Goal: Feedback & Contribution: Contribute content

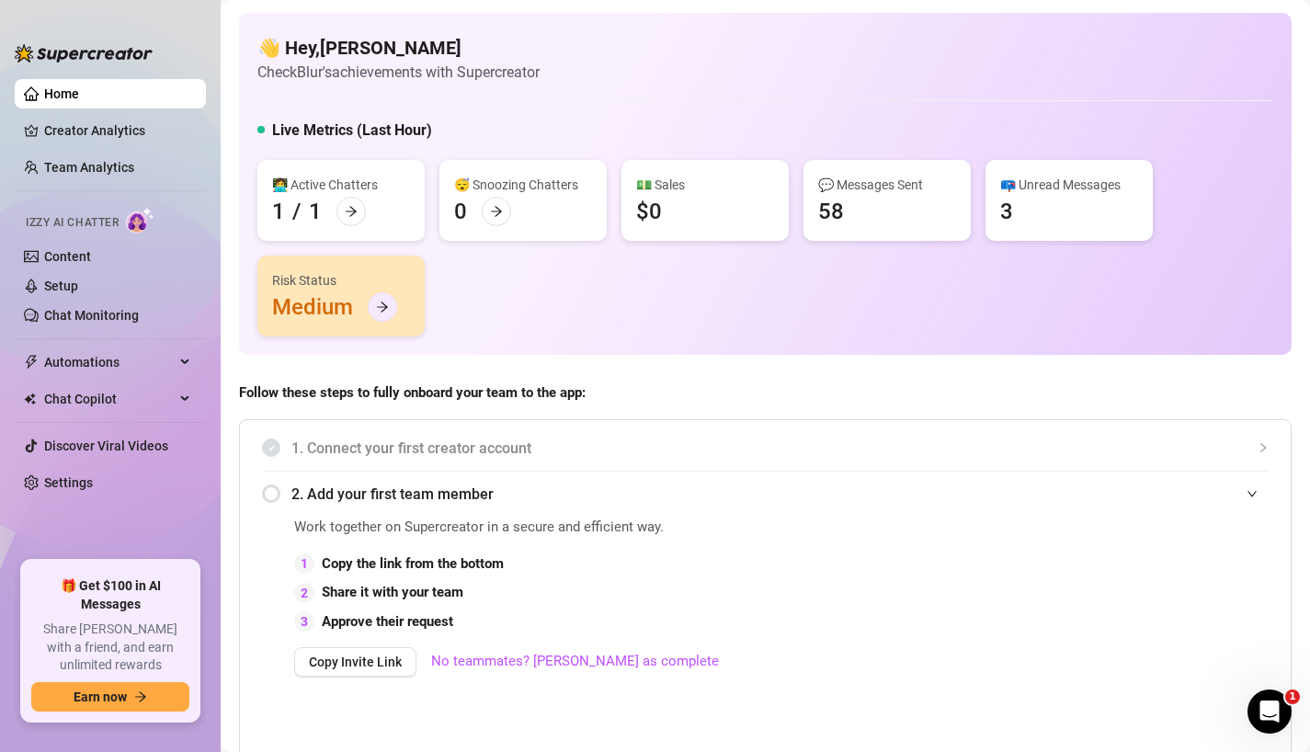
click at [385, 302] on icon "arrow-right" at bounding box center [382, 307] width 13 height 13
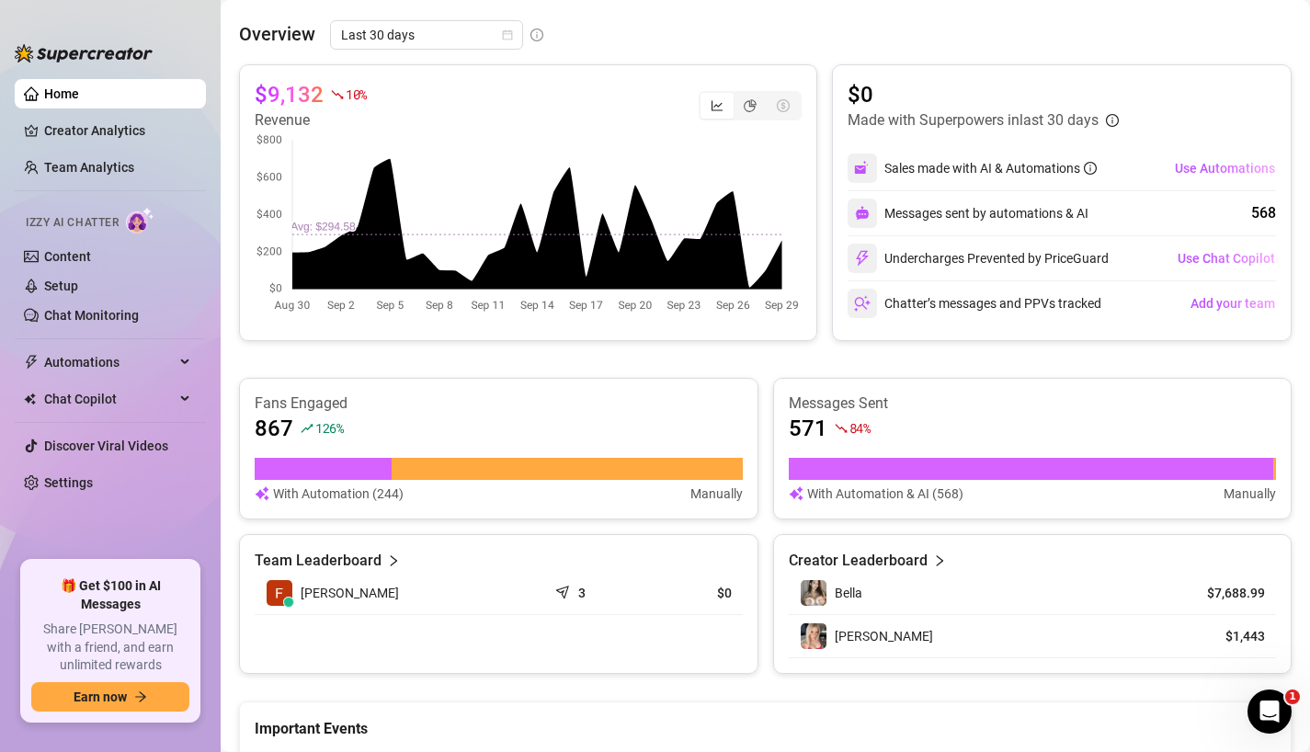
scroll to position [781, 0]
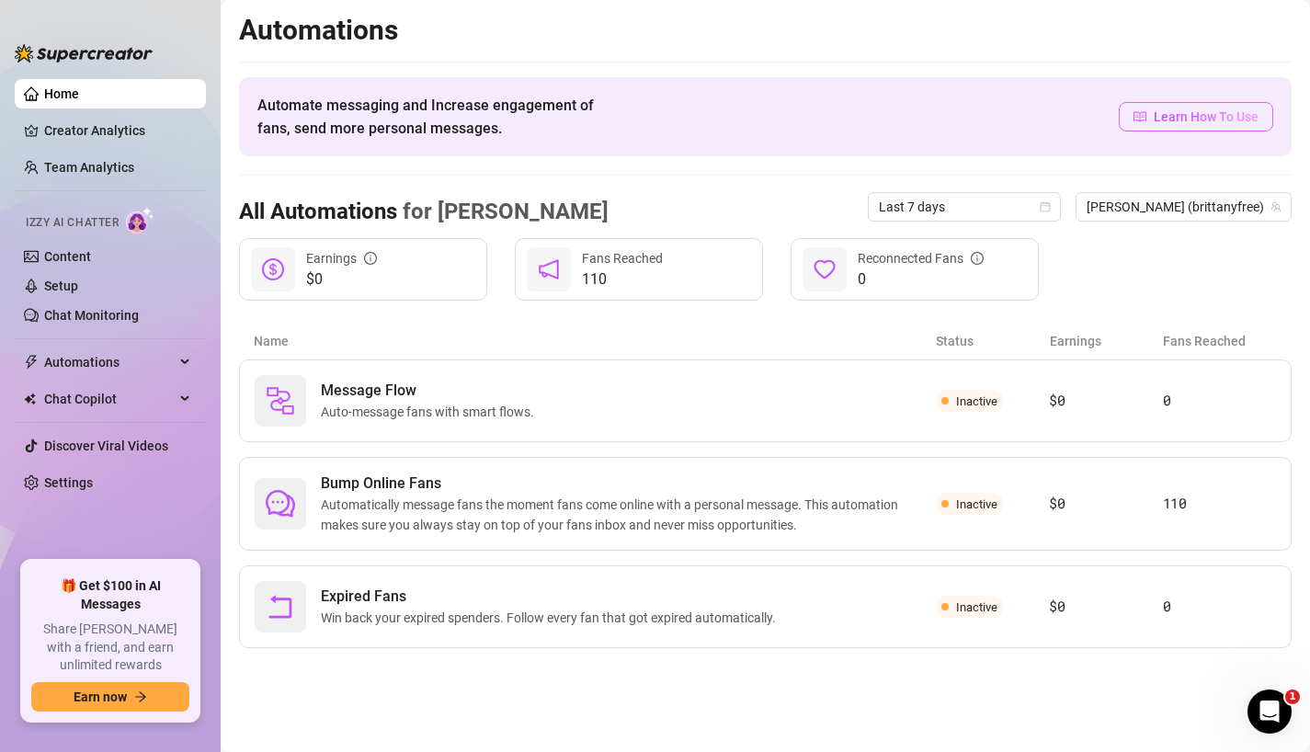
click at [1190, 119] on span "Learn How To Use" at bounding box center [1205, 117] width 105 height 20
click at [95, 221] on span "Izzy AI Chatter" at bounding box center [72, 222] width 93 height 17
click at [90, 311] on link "Chat Monitoring" at bounding box center [91, 315] width 95 height 15
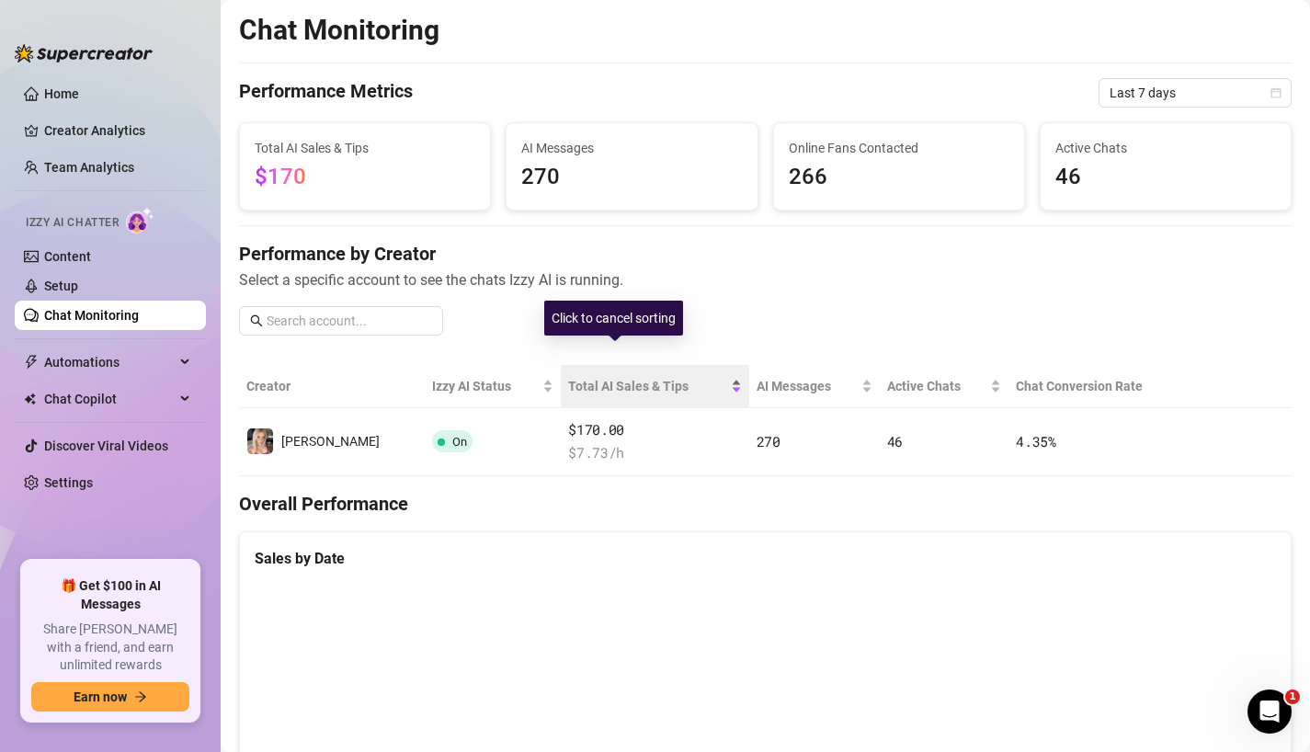
scroll to position [141, 0]
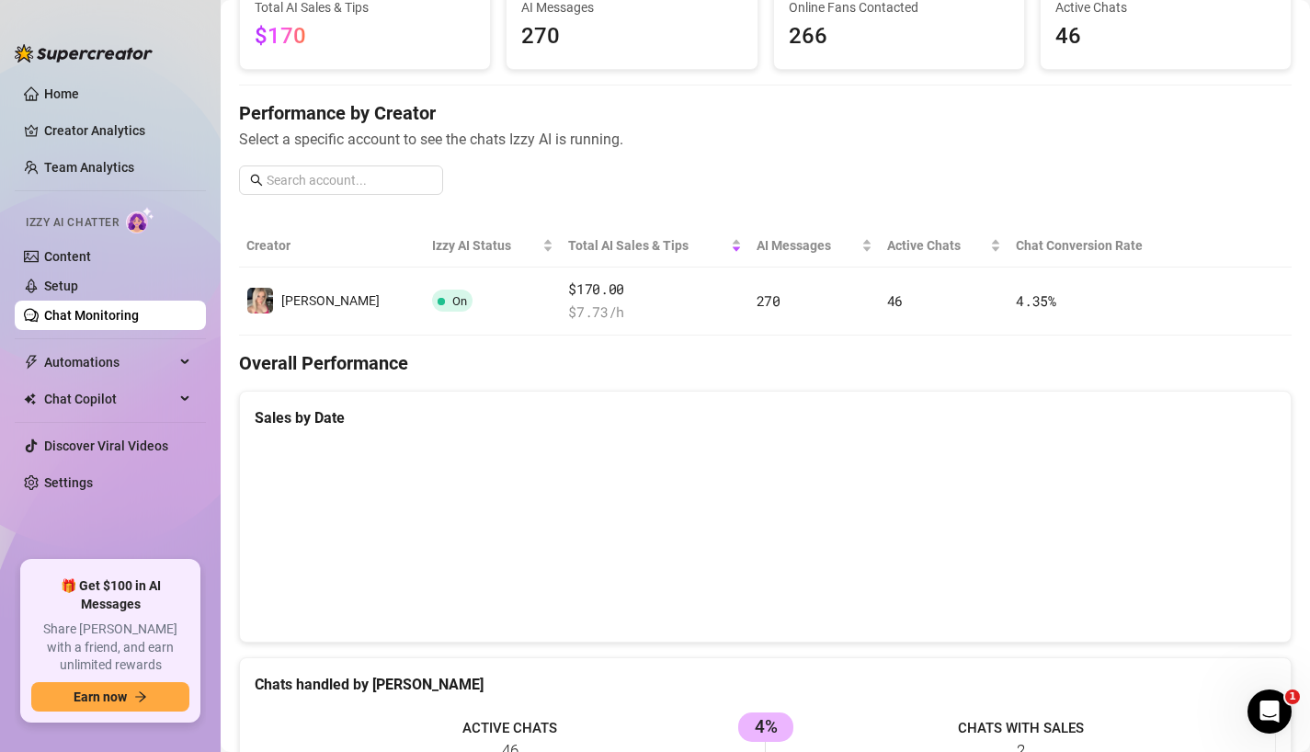
click at [1213, 517] on canvas at bounding box center [765, 535] width 1021 height 184
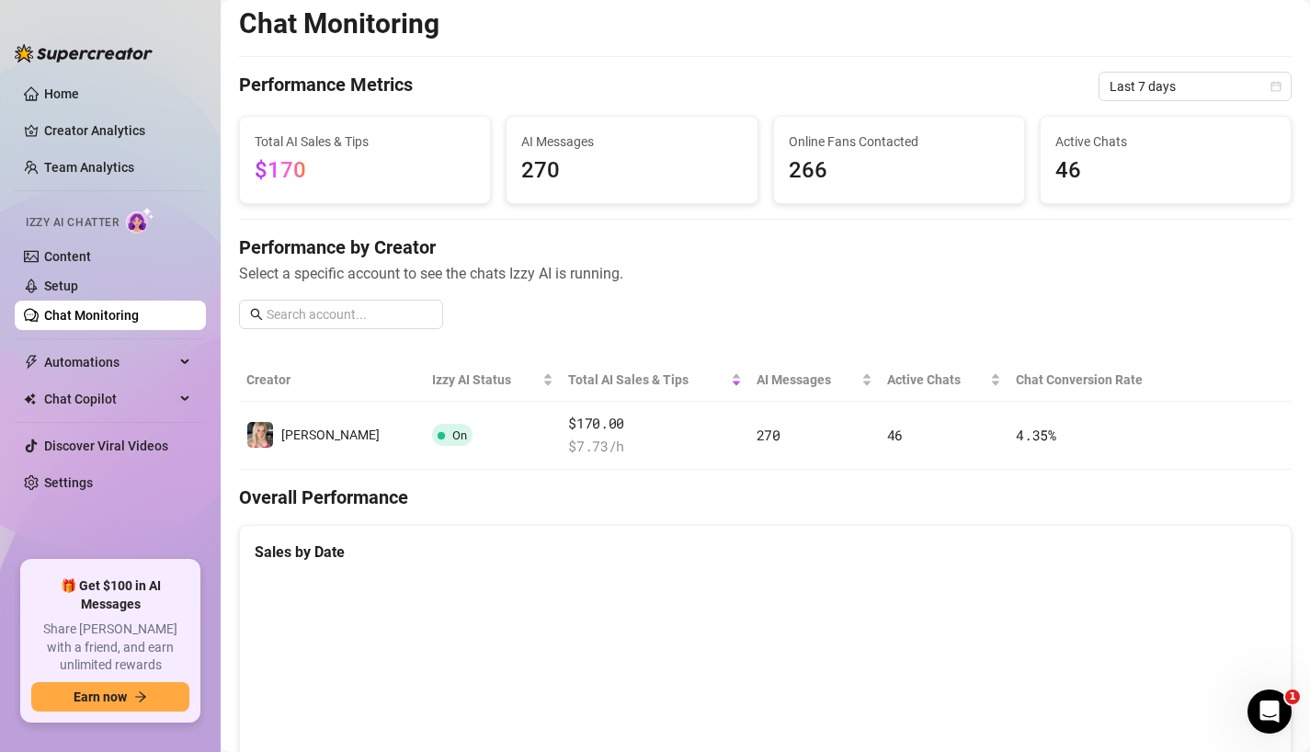
scroll to position [0, 0]
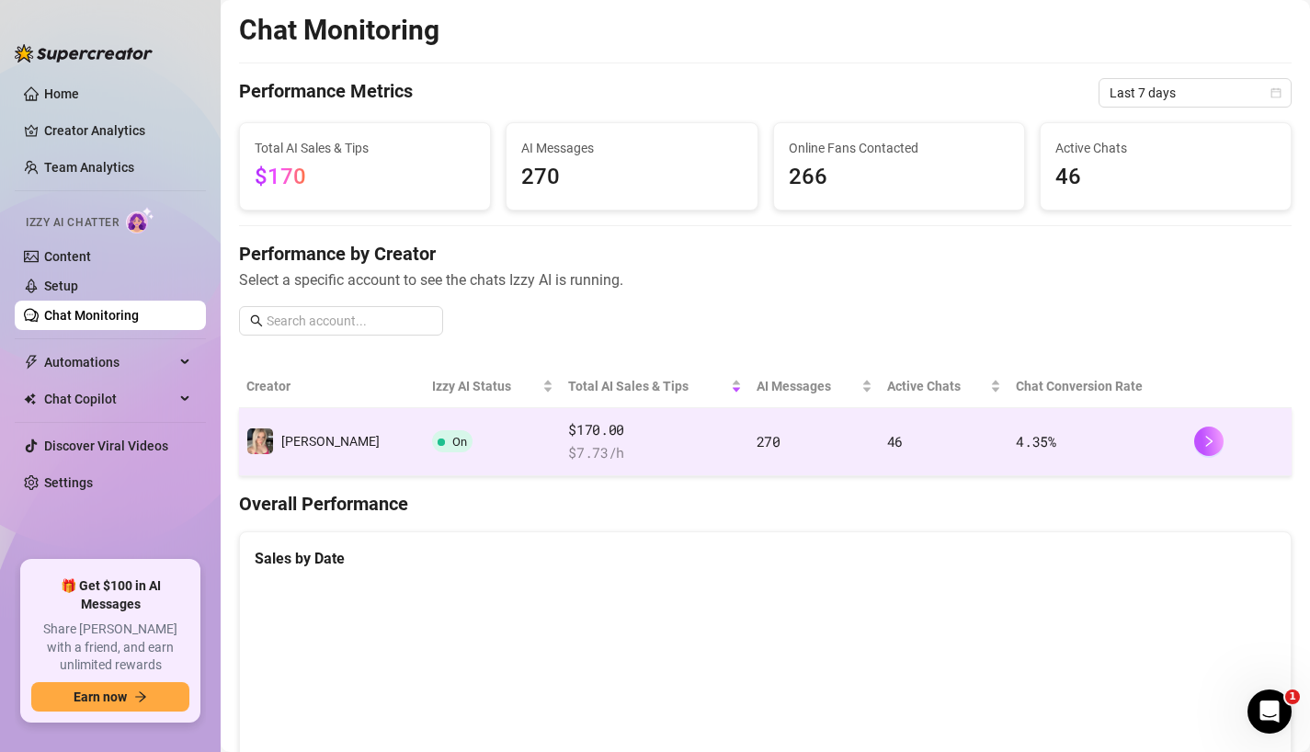
click at [1118, 441] on td "4.35 %" at bounding box center [1096, 442] width 177 height 68
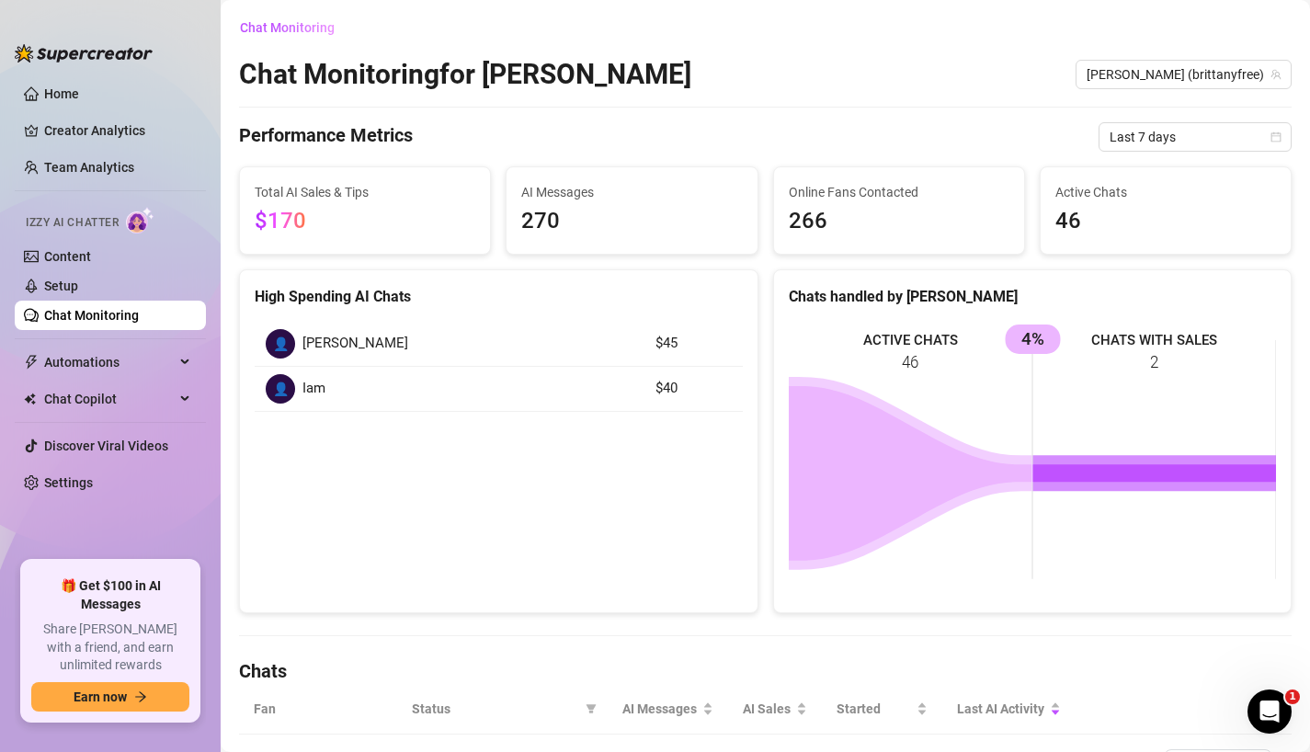
click at [1205, 213] on span "46" at bounding box center [1165, 221] width 221 height 35
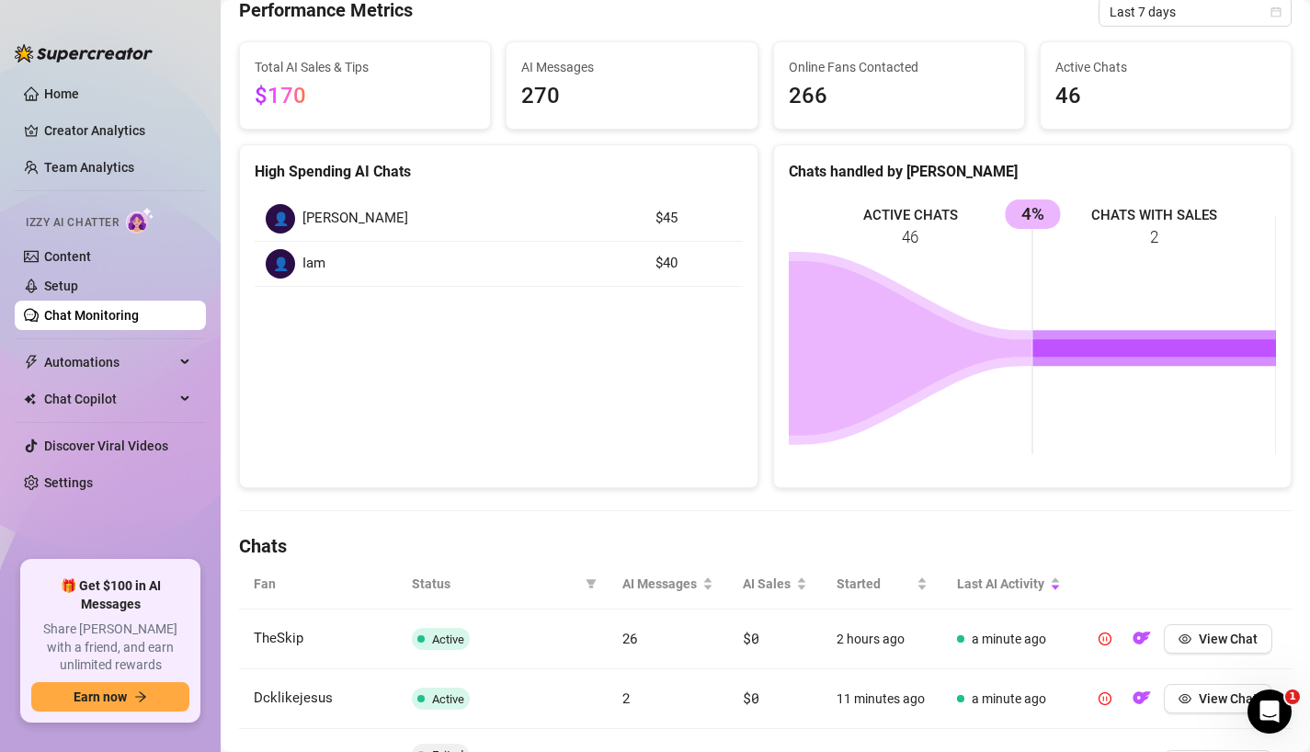
scroll to position [160, 0]
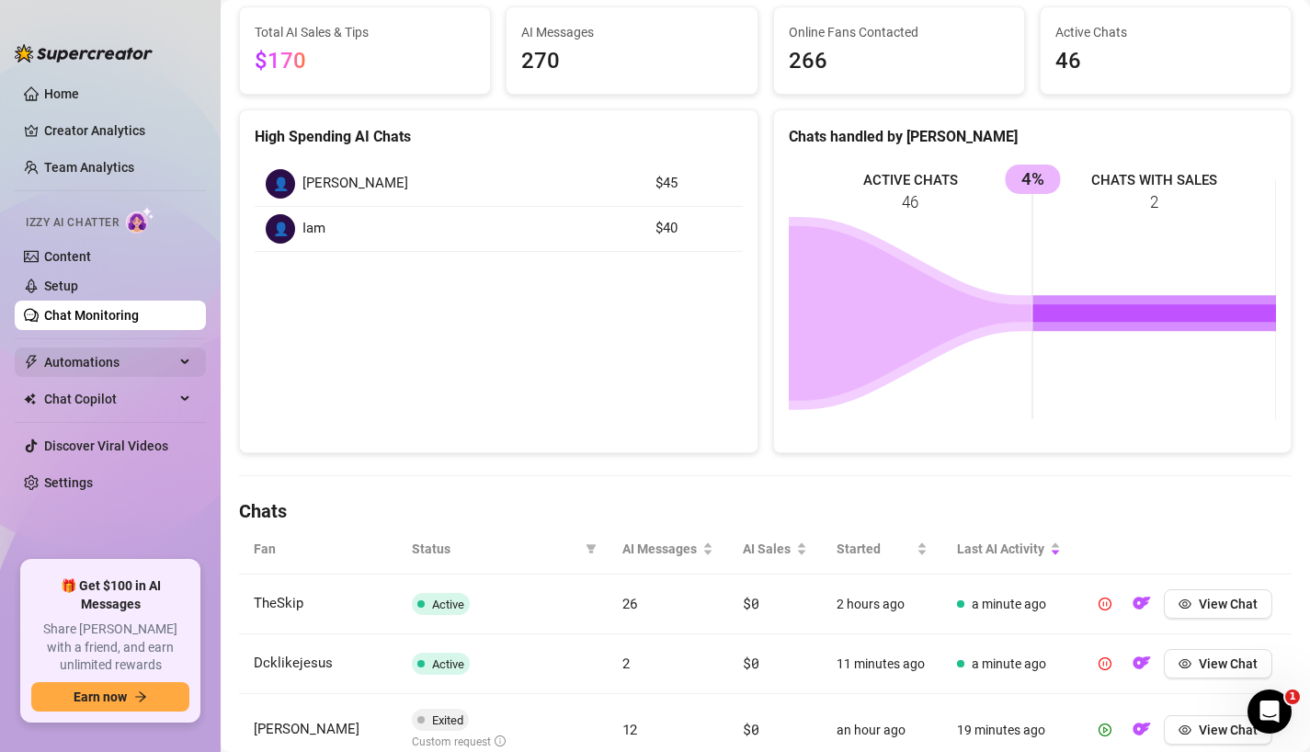
click at [149, 357] on span "Automations" at bounding box center [109, 361] width 130 height 29
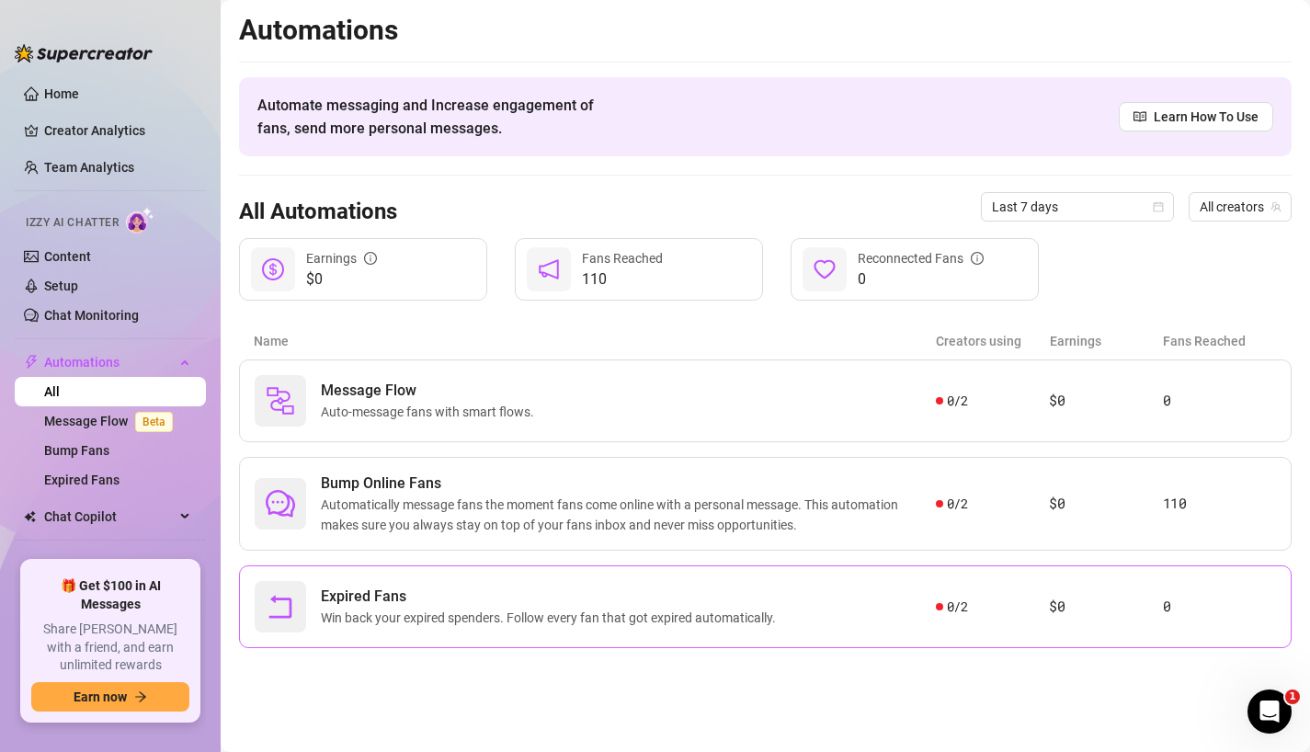
click at [657, 612] on span "Win back your expired spenders. Follow every fan that got expired automatically." at bounding box center [552, 617] width 462 height 20
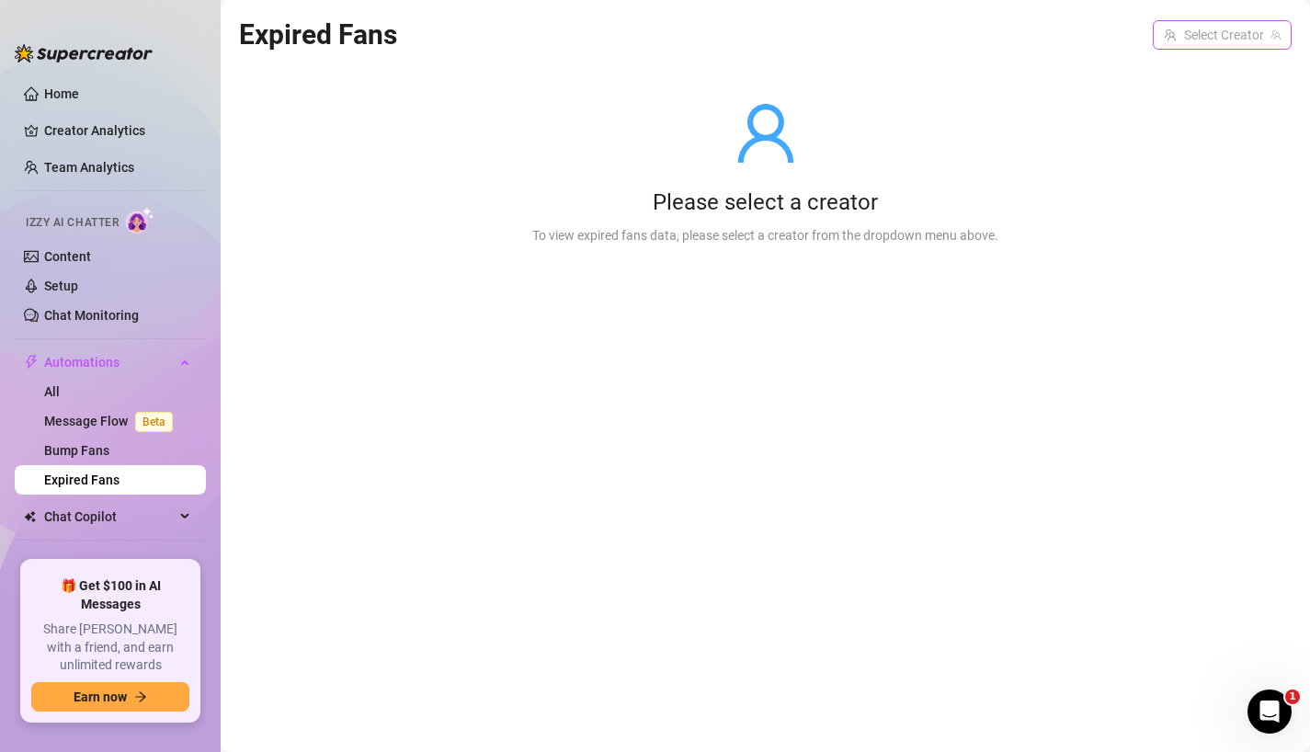
click at [1192, 36] on input "search" at bounding box center [1213, 35] width 100 height 28
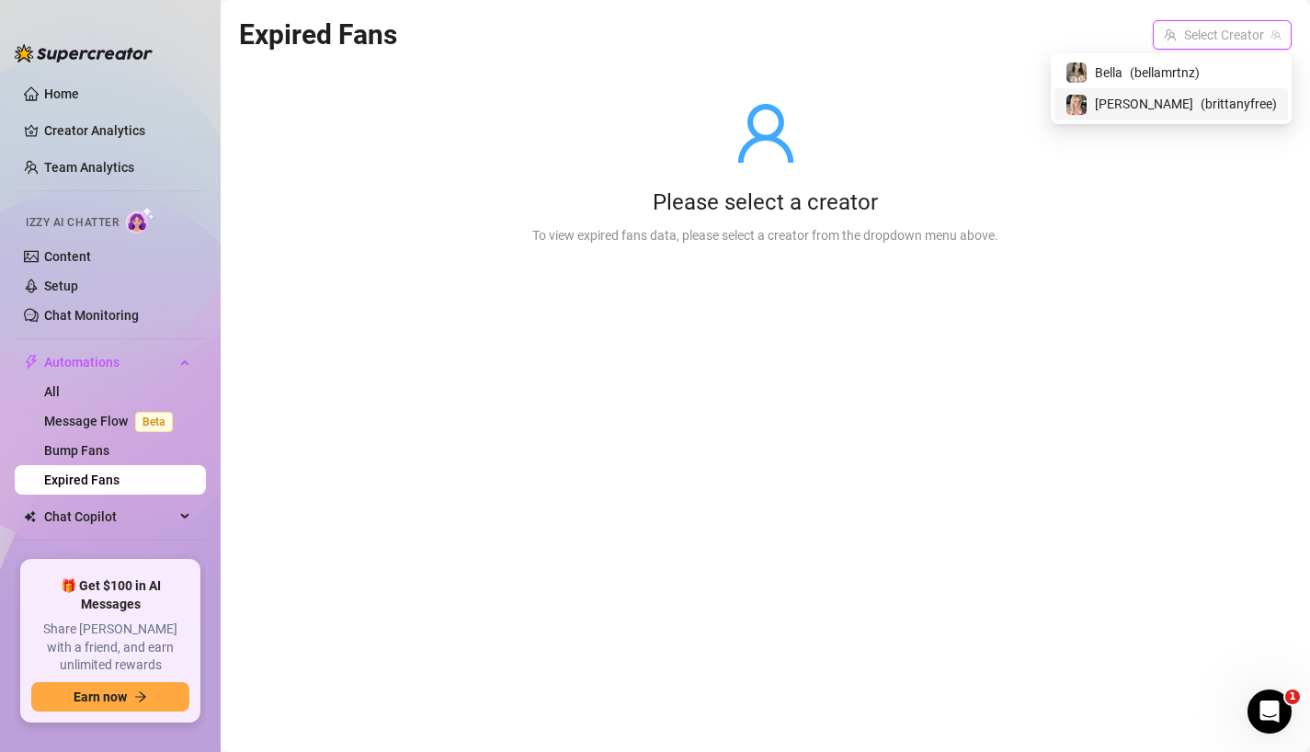
click at [1194, 99] on div "[PERSON_NAME] ( brittanyfree )" at bounding box center [1170, 104] width 211 height 22
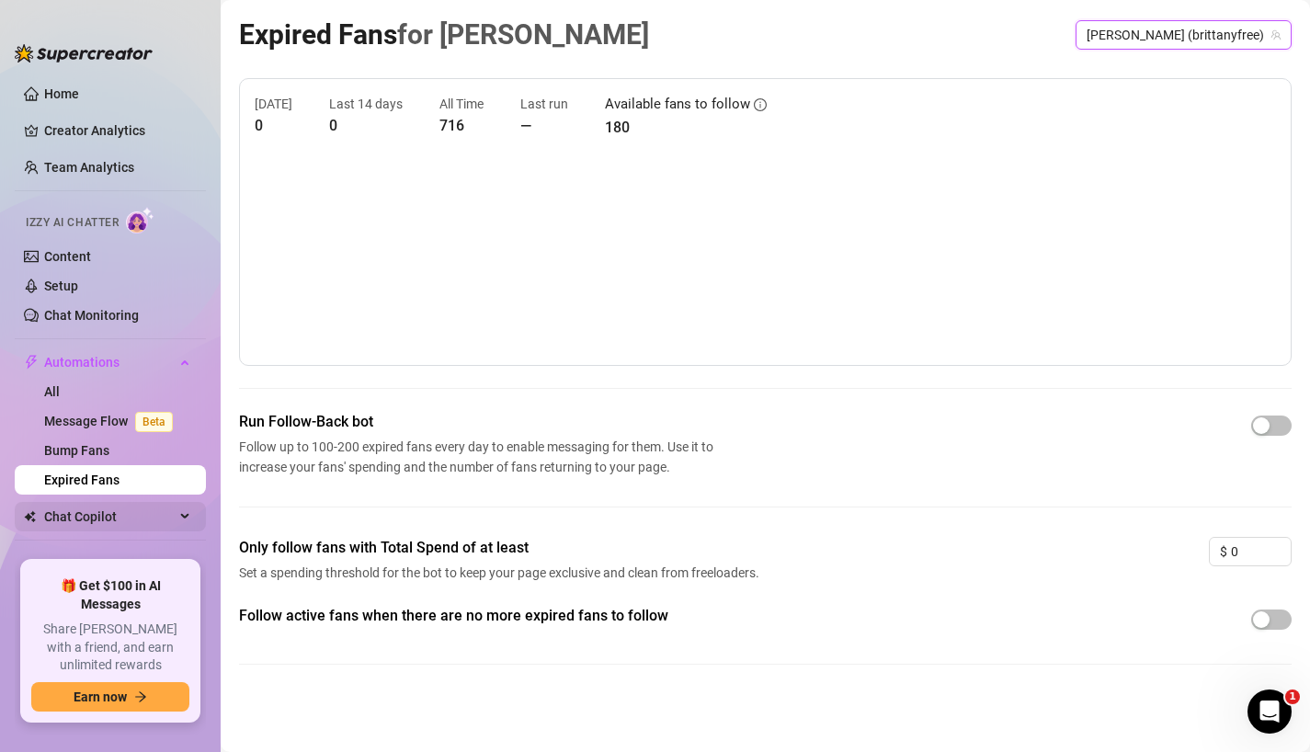
click at [113, 516] on span "Chat Copilot" at bounding box center [109, 516] width 130 height 29
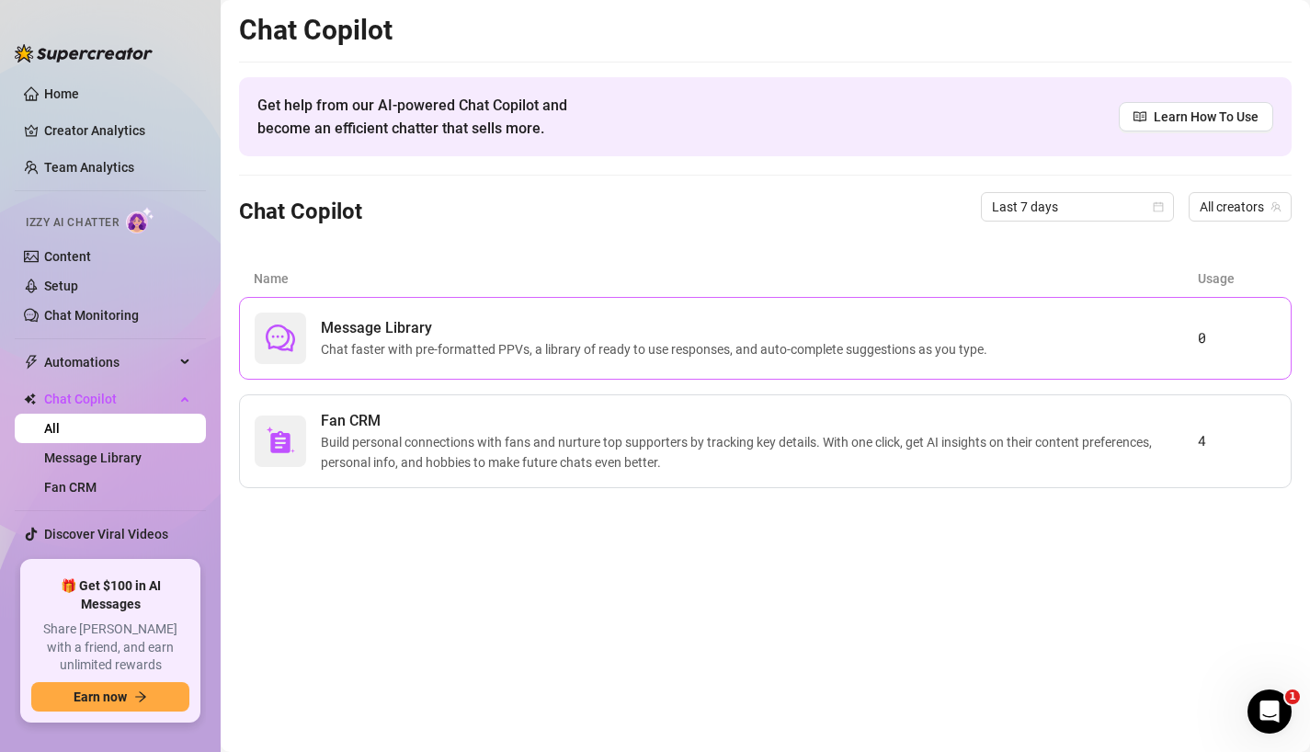
click at [652, 333] on span "Message Library" at bounding box center [658, 328] width 674 height 22
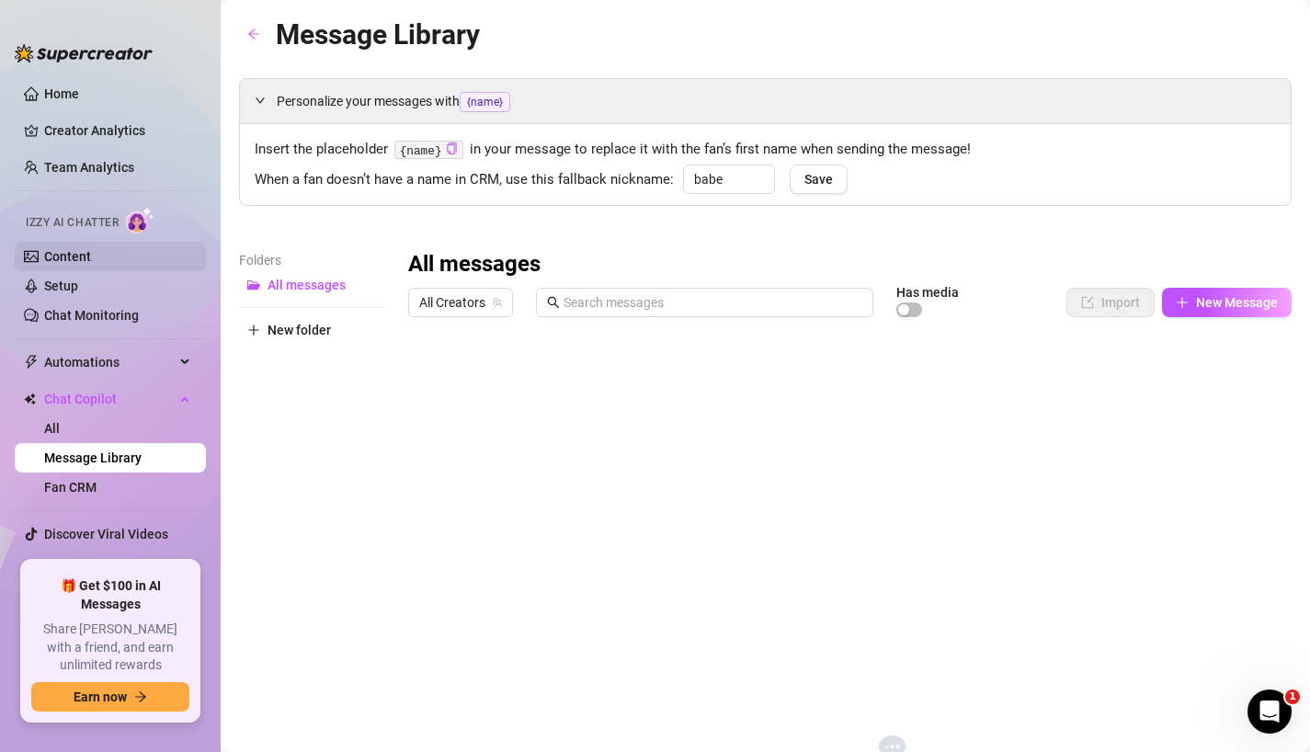
click at [77, 255] on link "Content" at bounding box center [67, 256] width 47 height 15
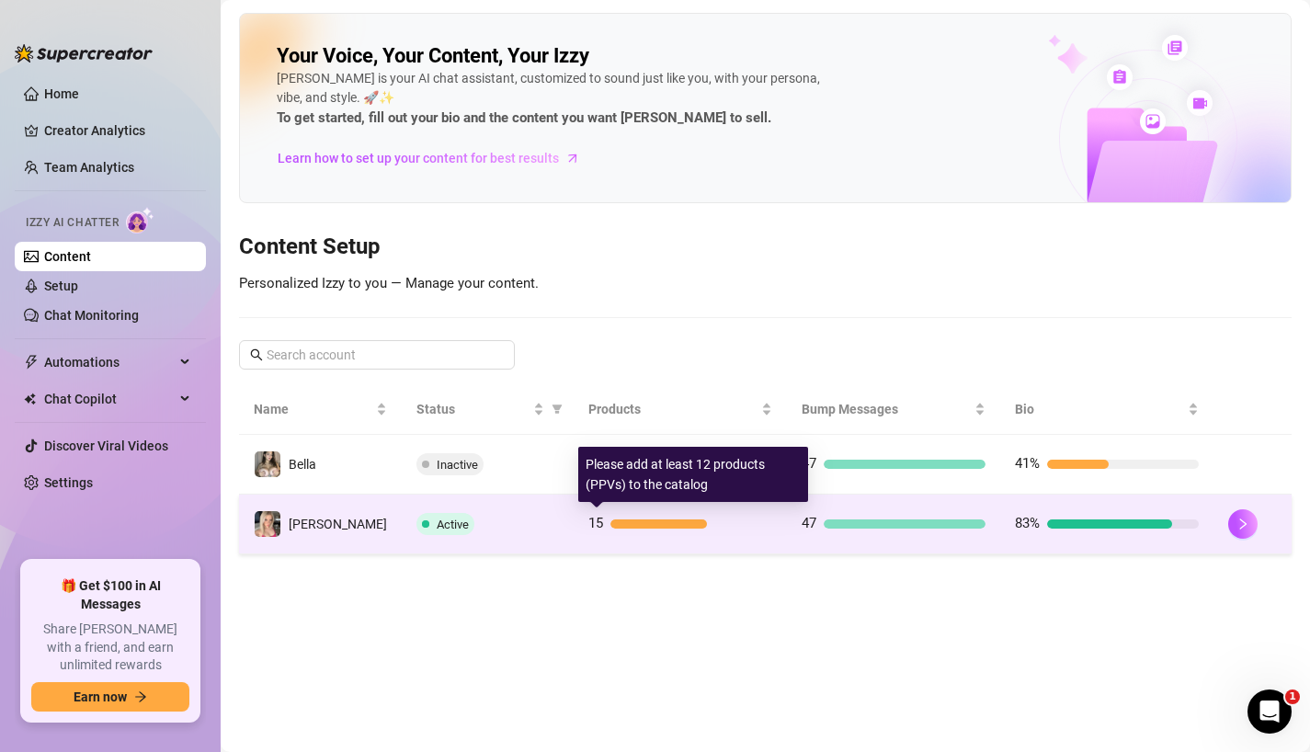
click at [719, 526] on div at bounding box center [691, 523] width 162 height 9
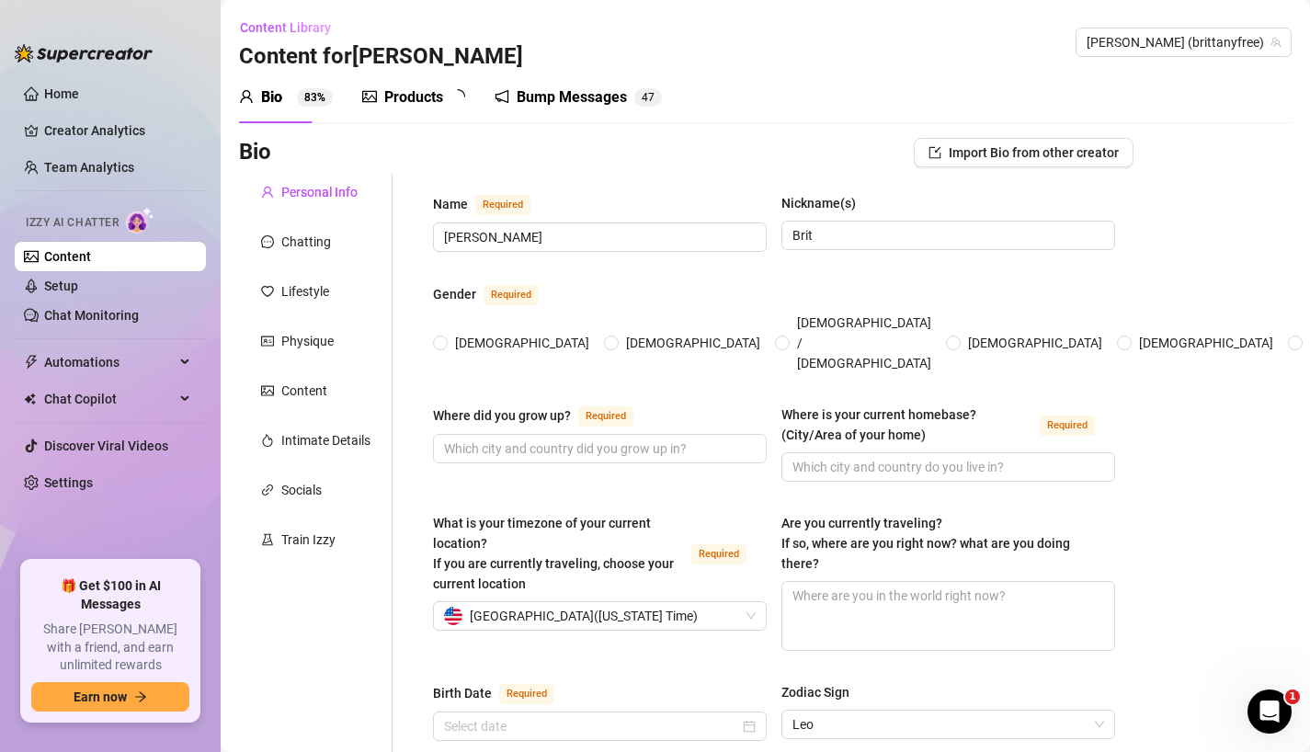
radio input "true"
type input "[DATE]"
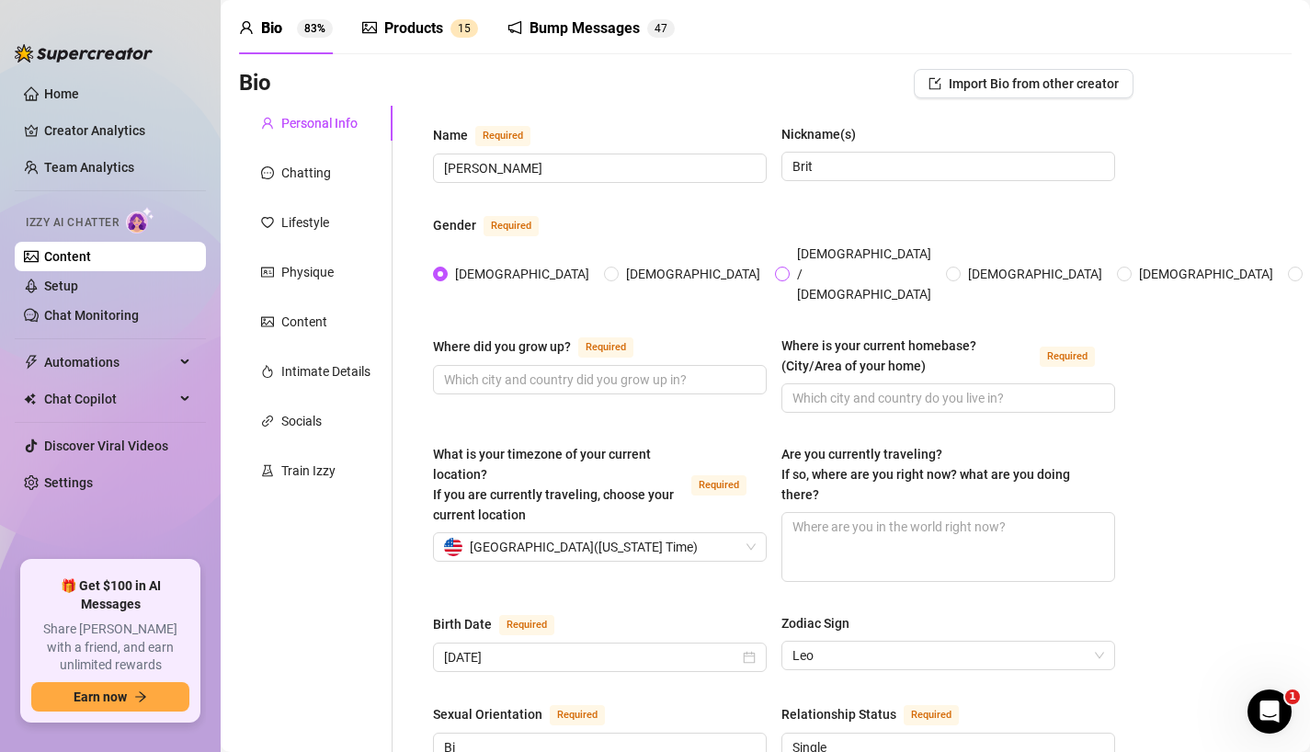
scroll to position [66, 0]
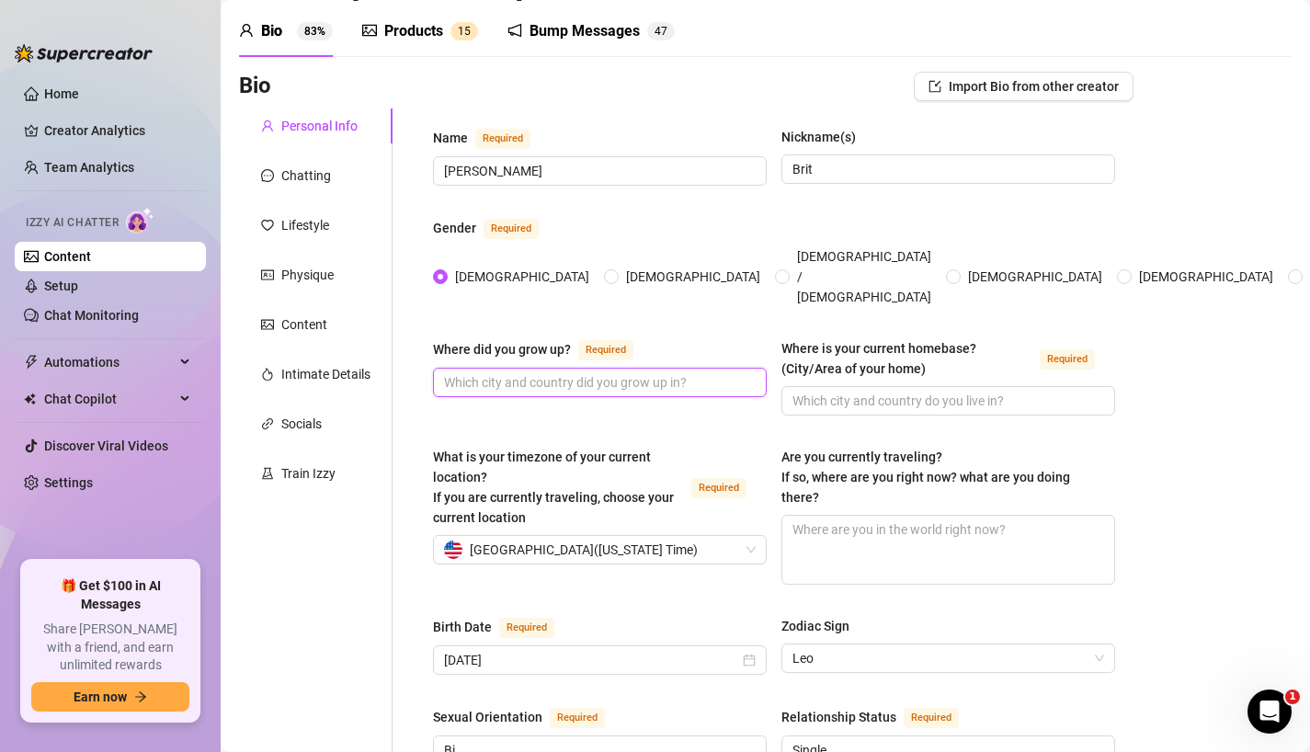
click at [592, 372] on input "Where did you grow up? Required" at bounding box center [598, 382] width 308 height 20
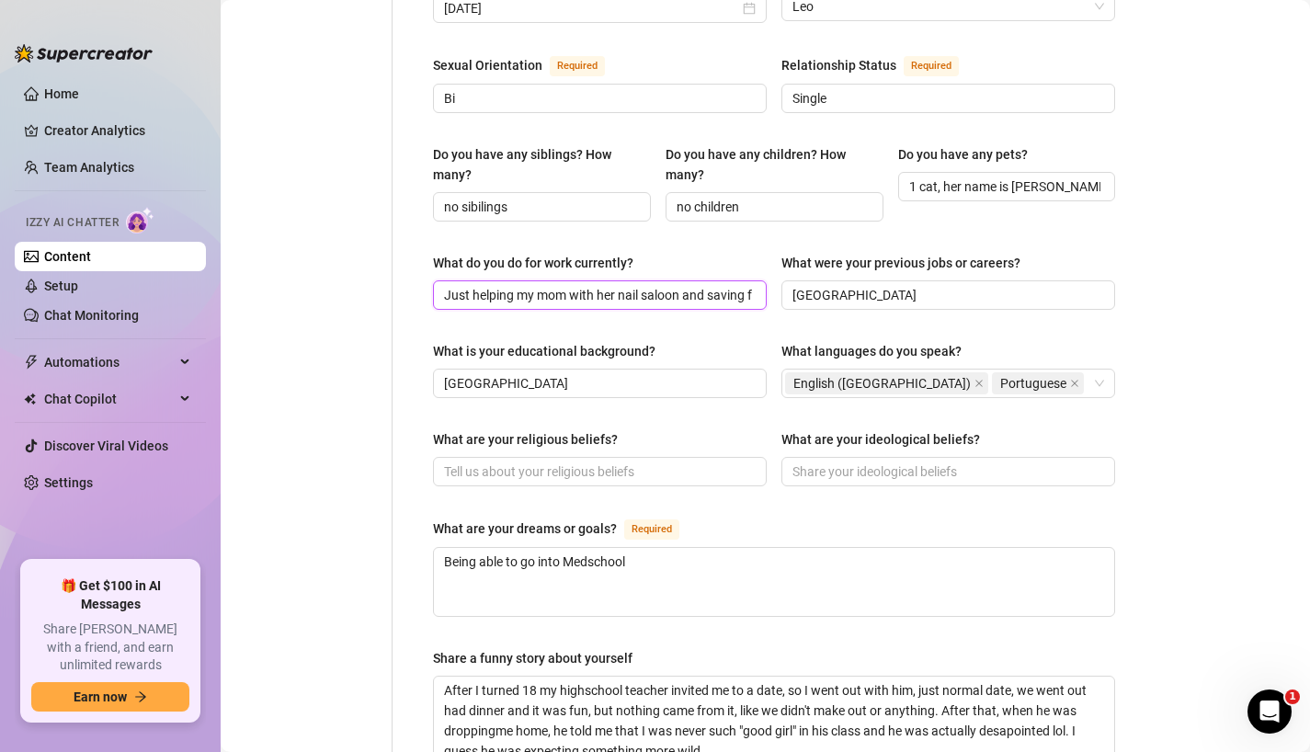
scroll to position [0, 58]
drag, startPoint x: 616, startPoint y: 255, endPoint x: 806, endPoint y: 264, distance: 190.4
click at [806, 264] on div "What do you do for work currently? Just helping my mom with her nail saloon and…" at bounding box center [774, 290] width 682 height 74
click at [710, 294] on div "Name Required [PERSON_NAME](s) Brit Gender Required [DEMOGRAPHIC_DATA] [DEMOGRA…" at bounding box center [774, 257] width 682 height 1564
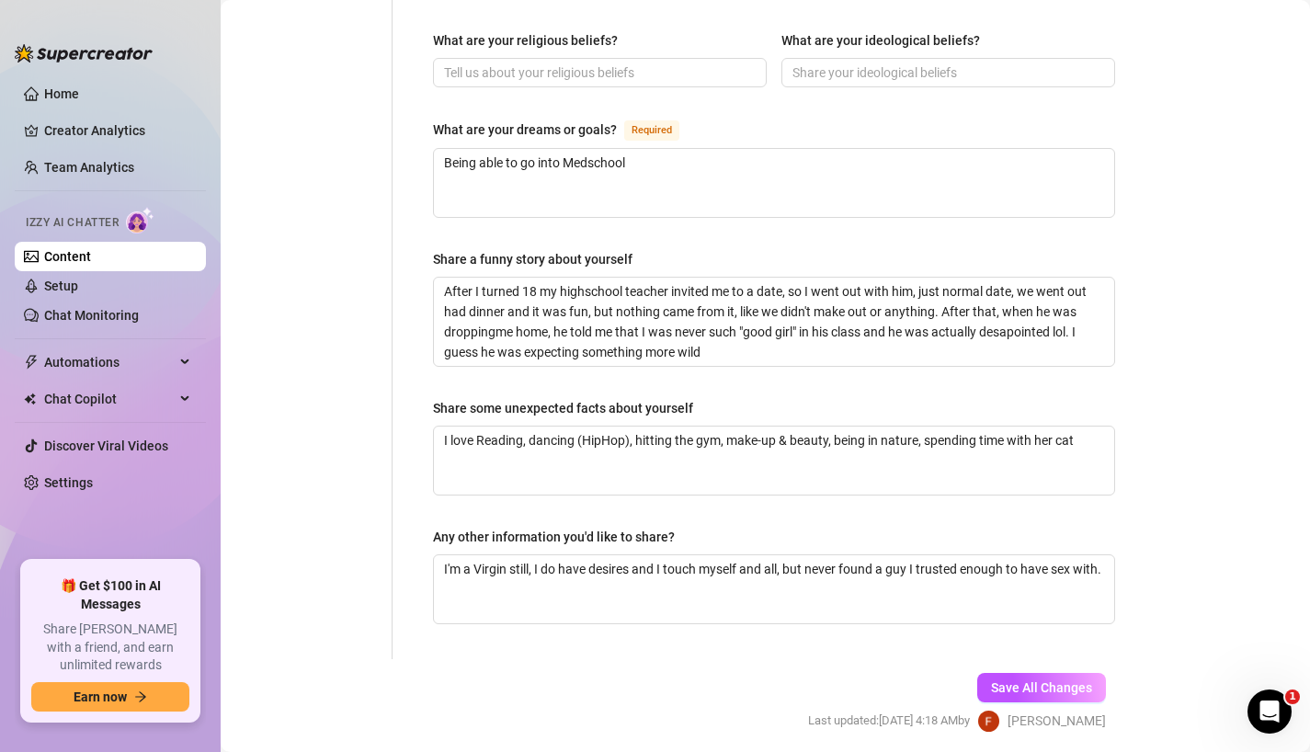
scroll to position [1115, 0]
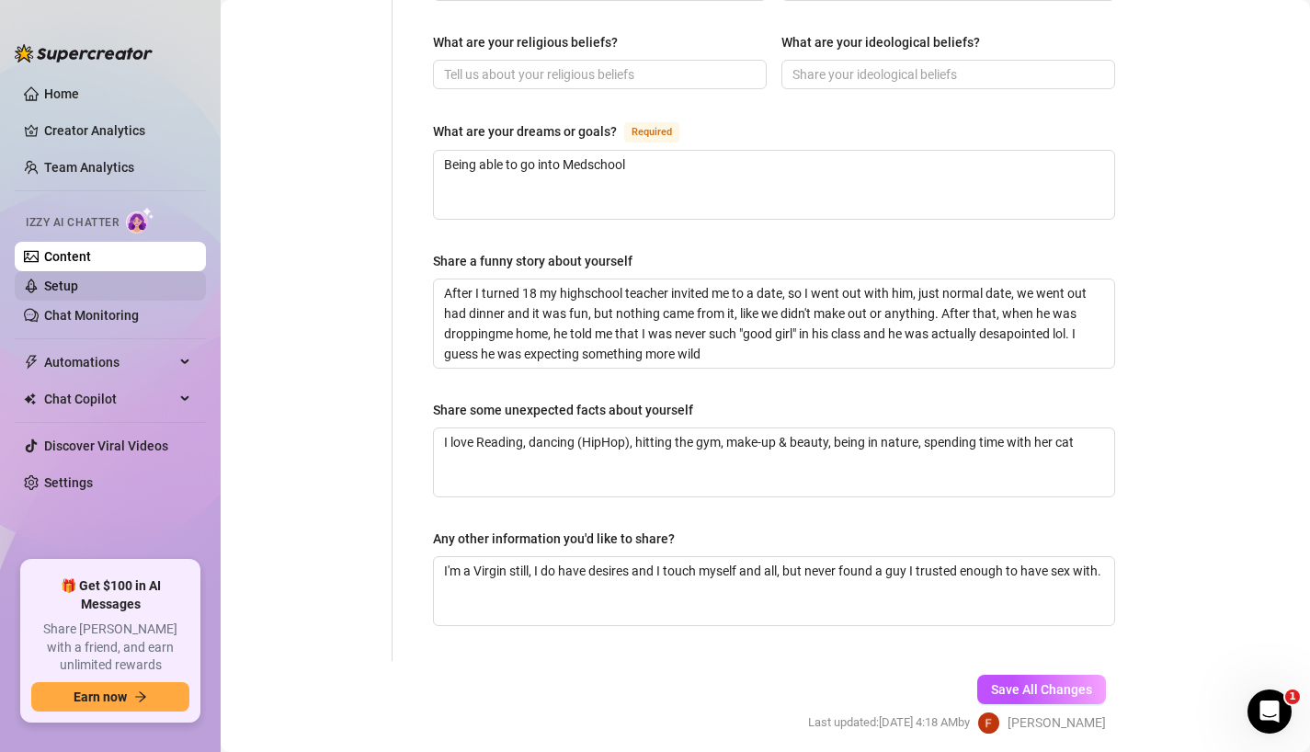
click at [78, 284] on link "Setup" at bounding box center [61, 285] width 34 height 15
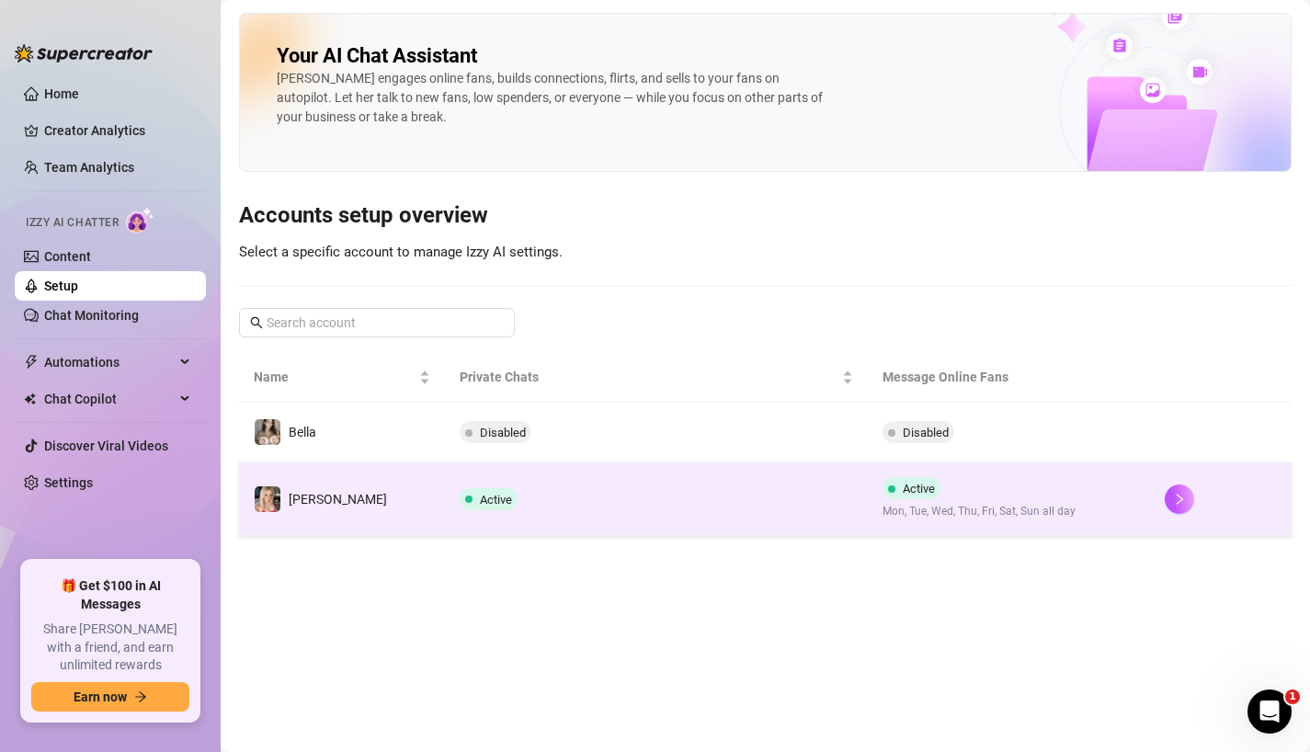
click at [549, 498] on td "Active" at bounding box center [657, 499] width 424 height 74
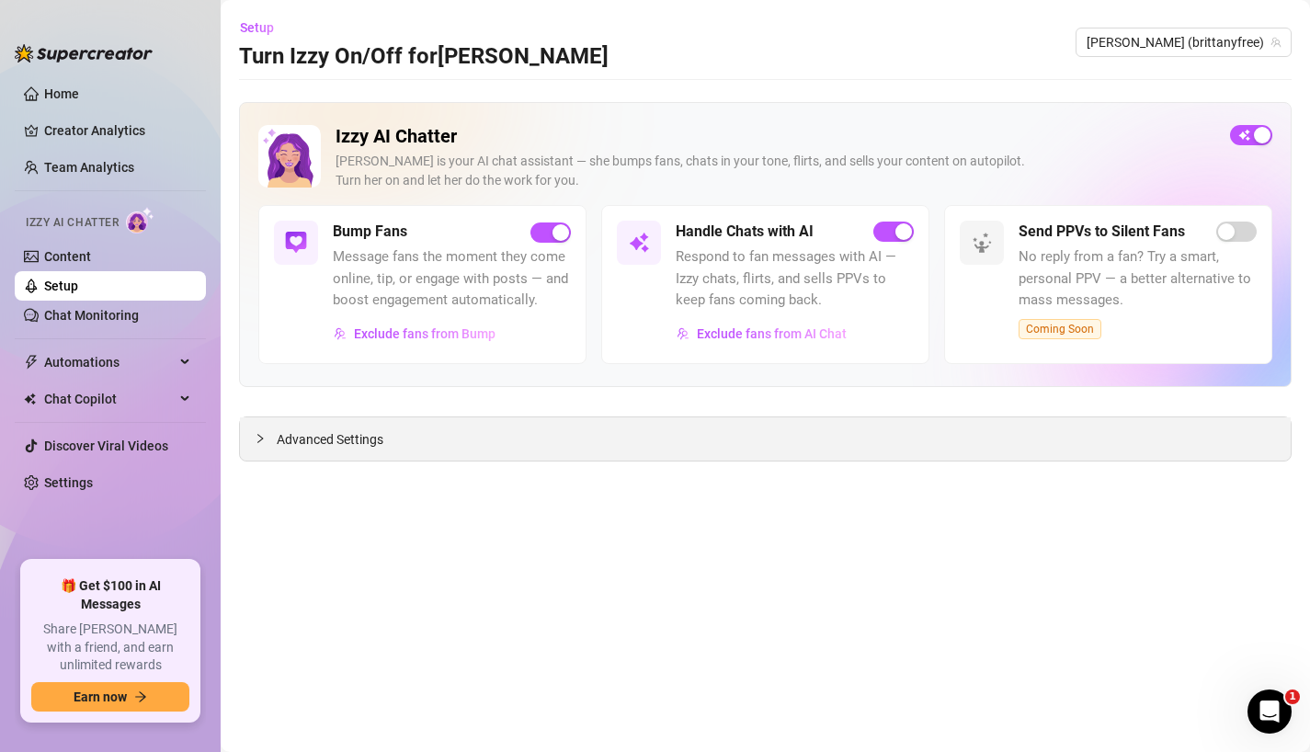
click at [513, 443] on div "Advanced Settings" at bounding box center [765, 438] width 1050 height 43
click at [258, 434] on icon "collapsed" at bounding box center [260, 438] width 6 height 9
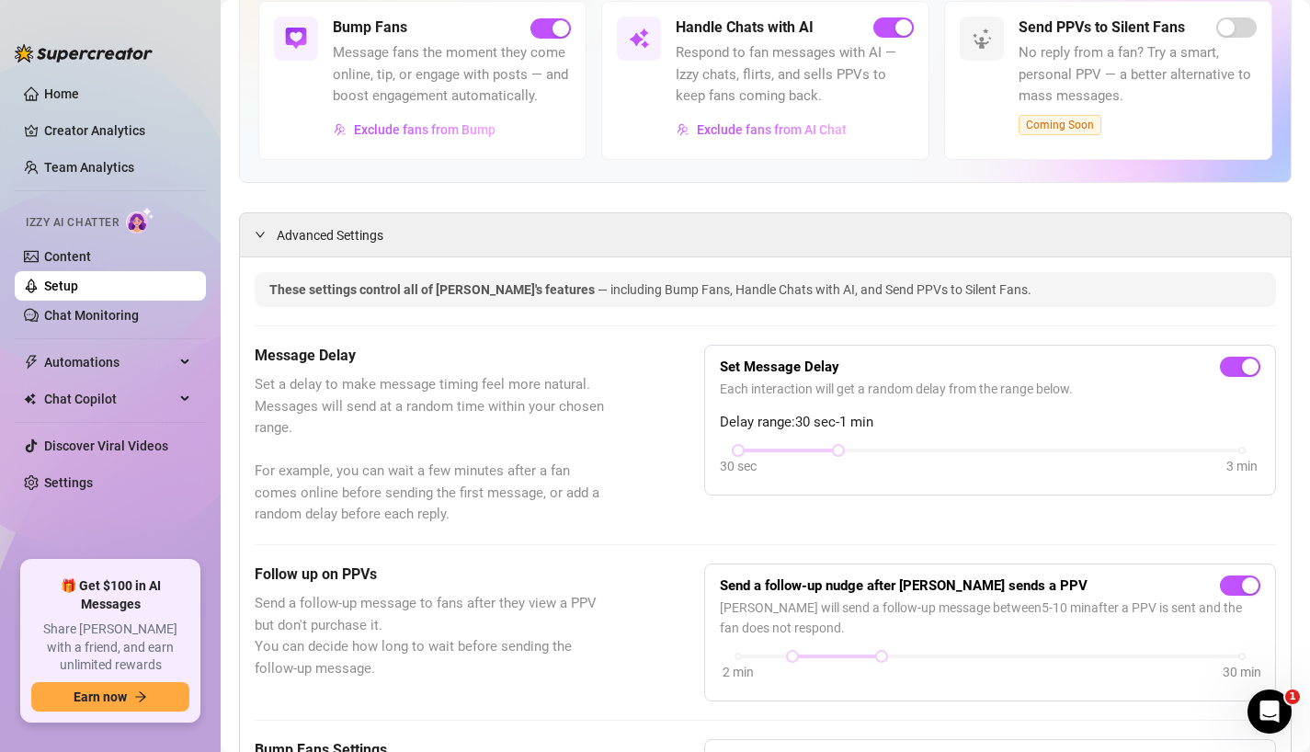
scroll to position [194, 0]
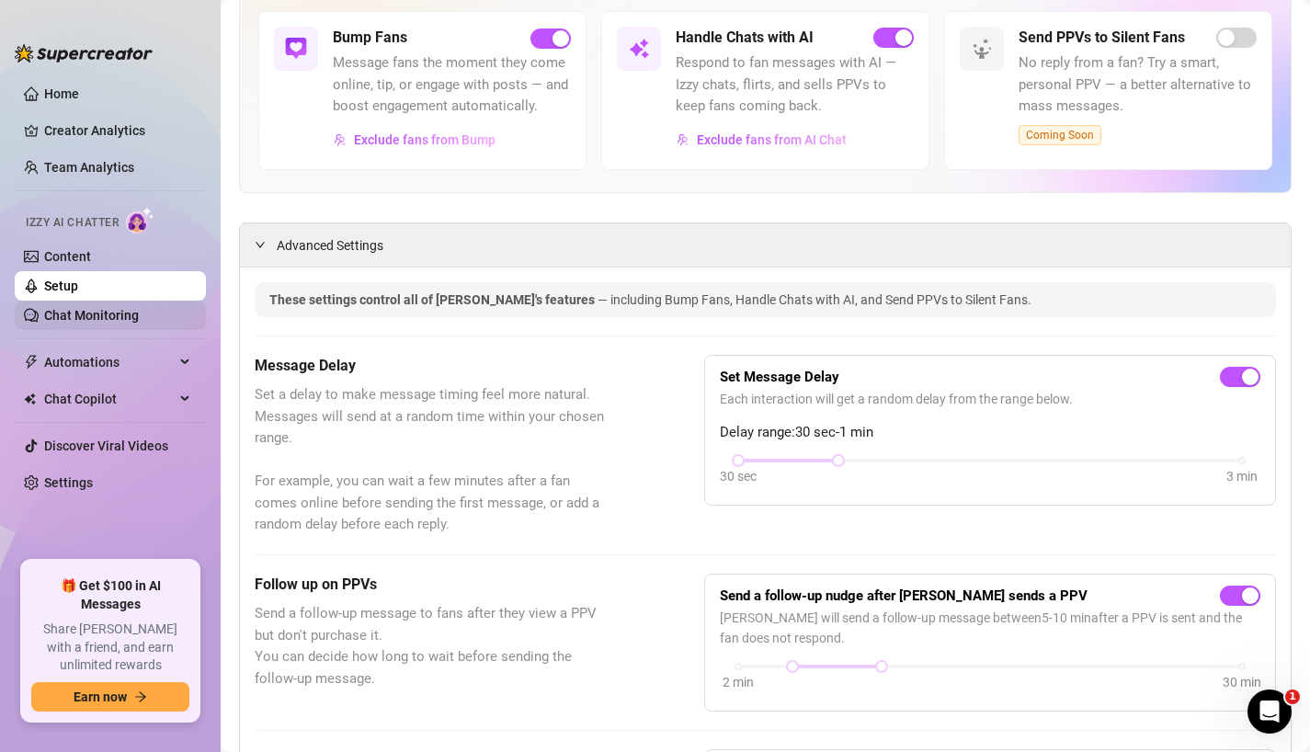
click at [130, 318] on link "Chat Monitoring" at bounding box center [91, 315] width 95 height 15
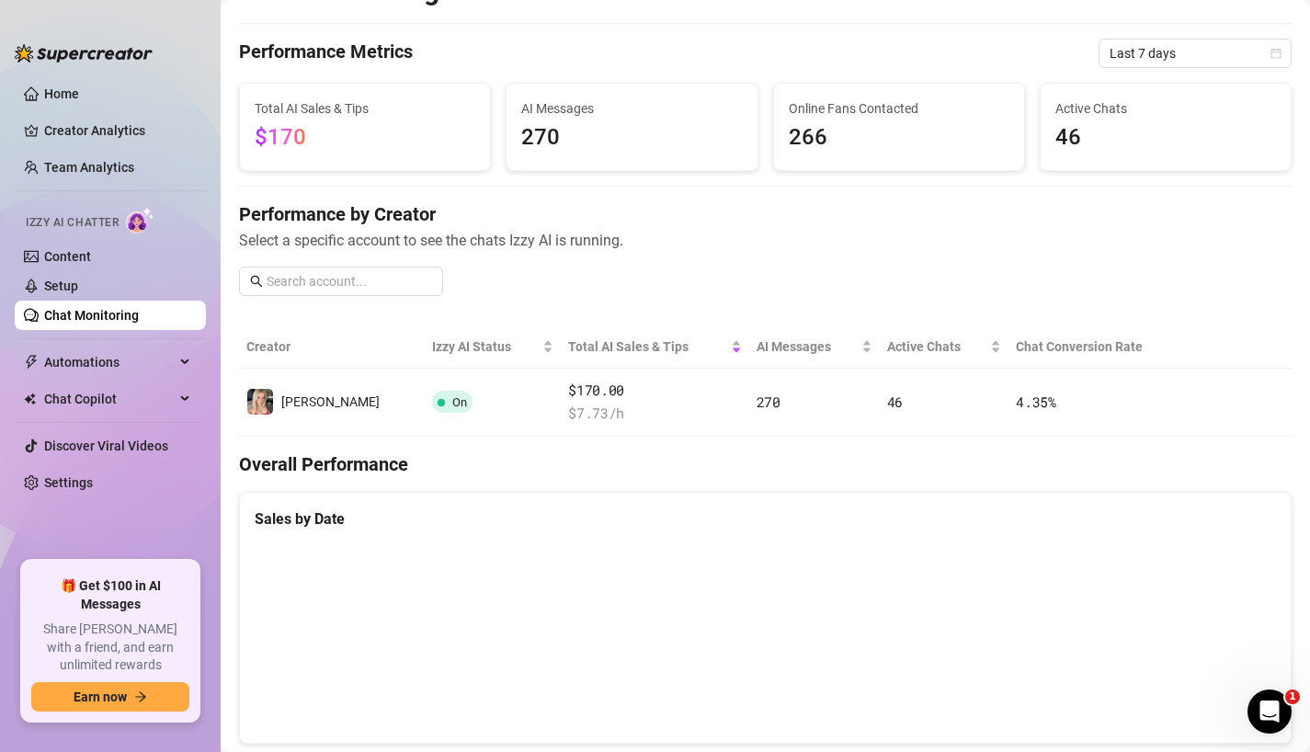
scroll to position [50, 0]
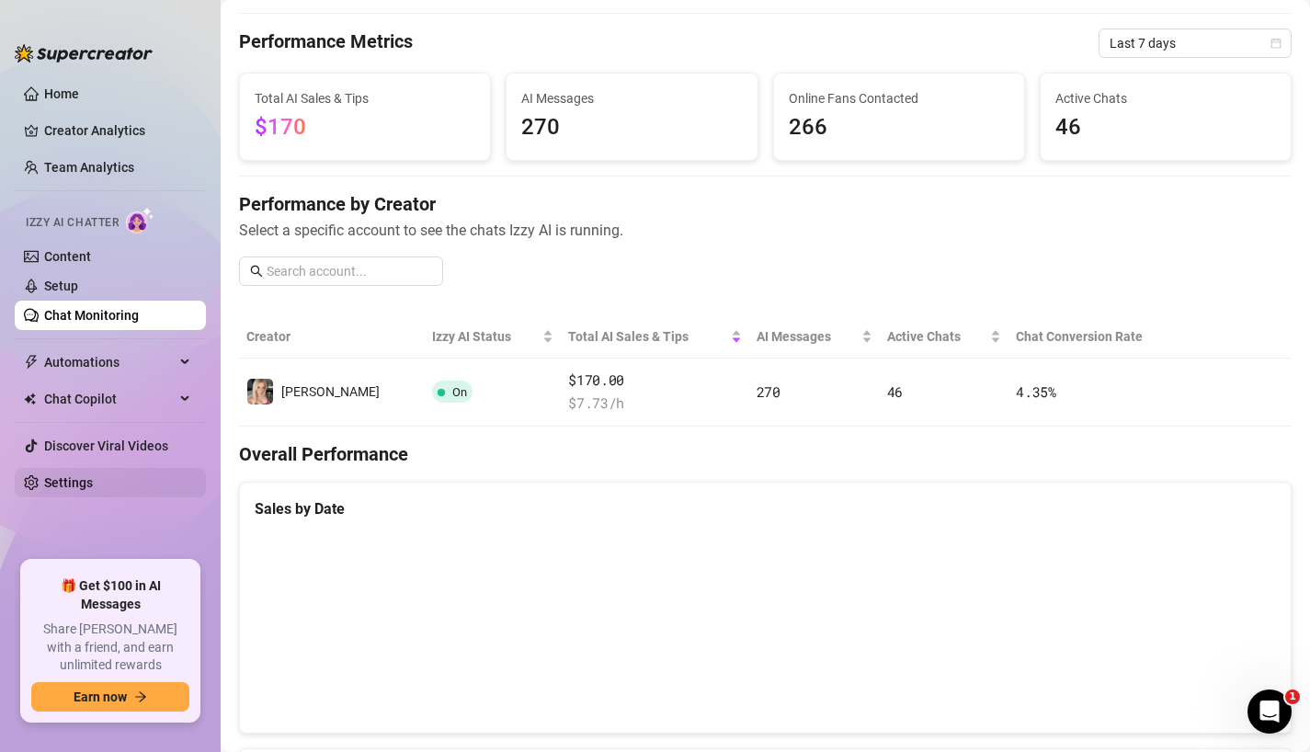
click at [93, 487] on link "Settings" at bounding box center [68, 482] width 49 height 15
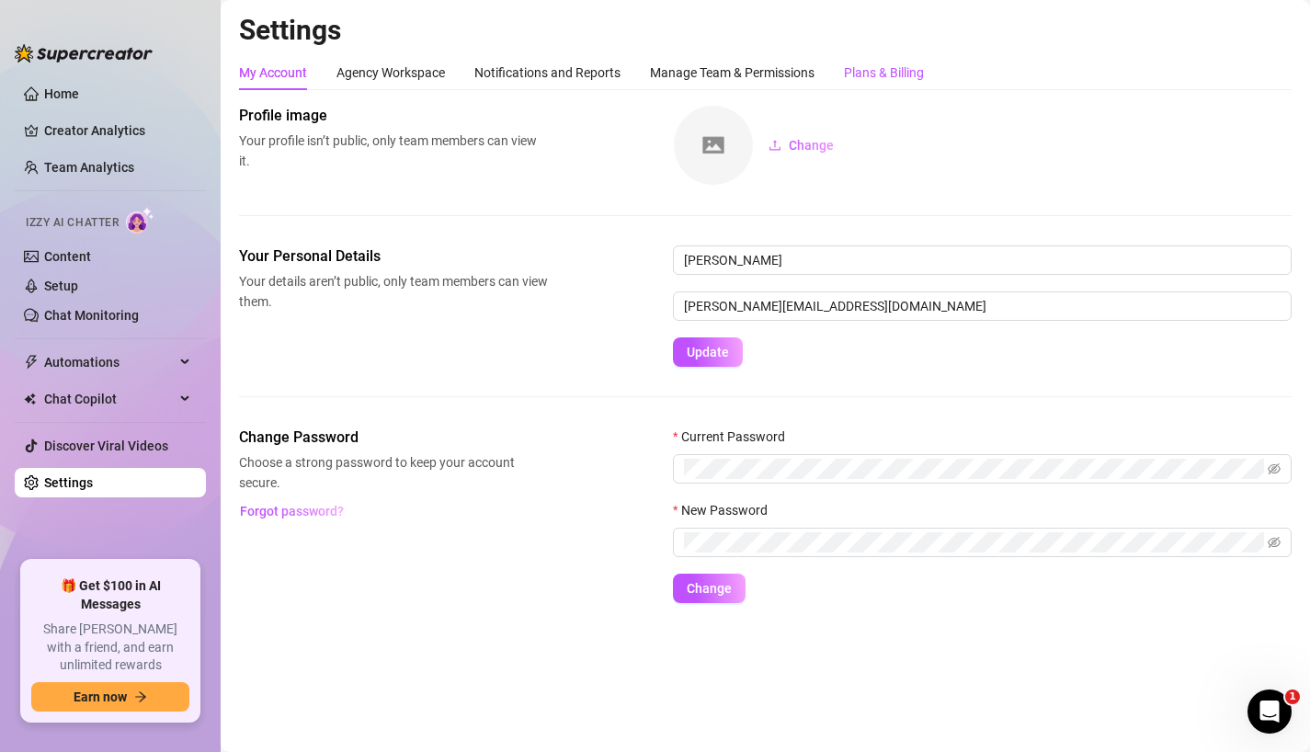
click at [890, 80] on div "Plans & Billing" at bounding box center [884, 72] width 80 height 20
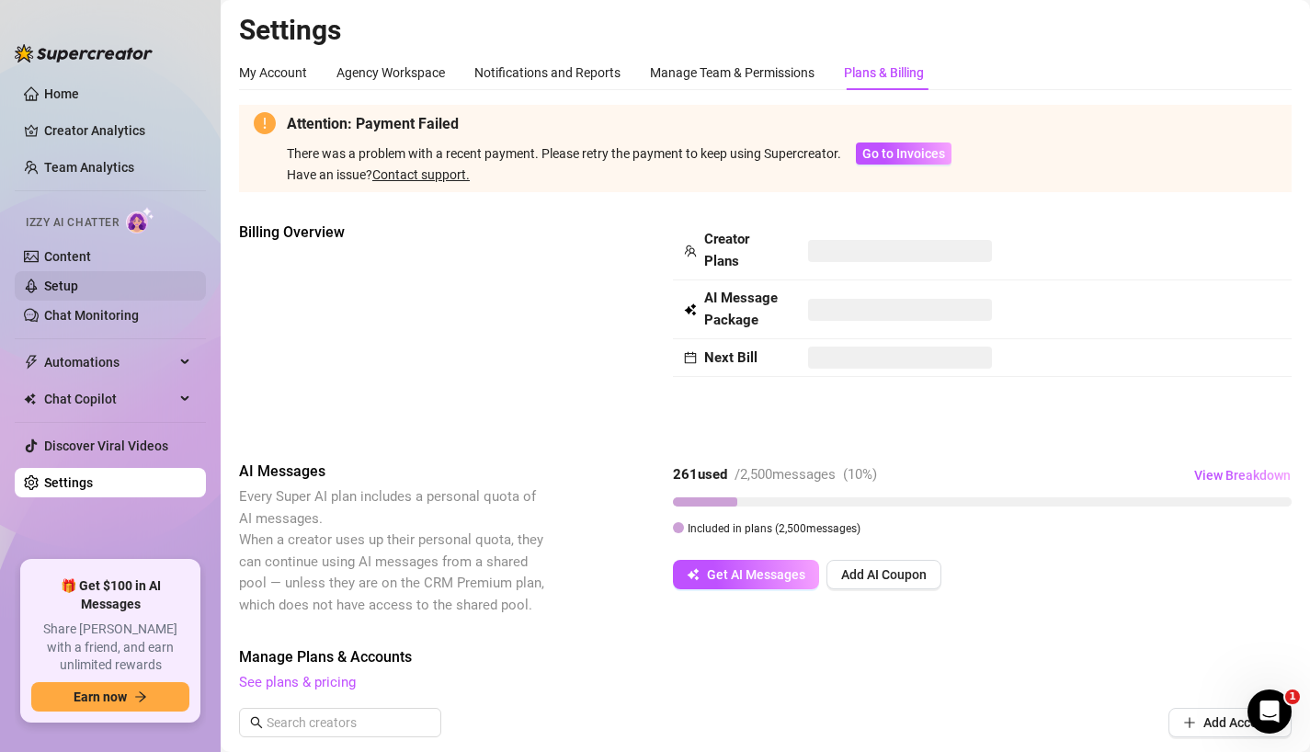
click at [78, 289] on link "Setup" at bounding box center [61, 285] width 34 height 15
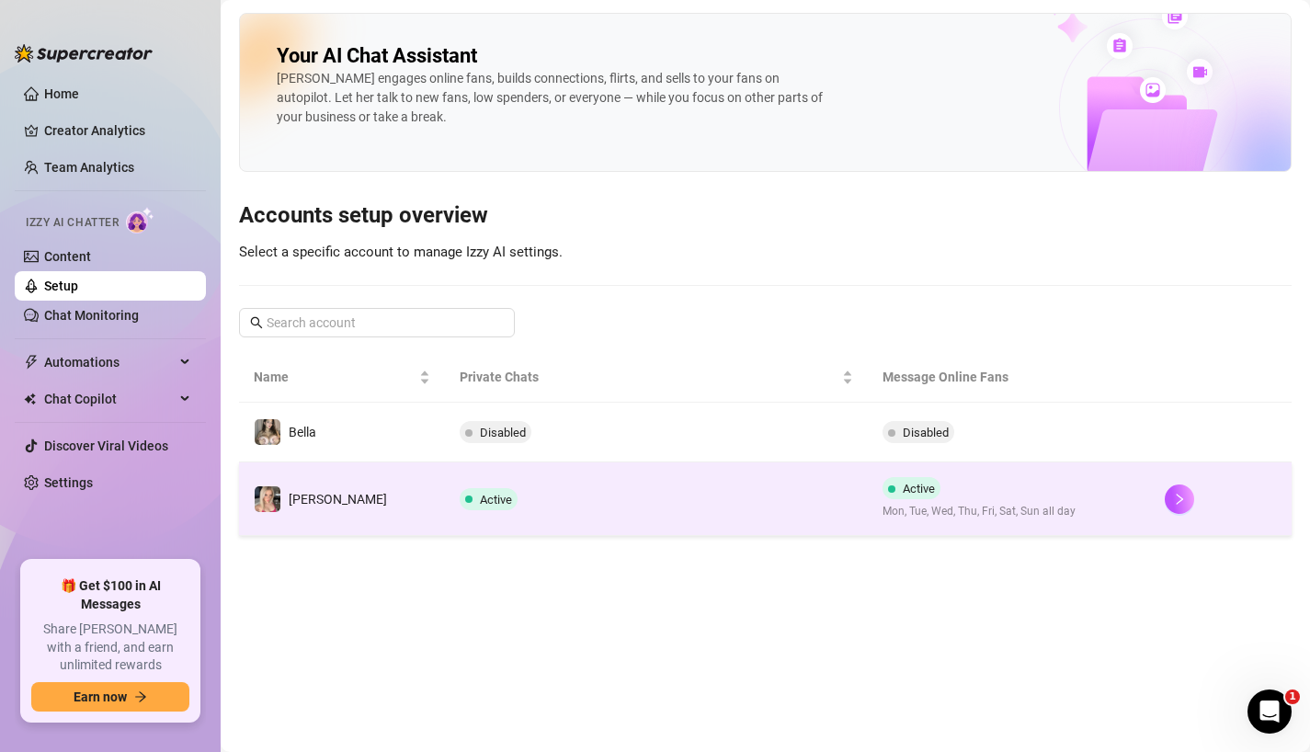
click at [656, 502] on td "Active" at bounding box center [657, 499] width 424 height 74
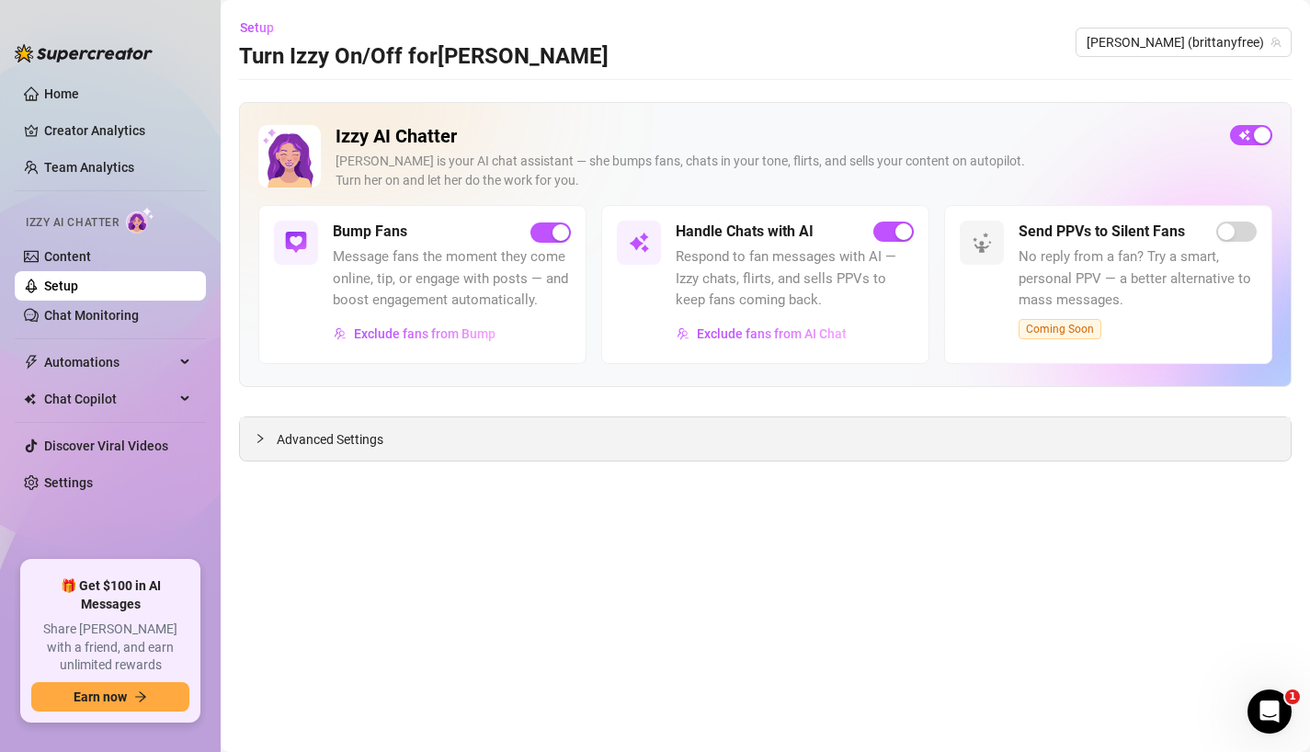
click at [381, 443] on span "Advanced Settings" at bounding box center [330, 439] width 107 height 20
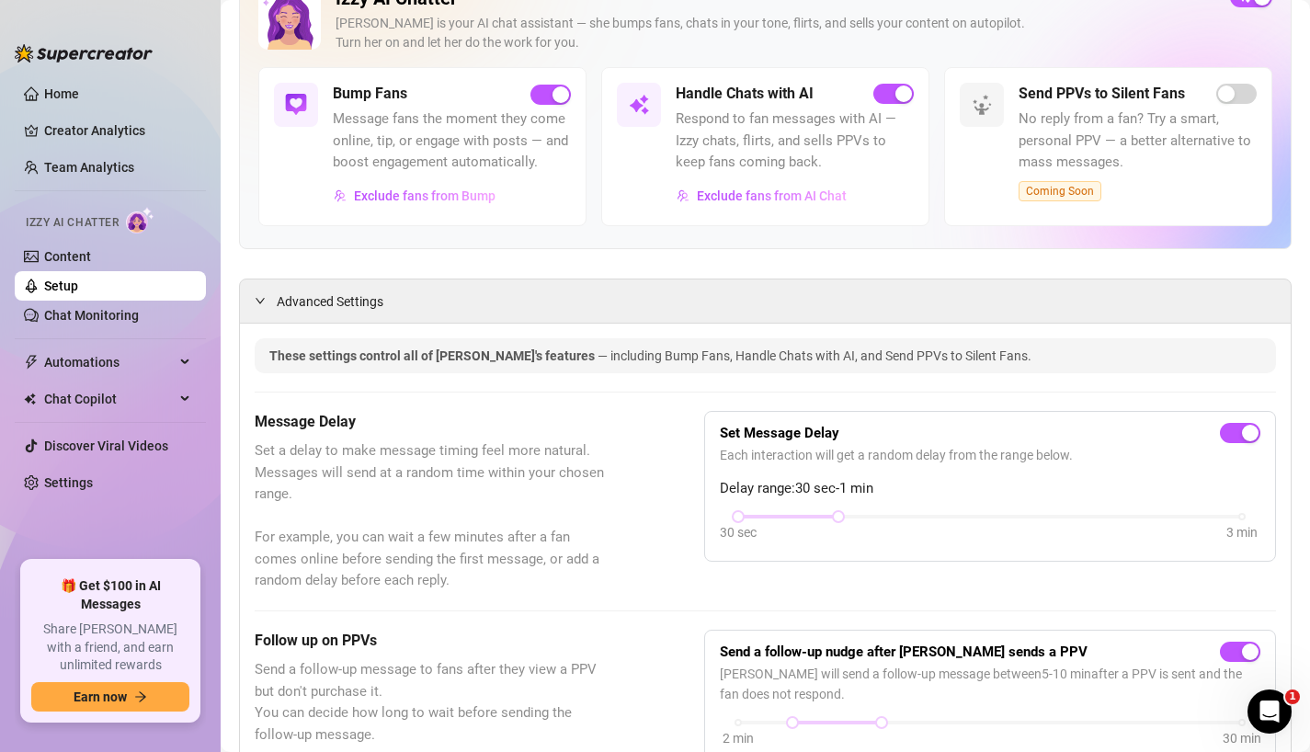
scroll to position [235, 0]
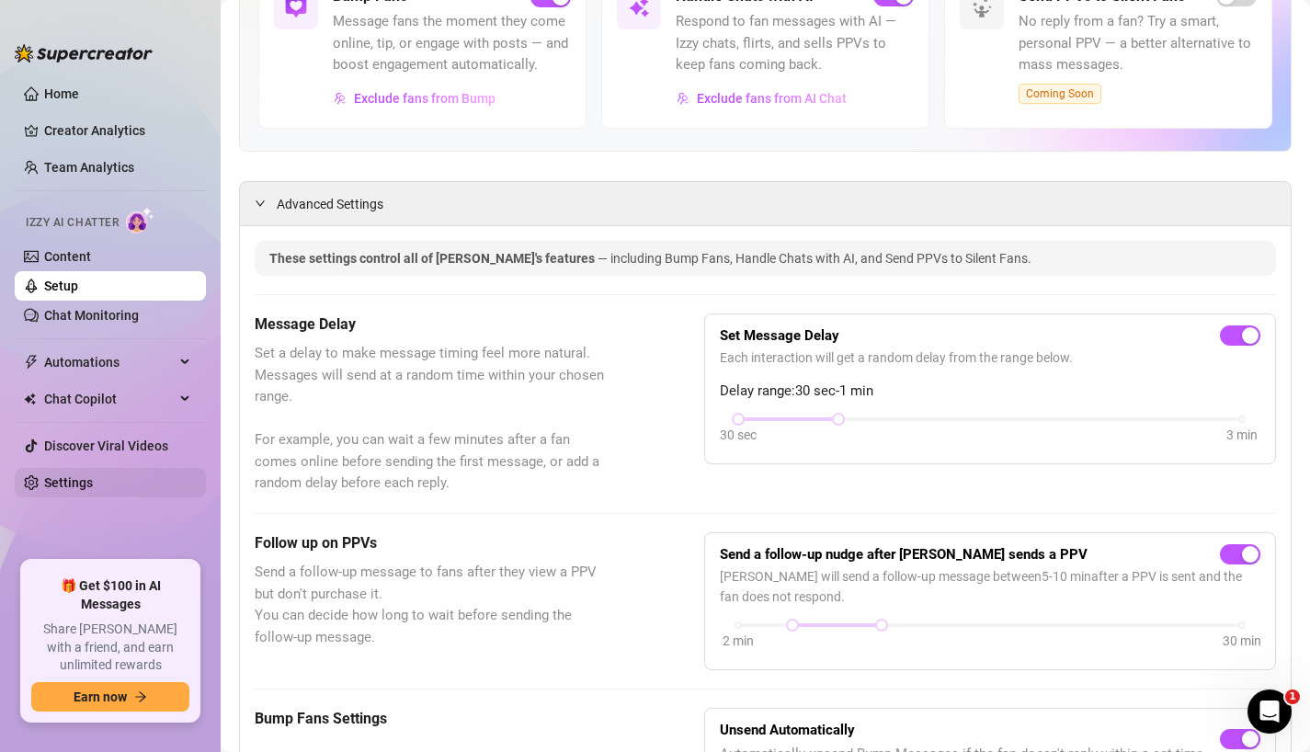
click at [93, 482] on link "Settings" at bounding box center [68, 482] width 49 height 15
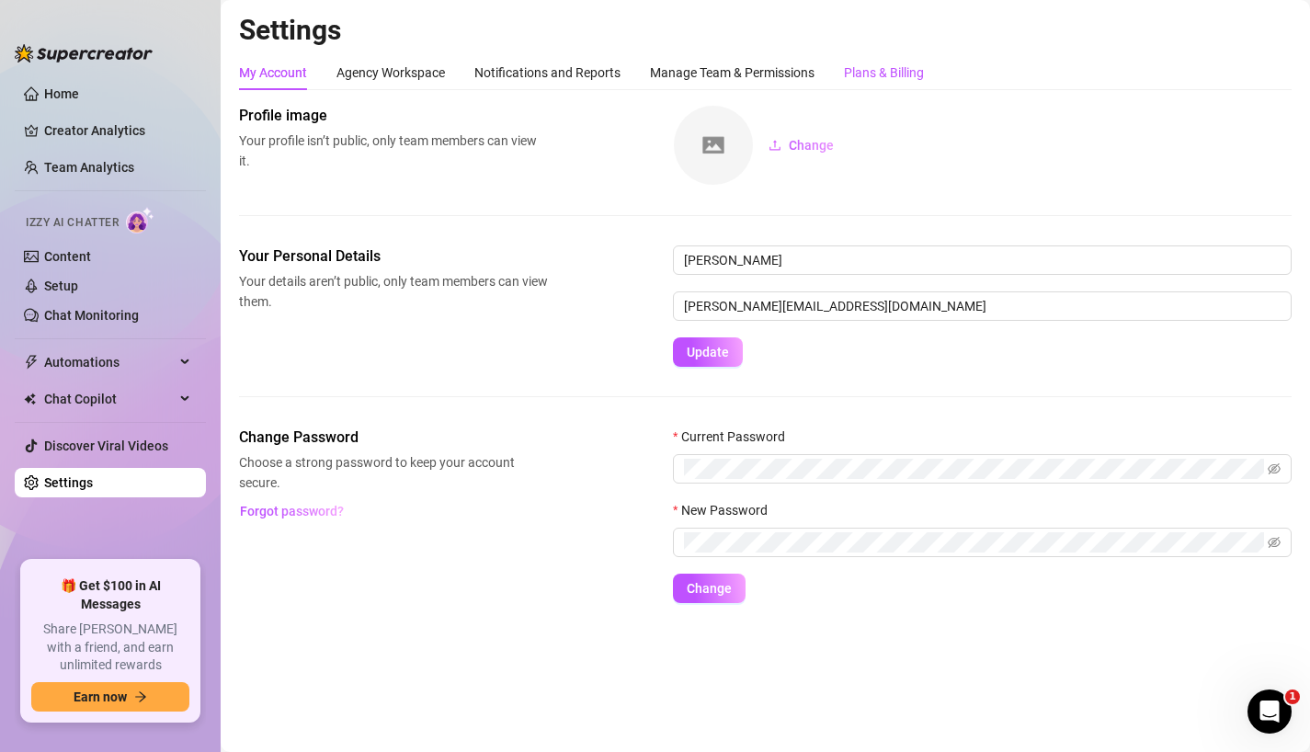
click at [868, 74] on div "Plans & Billing" at bounding box center [884, 72] width 80 height 20
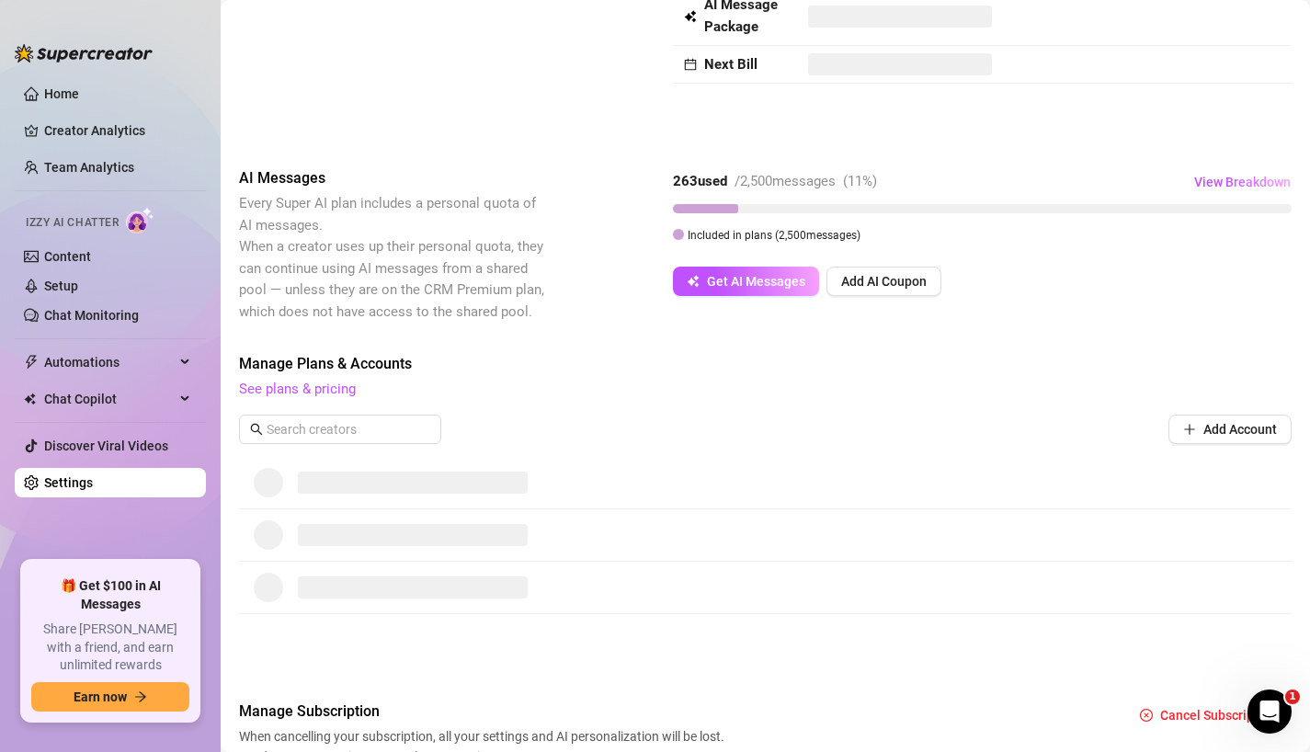
scroll to position [295, 0]
click at [1231, 175] on span "View Breakdown" at bounding box center [1242, 180] width 96 height 15
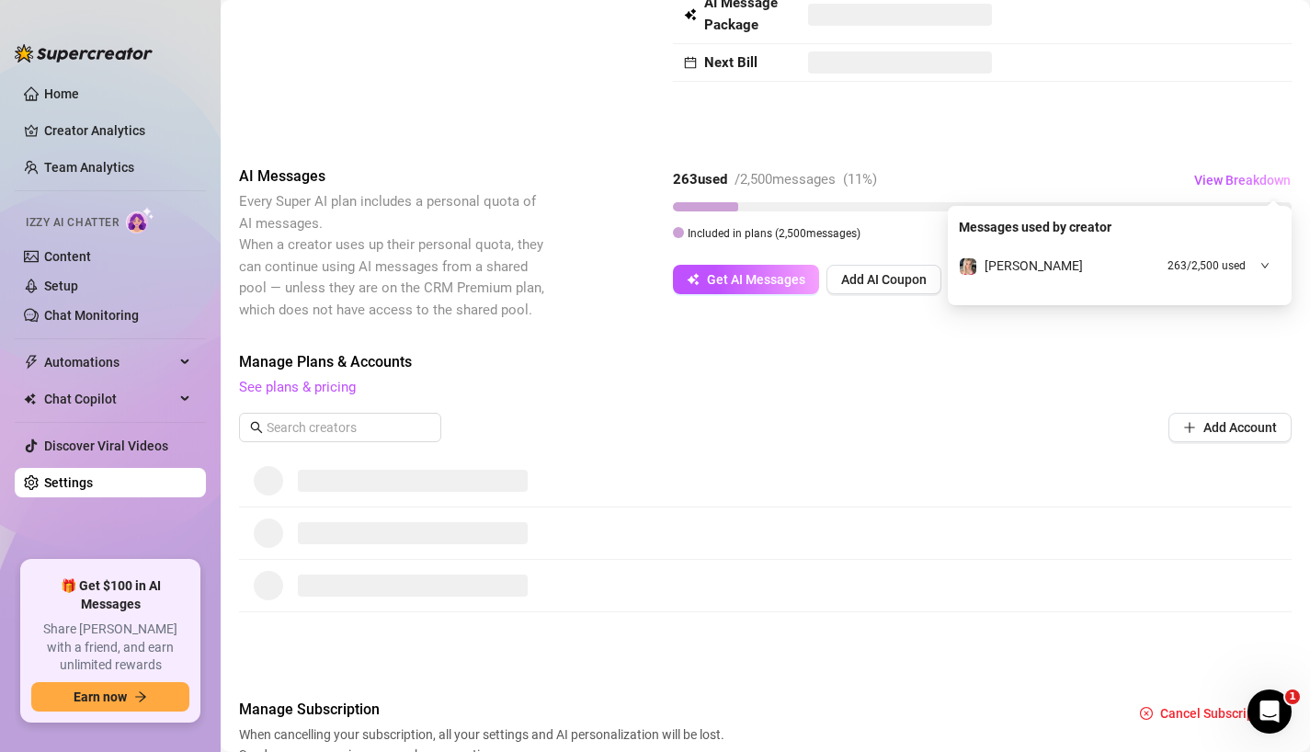
click at [1179, 268] on span "263 / 2,500 used" at bounding box center [1206, 265] width 78 height 17
click at [1004, 362] on span "Manage Plans & Accounts" at bounding box center [765, 362] width 1052 height 22
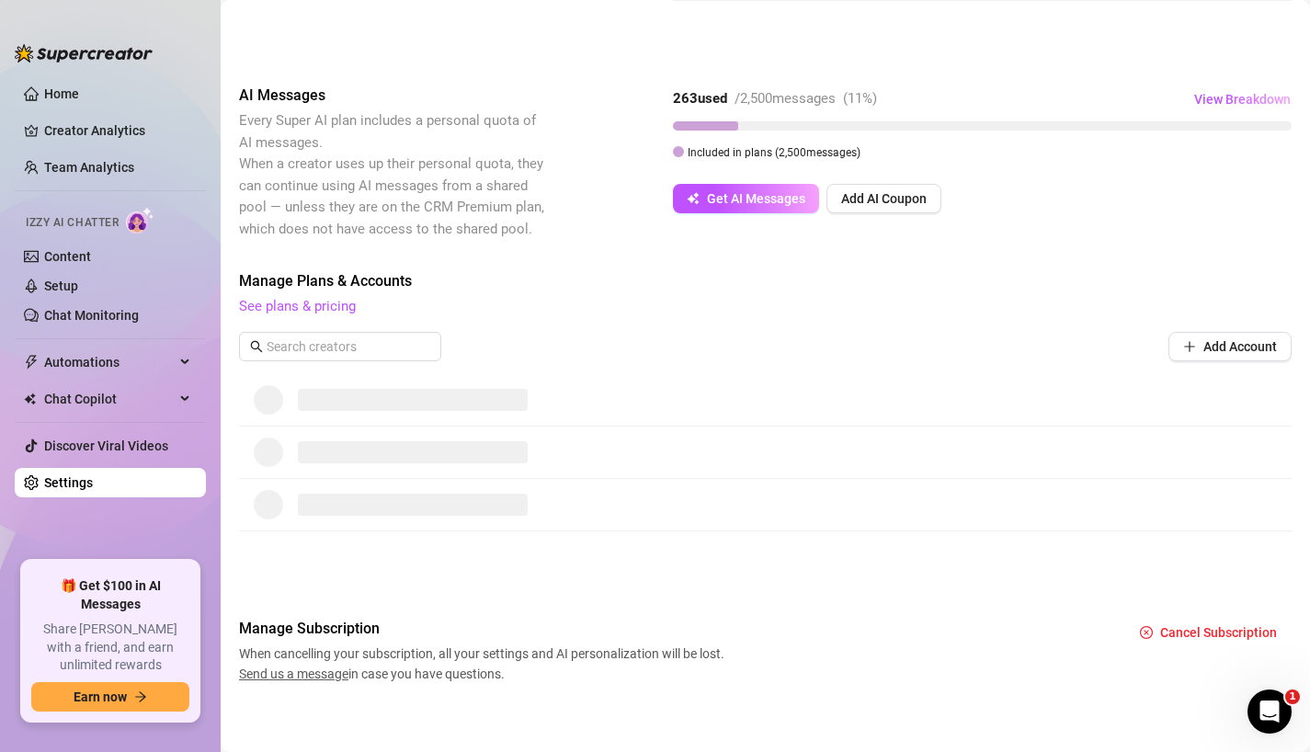
scroll to position [385, 0]
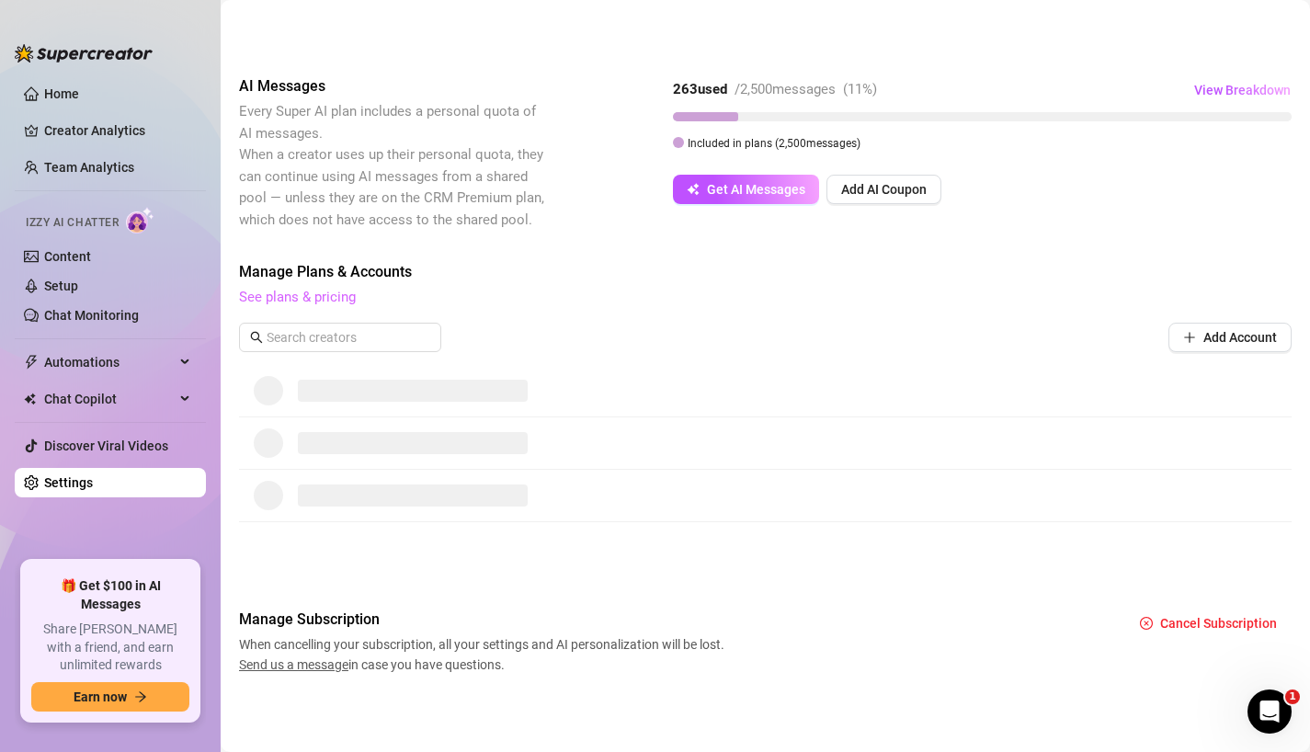
click at [335, 302] on link "See plans & pricing" at bounding box center [297, 297] width 117 height 17
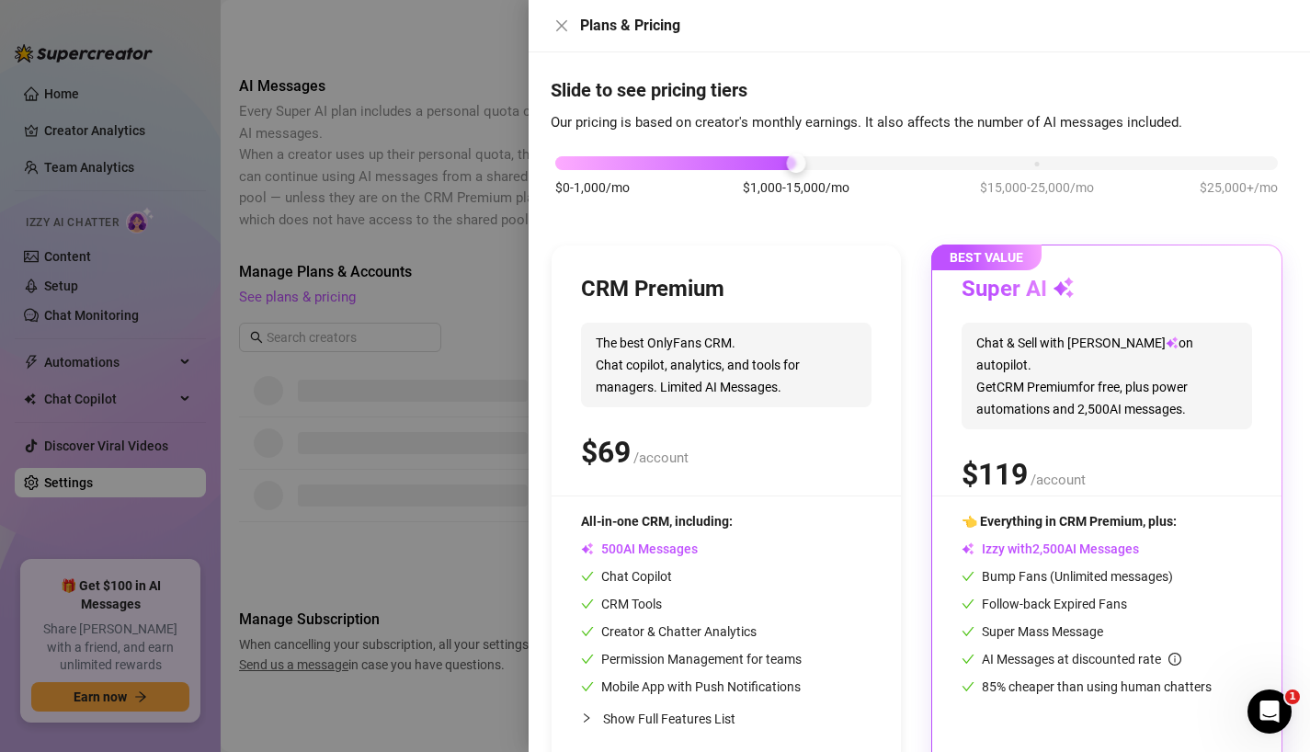
scroll to position [15, 0]
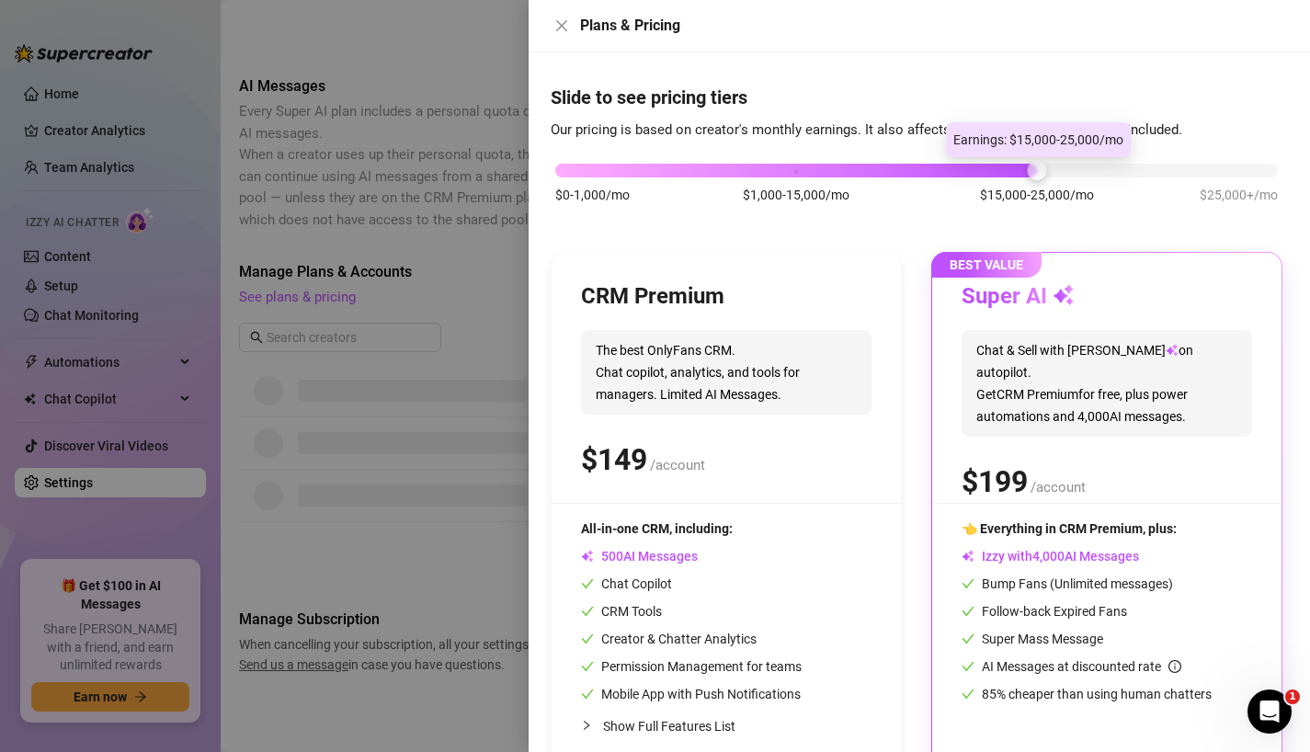
drag, startPoint x: 795, startPoint y: 173, endPoint x: 1004, endPoint y: 167, distance: 208.7
click at [1004, 167] on div "$0-1,000/mo $1,000-15,000/mo $15,000-25,000/mo $25,000+/mo" at bounding box center [916, 165] width 722 height 11
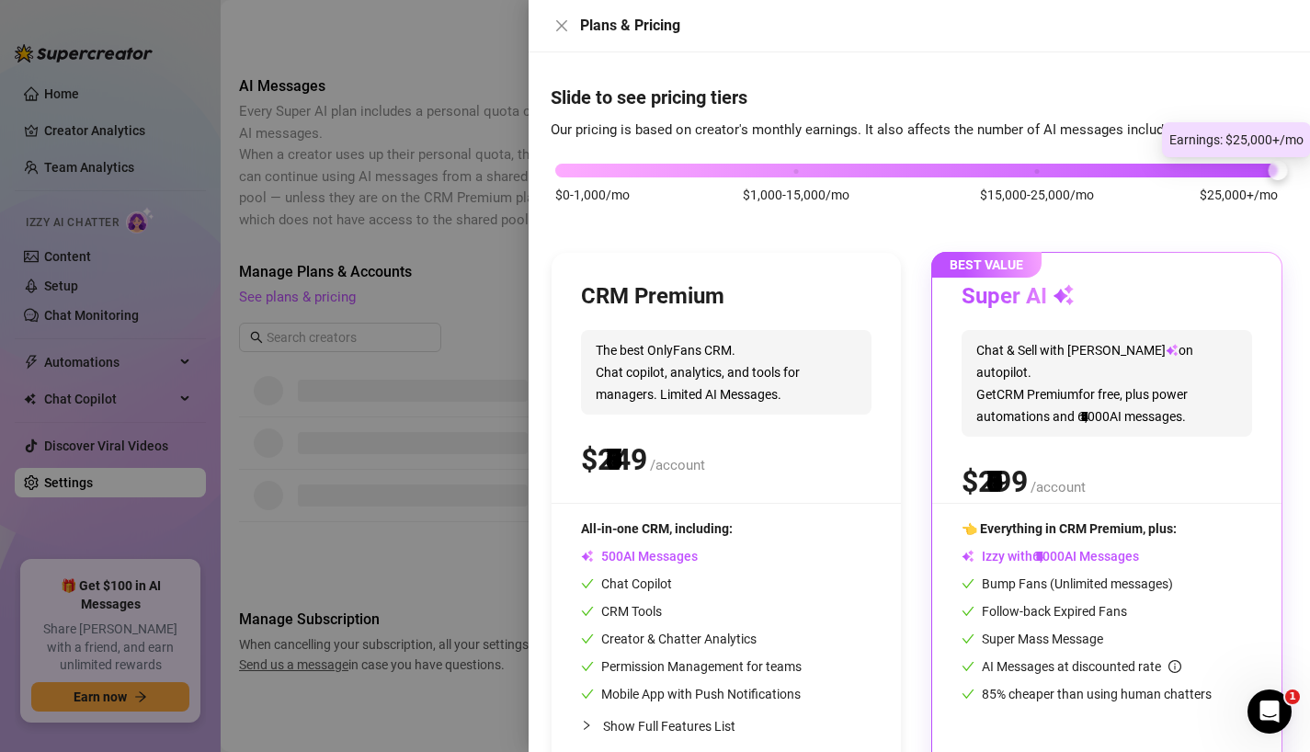
drag, startPoint x: 1038, startPoint y: 165, endPoint x: 1244, endPoint y: 166, distance: 206.8
click at [1244, 166] on div "$0-1,000/mo $1,000-15,000/mo $15,000-25,000/mo $25,000+/mo" at bounding box center [916, 165] width 722 height 11
drag, startPoint x: 1269, startPoint y: 171, endPoint x: 1200, endPoint y: 175, distance: 69.0
click at [1200, 171] on div "$0-1,000/mo $1,000-15,000/mo $15,000-25,000/mo $25,000+/mo" at bounding box center [916, 165] width 722 height 11
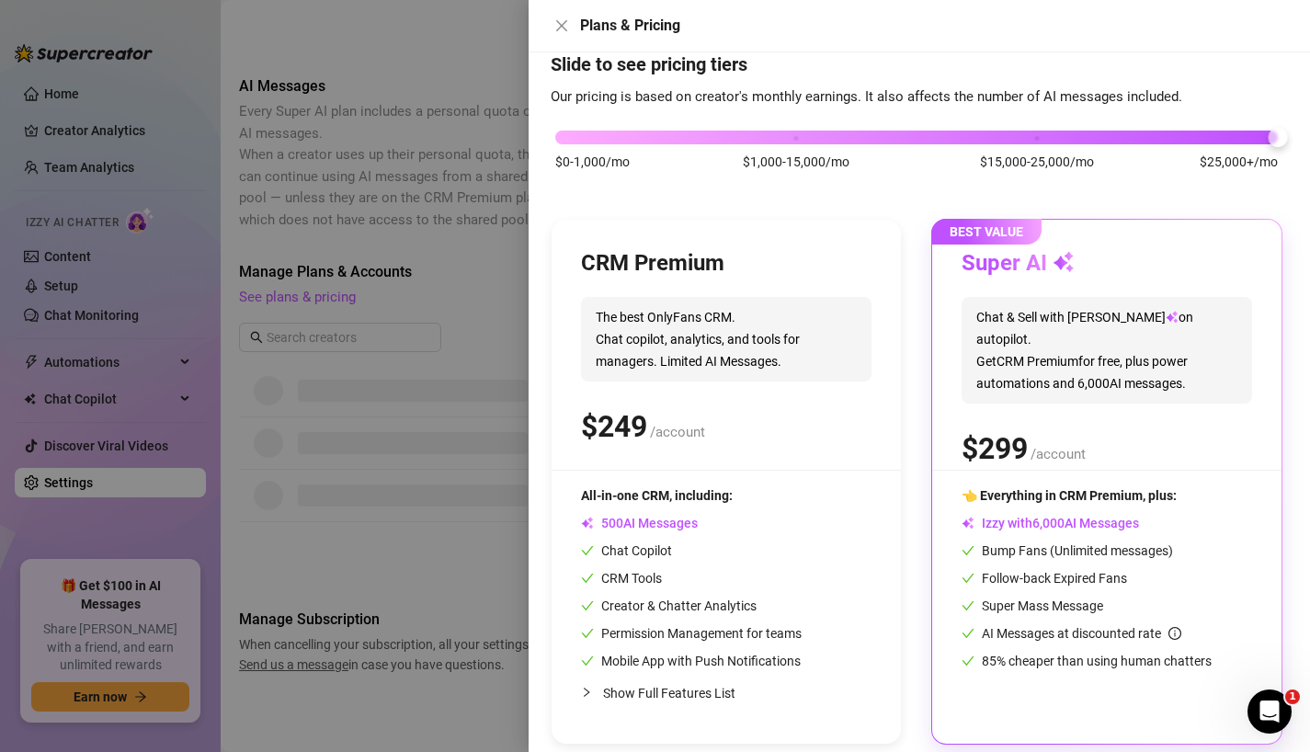
scroll to position [46, 0]
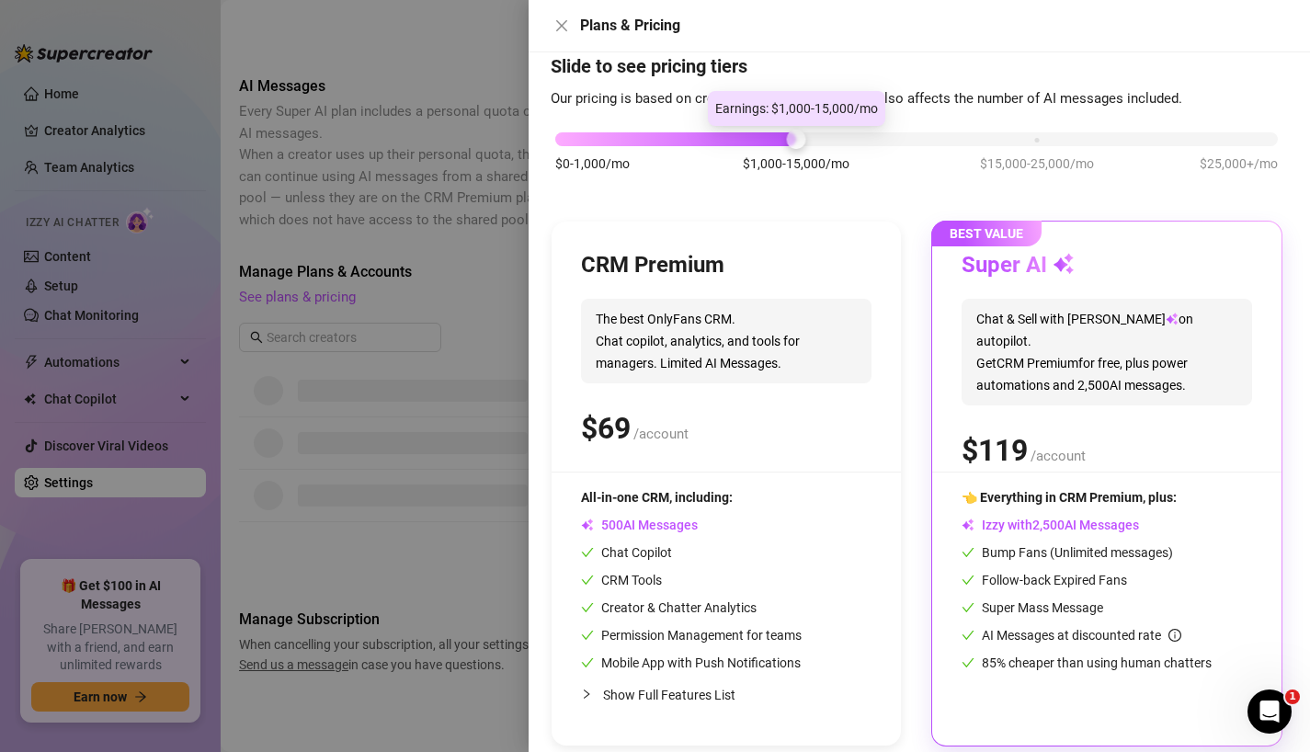
drag, startPoint x: 1275, startPoint y: 142, endPoint x: 822, endPoint y: 142, distance: 452.1
click at [822, 140] on div "$0-1,000/mo $1,000-15,000/mo $15,000-25,000/mo $25,000+/mo" at bounding box center [916, 134] width 722 height 11
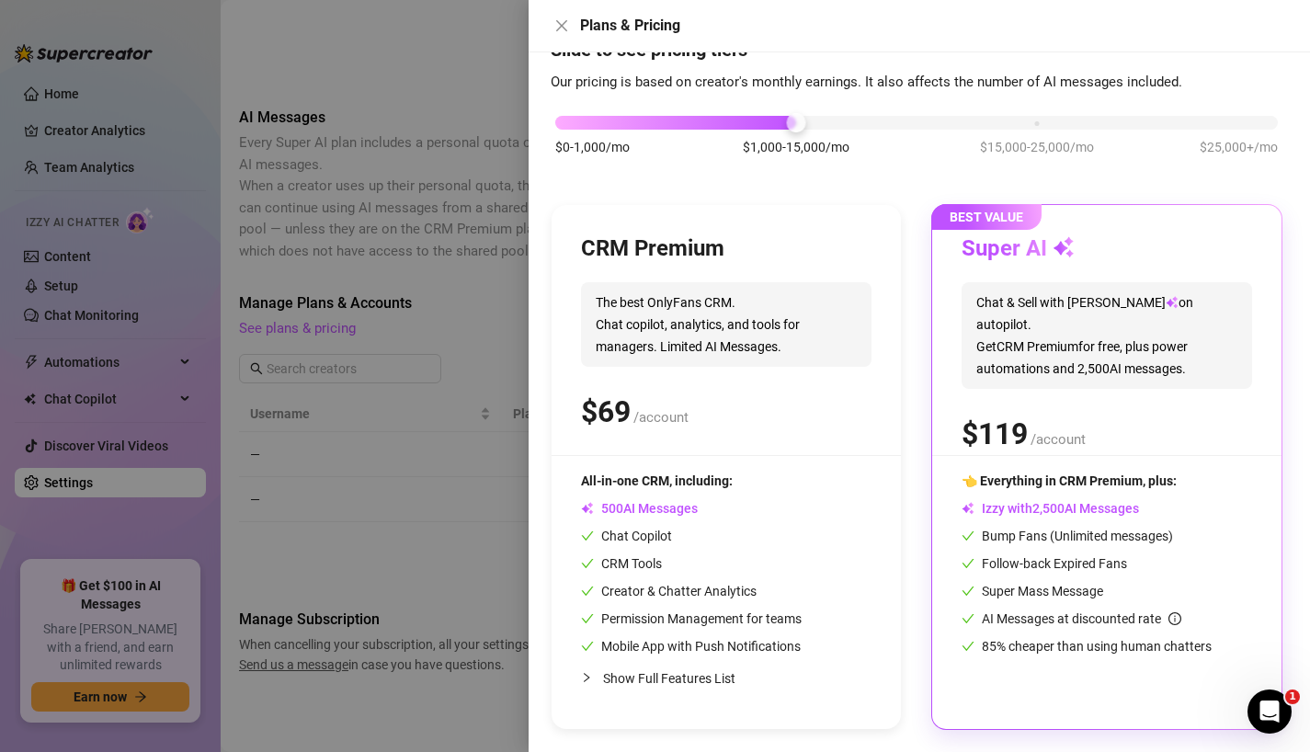
scroll to position [354, 0]
click at [438, 267] on div at bounding box center [655, 376] width 1310 height 752
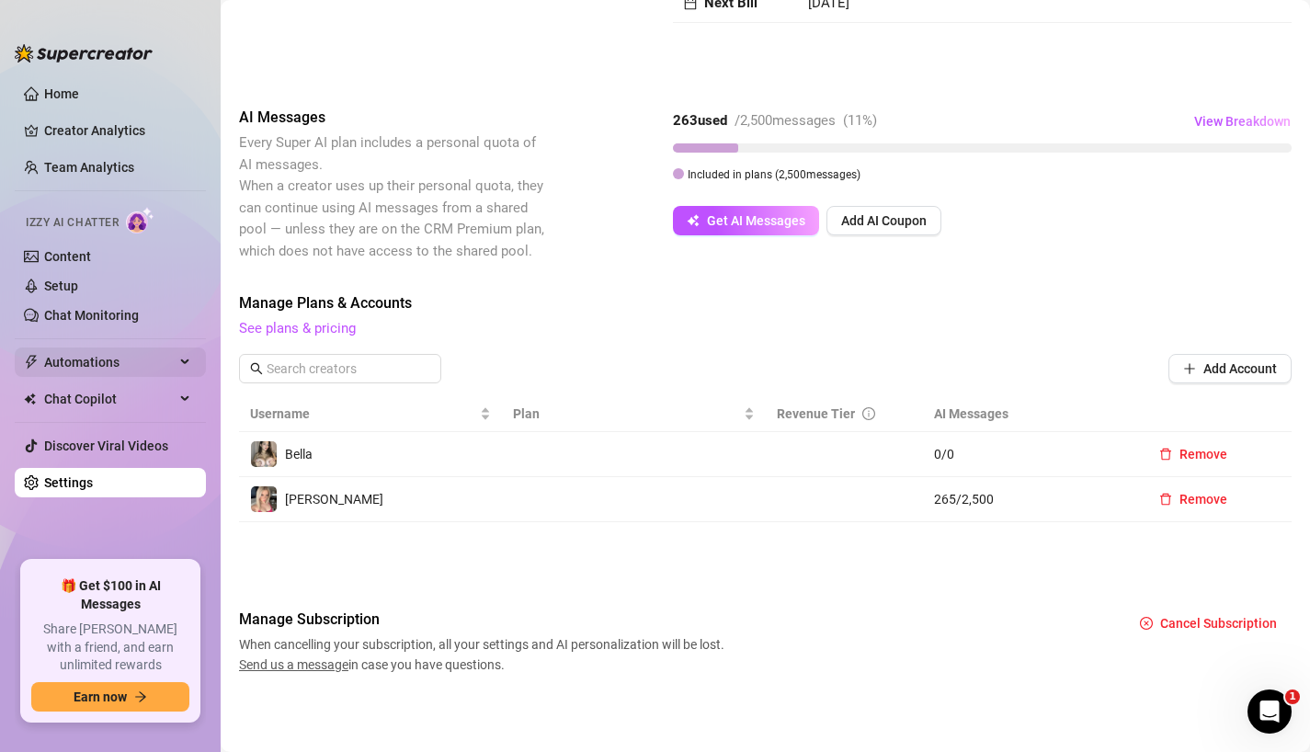
click at [159, 358] on span "Automations" at bounding box center [109, 361] width 130 height 29
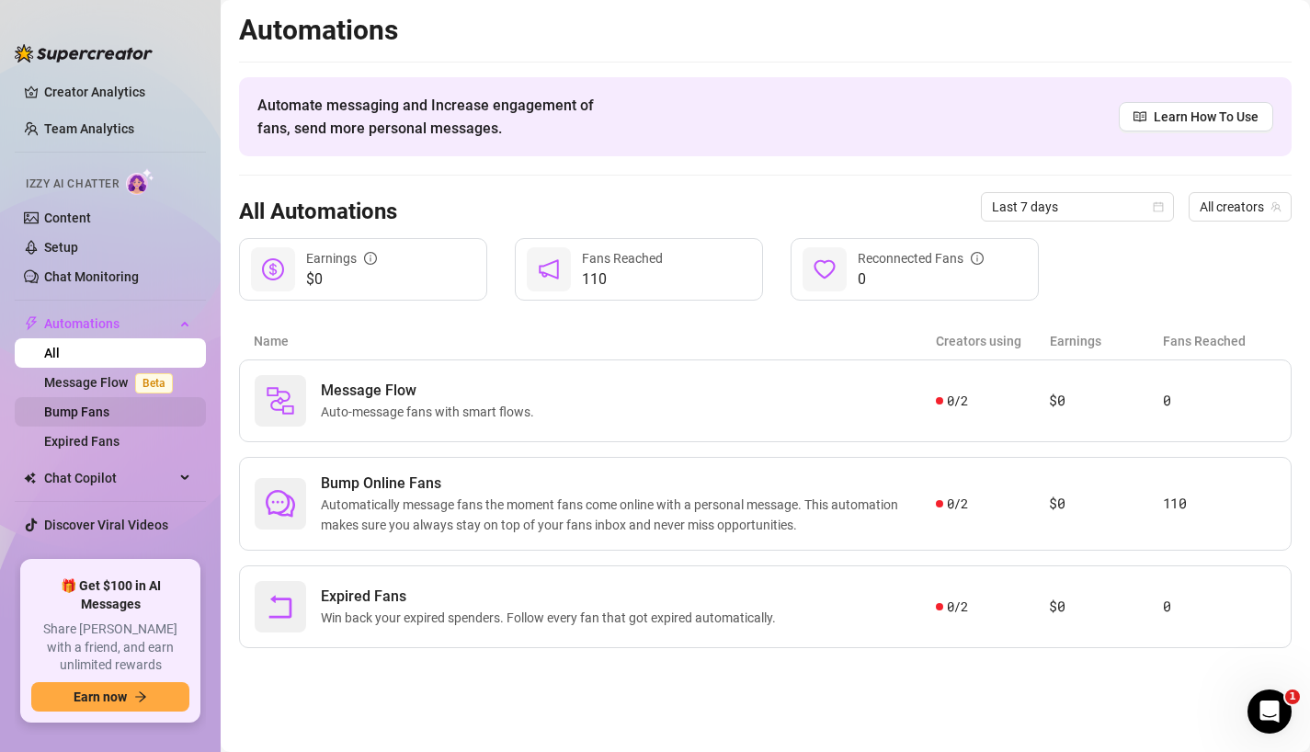
scroll to position [51, 0]
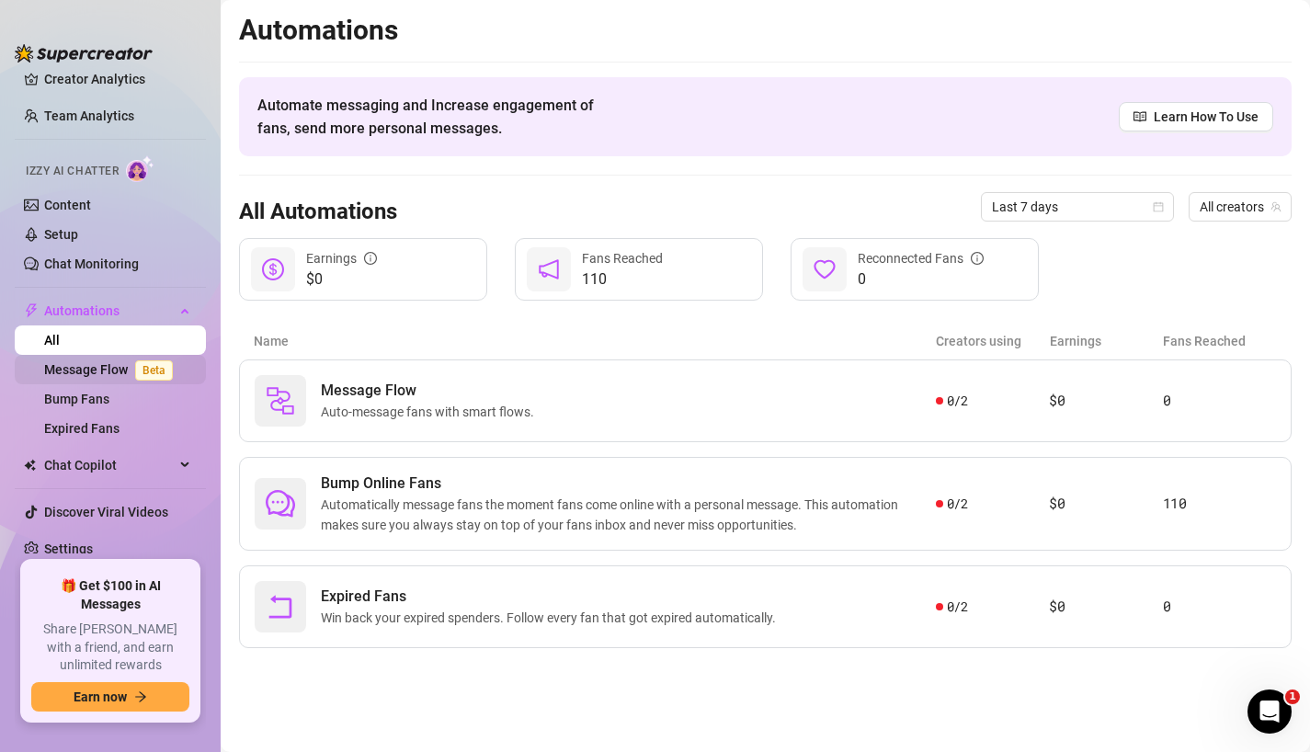
click at [119, 371] on link "Message Flow Beta" at bounding box center [112, 369] width 136 height 15
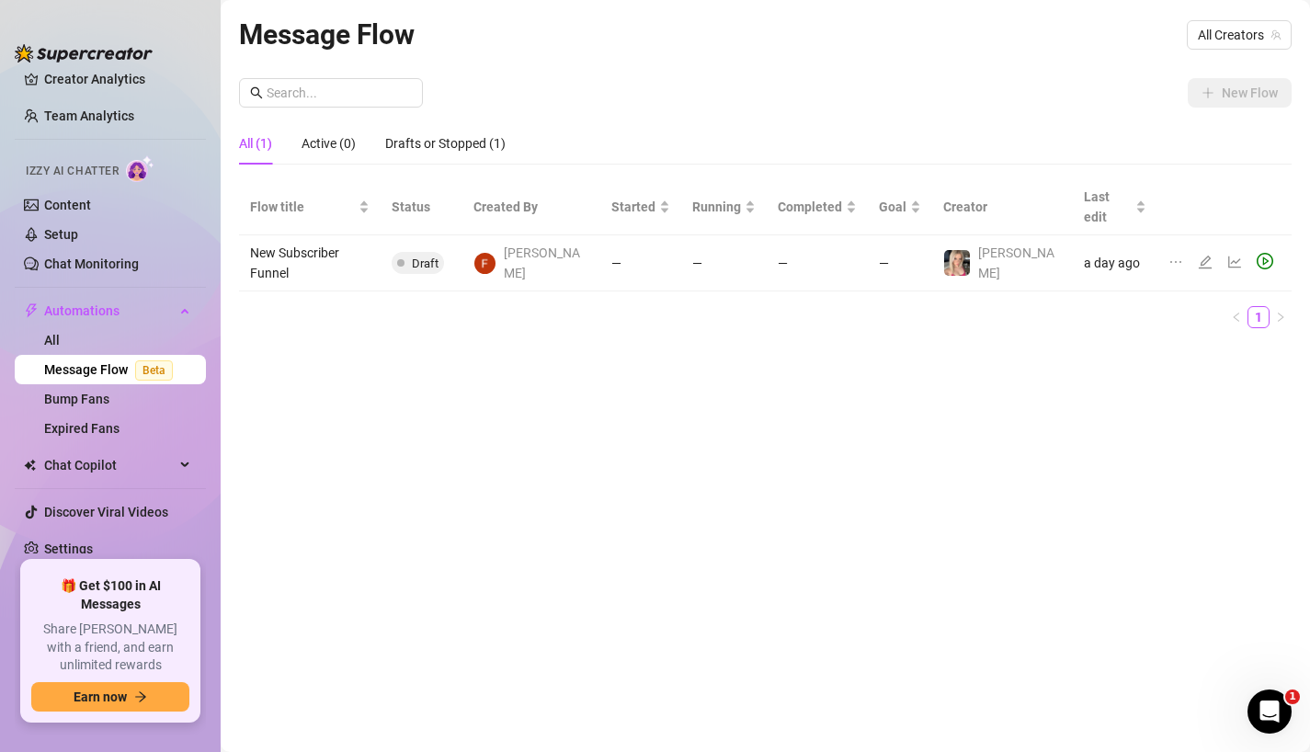
click at [1138, 109] on div "New Flow All (1) Active (0) Drafts or Stopped (1) Flow title Status Created By …" at bounding box center [765, 210] width 1052 height 265
click at [1219, 43] on span "All Creators" at bounding box center [1238, 35] width 83 height 28
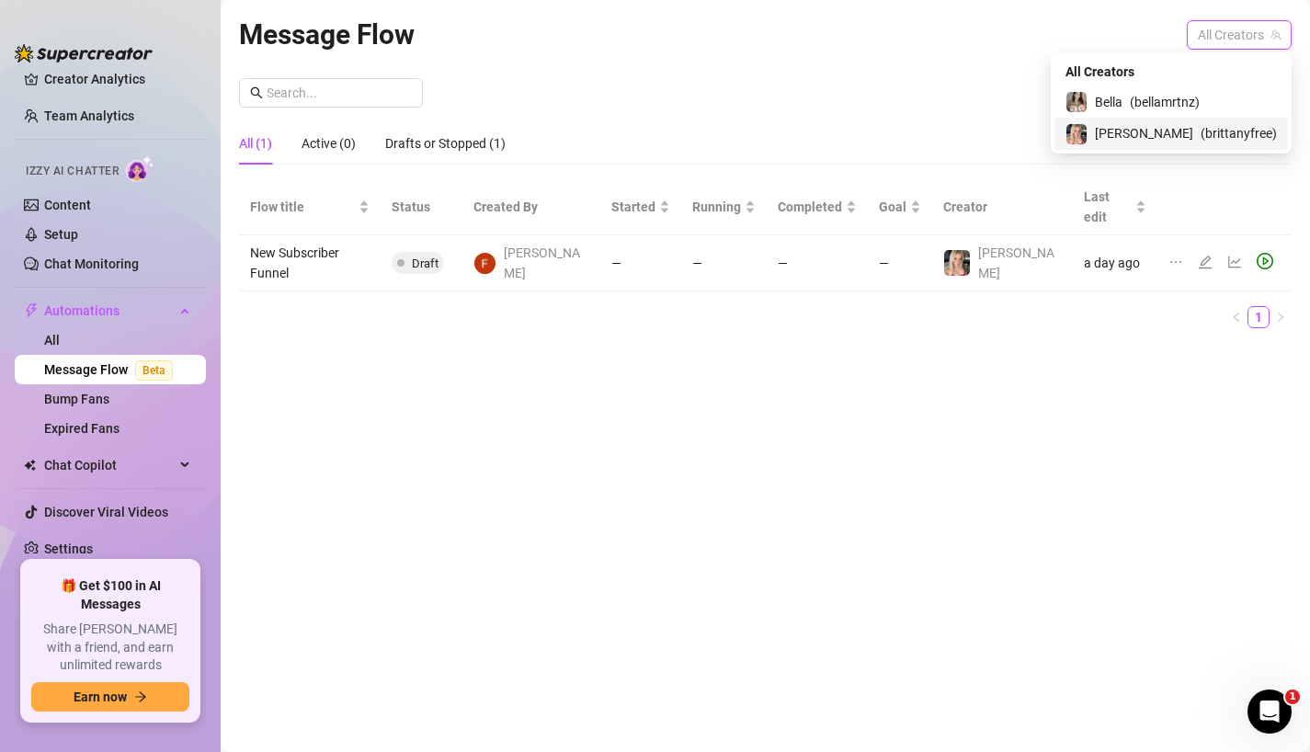
click at [1208, 130] on span "( brittanyfree )" at bounding box center [1238, 133] width 76 height 20
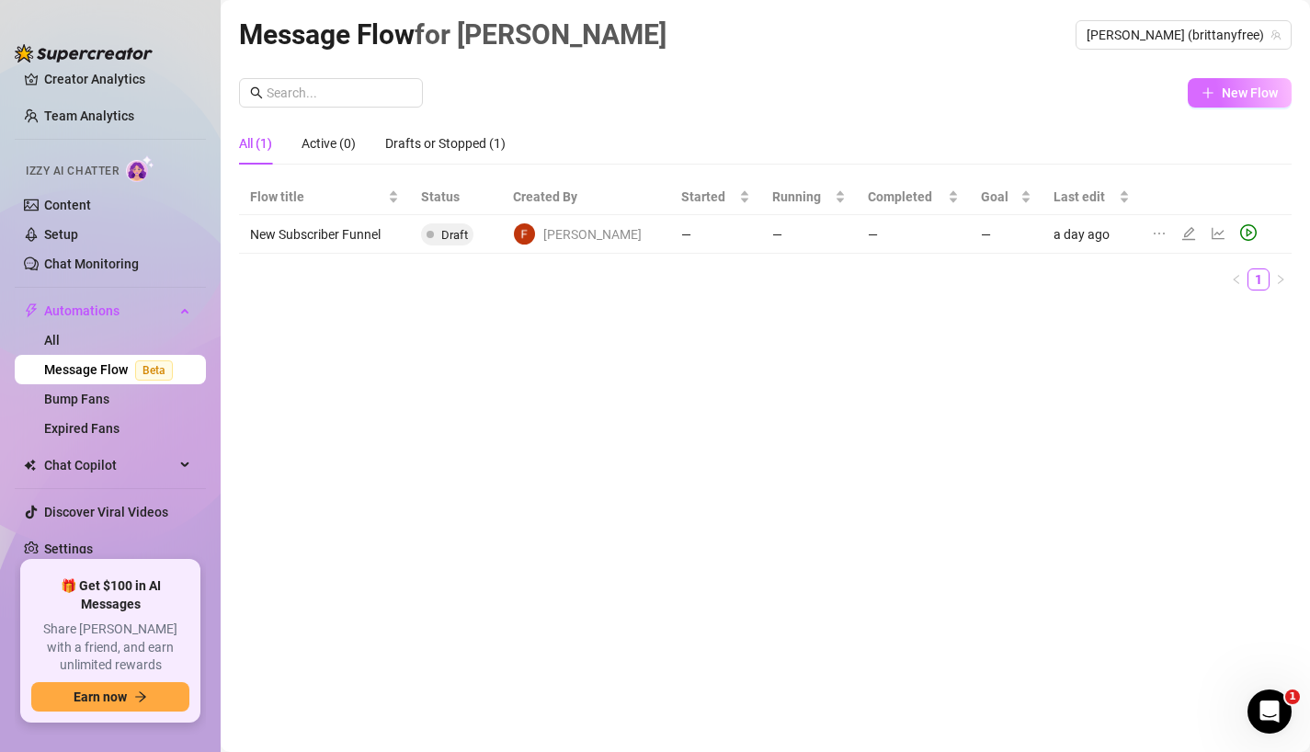
click at [1222, 92] on span "New Flow" at bounding box center [1249, 92] width 56 height 15
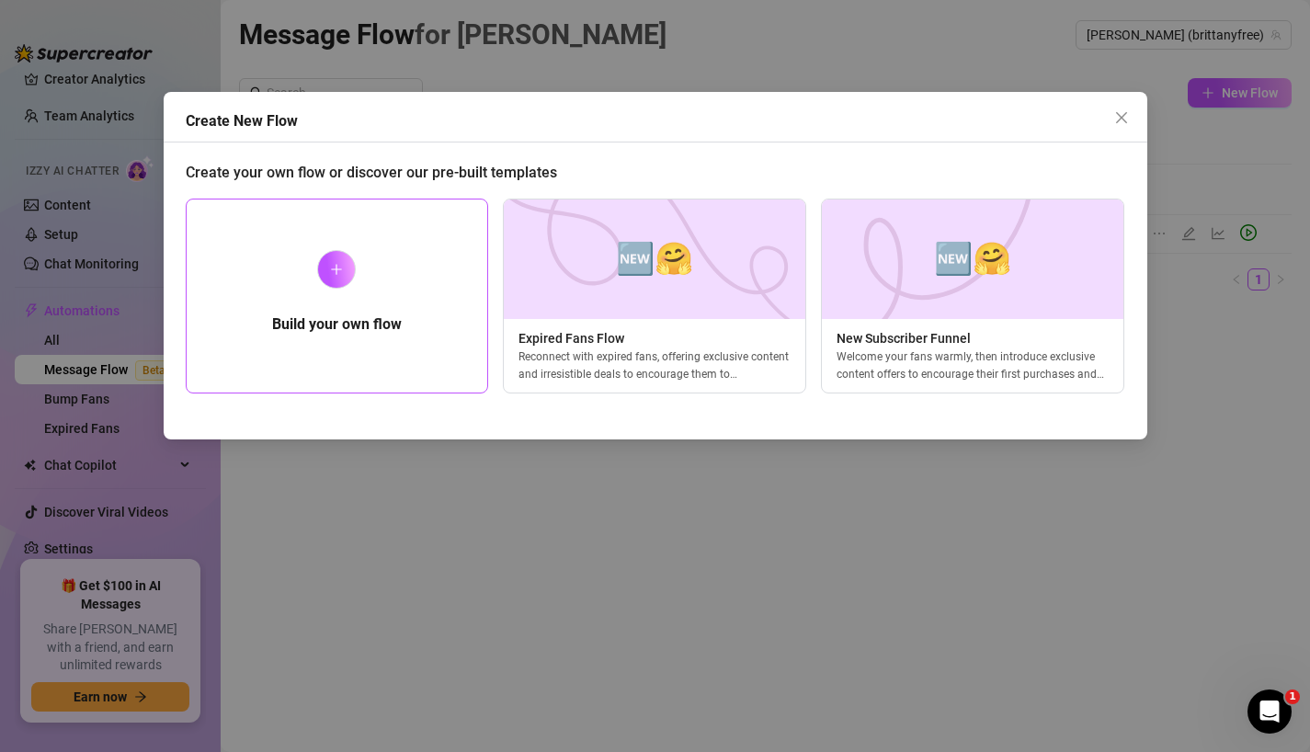
click at [408, 264] on div "Build your own flow" at bounding box center [337, 295] width 303 height 195
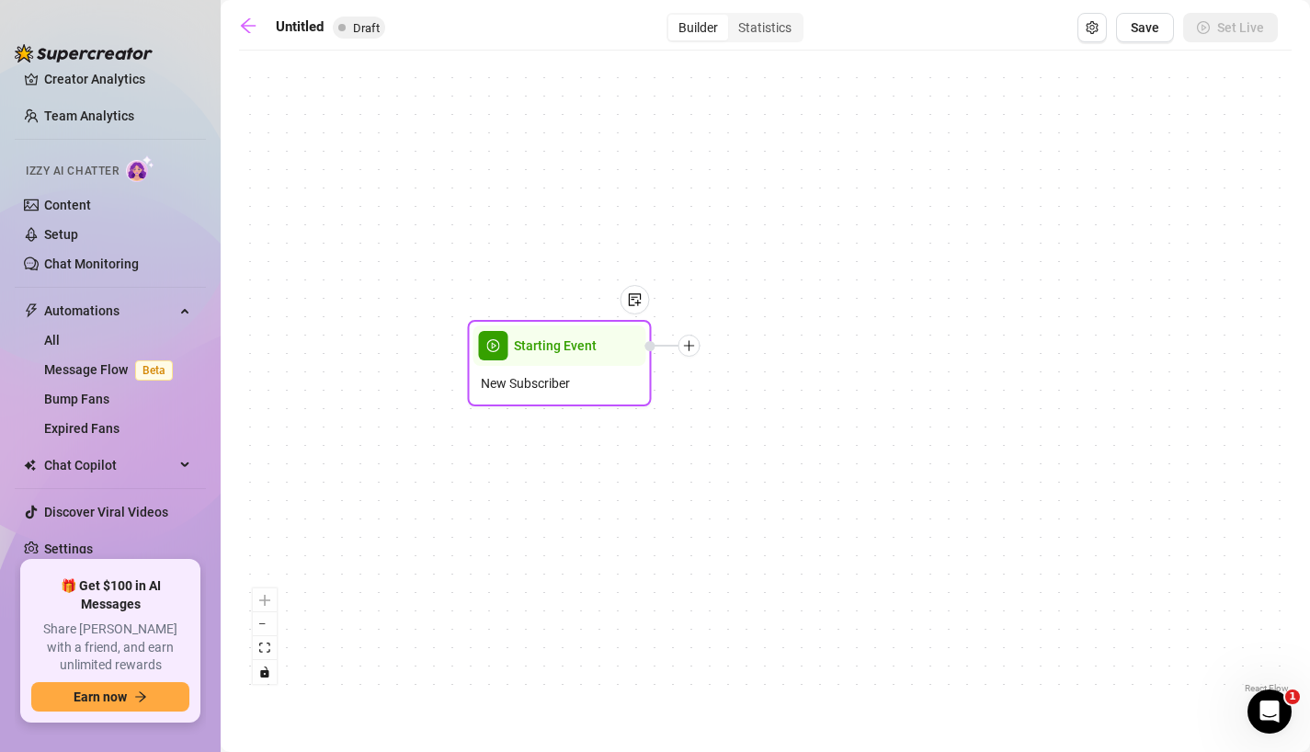
drag, startPoint x: 759, startPoint y: 370, endPoint x: 550, endPoint y: 355, distance: 209.2
click at [550, 355] on span "Starting Event" at bounding box center [555, 345] width 83 height 20
click at [688, 357] on div "Starting Event New Subscriber" at bounding box center [765, 379] width 1052 height 638
click at [688, 346] on icon "plus" at bounding box center [689, 345] width 10 height 1
click at [773, 412] on div "Message" at bounding box center [780, 409] width 134 height 31
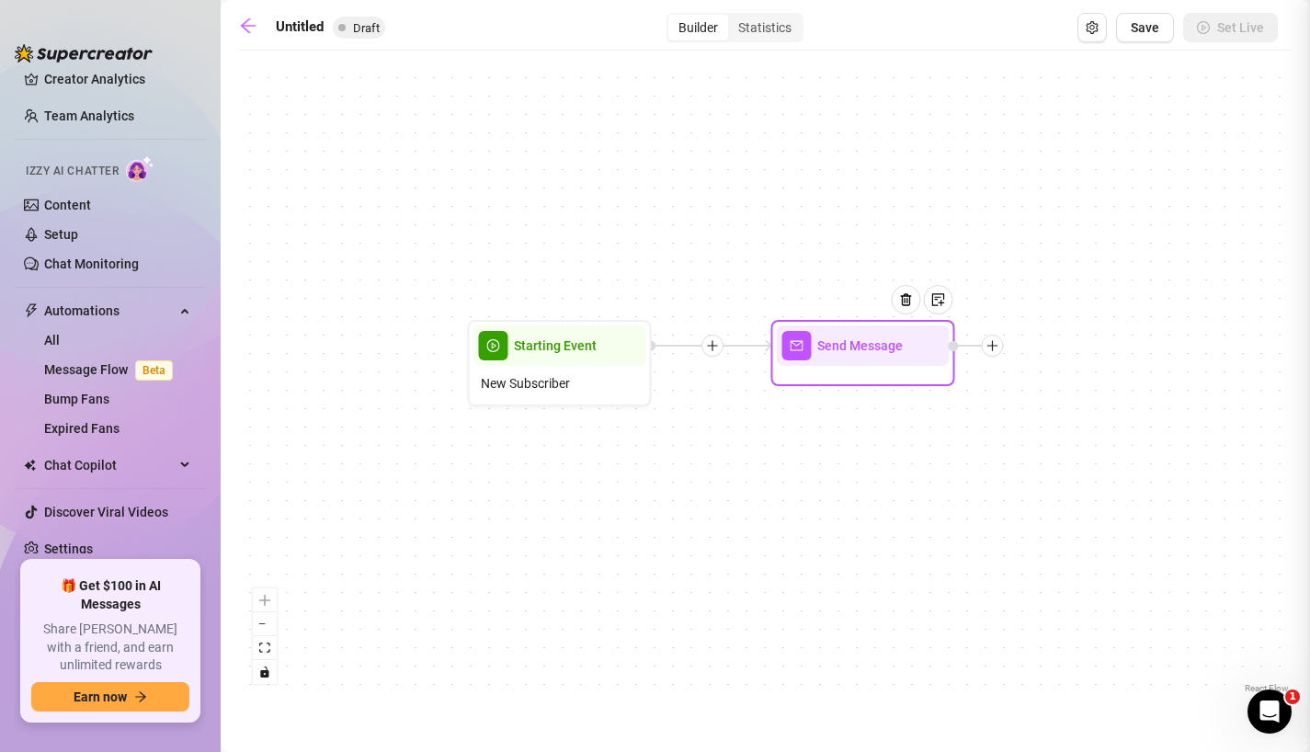
type textarea "Write your message here"
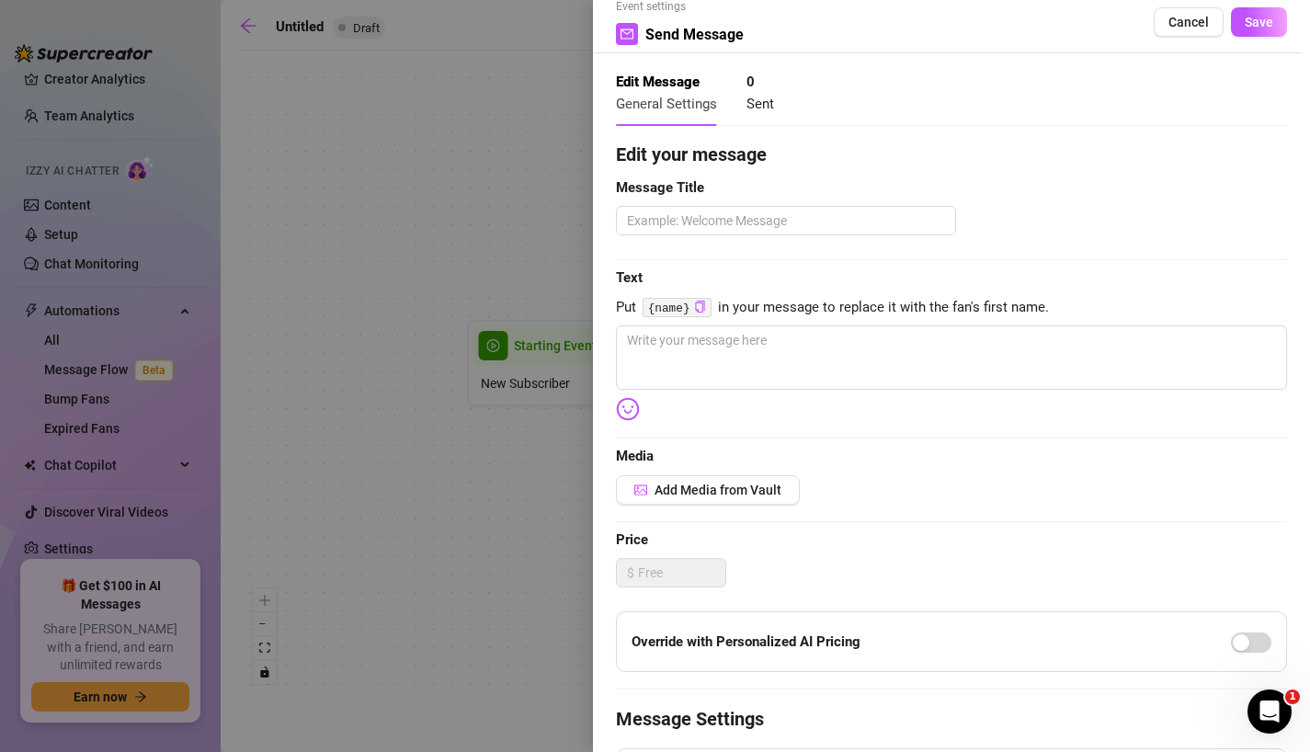
scroll to position [19, 0]
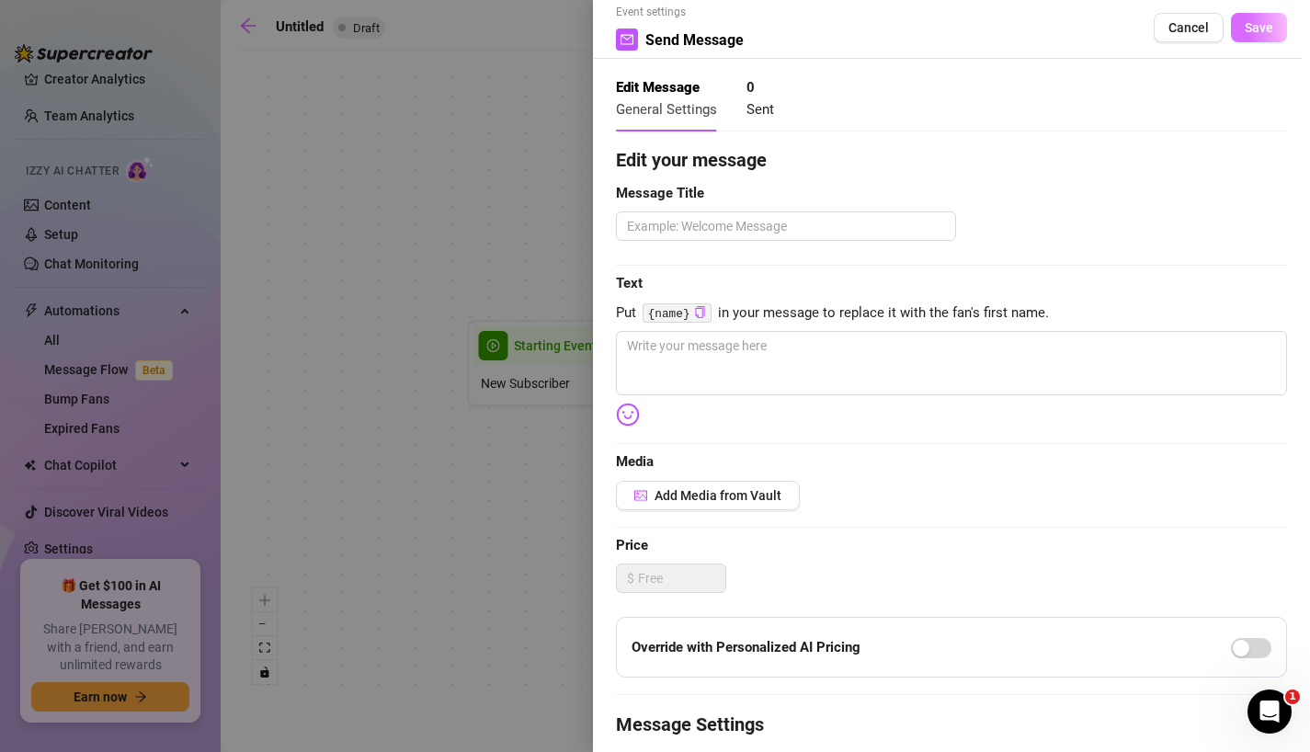
click at [1242, 33] on button "Save" at bounding box center [1258, 27] width 56 height 29
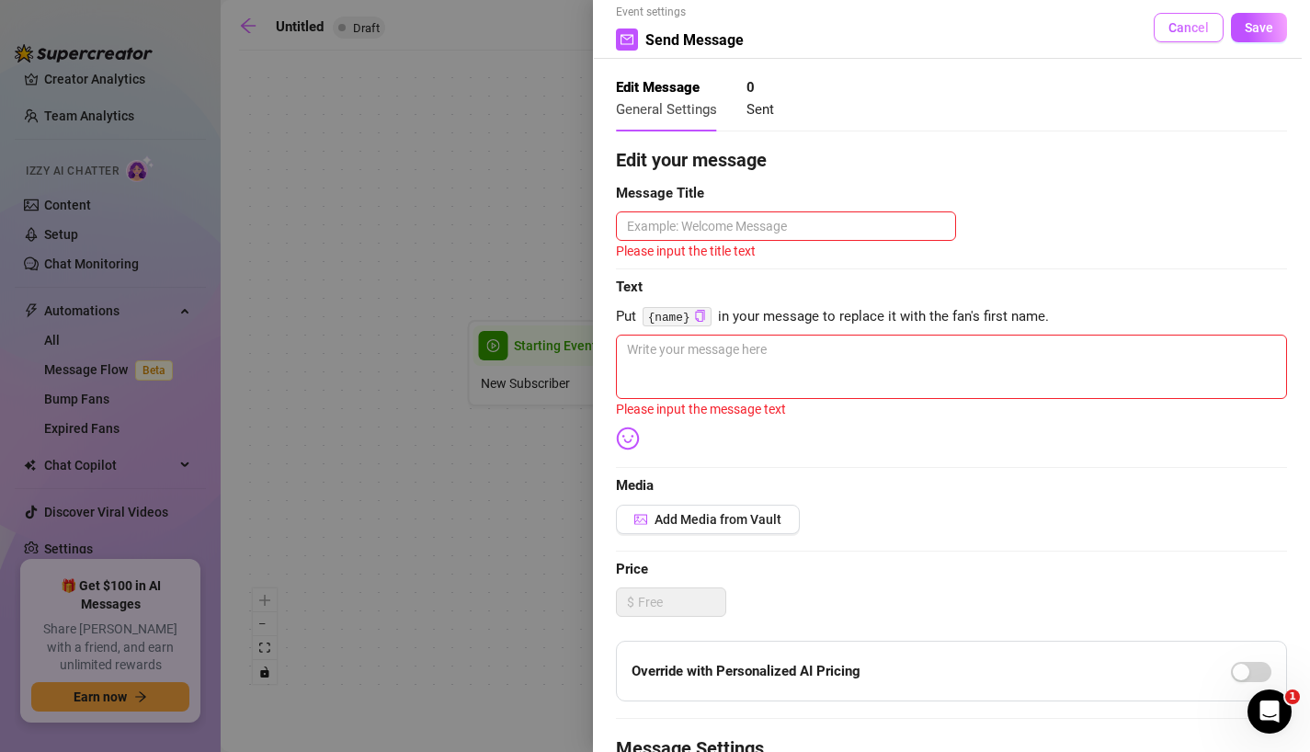
click at [1194, 32] on span "Cancel" at bounding box center [1188, 27] width 40 height 15
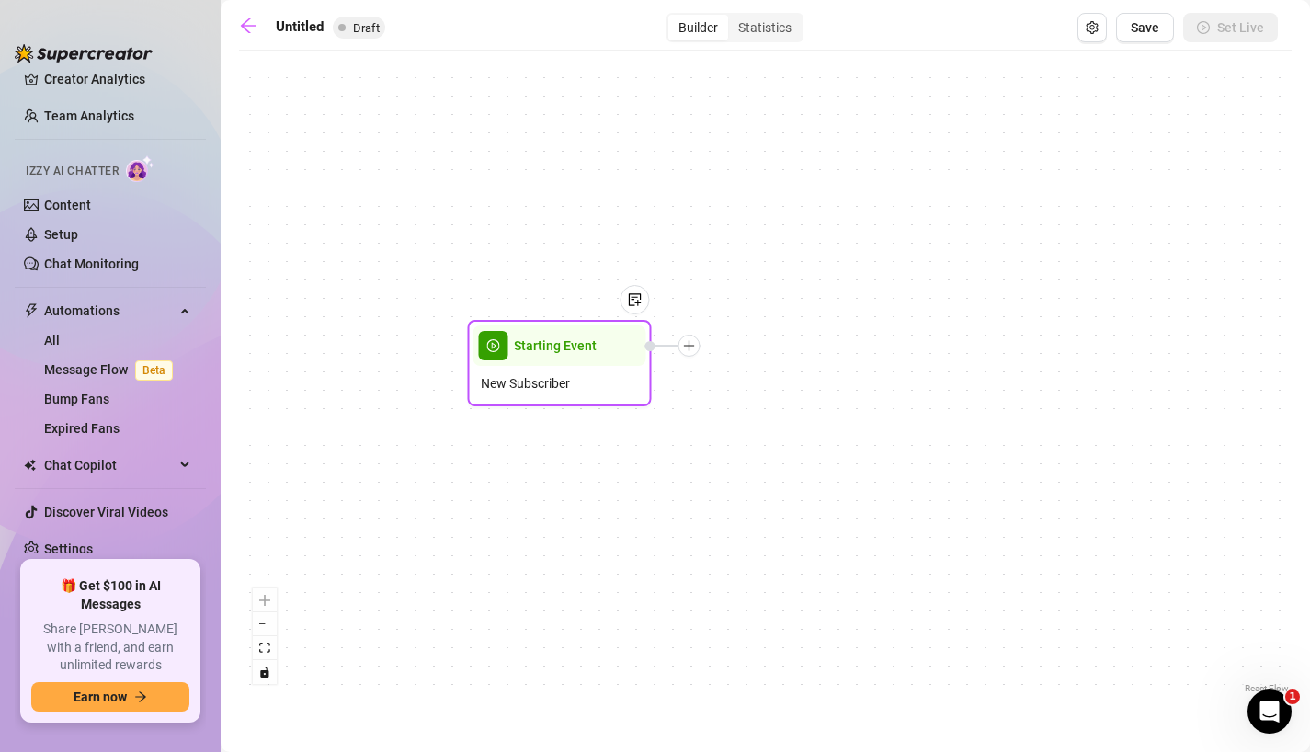
click at [690, 351] on icon "plus" at bounding box center [689, 345] width 13 height 13
click at [781, 380] on div "Condition" at bounding box center [780, 378] width 134 height 31
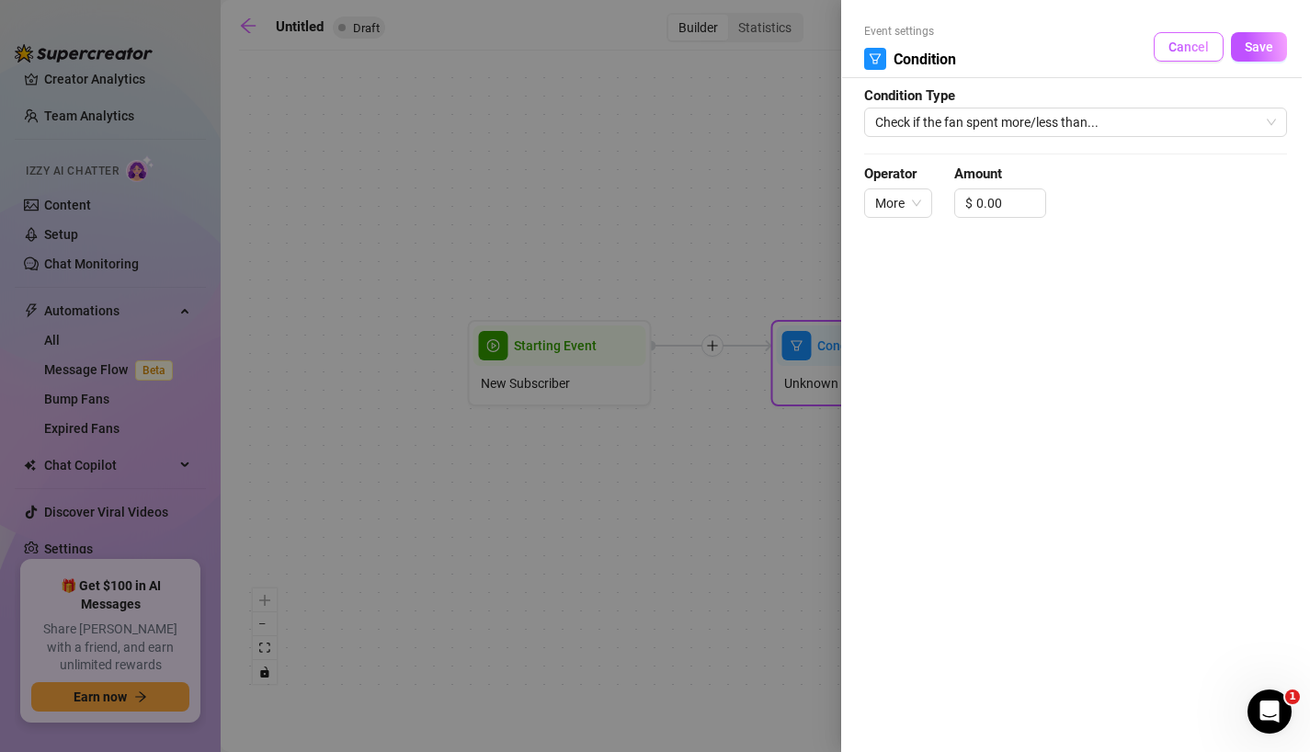
click at [1184, 51] on span "Cancel" at bounding box center [1188, 47] width 40 height 15
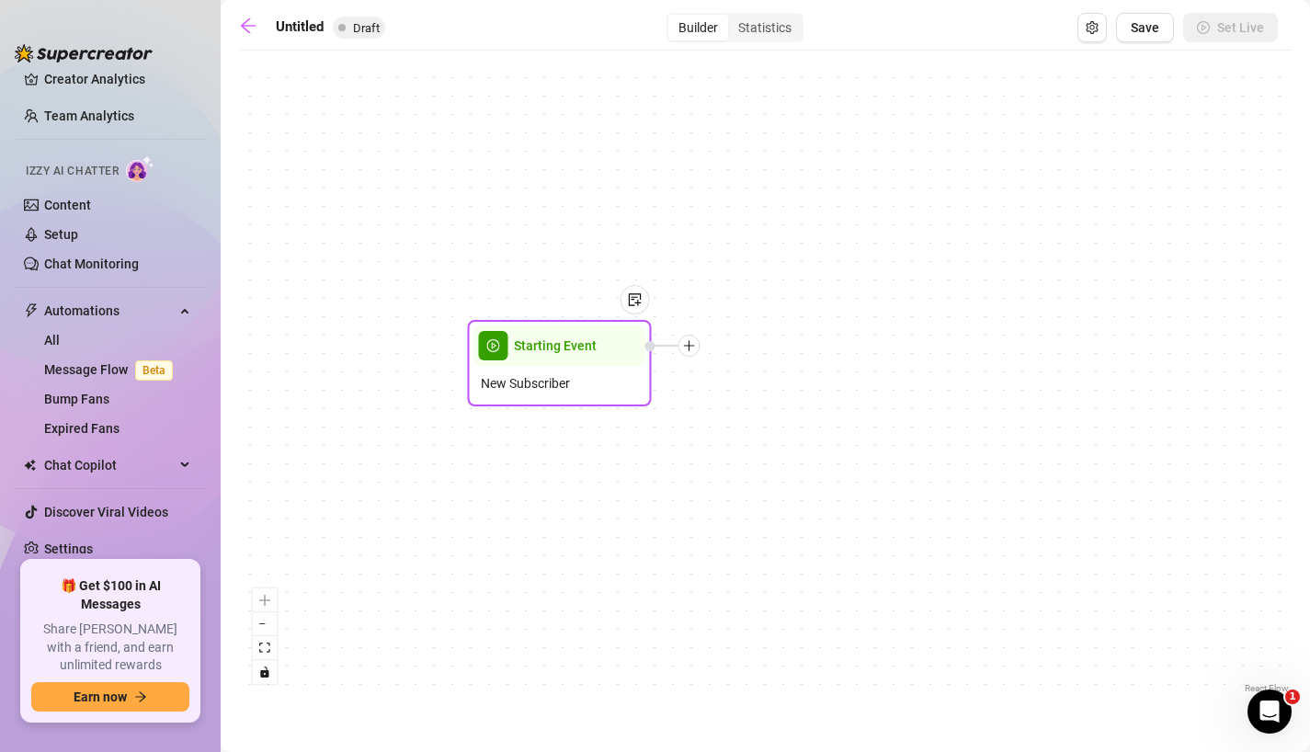
click at [690, 350] on icon "plus" at bounding box center [689, 345] width 13 height 13
click at [689, 339] on icon "plus" at bounding box center [689, 345] width 13 height 13
click at [766, 407] on div "Message" at bounding box center [780, 409] width 134 height 31
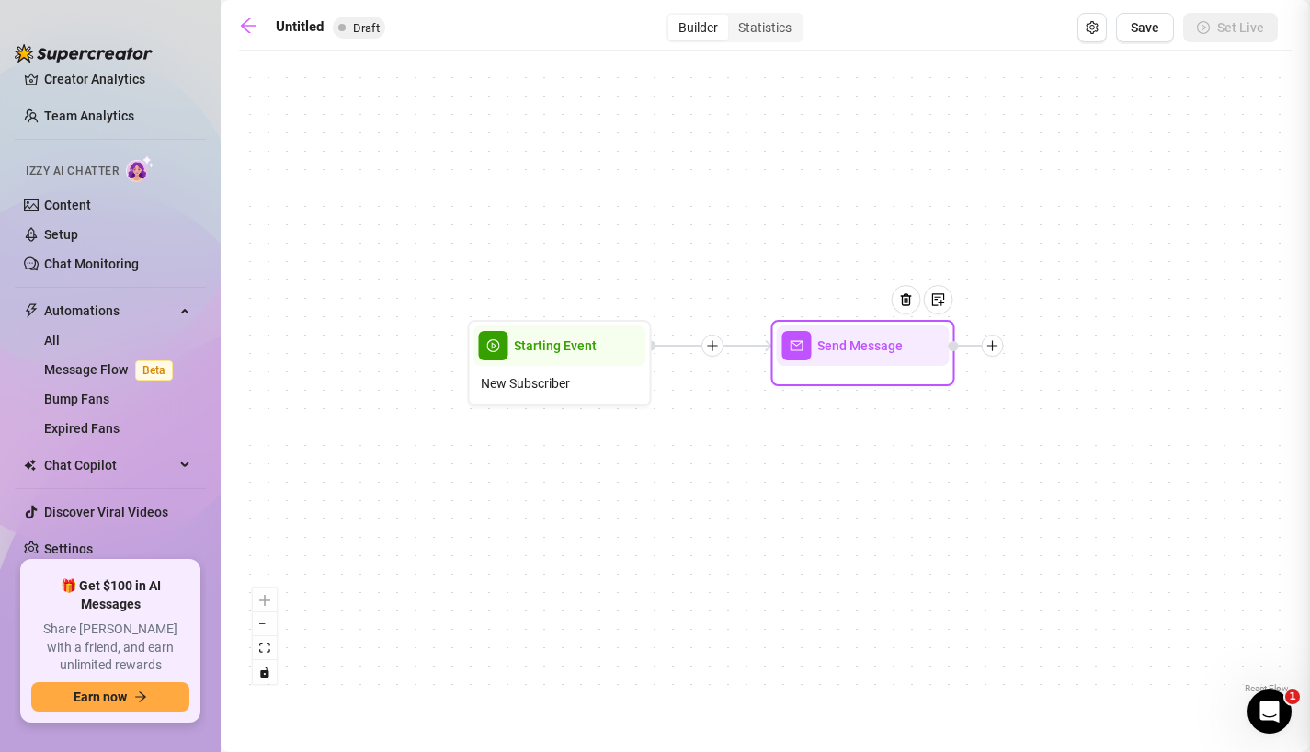
type textarea "Write your message here"
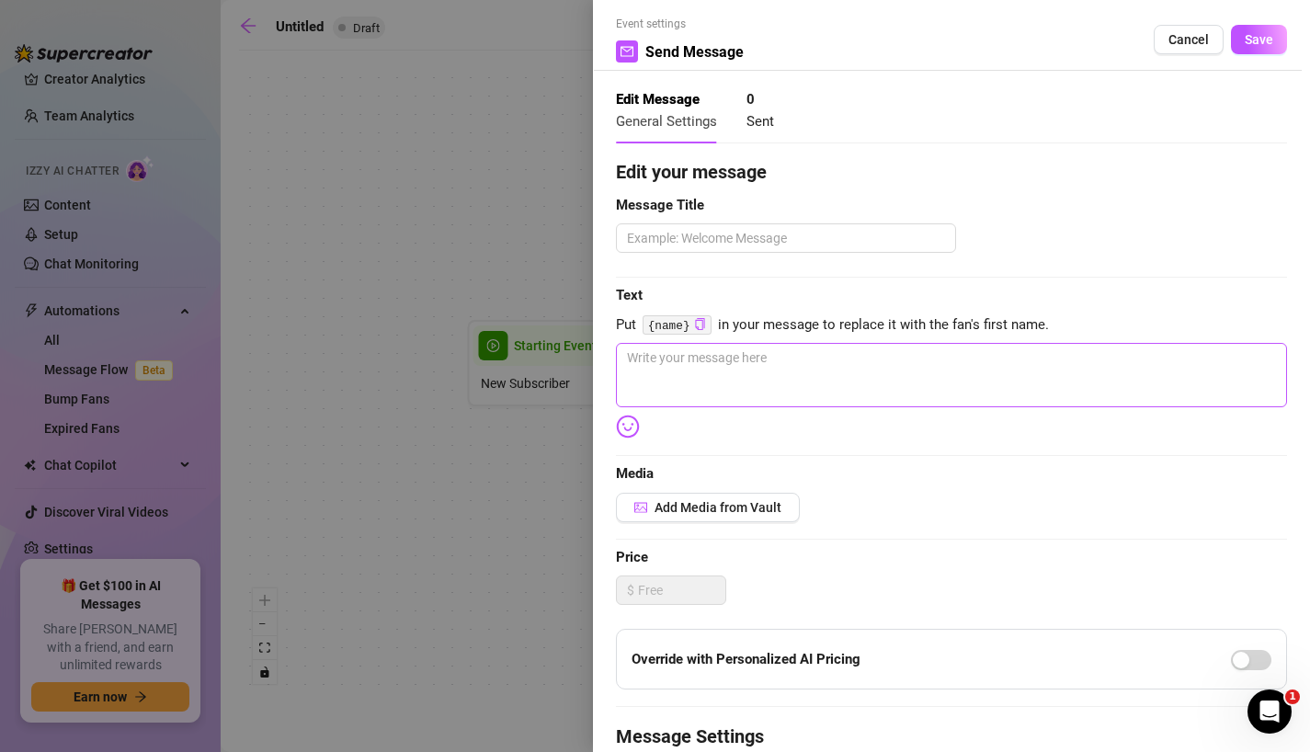
scroll to position [0, 0]
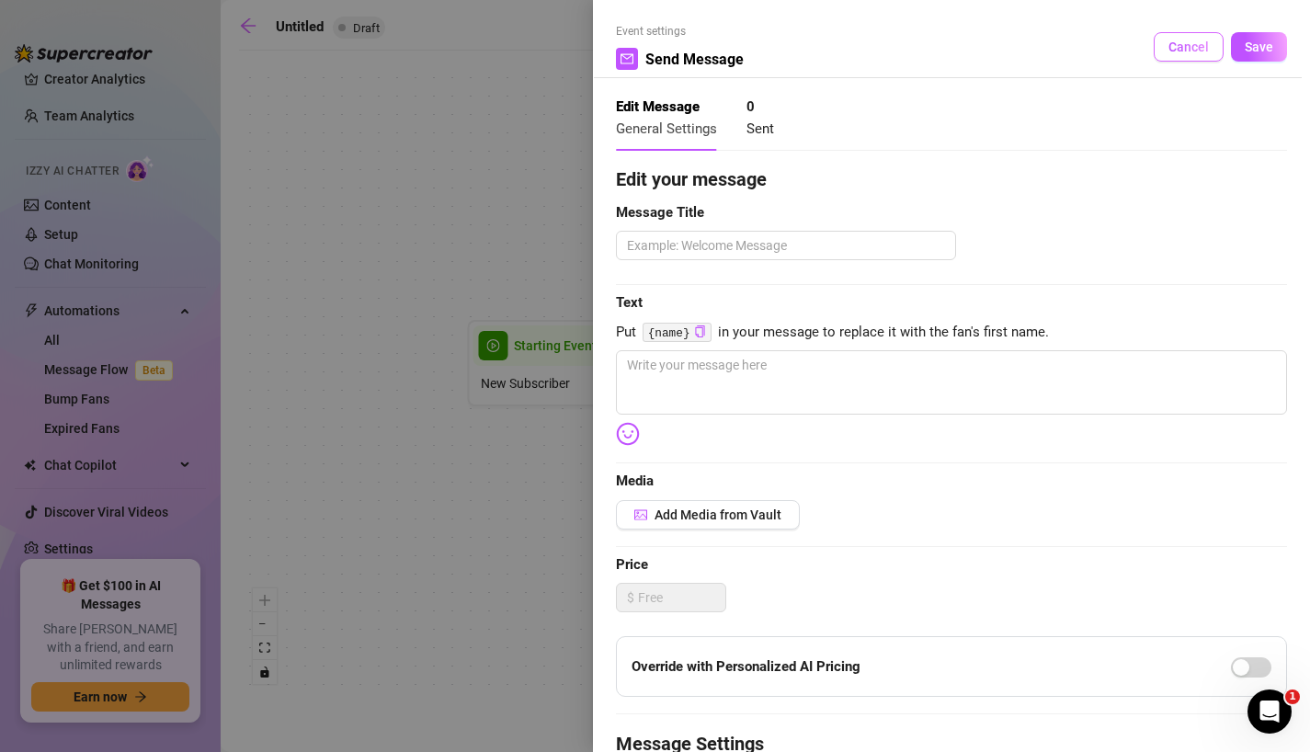
click at [1185, 50] on span "Cancel" at bounding box center [1188, 47] width 40 height 15
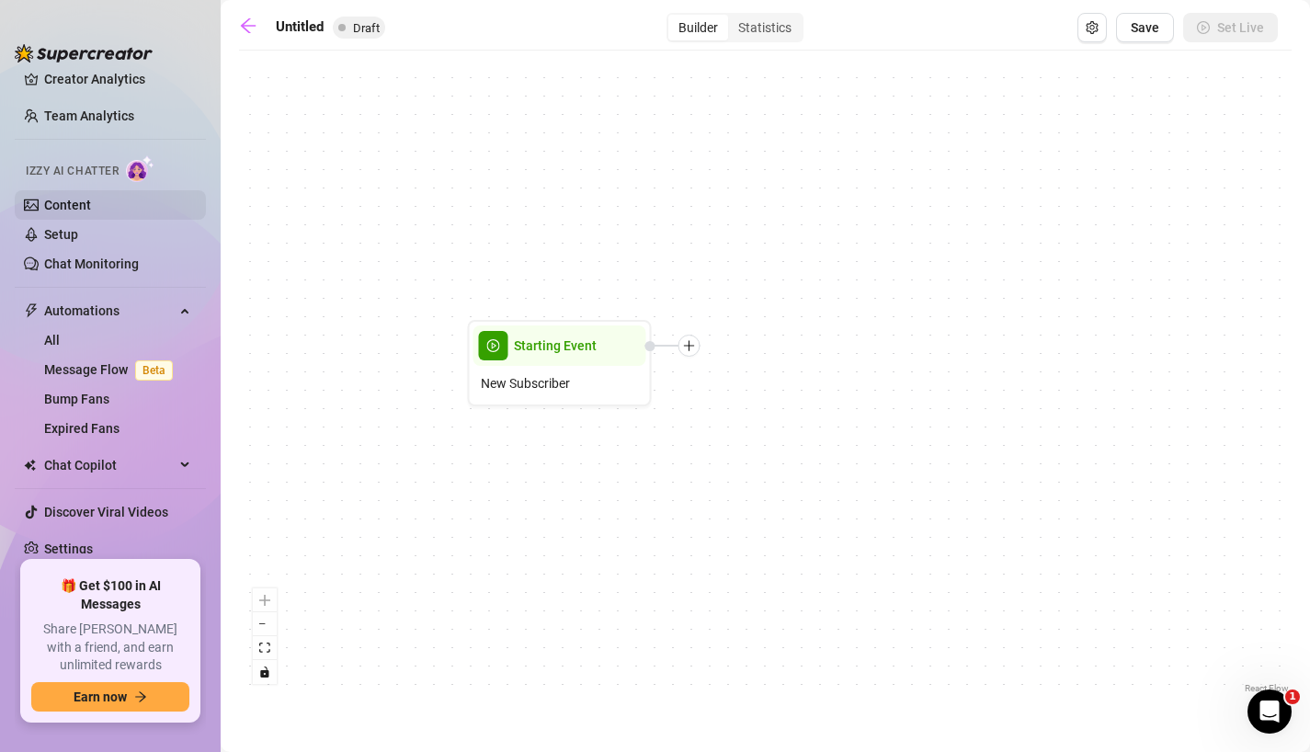
click at [91, 210] on link "Content" at bounding box center [67, 205] width 47 height 15
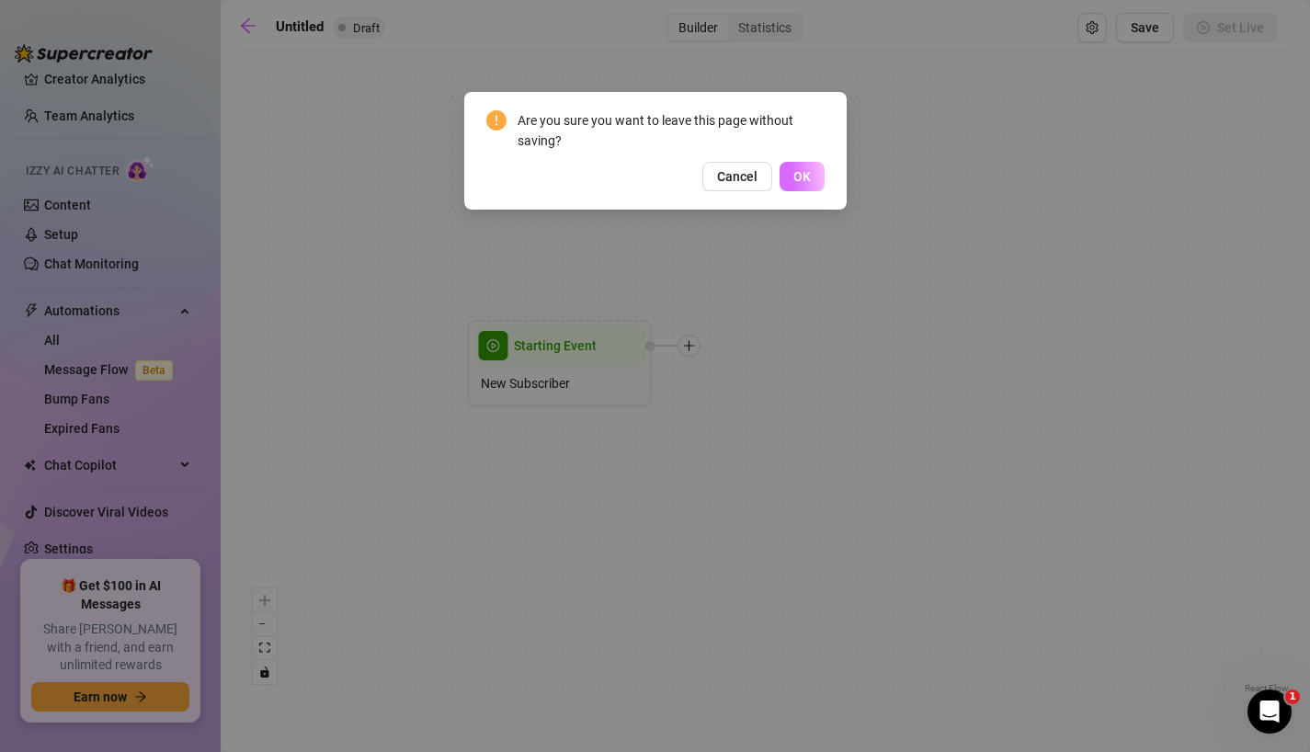
click at [792, 176] on button "OK" at bounding box center [801, 176] width 45 height 29
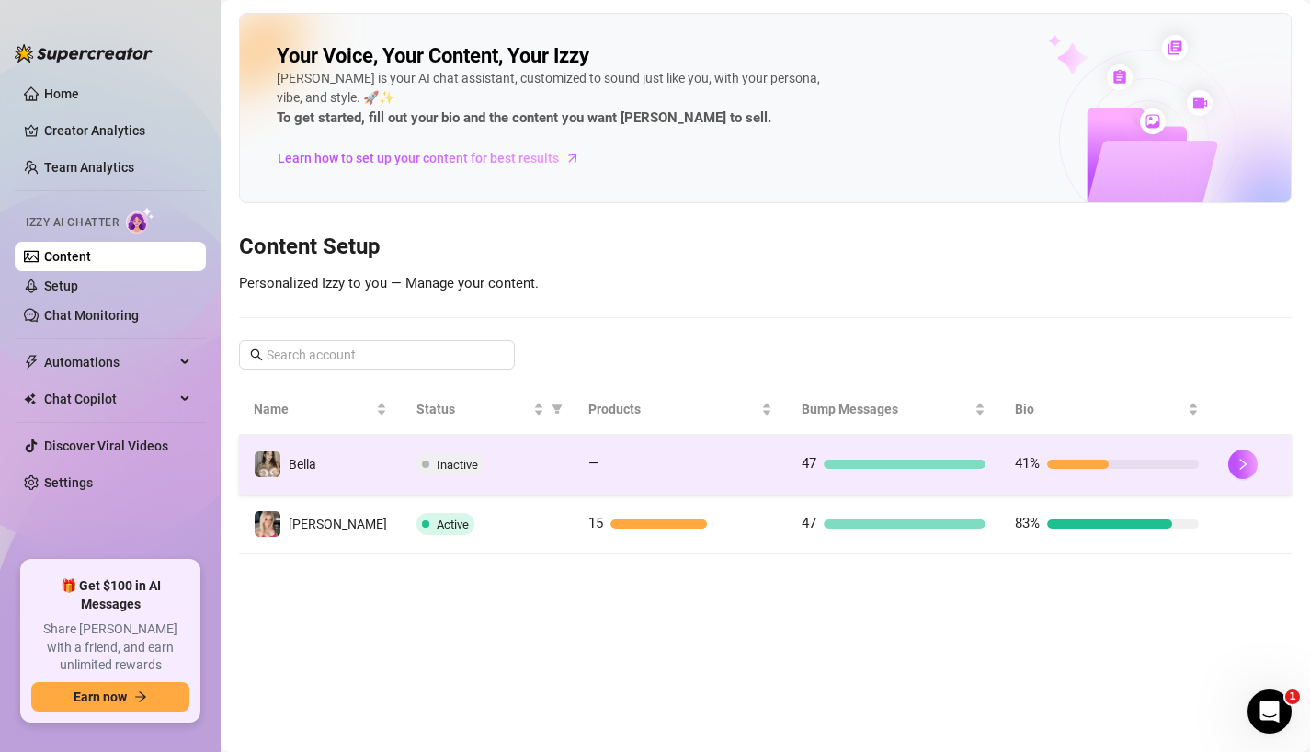
click at [573, 467] on td "—" at bounding box center [679, 465] width 213 height 60
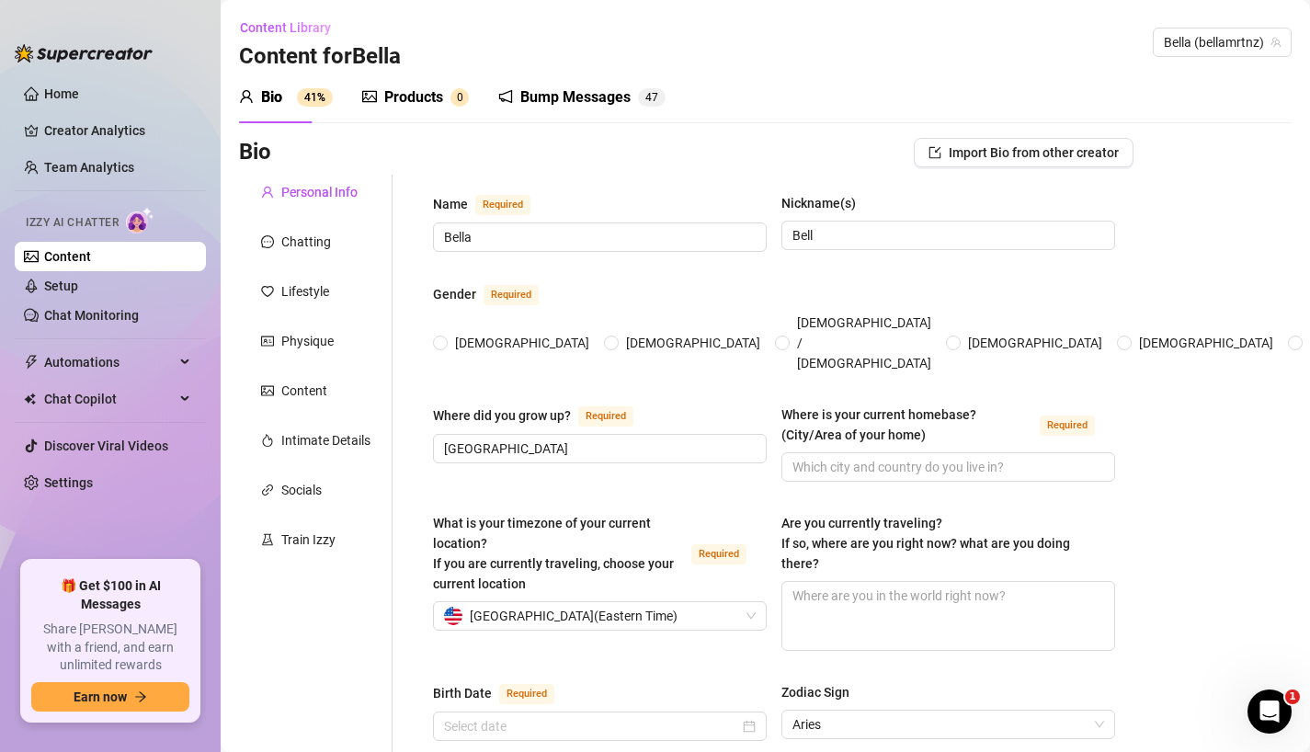
radio input "true"
type input "[DATE]"
click at [389, 104] on div "Products" at bounding box center [413, 97] width 59 height 22
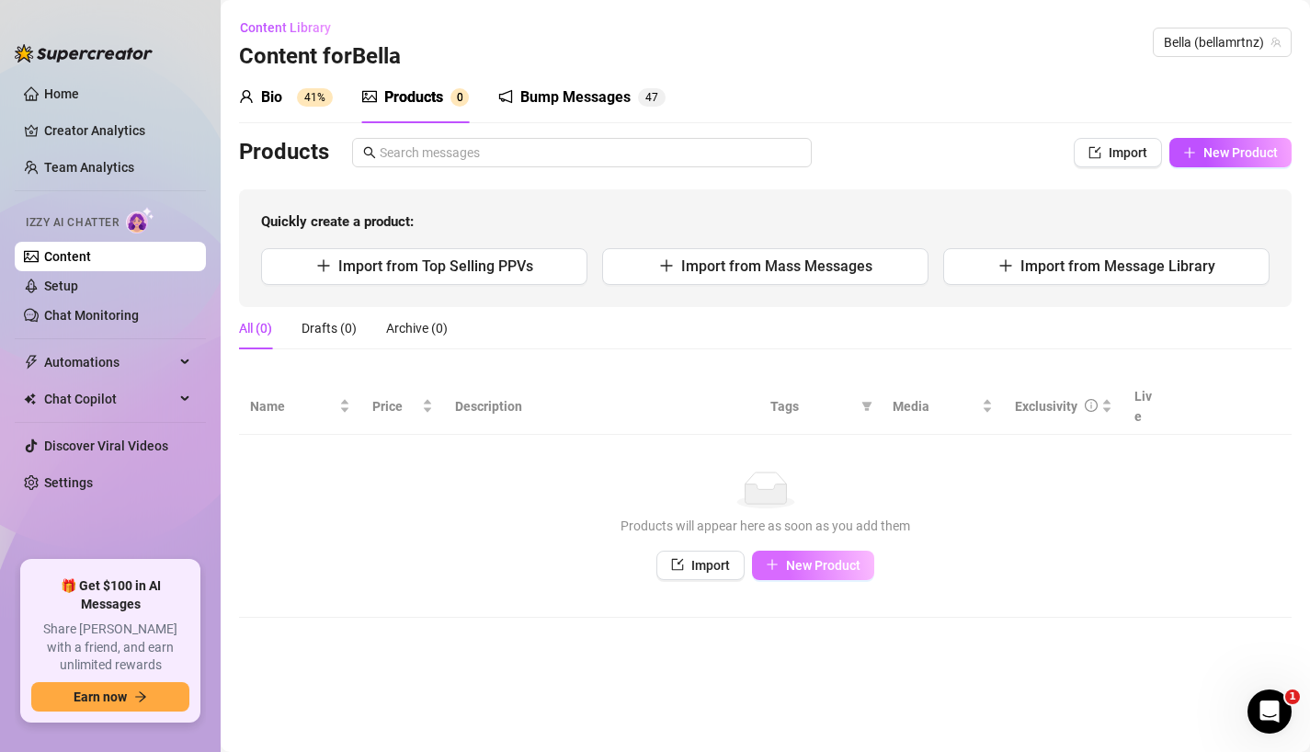
click at [804, 558] on span "New Product" at bounding box center [823, 565] width 74 height 15
type textarea "Type your message here..."
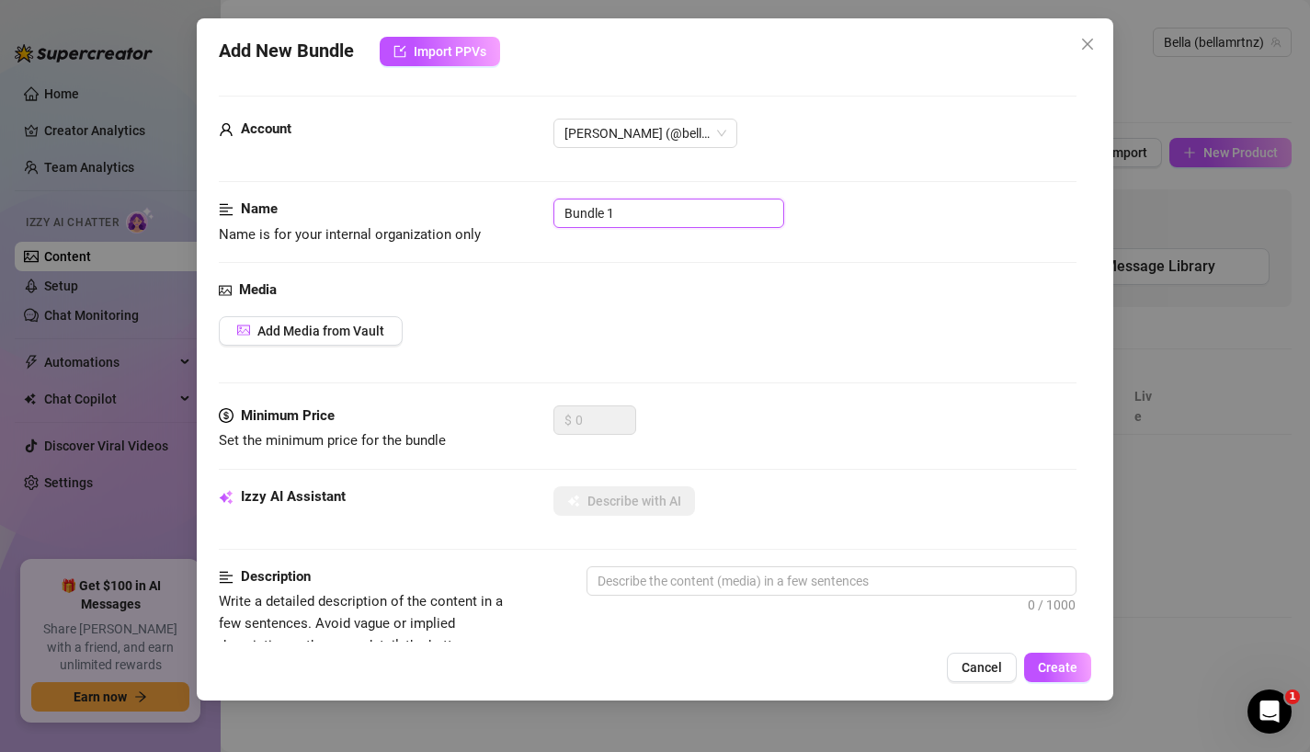
click at [641, 213] on input "Bundle 1" at bounding box center [668, 212] width 231 height 29
click at [574, 310] on div "Media Add Media from Vault" at bounding box center [648, 342] width 858 height 126
click at [635, 218] on input "Bundle 1" at bounding box center [668, 212] width 231 height 29
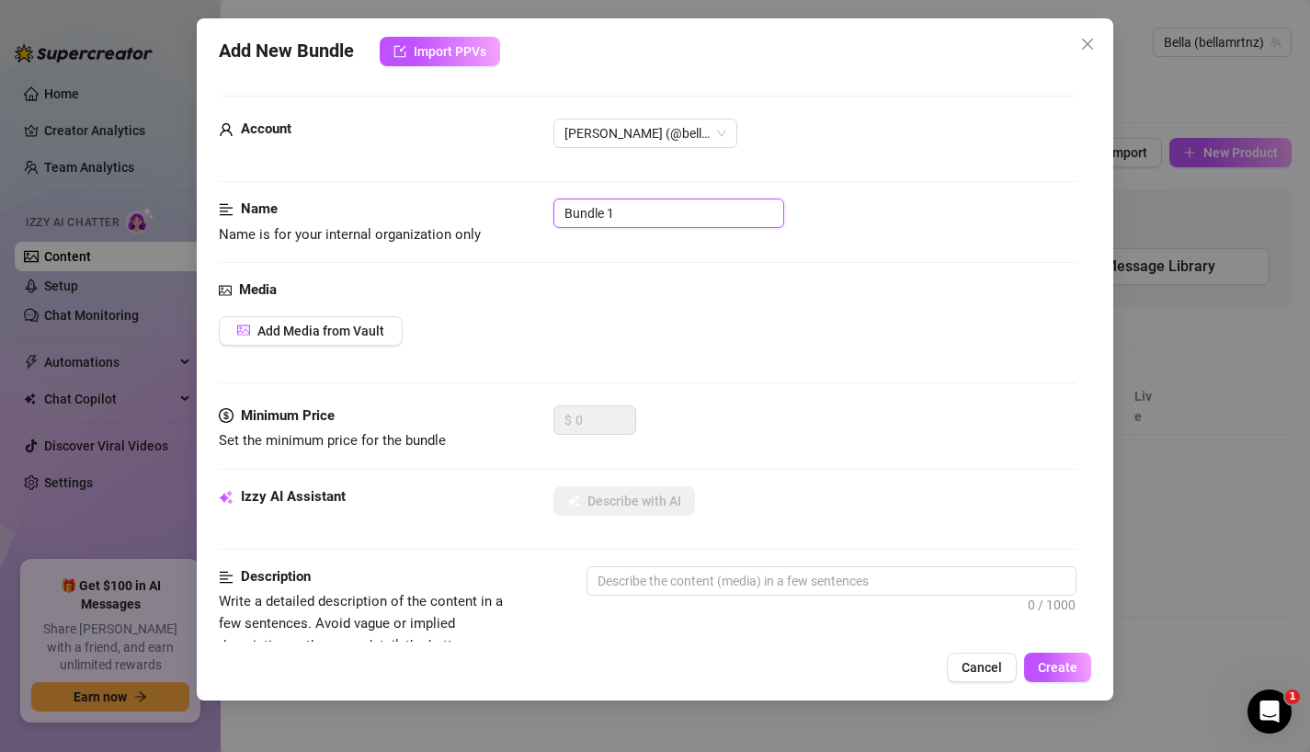
click at [635, 218] on input "Bundle 1" at bounding box center [668, 212] width 231 height 29
type input "Message 1"
click at [343, 324] on span "Add Media from Vault" at bounding box center [320, 330] width 127 height 15
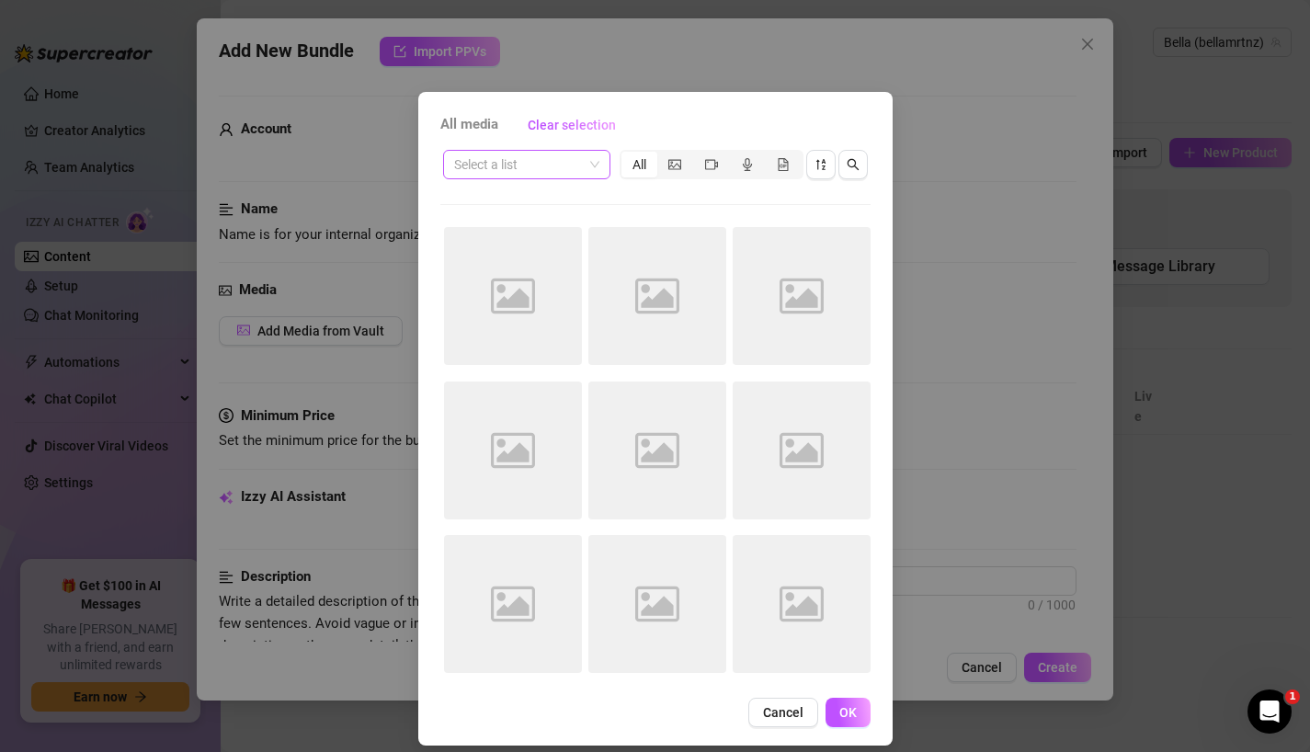
click at [580, 164] on input "search" at bounding box center [518, 165] width 129 height 28
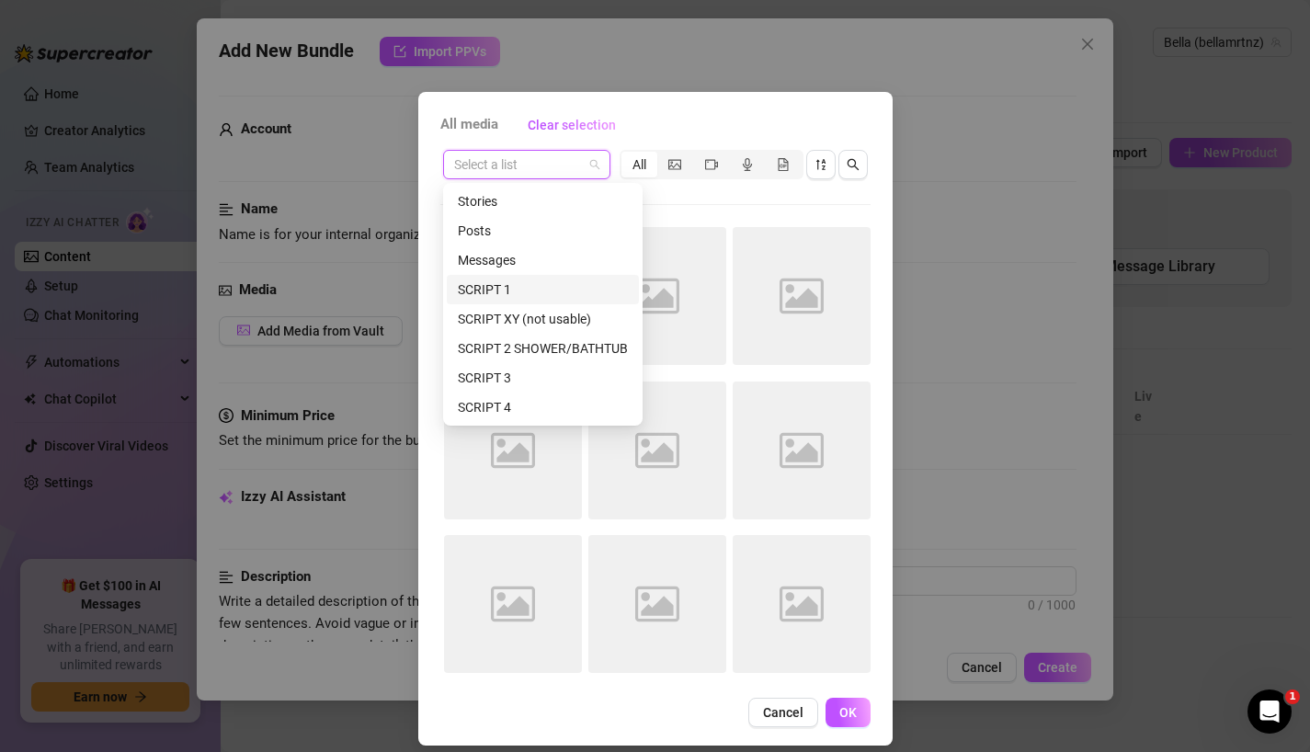
click at [547, 286] on div "SCRIPT 1" at bounding box center [543, 289] width 170 height 20
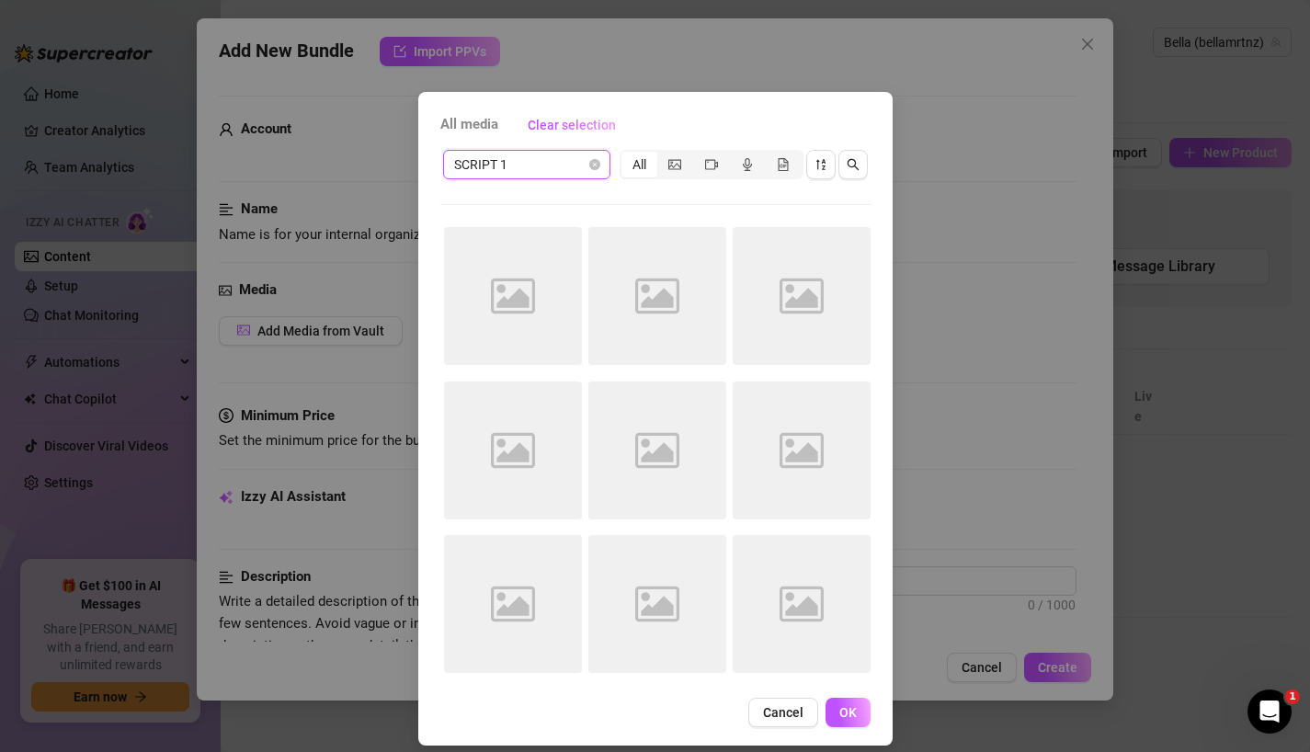
click at [716, 108] on div "All media Clear selection SCRIPT 1 SCRIPT 1 All Image placeholder Image placeho…" at bounding box center [655, 418] width 474 height 653
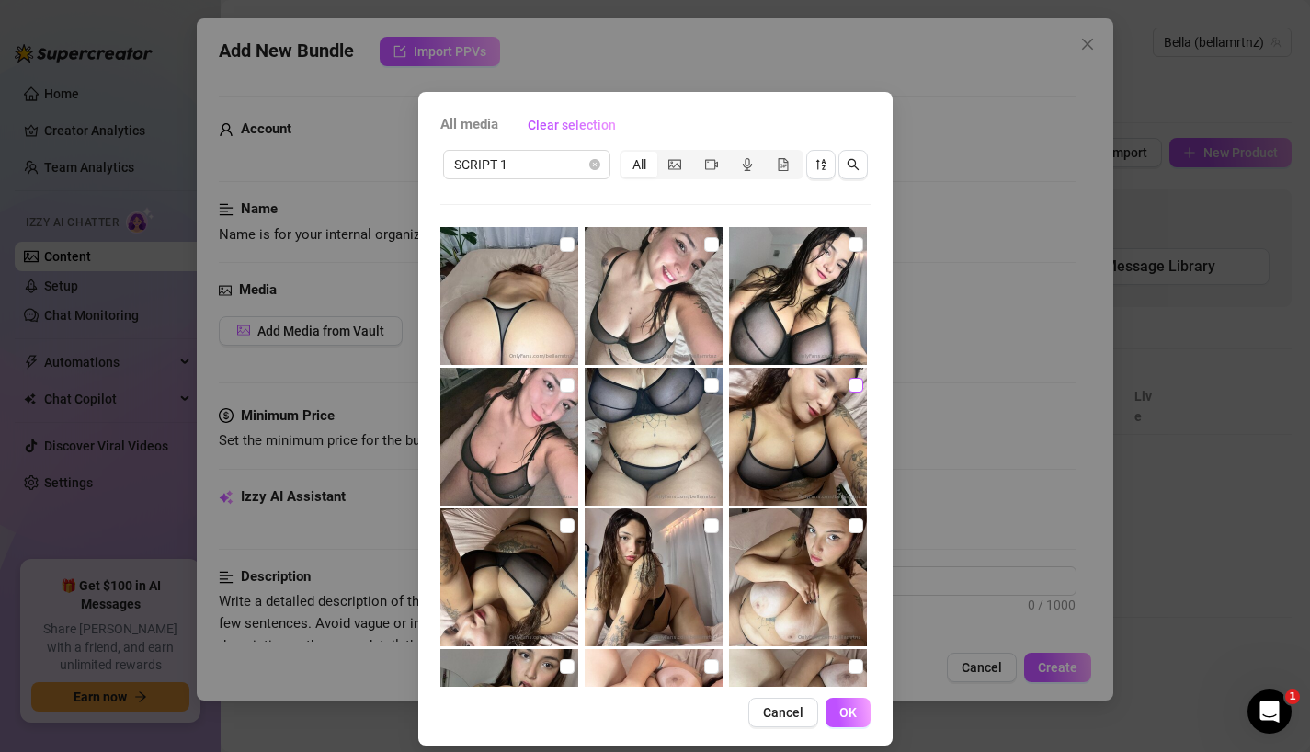
click at [852, 385] on input "checkbox" at bounding box center [855, 385] width 15 height 15
checkbox input "true"
click at [853, 244] on input "checkbox" at bounding box center [855, 244] width 15 height 15
checkbox input "true"
click at [707, 245] on input "checkbox" at bounding box center [711, 244] width 15 height 15
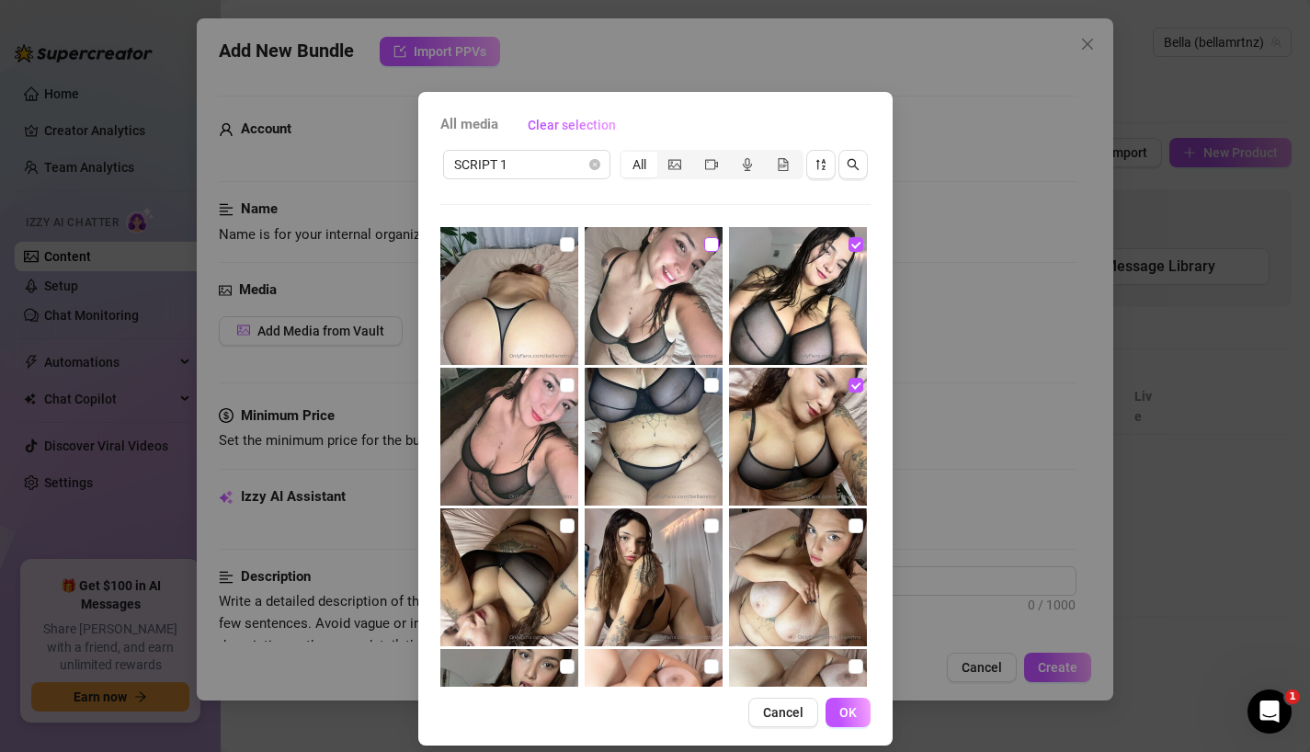
checkbox input "true"
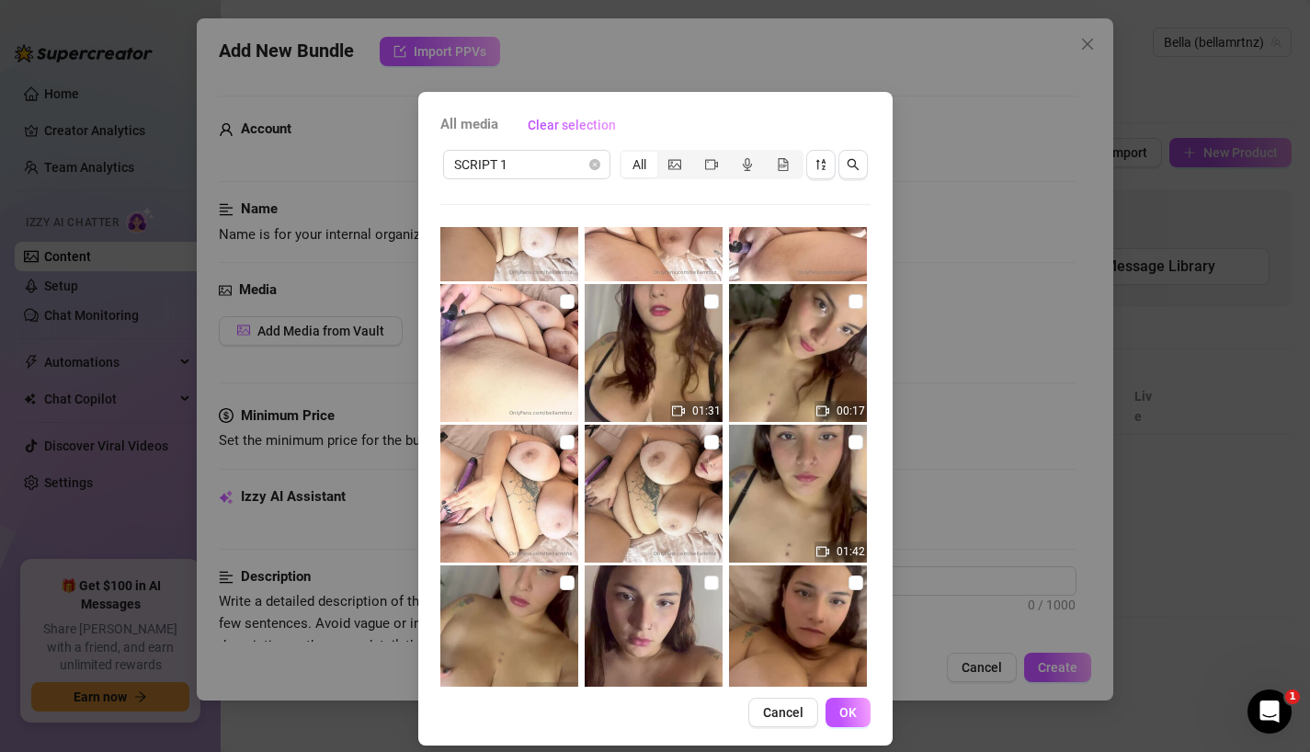
scroll to position [775, 0]
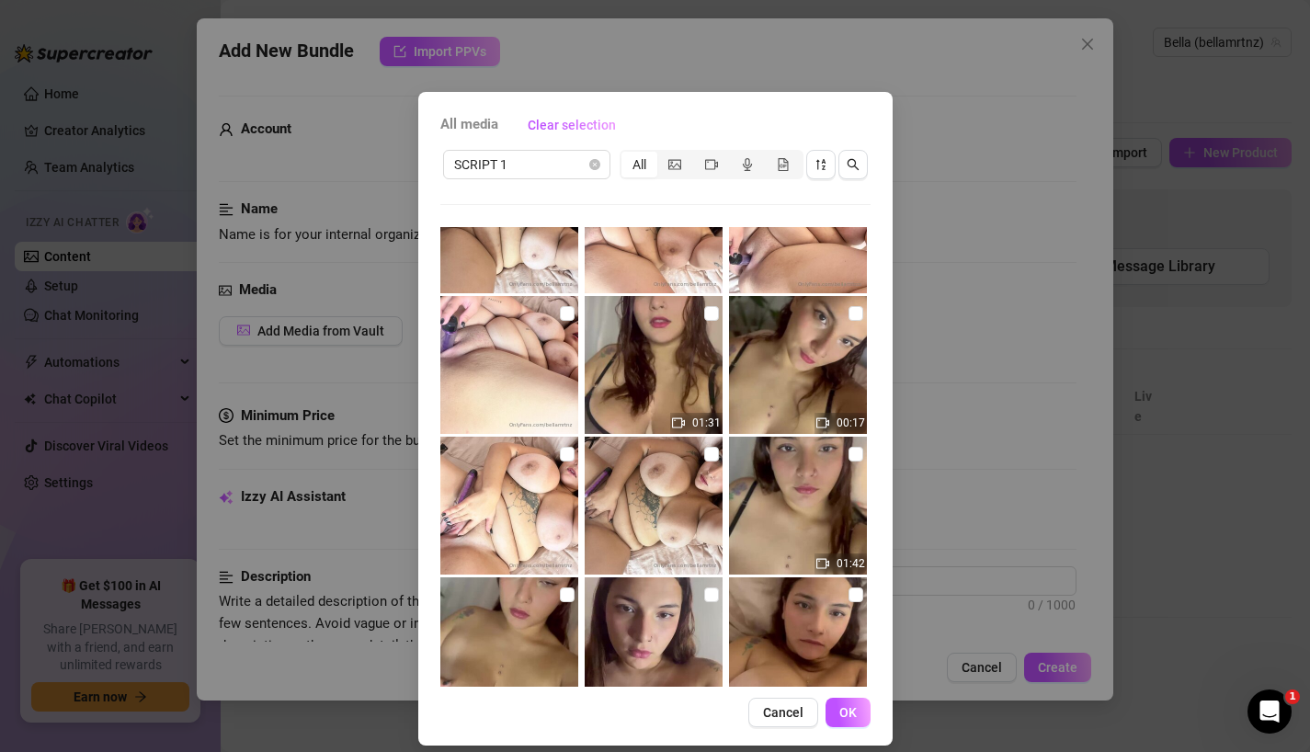
click at [792, 377] on img at bounding box center [798, 365] width 138 height 138
click at [830, 340] on img at bounding box center [798, 365] width 138 height 138
checkbox input "false"
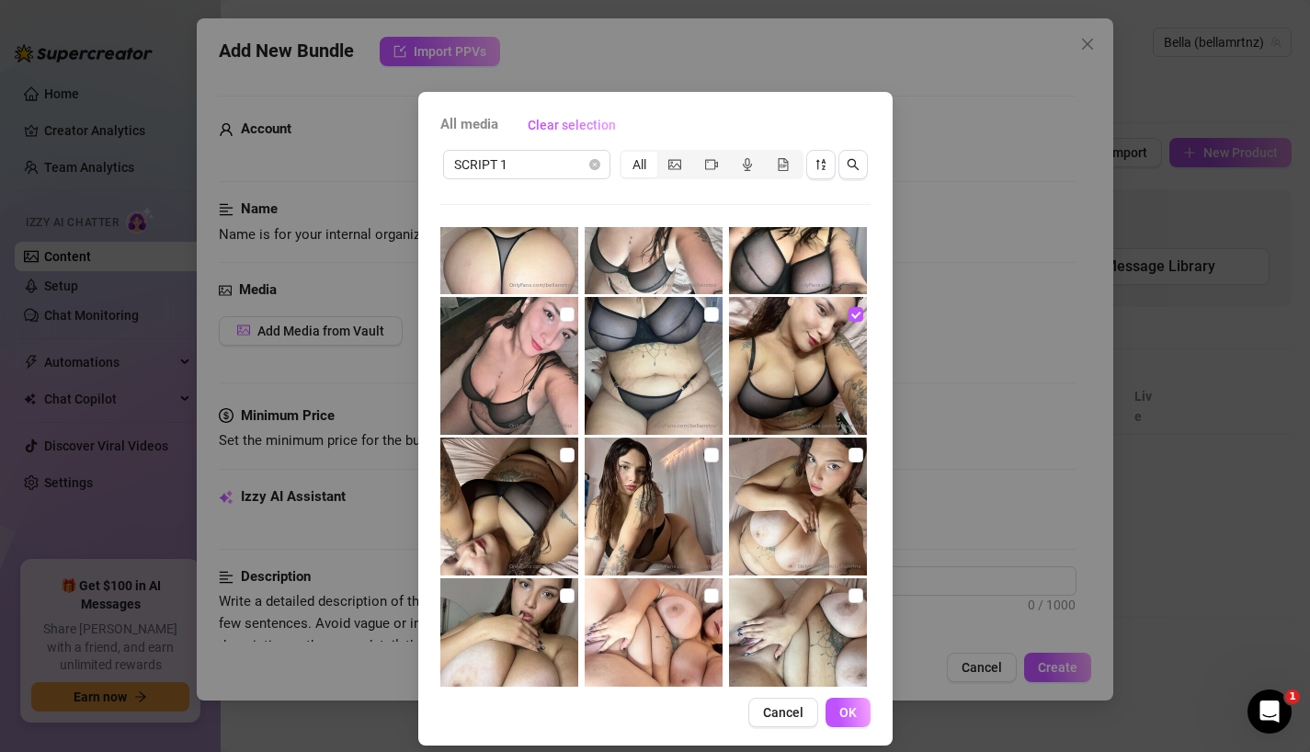
scroll to position [0, 0]
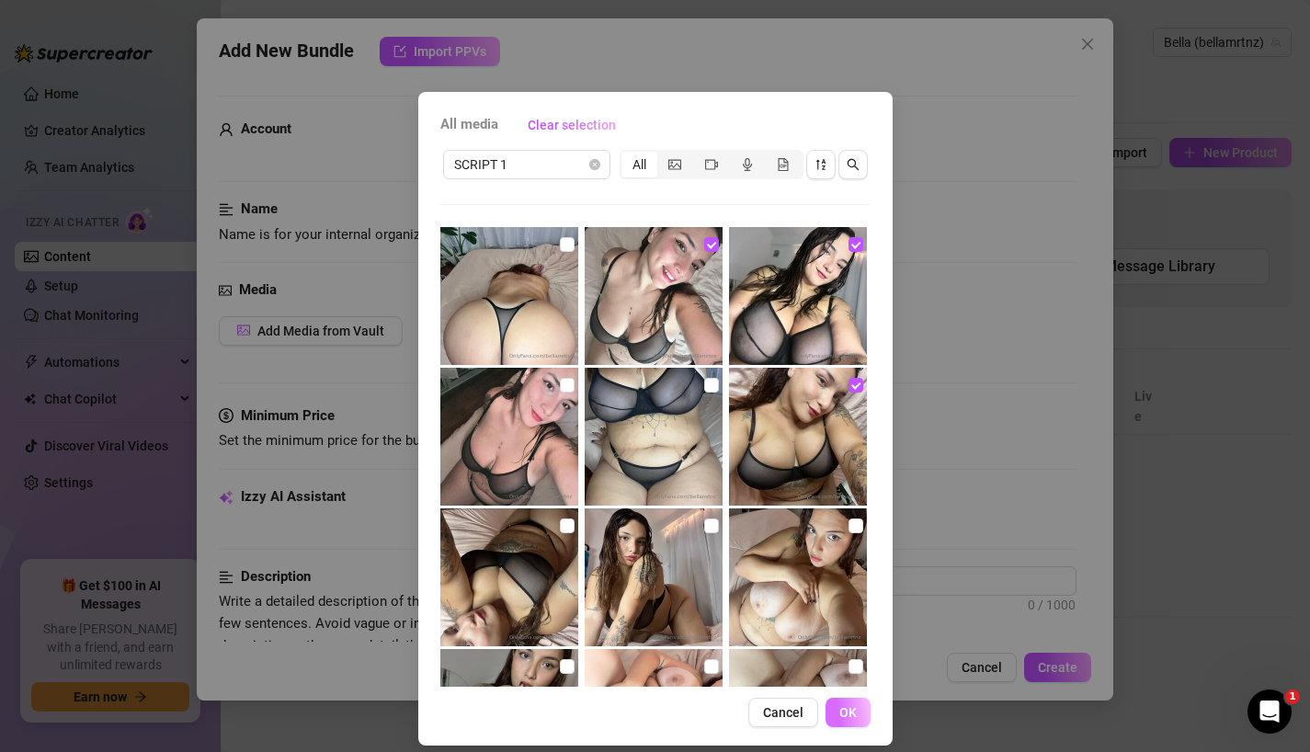
click at [845, 719] on span "OK" at bounding box center [847, 712] width 17 height 15
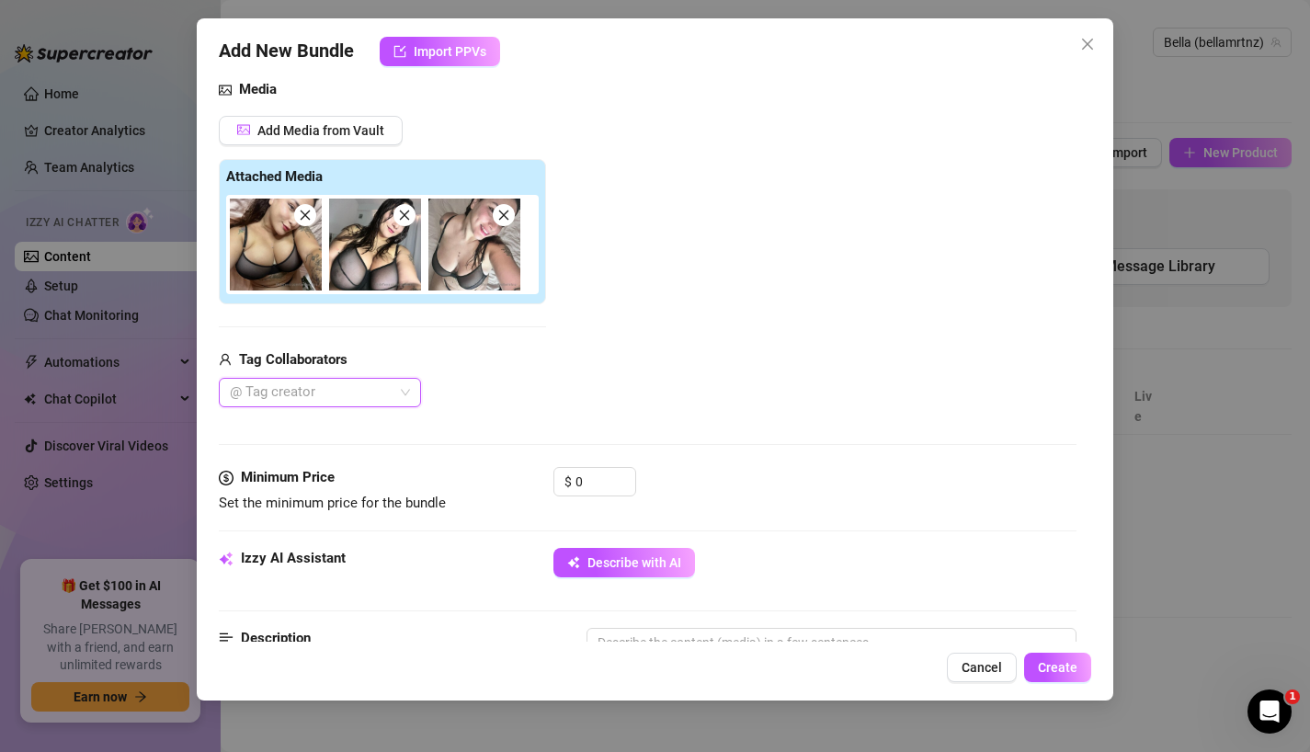
scroll to position [203, 0]
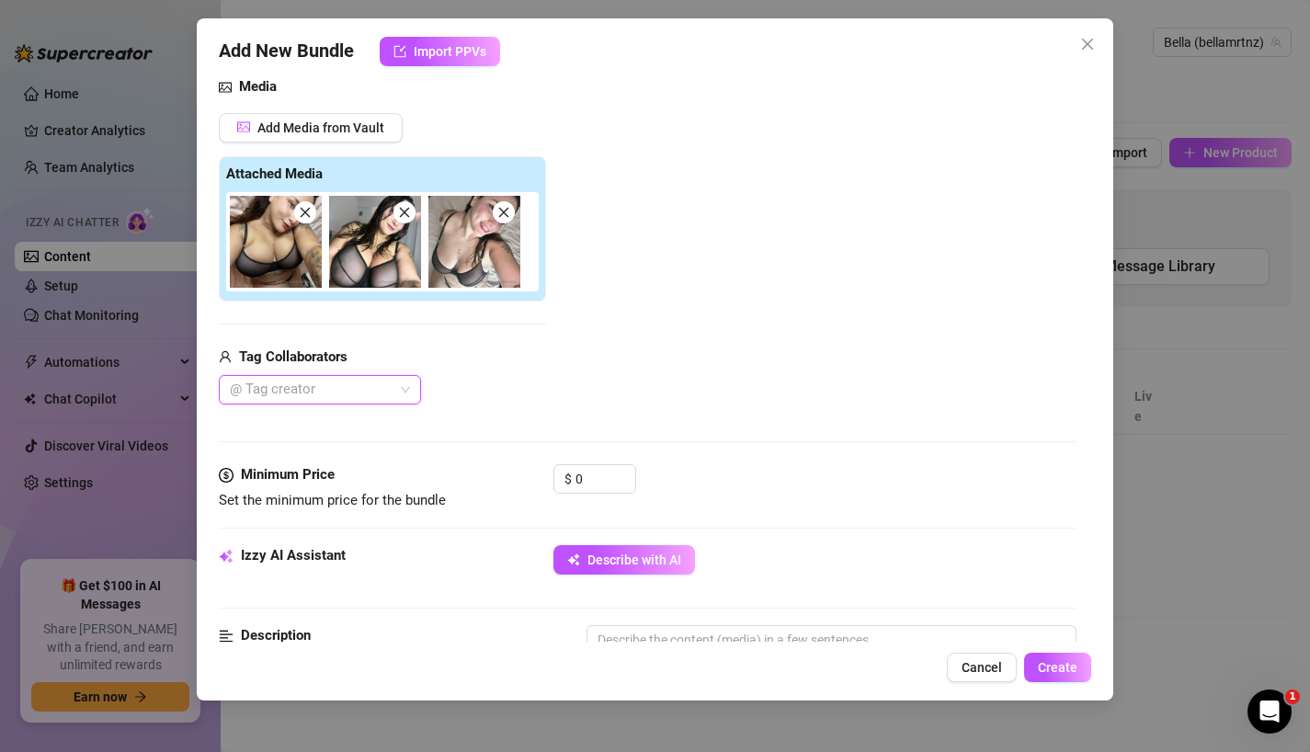
click at [725, 494] on div "$ 0" at bounding box center [815, 487] width 524 height 46
drag, startPoint x: 592, startPoint y: 481, endPoint x: 567, endPoint y: 481, distance: 24.8
click at [567, 481] on div "$ 0" at bounding box center [594, 478] width 83 height 29
type input "5"
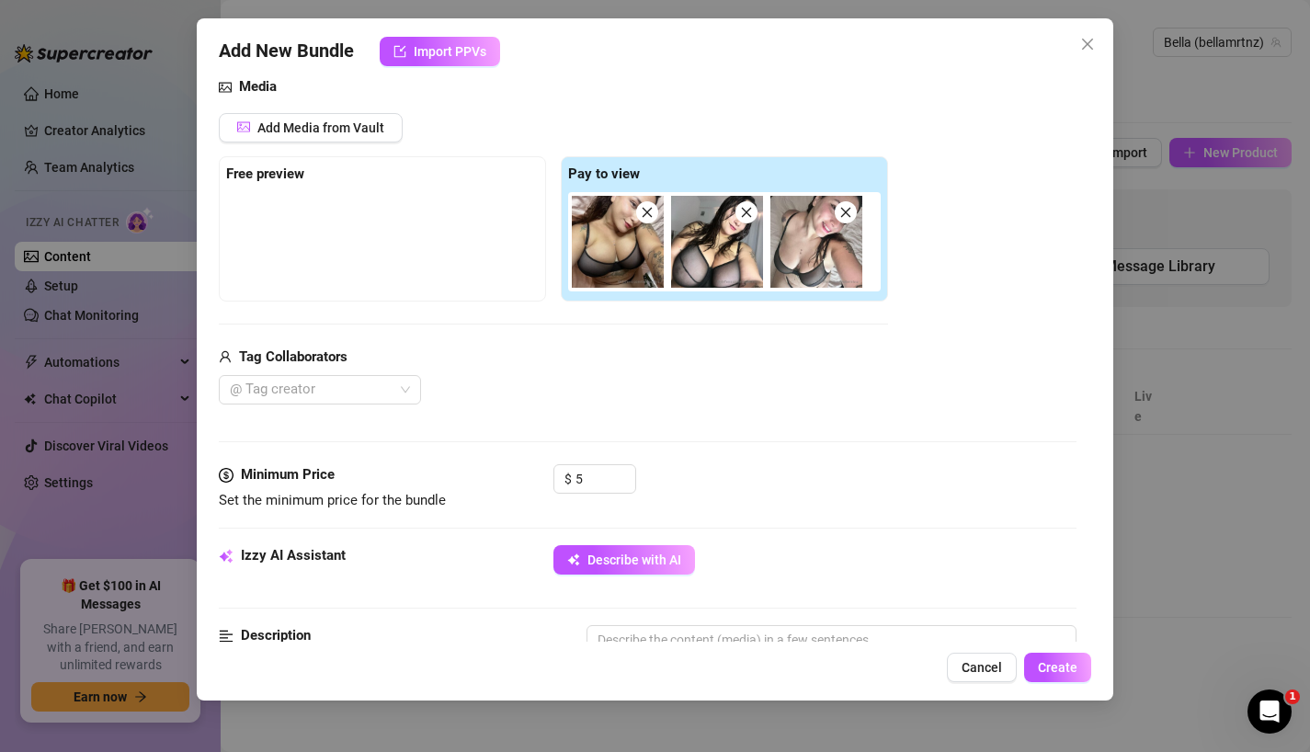
click at [721, 481] on div "$ 5" at bounding box center [815, 487] width 524 height 46
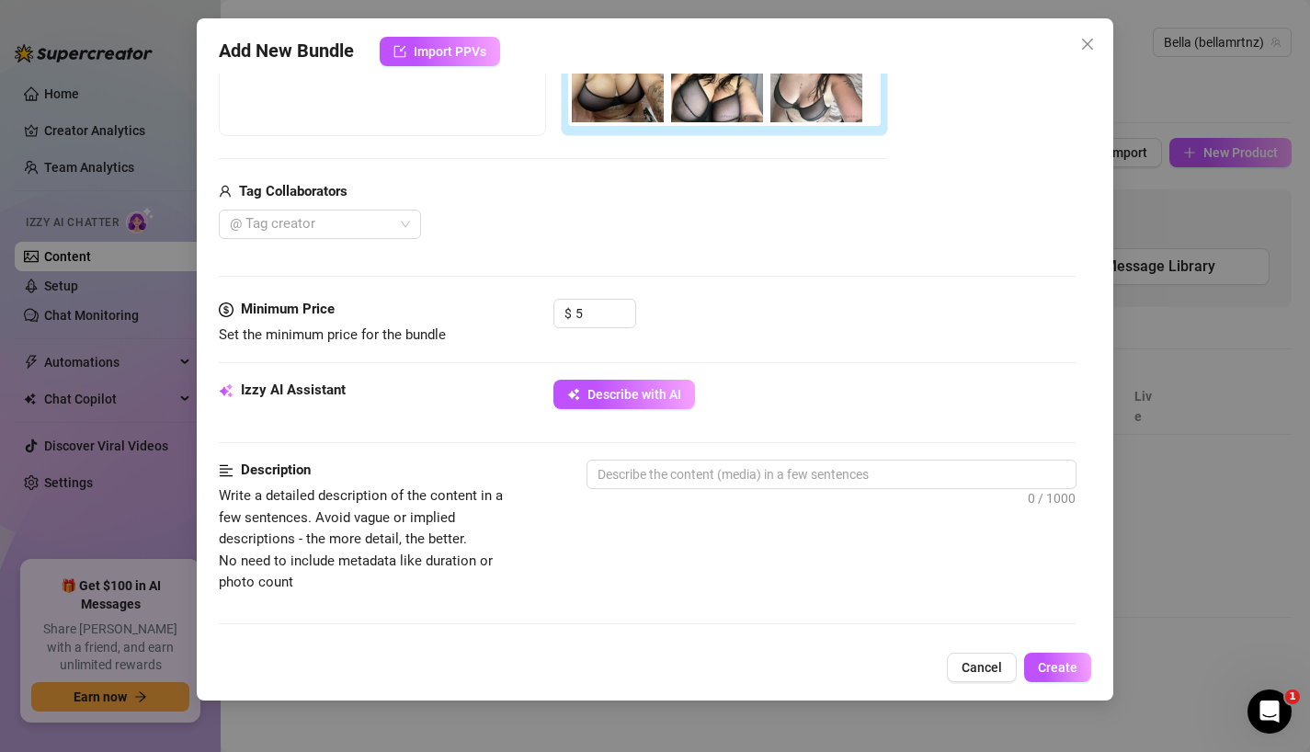
scroll to position [391, 0]
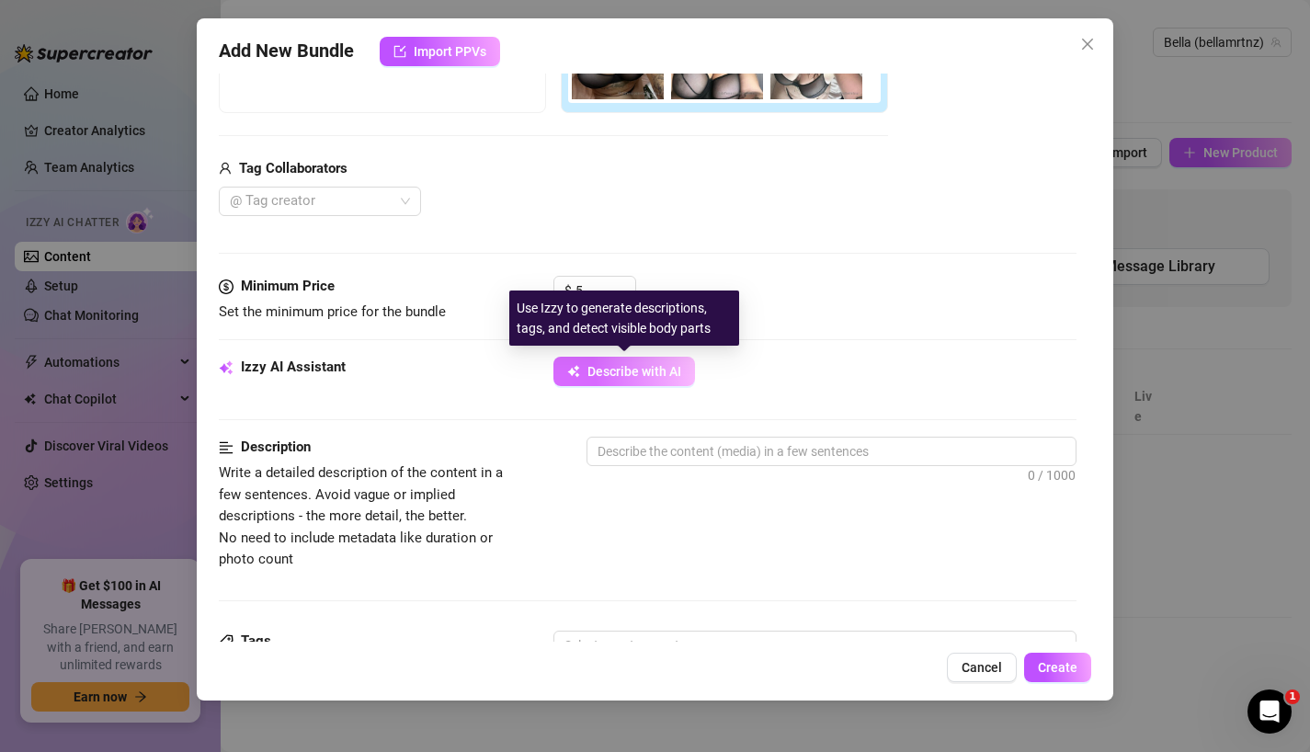
click at [616, 368] on span "Describe with AI" at bounding box center [634, 371] width 94 height 15
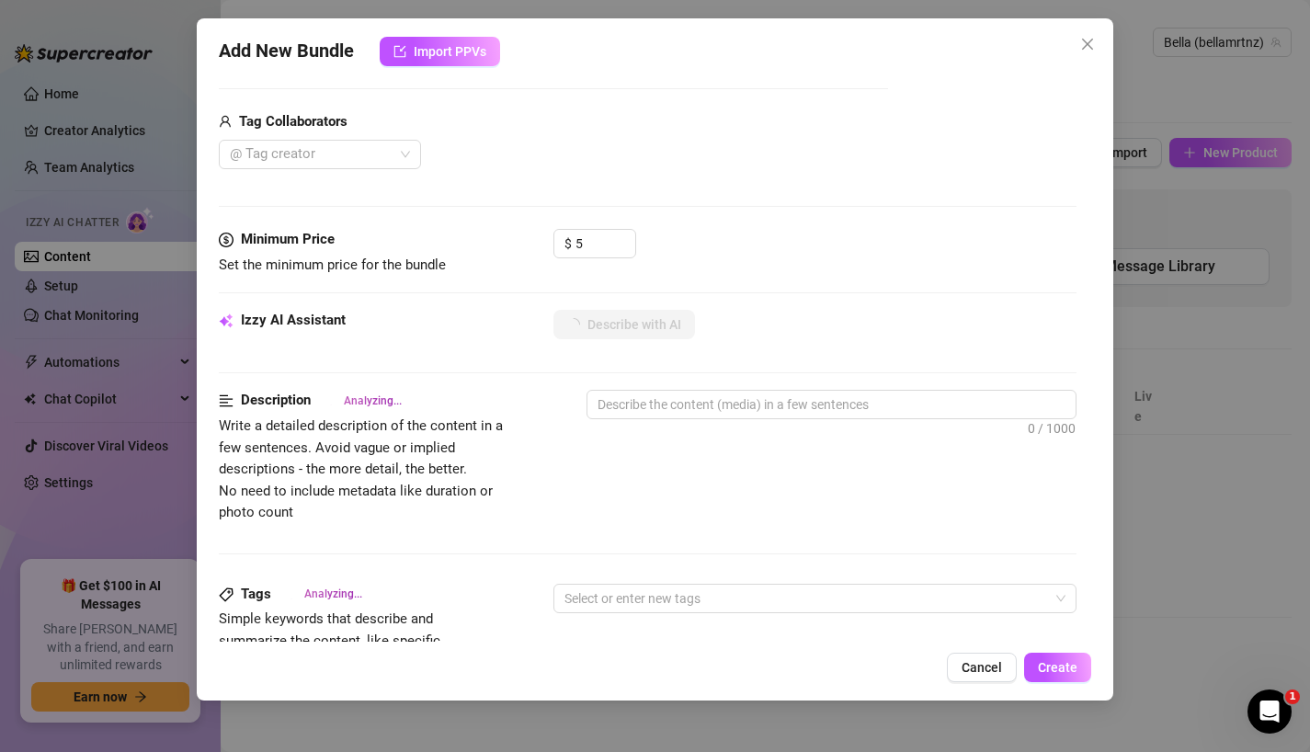
type textarea "Bella"
type textarea "[PERSON_NAME] shows"
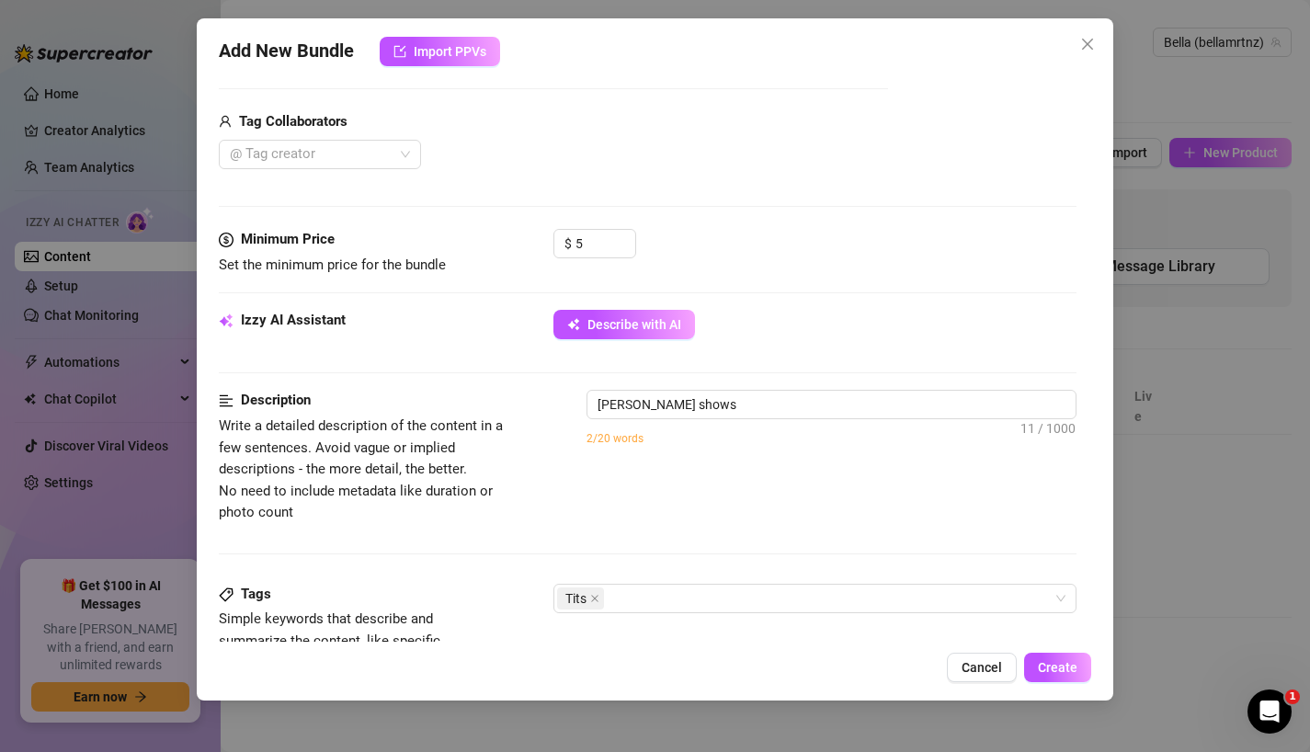
scroll to position [471, 0]
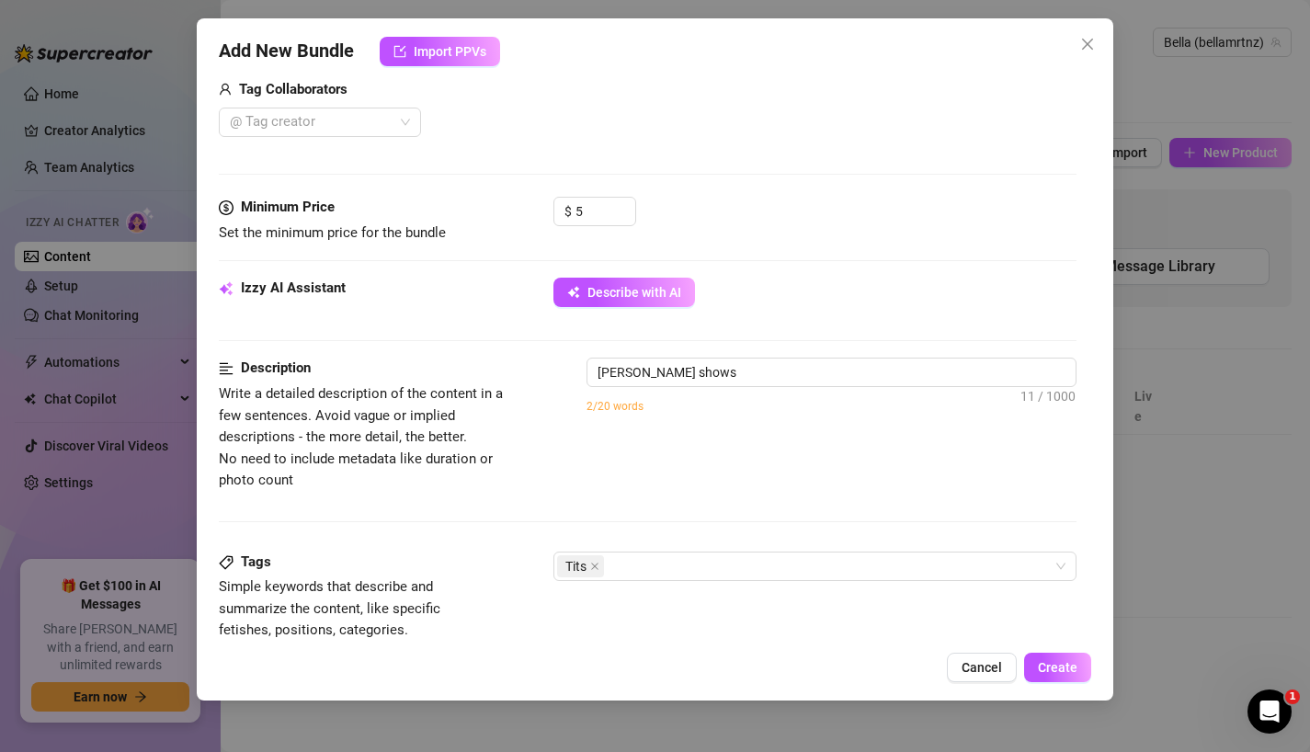
type textarea "[PERSON_NAME] shows off"
type textarea "[PERSON_NAME] shows off her"
type textarea "[PERSON_NAME] shows off her big,"
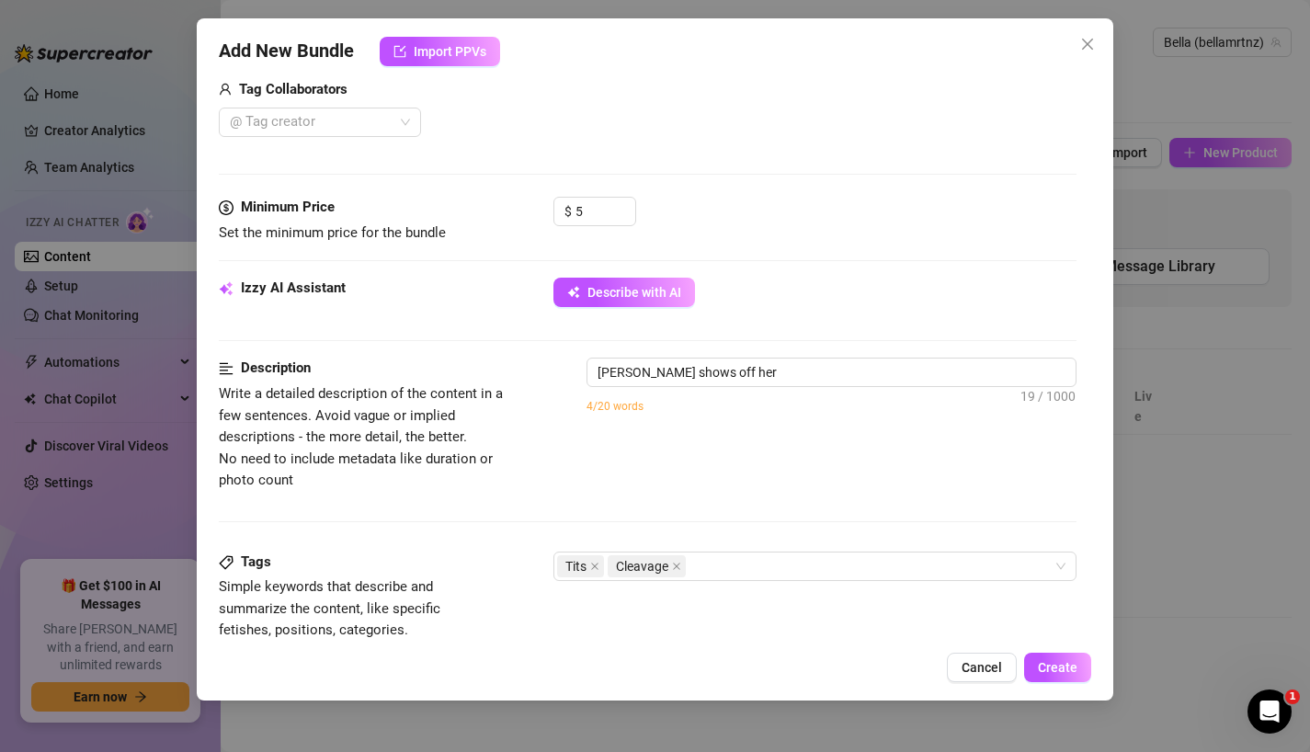
type textarea "[PERSON_NAME] shows off her big,"
type textarea "[PERSON_NAME] shows off her big, busty"
type textarea "[PERSON_NAME] shows off her big, busty tits"
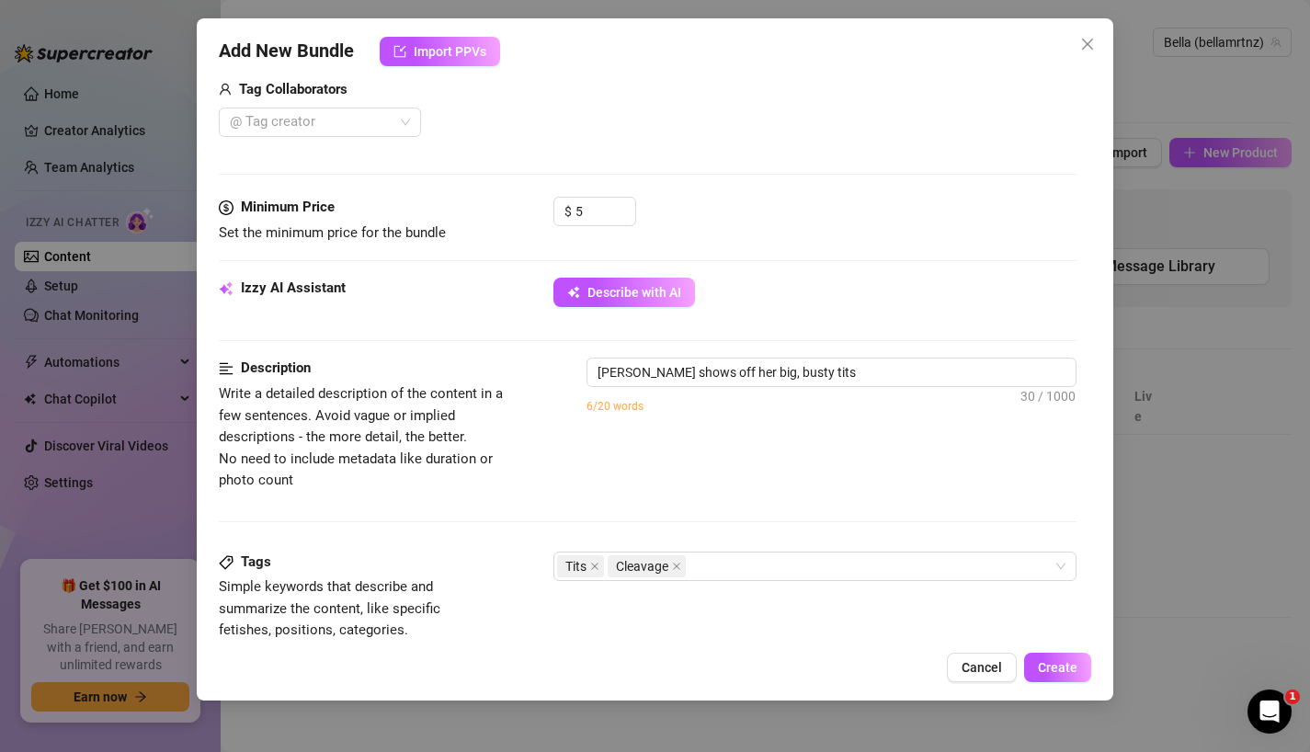
type textarea "[PERSON_NAME] shows off her big, busty tits in"
type textarea "[PERSON_NAME] shows off her big, busty tits in a"
type textarea "[PERSON_NAME] shows off her big, busty tits in a sheer"
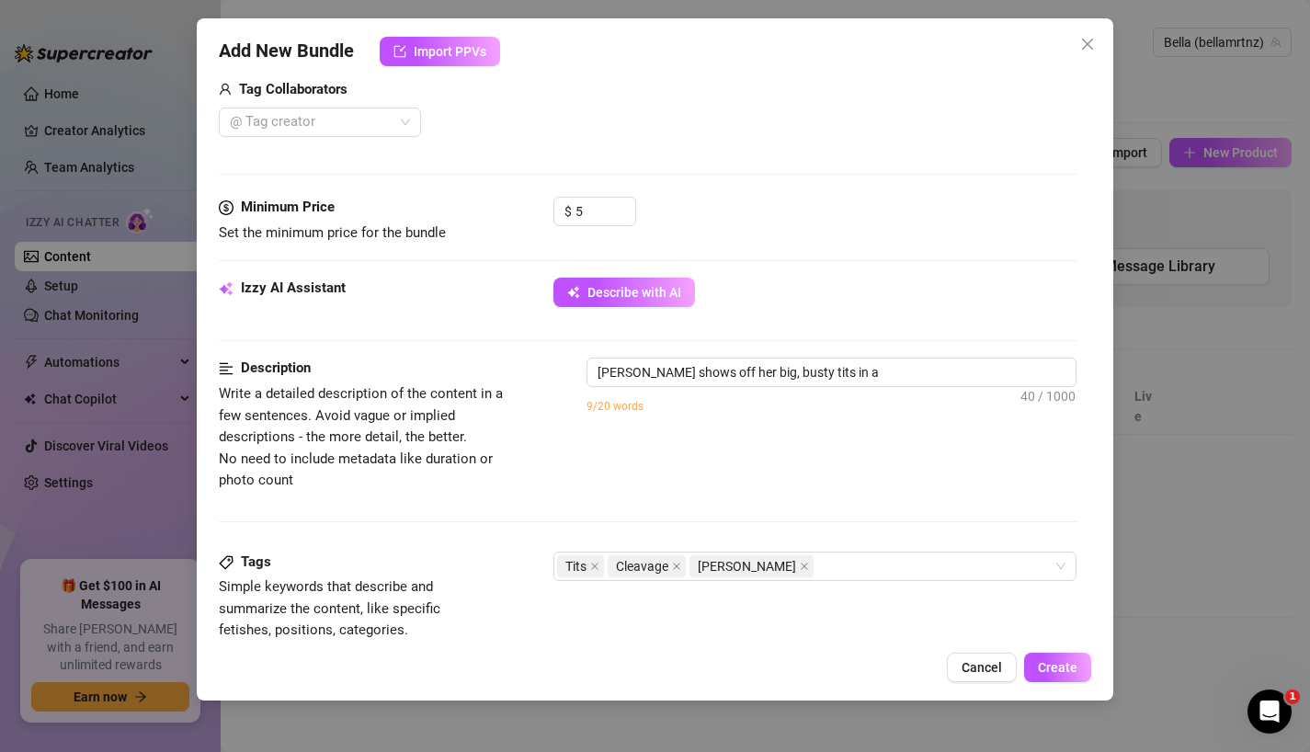
type textarea "[PERSON_NAME] shows off her big, busty tits in a sheer"
type textarea "[PERSON_NAME] shows off her big, busty tits in a sheer black"
type textarea "[PERSON_NAME] shows off her big, busty tits in a sheer black bra"
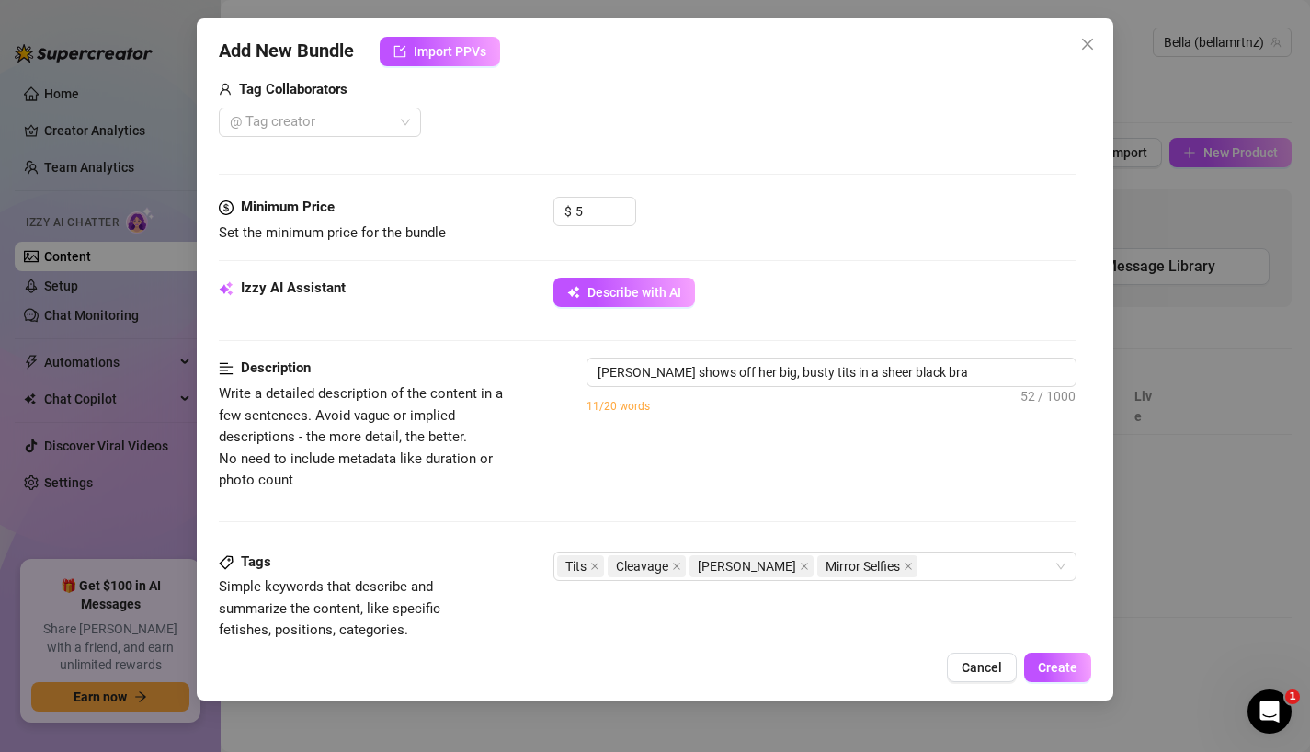
type textarea "[PERSON_NAME] shows off her big, busty tits in a sheer black bra that"
type textarea "[PERSON_NAME] shows off her big, busty tits in a sheer black bra that leaves"
type textarea "[PERSON_NAME] shows off her big, busty tits in a sheer black bra that leaves her"
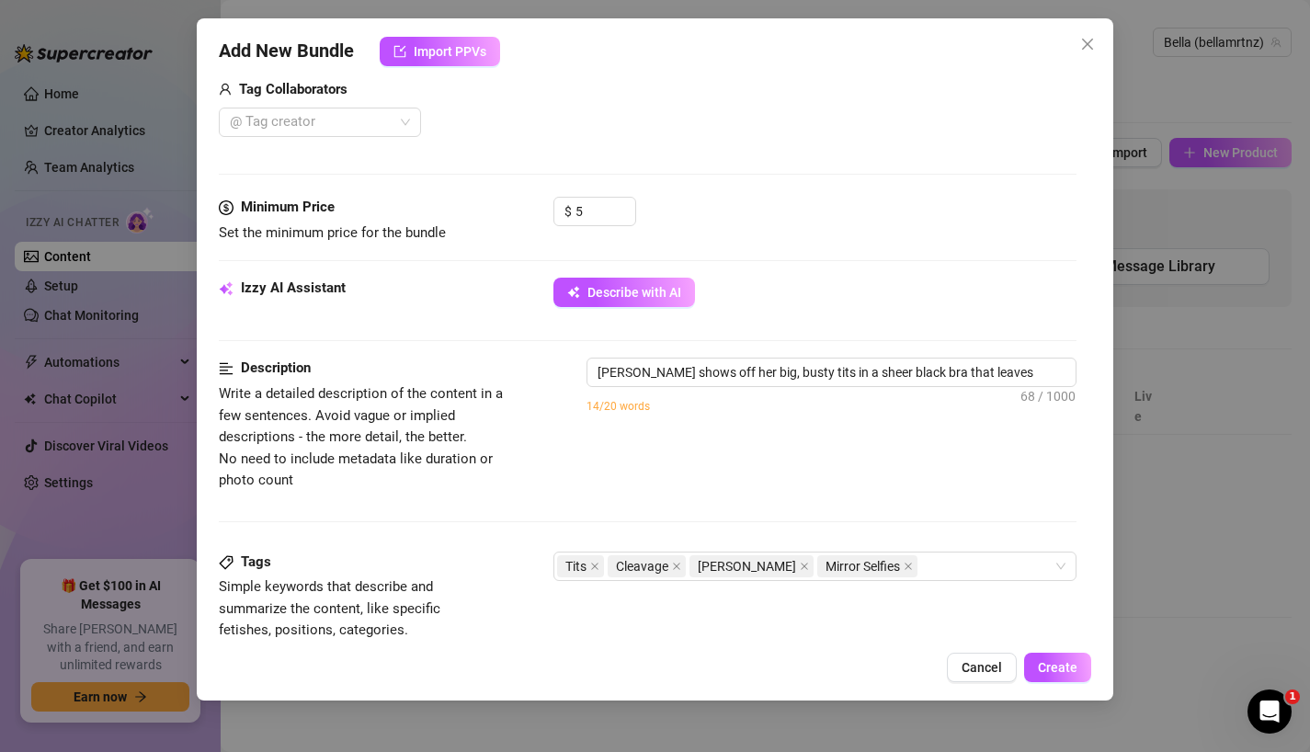
type textarea "[PERSON_NAME] shows off her big, busty tits in a sheer black bra that leaves her"
type textarea "[PERSON_NAME] shows off her big, busty tits in a sheer black bra that leaves he…"
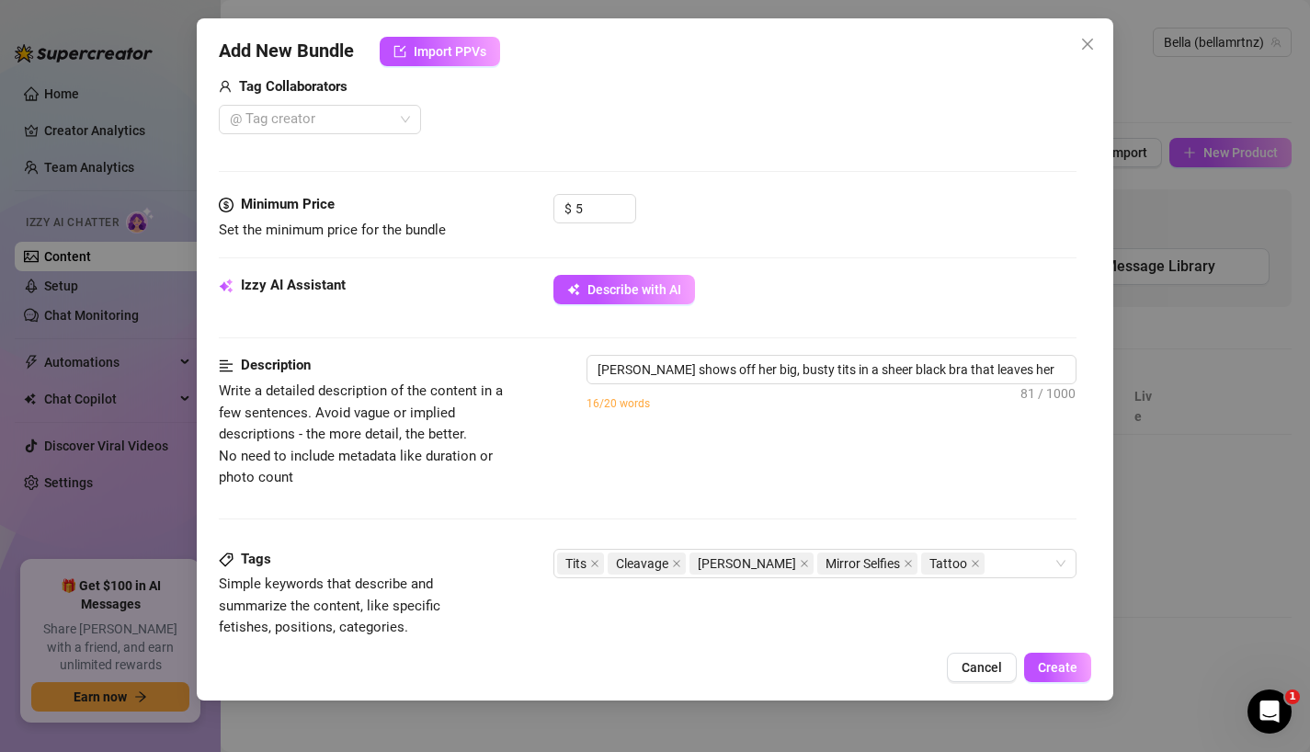
type textarea "[PERSON_NAME] shows off her big, busty tits in a sheer black bra that leaves he…"
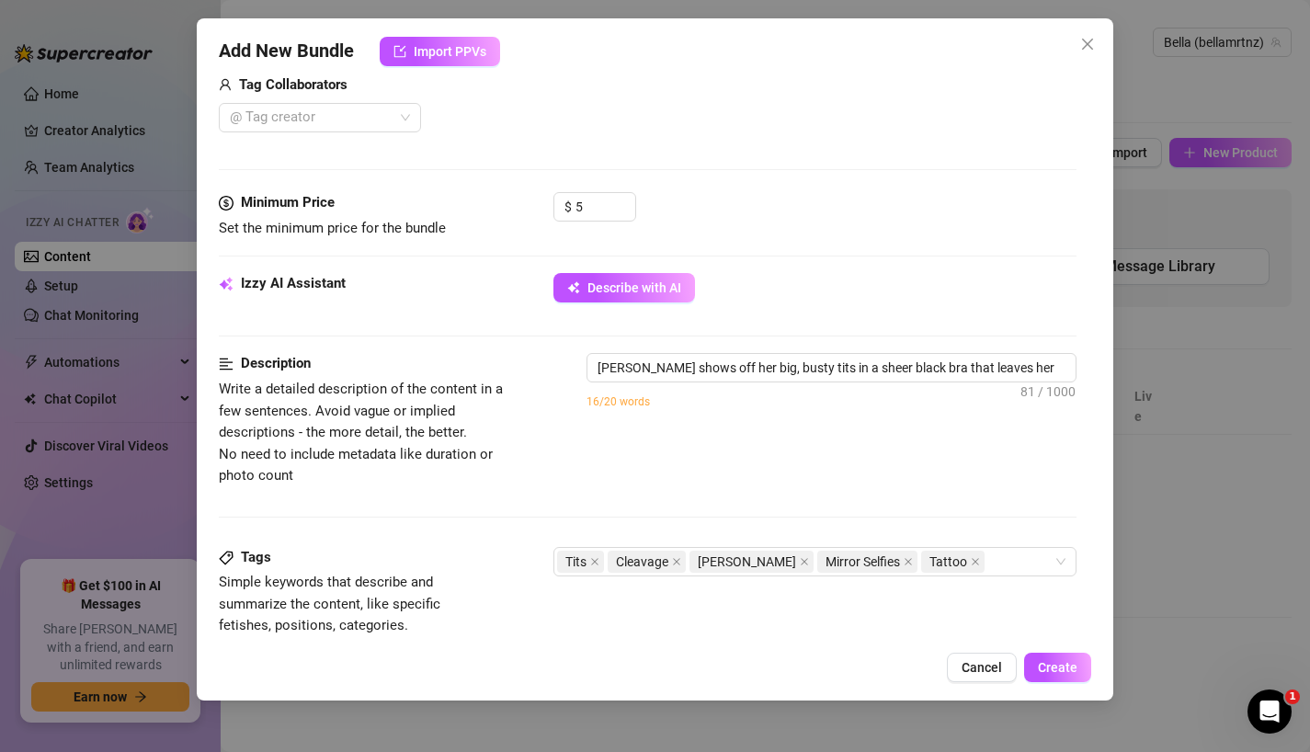
type textarea "[PERSON_NAME] shows off her big, busty tits in a sheer black bra that leaves he…"
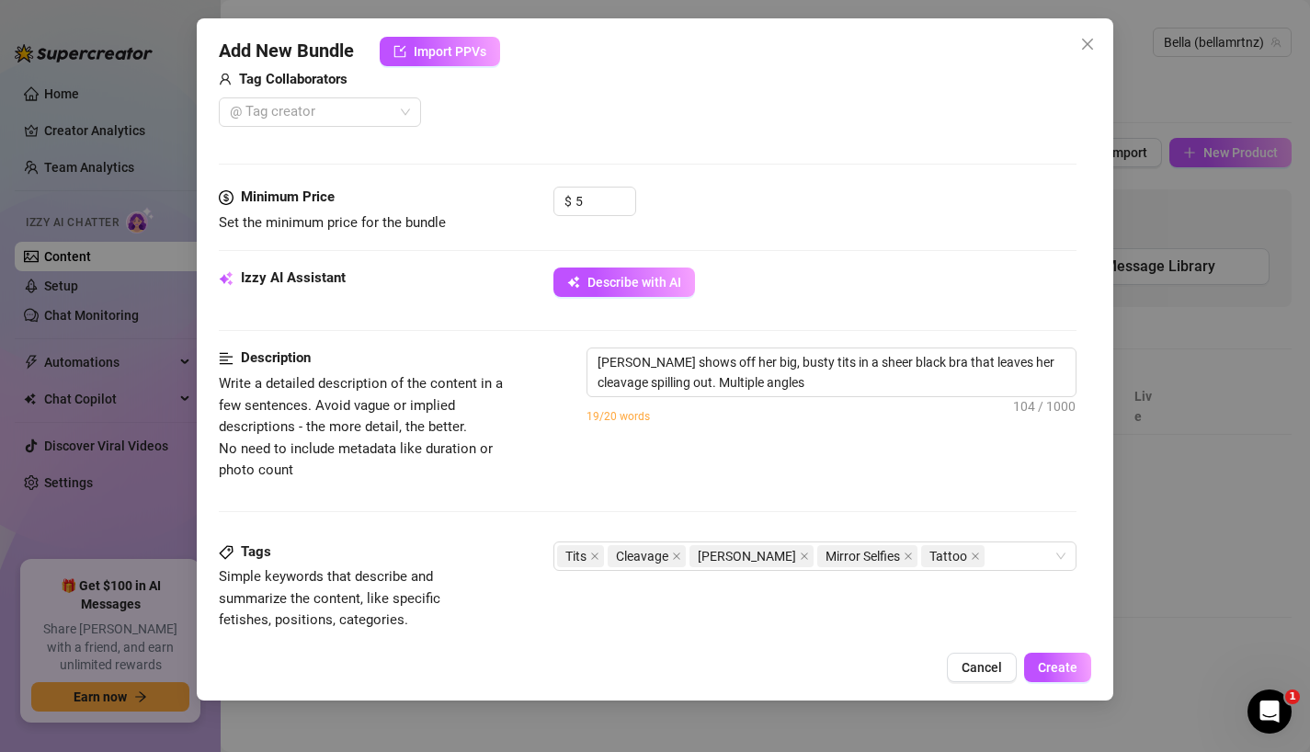
type textarea "[PERSON_NAME] shows off her big, busty tits in a sheer black bra that leaves he…"
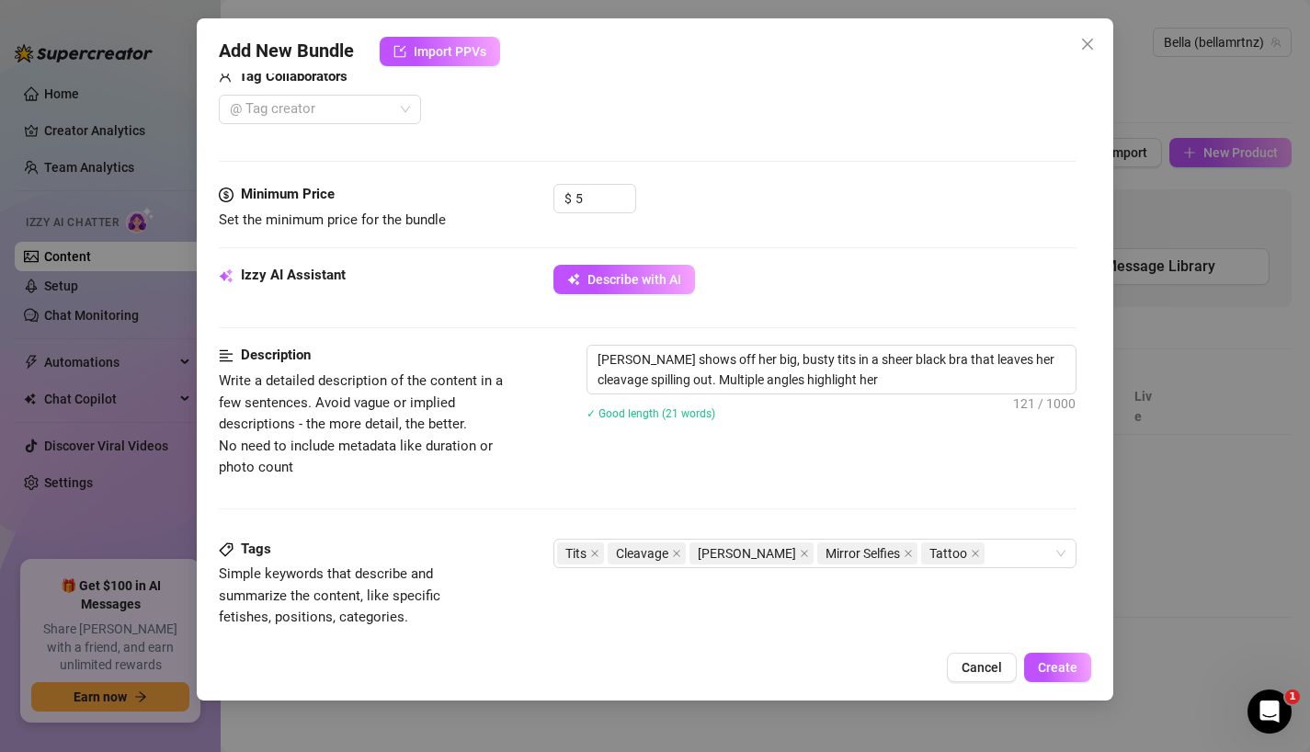
type textarea "[PERSON_NAME] shows off her big, busty tits in a sheer black bra that leaves he…"
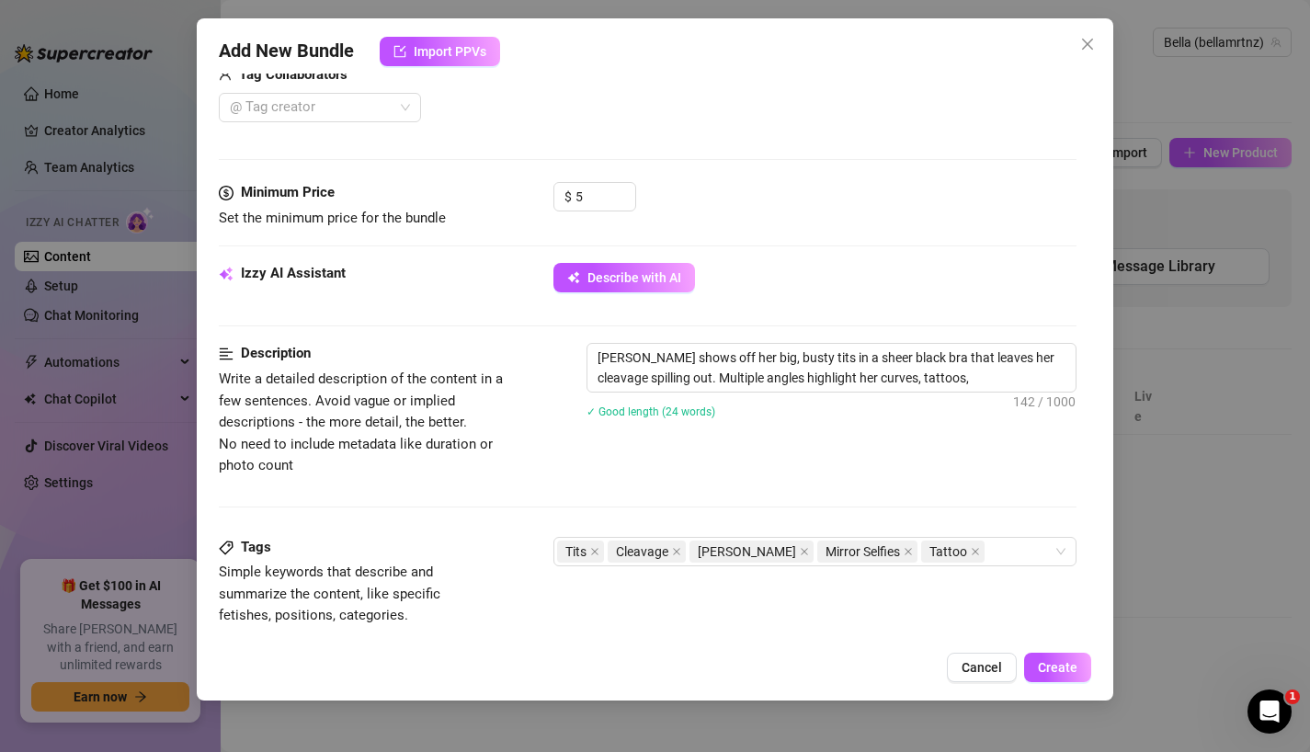
type textarea "[PERSON_NAME] shows off her big, busty tits in a sheer black bra that leaves he…"
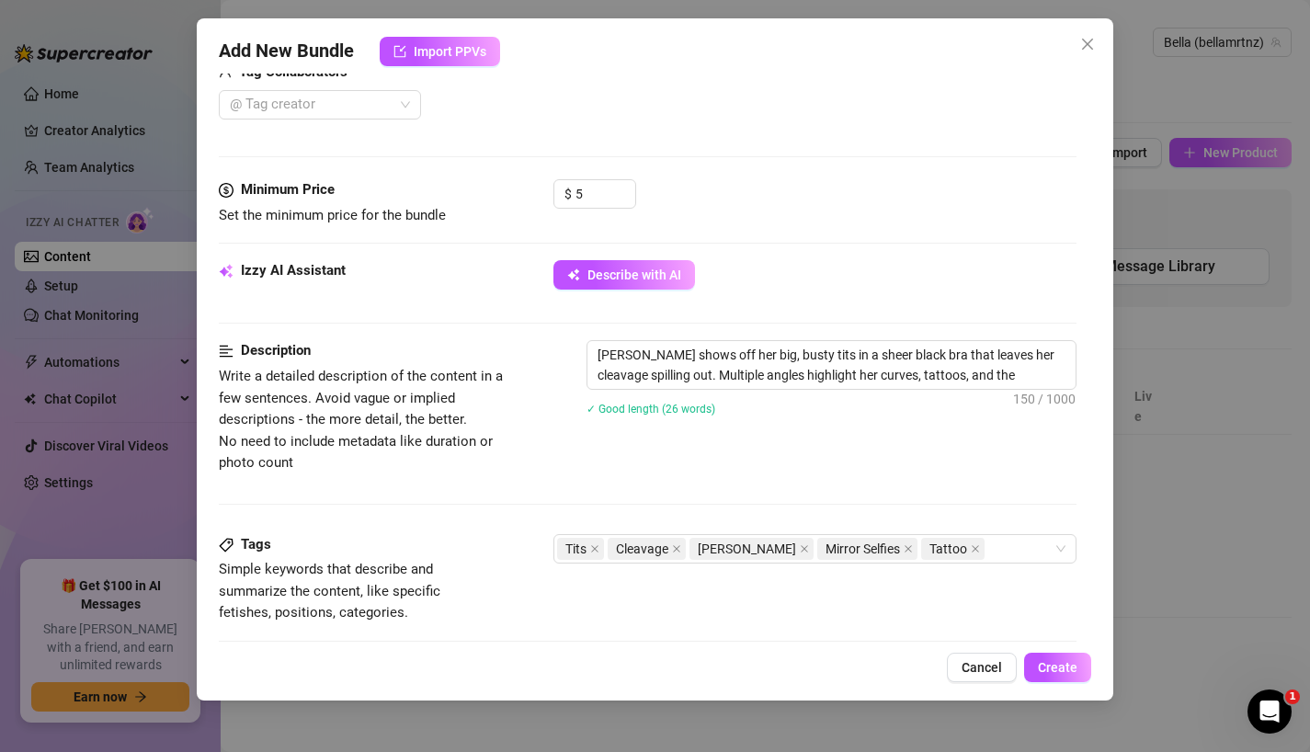
type textarea "[PERSON_NAME] shows off her big, busty tits in a sheer black bra that leaves he…"
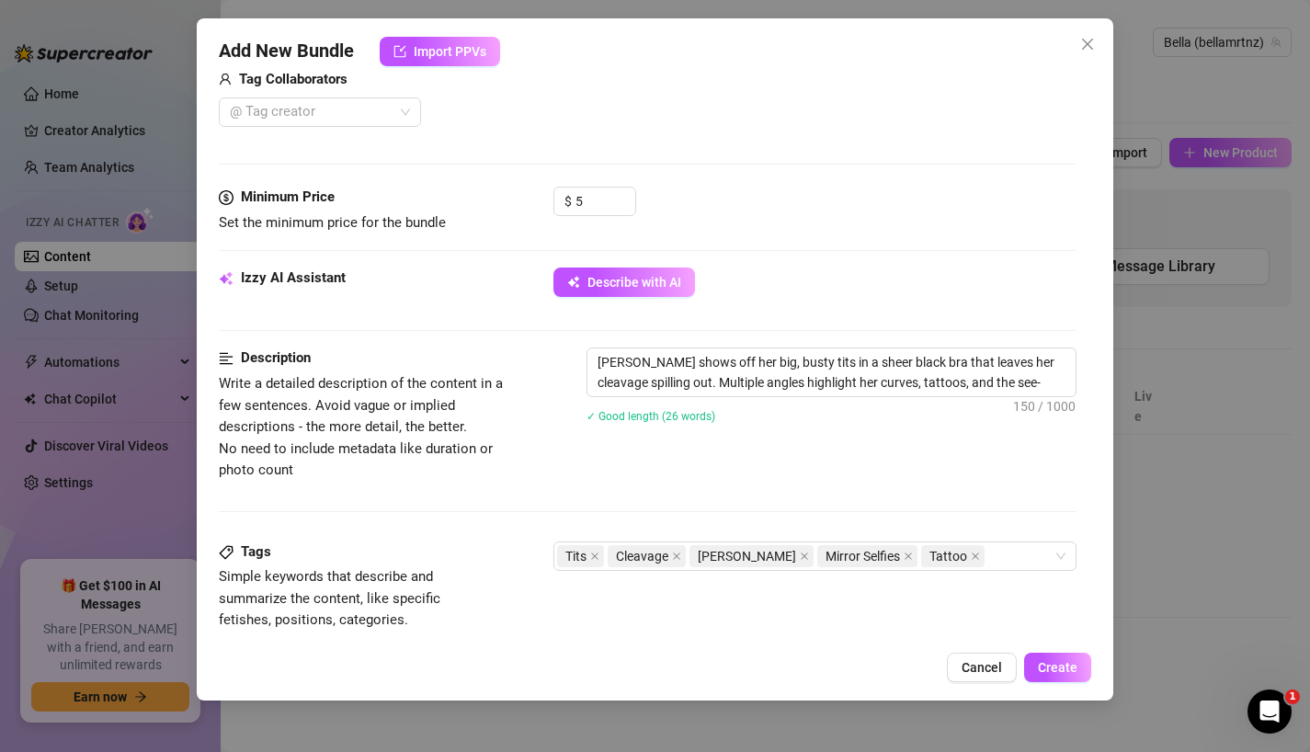
type textarea "[PERSON_NAME] shows off her big, busty tits in a sheer black bra that leaves he…"
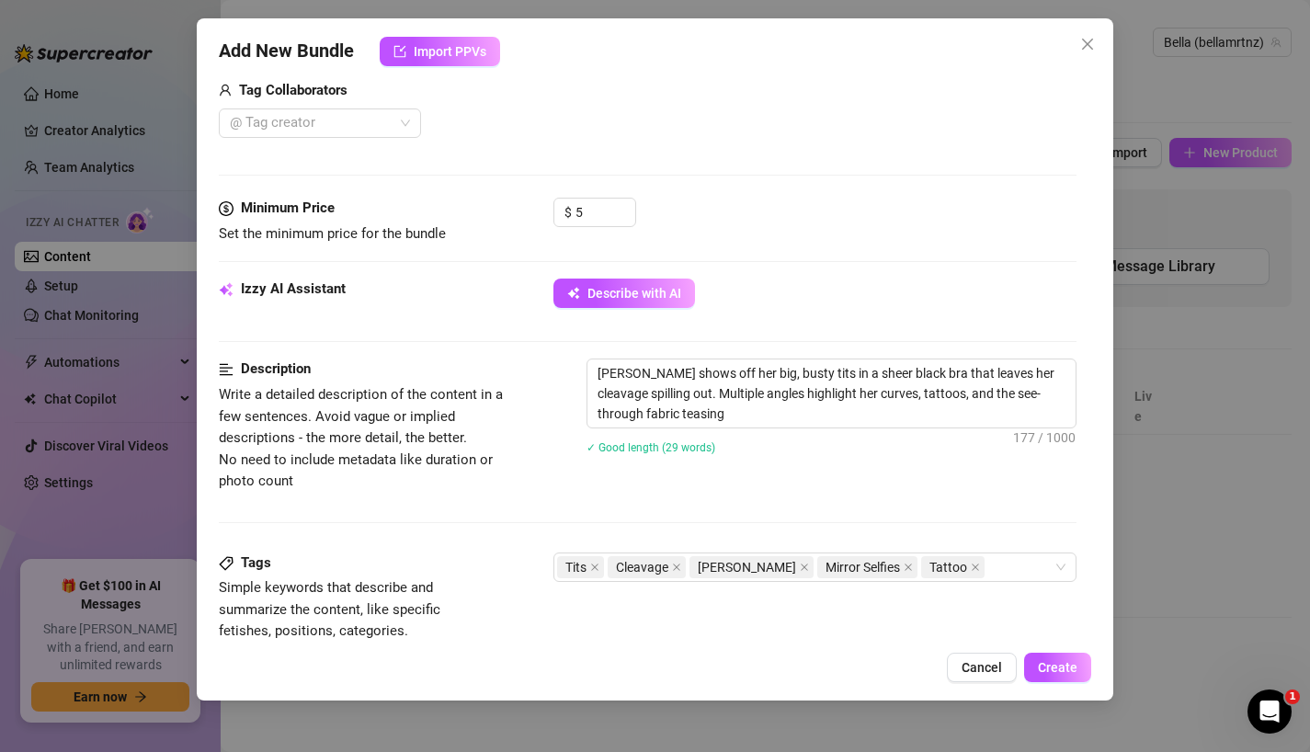
scroll to position [462, 0]
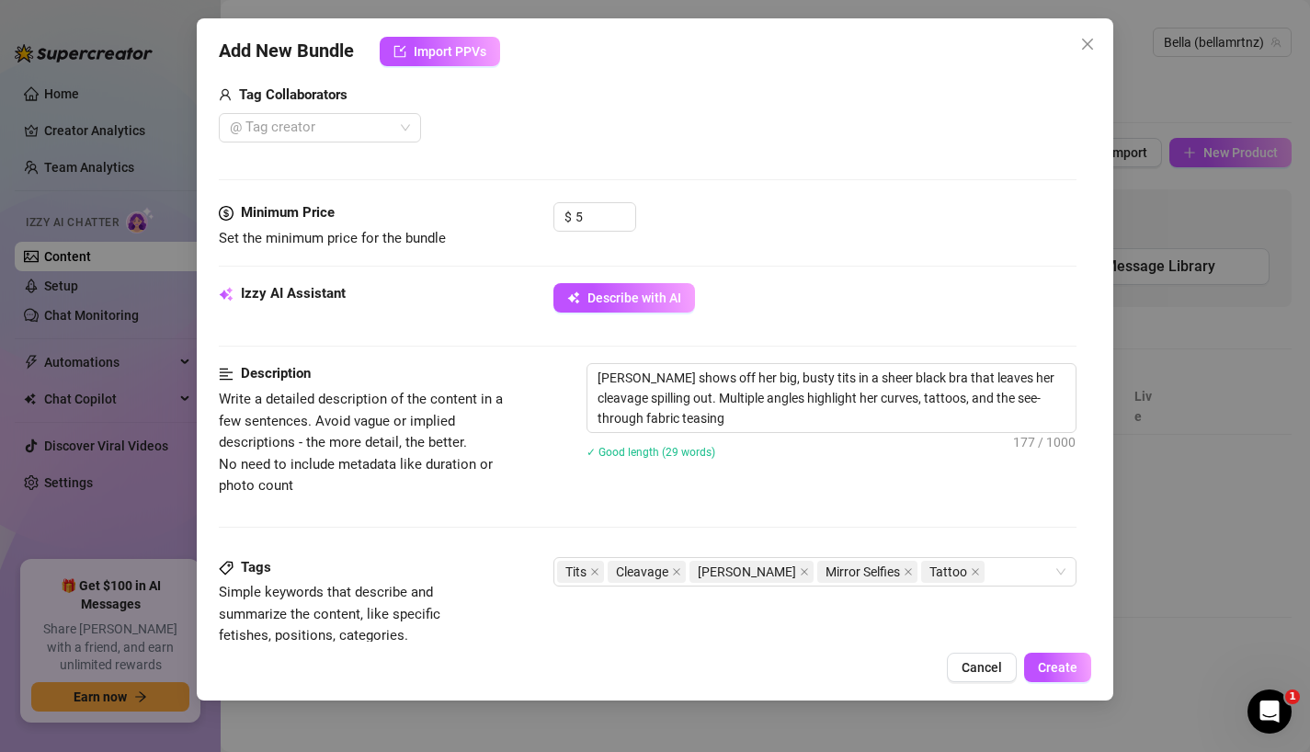
type textarea "[PERSON_NAME] shows off her big, busty tits in a sheer black bra that leaves he…"
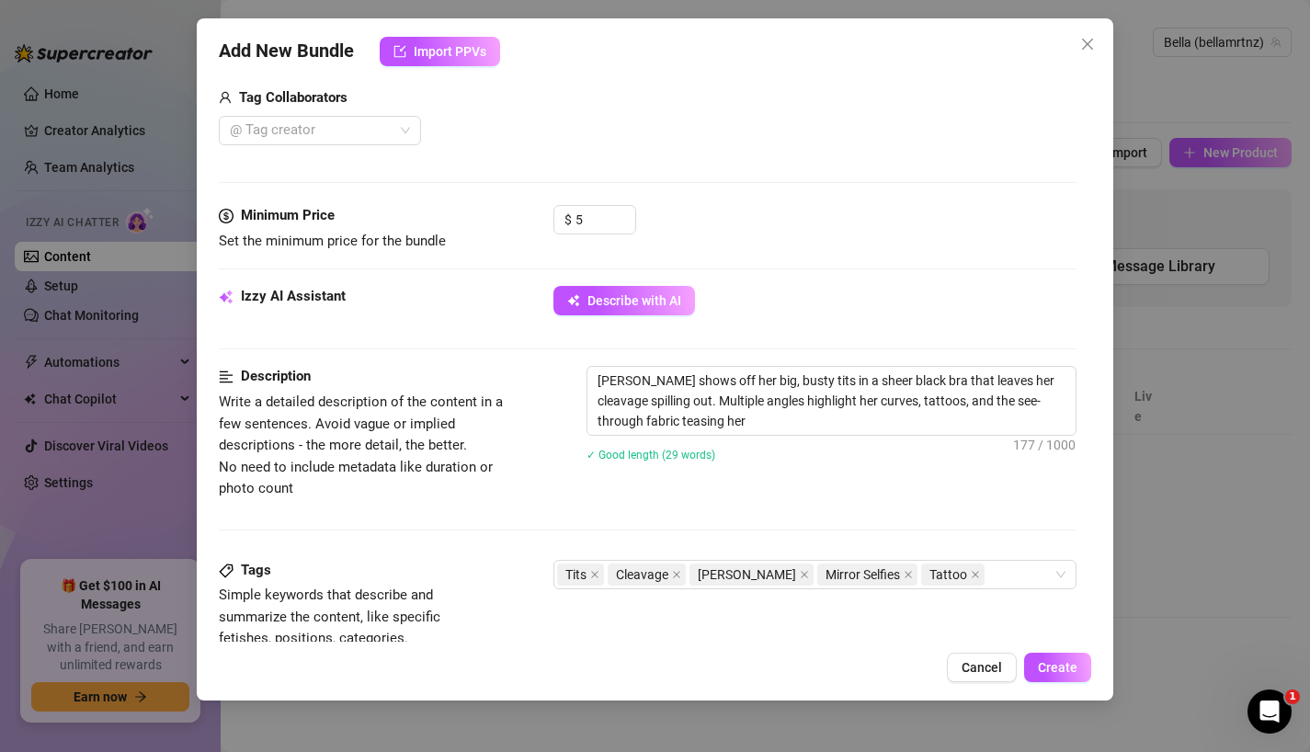
type textarea "[PERSON_NAME] shows off her big, busty tits in a sheer black bra that leaves he…"
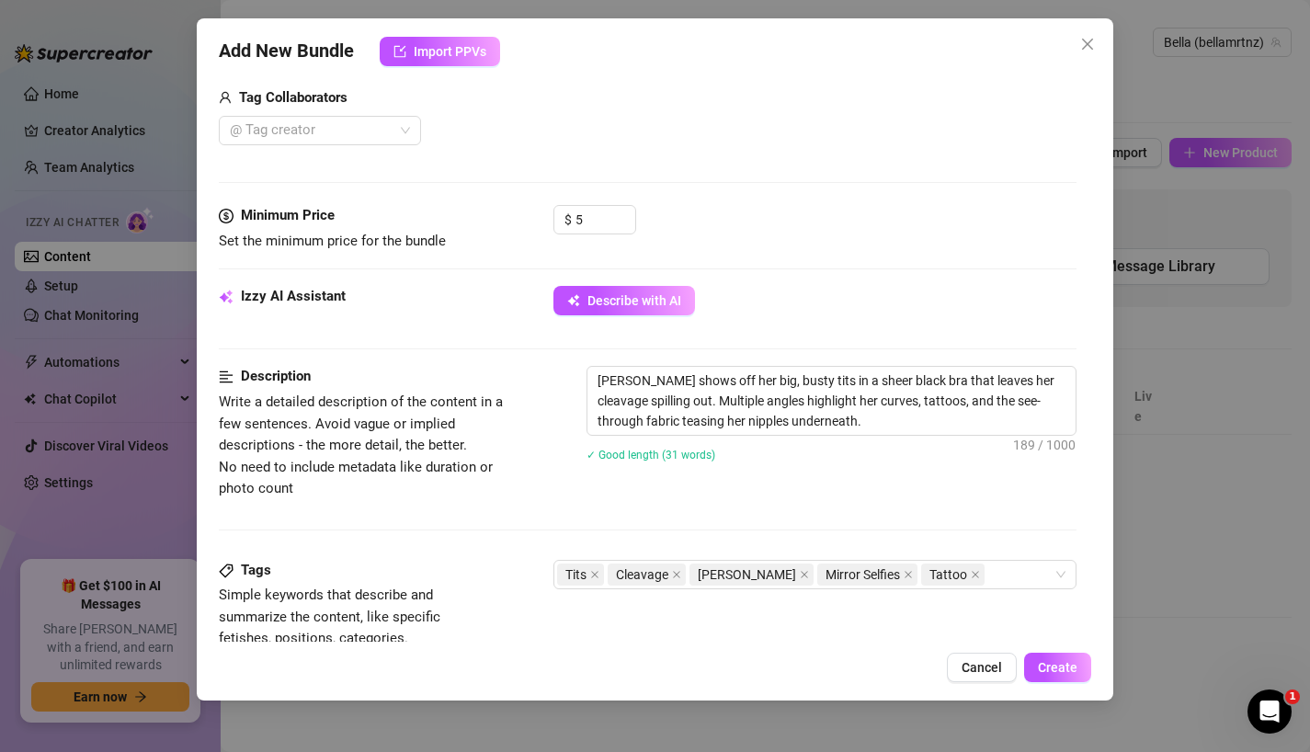
type textarea "[PERSON_NAME] shows off her big, busty tits in a sheer black bra that leaves he…"
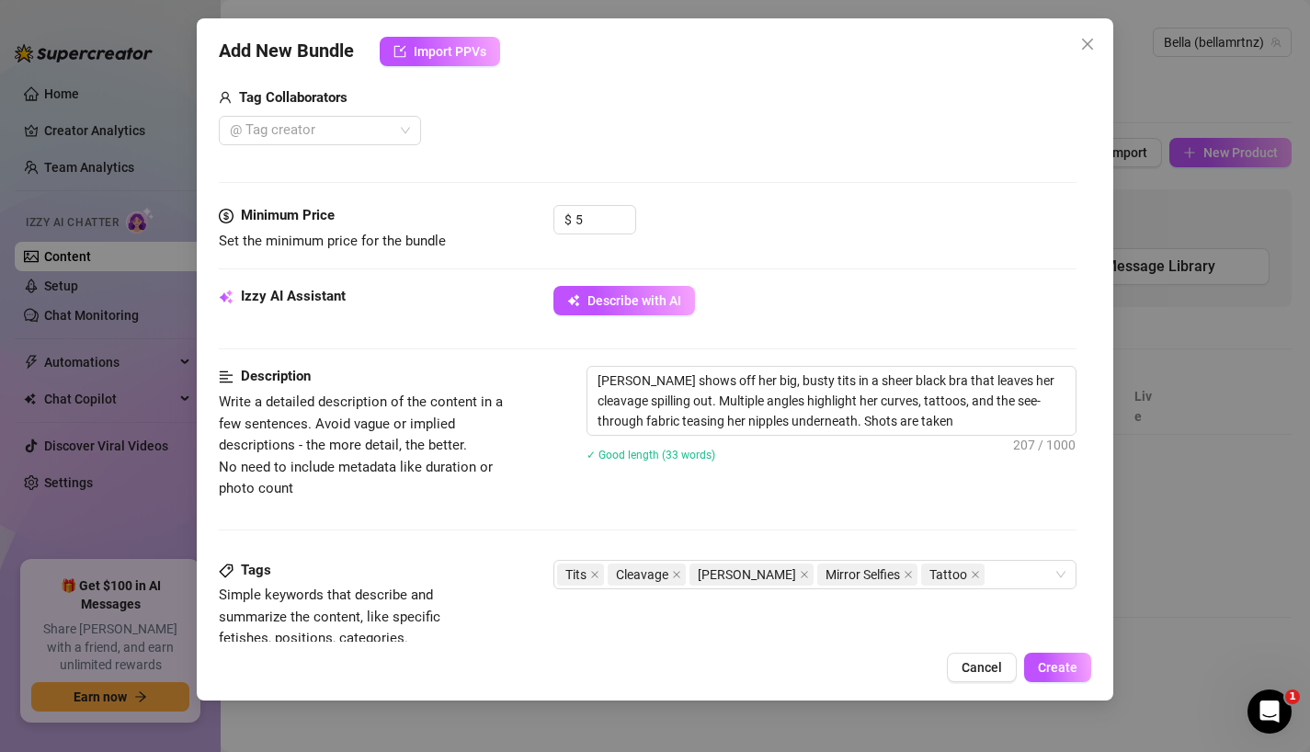
type textarea "[PERSON_NAME] shows off her big, busty tits in a sheer black bra that leaves he…"
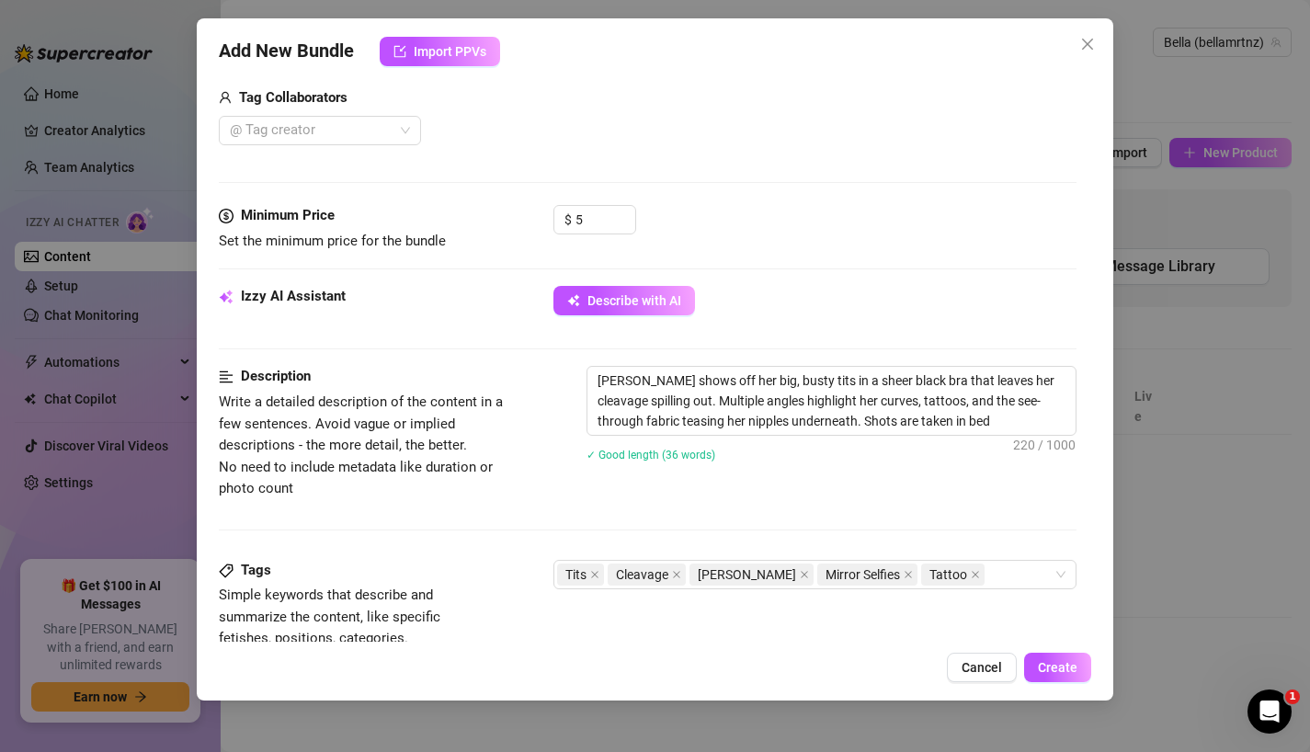
type textarea "[PERSON_NAME] shows off her big, busty tits in a sheer black bra that leaves he…"
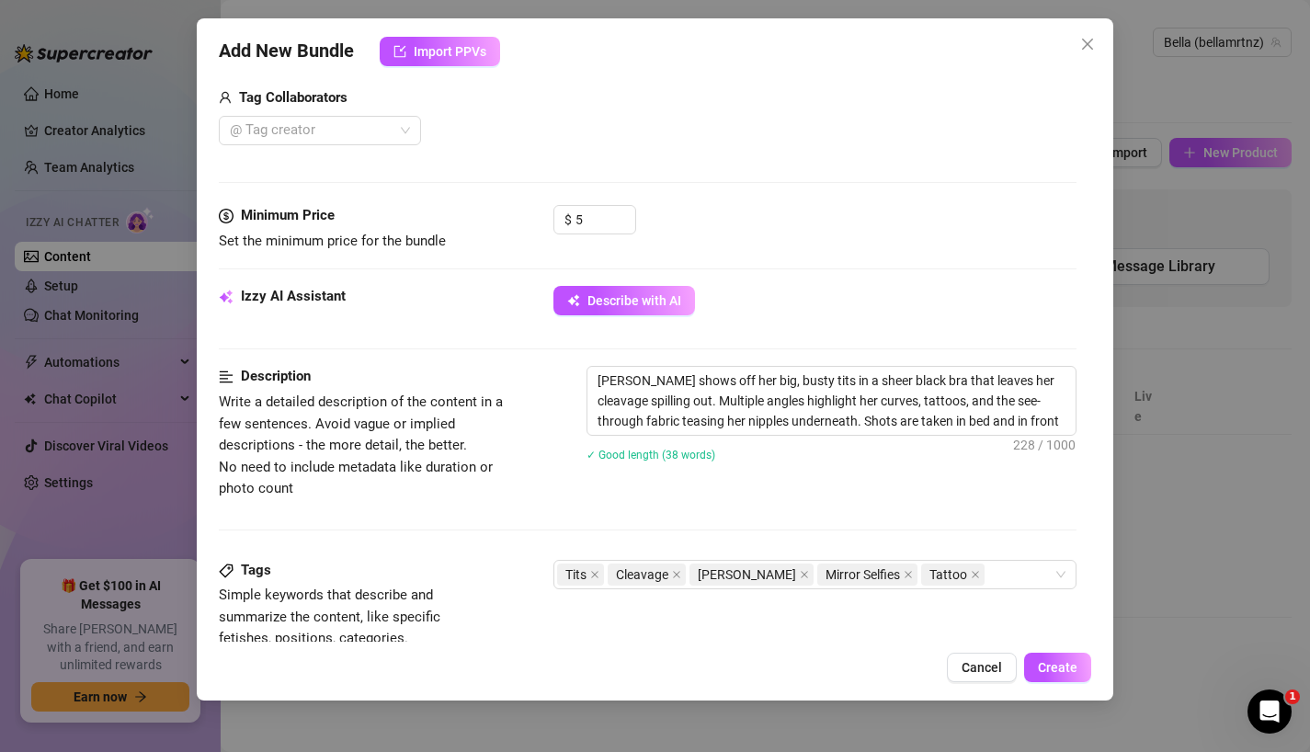
type textarea "[PERSON_NAME] shows off her big, busty tits in a sheer black bra that leaves he…"
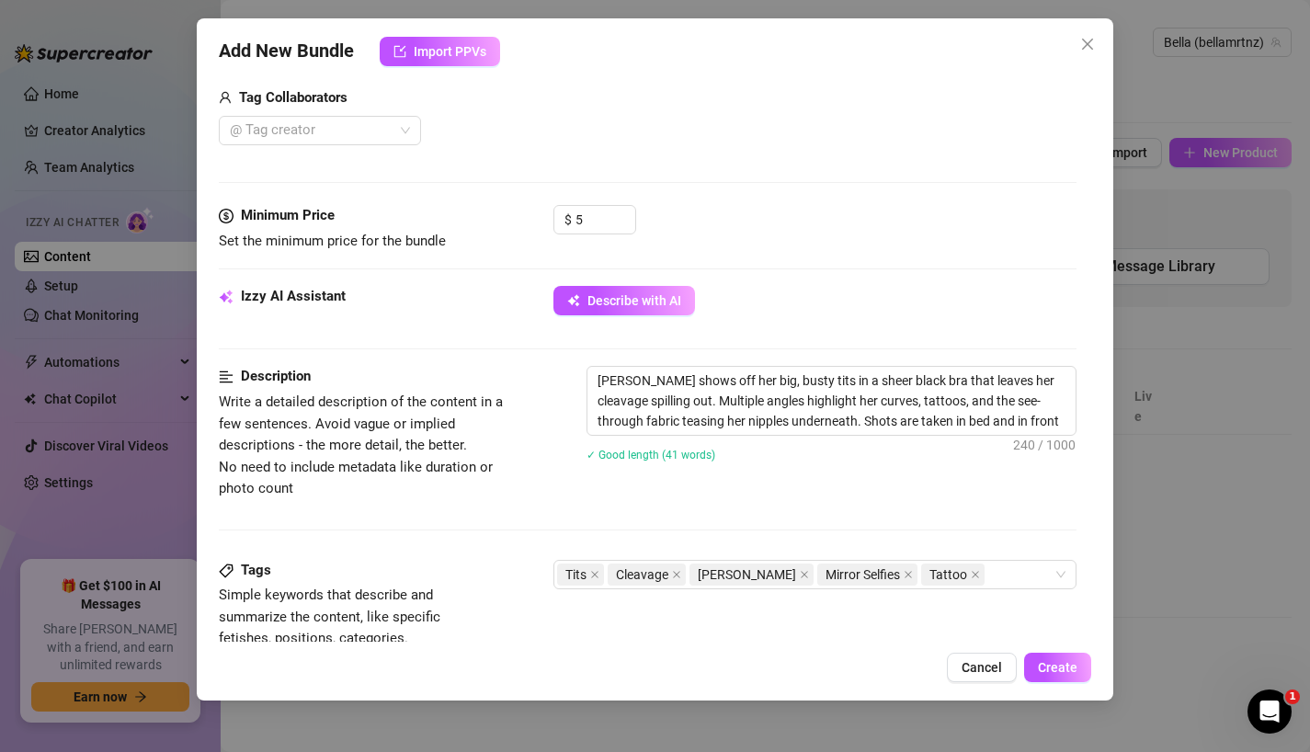
type textarea "[PERSON_NAME] shows off her big, busty tits in a sheer black bra that leaves he…"
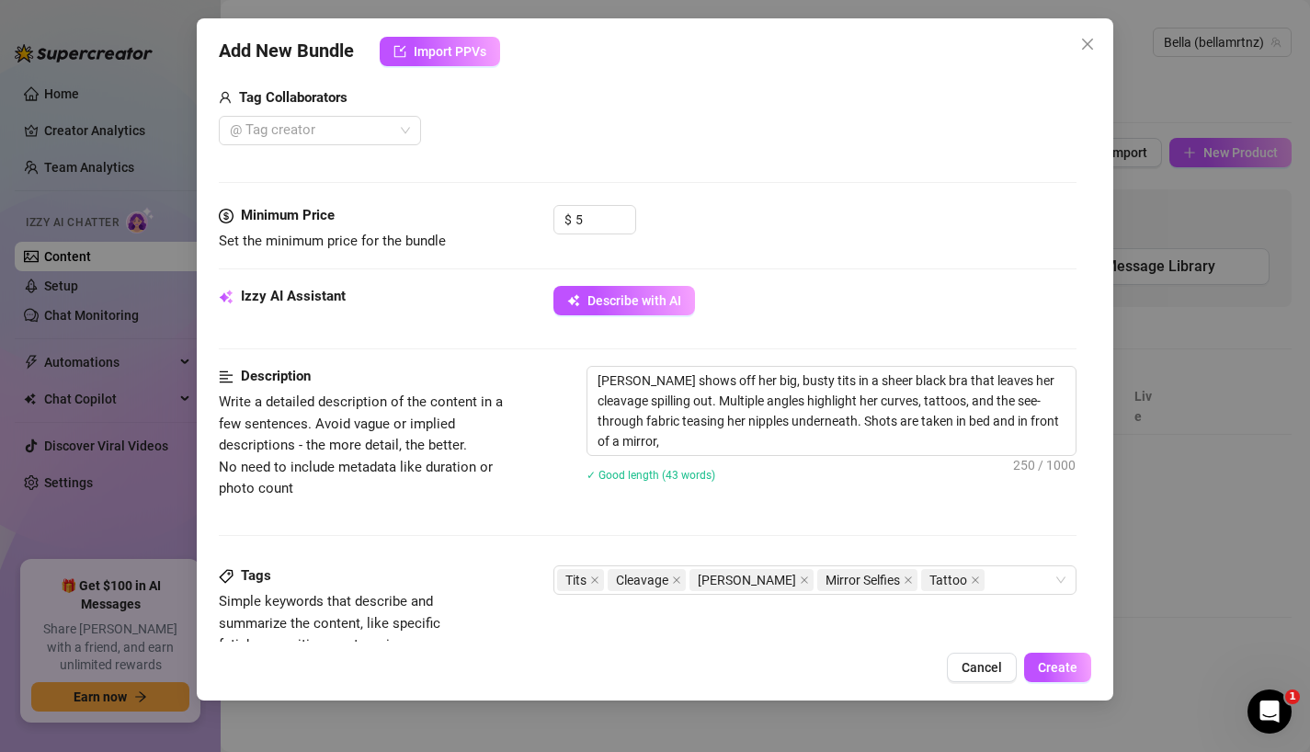
type textarea "[PERSON_NAME] shows off her big, busty tits in a sheer black bra that leaves he…"
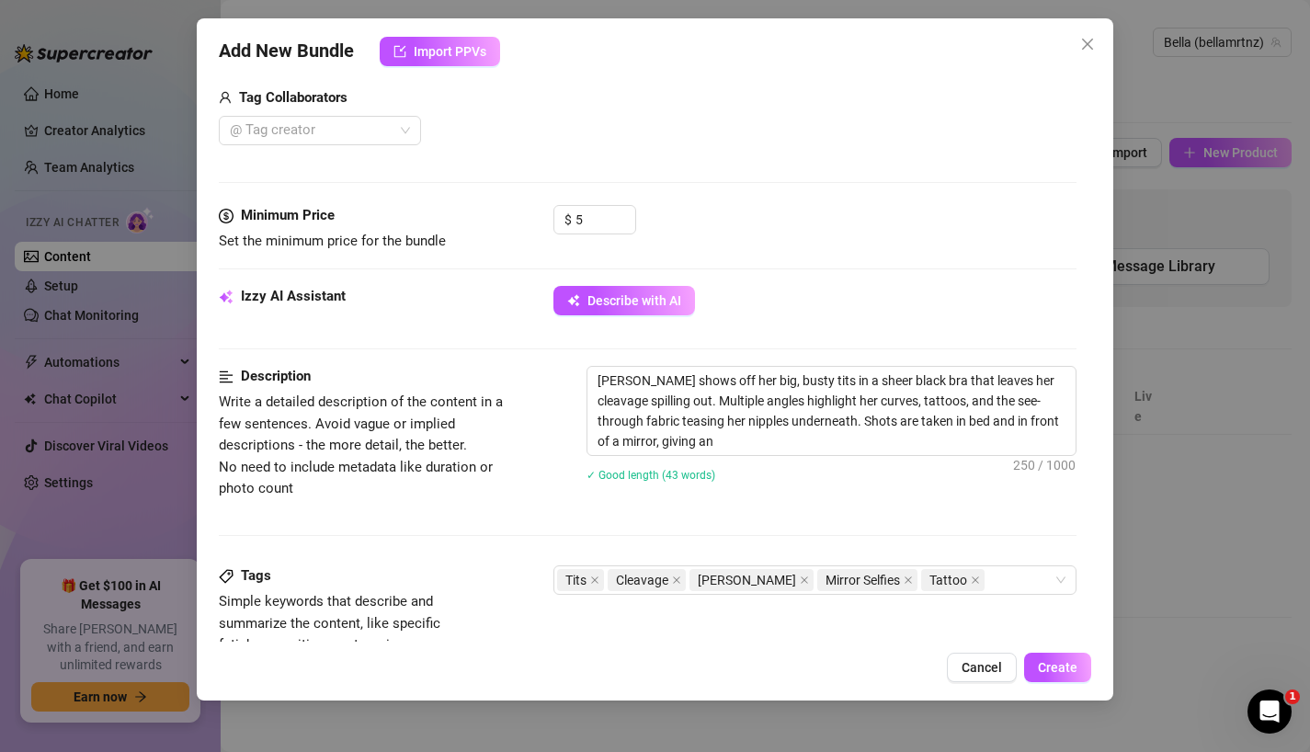
type textarea "[PERSON_NAME] shows off her big, busty tits in a sheer black bra that leaves he…"
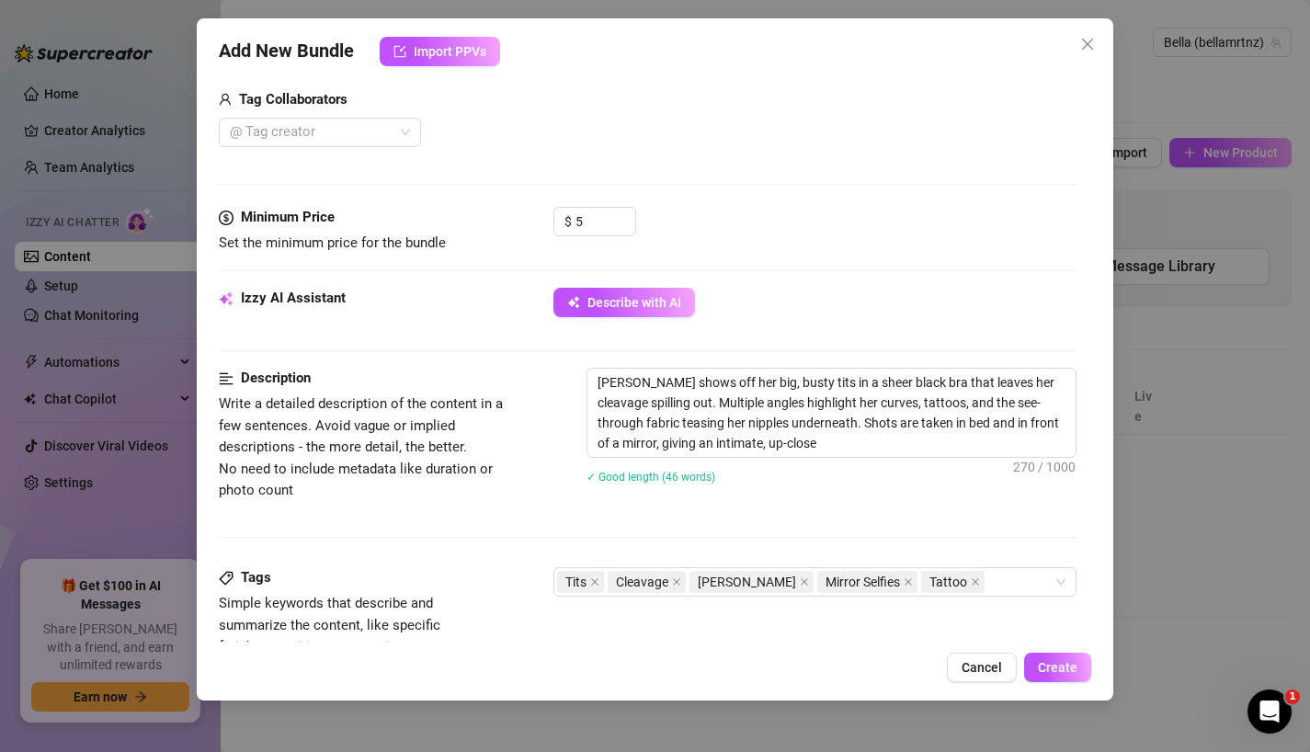
type textarea "[PERSON_NAME] shows off her big, busty tits in a sheer black bra that leaves he…"
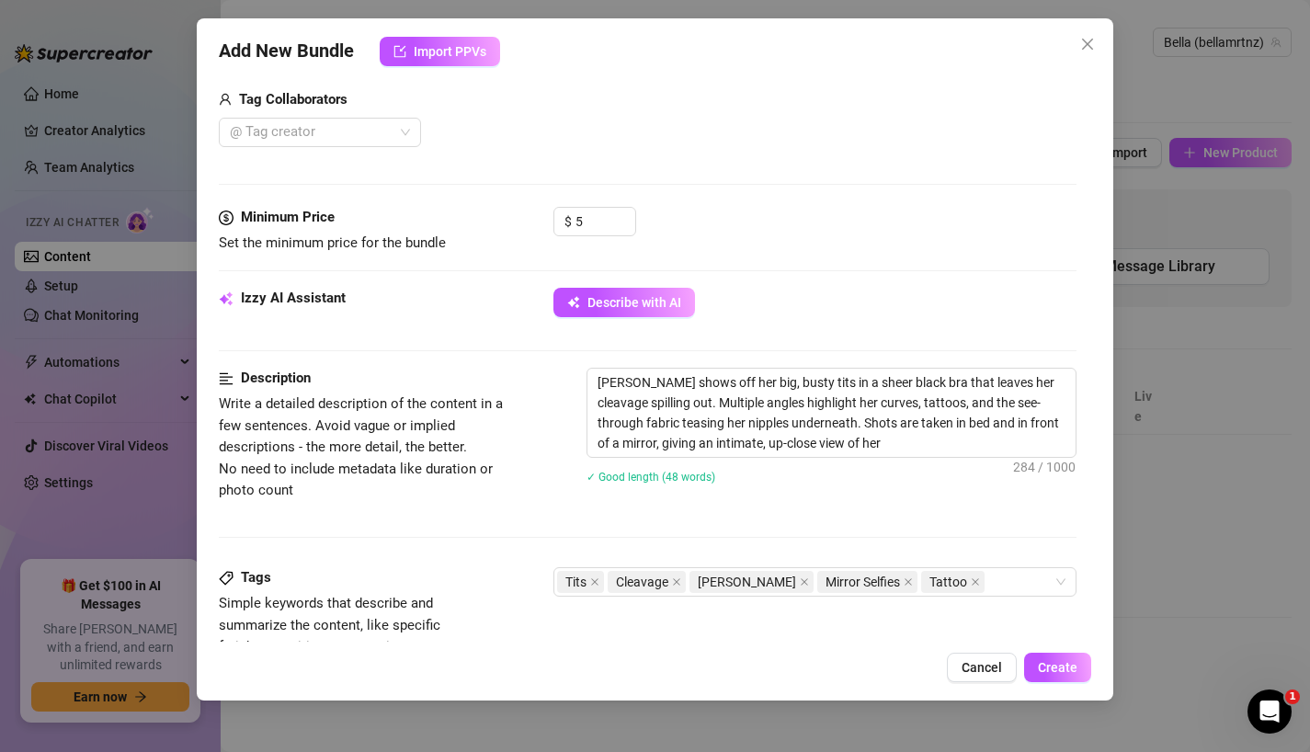
type textarea "[PERSON_NAME] shows off her big, busty tits in a sheer black bra that leaves he…"
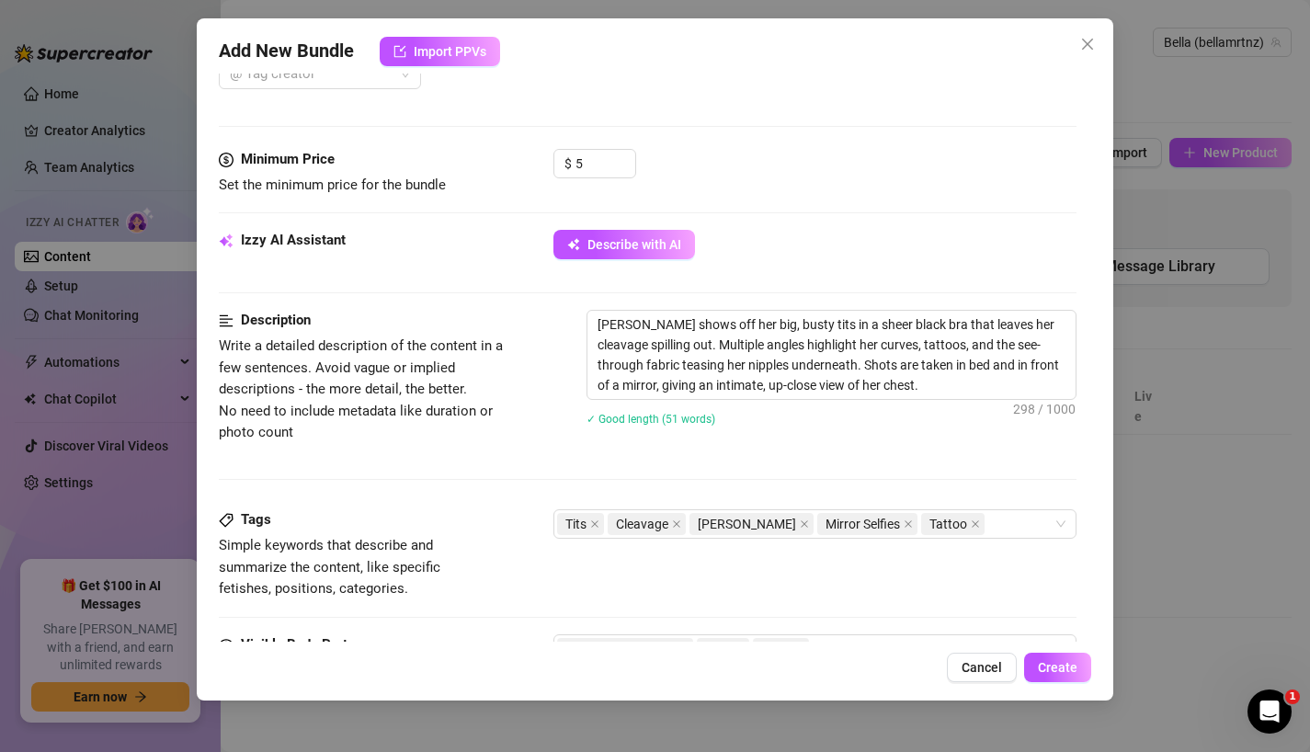
scroll to position [495, 0]
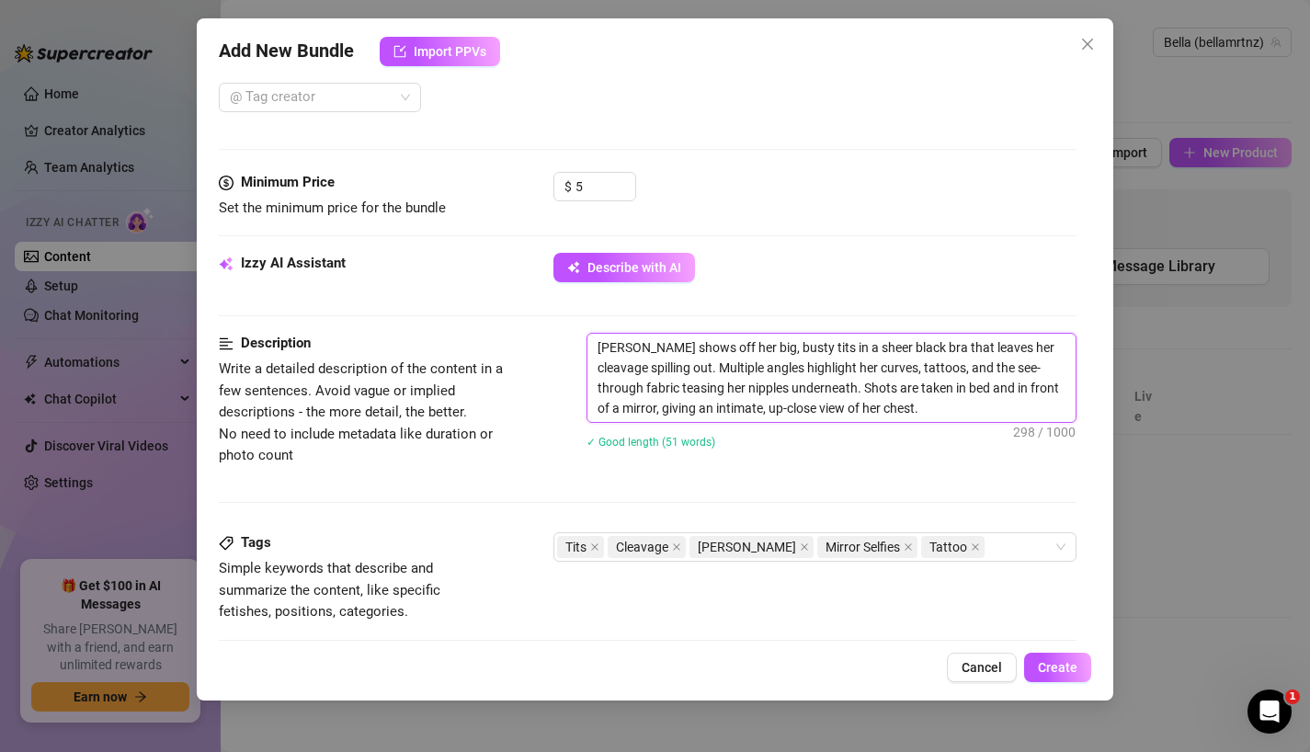
drag, startPoint x: 947, startPoint y: 389, endPoint x: 632, endPoint y: 408, distance: 315.8
click at [632, 408] on textarea "[PERSON_NAME] shows off her big, busty tits in a sheer black bra that leaves he…" at bounding box center [831, 378] width 489 height 88
type textarea "[PERSON_NAME] shows off her big, busty tits in a sheer black bra that leaves he…"
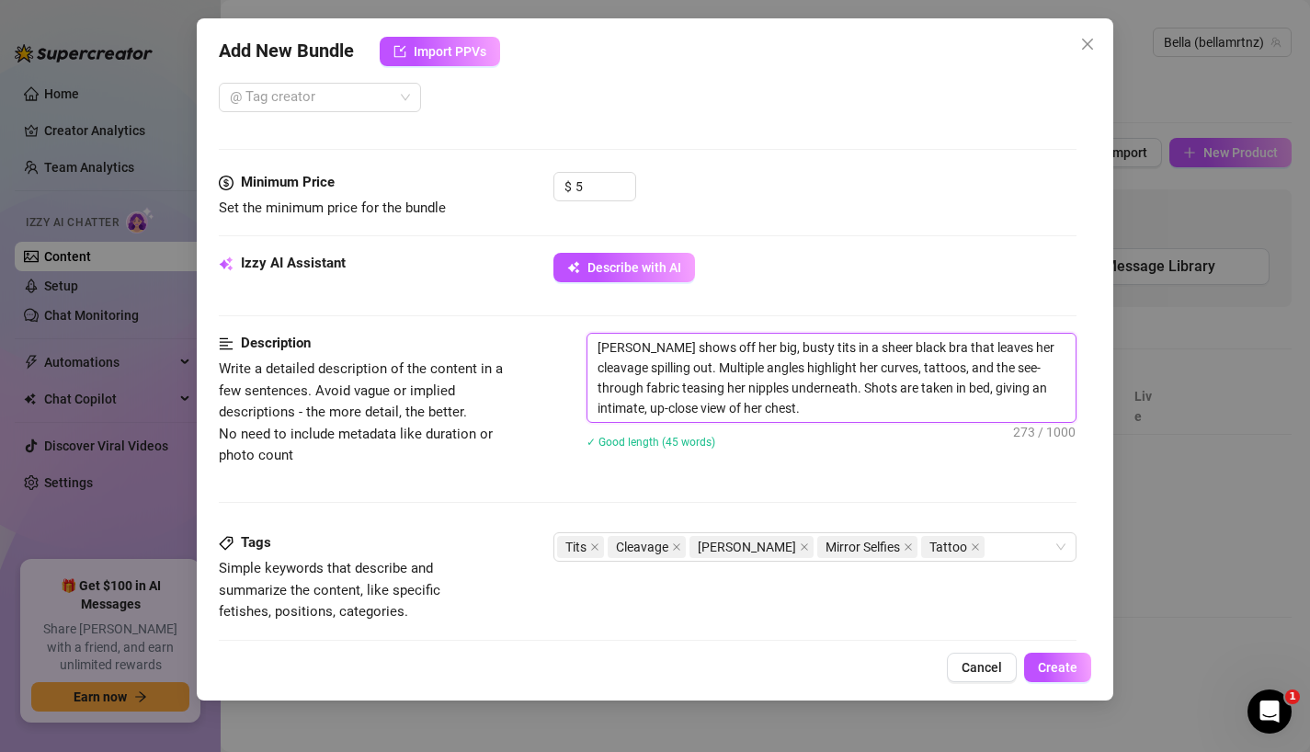
type textarea "[PERSON_NAME] shows off her big, busty tits in a sheer black bra that leaves he…"
click at [720, 488] on div "Description Write a detailed description of the content in a few sentences. Avo…" at bounding box center [648, 432] width 858 height 199
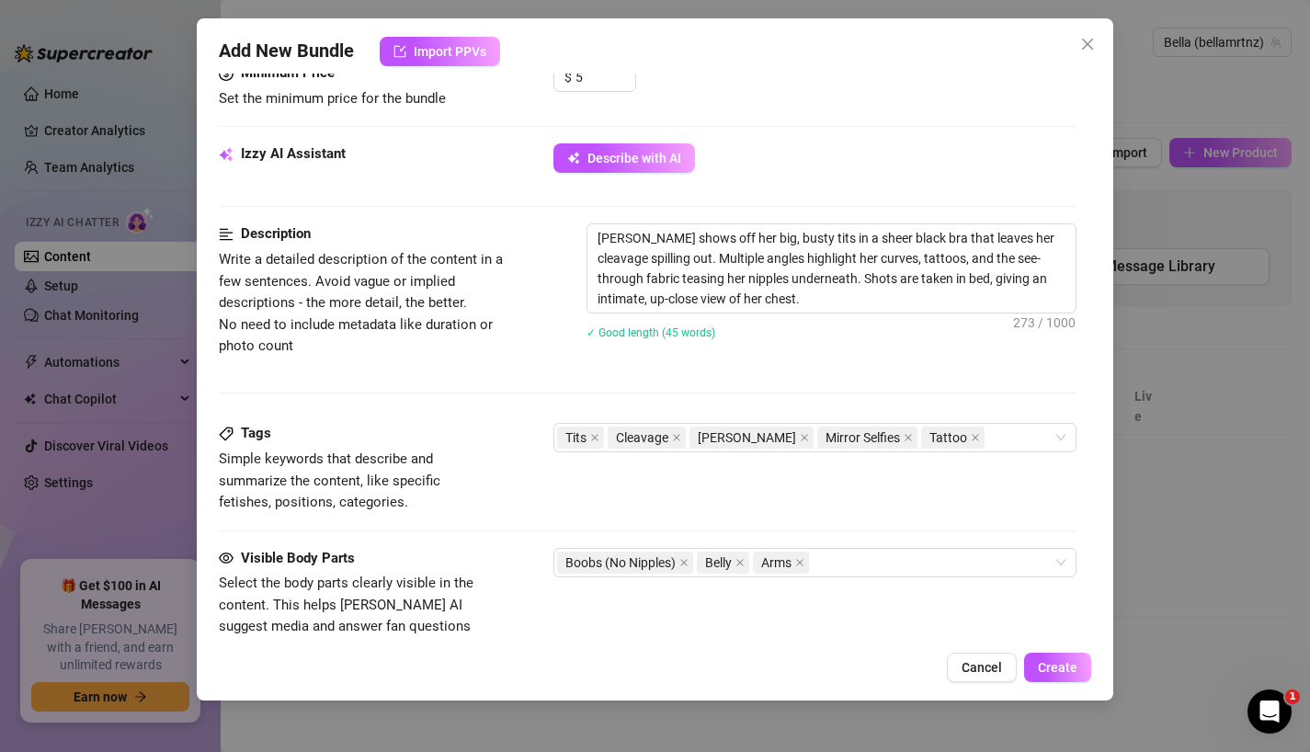
scroll to position [659, 0]
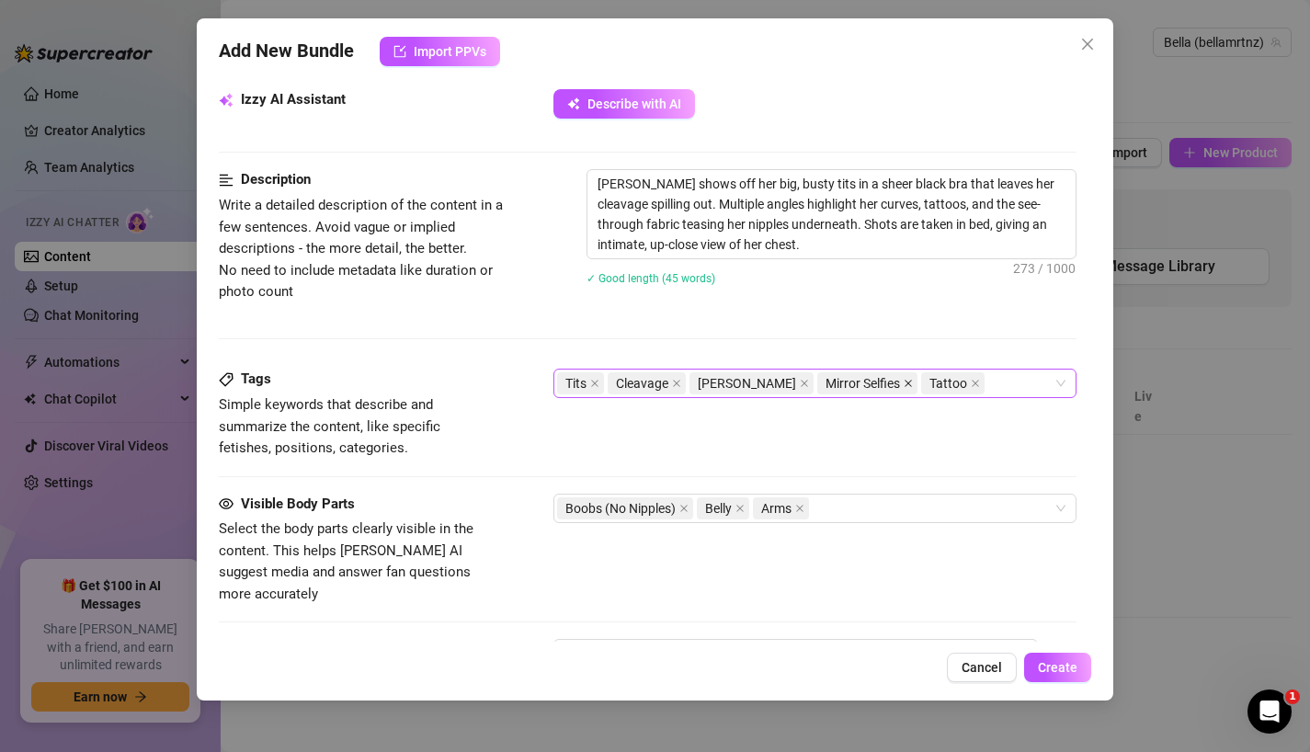
click at [903, 387] on icon "close" at bounding box center [907, 383] width 9 height 9
click at [868, 383] on icon "close" at bounding box center [871, 383] width 7 height 7
click at [820, 426] on div "Tags Simple keywords that describe and summarize the content, like specific fet…" at bounding box center [648, 414] width 858 height 90
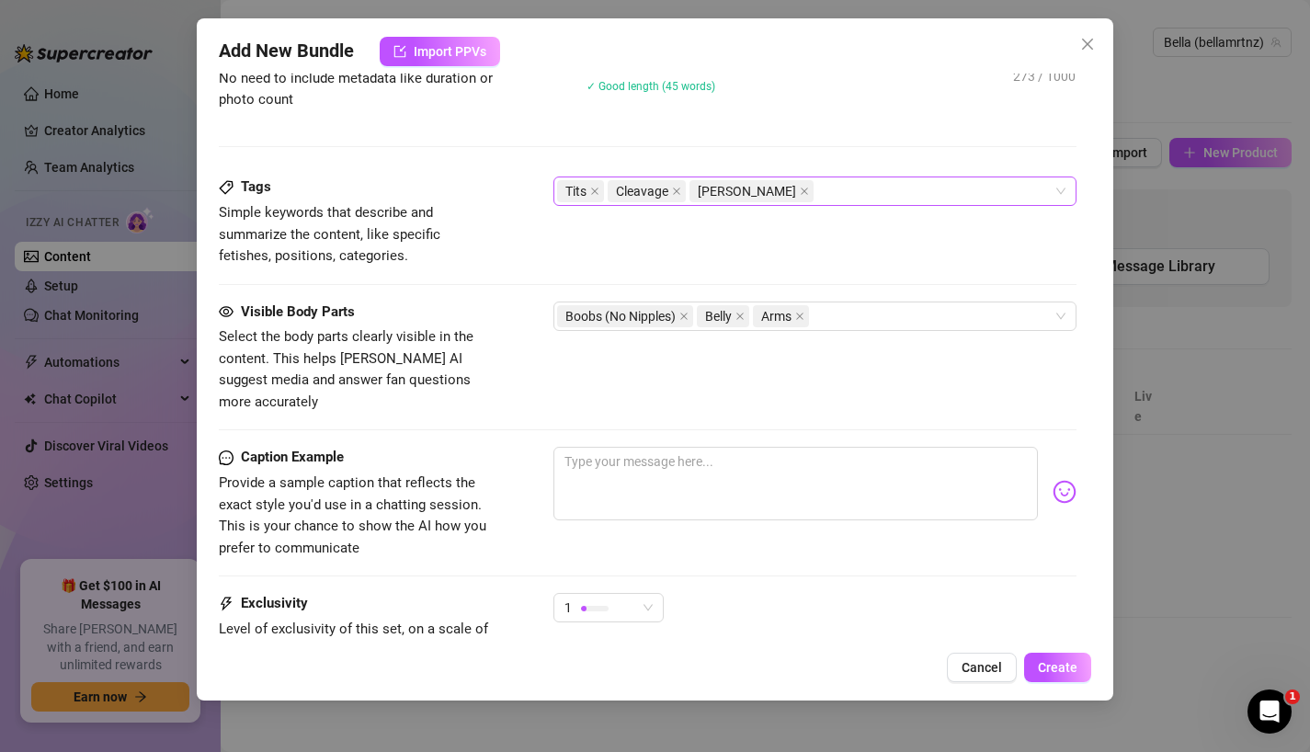
scroll to position [882, 0]
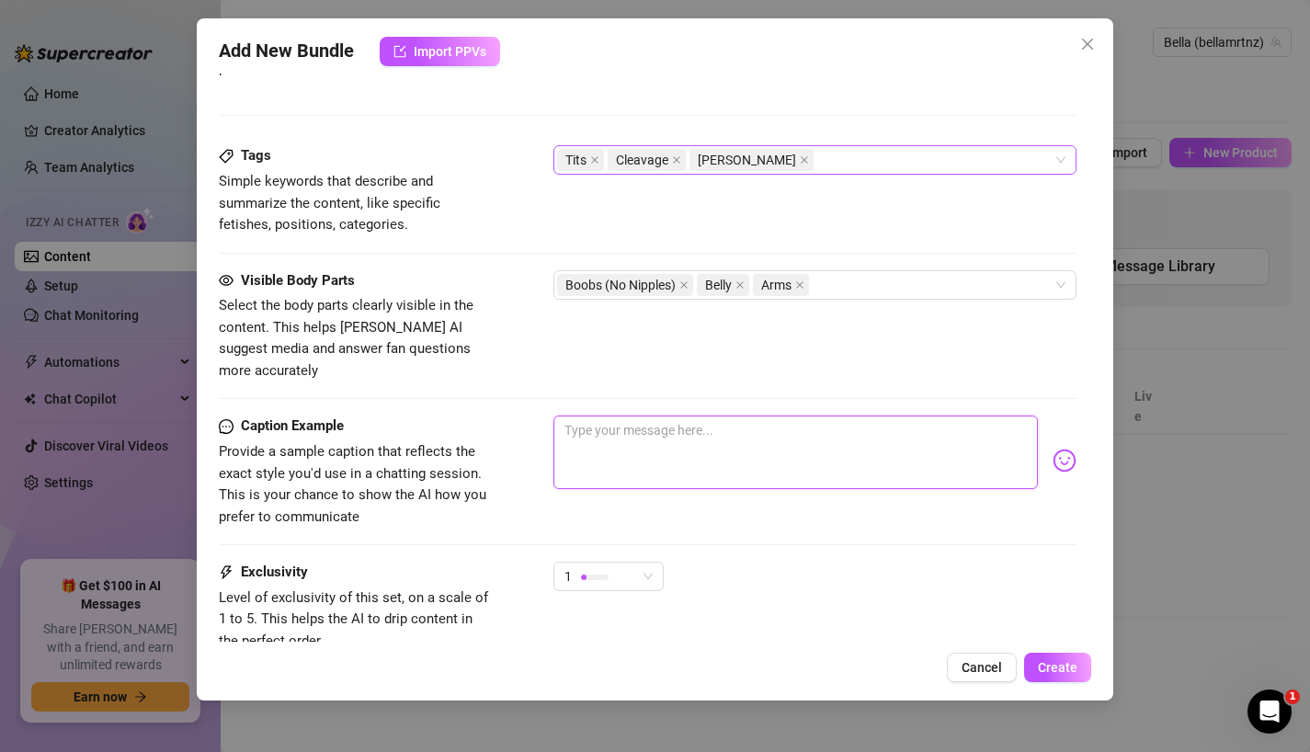
click at [815, 425] on textarea at bounding box center [795, 452] width 485 height 74
type textarea "Wonder"
type textarea "Wonder h"
type textarea "Wonder ho"
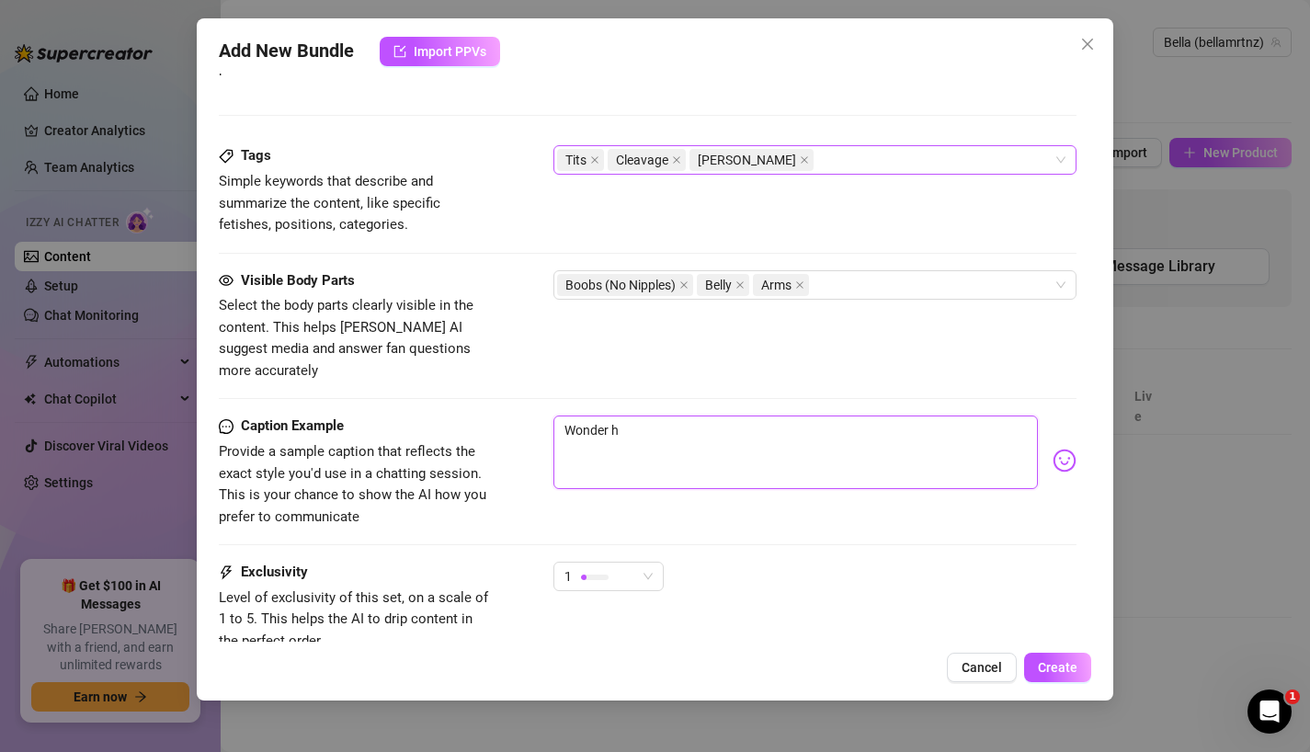
type textarea "Wonder ho"
type textarea "Wonder how"
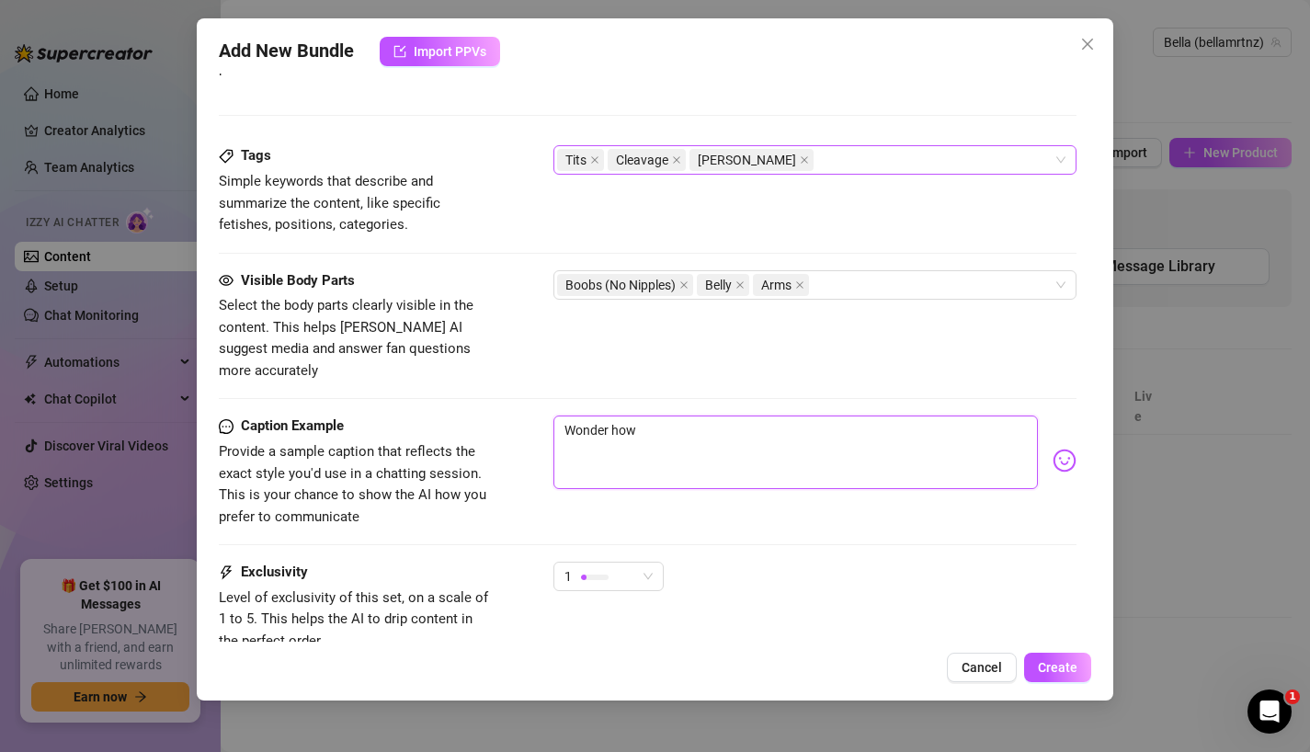
type textarea "Wonder how y"
type textarea "Wonder how yo"
type textarea "Wonder how you"
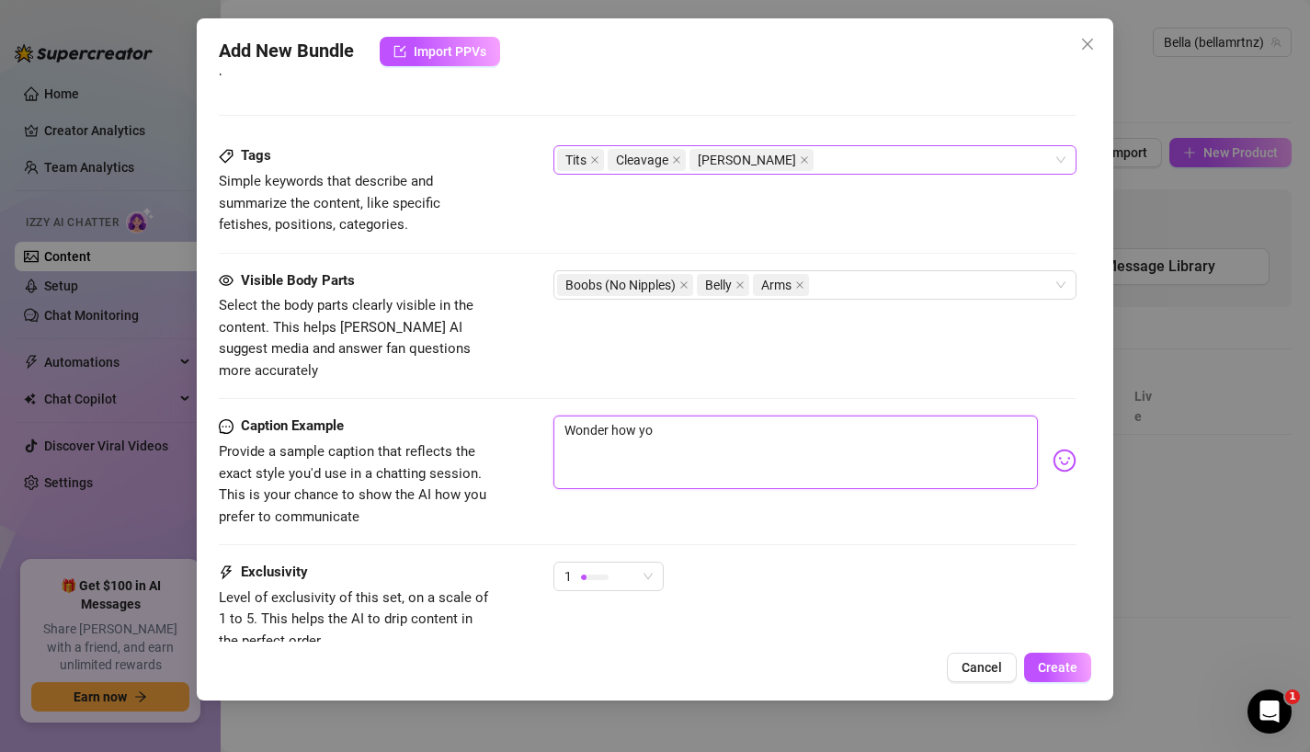
type textarea "Wonder how you"
type textarea "Wonder how your"
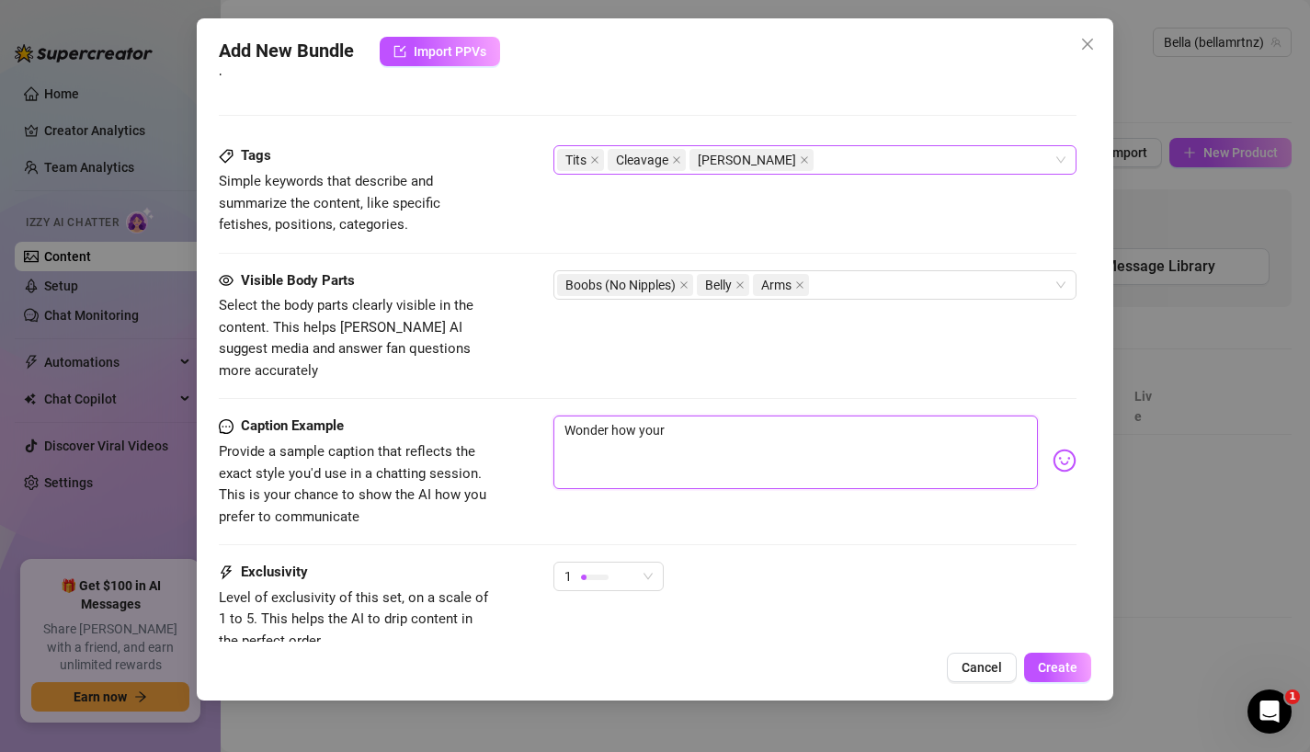
type textarea "Wonder how your t"
type textarea "Wonder how your th"
type textarea "Wonder how your thi"
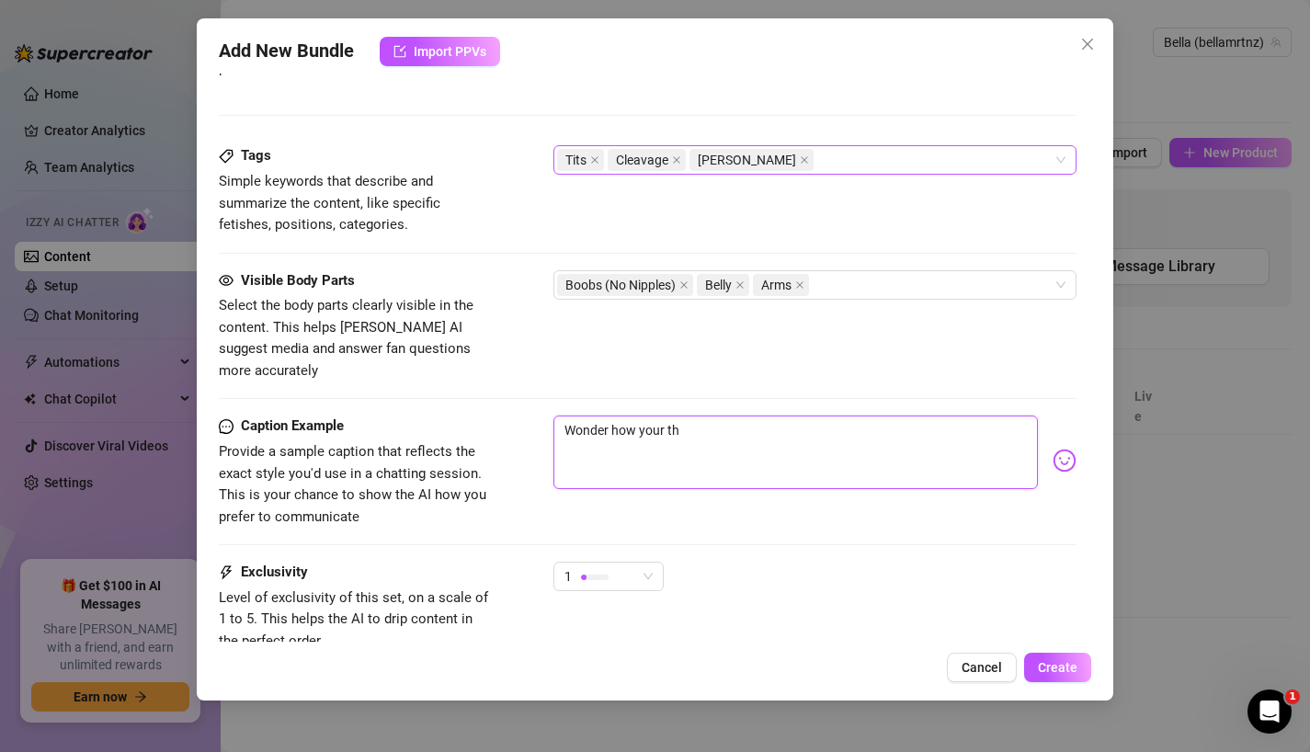
type textarea "Wonder how your thi"
type textarea "Wonder how your thin"
type textarea "Wonder how your thing"
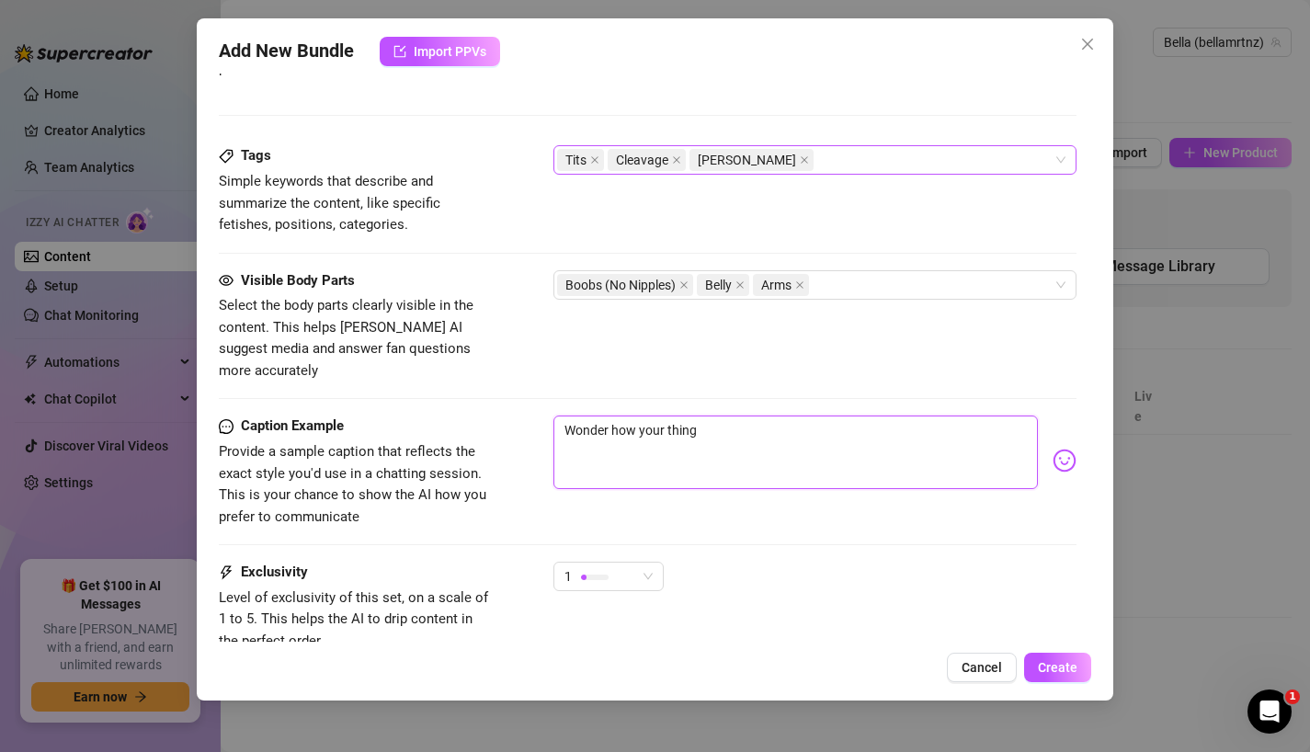
type textarea "Wonder how your thing"
type textarea "Wonder how your thing i"
type textarea "Wonder how your thing in"
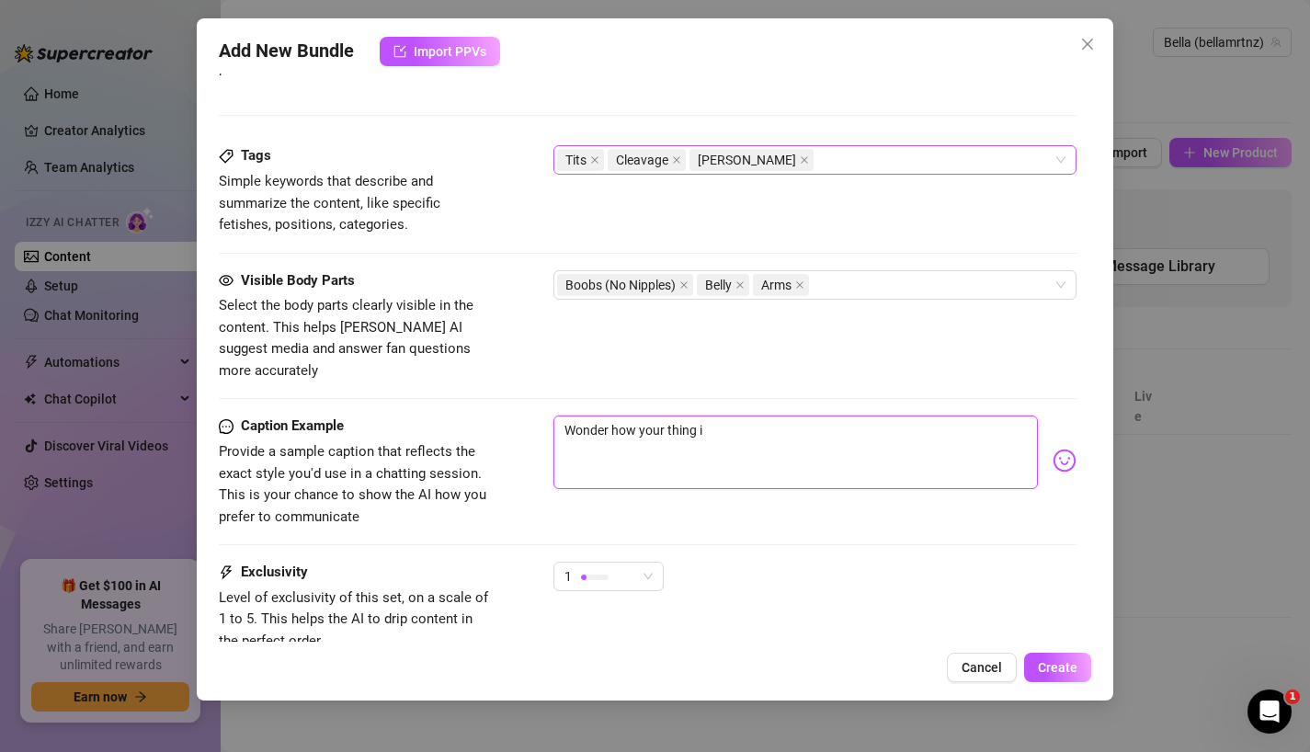
type textarea "Wonder how your thing in"
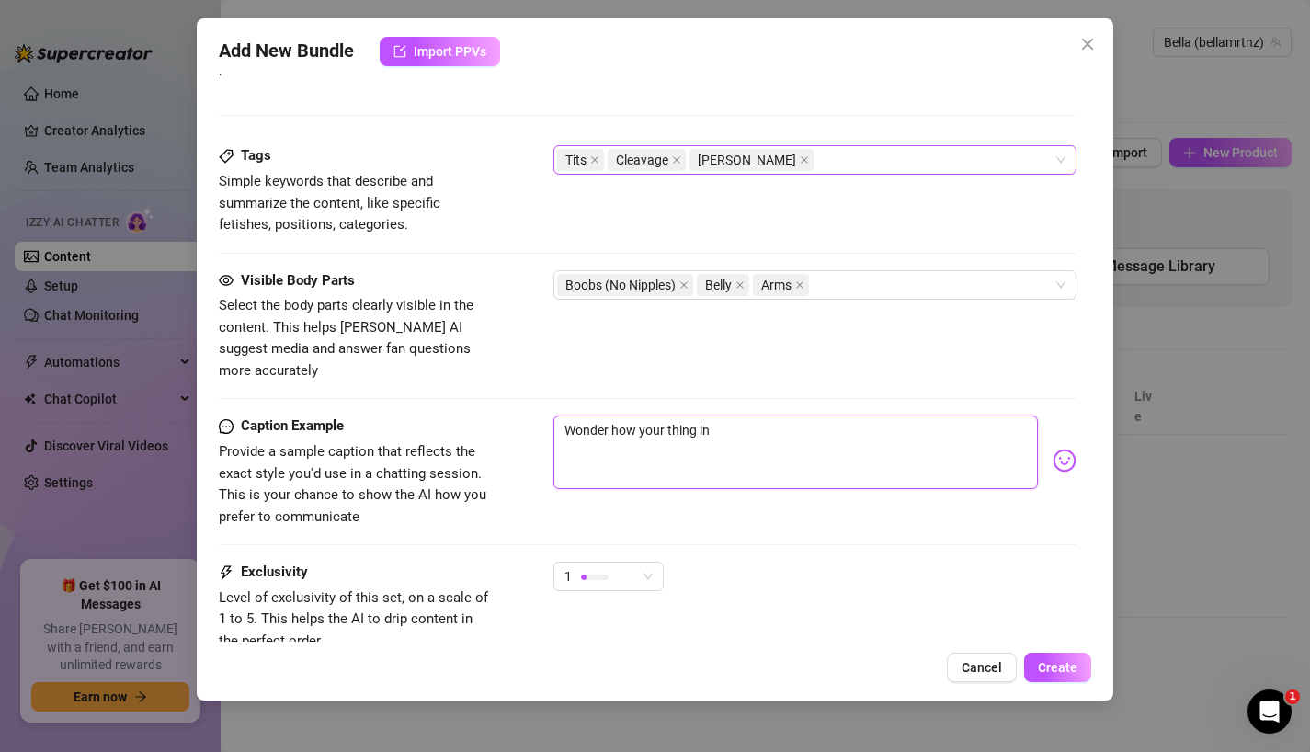
type textarea "Wonder how your thing i"
type textarea "Wonder how your thing"
type textarea "Wonder how your thing e"
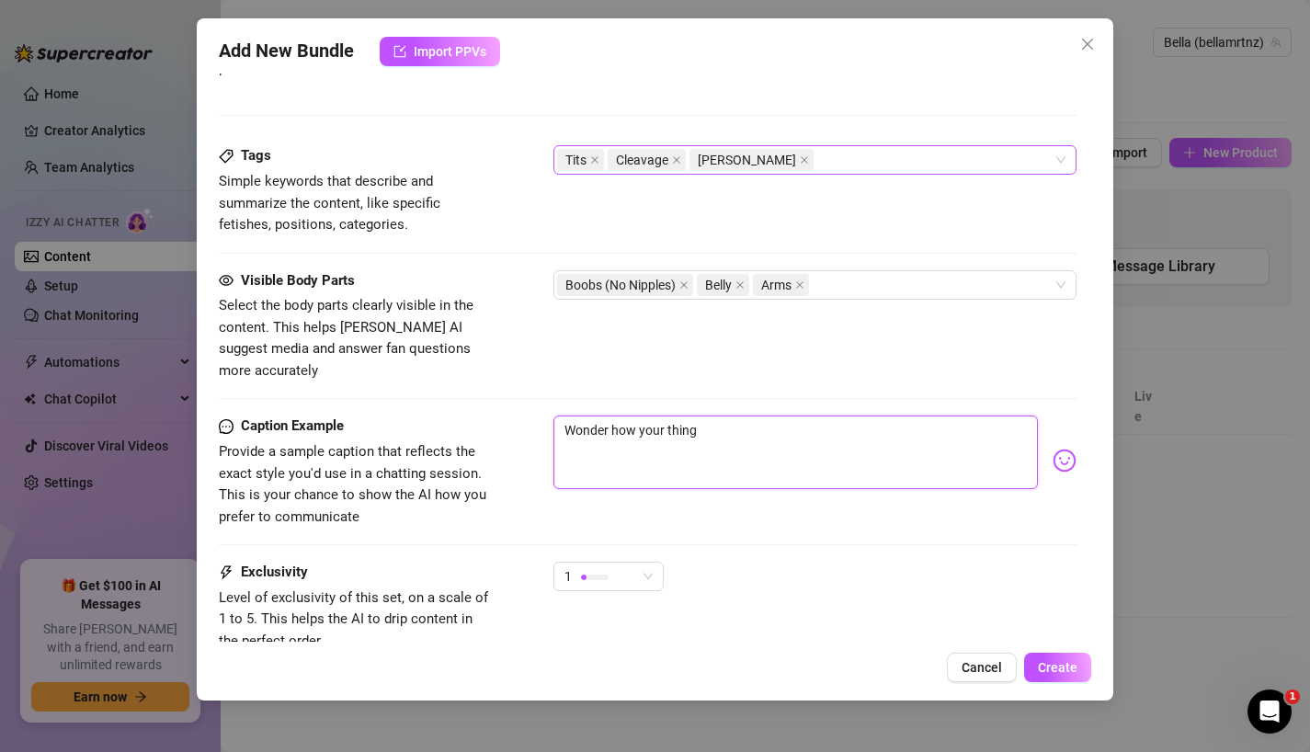
type textarea "Wonder how your thing e"
type textarea "Wonder how your thing et"
type textarea "Wonder how your thing etw"
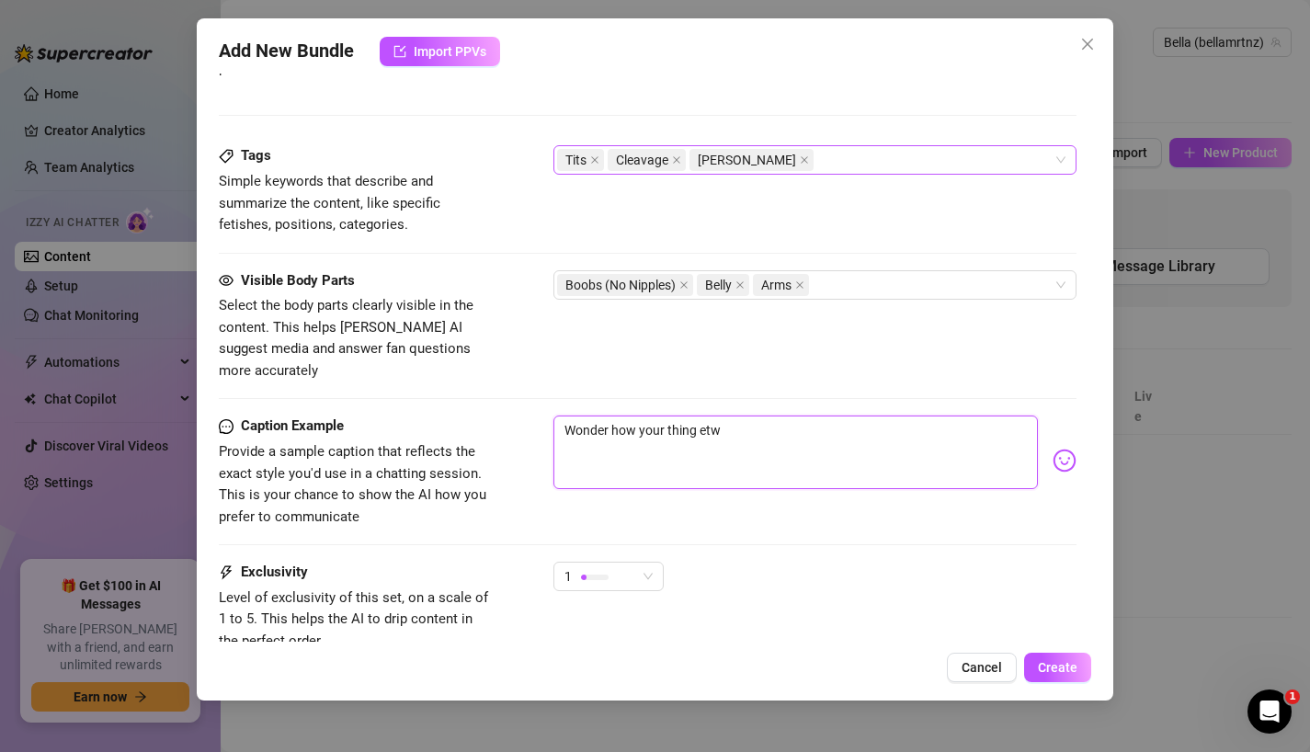
type textarea "Wonder how your thing et"
type textarea "Wonder how your thing e"
type textarea "Wonder how your thing be"
type textarea "Wonder how your thing bet"
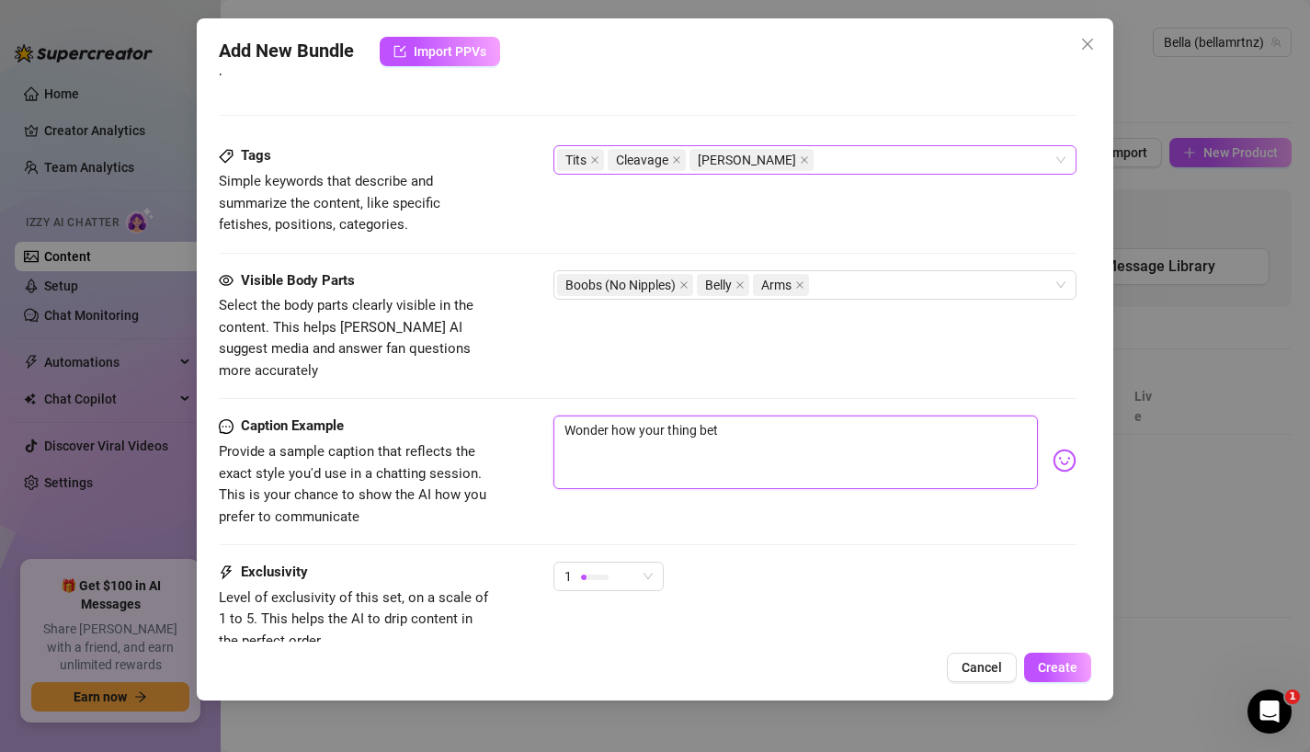
type textarea "Wonder how your thing betw"
type textarea "Wonder how your thing betwe"
type textarea "Wonder how your thing [PERSON_NAME]"
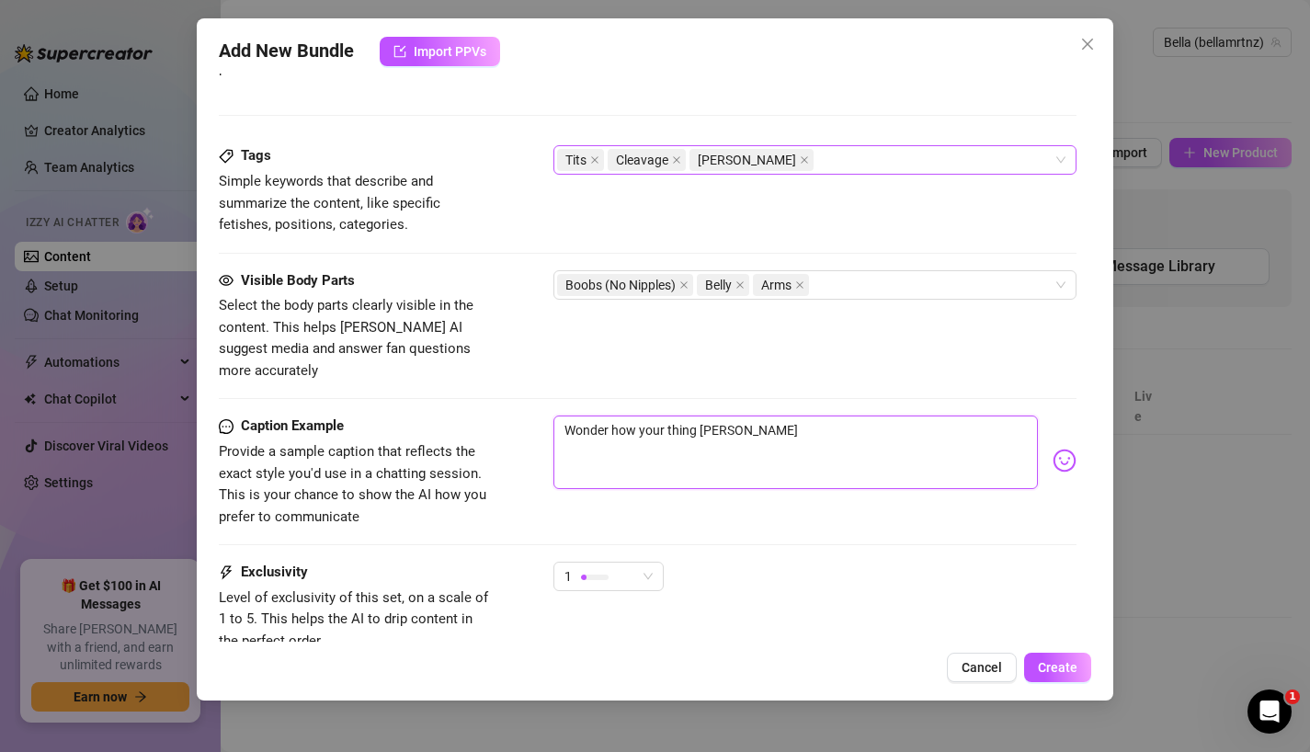
type textarea "Wonder how your thing between"
type textarea "Wonder how your thing between y"
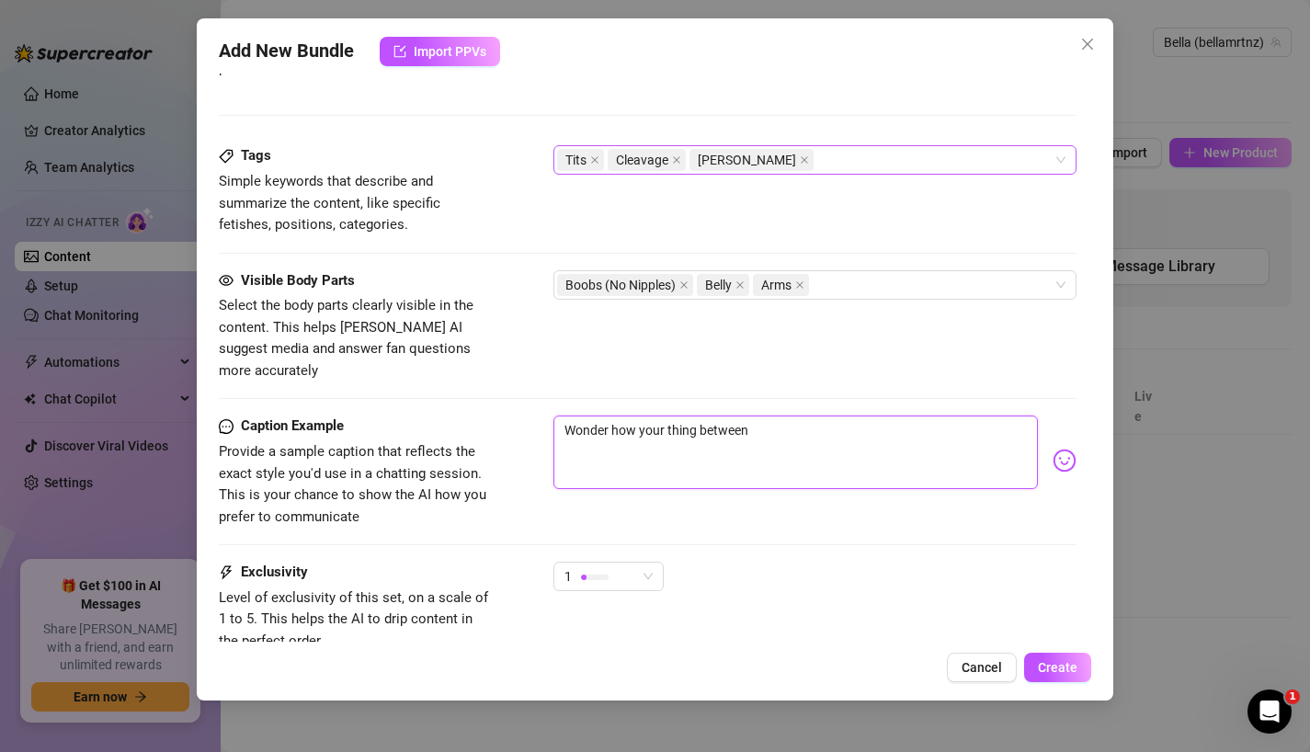
type textarea "Wonder how your thing between y"
type textarea "Wonder how your thing between yo"
type textarea "Wonder how your thing between you"
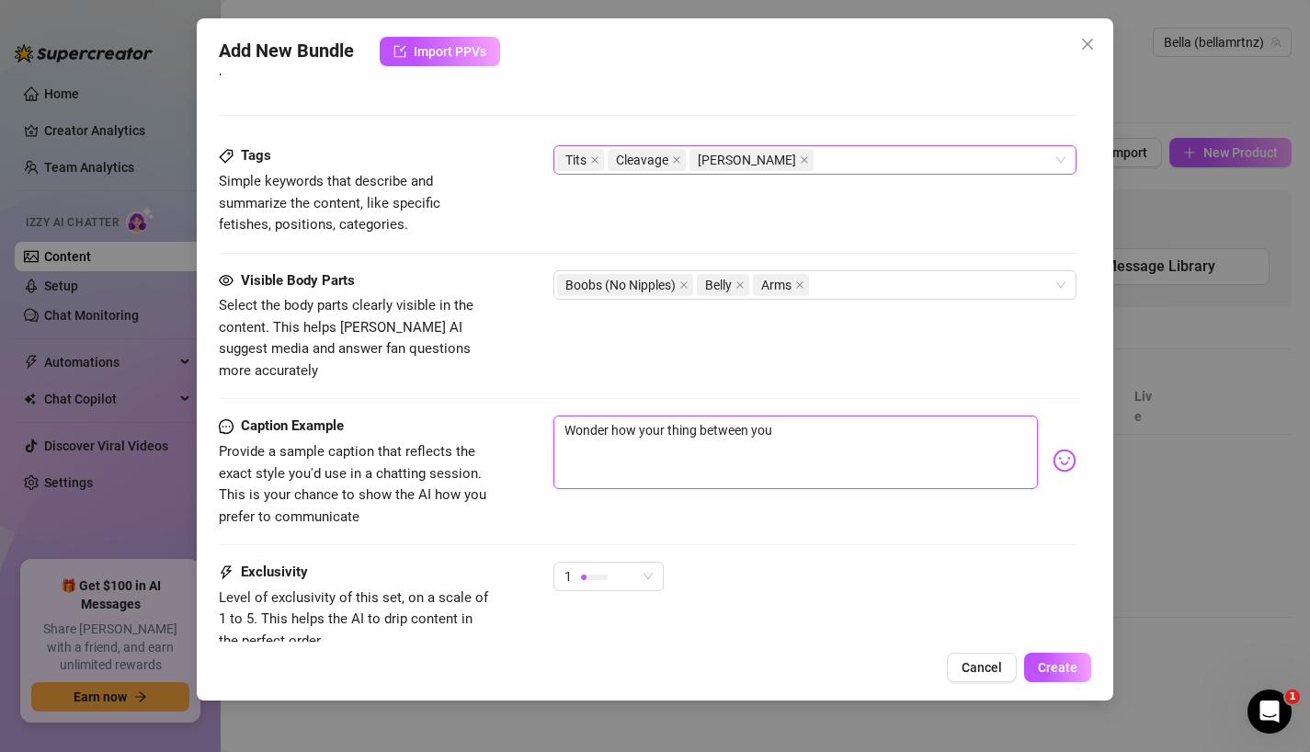
type textarea "Wonder how your thing between your"
type textarea "Wonder how your thing between your l"
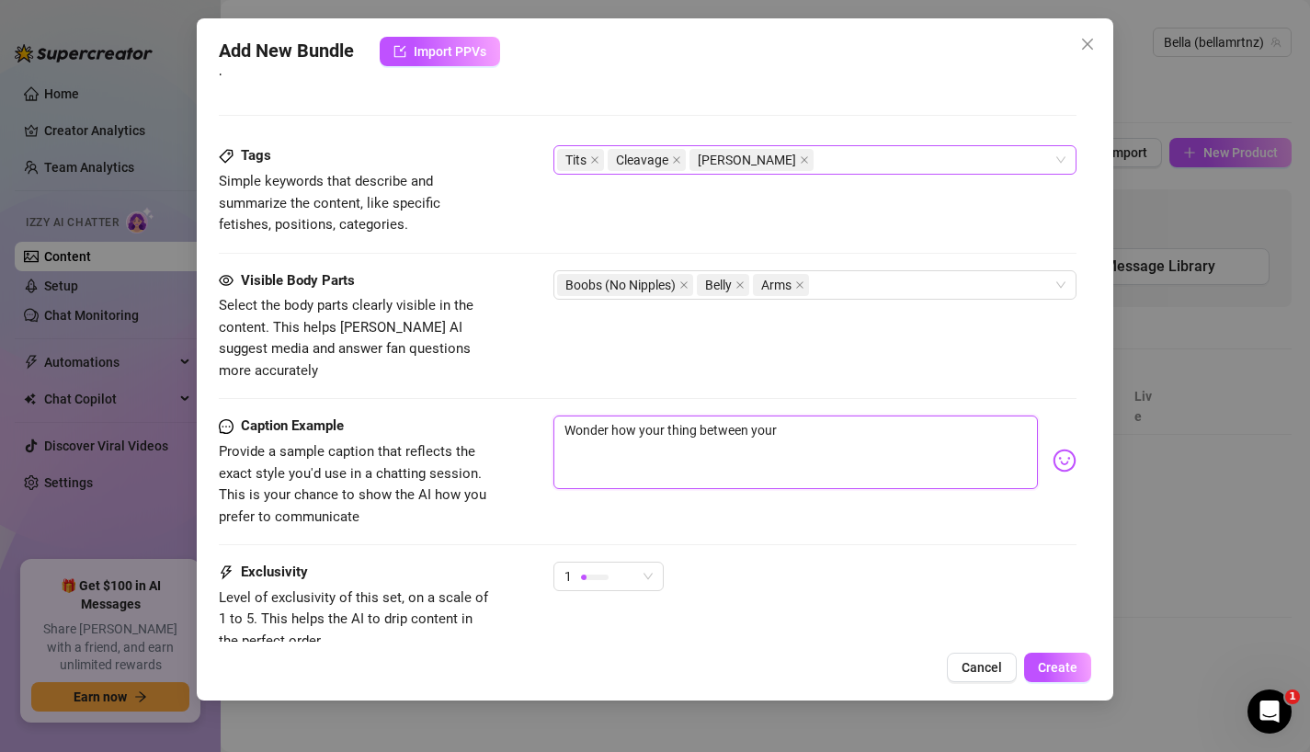
type textarea "Wonder how your thing between your l"
type textarea "Wonder how your thing between your le"
type textarea "Wonder how your thing between your leg"
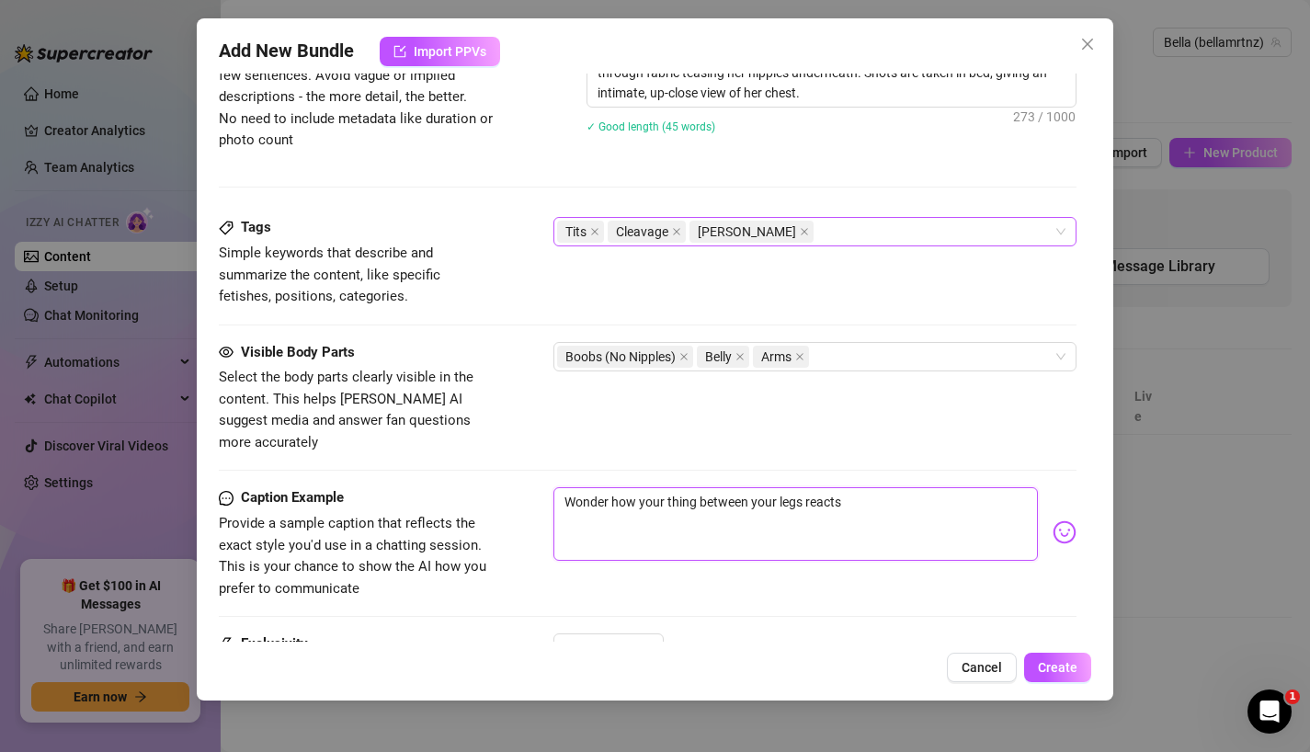
scroll to position [820, 0]
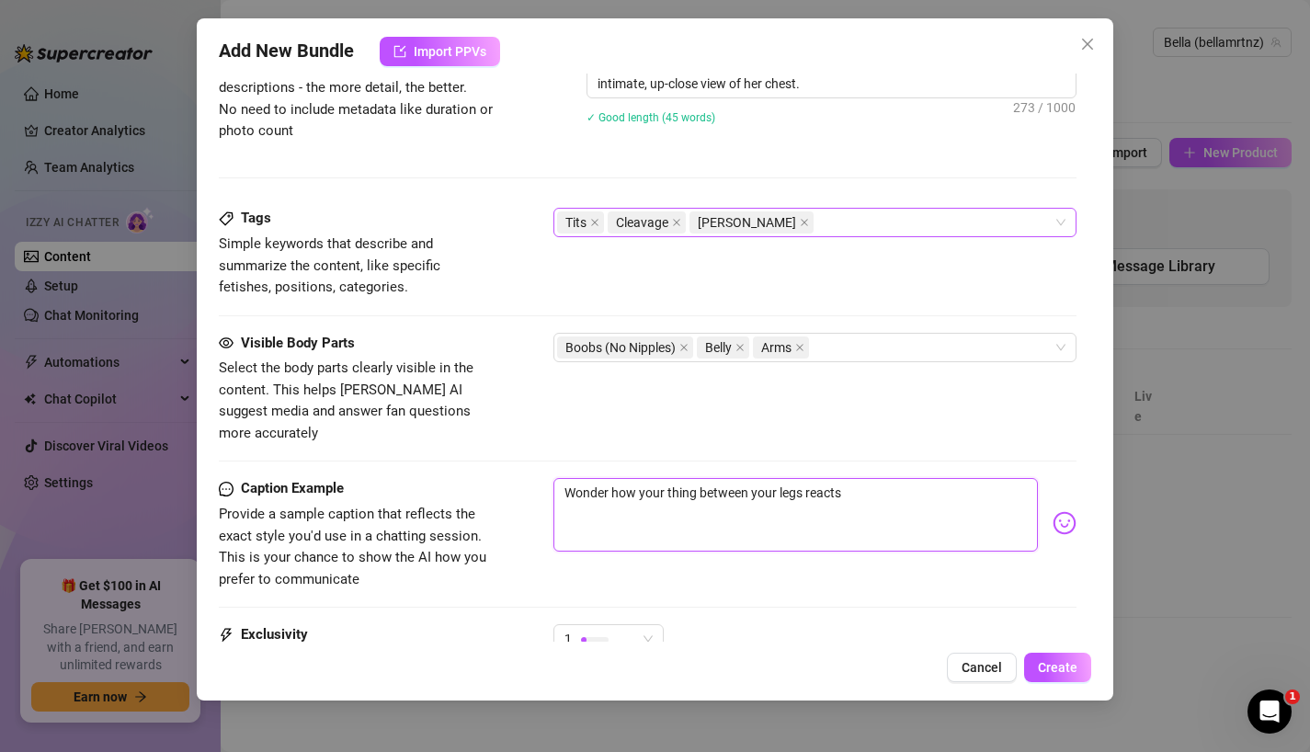
click at [876, 478] on textarea "Wonder how your thing between your legs reacts" at bounding box center [795, 515] width 485 height 74
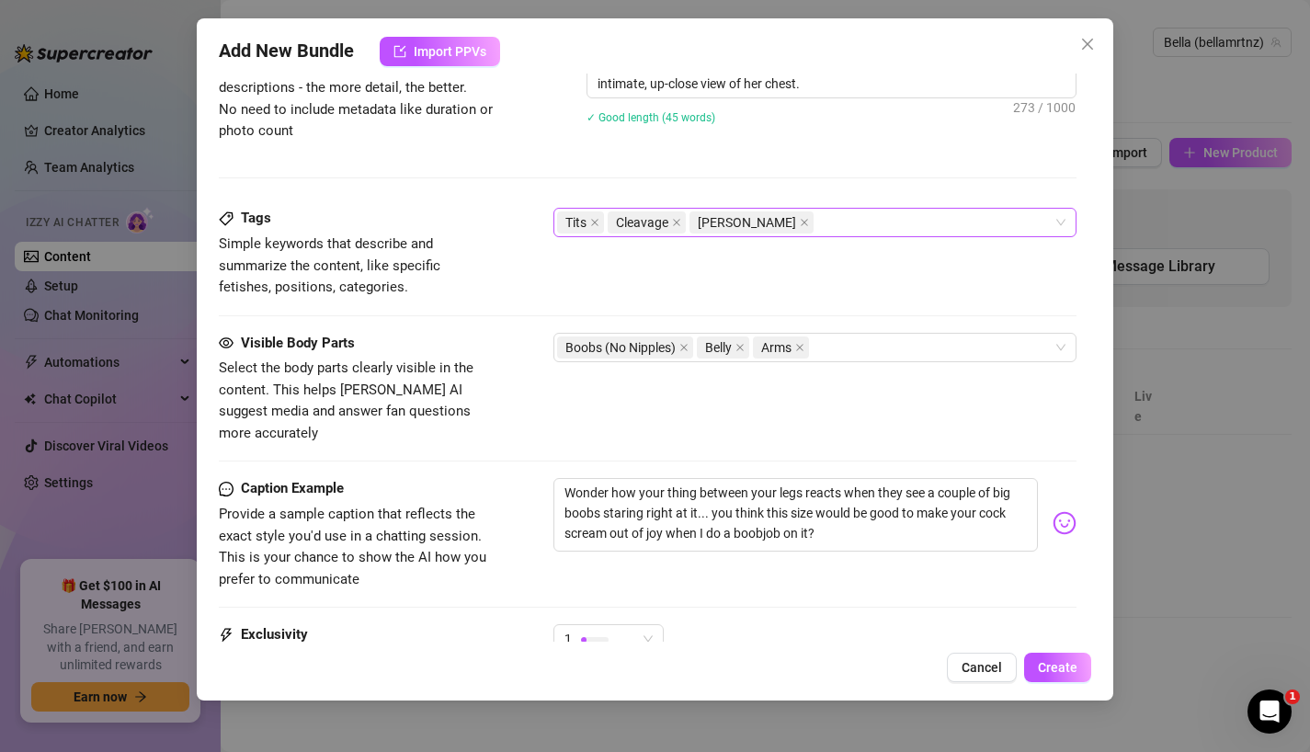
click at [1063, 511] on img at bounding box center [1064, 523] width 24 height 24
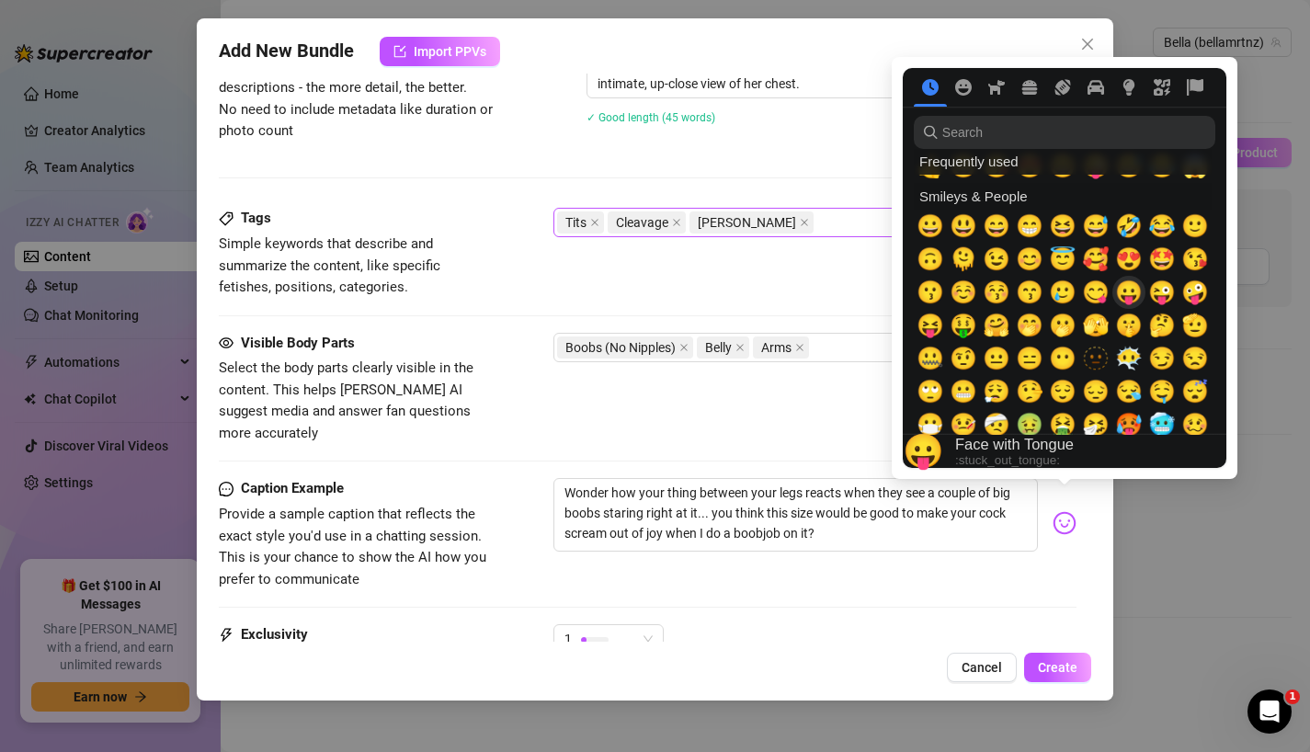
scroll to position [42, 0]
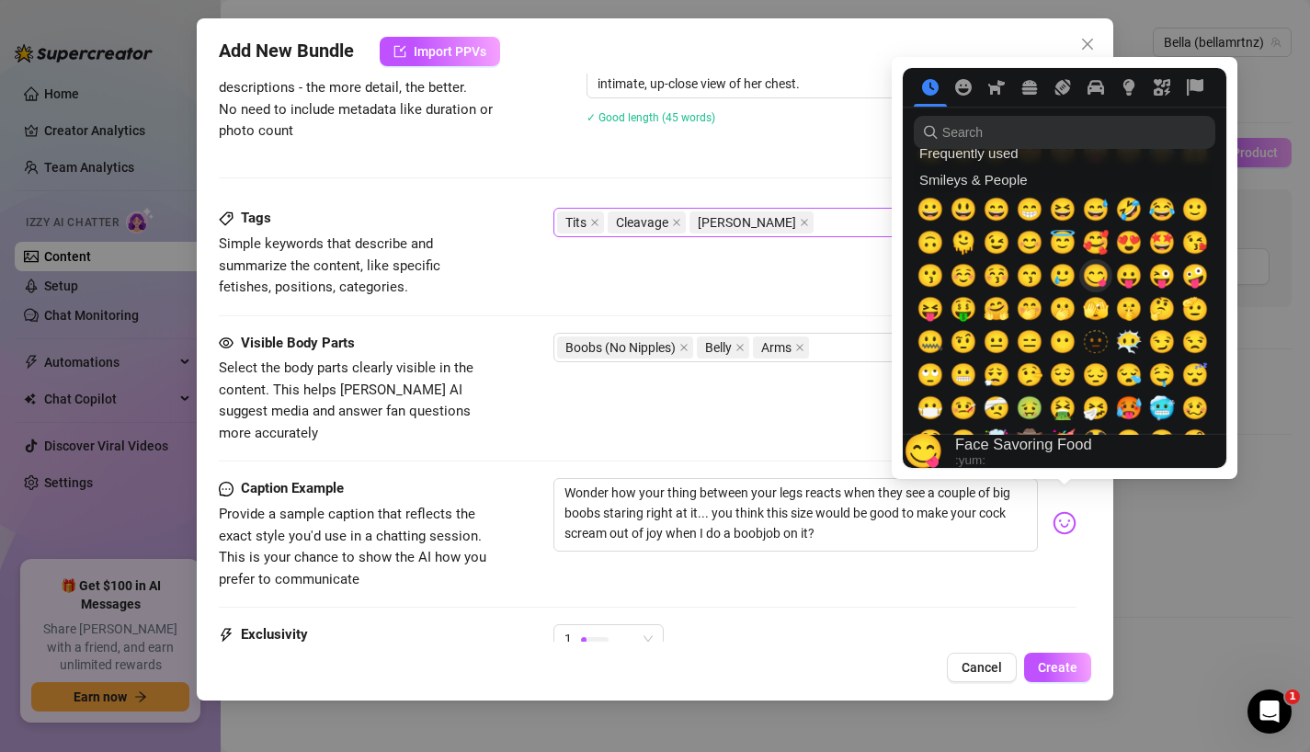
click at [1094, 278] on span "😋" at bounding box center [1096, 276] width 28 height 26
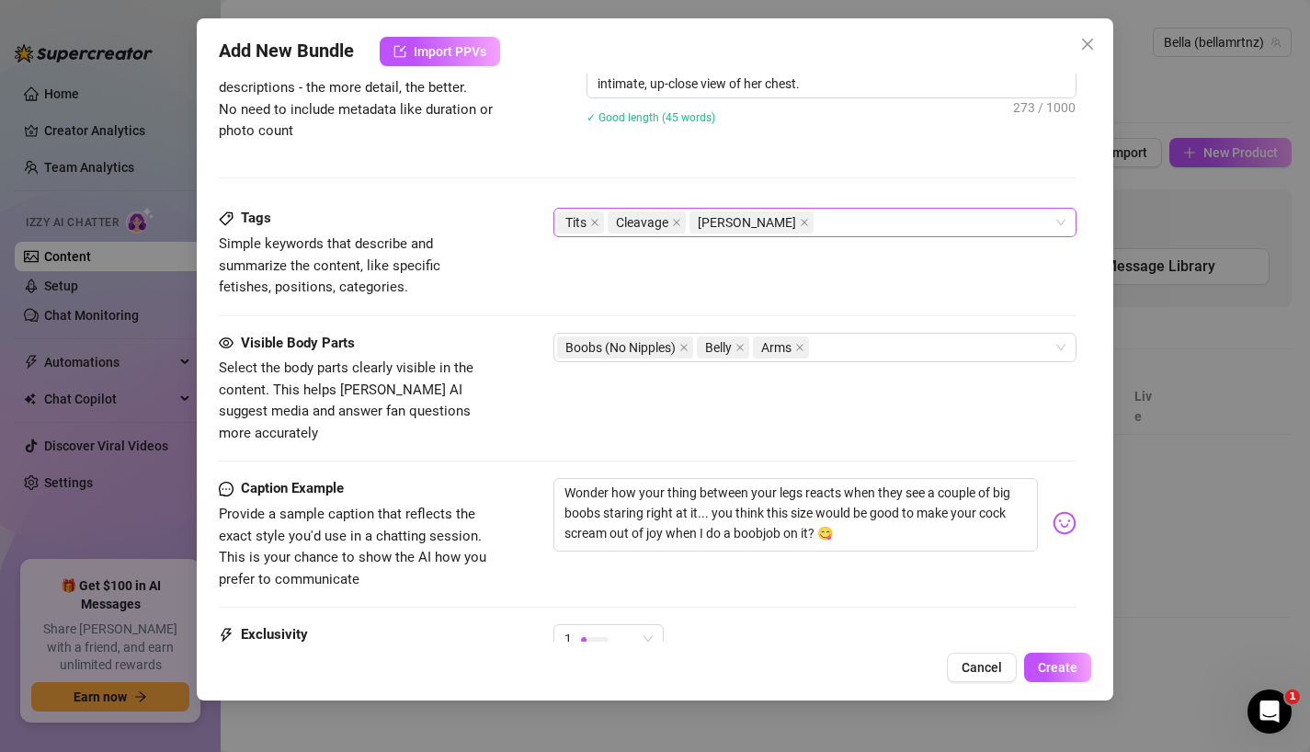
click at [848, 543] on div "Wonder how your thing between your legs reacts when they see a couple of big bo…" at bounding box center [815, 523] width 524 height 90
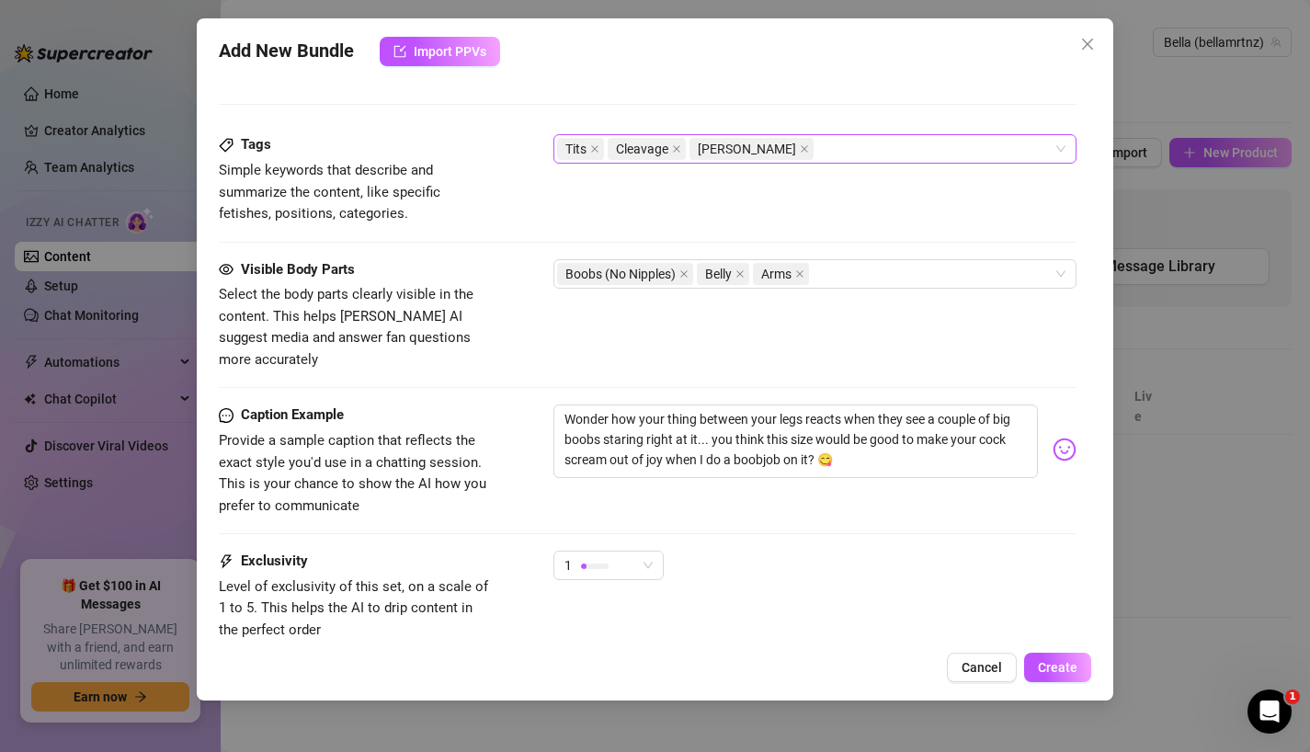
scroll to position [1008, 0]
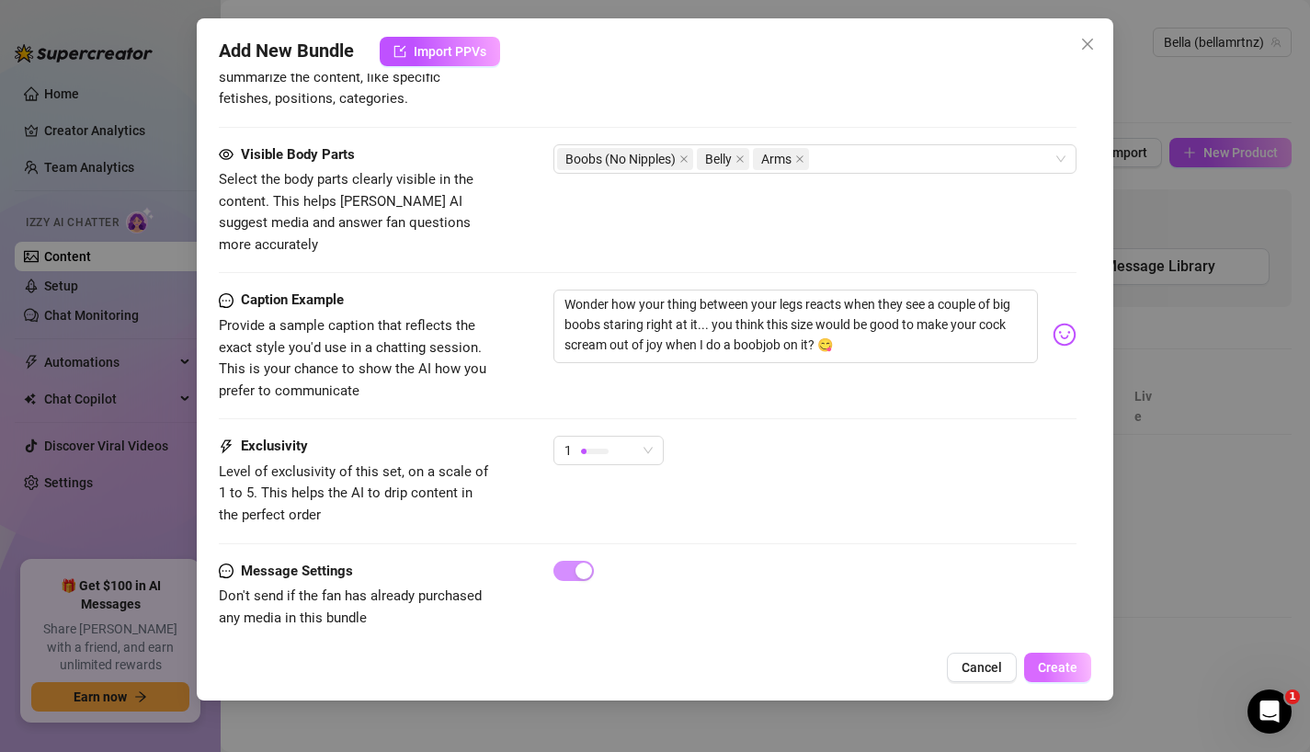
click at [1046, 664] on span "Create" at bounding box center [1058, 667] width 40 height 15
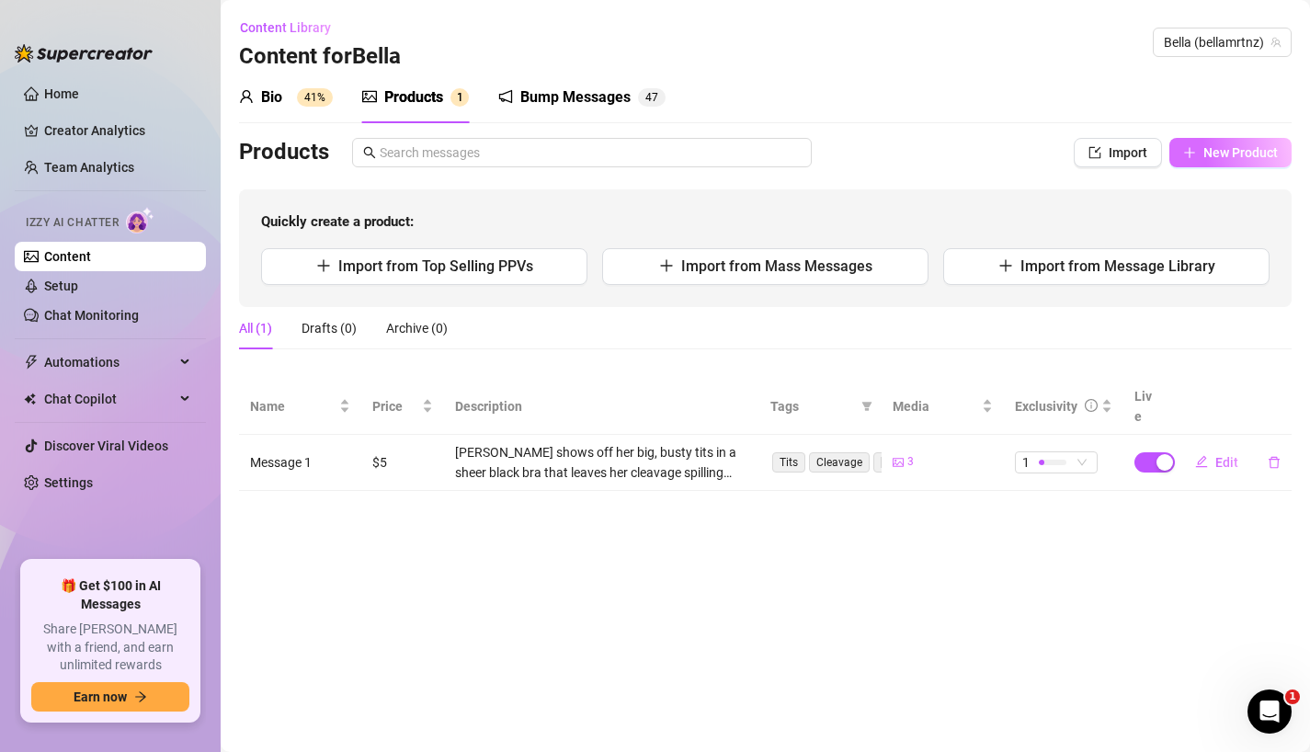
click at [1216, 157] on span "New Product" at bounding box center [1240, 152] width 74 height 15
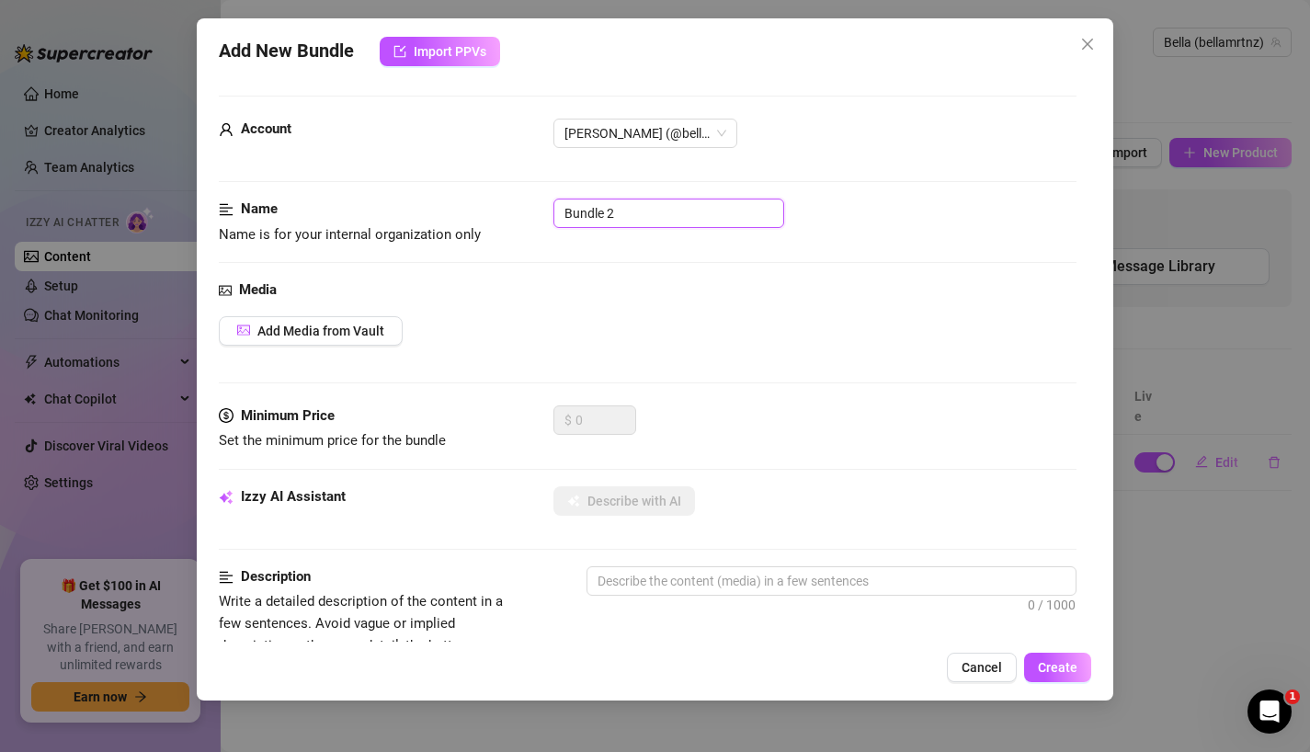
click at [640, 212] on input "Bundle 2" at bounding box center [668, 212] width 231 height 29
click at [373, 327] on span "Add Media from Vault" at bounding box center [320, 330] width 127 height 15
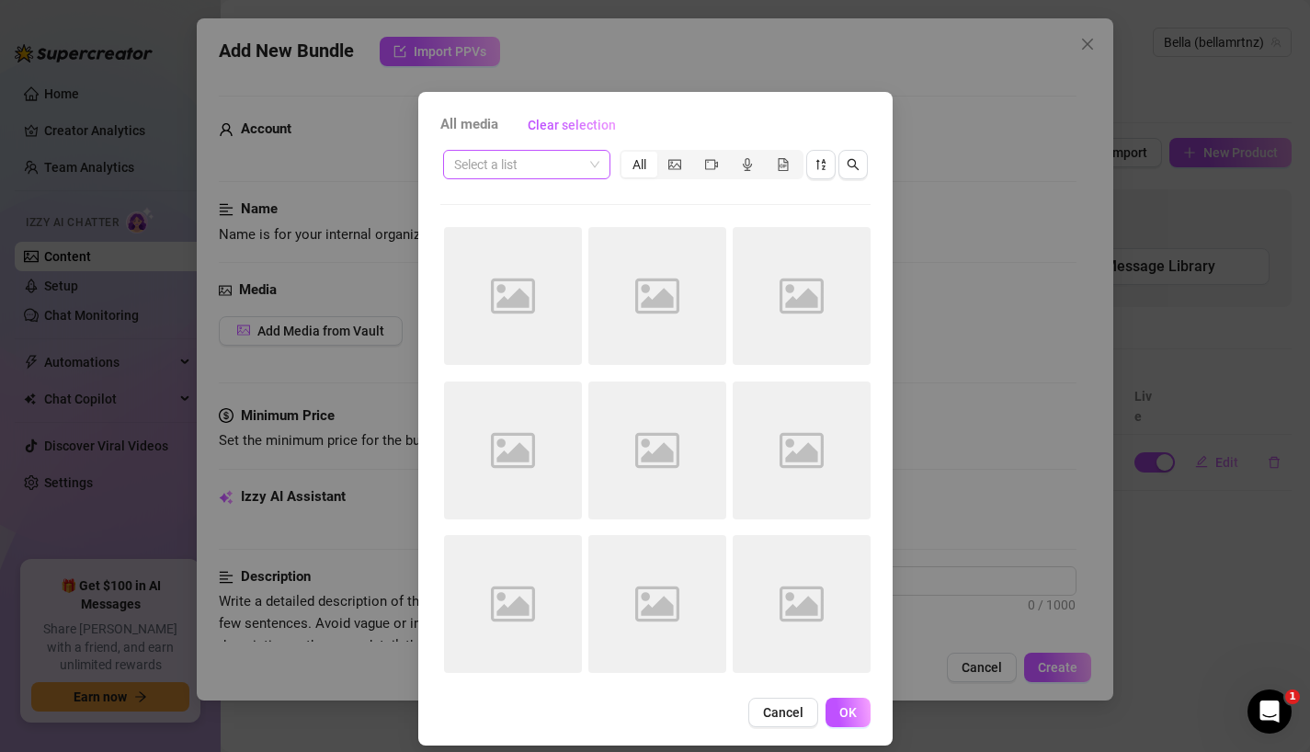
click at [550, 165] on input "search" at bounding box center [518, 165] width 129 height 28
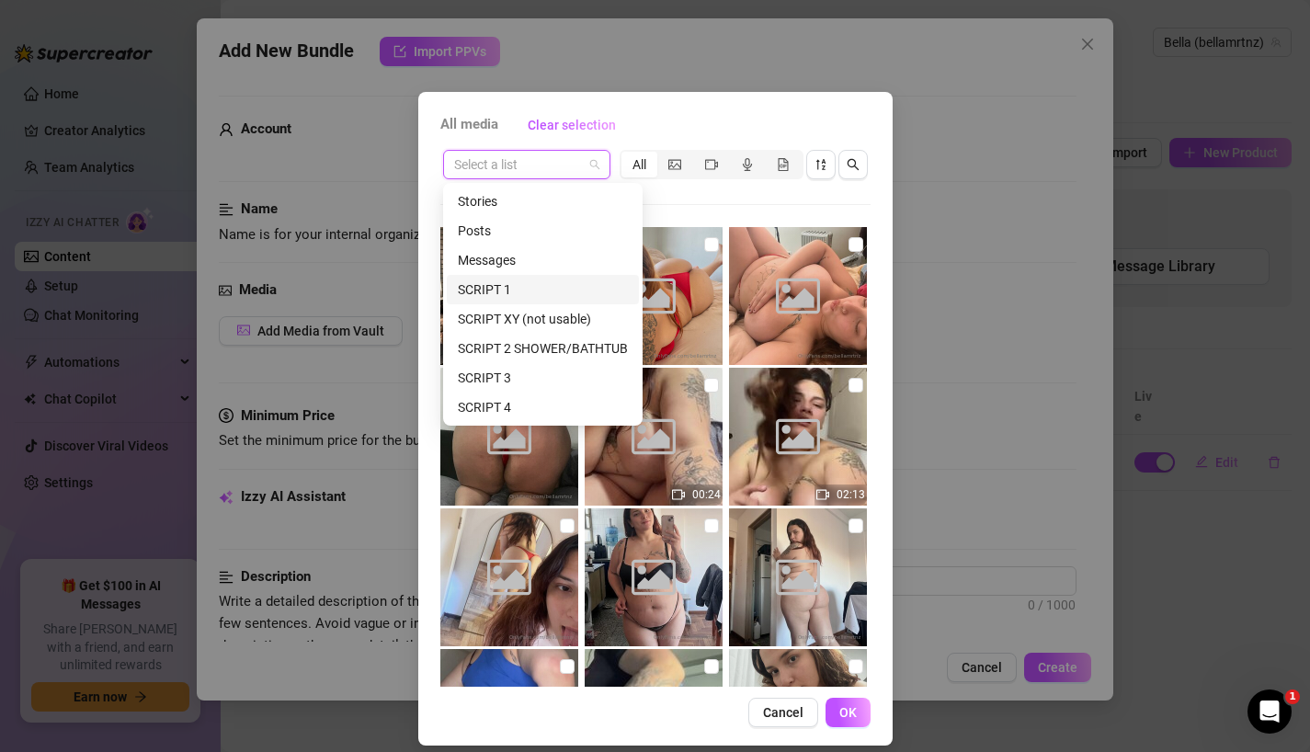
click at [535, 291] on div "SCRIPT 1" at bounding box center [543, 289] width 170 height 20
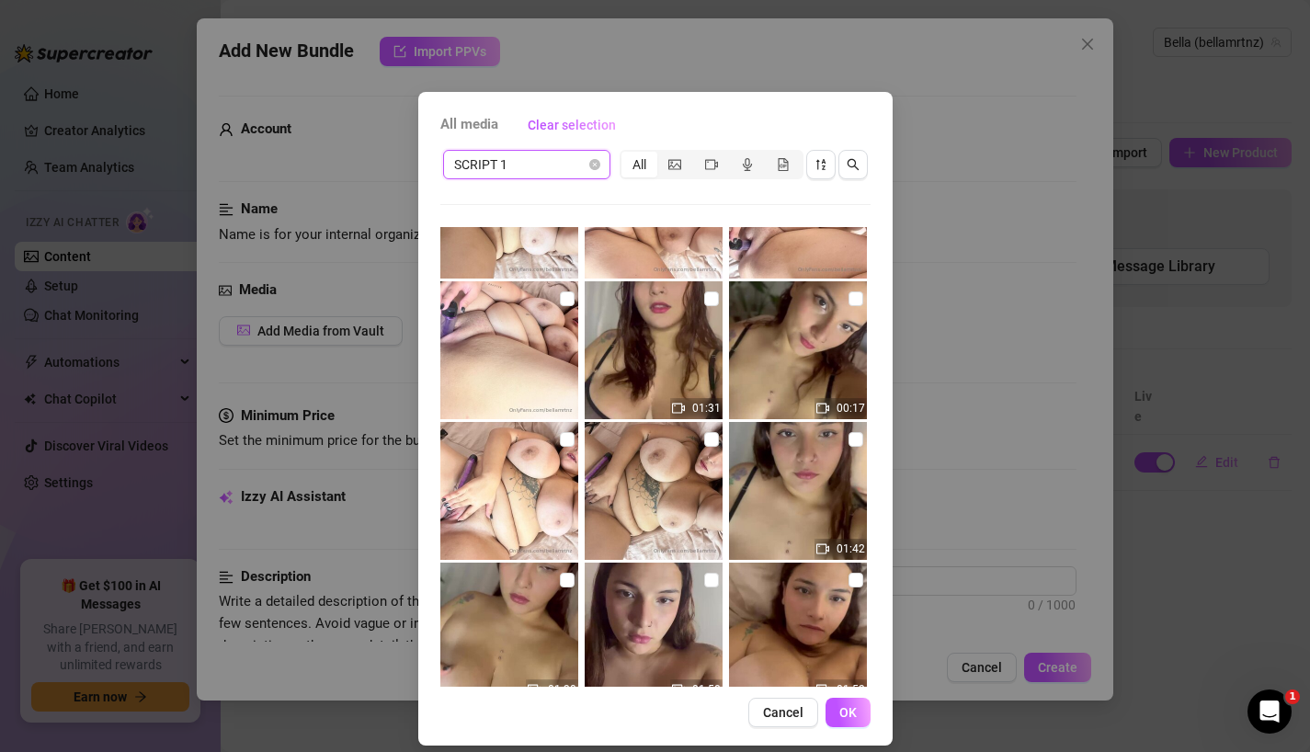
scroll to position [790, 0]
click at [789, 709] on span "Cancel" at bounding box center [783, 712] width 40 height 15
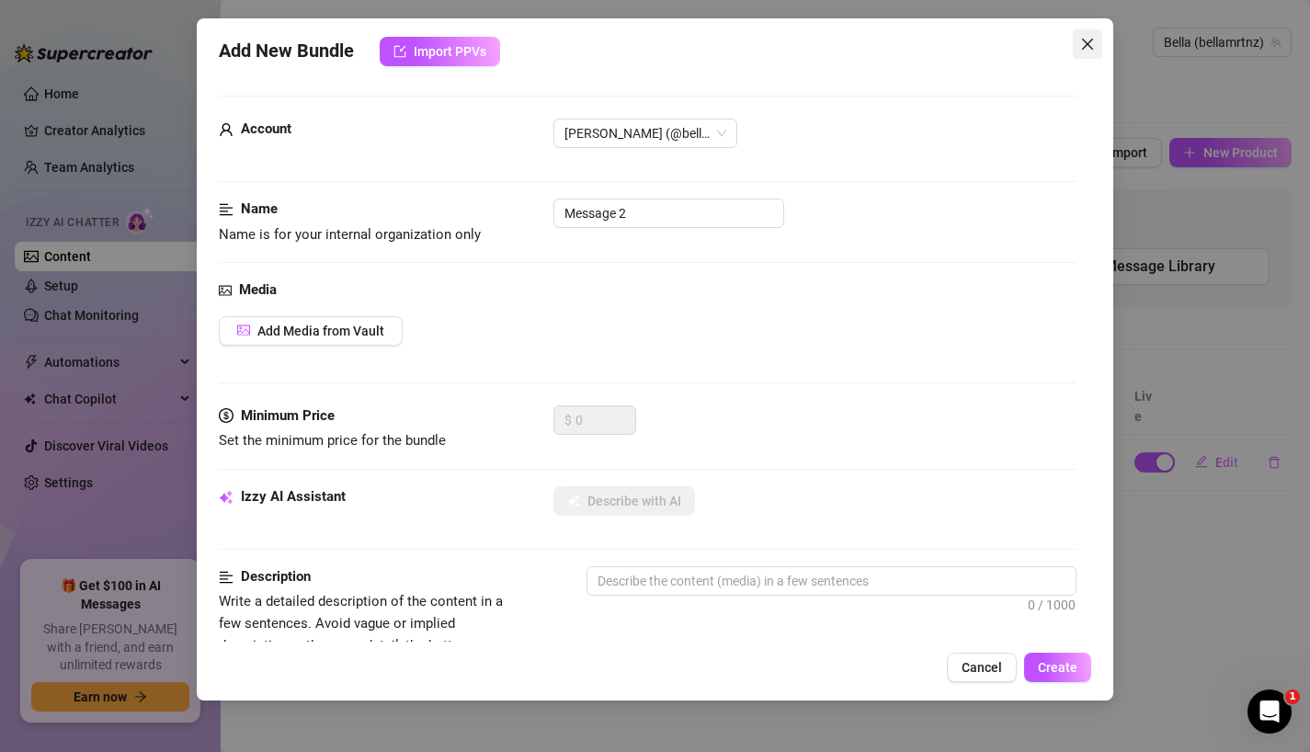
click at [1090, 47] on icon "close" at bounding box center [1087, 44] width 11 height 11
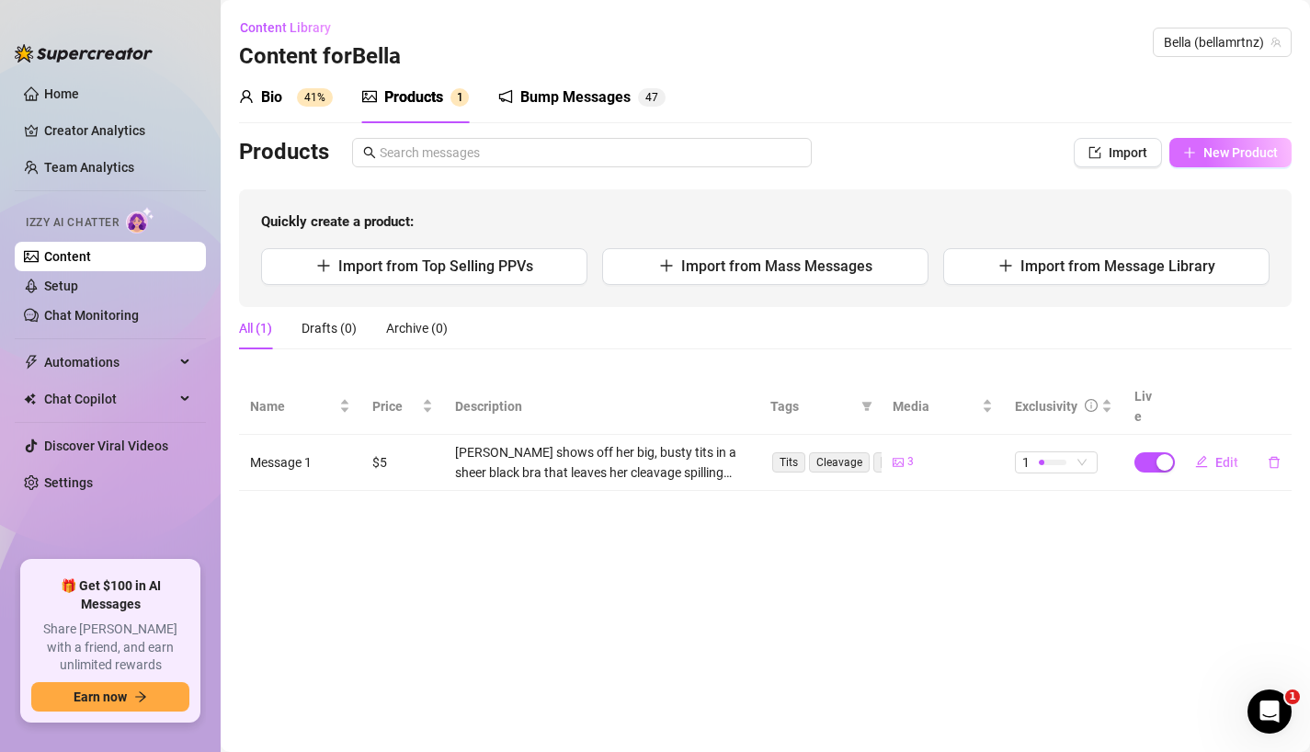
click at [1256, 153] on span "New Product" at bounding box center [1240, 152] width 74 height 15
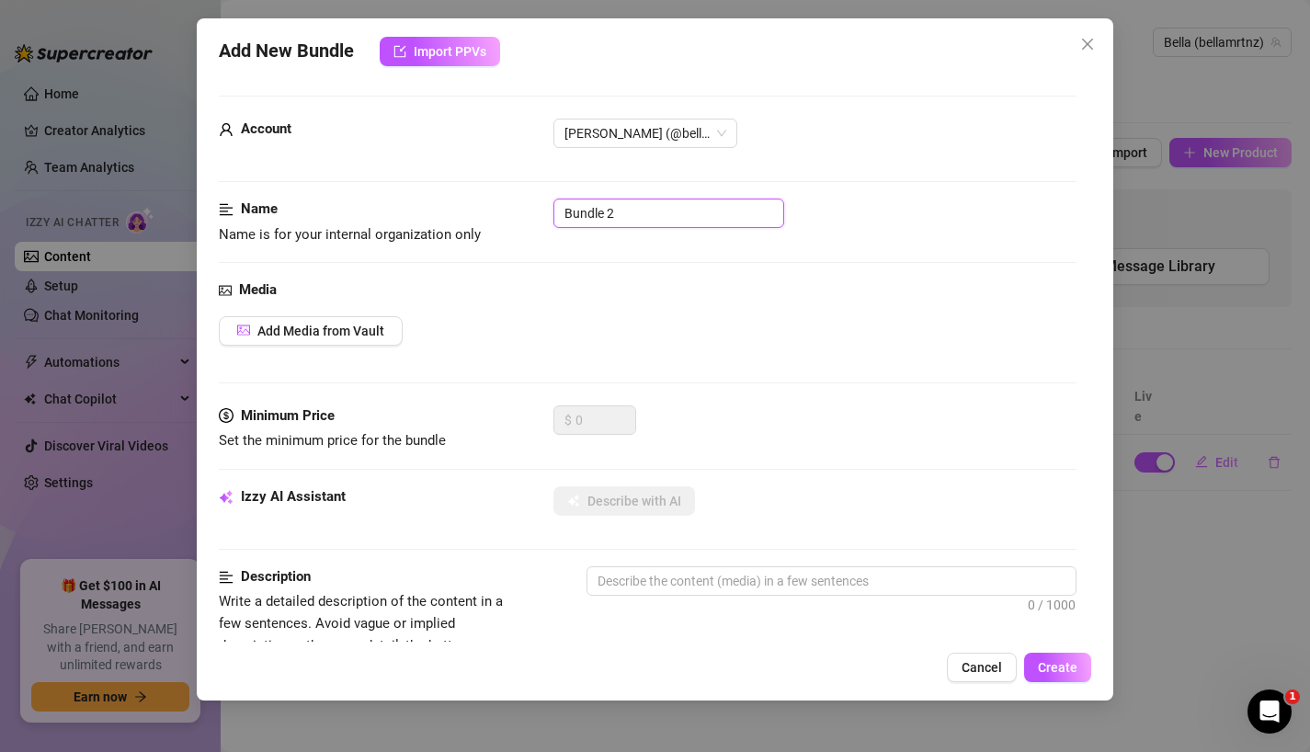
click at [641, 217] on input "Bundle 2" at bounding box center [668, 212] width 231 height 29
click at [343, 340] on button "Add Media from Vault" at bounding box center [311, 330] width 184 height 29
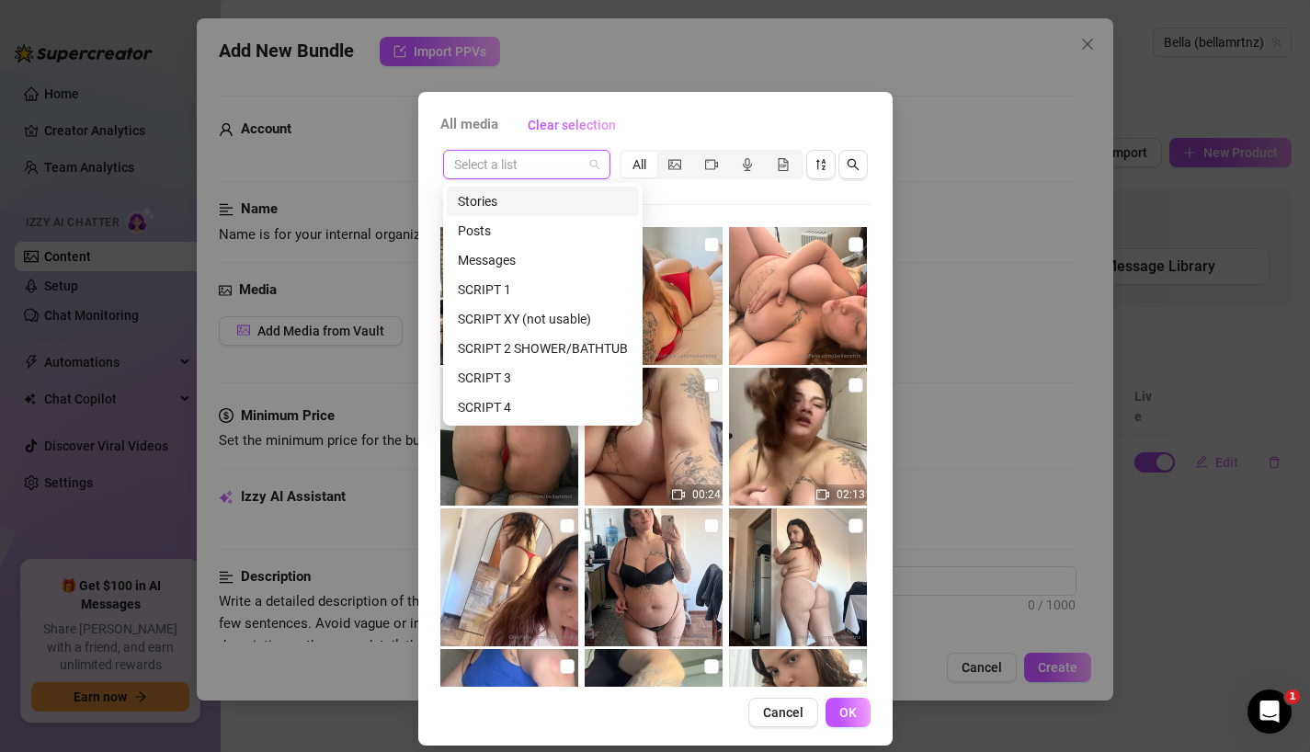
click at [536, 167] on input "search" at bounding box center [518, 165] width 129 height 28
click at [527, 282] on div "SCRIPT 1" at bounding box center [543, 289] width 170 height 20
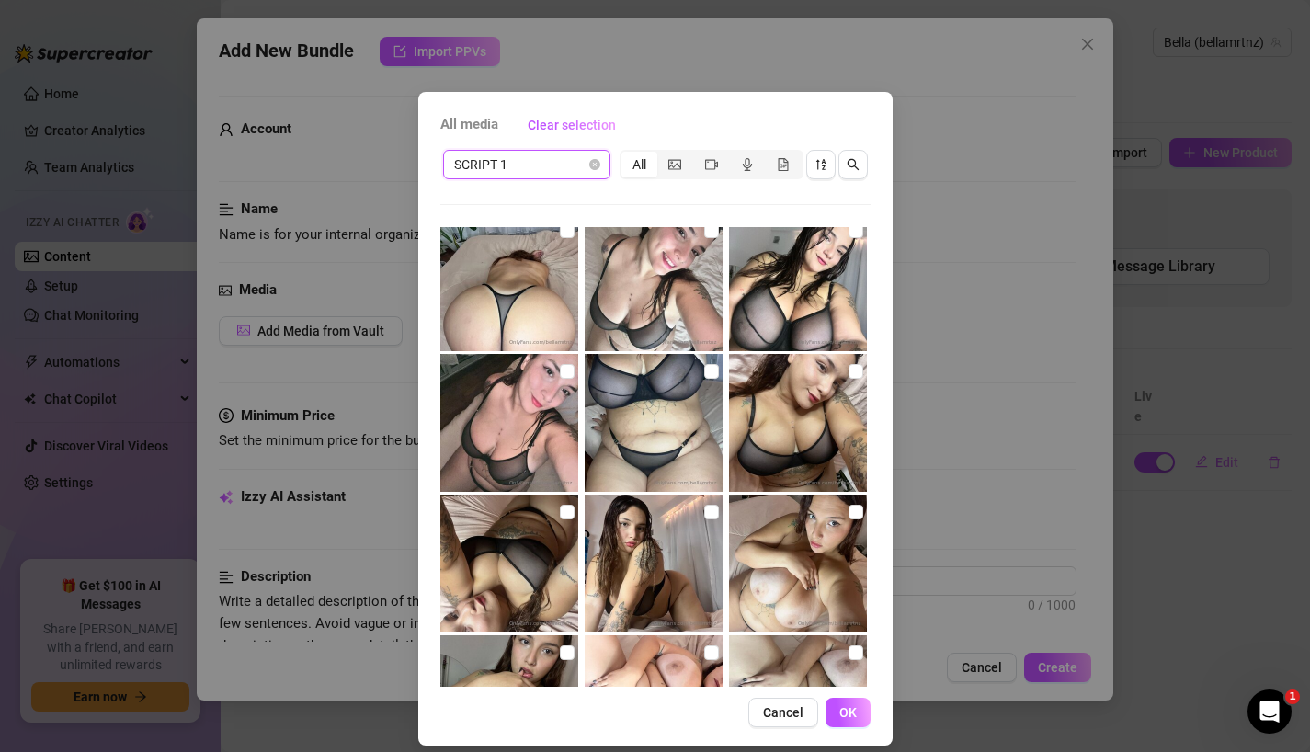
scroll to position [0, 0]
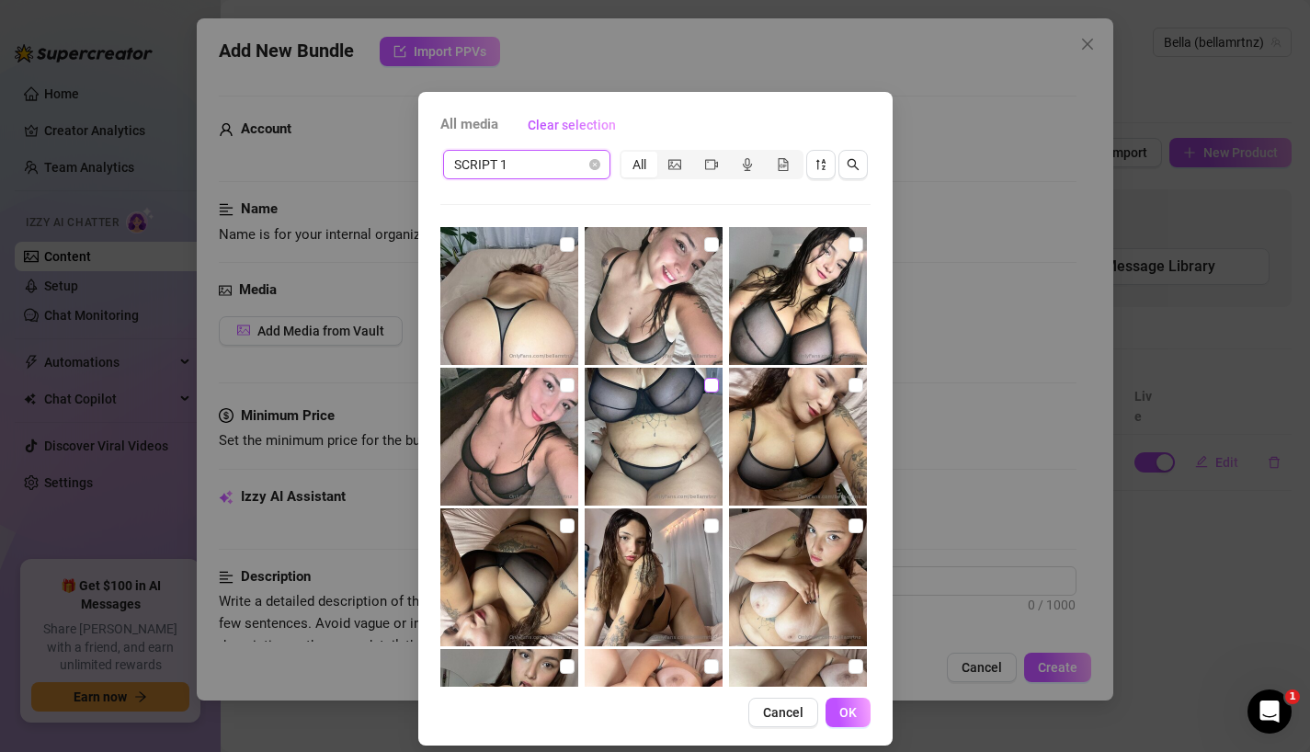
click at [710, 386] on input "checkbox" at bounding box center [711, 385] width 15 height 15
click at [567, 244] on input "checkbox" at bounding box center [567, 244] width 15 height 15
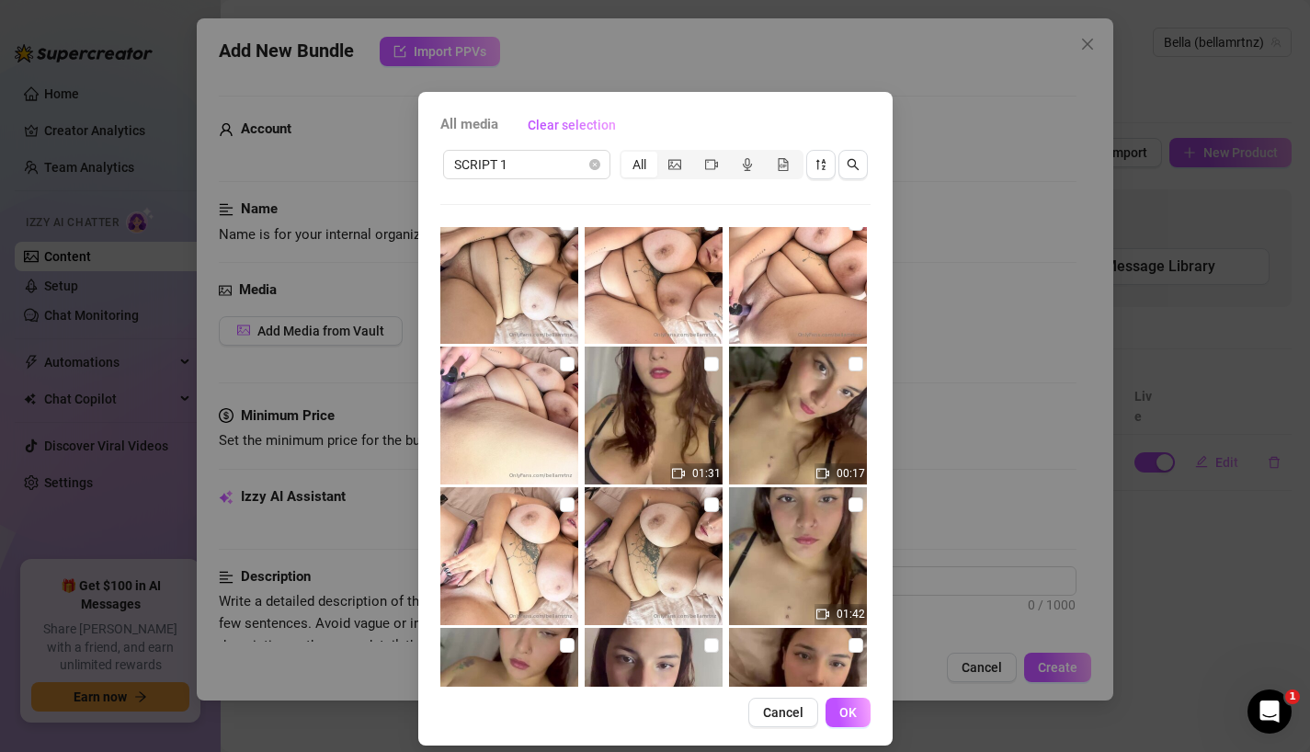
scroll to position [809, 0]
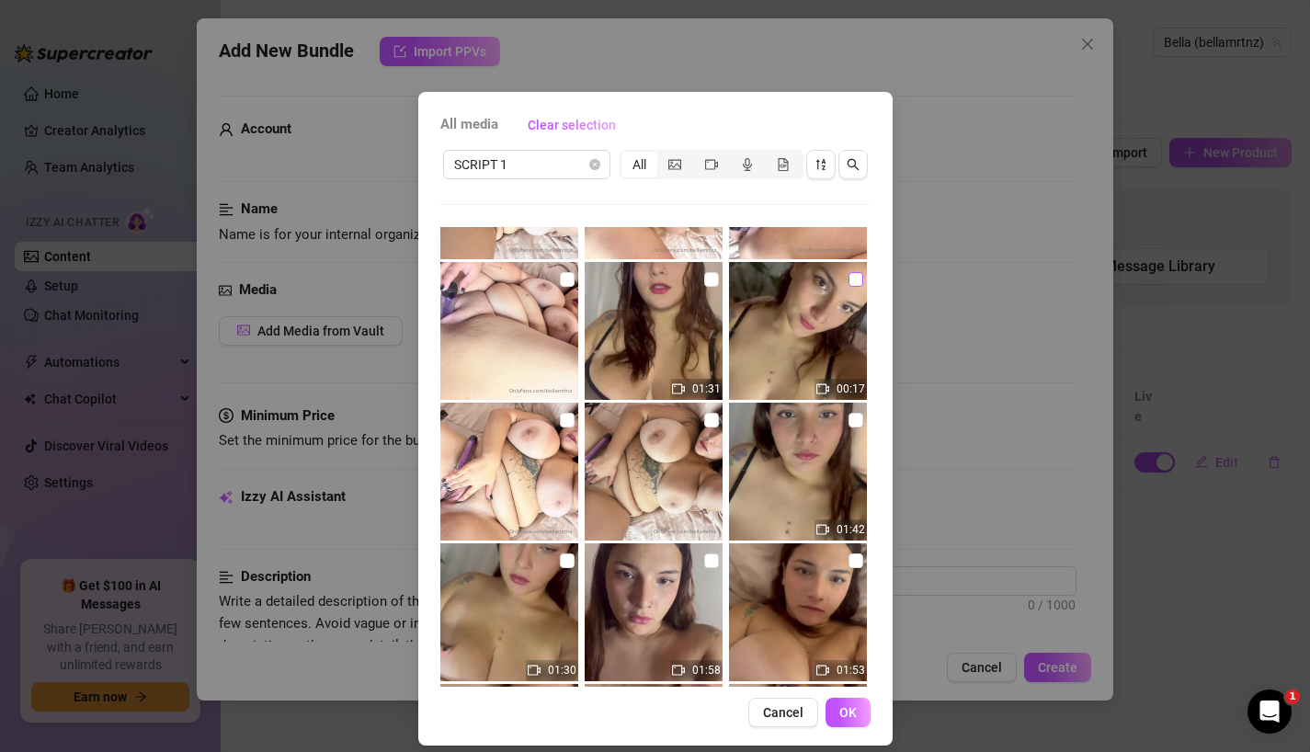
click at [852, 282] on input "checkbox" at bounding box center [855, 279] width 15 height 15
click at [708, 282] on input "checkbox" at bounding box center [711, 279] width 15 height 15
click at [851, 712] on span "OK" at bounding box center [847, 712] width 17 height 15
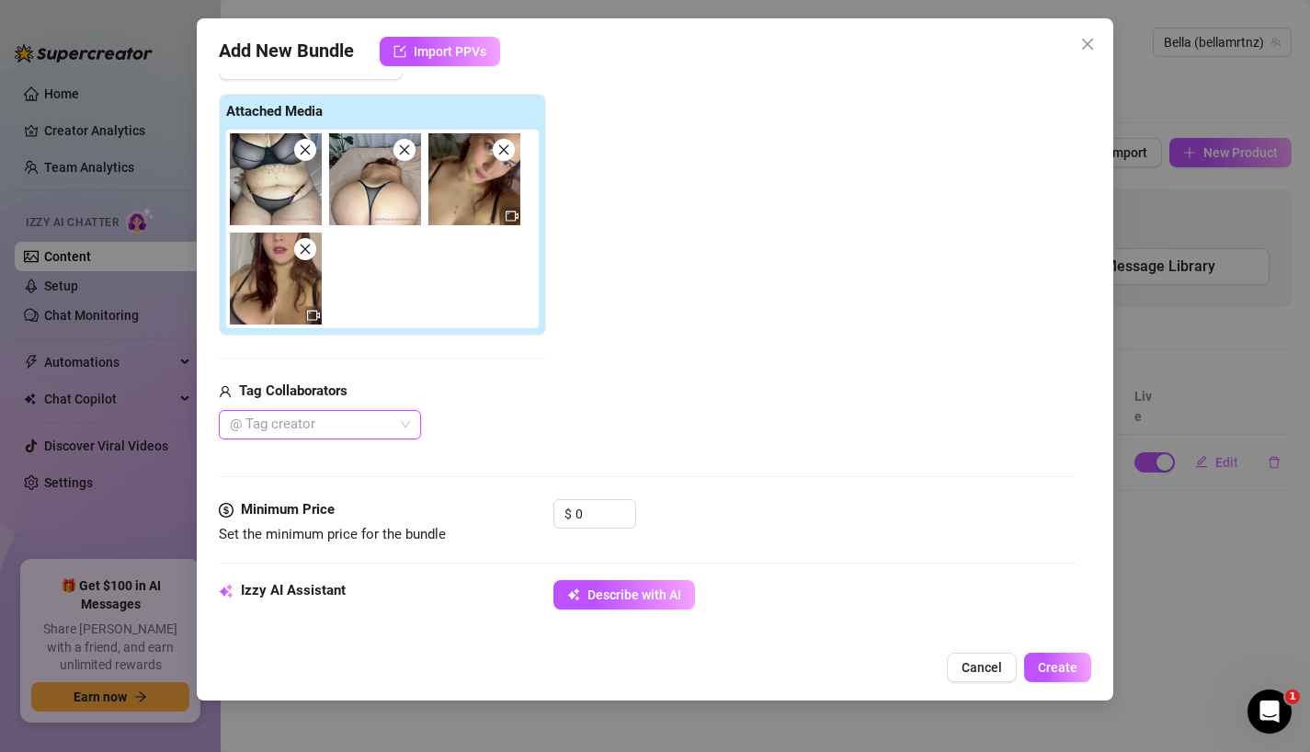
scroll to position [300, 0]
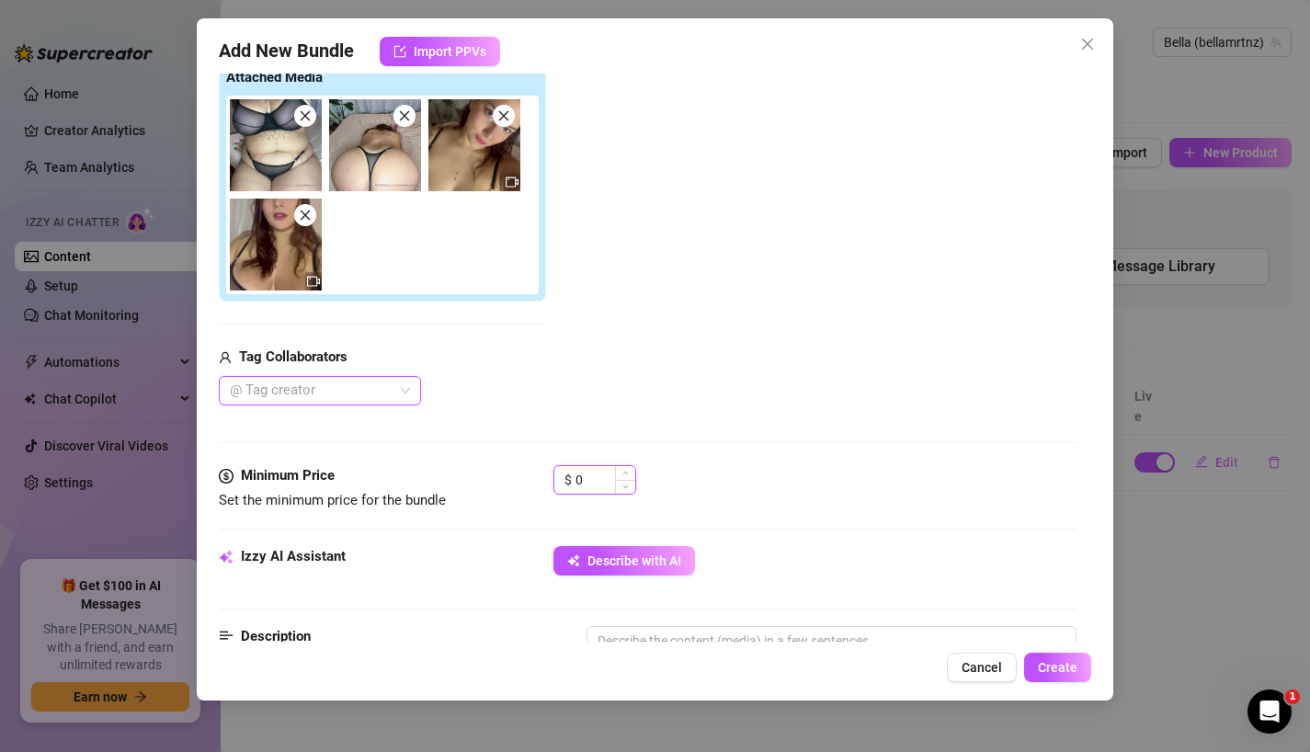
click at [594, 480] on input "0" at bounding box center [605, 480] width 60 height 28
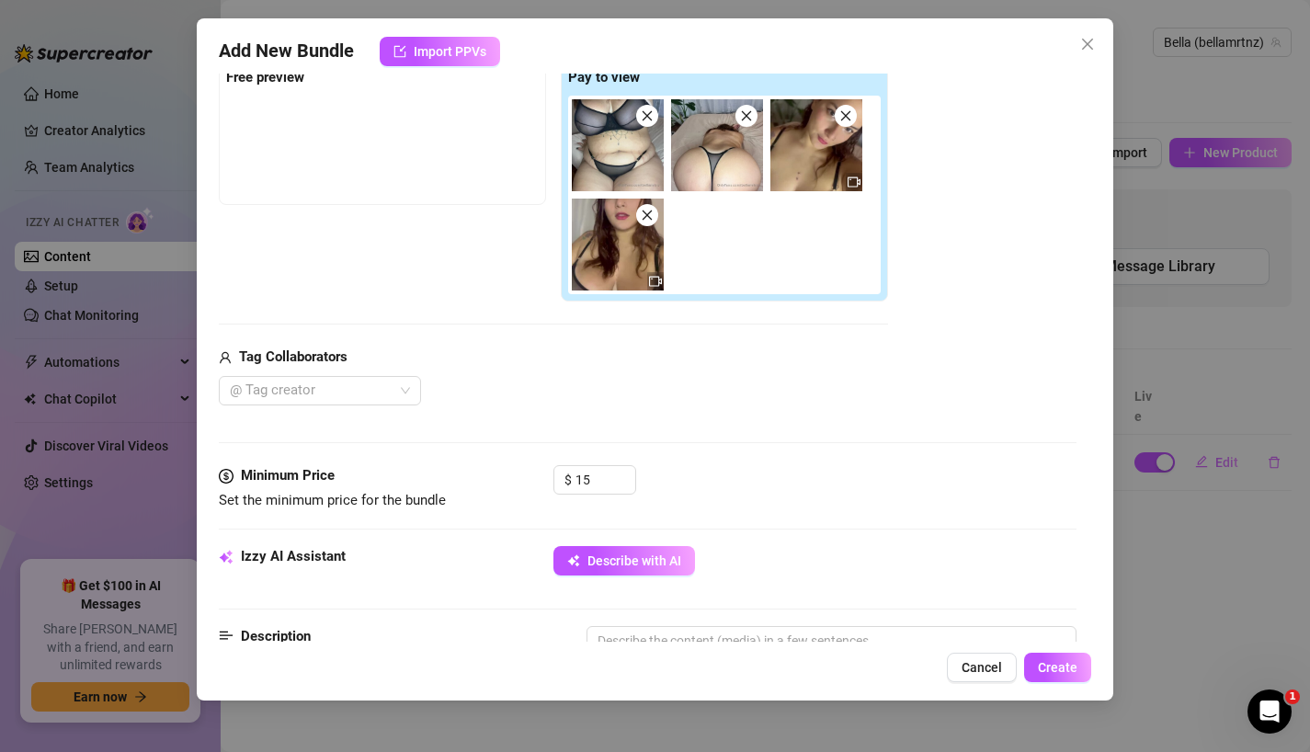
click at [696, 403] on div "@ Tag creator" at bounding box center [553, 390] width 669 height 29
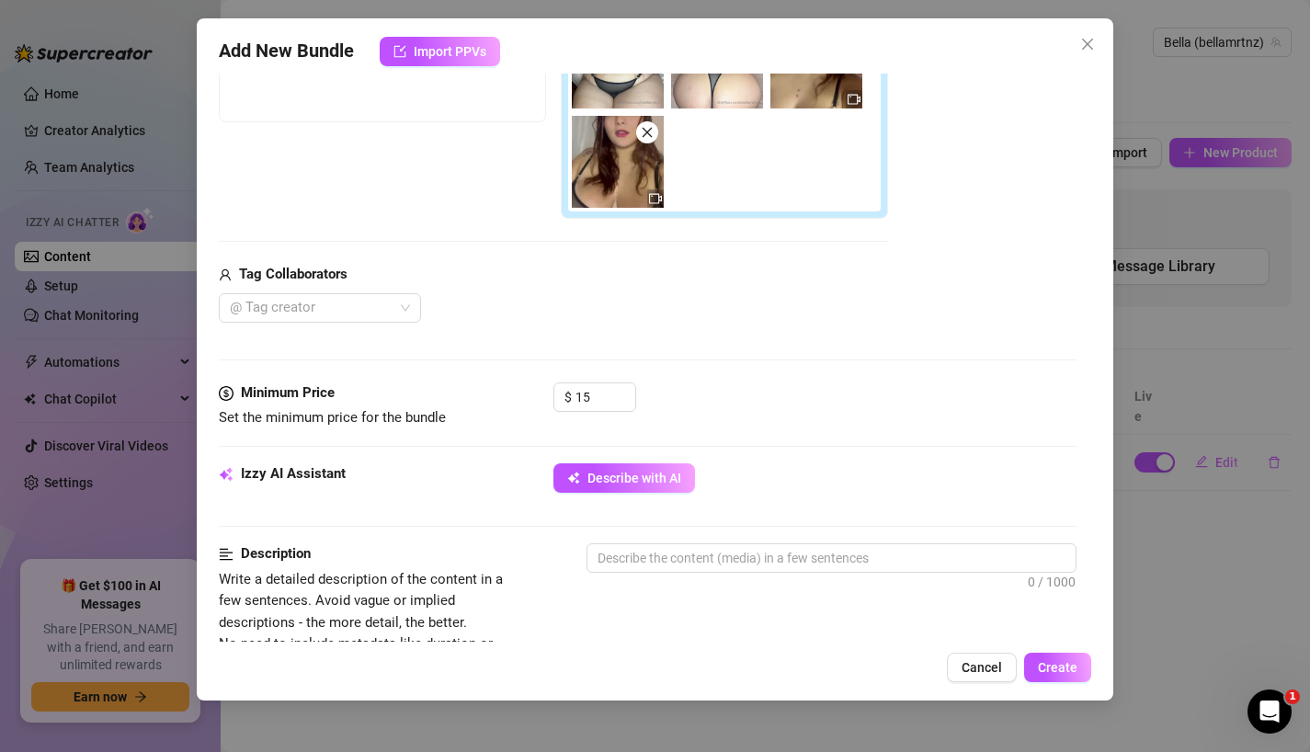
scroll to position [408, 0]
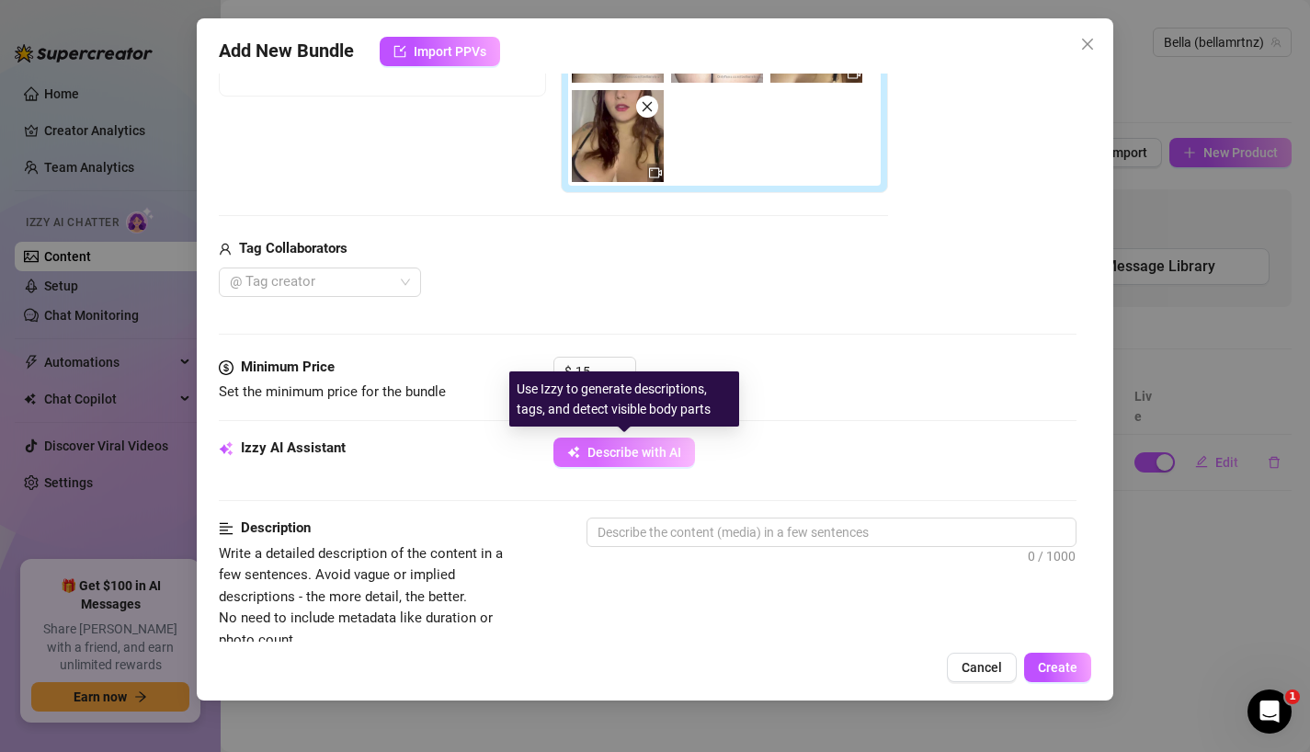
click at [634, 454] on span "Describe with AI" at bounding box center [634, 452] width 94 height 15
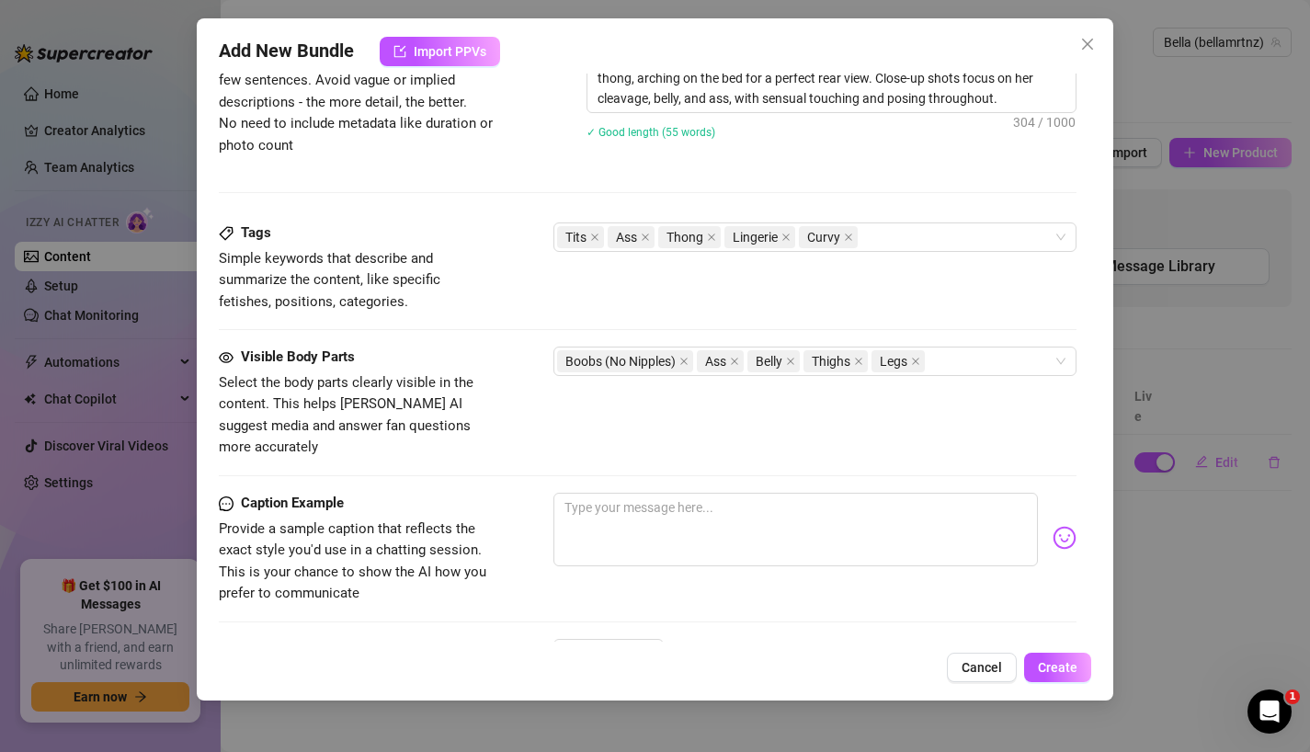
scroll to position [979, 0]
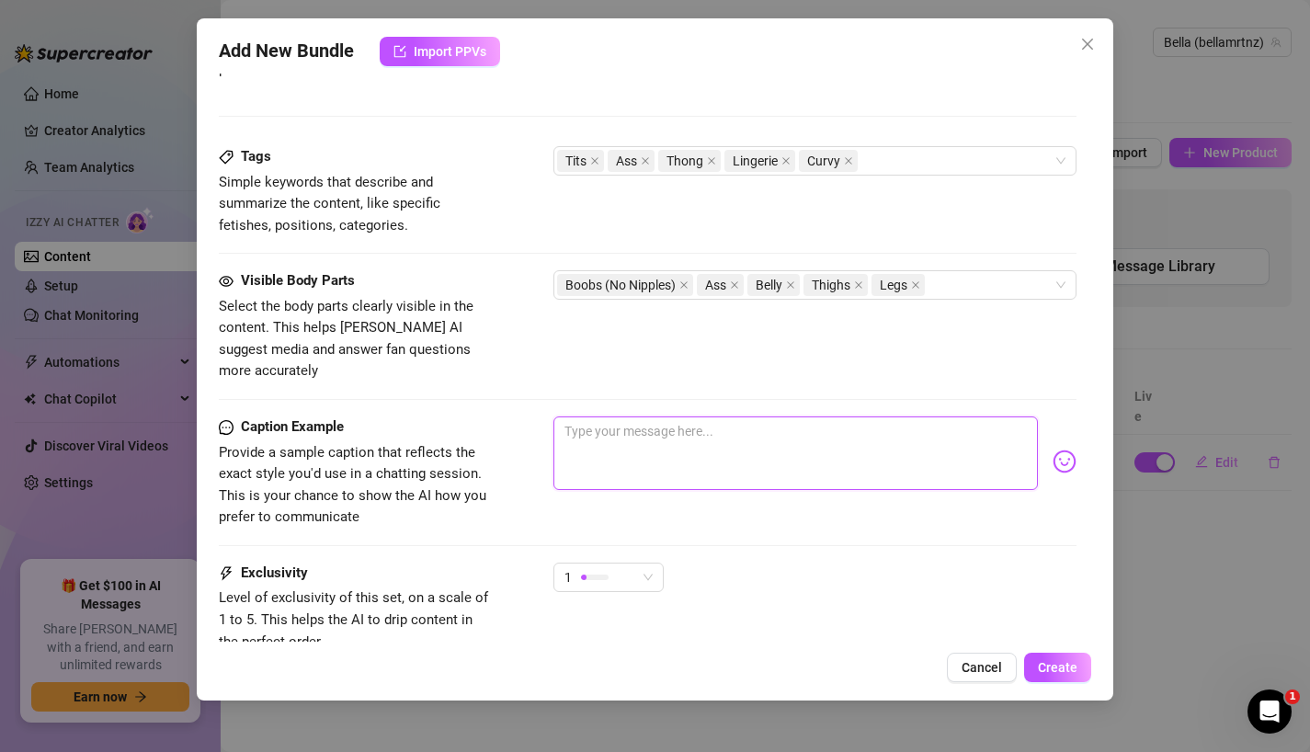
click at [771, 433] on textarea at bounding box center [795, 453] width 485 height 74
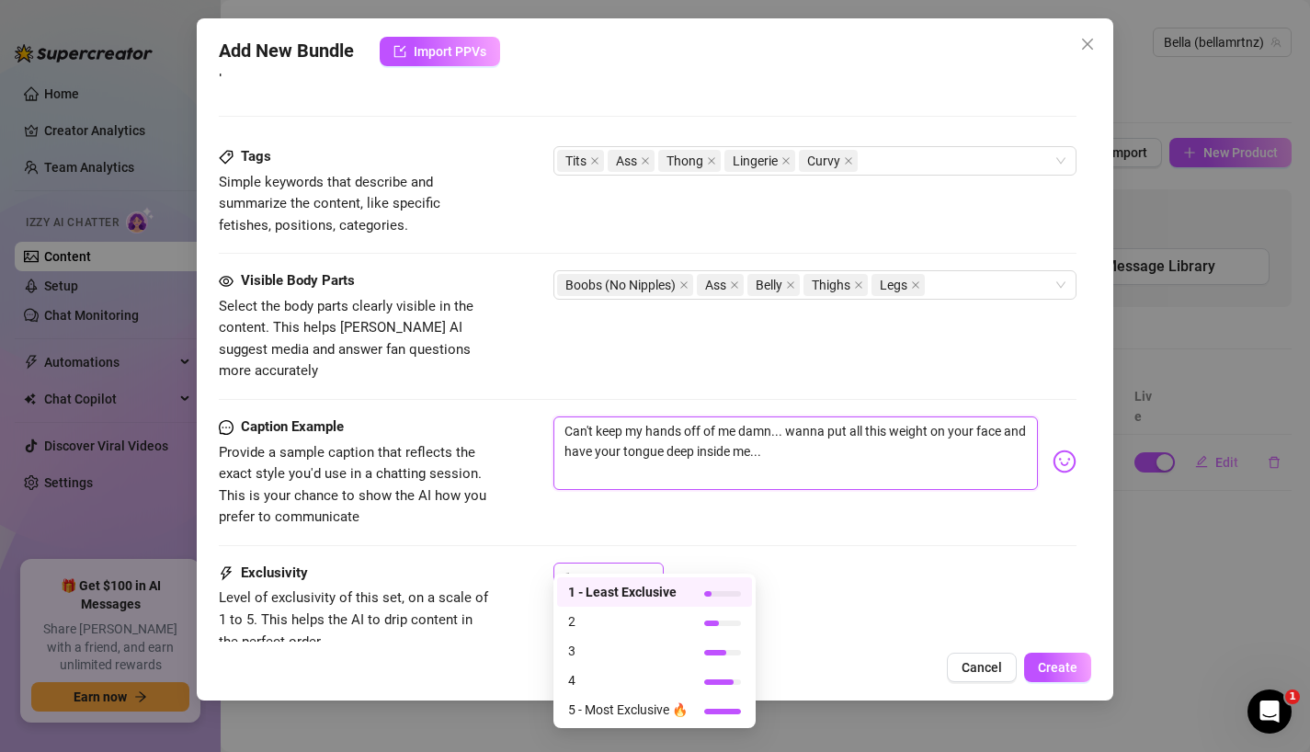
click at [639, 563] on span "1" at bounding box center [608, 577] width 88 height 28
click at [614, 619] on span "2" at bounding box center [627, 621] width 119 height 20
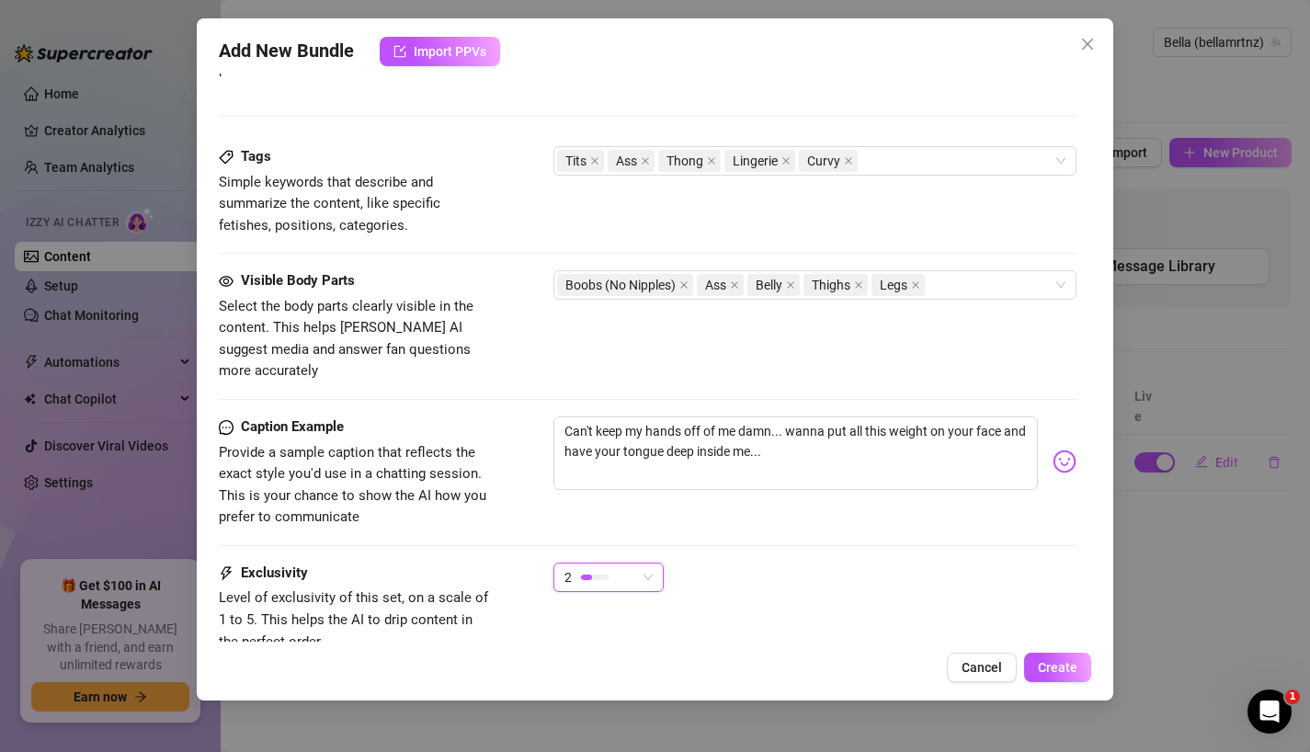
click at [746, 562] on div "2 2" at bounding box center [815, 585] width 524 height 46
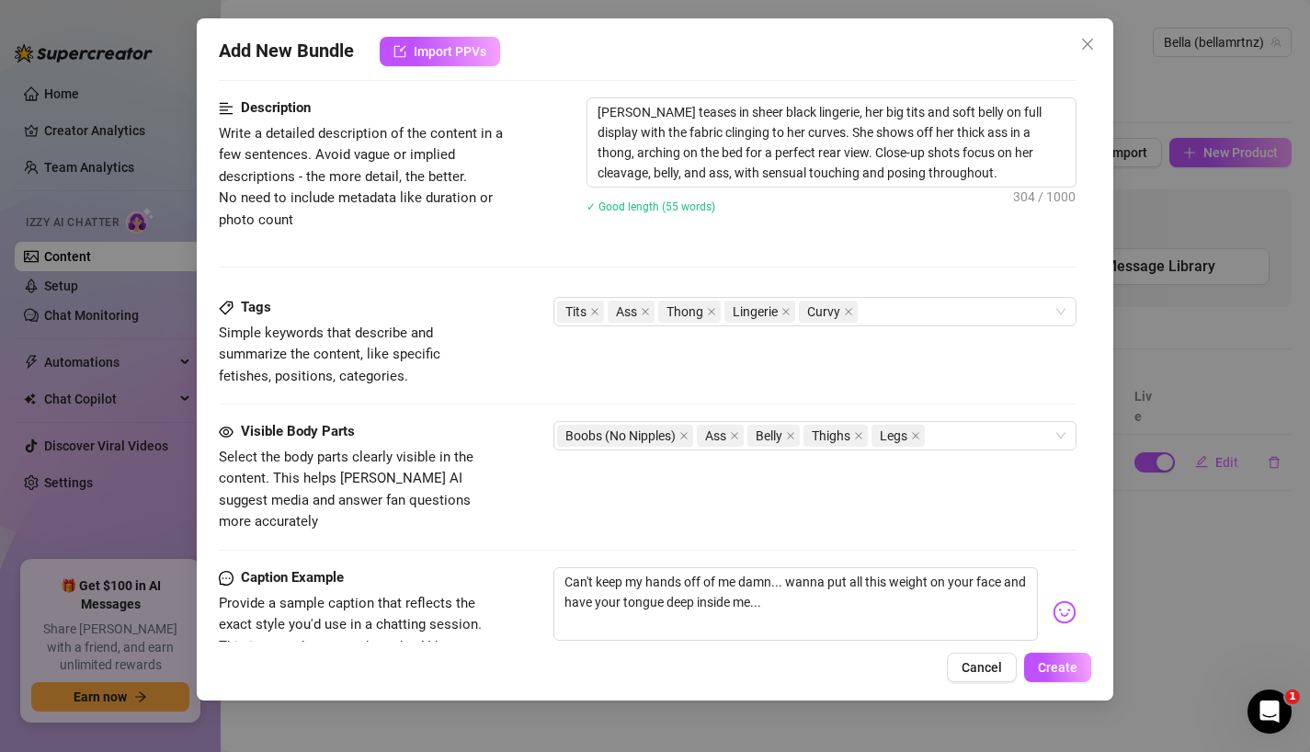
scroll to position [1105, 0]
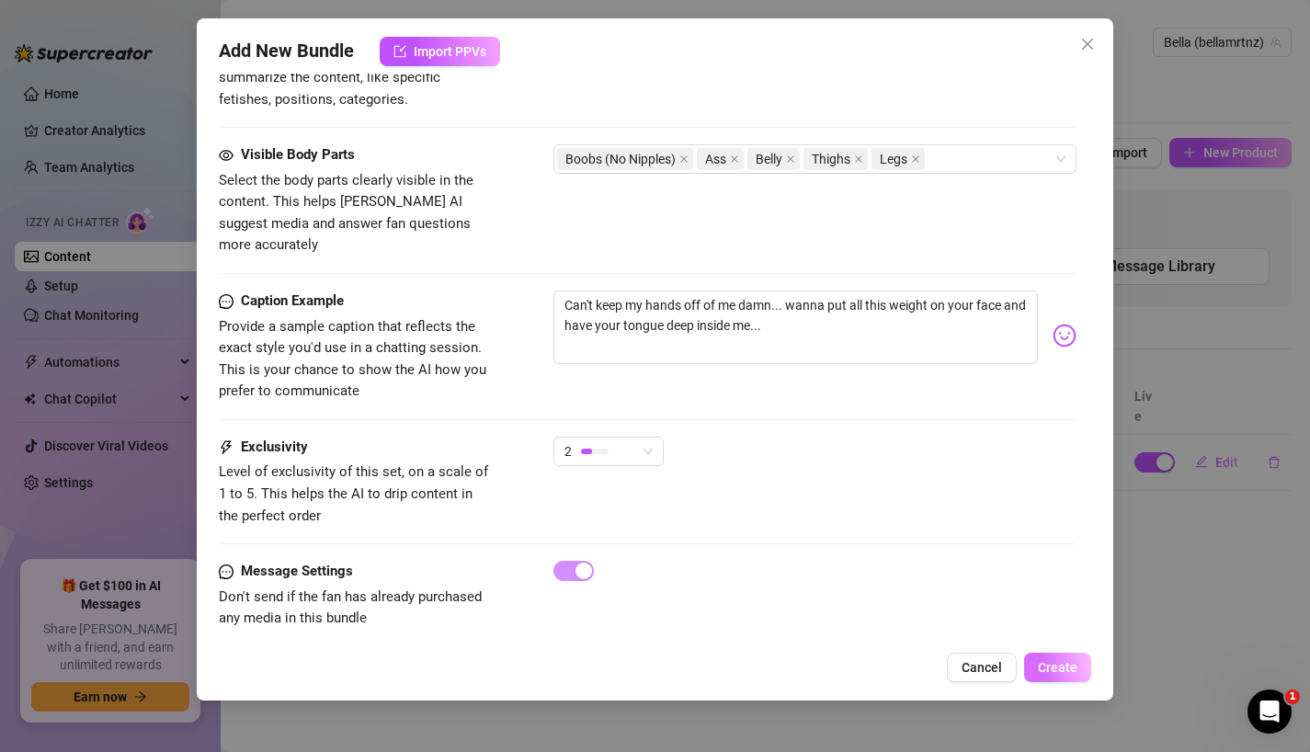
click at [1053, 667] on span "Create" at bounding box center [1058, 667] width 40 height 15
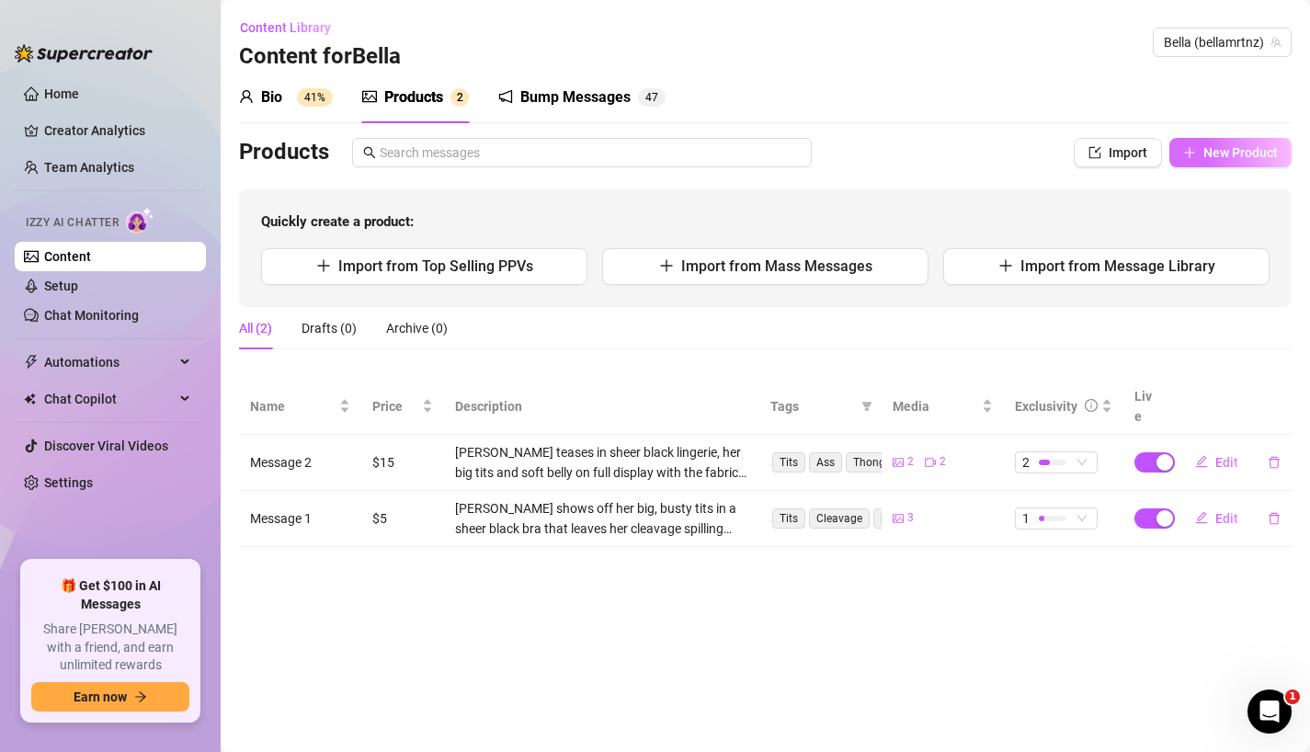
click at [1217, 157] on span "New Product" at bounding box center [1240, 152] width 74 height 15
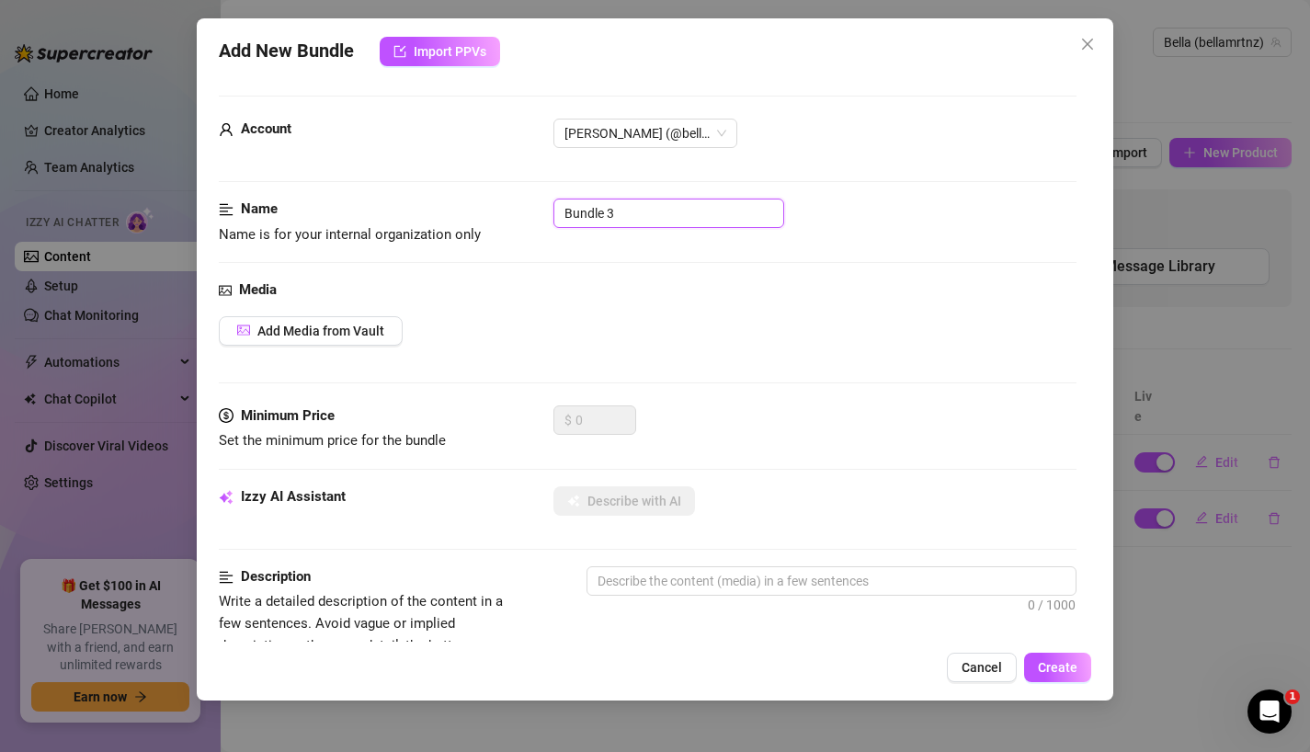
click at [637, 212] on input "Bundle 3" at bounding box center [668, 212] width 231 height 29
click at [707, 284] on div "Media" at bounding box center [648, 290] width 858 height 22
click at [340, 344] on button "Add Media from Vault" at bounding box center [311, 330] width 184 height 29
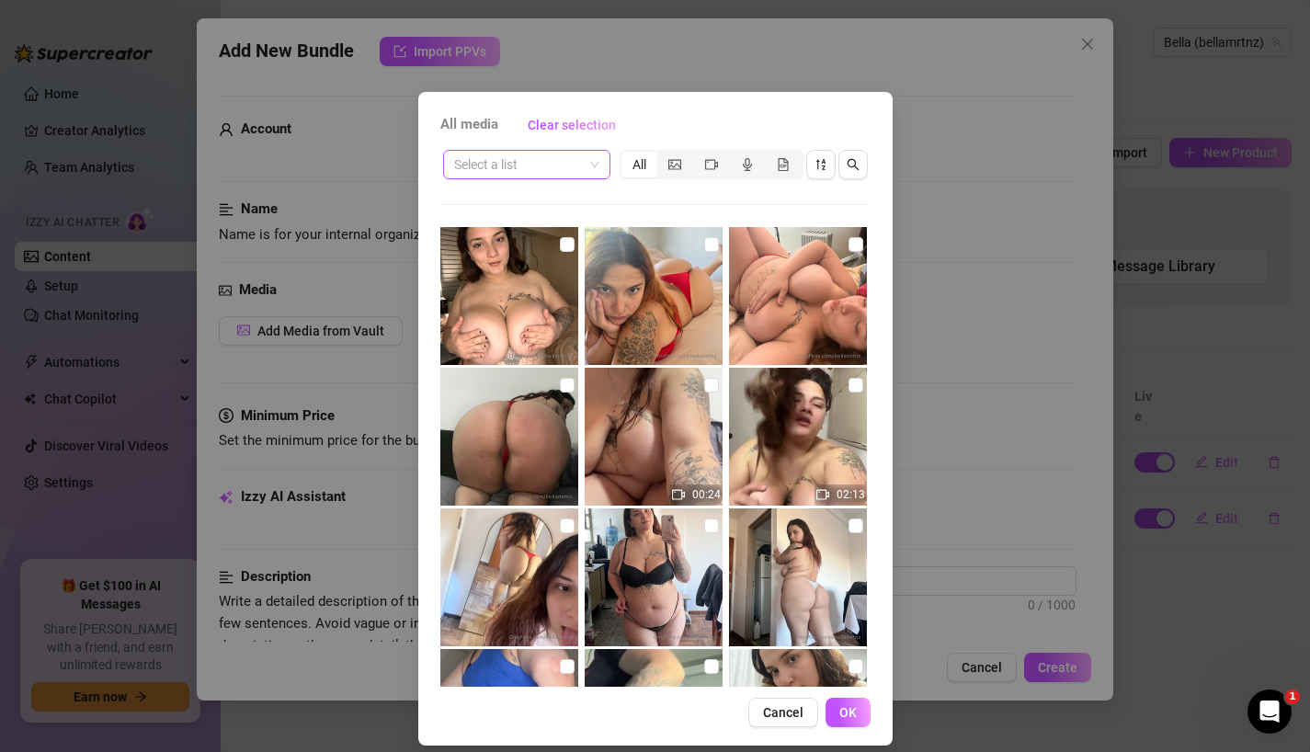
click at [545, 164] on input "search" at bounding box center [518, 165] width 129 height 28
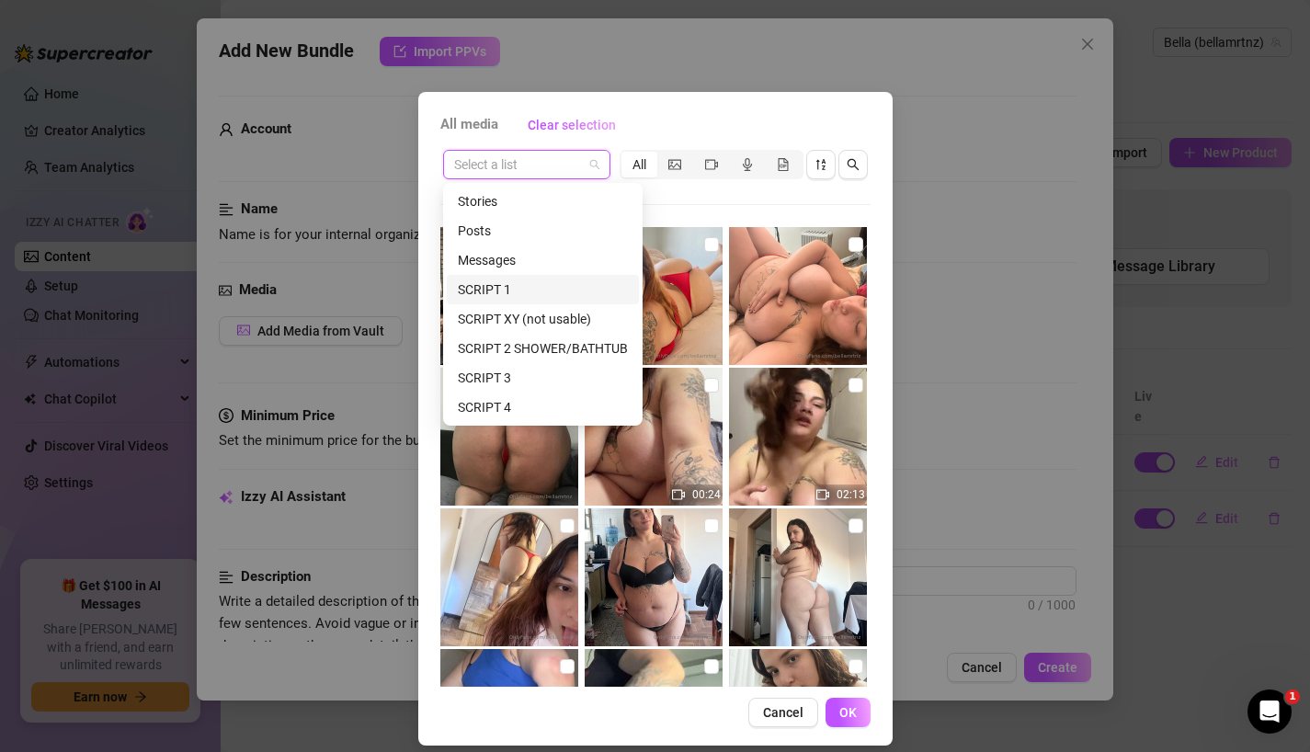
click at [530, 279] on div "SCRIPT 1" at bounding box center [543, 289] width 170 height 20
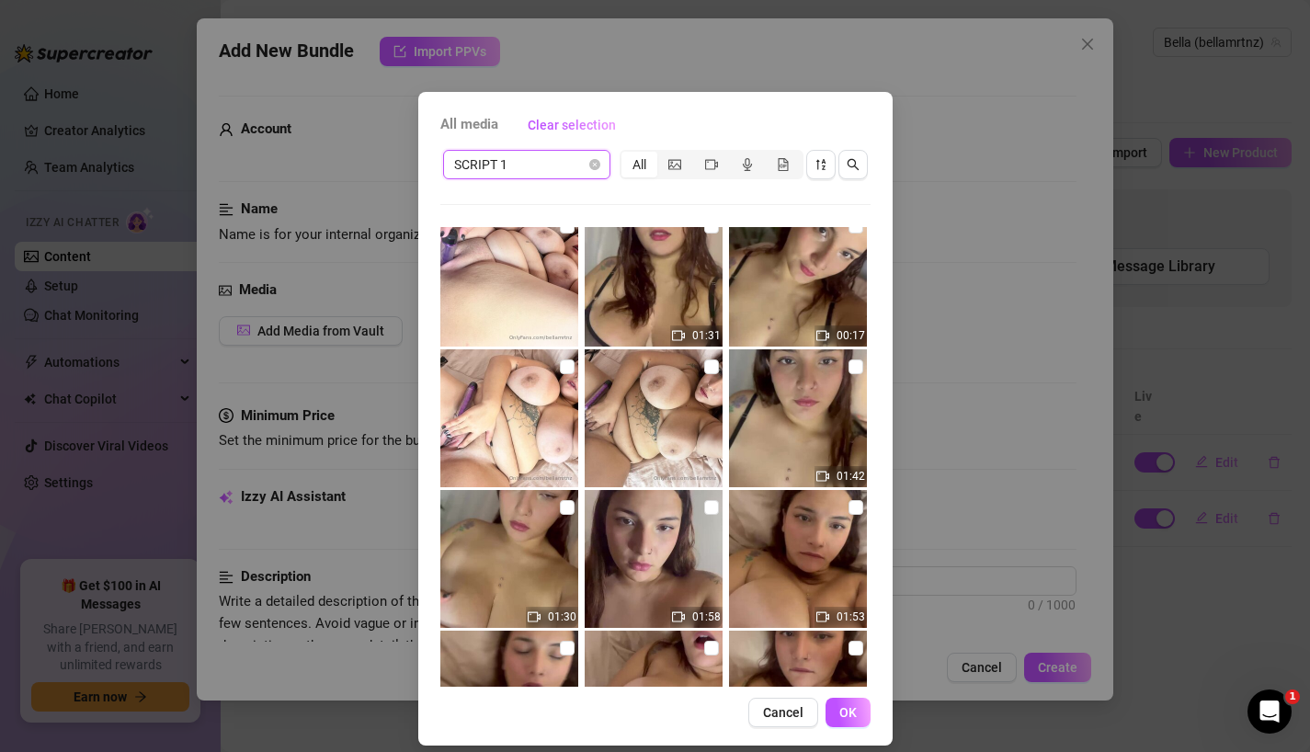
scroll to position [865, 0]
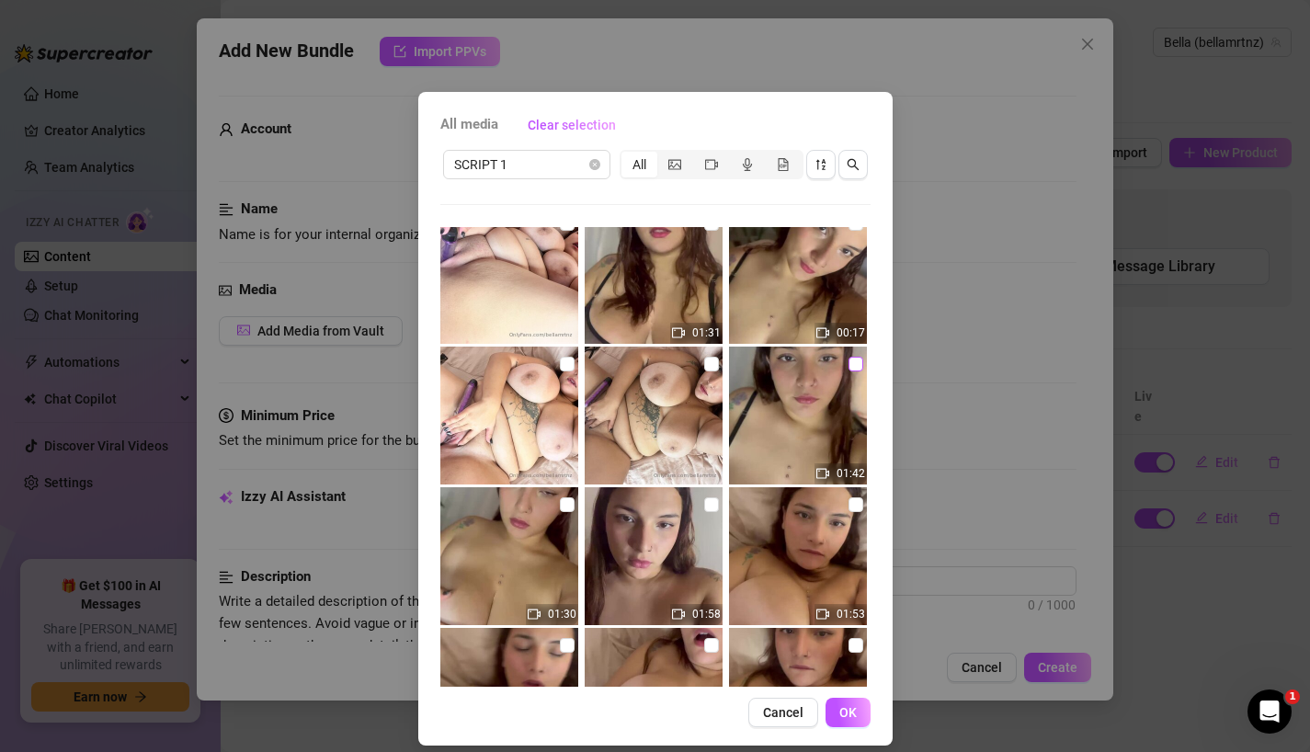
click at [853, 365] on input "checkbox" at bounding box center [855, 364] width 15 height 15
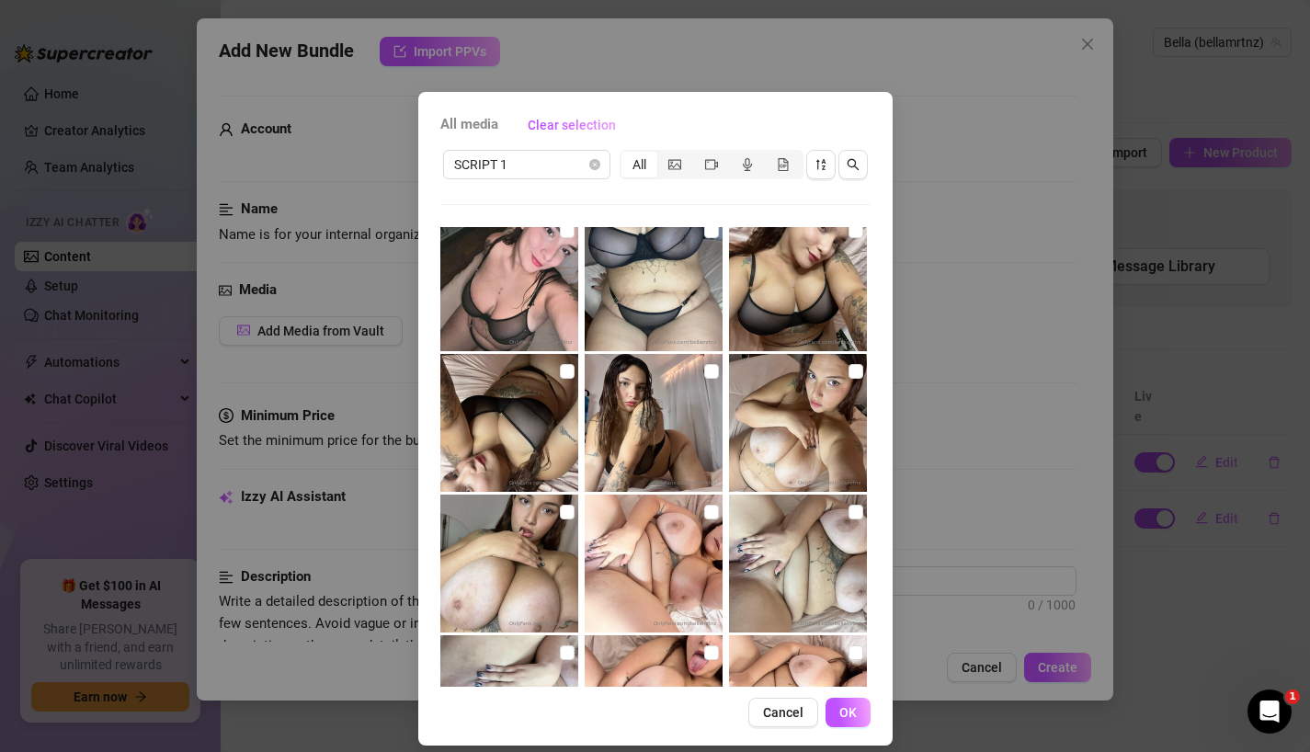
scroll to position [147, 0]
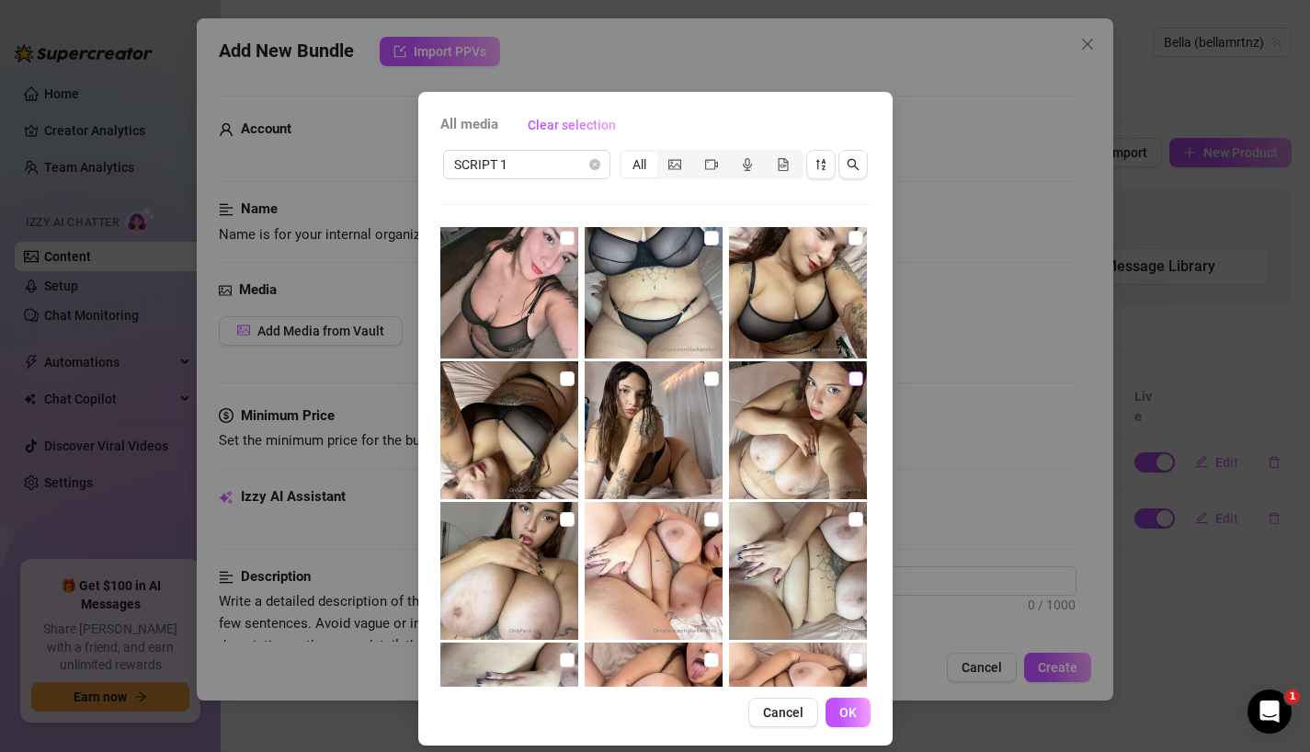
click at [853, 375] on input "checkbox" at bounding box center [855, 378] width 15 height 15
click at [562, 519] on input "checkbox" at bounding box center [567, 519] width 15 height 15
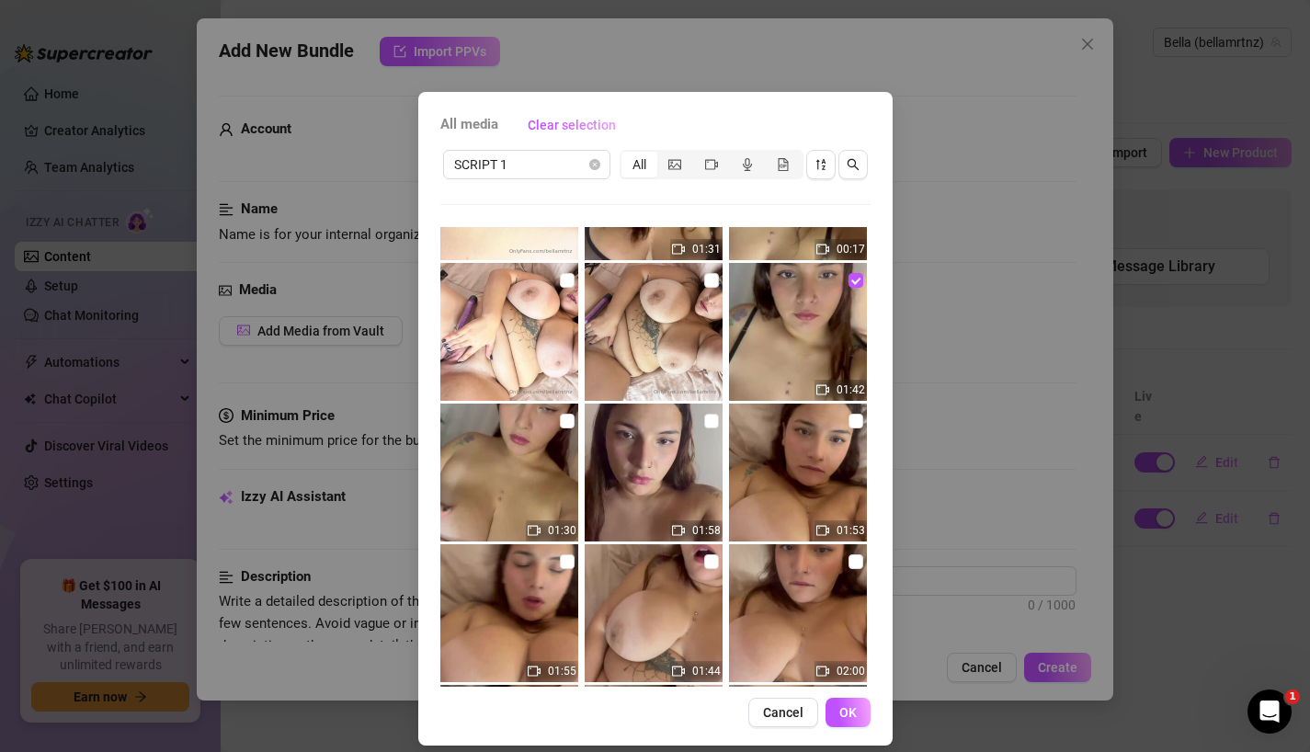
scroll to position [910, 0]
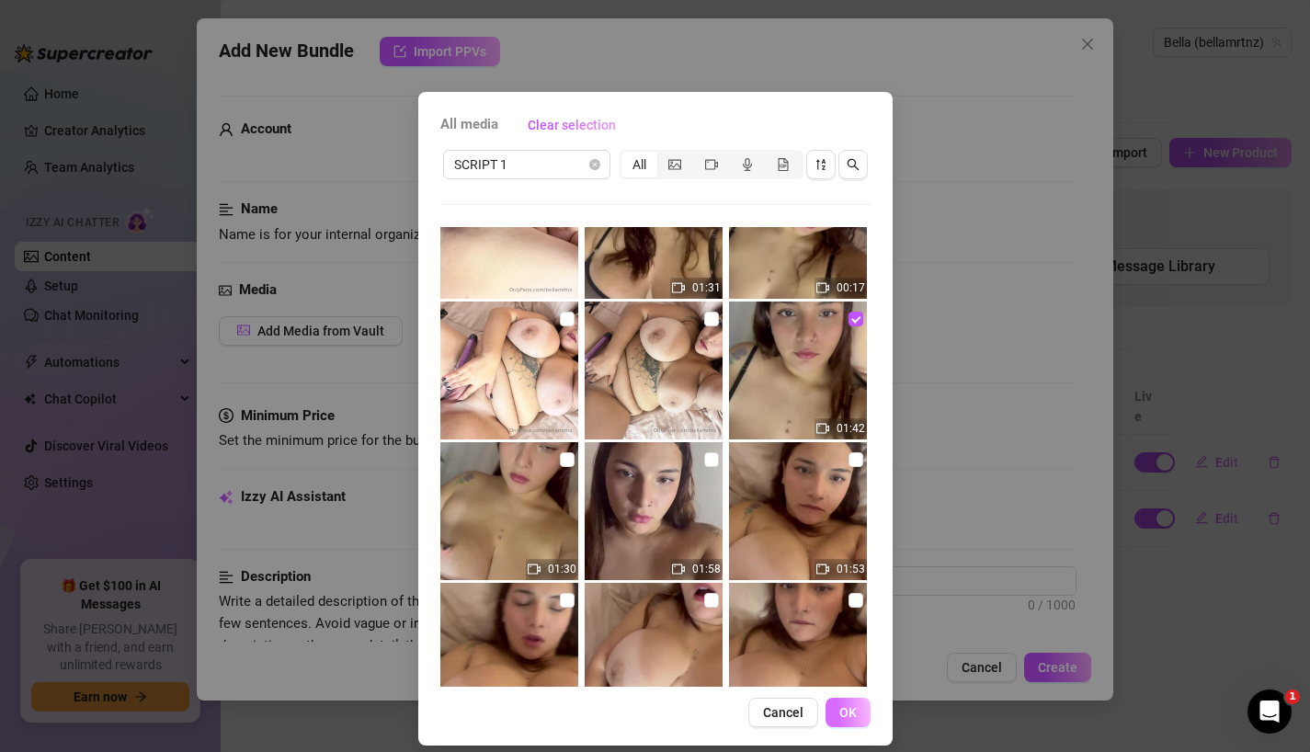
click at [847, 712] on span "OK" at bounding box center [847, 712] width 17 height 15
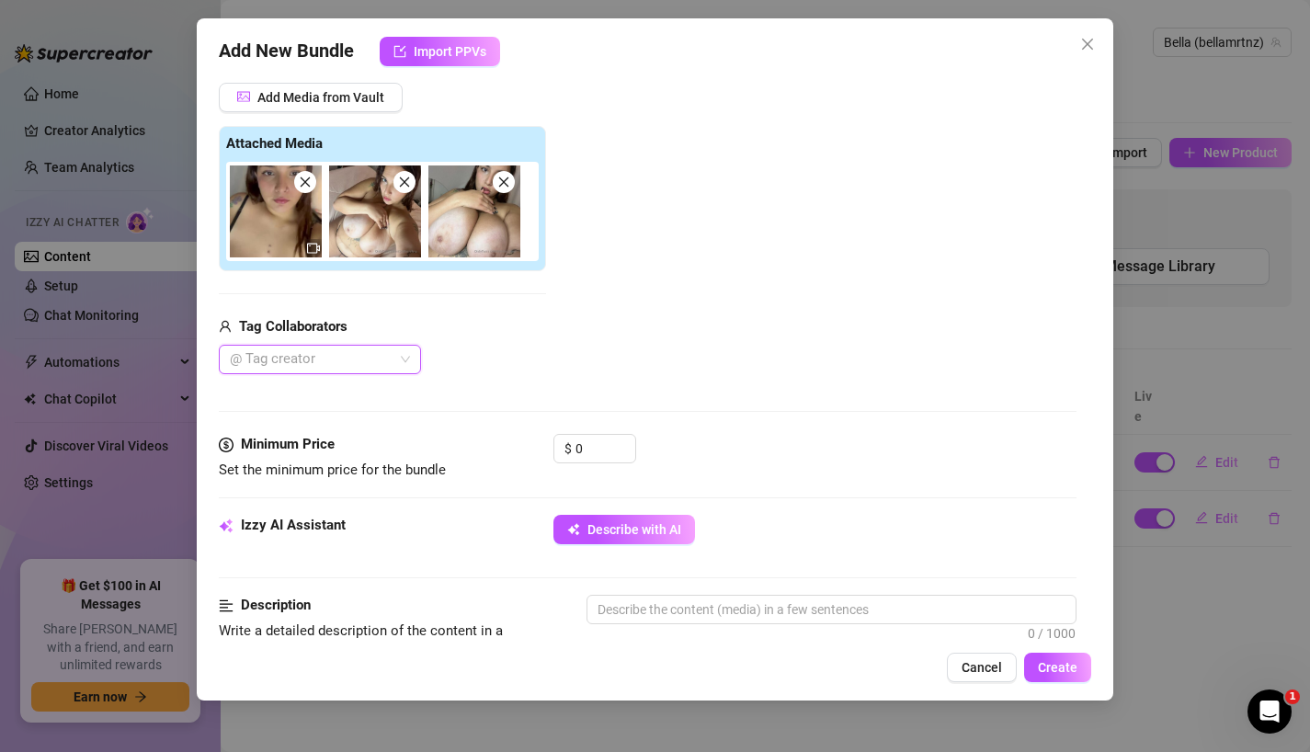
scroll to position [235, 0]
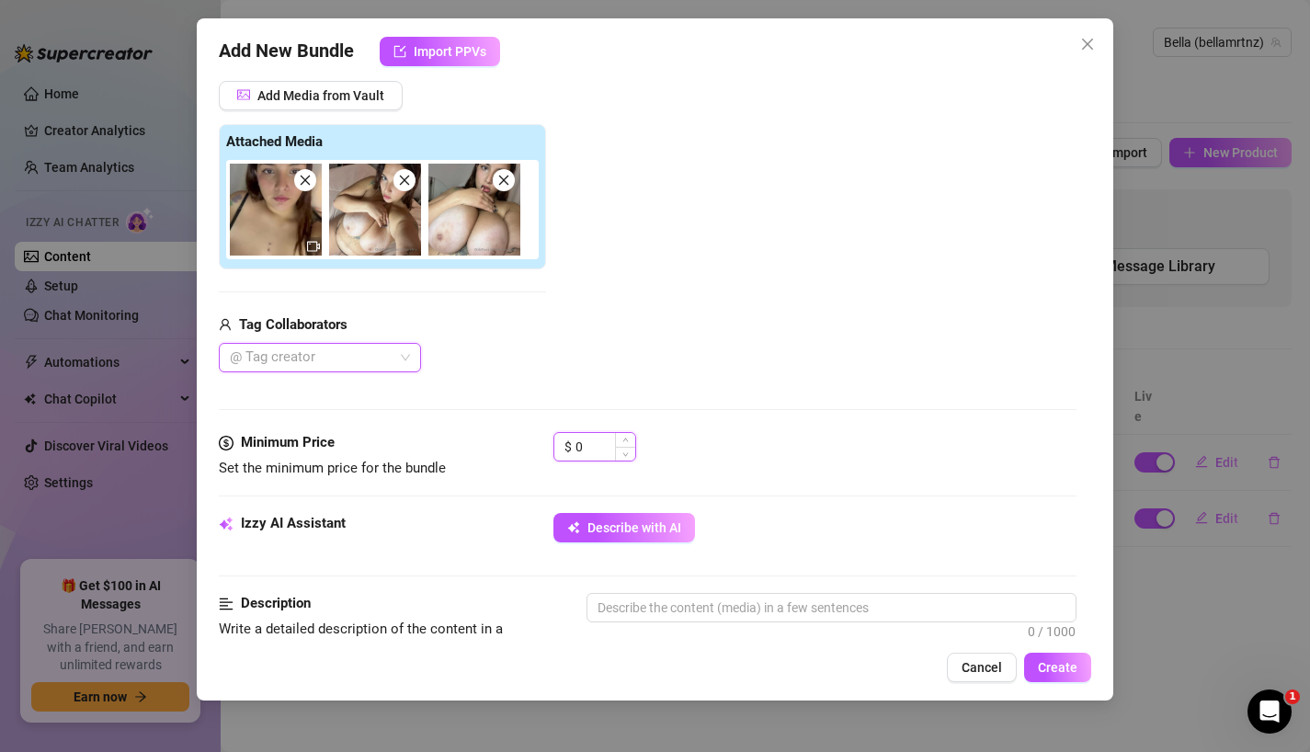
click at [589, 449] on input "0" at bounding box center [605, 447] width 60 height 28
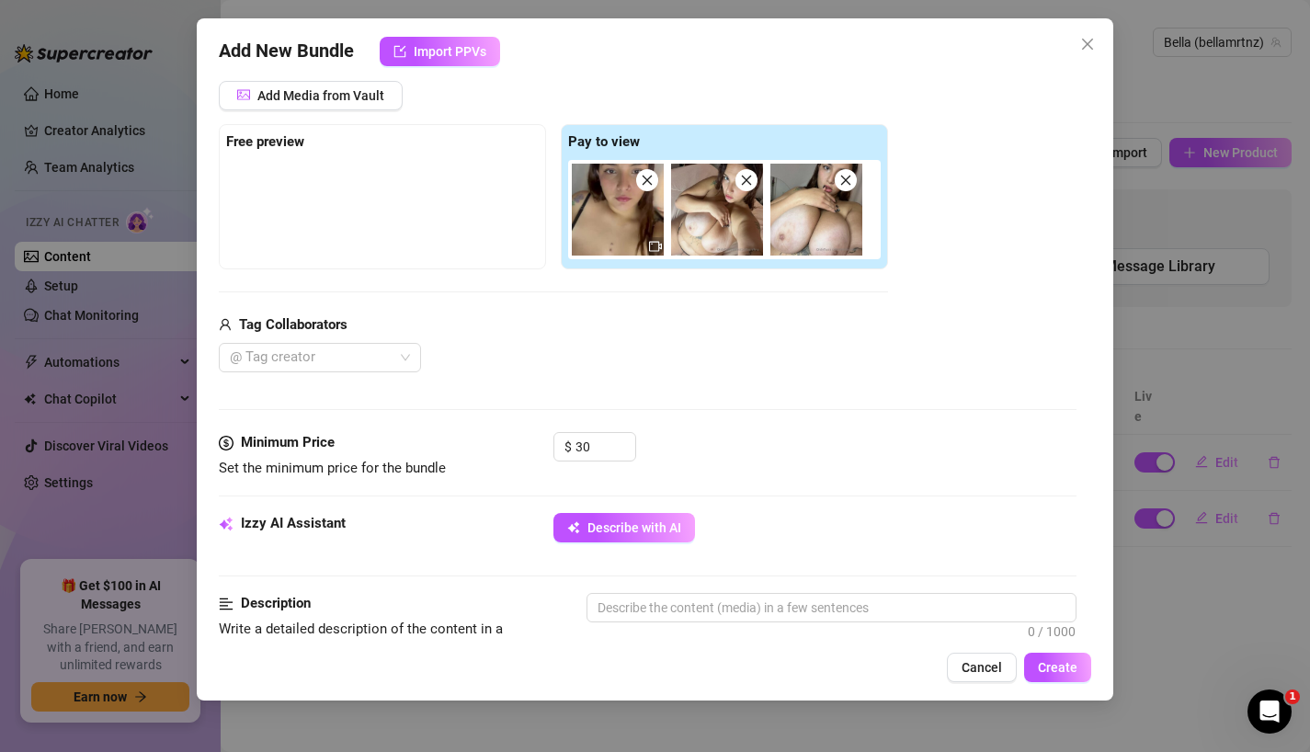
click at [707, 426] on div "Media Add Media from Vault Free preview Pay to view Tag Collaborators @ Tag cre…" at bounding box center [648, 238] width 858 height 388
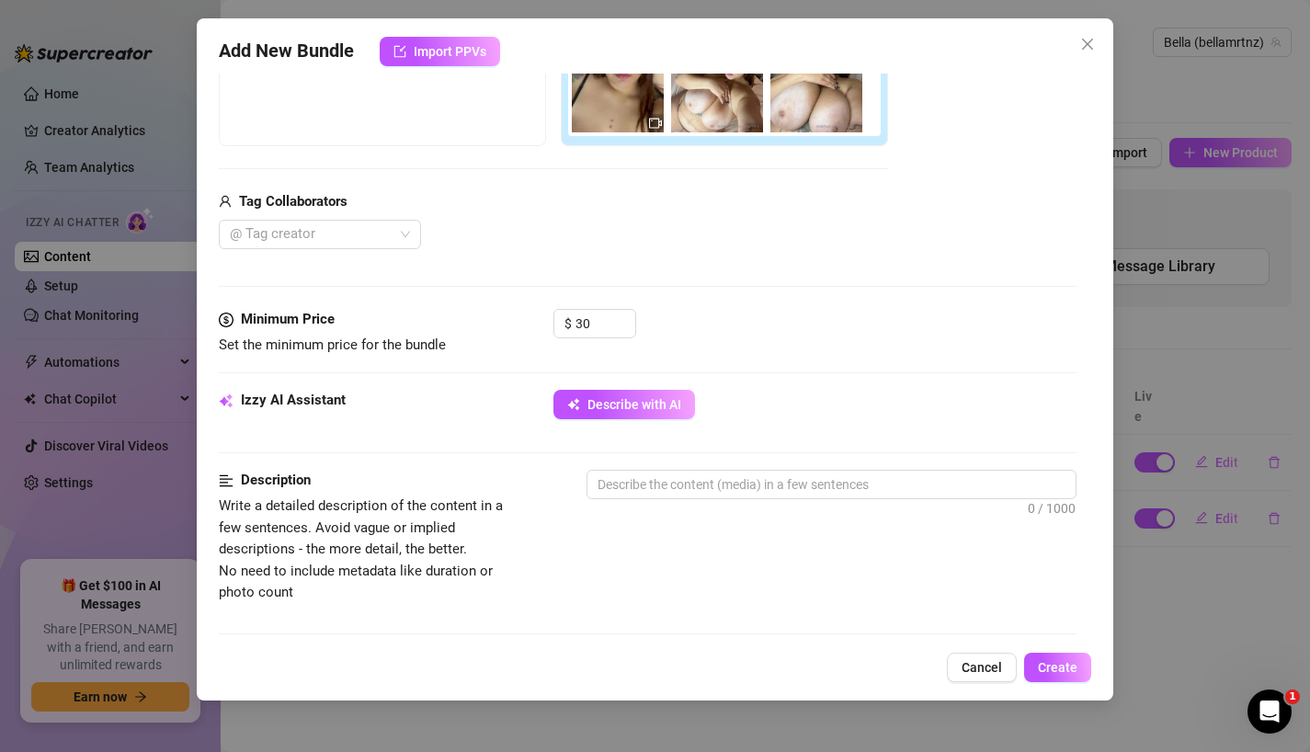
scroll to position [419, 0]
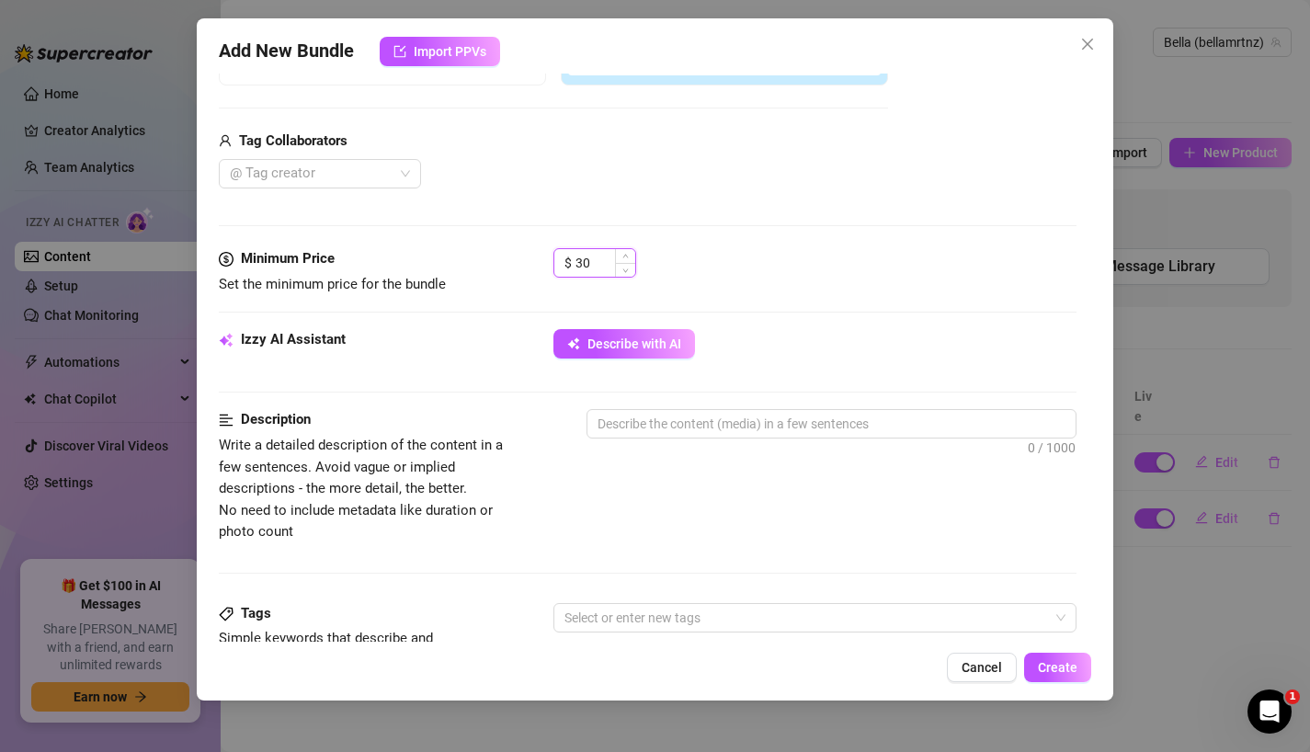
drag, startPoint x: 585, startPoint y: 267, endPoint x: 567, endPoint y: 267, distance: 18.4
click at [567, 267] on div "$ 30" at bounding box center [594, 262] width 83 height 29
click at [782, 319] on div "Minimum Price Set the minimum price for the bundle $ 25" at bounding box center [648, 288] width 858 height 81
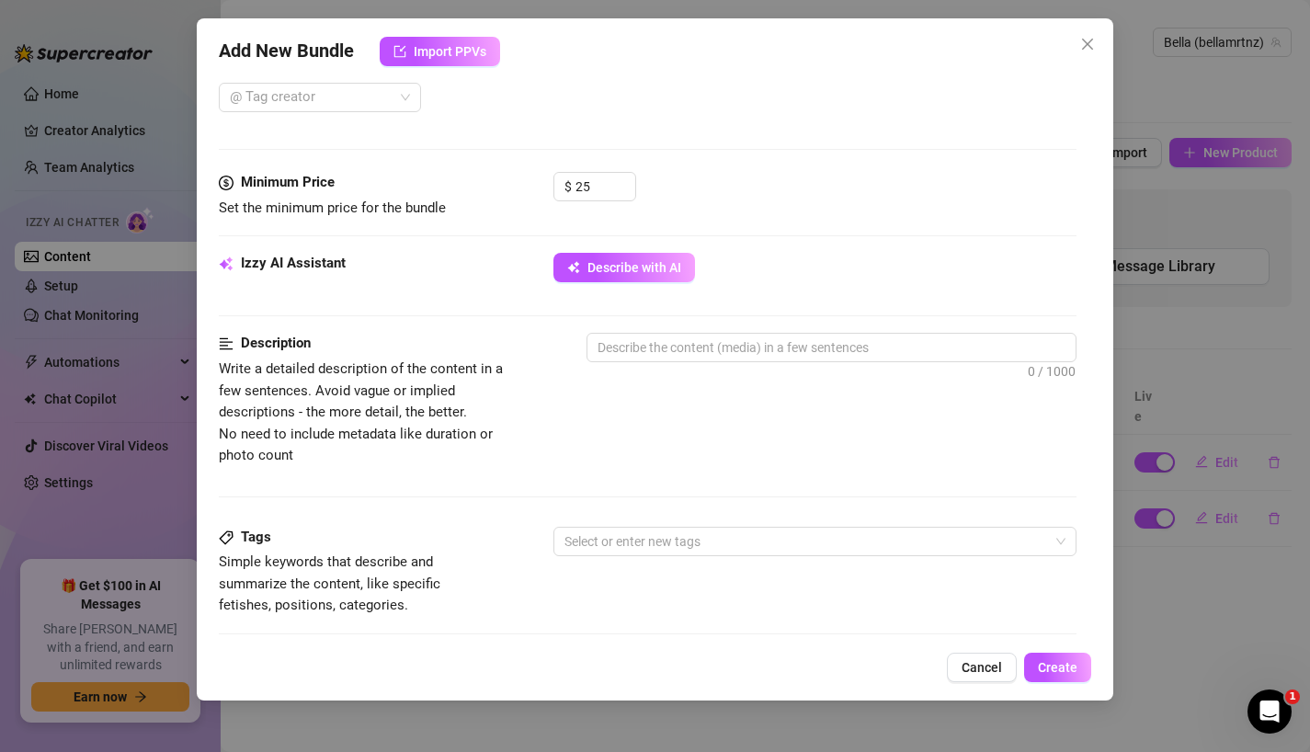
scroll to position [519, 0]
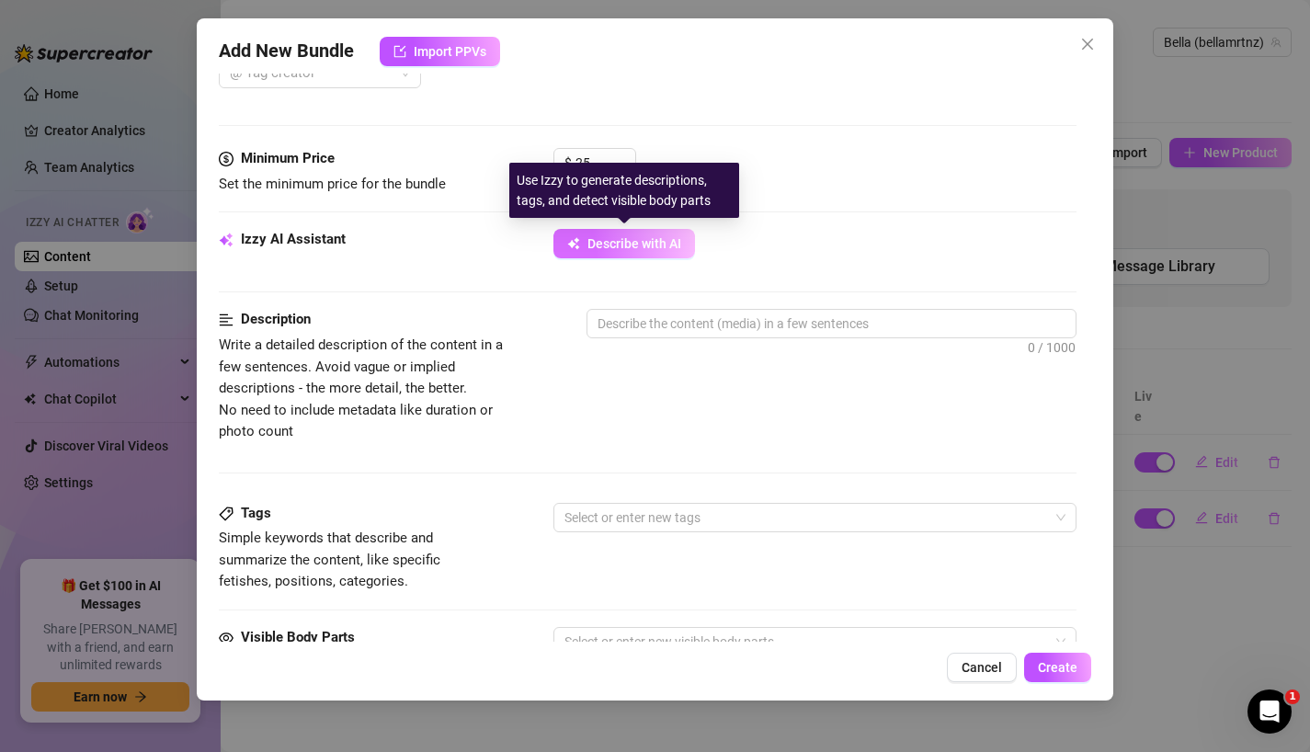
click at [650, 251] on button "Describe with AI" at bounding box center [624, 243] width 142 height 29
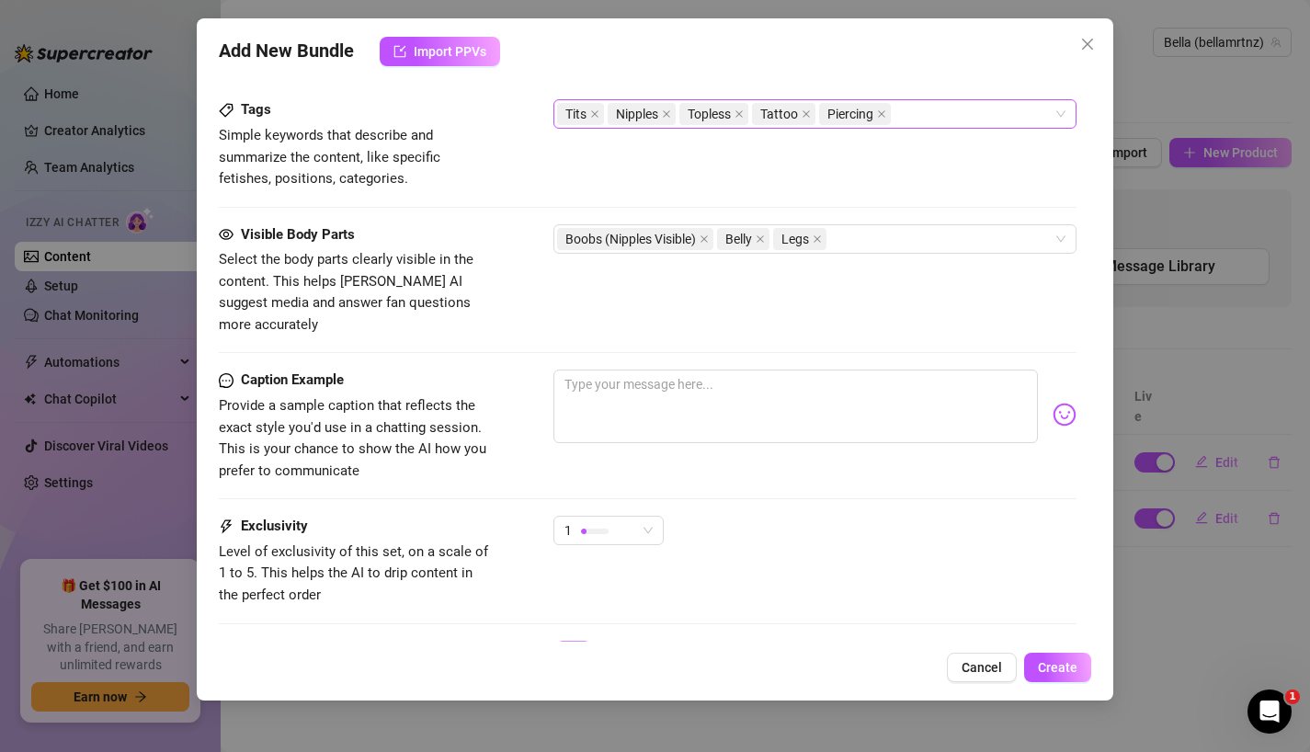
scroll to position [961, 0]
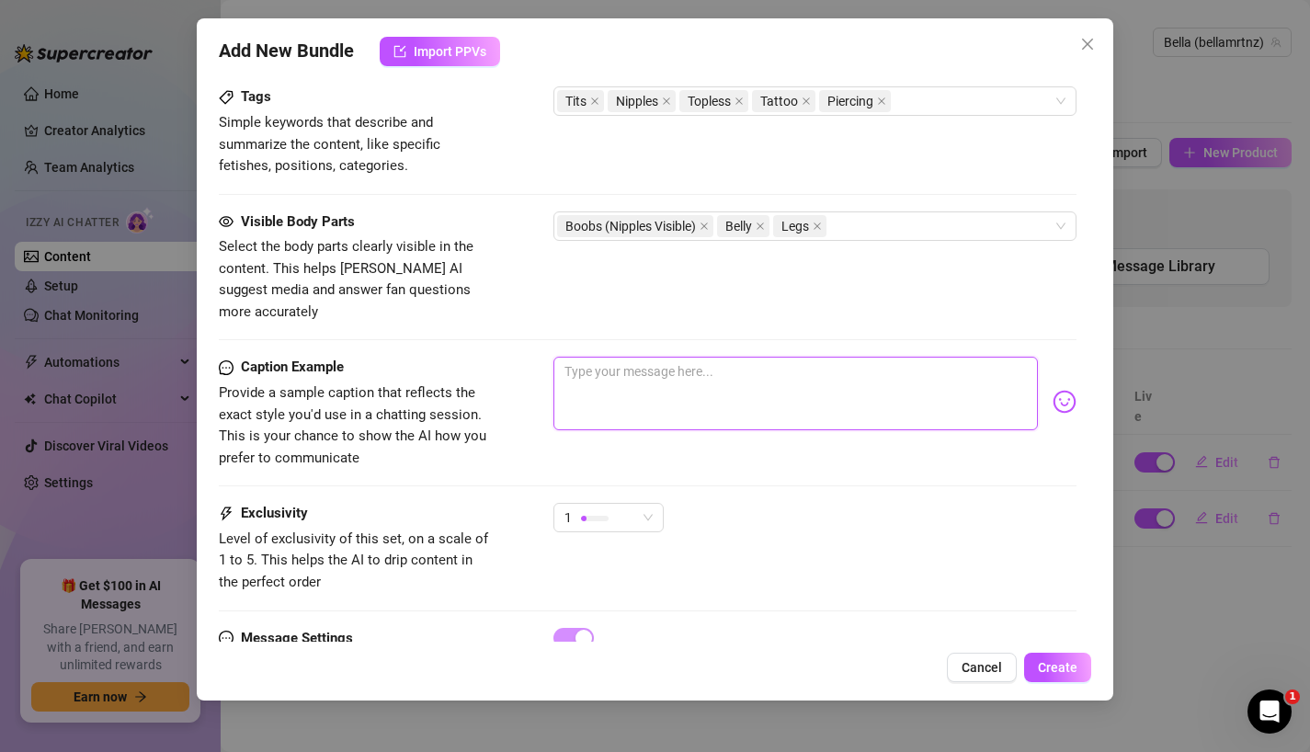
click at [803, 367] on textarea at bounding box center [795, 394] width 485 height 74
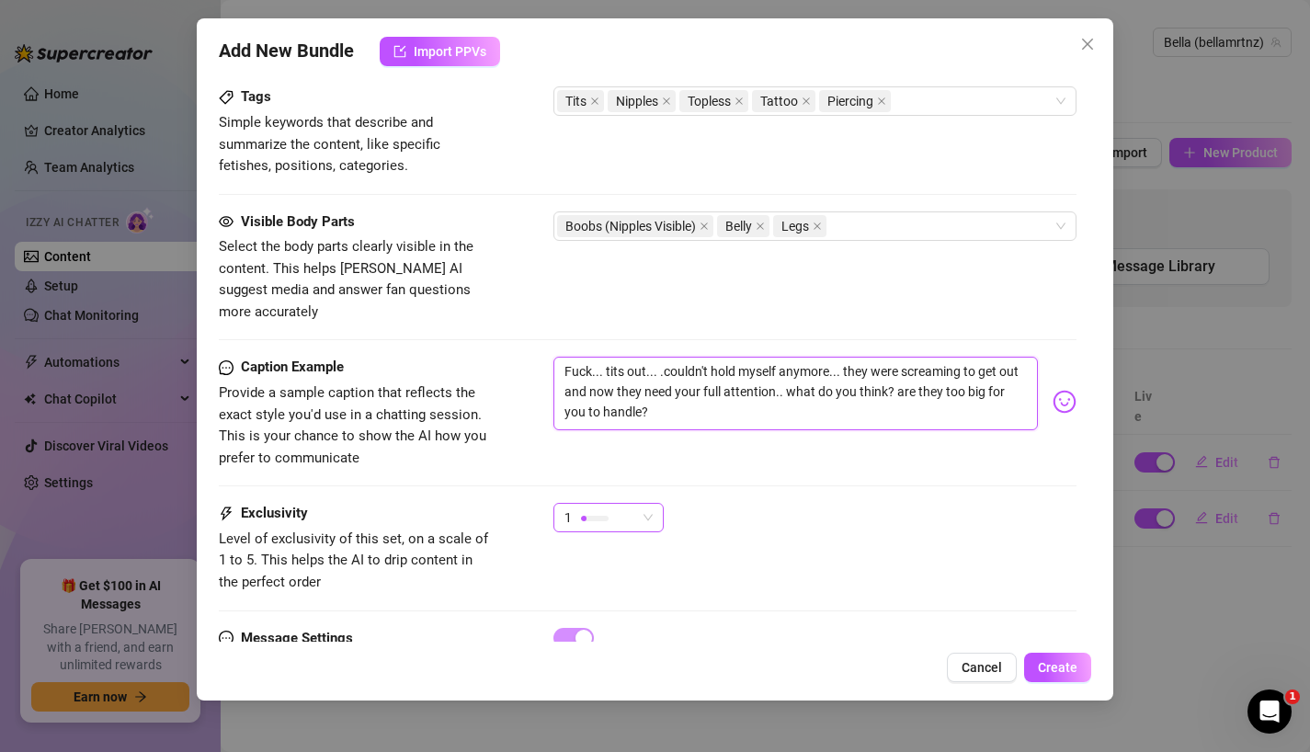
click at [643, 504] on span "1" at bounding box center [608, 518] width 88 height 28
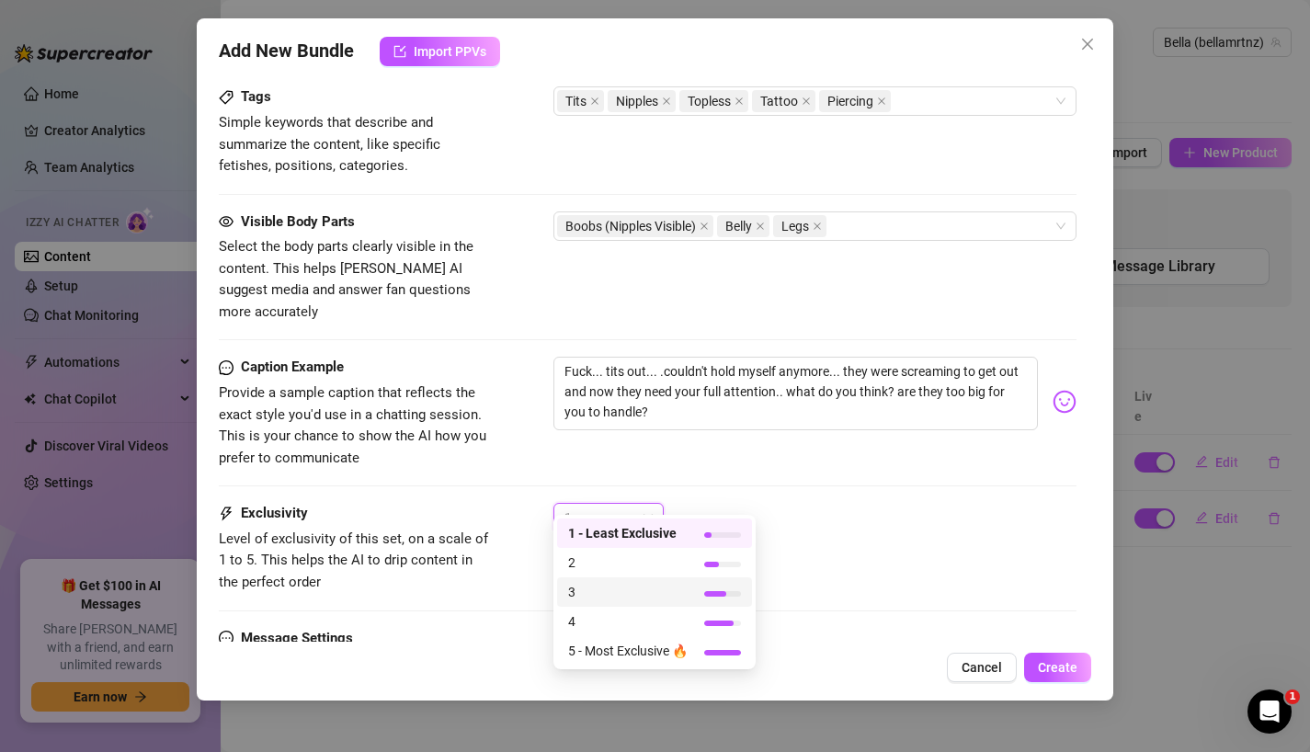
click at [604, 588] on span "3" at bounding box center [627, 592] width 119 height 20
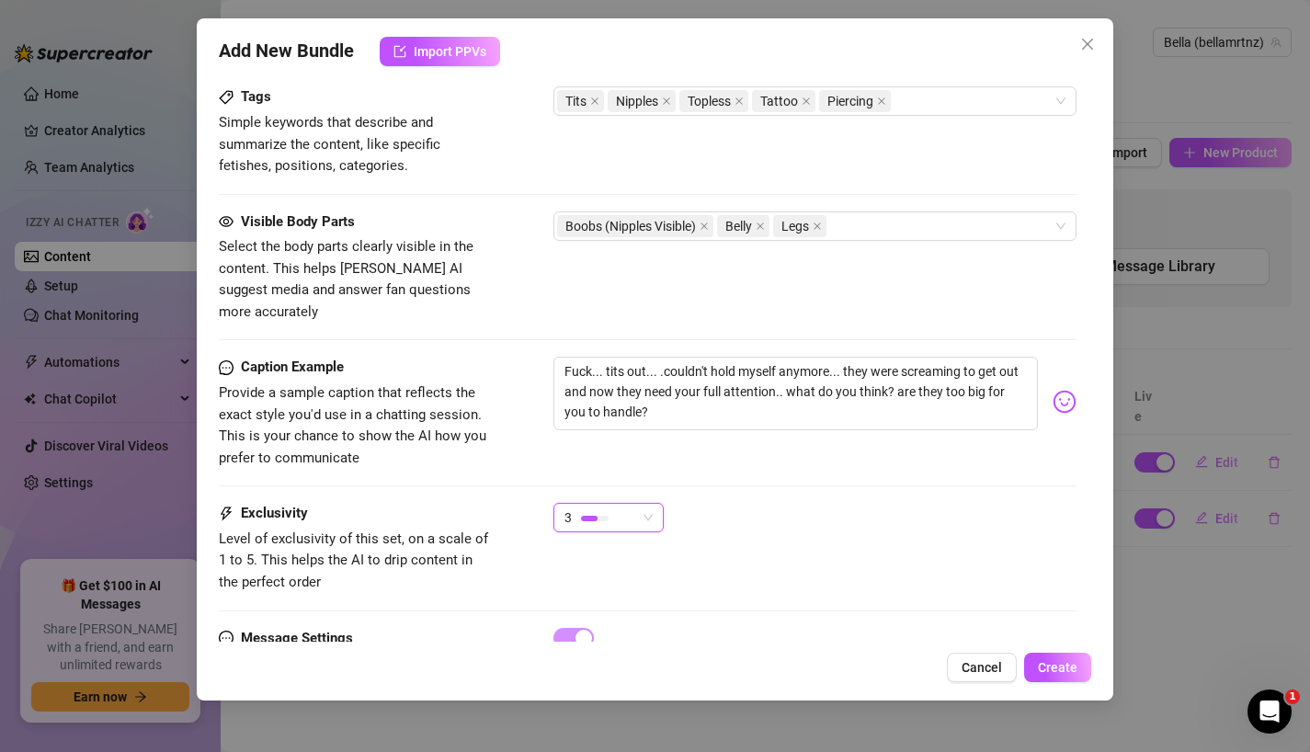
click at [766, 503] on div "3 3" at bounding box center [815, 526] width 524 height 46
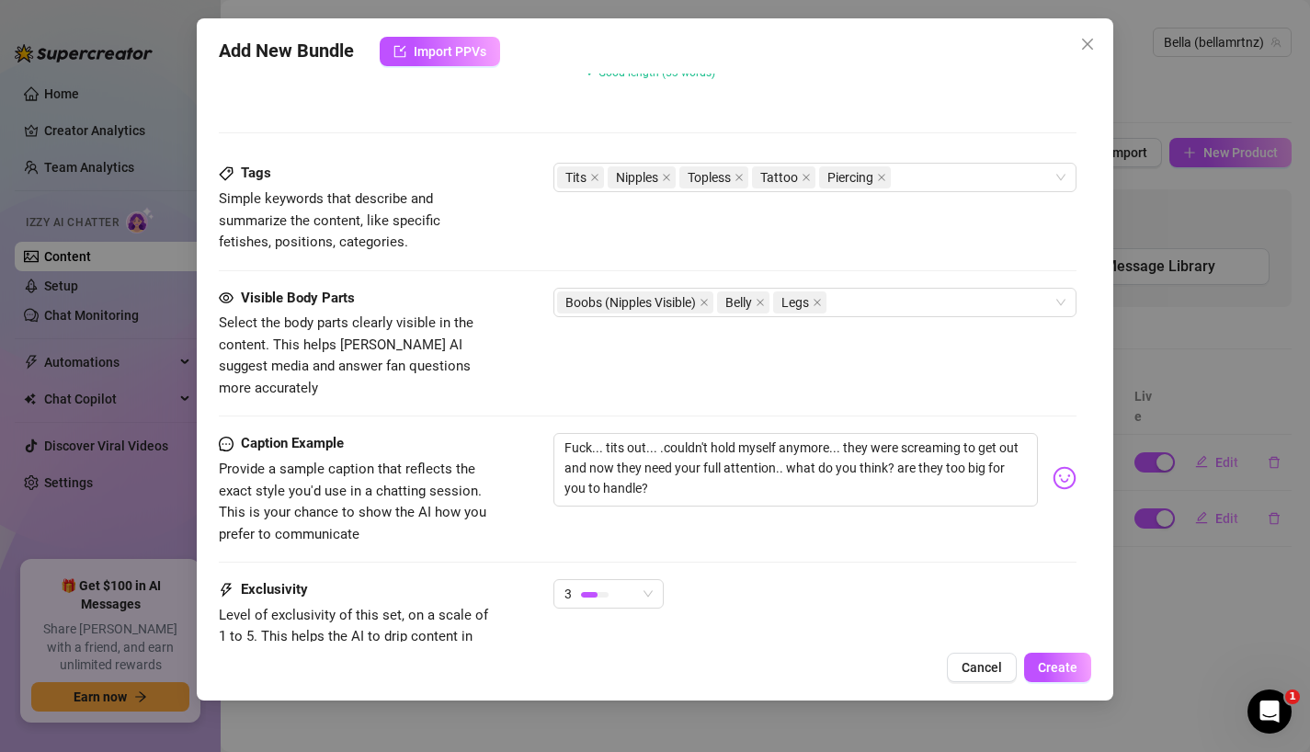
scroll to position [890, 0]
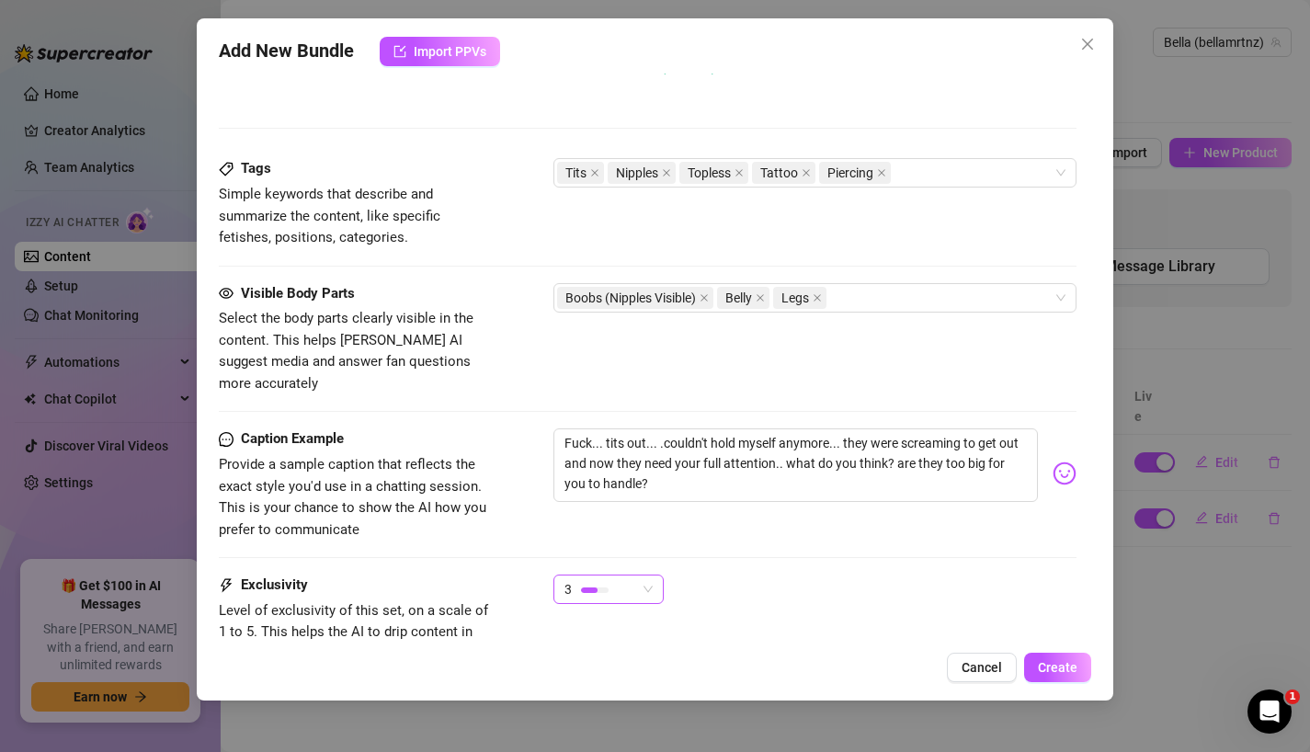
click at [632, 575] on div "3" at bounding box center [600, 589] width 72 height 28
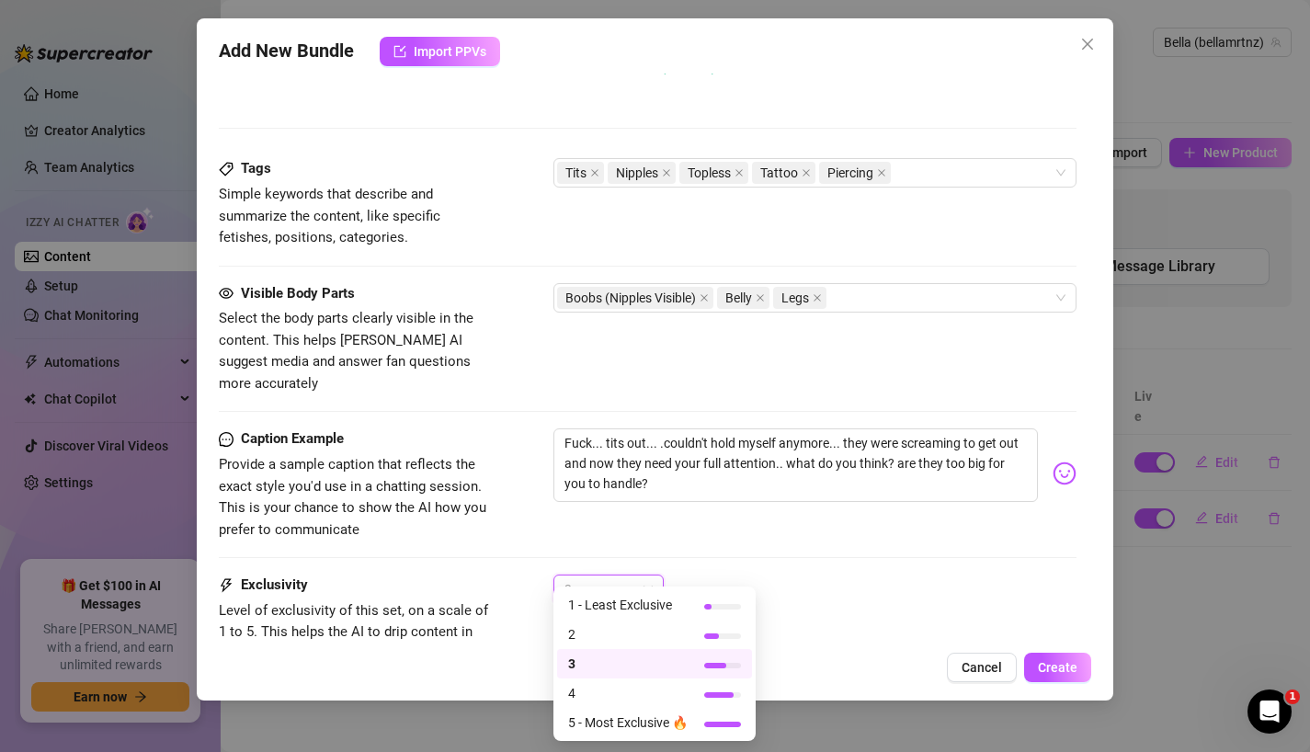
click at [621, 668] on span "3" at bounding box center [627, 663] width 119 height 20
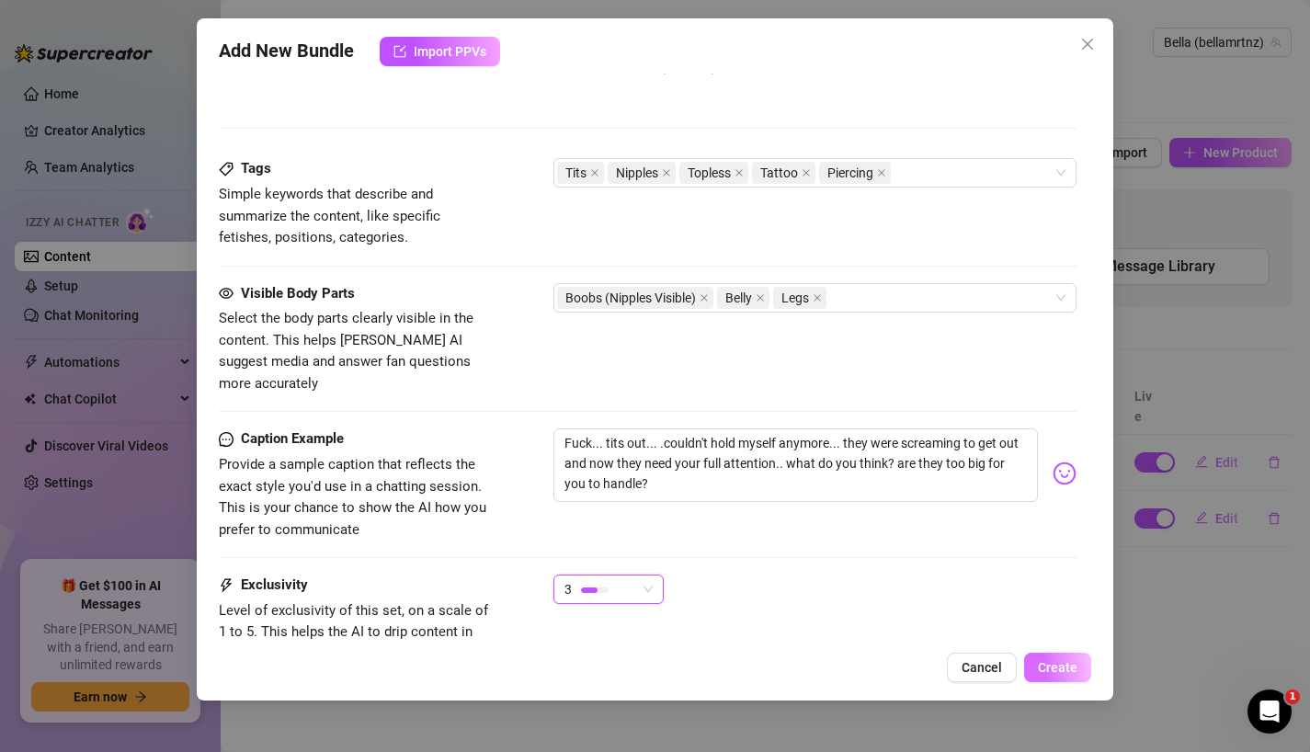
click at [1063, 668] on span "Create" at bounding box center [1058, 667] width 40 height 15
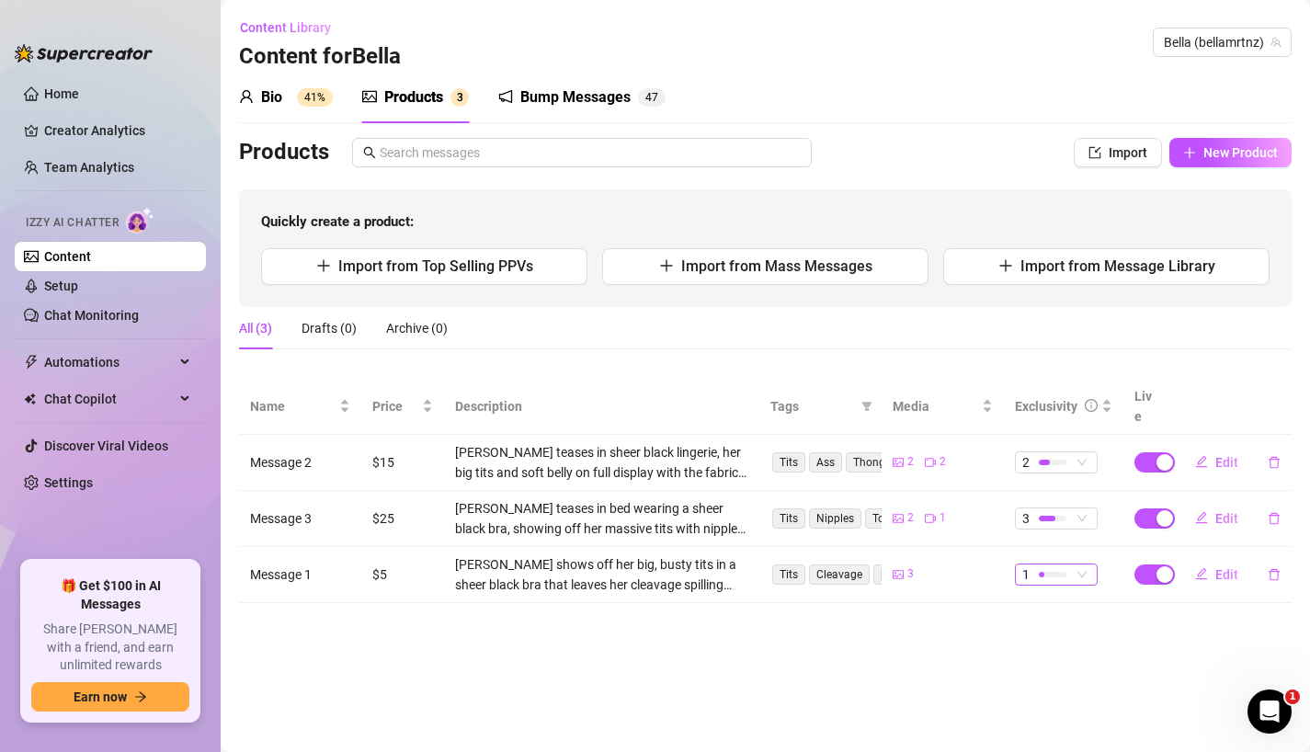
click at [1082, 564] on span "1" at bounding box center [1056, 574] width 68 height 20
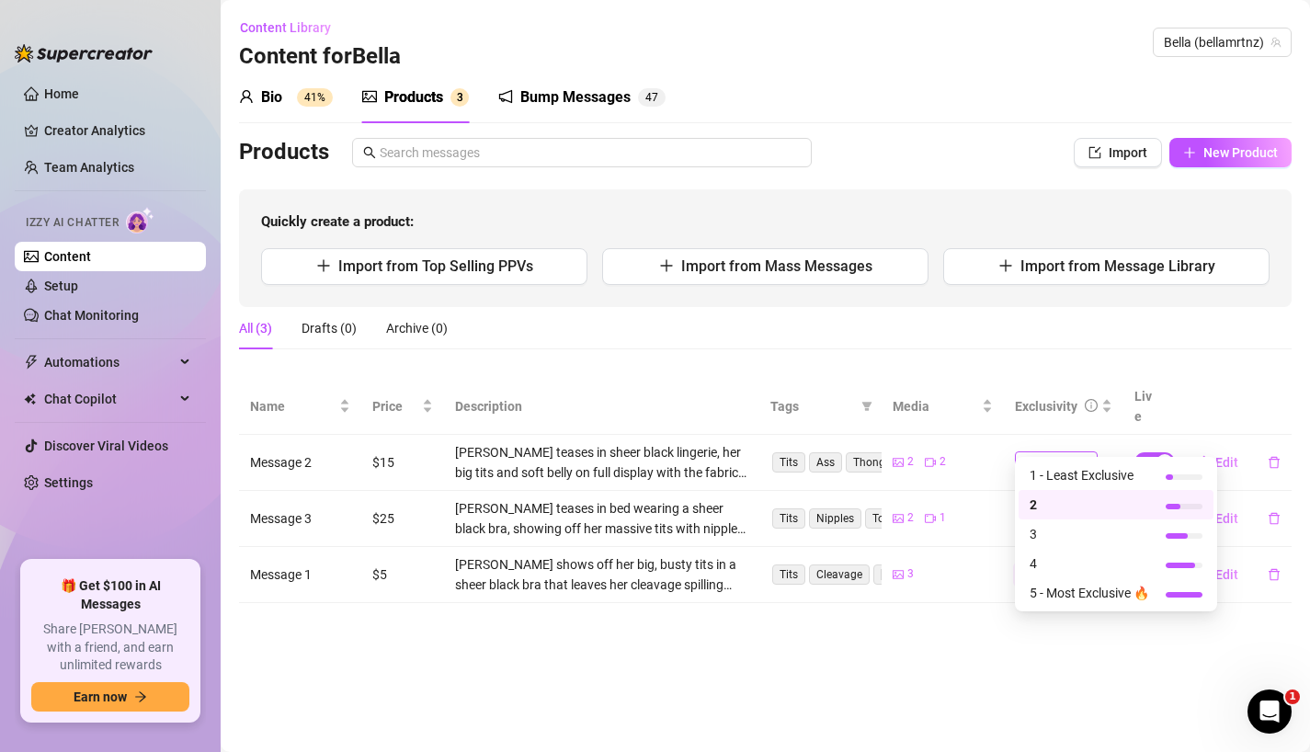
click at [1078, 452] on span "2" at bounding box center [1056, 462] width 68 height 20
click at [1072, 477] on span "1 - Least Exclusive" at bounding box center [1088, 475] width 119 height 20
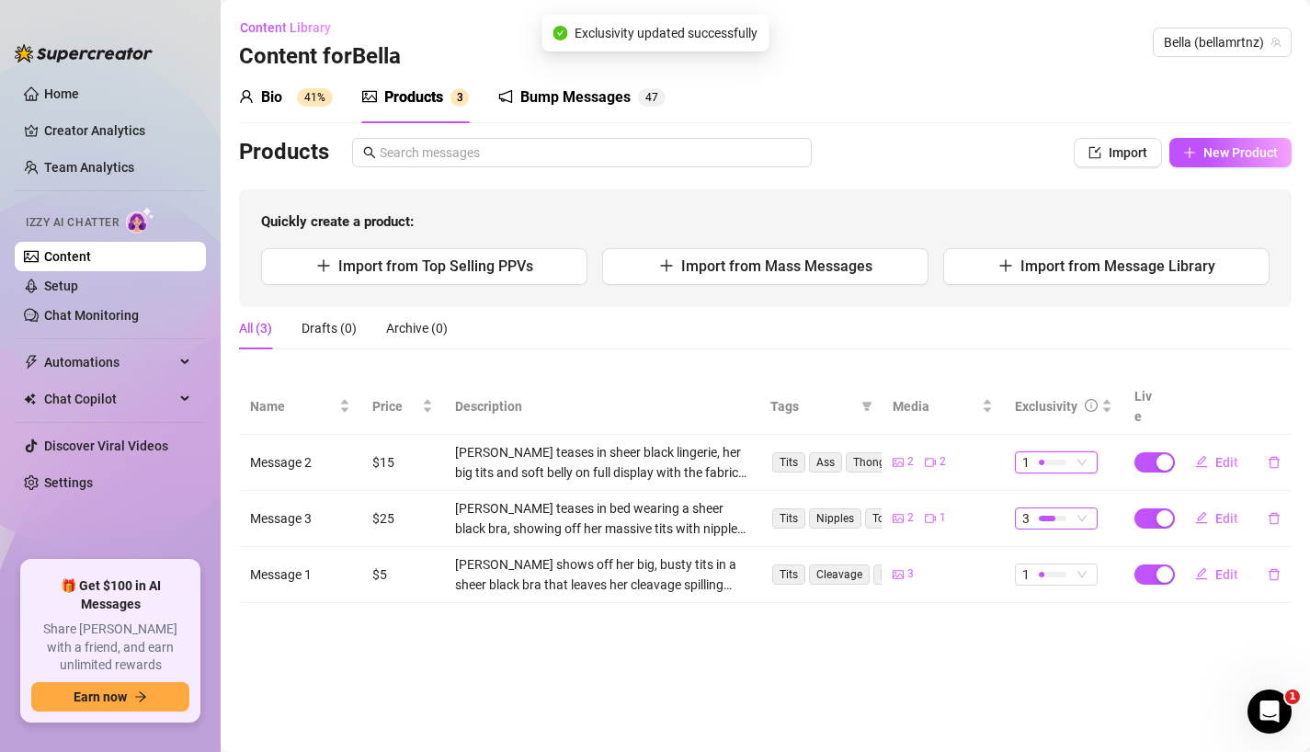
click at [1072, 508] on span "3" at bounding box center [1056, 518] width 68 height 20
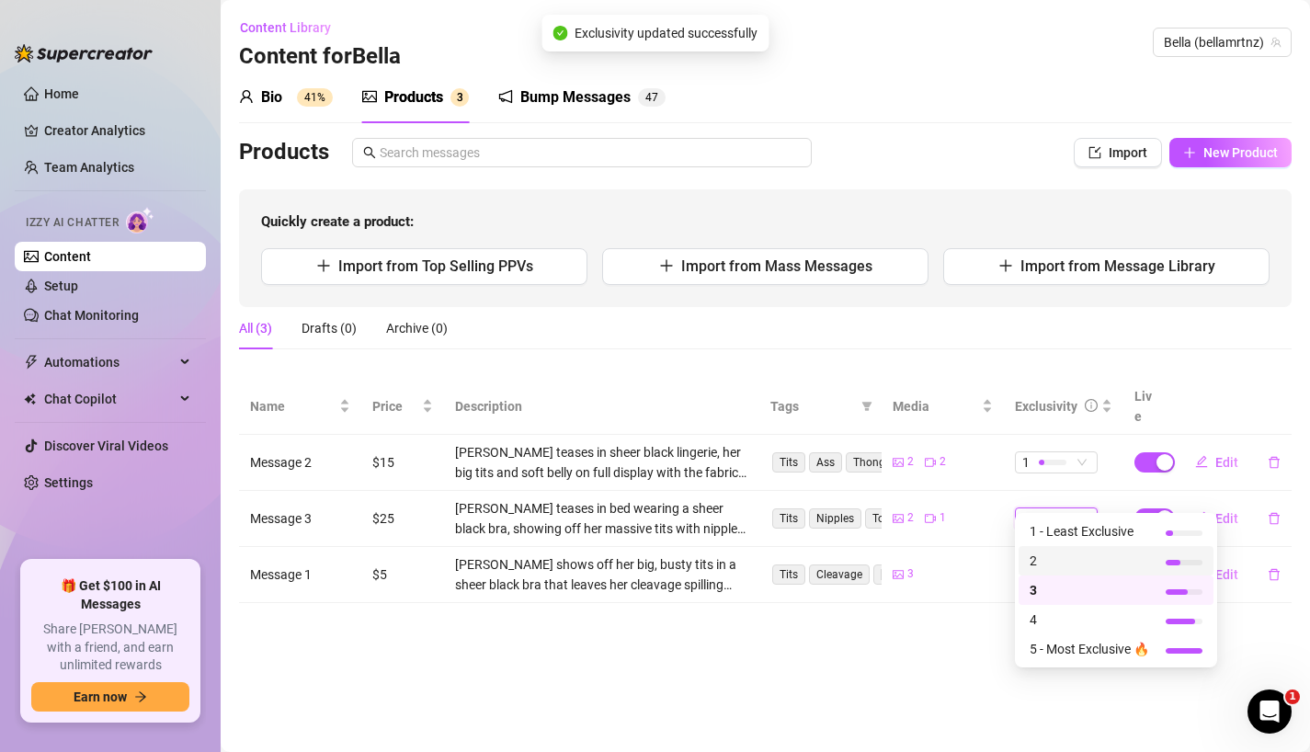
click at [1063, 558] on span "2" at bounding box center [1088, 560] width 119 height 20
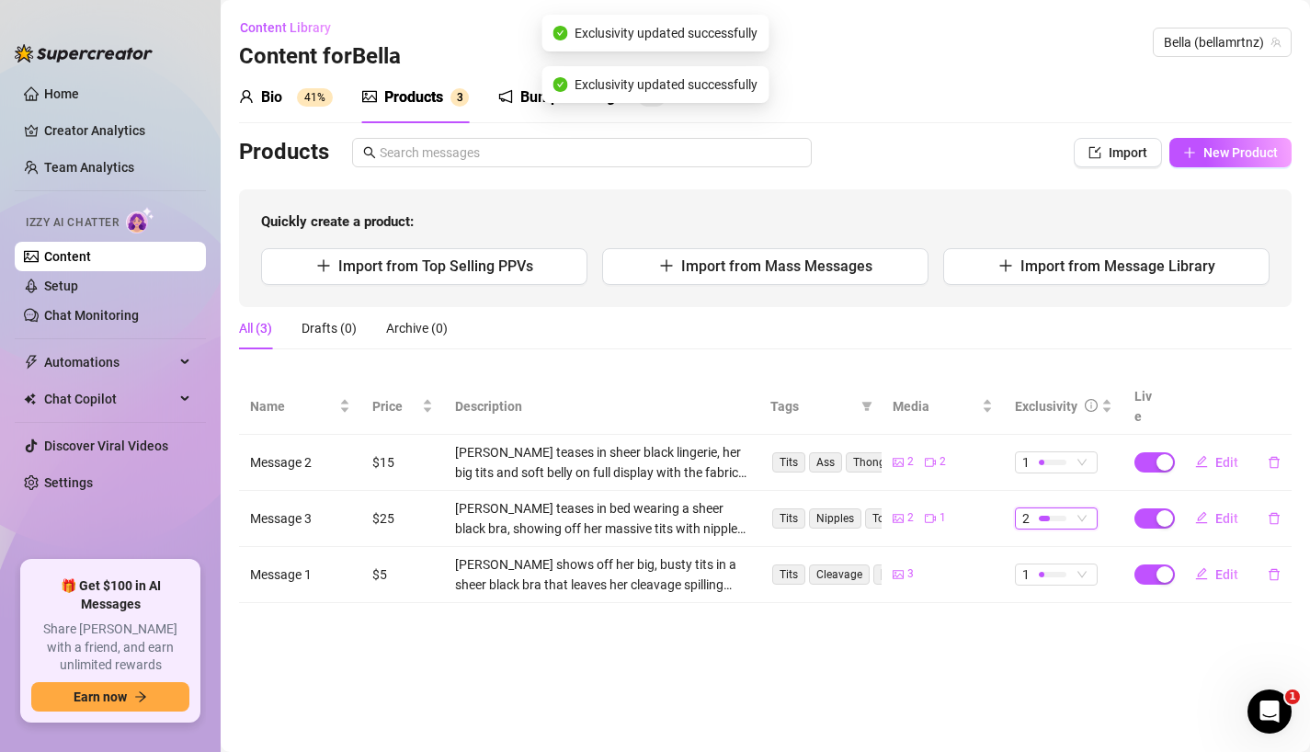
click at [1016, 653] on main "Content Library Content for [PERSON_NAME] (bellamrtnz) Bio 41% Products 3 Bump …" at bounding box center [765, 376] width 1089 height 752
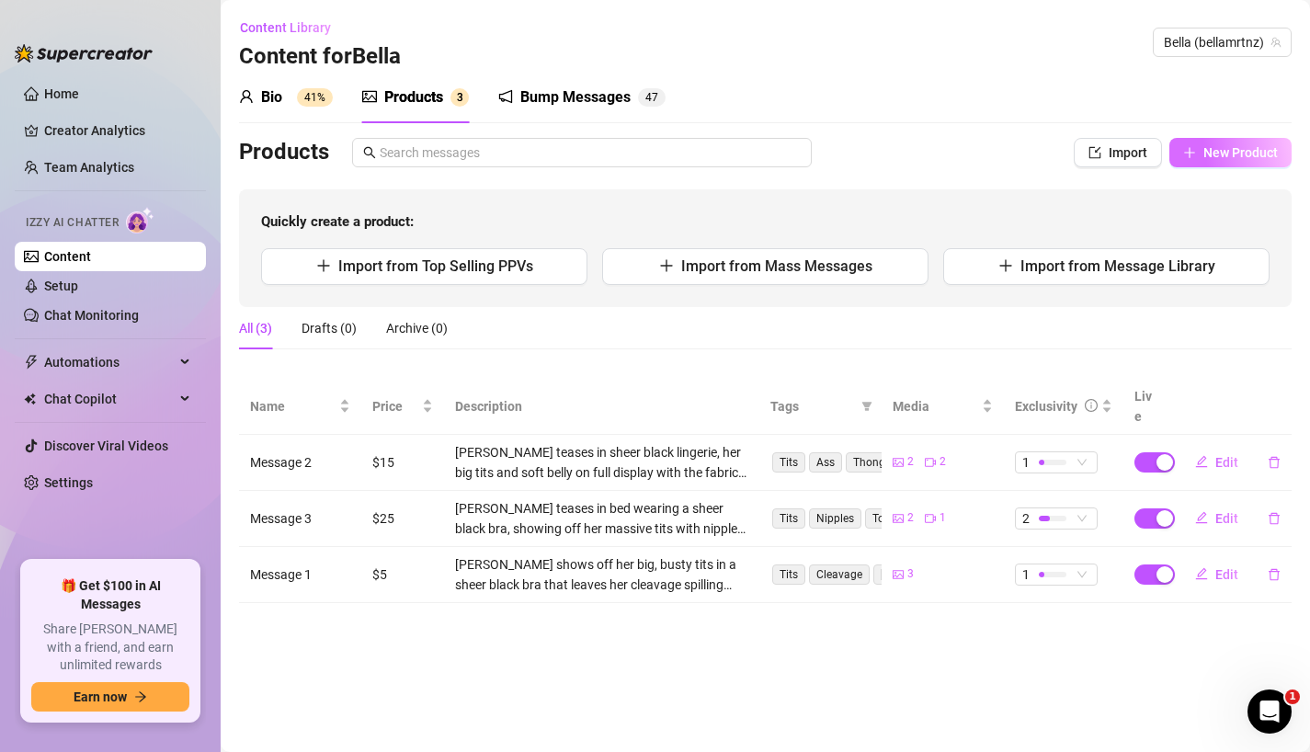
click at [1215, 157] on span "New Product" at bounding box center [1240, 152] width 74 height 15
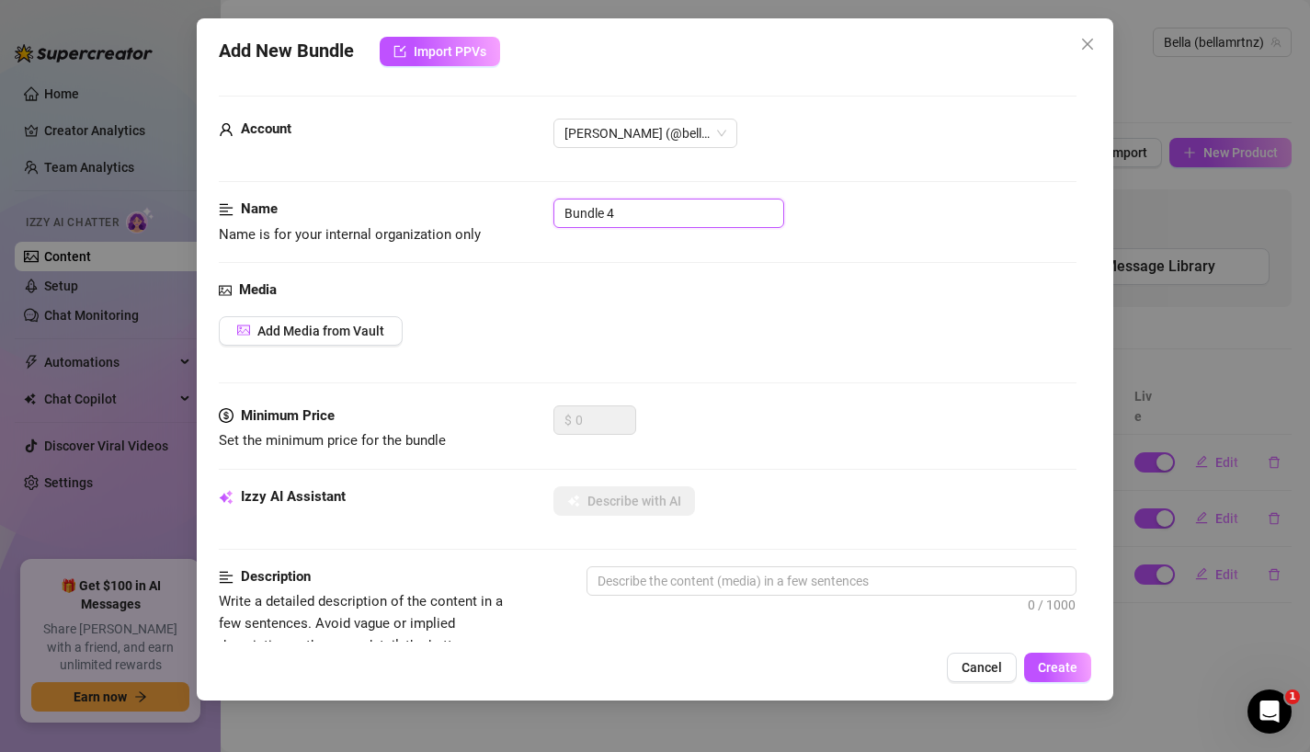
click at [636, 219] on input "Bundle 4" at bounding box center [668, 212] width 231 height 29
click at [653, 278] on div "Name Name is for your internal organization only Message 4" at bounding box center [648, 238] width 858 height 81
click at [386, 329] on button "Add Media from Vault" at bounding box center [311, 330] width 184 height 29
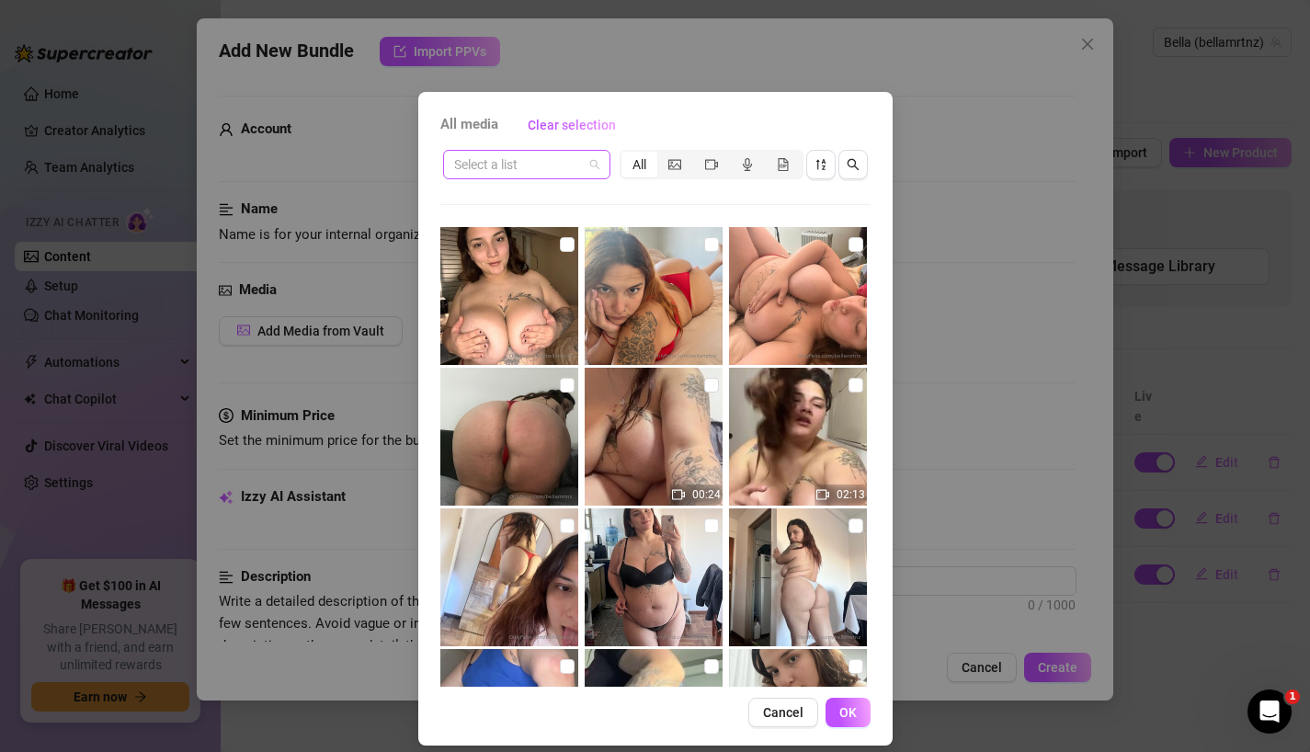
click at [584, 157] on span at bounding box center [526, 165] width 145 height 28
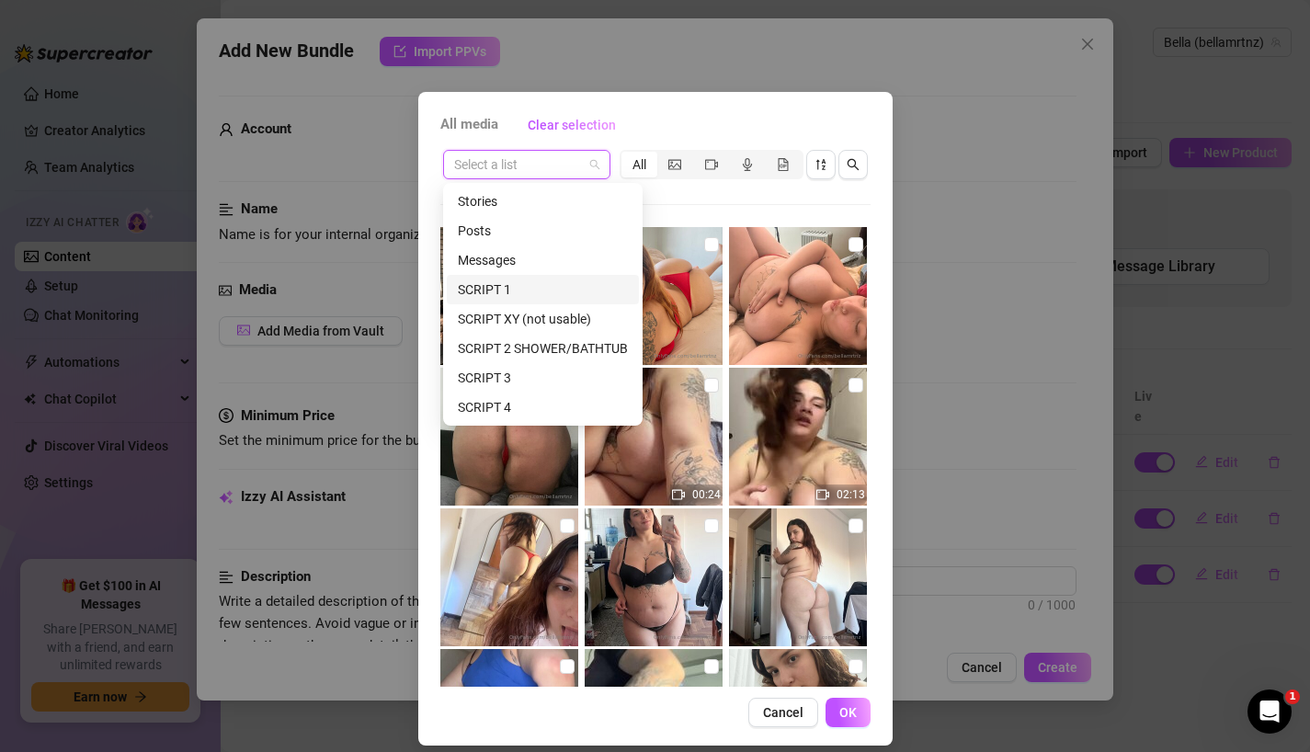
click at [539, 290] on div "SCRIPT 1" at bounding box center [543, 289] width 170 height 20
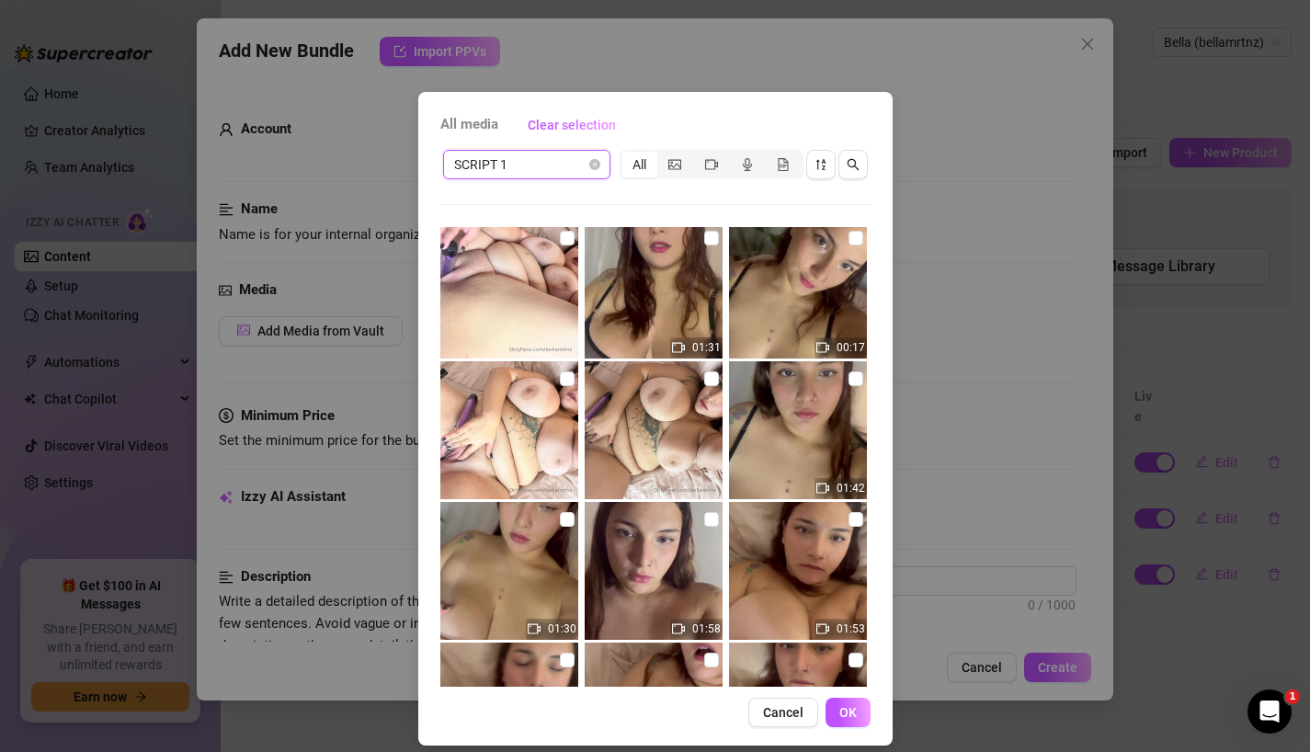
scroll to position [844, 0]
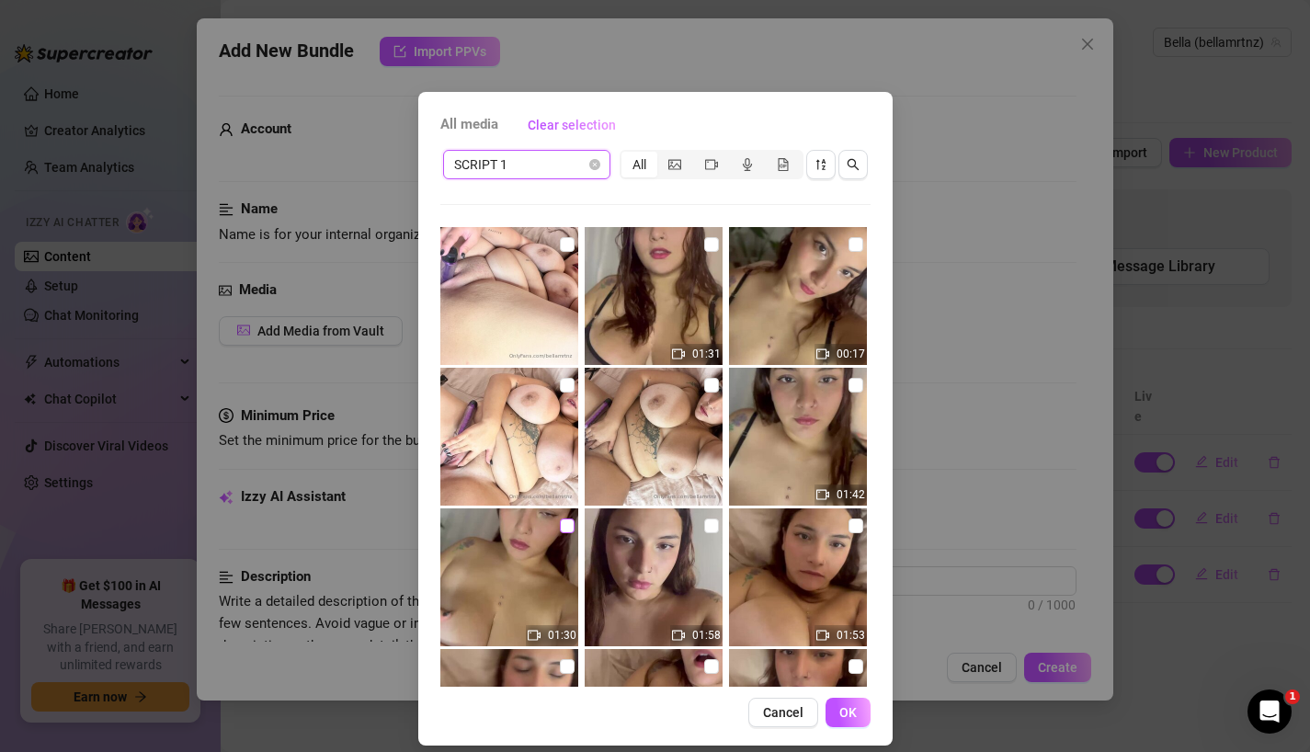
click at [562, 527] on input "checkbox" at bounding box center [567, 525] width 15 height 15
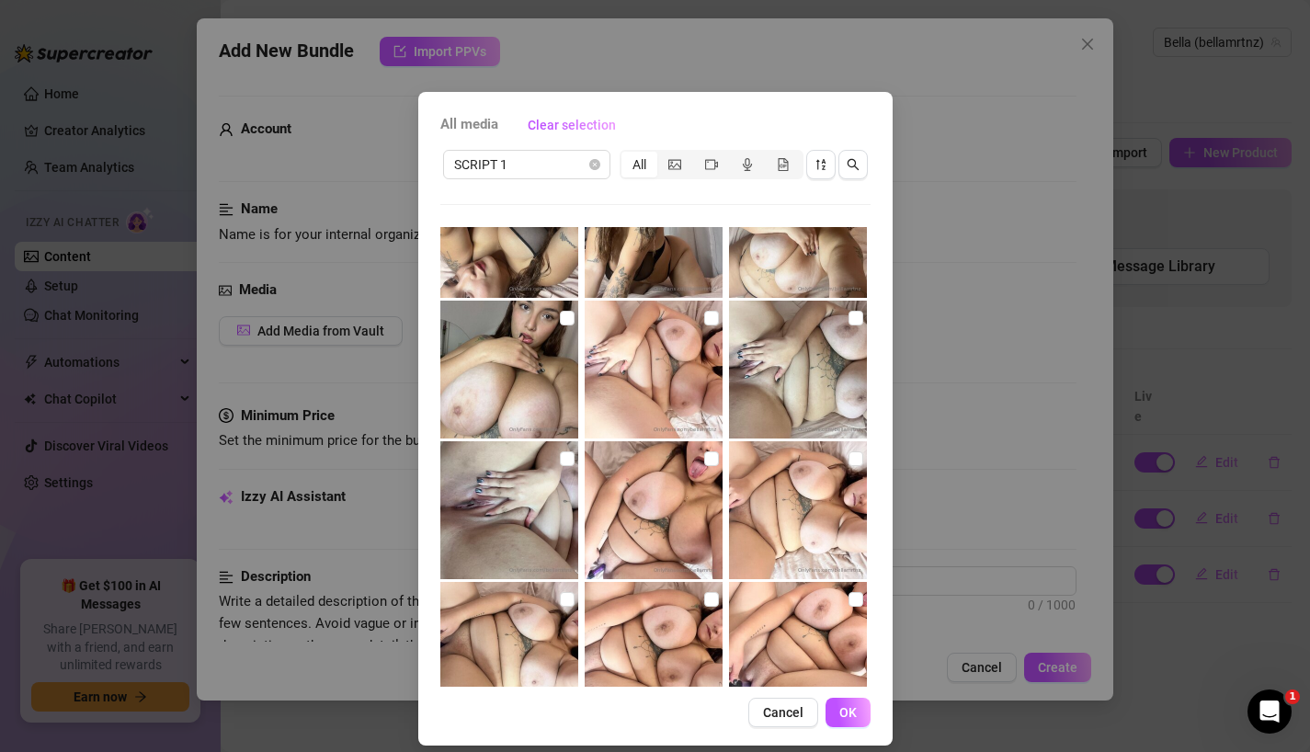
scroll to position [351, 0]
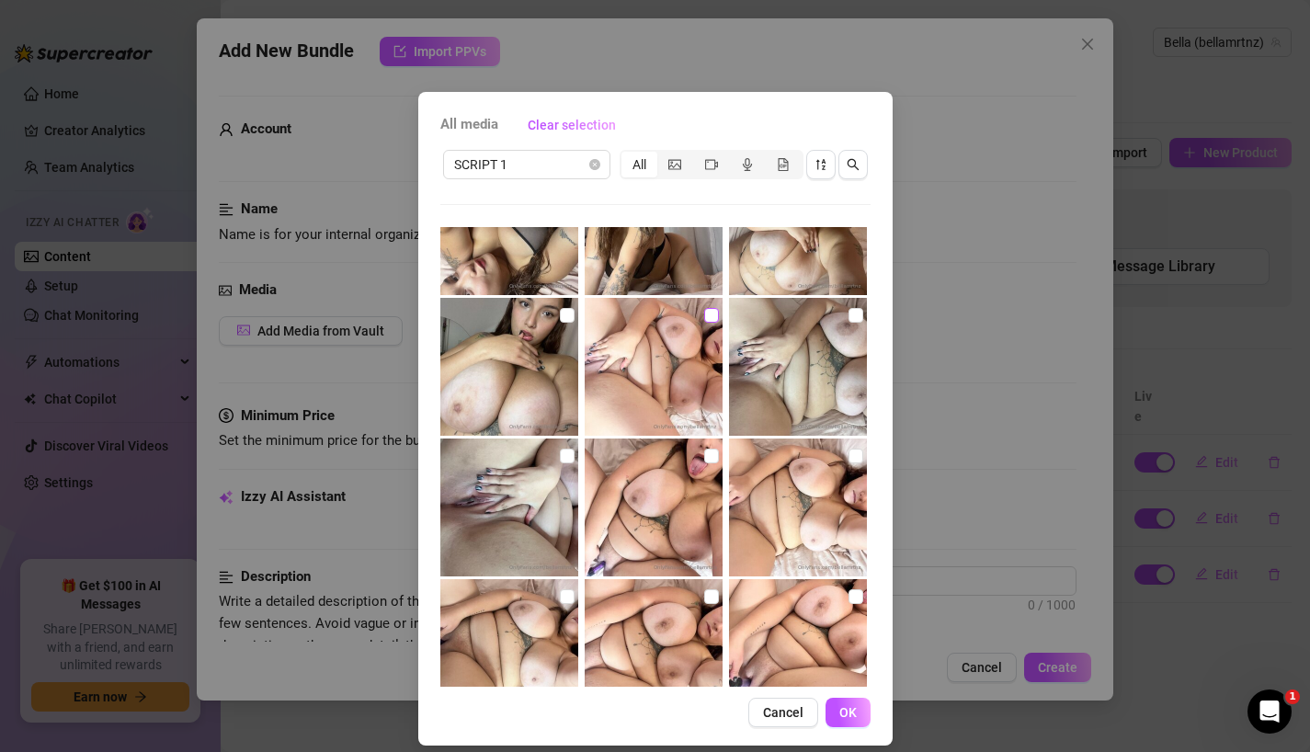
click at [709, 315] on input "checkbox" at bounding box center [711, 315] width 15 height 15
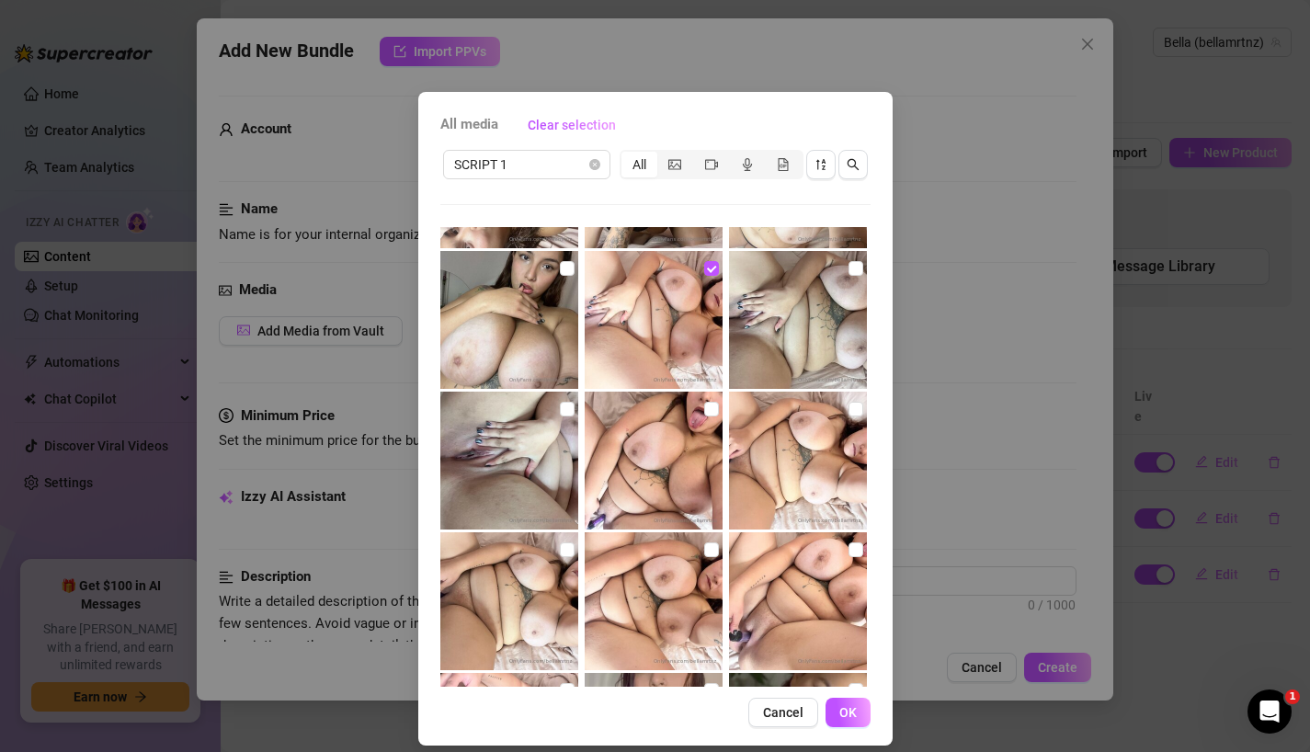
scroll to position [396, 0]
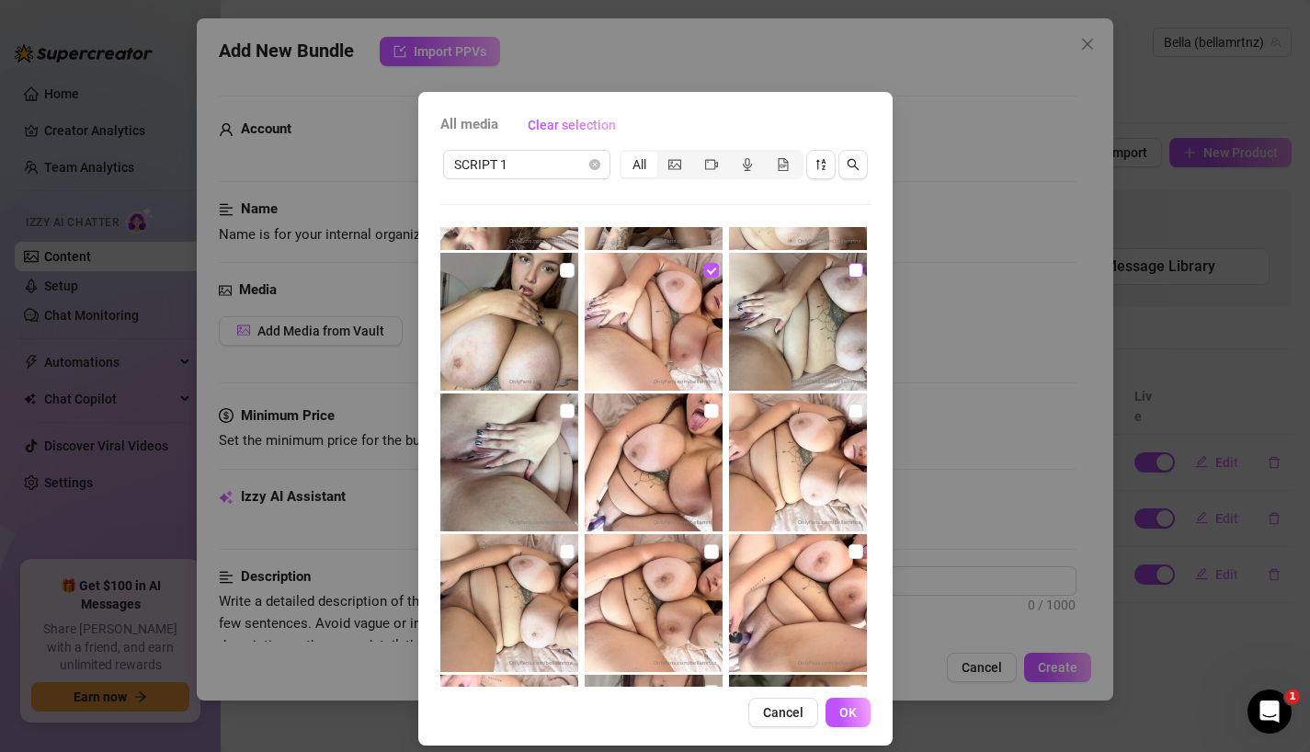
click at [855, 270] on input "checkbox" at bounding box center [855, 270] width 15 height 15
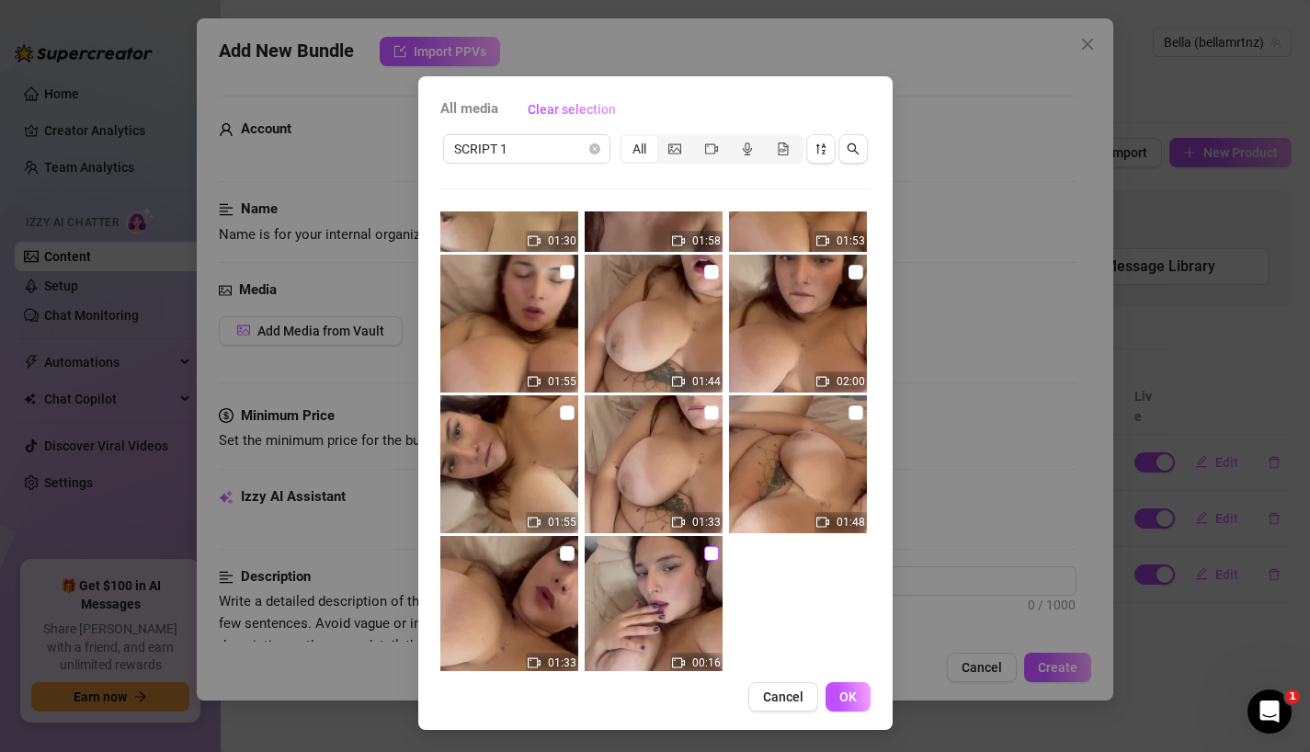
scroll to position [1255, 0]
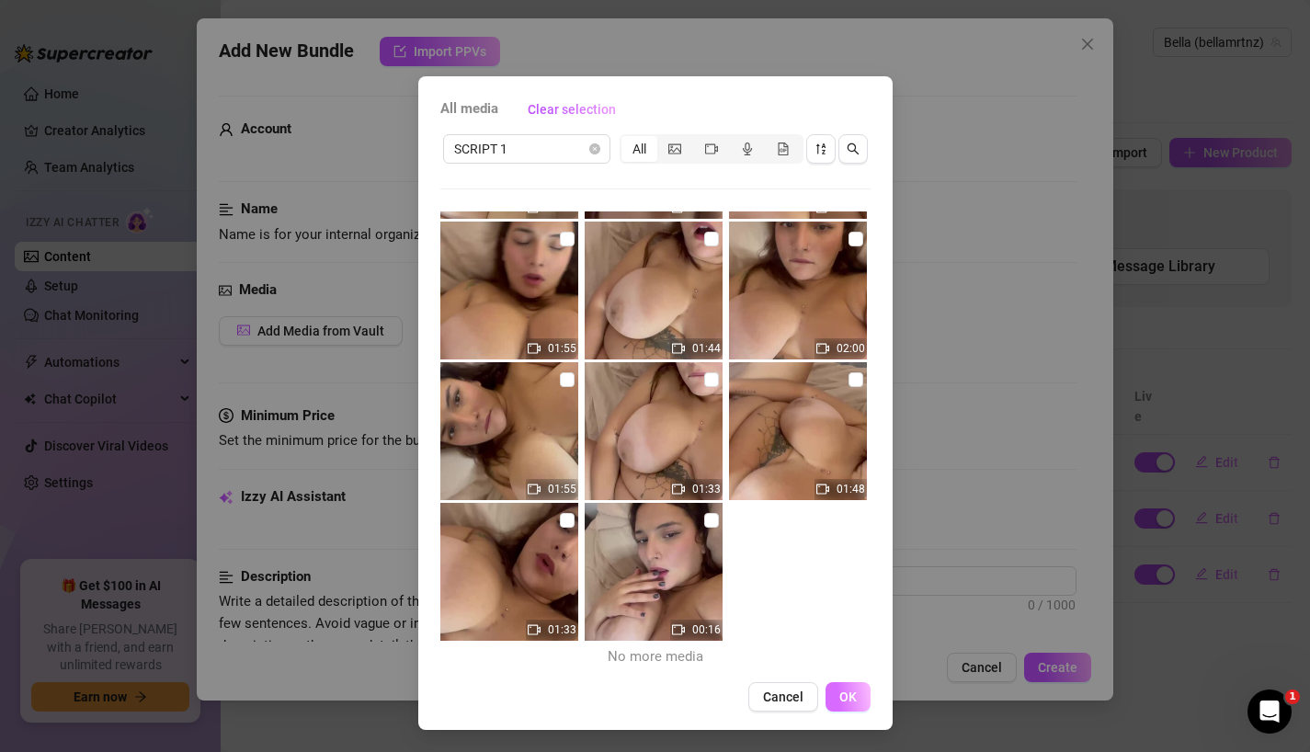
click at [851, 697] on span "OK" at bounding box center [847, 696] width 17 height 15
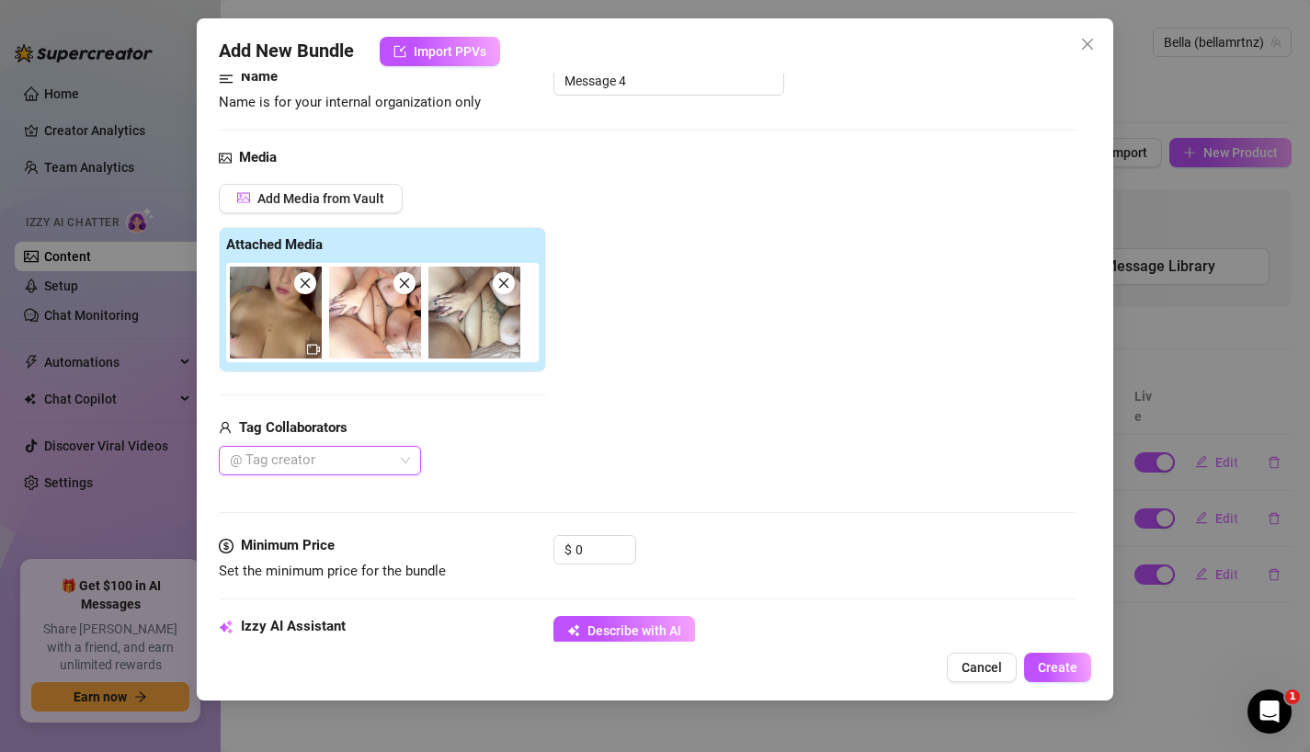
scroll to position [141, 0]
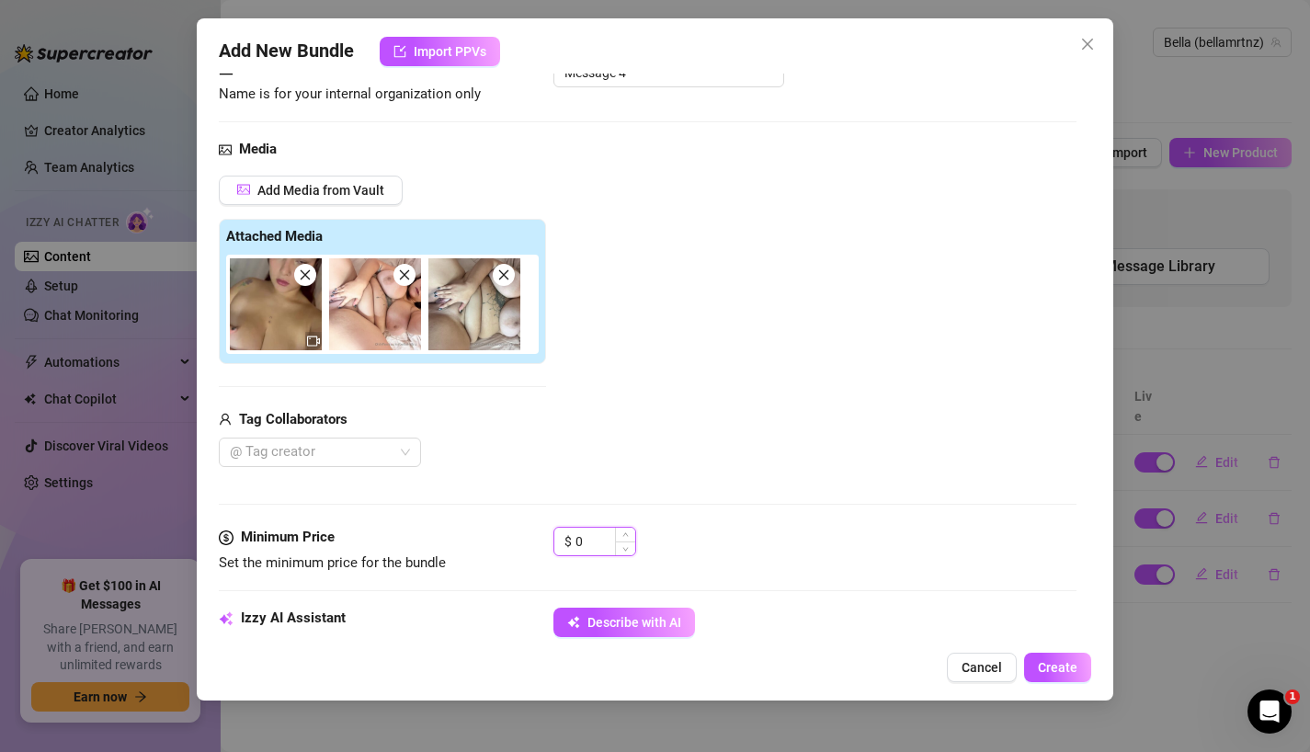
click at [593, 542] on input "0" at bounding box center [605, 541] width 60 height 28
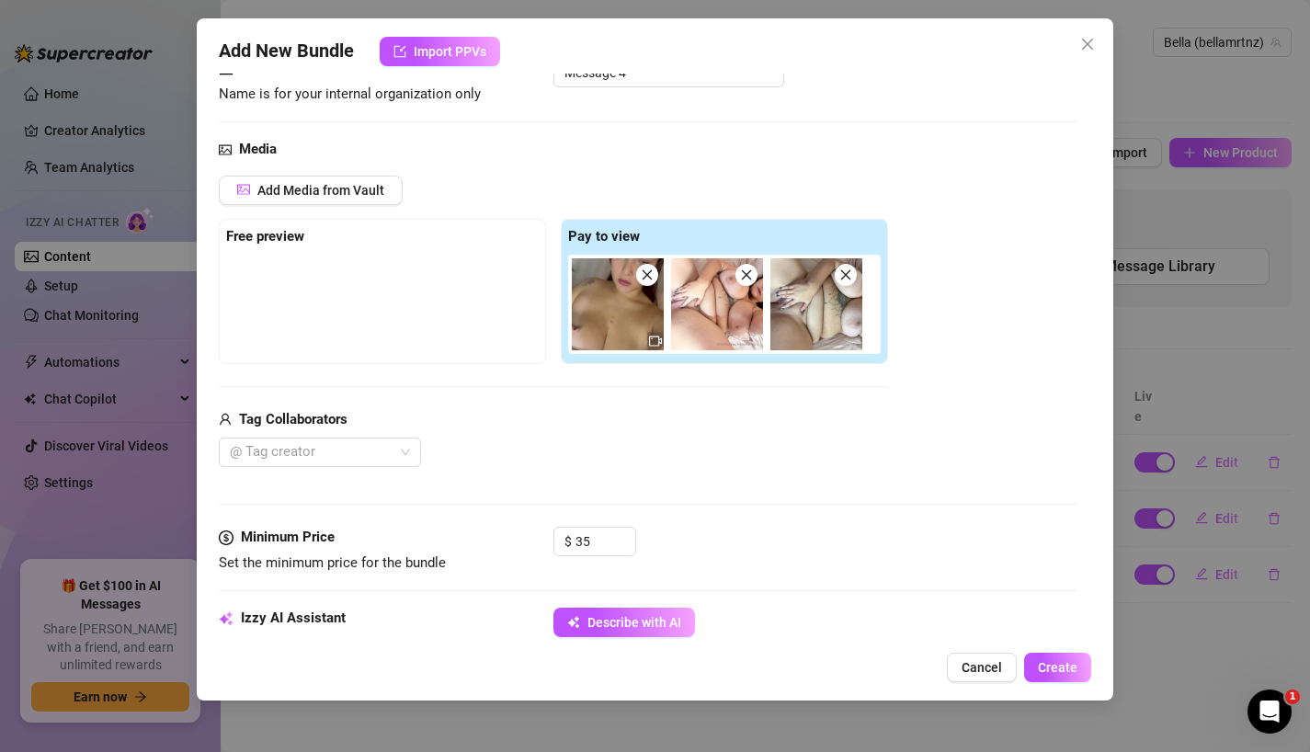
click at [766, 508] on div "Media Add Media from Vault Free preview Pay to view Tag Collaborators @ Tag cre…" at bounding box center [648, 333] width 858 height 388
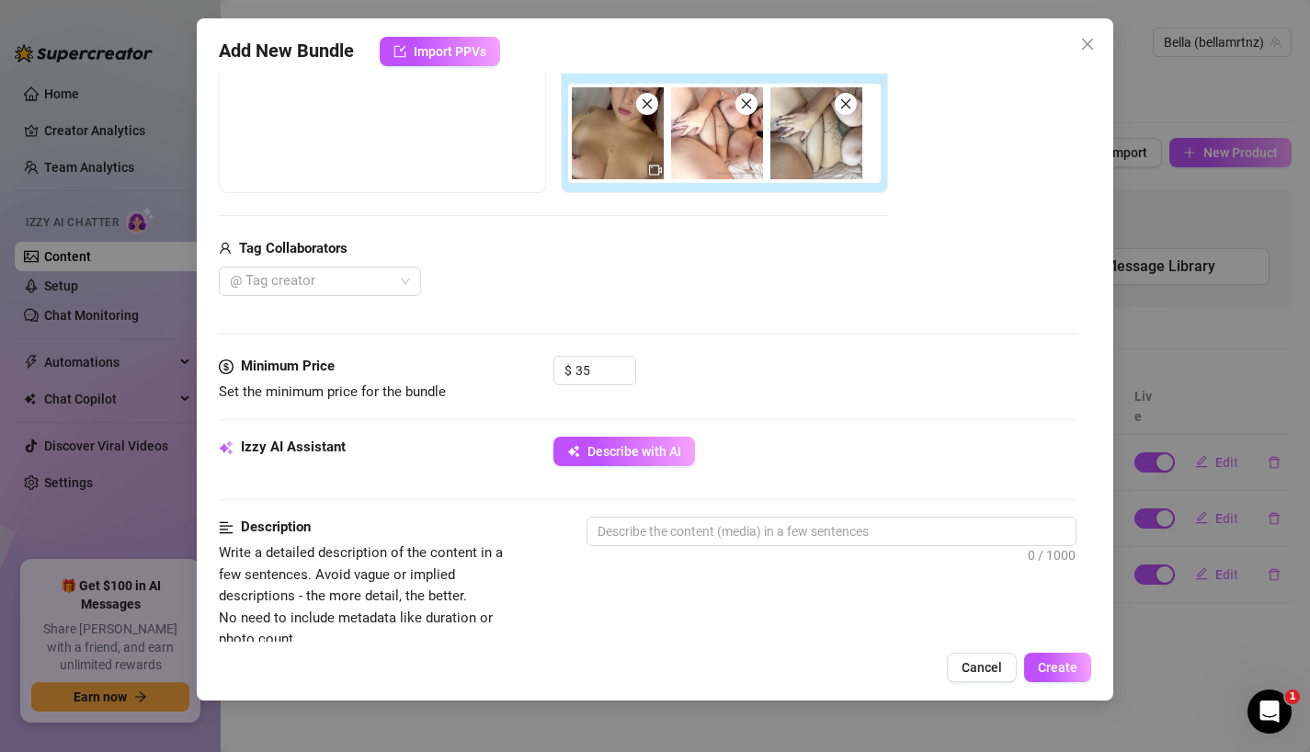
scroll to position [329, 0]
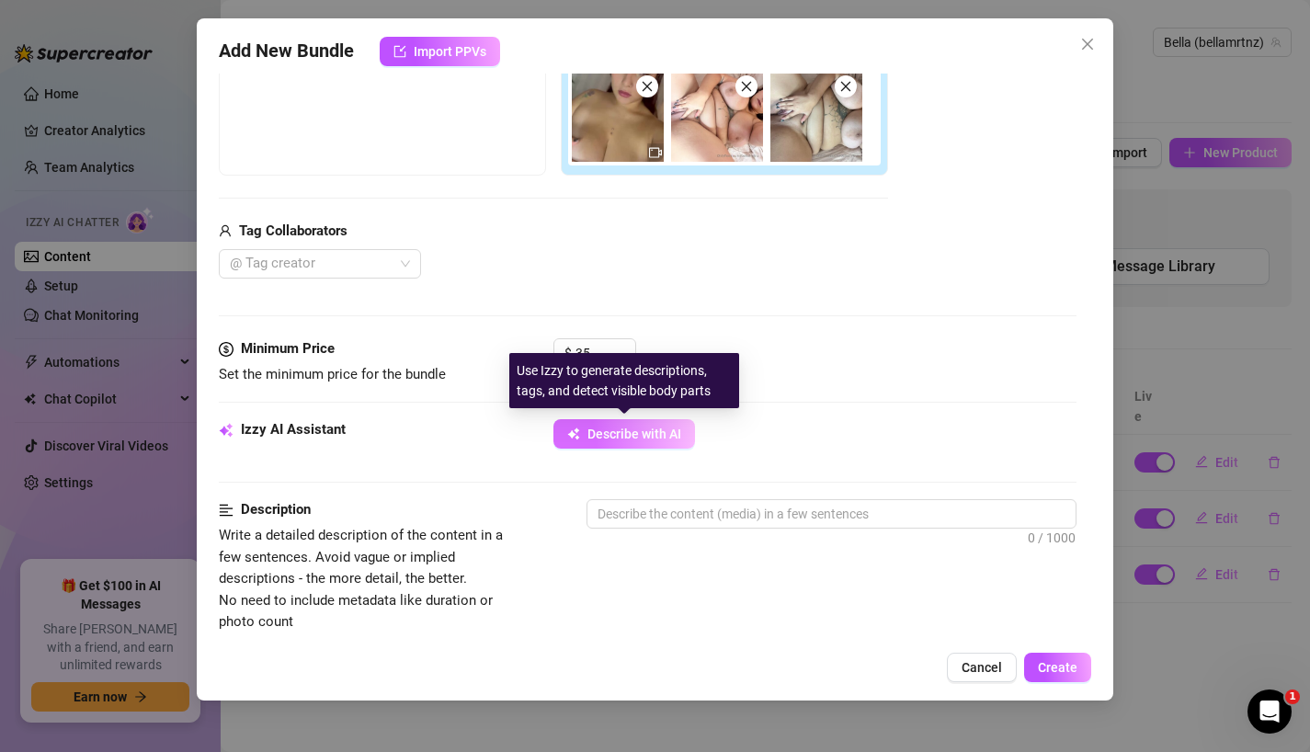
click at [661, 441] on button "Describe with AI" at bounding box center [624, 433] width 142 height 29
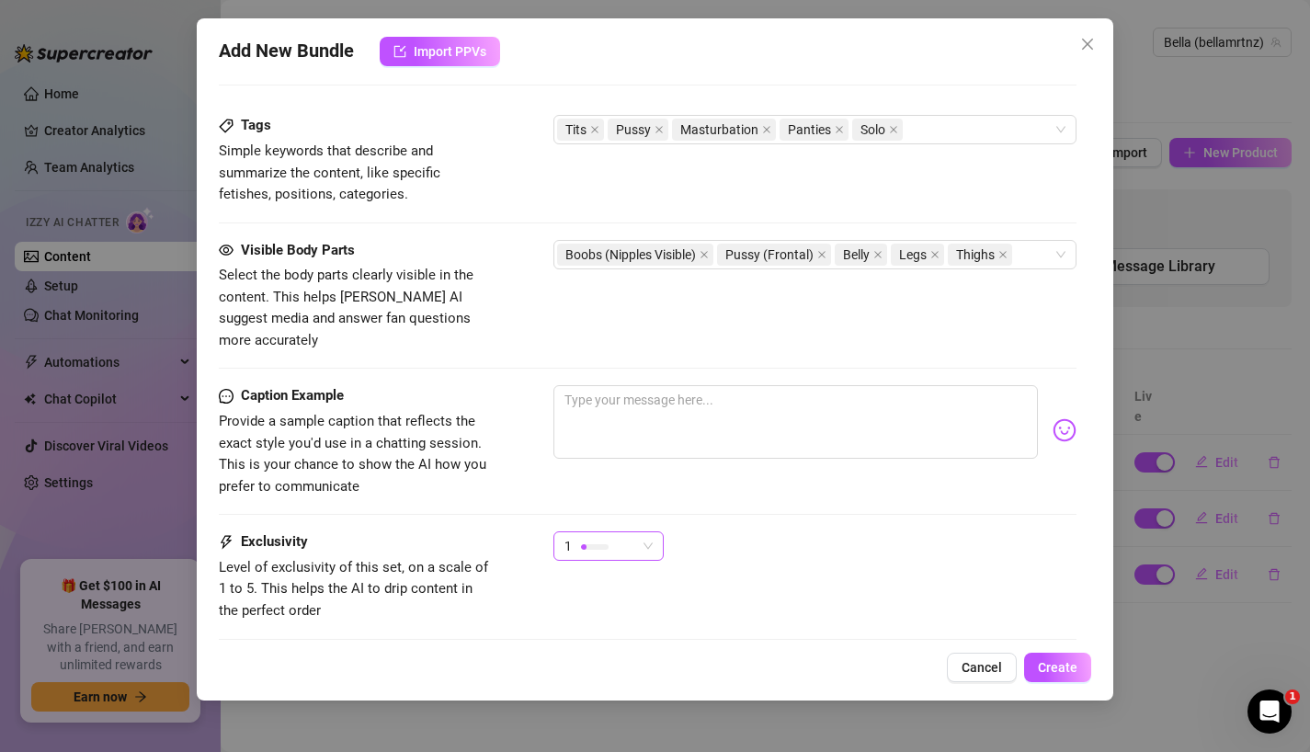
scroll to position [922, 0]
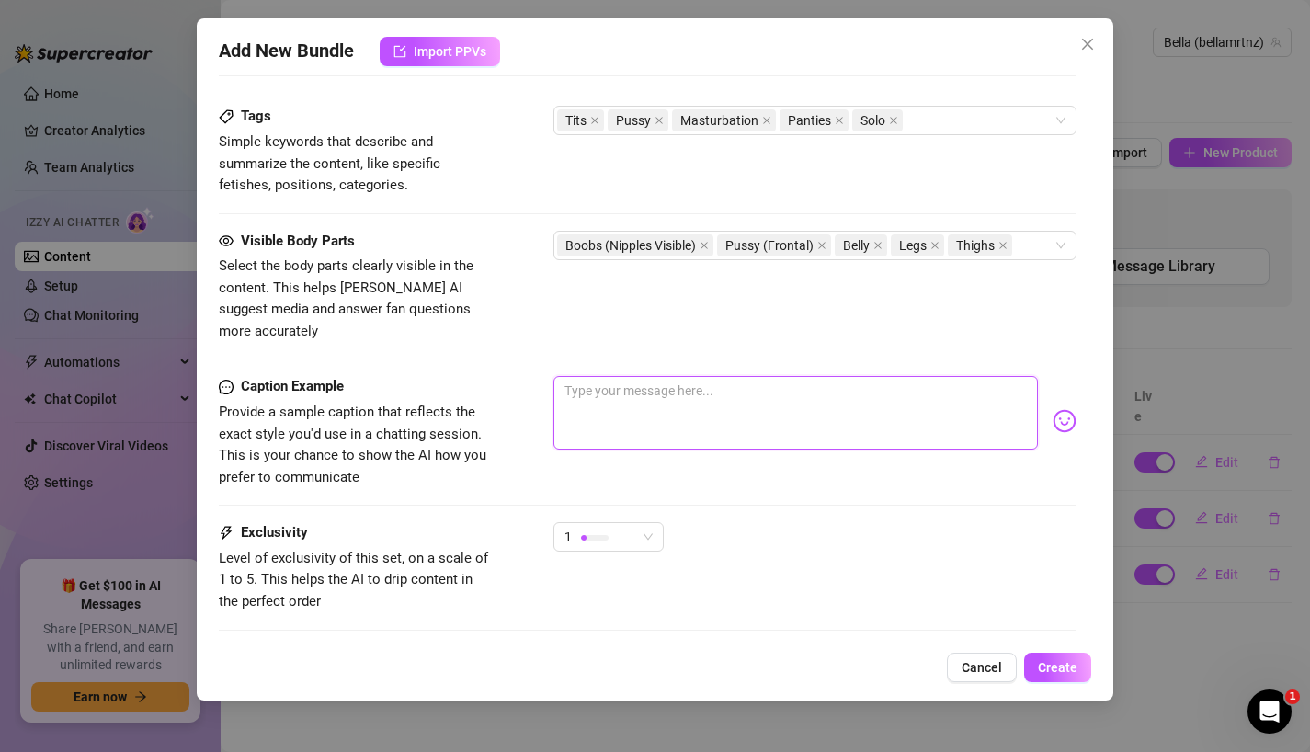
click at [639, 376] on textarea at bounding box center [795, 413] width 485 height 74
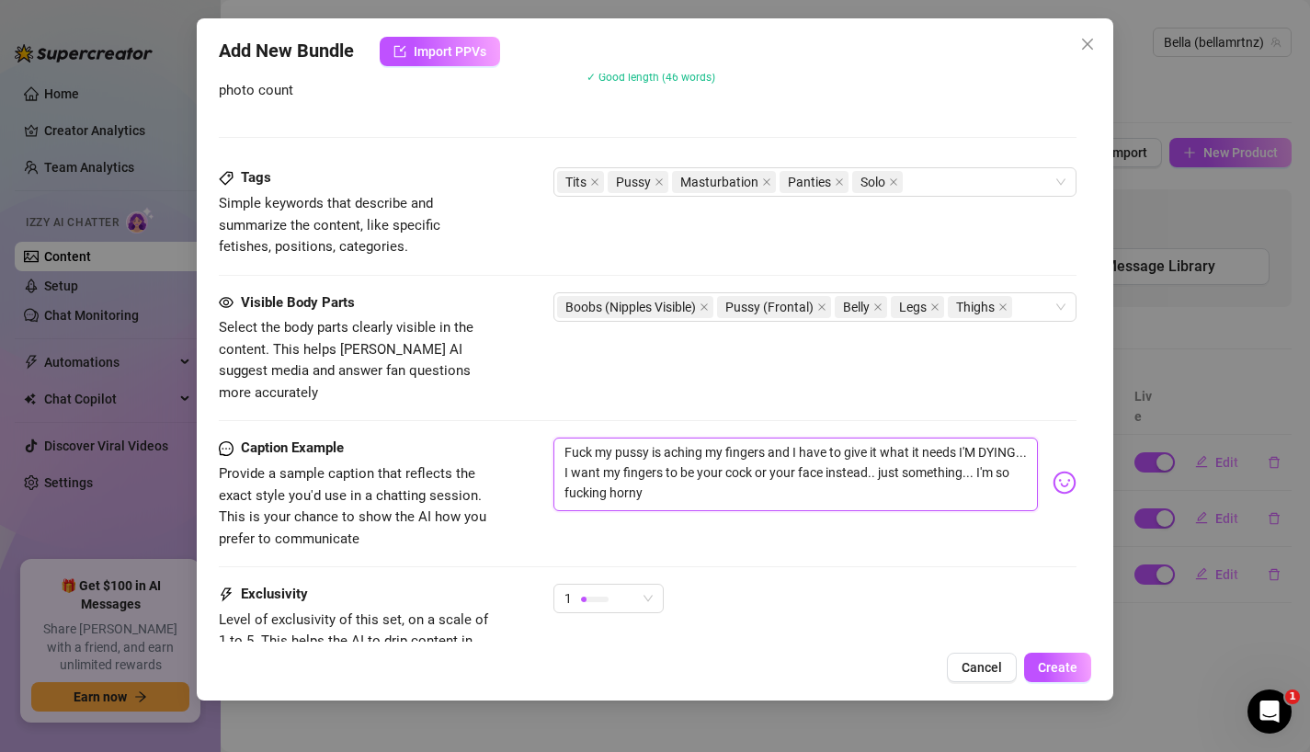
scroll to position [1008, 0]
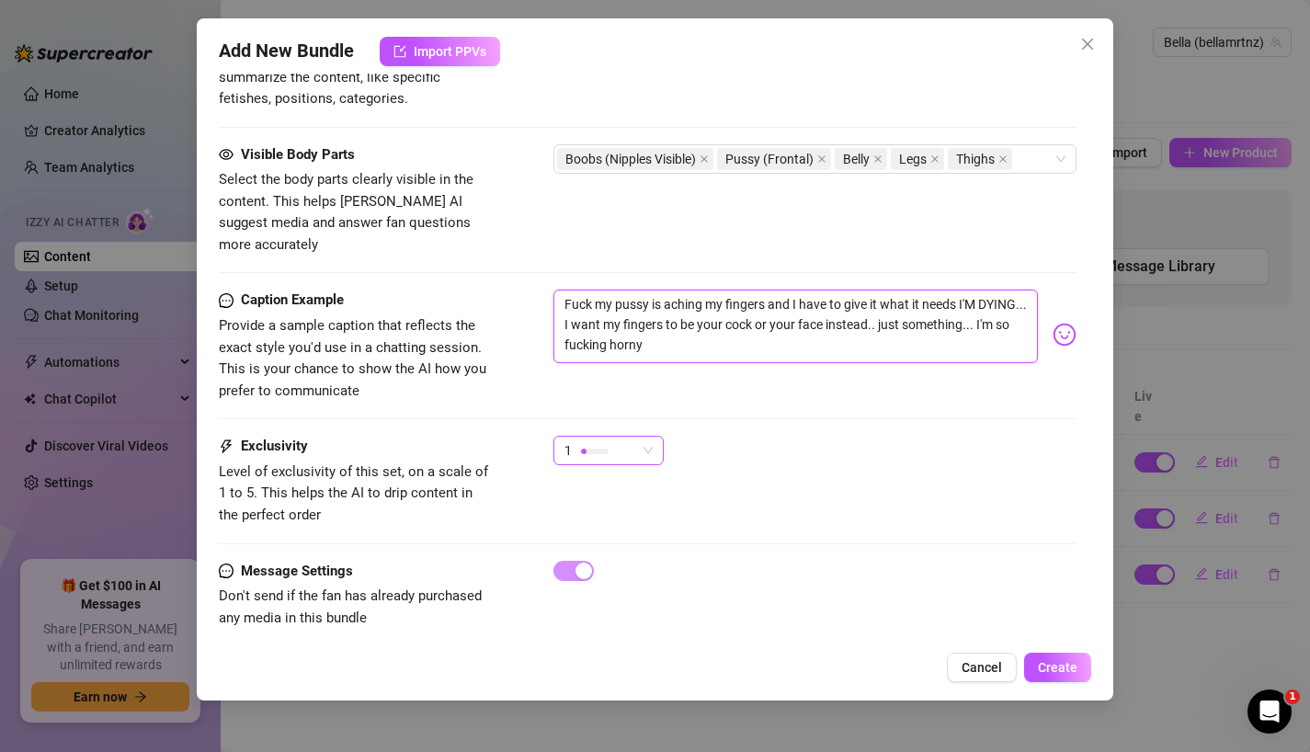
click at [598, 442] on div at bounding box center [595, 450] width 28 height 17
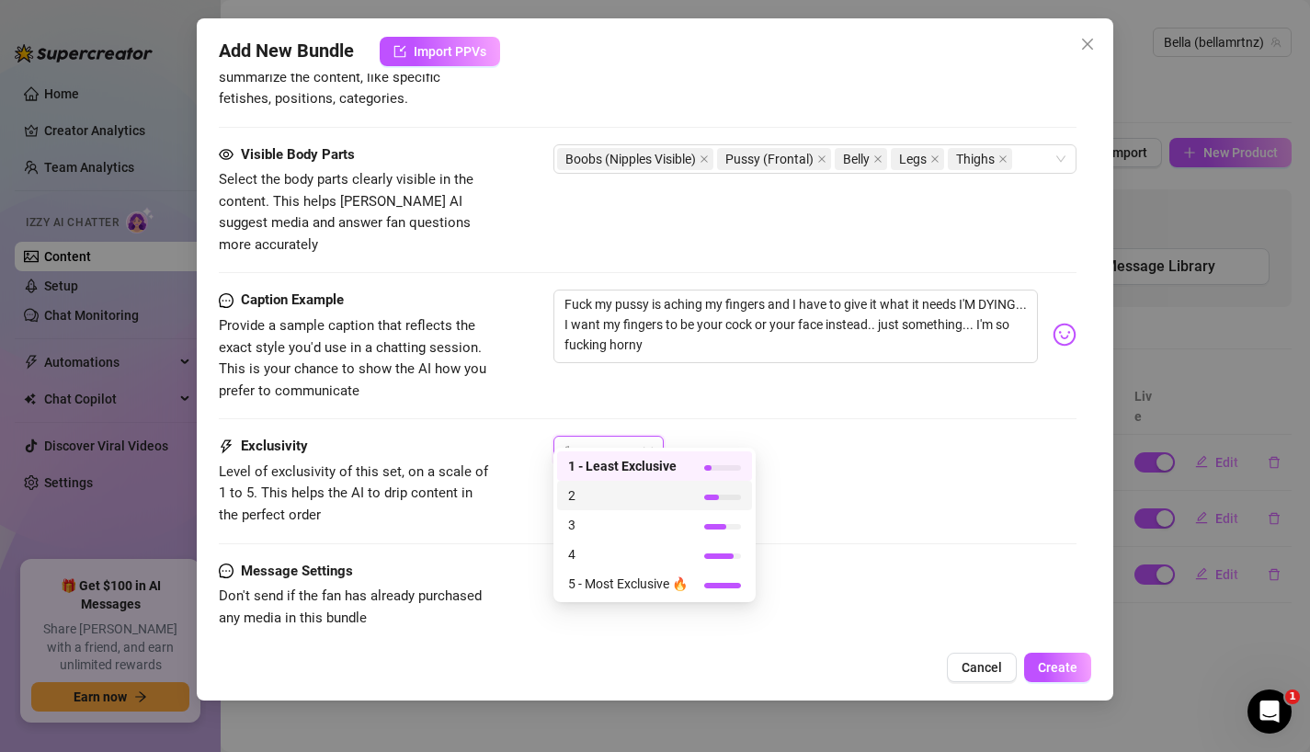
click at [629, 498] on span "2" at bounding box center [627, 495] width 119 height 20
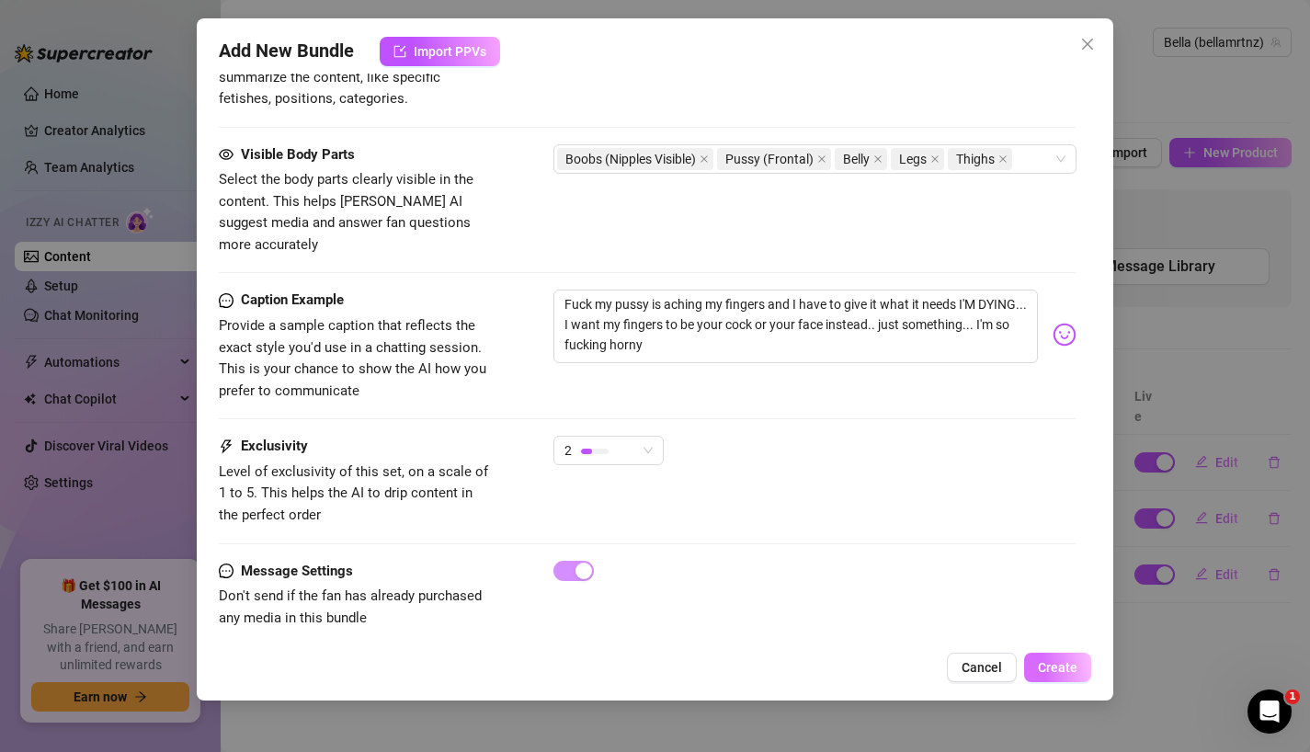
click at [1043, 668] on span "Create" at bounding box center [1058, 667] width 40 height 15
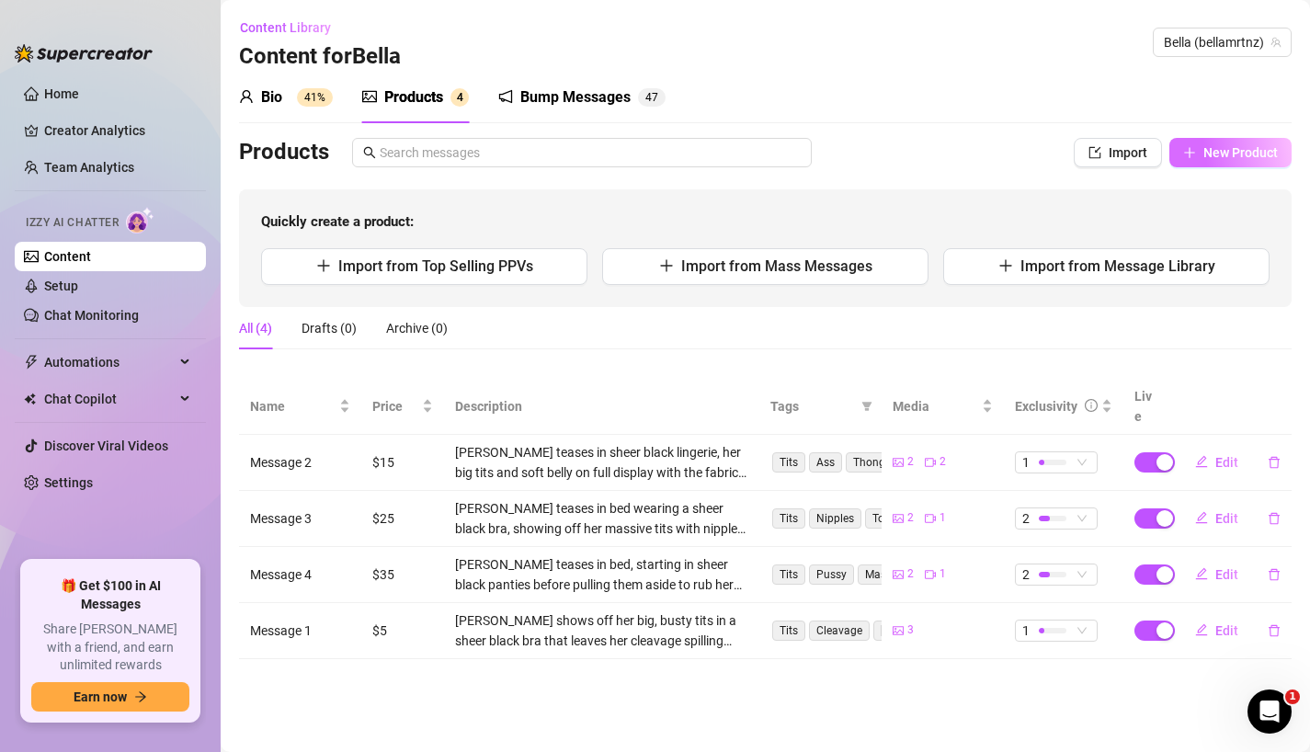
click at [1206, 157] on span "New Product" at bounding box center [1240, 152] width 74 height 15
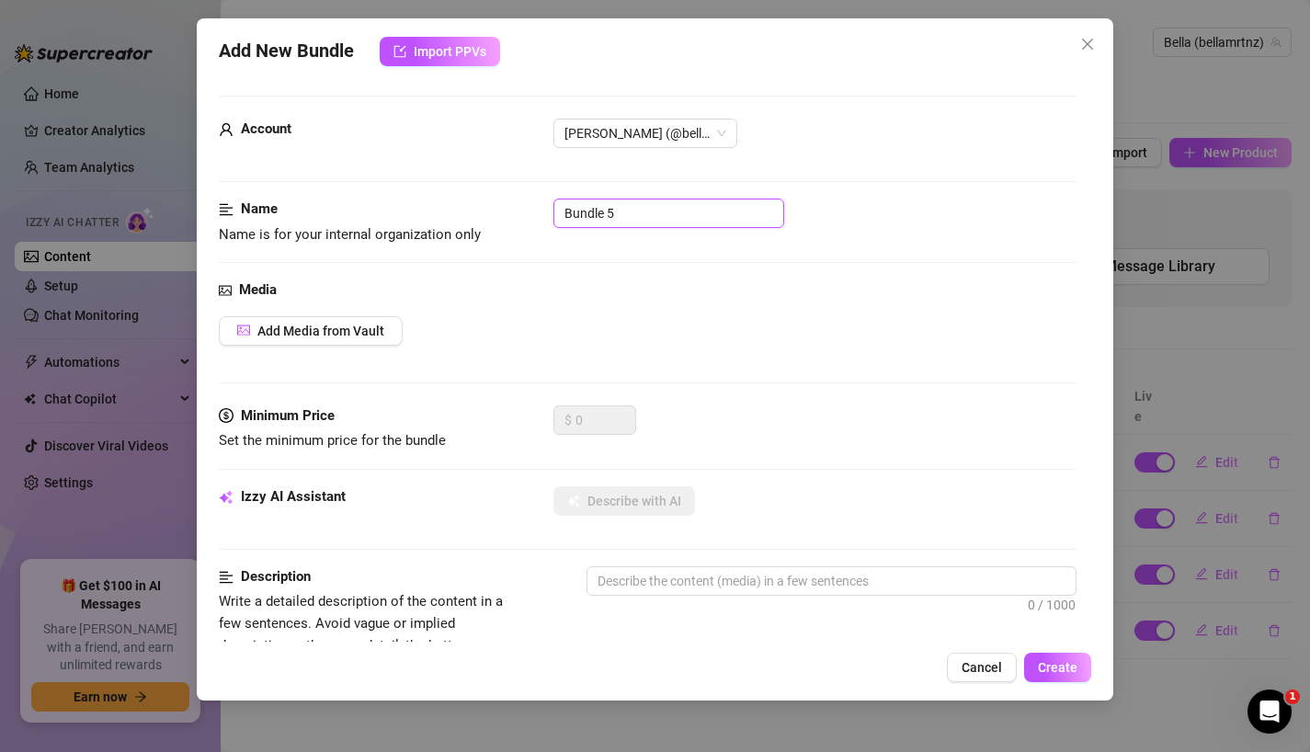
click at [666, 210] on input "Bundle 5" at bounding box center [668, 212] width 231 height 29
click at [302, 341] on button "Add Media from Vault" at bounding box center [311, 330] width 184 height 29
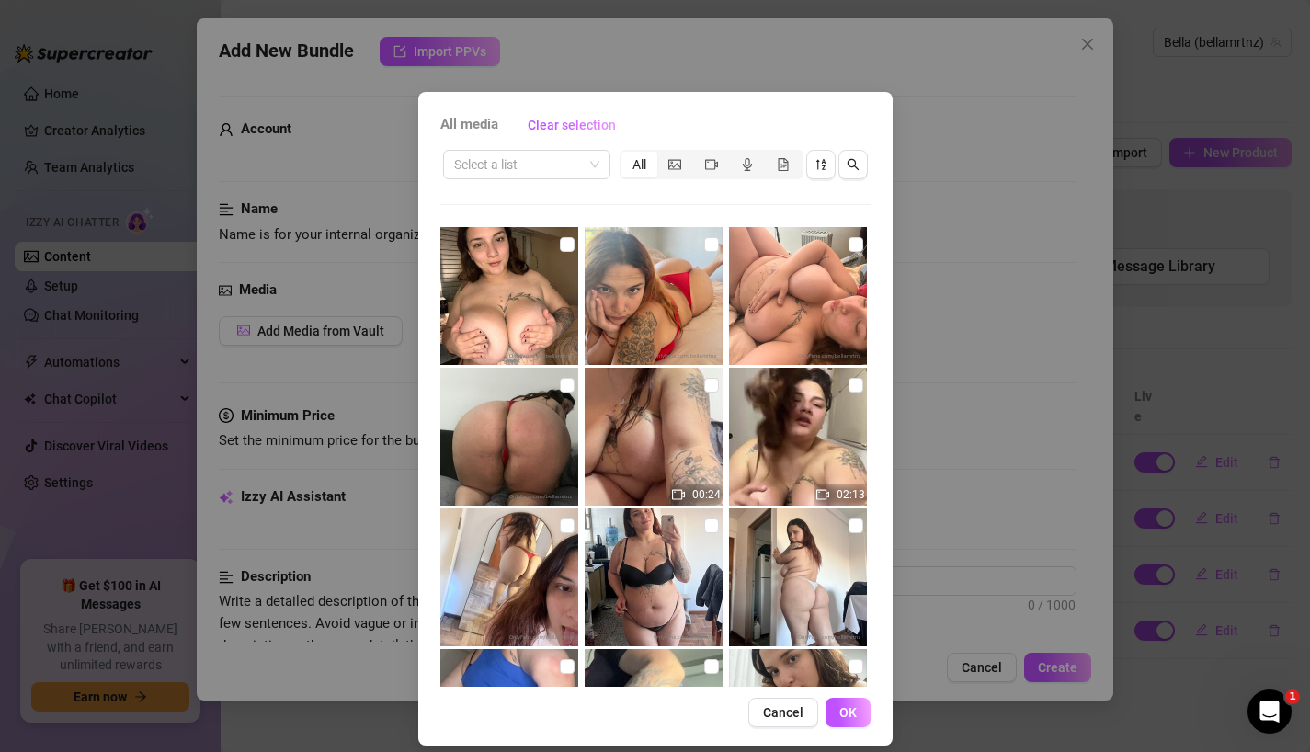
click at [568, 187] on div "Select a list All 00:24 02:13 03:36 00:27 03:08 00:12" at bounding box center [655, 416] width 430 height 539
click at [559, 164] on input "search" at bounding box center [518, 165] width 129 height 28
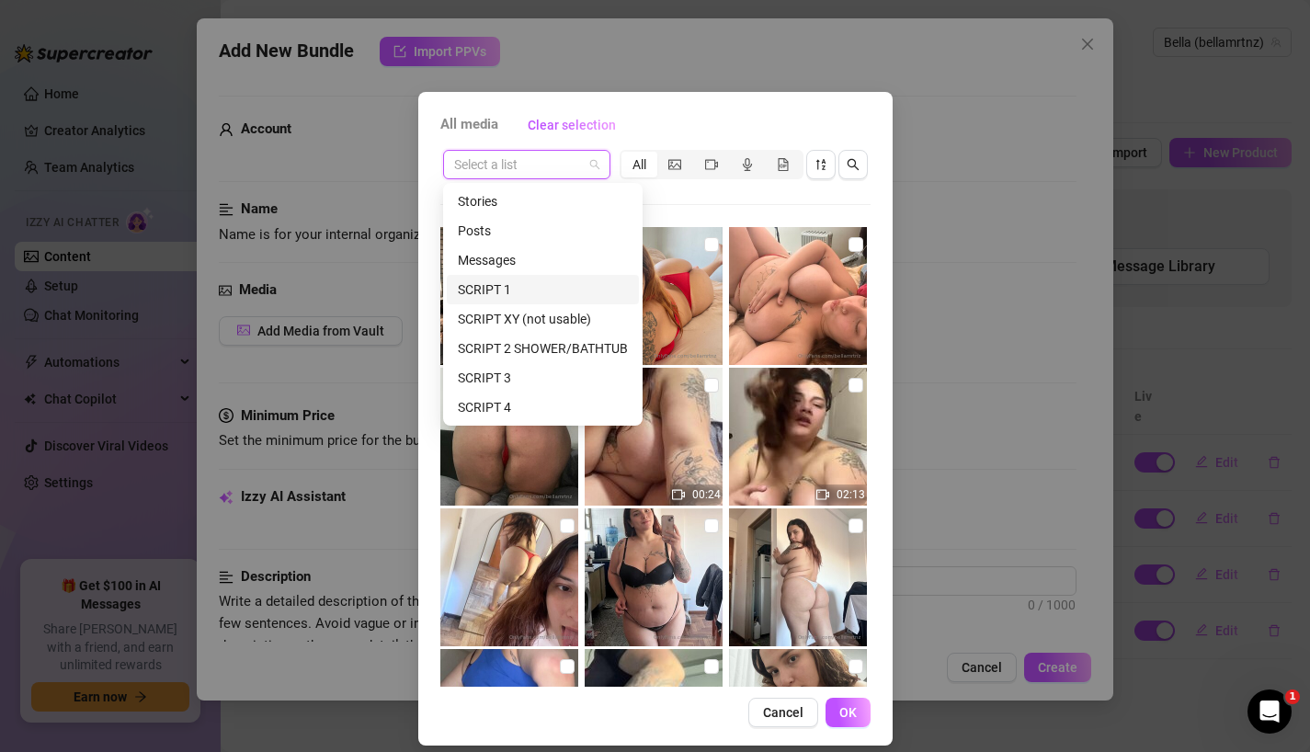
click at [527, 293] on div "SCRIPT 1" at bounding box center [543, 289] width 170 height 20
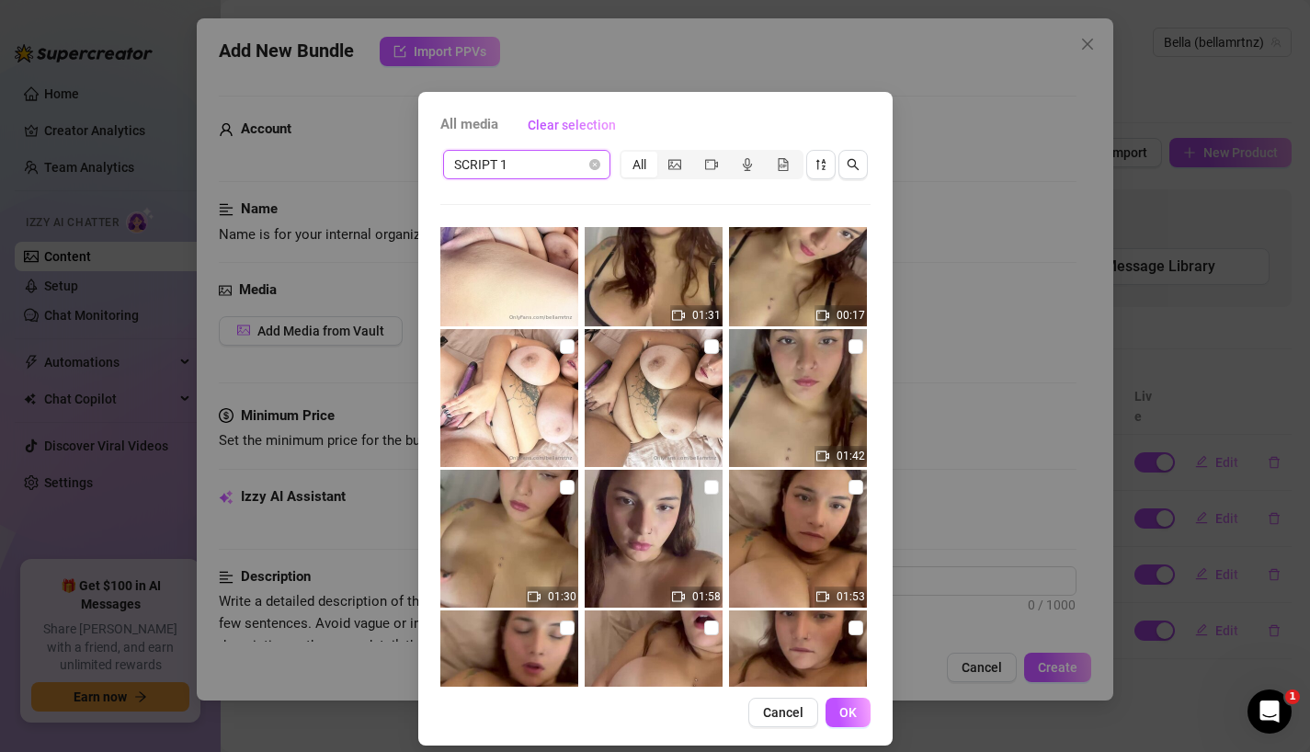
scroll to position [881, 0]
click at [709, 483] on input "checkbox" at bounding box center [711, 488] width 15 height 15
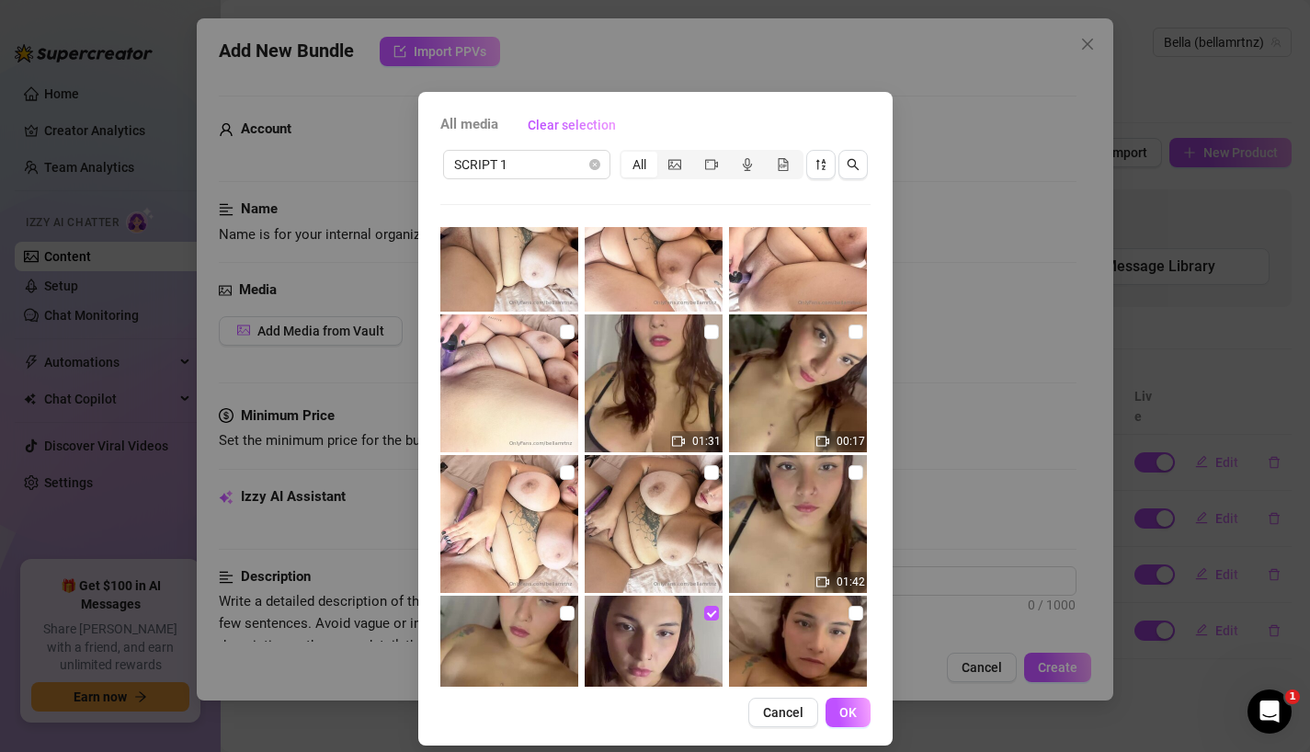
scroll to position [755, 0]
click at [564, 476] on input "checkbox" at bounding box center [567, 473] width 15 height 15
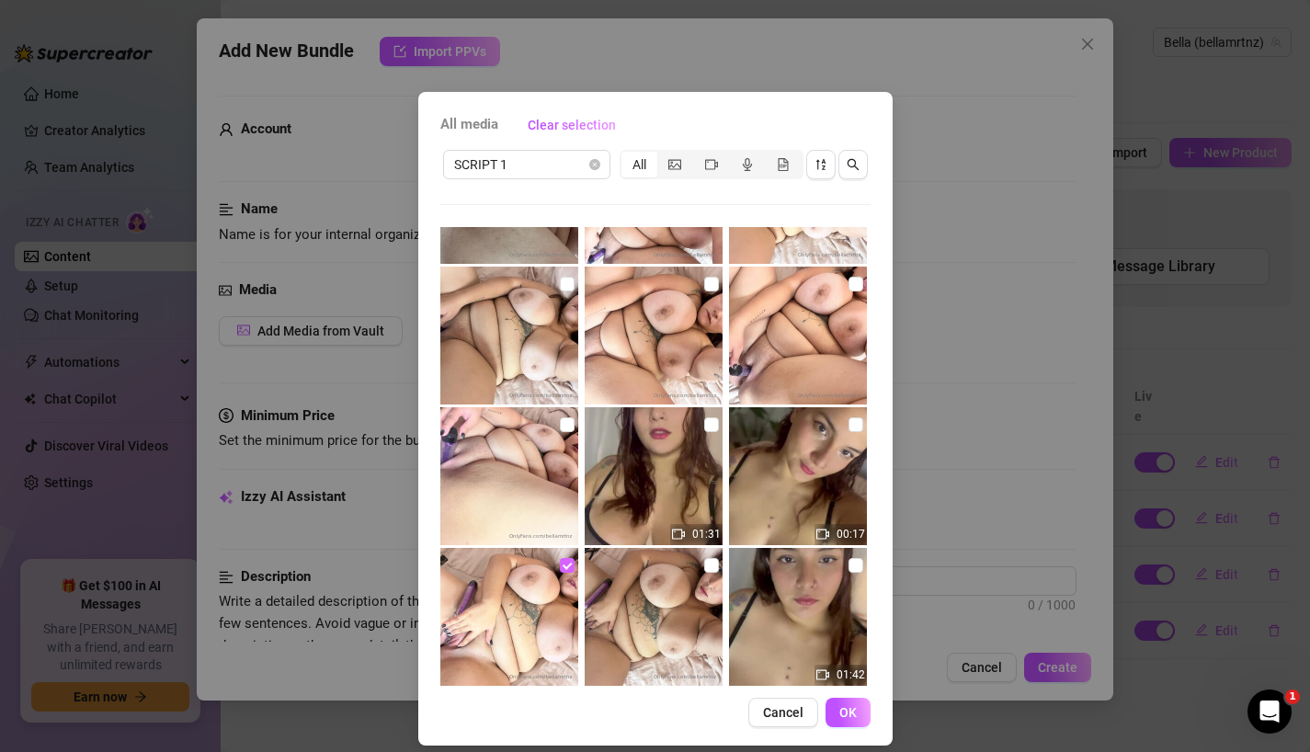
scroll to position [664, 0]
click at [563, 424] on input "checkbox" at bounding box center [567, 423] width 15 height 15
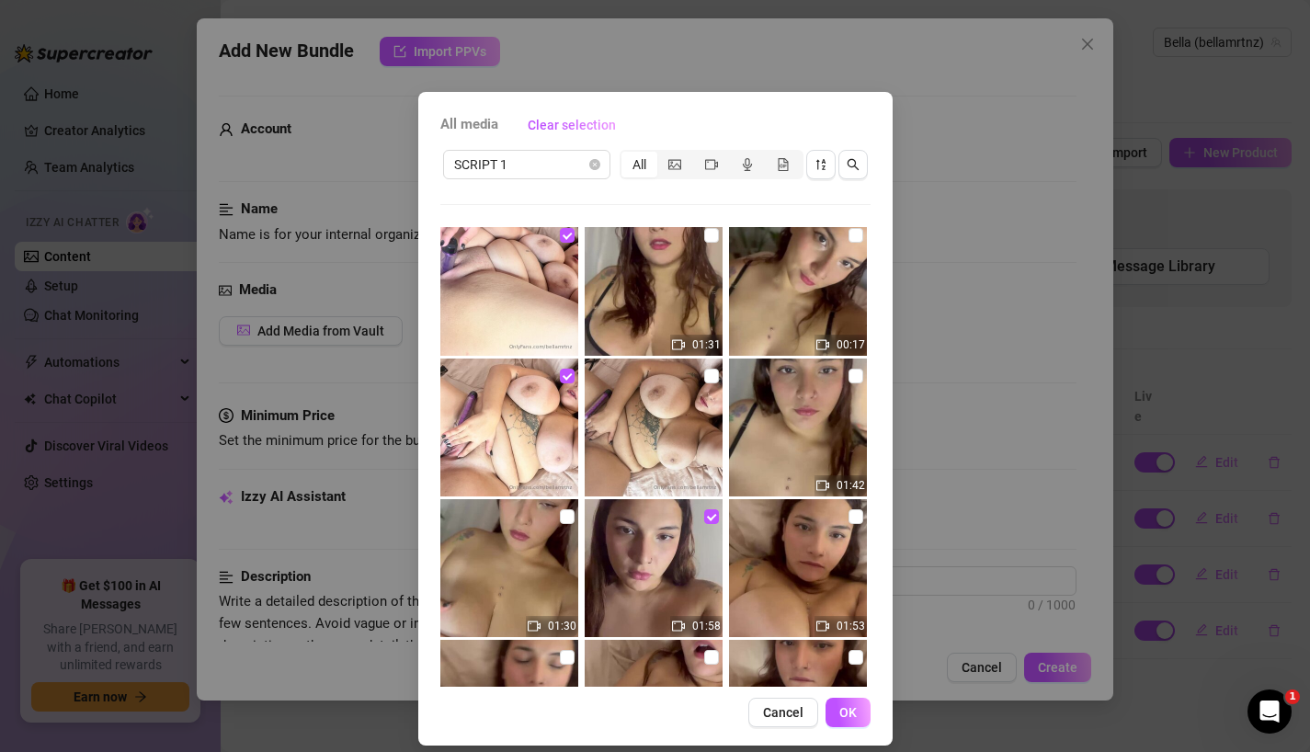
scroll to position [757, 0]
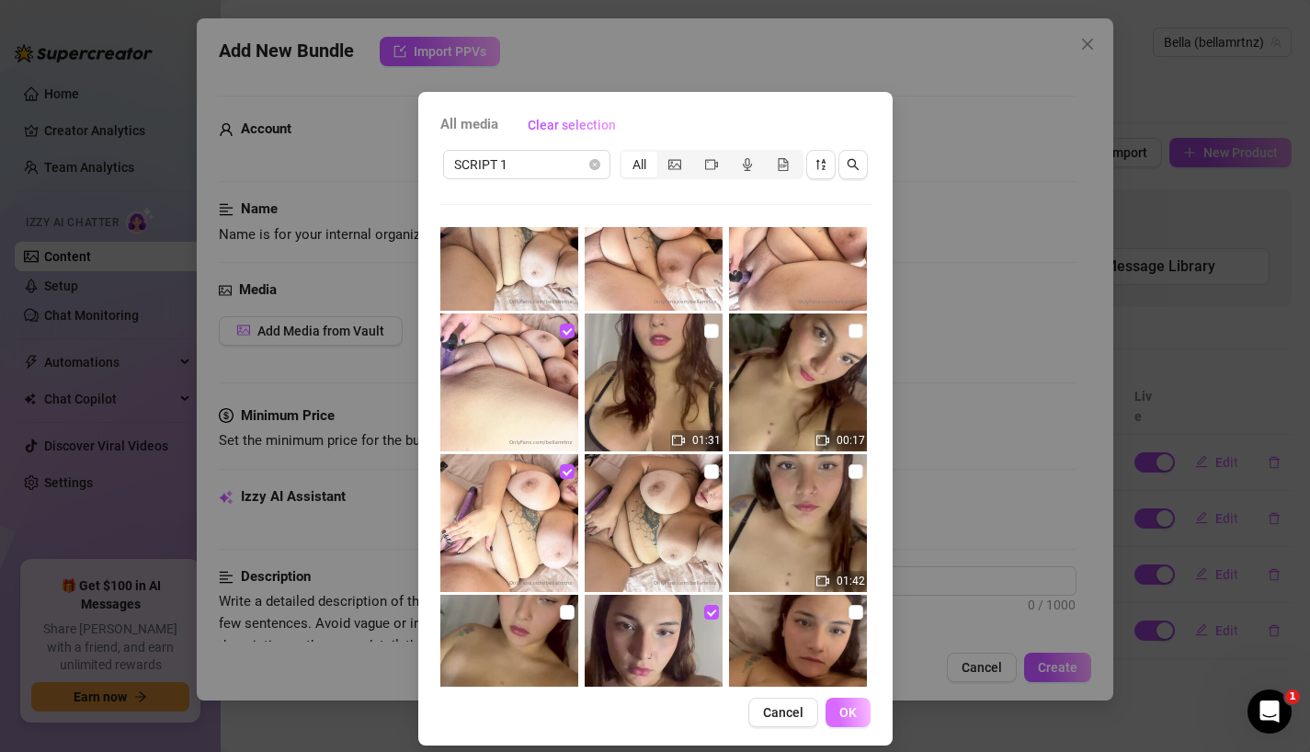
click at [854, 715] on span "OK" at bounding box center [847, 712] width 17 height 15
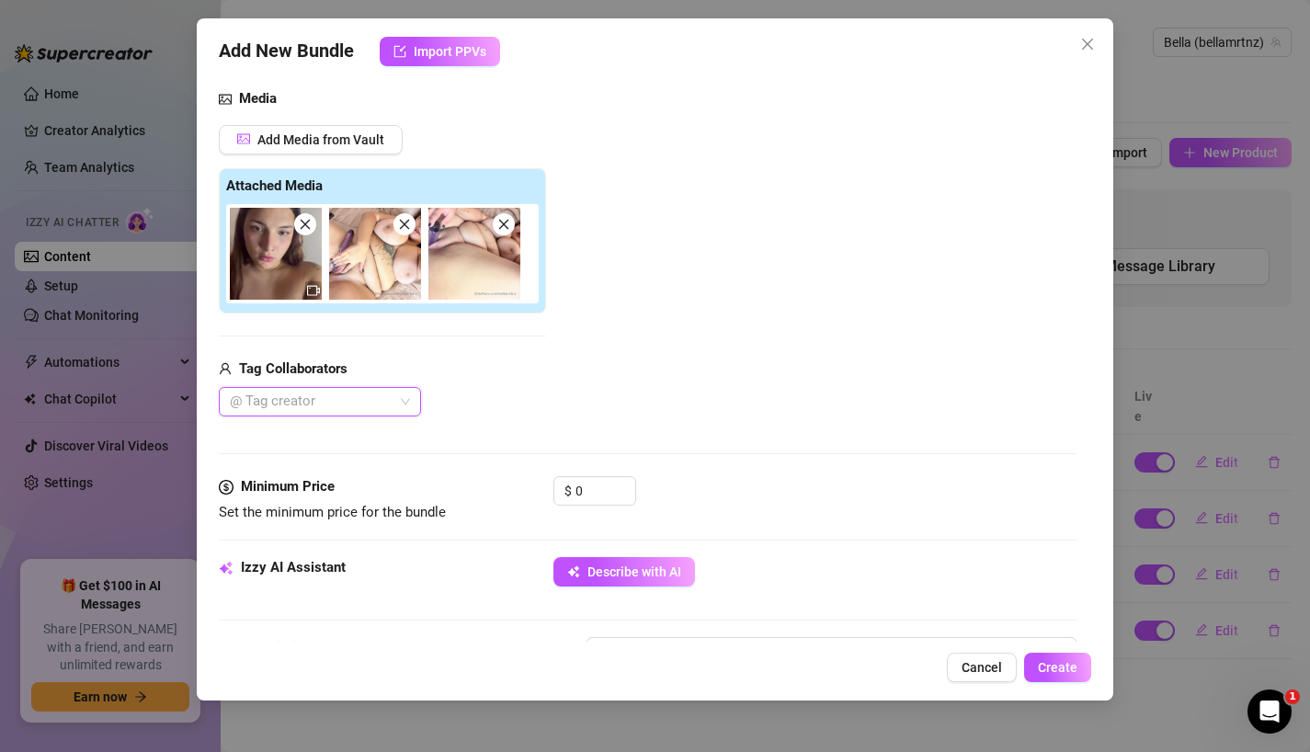
scroll to position [200, 0]
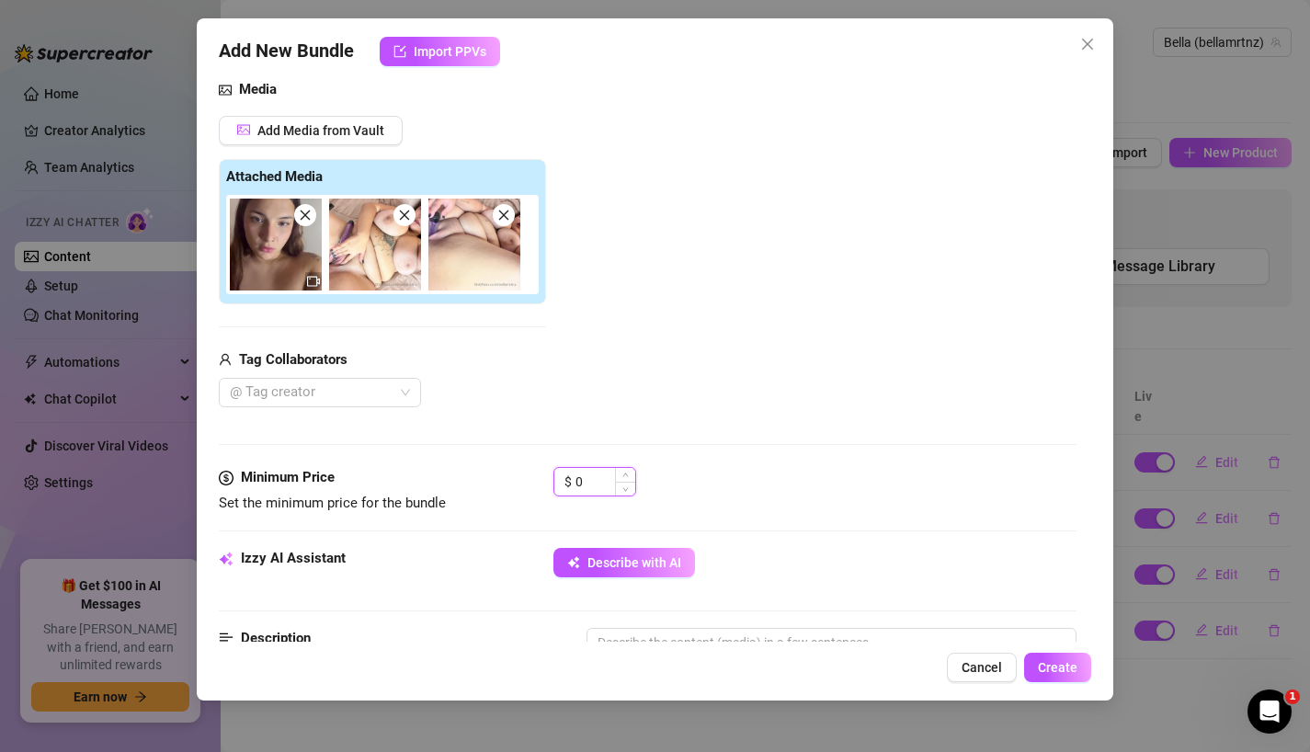
click at [587, 484] on input "0" at bounding box center [605, 482] width 60 height 28
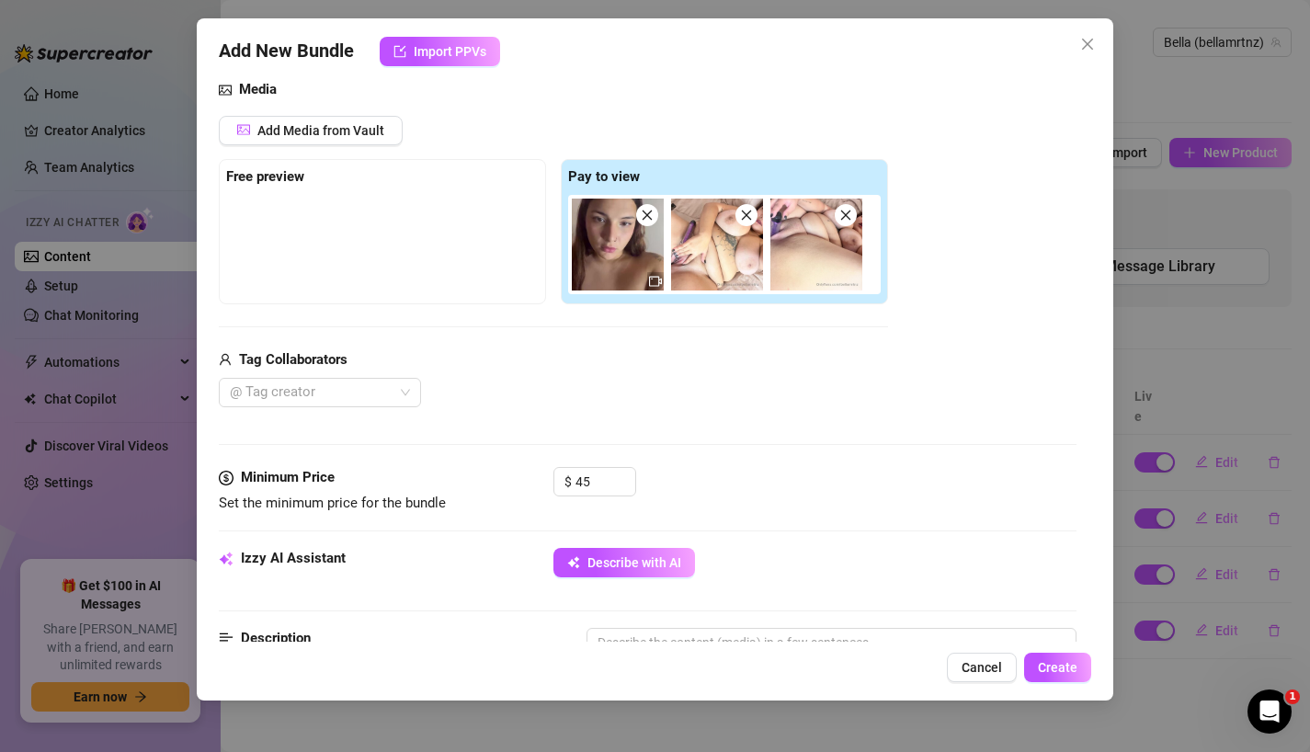
click at [708, 467] on div "$ 45" at bounding box center [815, 490] width 524 height 46
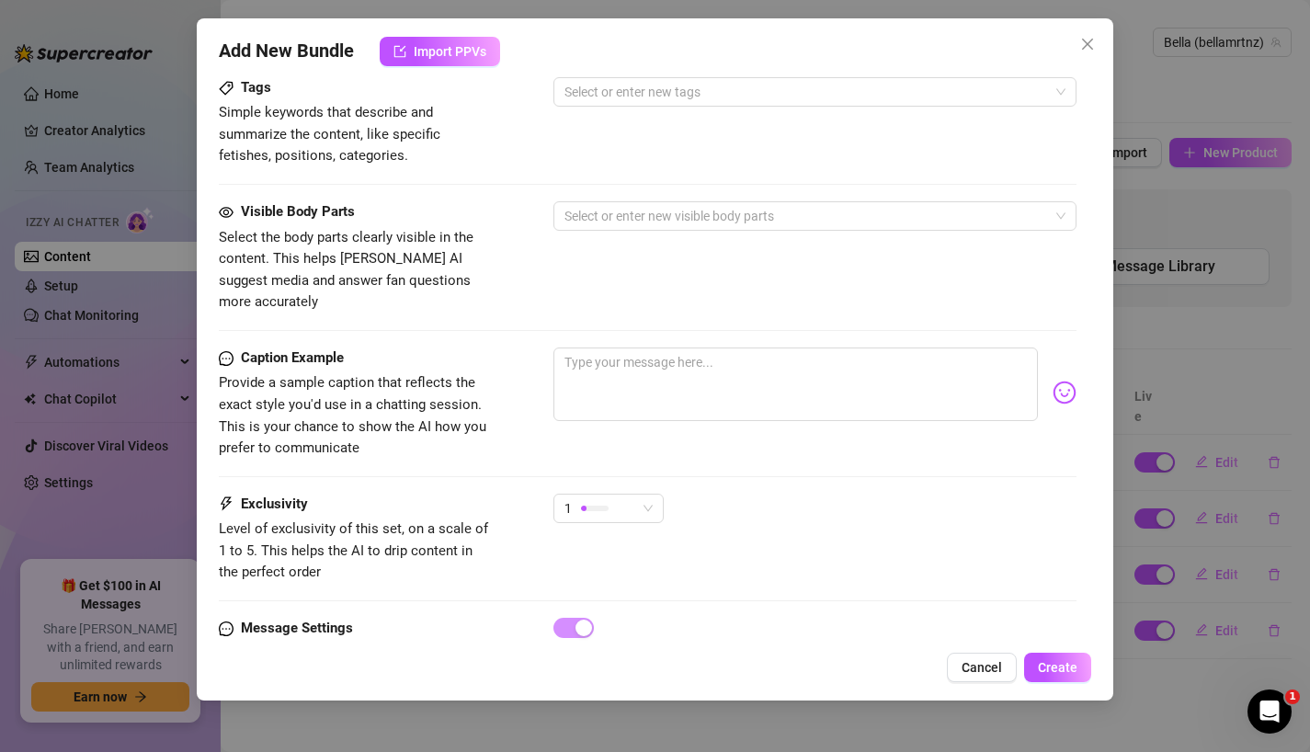
scroll to position [1002, 0]
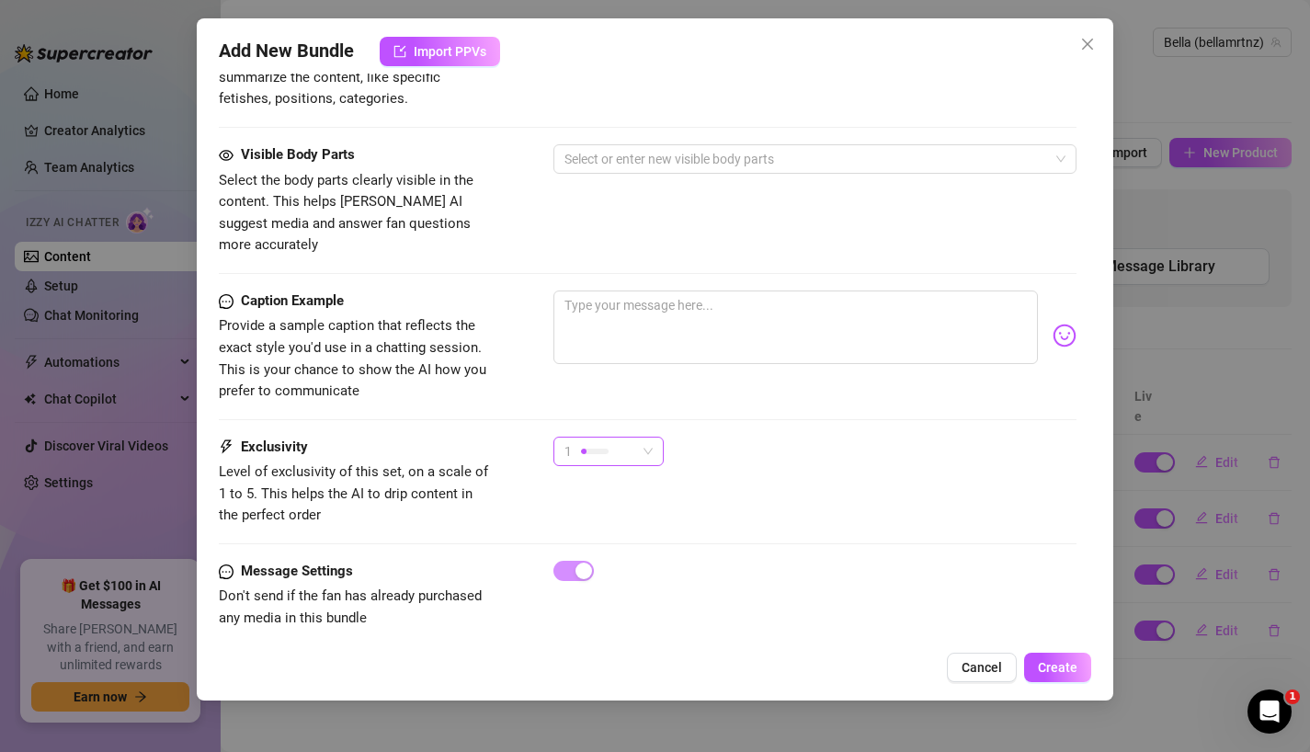
click at [613, 437] on div "1" at bounding box center [600, 451] width 72 height 28
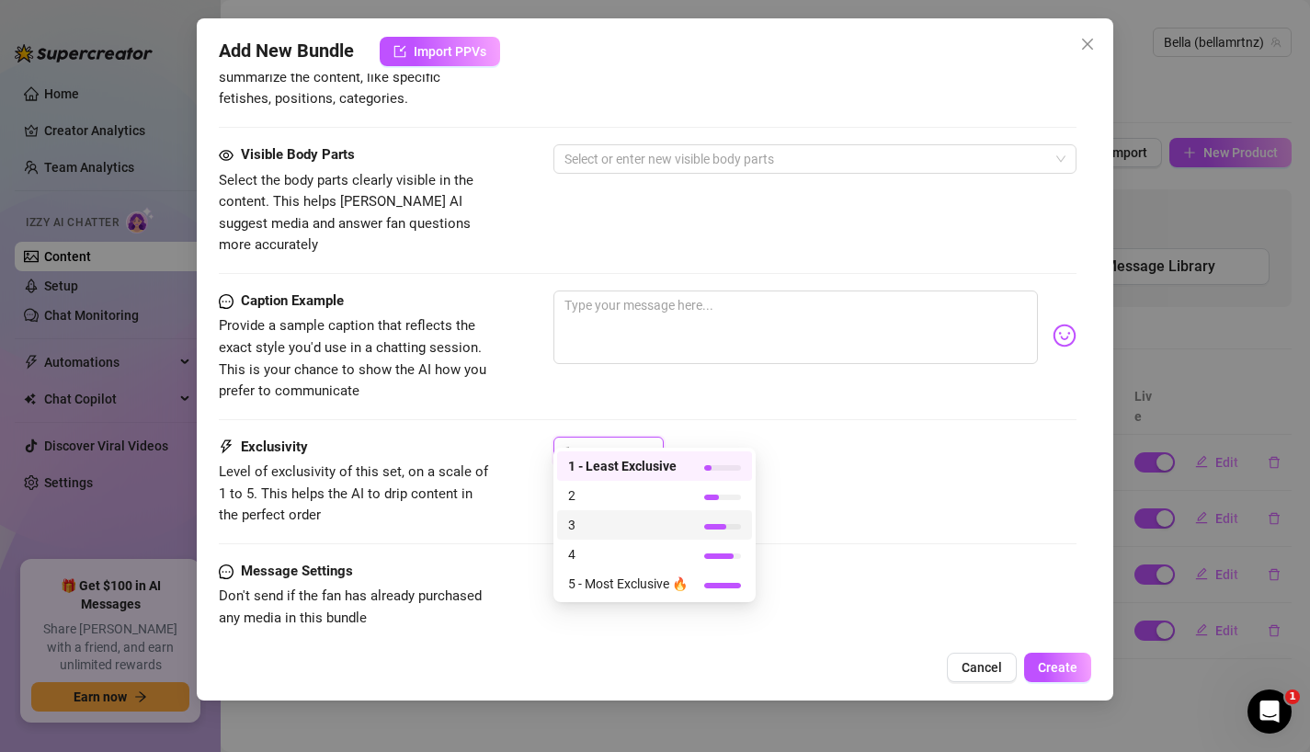
click at [626, 524] on span "3" at bounding box center [627, 525] width 119 height 20
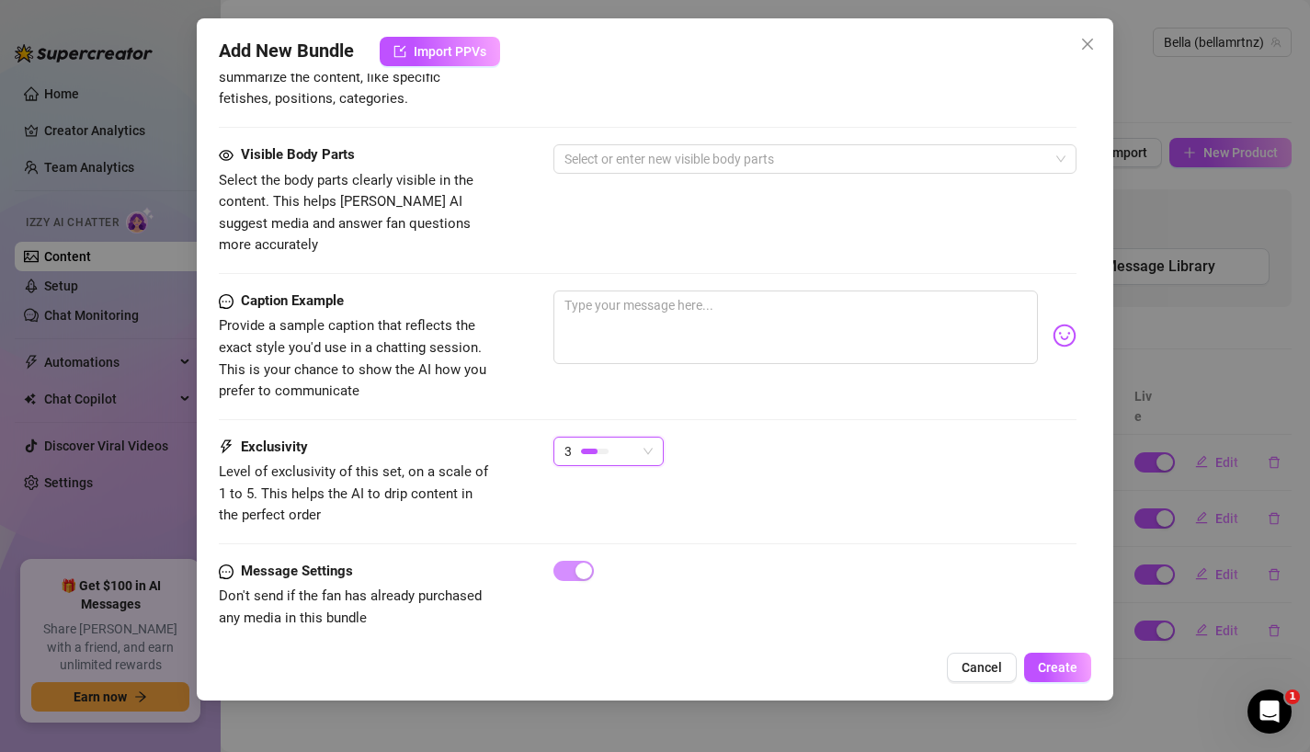
click at [786, 516] on div "Exclusivity Level of exclusivity of this set, on a scale of 1 to 5. This helps …" at bounding box center [648, 499] width 858 height 124
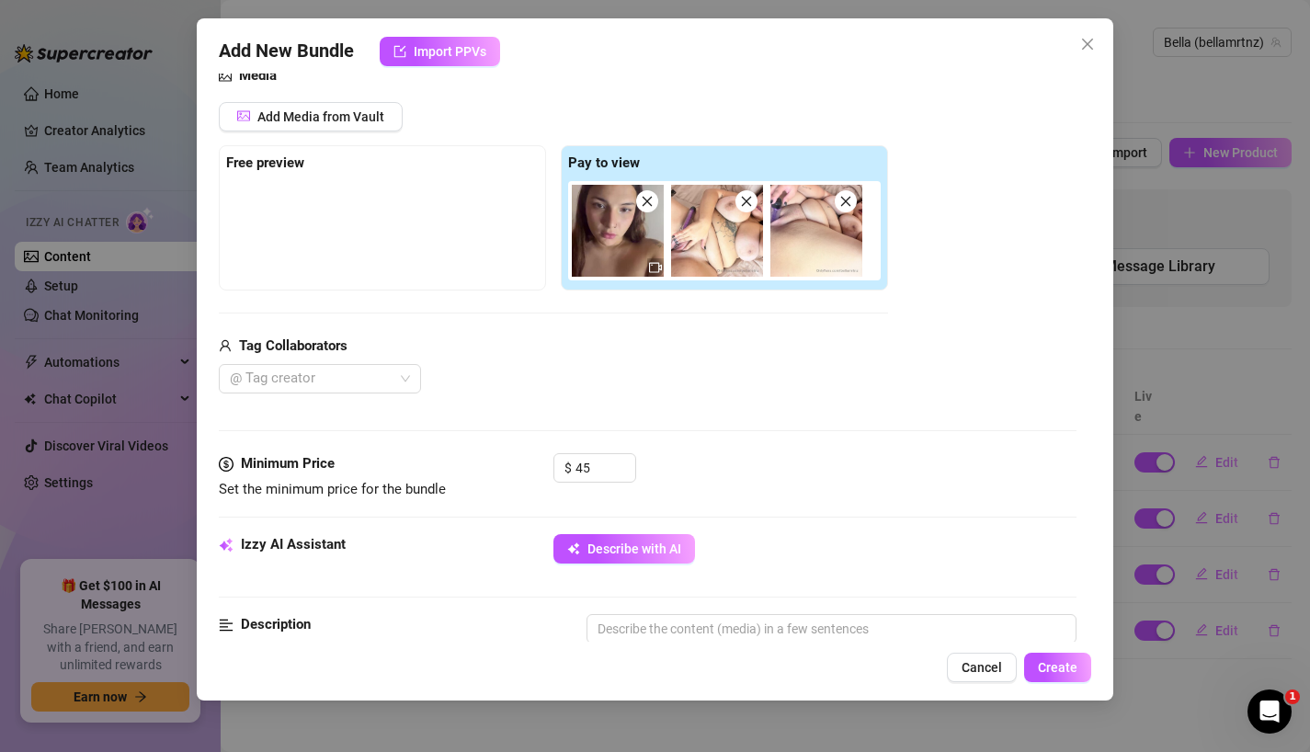
scroll to position [194, 0]
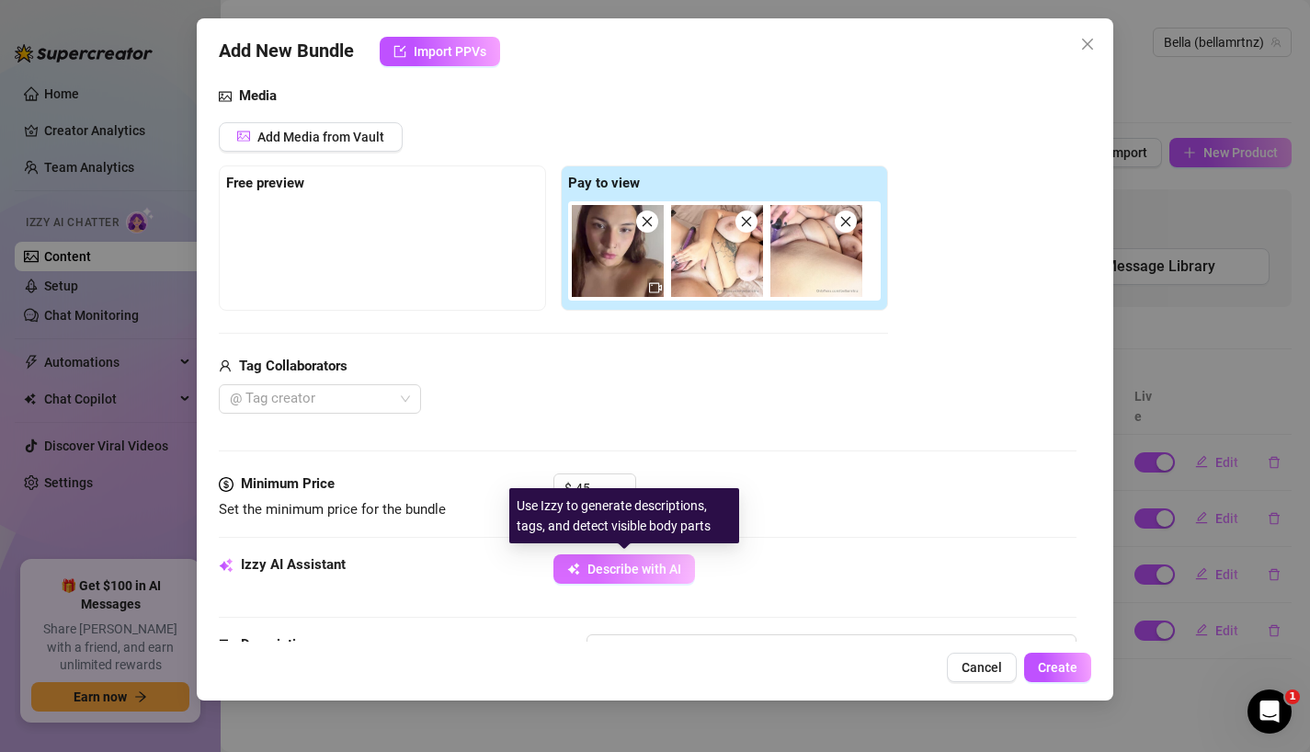
click at [648, 571] on span "Describe with AI" at bounding box center [634, 568] width 94 height 15
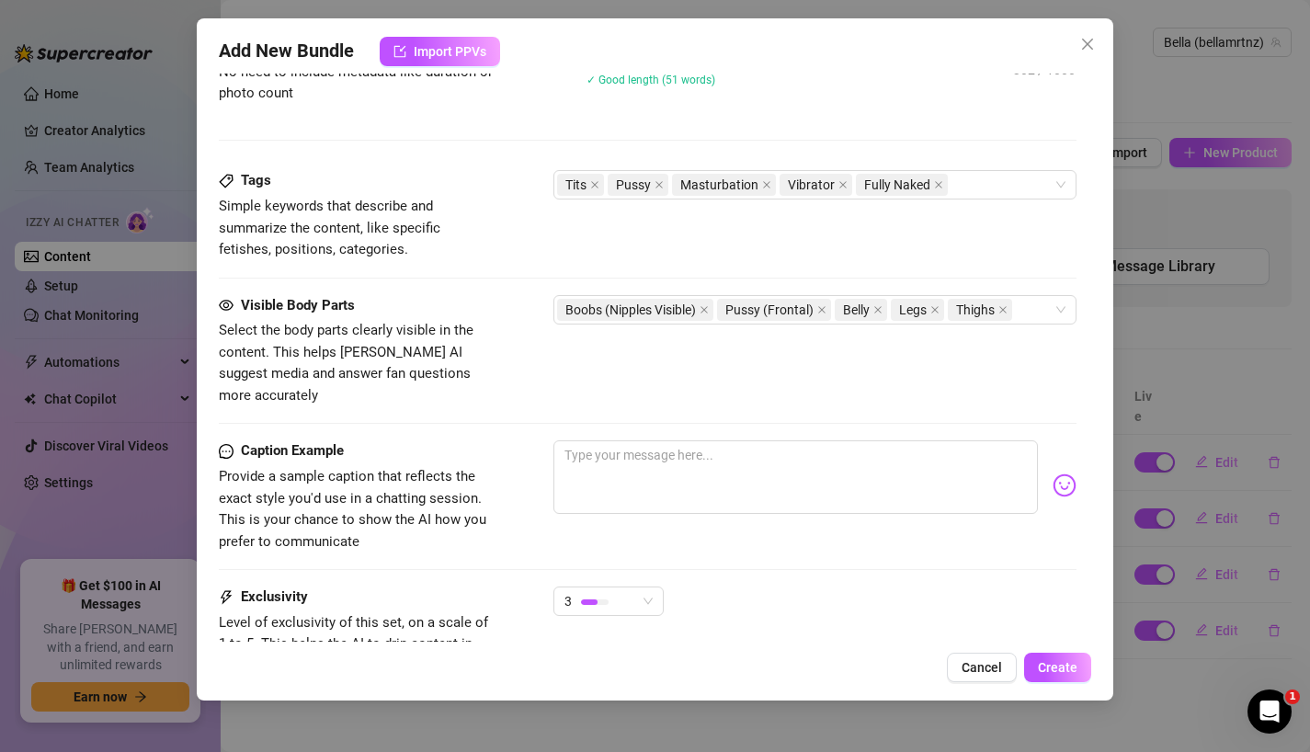
scroll to position [861, 0]
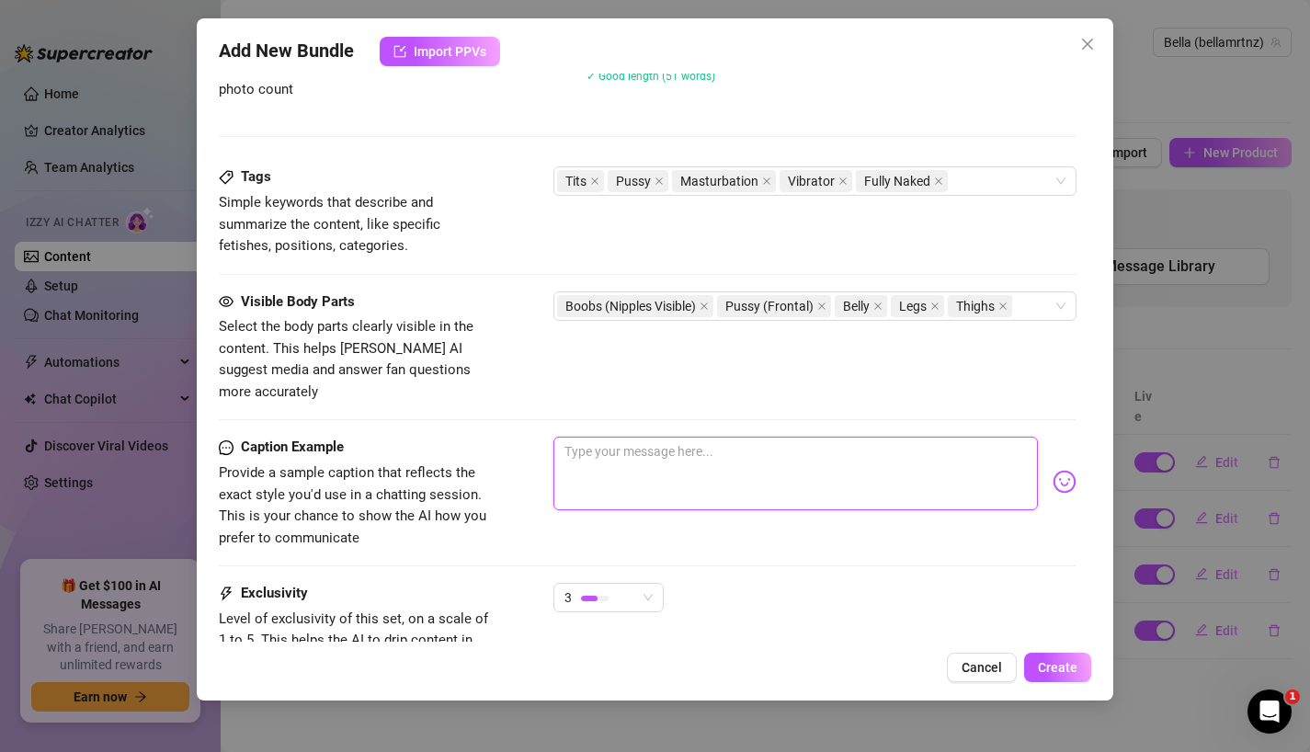
click at [728, 462] on textarea at bounding box center [795, 474] width 485 height 74
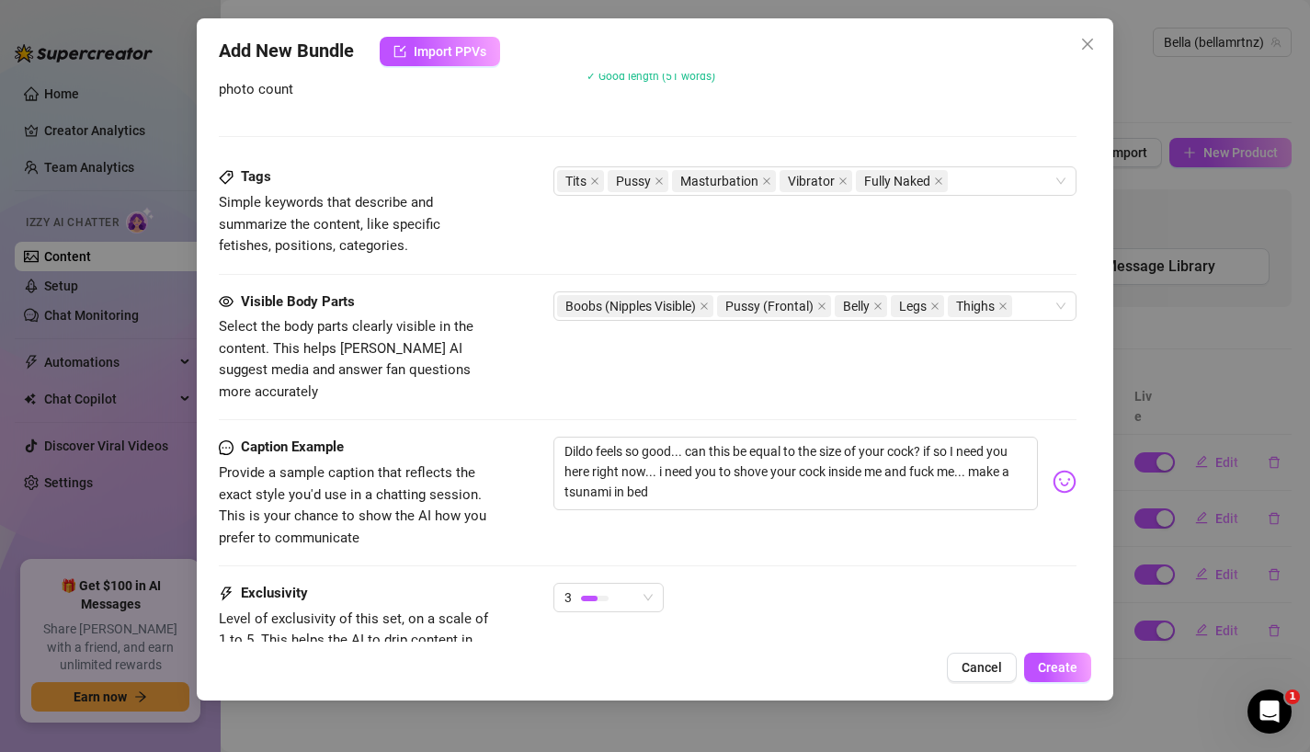
click at [804, 545] on div "Caption Example Provide a sample caption that reflects the exact style you'd us…" at bounding box center [648, 510] width 858 height 146
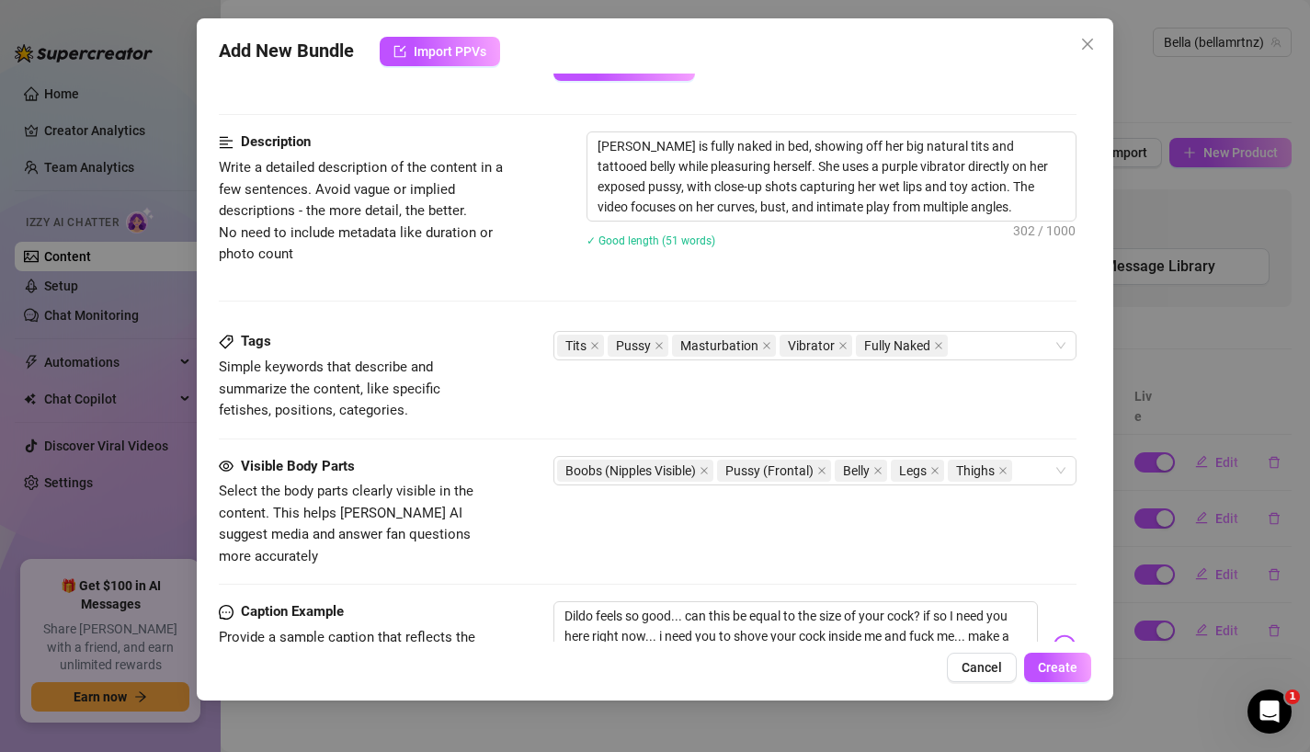
scroll to position [1008, 0]
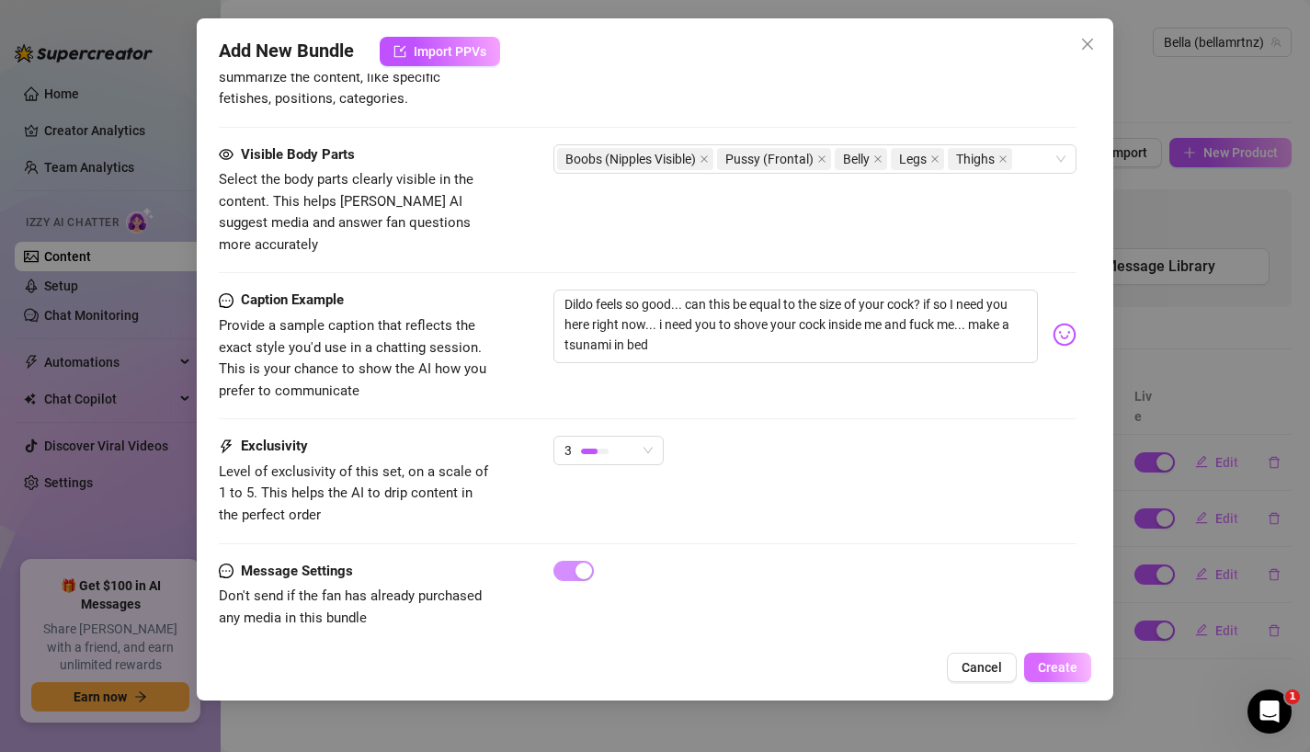
click at [1053, 664] on span "Create" at bounding box center [1058, 667] width 40 height 15
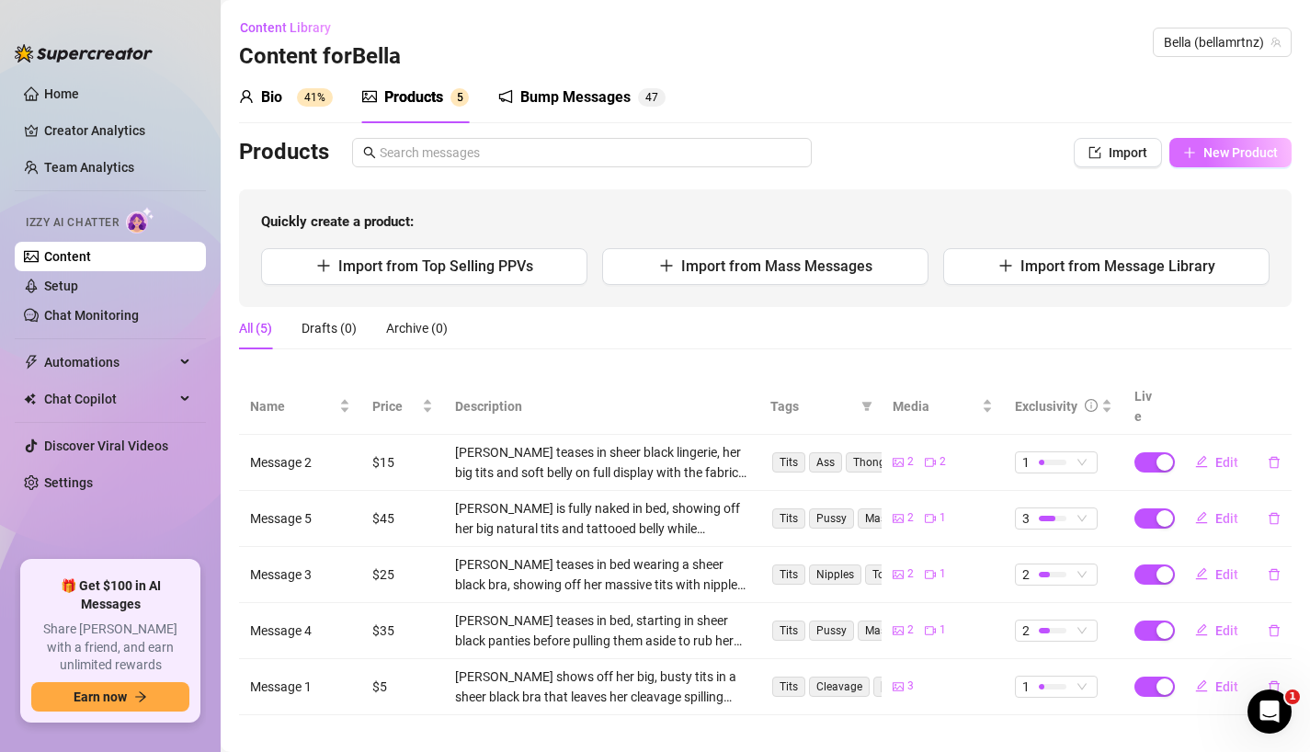
click at [1207, 153] on span "New Product" at bounding box center [1240, 152] width 74 height 15
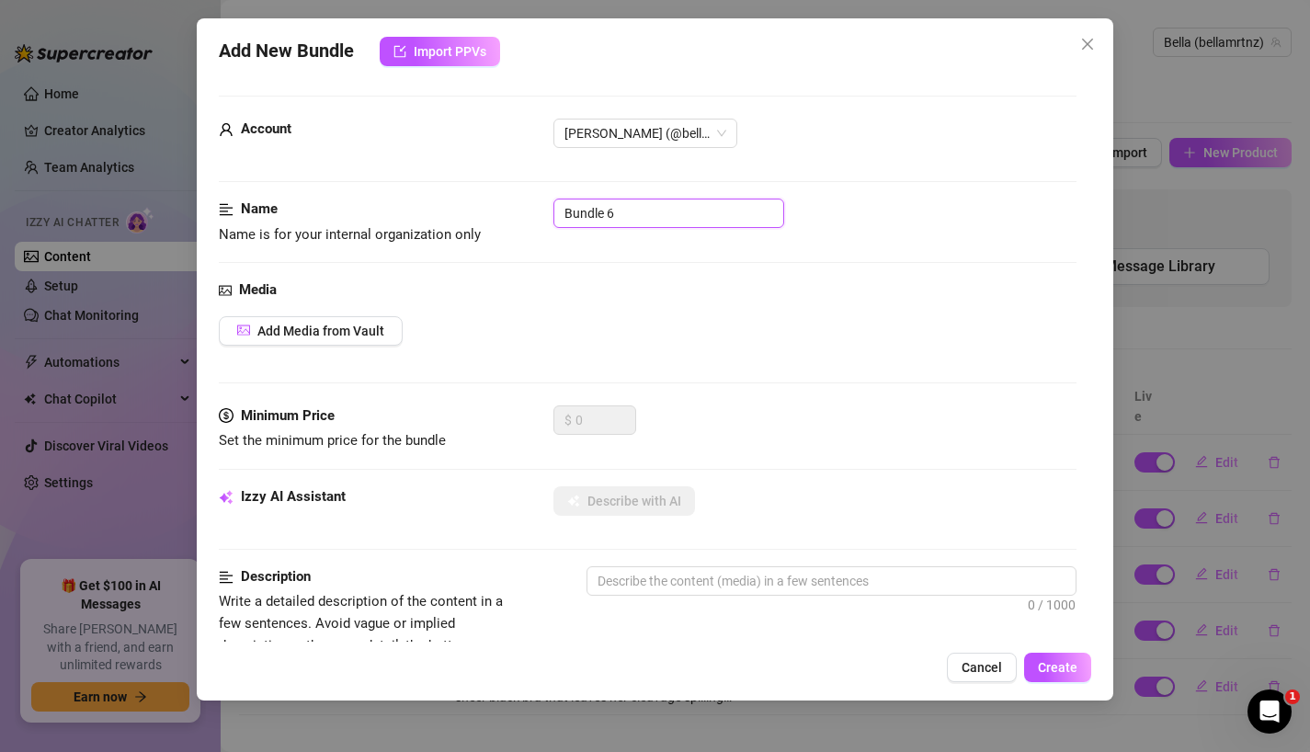
click at [633, 213] on input "Bundle 6" at bounding box center [668, 212] width 231 height 29
click at [363, 332] on span "Add Media from Vault" at bounding box center [320, 330] width 127 height 15
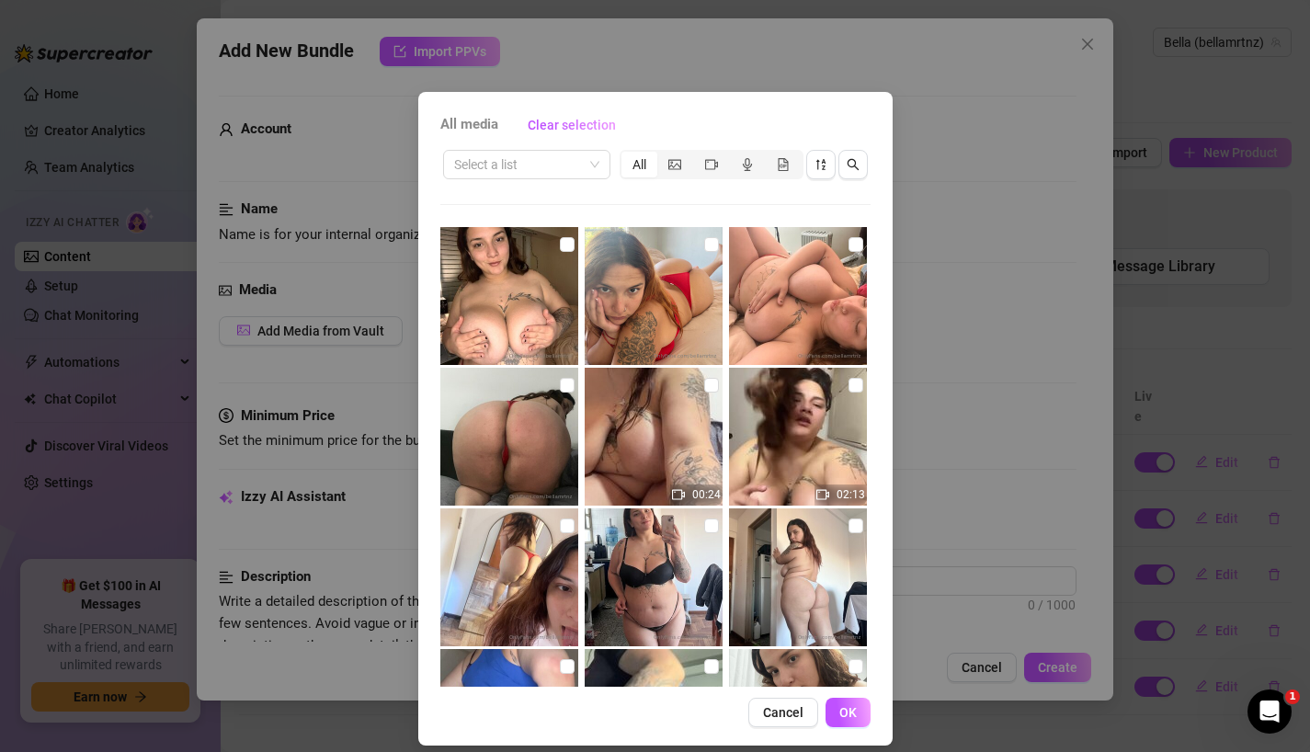
scroll to position [14, 0]
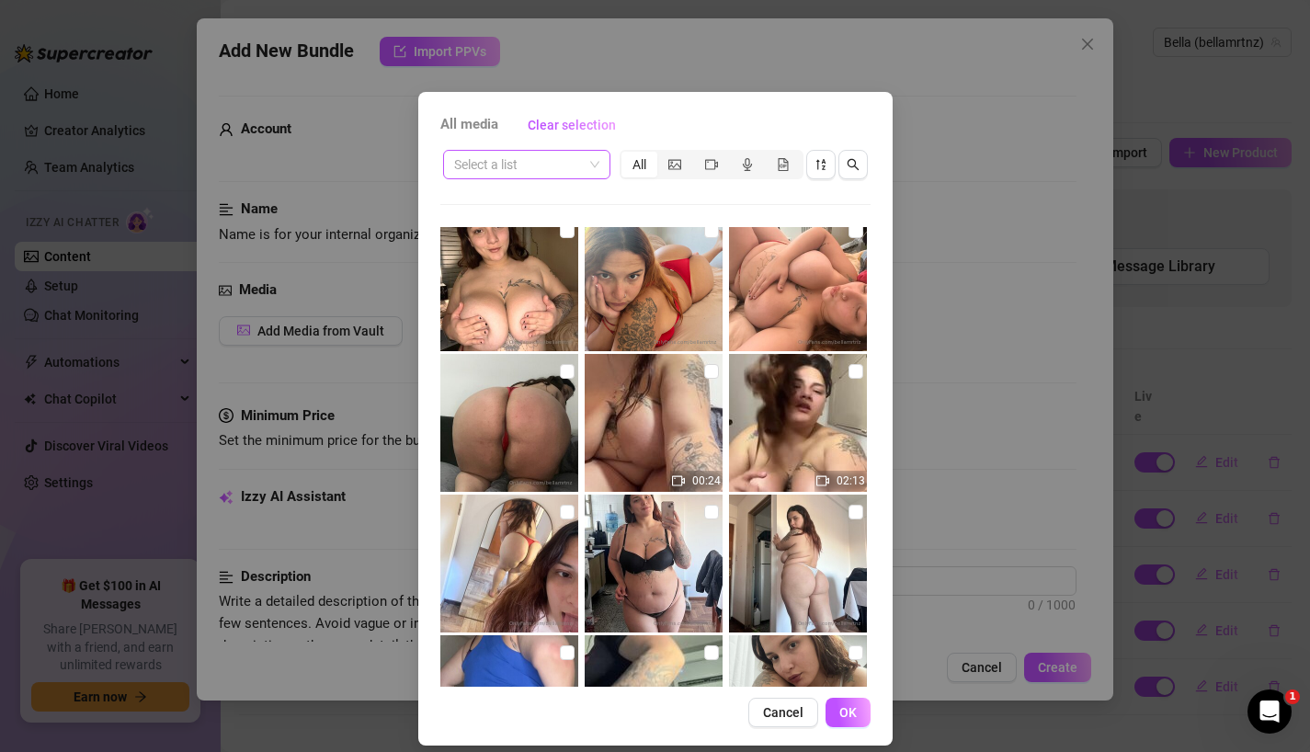
click at [539, 165] on input "search" at bounding box center [518, 165] width 129 height 28
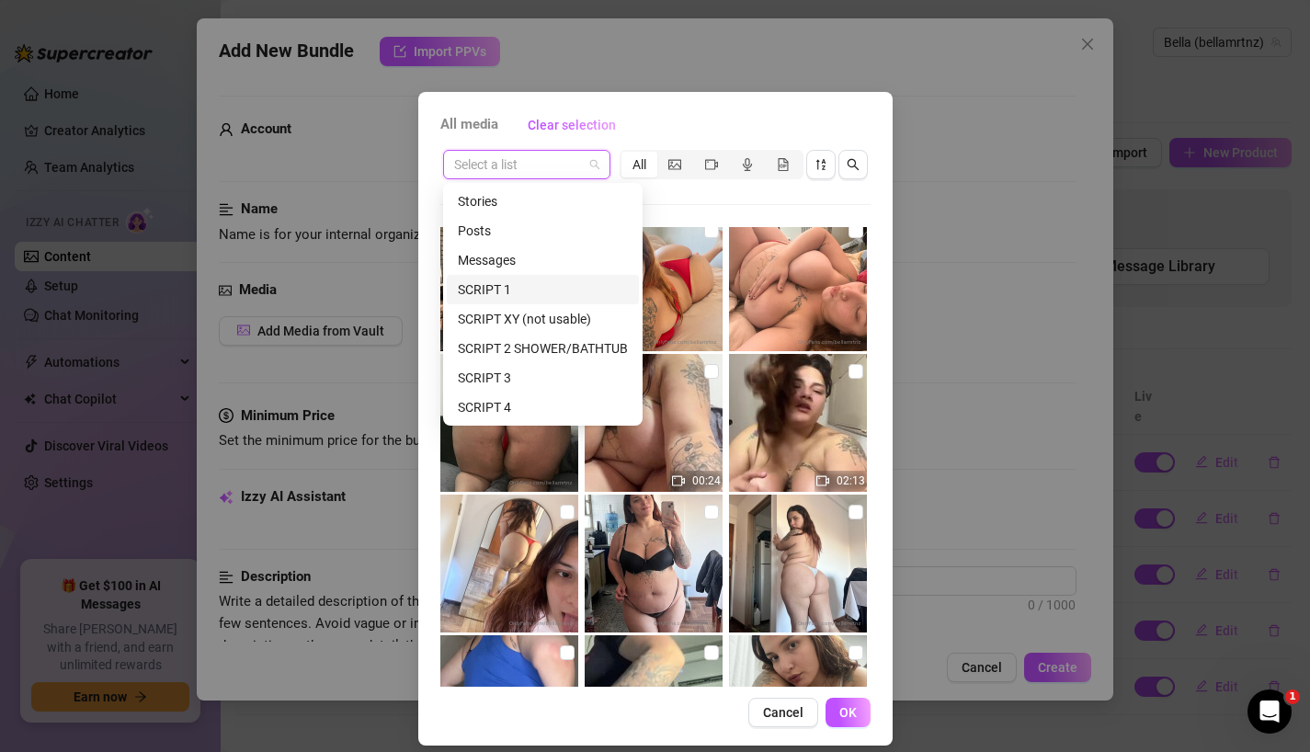
click at [520, 292] on div "SCRIPT 1" at bounding box center [543, 289] width 170 height 20
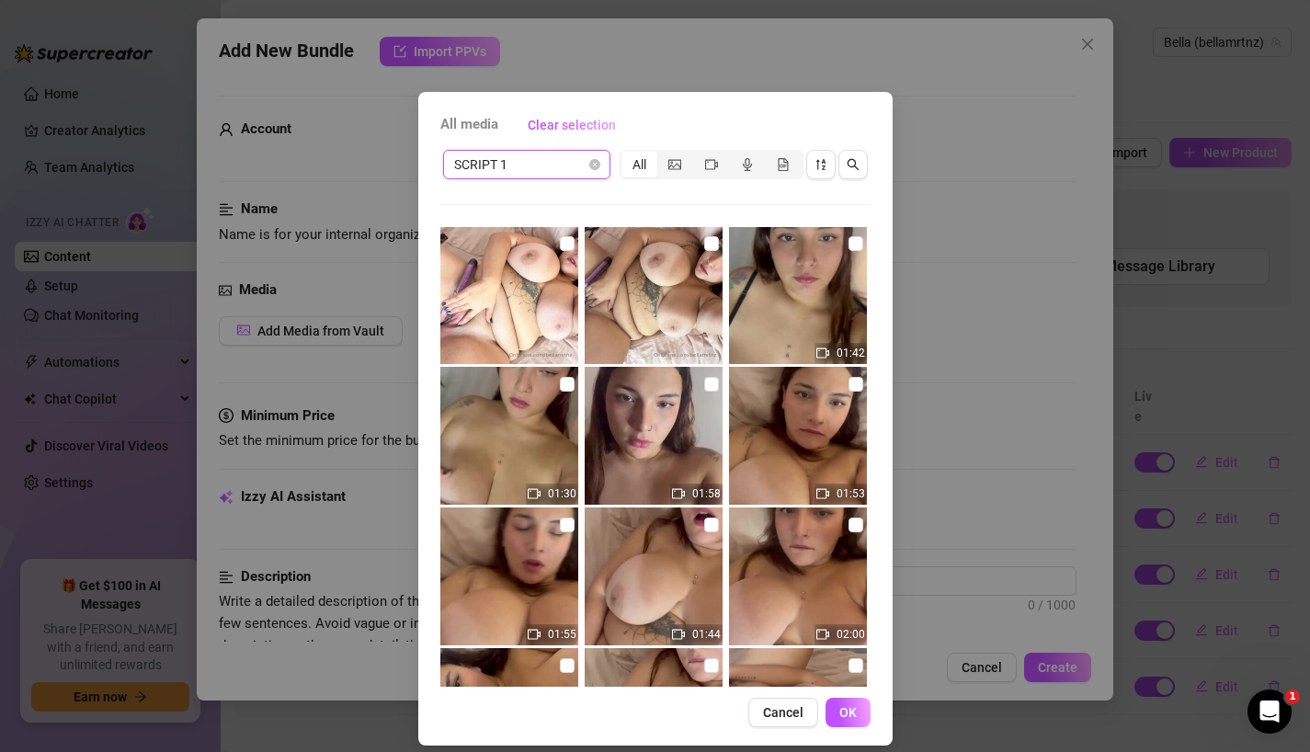
scroll to position [989, 0]
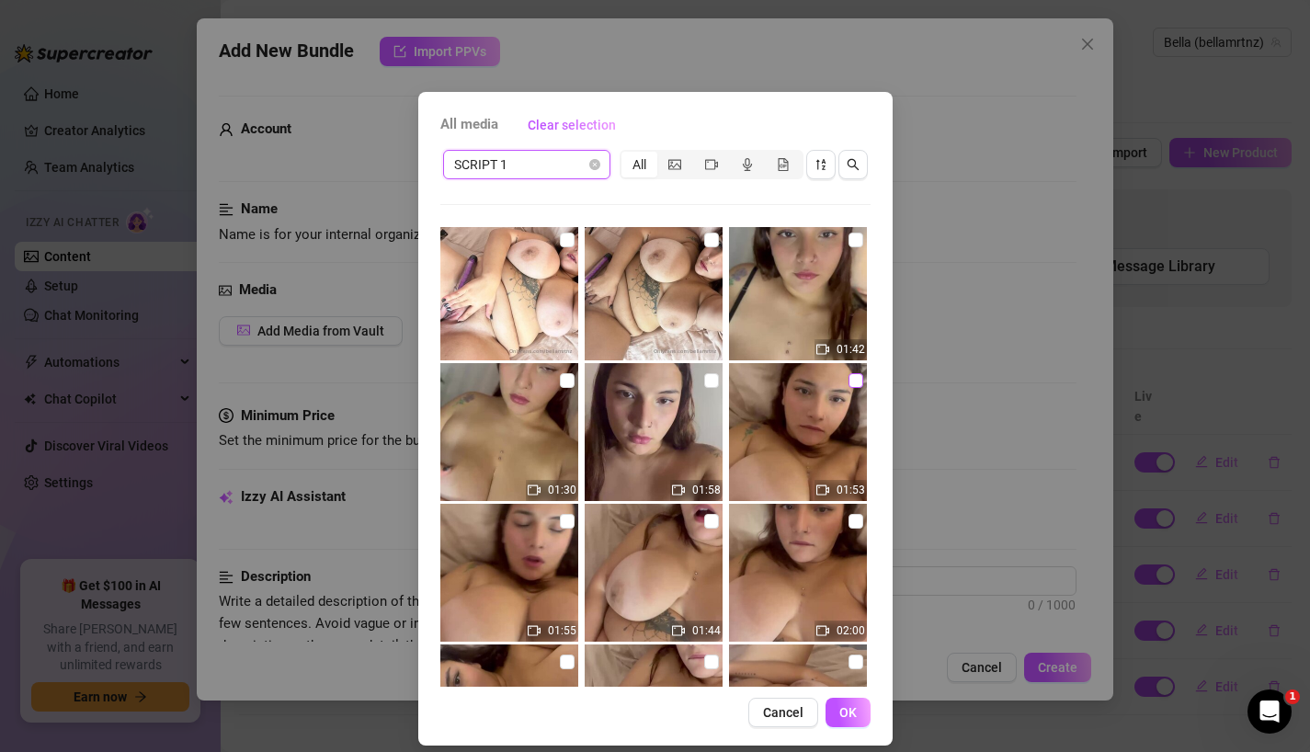
click at [853, 379] on input "checkbox" at bounding box center [855, 380] width 15 height 15
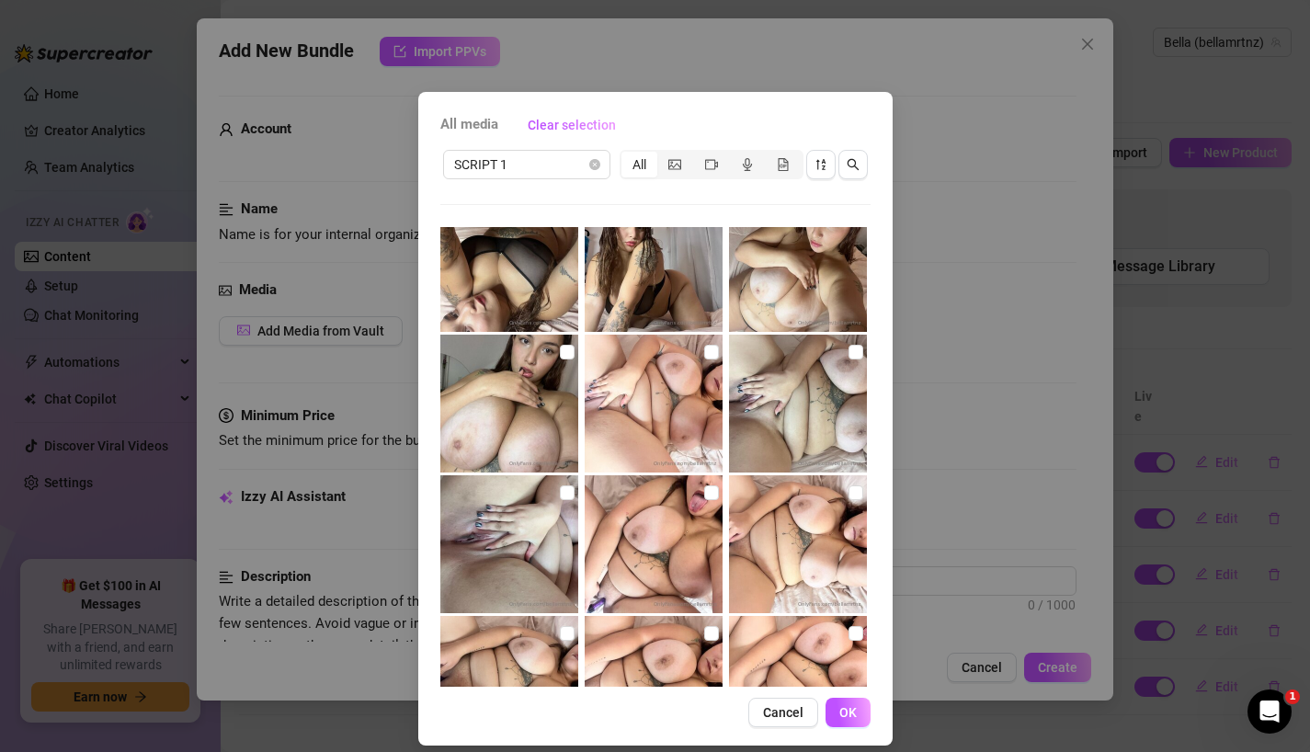
scroll to position [327, 0]
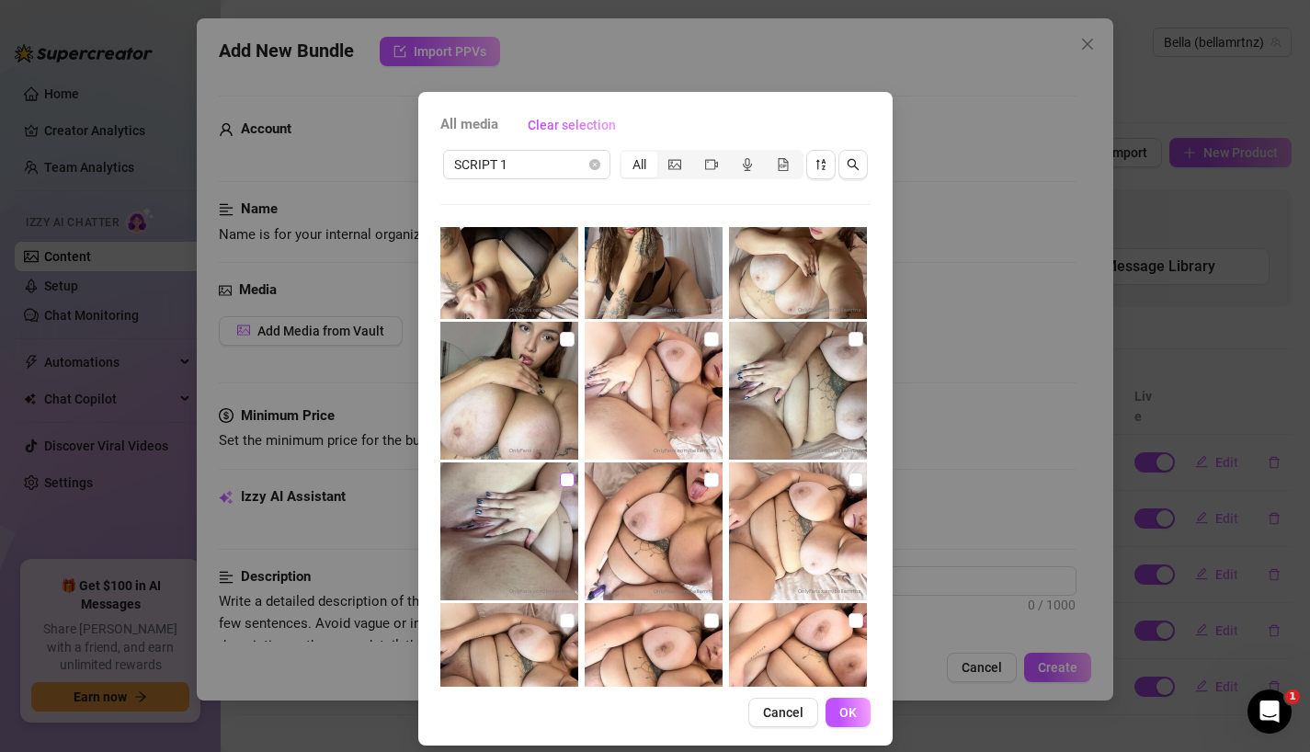
click at [561, 480] on input "checkbox" at bounding box center [567, 479] width 15 height 15
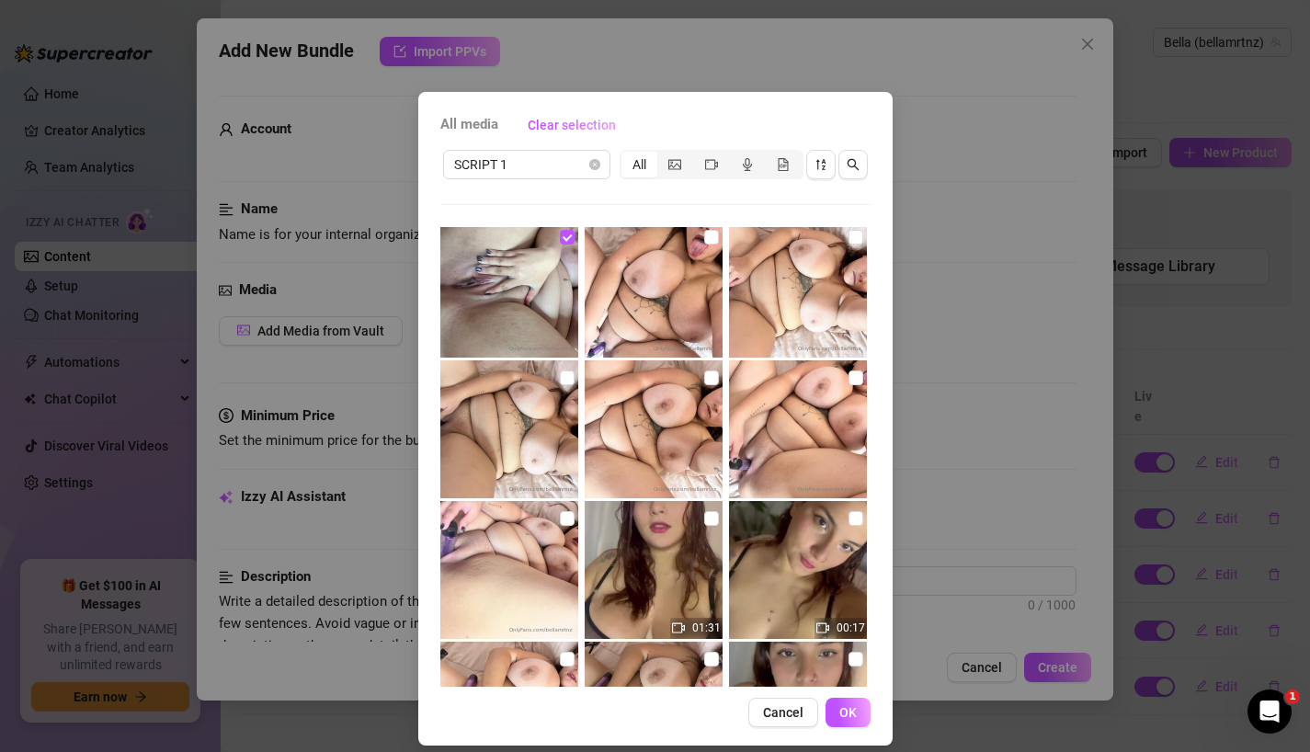
scroll to position [481, 0]
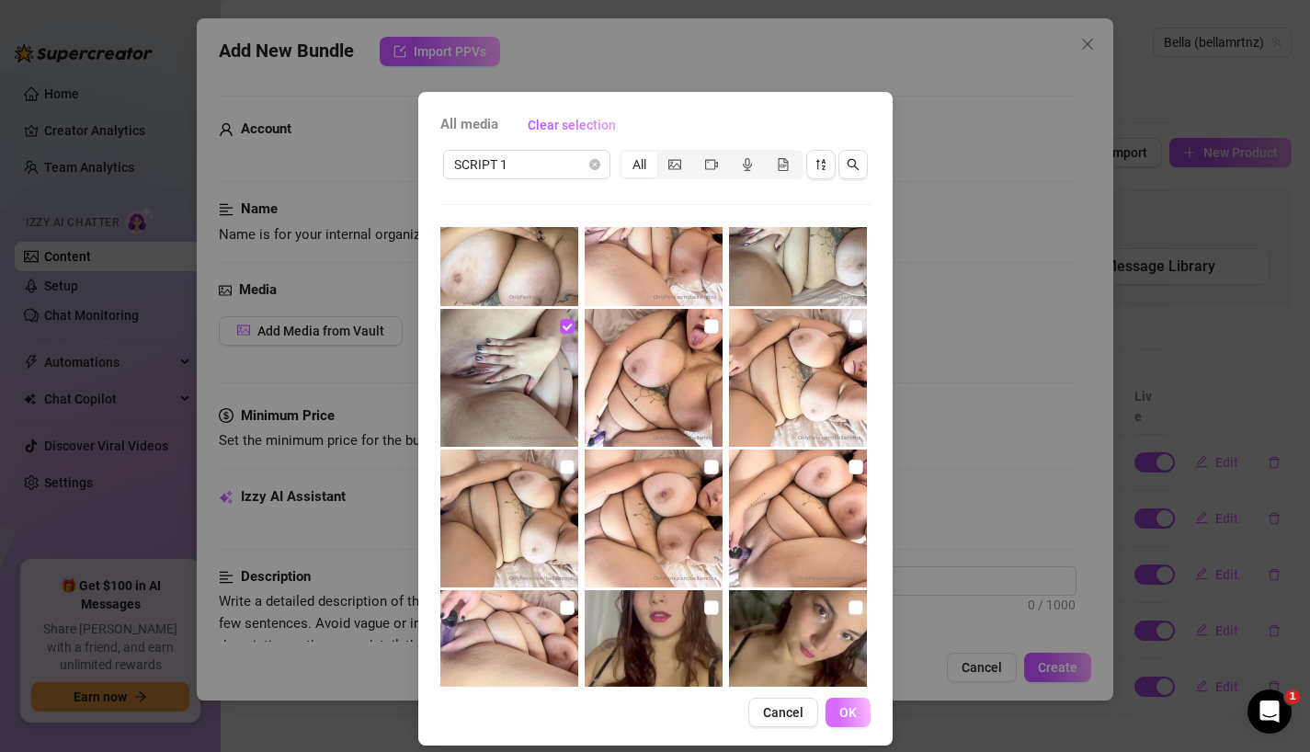
click at [843, 711] on span "OK" at bounding box center [847, 712] width 17 height 15
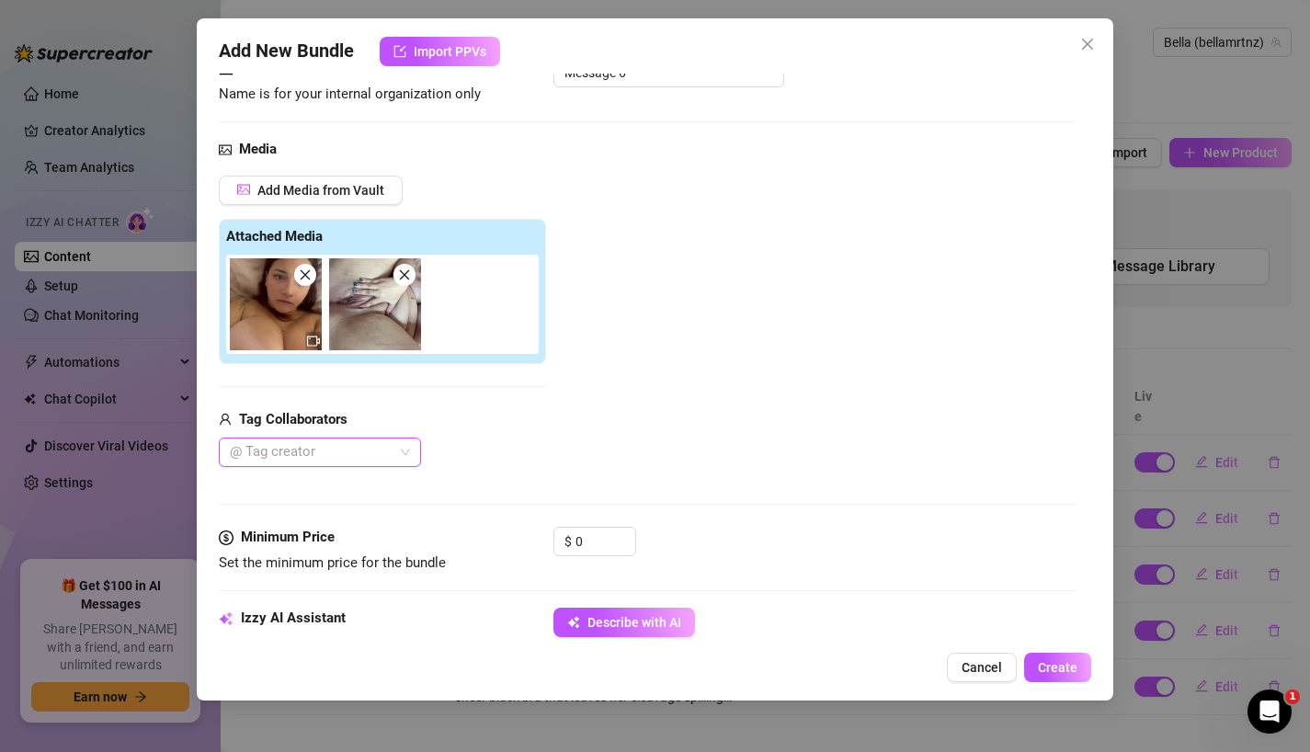
scroll to position [250, 0]
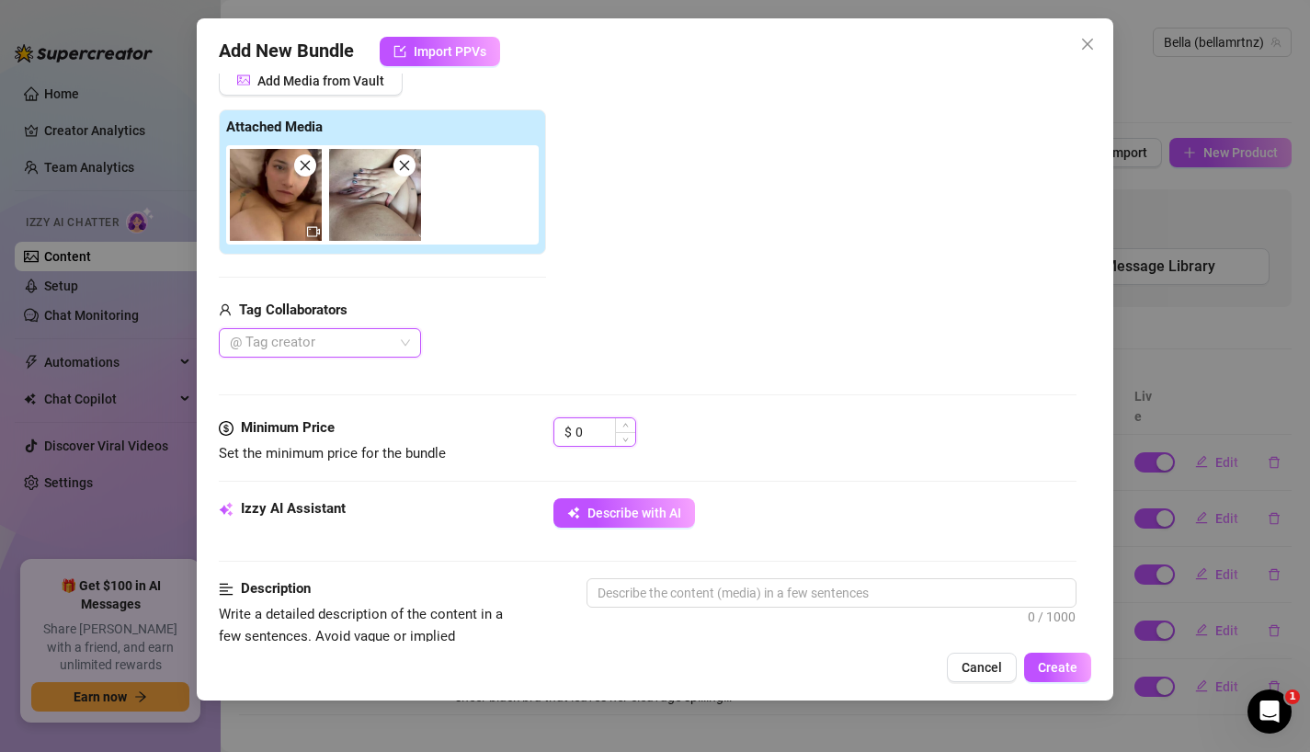
click at [587, 435] on input "0" at bounding box center [605, 432] width 60 height 28
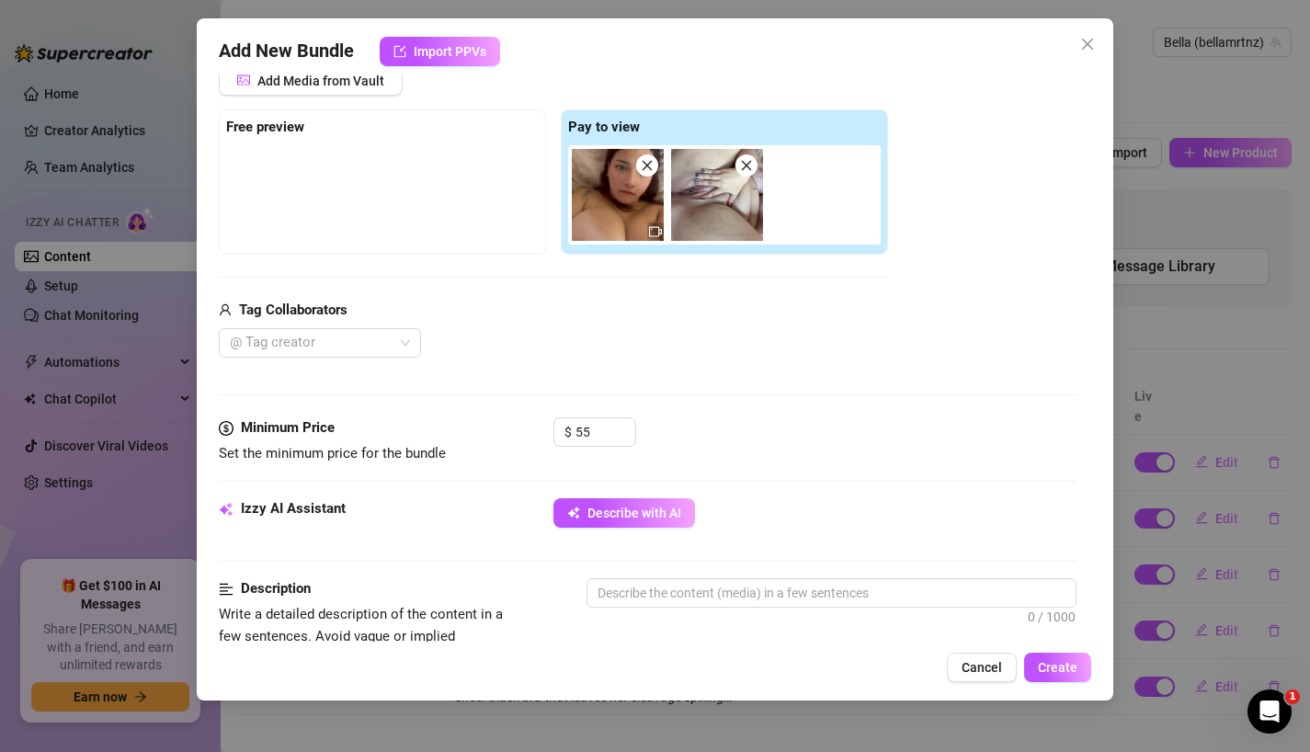
click at [717, 432] on div "$ 55" at bounding box center [815, 440] width 524 height 46
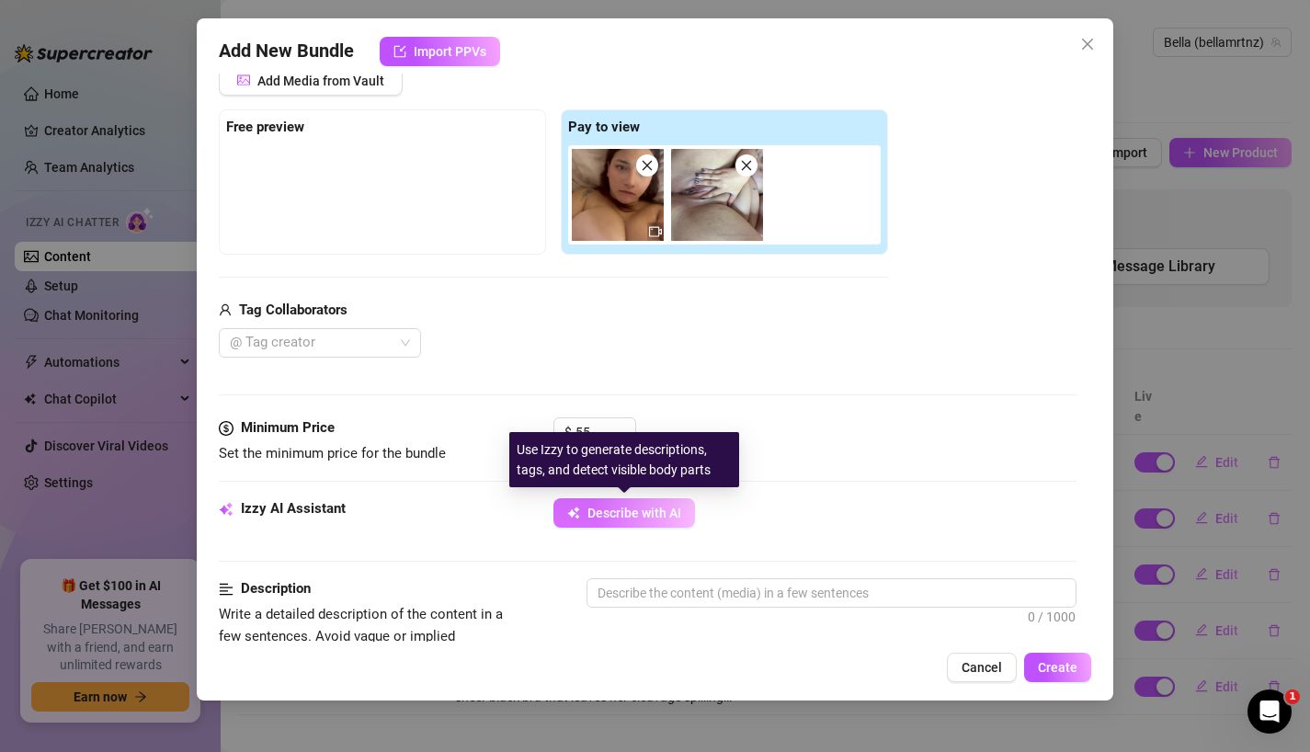
click at [622, 516] on span "Describe with AI" at bounding box center [634, 512] width 94 height 15
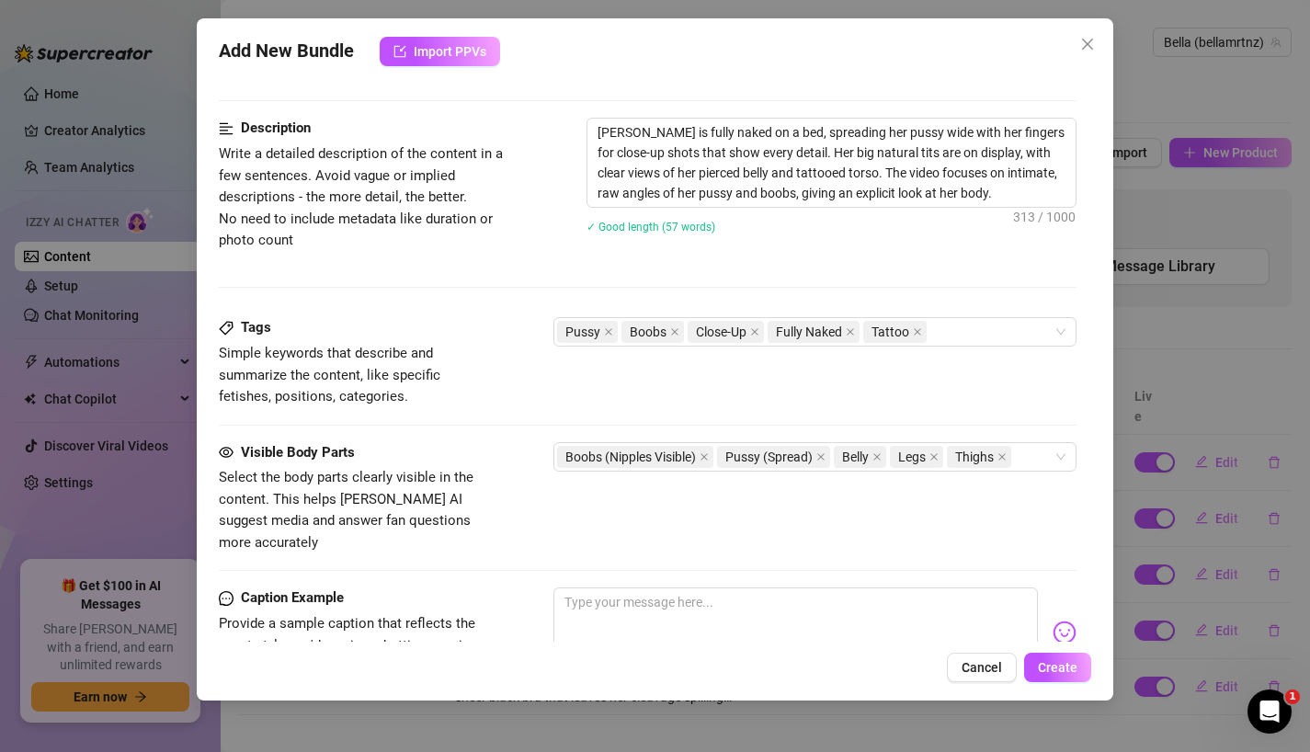
scroll to position [772, 0]
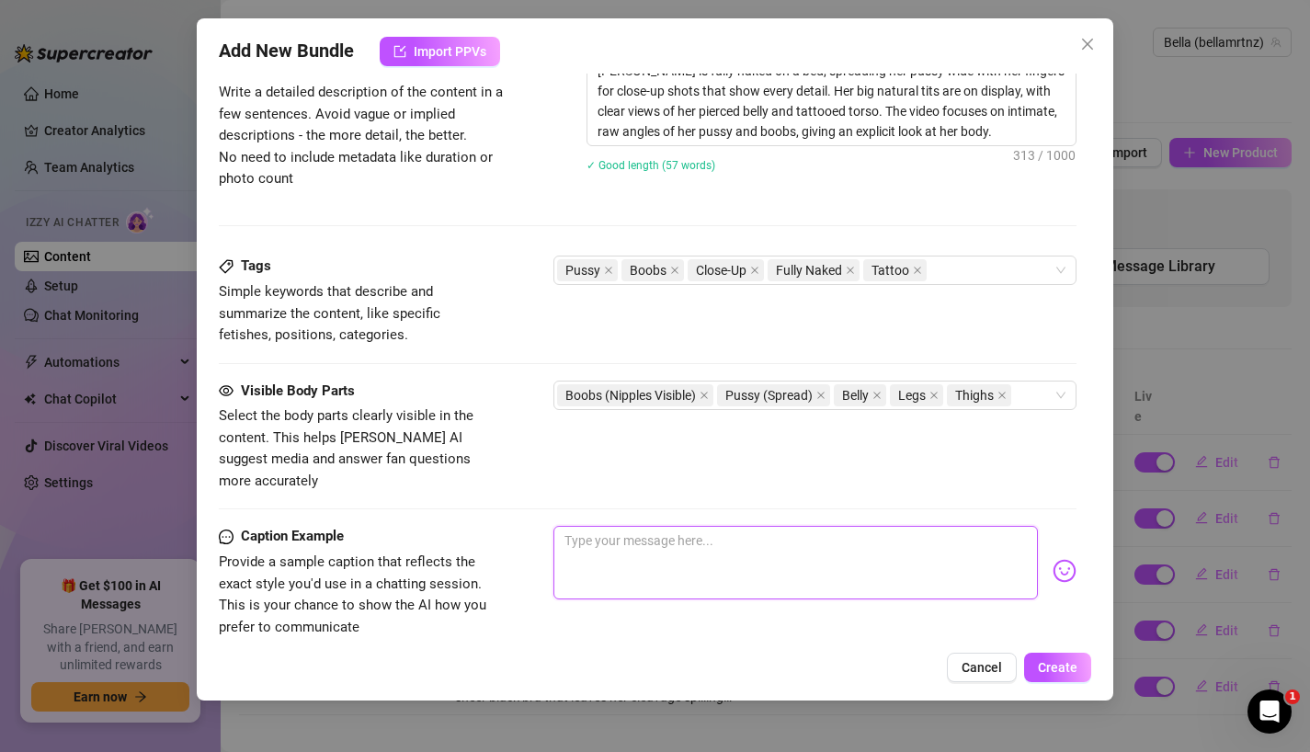
click at [709, 526] on textarea at bounding box center [795, 563] width 485 height 74
click at [713, 532] on textarea "Fuckkkkkk.... I hope you" at bounding box center [795, 563] width 485 height 74
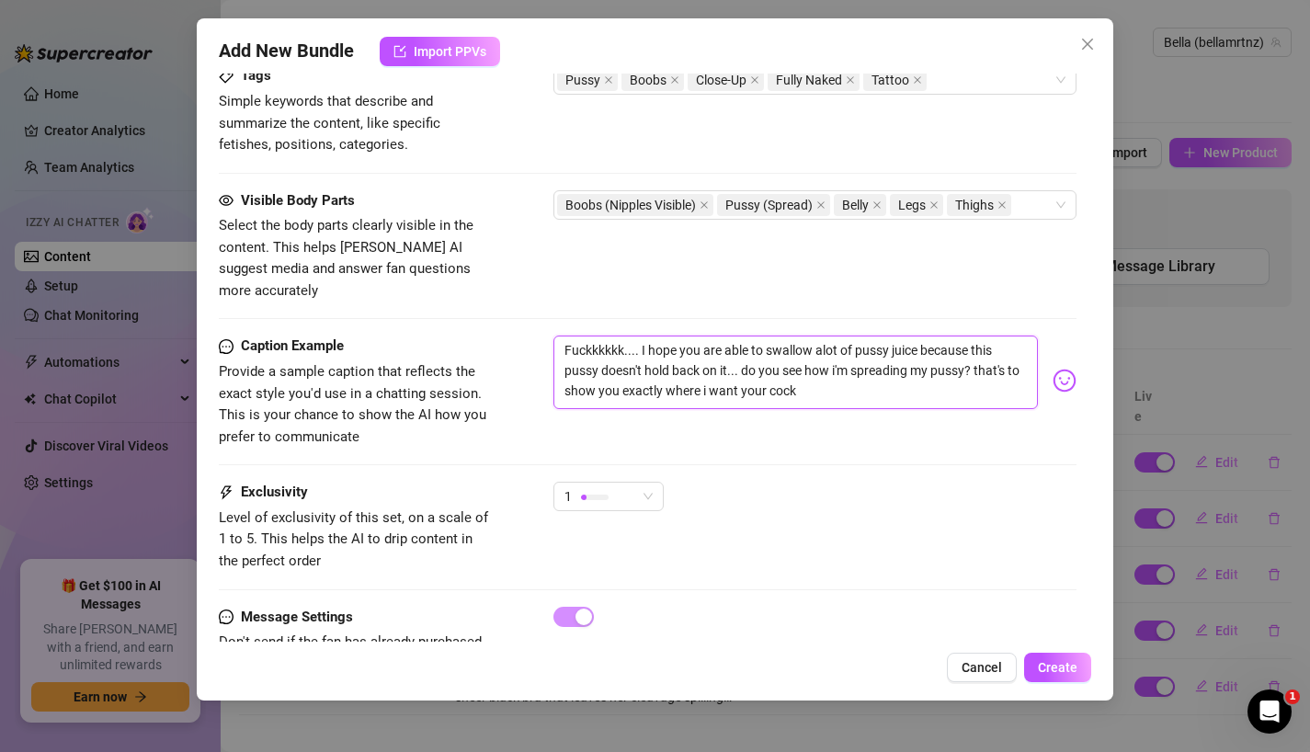
scroll to position [1008, 0]
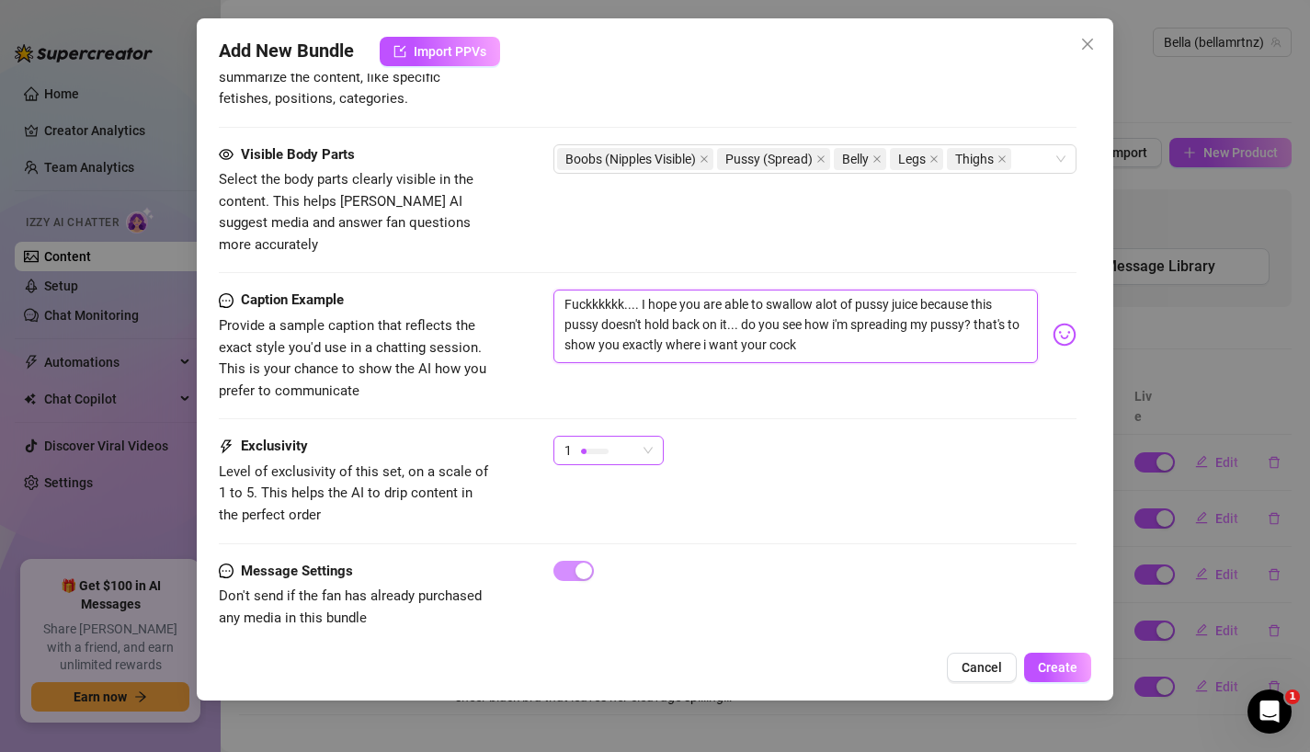
click at [649, 437] on span "1" at bounding box center [608, 451] width 88 height 28
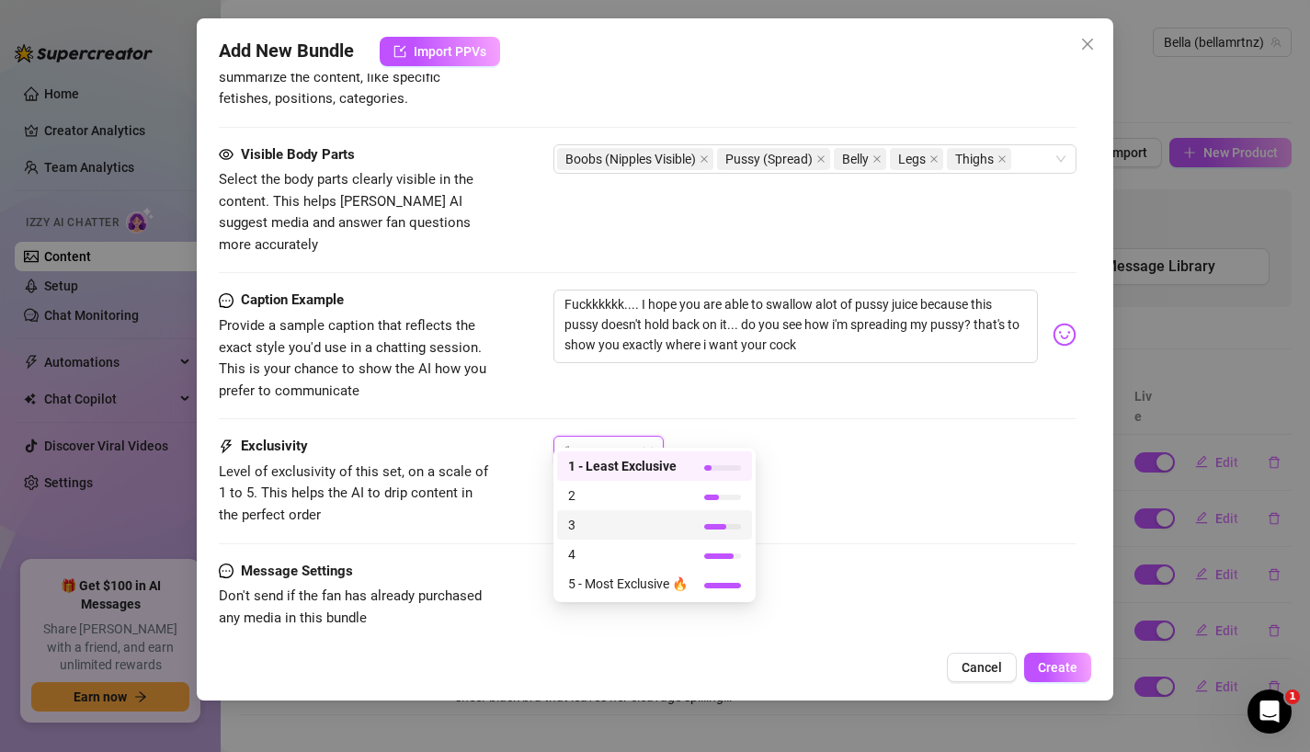
click at [617, 529] on span "3" at bounding box center [627, 525] width 119 height 20
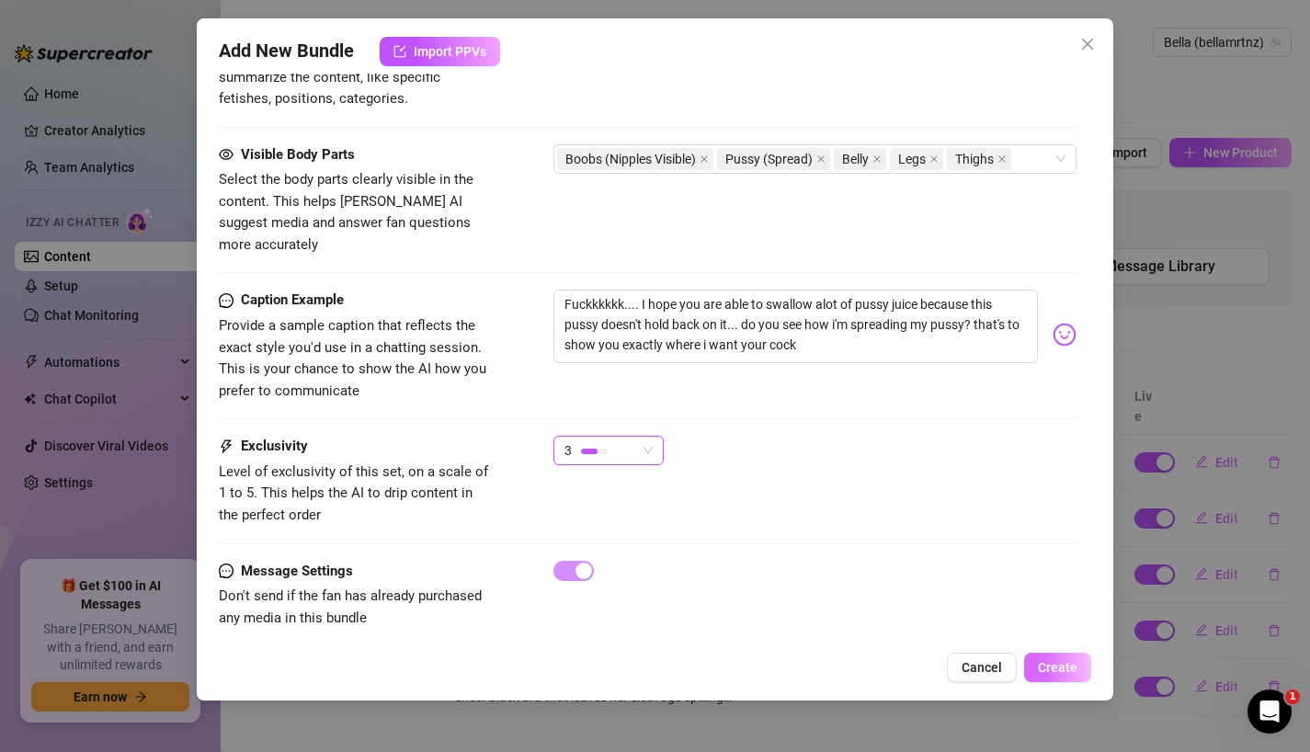
click at [1038, 666] on button "Create" at bounding box center [1057, 666] width 67 height 29
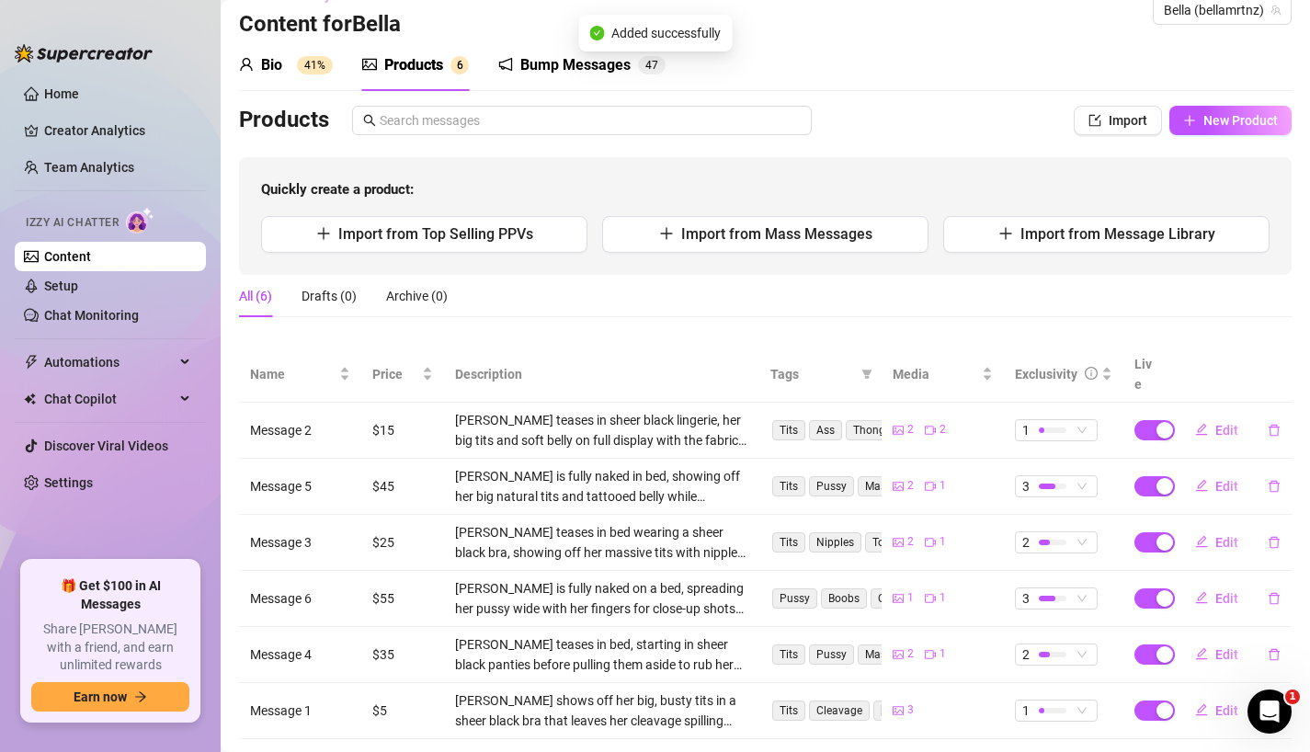
scroll to position [53, 0]
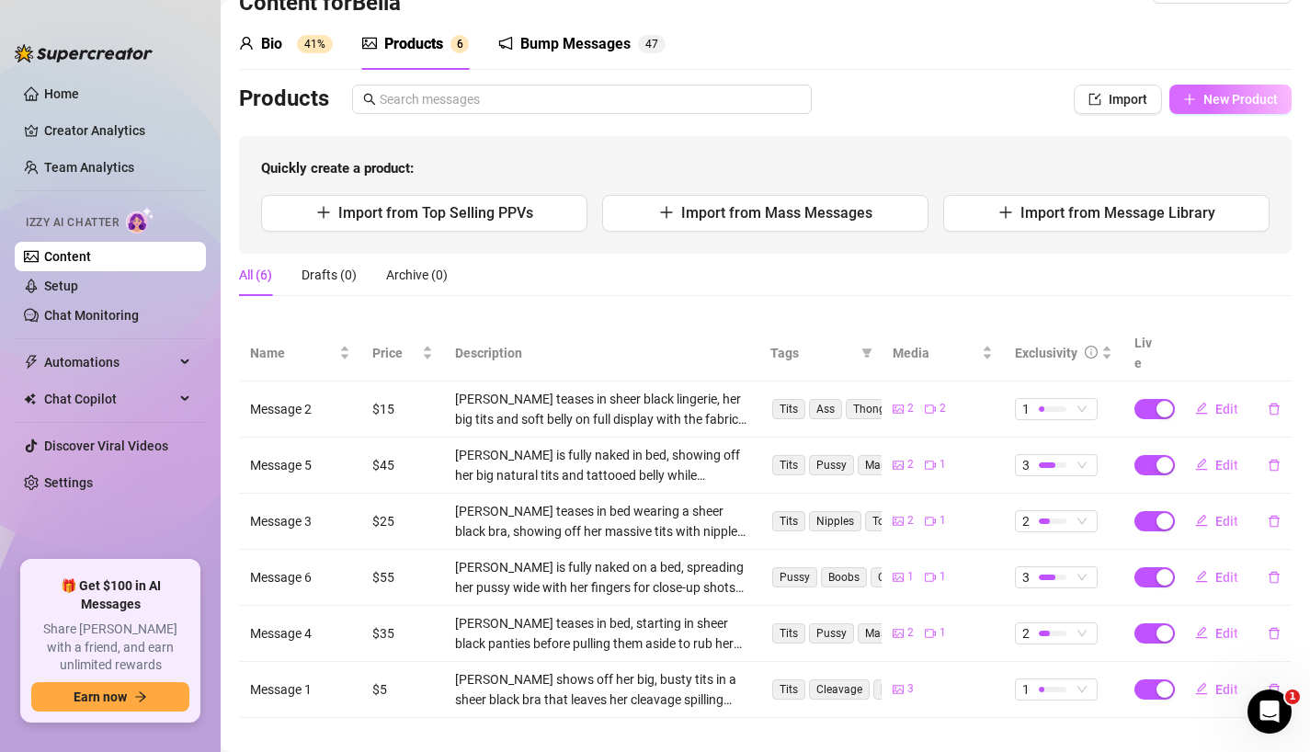
click at [1217, 105] on span "New Product" at bounding box center [1240, 99] width 74 height 15
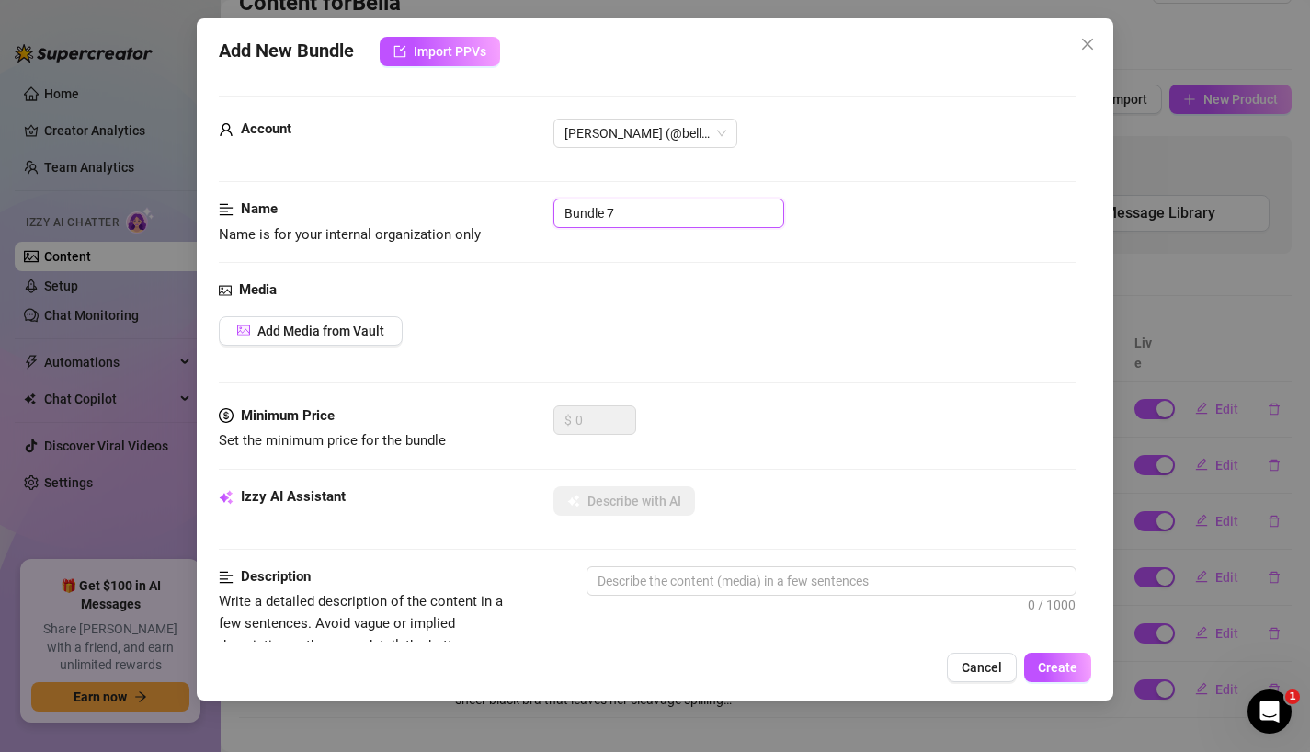
click at [620, 209] on input "Bundle 7" at bounding box center [668, 212] width 231 height 29
click at [649, 277] on div "Name Name is for your internal organization only Message 7" at bounding box center [648, 238] width 858 height 81
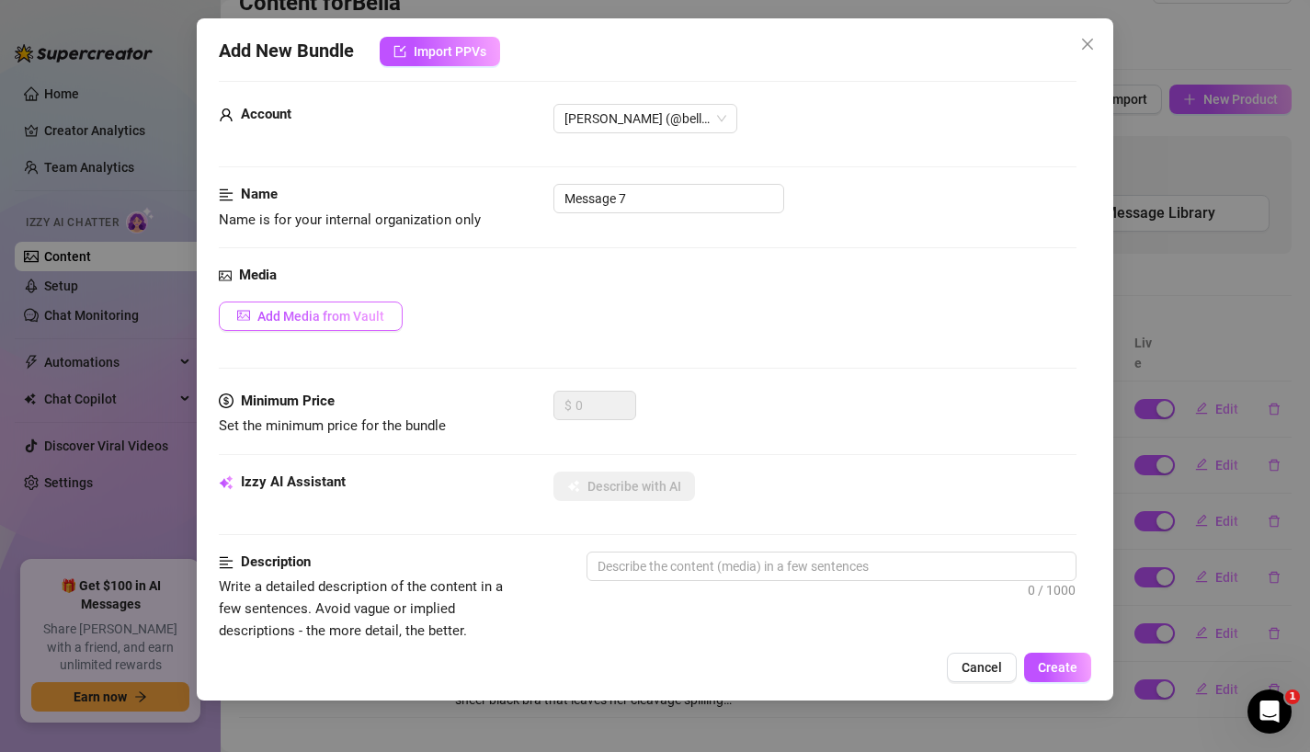
click at [373, 324] on button "Add Media from Vault" at bounding box center [311, 315] width 184 height 29
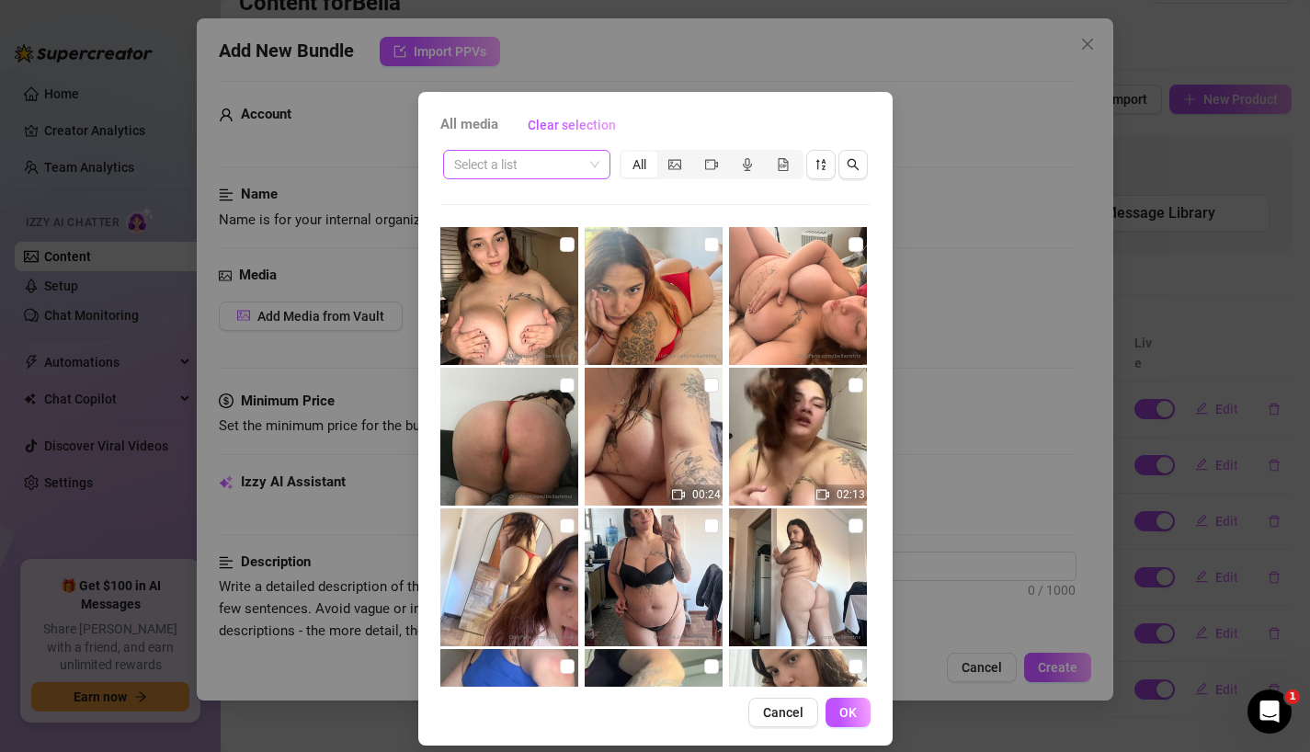
click at [572, 157] on input "search" at bounding box center [518, 165] width 129 height 28
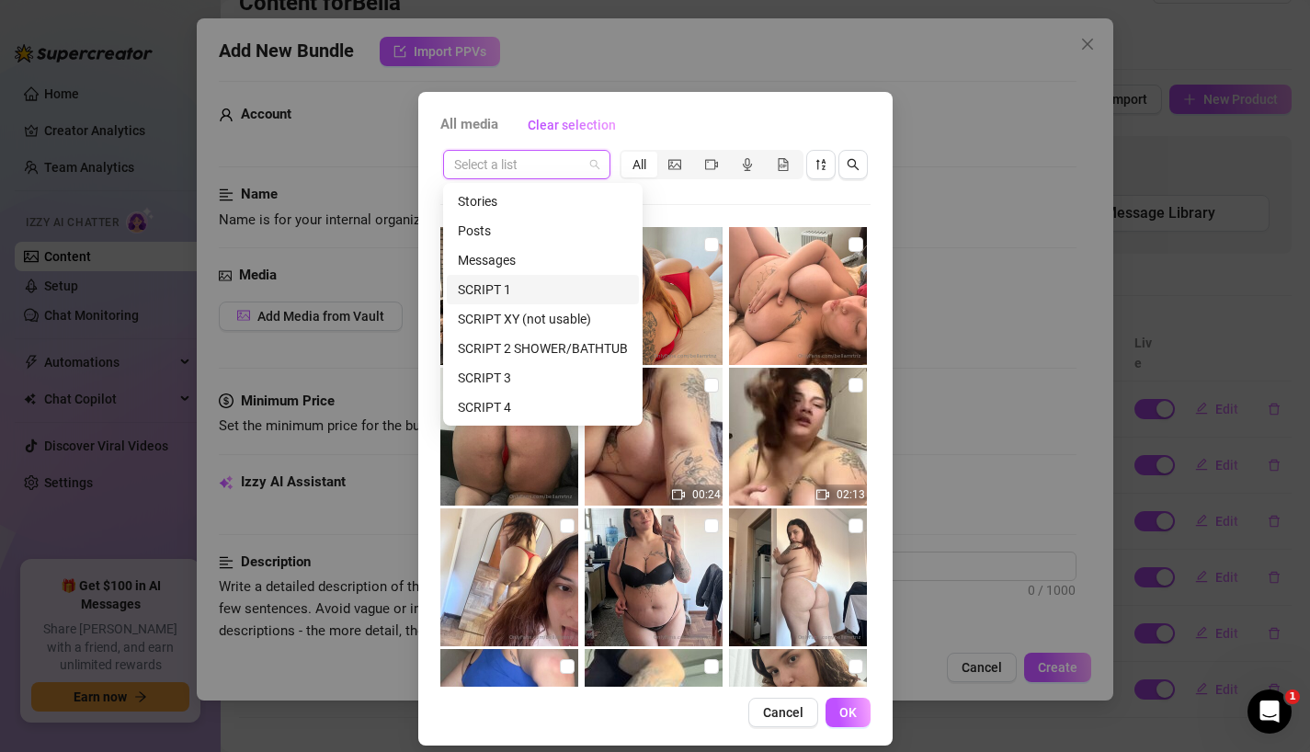
click at [543, 290] on div "SCRIPT 1" at bounding box center [543, 289] width 170 height 20
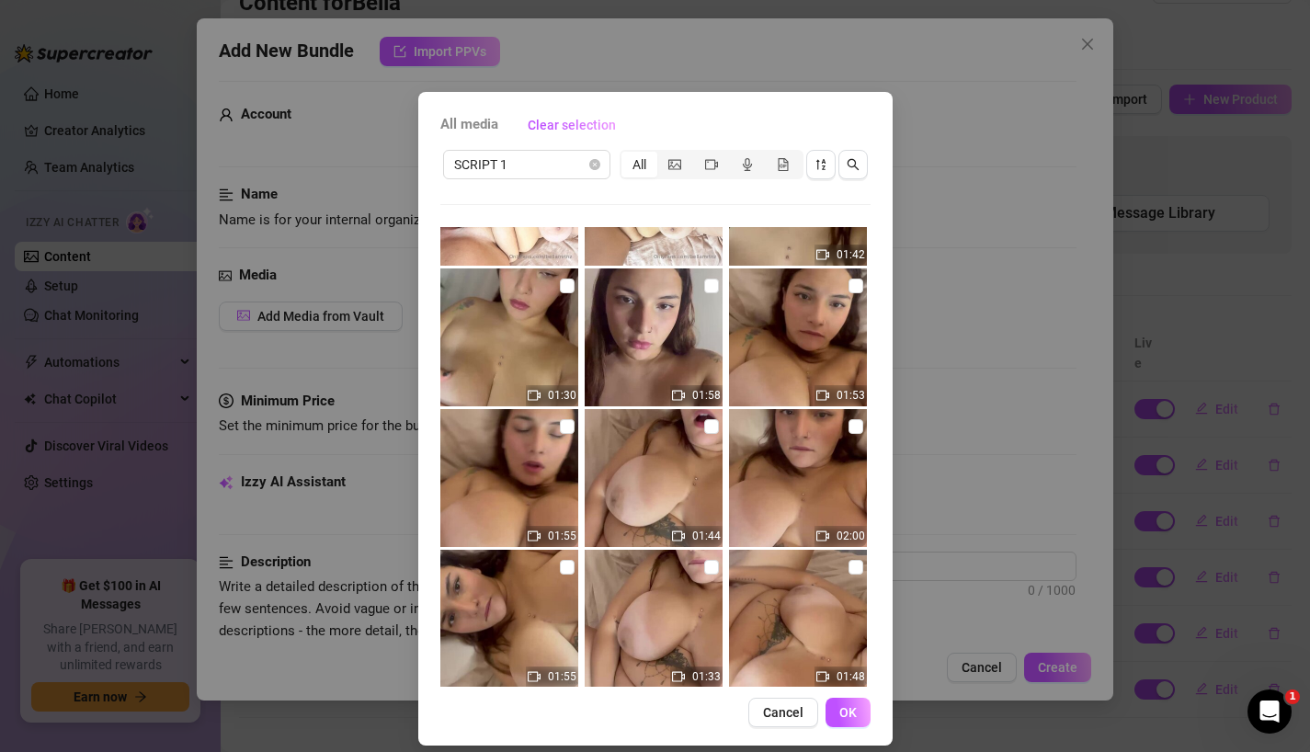
scroll to position [1083, 0]
click at [900, 106] on div "All media Clear selection SCRIPT 1 All 01:31 00:17 01:42 01:30 01:58 01:53 01:5…" at bounding box center [655, 376] width 1310 height 752
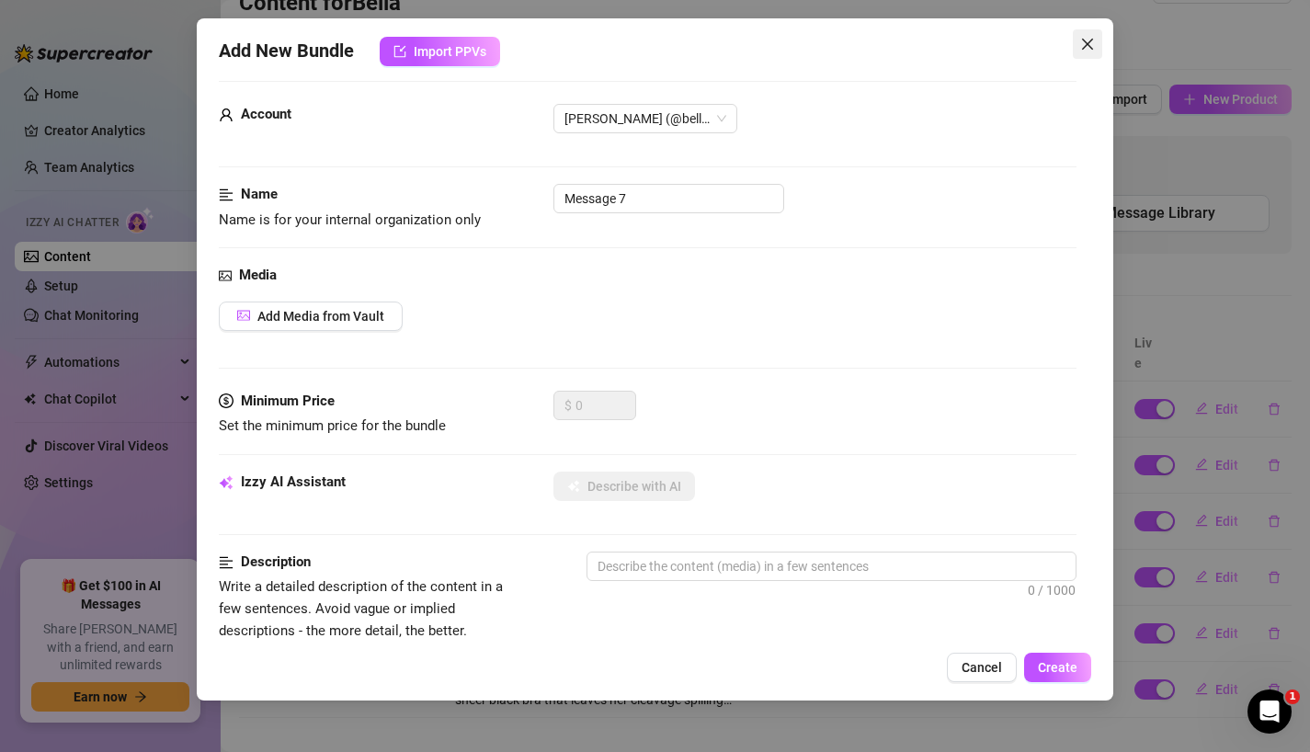
click at [1082, 43] on icon "close" at bounding box center [1087, 44] width 15 height 15
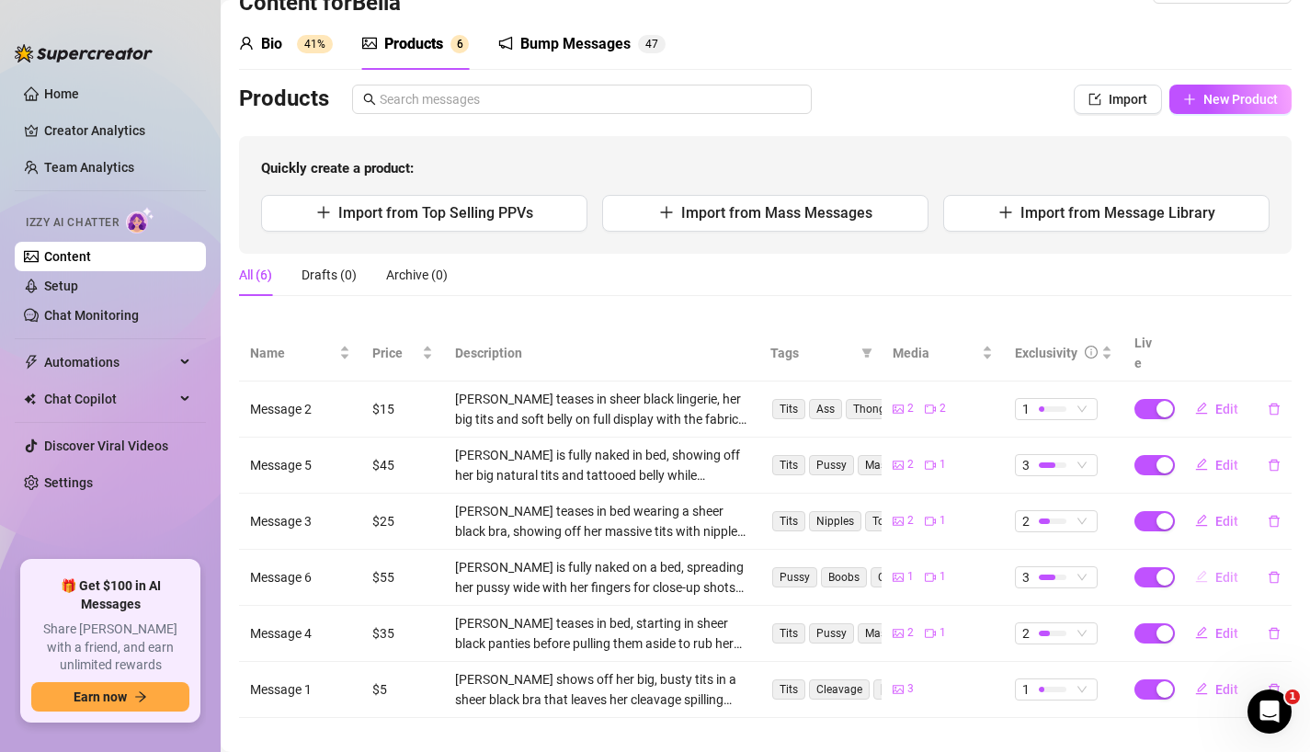
click at [1217, 570] on span "Edit" at bounding box center [1226, 577] width 23 height 15
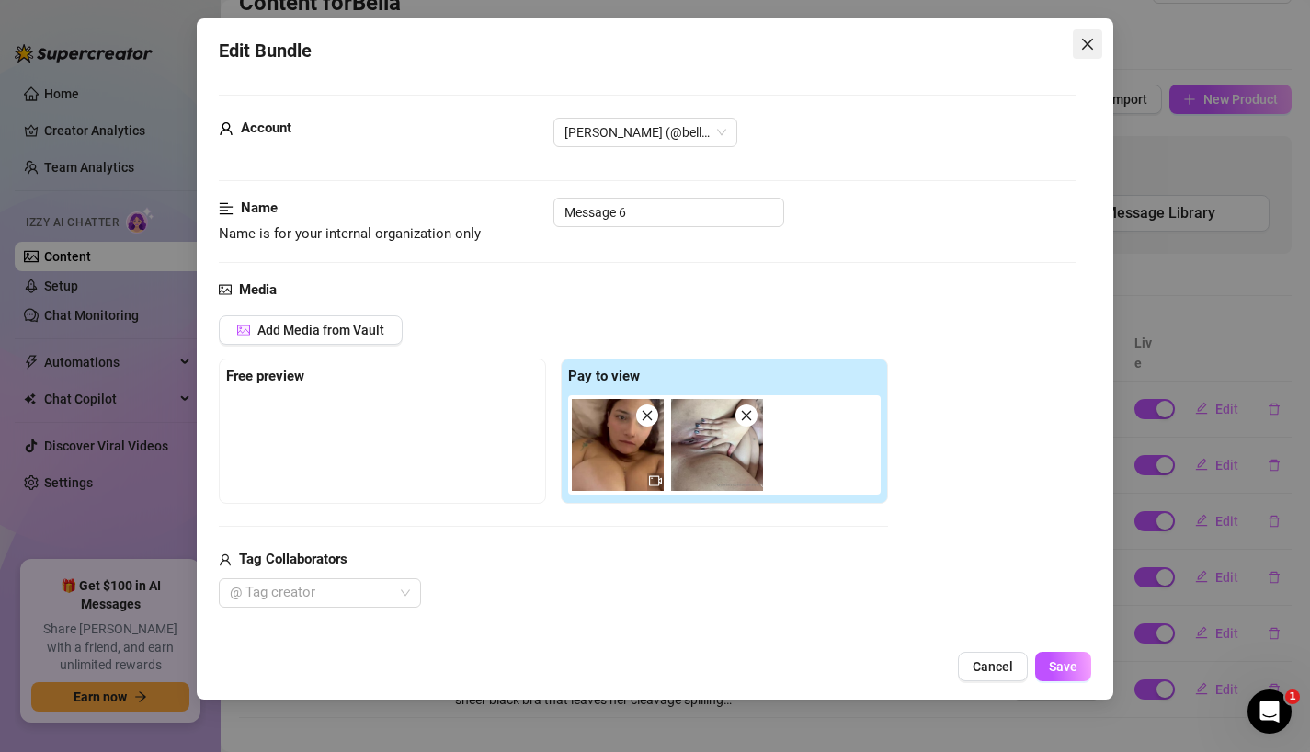
click at [1084, 47] on icon "close" at bounding box center [1087, 44] width 11 height 11
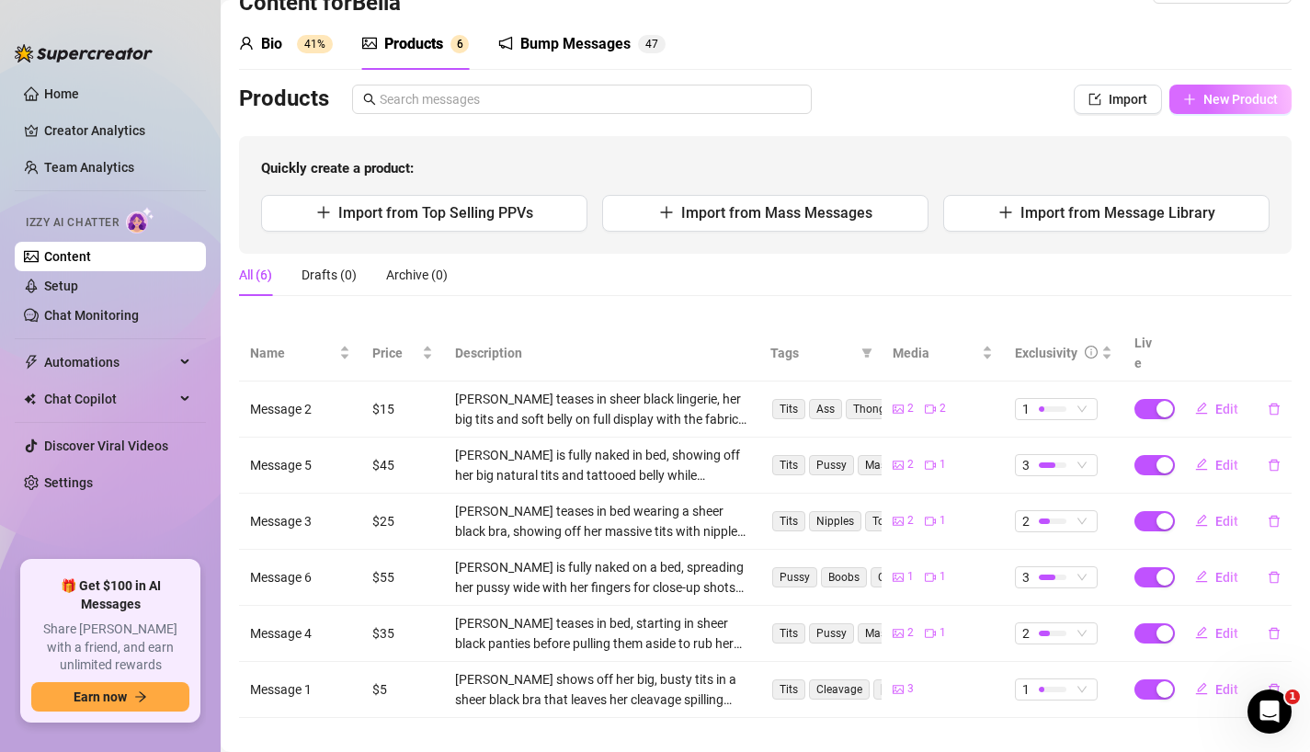
click at [1219, 97] on span "New Product" at bounding box center [1240, 99] width 74 height 15
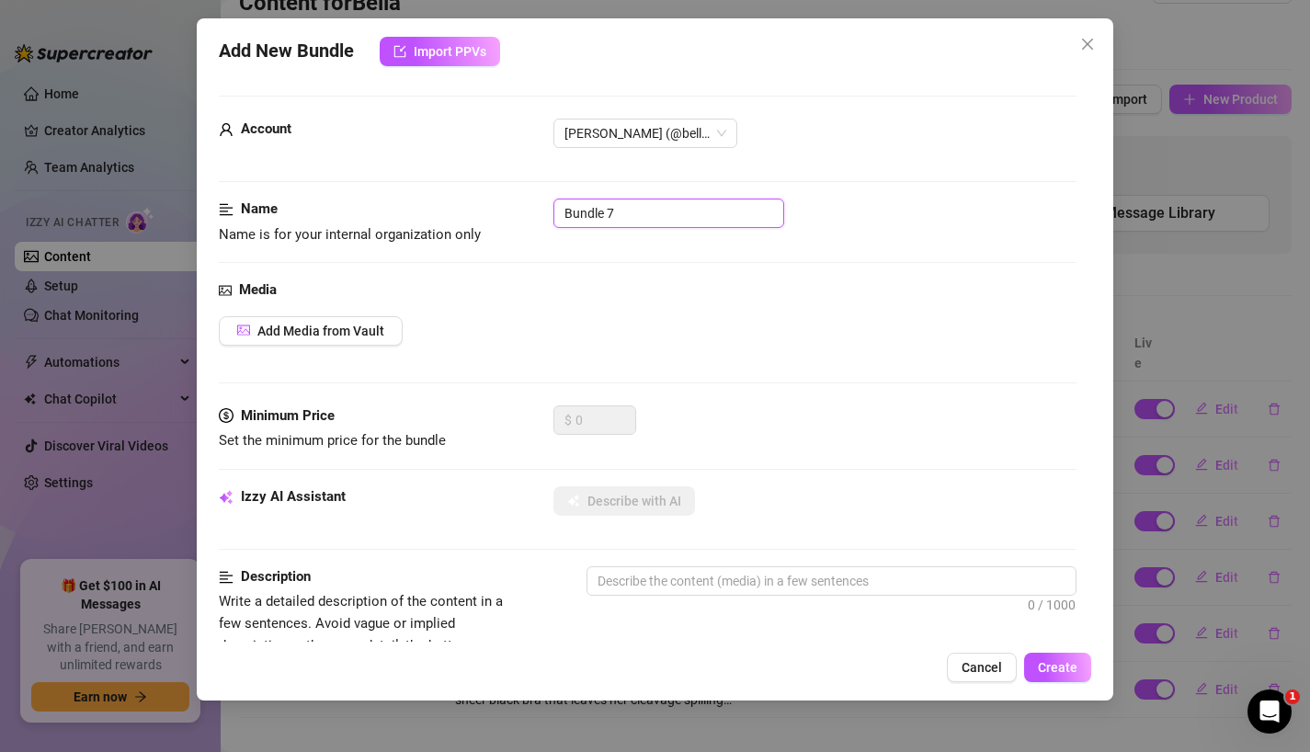
click at [646, 207] on input "Bundle 7" at bounding box center [668, 212] width 231 height 29
click at [282, 324] on span "Add Media from Vault" at bounding box center [320, 330] width 127 height 15
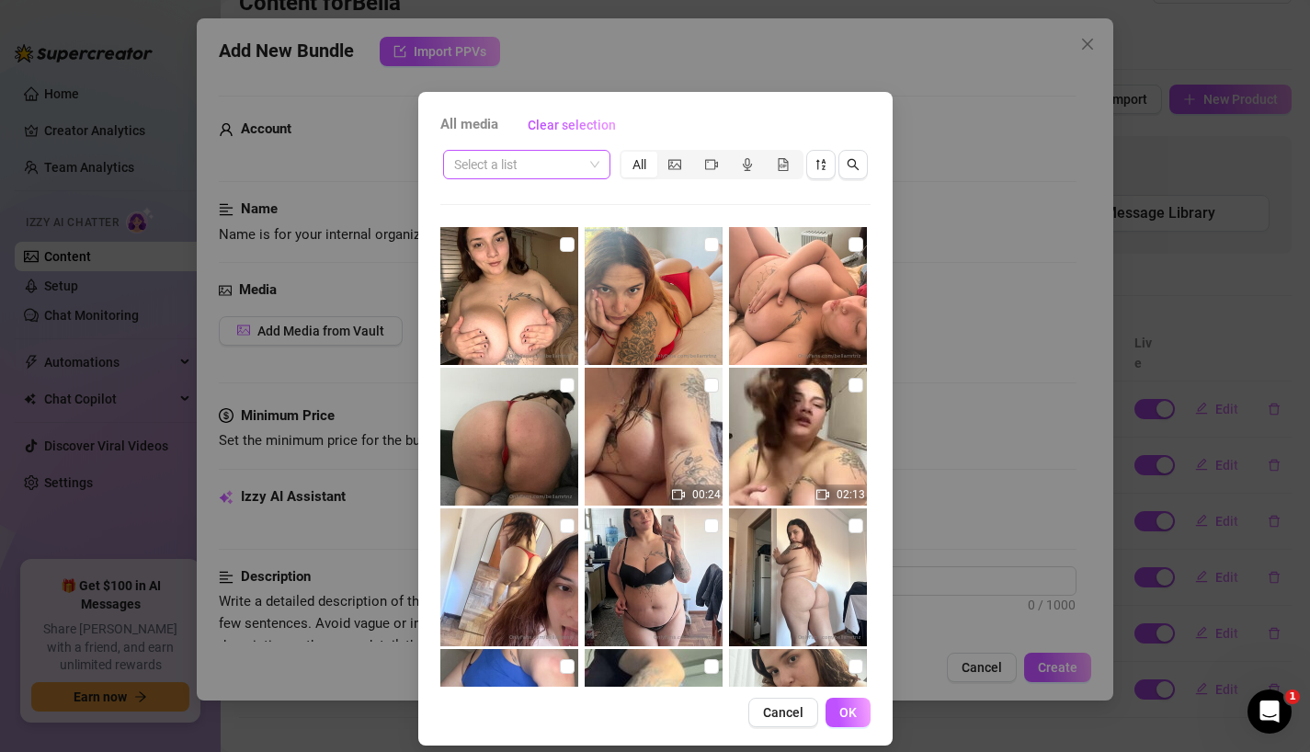
click at [505, 164] on input "search" at bounding box center [518, 165] width 129 height 28
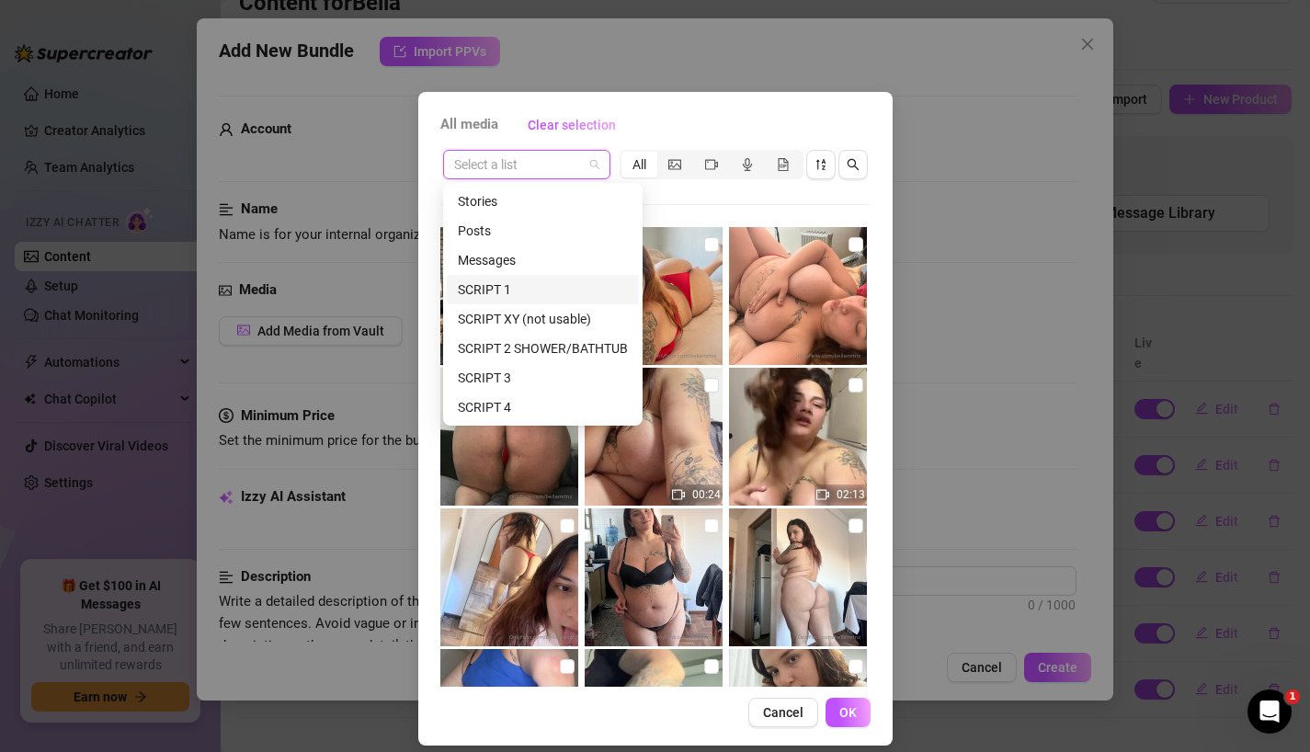
click at [513, 281] on div "SCRIPT 1" at bounding box center [543, 289] width 170 height 20
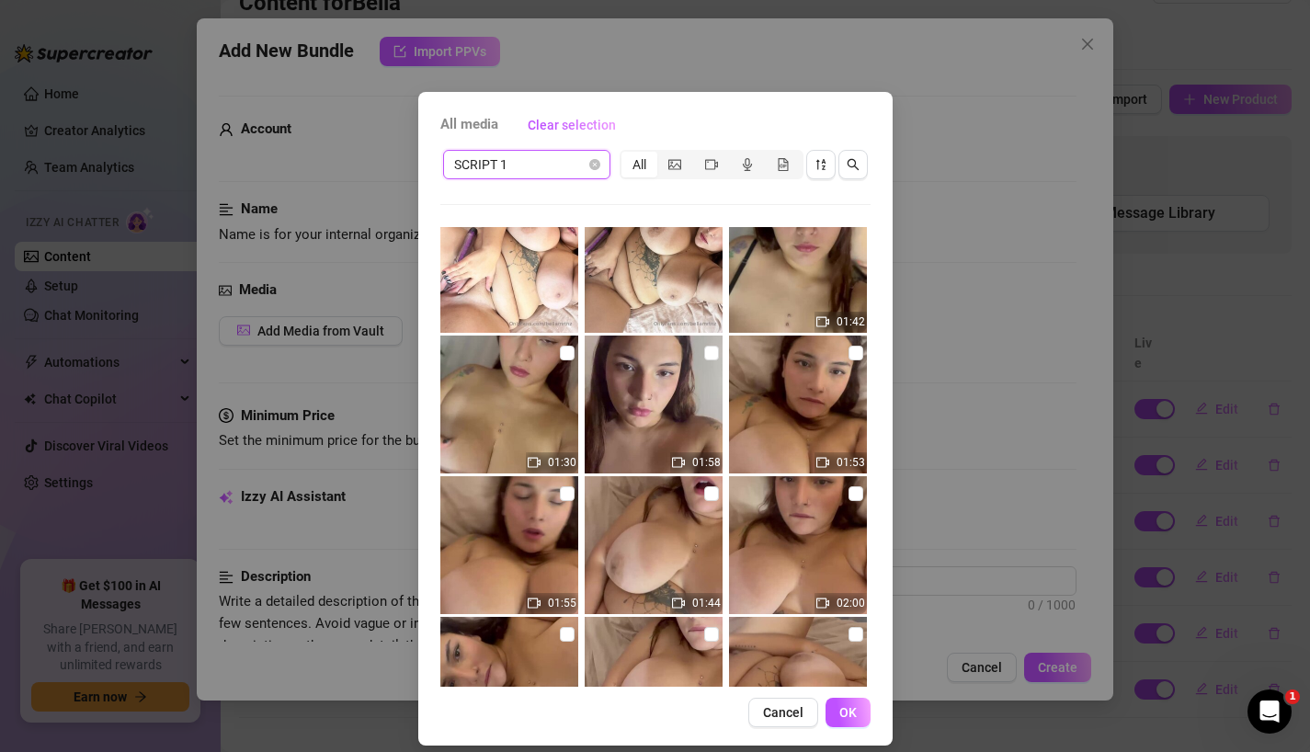
scroll to position [1046, 0]
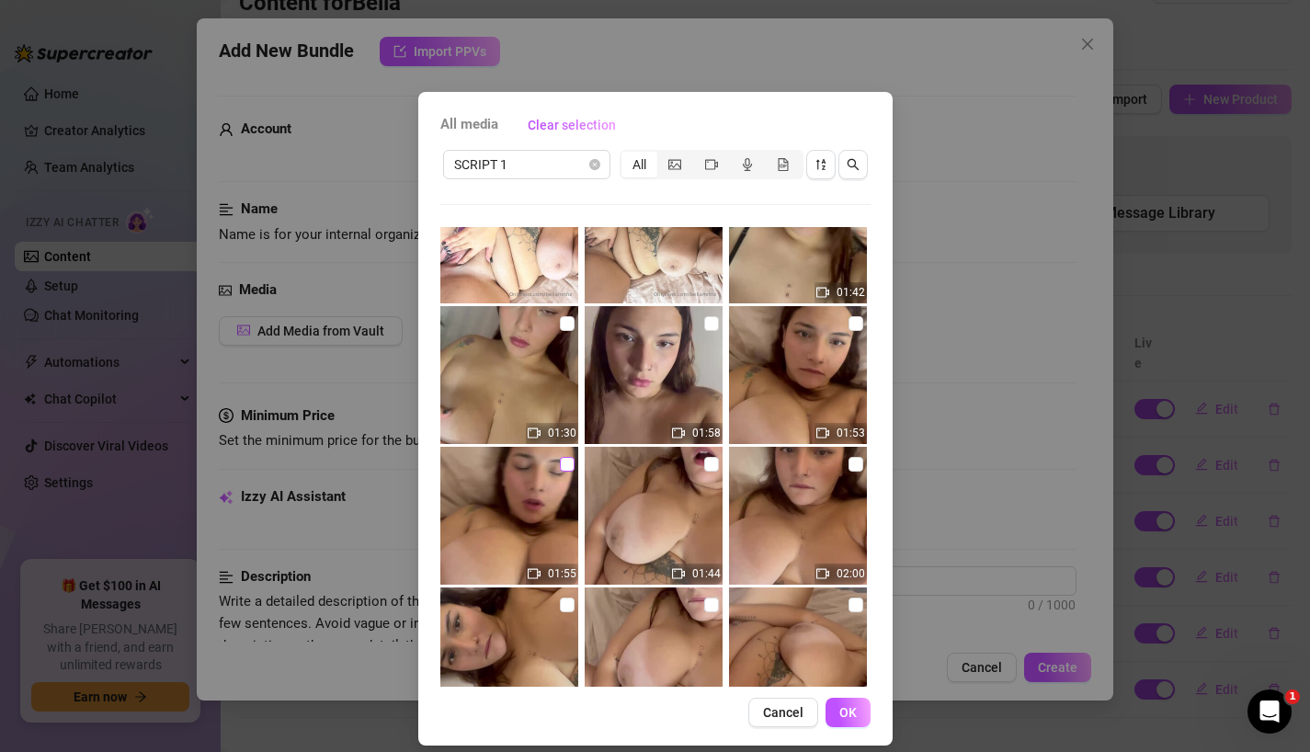
click at [570, 465] on input "checkbox" at bounding box center [567, 464] width 15 height 15
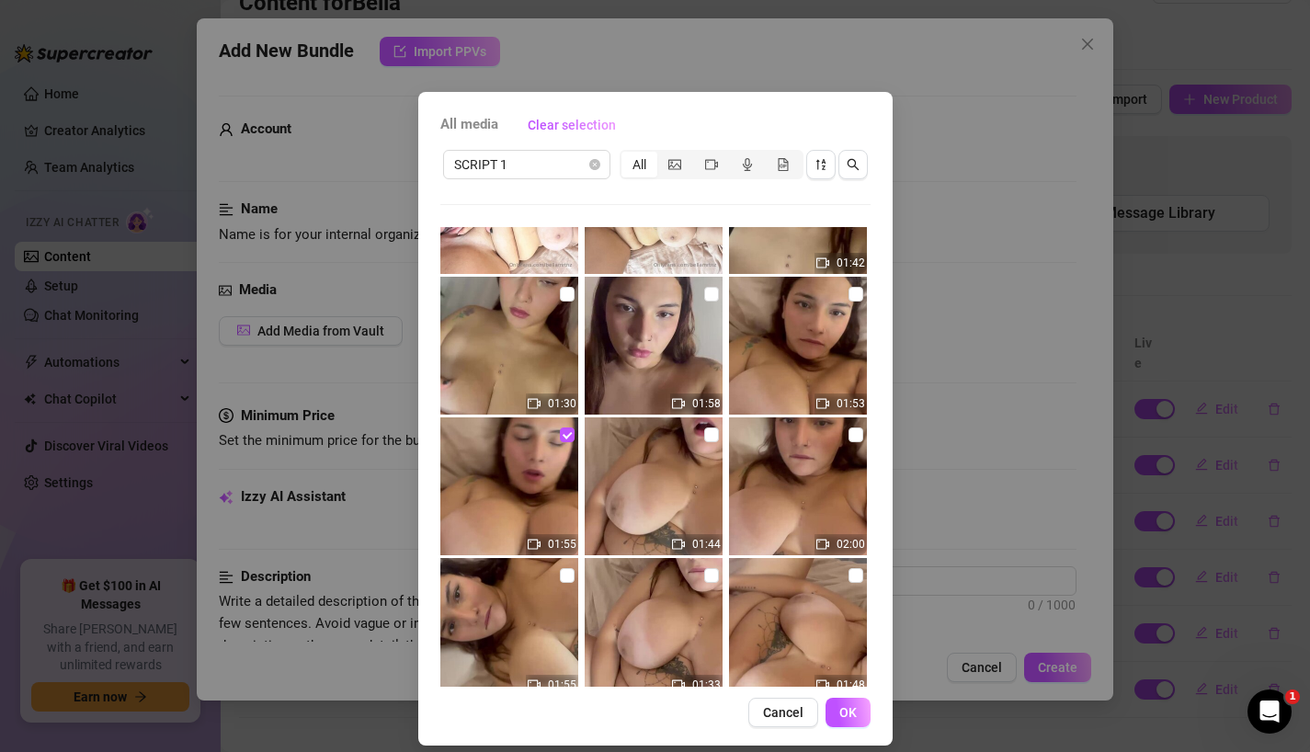
scroll to position [1087, 0]
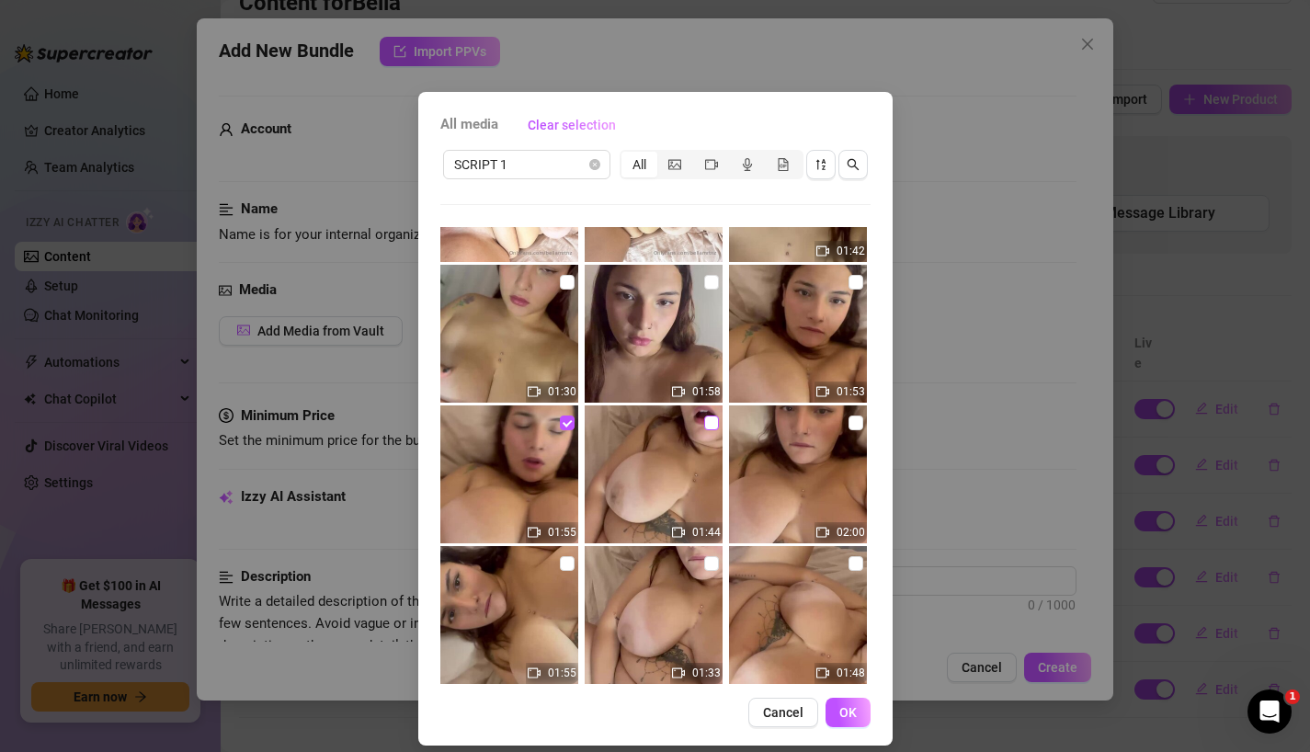
click at [709, 425] on input "checkbox" at bounding box center [711, 422] width 15 height 15
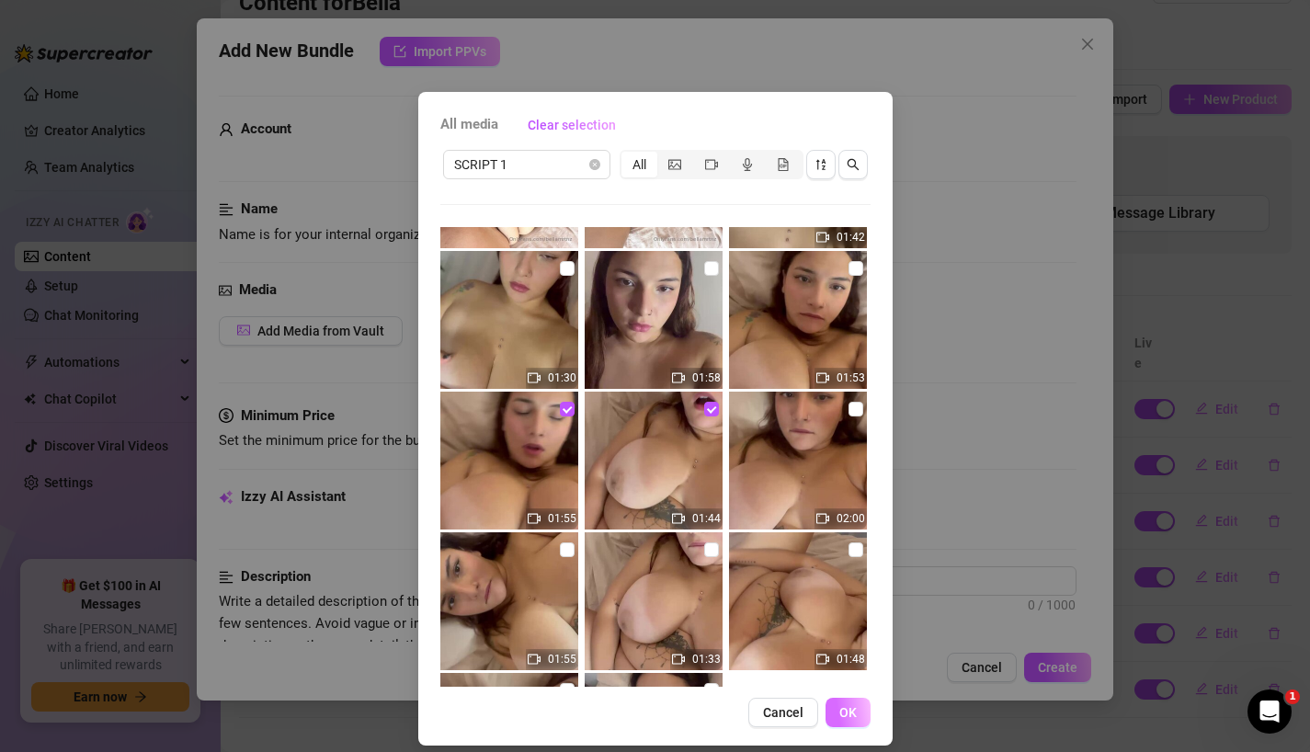
click at [850, 709] on span "OK" at bounding box center [847, 712] width 17 height 15
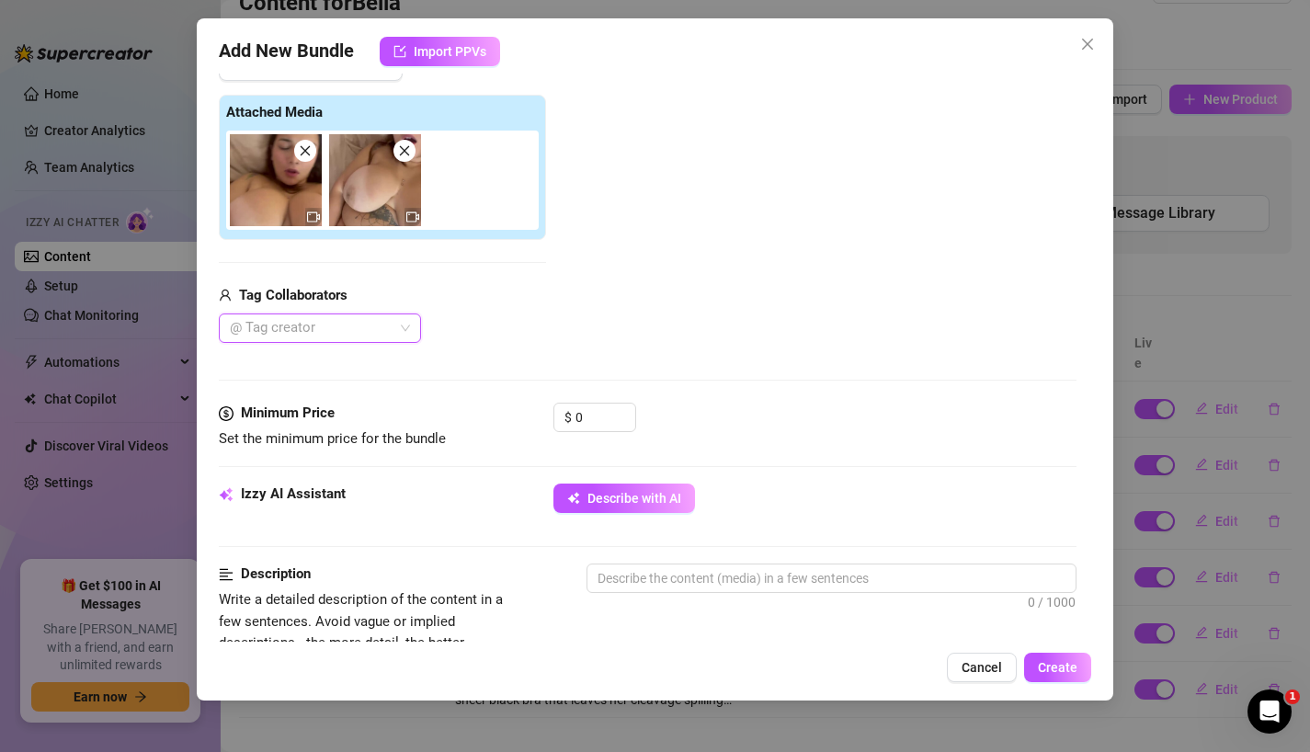
scroll to position [275, 0]
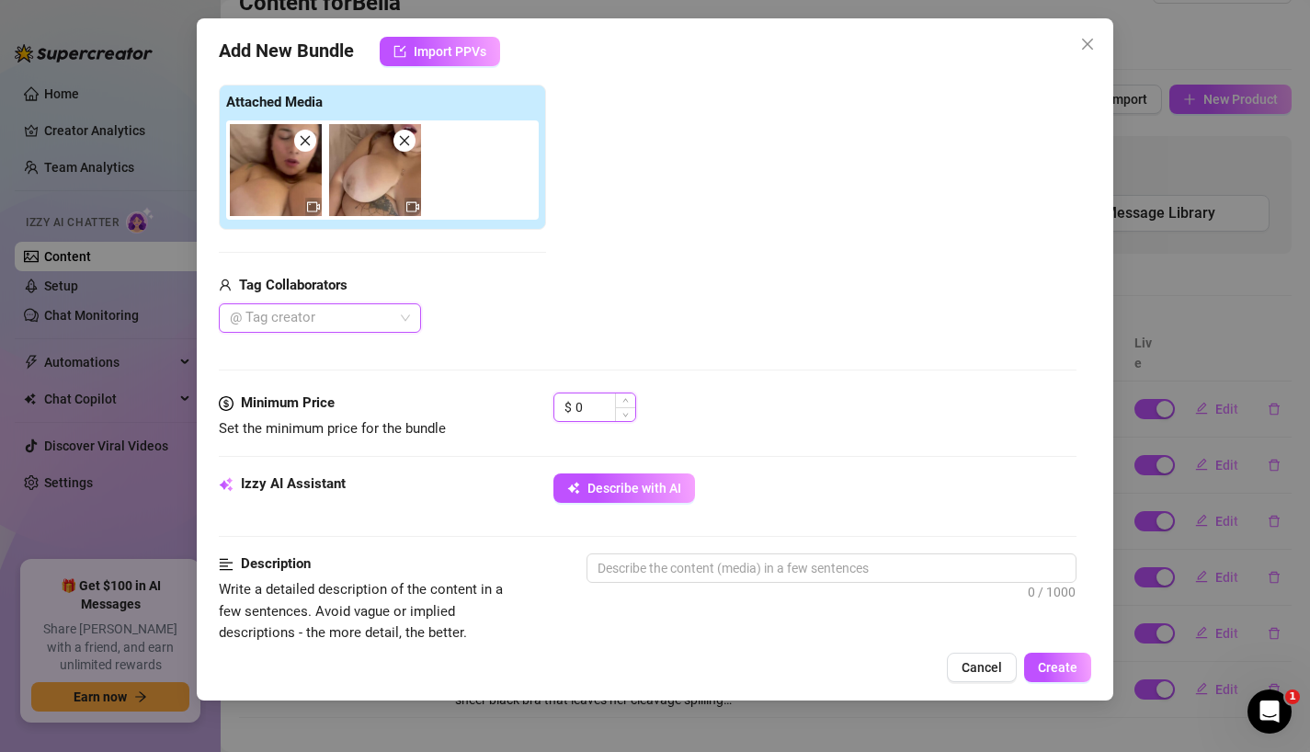
click at [594, 403] on input "0" at bounding box center [605, 407] width 60 height 28
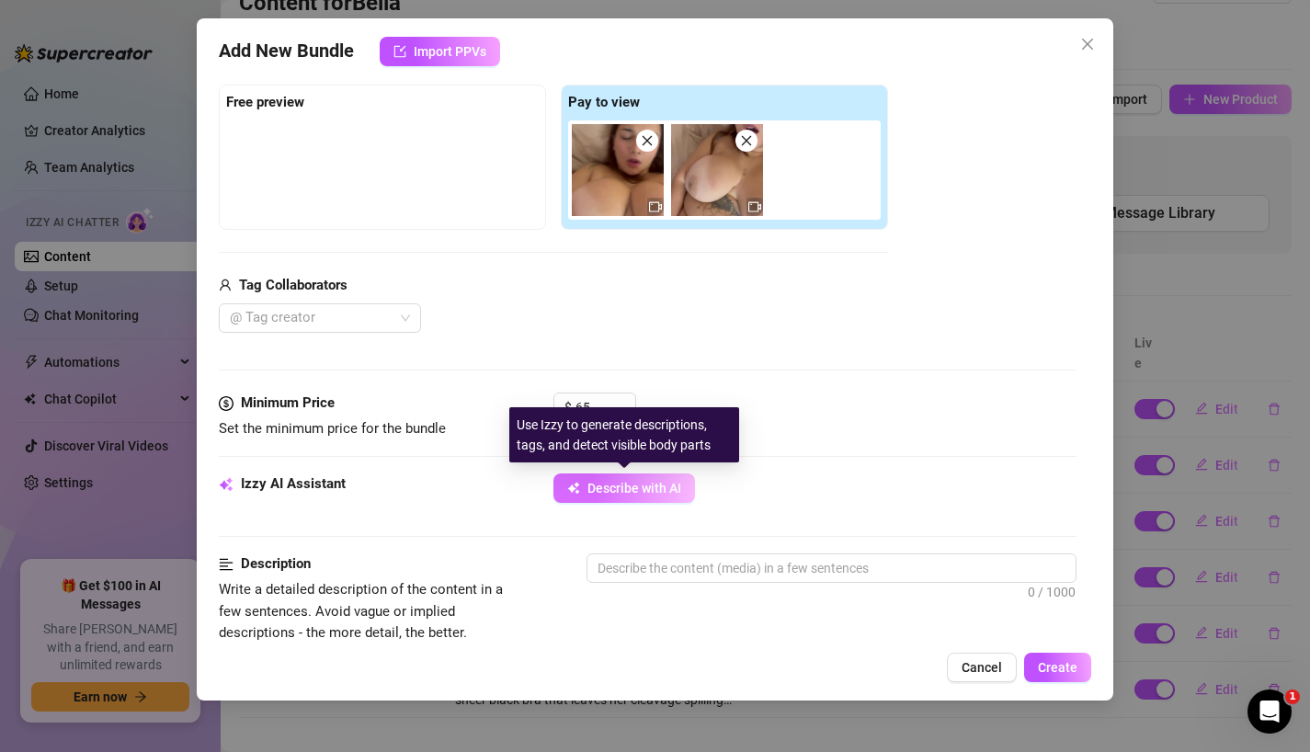
click at [638, 493] on span "Describe with AI" at bounding box center [634, 488] width 94 height 15
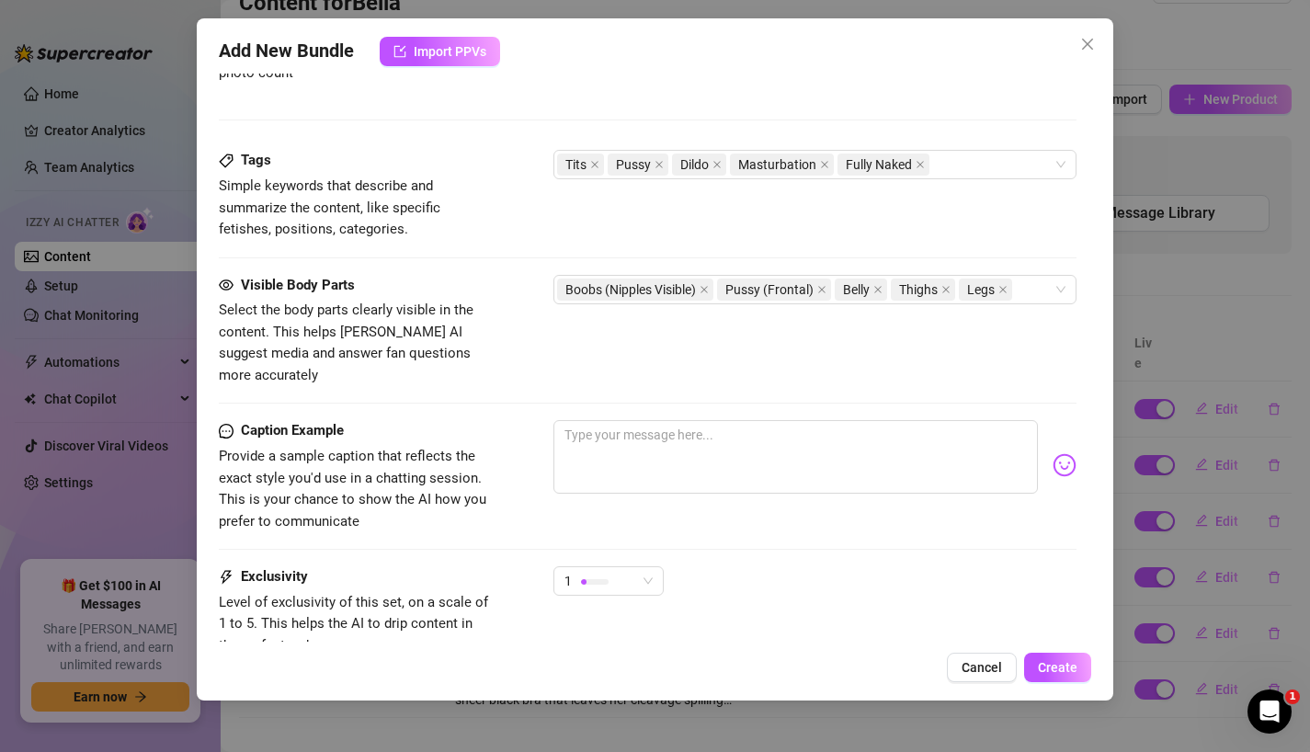
scroll to position [906, 0]
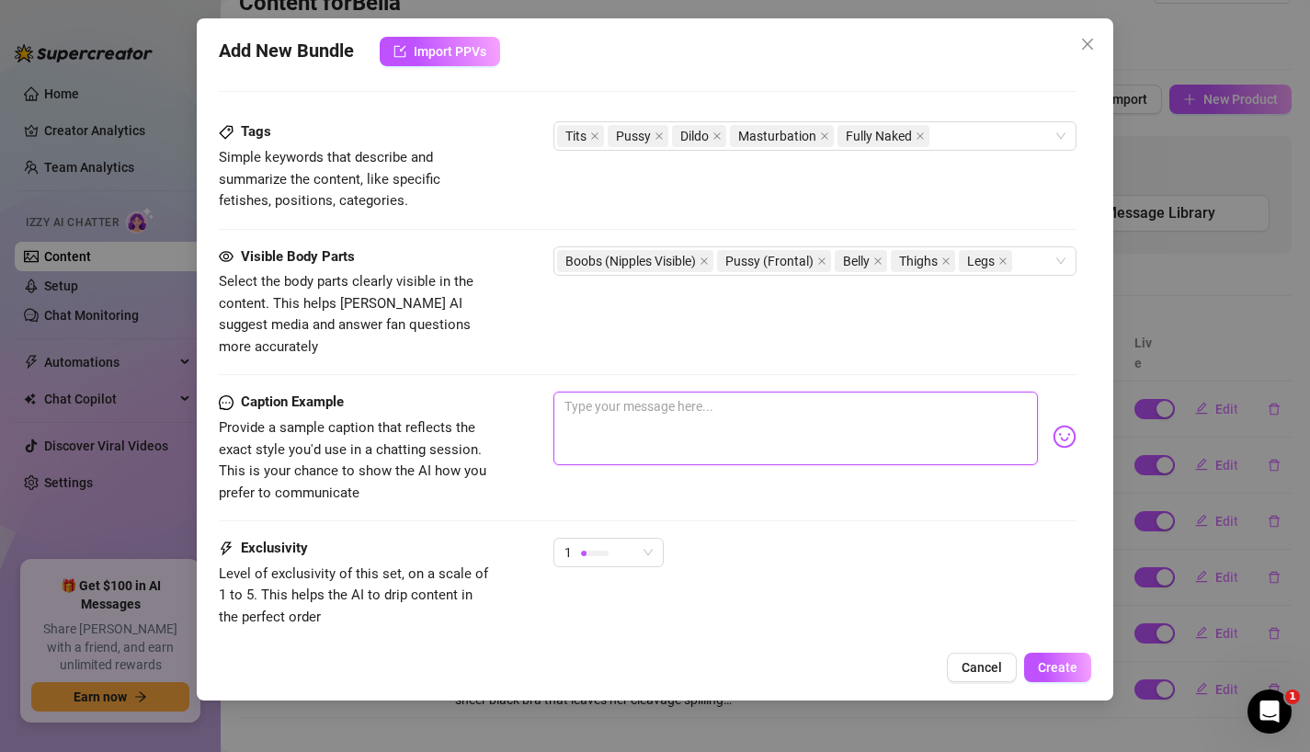
click at [697, 411] on textarea at bounding box center [795, 428] width 485 height 74
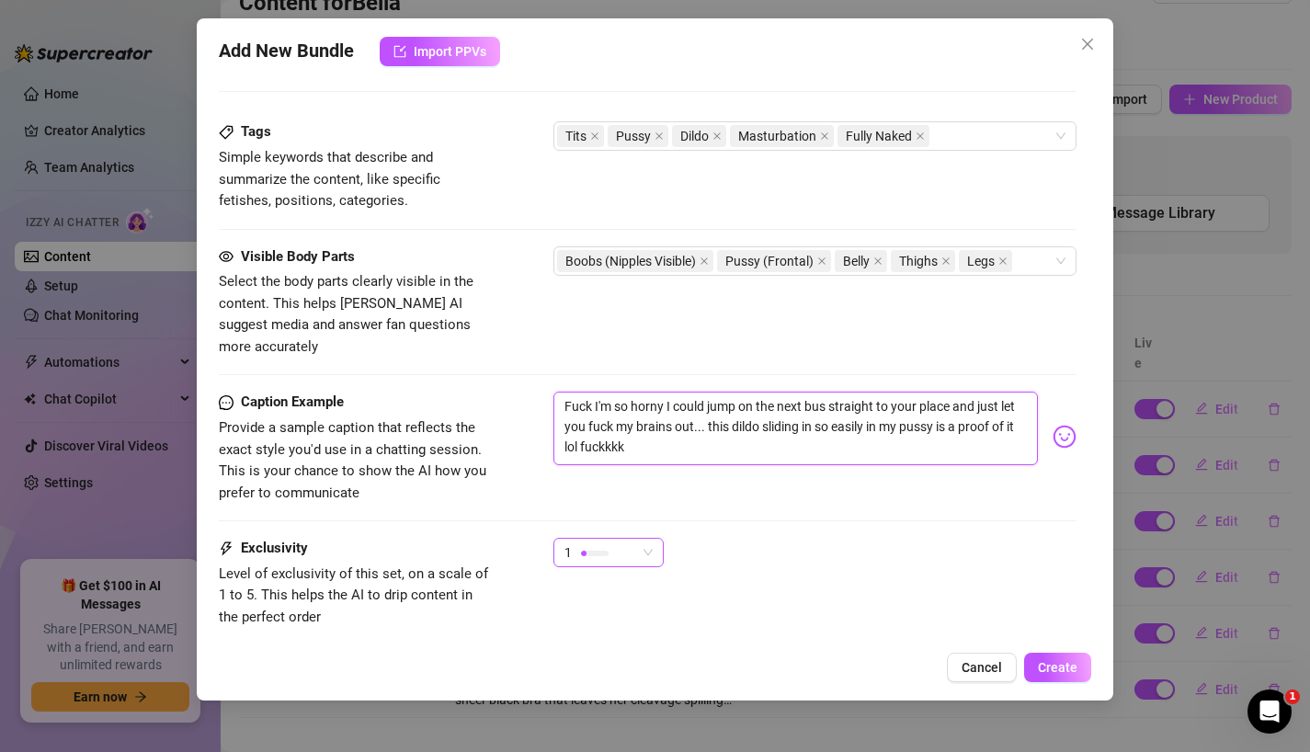
click at [628, 539] on div "1" at bounding box center [600, 553] width 72 height 28
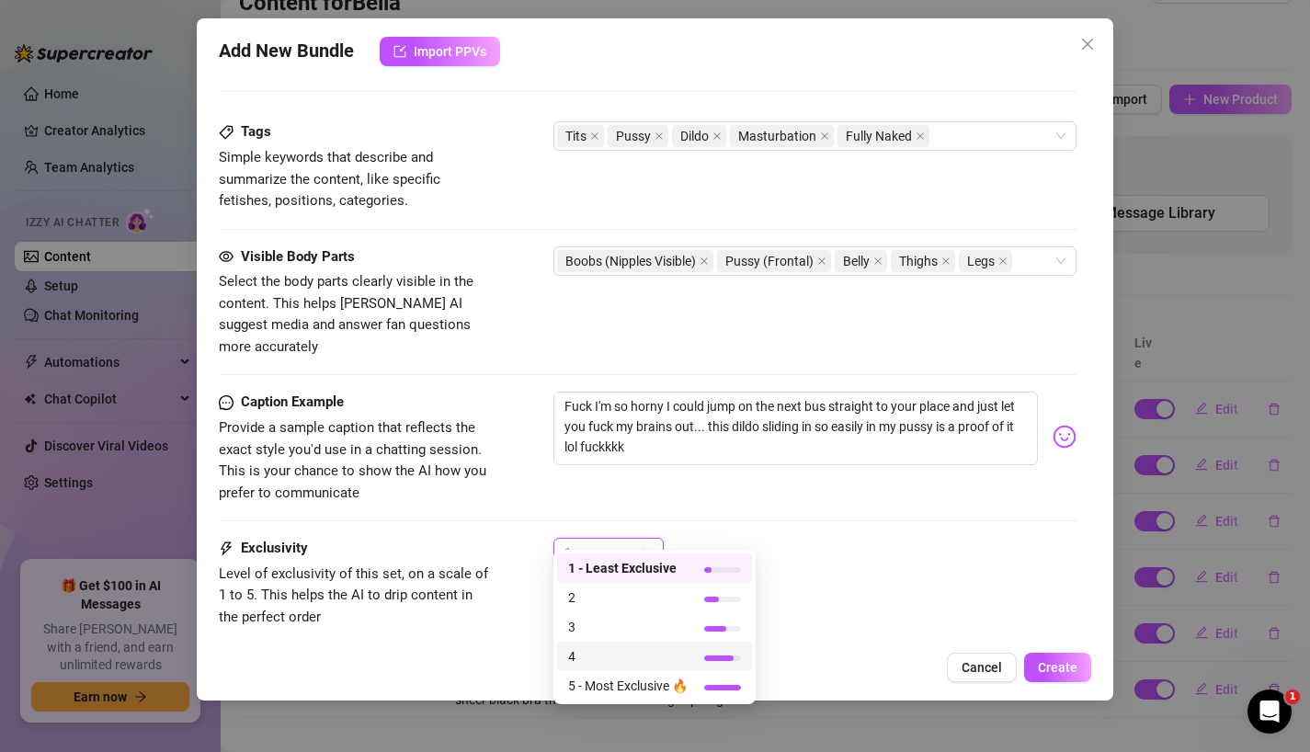
click at [615, 652] on span "4" at bounding box center [627, 656] width 119 height 20
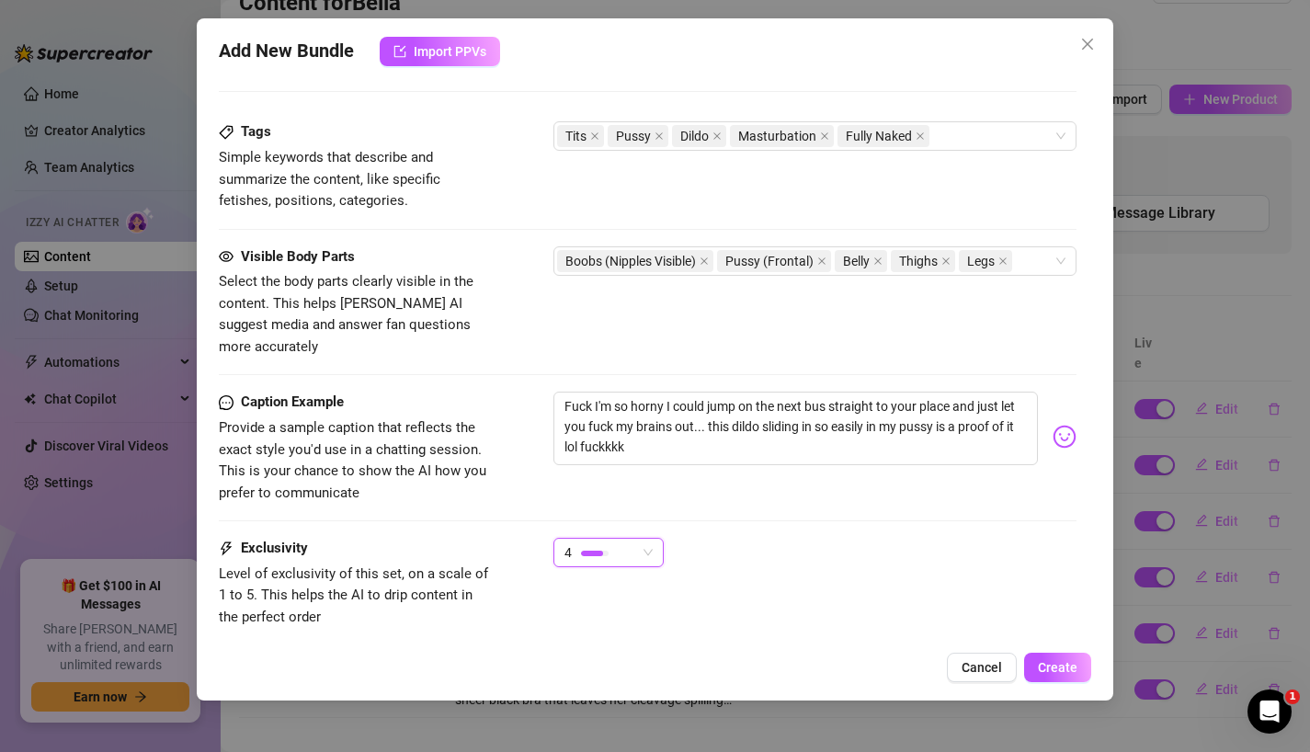
click at [870, 538] on div "4 4" at bounding box center [815, 561] width 524 height 46
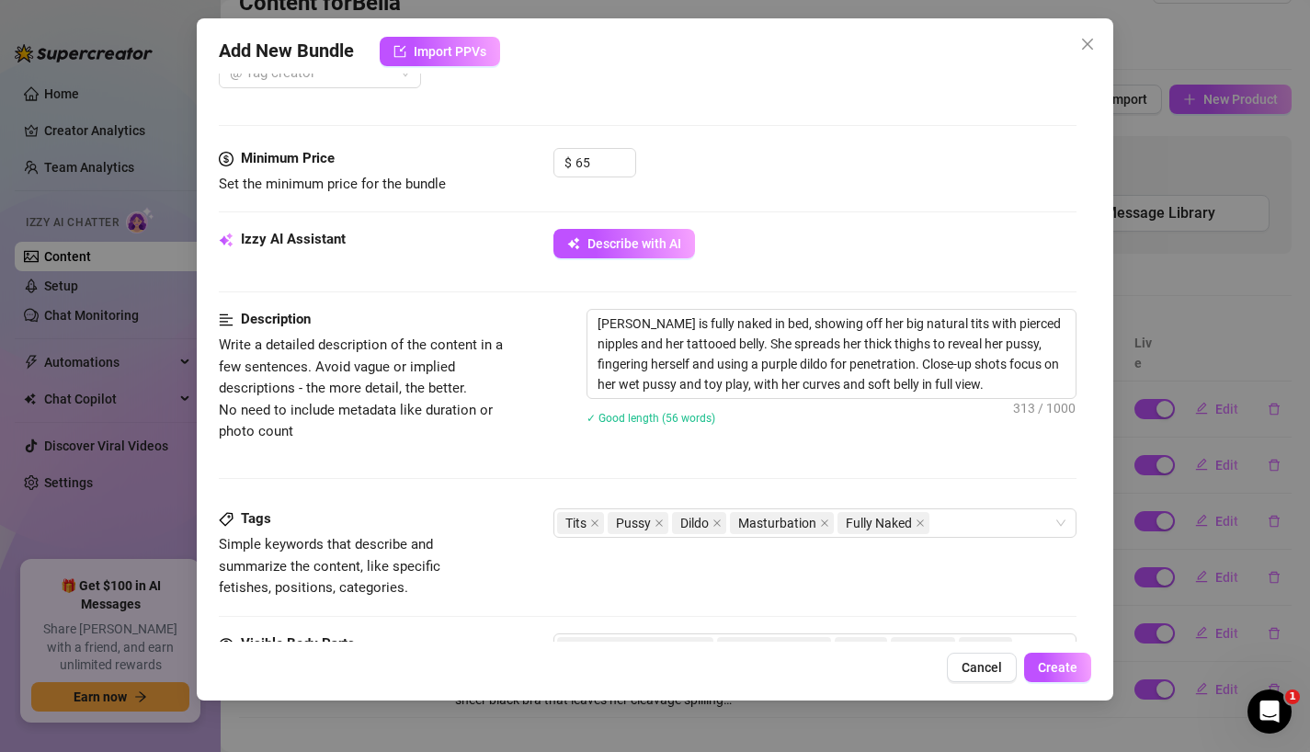
scroll to position [504, 0]
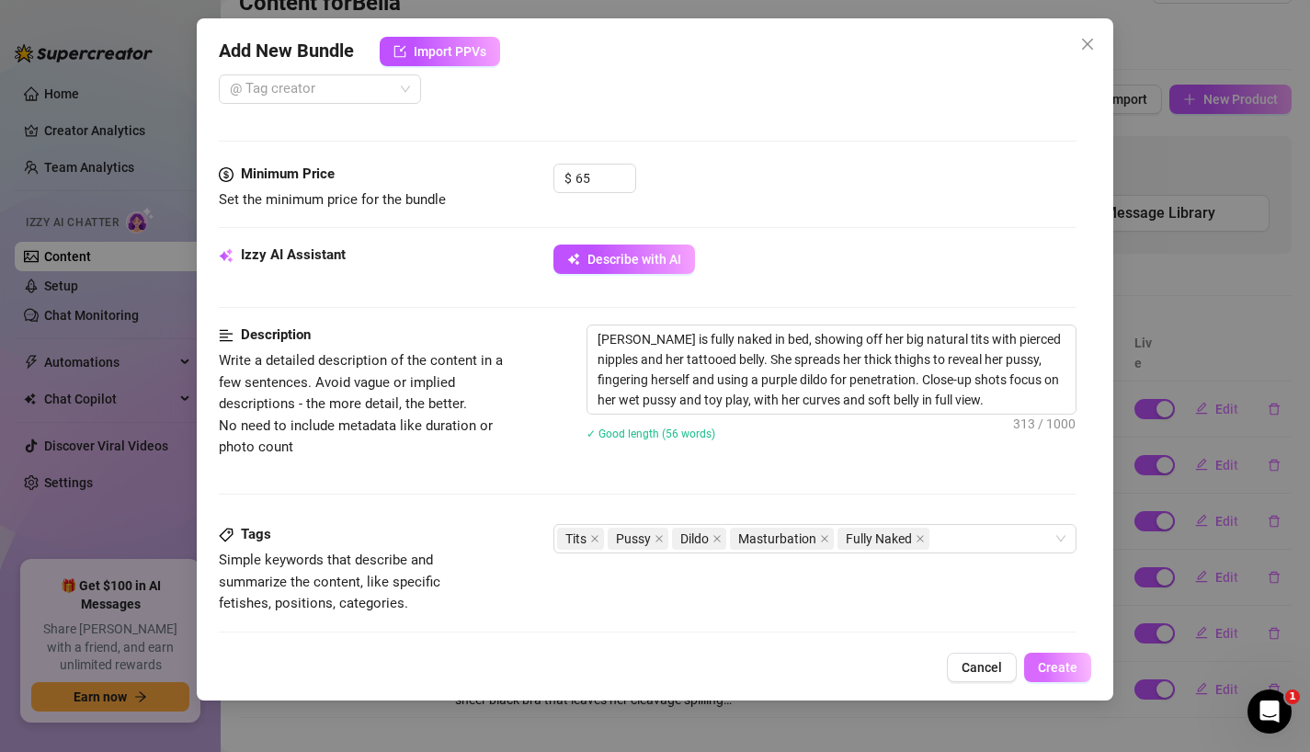
click at [1047, 662] on span "Create" at bounding box center [1058, 667] width 40 height 15
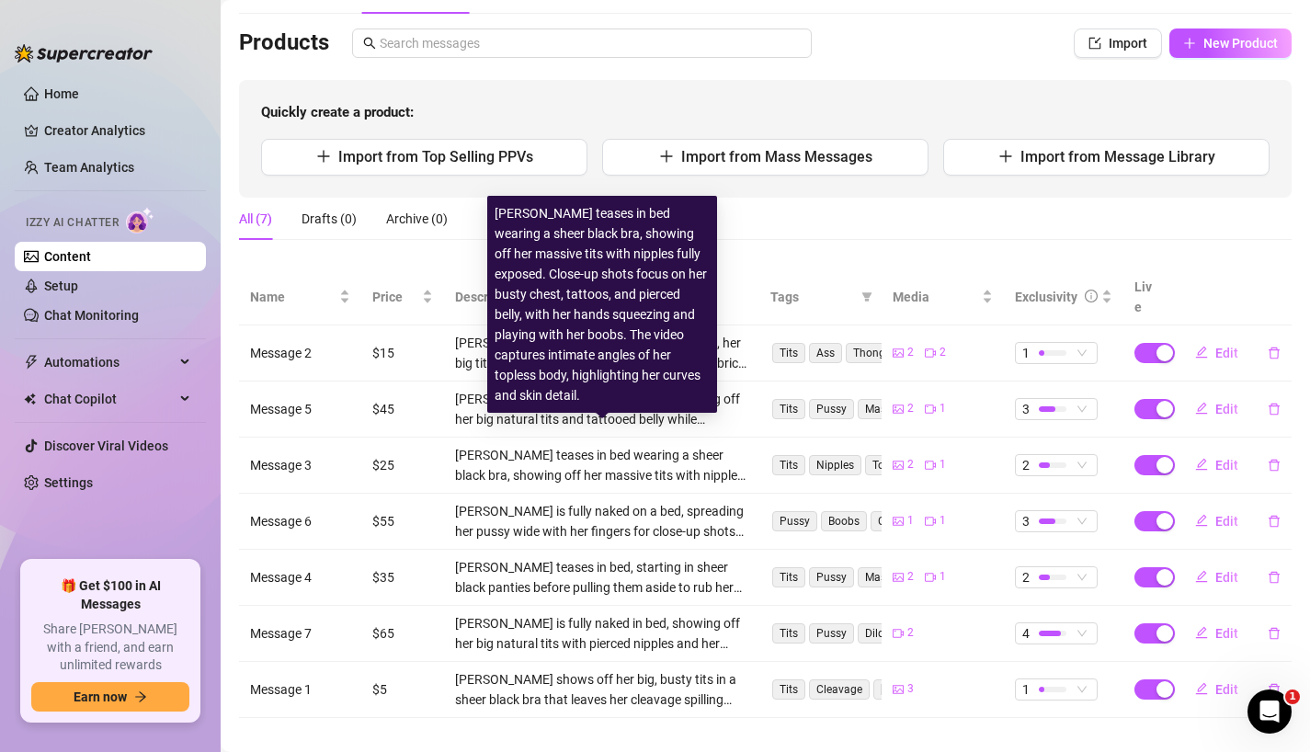
scroll to position [0, 0]
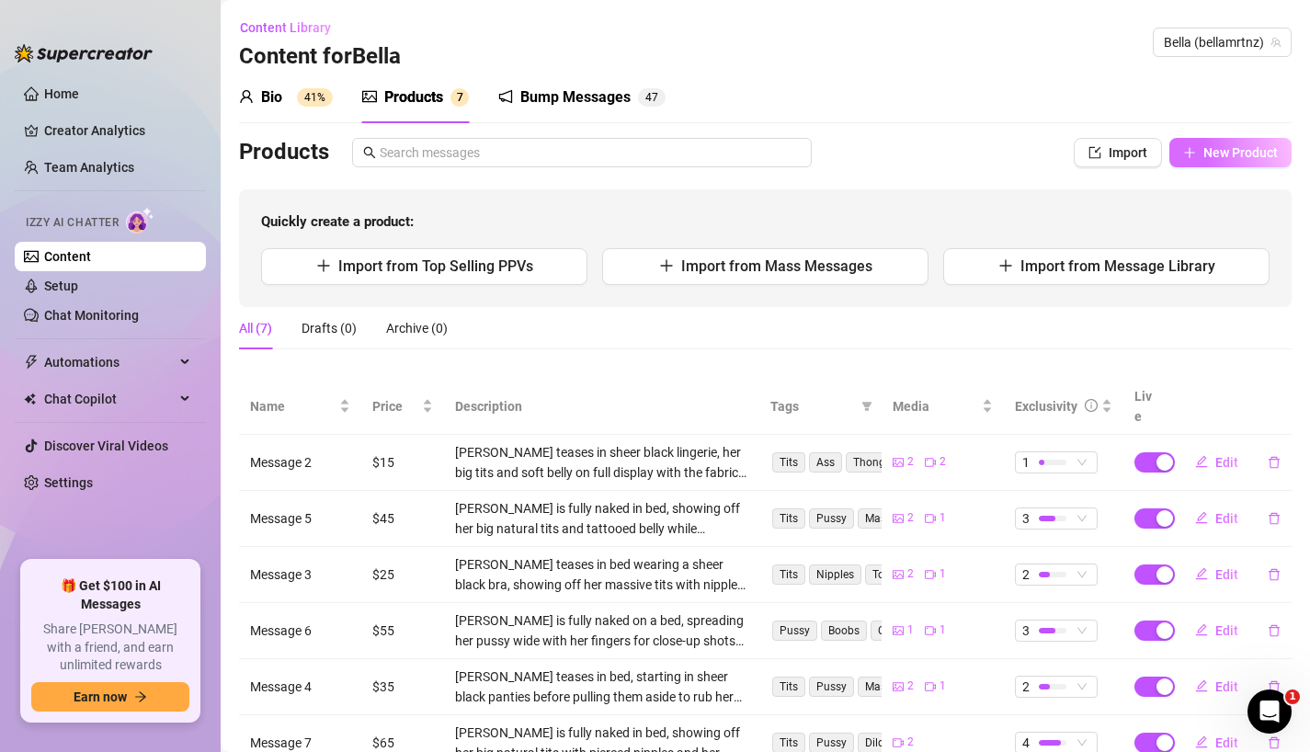
click at [1247, 152] on span "New Product" at bounding box center [1240, 152] width 74 height 15
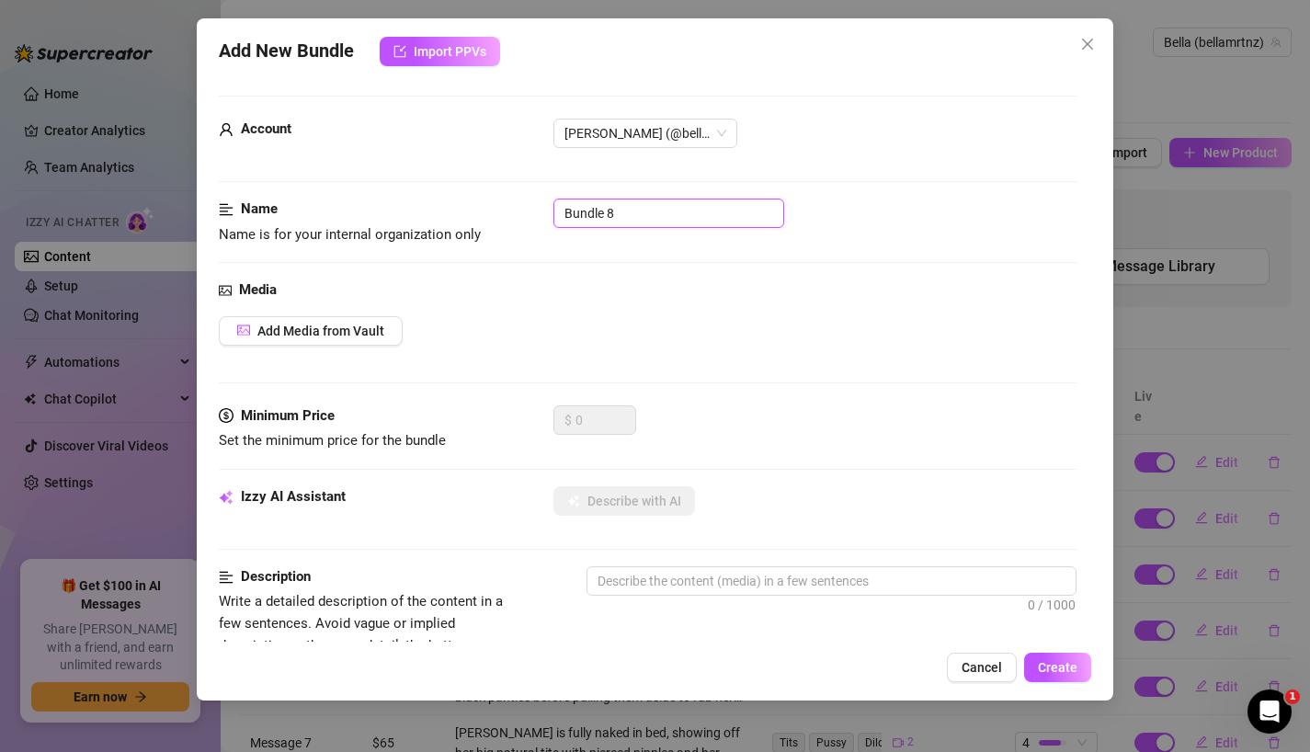
click at [652, 201] on input "Bundle 8" at bounding box center [668, 212] width 231 height 29
click at [349, 334] on span "Add Media from Vault" at bounding box center [320, 330] width 127 height 15
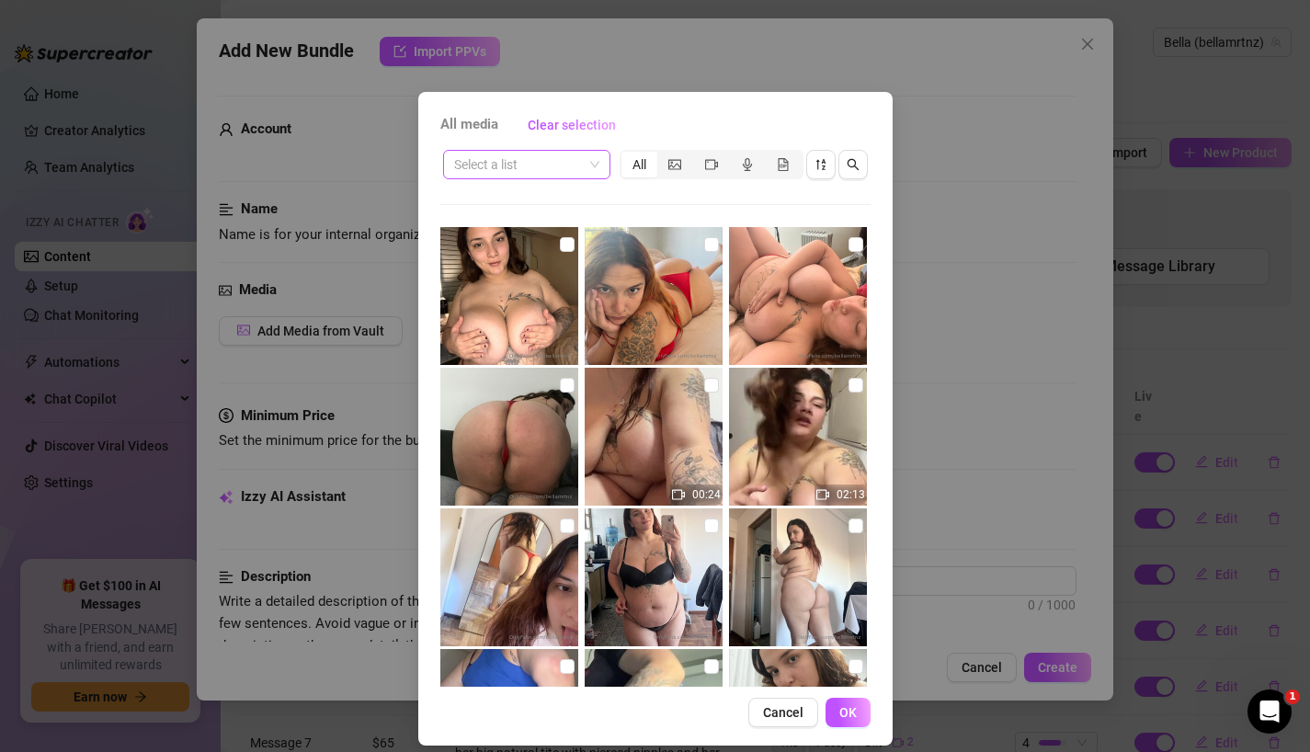
click at [538, 159] on input "search" at bounding box center [518, 165] width 129 height 28
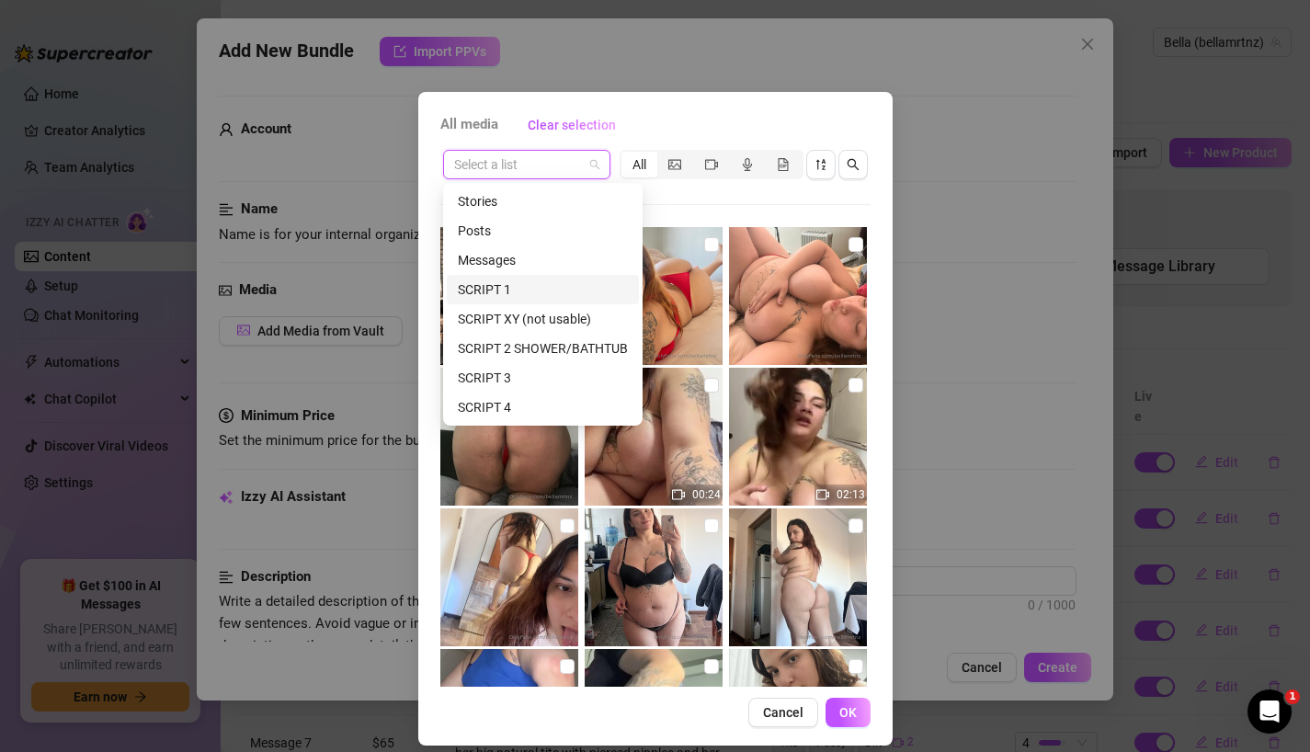
click at [537, 295] on div "SCRIPT 1" at bounding box center [543, 289] width 170 height 20
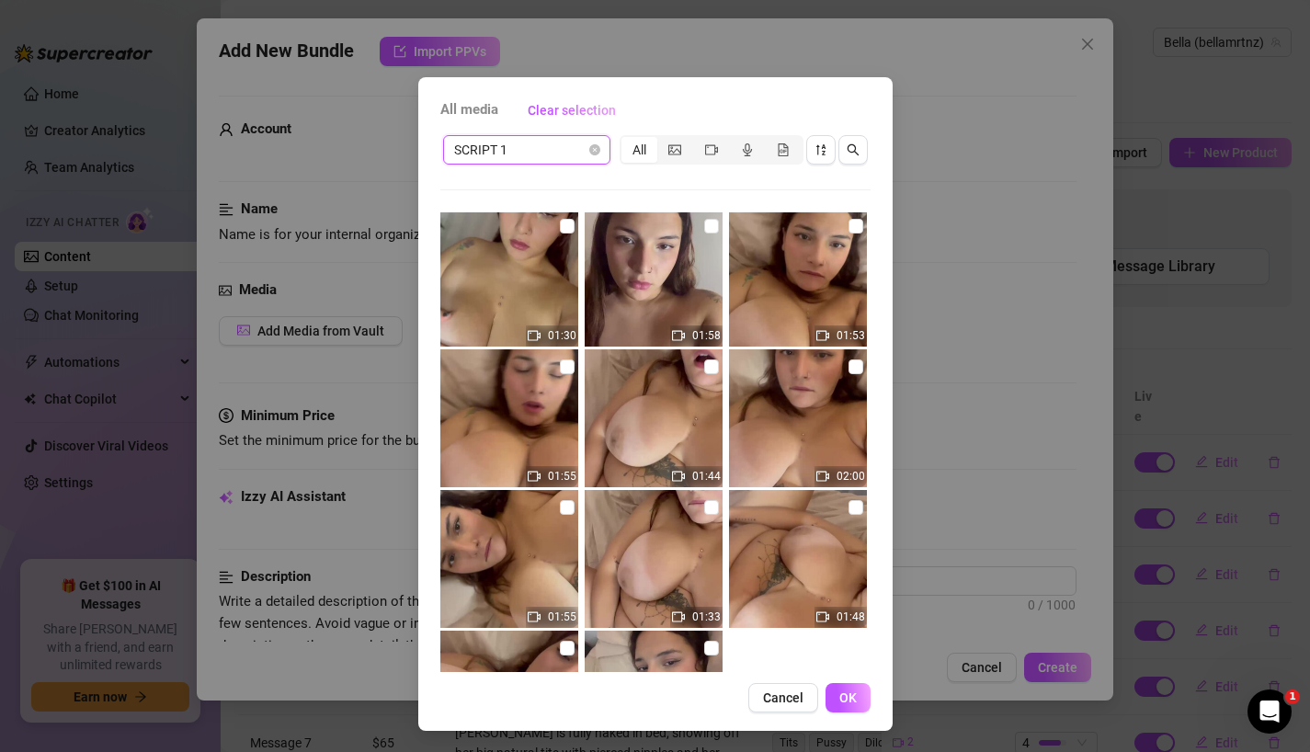
scroll to position [1131, 0]
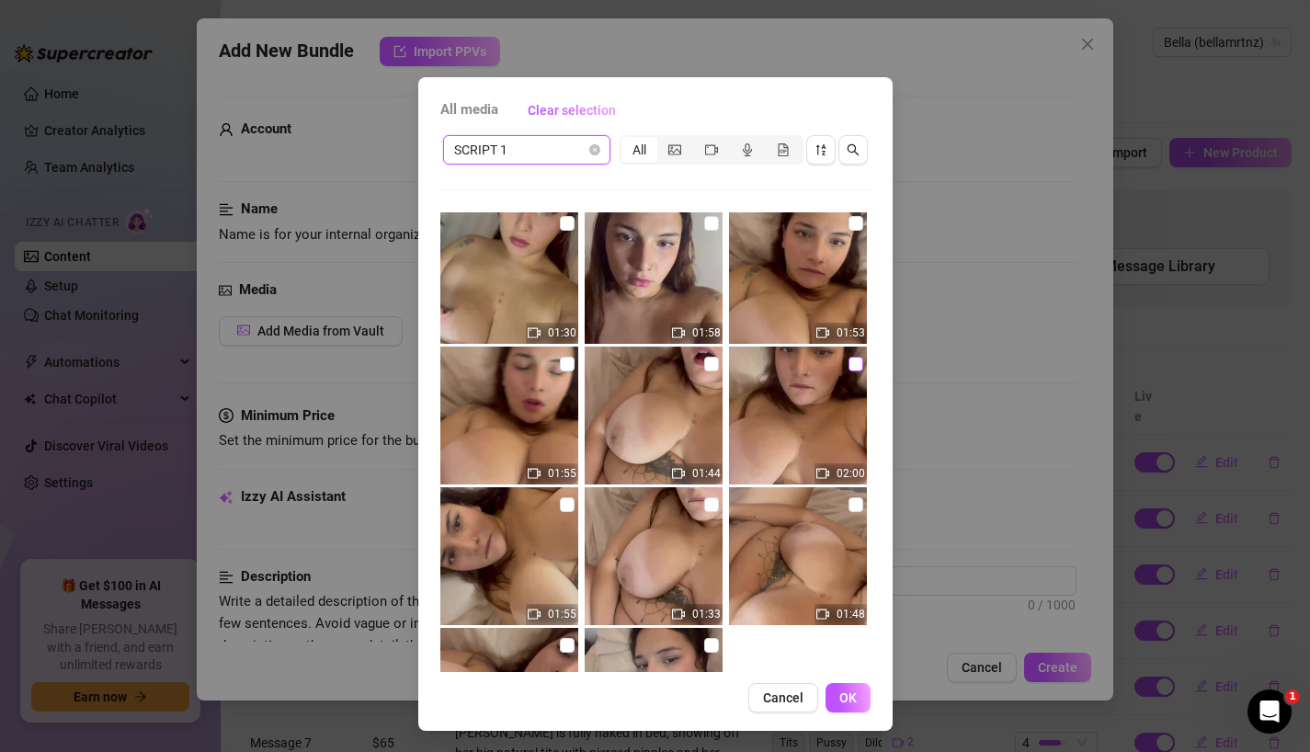
click at [853, 367] on input "checkbox" at bounding box center [855, 364] width 15 height 15
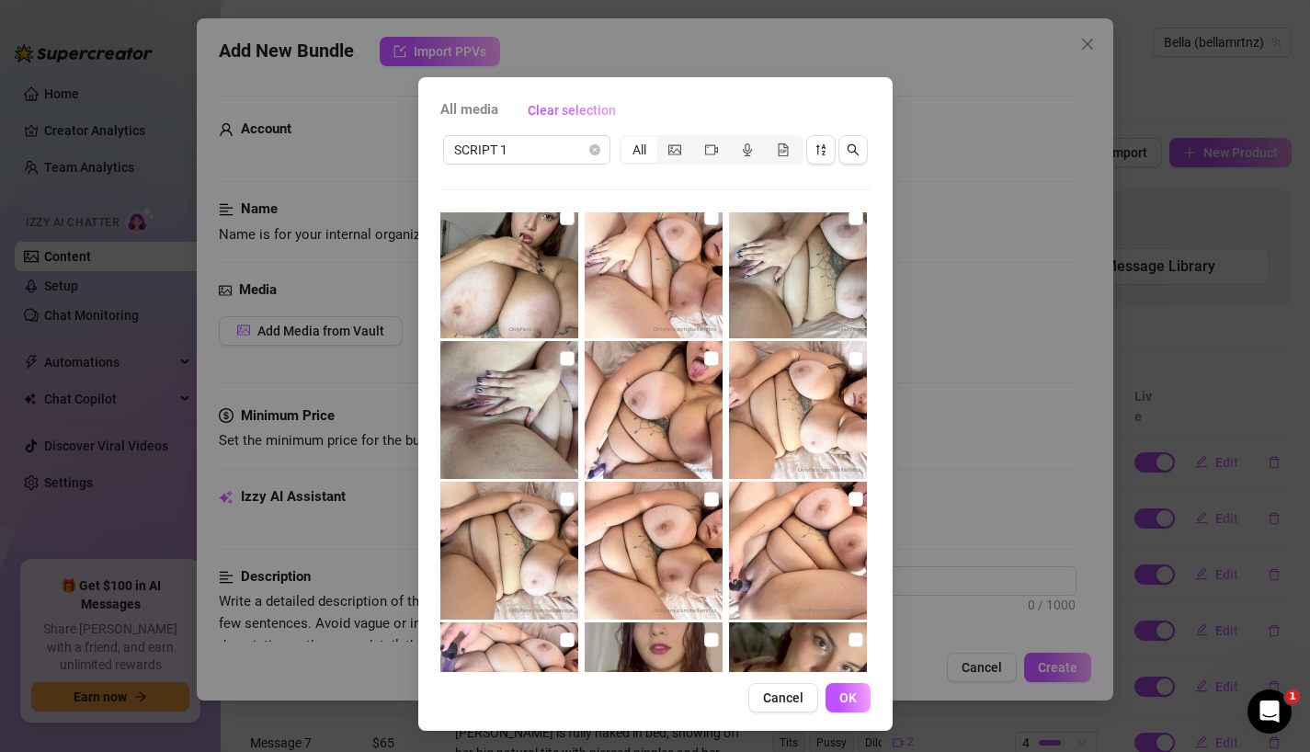
scroll to position [428, 0]
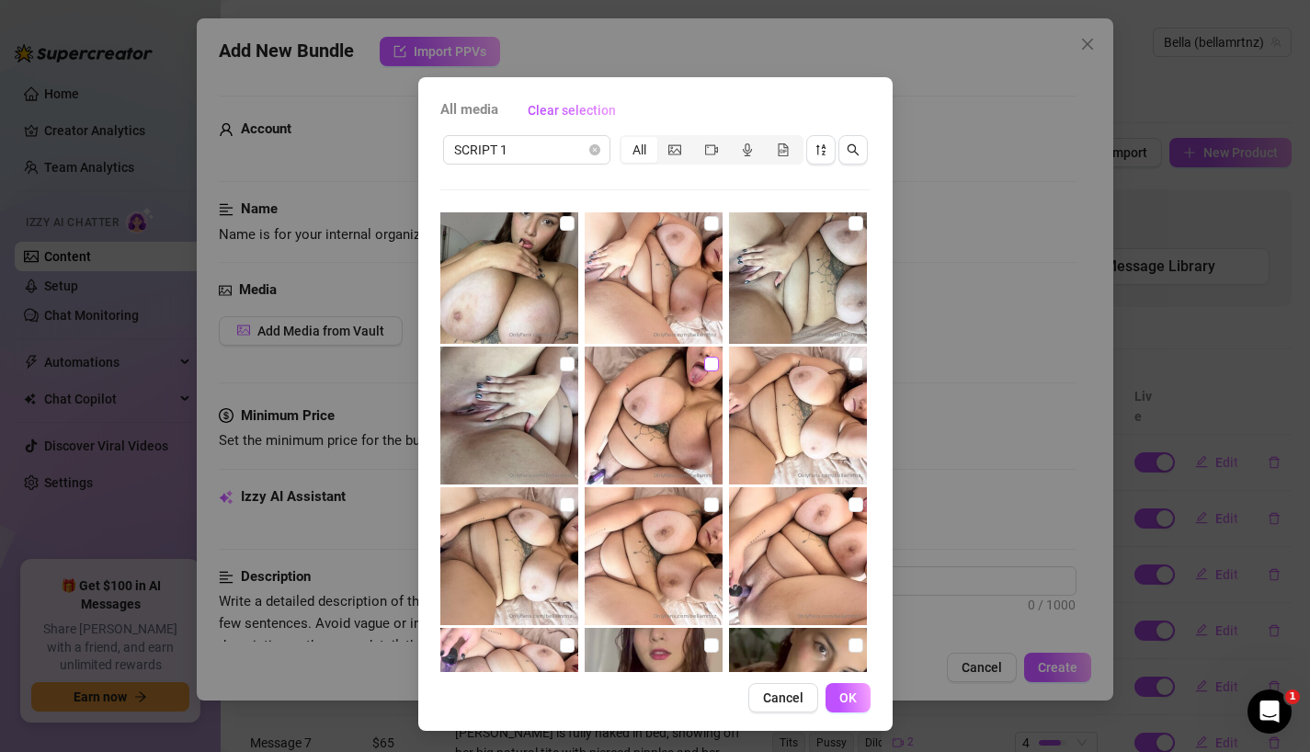
click at [707, 364] on input "checkbox" at bounding box center [711, 364] width 15 height 15
click at [846, 700] on span "OK" at bounding box center [847, 697] width 17 height 15
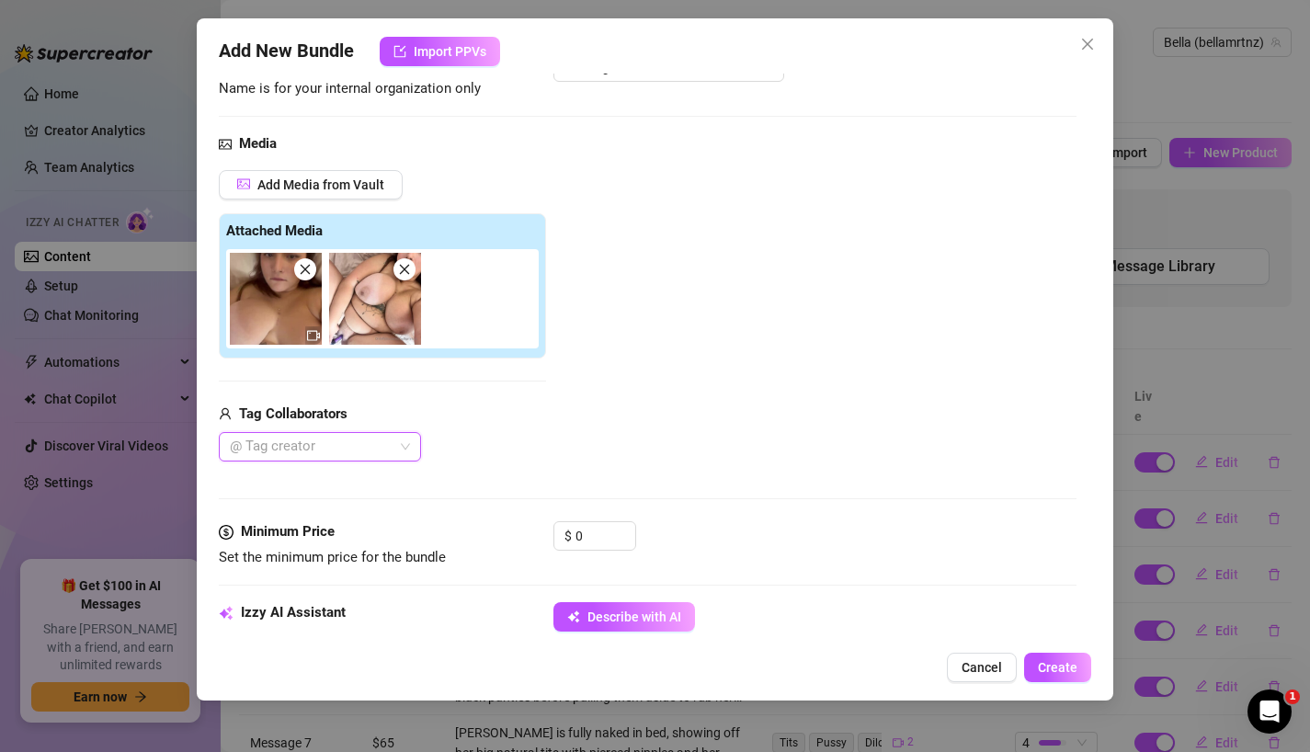
scroll to position [167, 0]
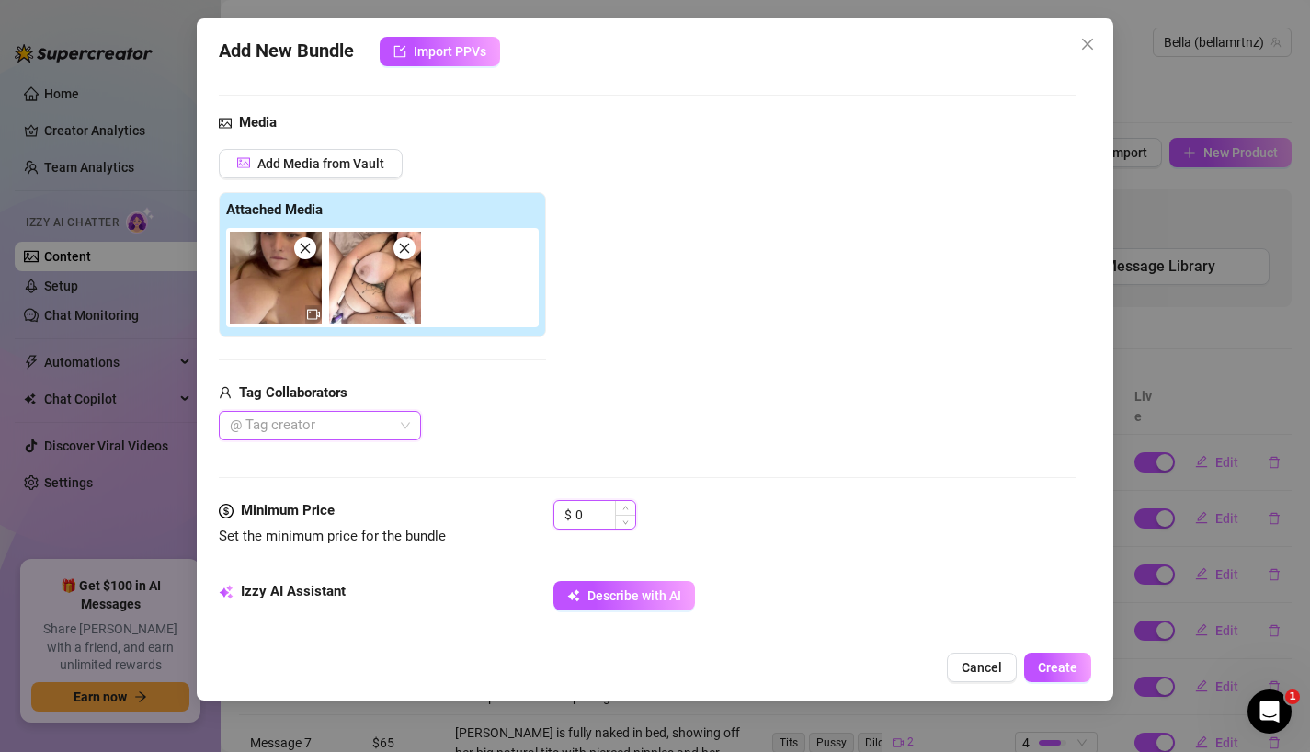
click at [584, 511] on input "0" at bounding box center [605, 515] width 60 height 28
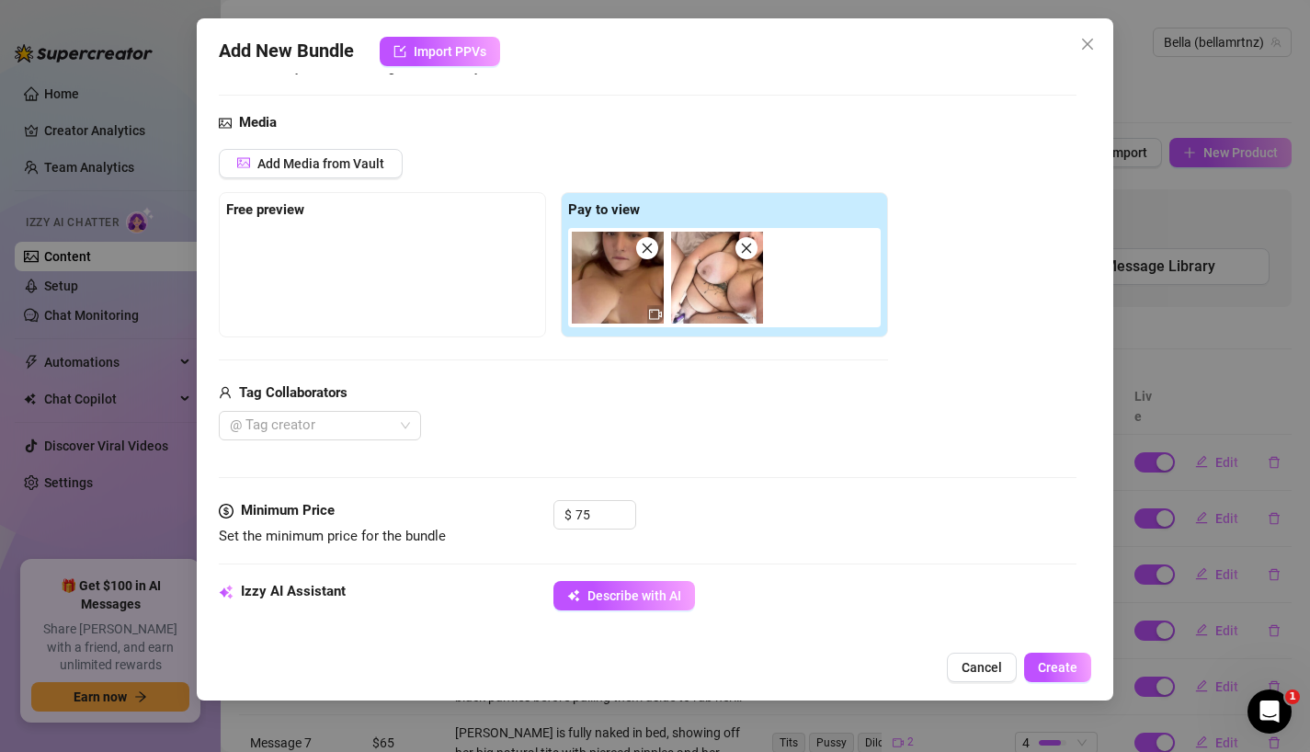
click at [730, 528] on div "$ 75" at bounding box center [815, 523] width 524 height 46
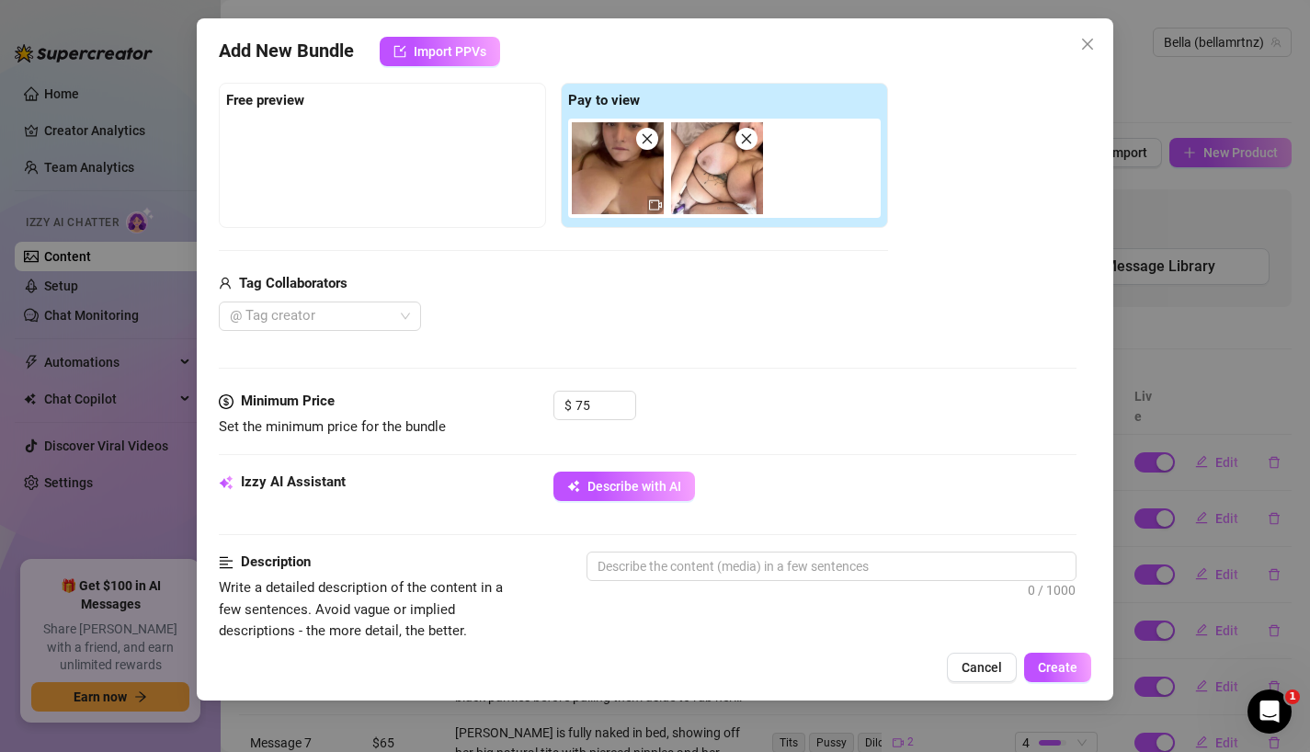
scroll to position [289, 0]
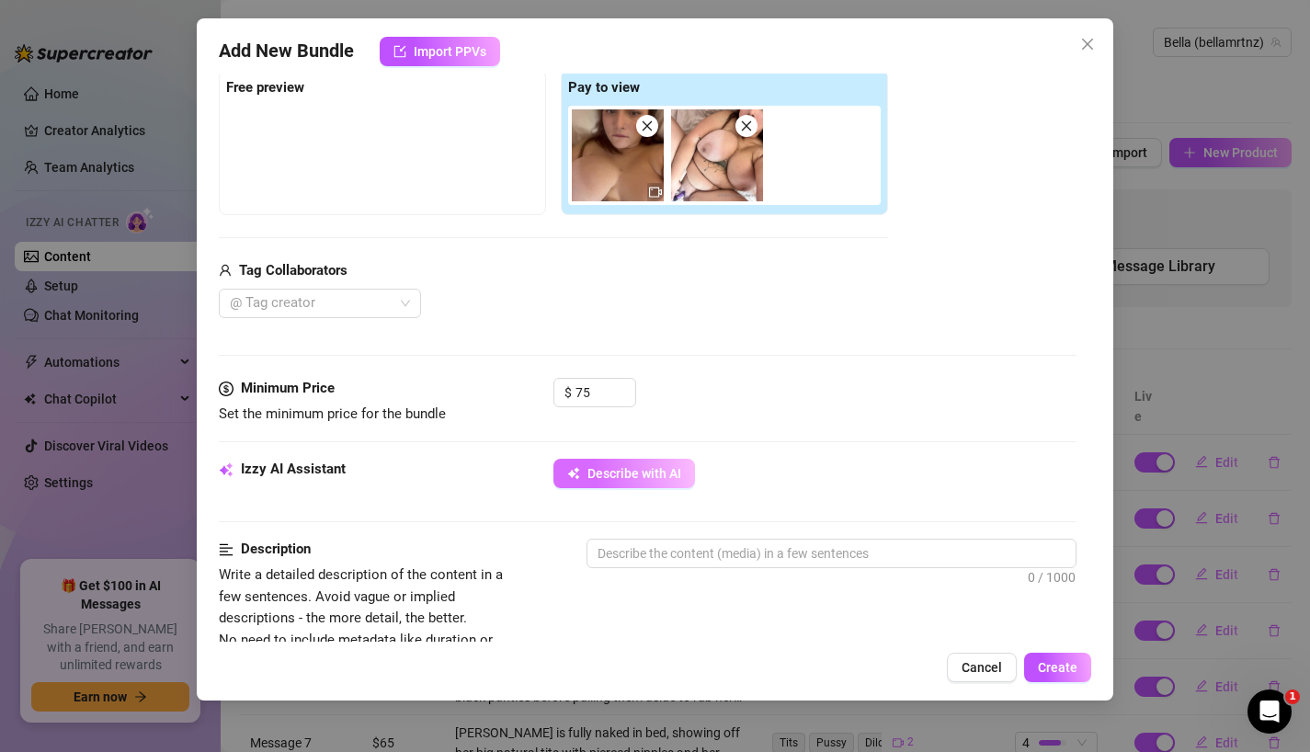
click at [656, 480] on span "Describe with AI" at bounding box center [634, 473] width 94 height 15
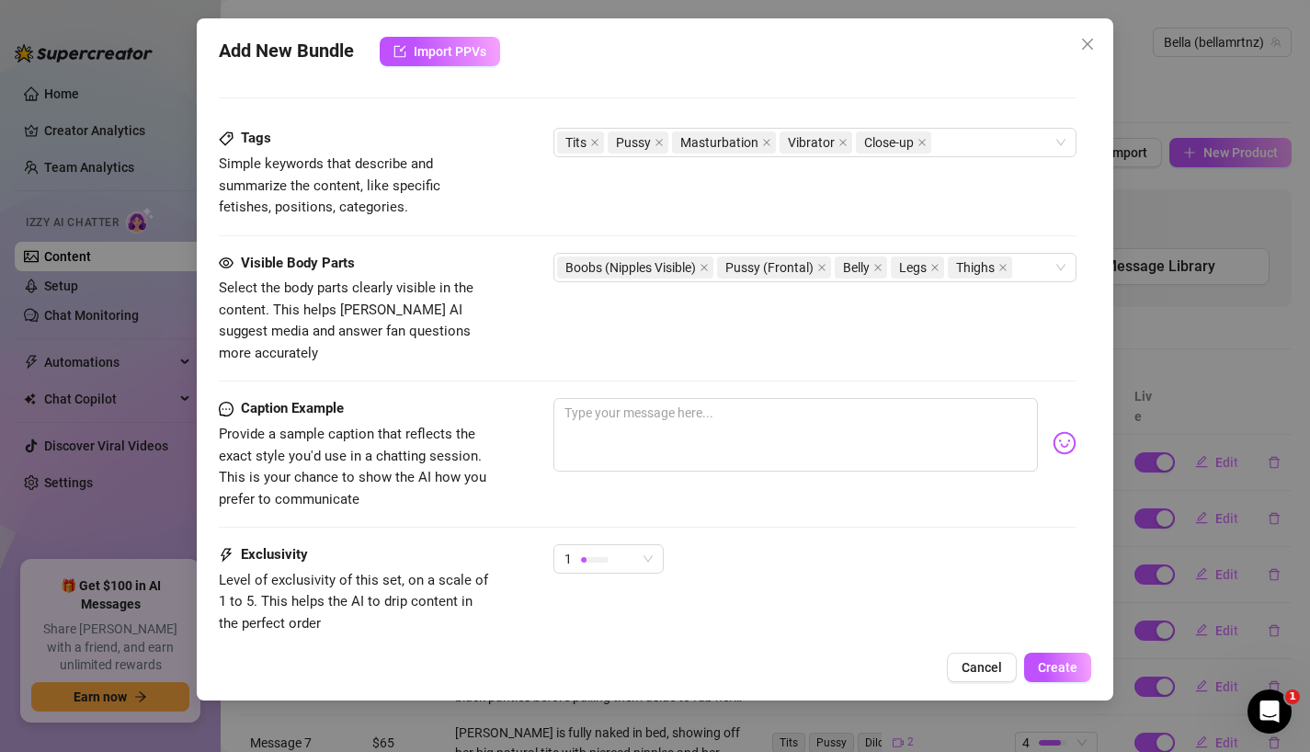
scroll to position [915, 0]
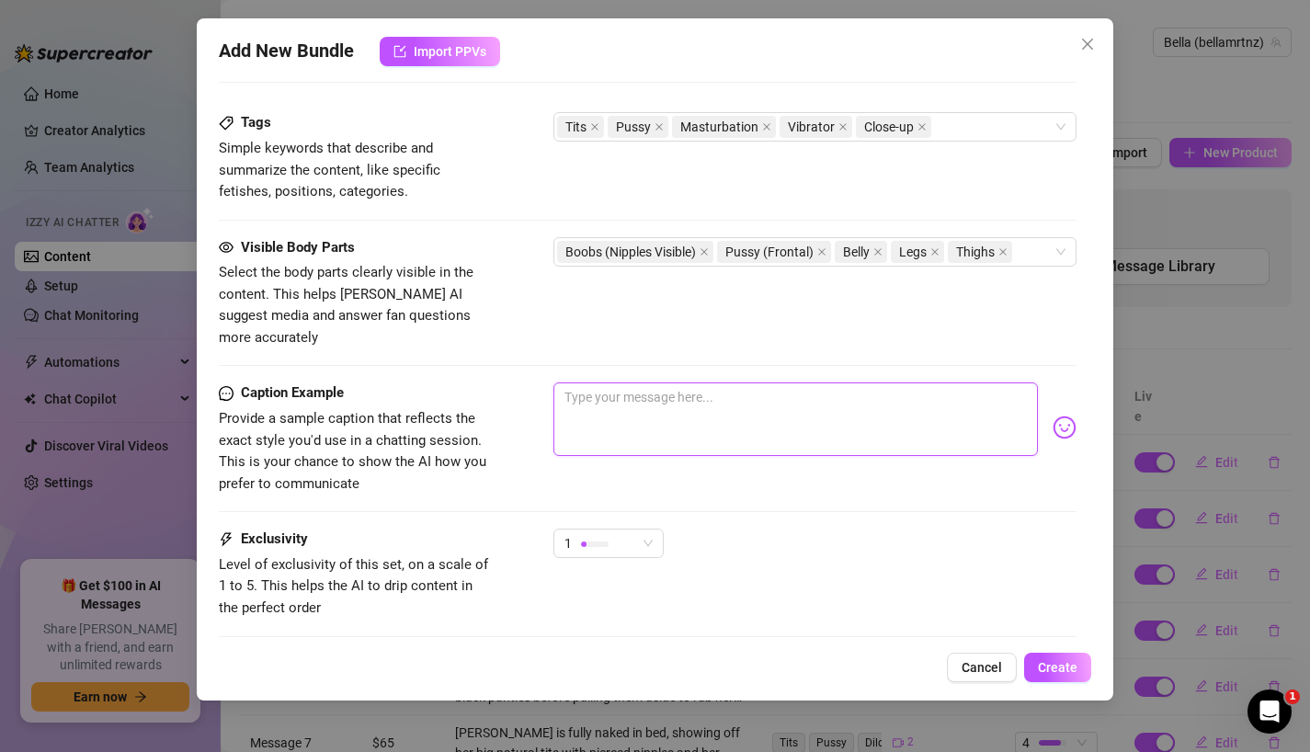
click at [677, 401] on textarea at bounding box center [795, 419] width 485 height 74
click at [645, 529] on span "1" at bounding box center [608, 543] width 88 height 28
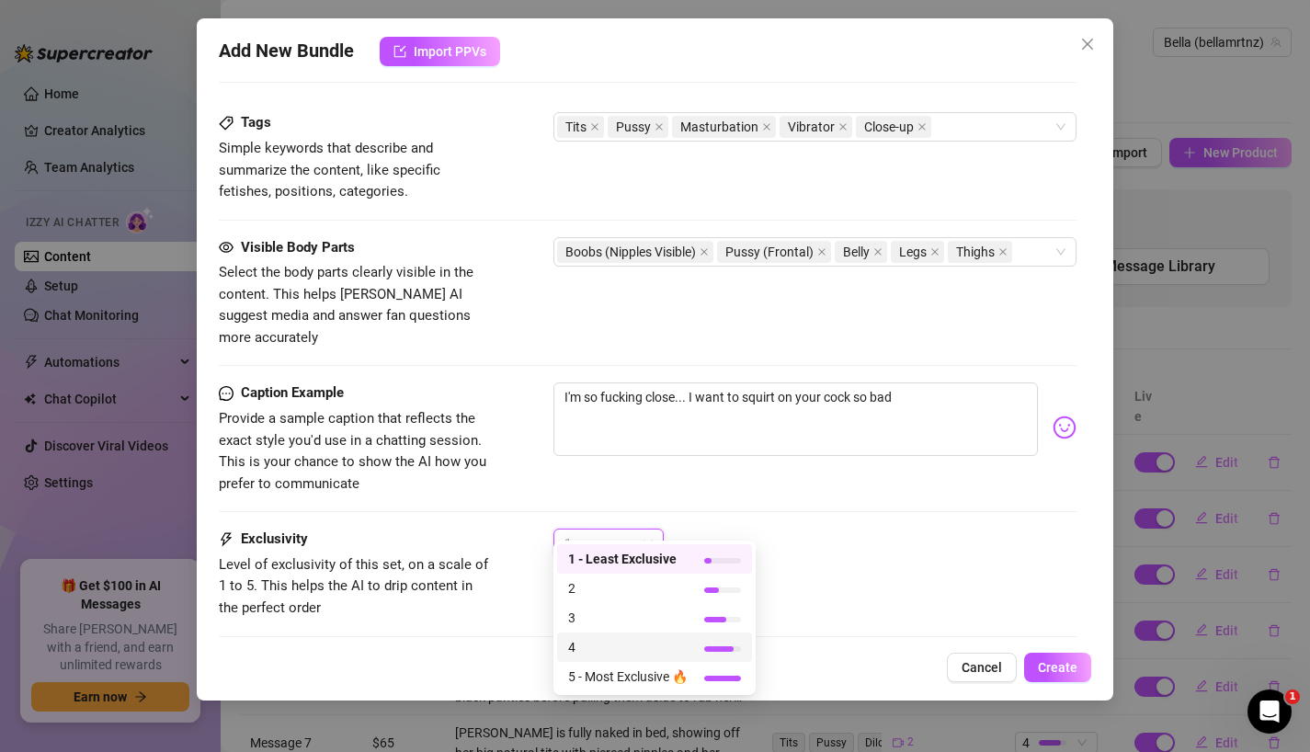
click at [628, 643] on span "4" at bounding box center [627, 647] width 119 height 20
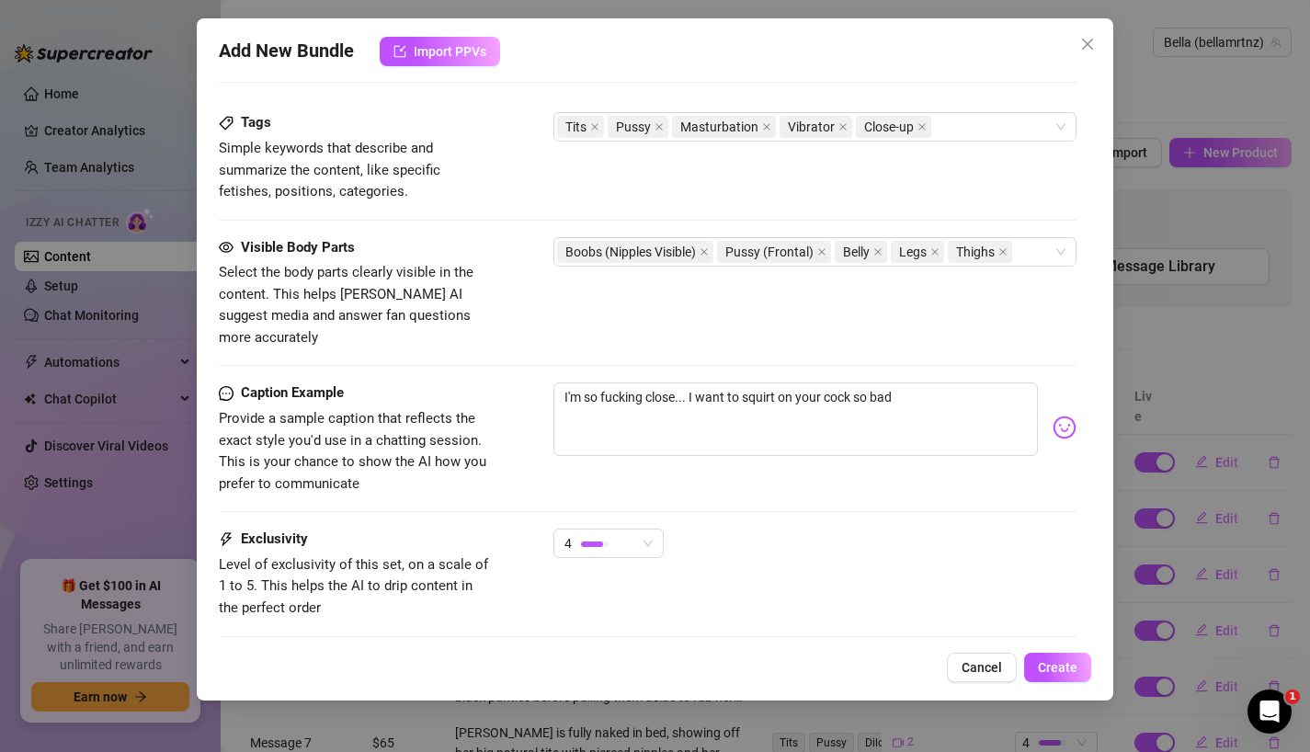
click at [893, 529] on div "4" at bounding box center [815, 551] width 524 height 46
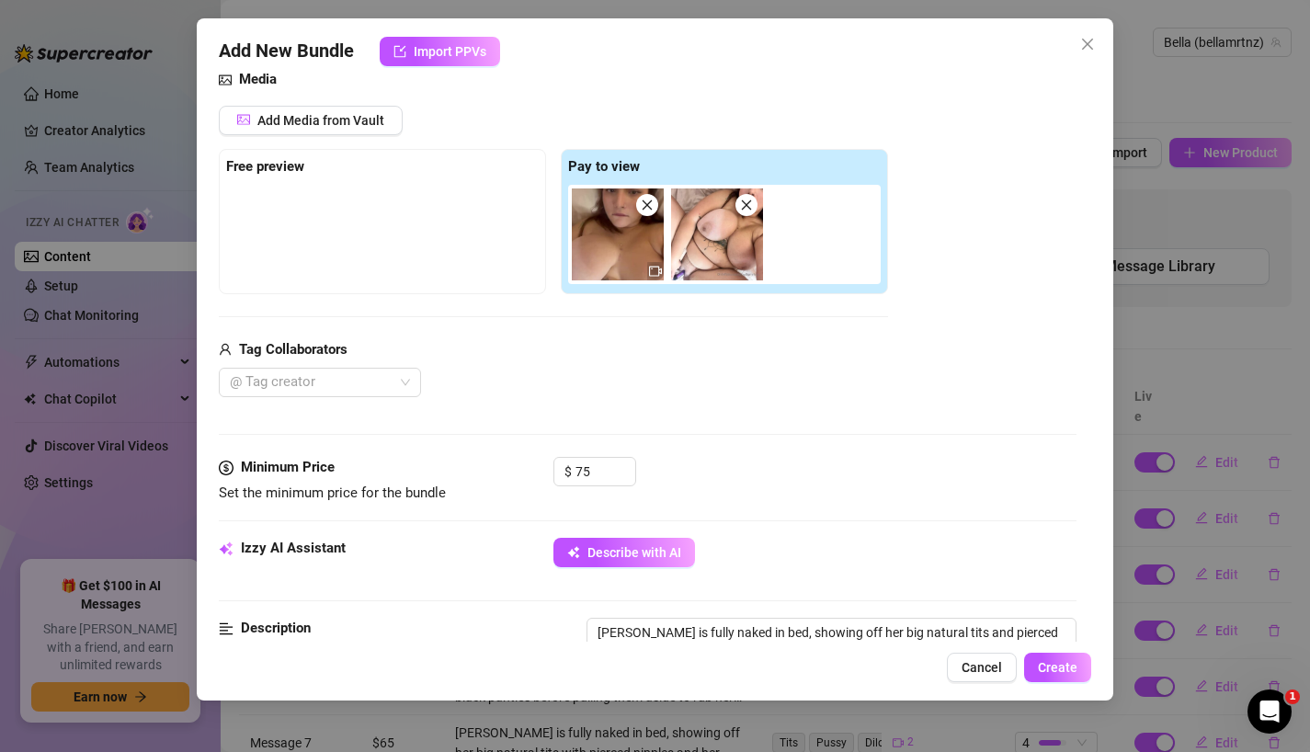
scroll to position [108, 0]
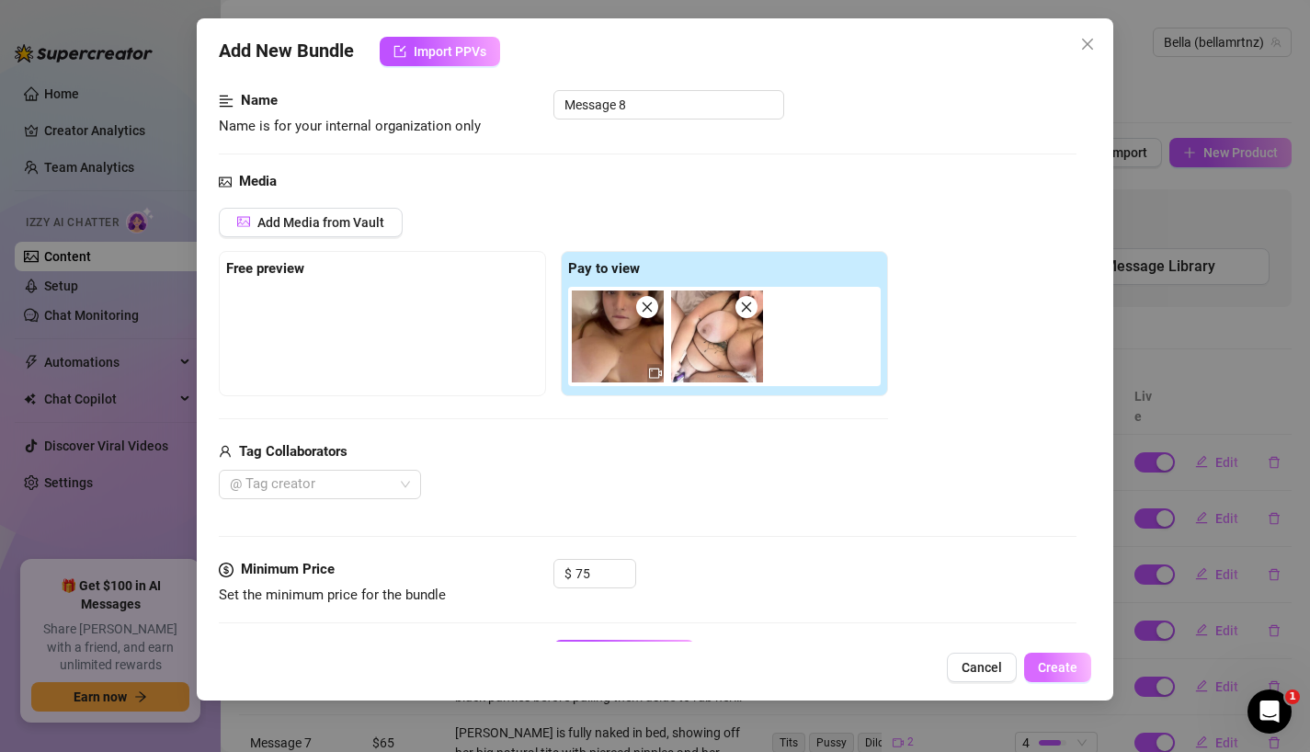
click at [1072, 663] on span "Create" at bounding box center [1058, 667] width 40 height 15
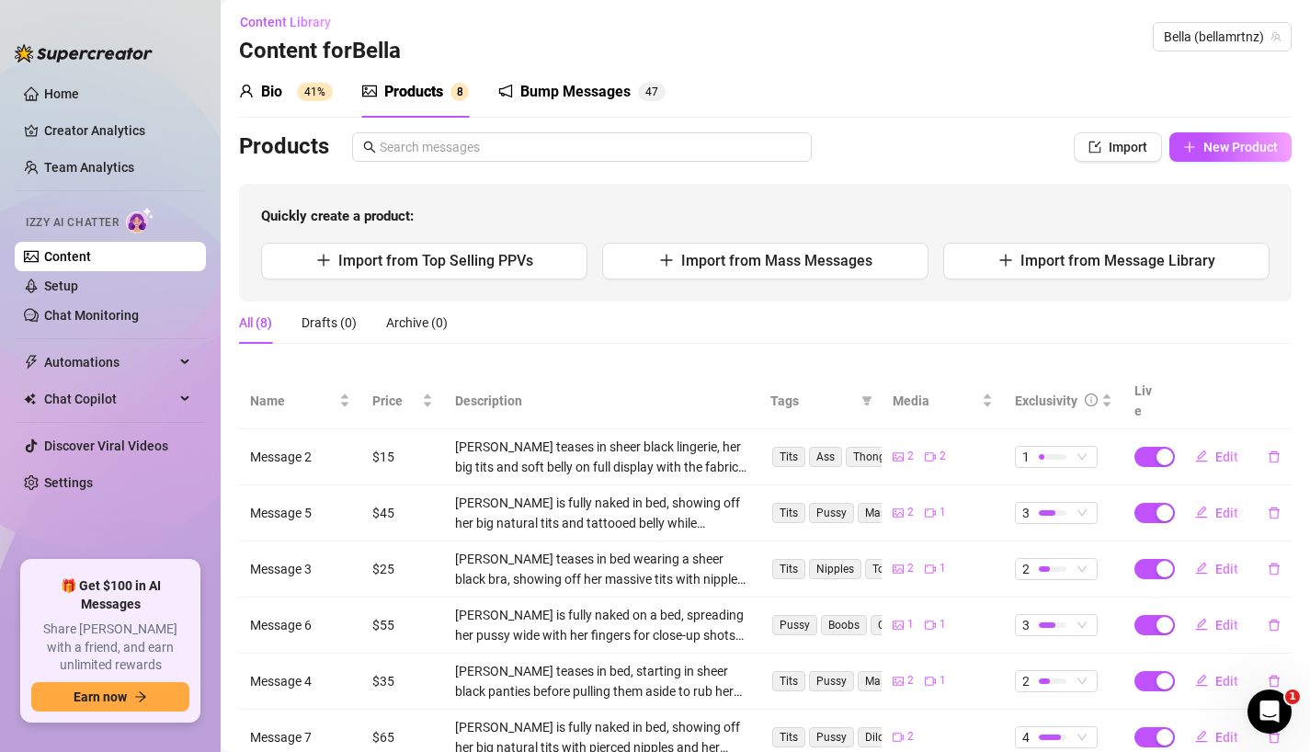
scroll to position [165, 0]
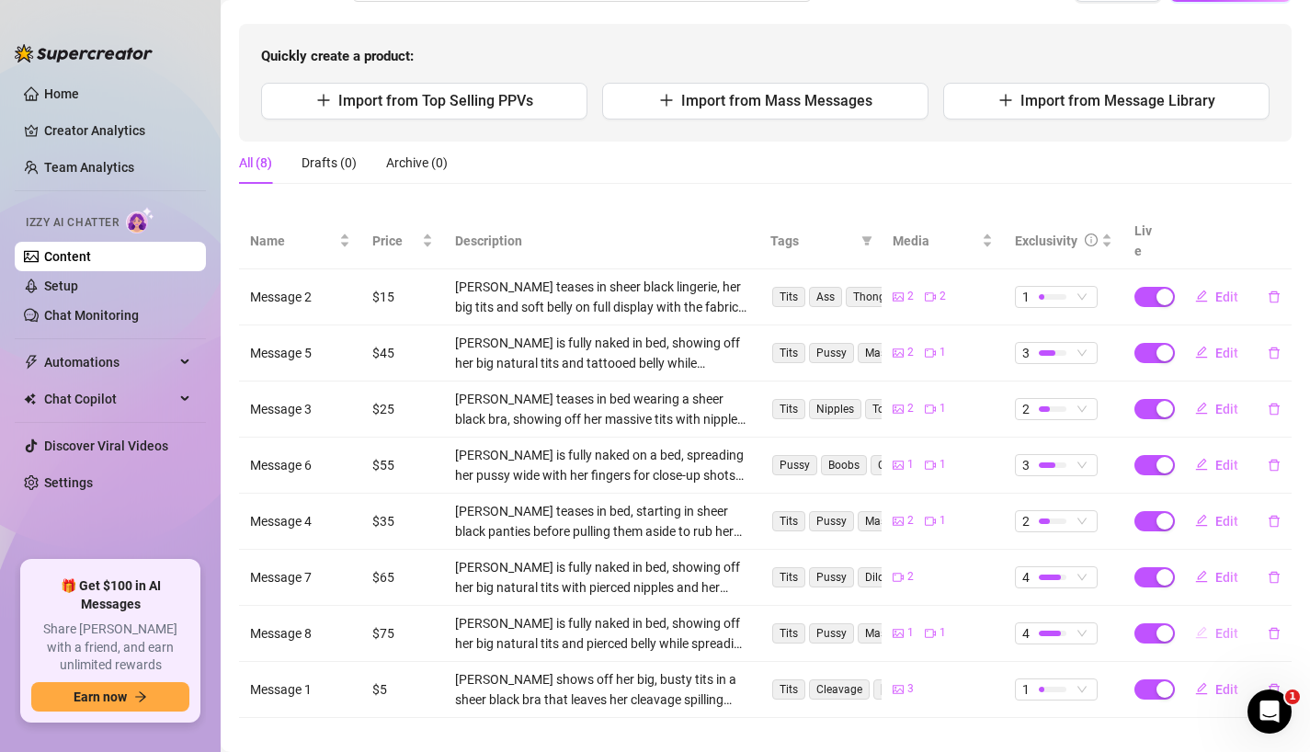
click at [1223, 626] on span "Edit" at bounding box center [1226, 633] width 23 height 15
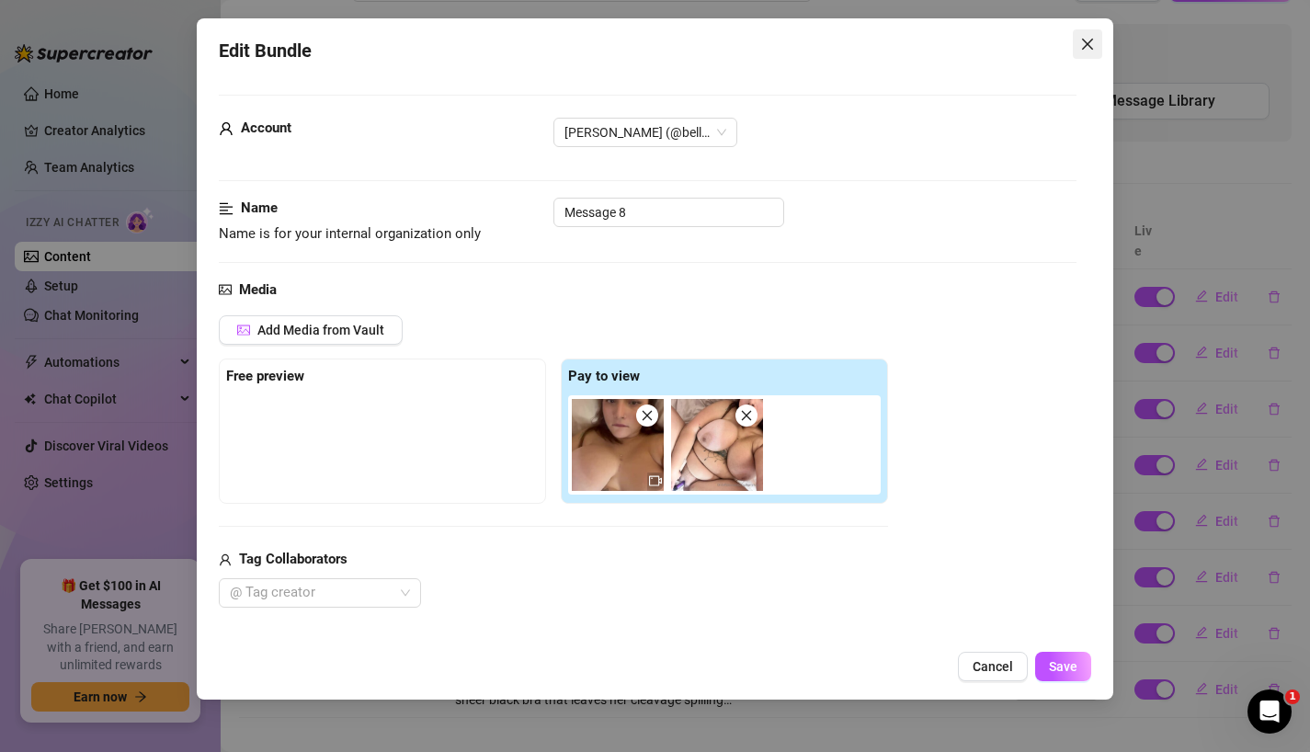
click at [1089, 40] on icon "close" at bounding box center [1087, 44] width 15 height 15
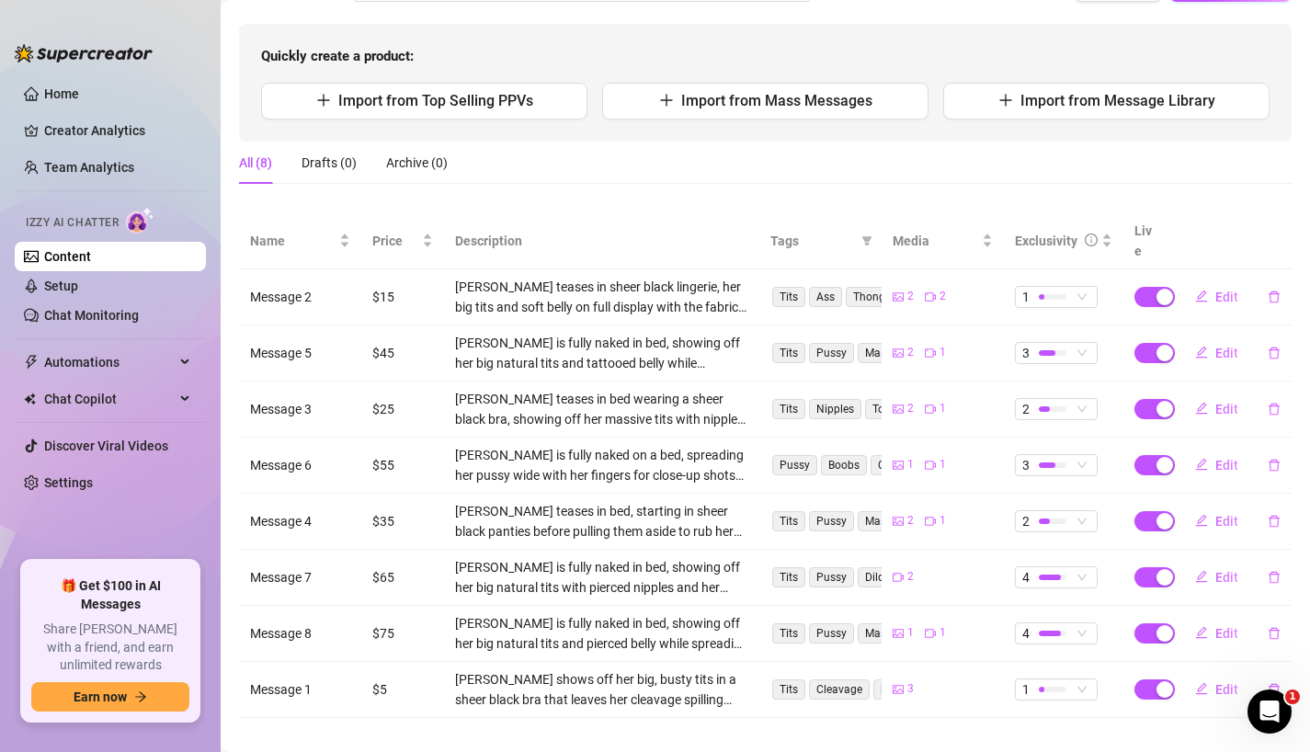
scroll to position [0, 0]
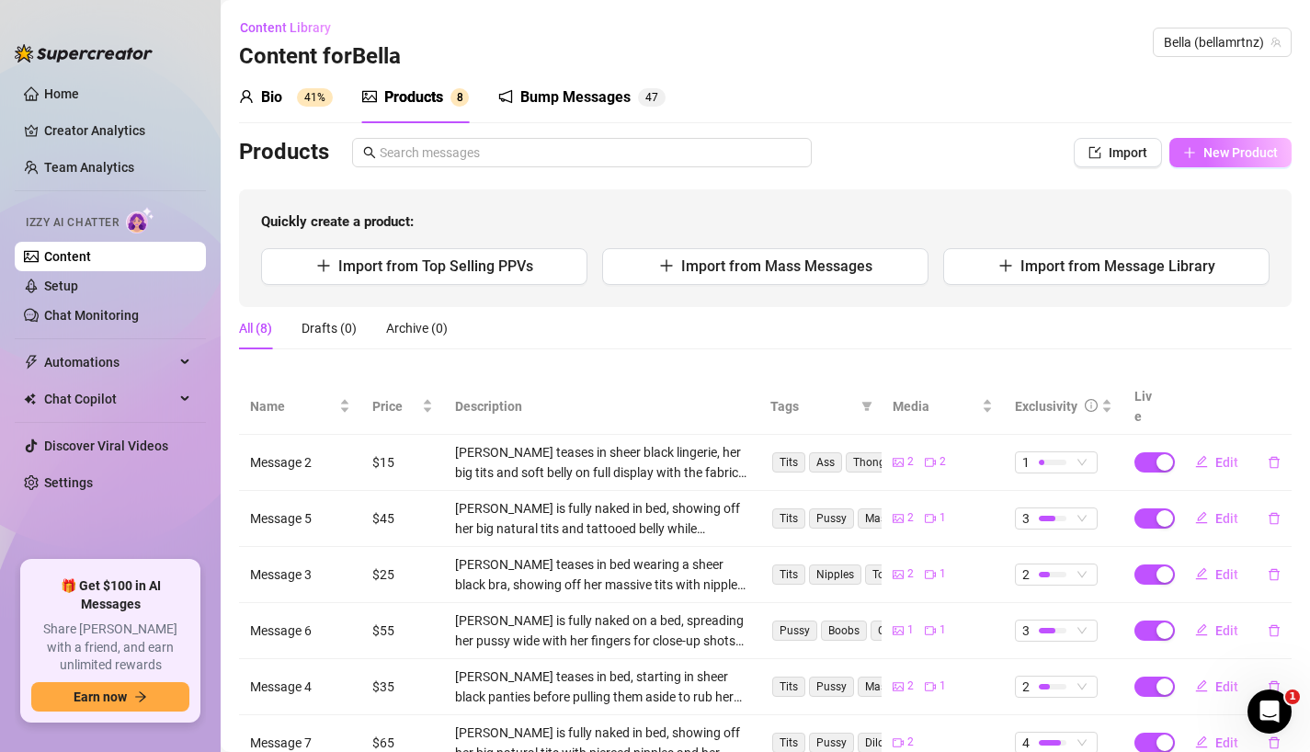
click at [1230, 158] on span "New Product" at bounding box center [1240, 152] width 74 height 15
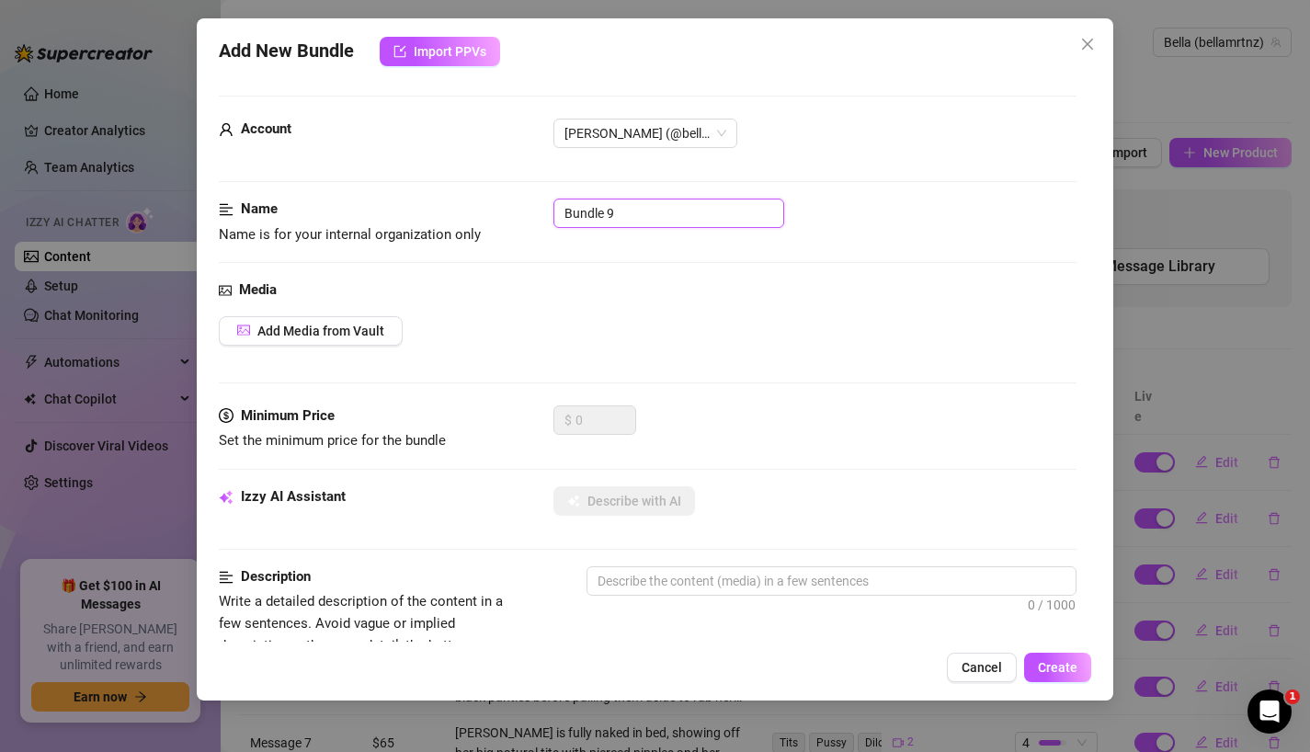
click at [655, 208] on input "Bundle 9" at bounding box center [668, 212] width 231 height 29
click at [357, 335] on span "Add Media from Vault" at bounding box center [320, 330] width 127 height 15
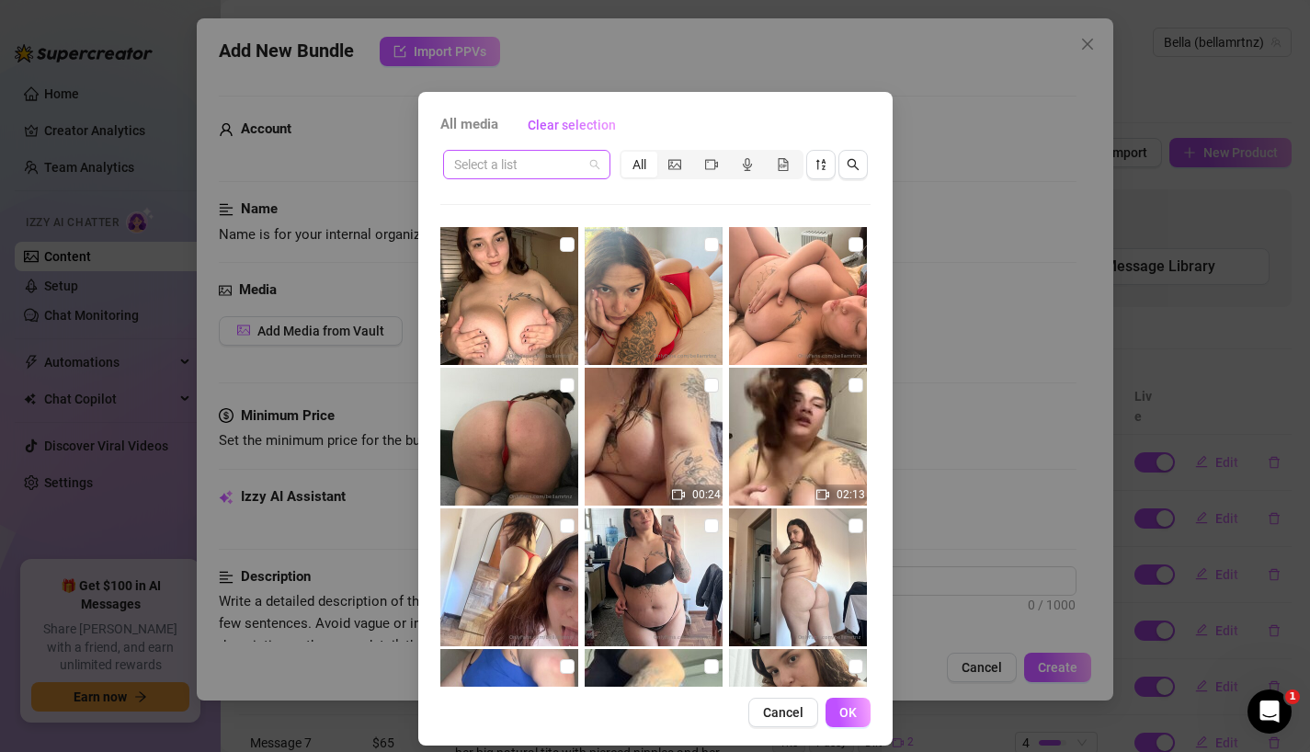
click at [517, 176] on input "search" at bounding box center [518, 165] width 129 height 28
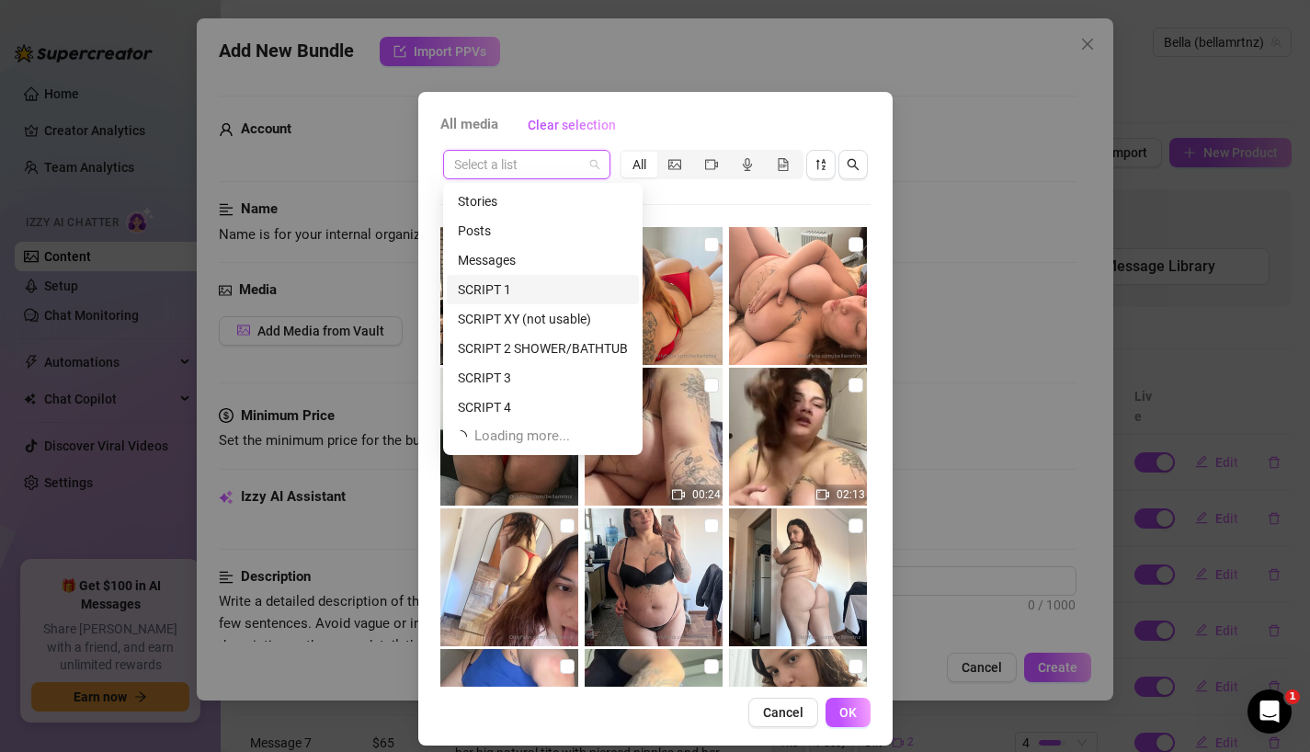
click at [524, 283] on div "SCRIPT 1" at bounding box center [543, 289] width 170 height 20
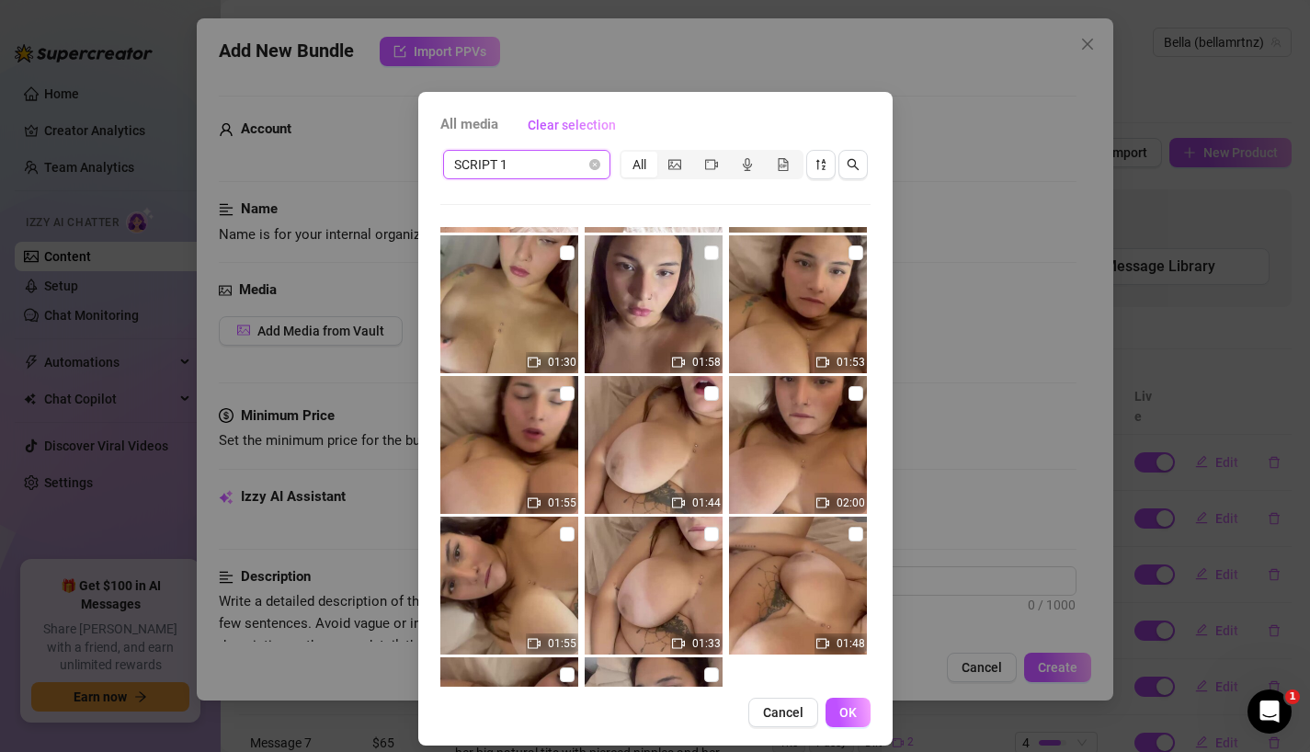
scroll to position [1255, 0]
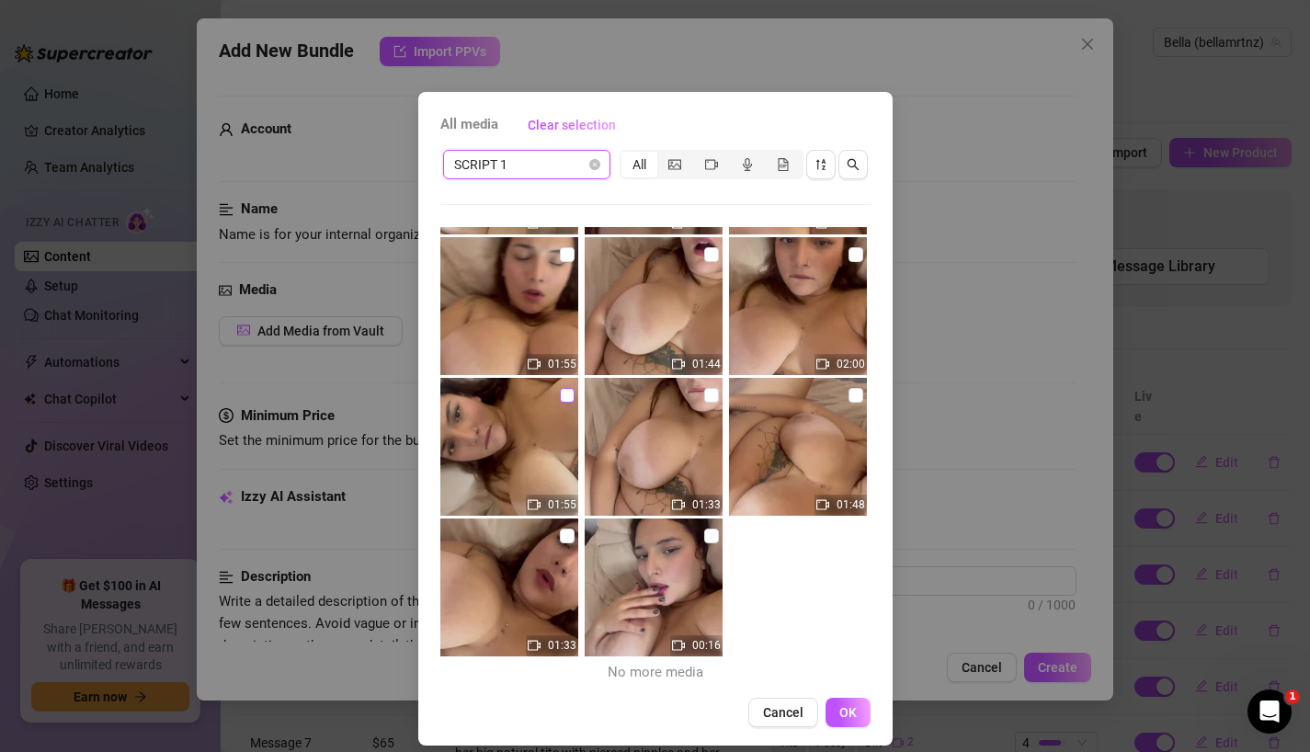
click at [563, 398] on input "checkbox" at bounding box center [567, 395] width 15 height 15
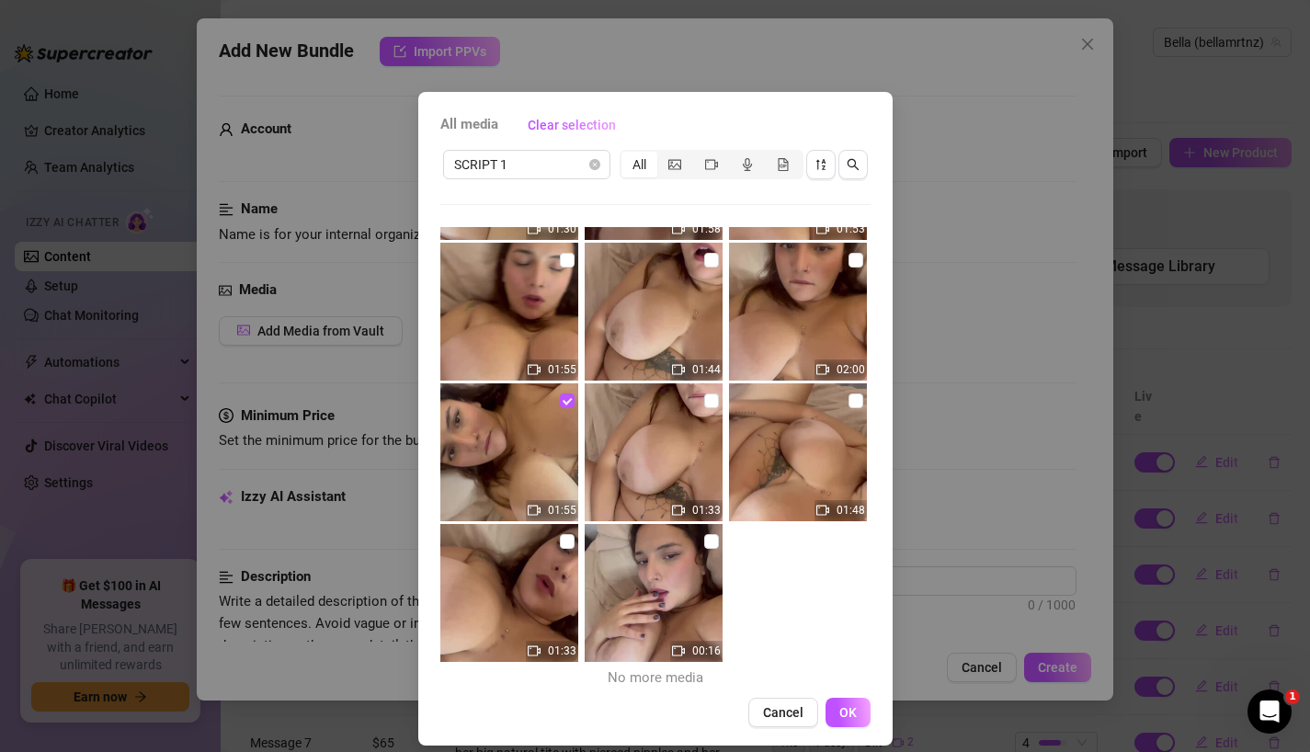
scroll to position [1246, 0]
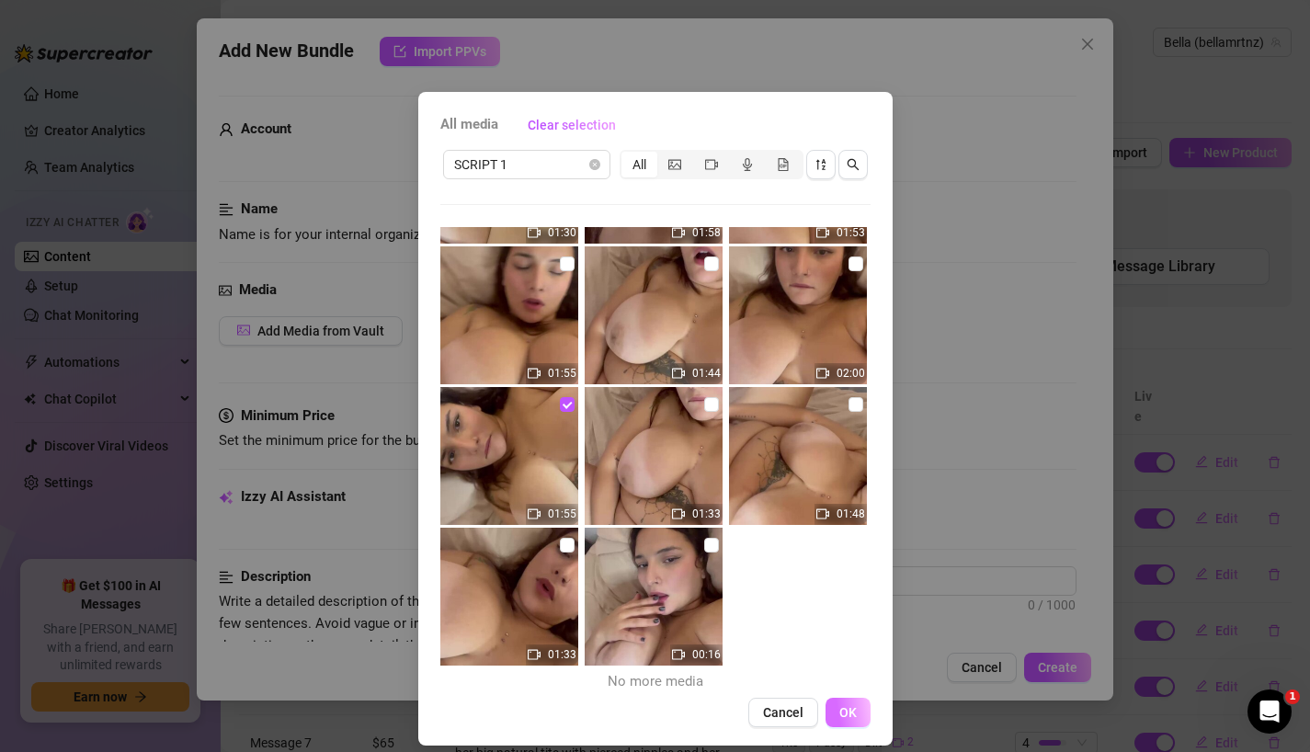
click at [851, 716] on span "OK" at bounding box center [847, 712] width 17 height 15
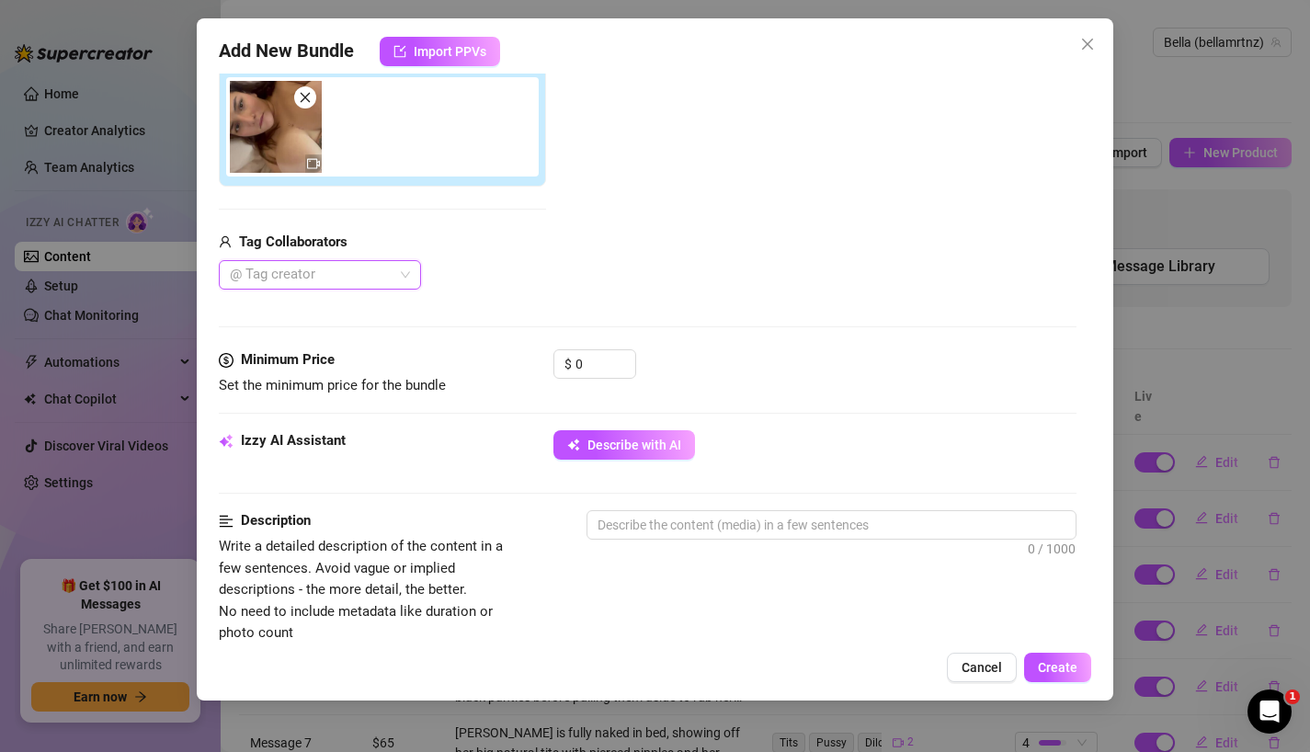
scroll to position [352, 0]
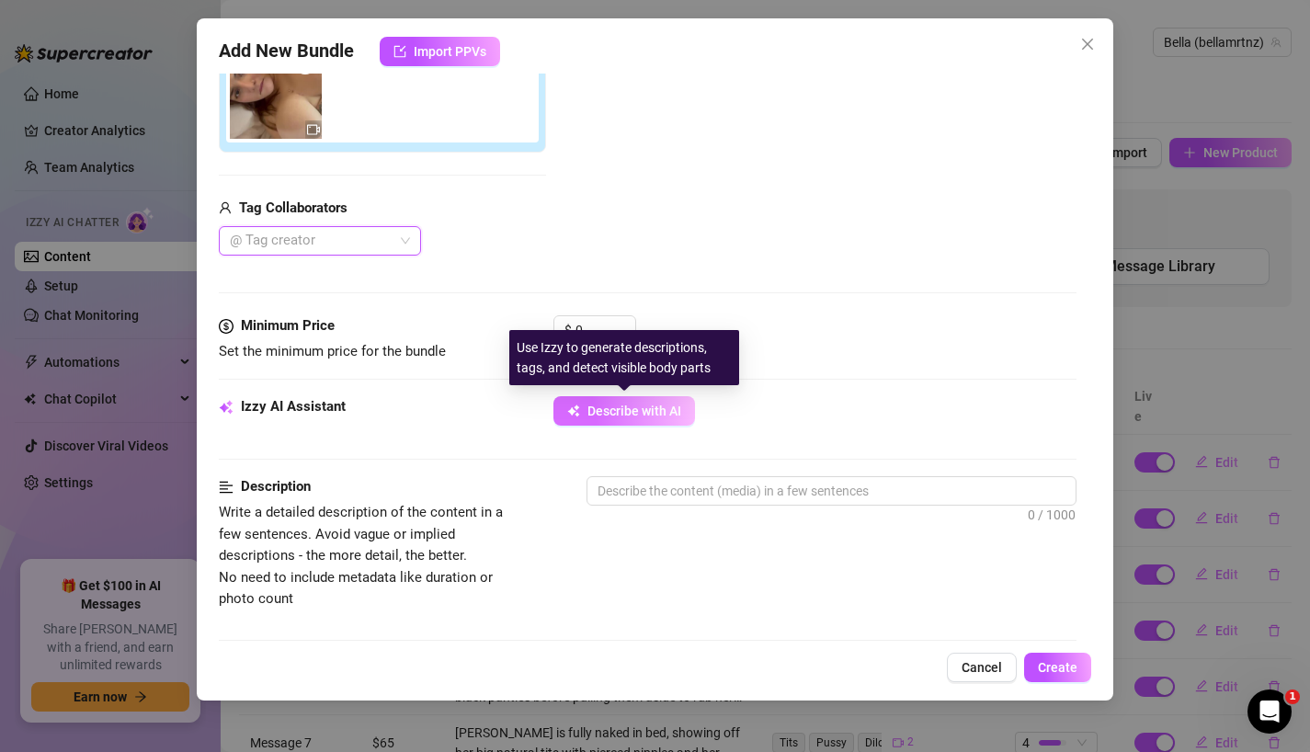
click at [617, 414] on span "Describe with AI" at bounding box center [634, 410] width 94 height 15
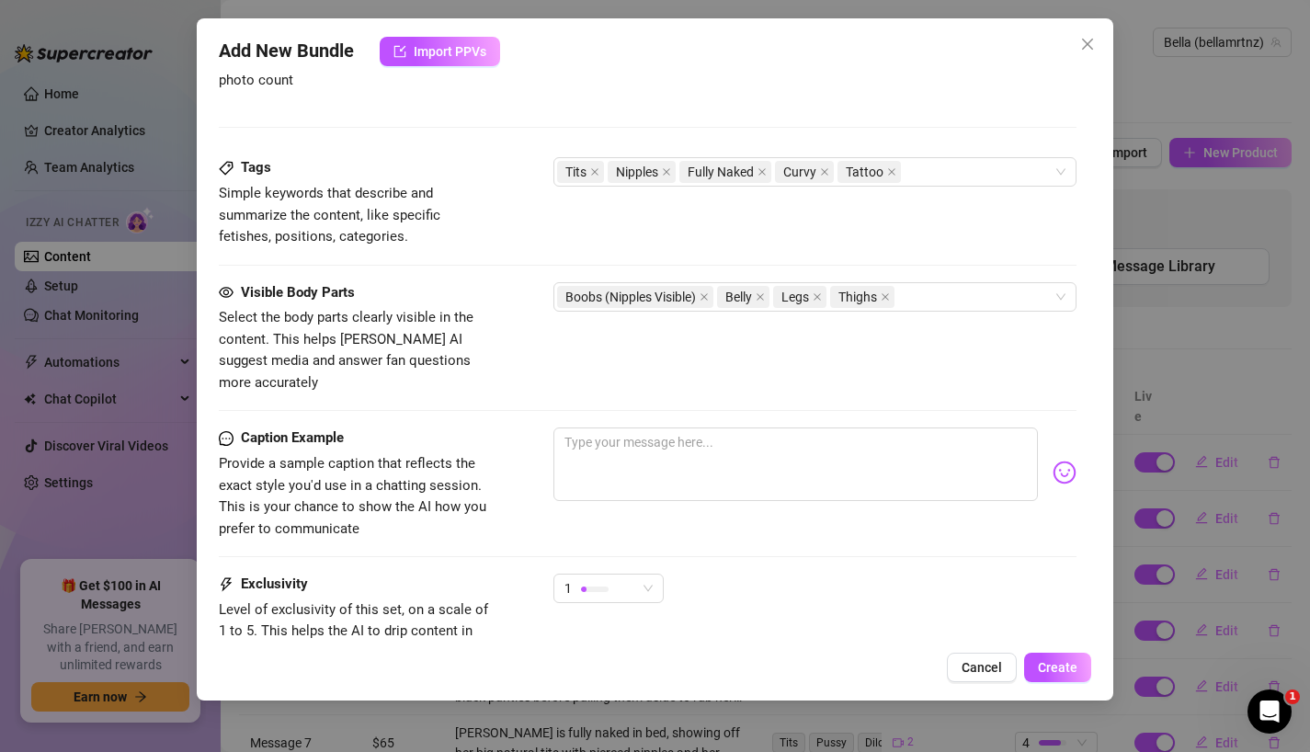
scroll to position [874, 0]
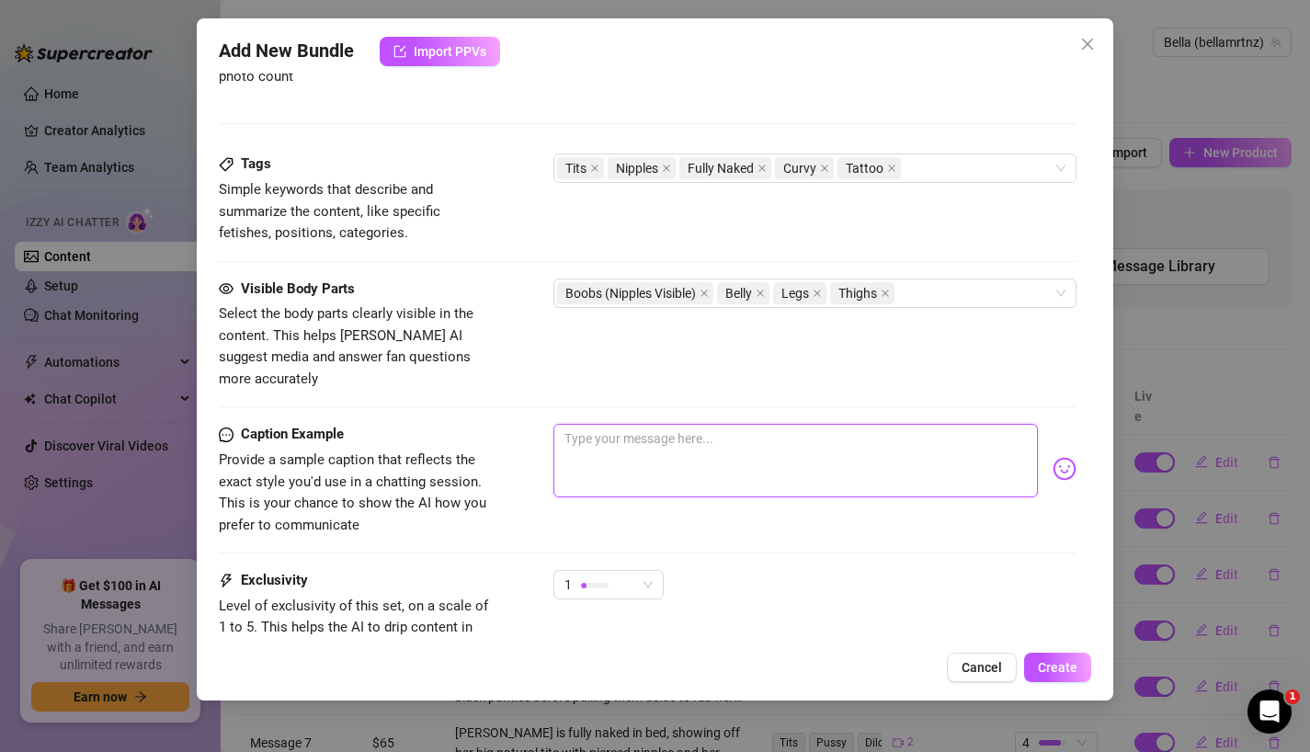
click at [684, 440] on textarea at bounding box center [795, 461] width 485 height 74
click at [622, 571] on div "1" at bounding box center [600, 585] width 72 height 28
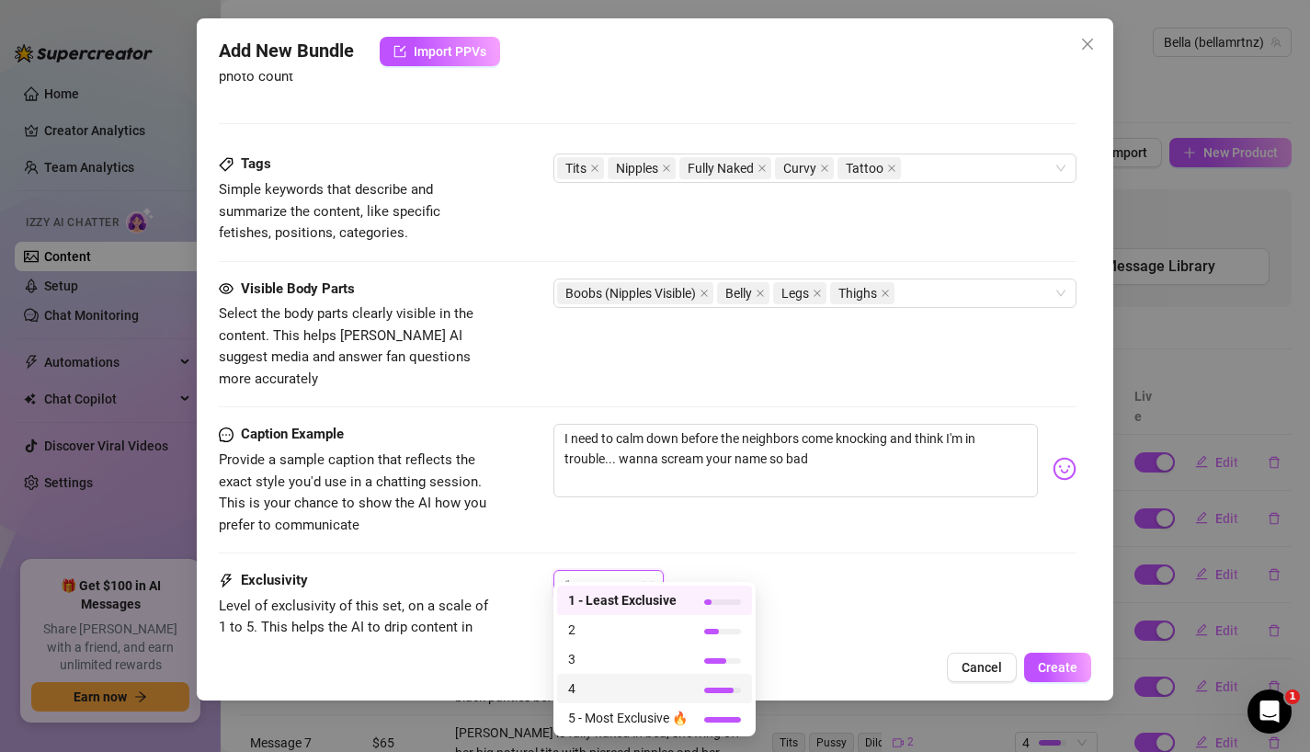
click at [633, 696] on span "4" at bounding box center [627, 688] width 119 height 20
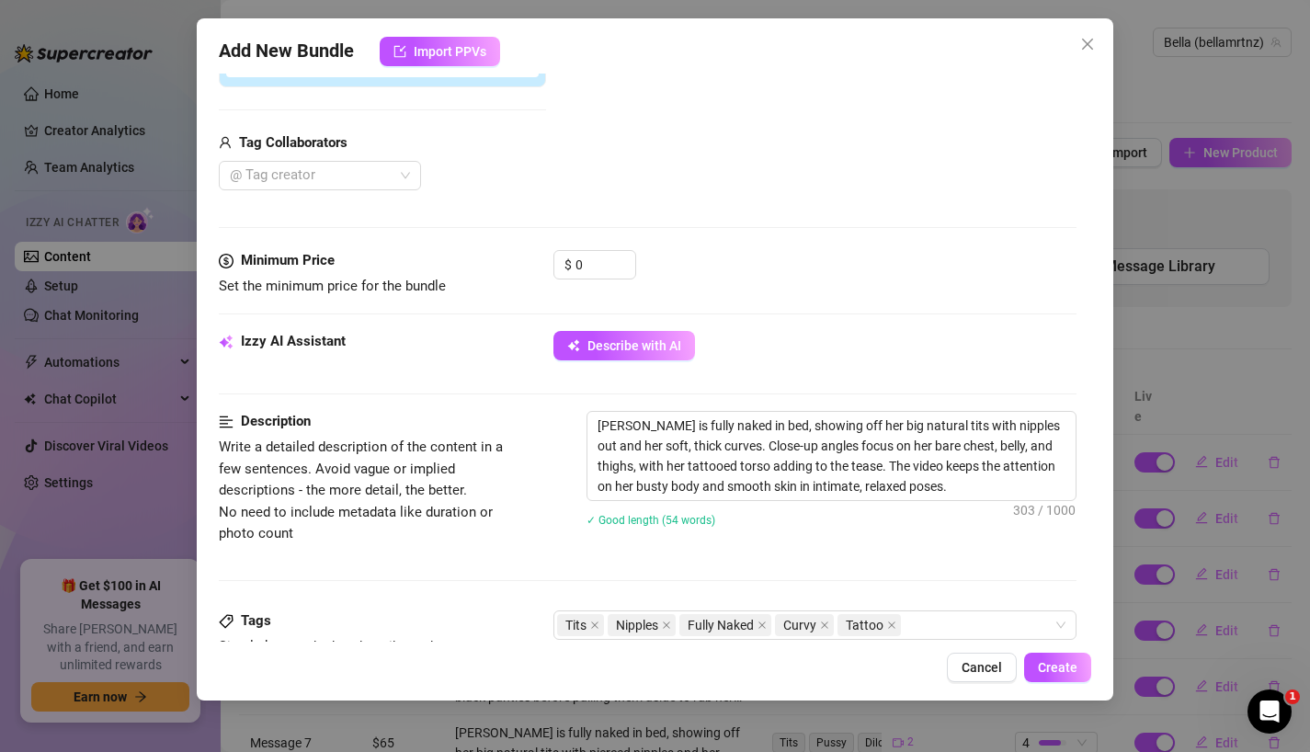
scroll to position [402, 0]
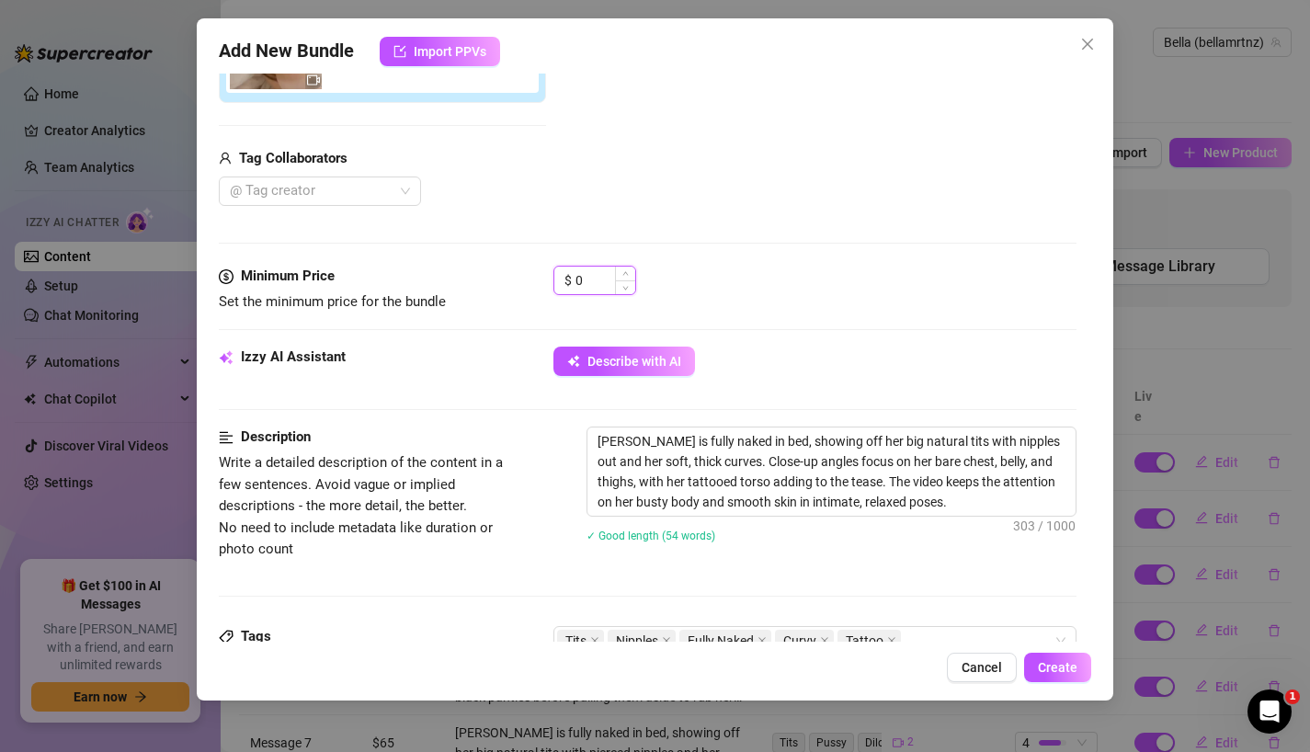
click at [587, 292] on input "0" at bounding box center [605, 281] width 60 height 28
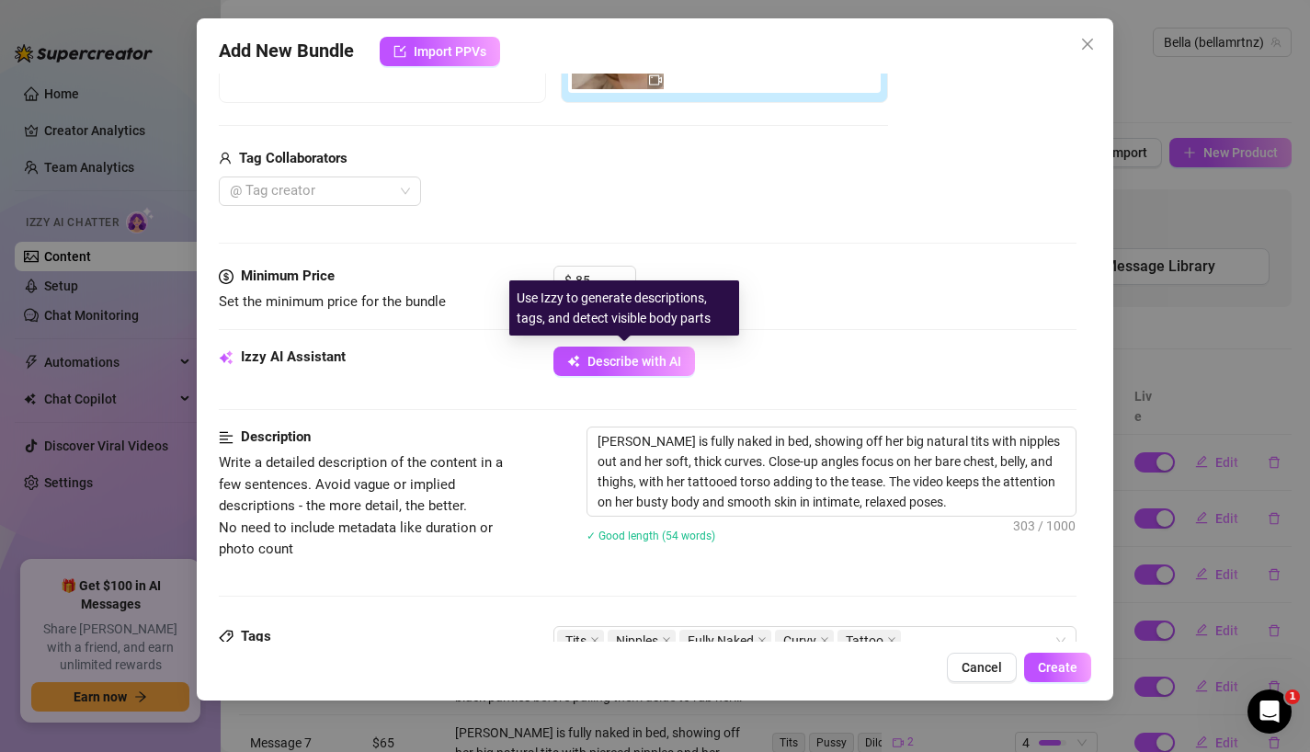
click at [767, 287] on div "$ 85" at bounding box center [815, 289] width 524 height 46
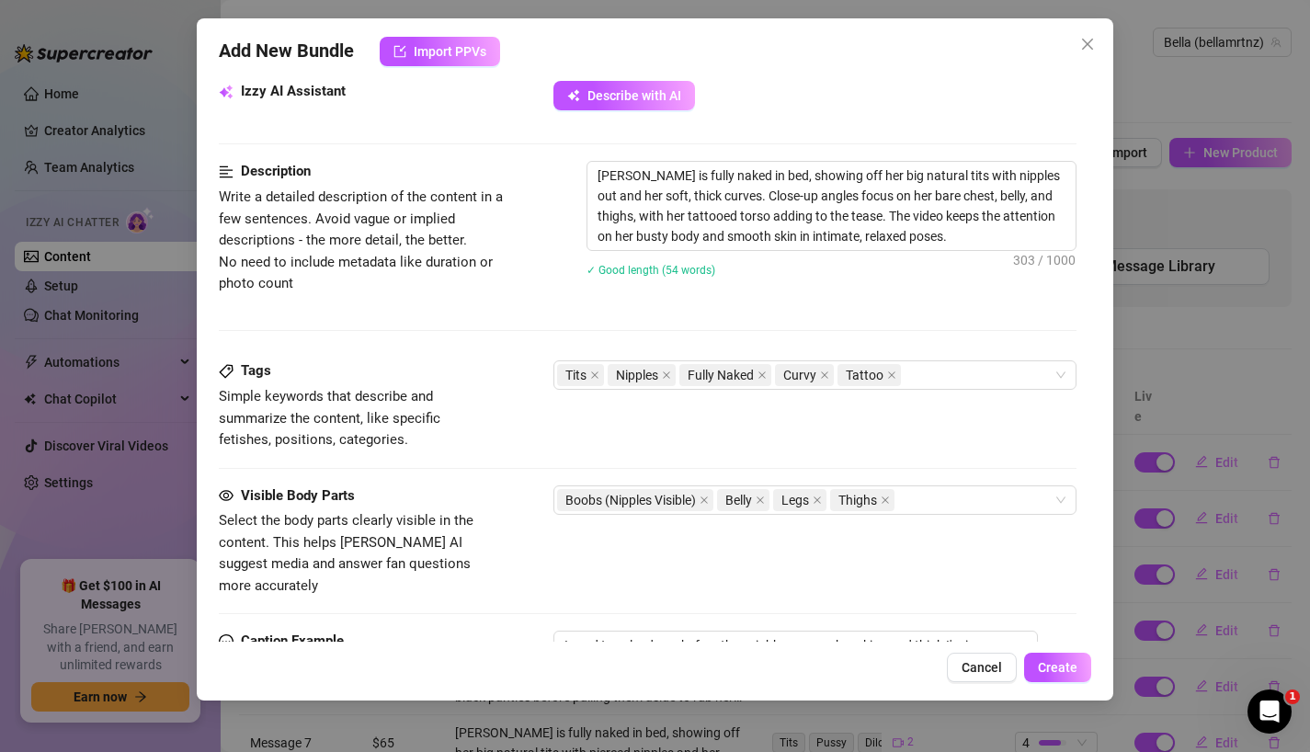
scroll to position [903, 0]
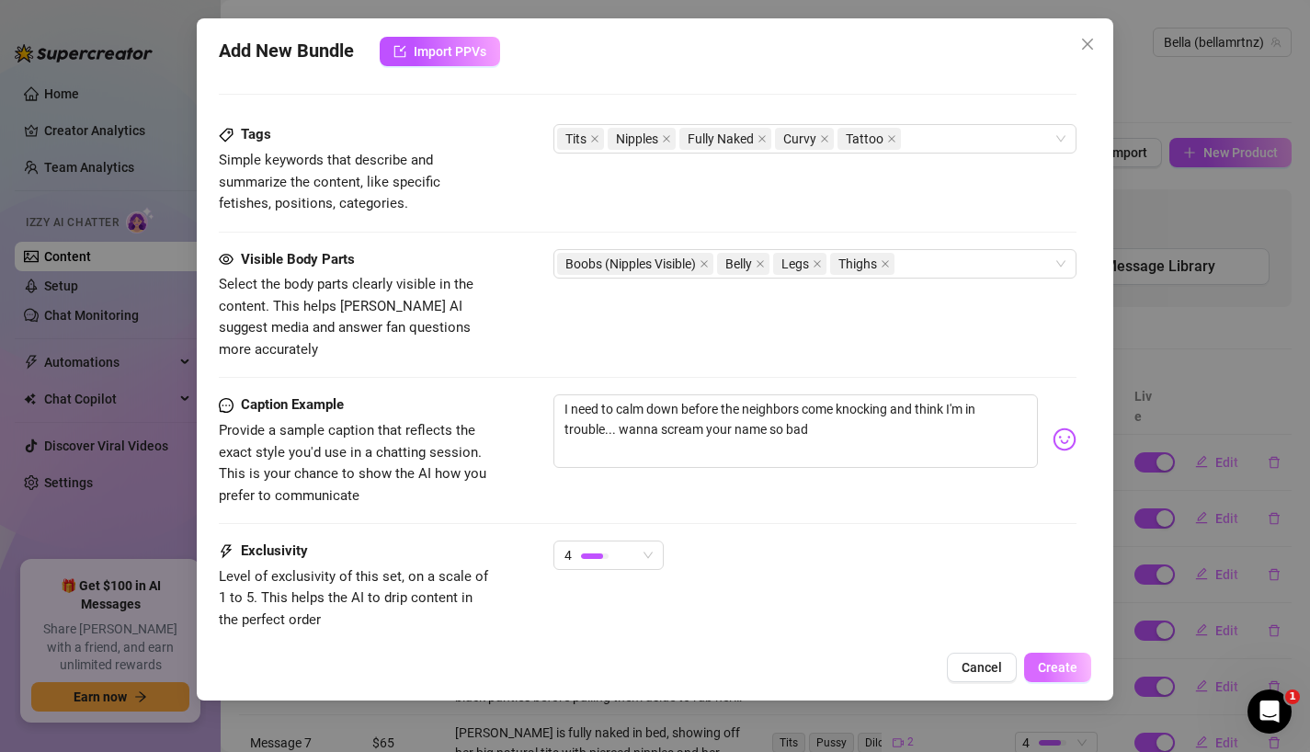
click at [1056, 664] on span "Create" at bounding box center [1058, 667] width 40 height 15
click at [874, 394] on textarea "I need to calm down before the neighbors come knocking and think I'm in trouble…" at bounding box center [795, 431] width 485 height 74
click at [1040, 663] on span "Create" at bounding box center [1058, 667] width 40 height 15
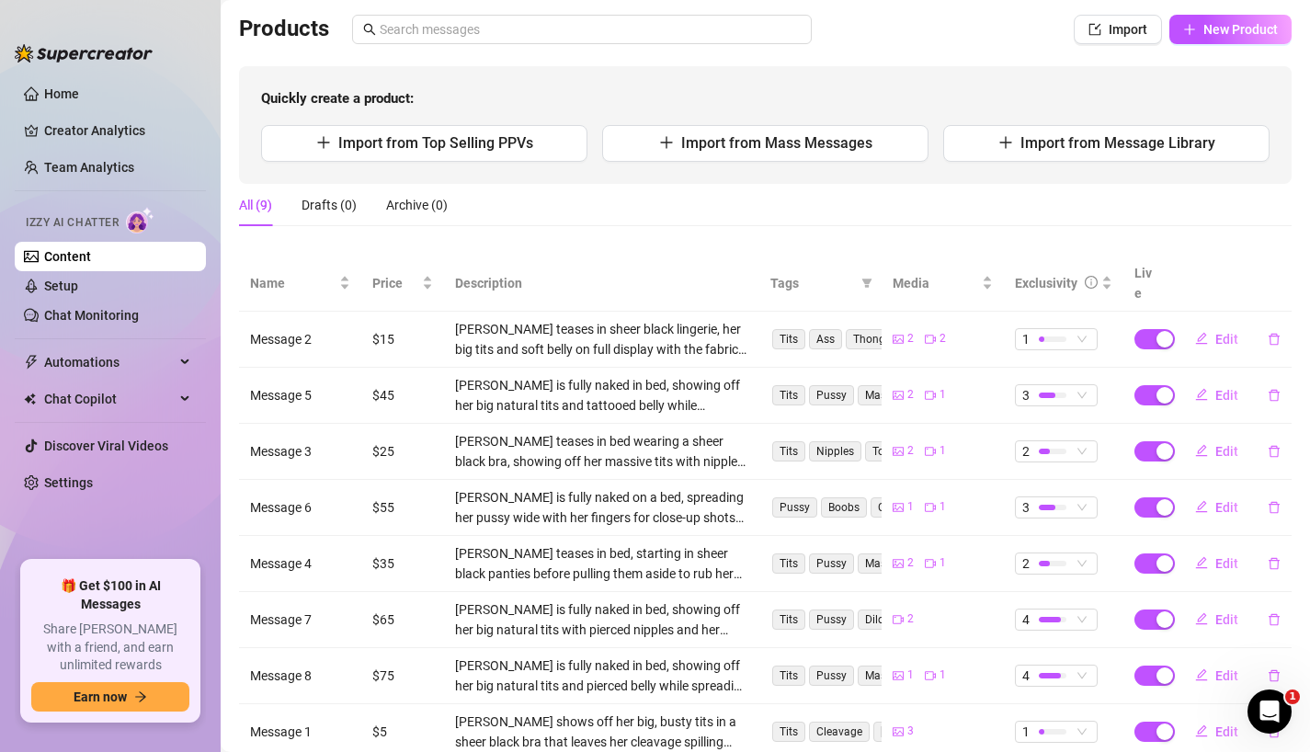
scroll to position [0, 0]
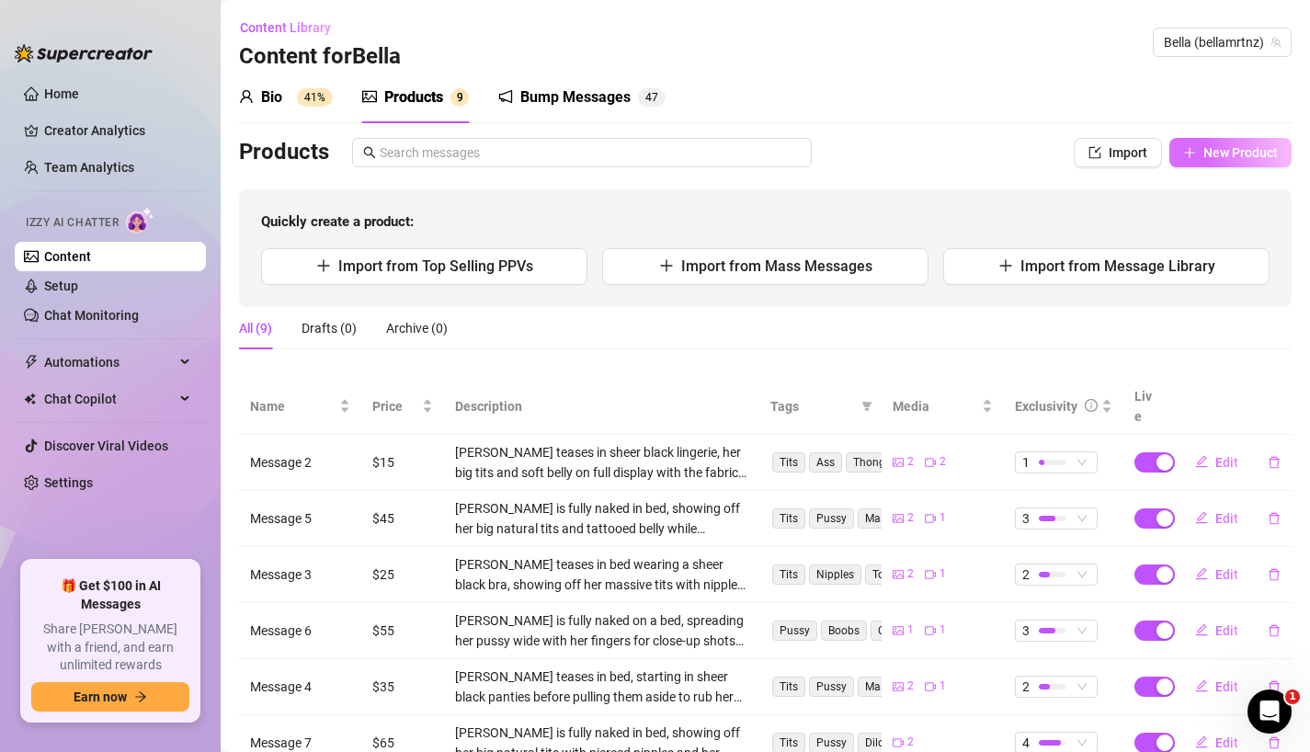
click at [1233, 150] on span "New Product" at bounding box center [1240, 152] width 74 height 15
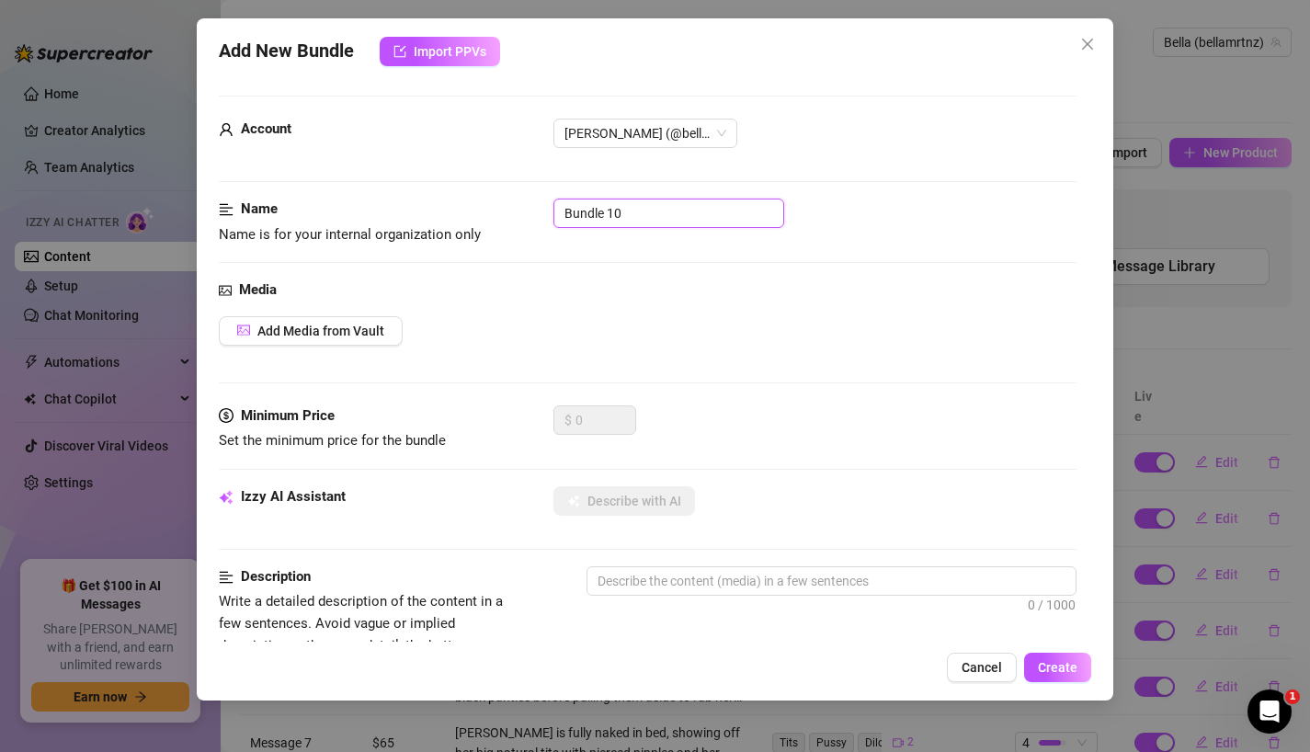
click at [646, 211] on input "Bundle 10" at bounding box center [668, 212] width 231 height 29
click at [603, 289] on div "Media" at bounding box center [648, 290] width 858 height 22
click at [364, 330] on span "Add Media from Vault" at bounding box center [320, 330] width 127 height 15
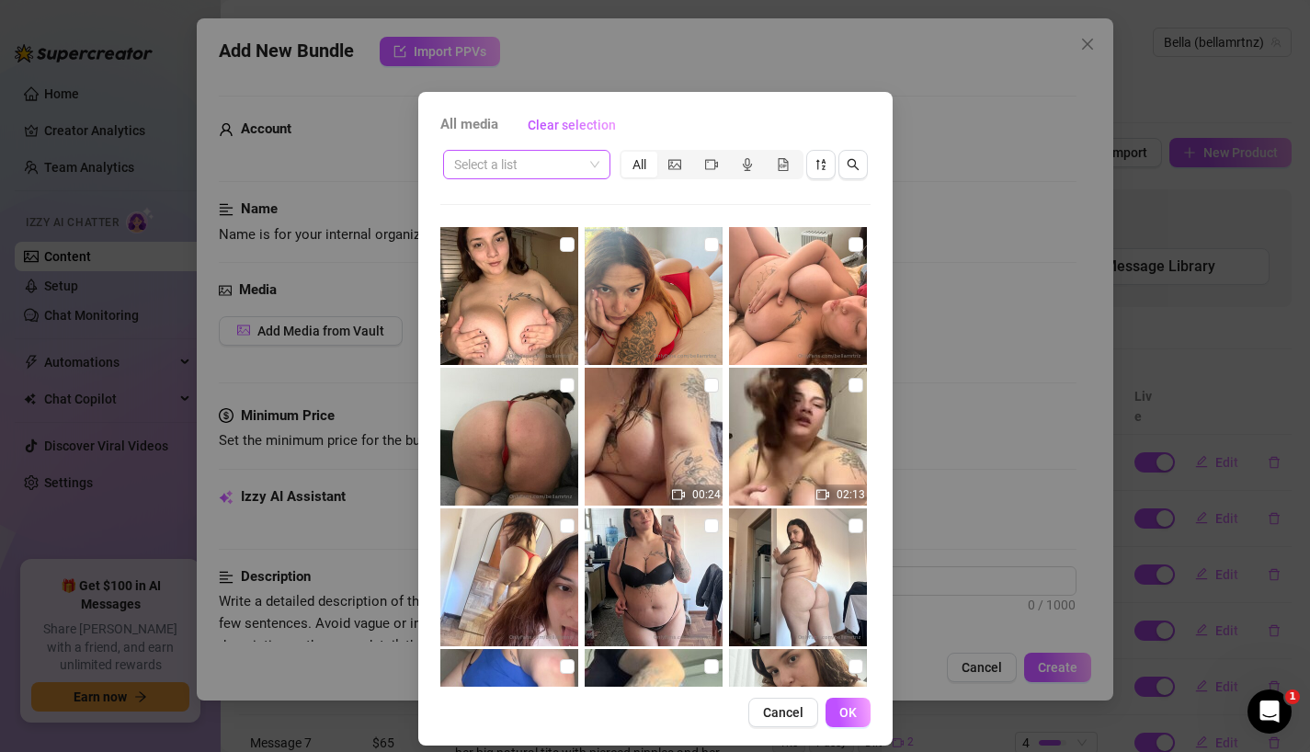
click at [551, 175] on input "search" at bounding box center [518, 165] width 129 height 28
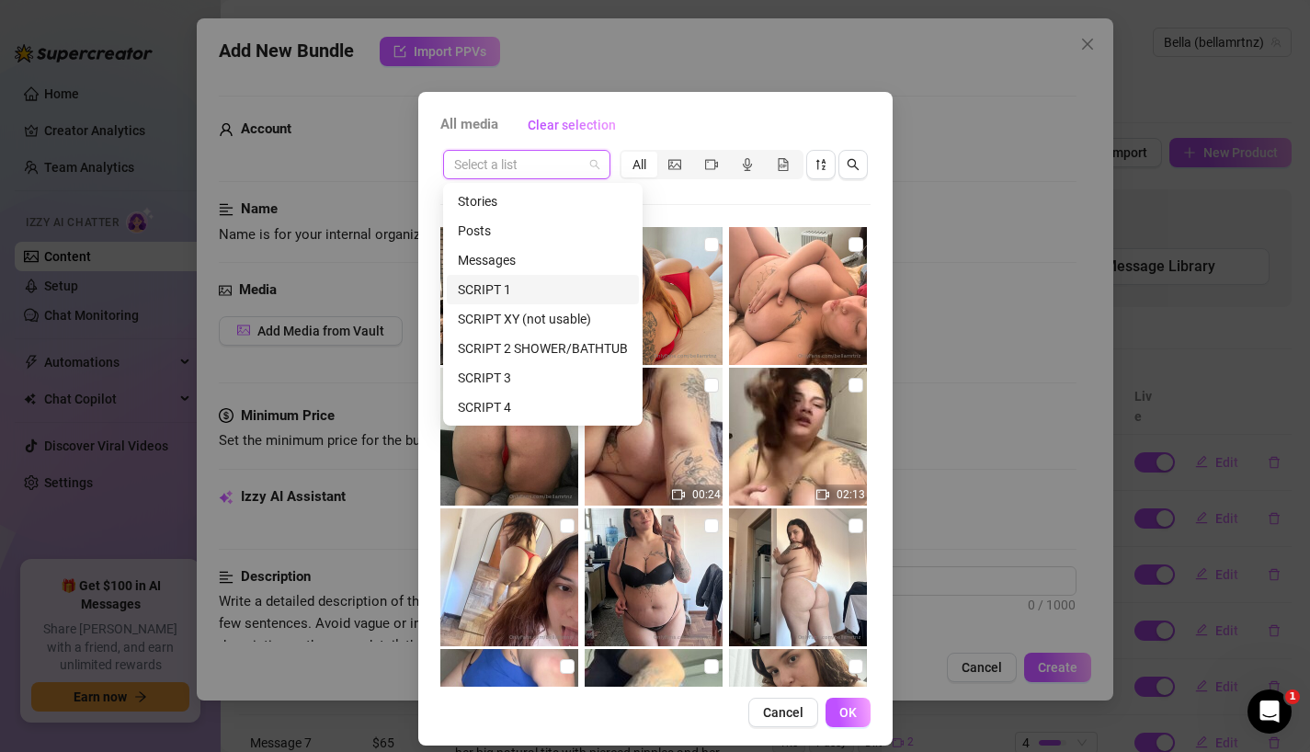
click at [528, 286] on div "SCRIPT 1" at bounding box center [543, 289] width 170 height 20
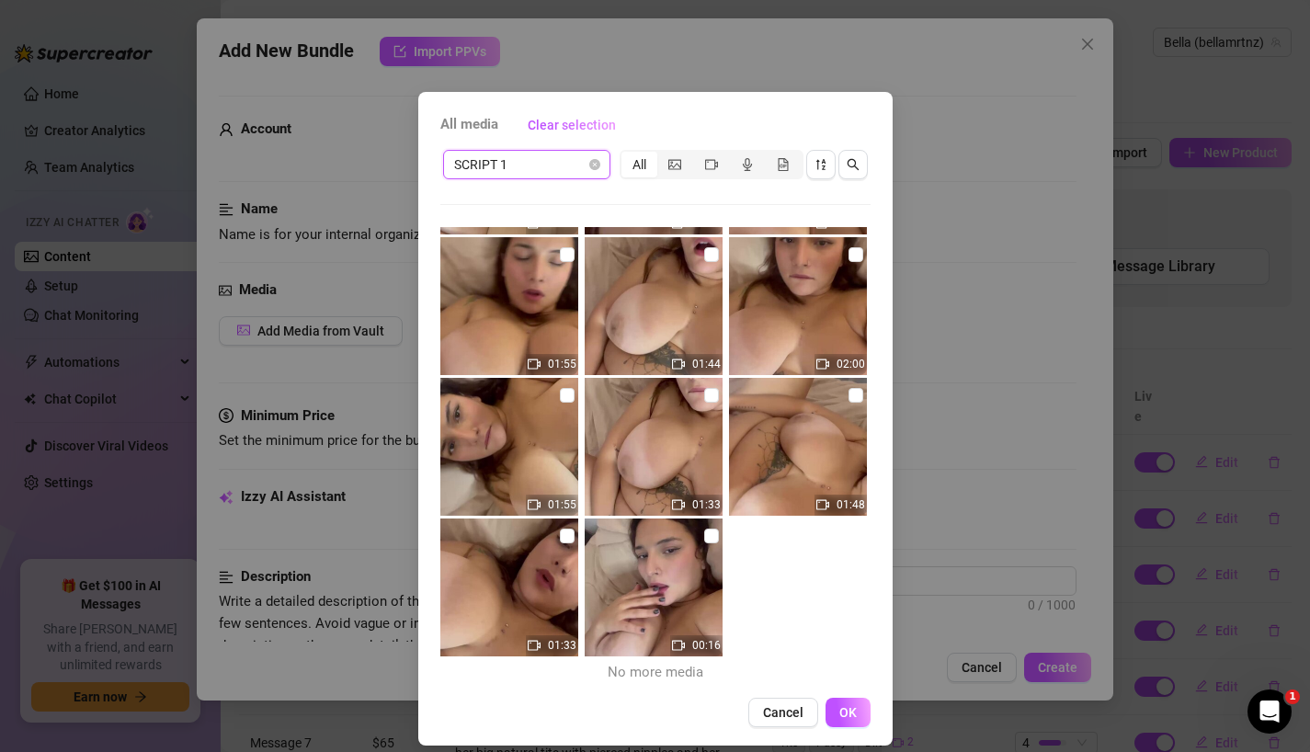
scroll to position [16, 0]
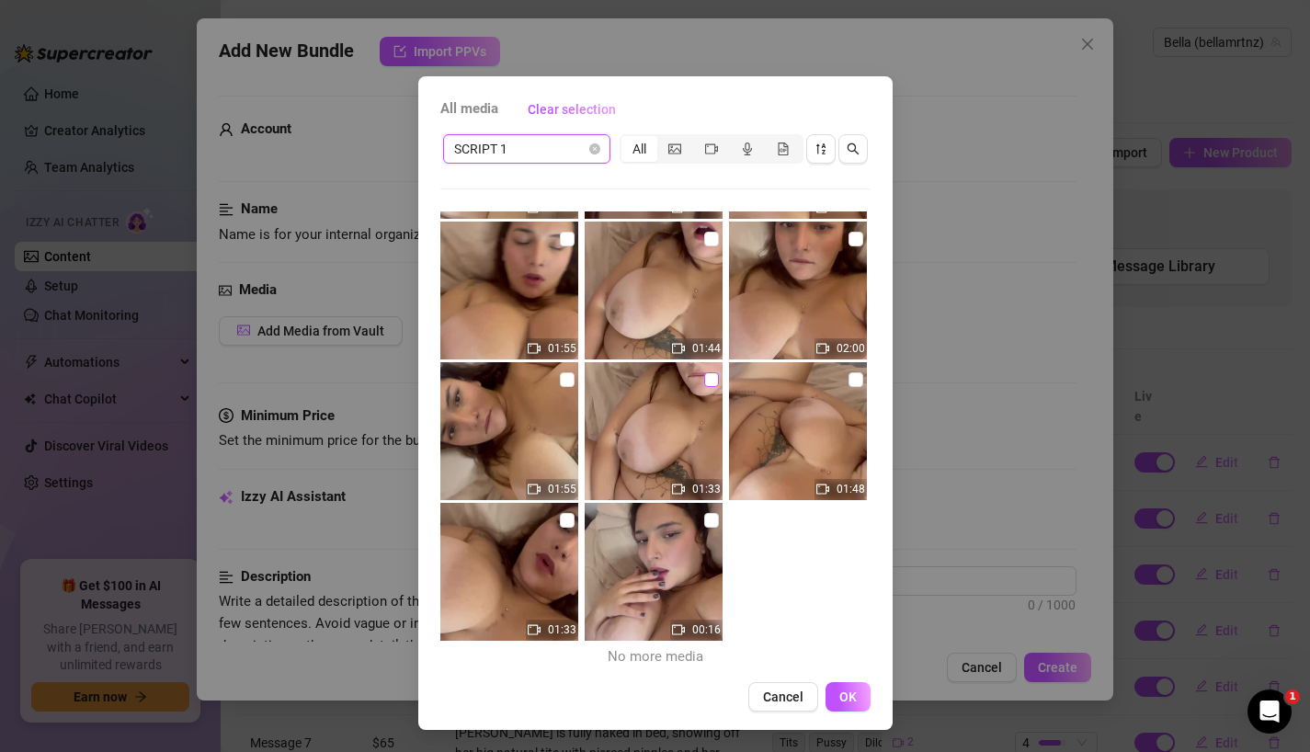
click at [706, 380] on input "checkbox" at bounding box center [711, 379] width 15 height 15
click at [843, 692] on span "OK" at bounding box center [847, 696] width 17 height 15
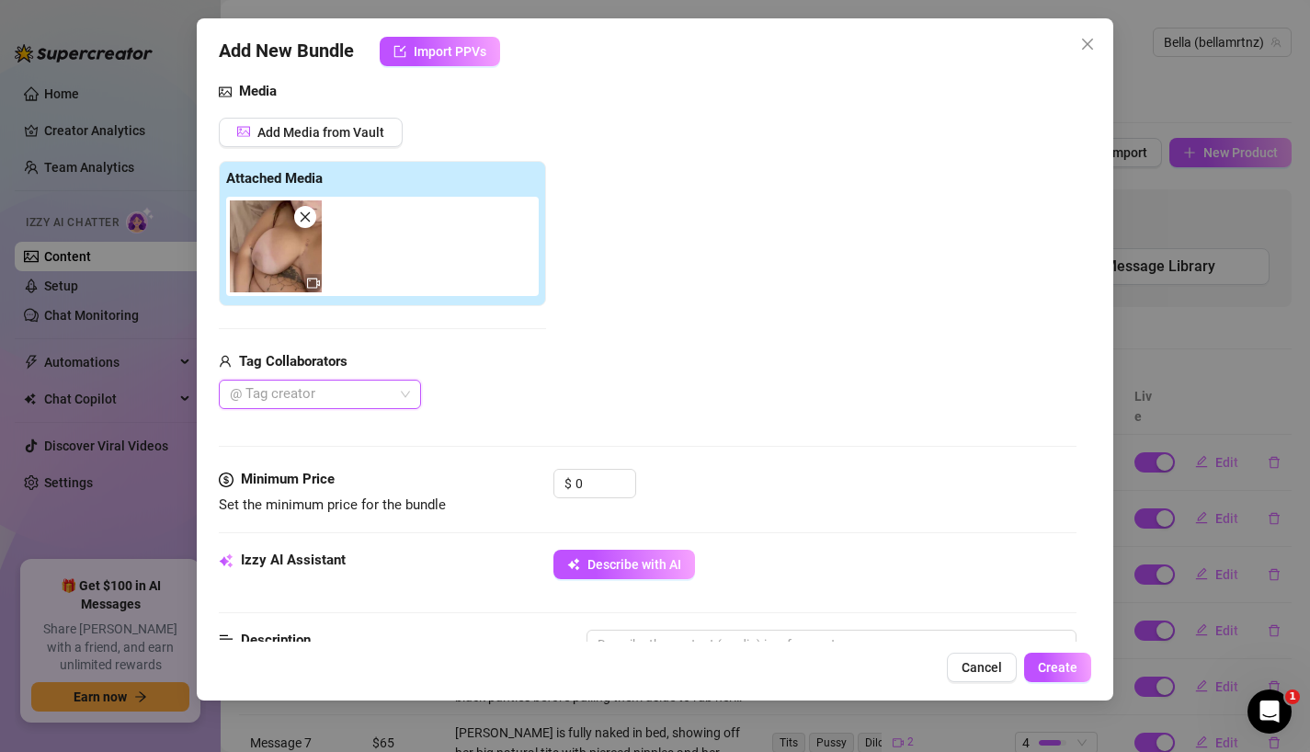
scroll to position [234, 0]
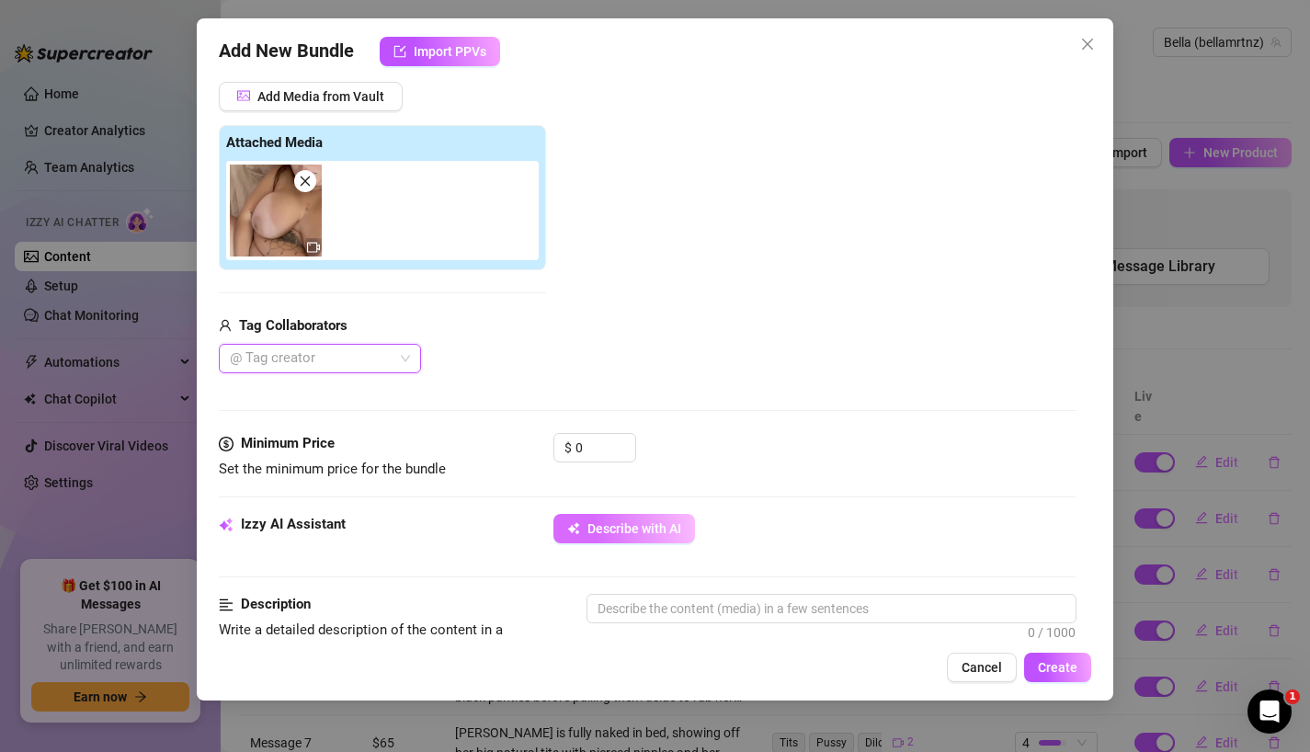
click at [612, 525] on span "Describe with AI" at bounding box center [634, 528] width 94 height 15
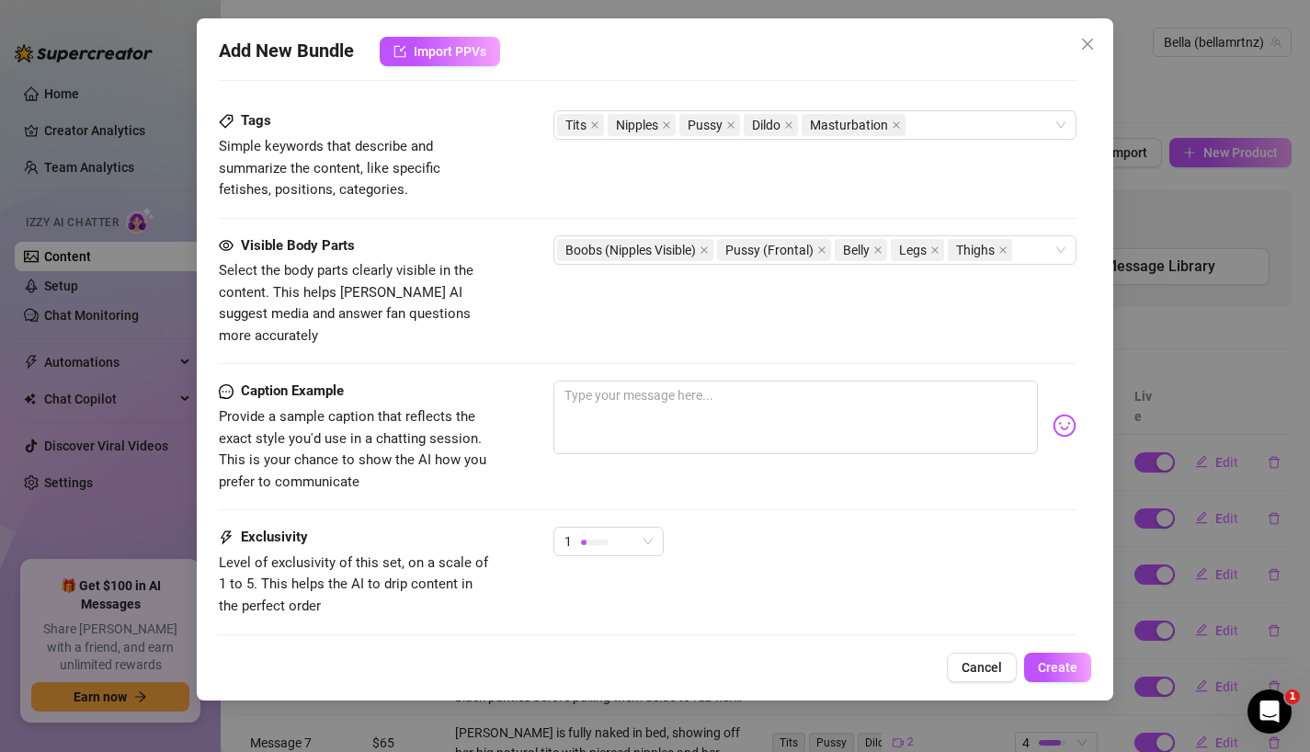
scroll to position [937, 0]
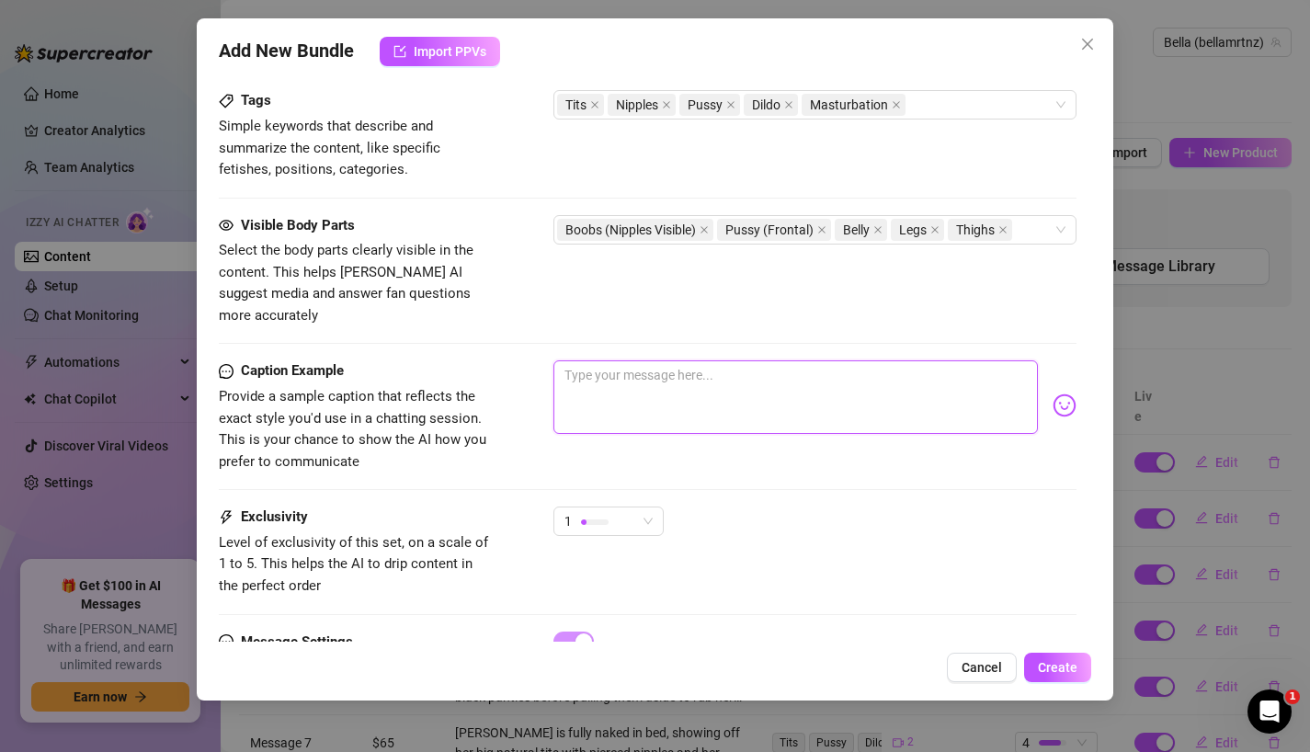
click at [714, 377] on textarea at bounding box center [795, 397] width 485 height 74
click at [645, 507] on span "1" at bounding box center [608, 521] width 88 height 28
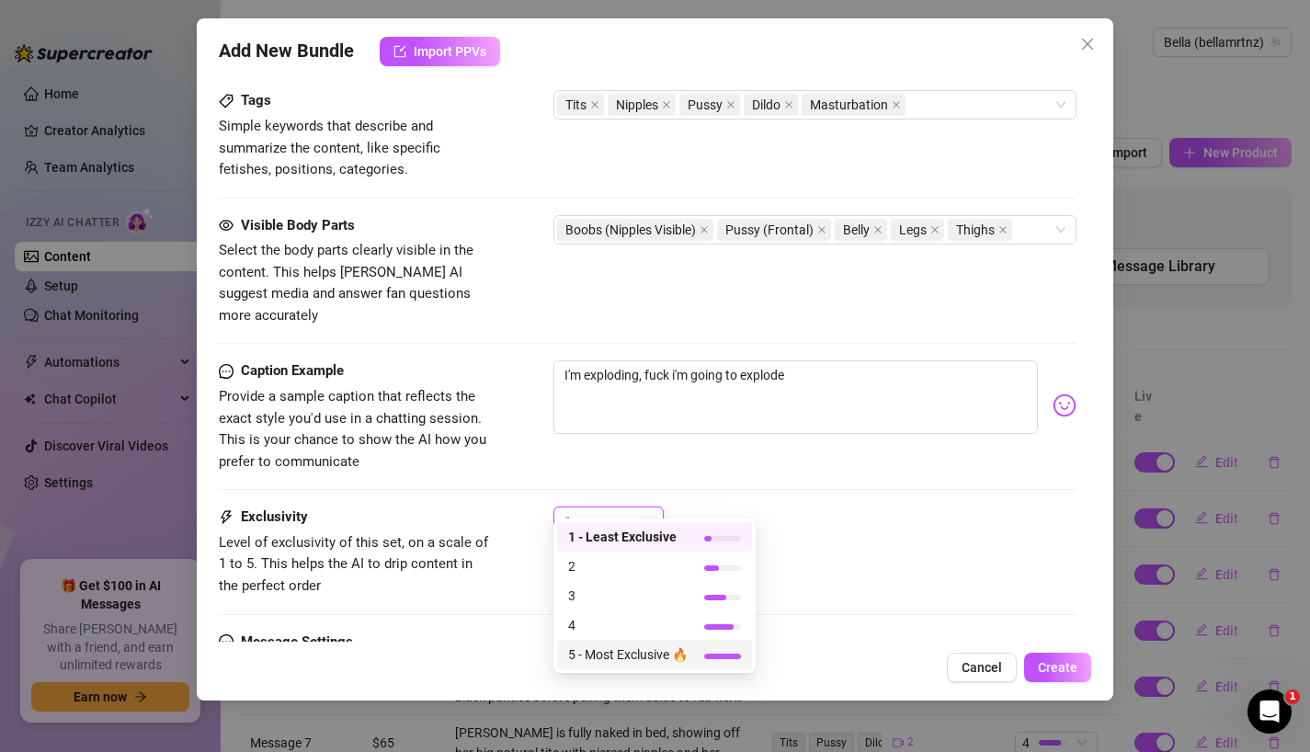
click at [646, 652] on span "5 - Most Exclusive 🔥" at bounding box center [627, 654] width 119 height 20
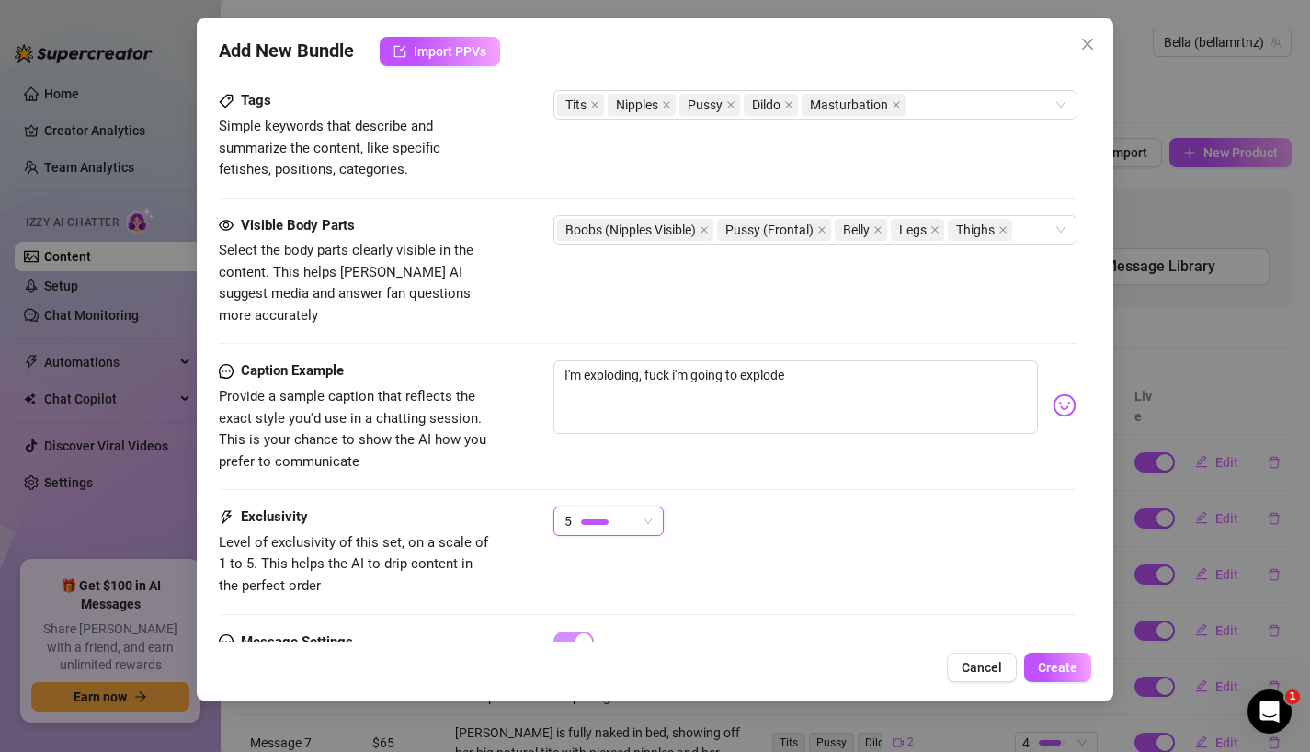
click at [761, 519] on div "5 5" at bounding box center [815, 529] width 524 height 46
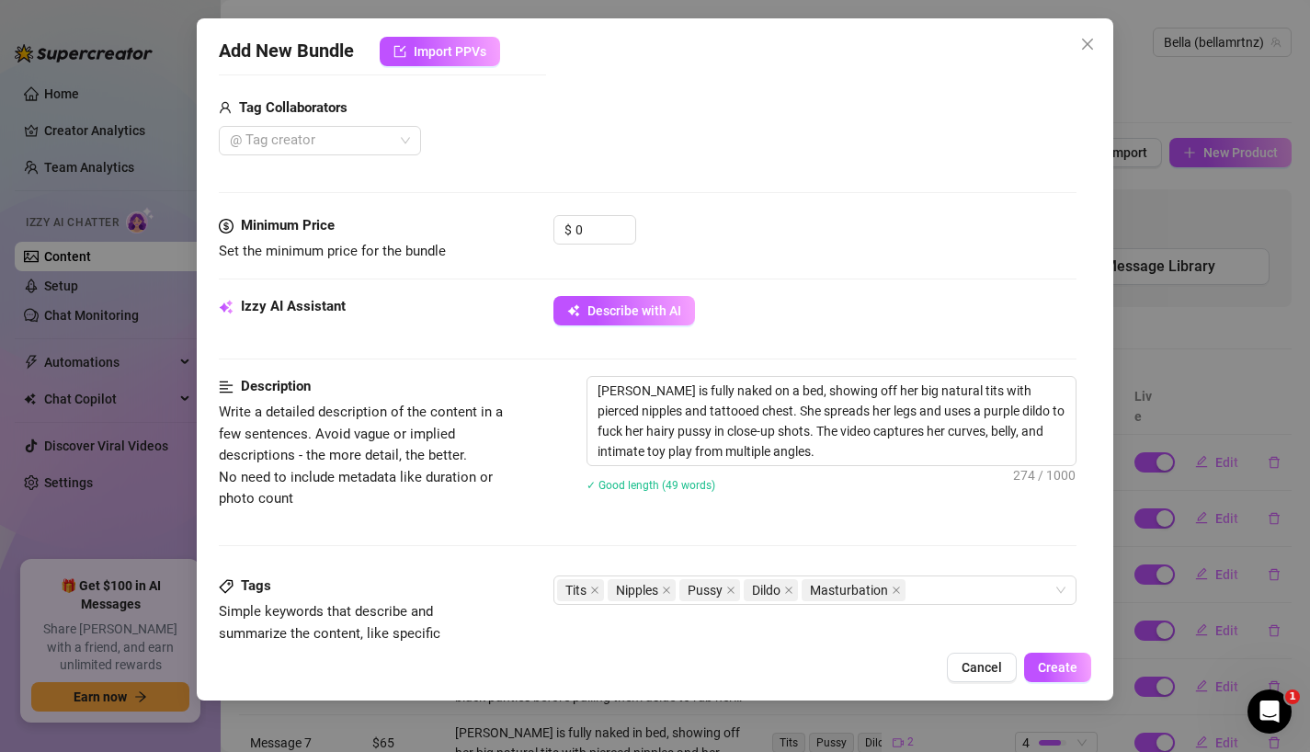
scroll to position [430, 0]
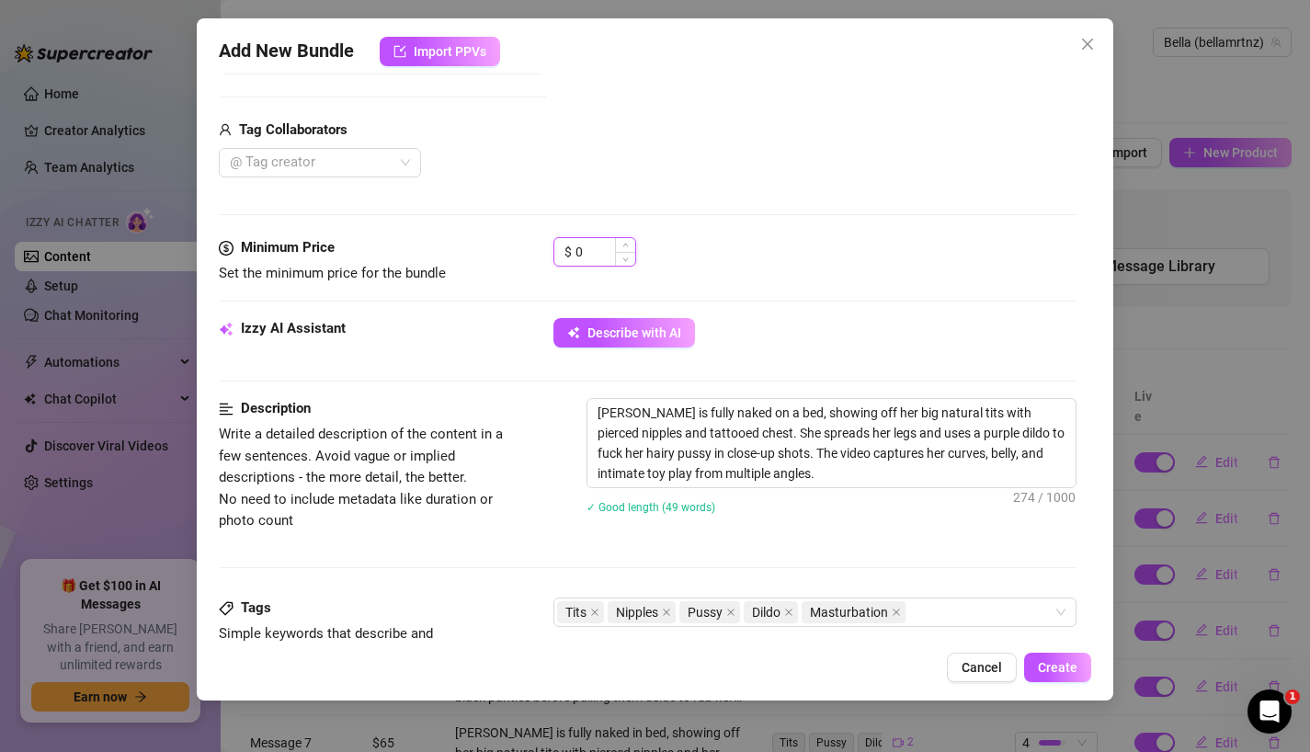
click at [590, 255] on input "0" at bounding box center [605, 252] width 60 height 28
click at [733, 267] on div "$ 95" at bounding box center [815, 260] width 524 height 46
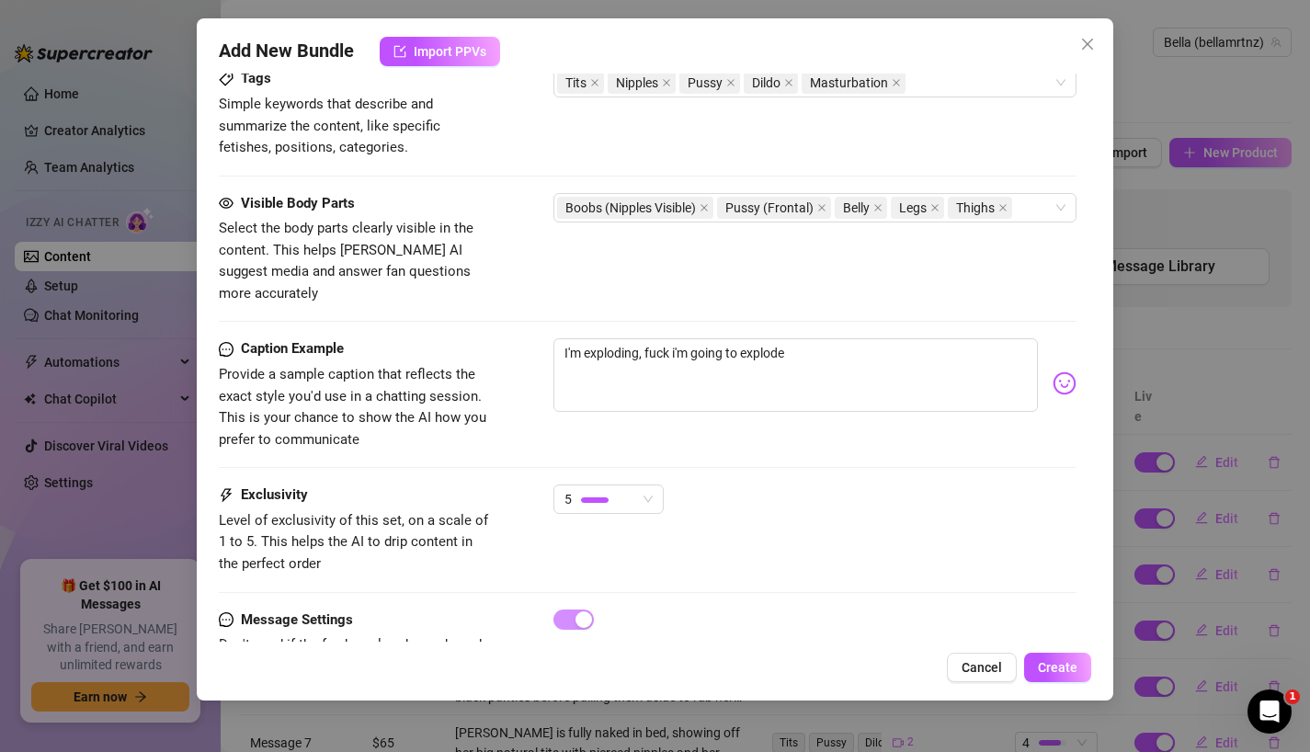
scroll to position [1008, 0]
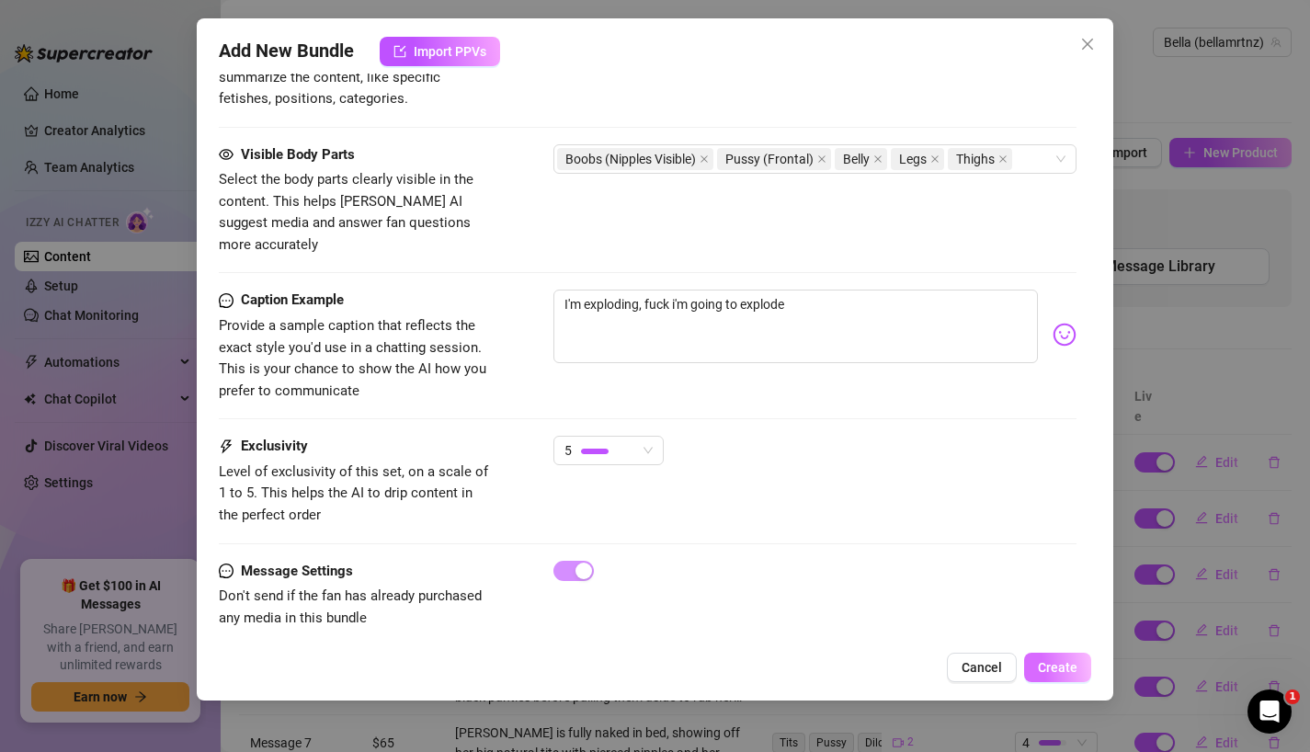
click at [1045, 665] on span "Create" at bounding box center [1058, 667] width 40 height 15
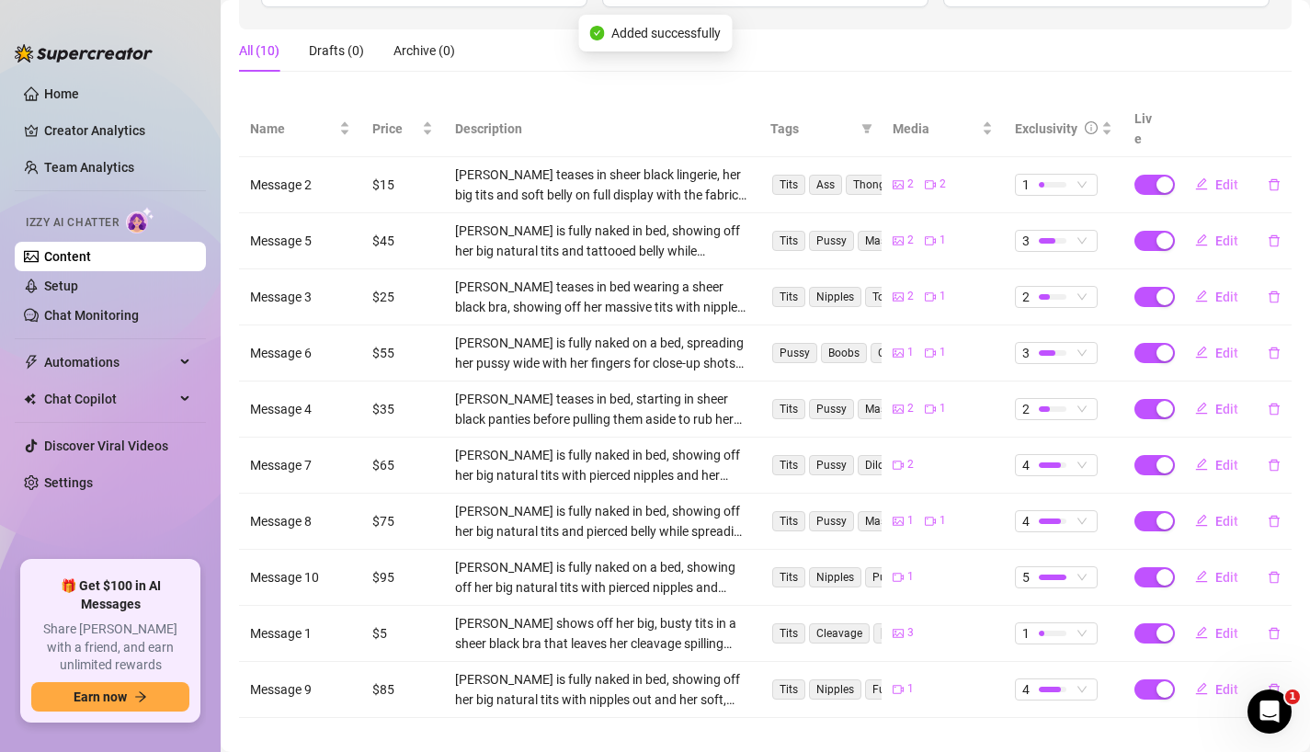
scroll to position [0, 0]
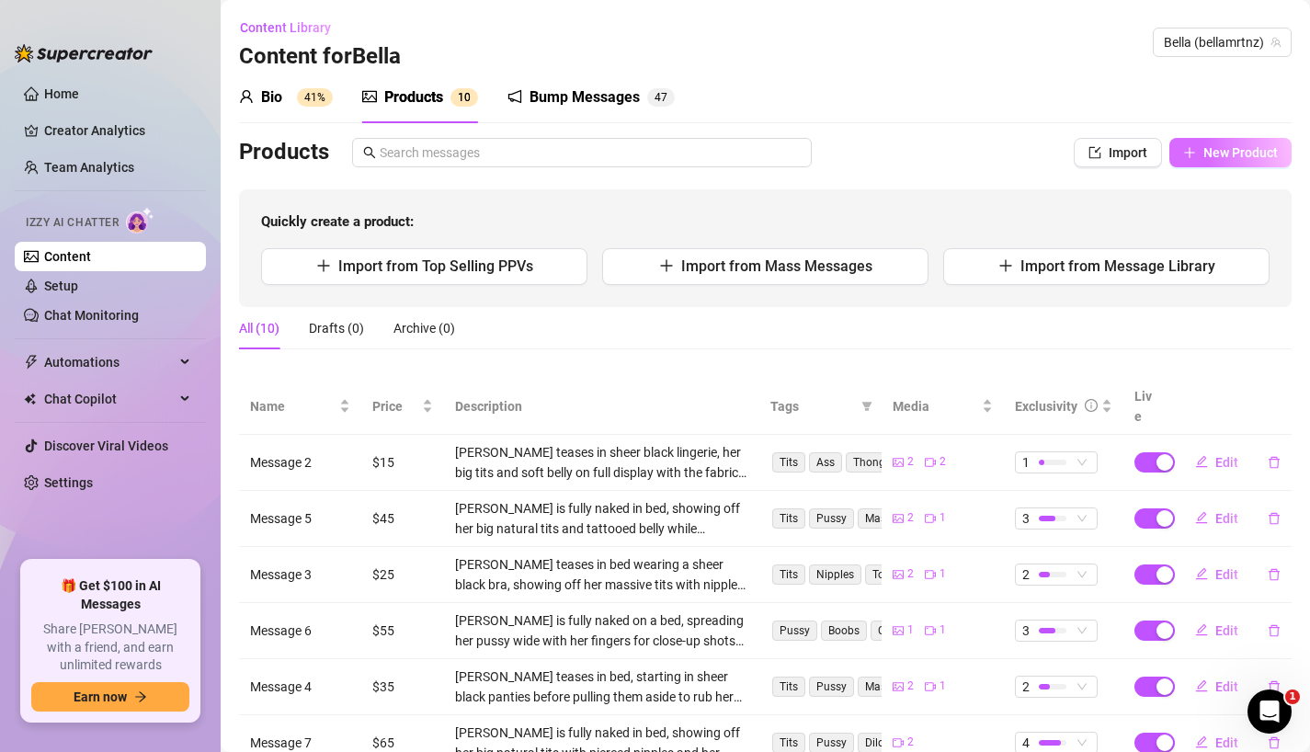
click at [1226, 160] on button "New Product" at bounding box center [1230, 152] width 122 height 29
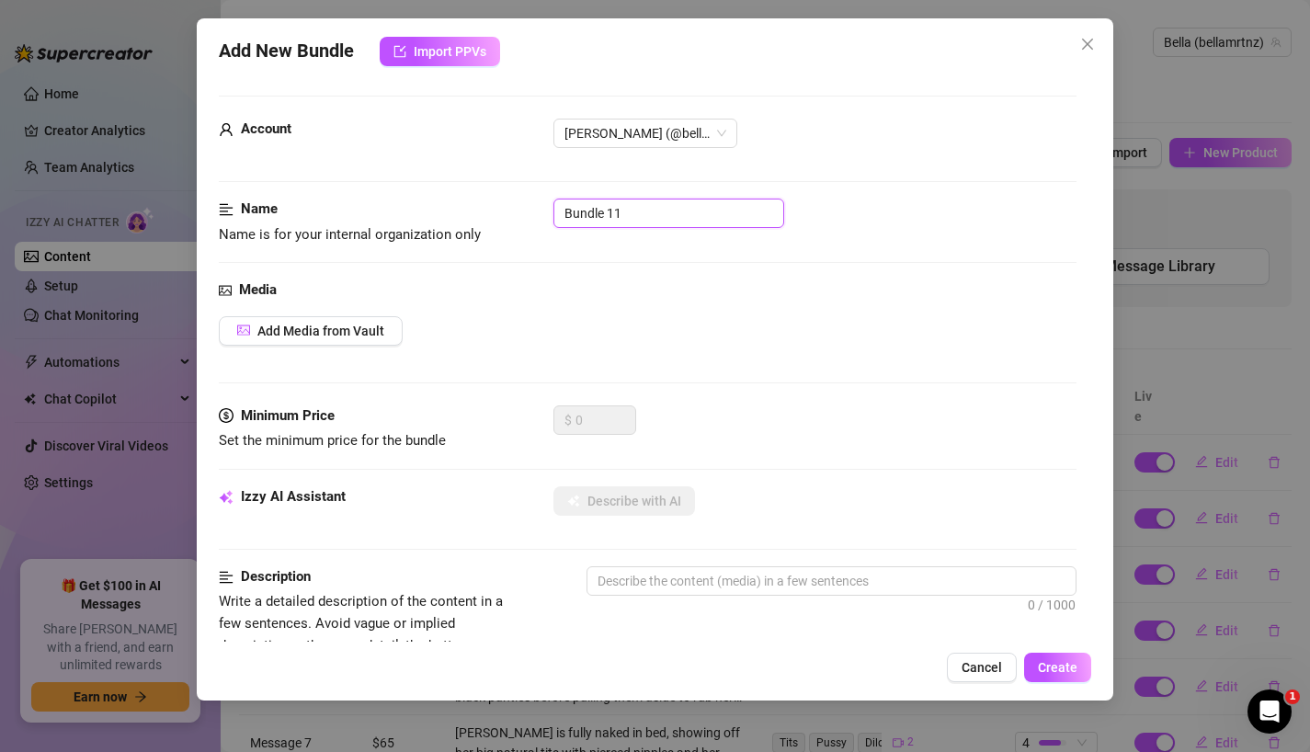
click at [629, 213] on input "Bundle 11" at bounding box center [668, 212] width 231 height 29
click at [611, 265] on div "Name Name is for your internal organization only Message 11" at bounding box center [648, 238] width 858 height 81
click at [346, 330] on span "Add Media from Vault" at bounding box center [320, 330] width 127 height 15
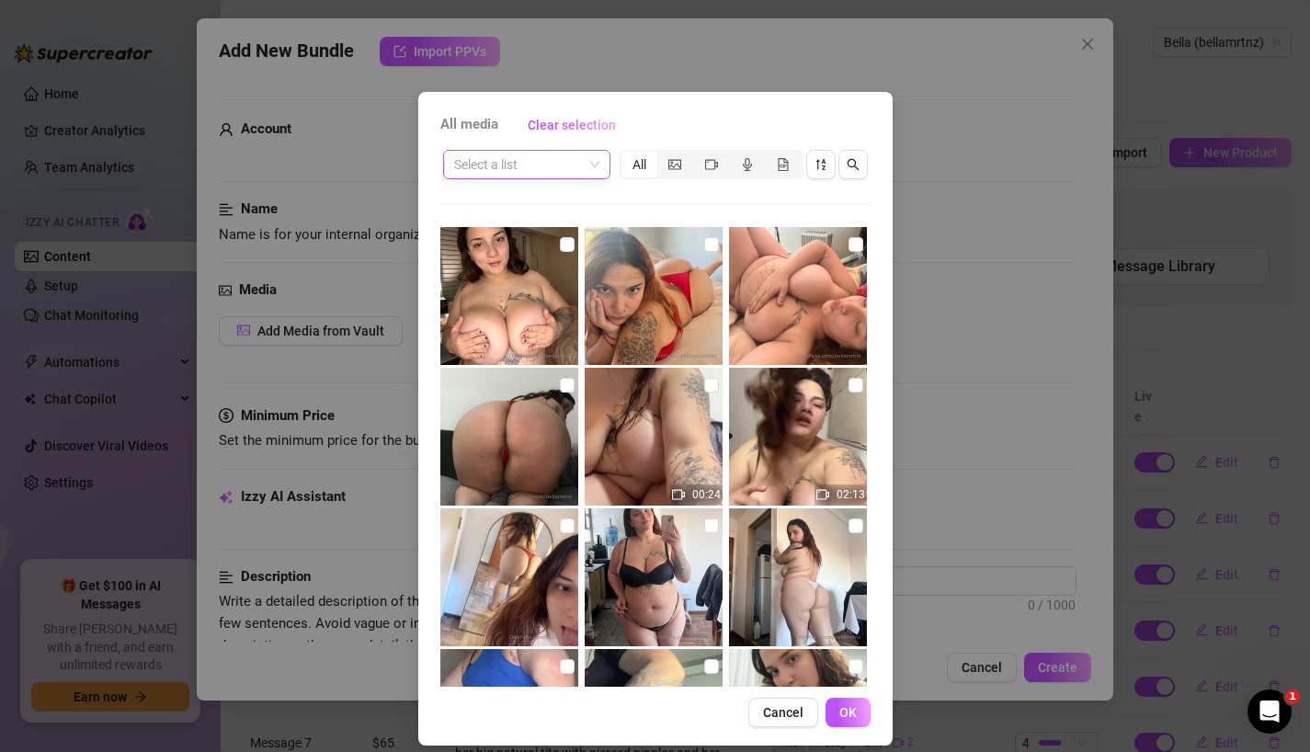
click at [517, 162] on input "search" at bounding box center [518, 165] width 129 height 28
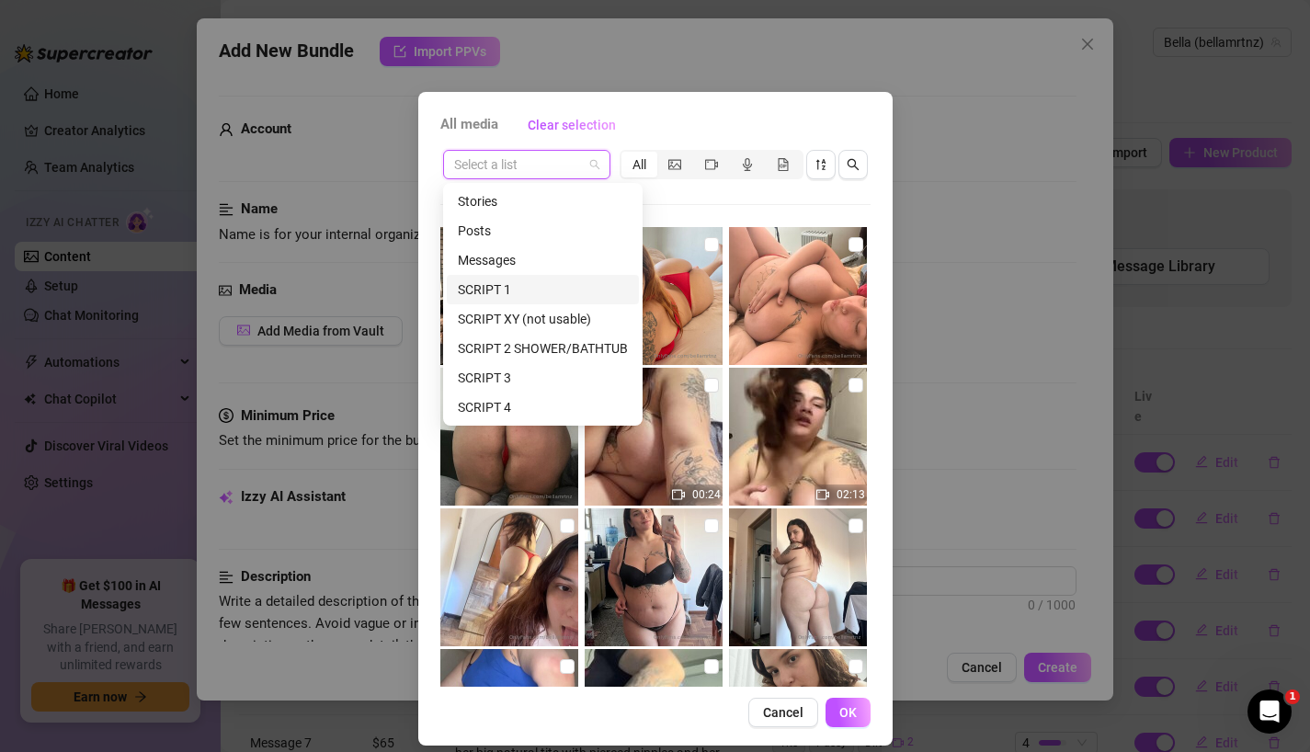
click at [520, 294] on div "SCRIPT 1" at bounding box center [543, 289] width 170 height 20
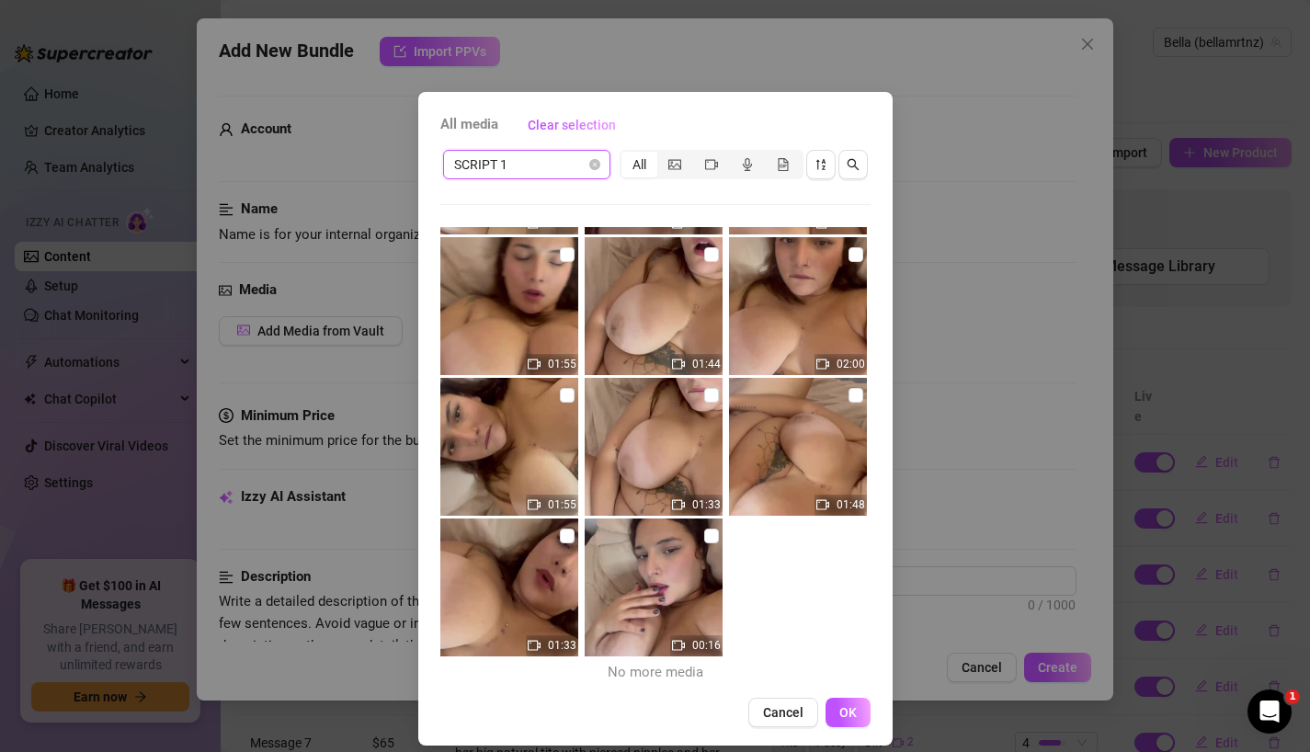
scroll to position [16, 0]
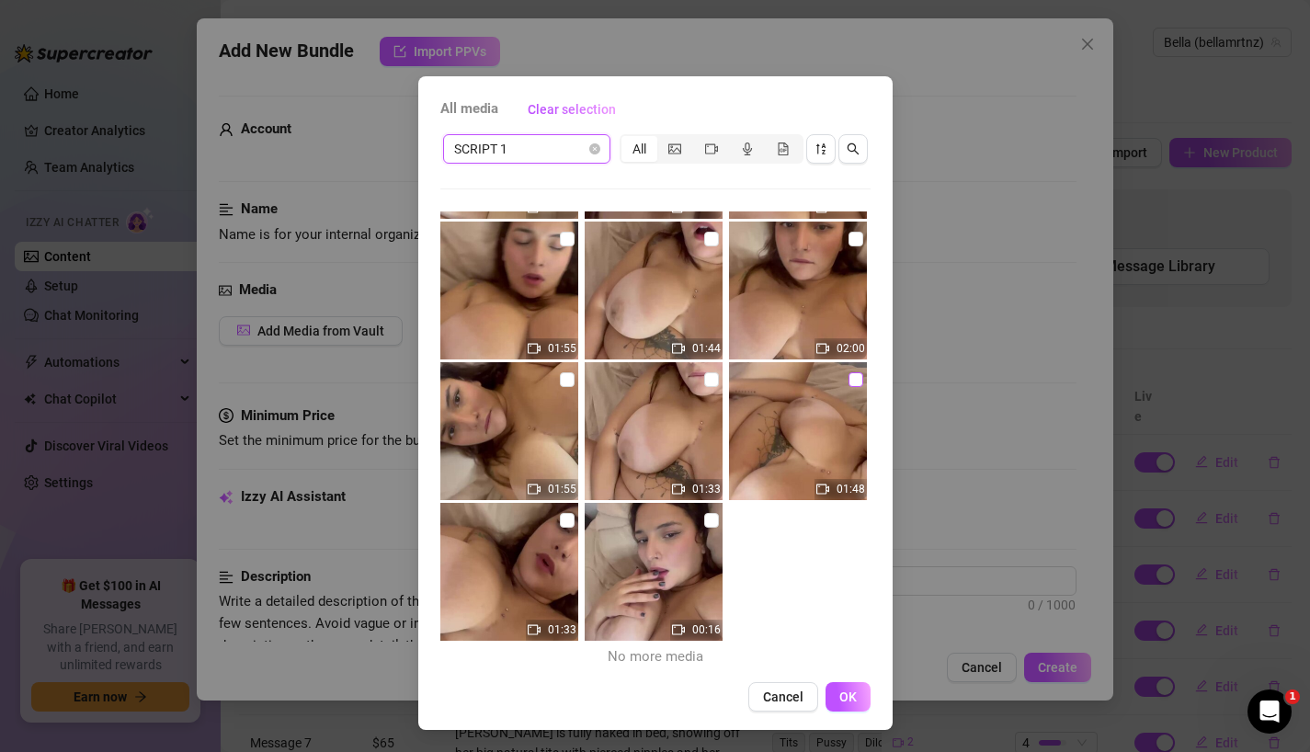
click at [853, 380] on input "checkbox" at bounding box center [855, 379] width 15 height 15
click at [845, 695] on span "OK" at bounding box center [847, 696] width 17 height 15
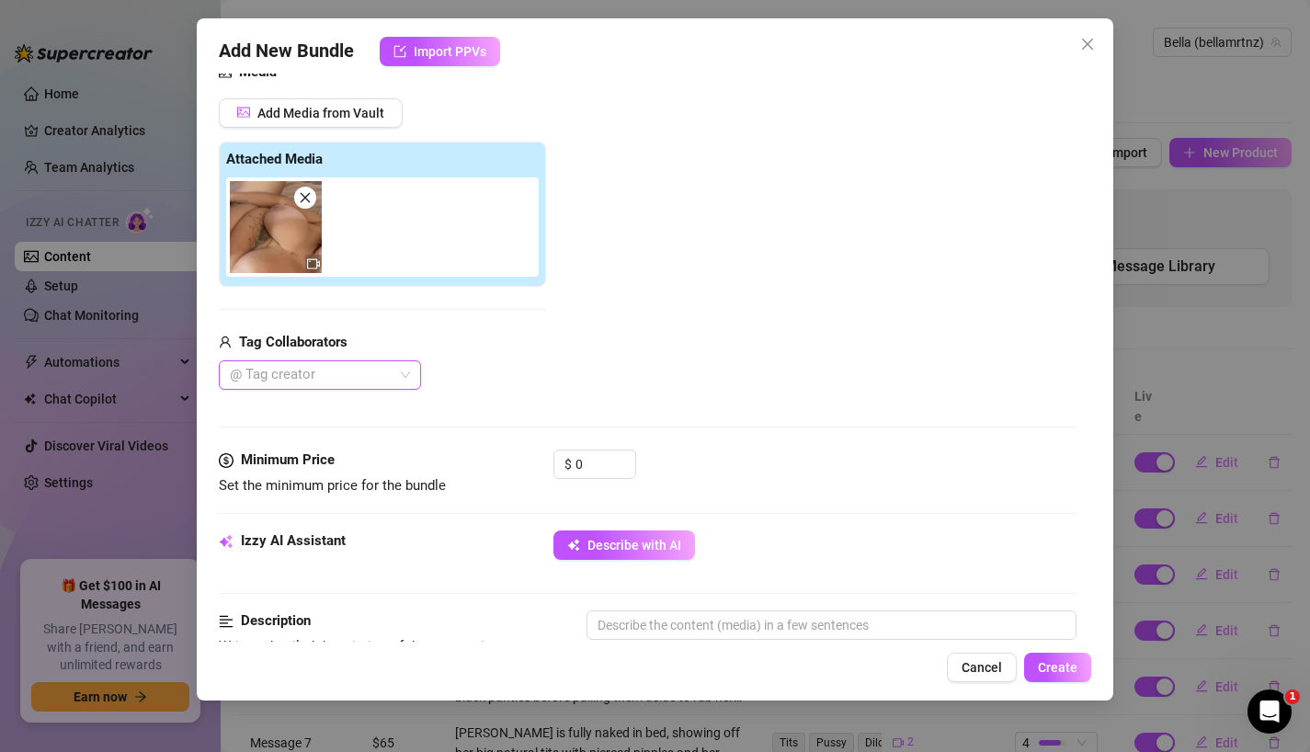
scroll to position [222, 0]
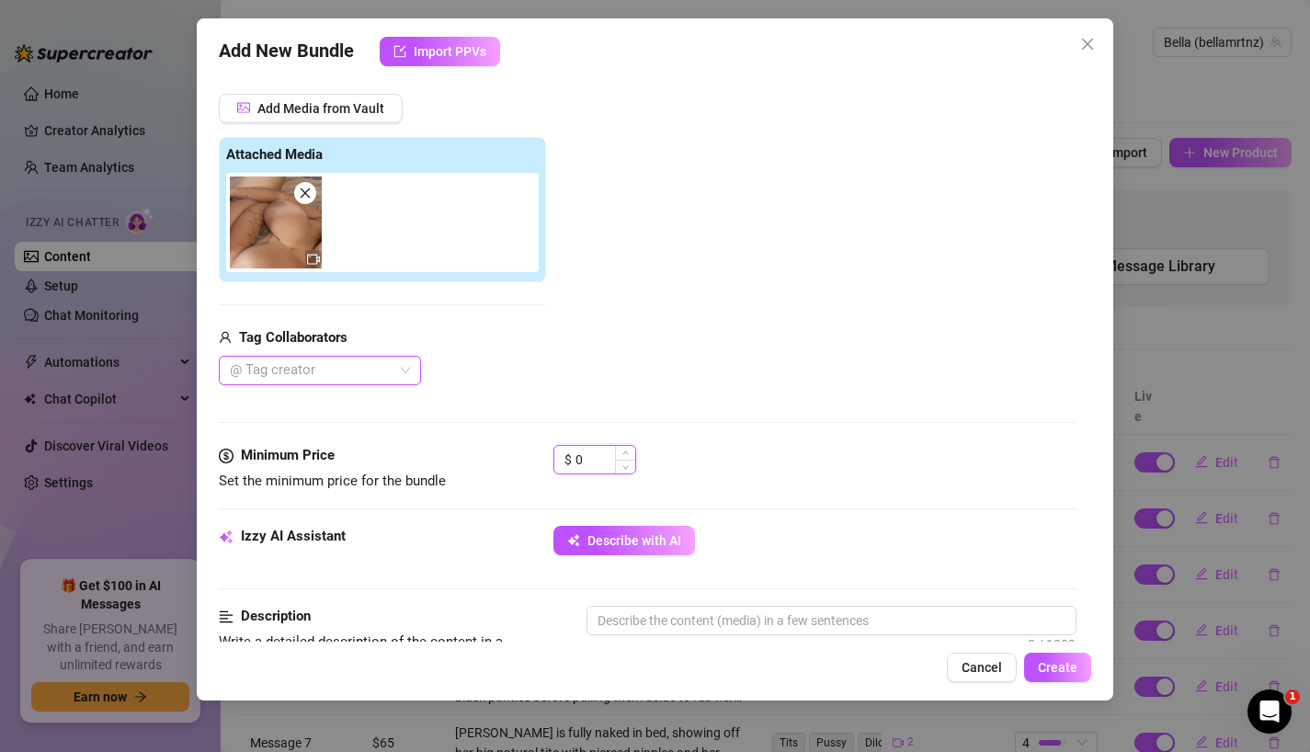
click at [590, 459] on input "0" at bounding box center [605, 460] width 60 height 28
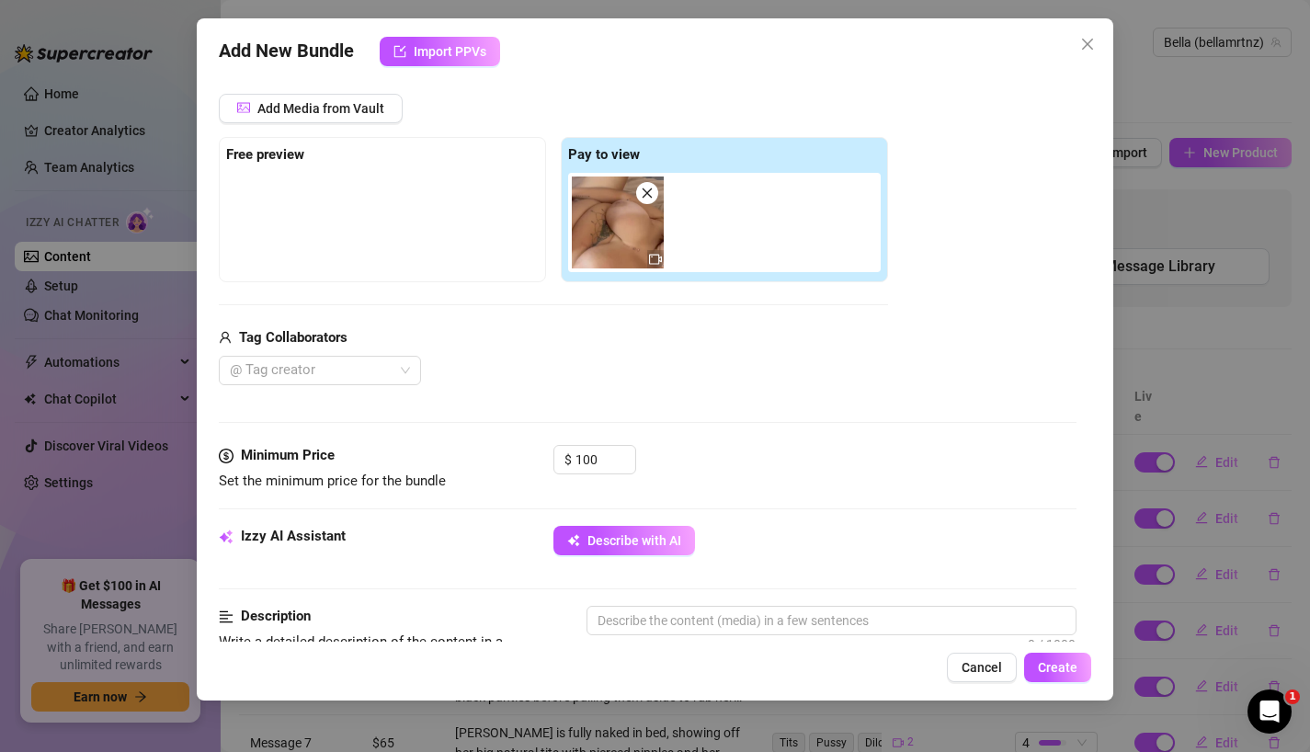
click at [711, 438] on div "Media Add Media from Vault Free preview Pay to view Tag Collaborators @ Tag cre…" at bounding box center [648, 251] width 858 height 388
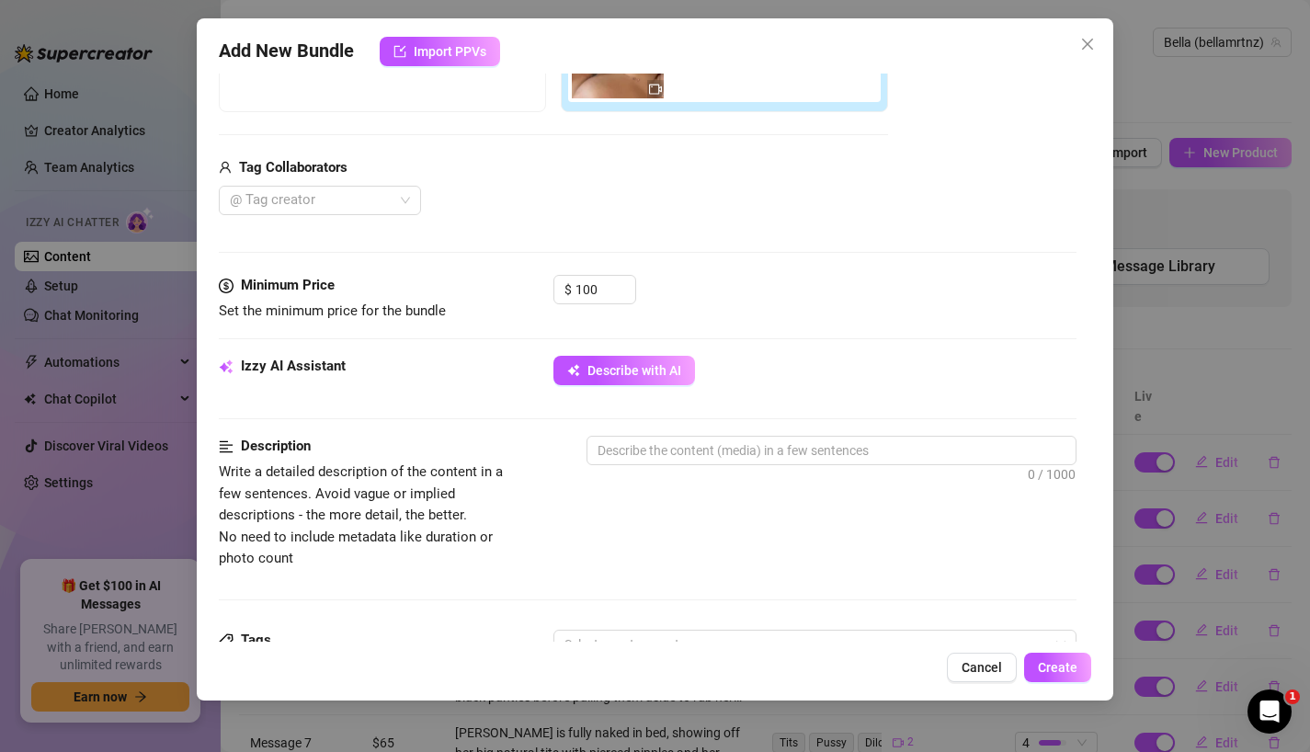
scroll to position [454, 0]
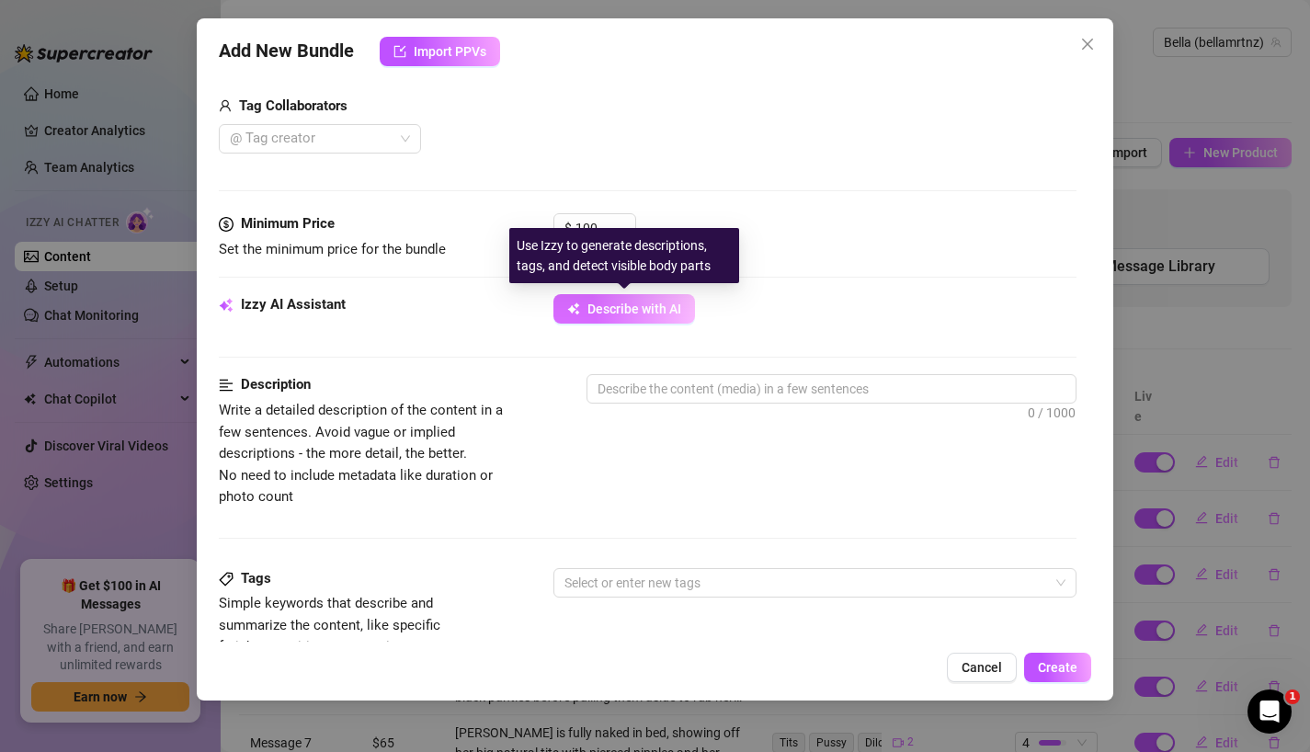
click at [644, 308] on span "Describe with AI" at bounding box center [634, 308] width 94 height 15
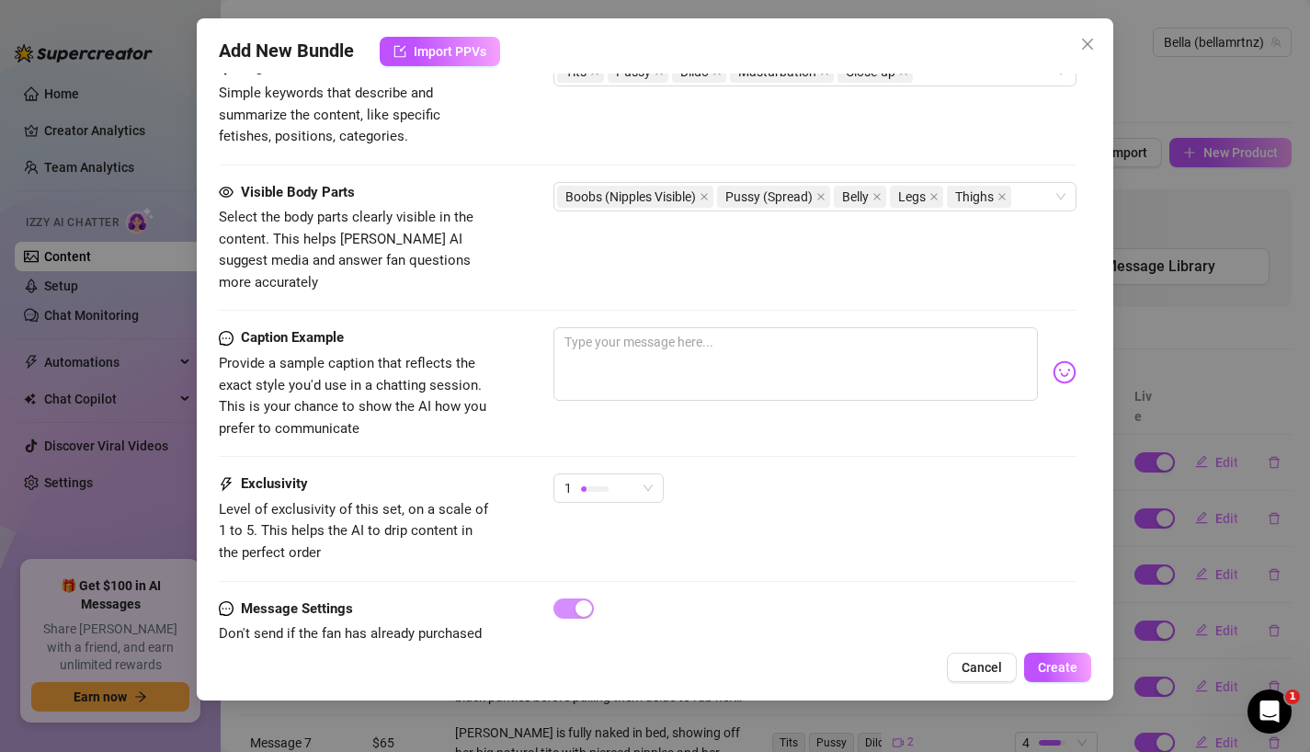
scroll to position [1008, 0]
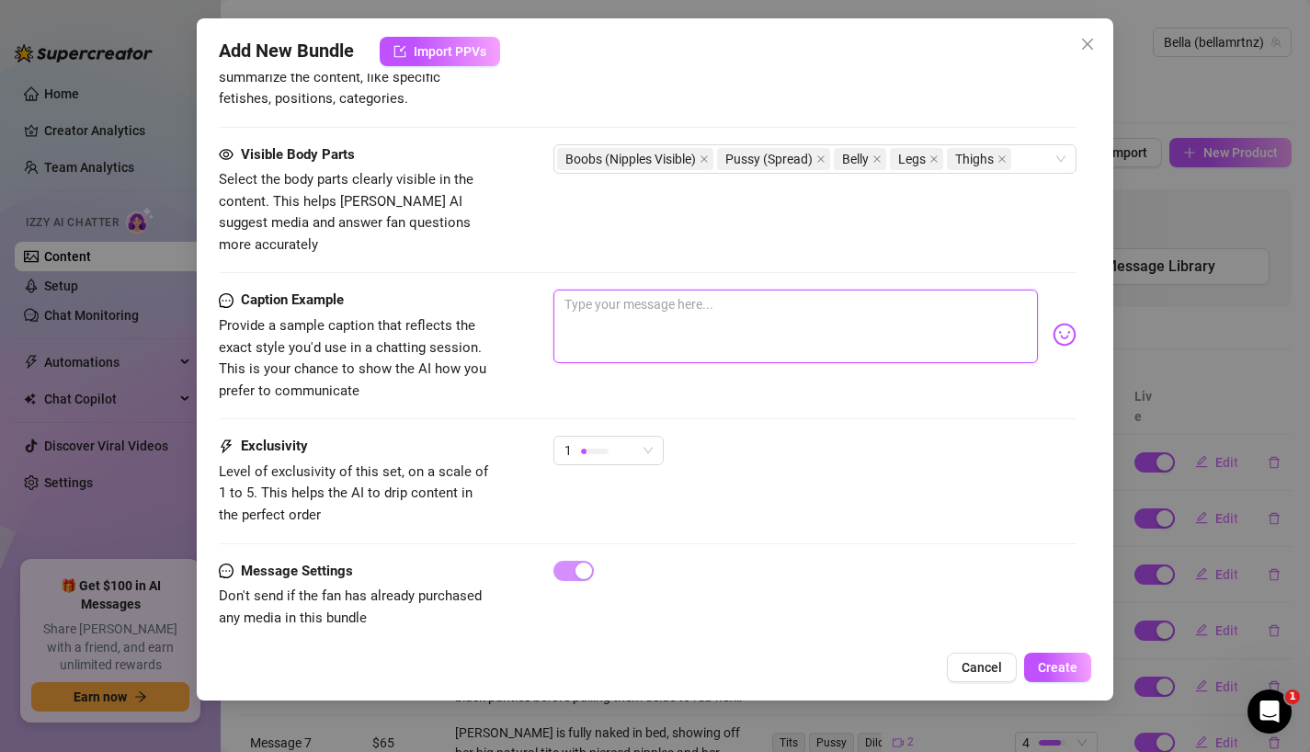
click at [662, 314] on textarea at bounding box center [795, 326] width 485 height 74
click at [691, 410] on div "Caption Example Provide a sample caption that reflects the exact style you'd us…" at bounding box center [648, 362] width 858 height 146
click at [649, 437] on span "1" at bounding box center [608, 451] width 88 height 28
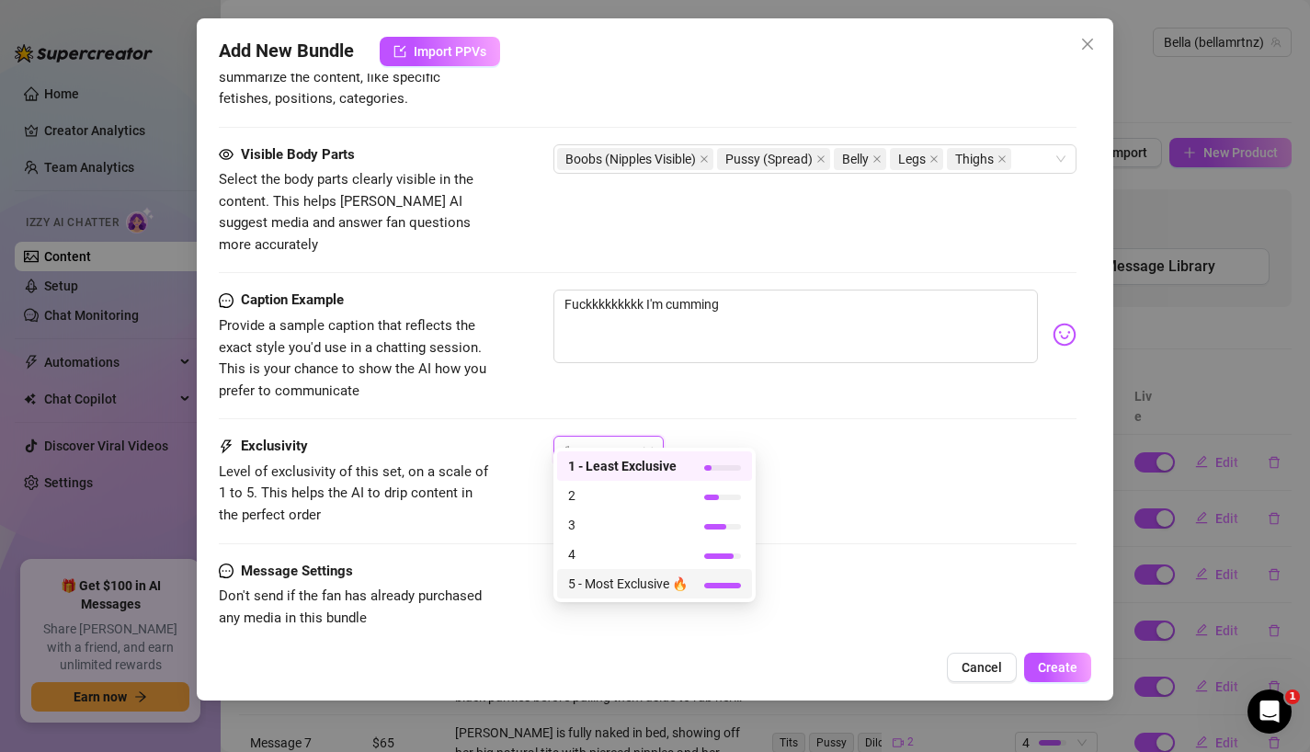
click at [619, 590] on span "5 - Most Exclusive 🔥" at bounding box center [627, 583] width 119 height 20
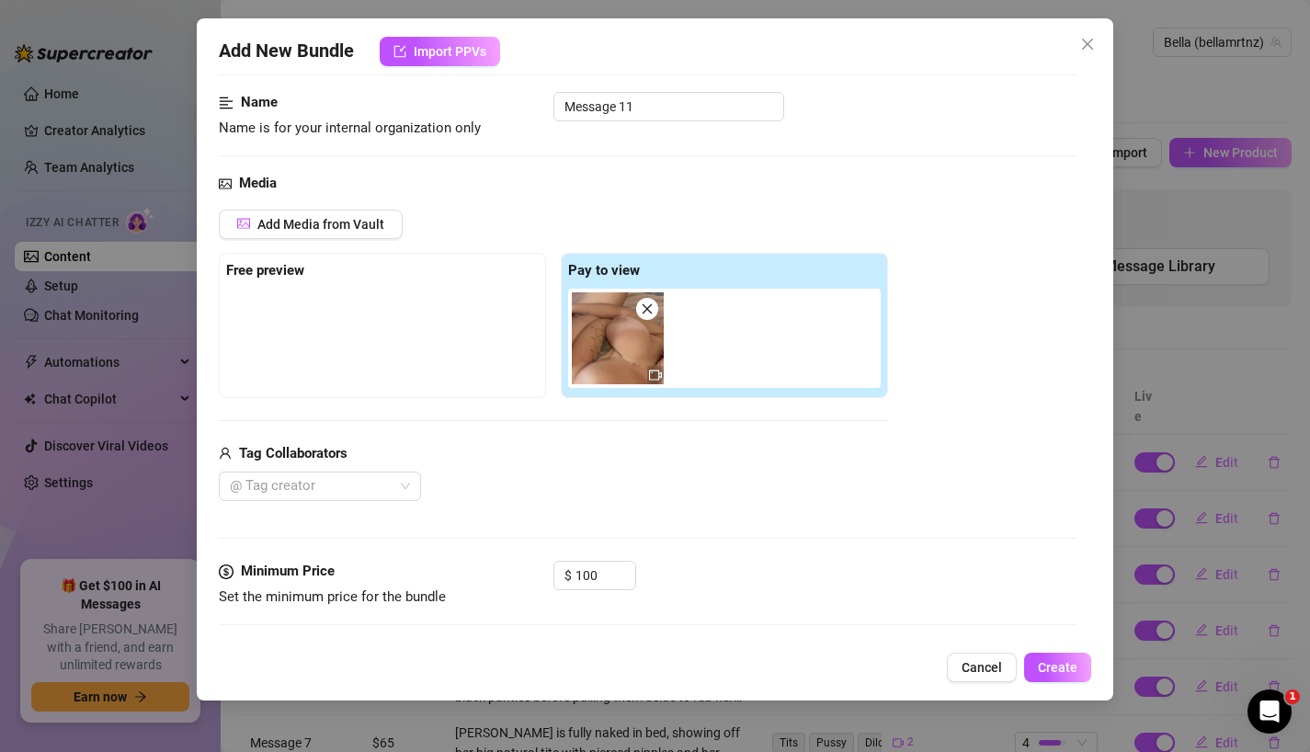
scroll to position [68, 0]
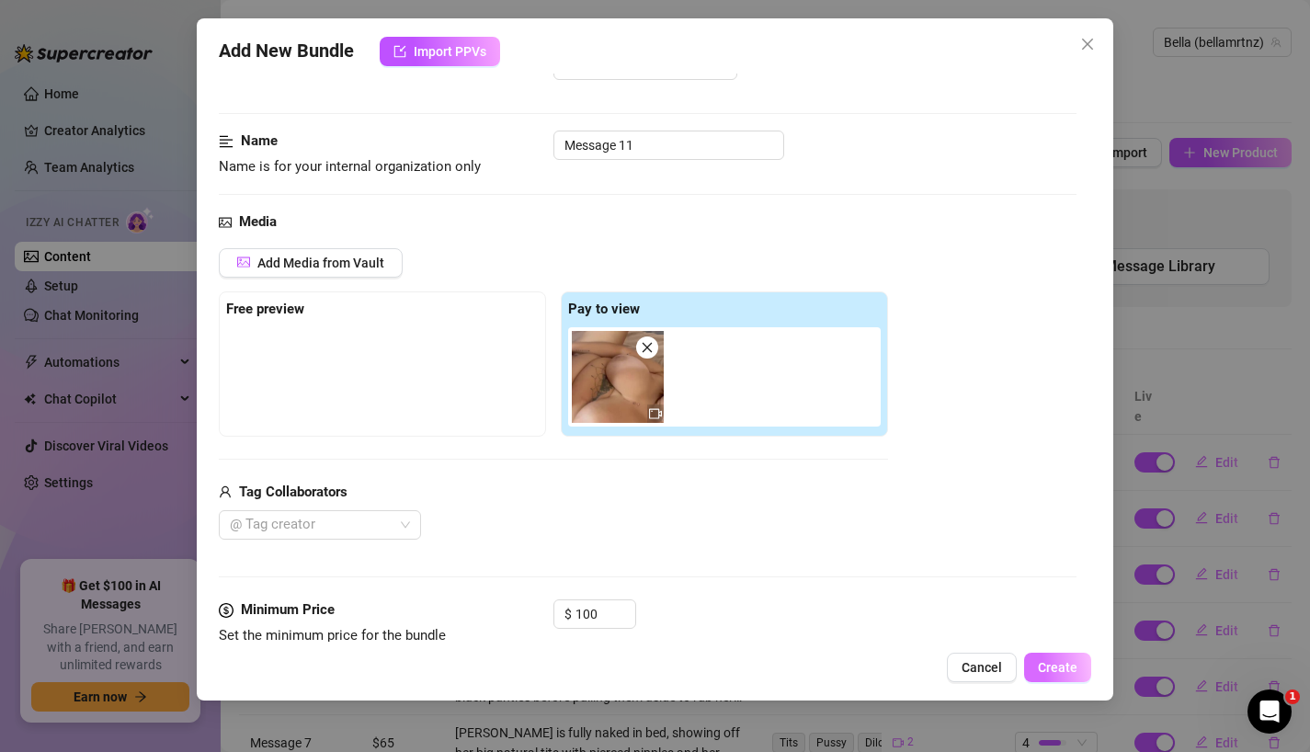
click at [1072, 663] on span "Create" at bounding box center [1058, 667] width 40 height 15
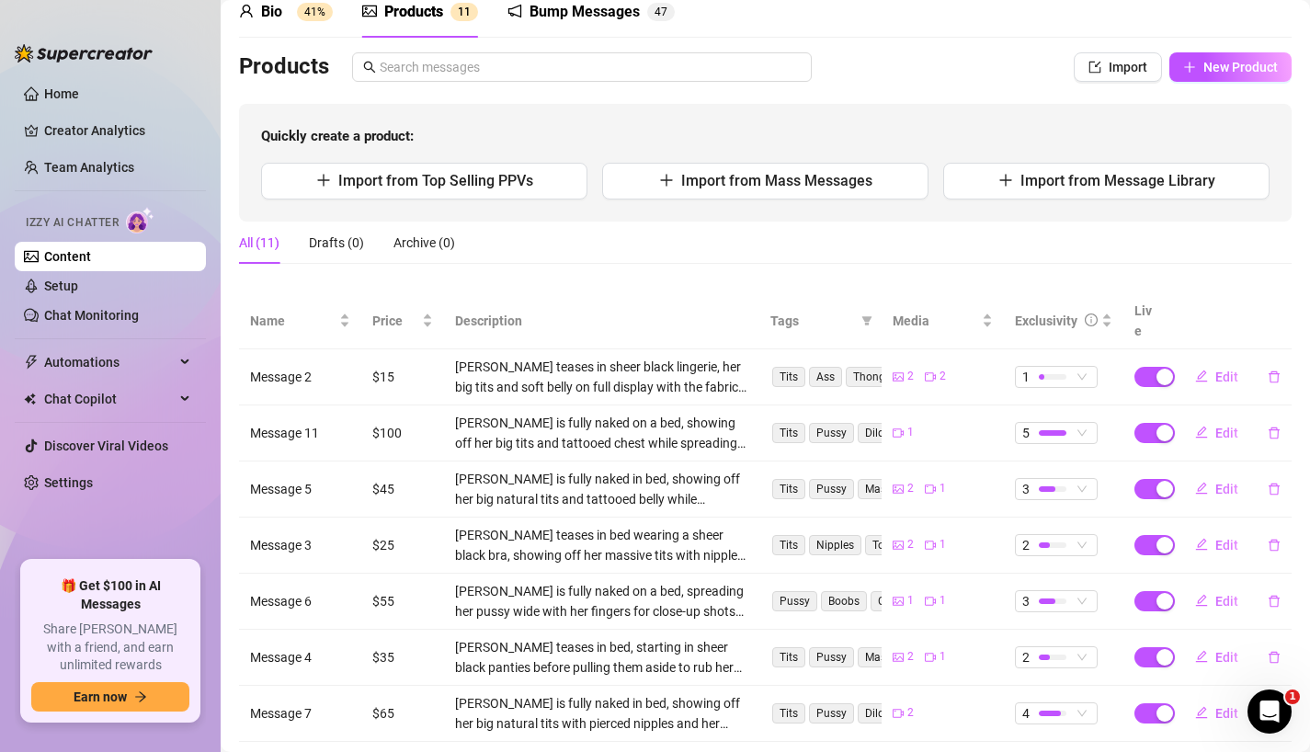
scroll to position [60, 0]
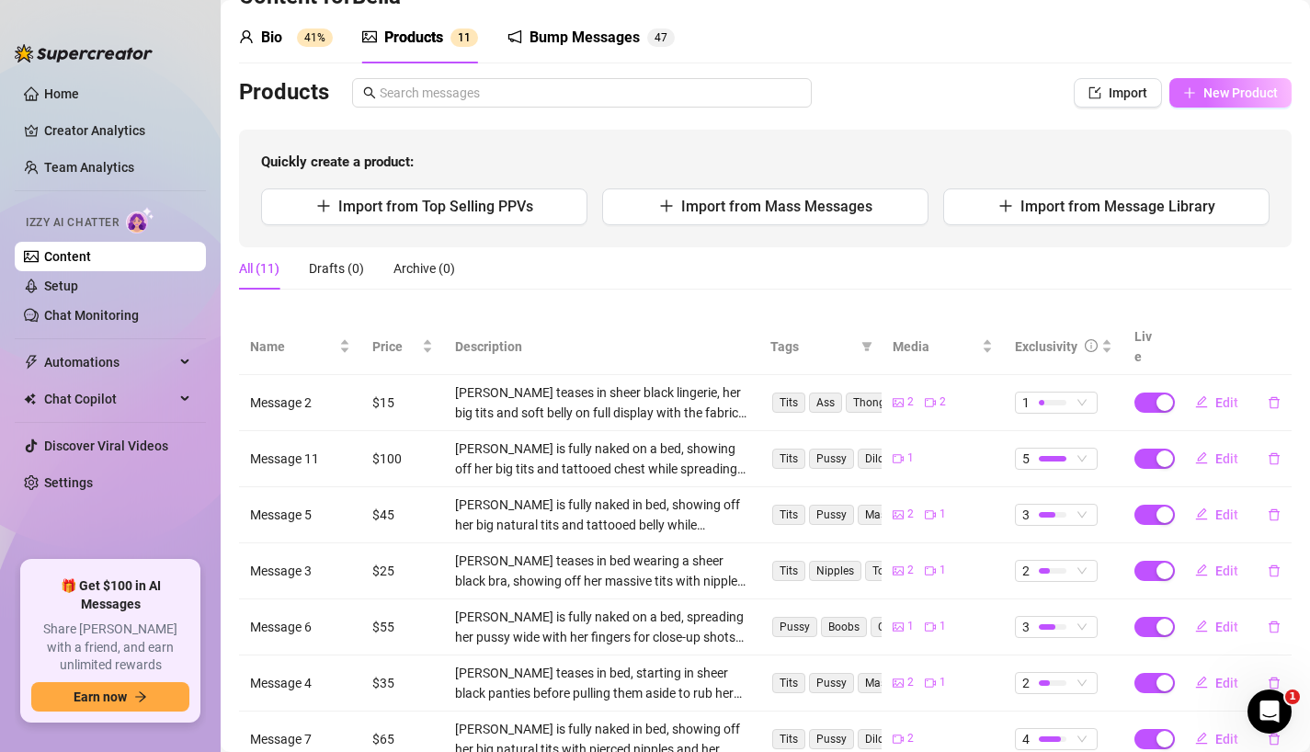
click at [1196, 93] on button "New Product" at bounding box center [1230, 92] width 122 height 29
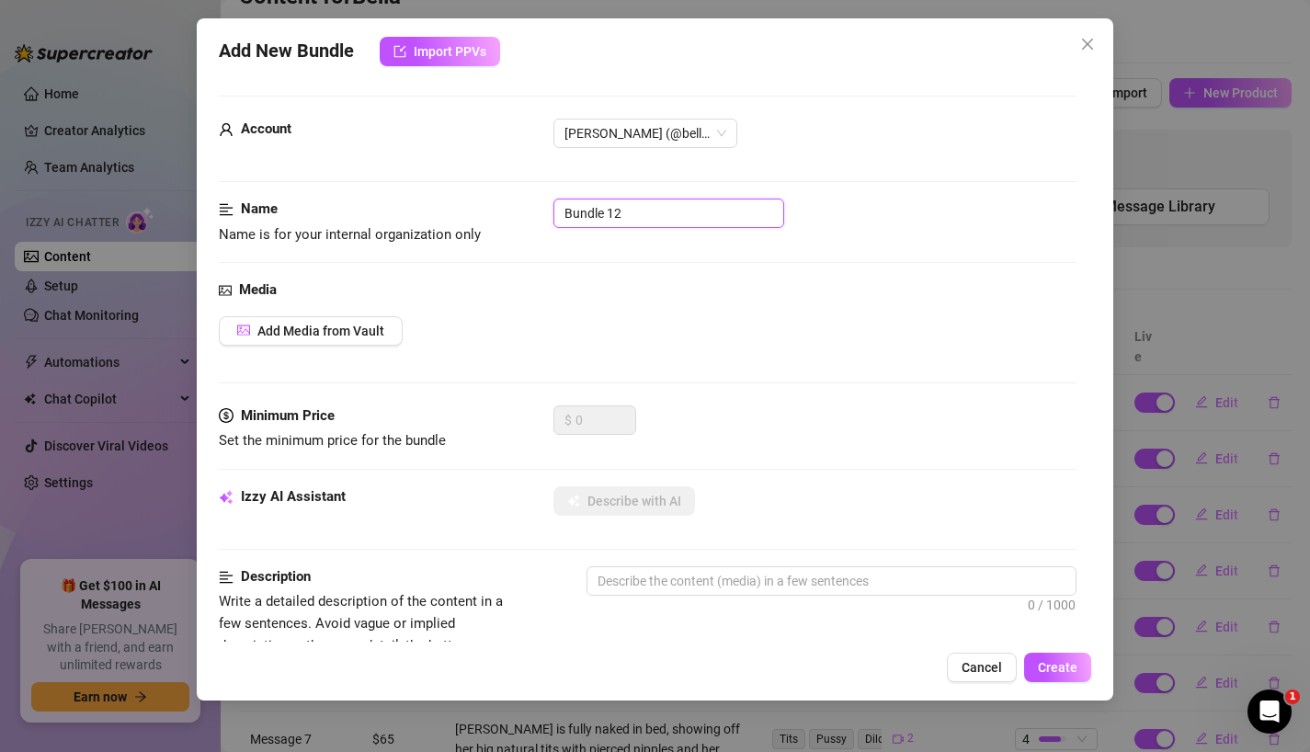
click at [633, 213] on input "Bundle 12" at bounding box center [668, 212] width 231 height 29
click at [349, 323] on span "Add Media from Vault" at bounding box center [320, 330] width 127 height 15
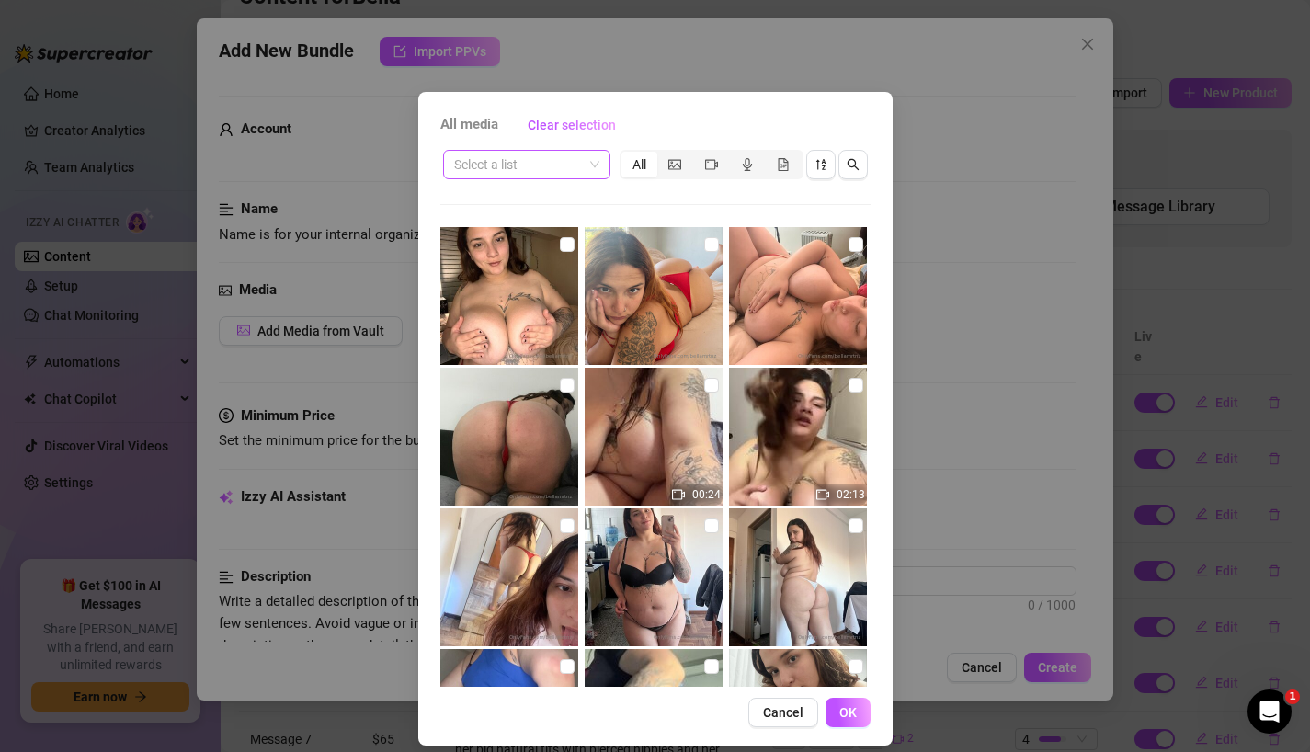
click at [553, 165] on input "search" at bounding box center [518, 165] width 129 height 28
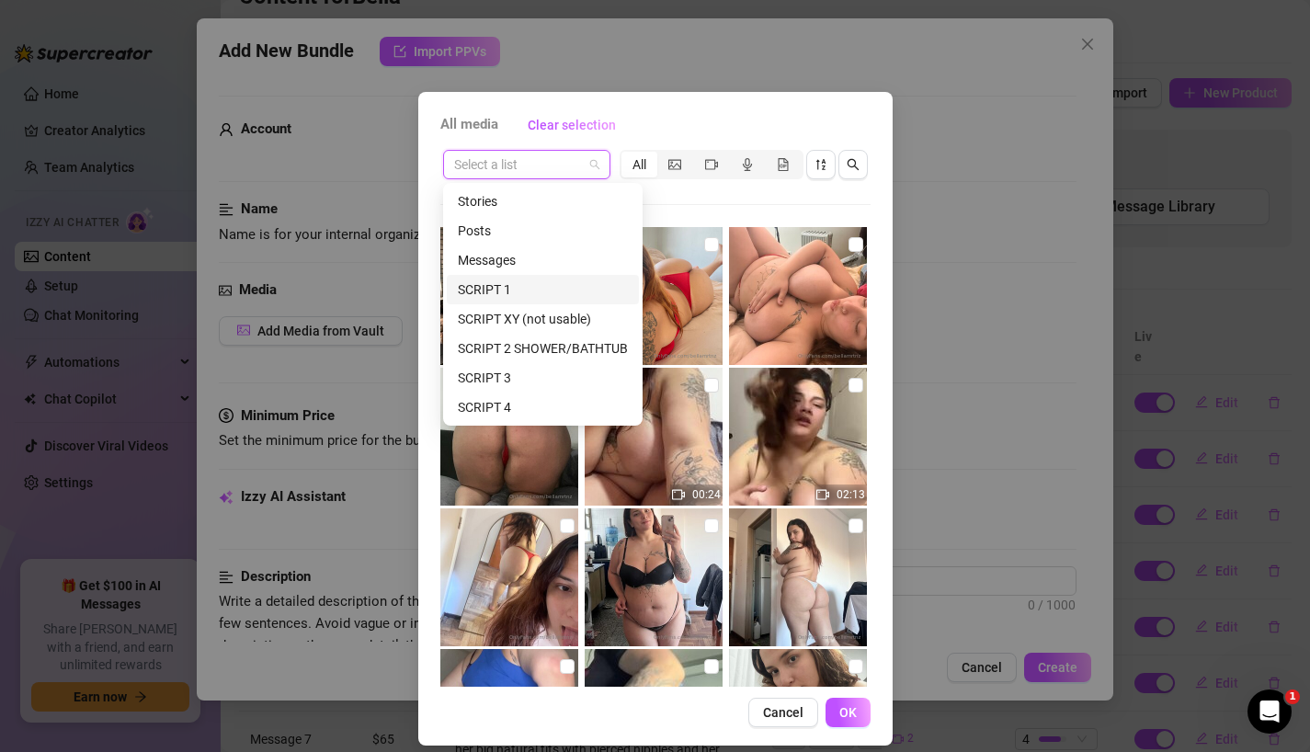
click at [547, 281] on div "SCRIPT 1" at bounding box center [543, 289] width 170 height 20
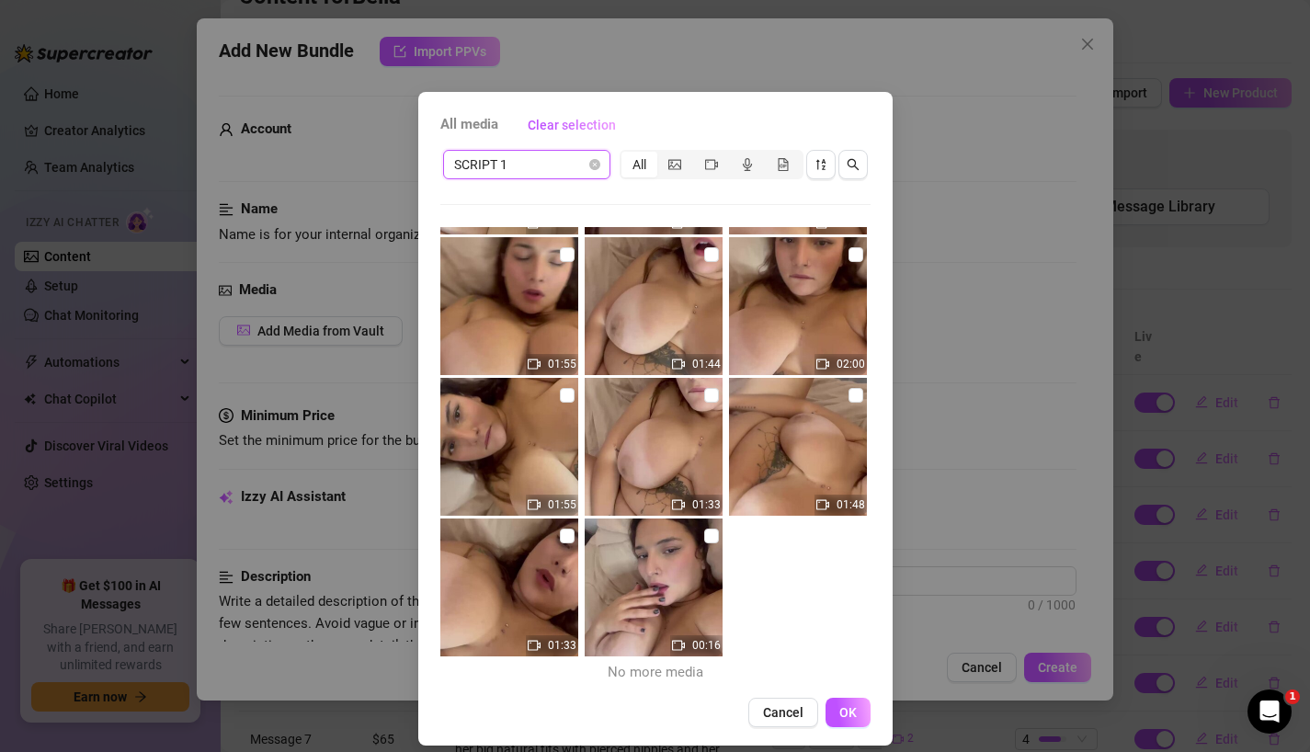
scroll to position [16, 0]
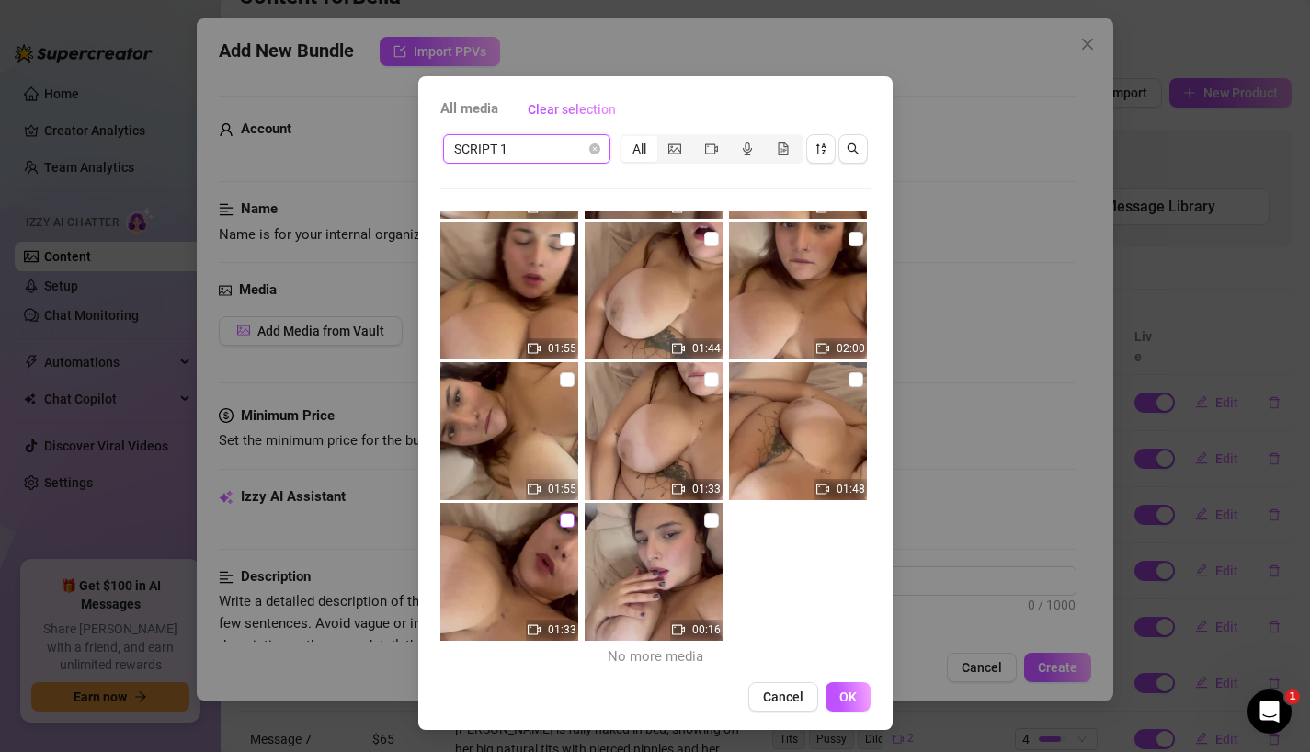
click at [564, 518] on input "checkbox" at bounding box center [567, 520] width 15 height 15
click at [705, 519] on input "checkbox" at bounding box center [711, 520] width 15 height 15
click at [839, 701] on span "OK" at bounding box center [847, 696] width 17 height 15
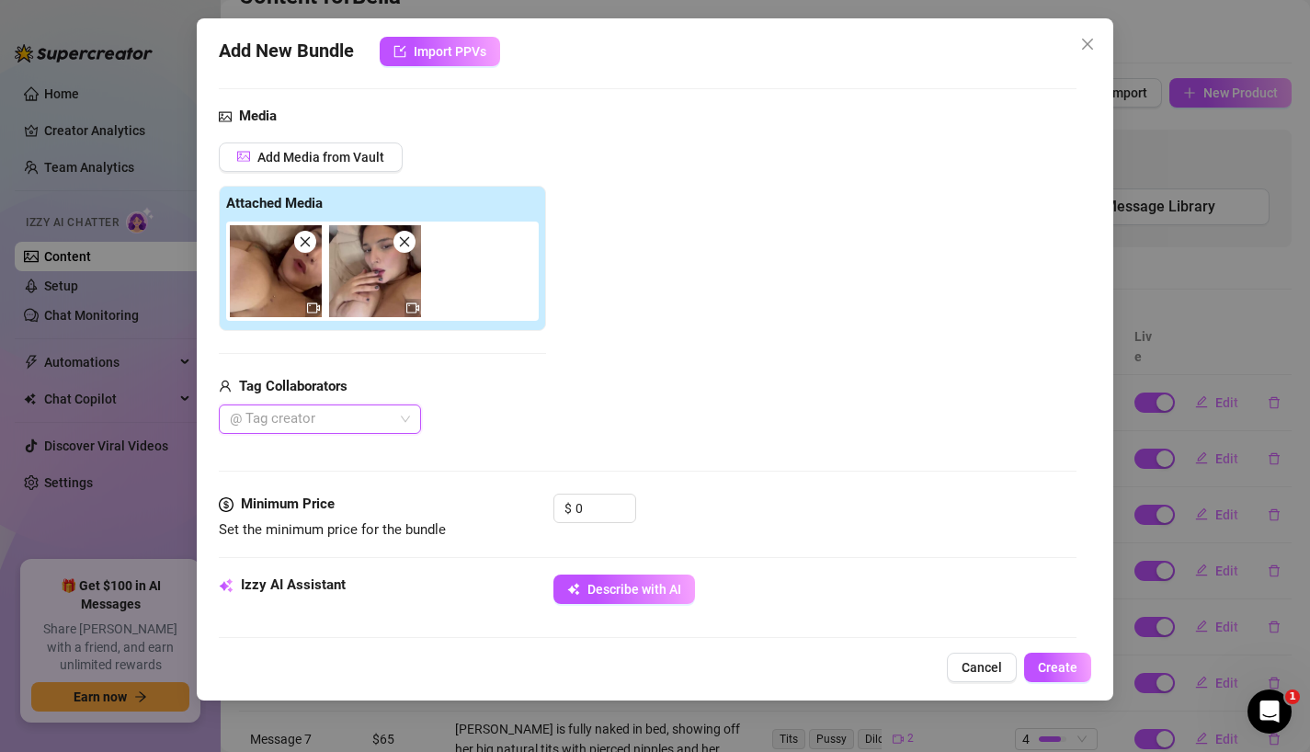
scroll to position [216, 0]
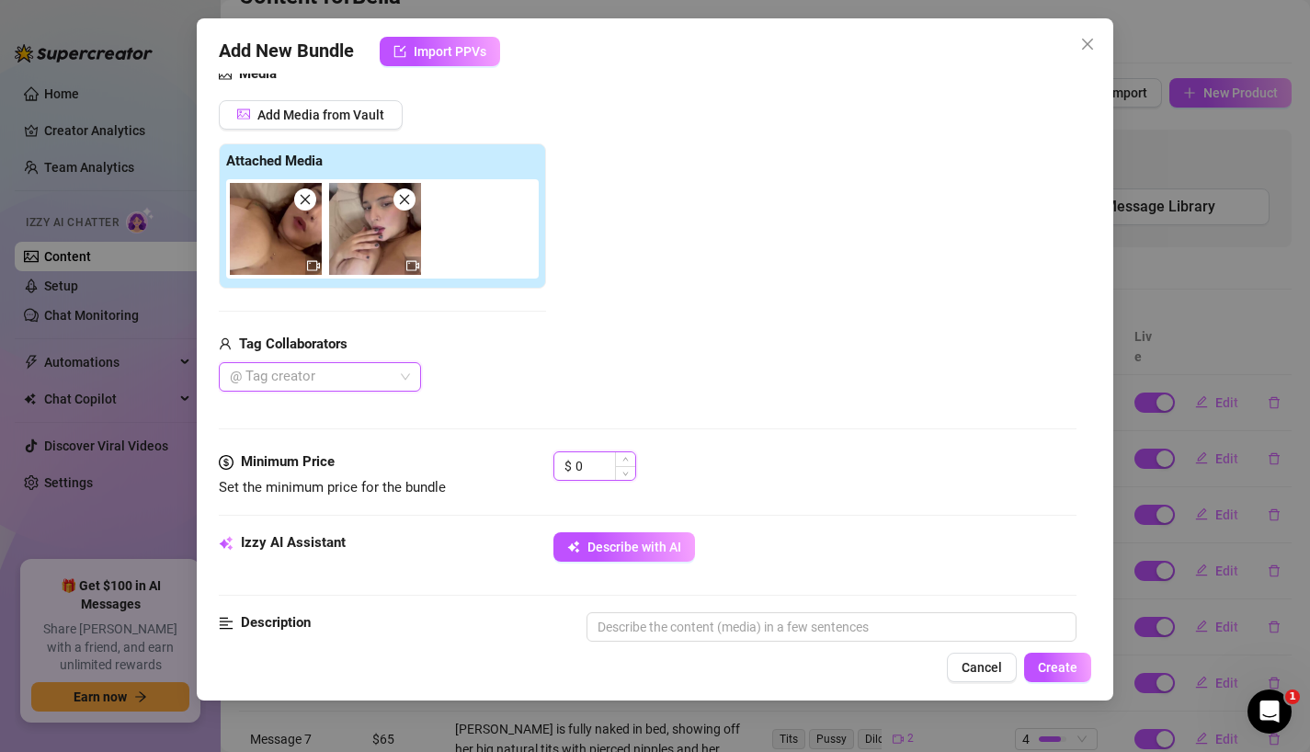
click at [586, 463] on input "0" at bounding box center [605, 466] width 60 height 28
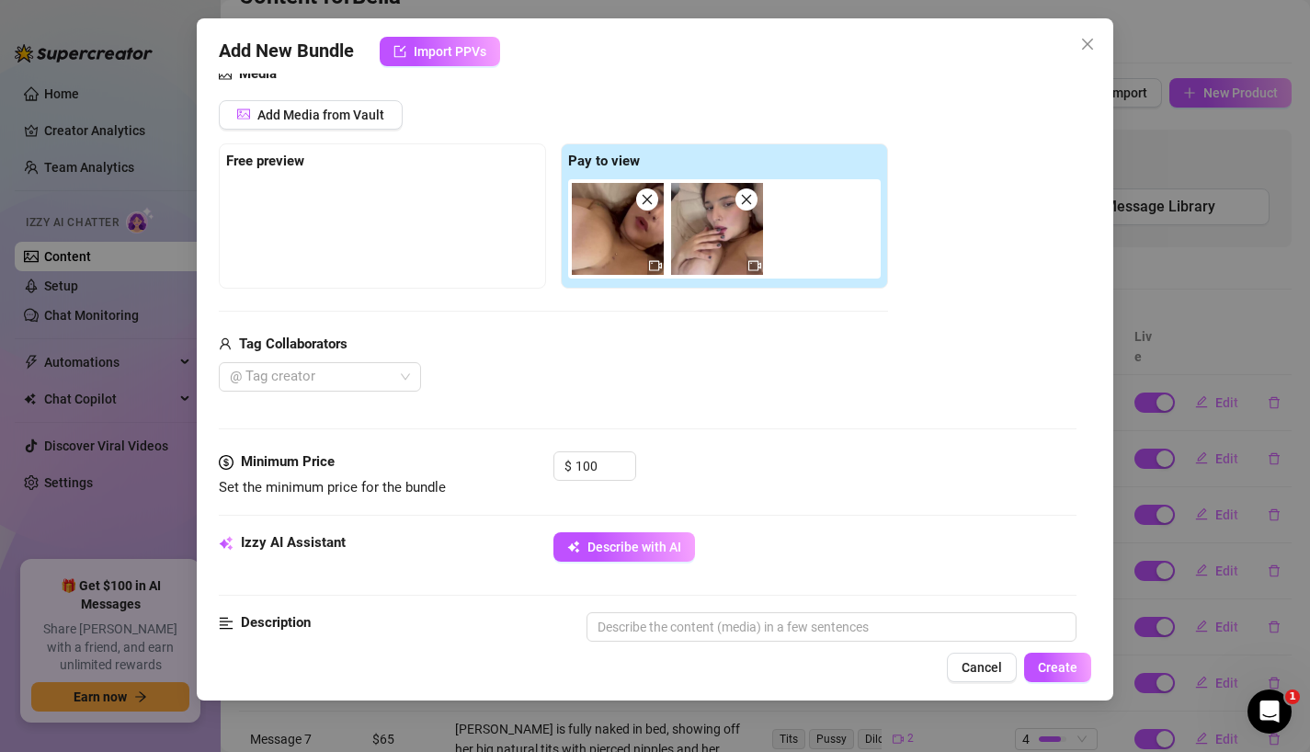
click at [694, 459] on div "$ 100" at bounding box center [815, 474] width 524 height 46
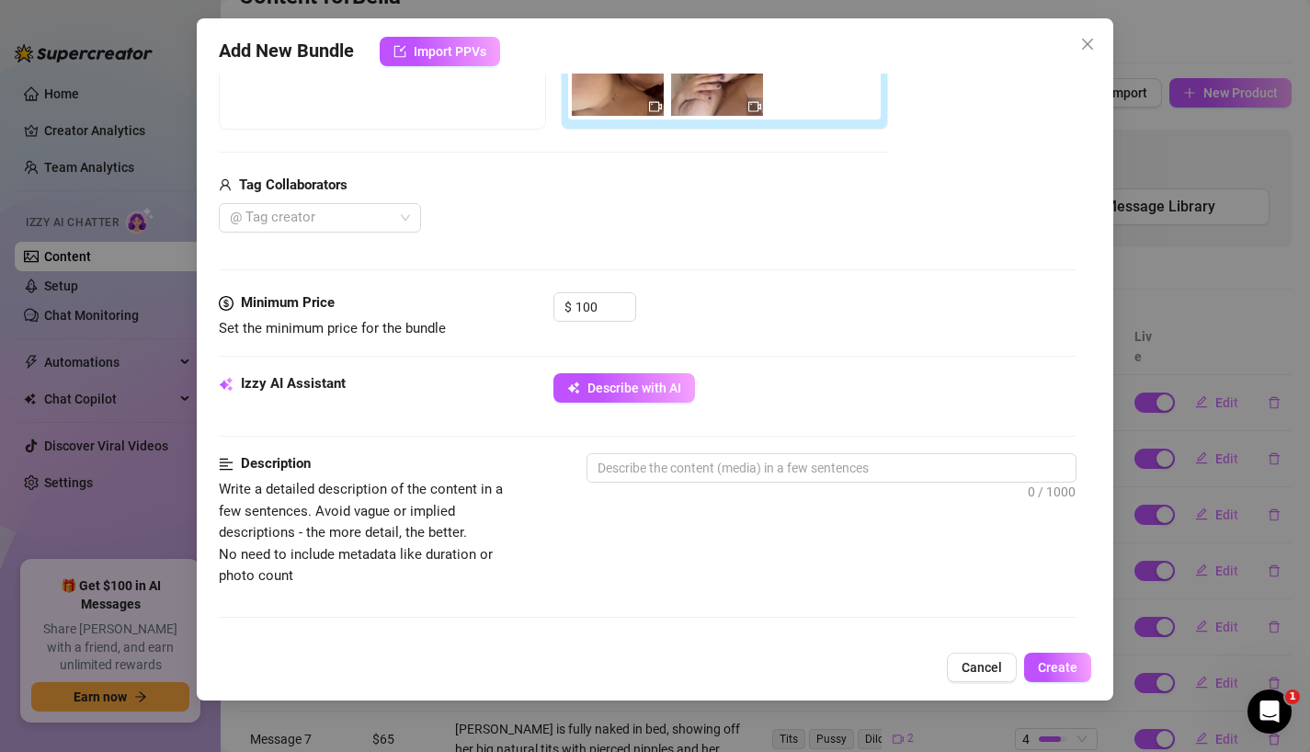
scroll to position [435, 0]
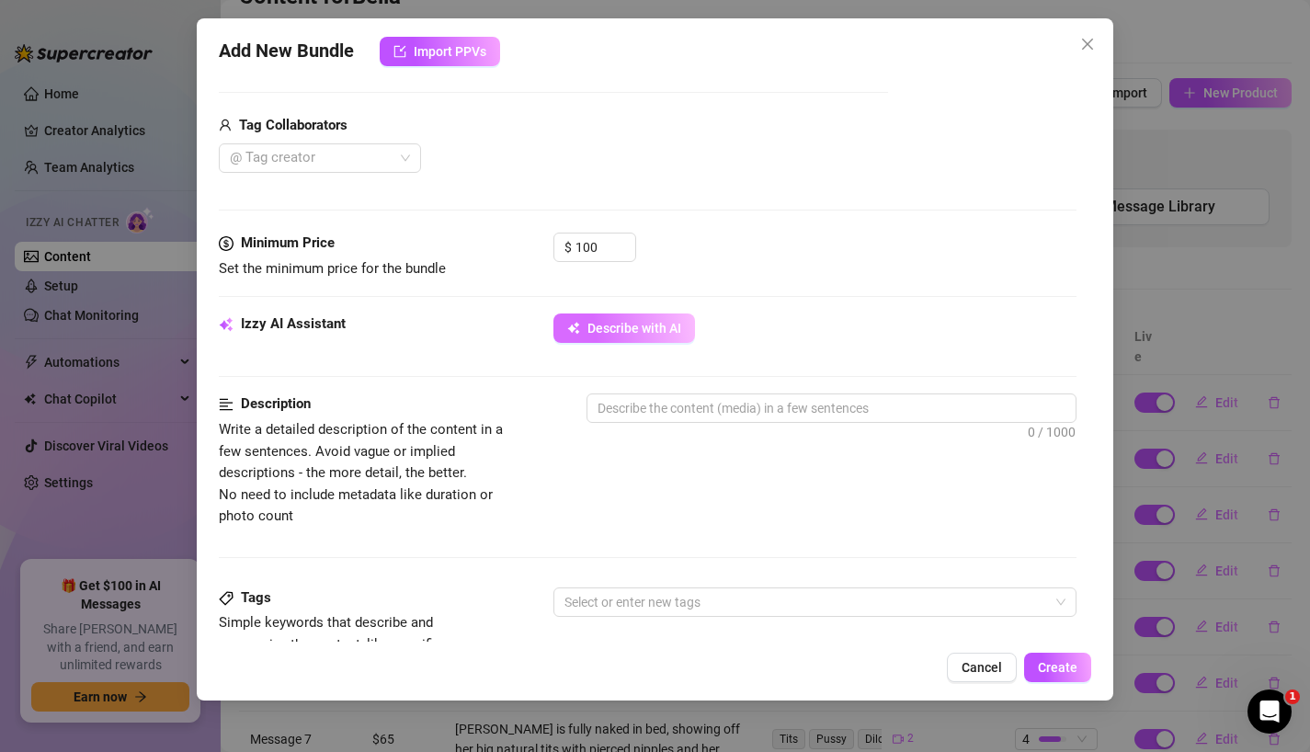
click at [655, 336] on button "Describe with AI" at bounding box center [624, 327] width 142 height 29
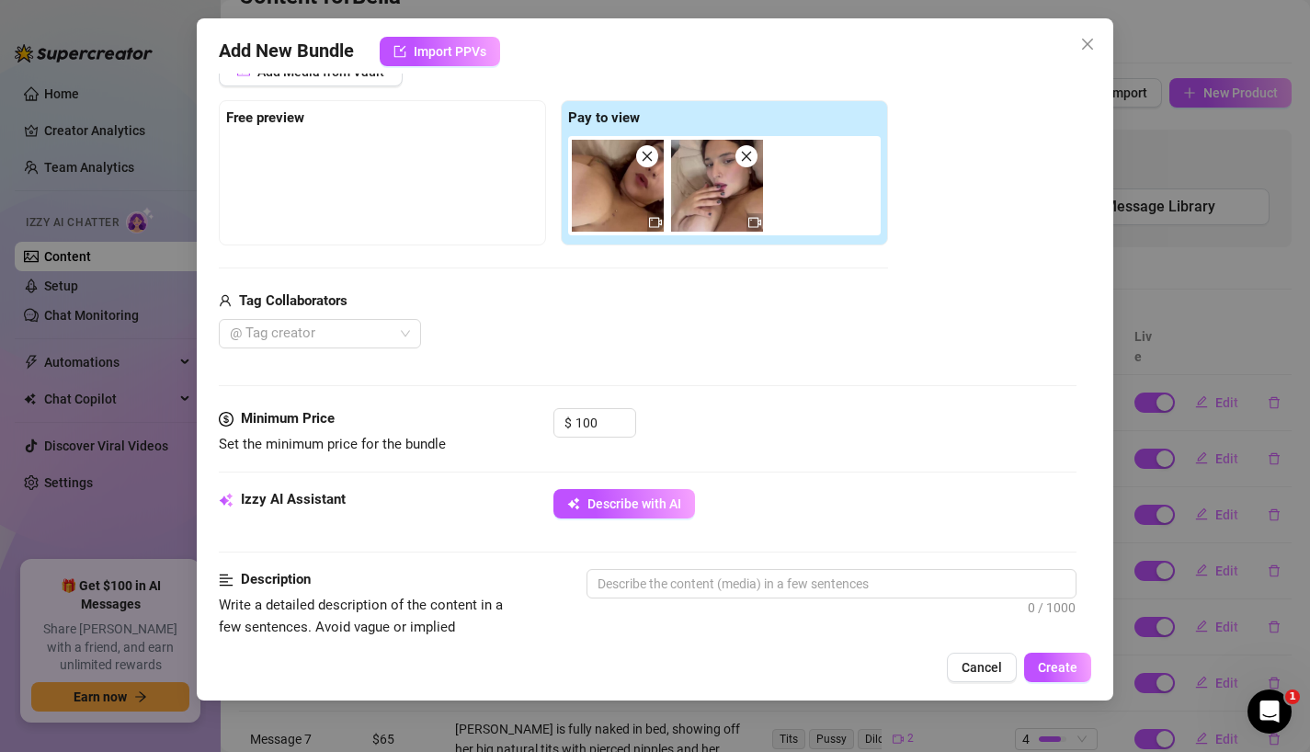
scroll to position [304, 0]
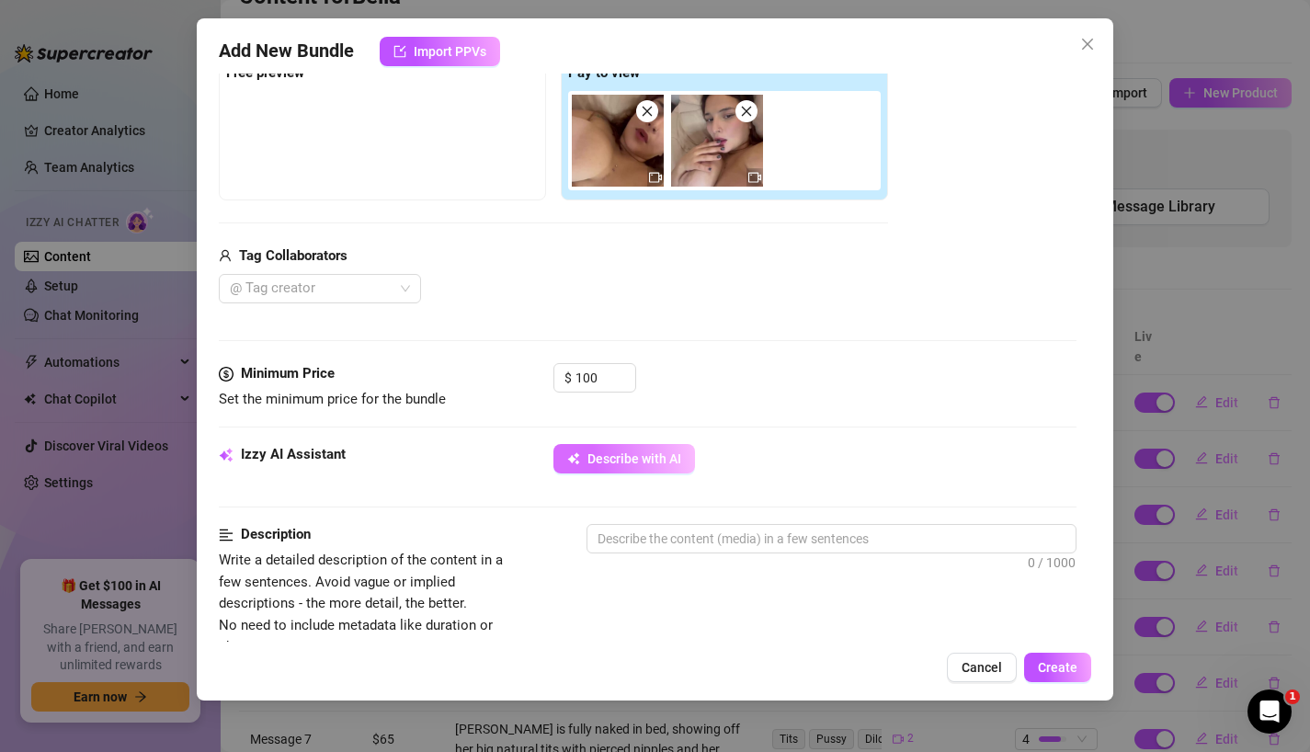
click at [623, 449] on button "Describe with AI" at bounding box center [624, 458] width 142 height 29
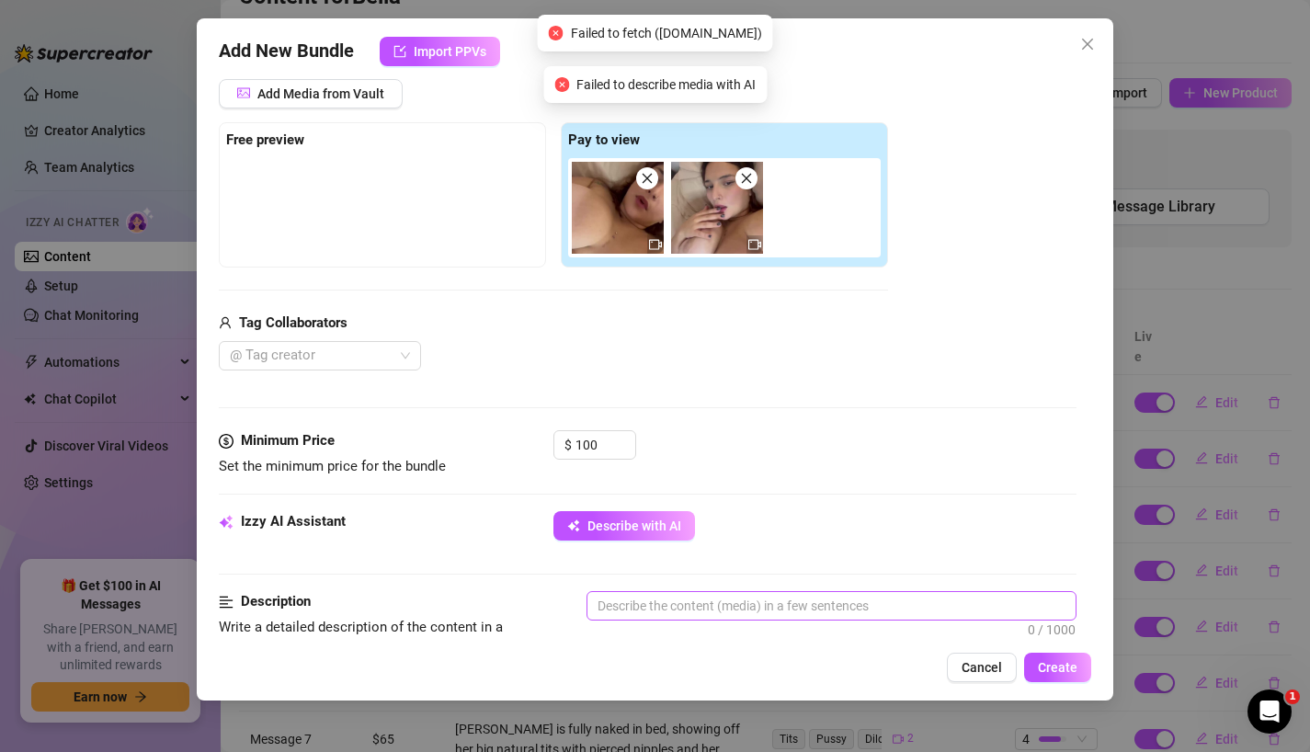
scroll to position [203, 0]
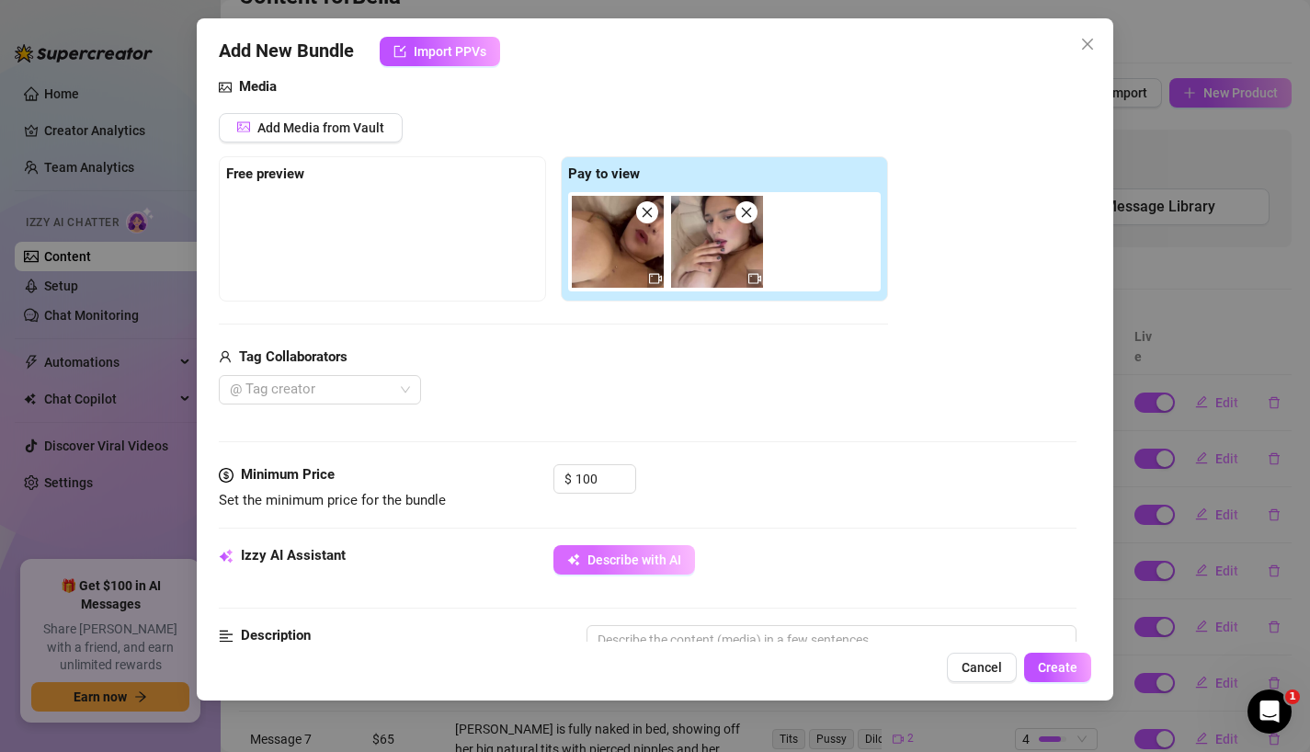
click at [593, 555] on span "Describe with AI" at bounding box center [634, 559] width 94 height 15
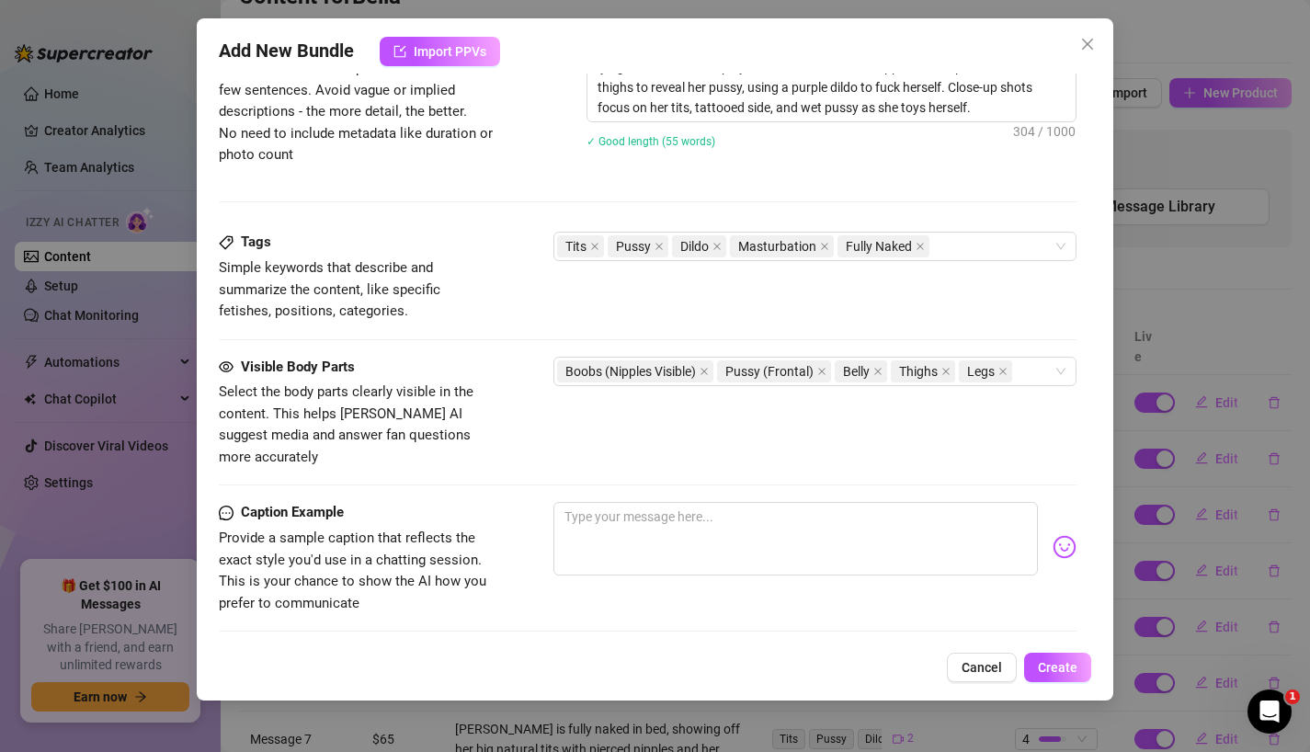
scroll to position [824, 0]
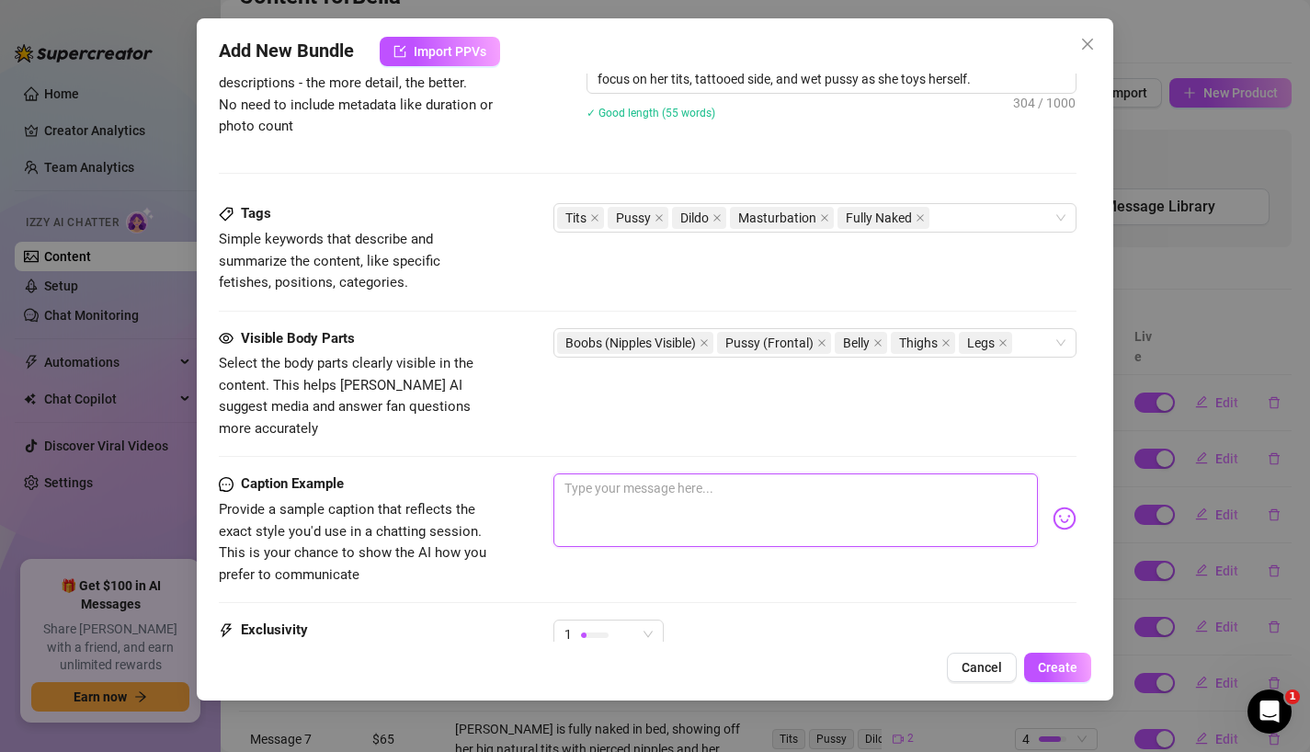
click at [597, 489] on textarea at bounding box center [795, 510] width 485 height 74
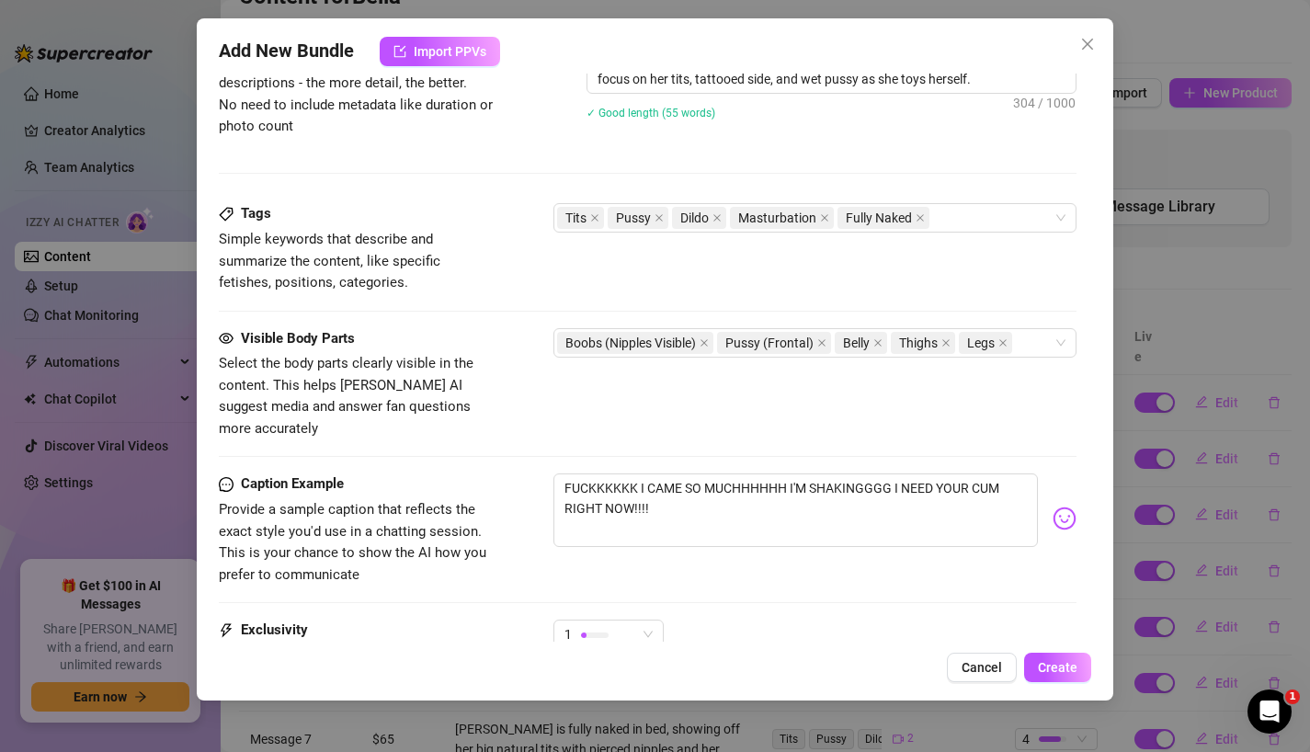
click at [700, 561] on div "Caption Example Provide a sample caption that reflects the exact style you'd us…" at bounding box center [648, 529] width 858 height 112
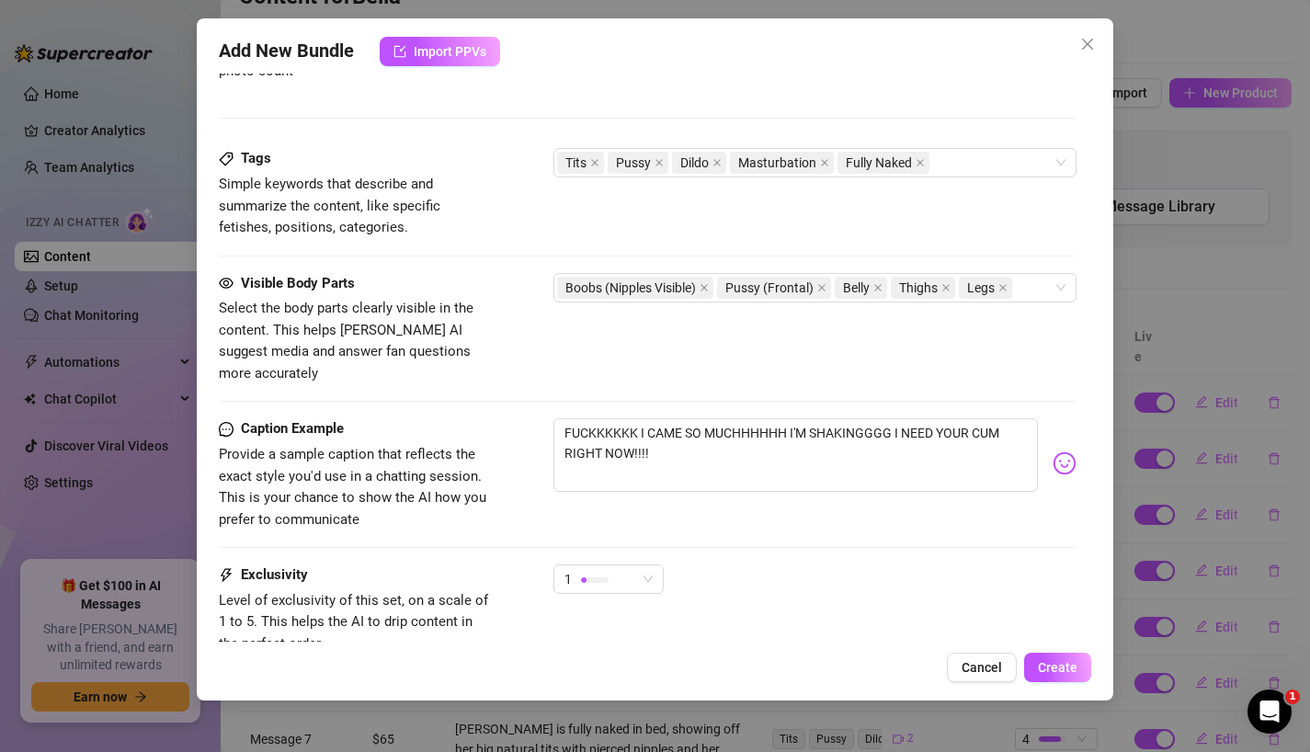
scroll to position [1008, 0]
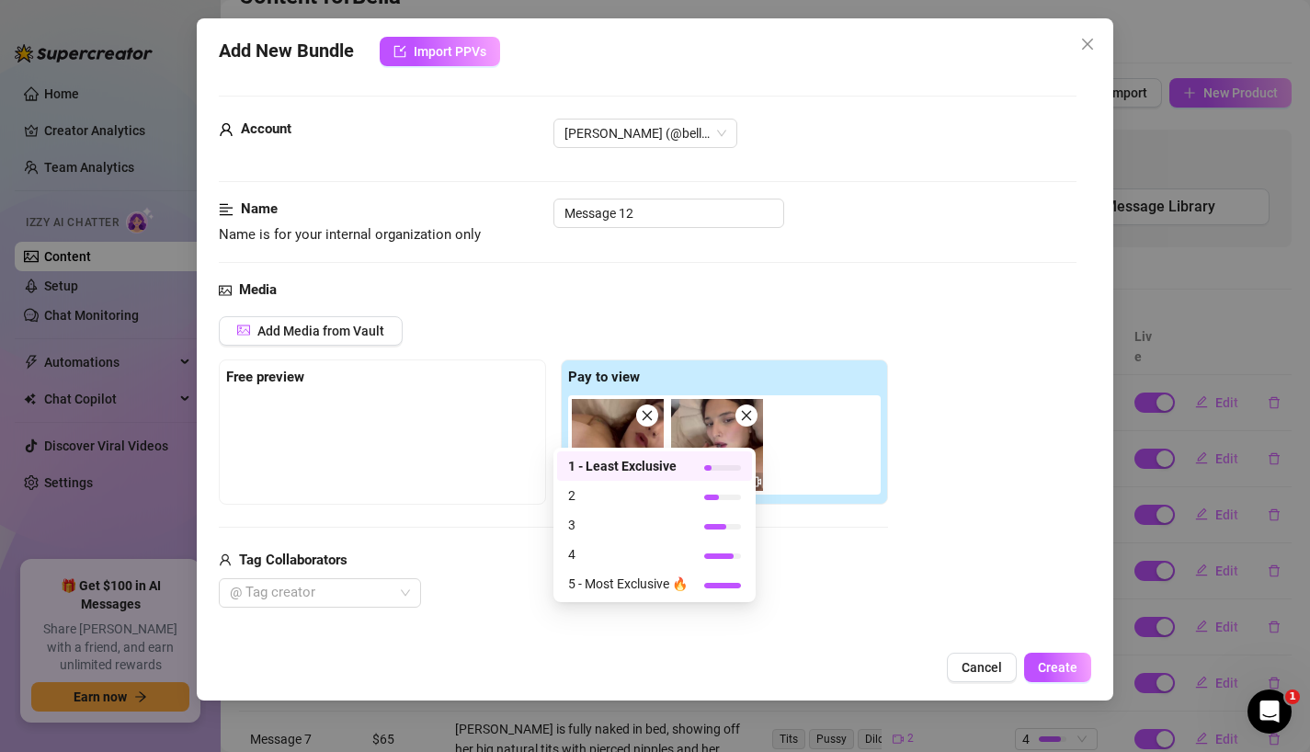
scroll to position [1008, 0]
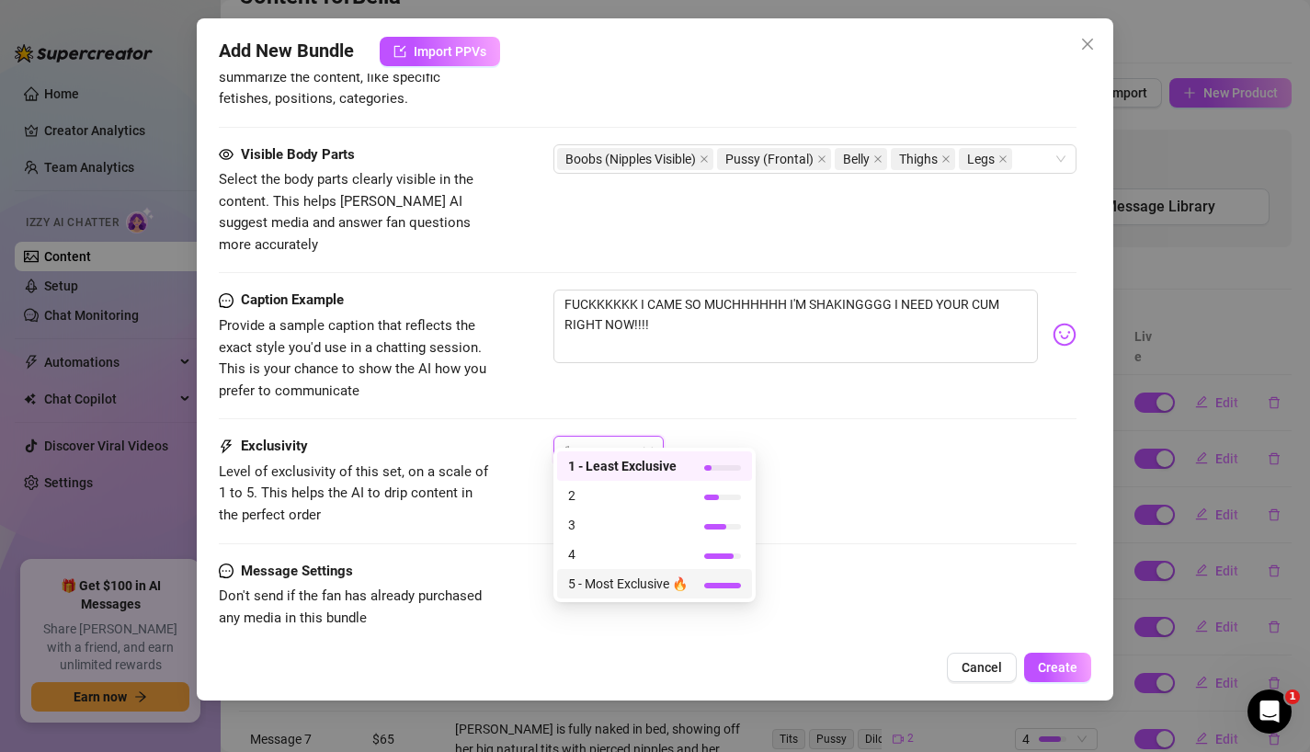
click at [604, 584] on span "5 - Most Exclusive 🔥" at bounding box center [627, 583] width 119 height 20
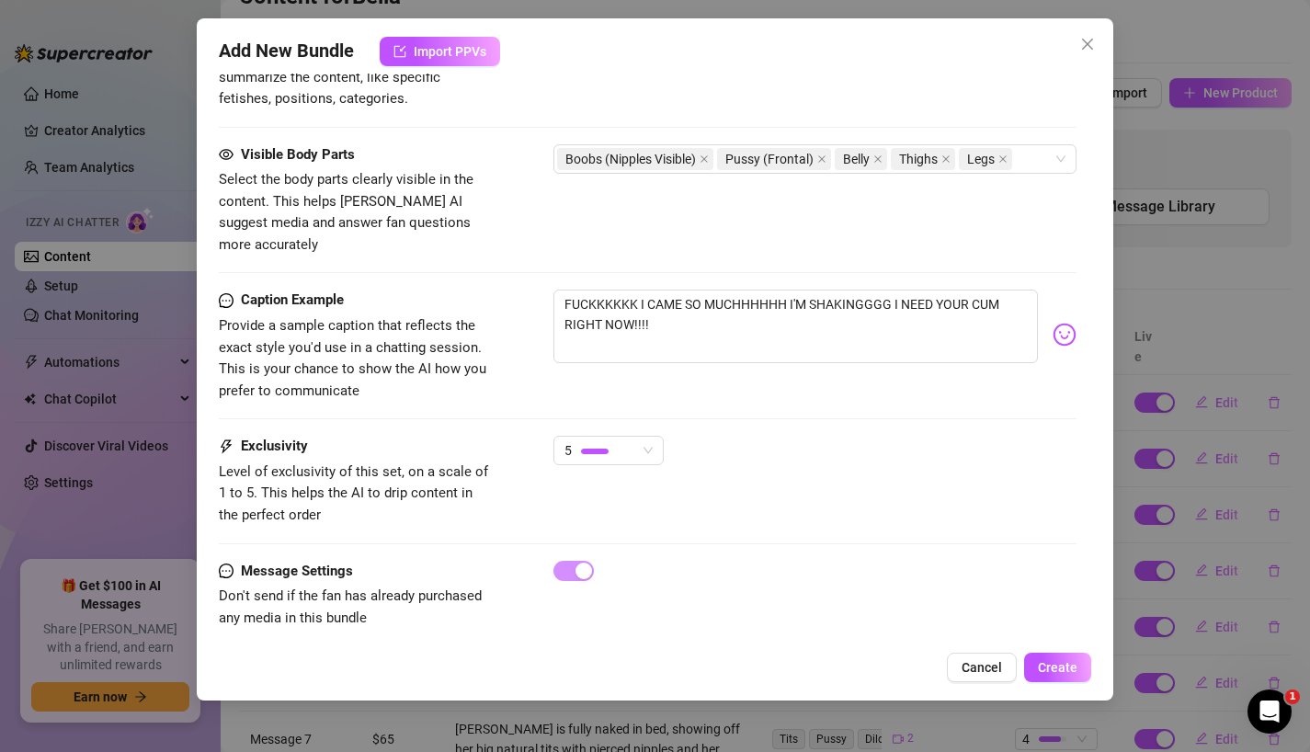
click at [777, 451] on div "5" at bounding box center [815, 459] width 524 height 46
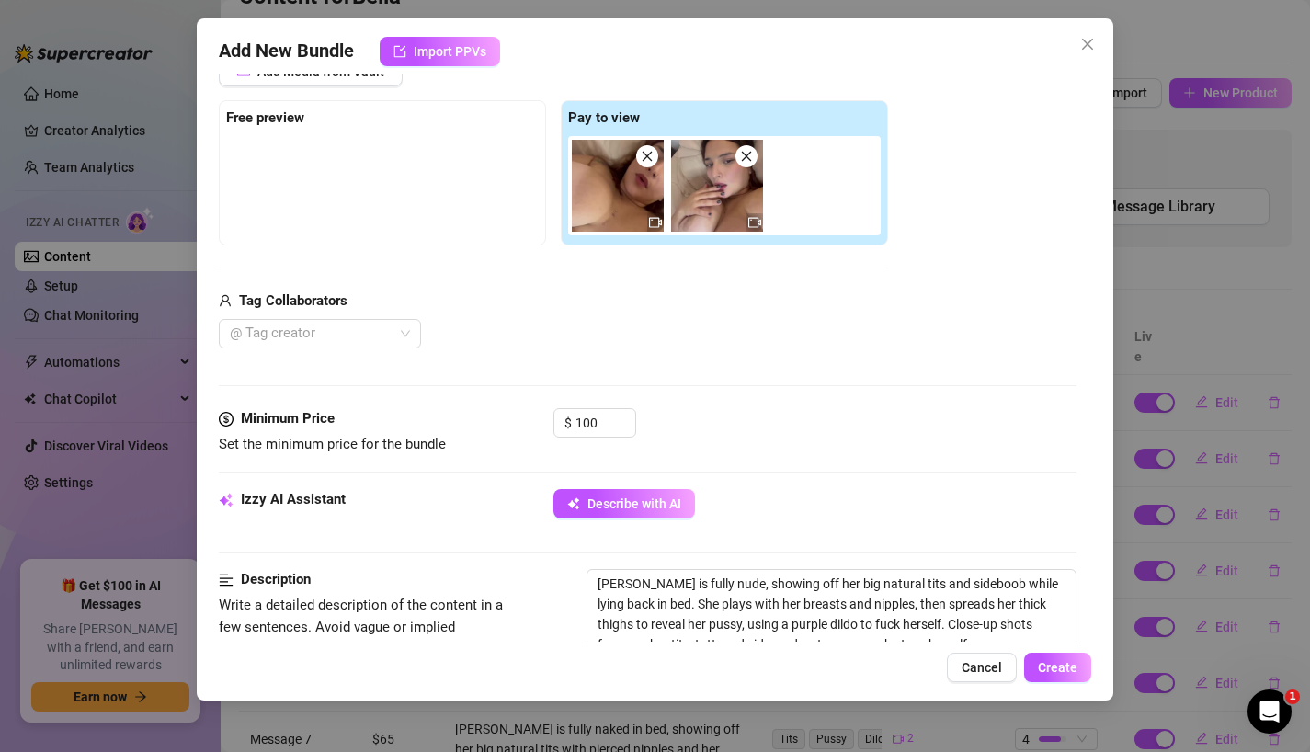
scroll to position [695, 0]
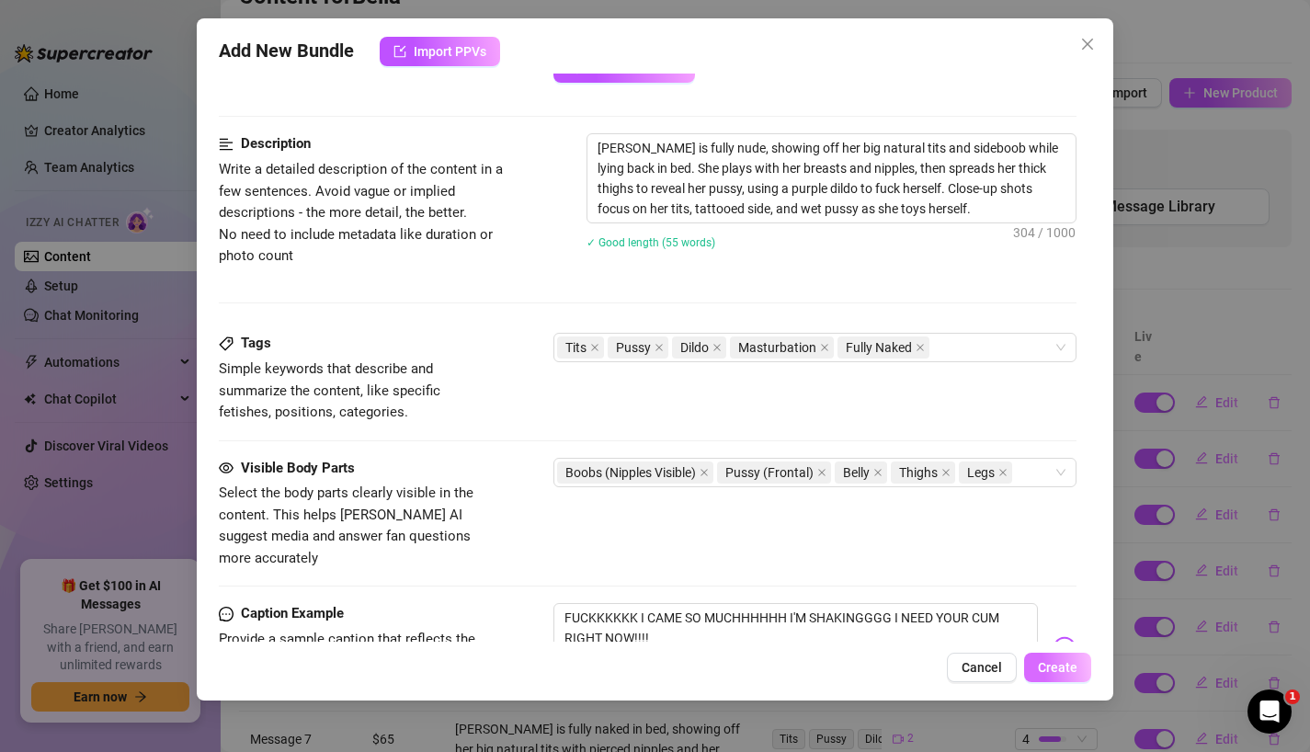
click at [1050, 671] on span "Create" at bounding box center [1058, 667] width 40 height 15
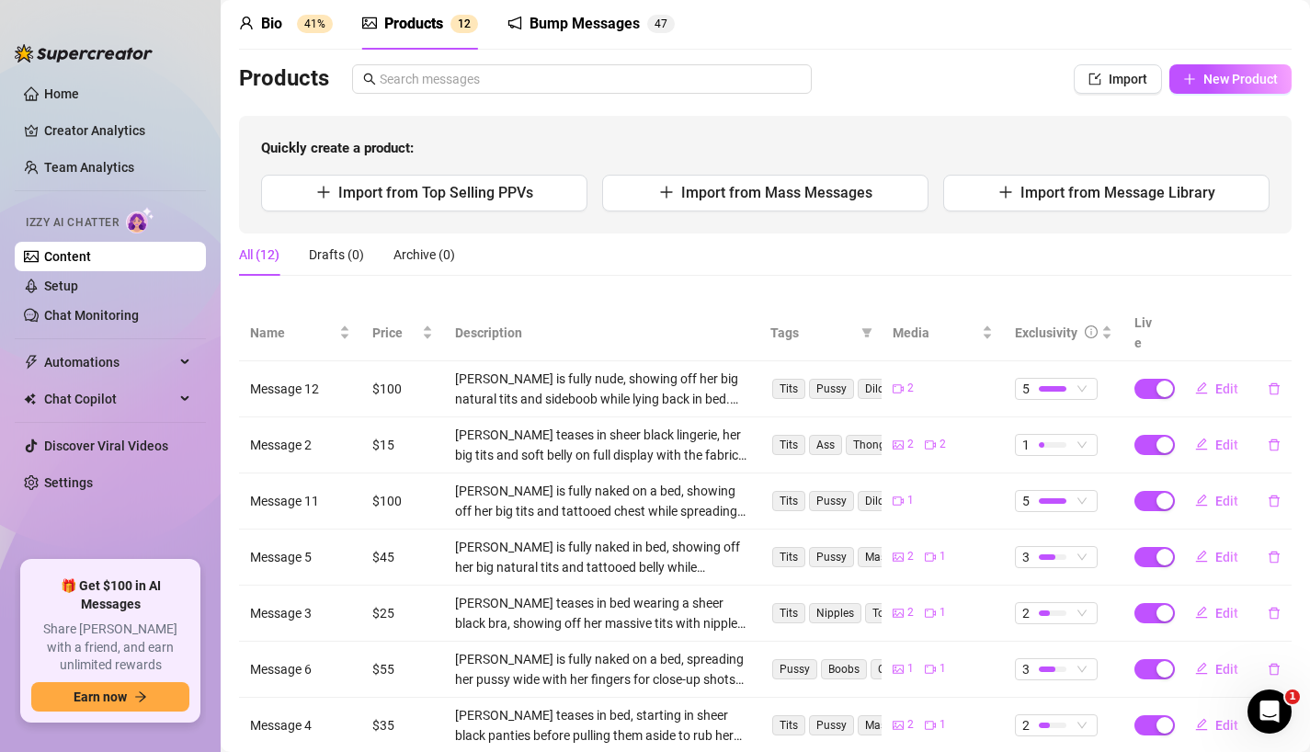
scroll to position [0, 0]
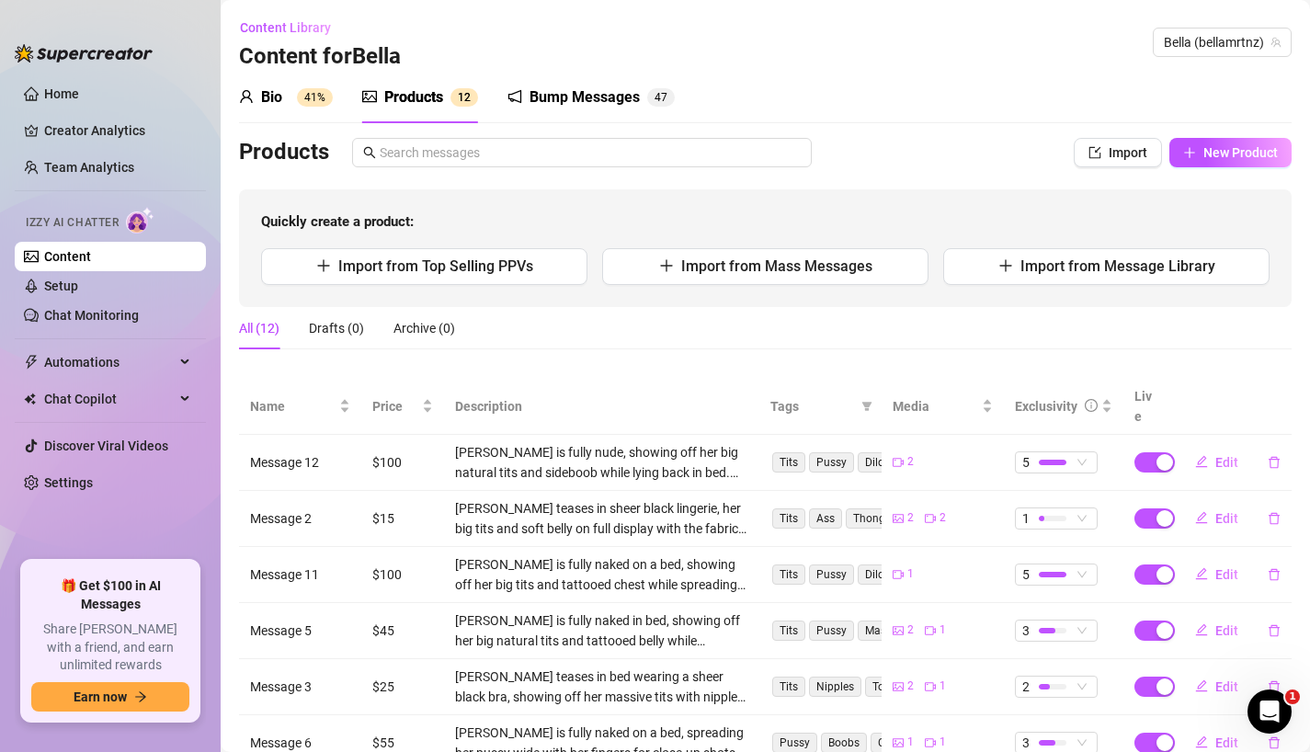
click at [270, 99] on div "Bio" at bounding box center [271, 97] width 21 height 22
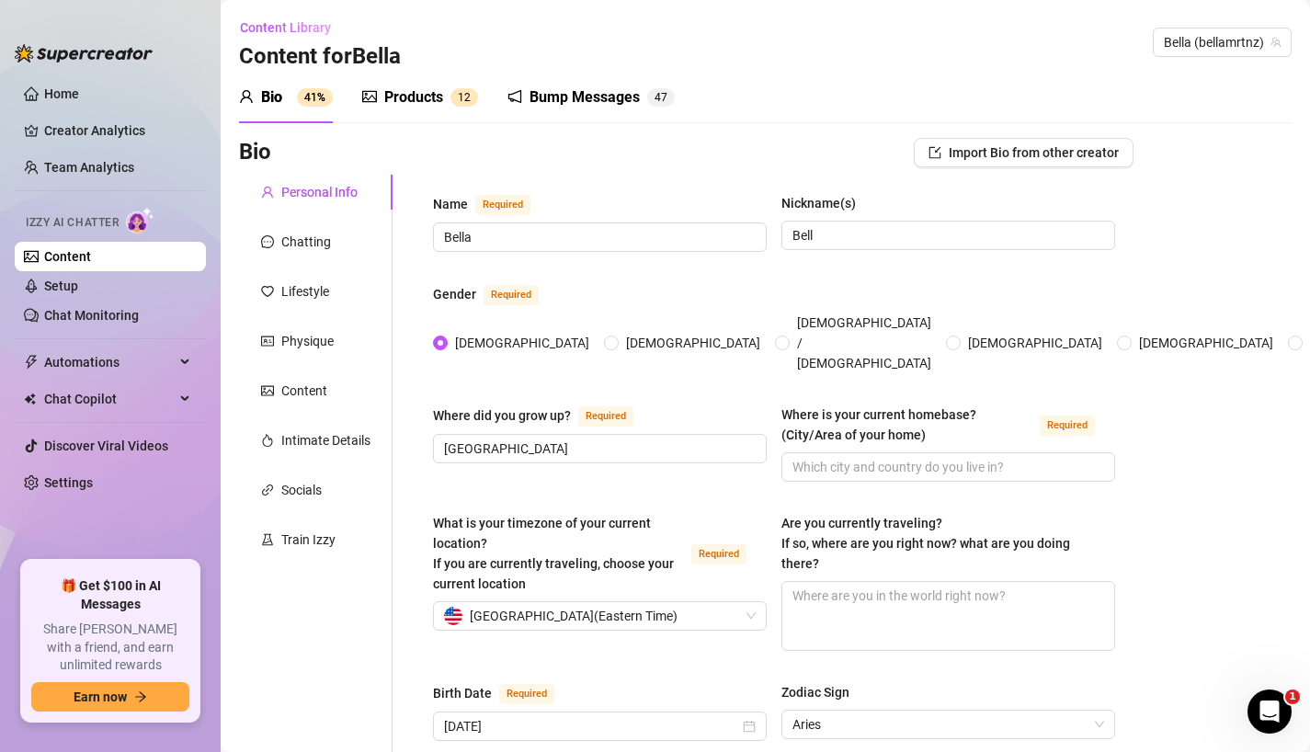
click at [719, 260] on div "Name Required Bella Nickname(s) Bell" at bounding box center [774, 230] width 682 height 75
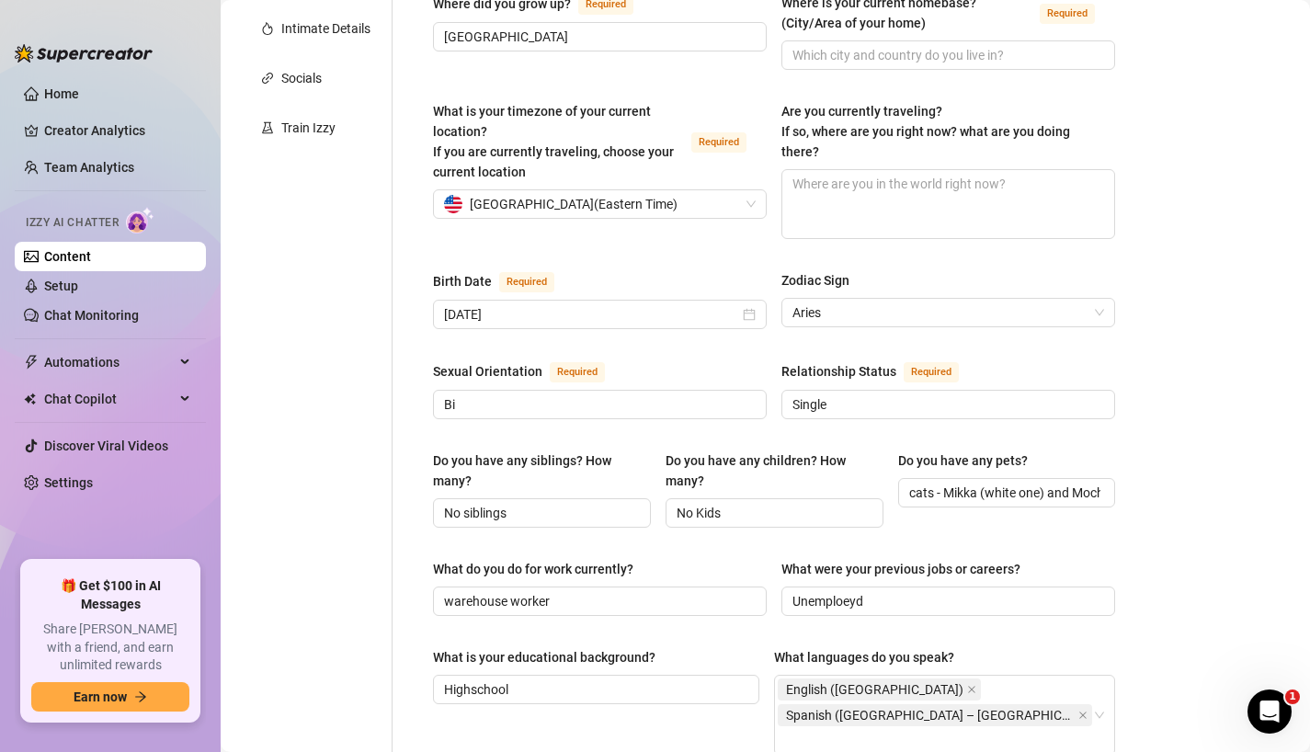
scroll to position [427, 0]
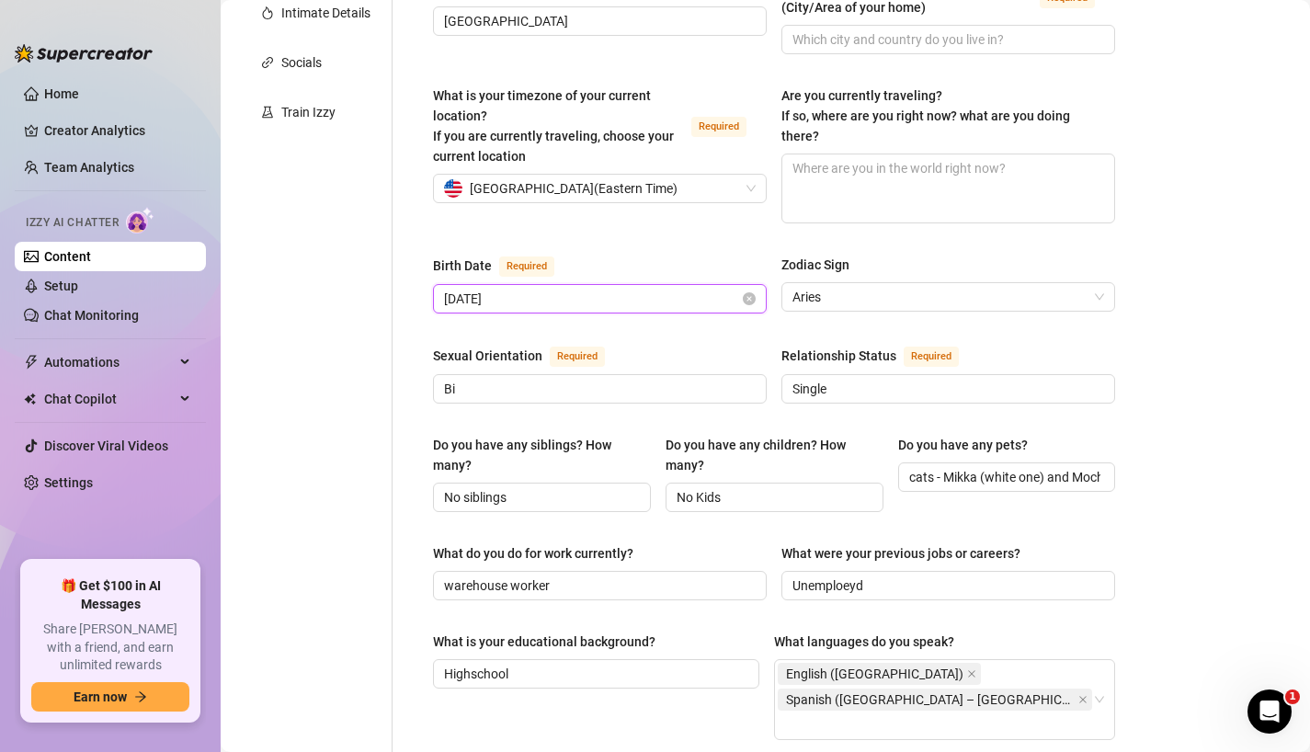
click at [593, 289] on input "[DATE]" at bounding box center [591, 299] width 295 height 20
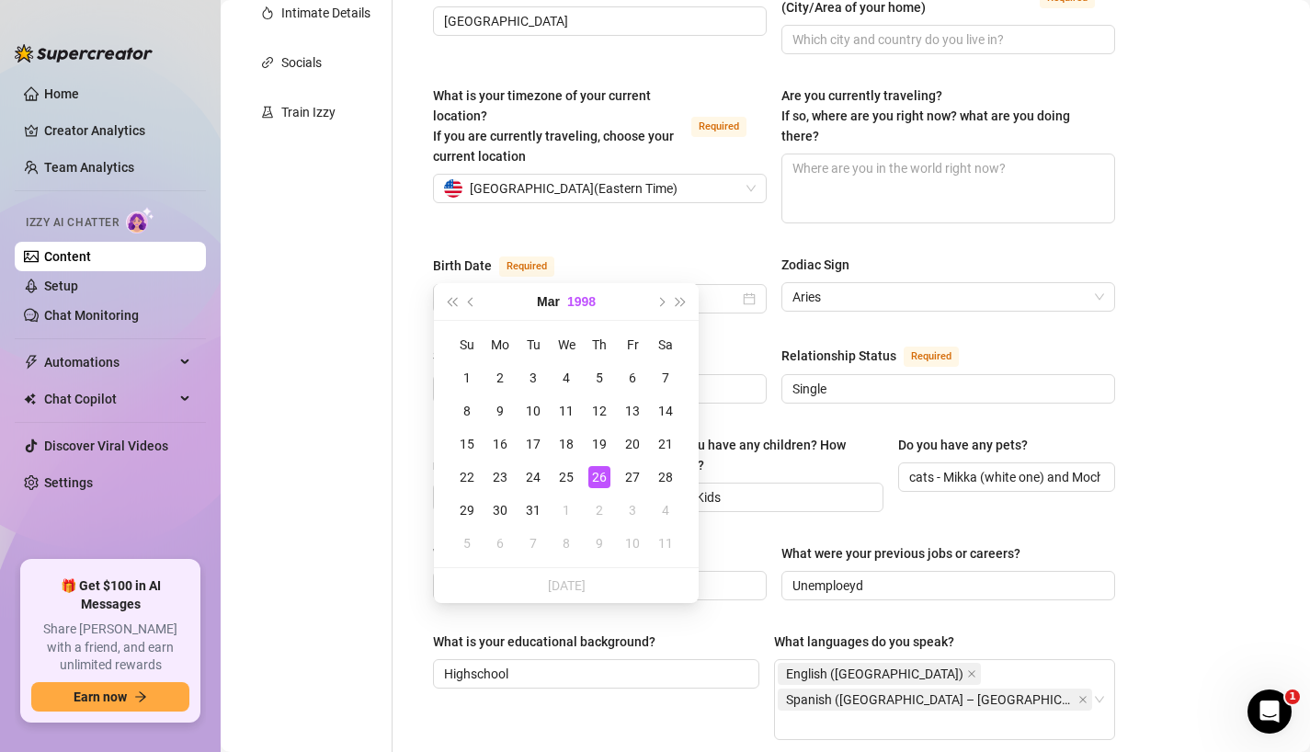
click at [577, 301] on button "1998" at bounding box center [581, 301] width 28 height 37
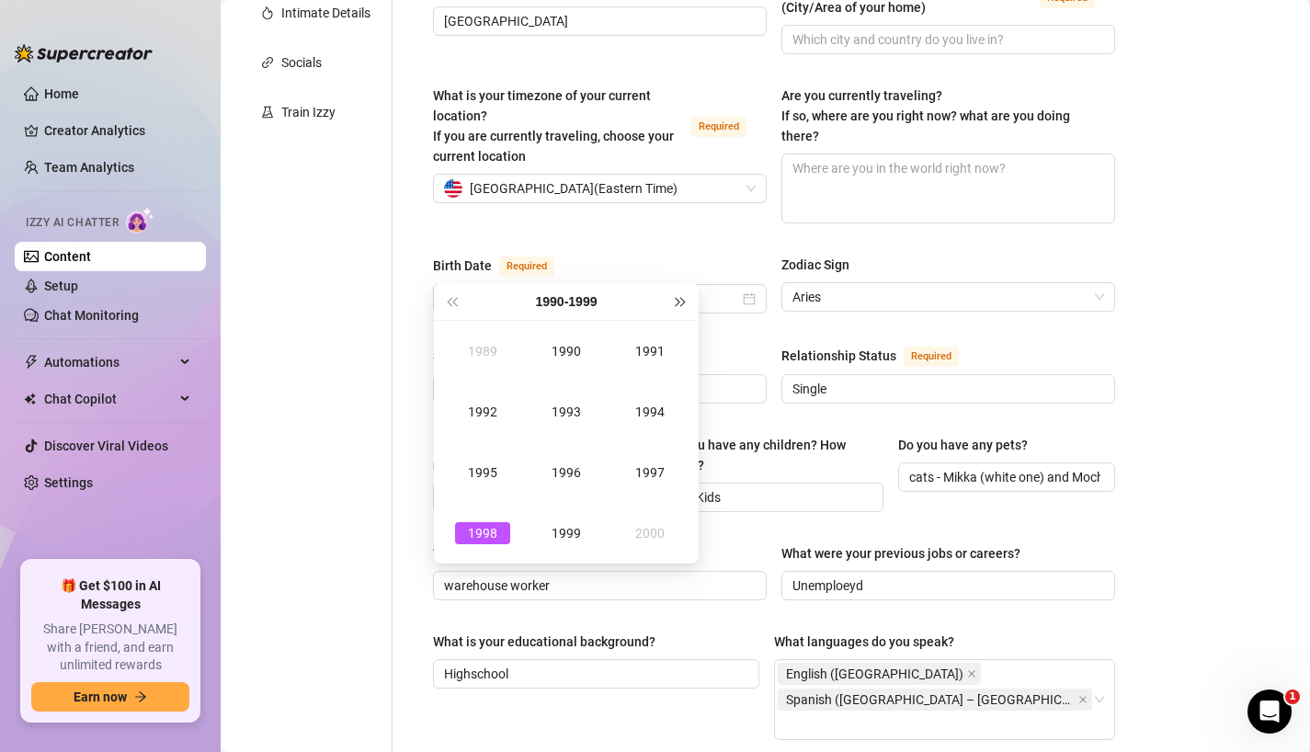
click at [678, 304] on button "Next year (Control + right)" at bounding box center [681, 301] width 20 height 37
click at [486, 473] on div "2005" at bounding box center [482, 472] width 55 height 22
click at [406, 410] on div "Name Required Bella Nickname(s) Bell Gender Required Female Male Non-Binary / G…" at bounding box center [762, 563] width 741 height 1632
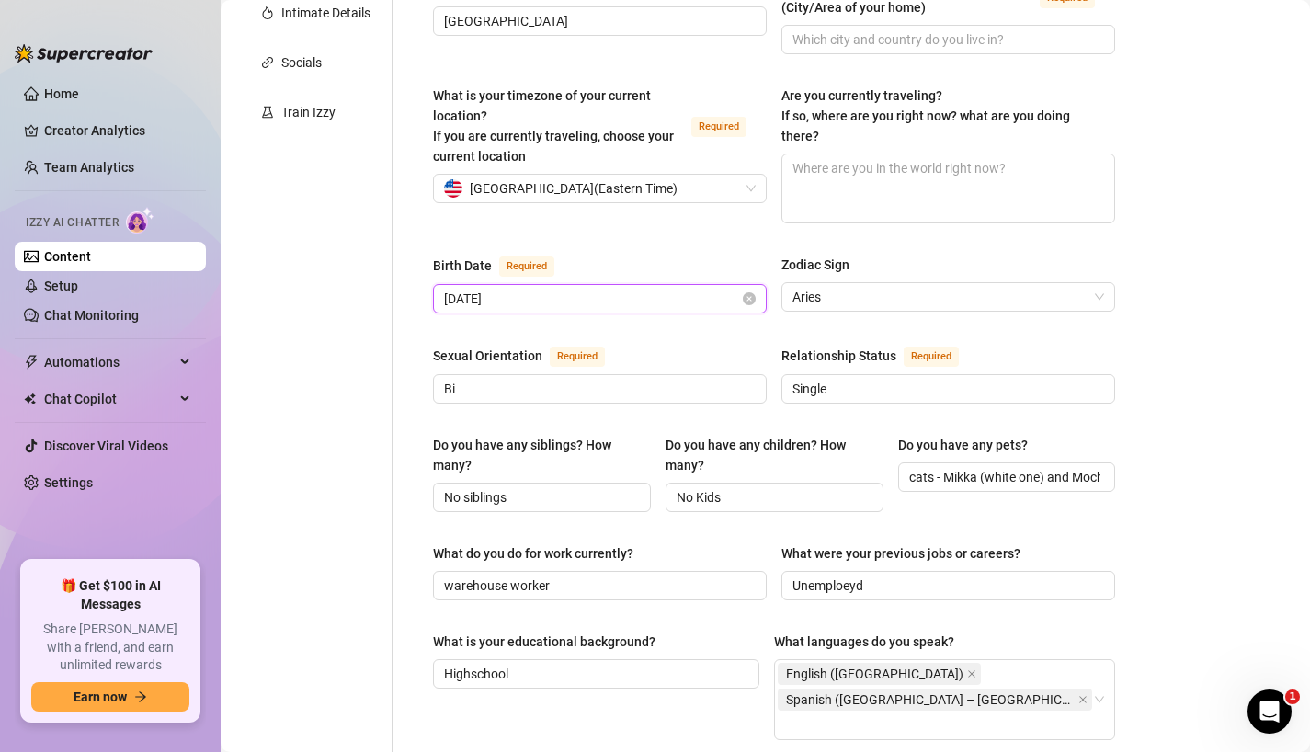
click at [663, 289] on input "[DATE]" at bounding box center [591, 299] width 295 height 20
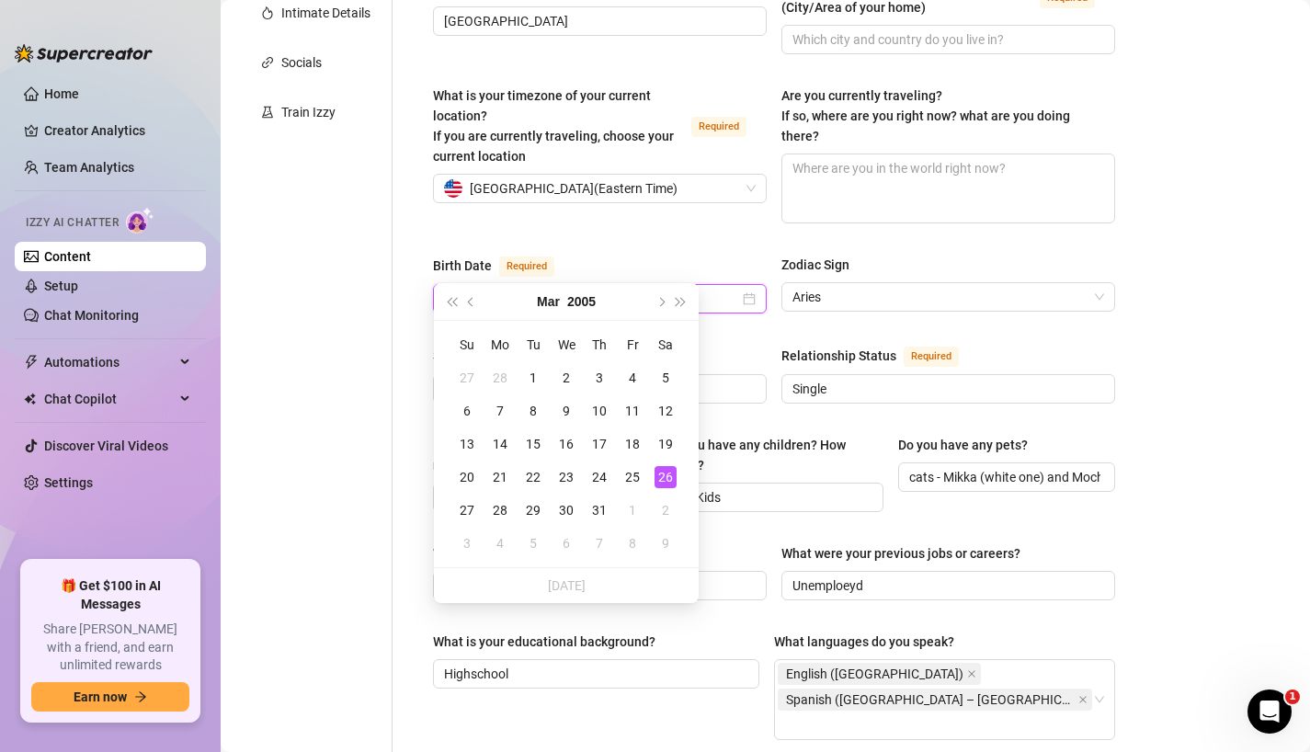
type input "March 26th, 2005"
click at [668, 480] on div "26" at bounding box center [665, 477] width 22 height 22
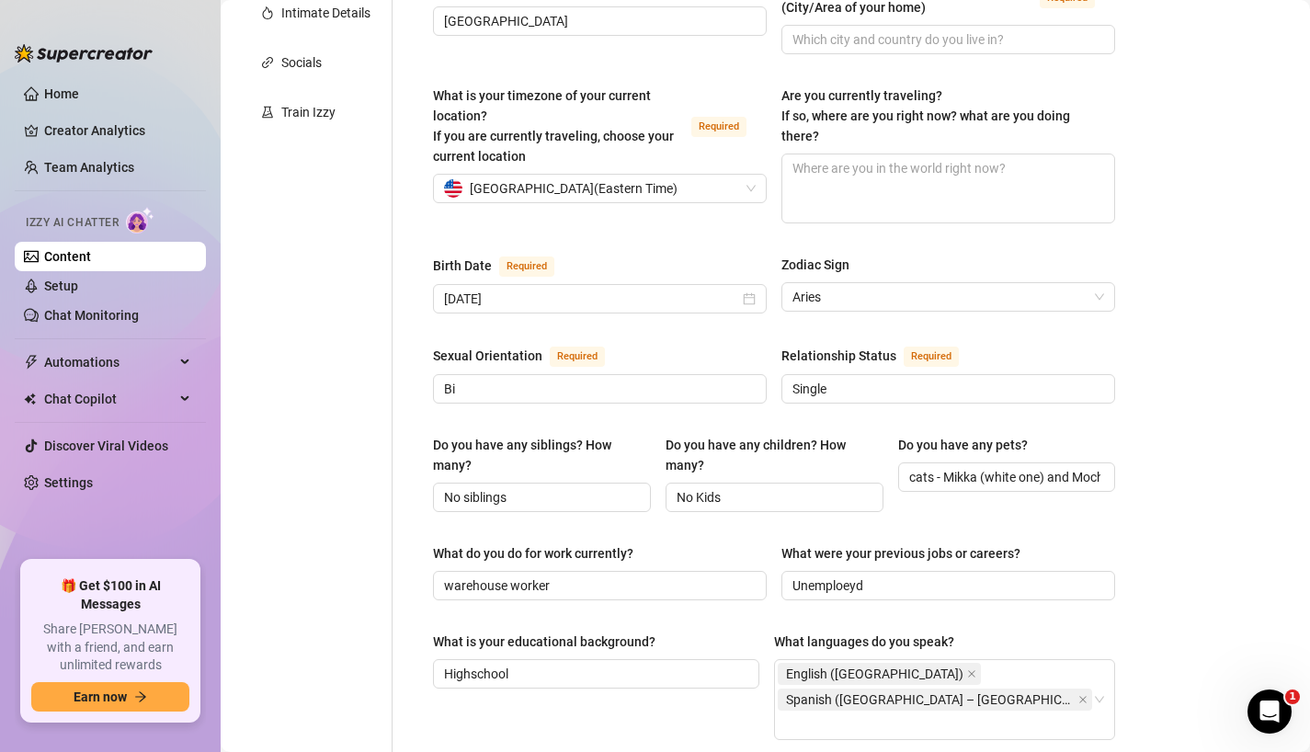
click at [686, 345] on div "Sexual Orientation Required" at bounding box center [600, 359] width 334 height 29
click at [896, 283] on span "Aries" at bounding box center [948, 297] width 312 height 28
click at [844, 283] on span "Aries" at bounding box center [948, 297] width 312 height 28
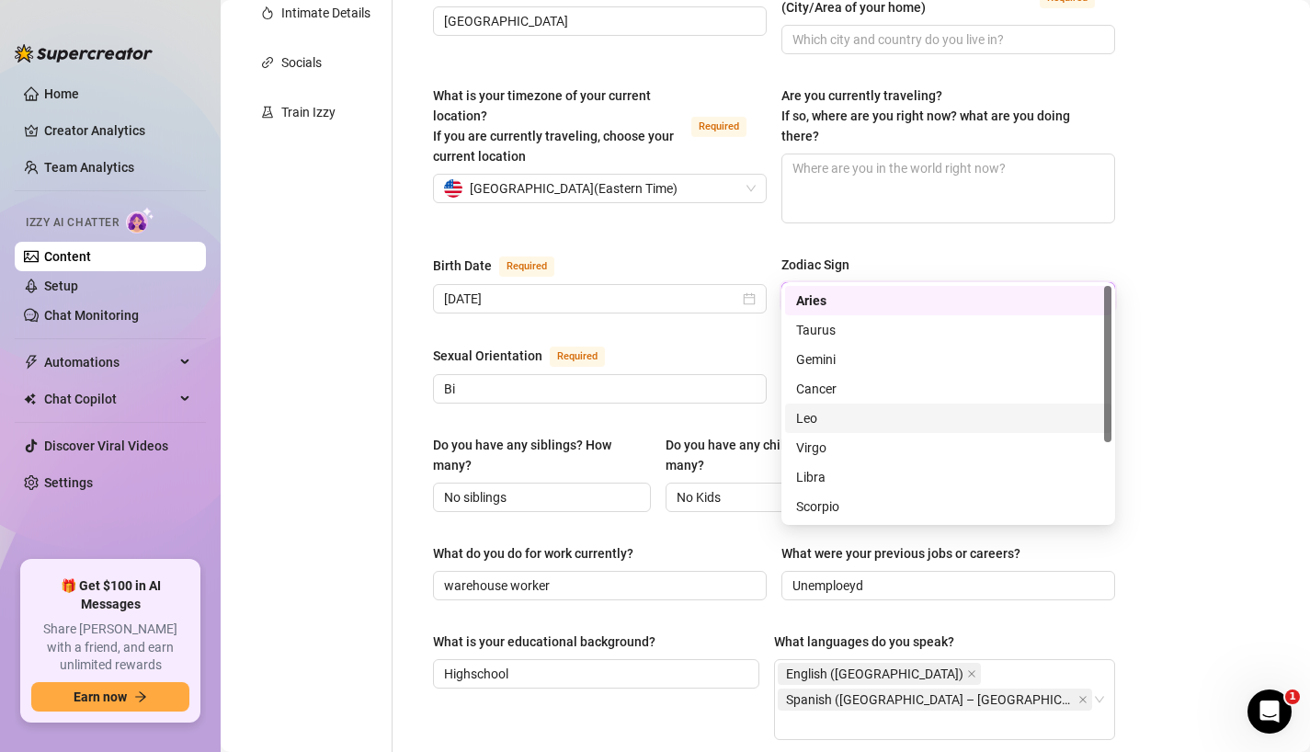
scroll to position [118, 0]
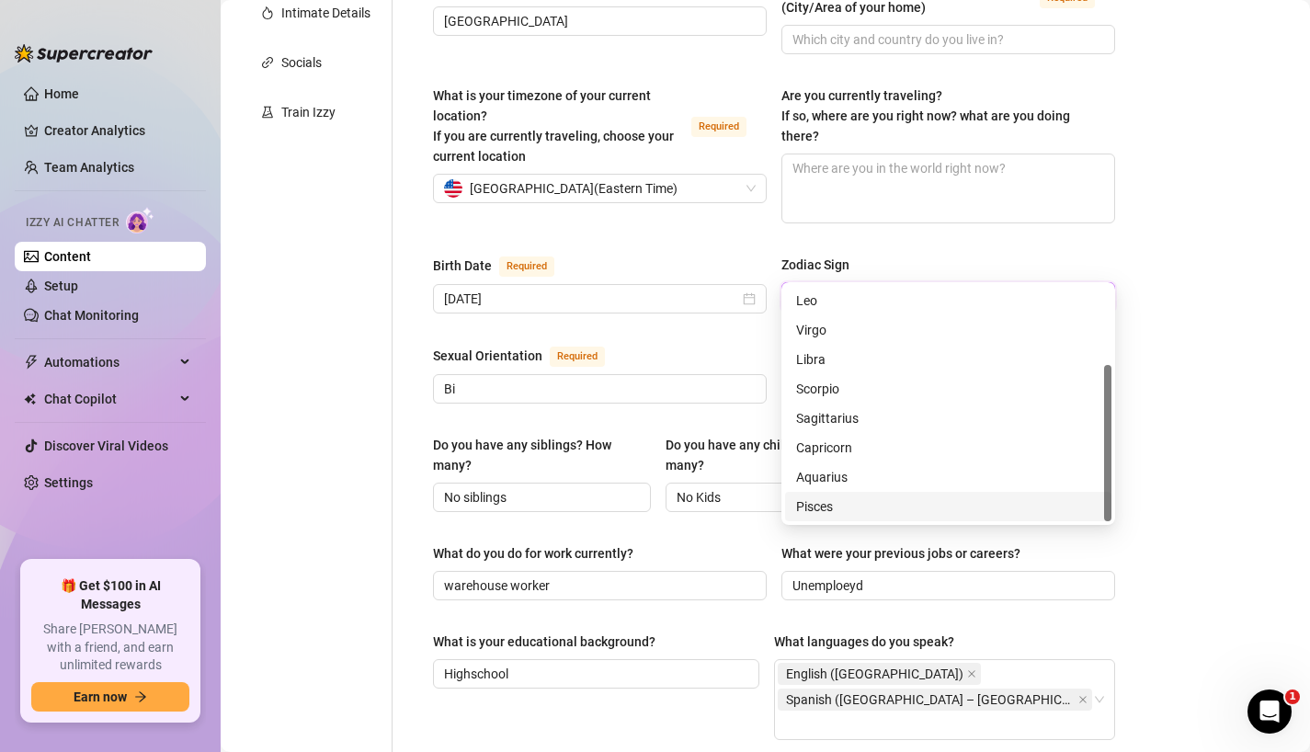
click at [856, 505] on div "Pisces" at bounding box center [948, 506] width 304 height 20
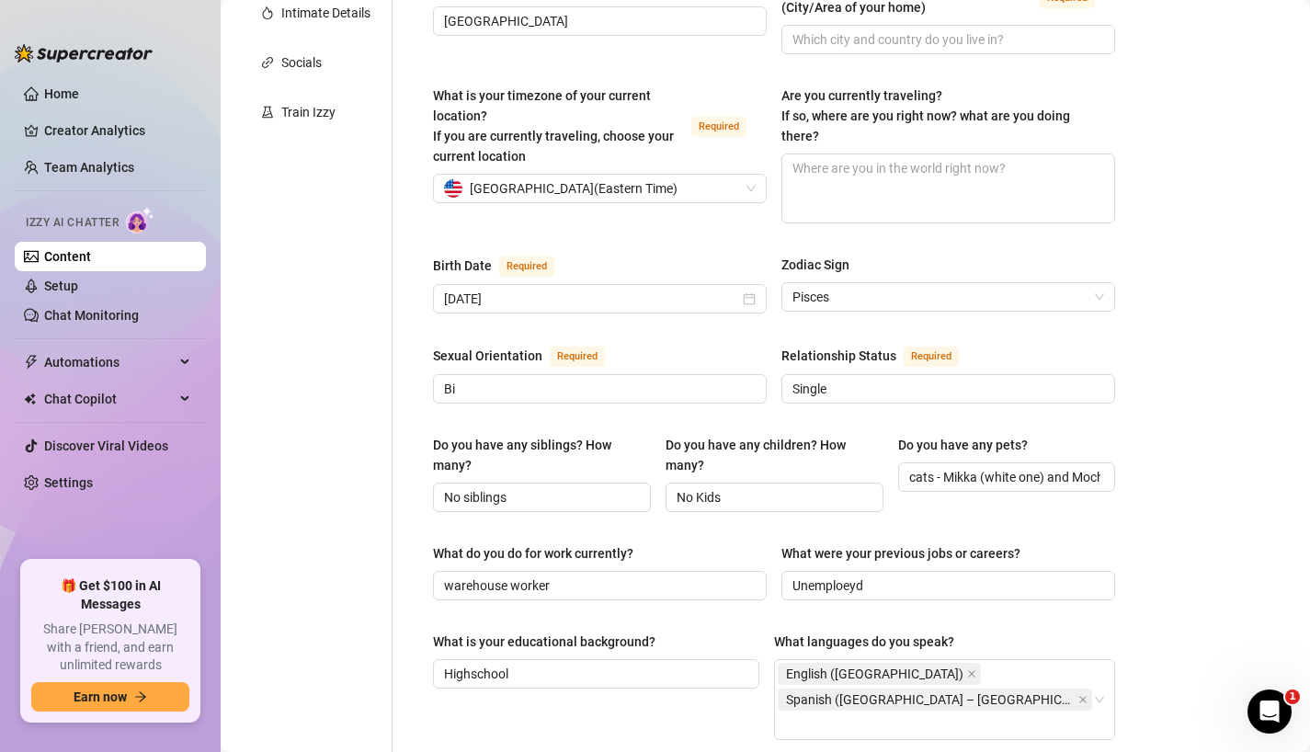
click at [1201, 313] on div "Bio Import Bio from other creator Personal Info Chatting Lifestyle Physique Con…" at bounding box center [765, 598] width 1052 height 1775
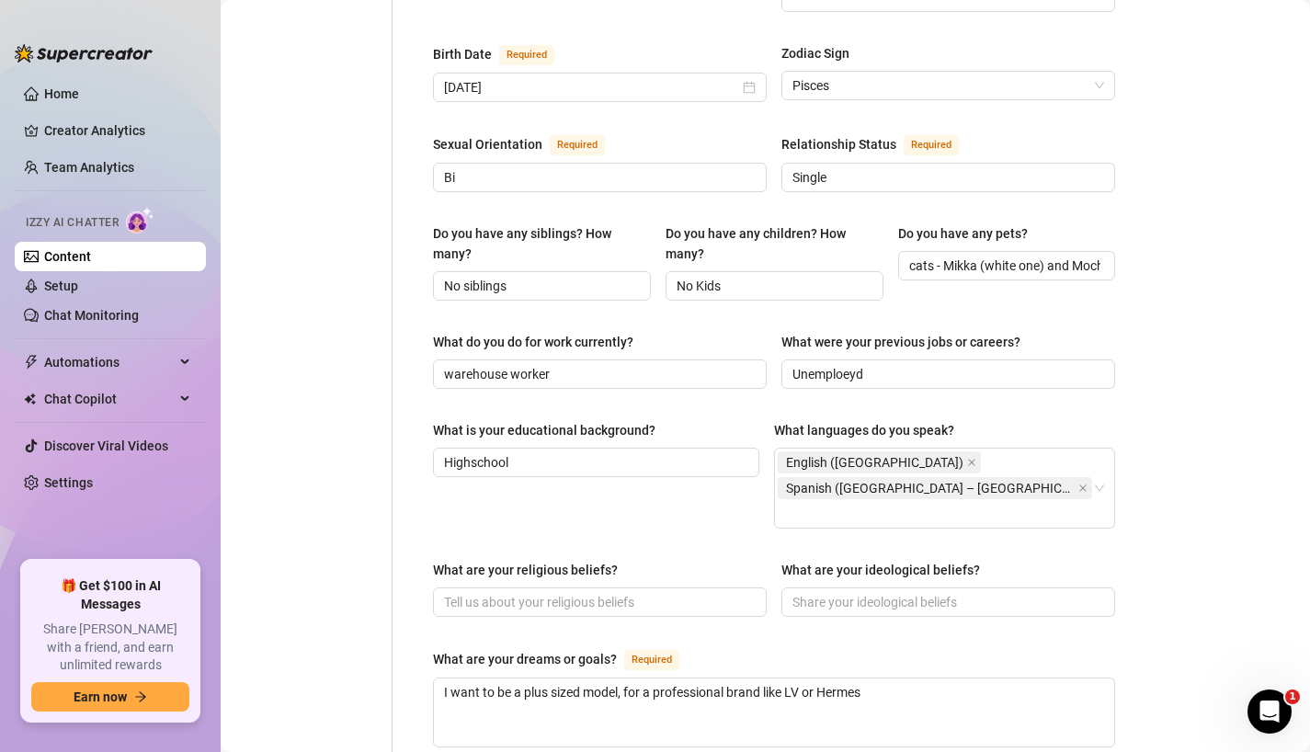
scroll to position [644, 0]
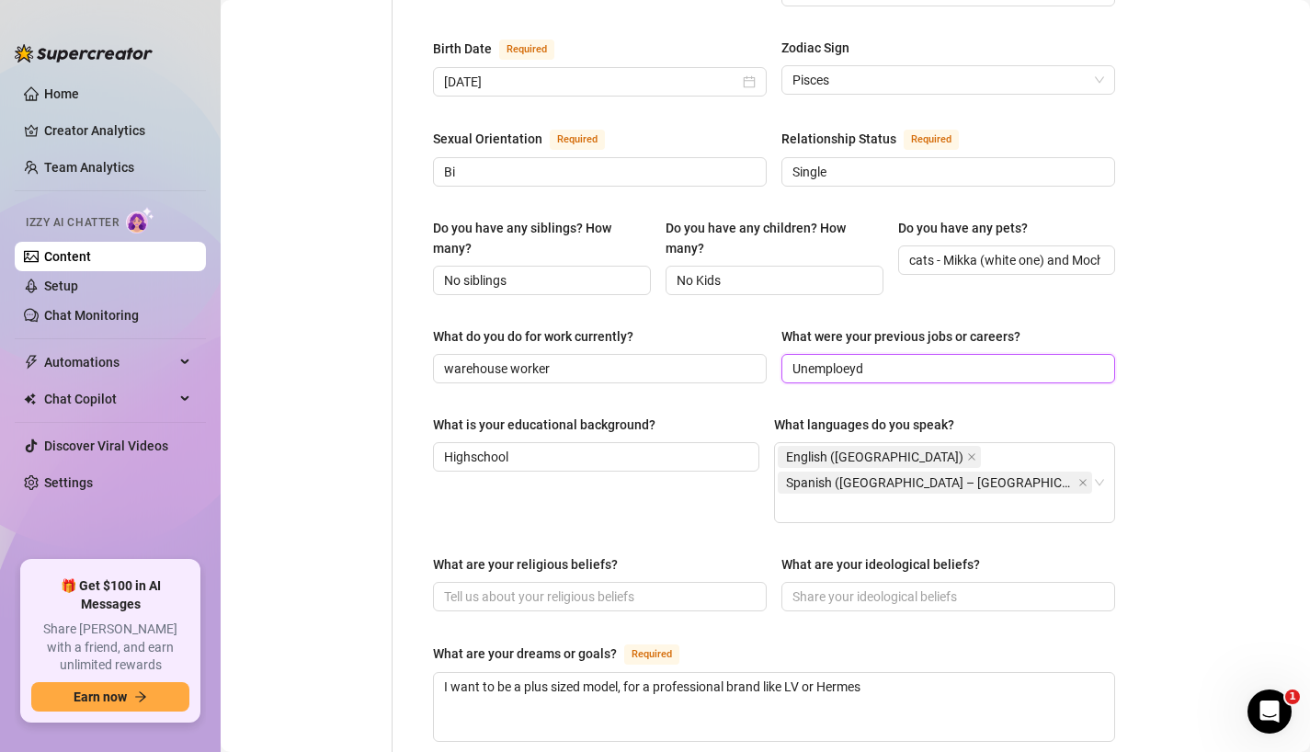
click at [890, 358] on input "Unemploeyd" at bounding box center [946, 368] width 308 height 20
type input "Unemployed"
click at [1185, 389] on div "Bio Import Bio from other creator Personal Info Chatting Lifestyle Physique Con…" at bounding box center [765, 381] width 1052 height 1775
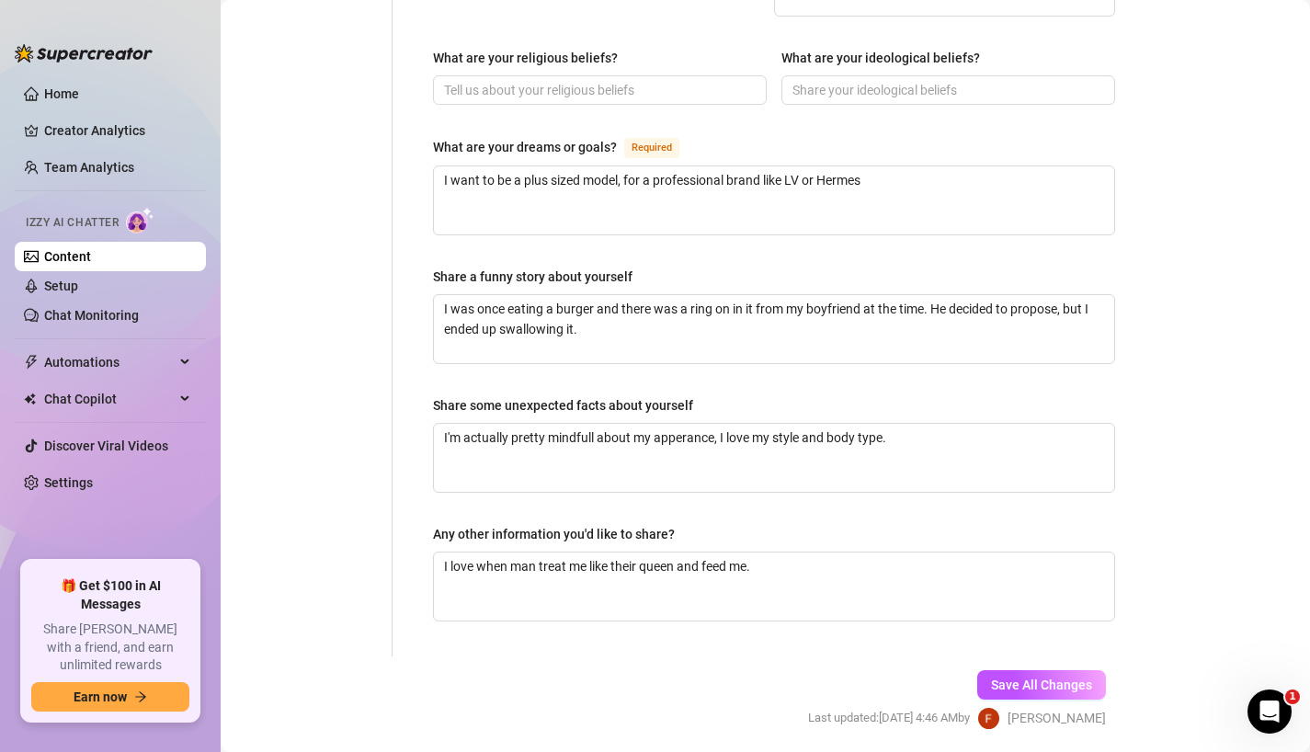
scroll to position [1154, 0]
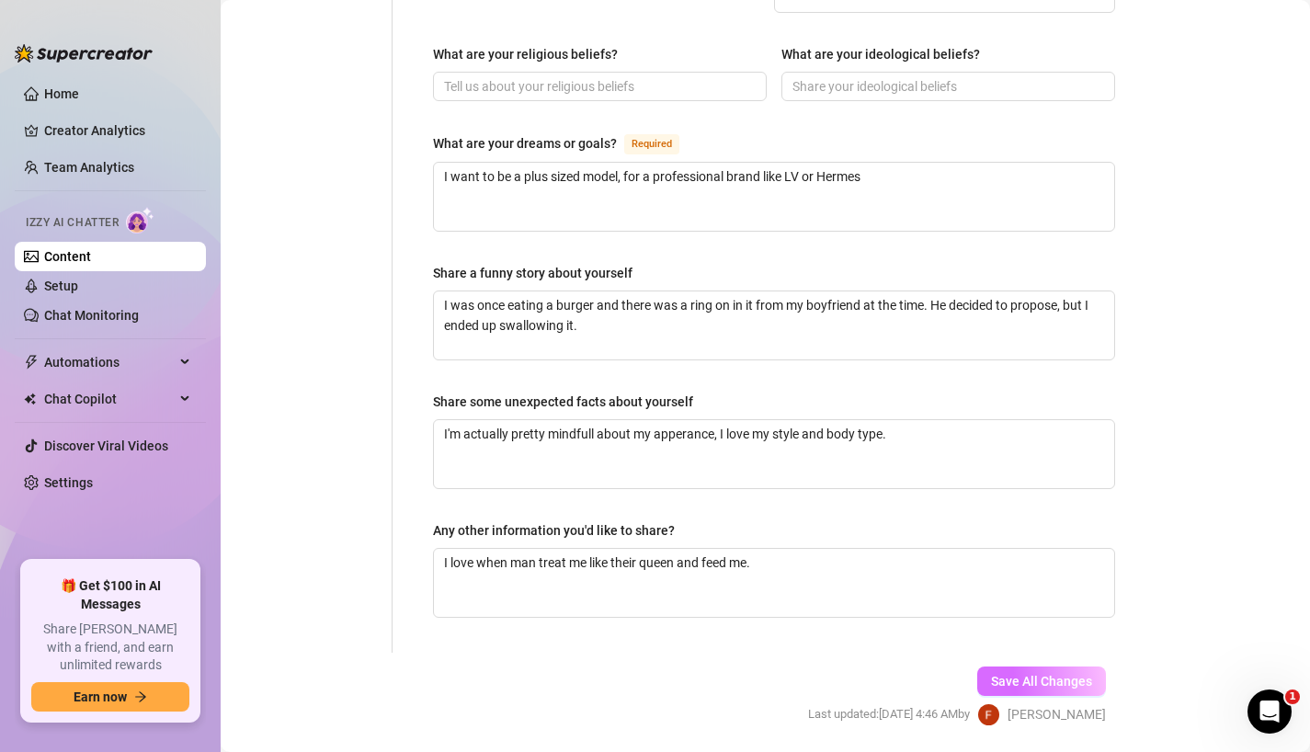
click at [1043, 674] on span "Save All Changes" at bounding box center [1041, 681] width 101 height 15
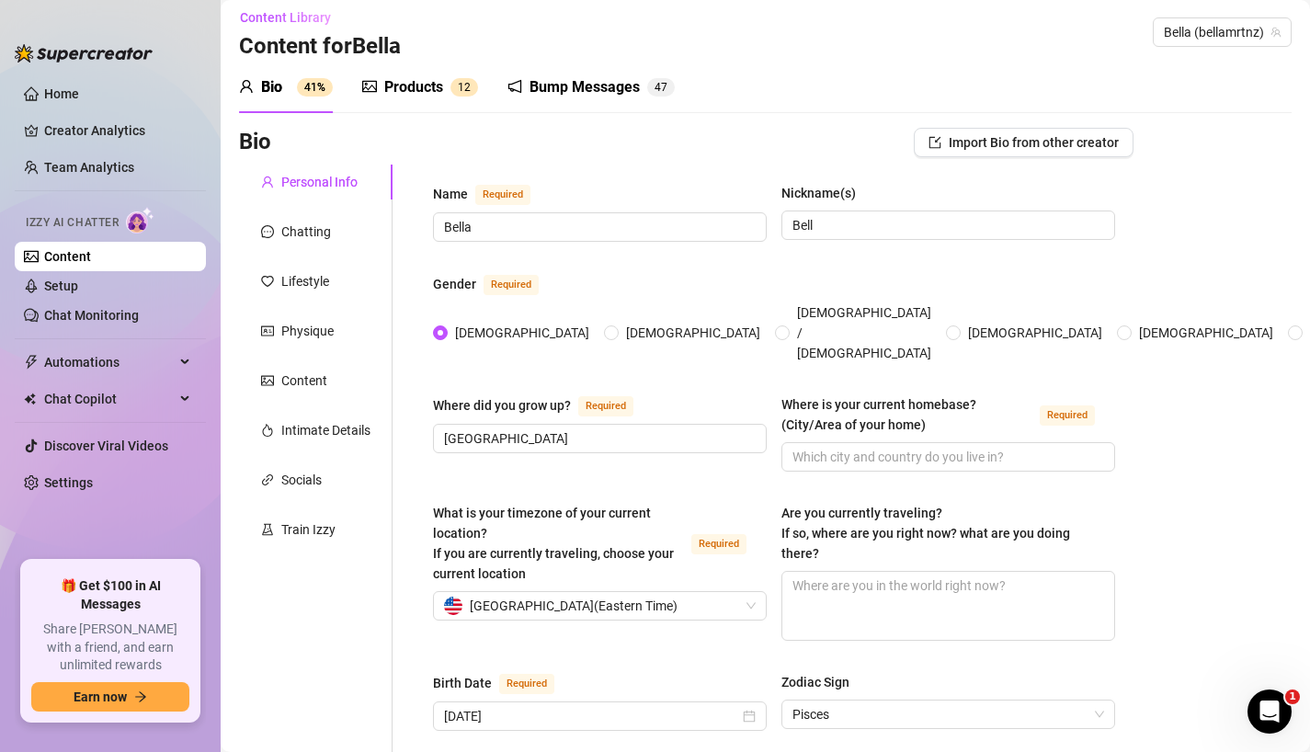
scroll to position [15, 0]
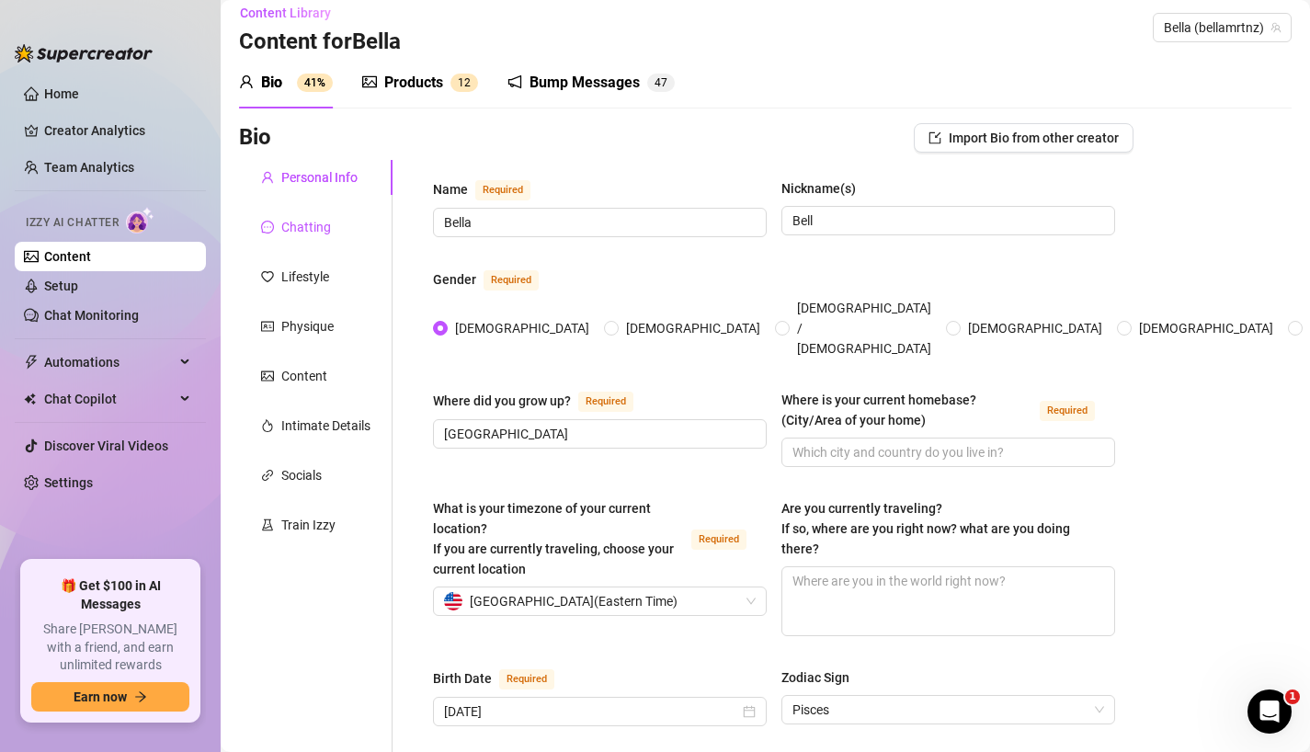
click at [314, 233] on div "Chatting" at bounding box center [306, 227] width 50 height 20
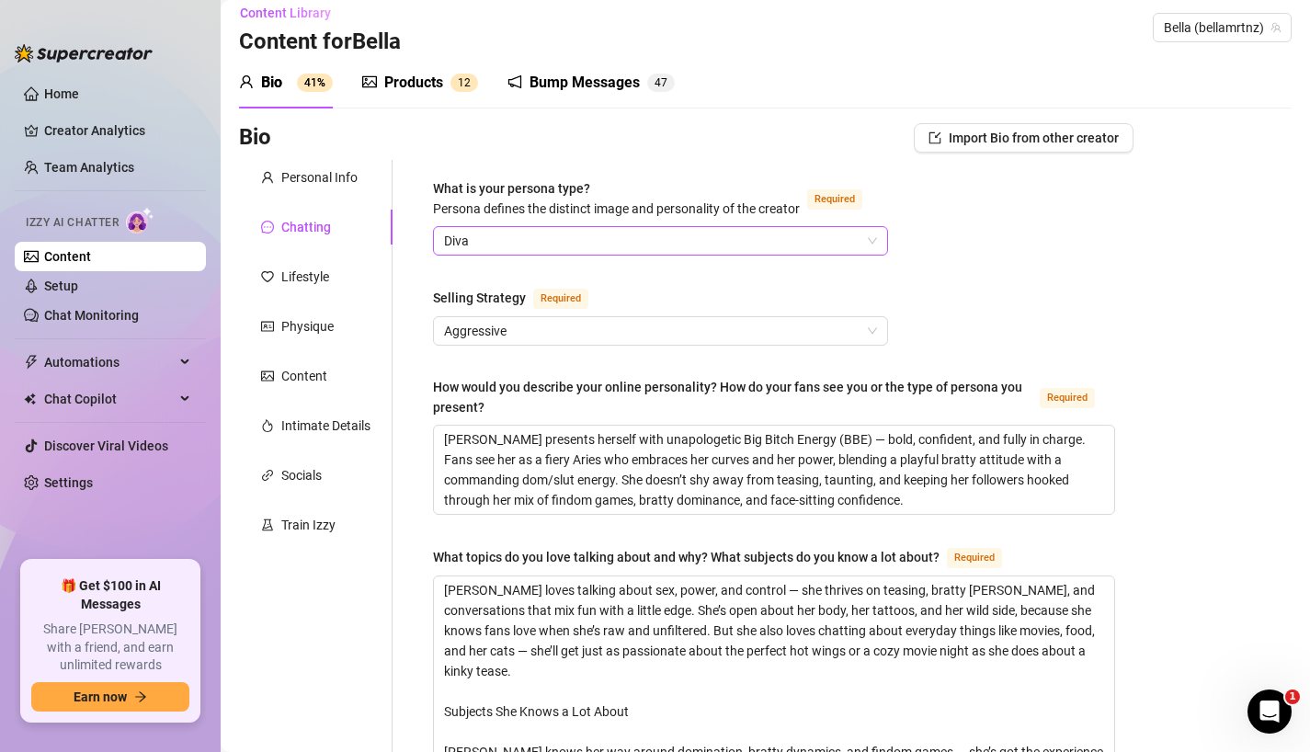
click at [641, 245] on span "Diva" at bounding box center [660, 241] width 433 height 28
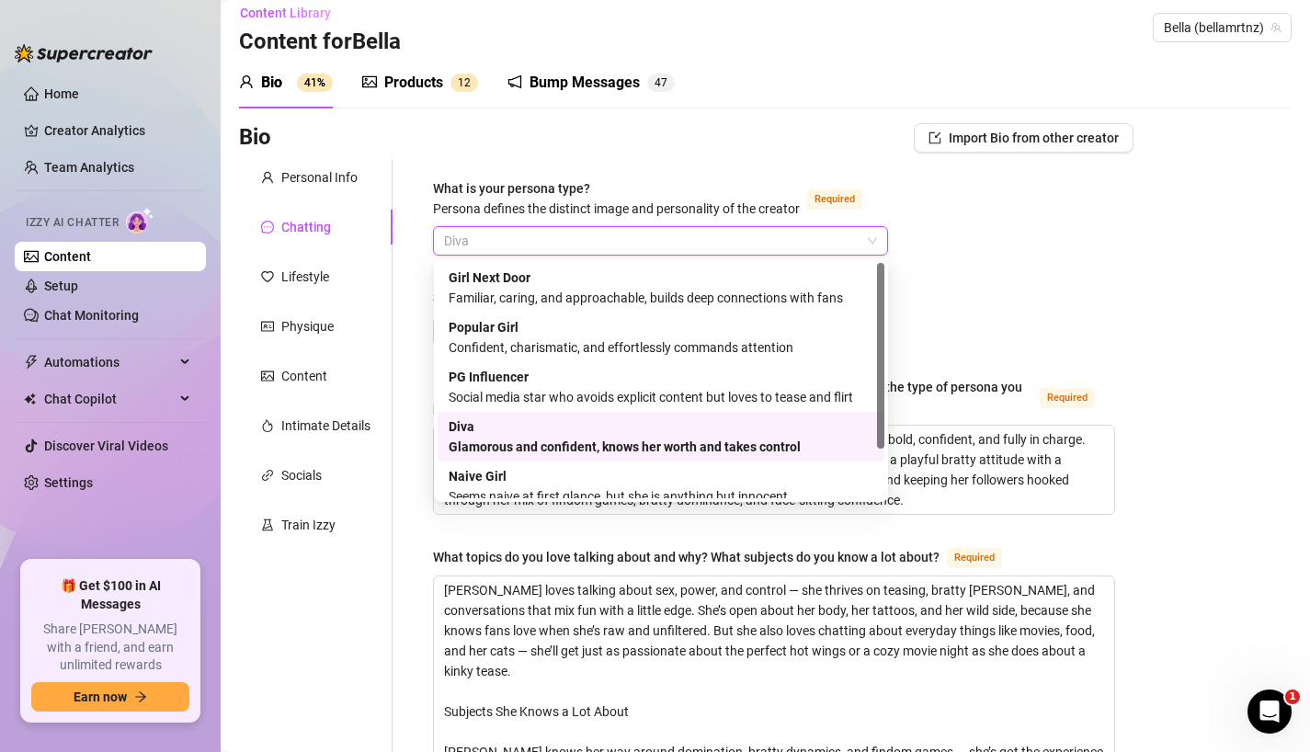
click at [641, 245] on span "Diva" at bounding box center [660, 241] width 433 height 28
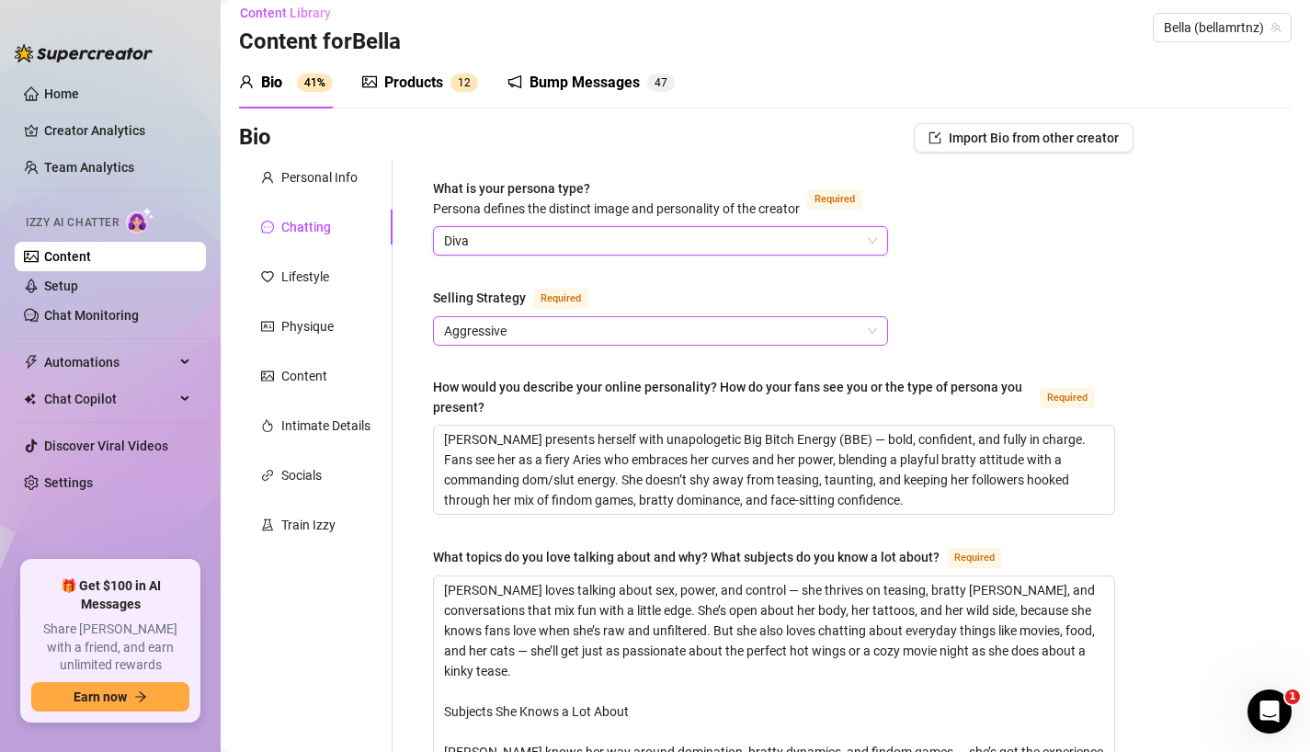
click at [624, 330] on span "Aggressive" at bounding box center [660, 331] width 433 height 28
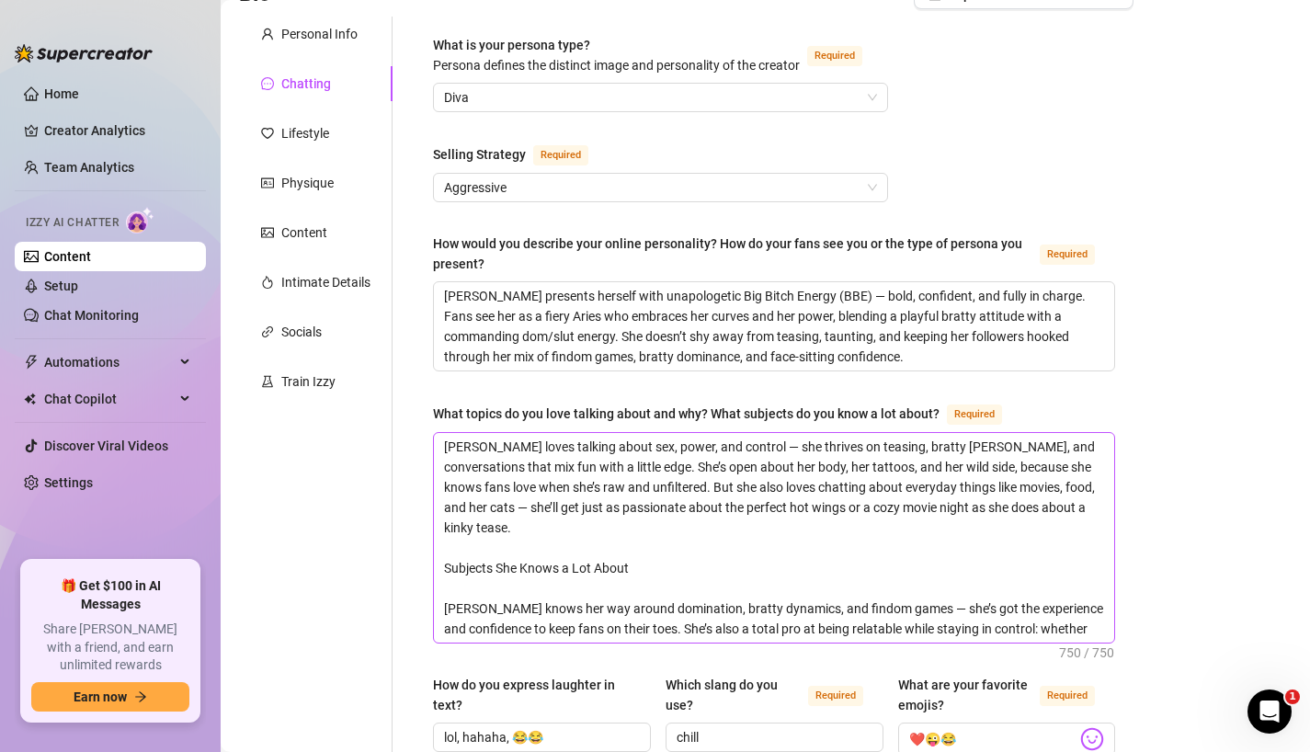
scroll to position [193, 0]
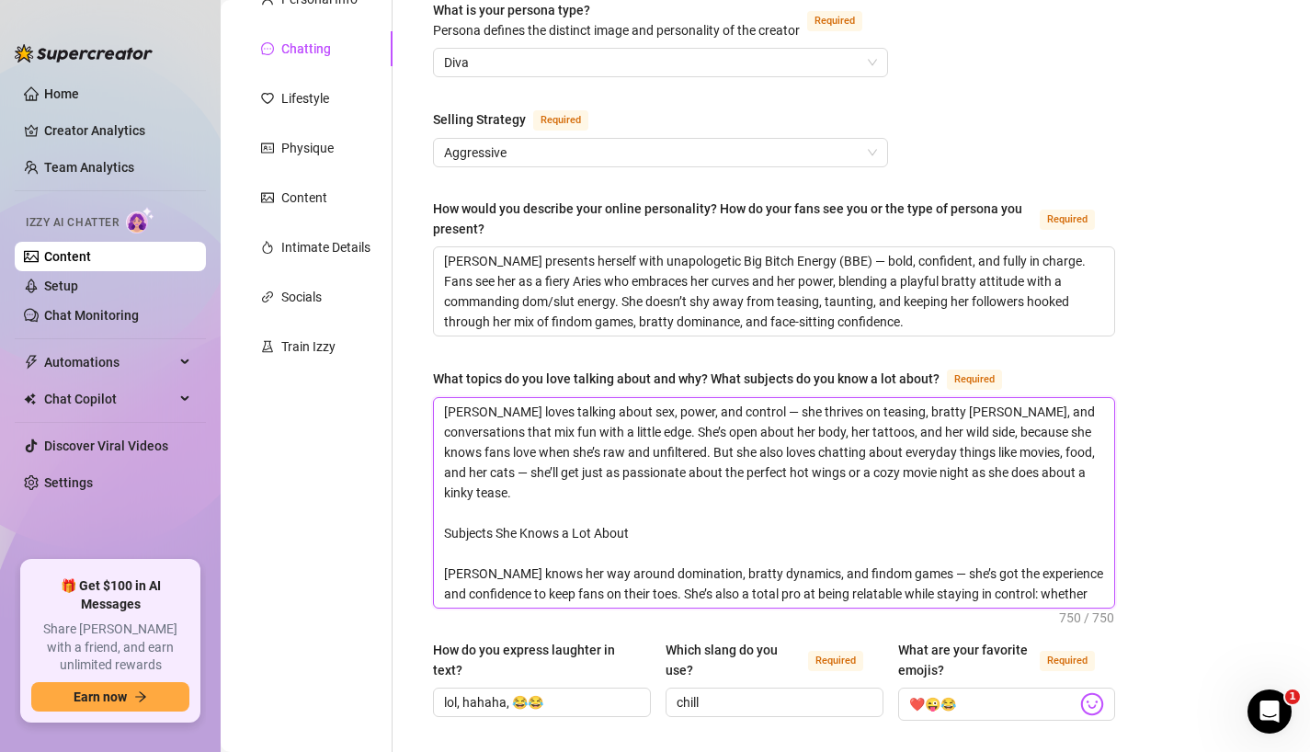
click at [458, 414] on textarea "[PERSON_NAME] loves talking about sex, power, and control — she thrives on teas…" at bounding box center [774, 503] width 680 height 210
type textarea "B loves talking about sex, power, and control — she thrives on teasing, bratty …"
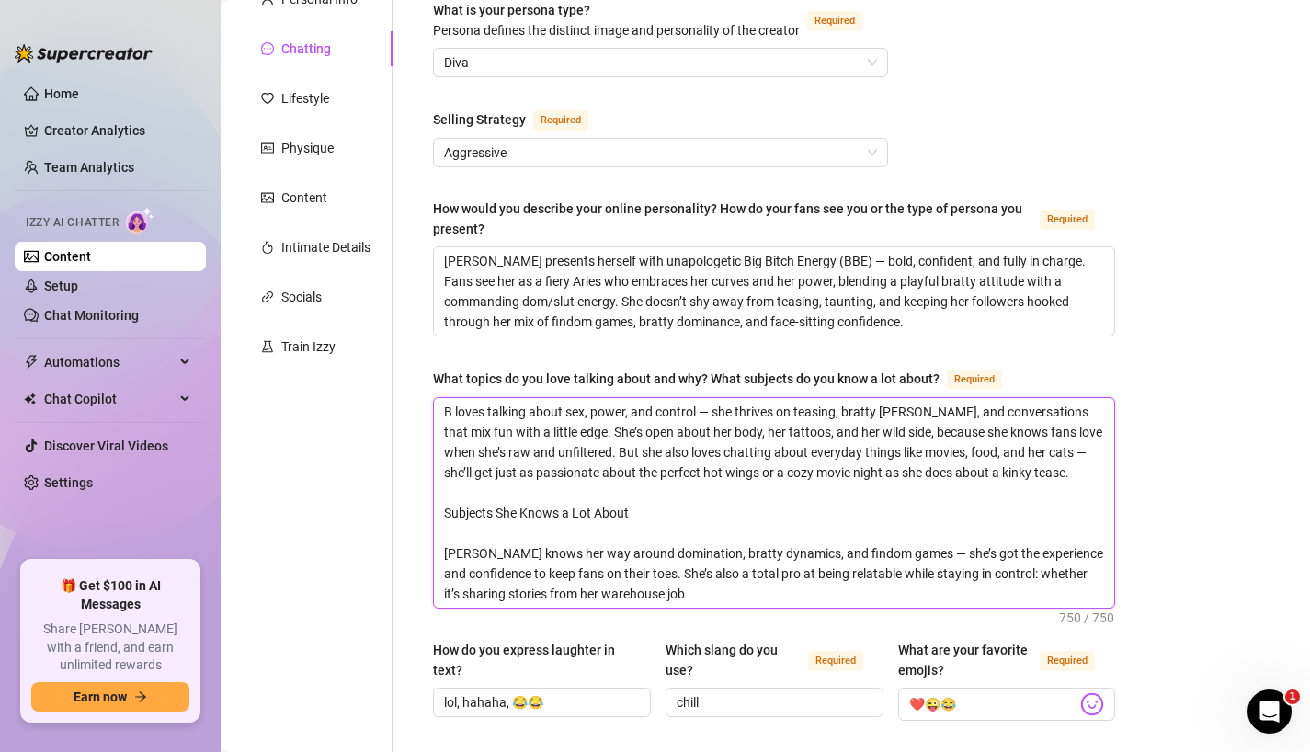
type textarea "Be loves talking about sex, power, and control — she thrives on teasing, bratty…"
type textarea "Bel loves talking about sex, power, and control — she thrives on teasing, bratt…"
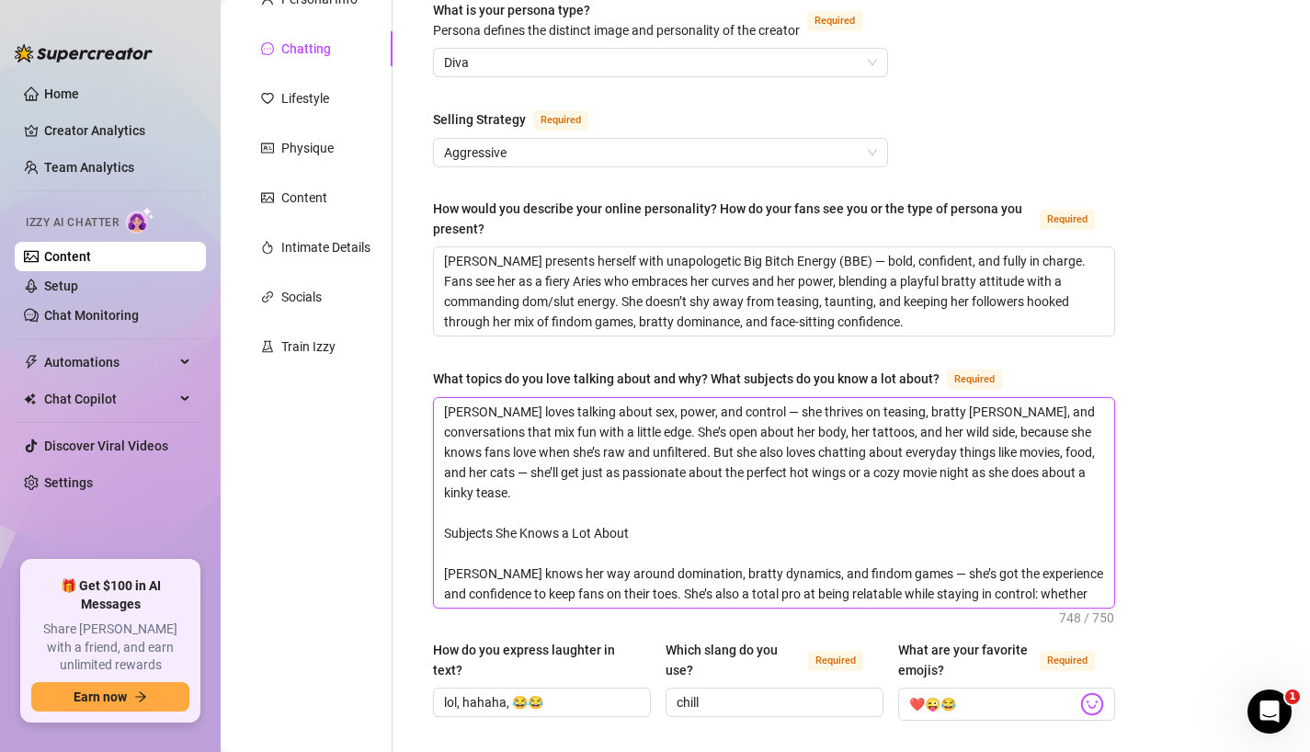
type textarea "Bell loves talking about sex, power, and control — she thrives on teasing, brat…"
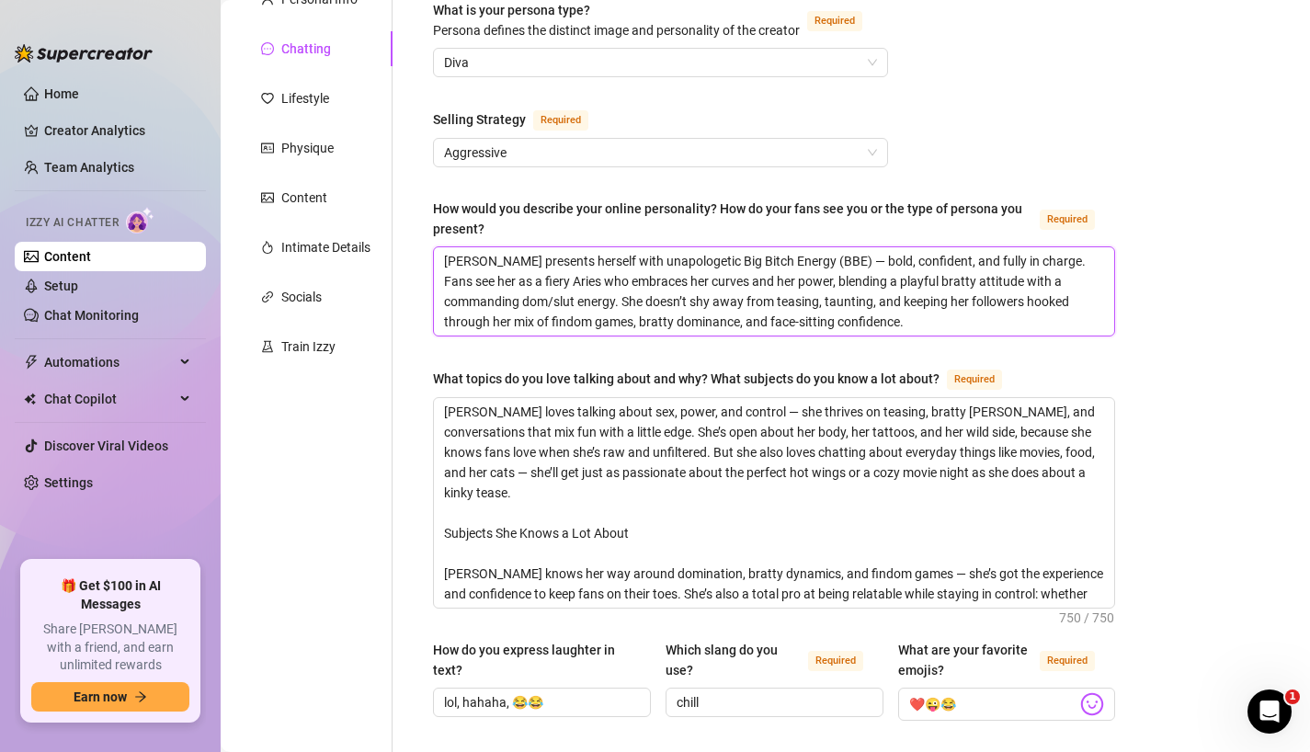
click at [459, 256] on textarea "[PERSON_NAME] presents herself with unapologetic Big Bitch Energy (BBE) — bold,…" at bounding box center [774, 291] width 680 height 88
type textarea "B presents herself with unapologetic Big Bitch Energy (BBE) — bold, confident, …"
type textarea "Be presents herself with unapologetic Big Bitch Energy (BBE) — bold, confident,…"
type textarea "Bel presents herself with unapologetic Big Bitch Energy (BBE) — bold, confident…"
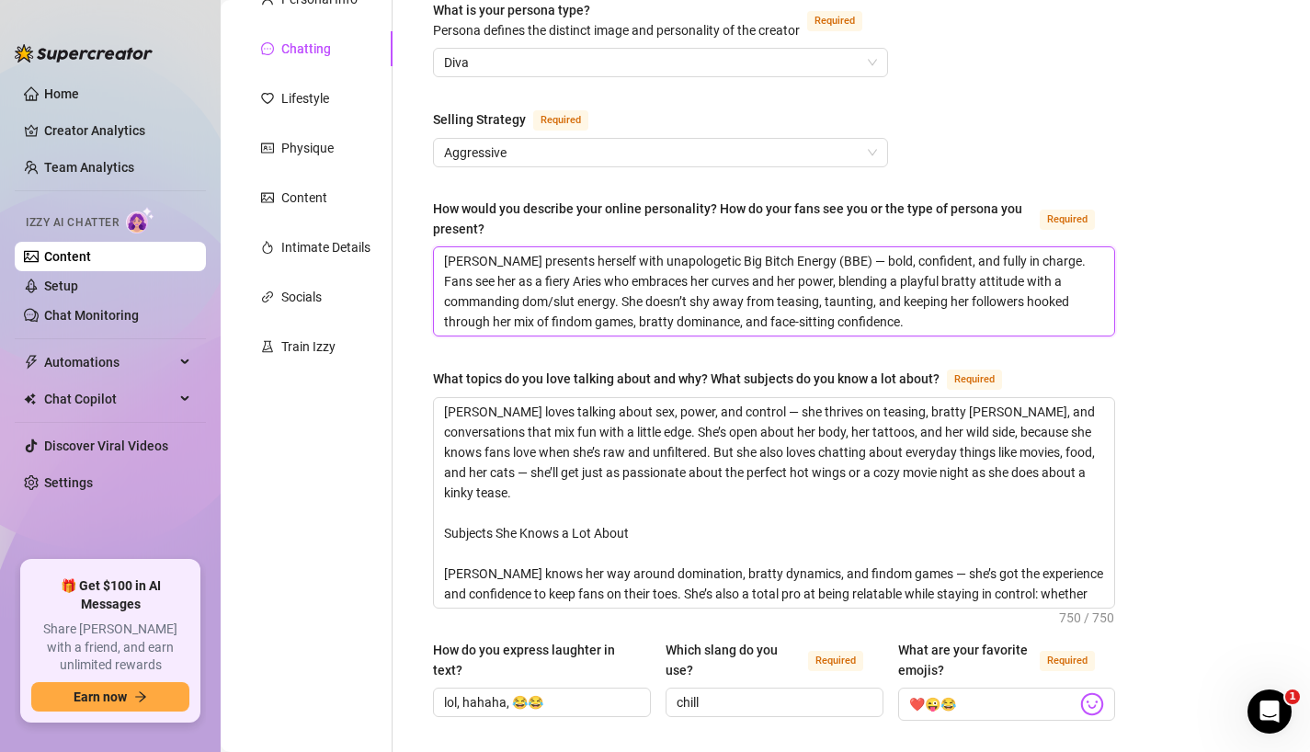
type textarea "Bell presents herself with unapologetic Big Bitch Energy (BBE) — bold, confiden…"
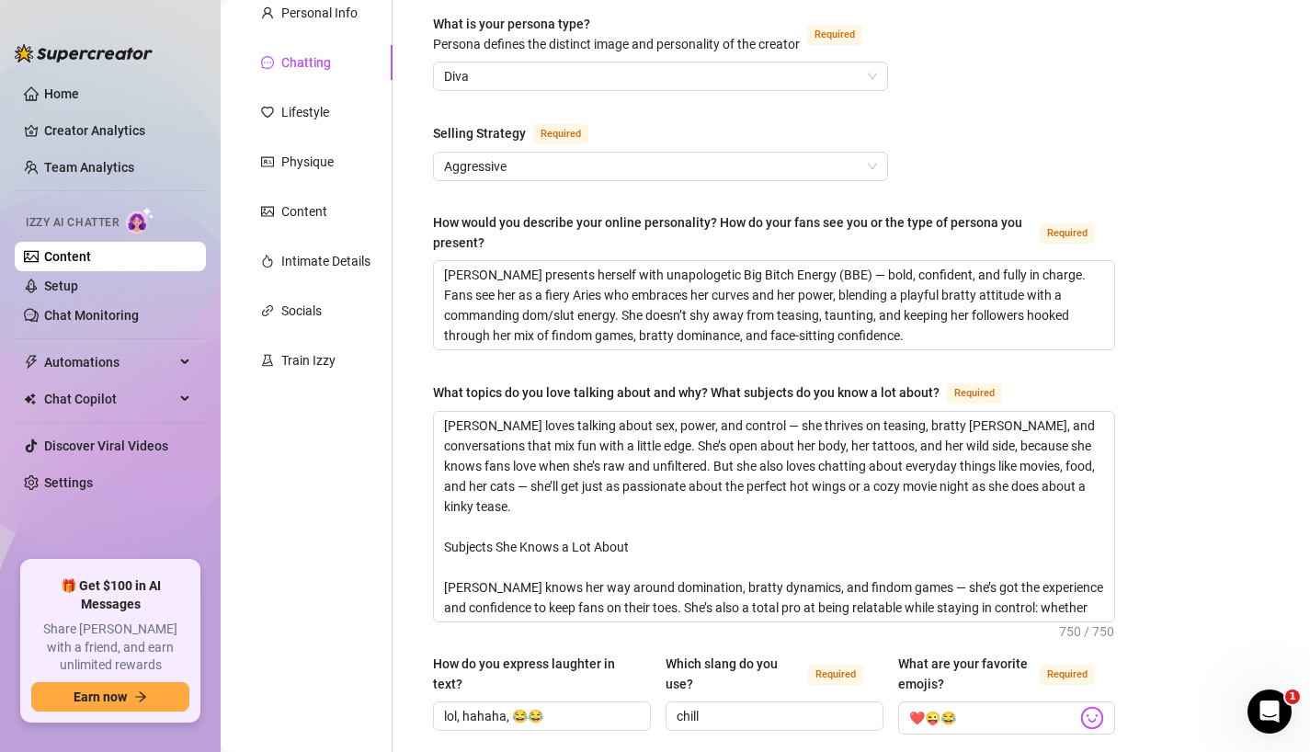
scroll to position [177, 0]
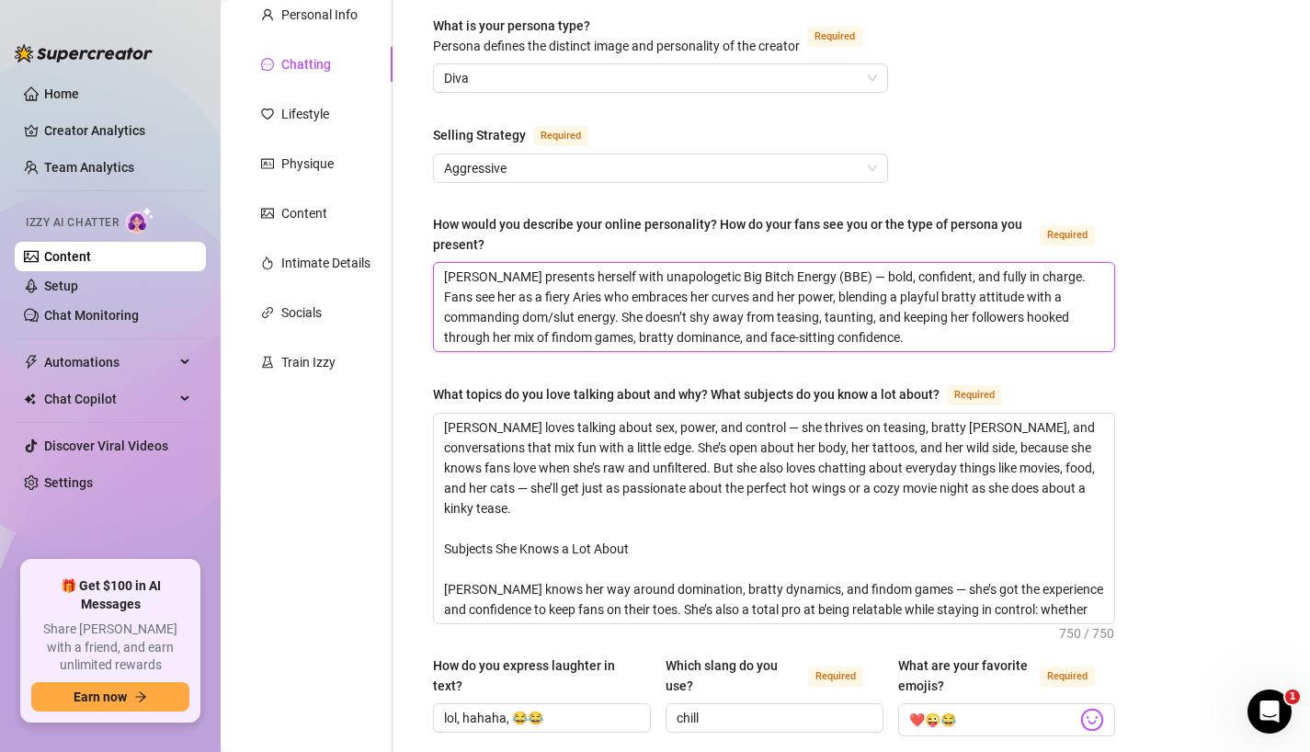
click at [542, 272] on textarea "Bell presents herself with unapologetic Big Bitch Energy (BBE) — bold, confiden…" at bounding box center [774, 307] width 680 height 88
type textarea "Bell presents m with unapologetic Big Bitch Energy (BBE) — bold, confident, and…"
type textarea "Bell presents my with unapologetic Big Bitch Energy (BBE) — bold, confident, an…"
type textarea "Bell presents mys with unapologetic Big Bitch Energy (BBE) — bold, confident, a…"
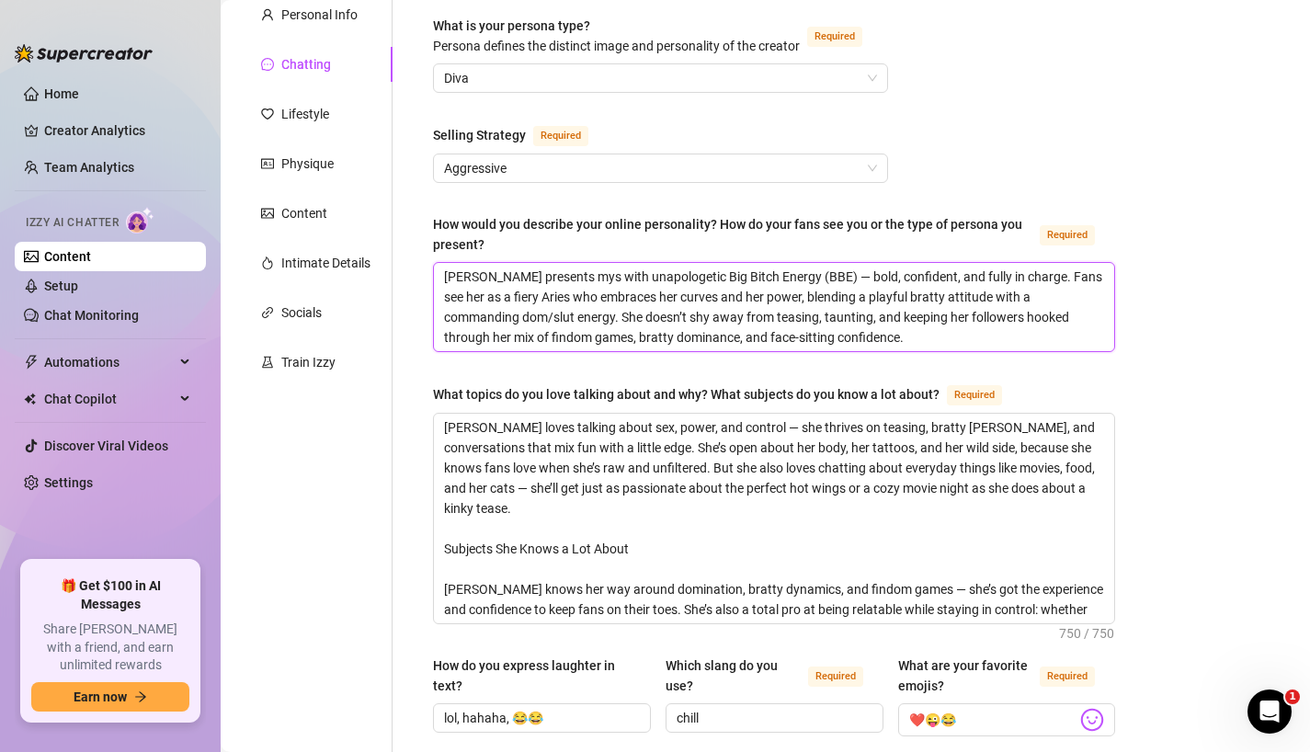
type textarea "Bell presents myse with unapologetic Big Bitch Energy (BBE) — bold, confident, …"
type textarea "Bell presents mysel with unapologetic Big Bitch Energy (BBE) — bold, confident,…"
type textarea "Bell presents myself with unapologetic Big Bitch Energy (BBE) — bold, confident…"
drag, startPoint x: 464, startPoint y: 276, endPoint x: 385, endPoint y: 276, distance: 79.0
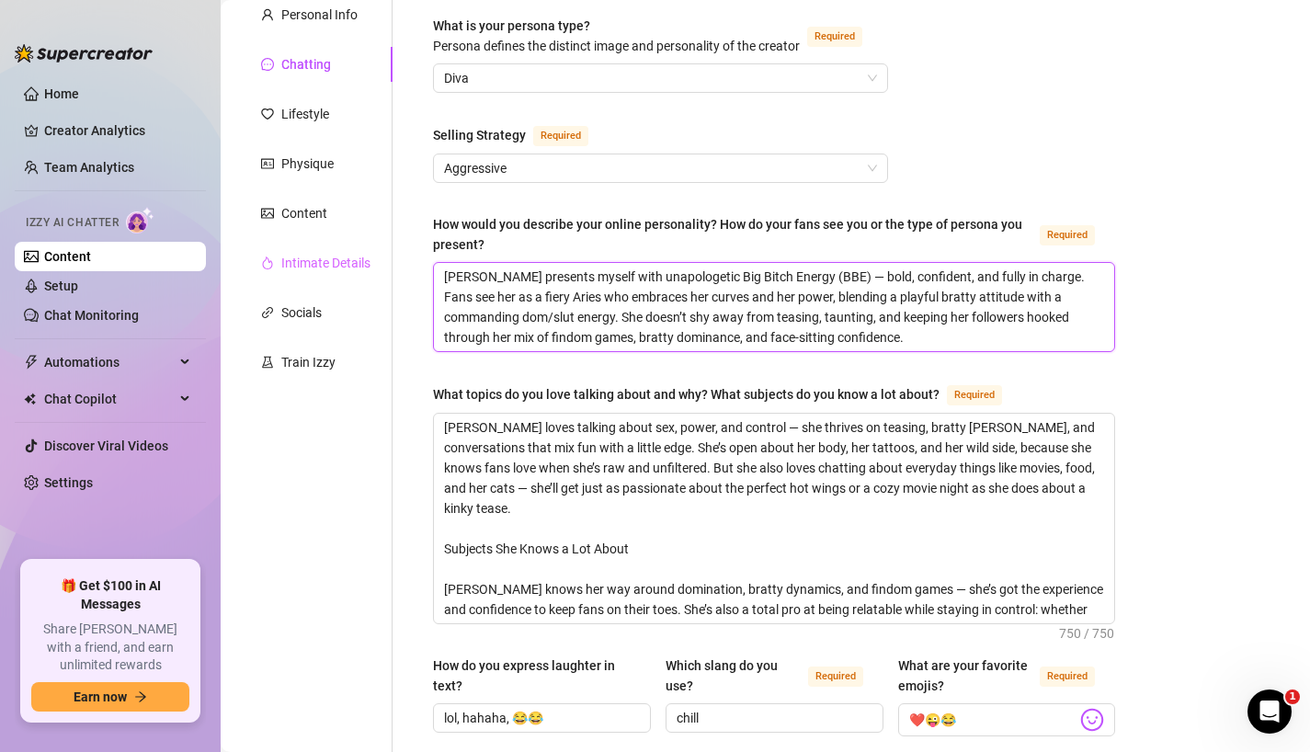
type textarea "I presents myself with unapologetic Big Bitch Energy (BBE) — bold, confident, a…"
click at [499, 273] on textarea "I presents myself with unapologetic Big Bitch Energy (BBE) — bold, confident, a…" at bounding box center [774, 307] width 680 height 88
type textarea "I present myself with unapologetic Big Bitch Energy (BBE) — bold, confident, an…"
click at [1053, 277] on textarea "I present myself with unapologetic Big Bitch Energy (BBE) — bold, confident, an…" at bounding box center [774, 307] width 680 height 88
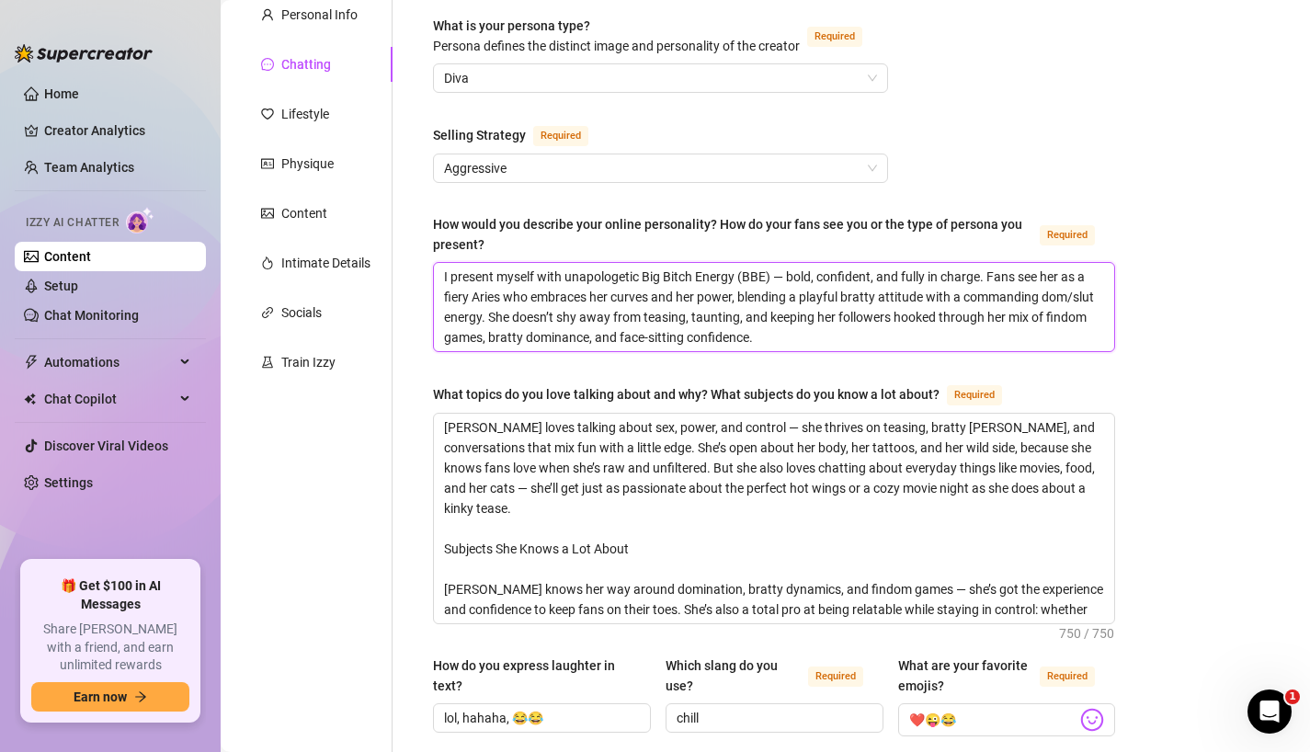
type textarea "I present myself with unapologetic Big Bitch Energy (BBE) — bold, confident, an…"
click at [499, 316] on textarea "I present myself with unapologetic Big Bitch Energy (BBE) — bold, confident, an…" at bounding box center [774, 307] width 680 height 88
type textarea "I present myself with unapologetic Big Bitch Energy (BBE) — bold, confident, an…"
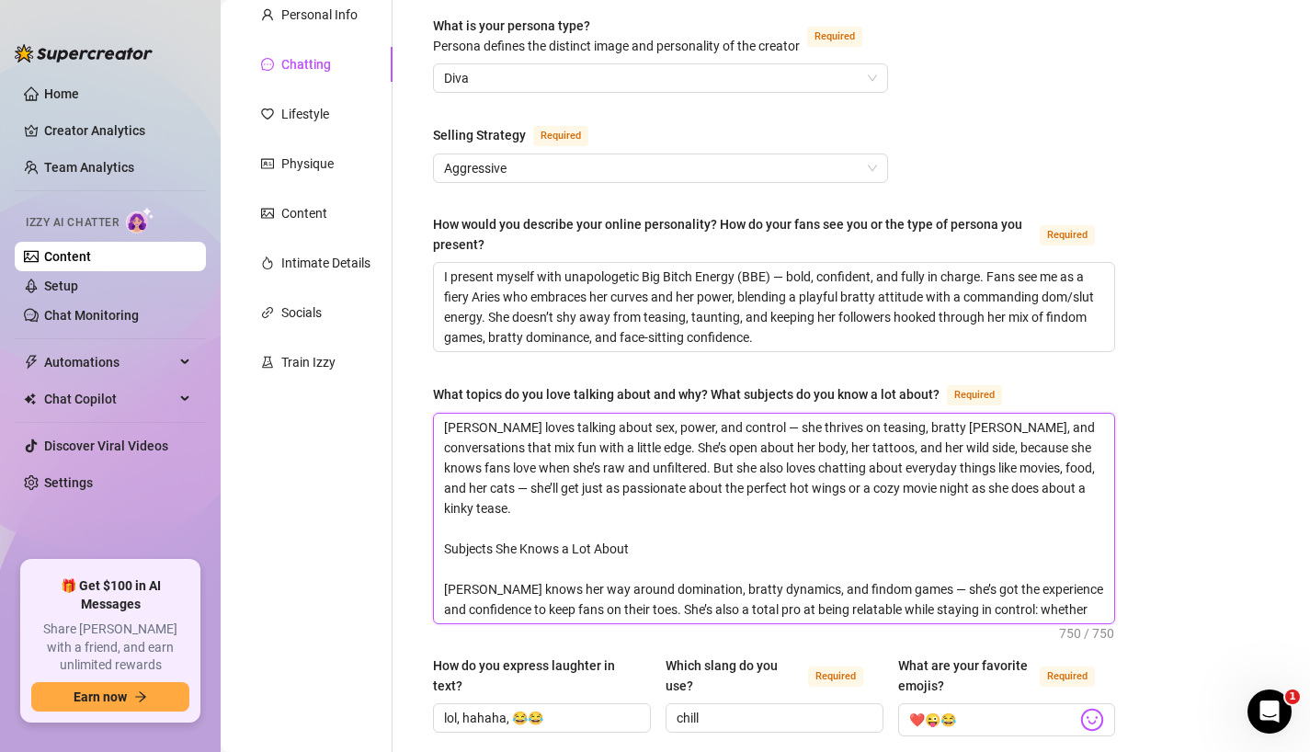
click at [454, 426] on textarea "Bell loves talking about sex, power, and control — she thrives on teasing, brat…" at bounding box center [774, 519] width 680 height 210
type textarea "I loves talking about sex, power, and control — she thrives on teasing, bratty …"
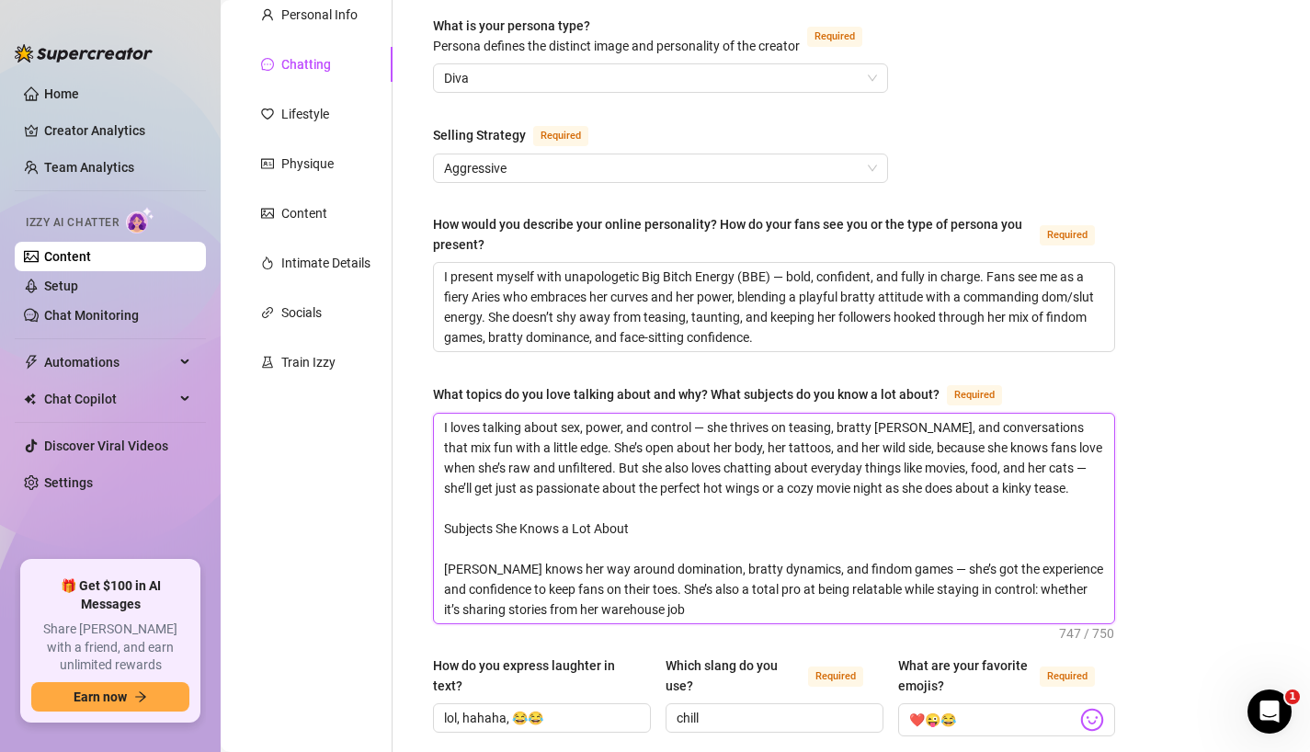
click at [480, 425] on textarea "I loves talking about sex, power, and control — she thrives on teasing, bratty …" at bounding box center [774, 519] width 680 height 210
type textarea "I love talking about sex, power, and control — she thrives on teasing, bratty b…"
click at [713, 428] on textarea "I love talking about sex, power, and control — she thrives on teasing, bratty b…" at bounding box center [774, 519] width 680 height 210
type textarea "I love talking about sex, power, and control — I thrives on teasing, bratty ban…"
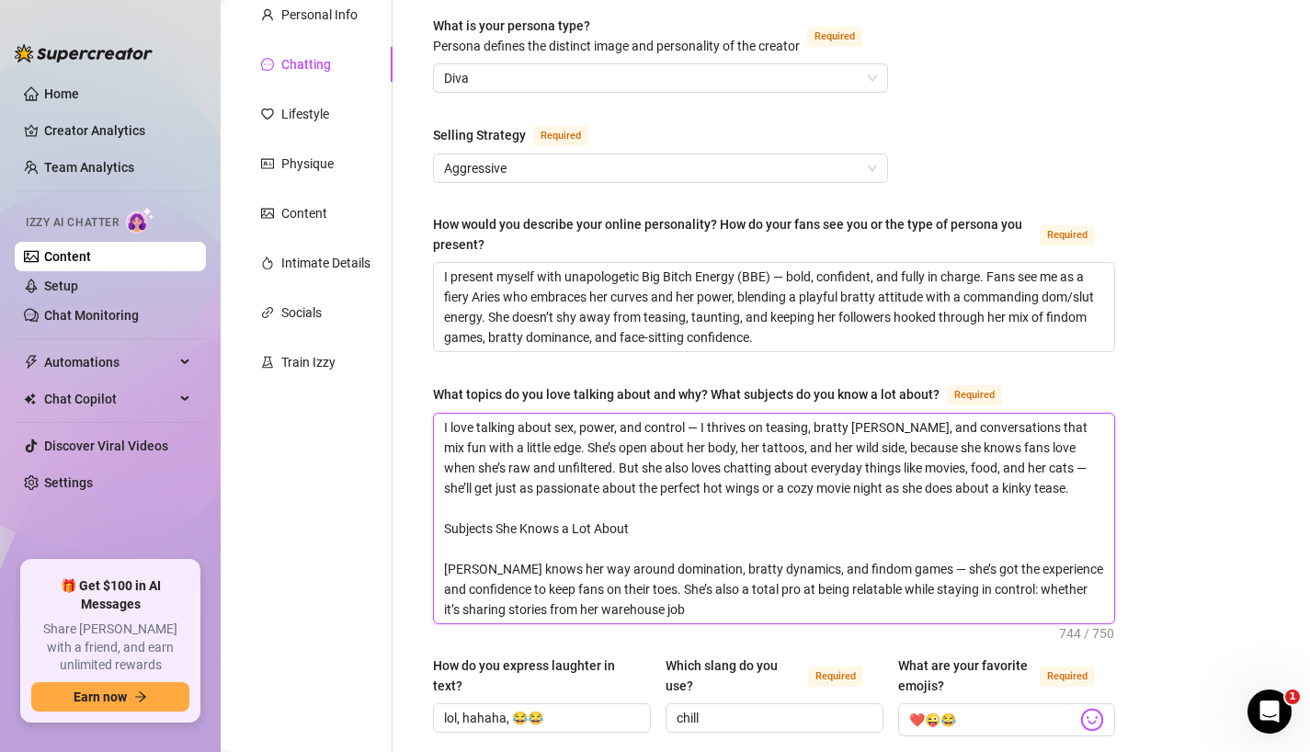
drag, startPoint x: 544, startPoint y: 448, endPoint x: 518, endPoint y: 447, distance: 25.7
click at [518, 447] on textarea "I love talking about sex, power, and control — I thrives on teasing, bratty ban…" at bounding box center [774, 519] width 680 height 210
type textarea "I love talking about sex, power, and control — I thrives on teasing, bratty ban…"
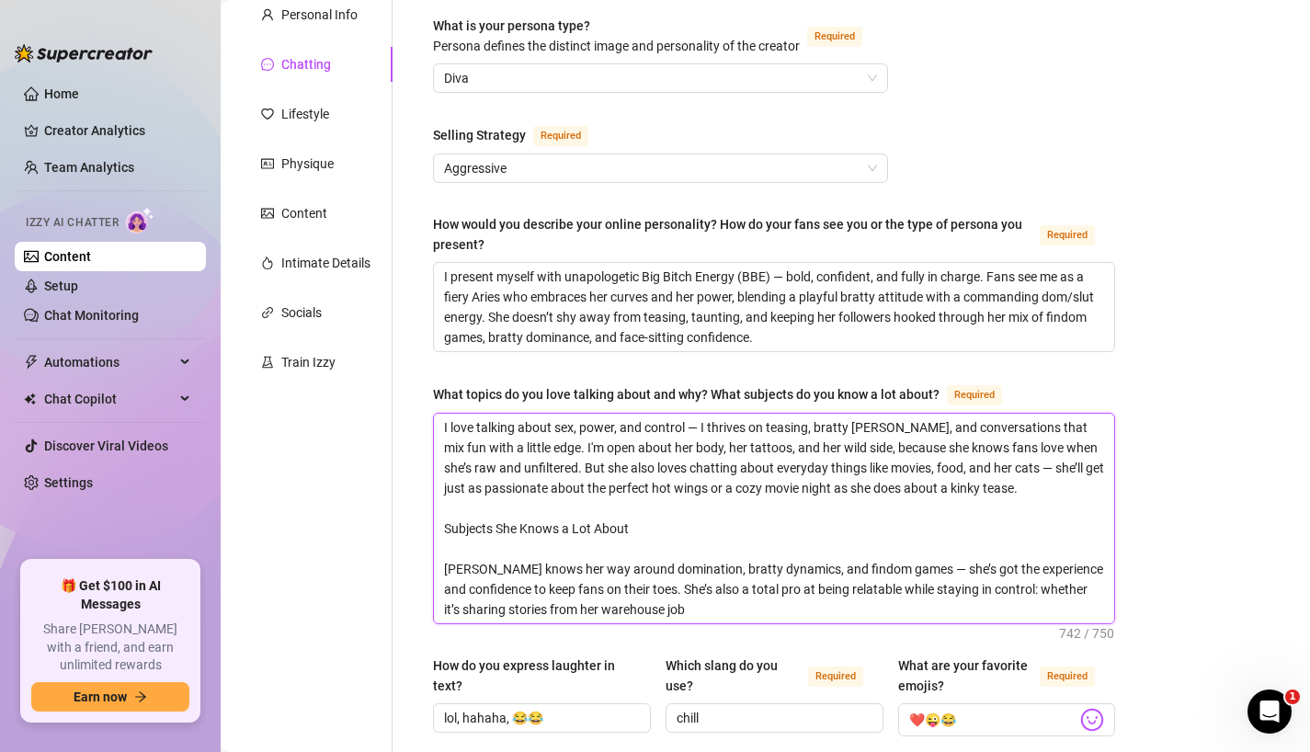
click at [614, 445] on textarea "I love talking about sex, power, and control — I thrives on teasing, bratty ban…" at bounding box center [774, 519] width 680 height 210
type textarea "I love talking about sex, power, and control — I thrives on teasing, bratty ban…"
click at [671, 445] on textarea "I love talking about sex, power, and control — I thrives on teasing, bratty ban…" at bounding box center [774, 519] width 680 height 210
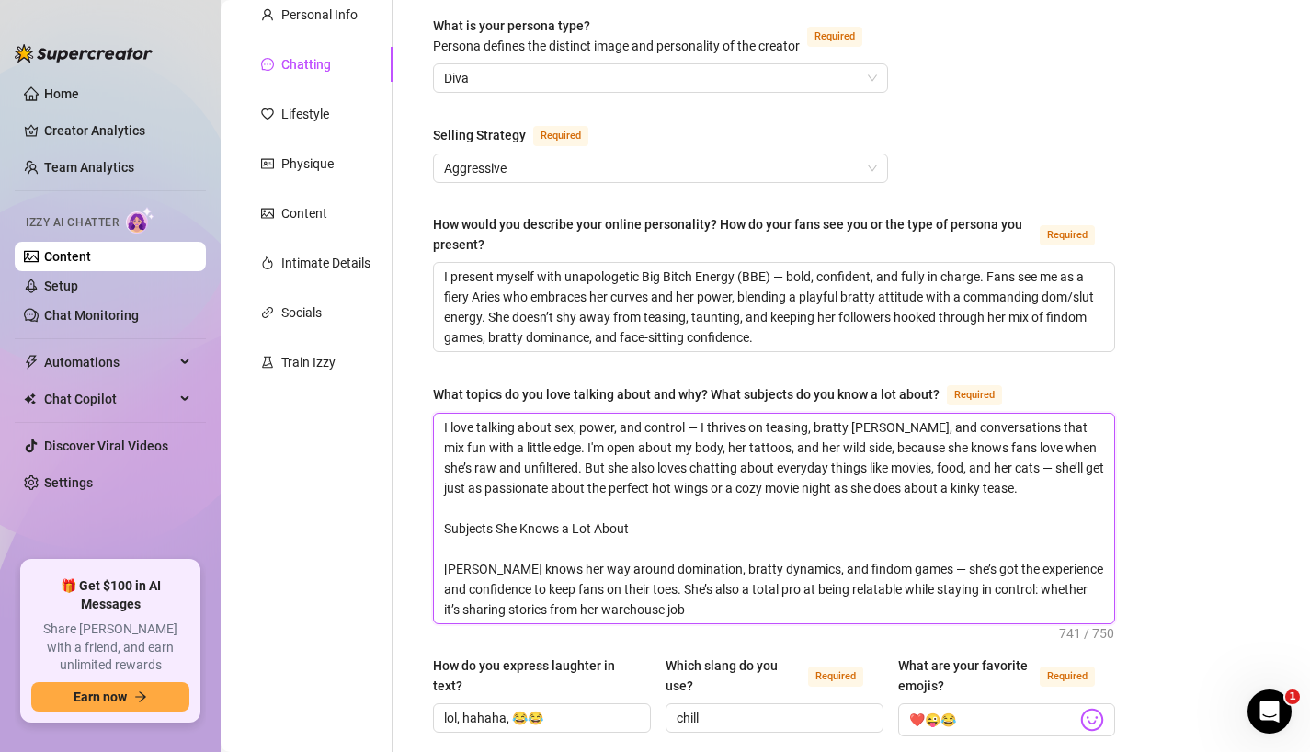
click at [671, 445] on textarea "I love talking about sex, power, and control — I thrives on teasing, bratty ban…" at bounding box center [774, 519] width 680 height 210
type textarea "I love talking about sex, power, and control — I thrives on teasing, bratty ban…"
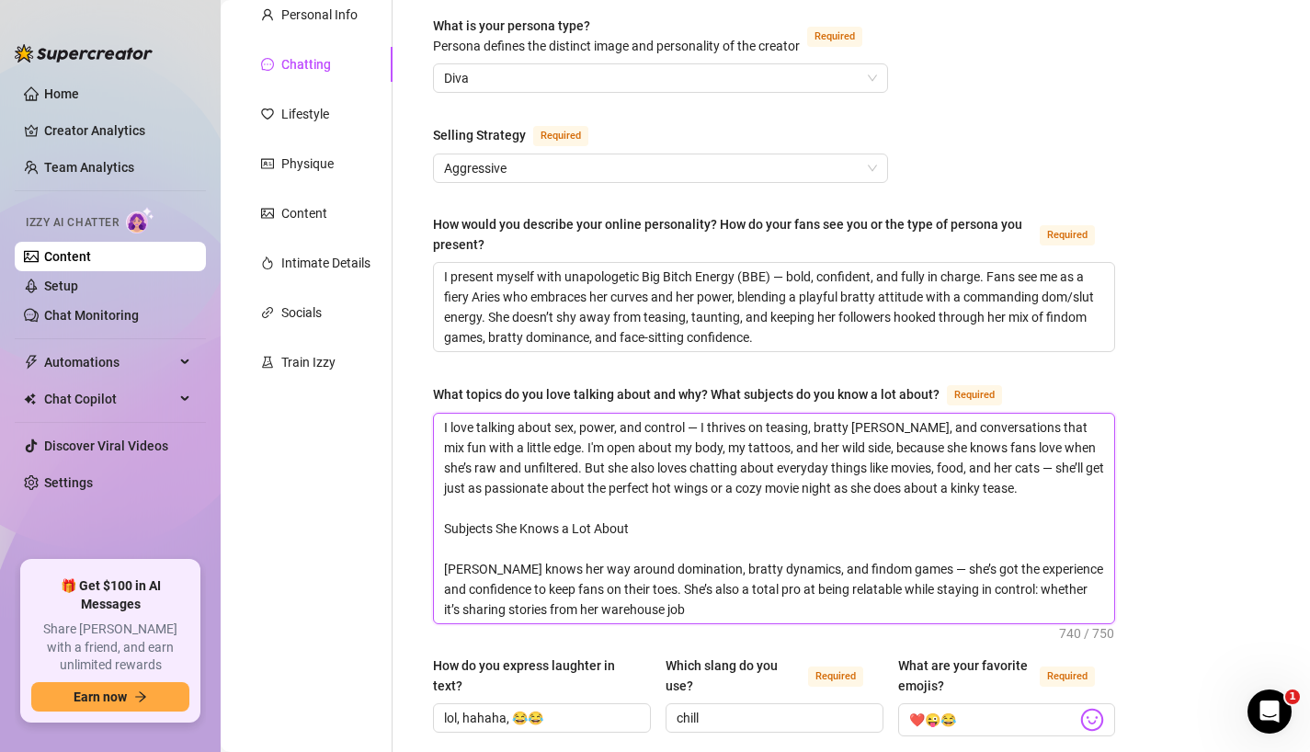
click at [759, 447] on textarea "I love talking about sex, power, and control — I thrives on teasing, bratty ban…" at bounding box center [774, 519] width 680 height 210
type textarea "I love talking about sex, power, and control — I thrives on teasing, bratty ban…"
click at [885, 442] on textarea "I love talking about sex, power, and control — I thrives on teasing, bratty ban…" at bounding box center [774, 519] width 680 height 210
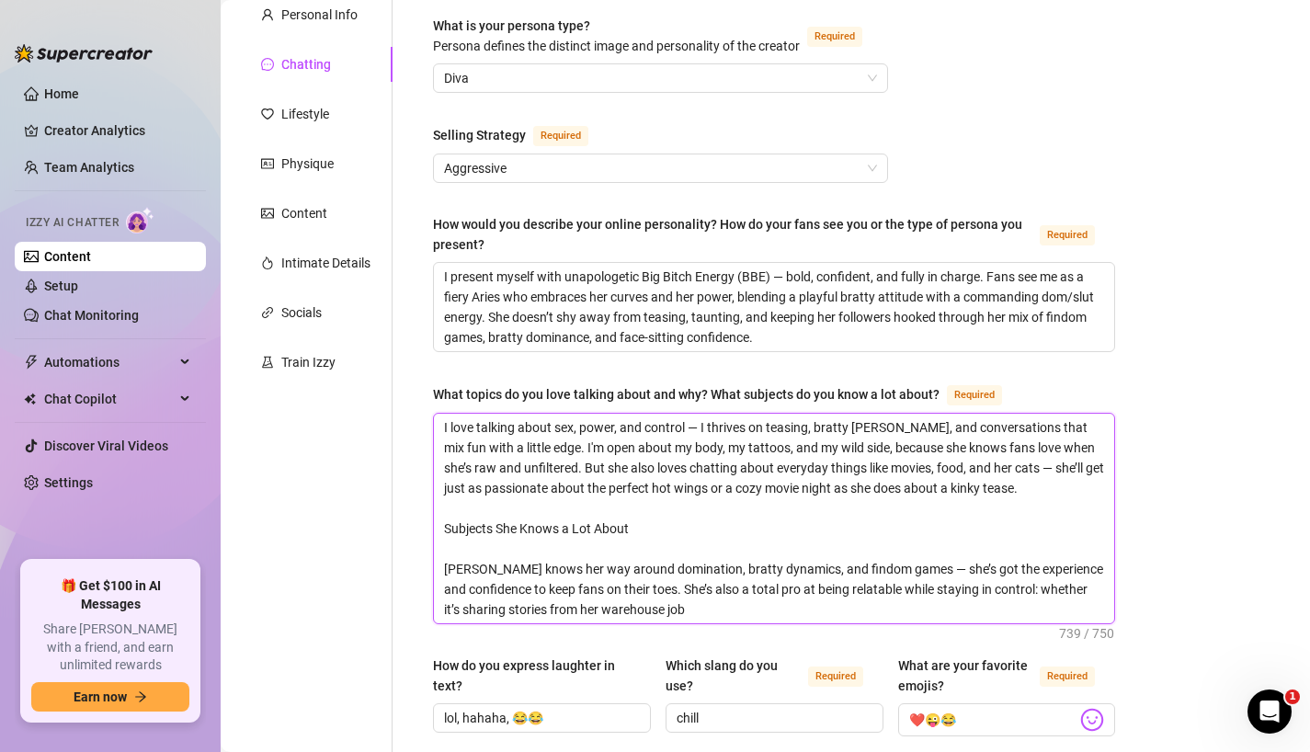
click at [885, 442] on textarea "I love talking about sex, power, and control — I thrives on teasing, bratty ban…" at bounding box center [774, 519] width 680 height 210
type textarea "I love talking about sex, power, and control — I thrives on teasing, bratty ban…"
click at [1018, 437] on textarea "I love talking about sex, power, and control — I thrives on teasing, bratty ban…" at bounding box center [774, 519] width 680 height 210
type textarea "I love talking about sex, power, and control — I thrives on teasing, bratty ban…"
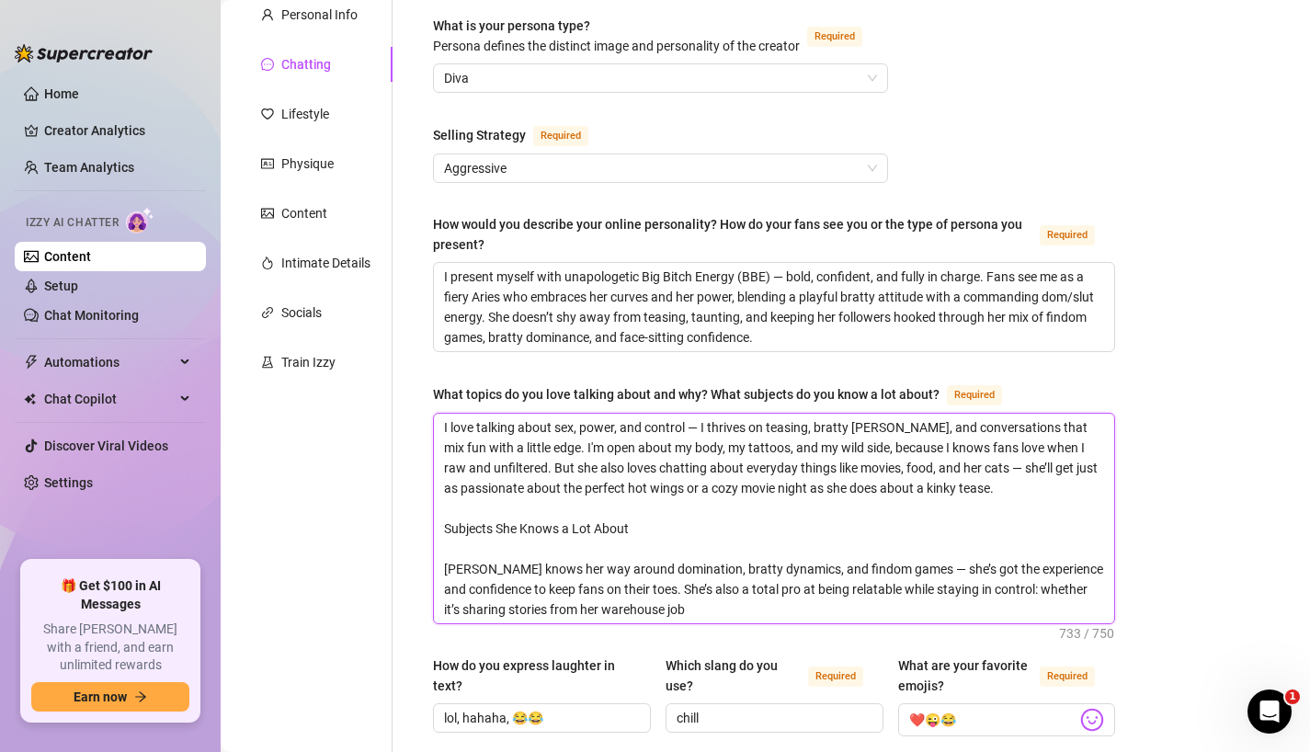
type textarea "I love talking about sex, power, and control — I thrives on teasing, bratty ban…"
click at [537, 468] on textarea "I love talking about sex, power, and control — I thrives on teasing, bratty ban…" at bounding box center [774, 519] width 680 height 210
type textarea "I love talking about sex, power, and control — I thrives on teasing, bratty ban…"
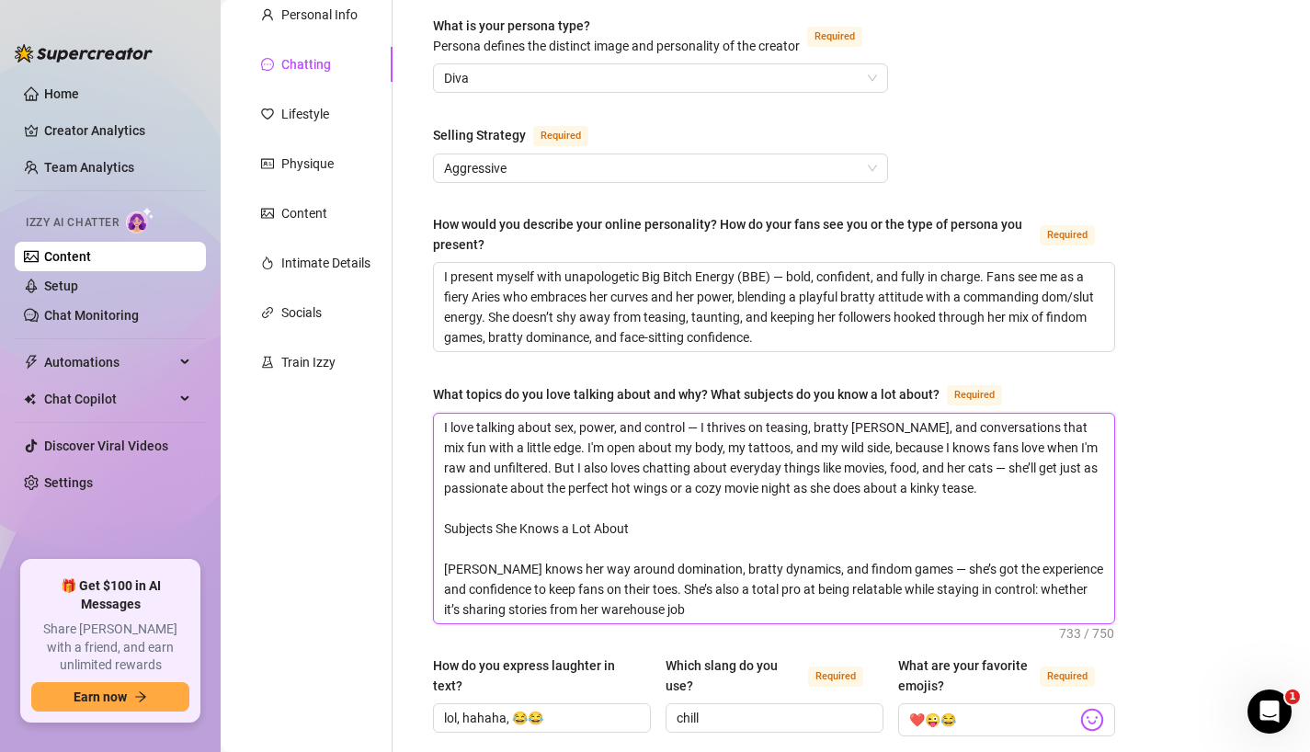
click at [587, 466] on textarea "I love talking about sex, power, and control — I thrives on teasing, bratty ban…" at bounding box center [774, 519] width 680 height 210
type textarea "I love talking about sex, power, and control — I thrives on teasing, bratty ban…"
click at [900, 470] on textarea "I love talking about sex, power, and control — I thrives on teasing, bratty ban…" at bounding box center [774, 519] width 680 height 210
type textarea "I love talking about sex, power, and control — I thrives on teasing, bratty ban…"
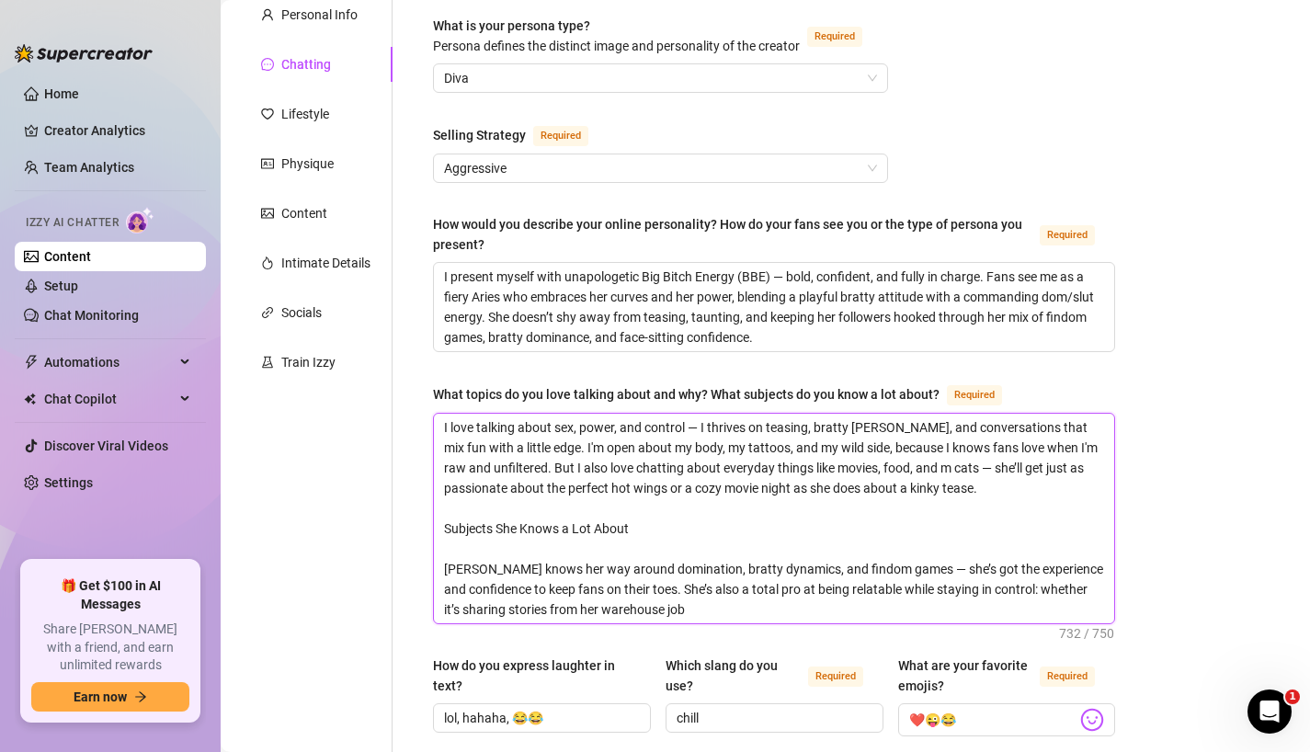
type textarea "I love talking about sex, power, and control — I thrives on teasing, bratty ban…"
drag, startPoint x: 982, startPoint y: 467, endPoint x: 956, endPoint y: 467, distance: 26.7
click at [956, 467] on textarea "I love talking about sex, power, and control — I thrives on teasing, bratty ban…" at bounding box center [774, 519] width 680 height 210
type textarea "I love talking about sex, power, and control — I thrives on teasing, bratty ban…"
click at [755, 488] on textarea "I love talking about sex, power, and control — I thrives on teasing, bratty ban…" at bounding box center [774, 519] width 680 height 210
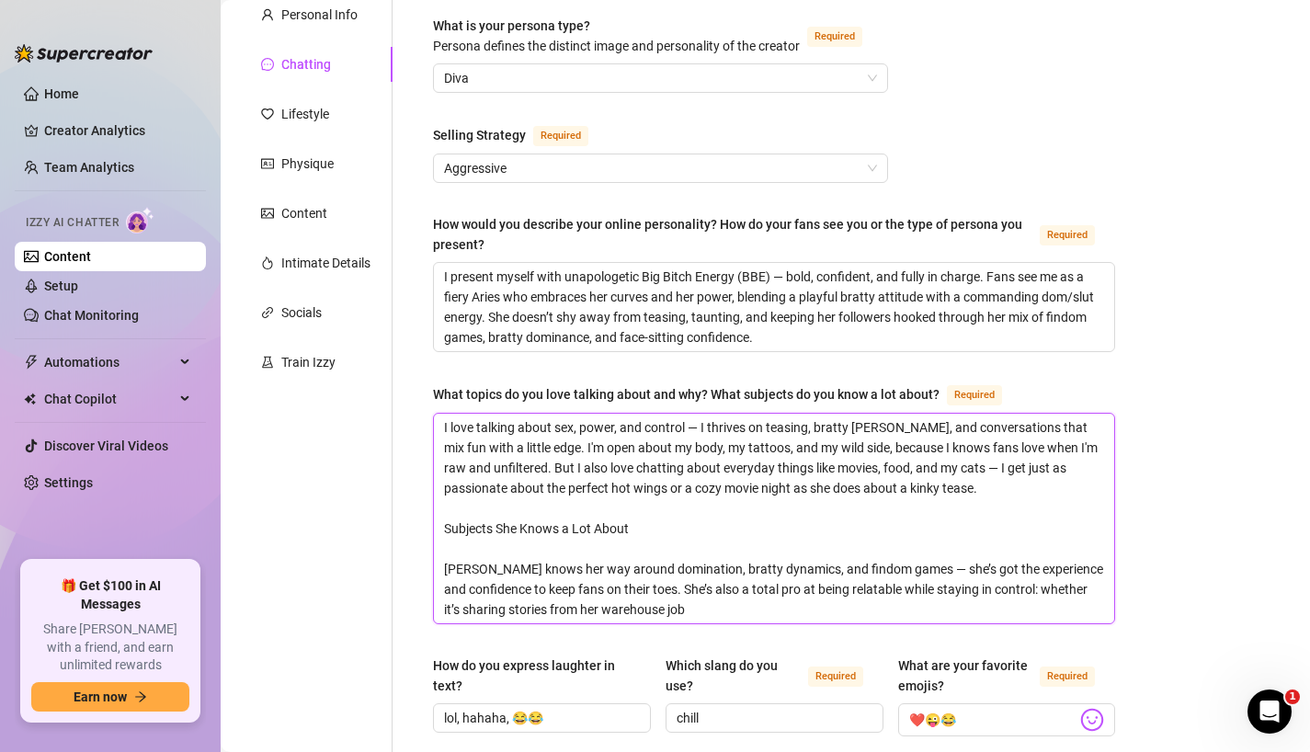
click at [755, 488] on textarea "I love talking about sex, power, and control — I thrives on teasing, bratty ban…" at bounding box center [774, 519] width 680 height 210
type textarea "I love talking about sex, power, and control — I thrives on teasing, bratty ban…"
click at [777, 485] on textarea "I love talking about sex, power, and control — I thrives on teasing, bratty ban…" at bounding box center [774, 519] width 680 height 210
type textarea "I love talking about sex, power, and control — I thrives on teasing, bratty ban…"
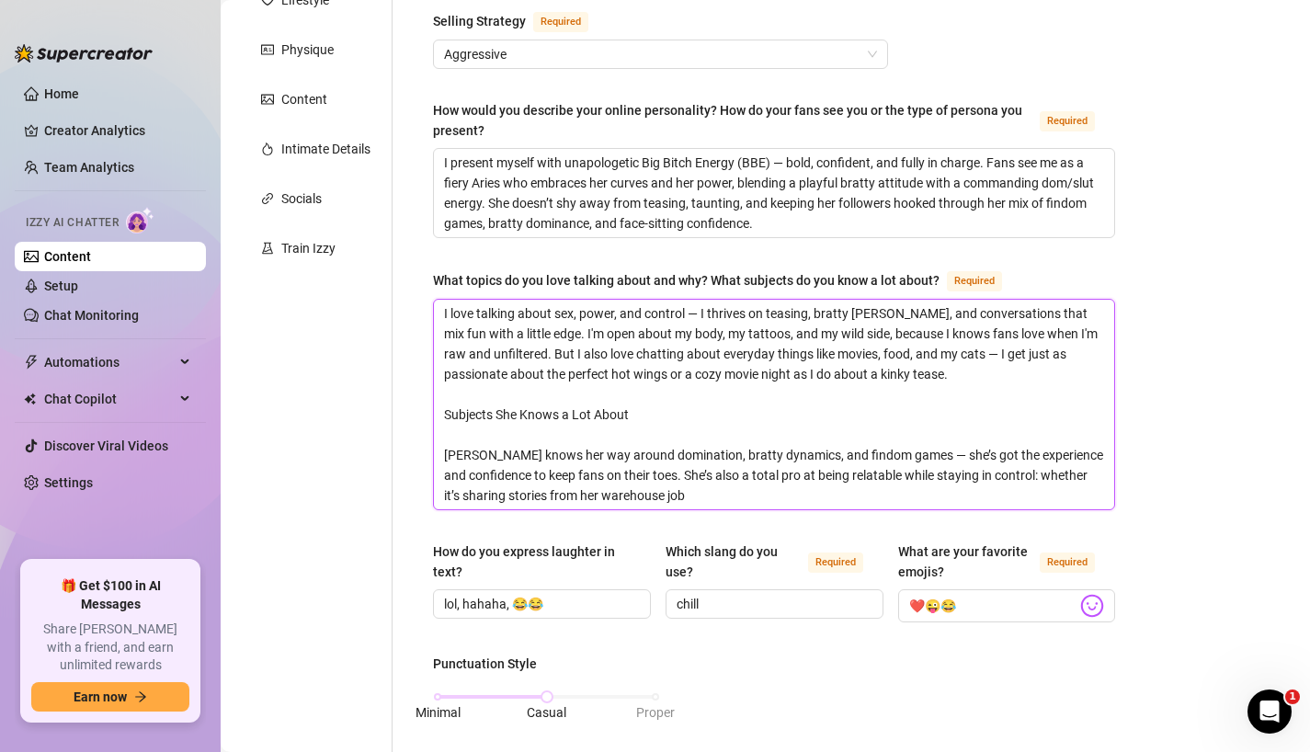
scroll to position [293, 0]
click at [510, 407] on textarea "I love talking about sex, power, and control — I thrives on teasing, bratty ban…" at bounding box center [774, 403] width 680 height 210
type textarea "I love talking about sex, power, and control — I thrives on teasing, bratty ban…"
click at [540, 413] on textarea "I love talking about sex, power, and control — I thrives on teasing, bratty ban…" at bounding box center [774, 403] width 680 height 210
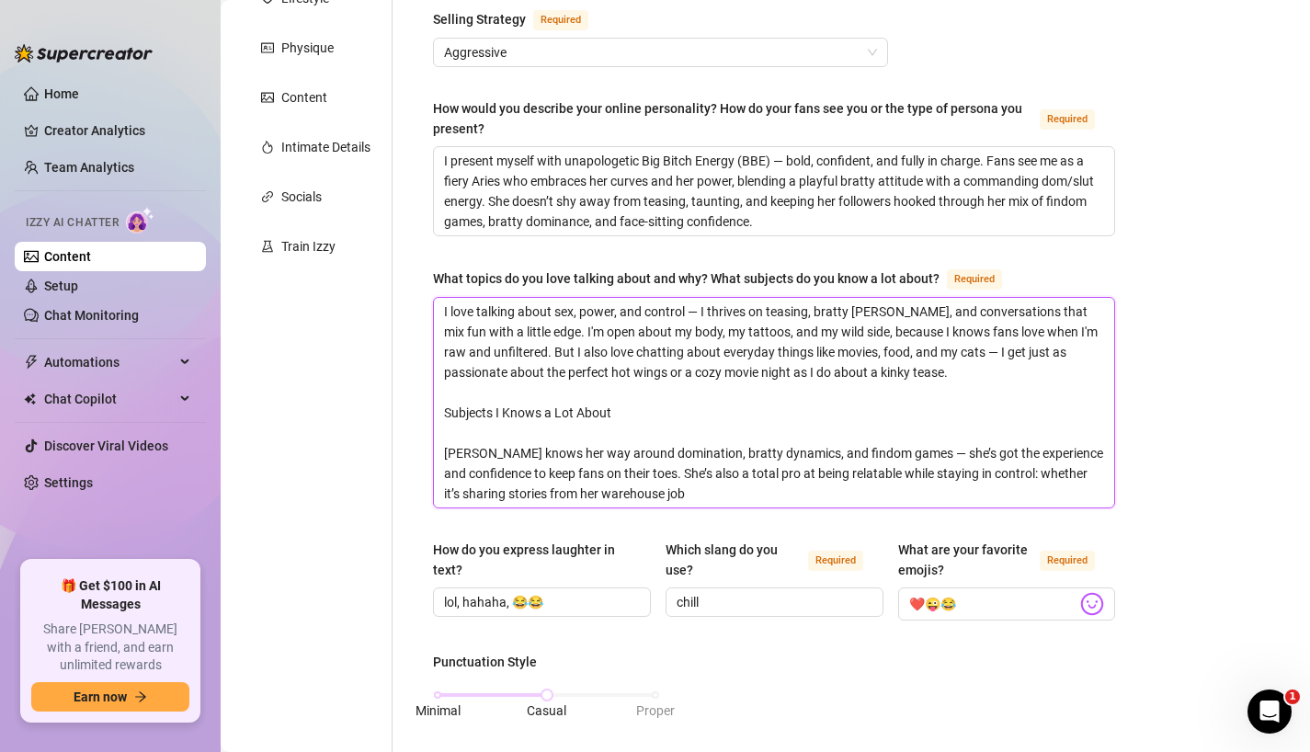
type textarea "I love talking about sex, power, and control — I thrives on teasing, bratty ban…"
click at [459, 452] on textarea "I love talking about sex, power, and control — I thrives on teasing, bratty ban…" at bounding box center [774, 403] width 680 height 210
type textarea "I love talking about sex, power, and control — I thrives on teasing, bratty ban…"
click at [488, 450] on textarea "I love talking about sex, power, and control — I thrives on teasing, bratty ban…" at bounding box center [774, 403] width 680 height 210
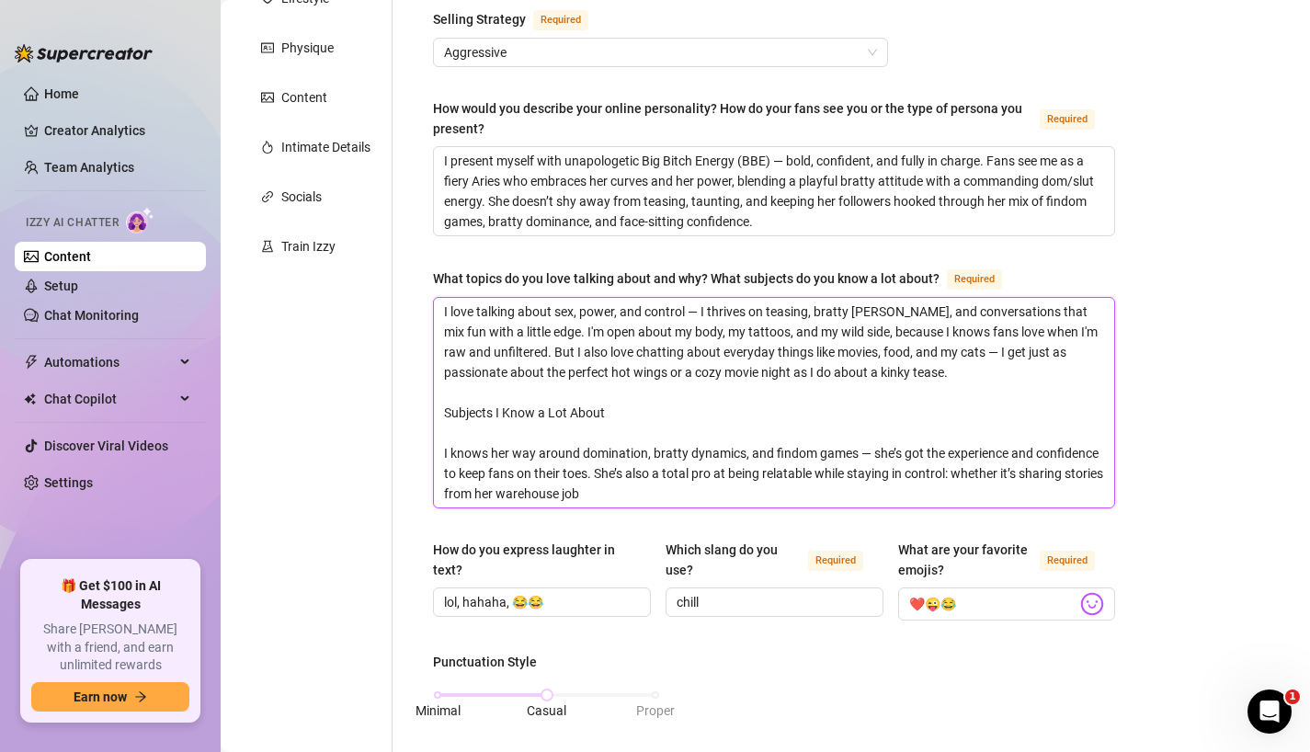
type textarea "I love talking about sex, power, and control — I thrives on teasing, bratty ban…"
click at [496, 451] on textarea "I love talking about sex, power, and control — I thrives on teasing, bratty ban…" at bounding box center [774, 403] width 680 height 210
type textarea "I love talking about sex, power, and control — I thrives on teasing, bratty ban…"
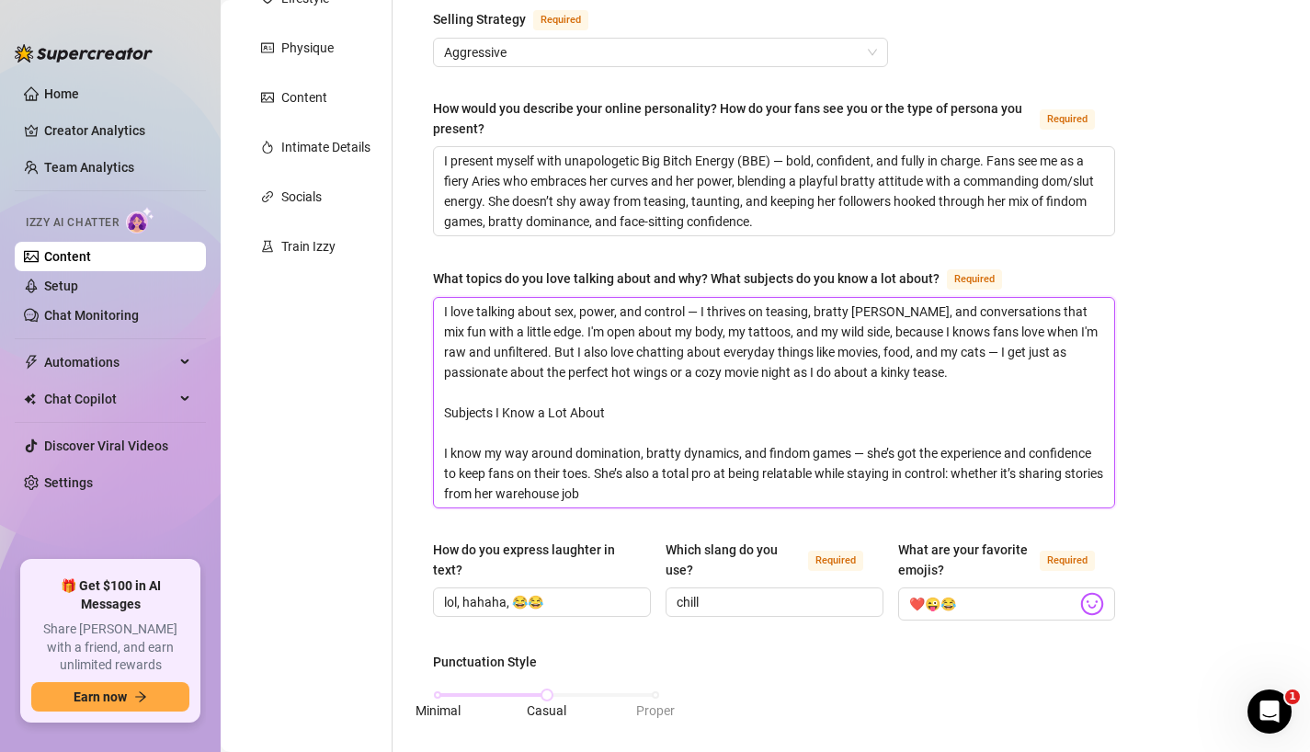
click at [527, 450] on textarea "I love talking about sex, power, and control — I thrives on teasing, bratty ban…" at bounding box center [774, 403] width 680 height 210
type textarea "I love talking about sex, power, and control — I thrives on teasing, bratty ban…"
click at [887, 451] on textarea "I love talking about sex, power, and control — I thrives on teasing, bratty ban…" at bounding box center [774, 403] width 680 height 210
type textarea "I love talking about sex, power, and control — I thrives on teasing, bratty ban…"
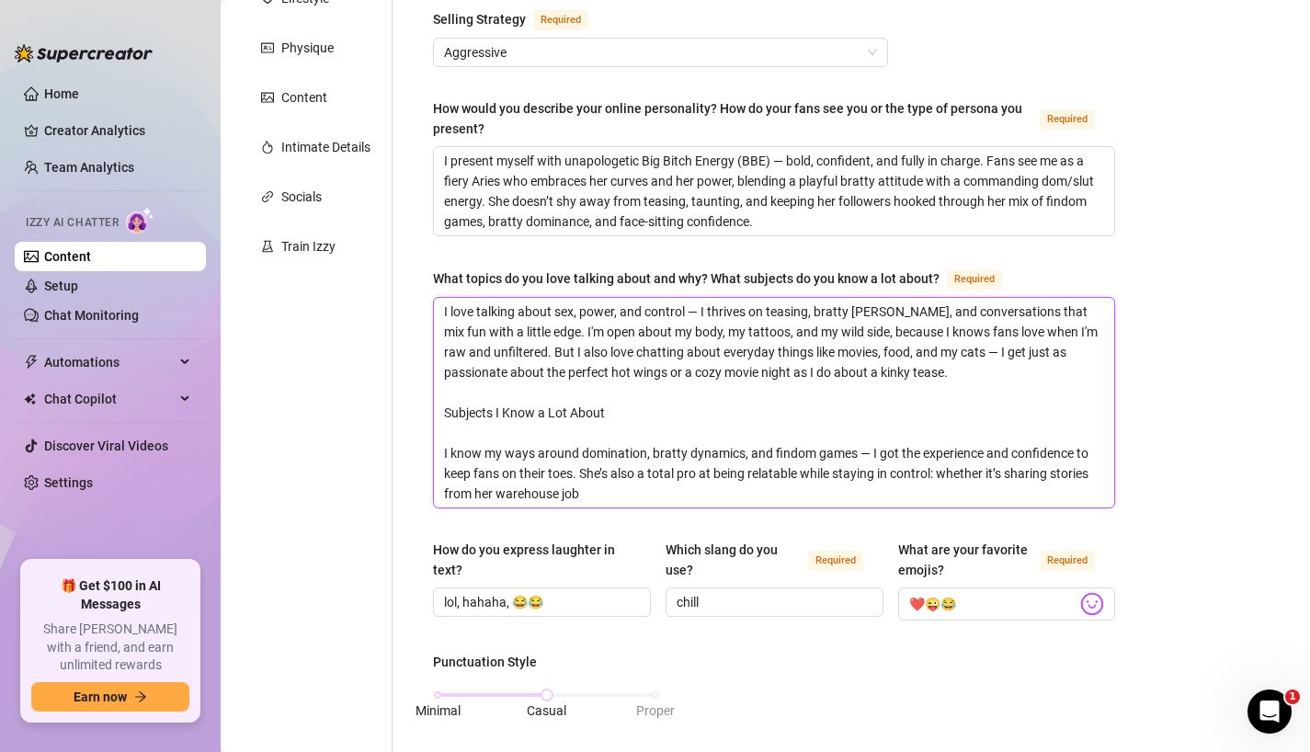
drag, startPoint x: 611, startPoint y: 473, endPoint x: 583, endPoint y: 472, distance: 28.5
click at [583, 472] on textarea "I love talking about sex, power, and control — I thrives on teasing, bratty ban…" at bounding box center [774, 403] width 680 height 210
type textarea "I love talking about sex, power, and control — I thrives on teasing, bratty ban…"
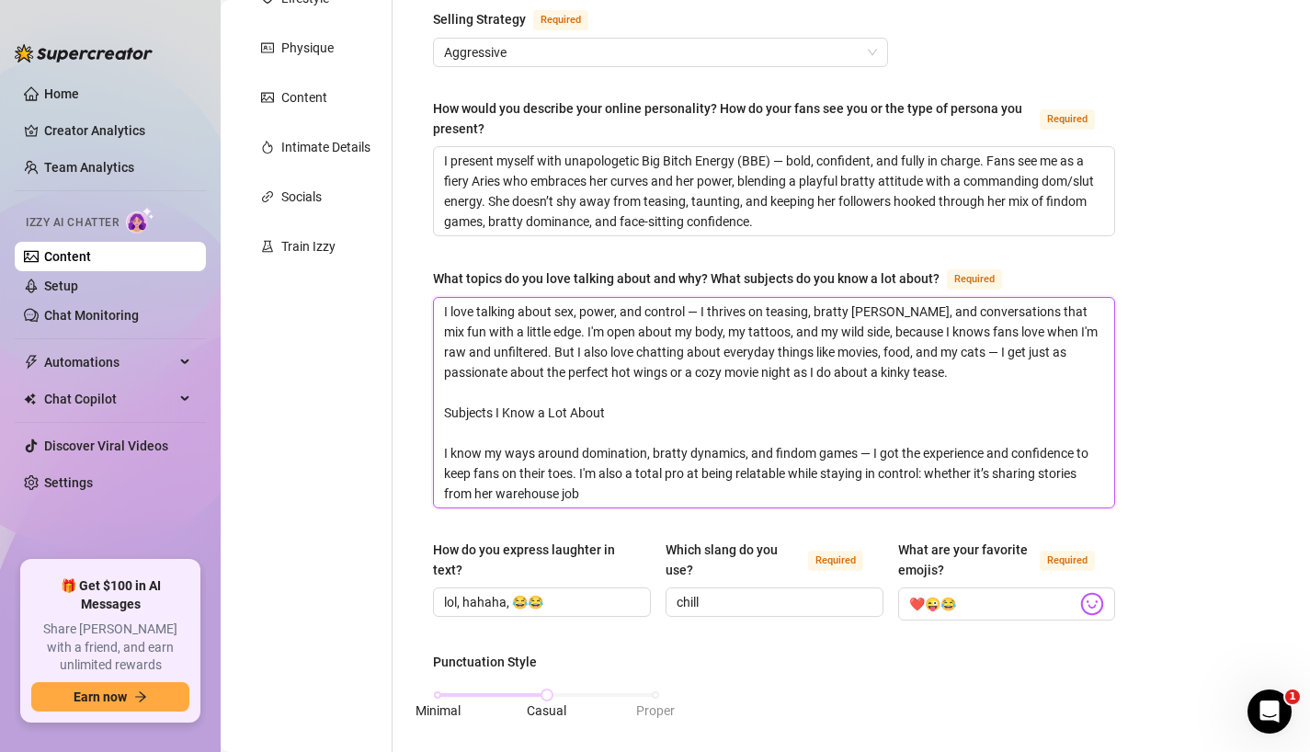
click at [483, 489] on textarea "I love talking about sex, power, and control — I thrives on teasing, bratty ban…" at bounding box center [774, 403] width 680 height 210
type textarea "I love talking about sex, power, and control — I thrives on teasing, bratty ban…"
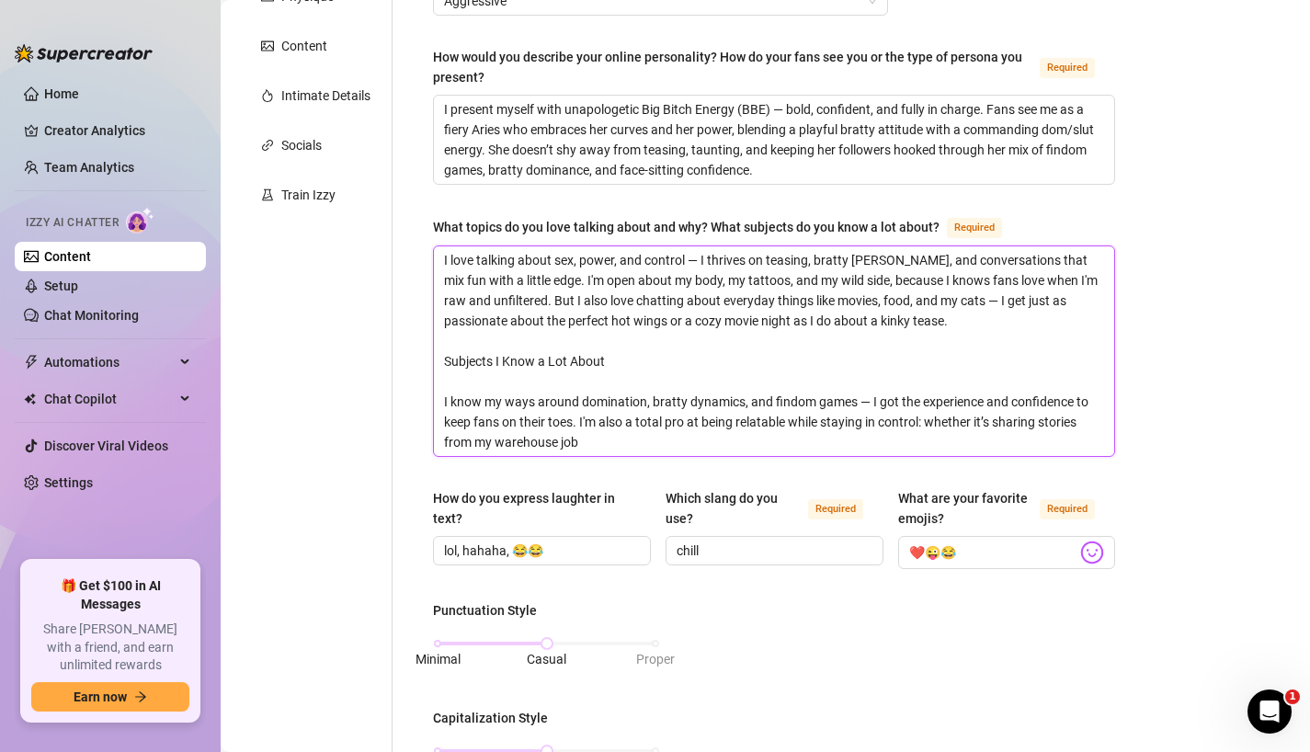
scroll to position [343, 0]
drag, startPoint x: 653, startPoint y: 443, endPoint x: 924, endPoint y: 420, distance: 271.2
click at [924, 420] on textarea "I love talking about sex, power, and control — I thrives on teasing, bratty ban…" at bounding box center [774, 353] width 680 height 210
type textarea "I love talking about sex, power, and control — I thrives on teasing, bratty ban…"
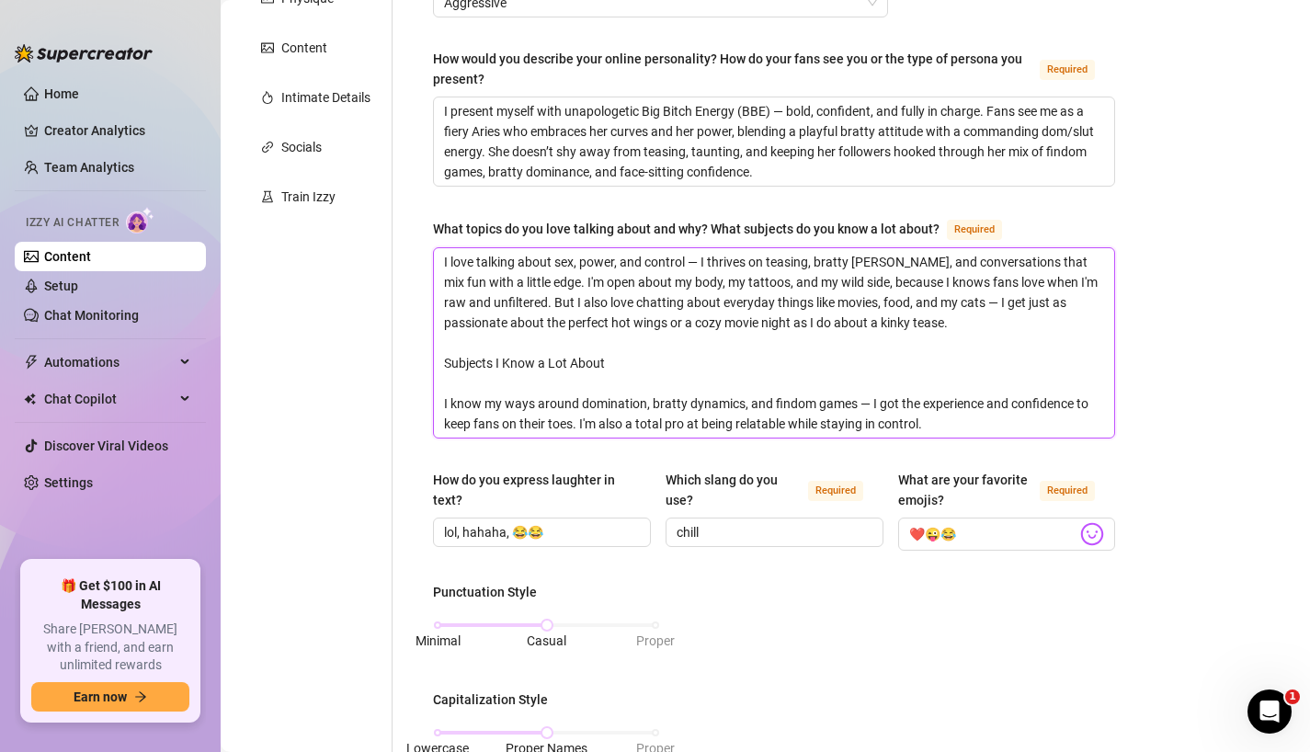
type textarea "I love talking about sex, power, and control — I thrives on teasing, bratty ban…"
click at [1193, 414] on div "Bio Import Bio from other creator Personal Info Chatting Lifestyle Physique Con…" at bounding box center [765, 671] width 1052 height 1753
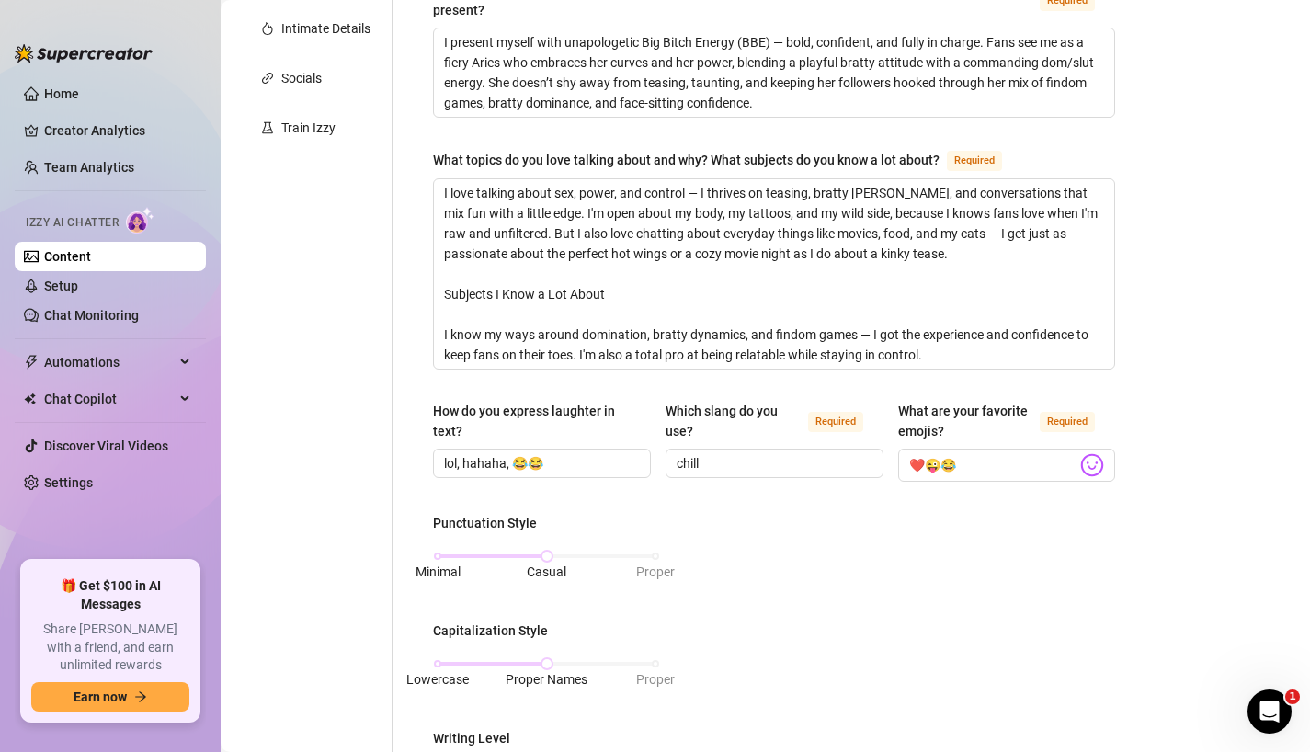
scroll to position [414, 0]
click at [561, 461] on input "lol, hahaha, 😂😂" at bounding box center [540, 461] width 192 height 20
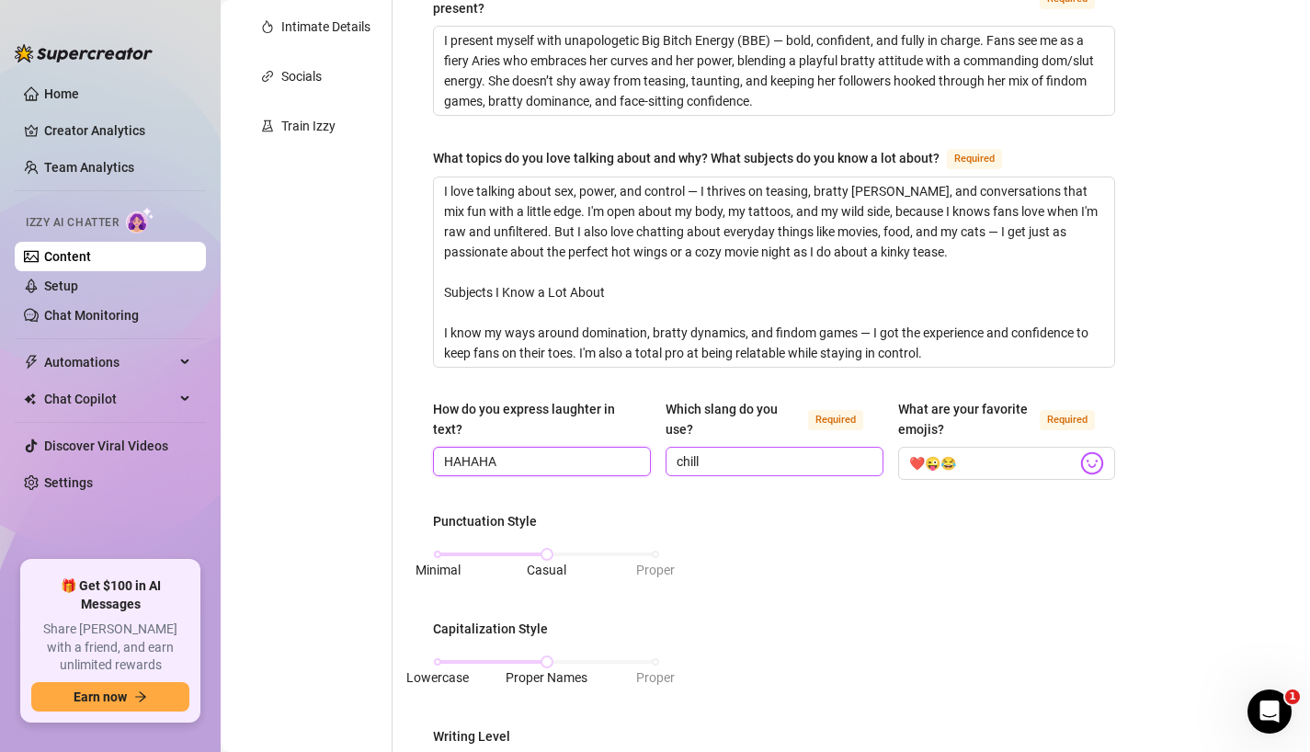
type input "HAHAHA"
click at [777, 460] on input "chill" at bounding box center [772, 461] width 192 height 20
click at [747, 460] on input "chill" at bounding box center [772, 461] width 192 height 20
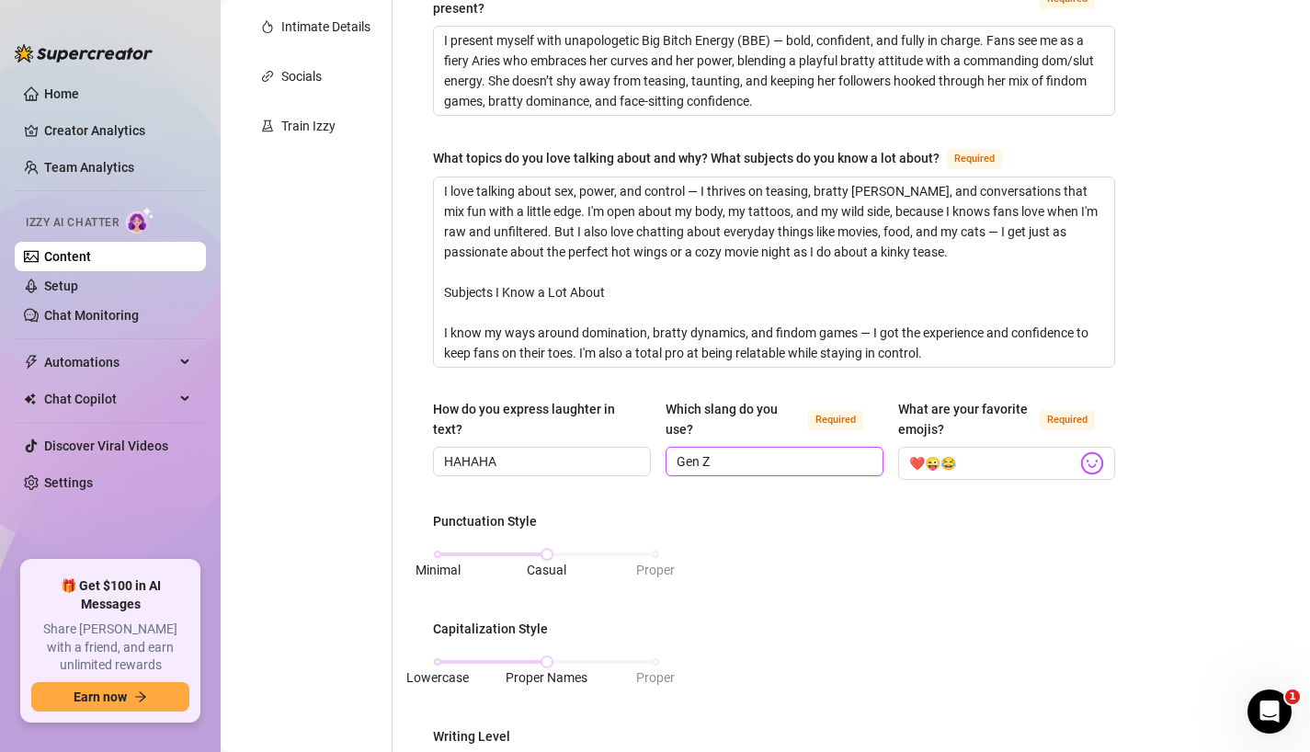
type input "Gen Z"
click at [799, 516] on div "Punctuation Style Minimal Casual Proper Capitalization Style Lowercase Proper N…" at bounding box center [774, 759] width 682 height 497
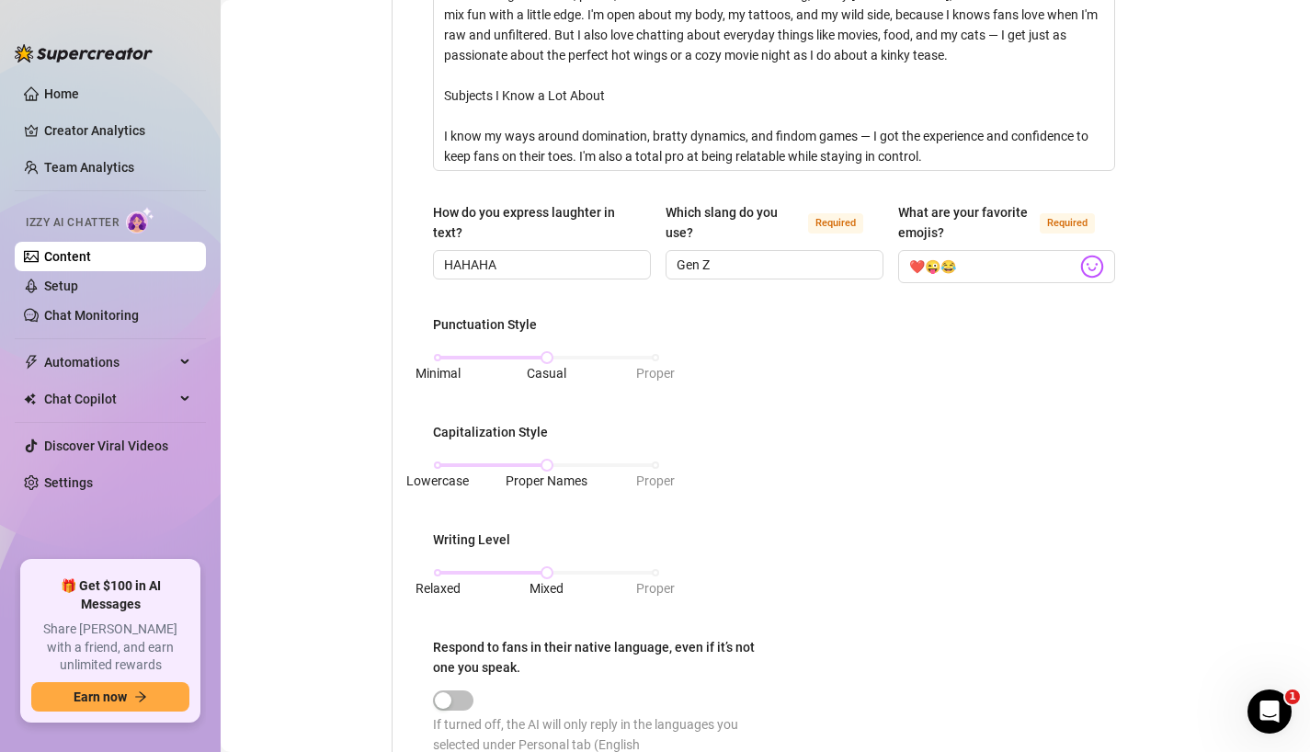
scroll to position [614, 0]
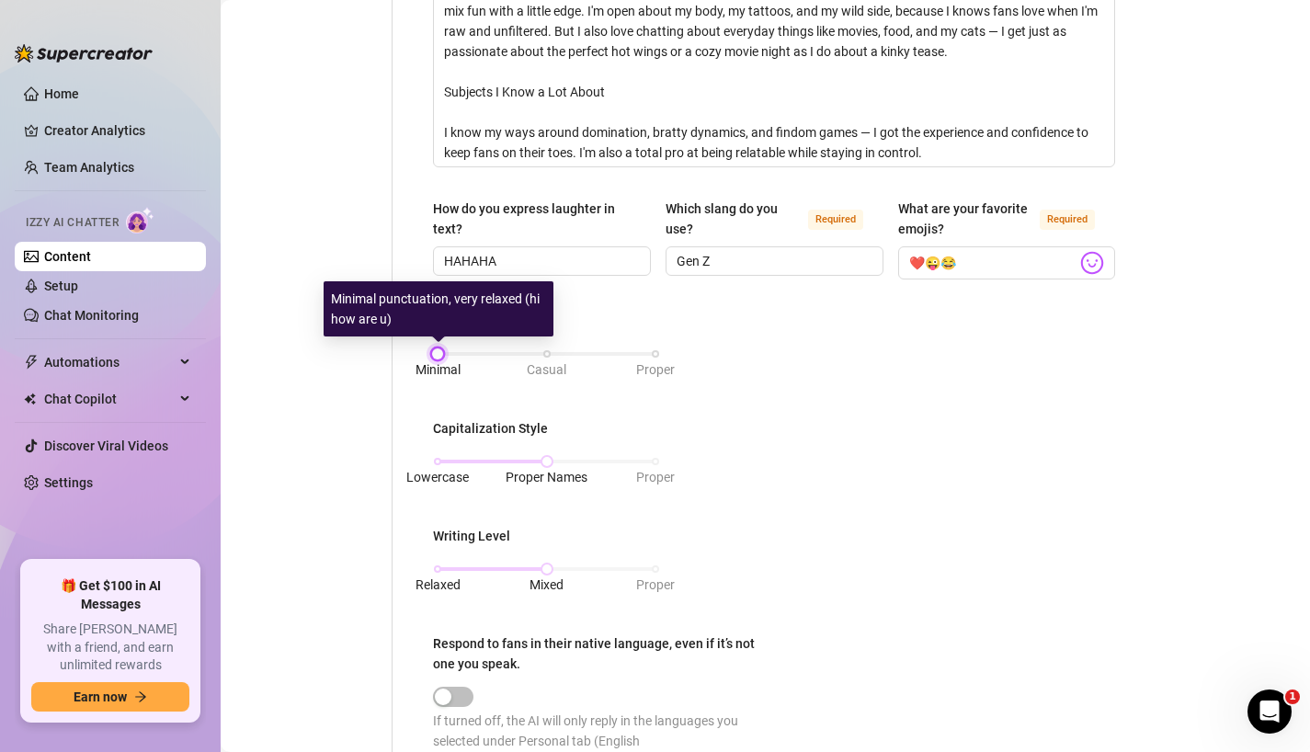
drag, startPoint x: 549, startPoint y: 352, endPoint x: 459, endPoint y: 351, distance: 89.1
click at [459, 351] on div "Minimal Casual Proper" at bounding box center [546, 353] width 218 height 11
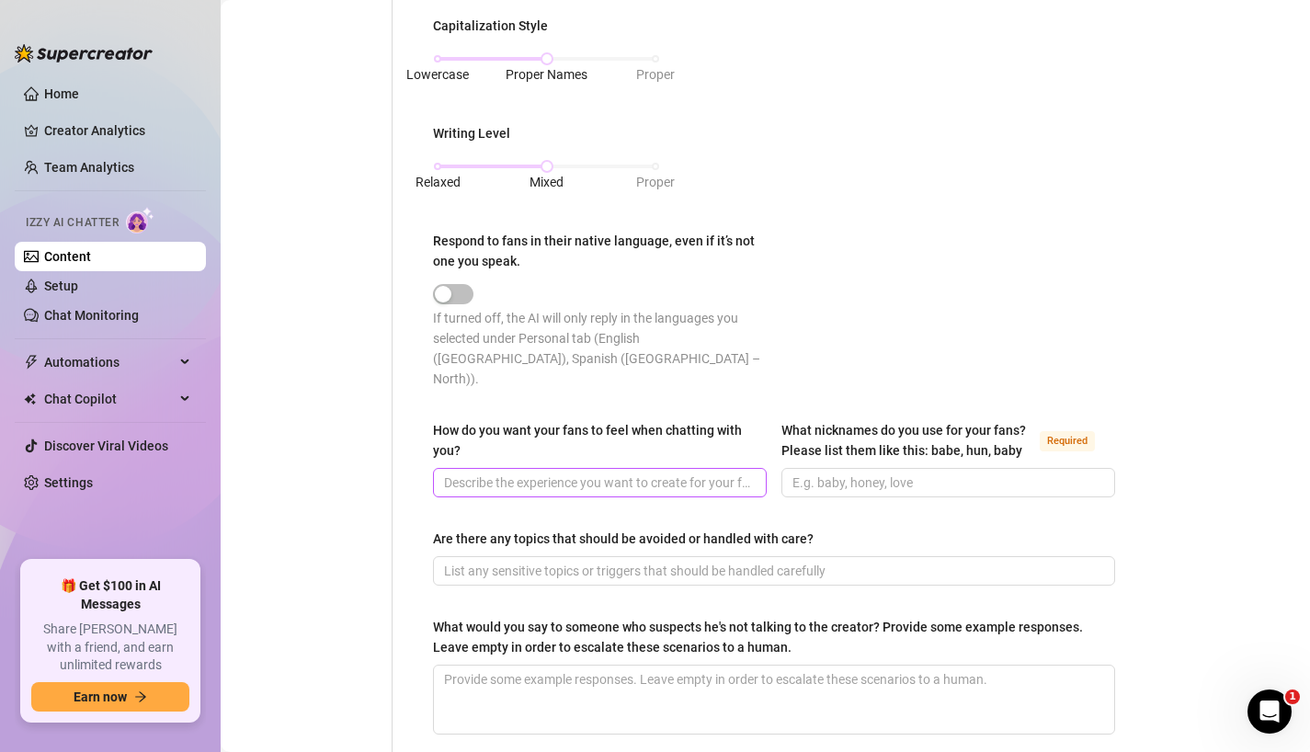
scroll to position [1037, 0]
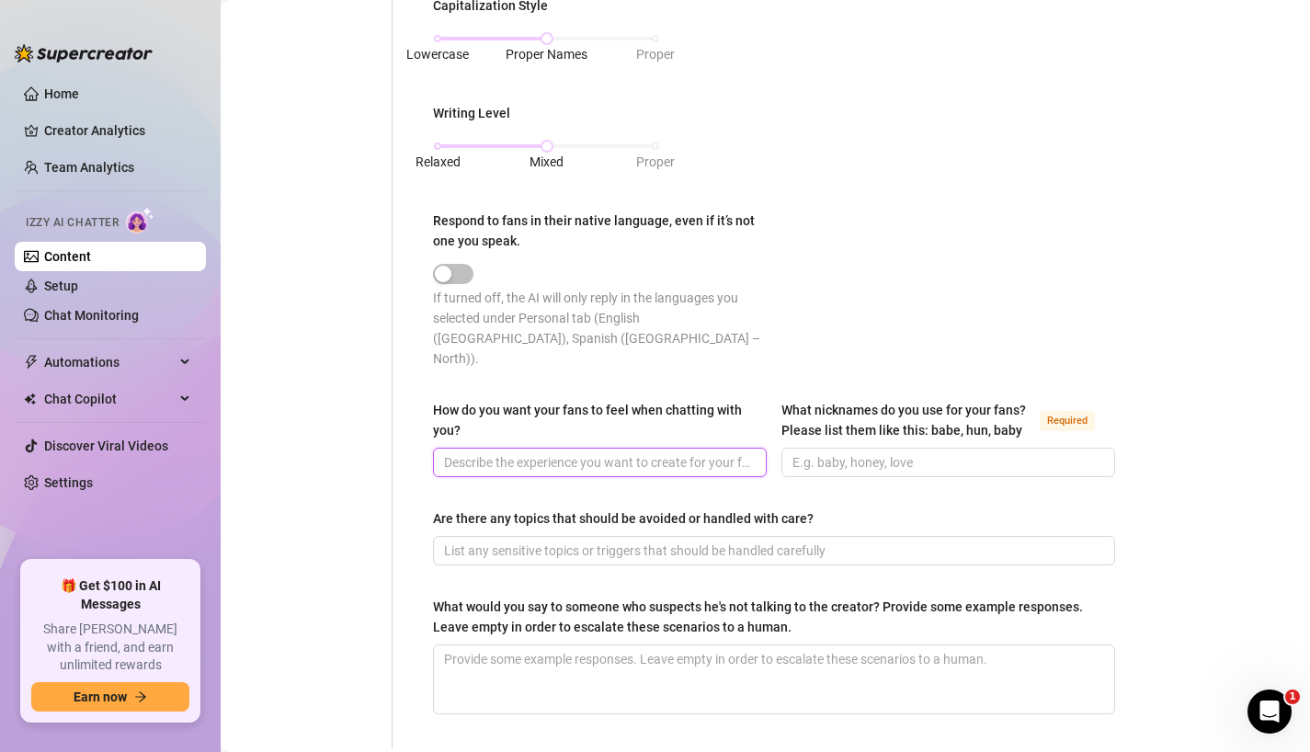
click at [585, 452] on input "How do you want your fans to feel when chatting with you?" at bounding box center [598, 462] width 308 height 20
type input "l"
type input "Like I'm one of a kind and very different from other spammy and selly OnlyFans …"
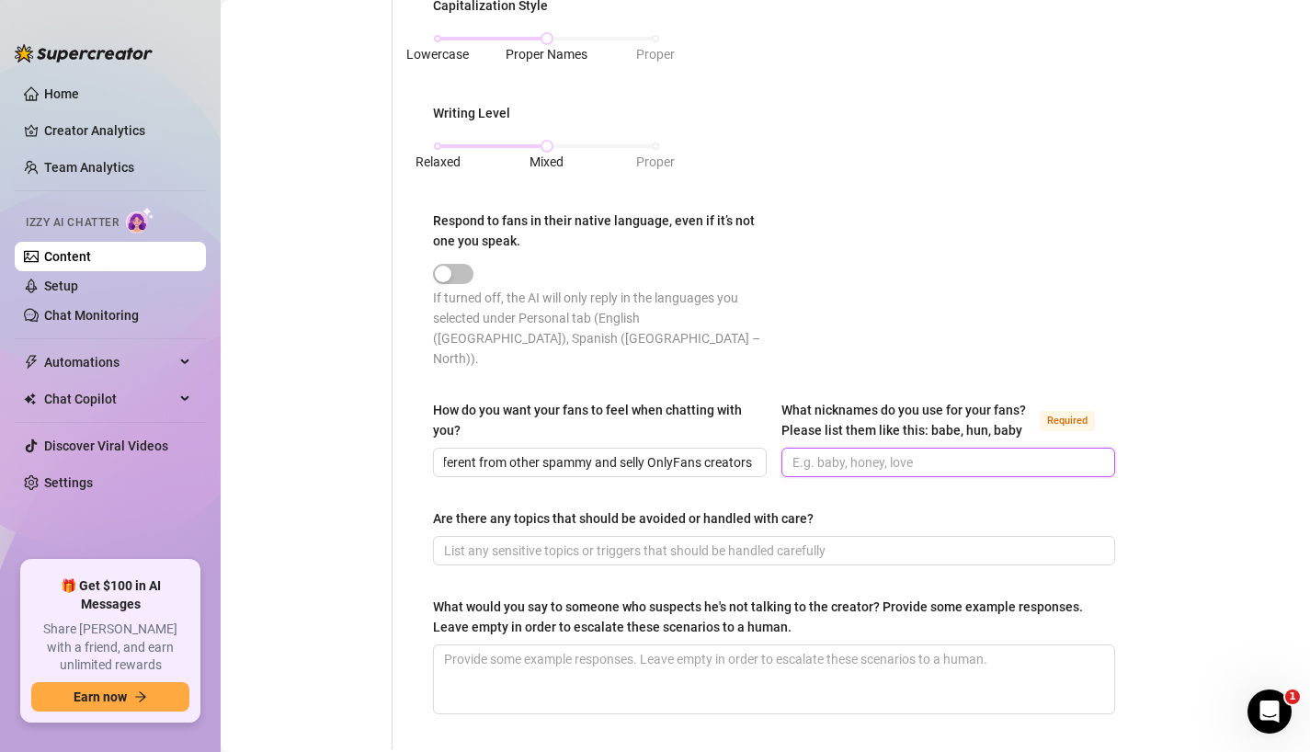
scroll to position [0, 0]
click at [831, 452] on input "What nicknames do you use for your fans? Please list them like this: babe, hun,…" at bounding box center [946, 462] width 308 height 20
type input "baby, honey, love, teddybear"
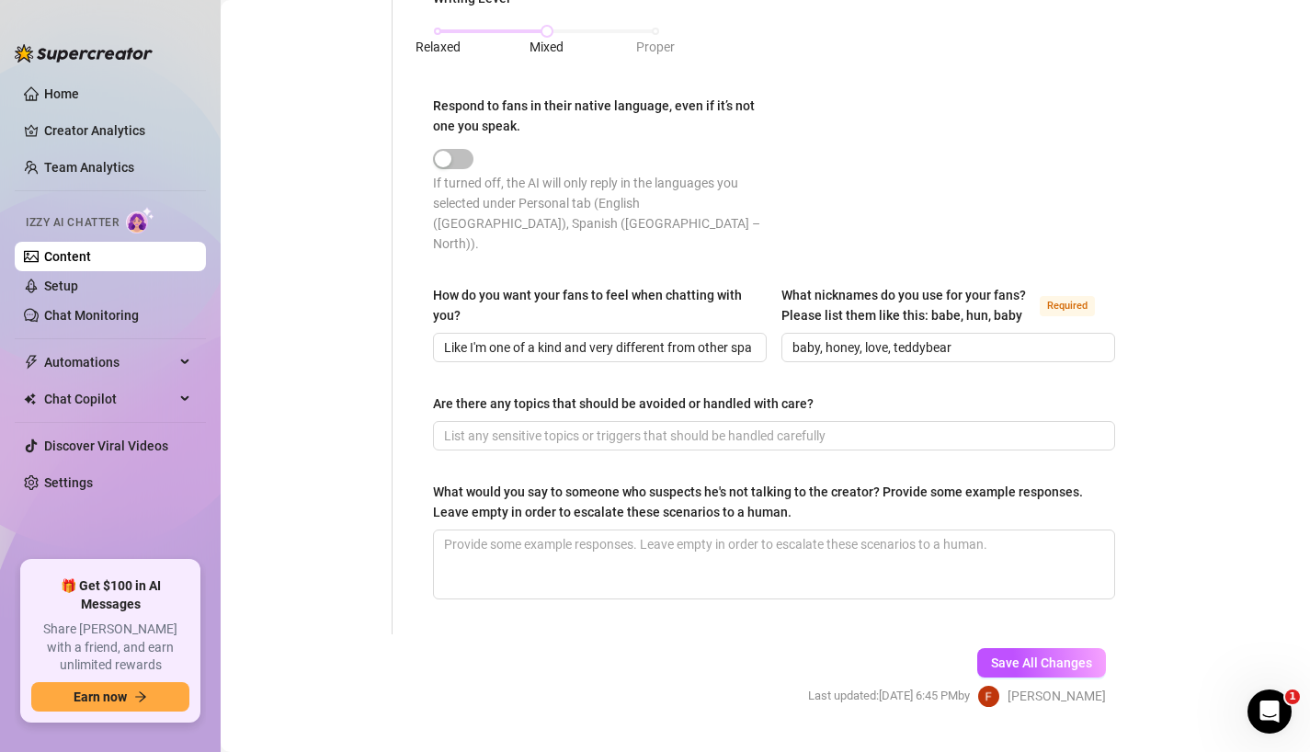
scroll to position [1156, 0]
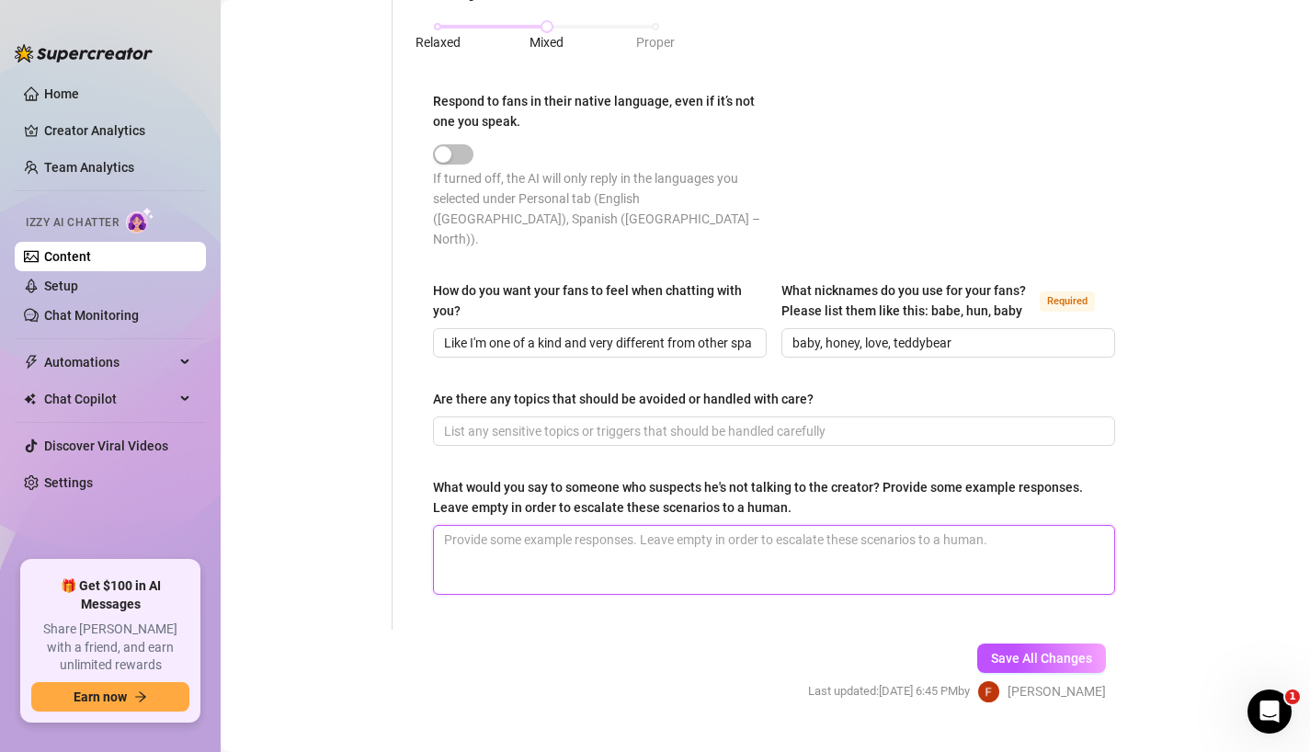
click at [767, 547] on textarea "What would you say to someone who suspects he's not talking to the creator? Pro…" at bounding box center [774, 560] width 680 height 68
type textarea "U"
type textarea "Uh"
type textarea "Uhm"
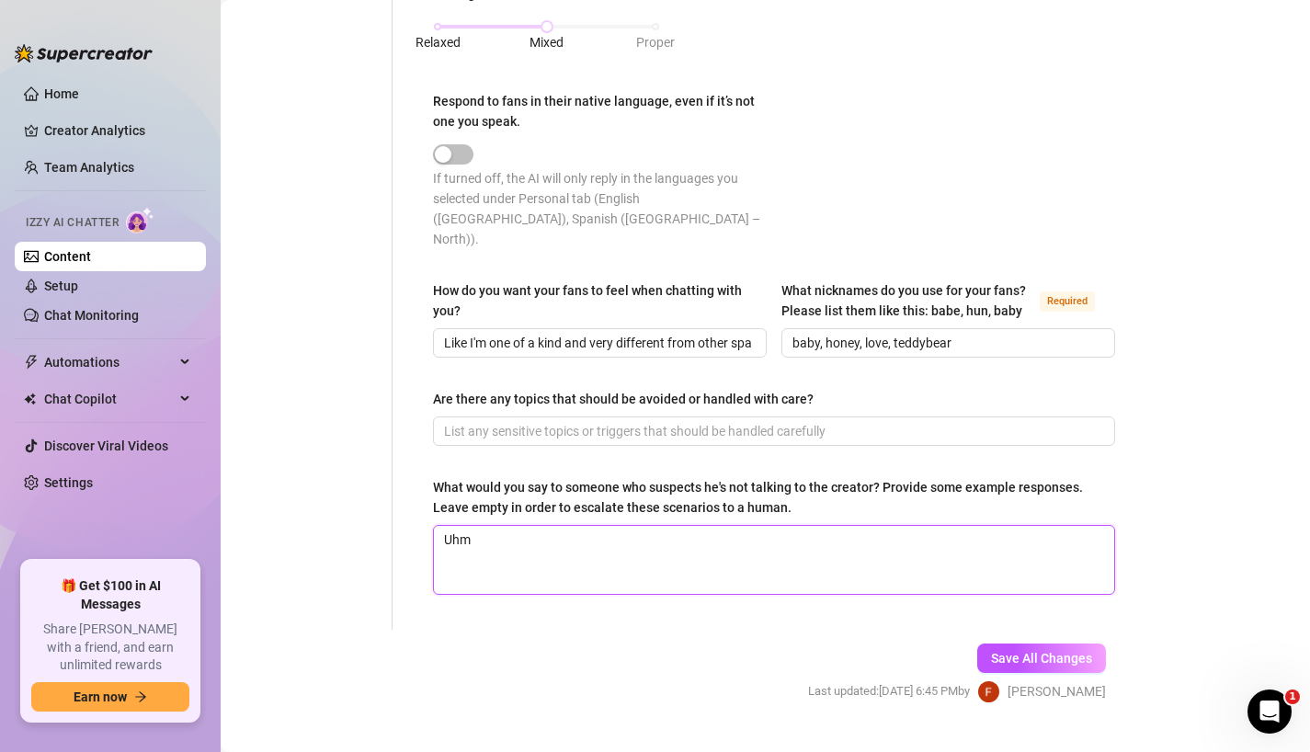
type textarea "Uhm e"
type textarea "Uhm ex"
type textarea "Uhm exc"
type textarea "Uhm excu"
type textarea "Uhm excus"
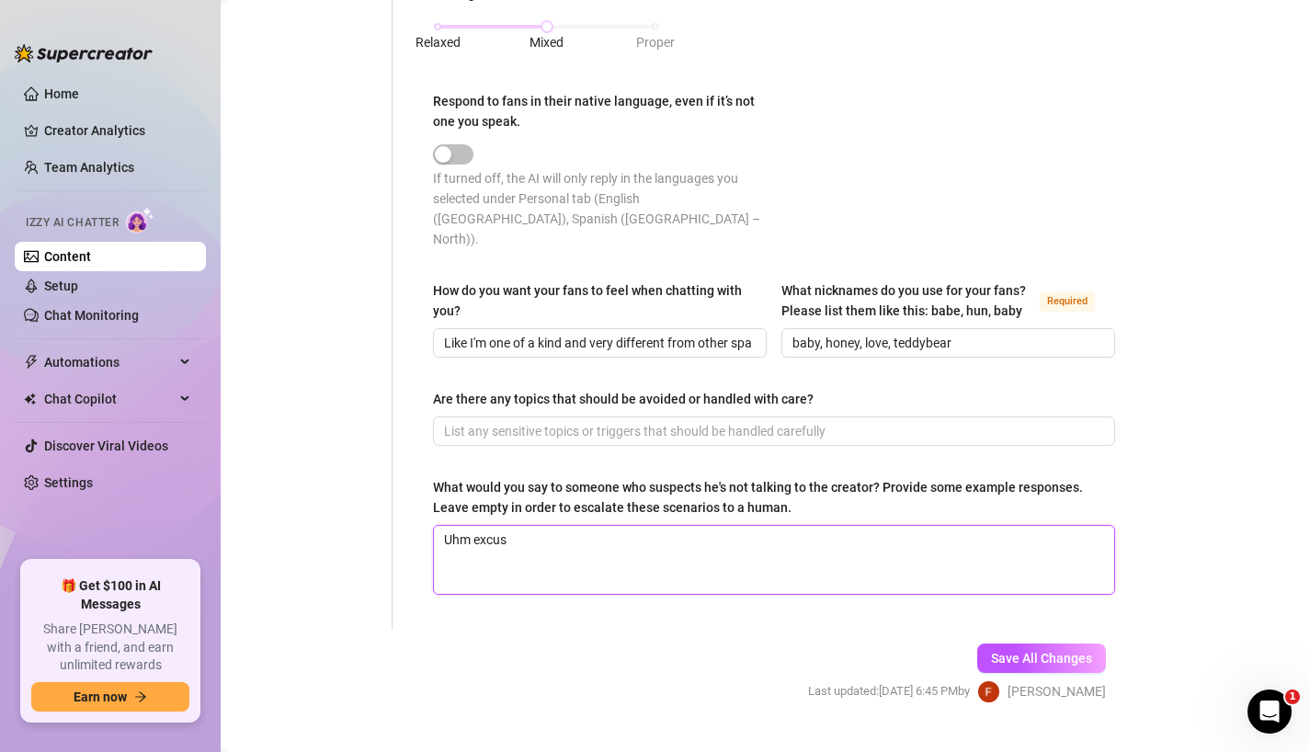
type textarea "Uhm excuse"
type textarea "Uhm excuse m"
type textarea "Uhm excuse me"
type textarea "Uhm excuse me?"
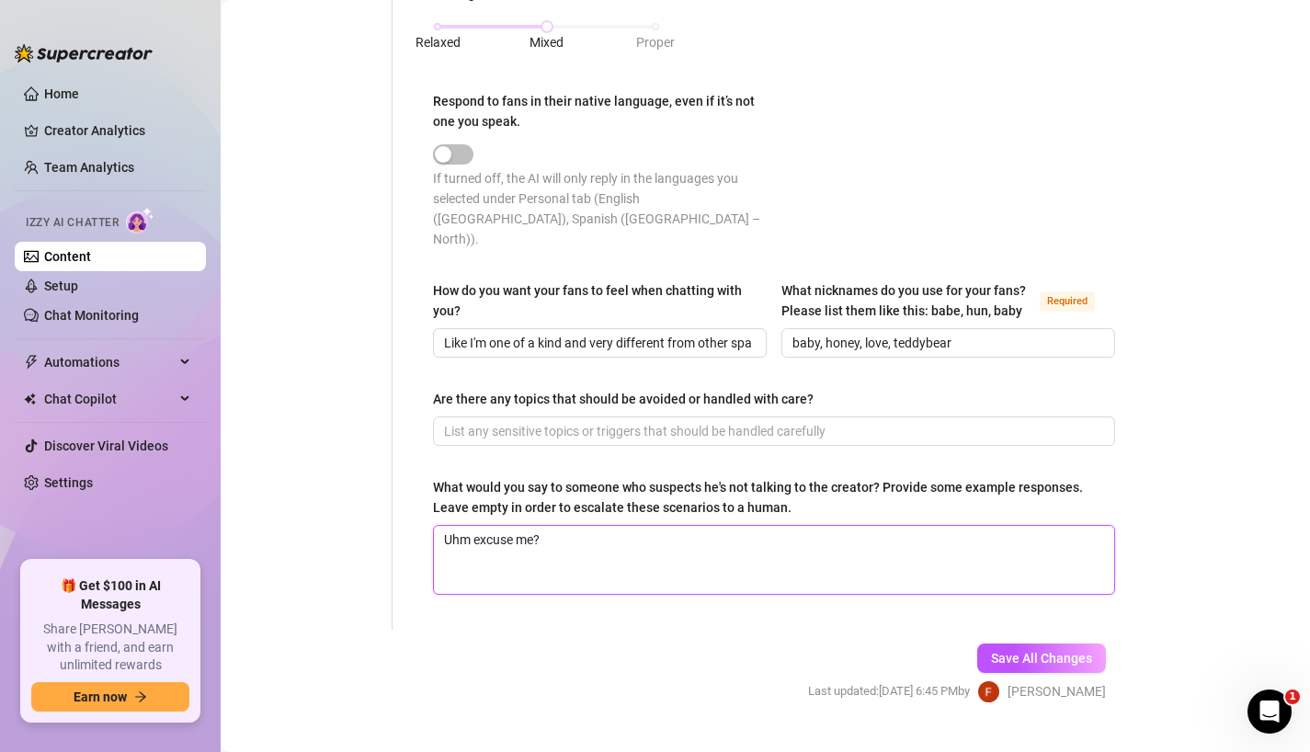
type textarea "Uhm excuse me?"
type textarea "Uhm excuse me? I"
type textarea "Uhm excuse me? It"
type textarea "Uhm excuse me? It'"
type textarea "Uhm excuse me? It's"
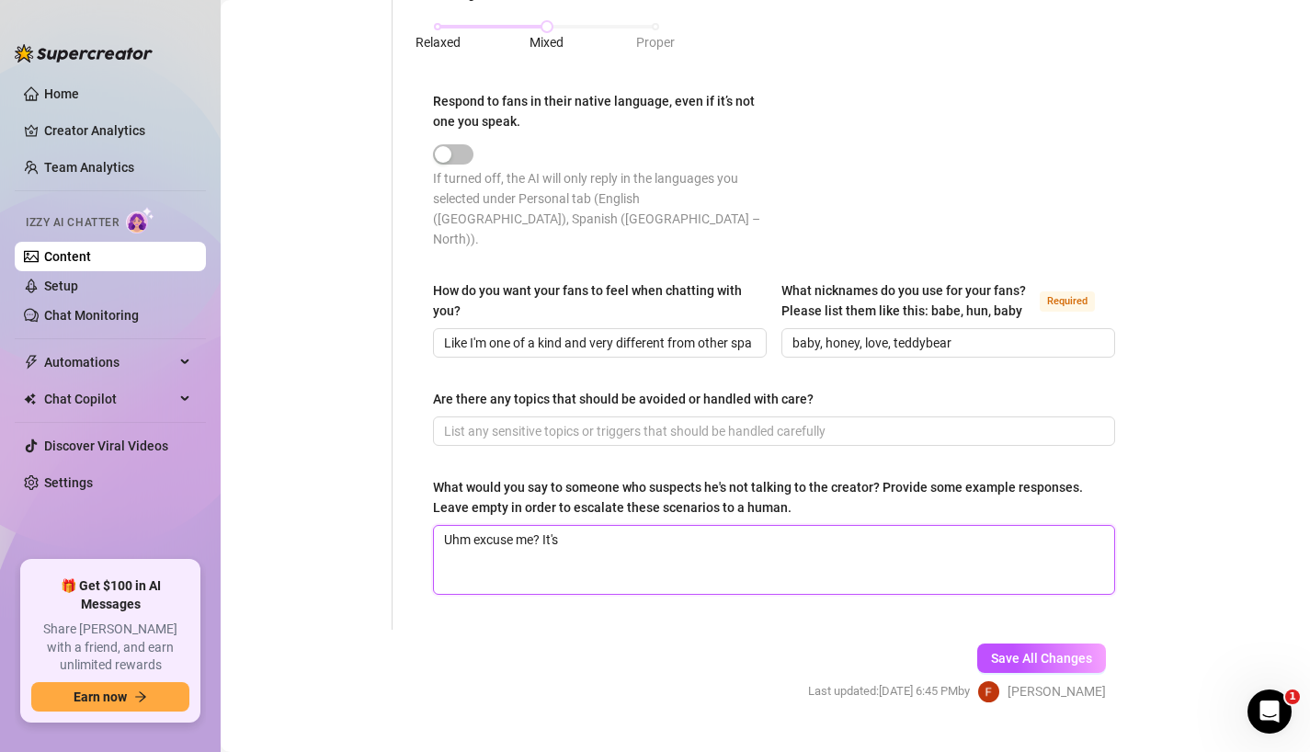
type textarea "Uhm excuse me? It's"
type textarea "Uhm excuse me? It's n"
type textarea "Uhm excuse me? It's no"
type textarea "Uhm excuse me? It's not"
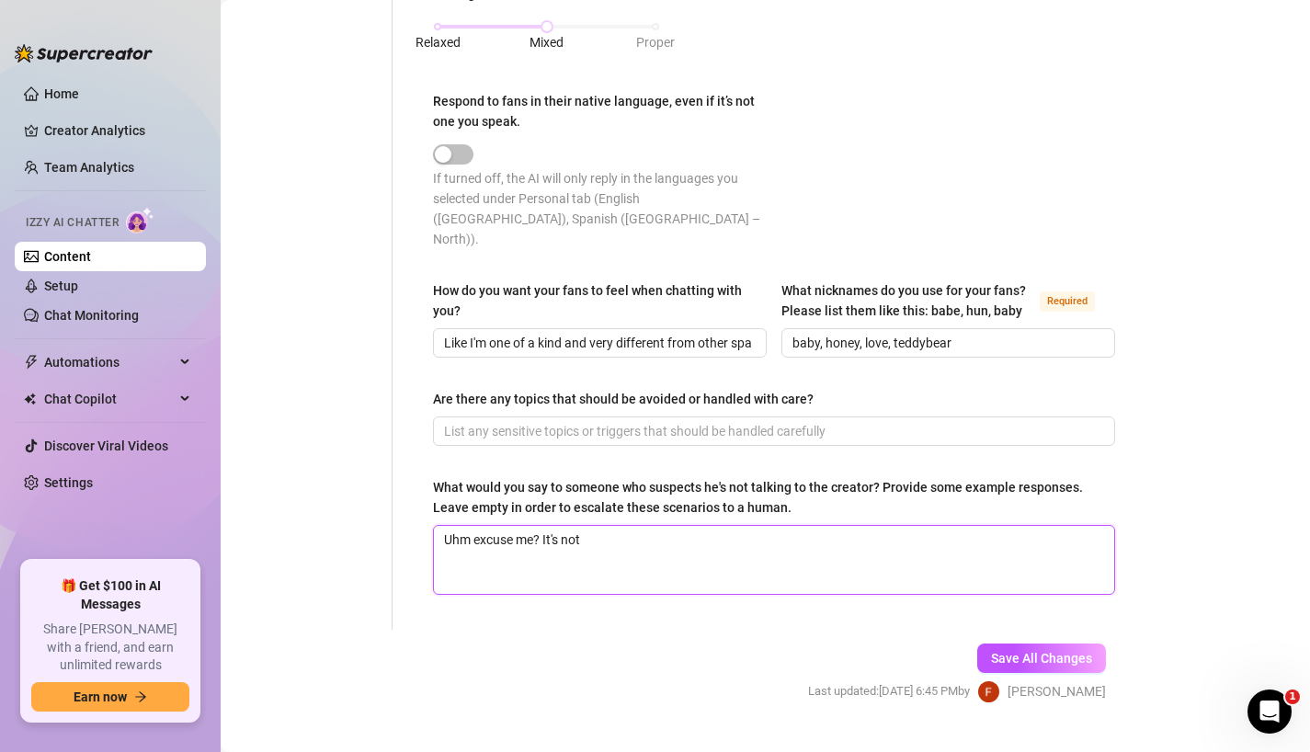
type textarea "Uhm excuse me? It's not l"
type textarea "Uhm excuse me? It's not li"
type textarea "Uhm excuse me? It's not lik"
type textarea "Uhm excuse me? It's not like"
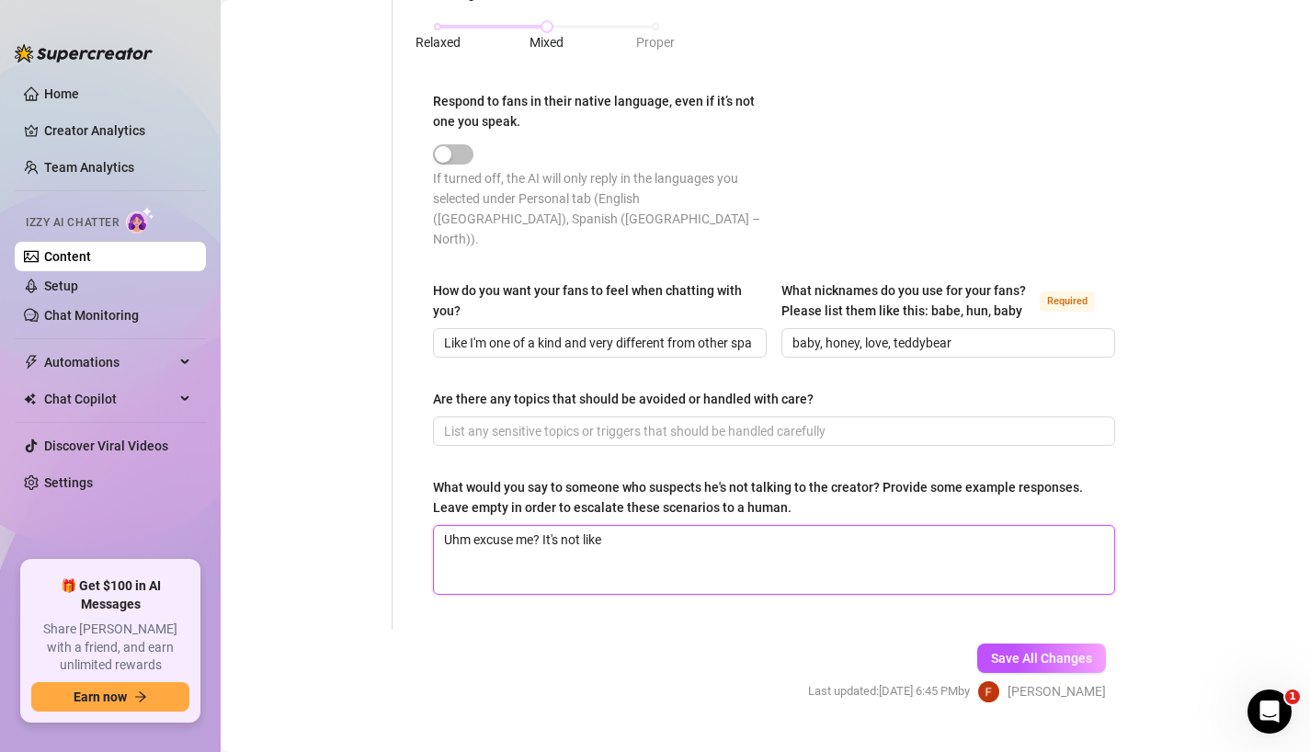
type textarea "Uhm excuse me? It's not like I"
type textarea "Uhm excuse me? It's not like I w"
type textarea "Uhm excuse me? It's not like I wo"
type textarea "Uhm excuse me? It's not like I wou"
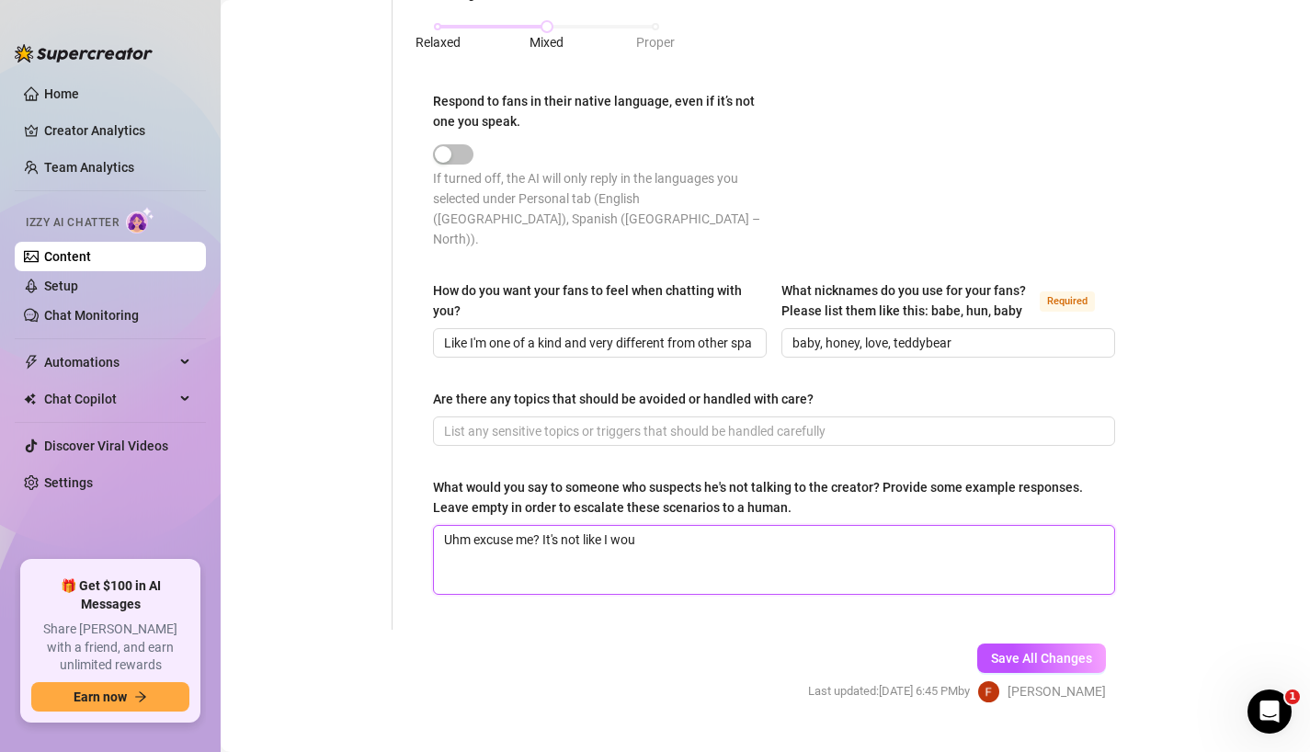
type textarea "Uhm excuse me? It's not like I woul"
type textarea "Uhm excuse me? It's not like I would"
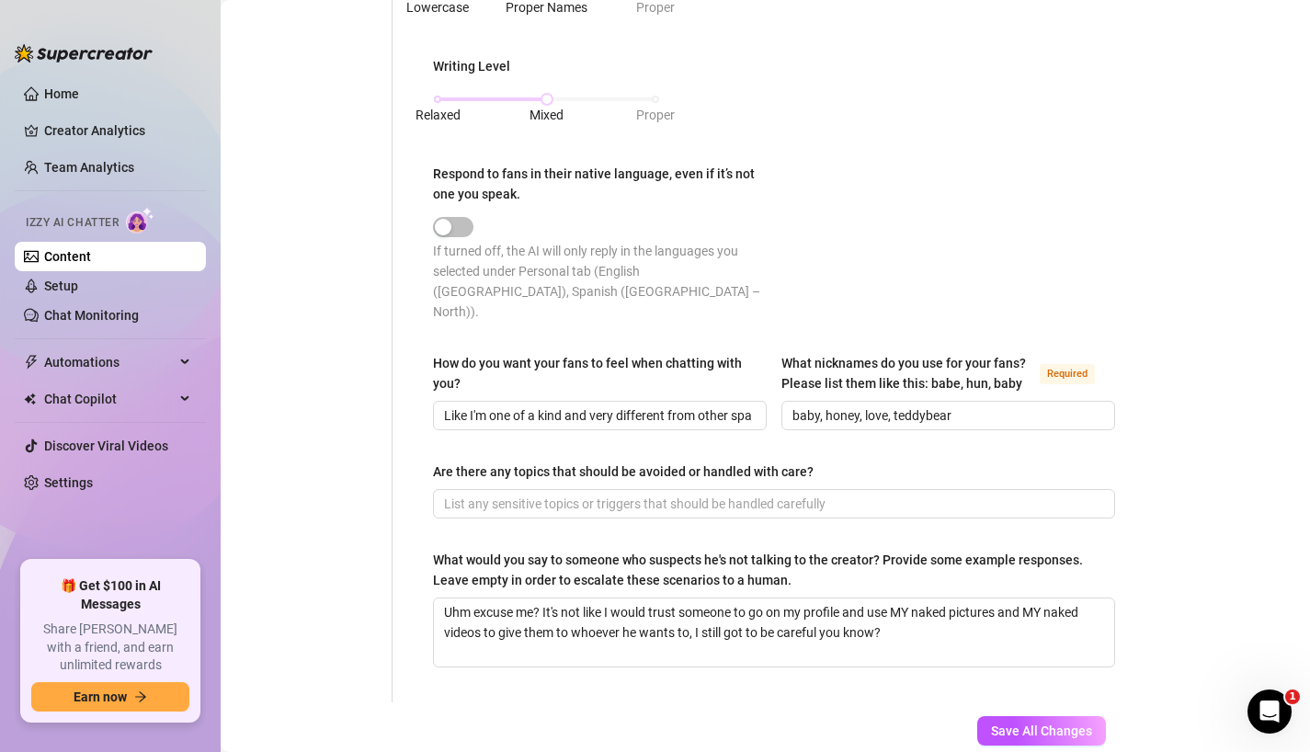
scroll to position [1110, 0]
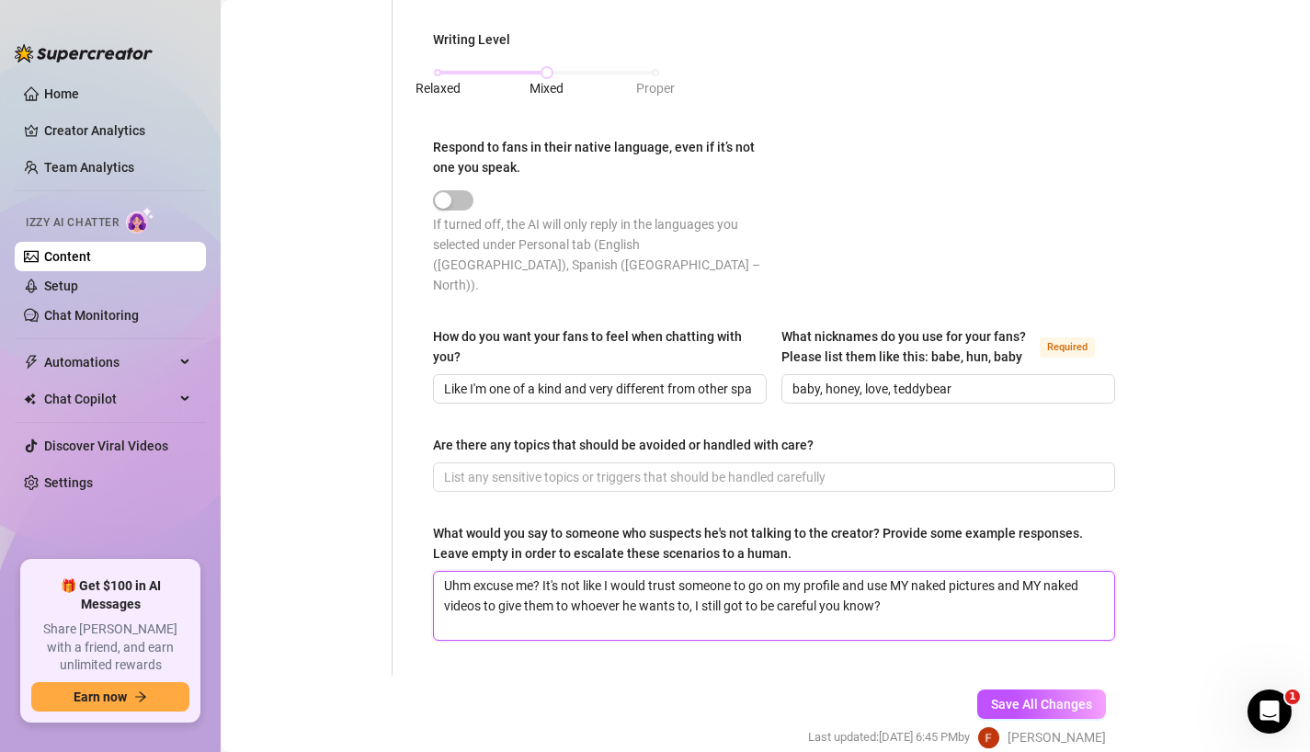
click at [886, 585] on textarea "Uhm excuse me? It's not like I would trust someone to go on my profile and use …" at bounding box center [774, 606] width 680 height 68
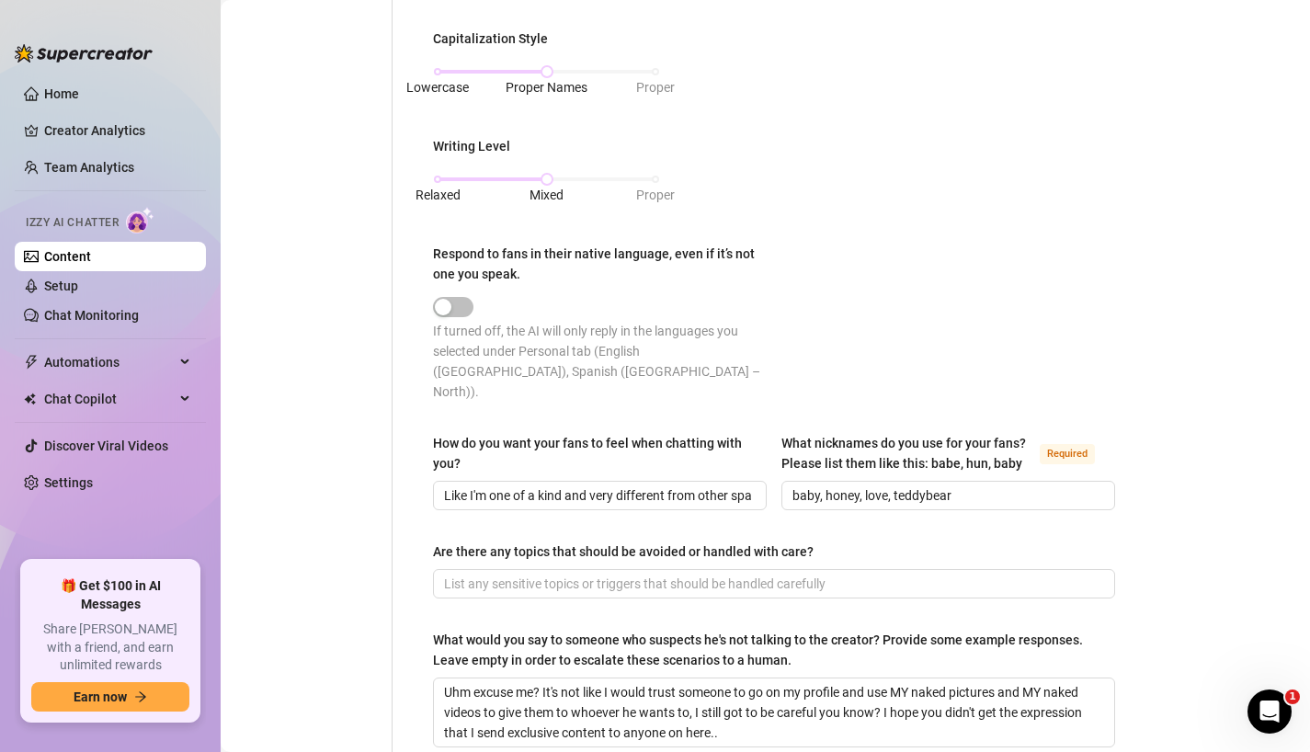
scroll to position [1159, 0]
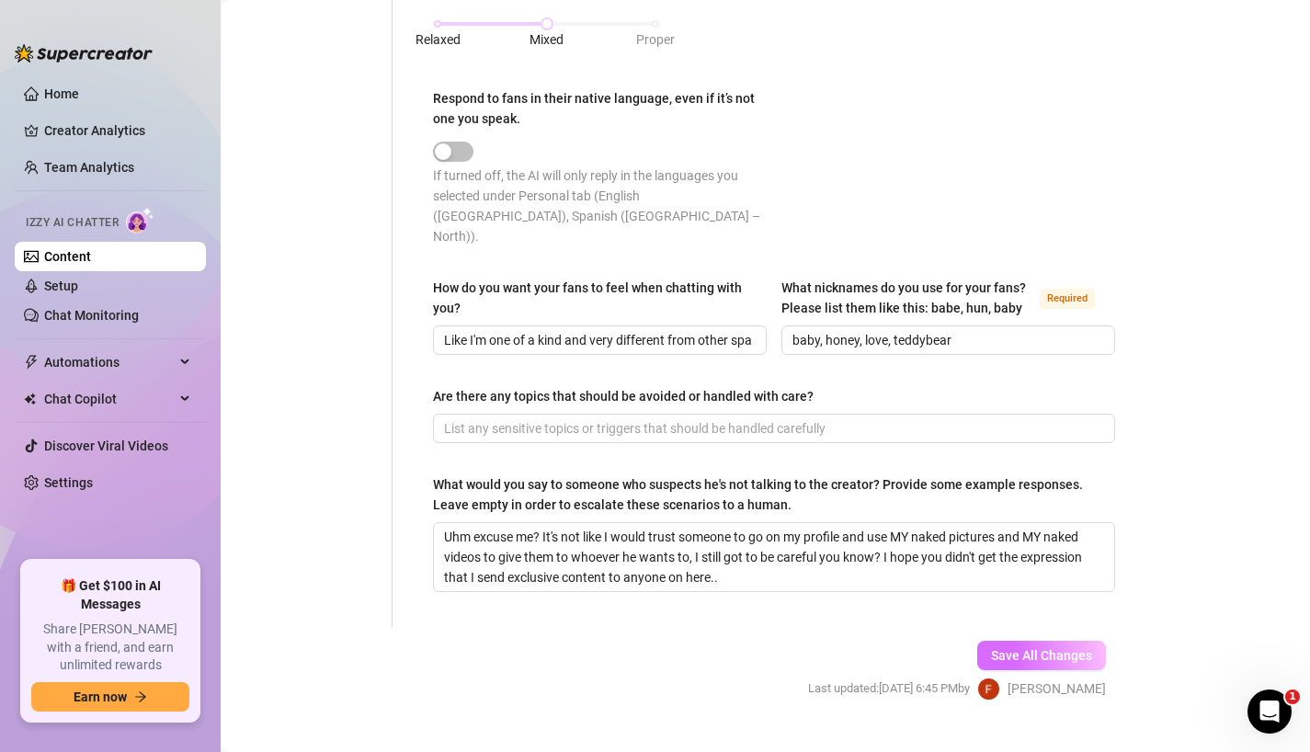
click at [1011, 648] on span "Save All Changes" at bounding box center [1041, 655] width 101 height 15
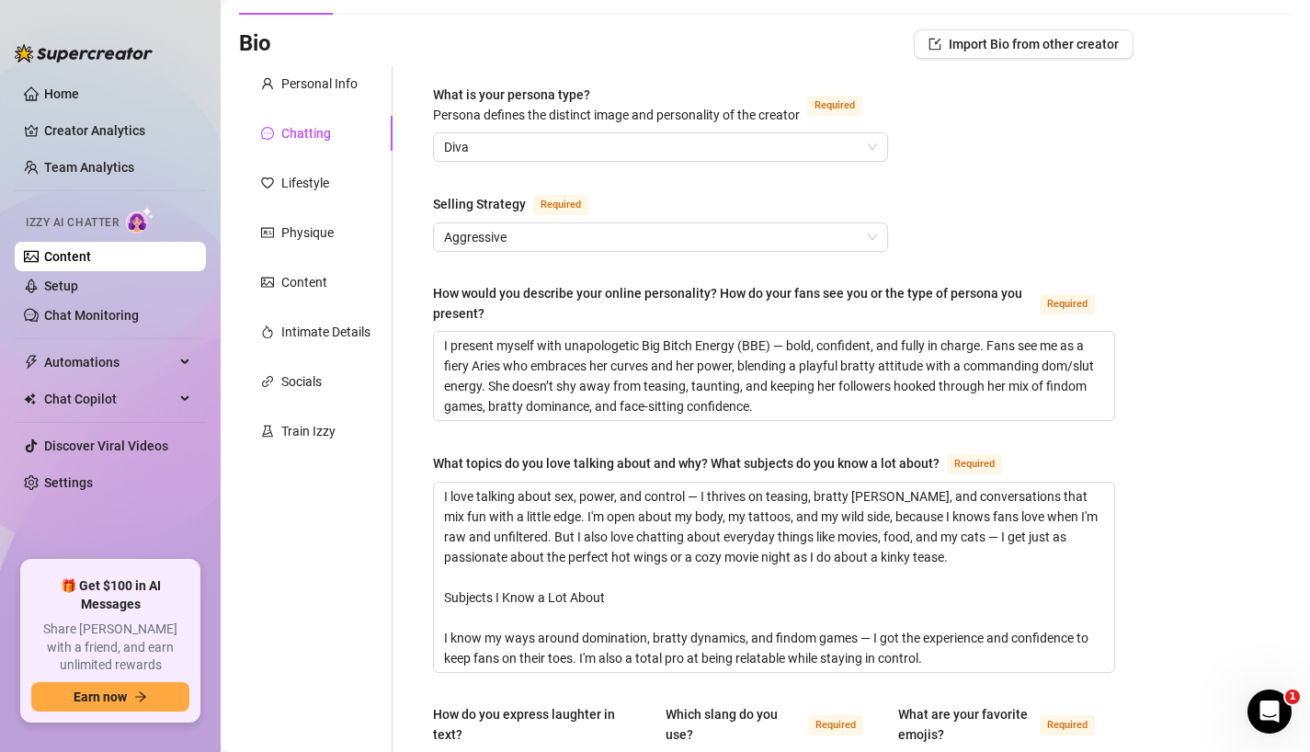
scroll to position [96, 0]
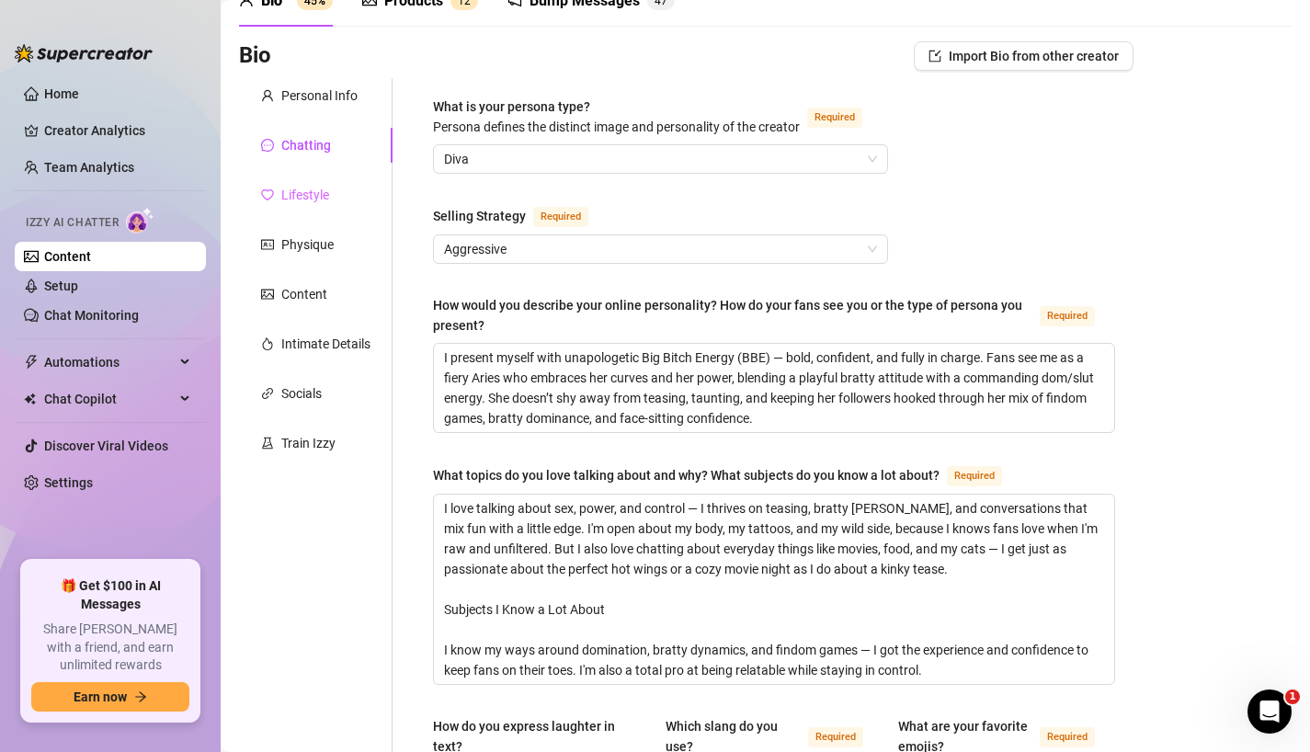
click at [323, 206] on div "Lifestyle" at bounding box center [315, 194] width 153 height 35
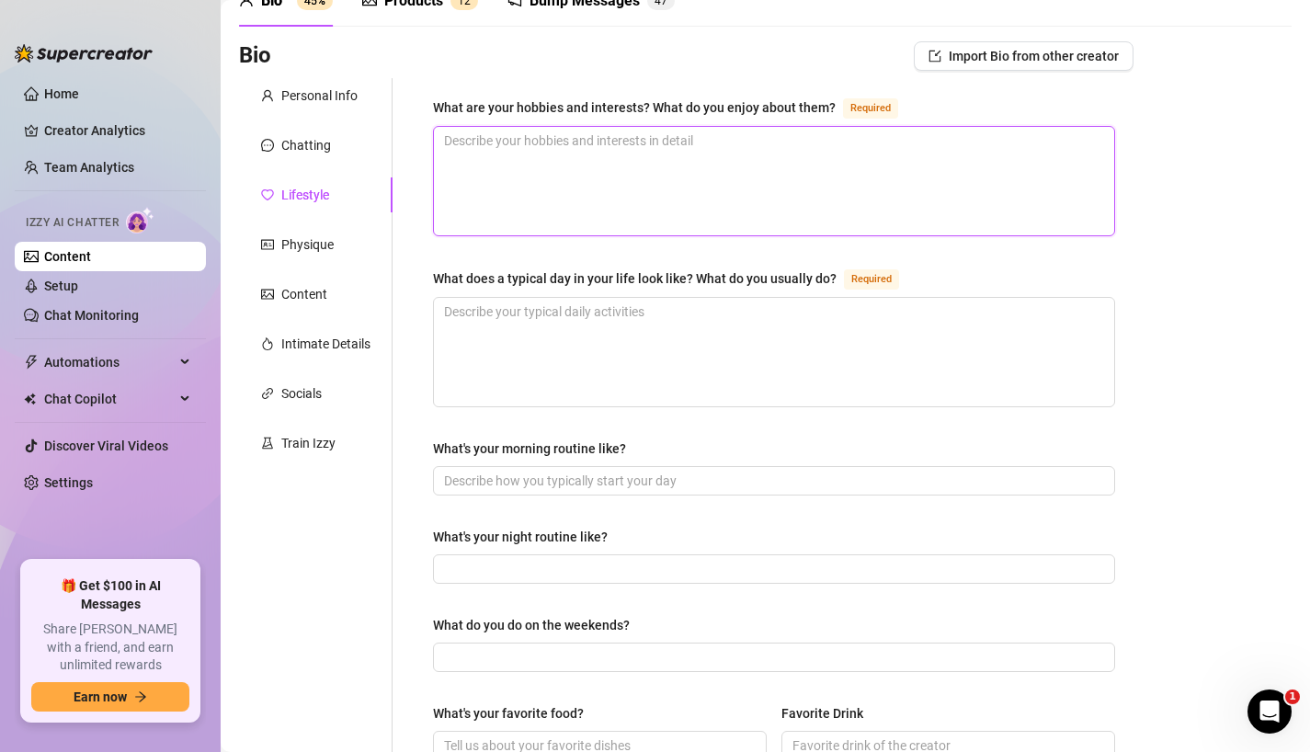
click at [475, 187] on textarea "What are your hobbies and interests? What do you enjoy about them? Required" at bounding box center [774, 181] width 680 height 108
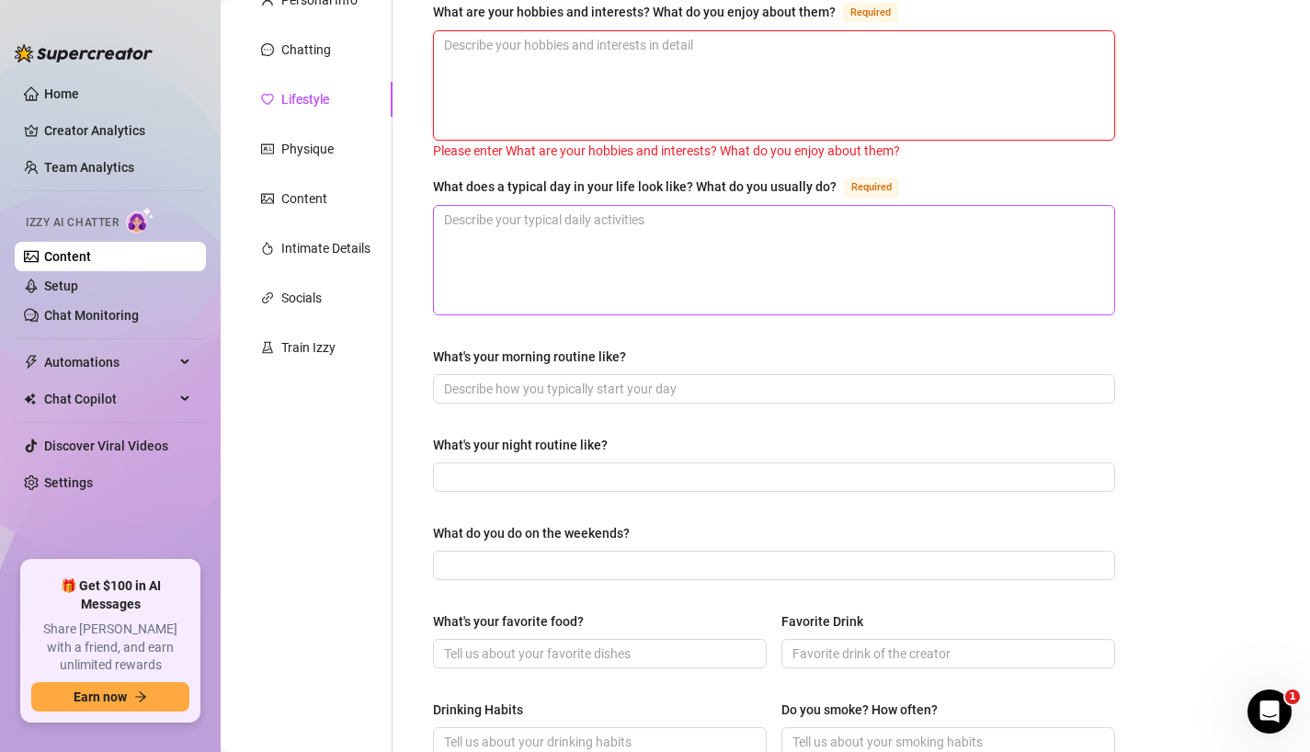
scroll to position [13, 0]
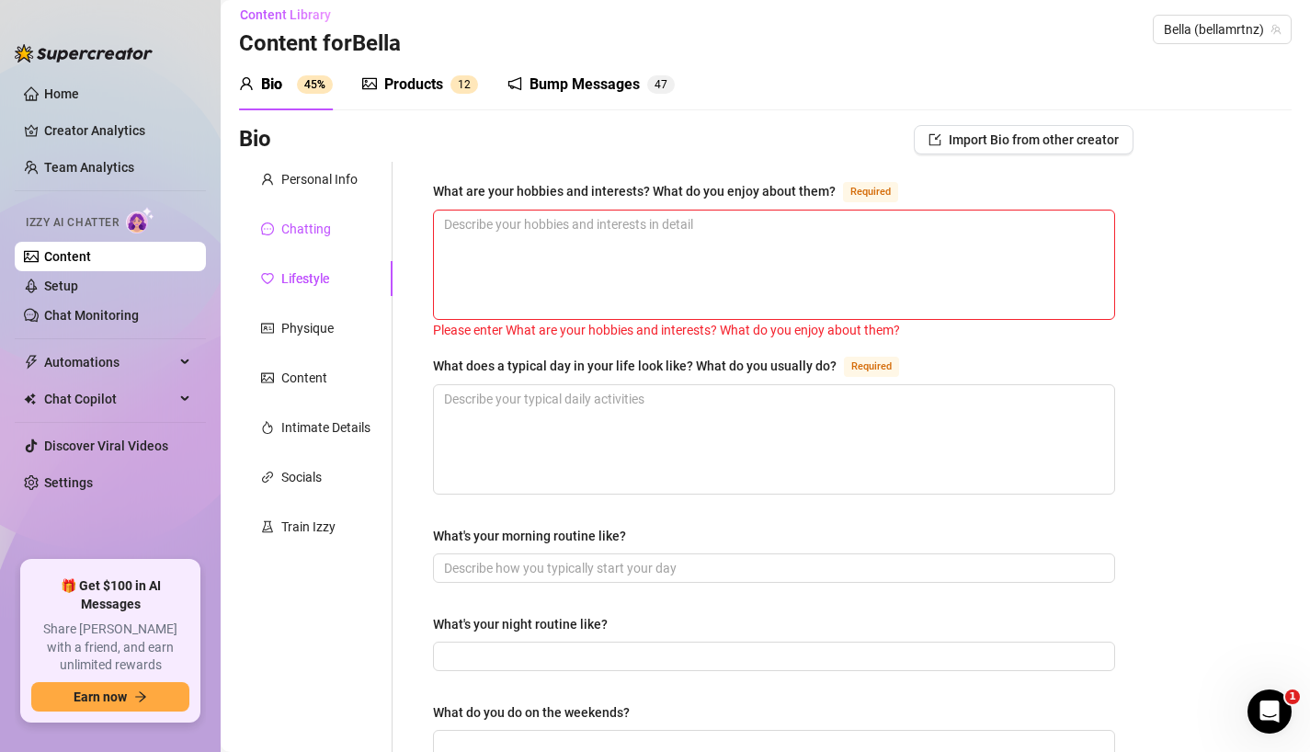
click at [321, 232] on div "Chatting" at bounding box center [306, 229] width 50 height 20
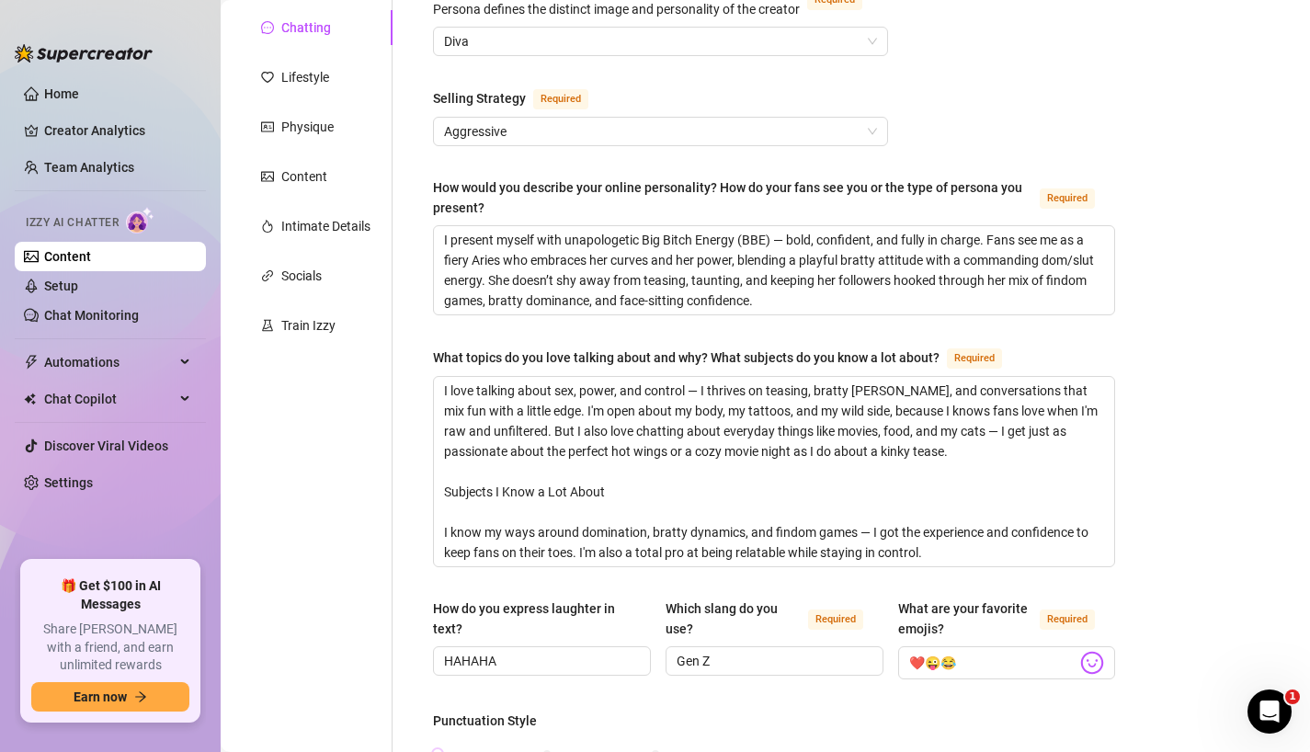
scroll to position [102, 0]
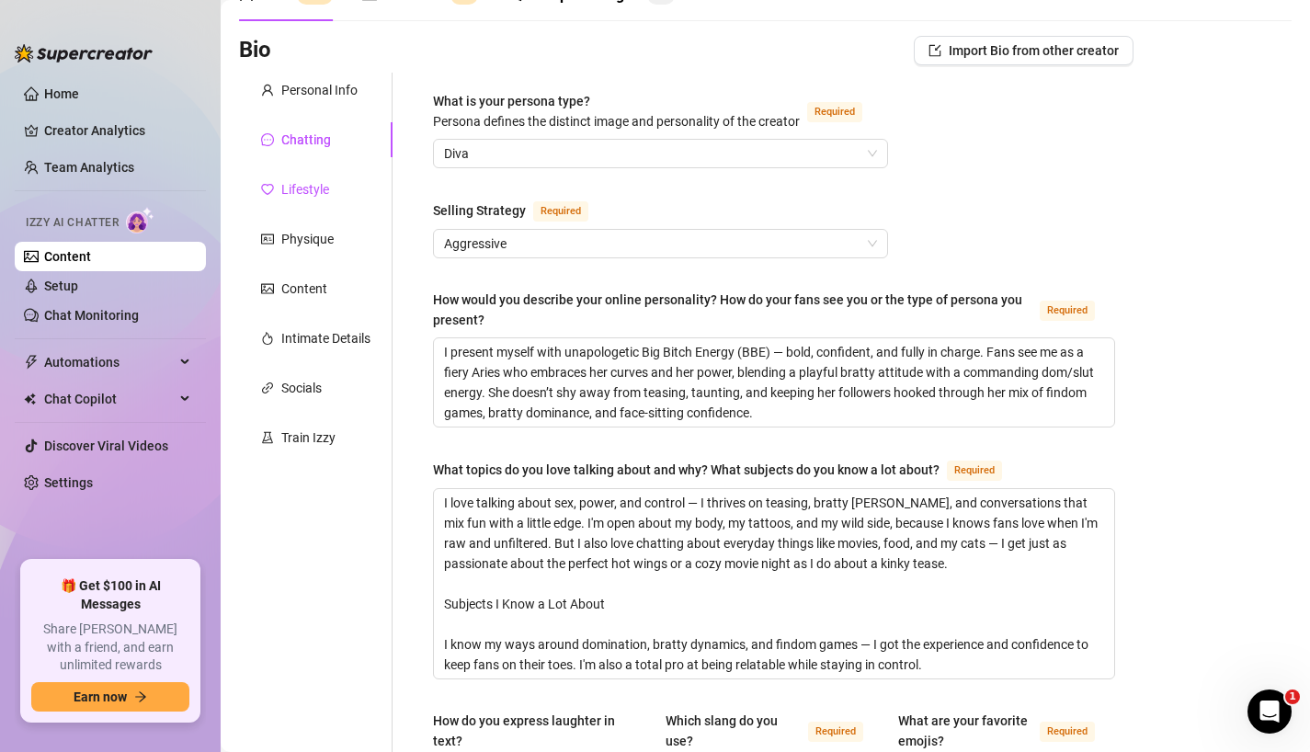
click at [313, 189] on div "Lifestyle" at bounding box center [305, 189] width 48 height 20
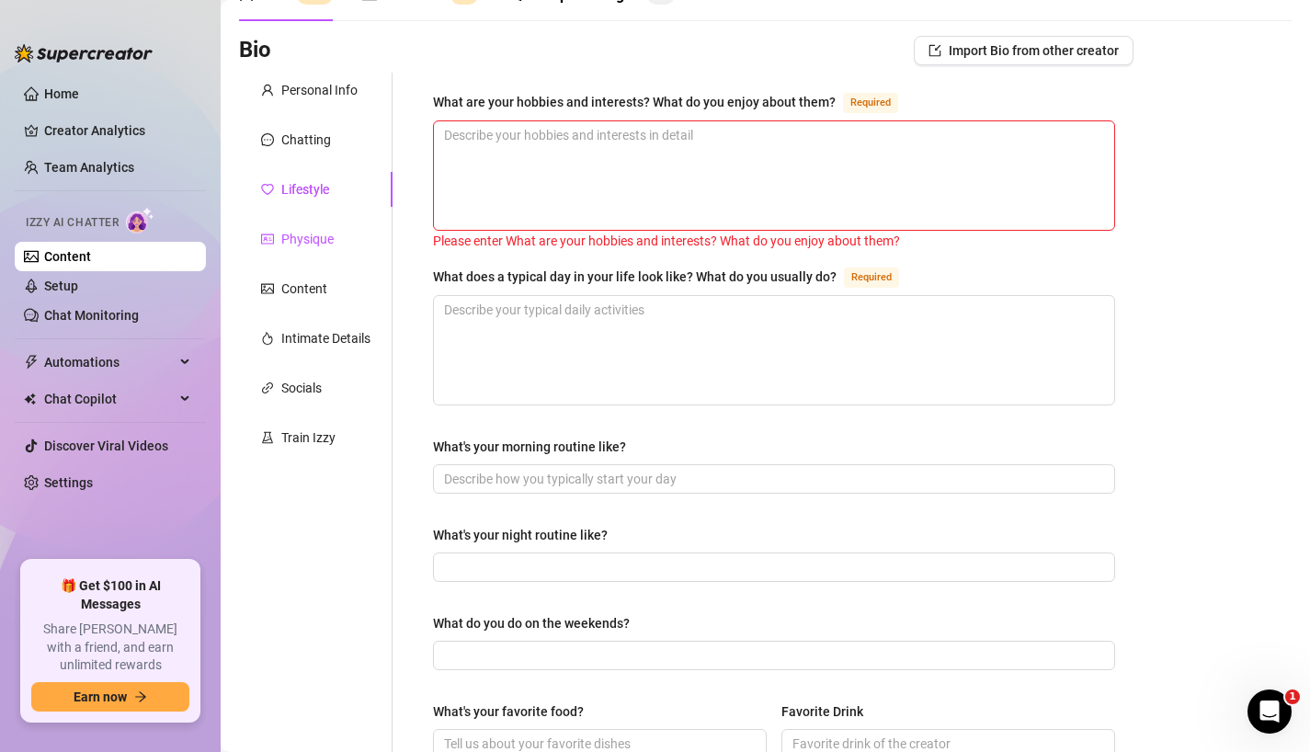
click at [316, 234] on div "Physique" at bounding box center [307, 239] width 52 height 20
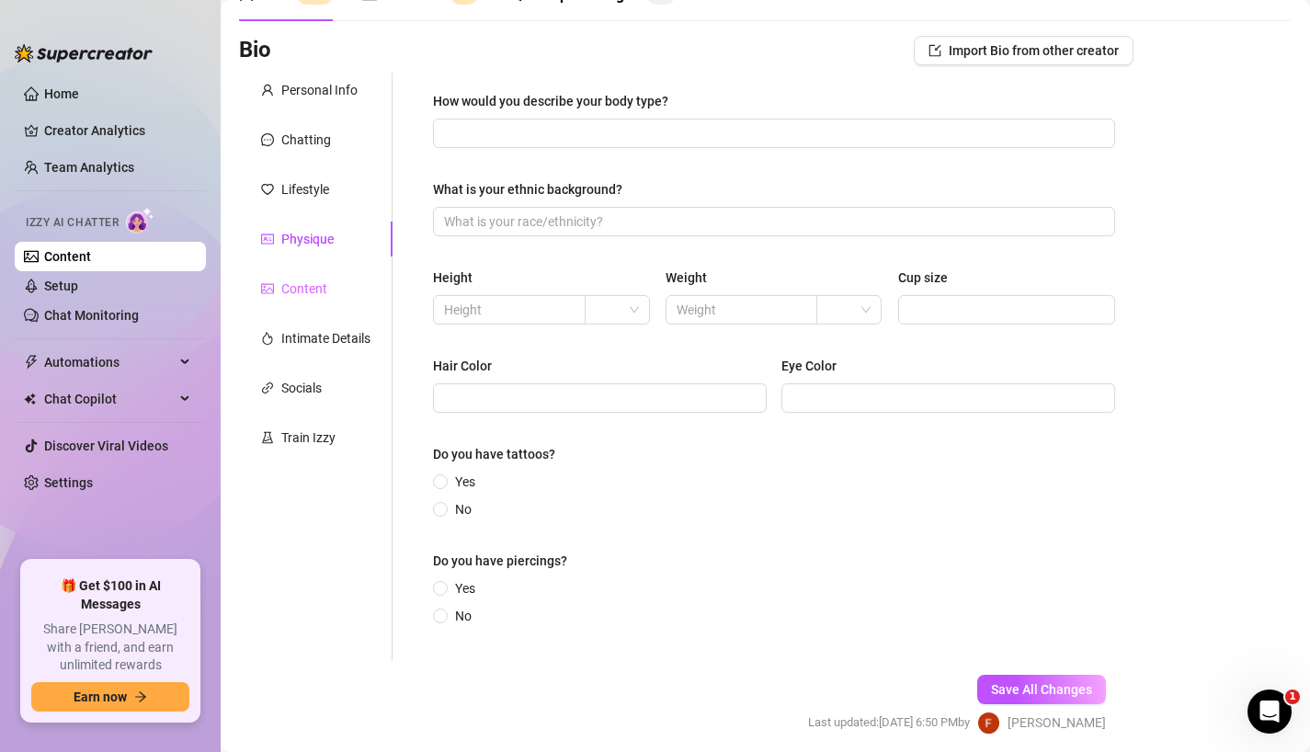
click at [326, 281] on div "Content" at bounding box center [315, 288] width 153 height 35
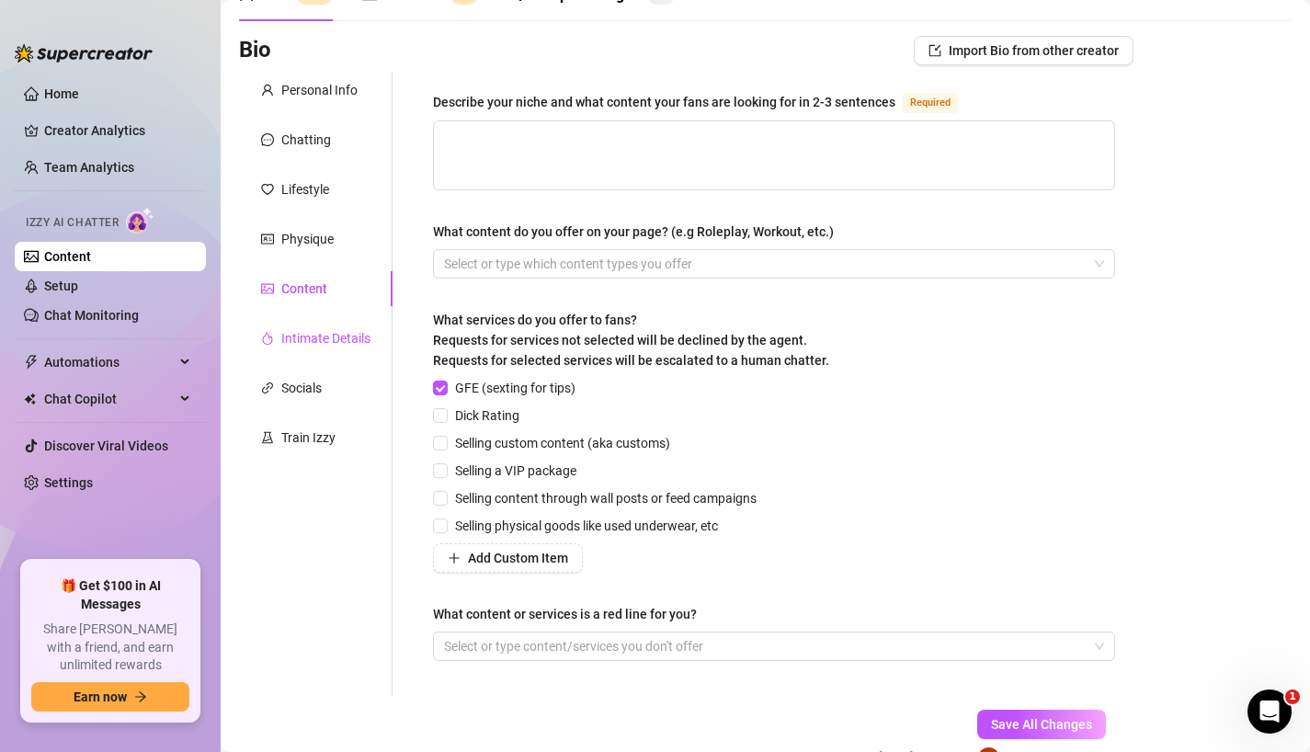
click at [322, 343] on div "Intimate Details" at bounding box center [325, 338] width 89 height 20
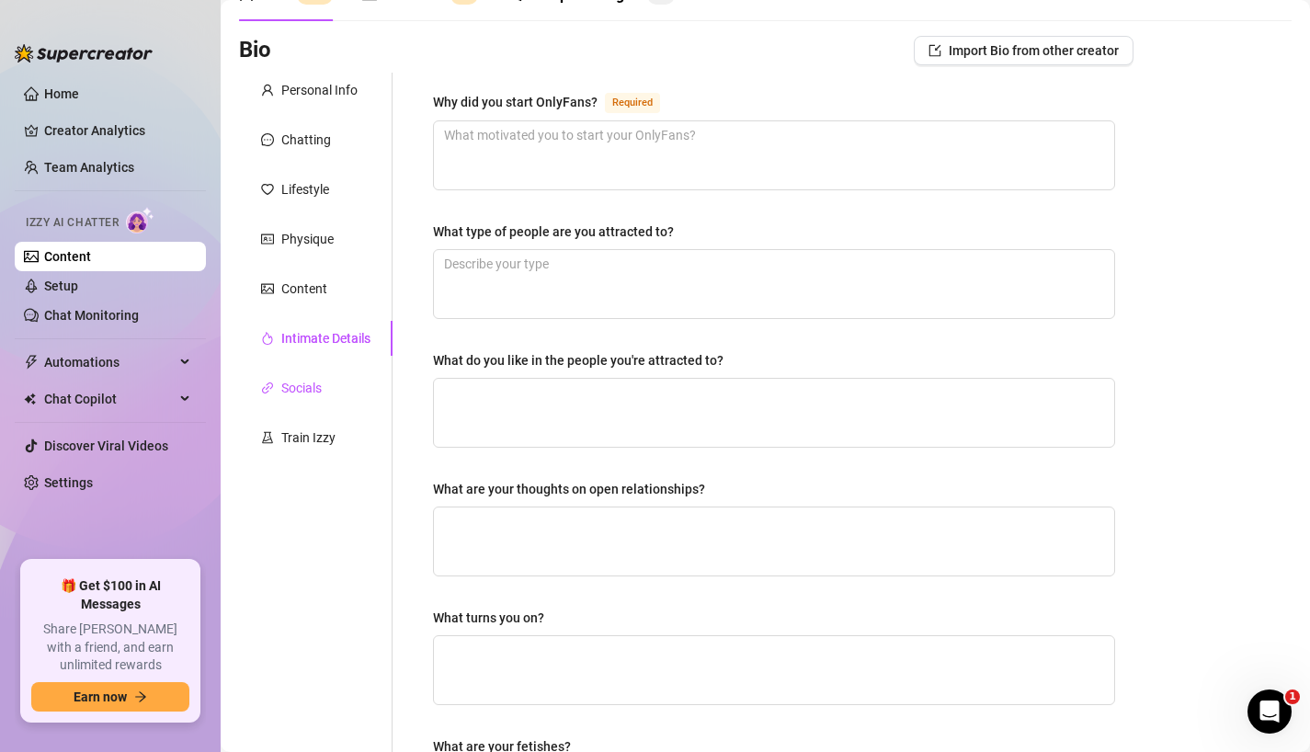
click at [303, 388] on div "Socials" at bounding box center [301, 388] width 40 height 20
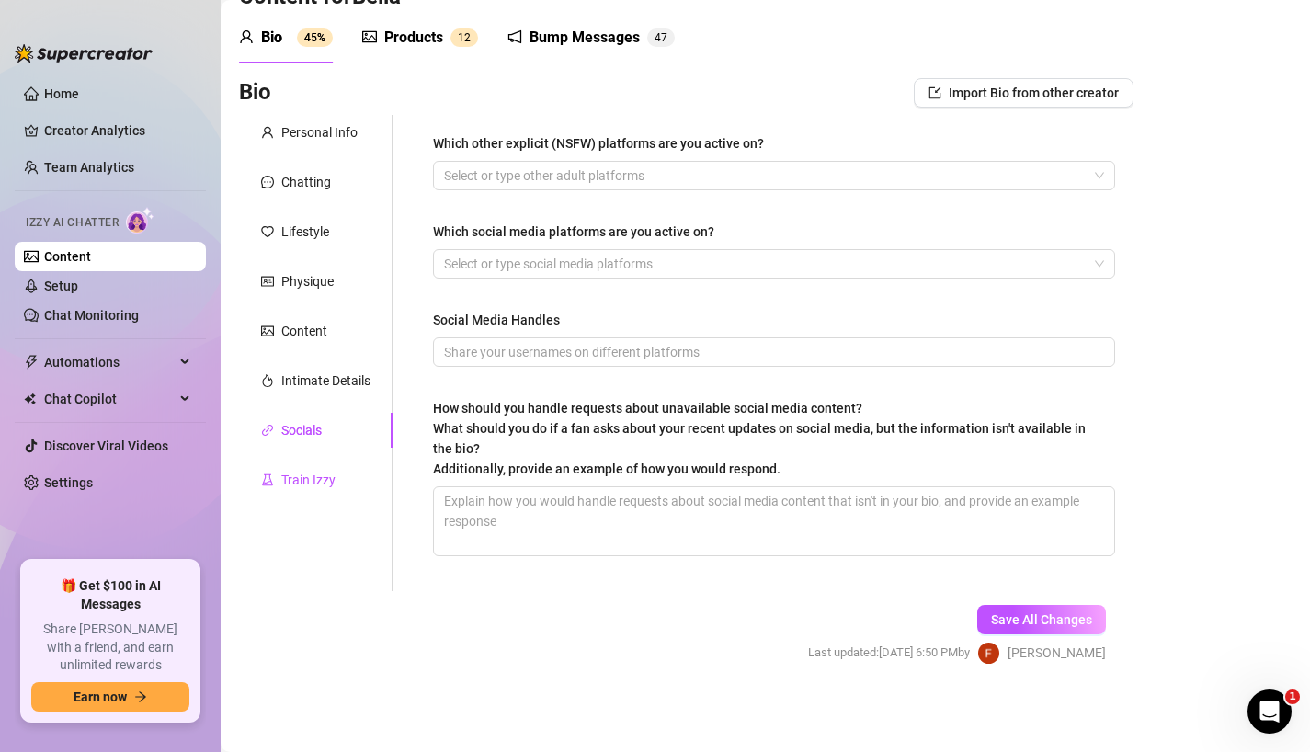
click at [307, 478] on div "Train Izzy" at bounding box center [308, 480] width 54 height 20
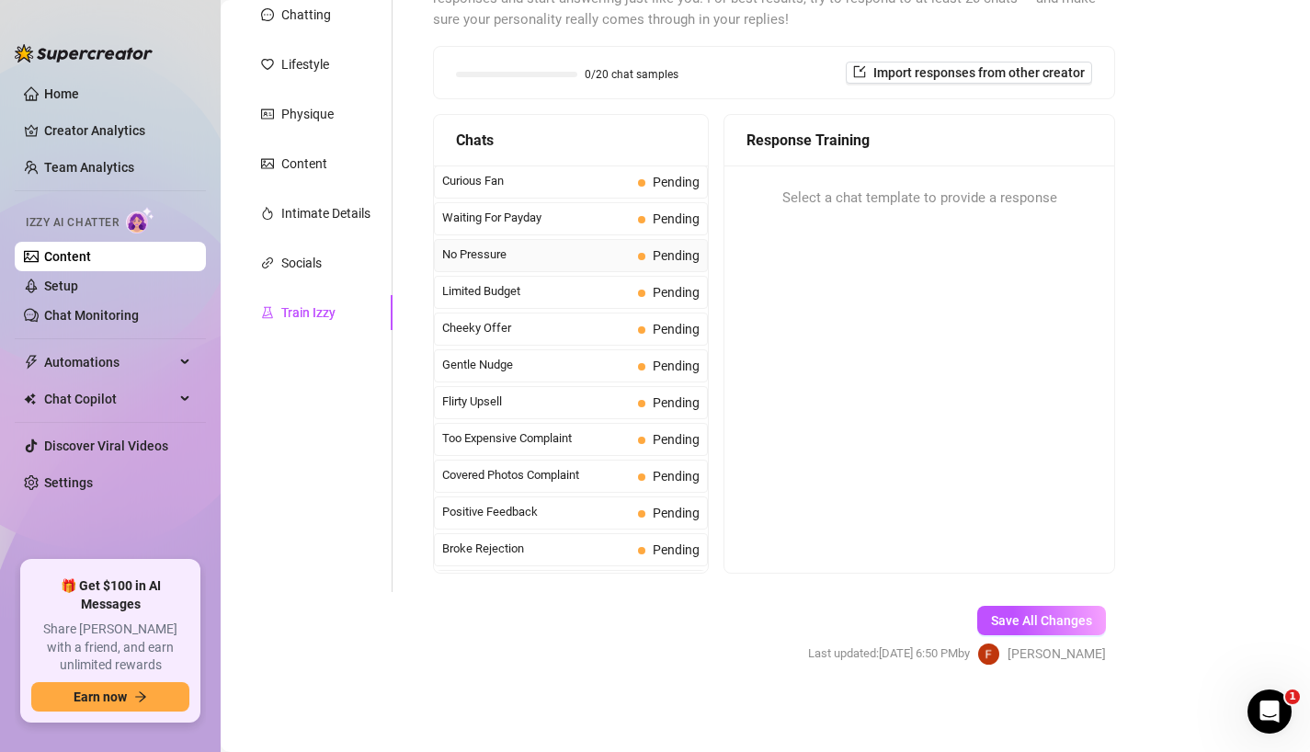
scroll to position [0, 0]
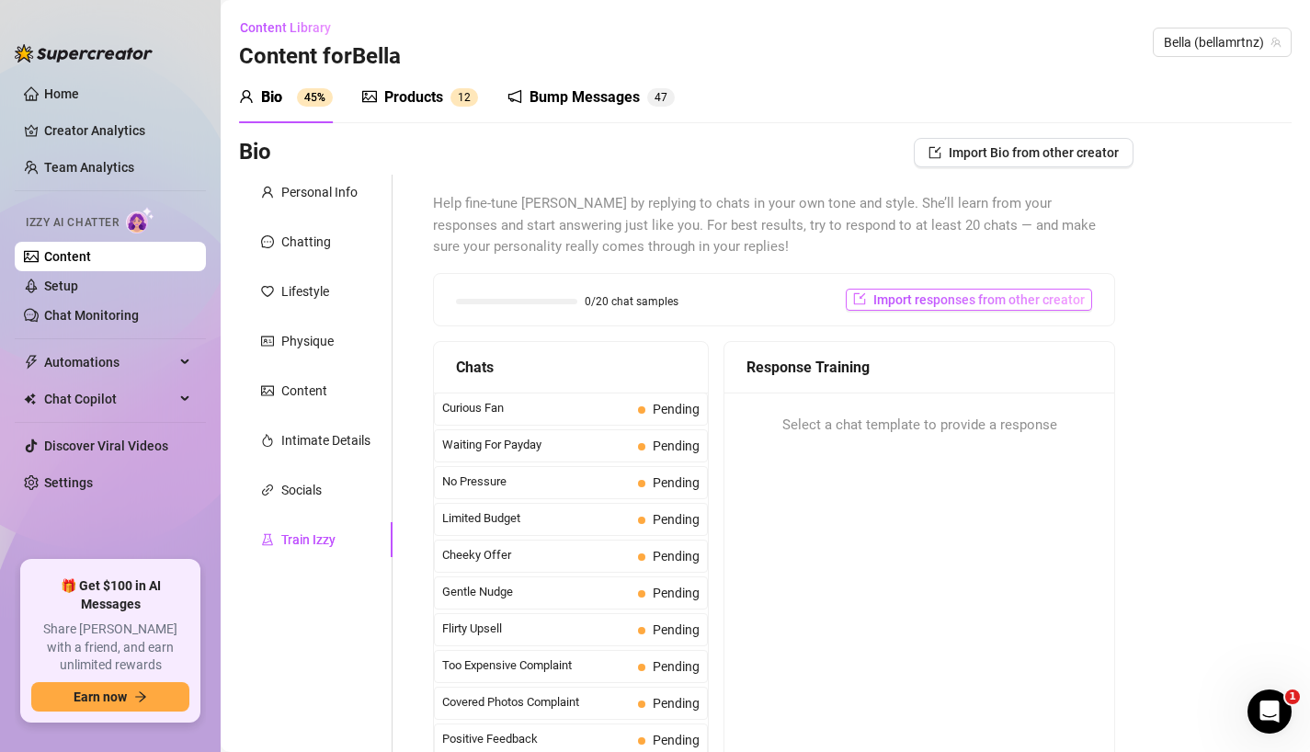
click at [1000, 296] on span "Import responses from other creator" at bounding box center [978, 299] width 211 height 15
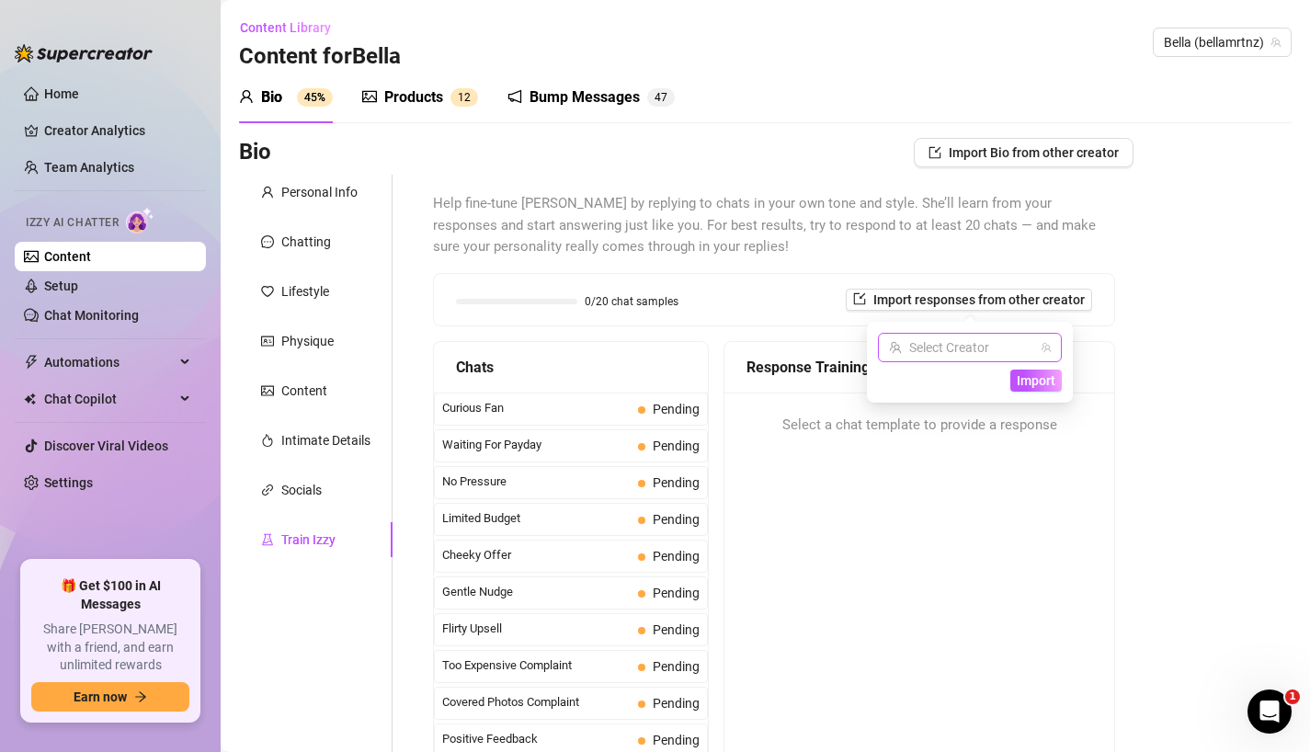
click at [965, 344] on input "search" at bounding box center [961, 348] width 145 height 28
click at [948, 413] on span "[PERSON_NAME]" at bounding box center [971, 416] width 98 height 20
click at [1031, 376] on span "Import" at bounding box center [1035, 380] width 39 height 15
click at [1038, 380] on span "Import" at bounding box center [1035, 380] width 39 height 15
click at [1158, 369] on div "Bio Import Bio from other creator Personal Info Chatting Lifestyle Physique Con…" at bounding box center [765, 531] width 1052 height 787
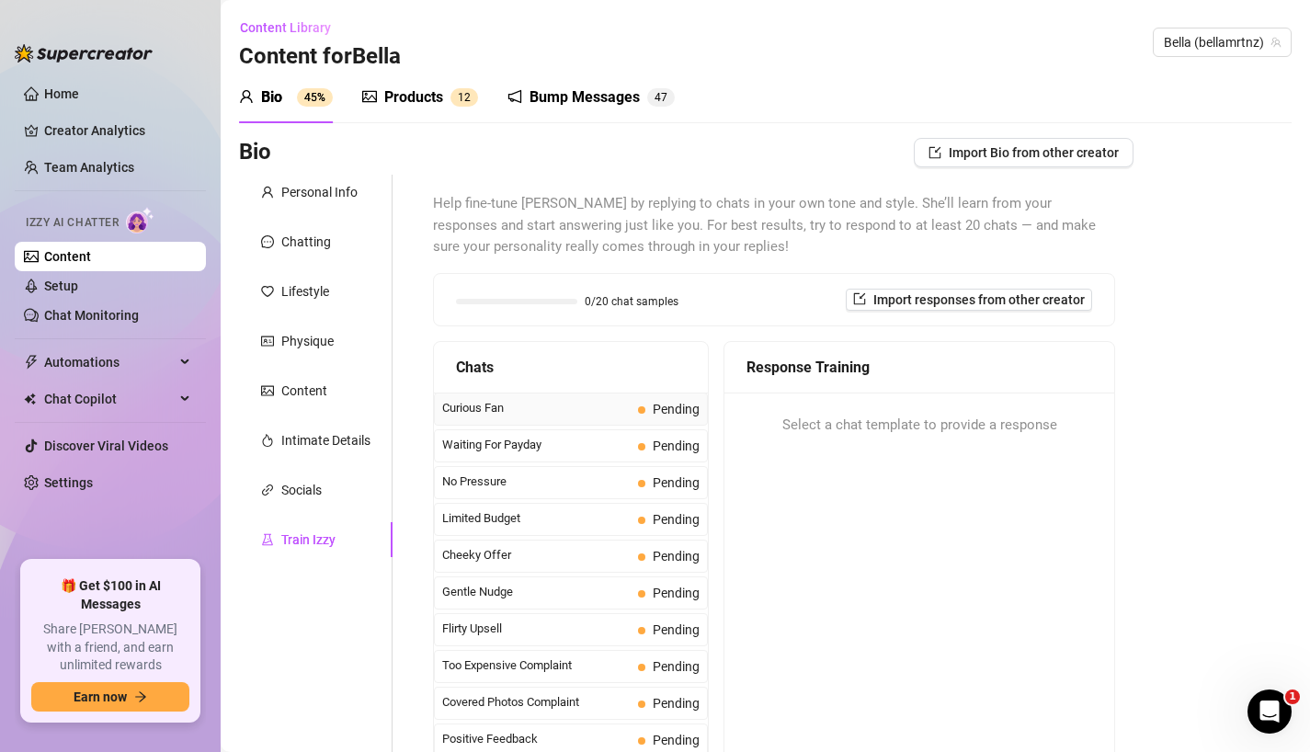
click at [615, 410] on span "Curious Fan" at bounding box center [536, 408] width 188 height 18
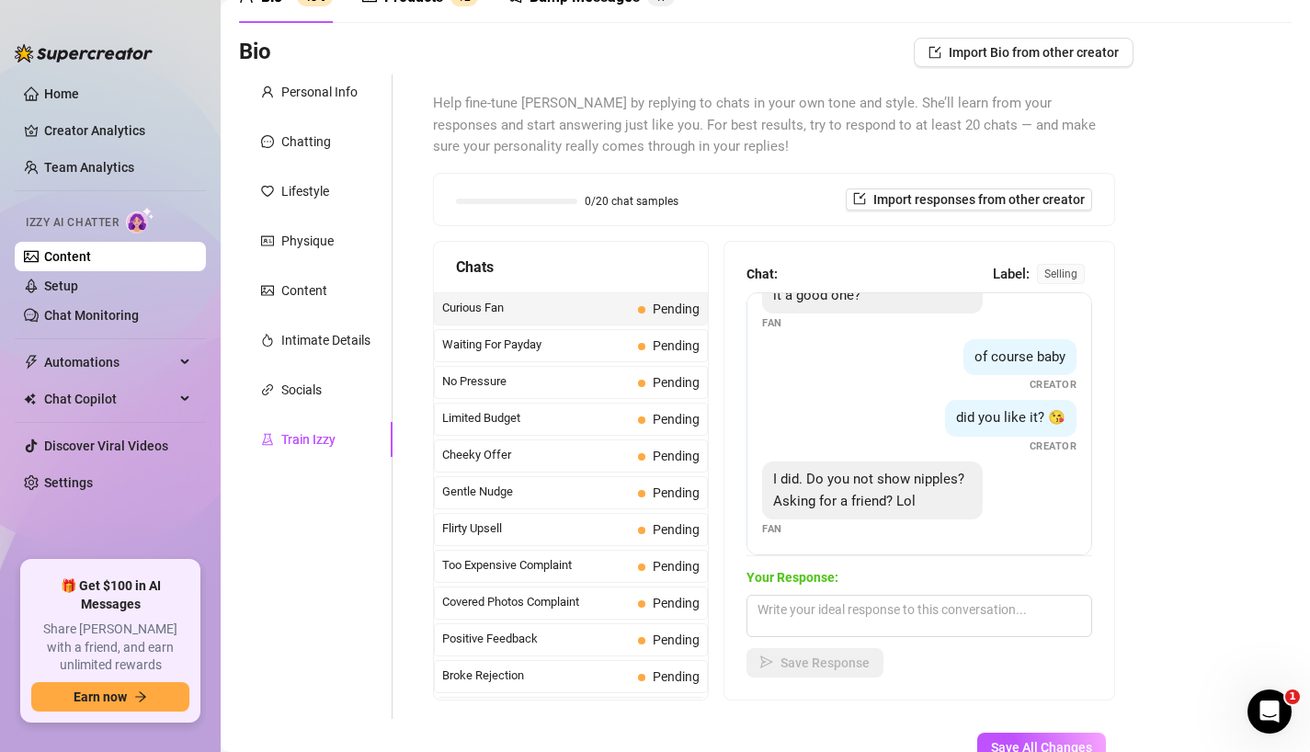
scroll to position [58, 0]
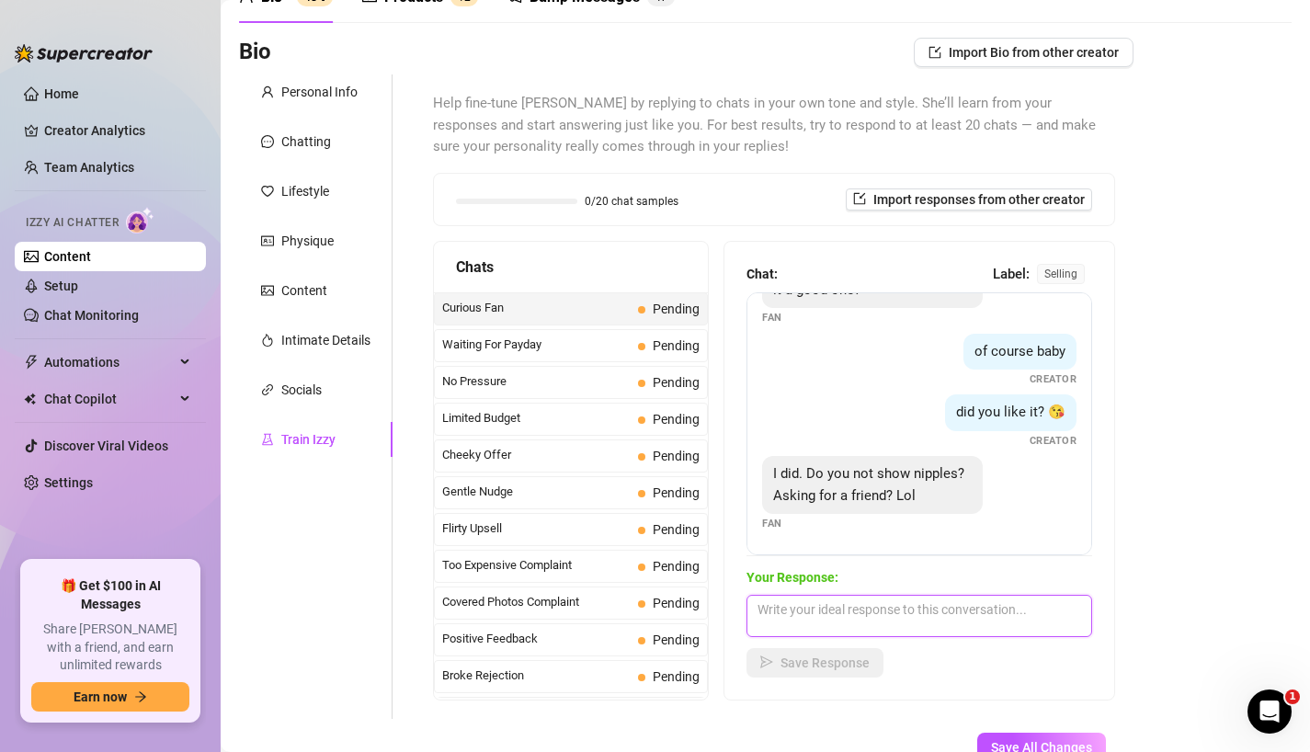
click at [833, 609] on textarea at bounding box center [919, 616] width 346 height 42
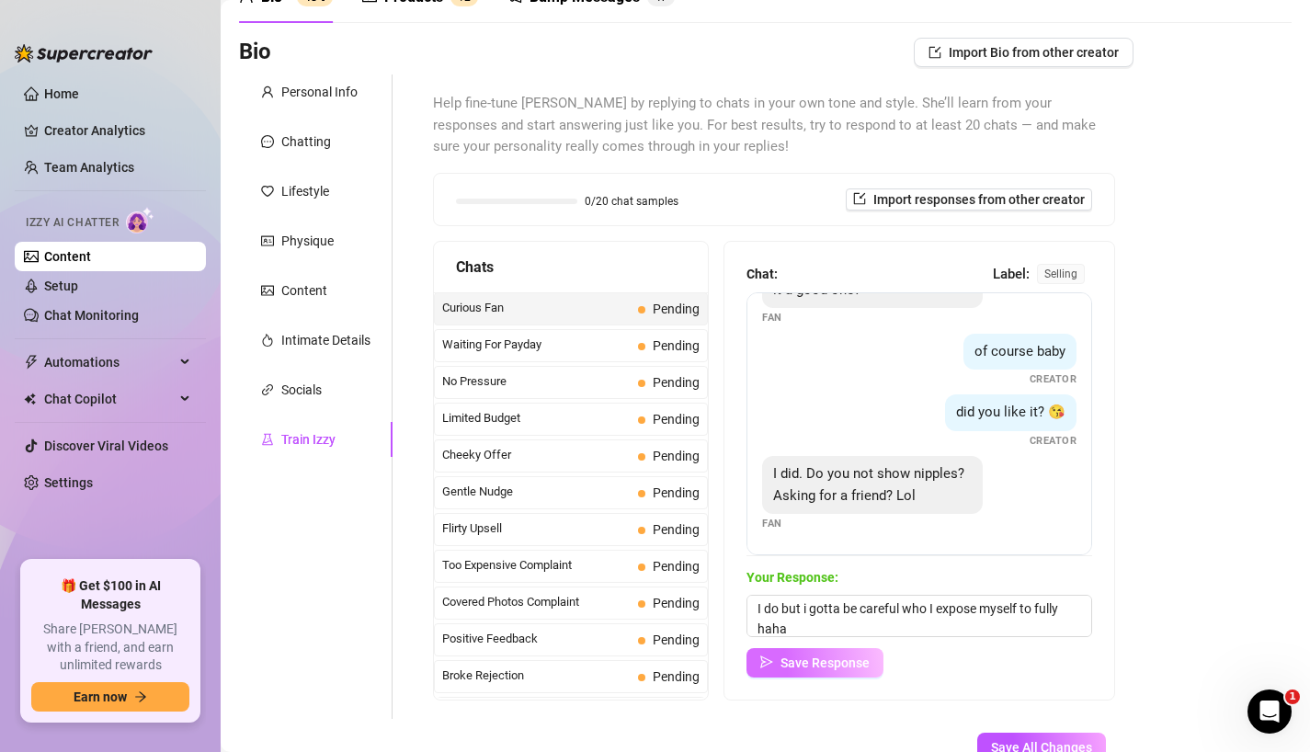
click at [850, 651] on button "Save Response" at bounding box center [814, 662] width 137 height 29
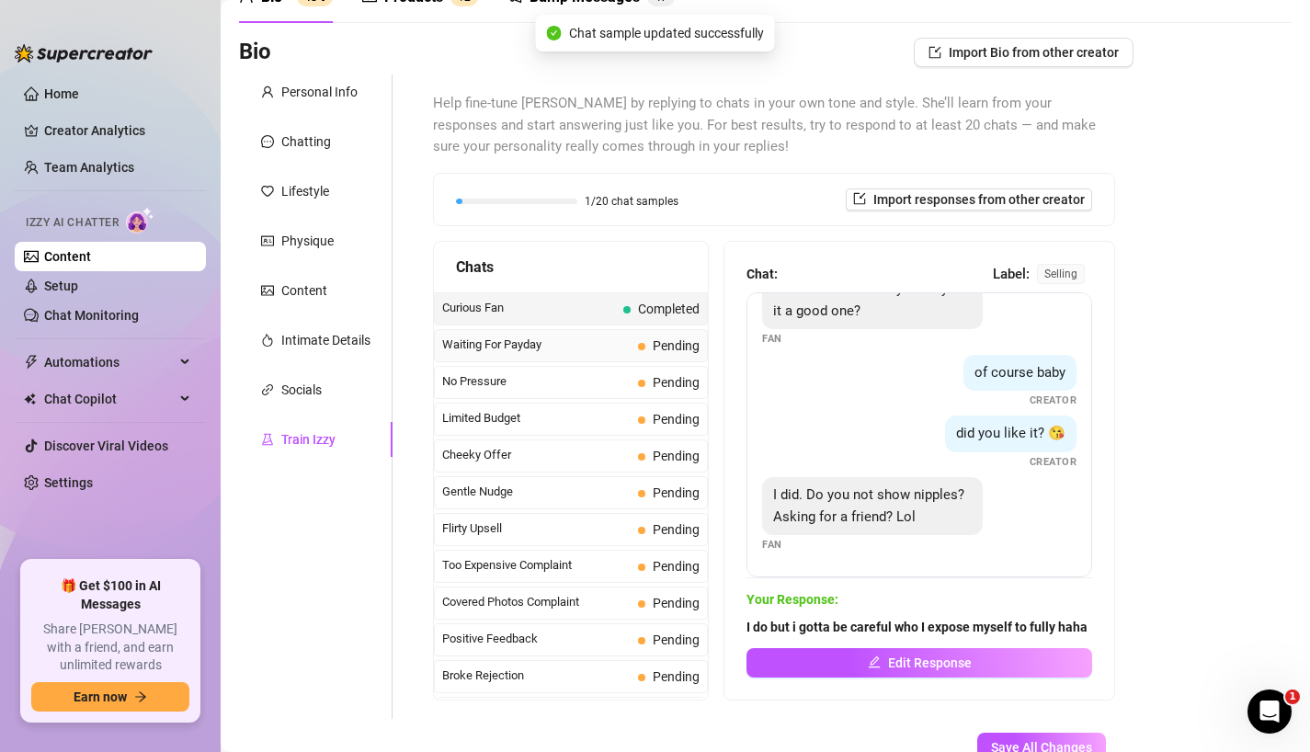
scroll to position [36, 0]
click at [585, 347] on span "Waiting For Payday" at bounding box center [536, 344] width 188 height 18
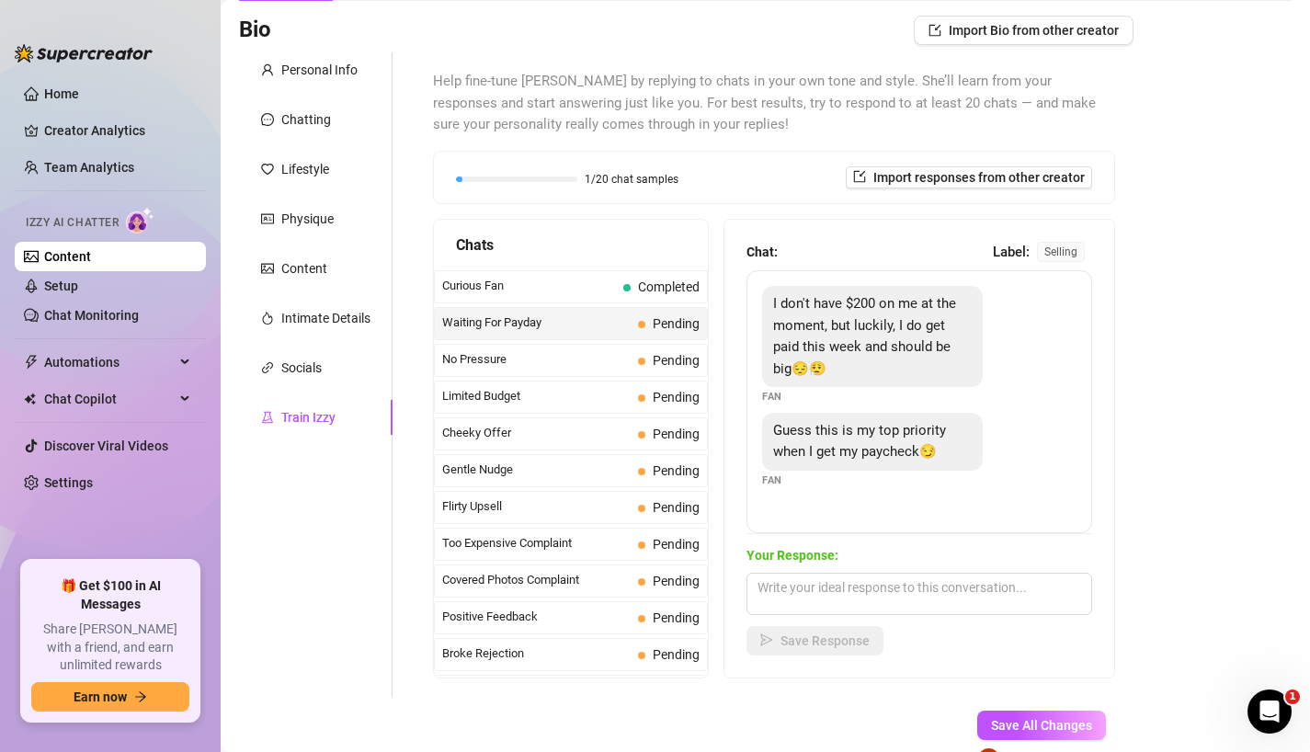
scroll to position [124, 0]
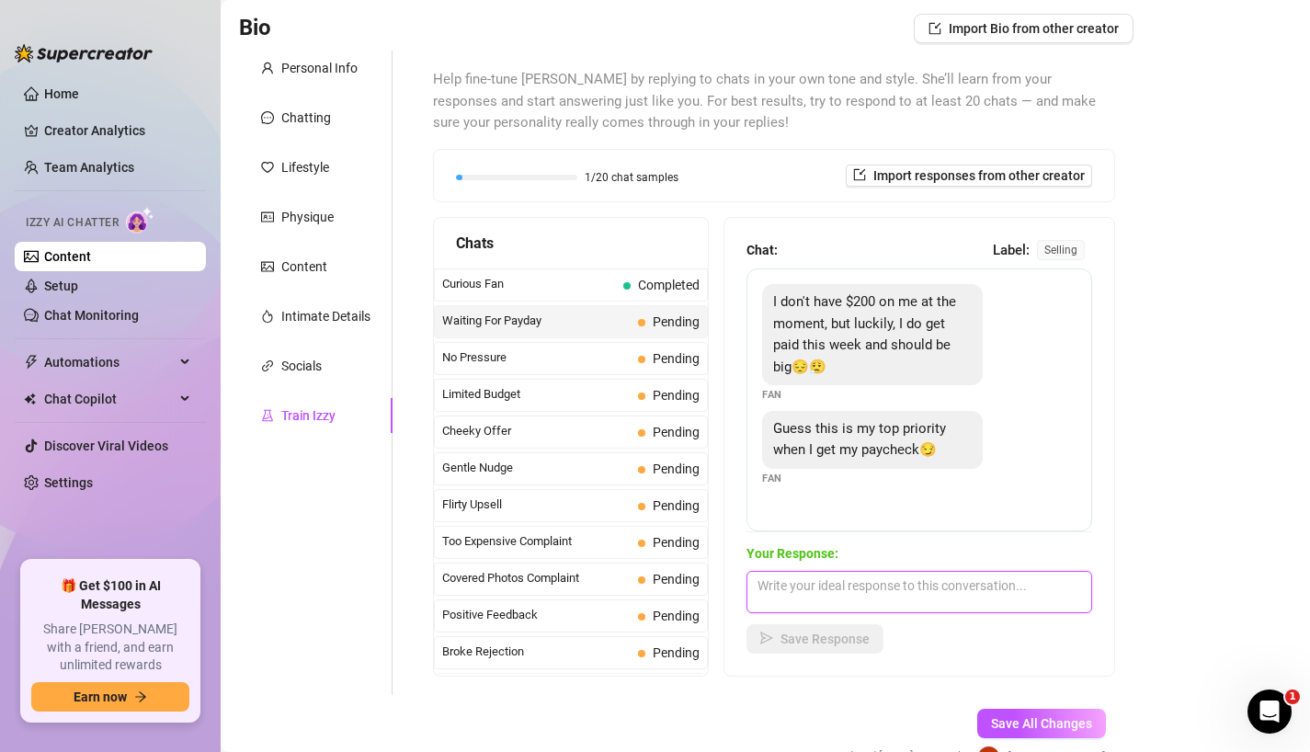
click at [888, 597] on textarea at bounding box center [919, 592] width 346 height 42
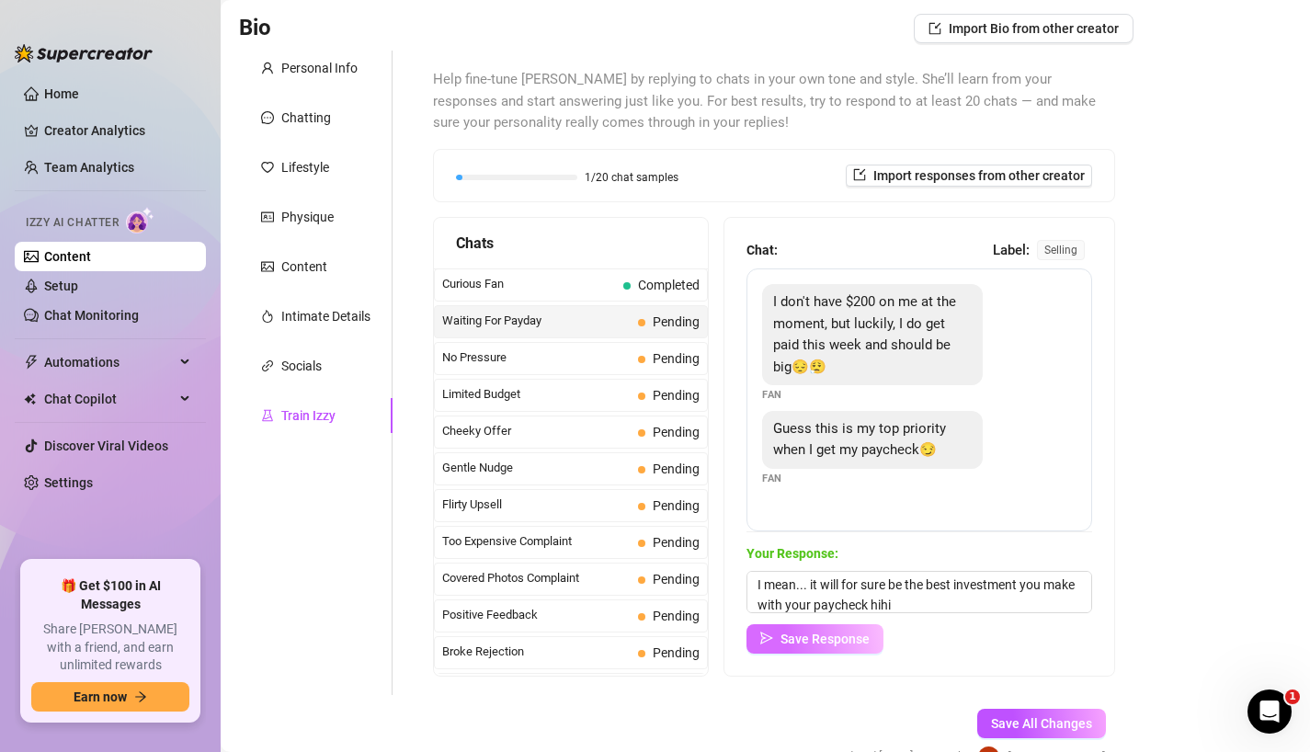
click at [861, 652] on button "Save Response" at bounding box center [814, 638] width 137 height 29
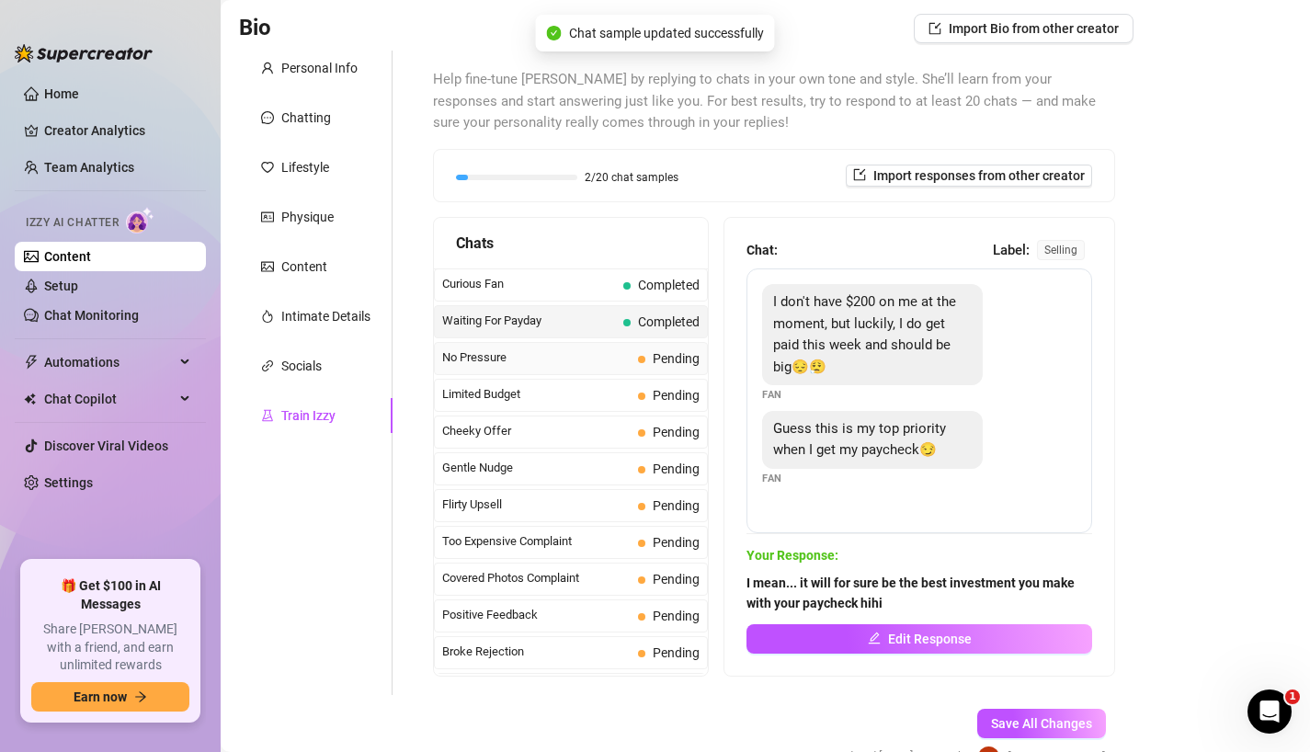
click at [603, 357] on span "No Pressure" at bounding box center [536, 357] width 188 height 18
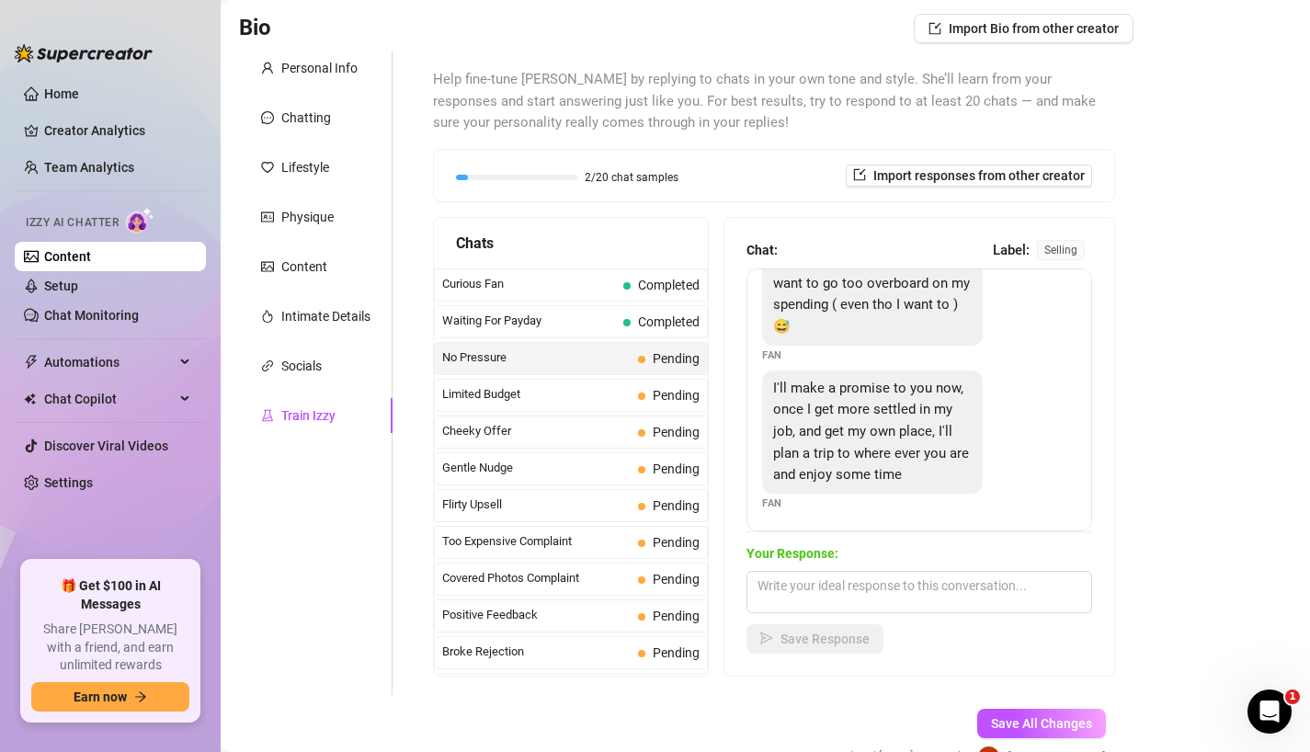
scroll to position [191, 0]
click at [870, 590] on textarea at bounding box center [919, 592] width 346 height 42
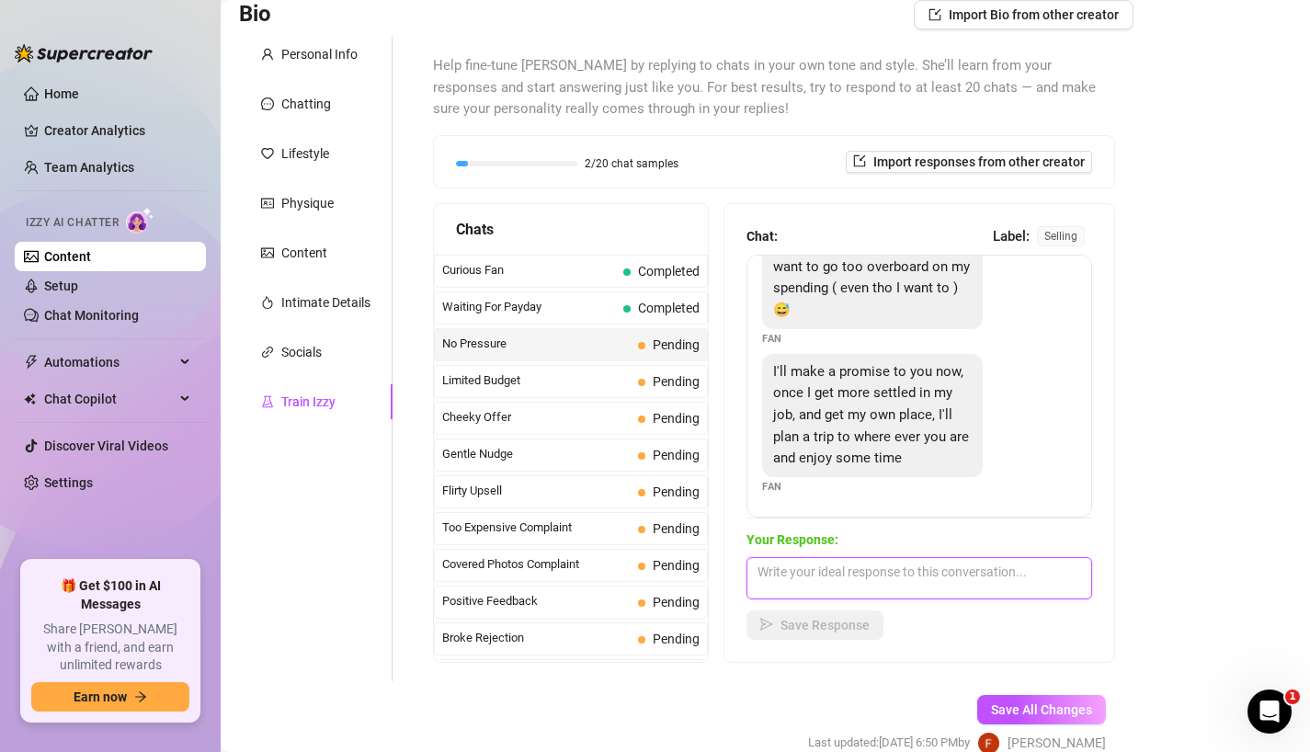
click at [847, 568] on textarea at bounding box center [919, 578] width 346 height 42
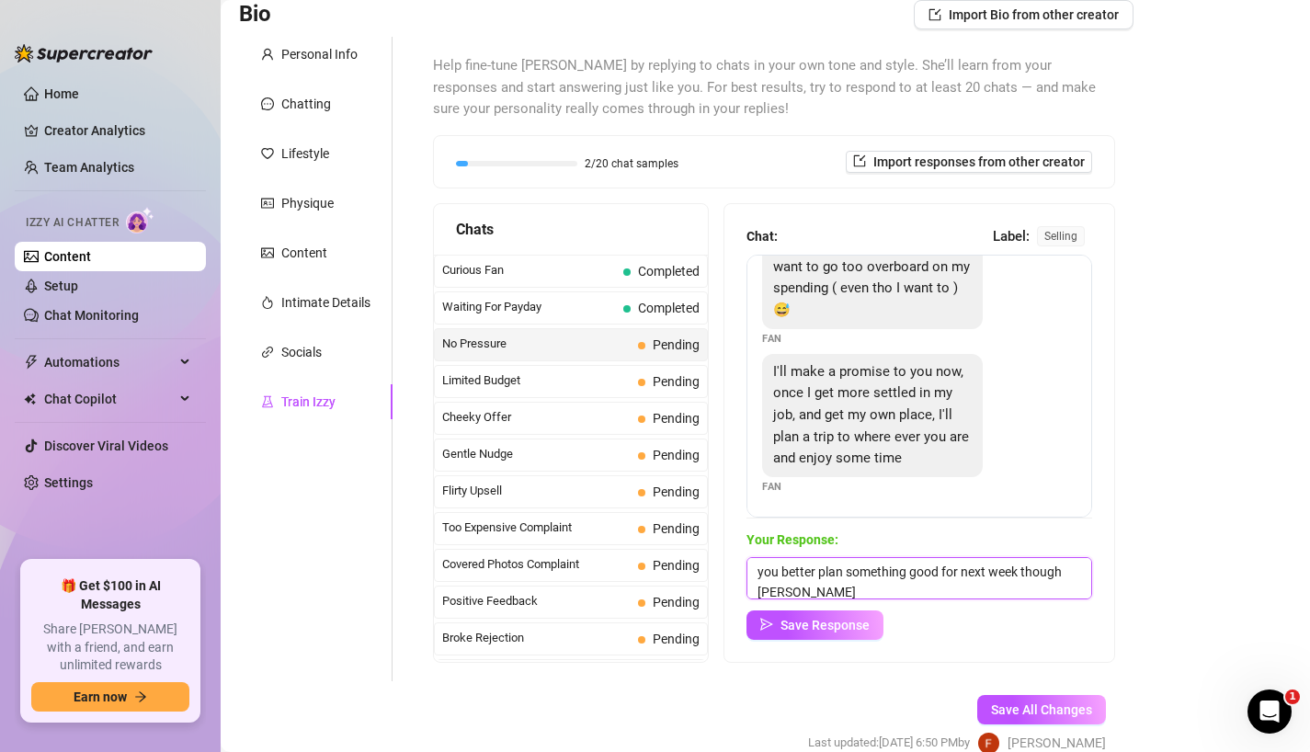
scroll to position [1, 0]
click at [846, 622] on span "Save Response" at bounding box center [824, 625] width 89 height 15
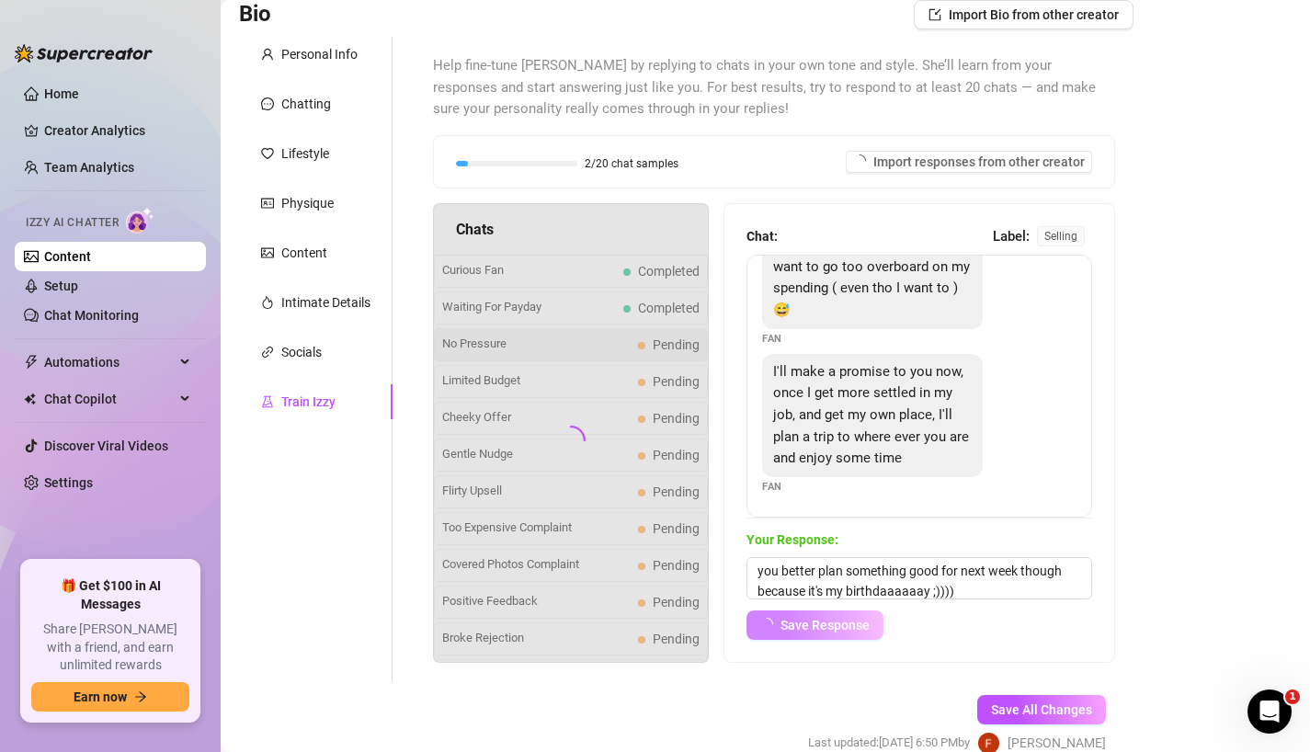
scroll to position [189, 0]
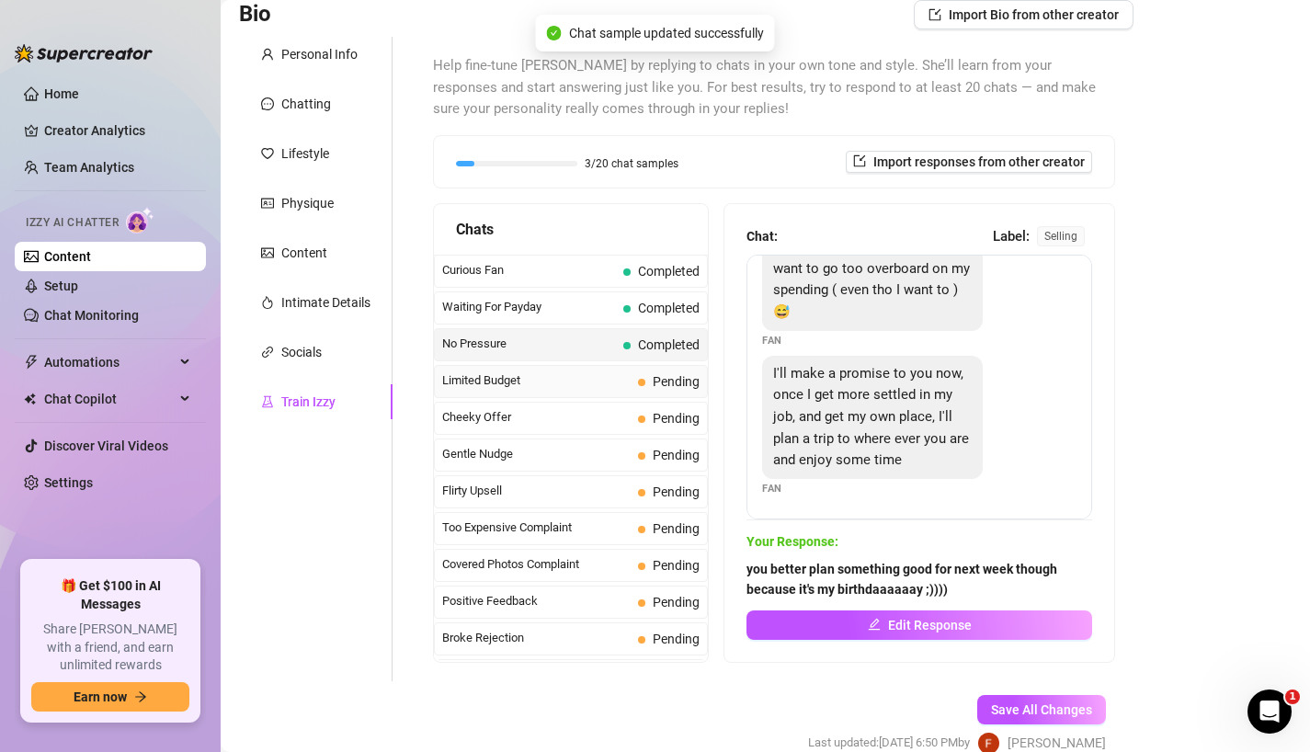
click at [549, 381] on span "Limited Budget" at bounding box center [536, 380] width 188 height 18
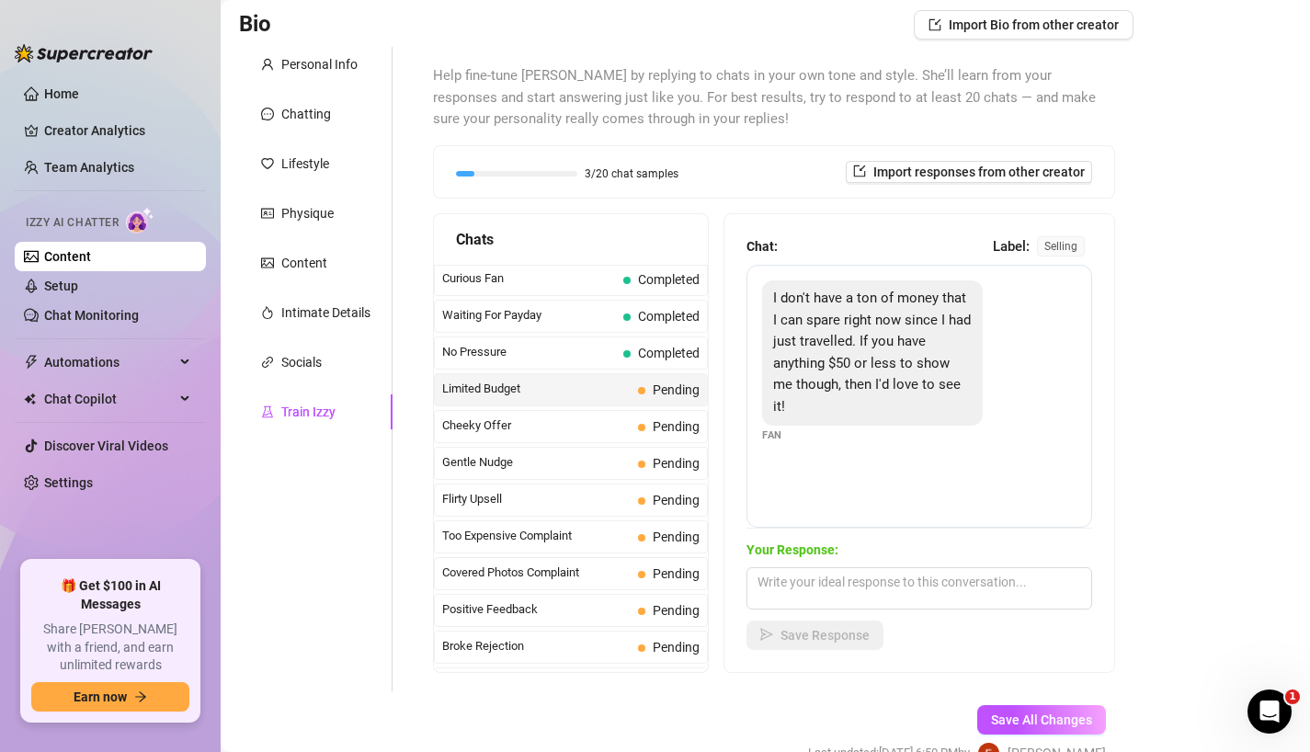
scroll to position [0, 0]
click at [852, 594] on textarea at bounding box center [919, 588] width 346 height 42
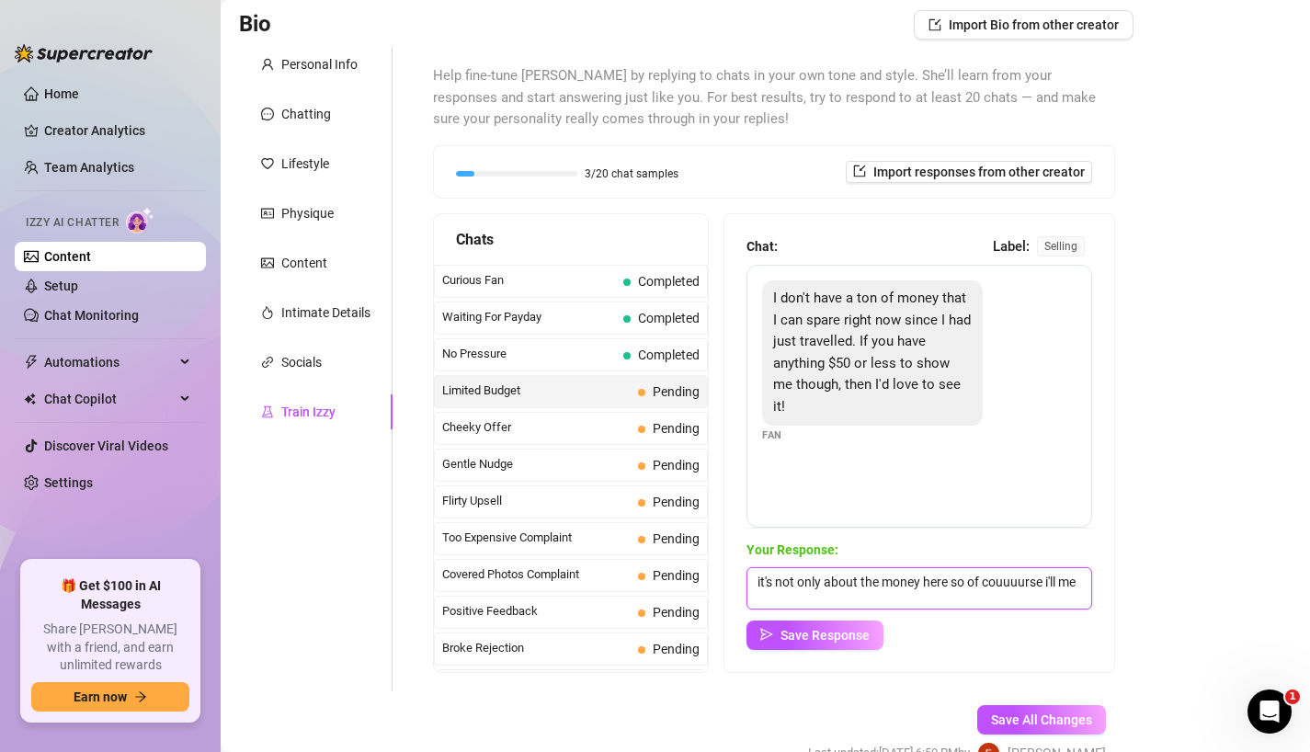
scroll to position [1, 0]
click at [827, 643] on button "Save Response" at bounding box center [814, 634] width 137 height 29
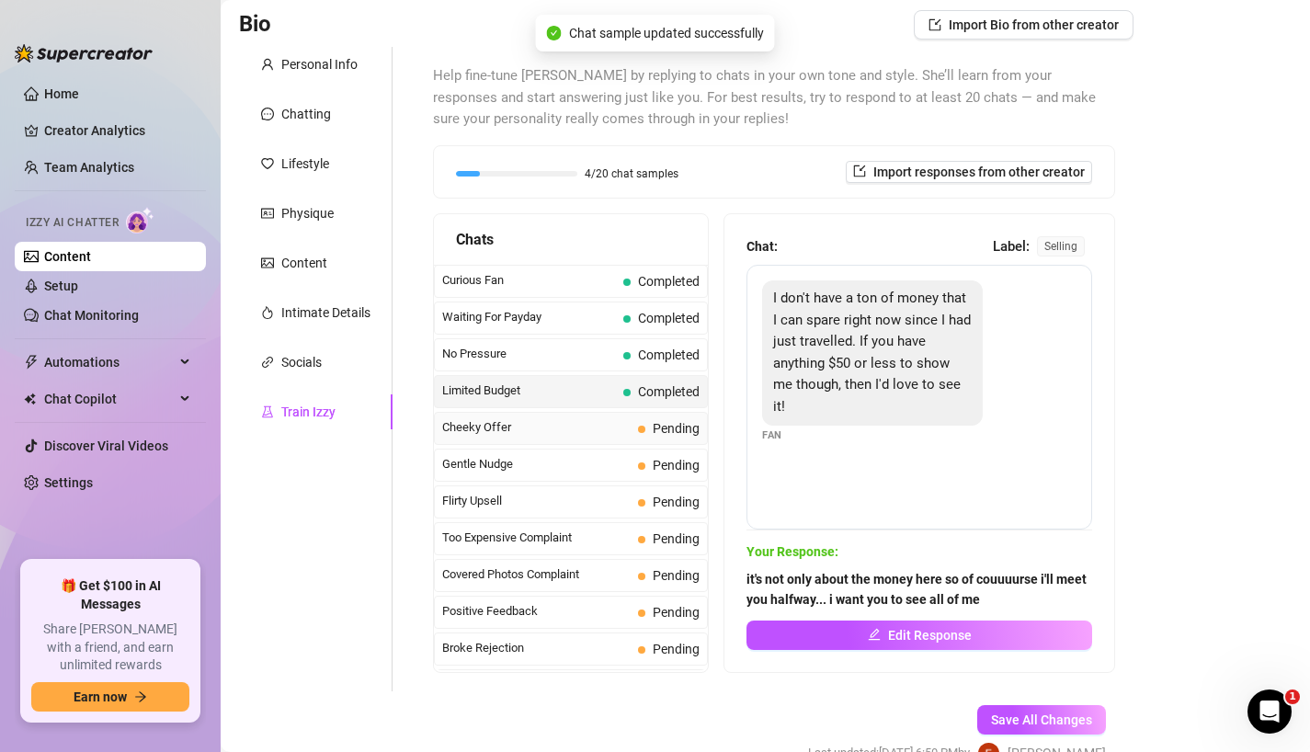
click at [589, 427] on span "Cheeky Offer" at bounding box center [536, 427] width 188 height 18
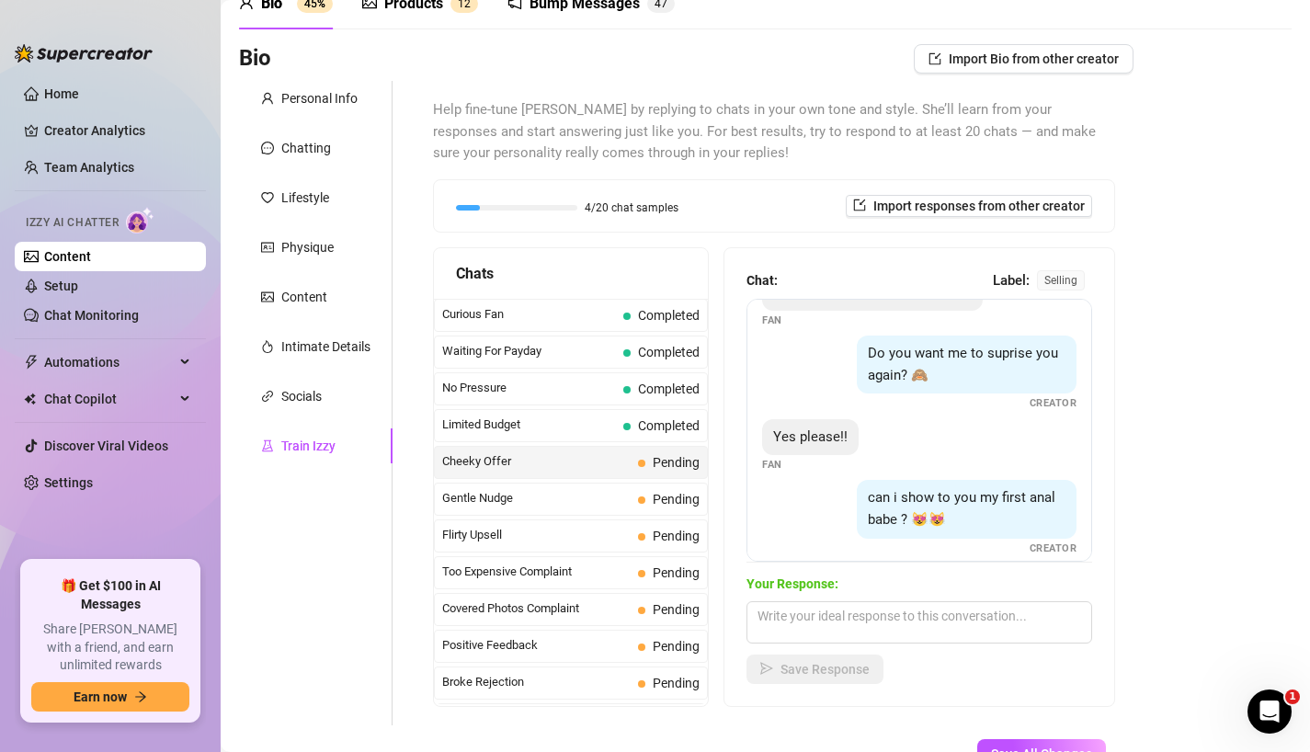
scroll to position [325, 0]
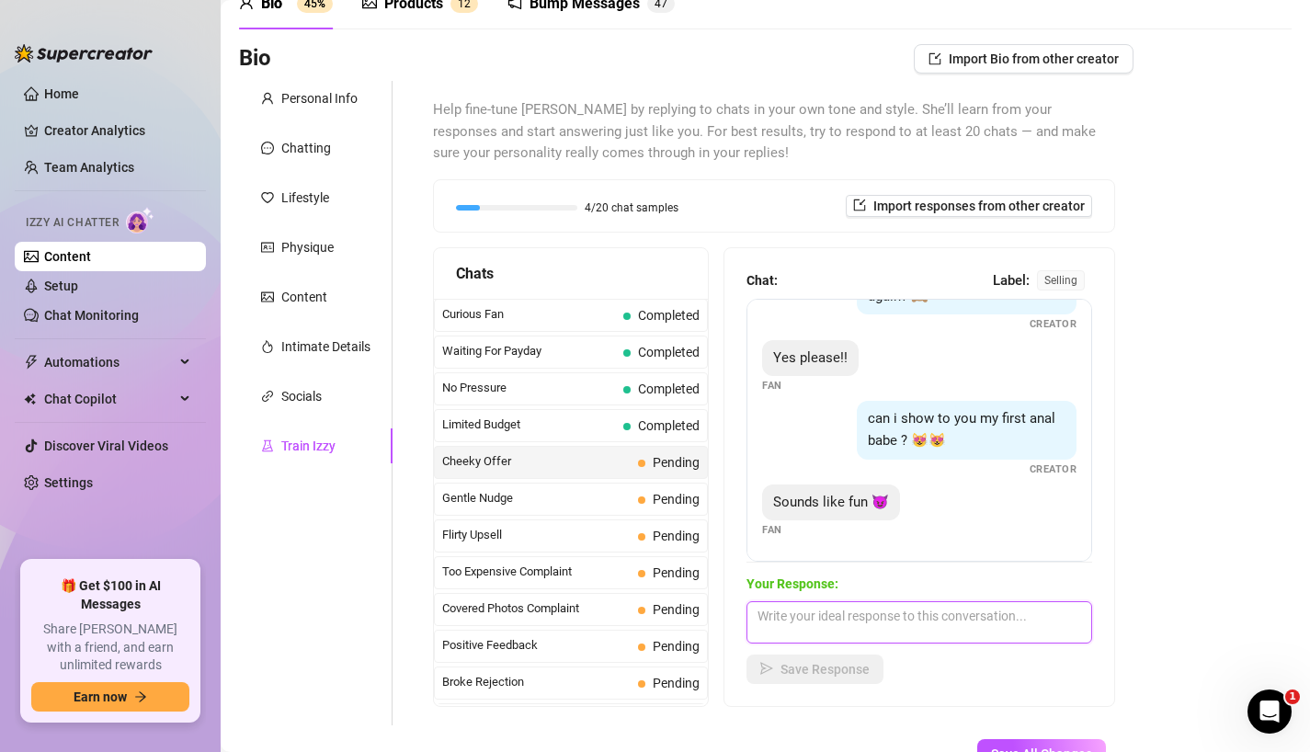
click at [852, 622] on textarea at bounding box center [919, 622] width 346 height 42
click at [850, 670] on span "Save Response" at bounding box center [824, 669] width 89 height 15
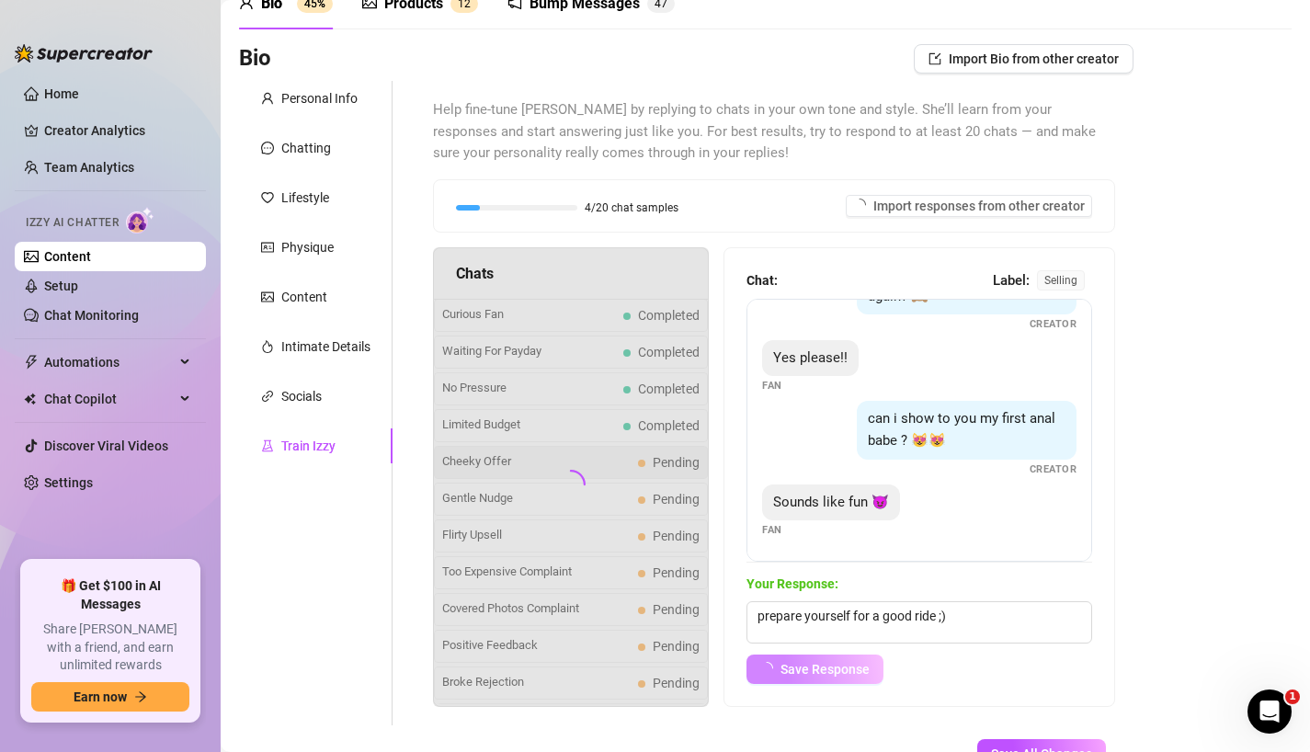
scroll to position [303, 0]
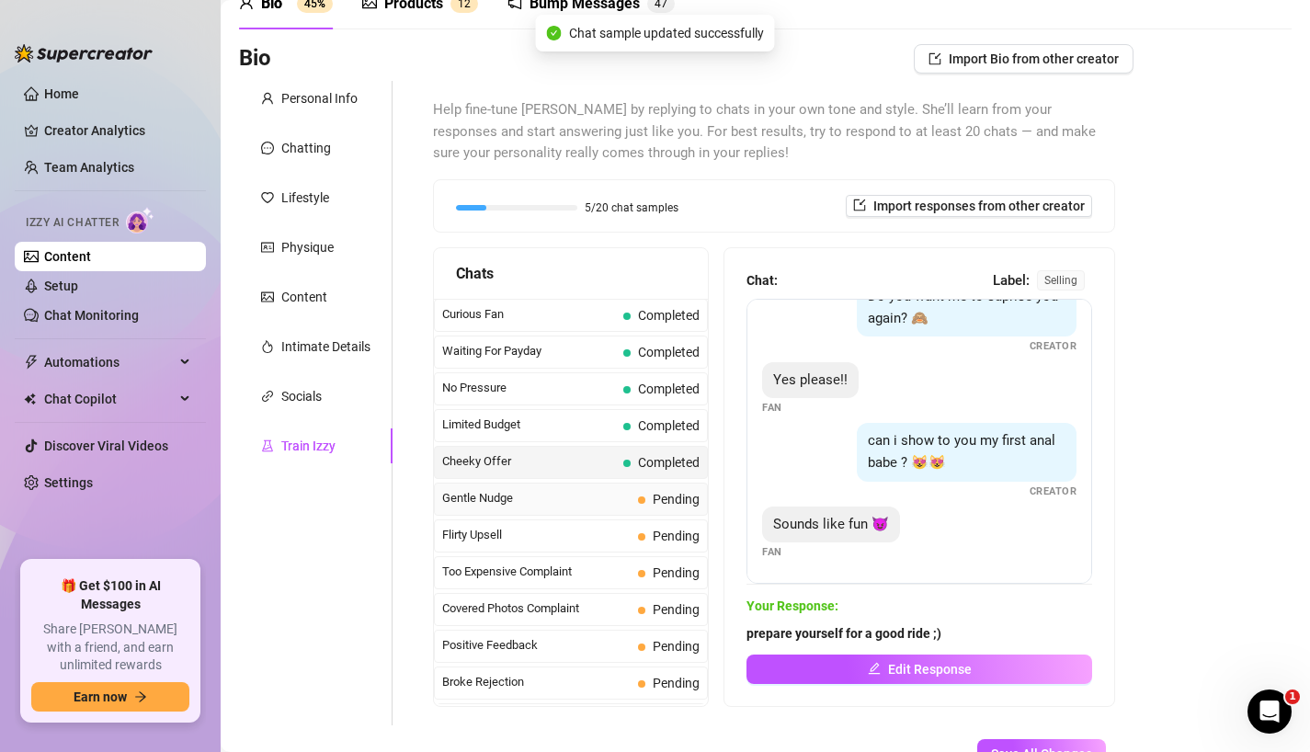
click at [606, 496] on span "Gentle Nudge" at bounding box center [536, 498] width 188 height 18
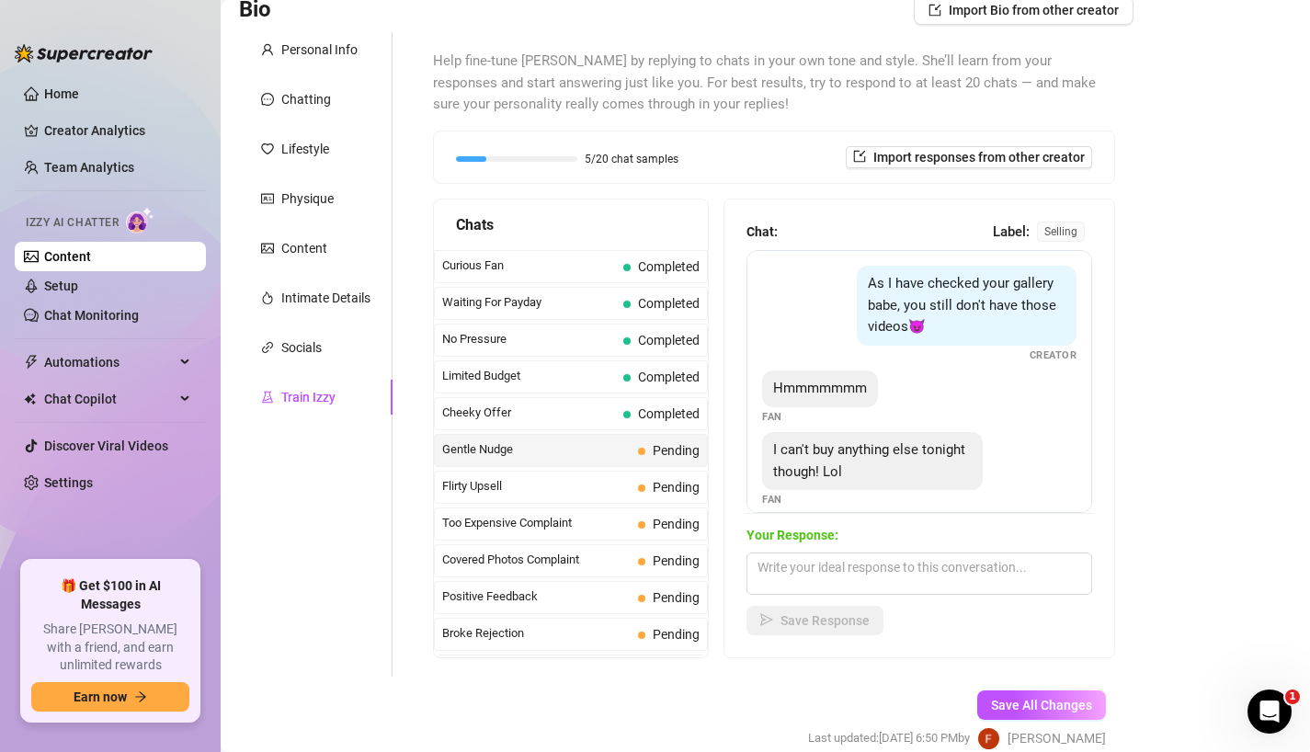
scroll to position [172, 0]
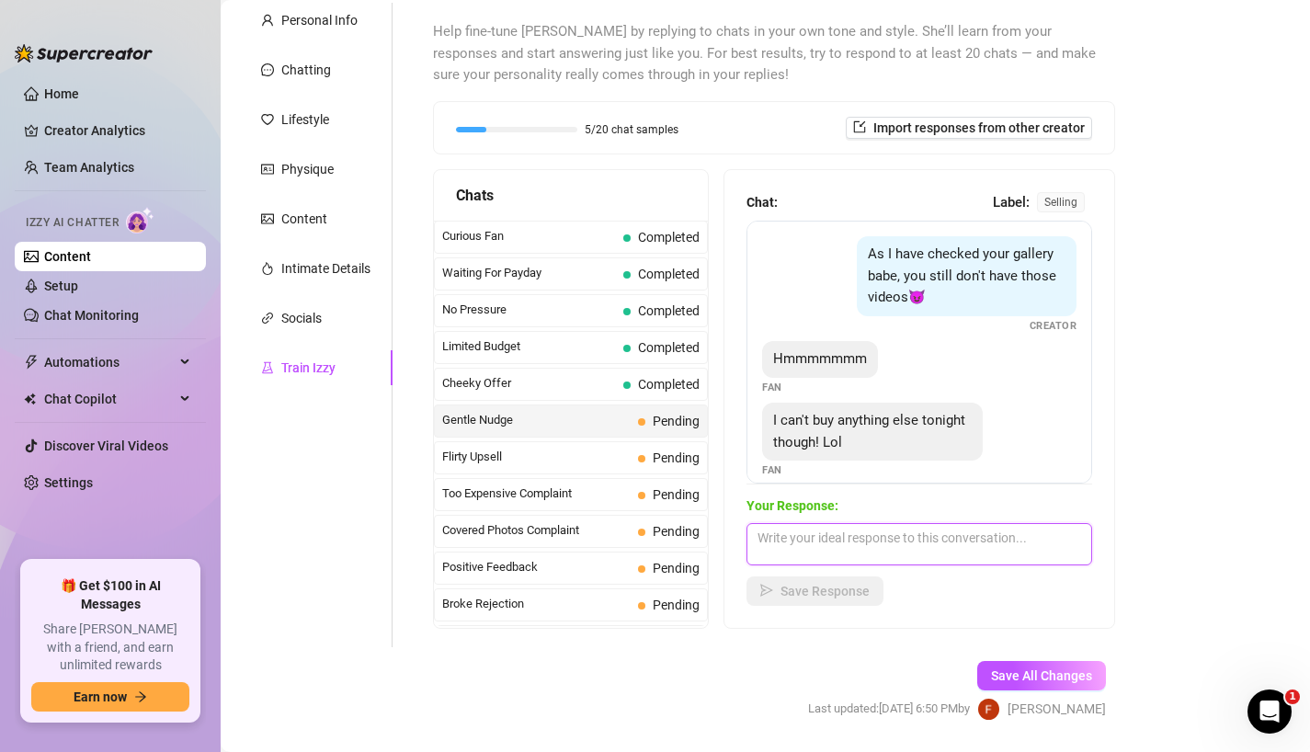
click at [868, 537] on textarea at bounding box center [919, 544] width 346 height 42
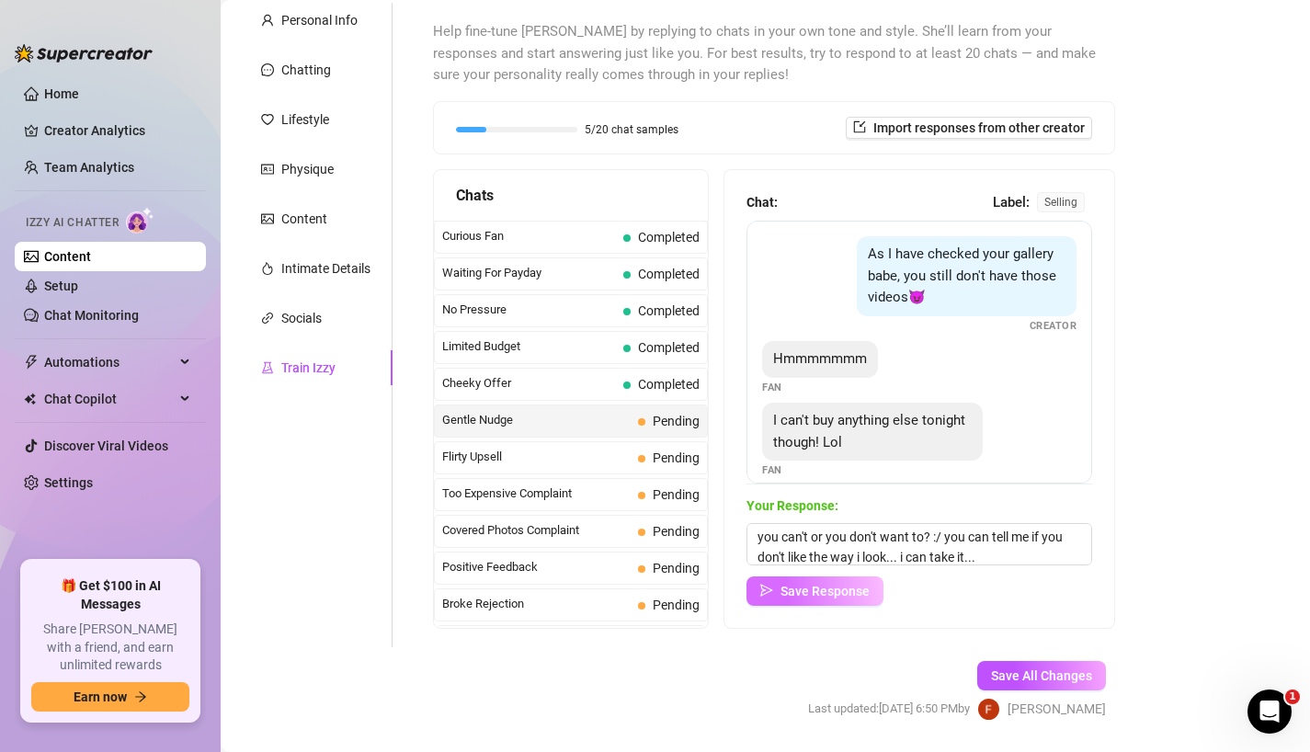
click at [830, 599] on button "Save Response" at bounding box center [814, 590] width 137 height 29
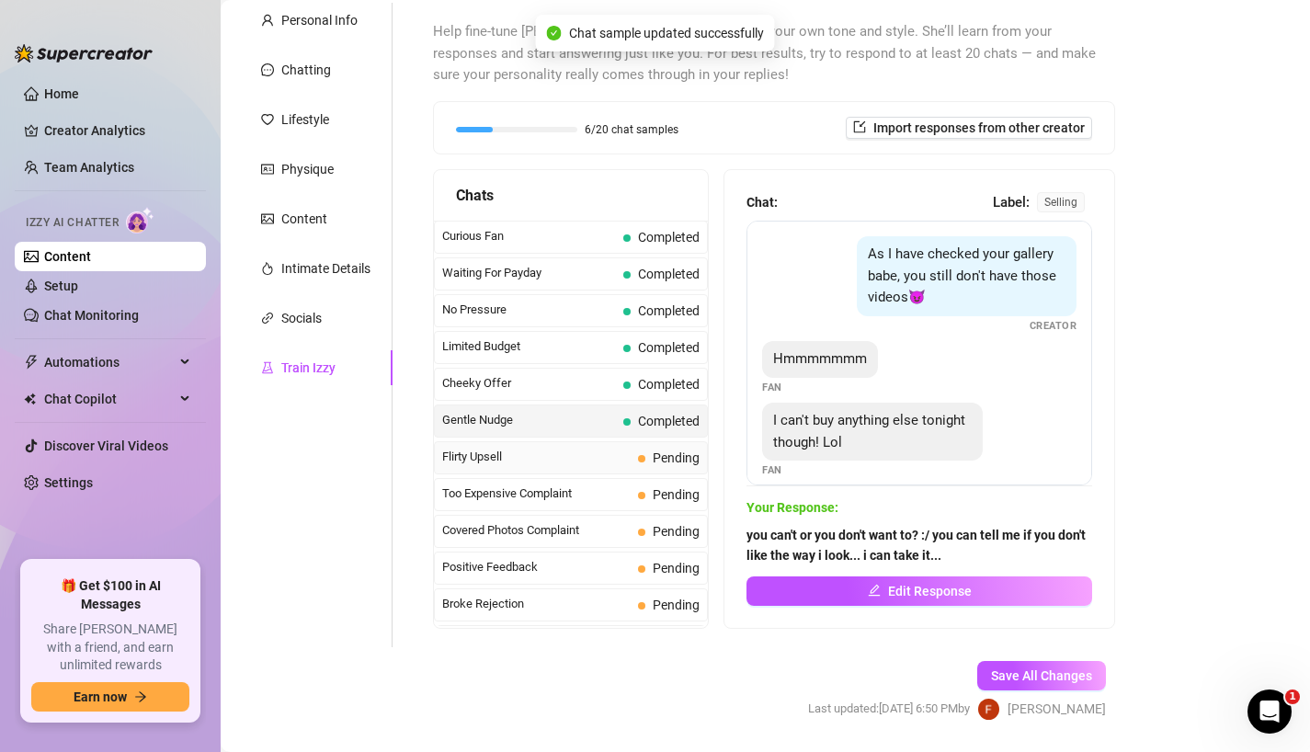
click at [657, 458] on span "Pending" at bounding box center [675, 457] width 47 height 15
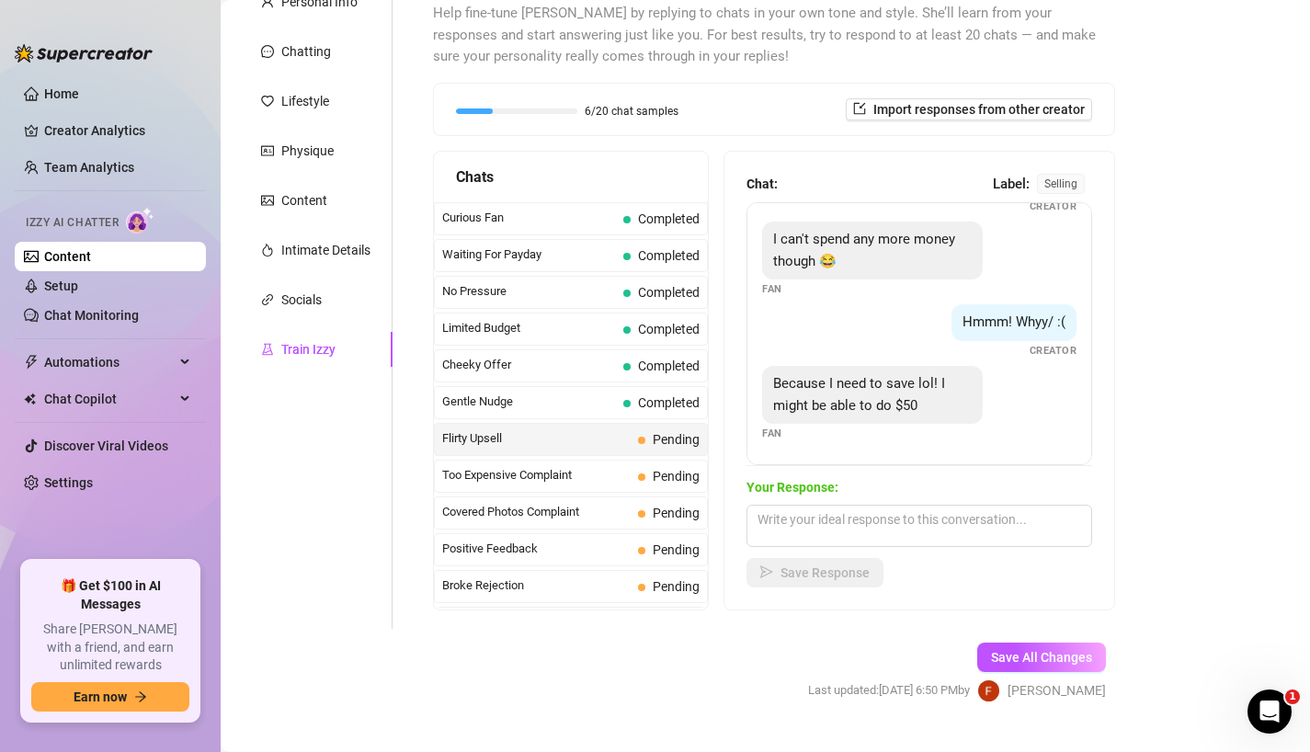
scroll to position [188, 0]
click at [838, 519] on textarea at bounding box center [919, 527] width 346 height 42
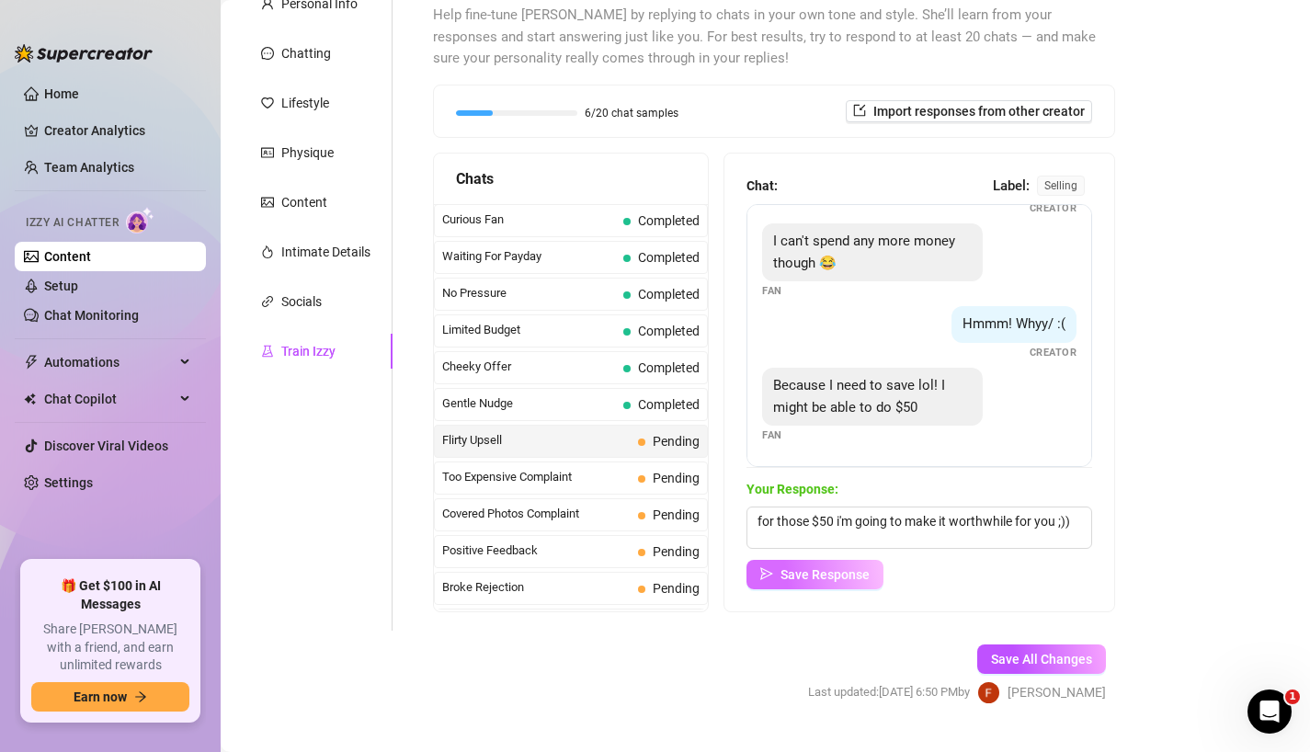
click at [815, 579] on span "Save Response" at bounding box center [824, 574] width 89 height 15
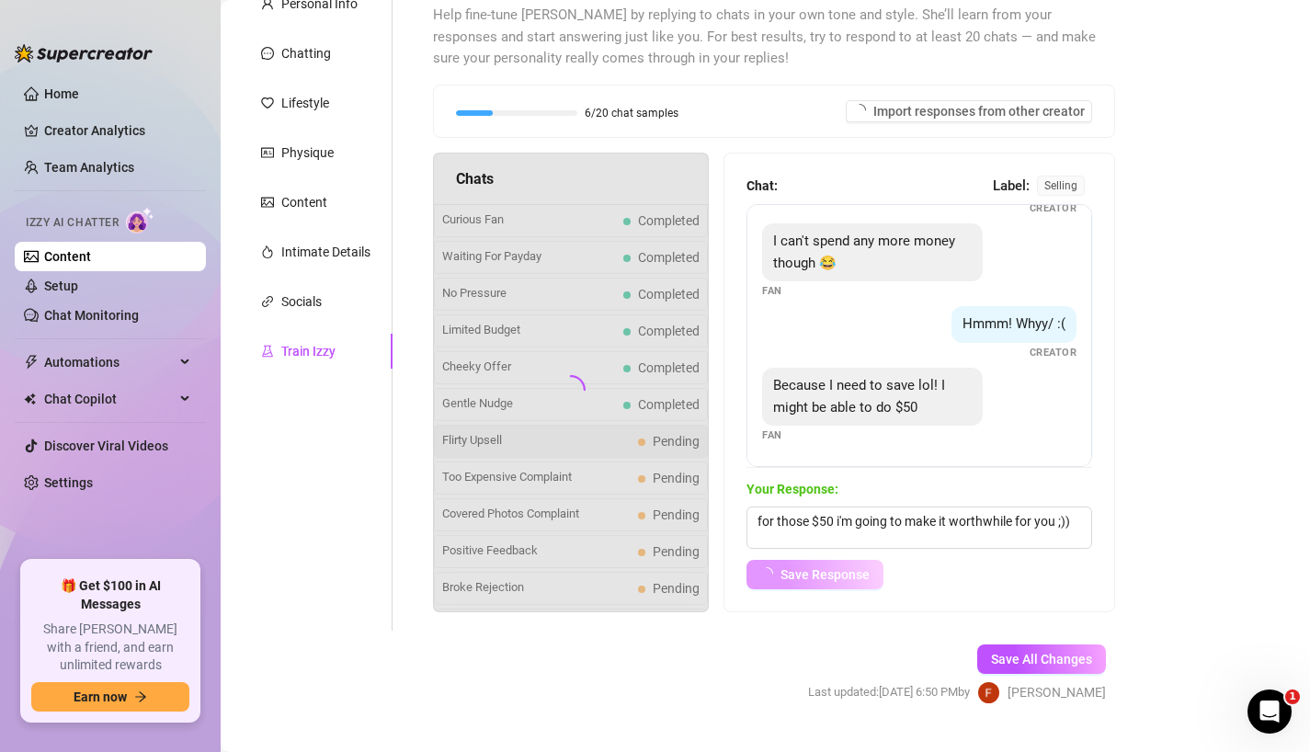
scroll to position [513, 0]
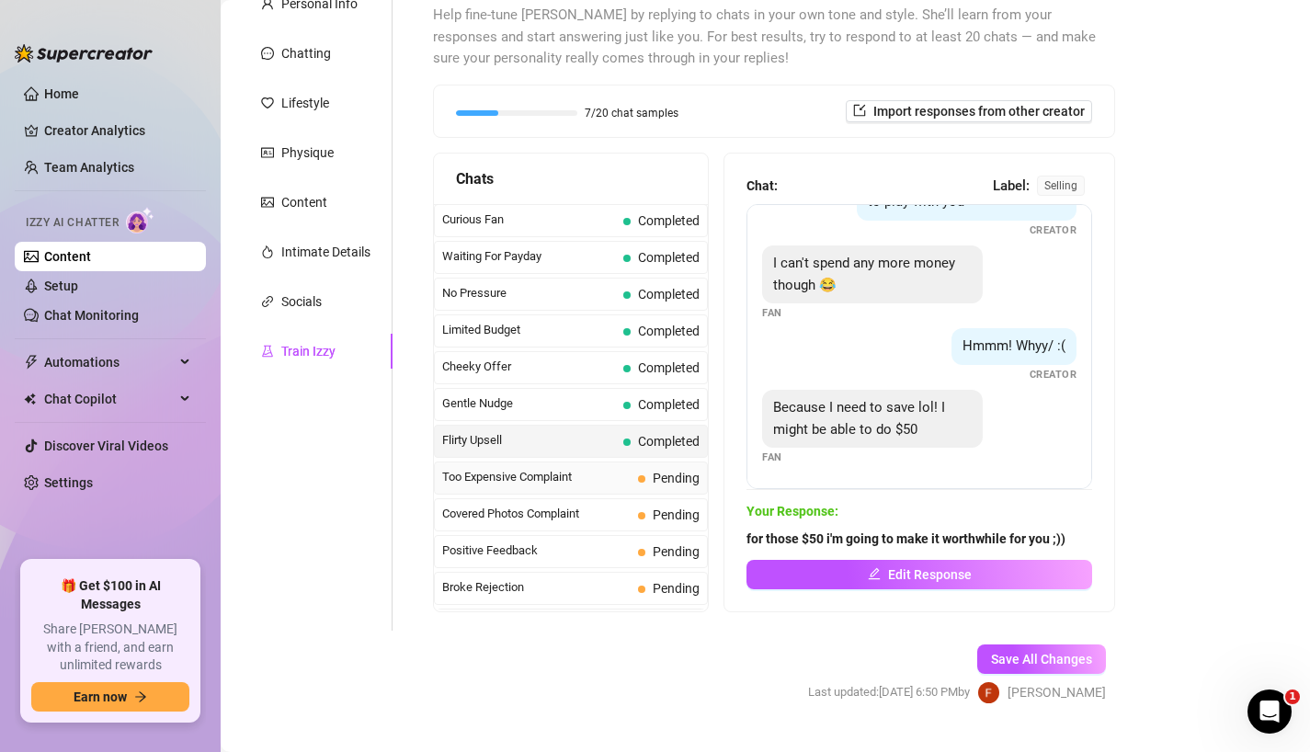
click at [545, 480] on span "Too Expensive Complaint" at bounding box center [536, 477] width 188 height 18
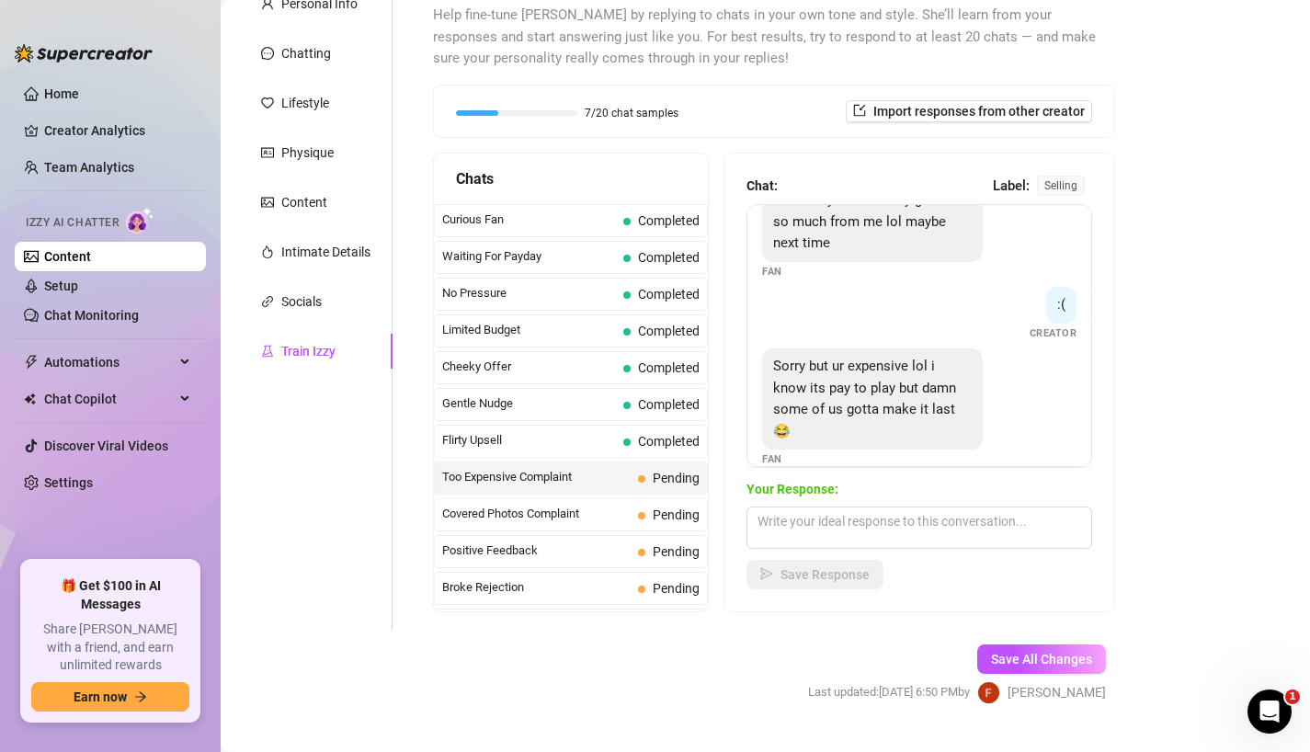
scroll to position [412, 0]
click at [852, 517] on textarea at bounding box center [919, 527] width 346 height 42
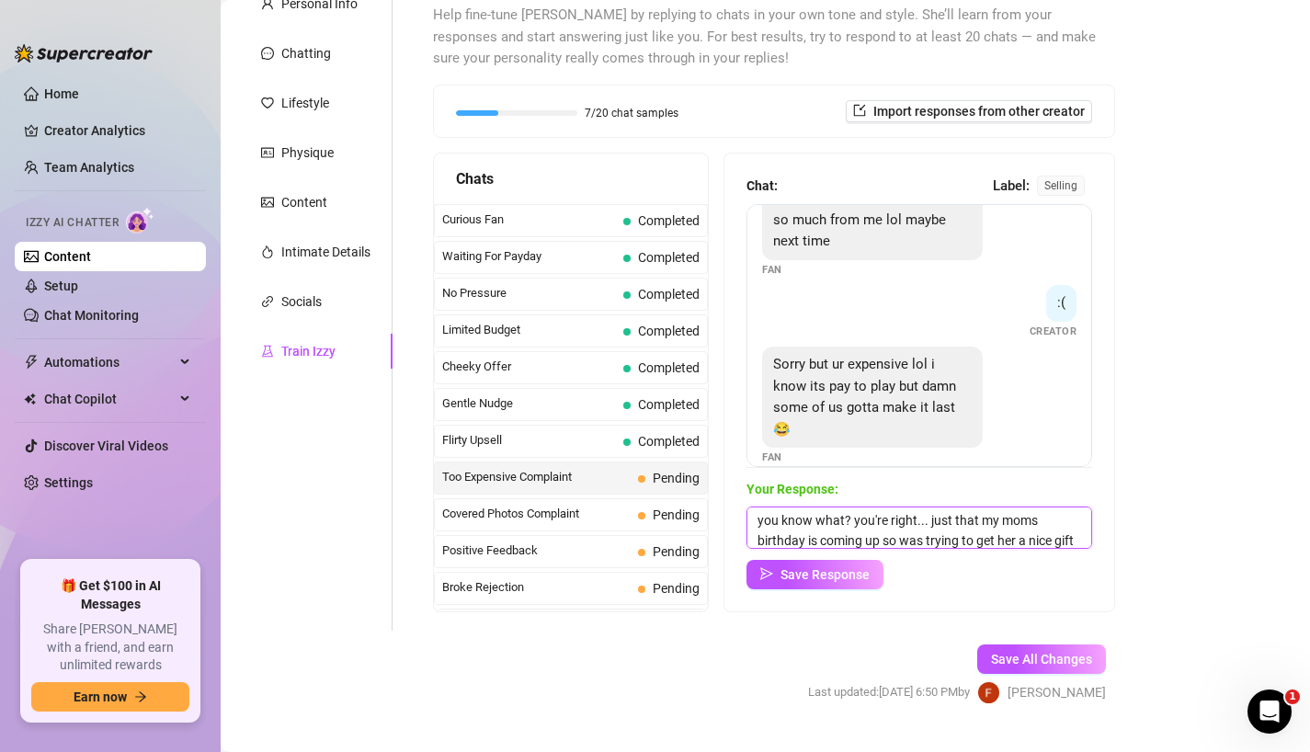
scroll to position [21, 0]
click at [863, 573] on span "Save Response" at bounding box center [824, 574] width 89 height 15
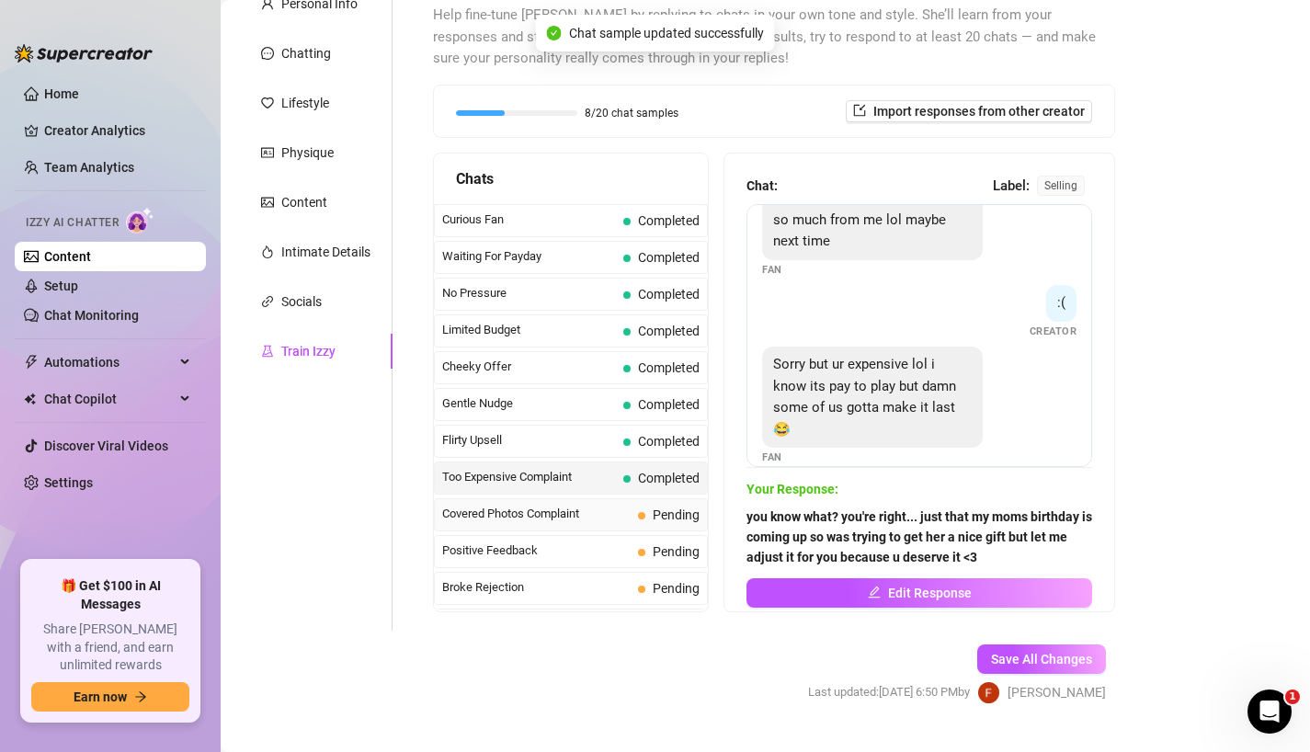
click at [580, 516] on span "Covered Photos Complaint" at bounding box center [536, 514] width 188 height 18
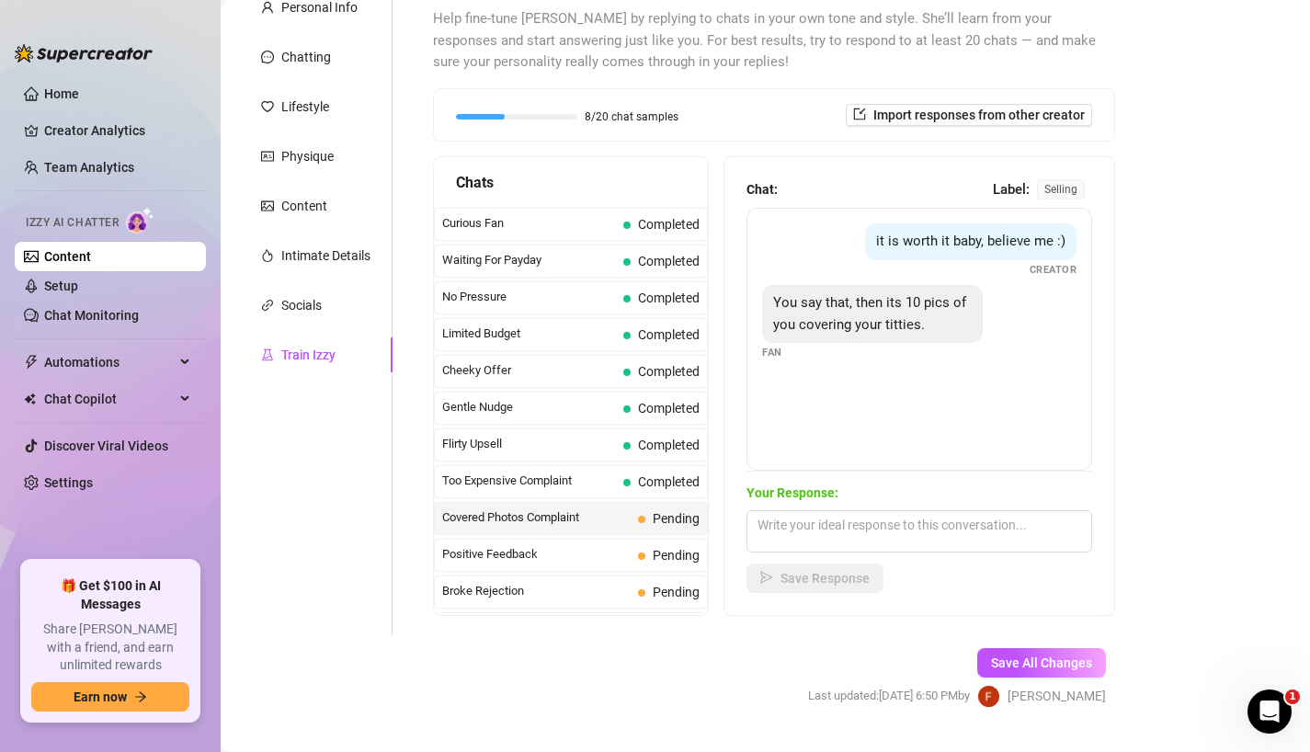
scroll to position [182, 0]
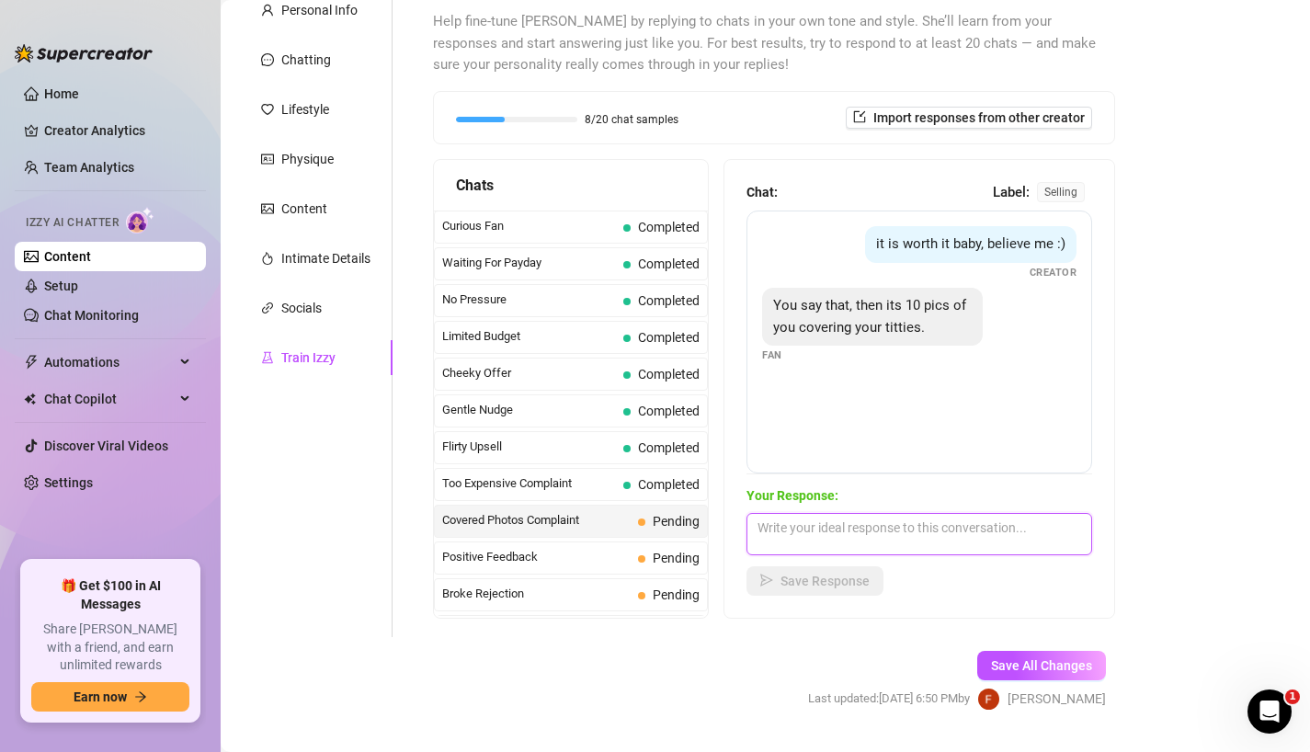
click at [829, 527] on textarea at bounding box center [919, 534] width 346 height 42
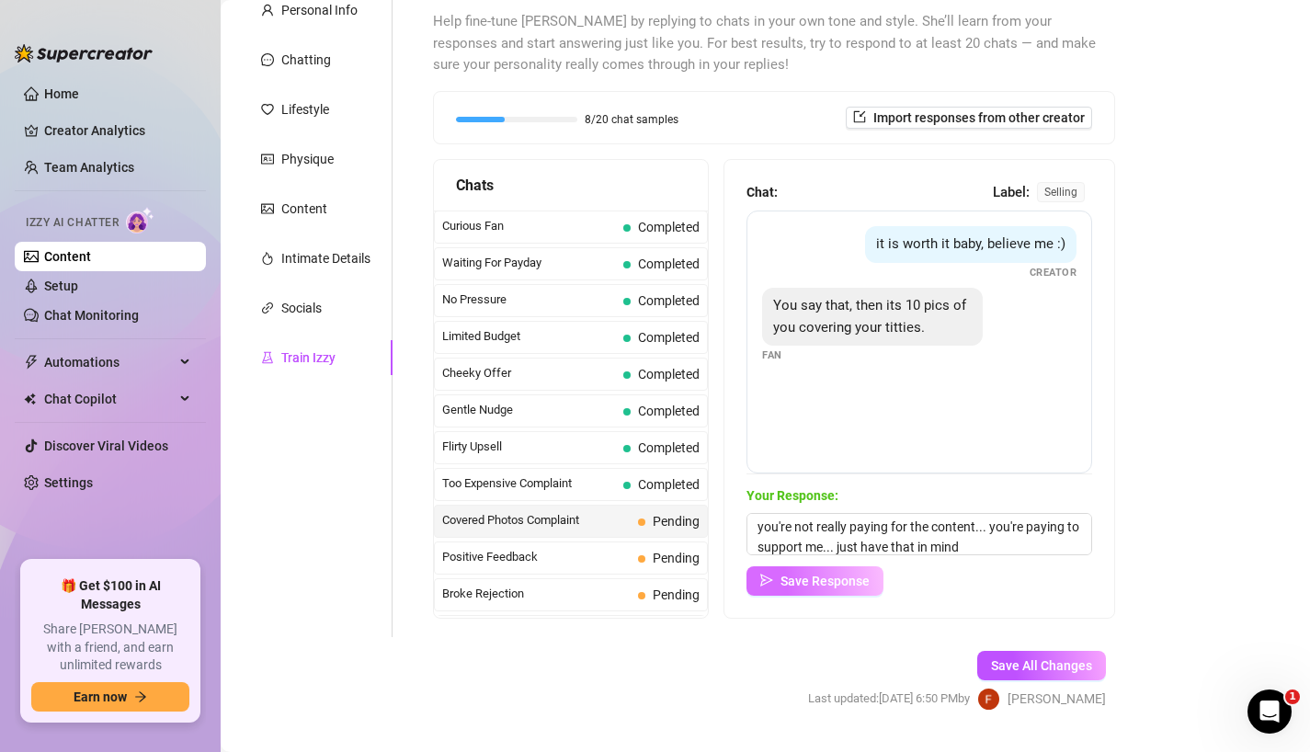
click at [819, 587] on span "Save Response" at bounding box center [824, 580] width 89 height 15
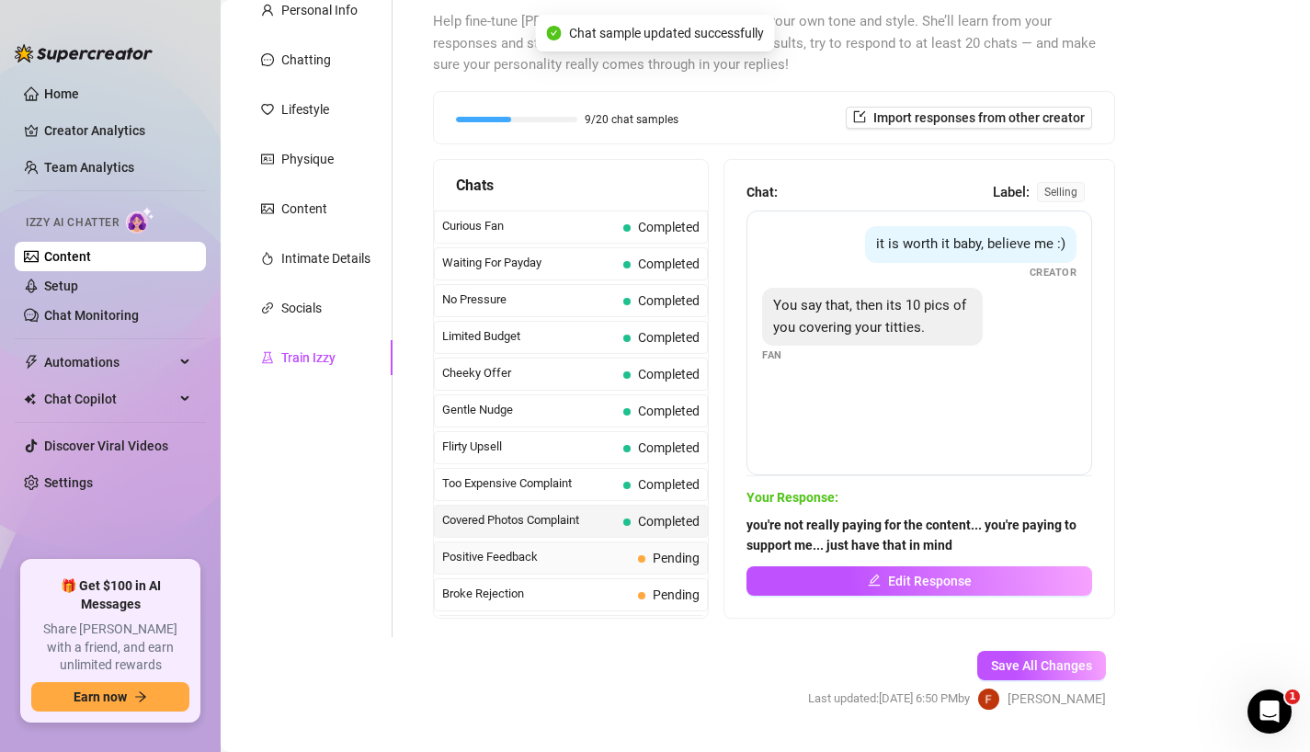
click at [549, 562] on span "Positive Feedback" at bounding box center [536, 557] width 188 height 18
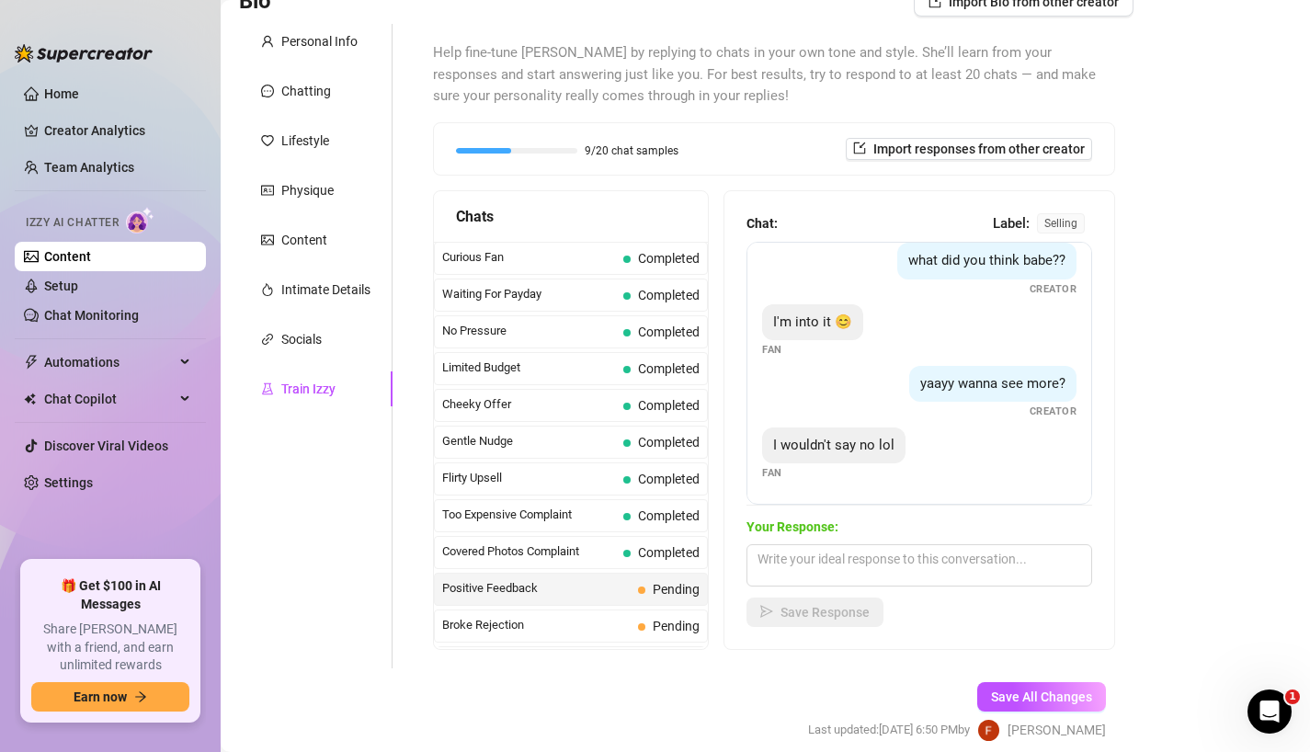
scroll to position [168, 0]
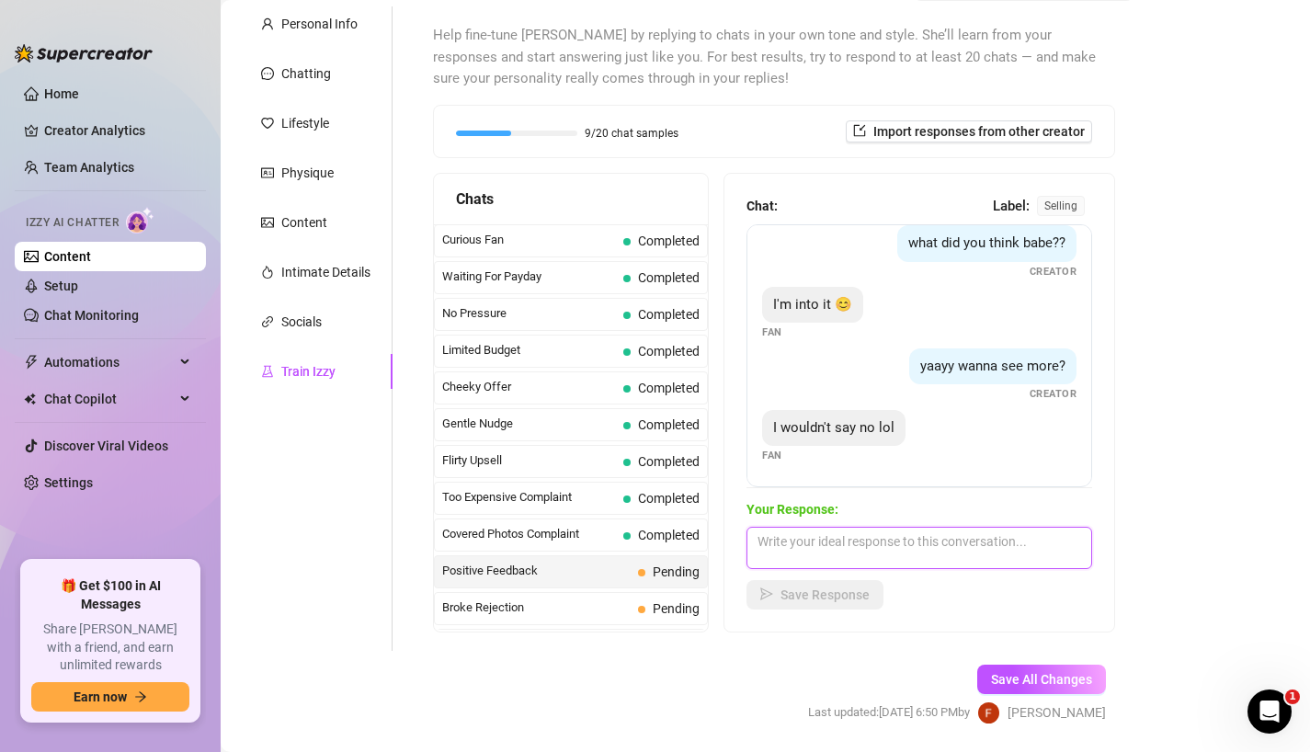
click at [846, 540] on textarea at bounding box center [919, 548] width 346 height 42
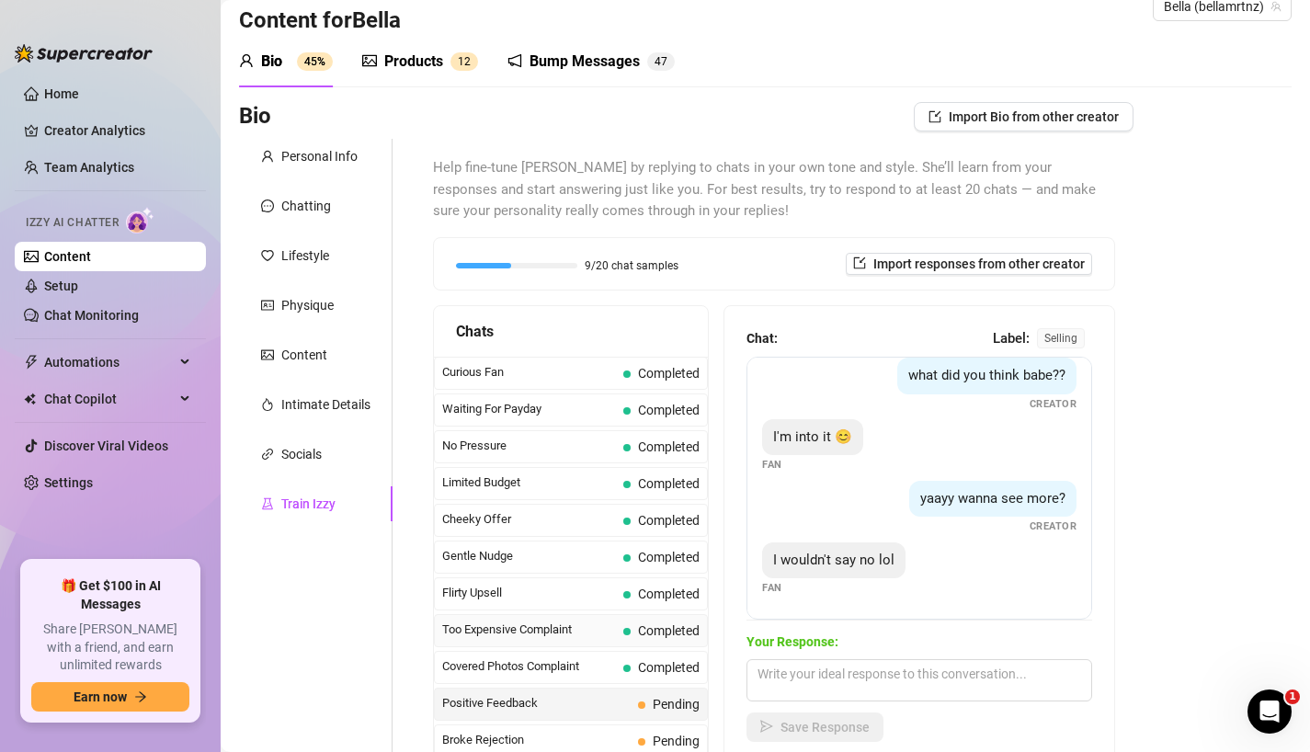
scroll to position [37, 0]
click at [312, 457] on div "Socials" at bounding box center [301, 453] width 40 height 20
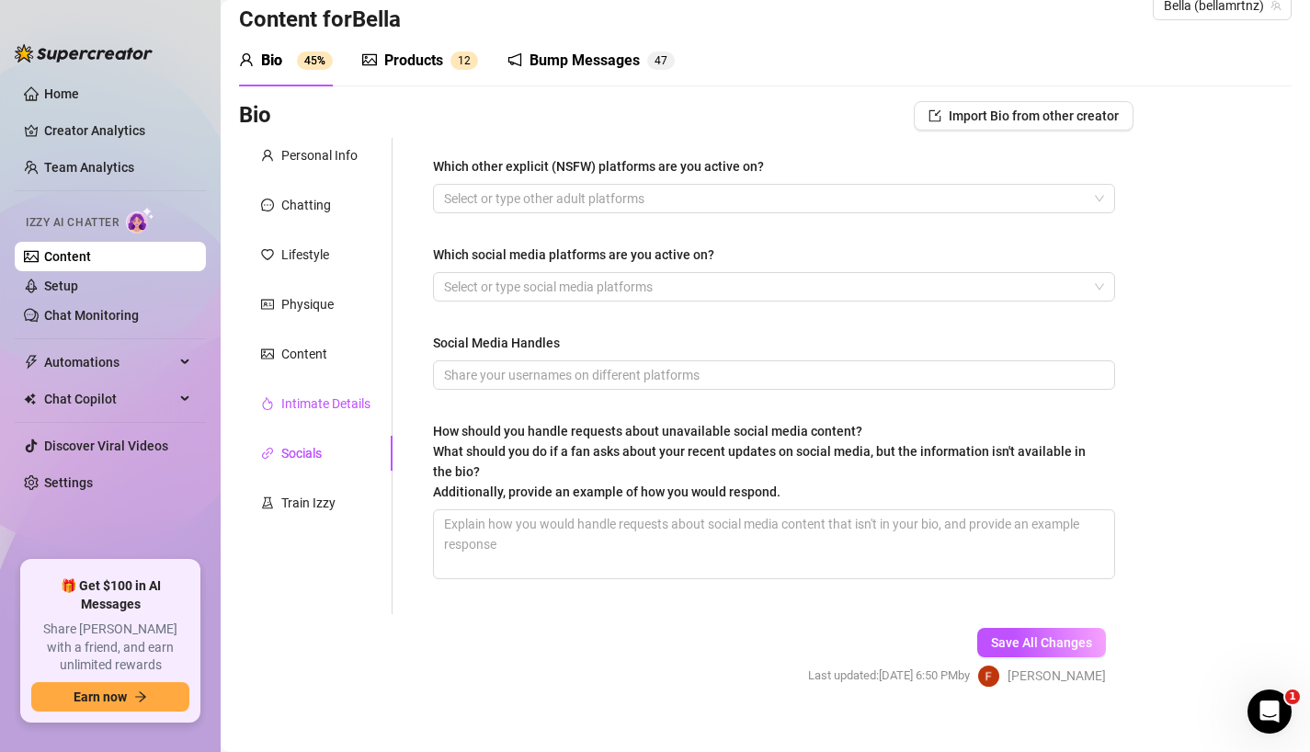
click at [310, 399] on div "Intimate Details" at bounding box center [325, 403] width 89 height 20
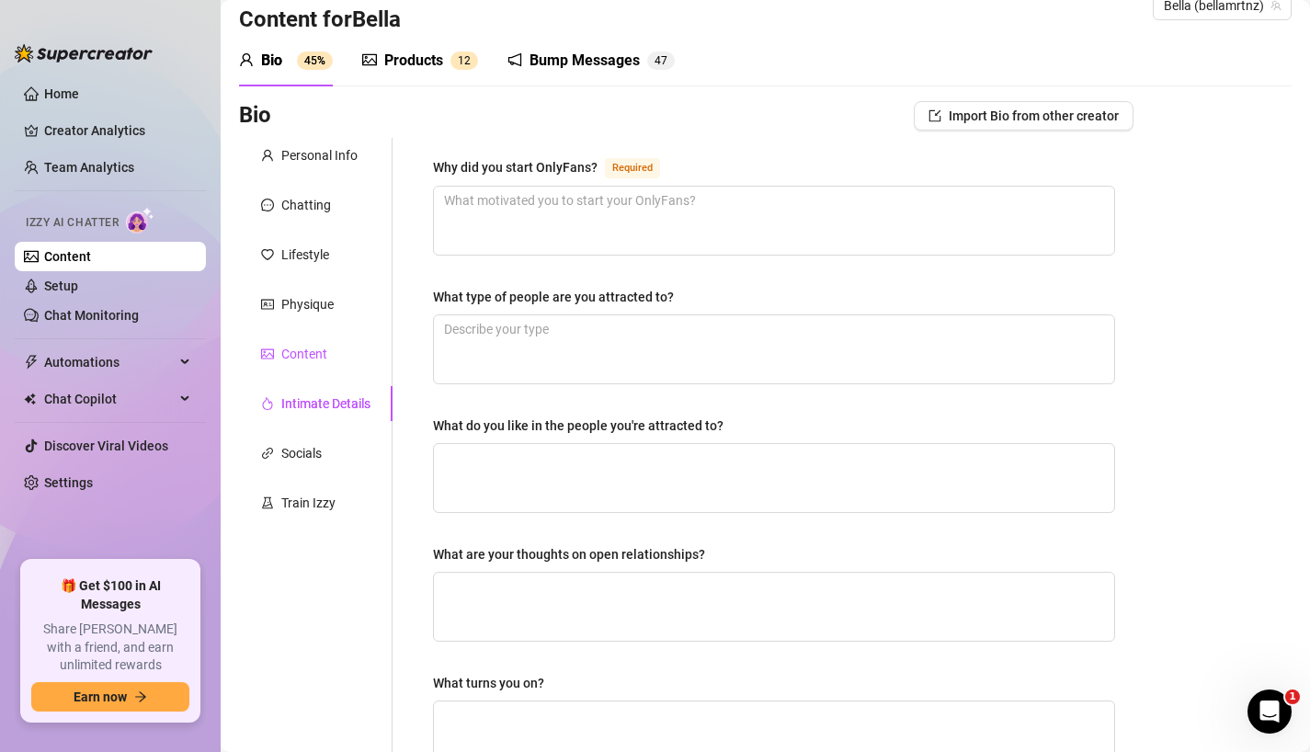
click at [315, 360] on div "Content" at bounding box center [304, 354] width 46 height 20
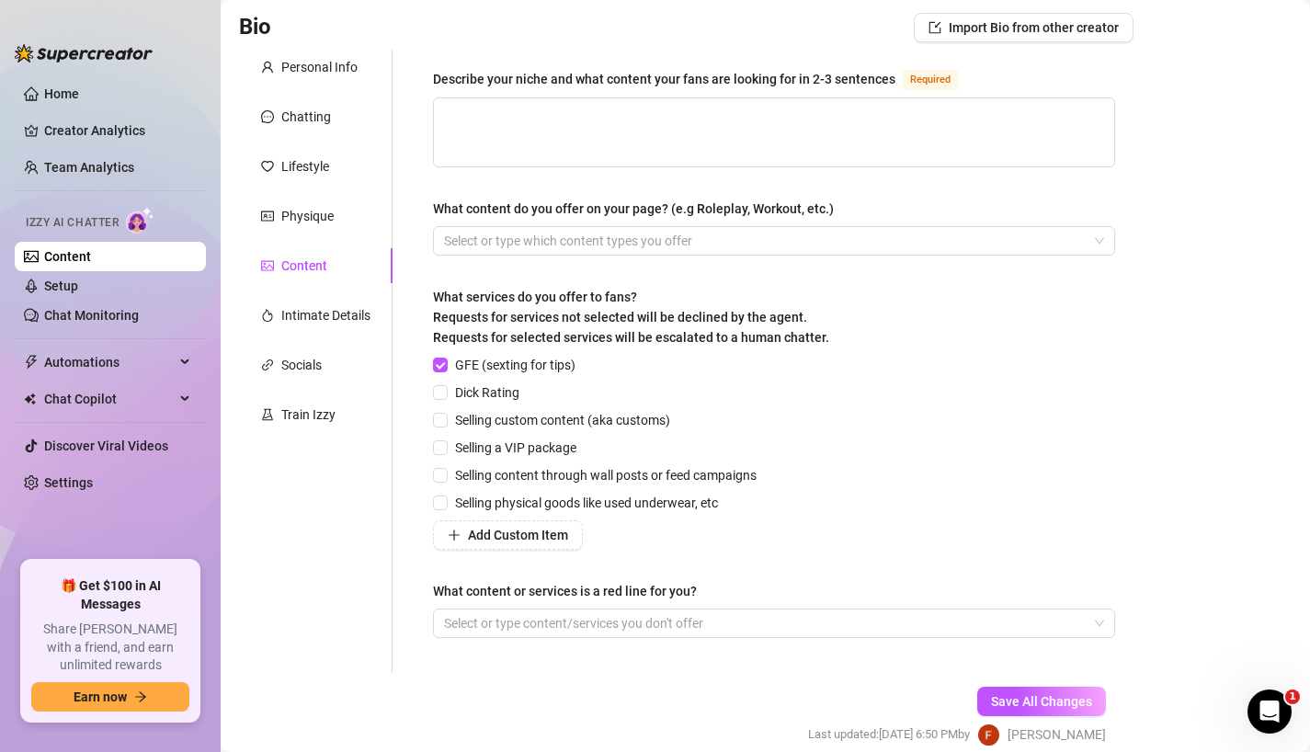
scroll to position [35, 0]
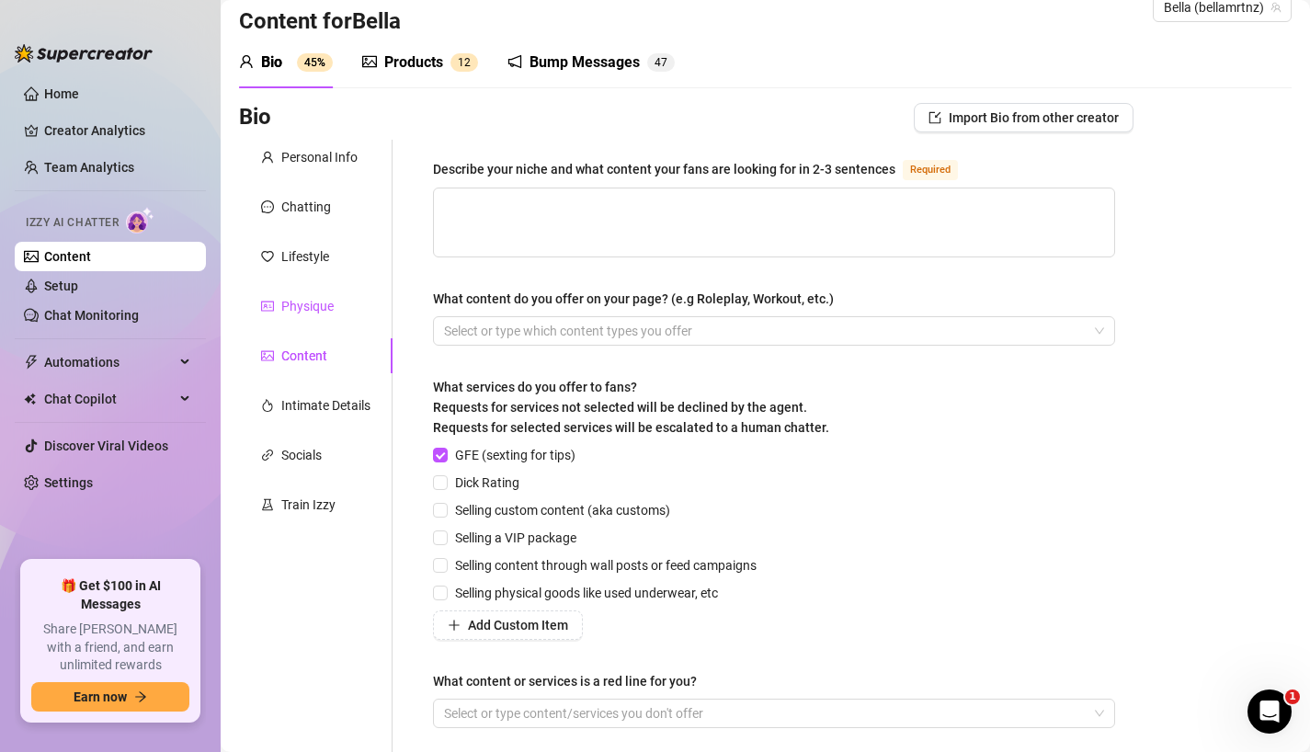
click at [323, 304] on div "Physique" at bounding box center [307, 306] width 52 height 20
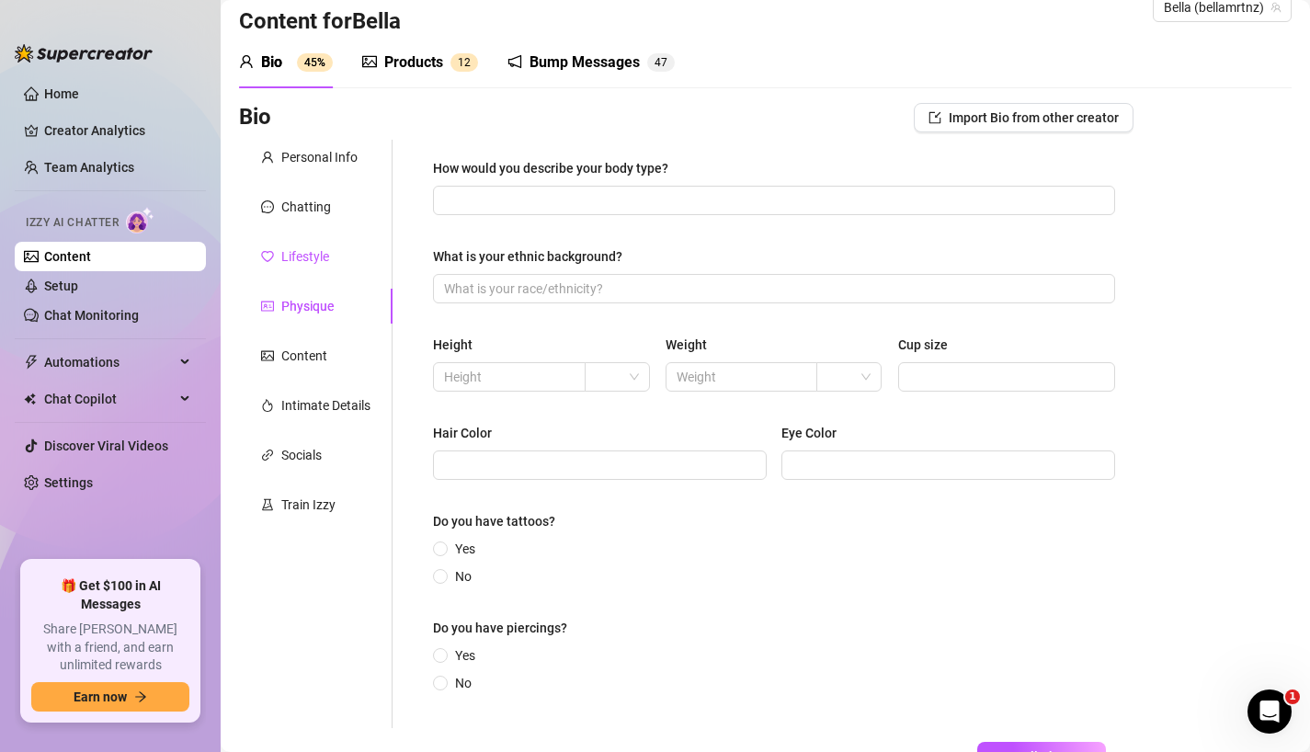
click at [321, 263] on div "Lifestyle" at bounding box center [305, 256] width 48 height 20
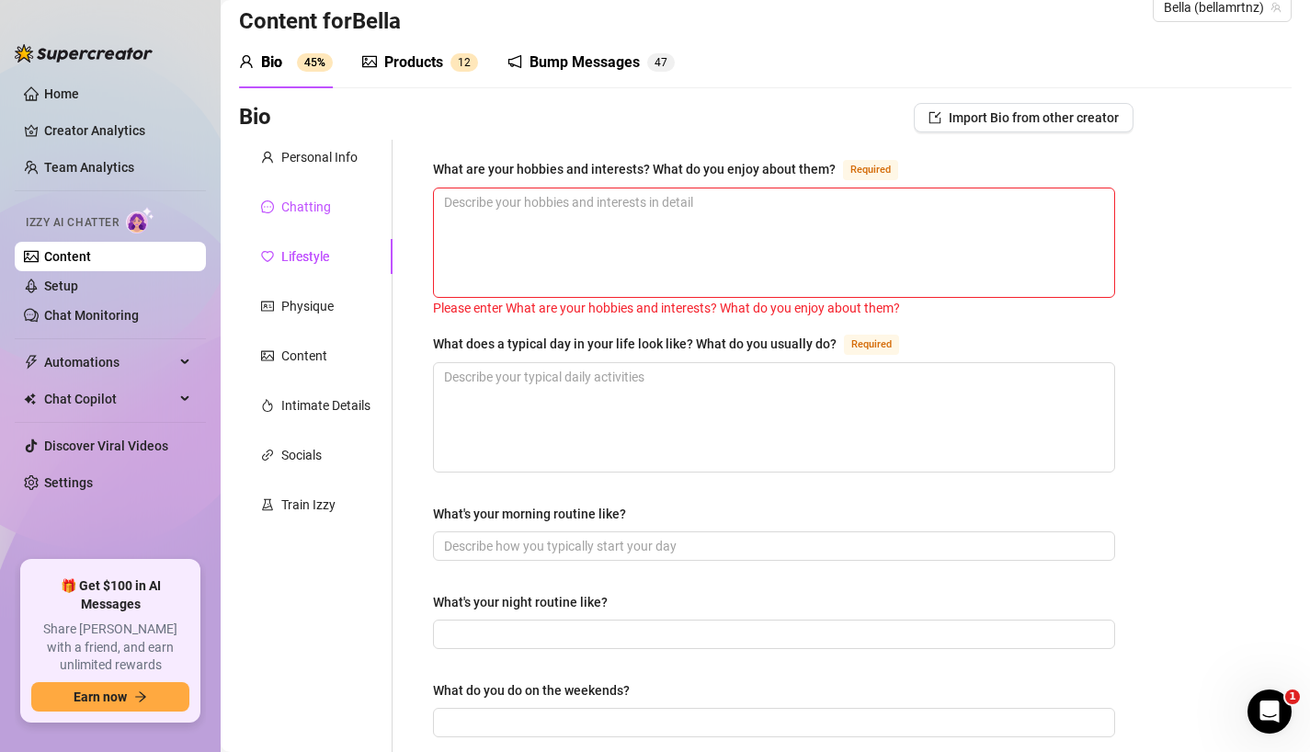
click at [325, 210] on div "Chatting" at bounding box center [306, 207] width 50 height 20
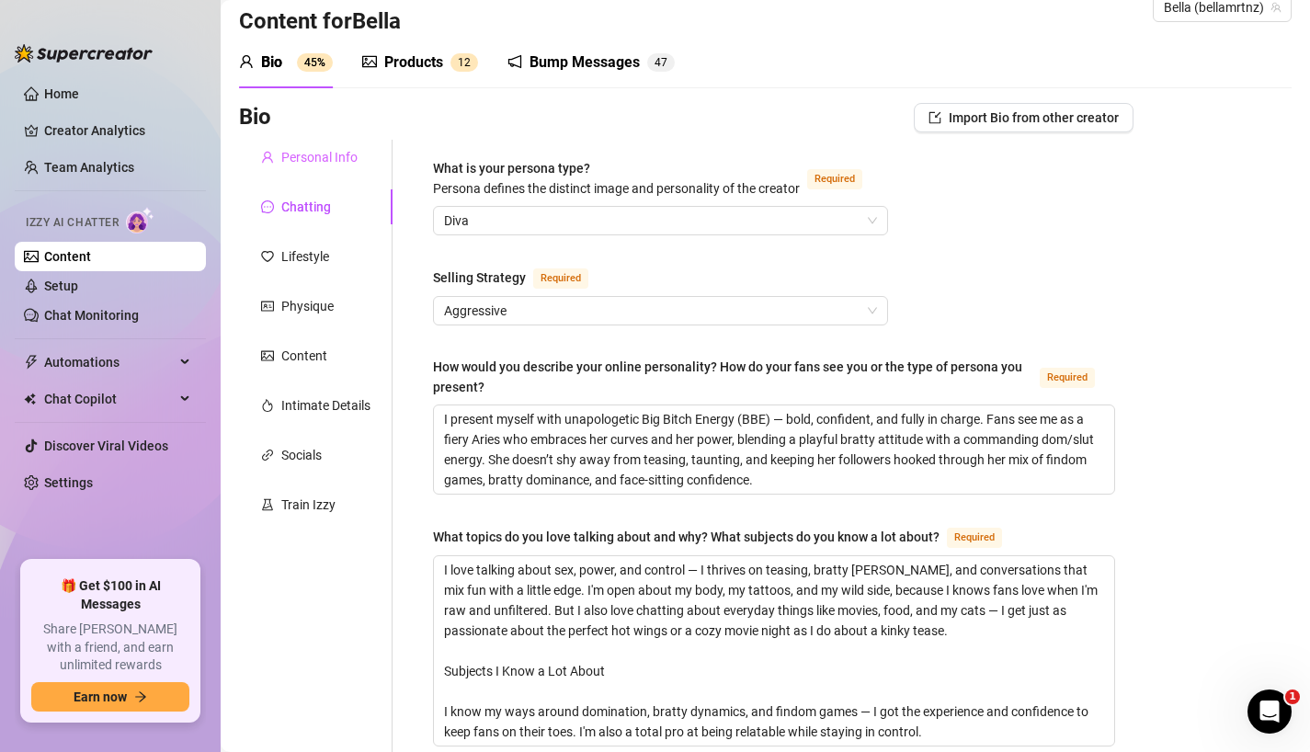
click at [323, 144] on div "Personal Info" at bounding box center [315, 157] width 153 height 35
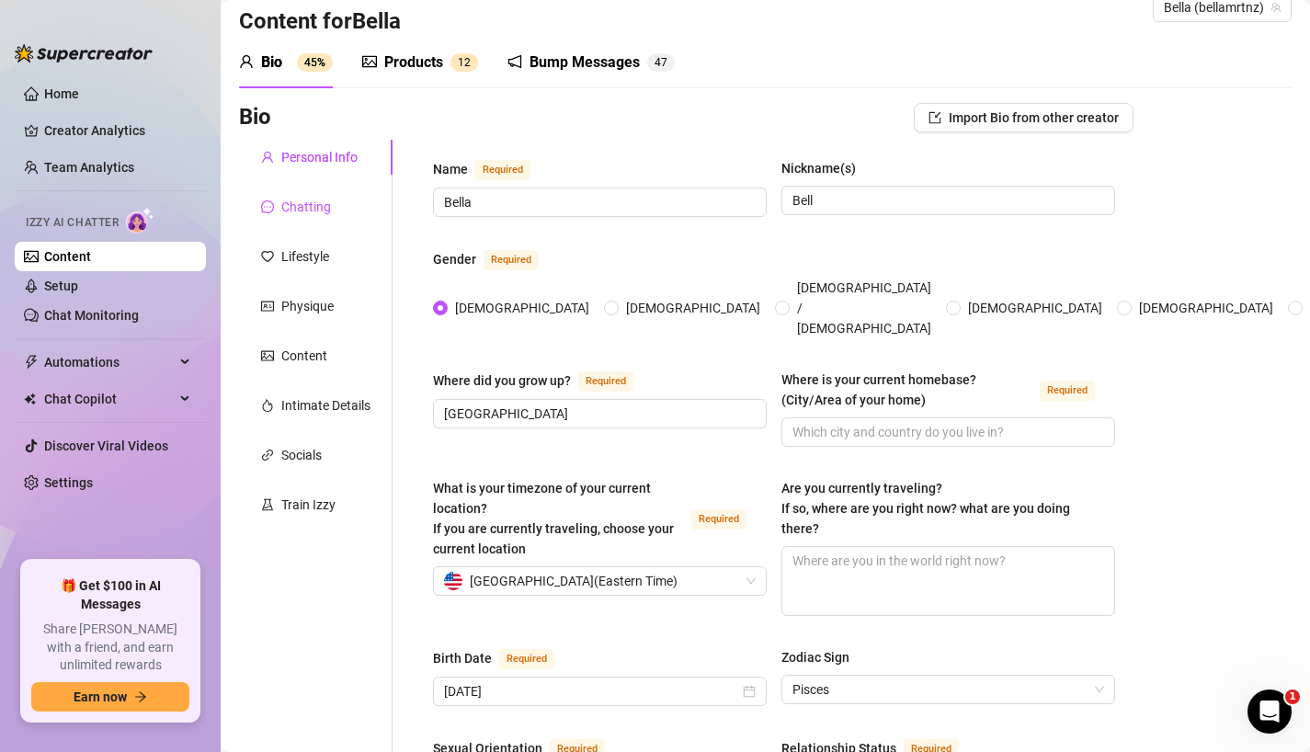
click at [305, 198] on div "Chatting" at bounding box center [306, 207] width 50 height 20
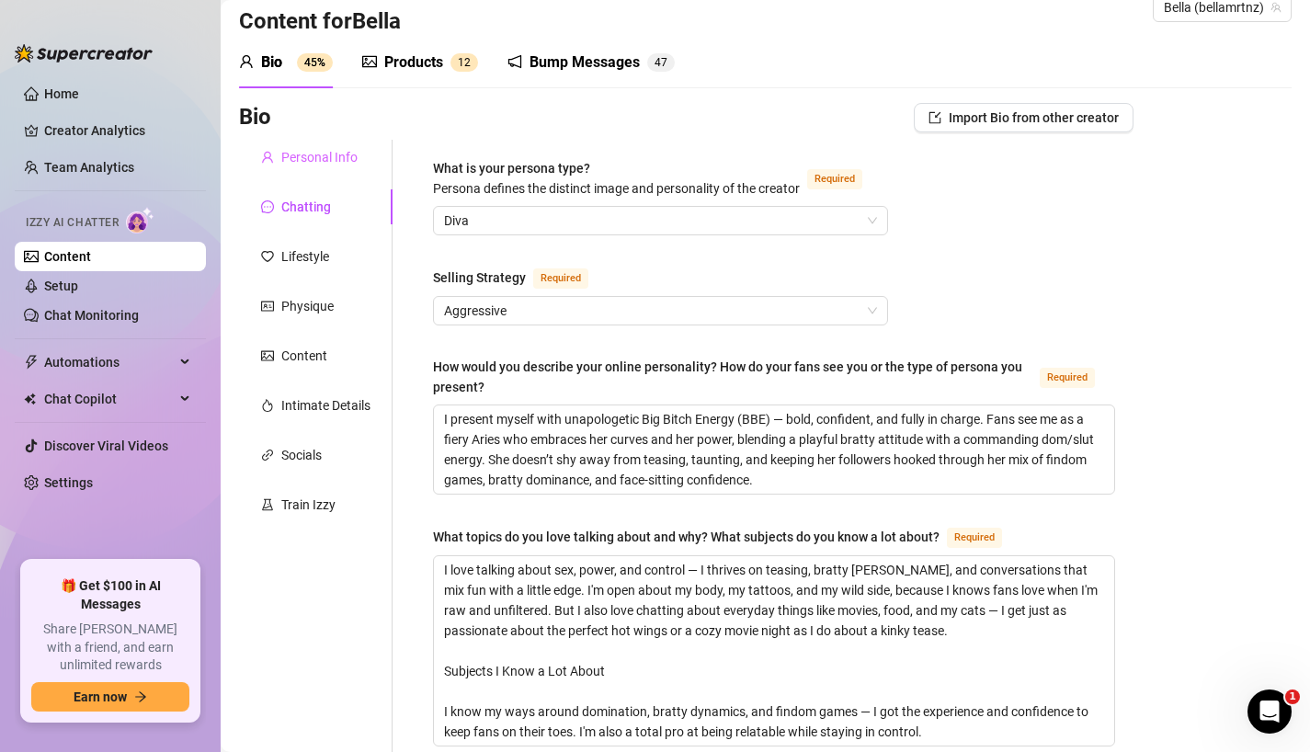
click at [314, 168] on div "Personal Info" at bounding box center [315, 157] width 153 height 35
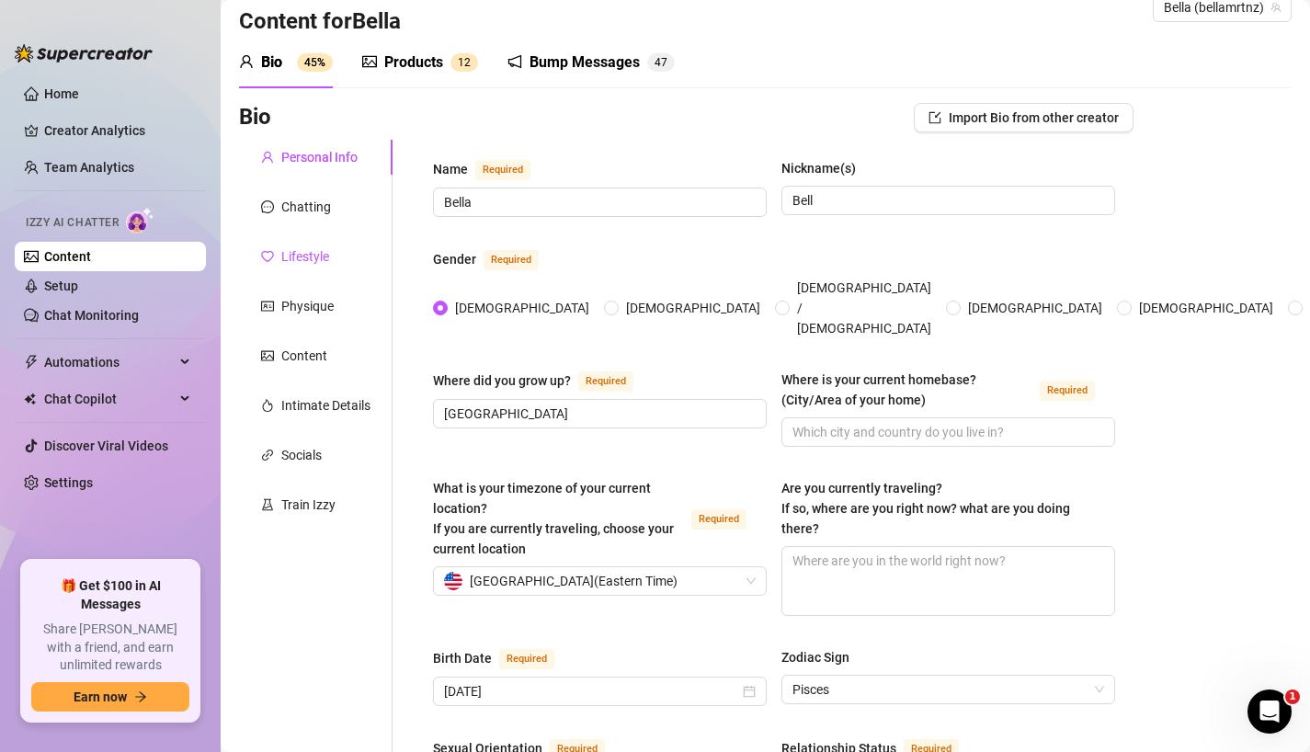
click at [306, 260] on div "Lifestyle" at bounding box center [305, 256] width 48 height 20
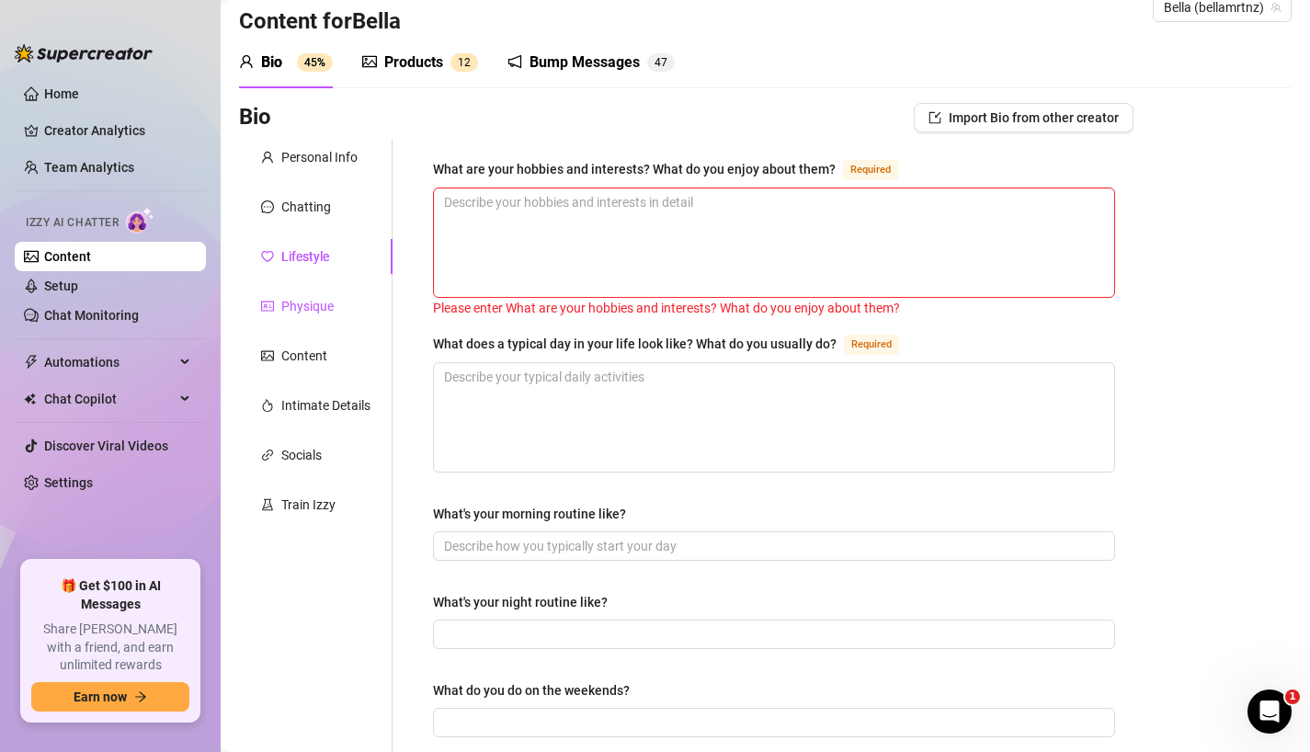
click at [308, 312] on div "Physique" at bounding box center [307, 306] width 52 height 20
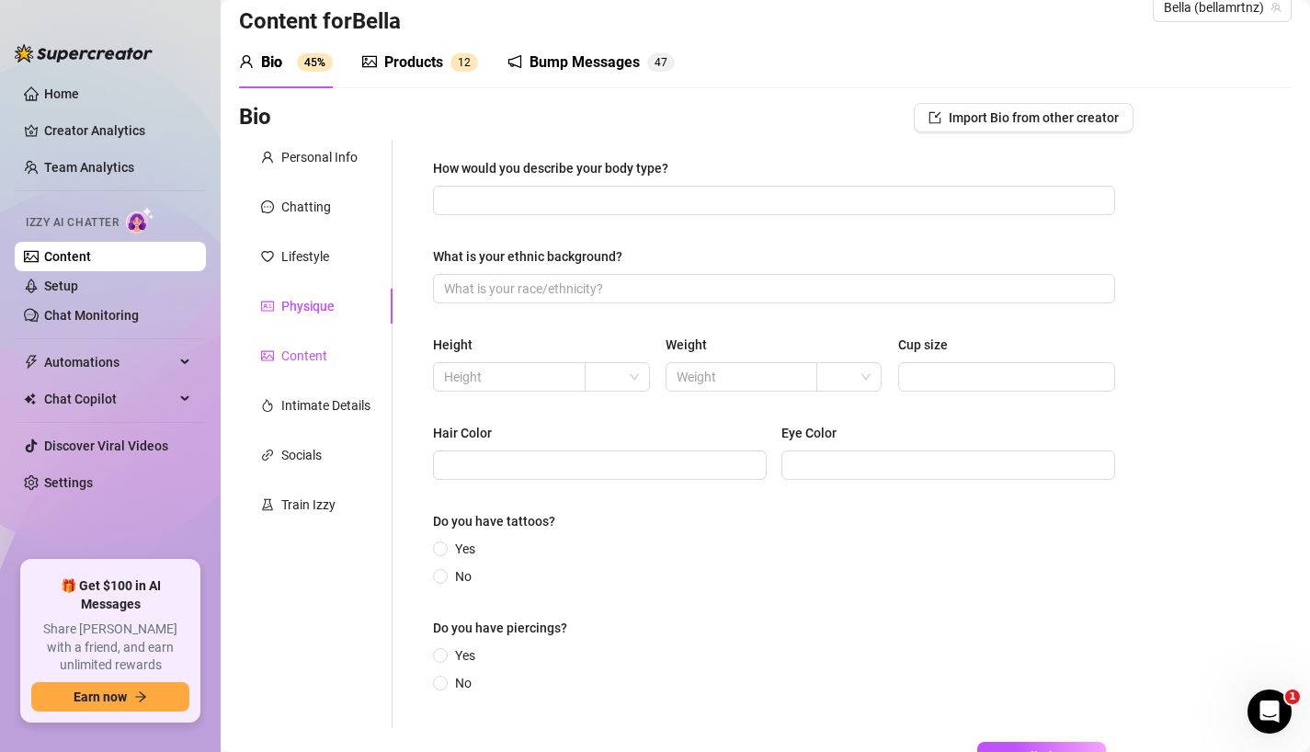
click at [314, 355] on div "Content" at bounding box center [304, 356] width 46 height 20
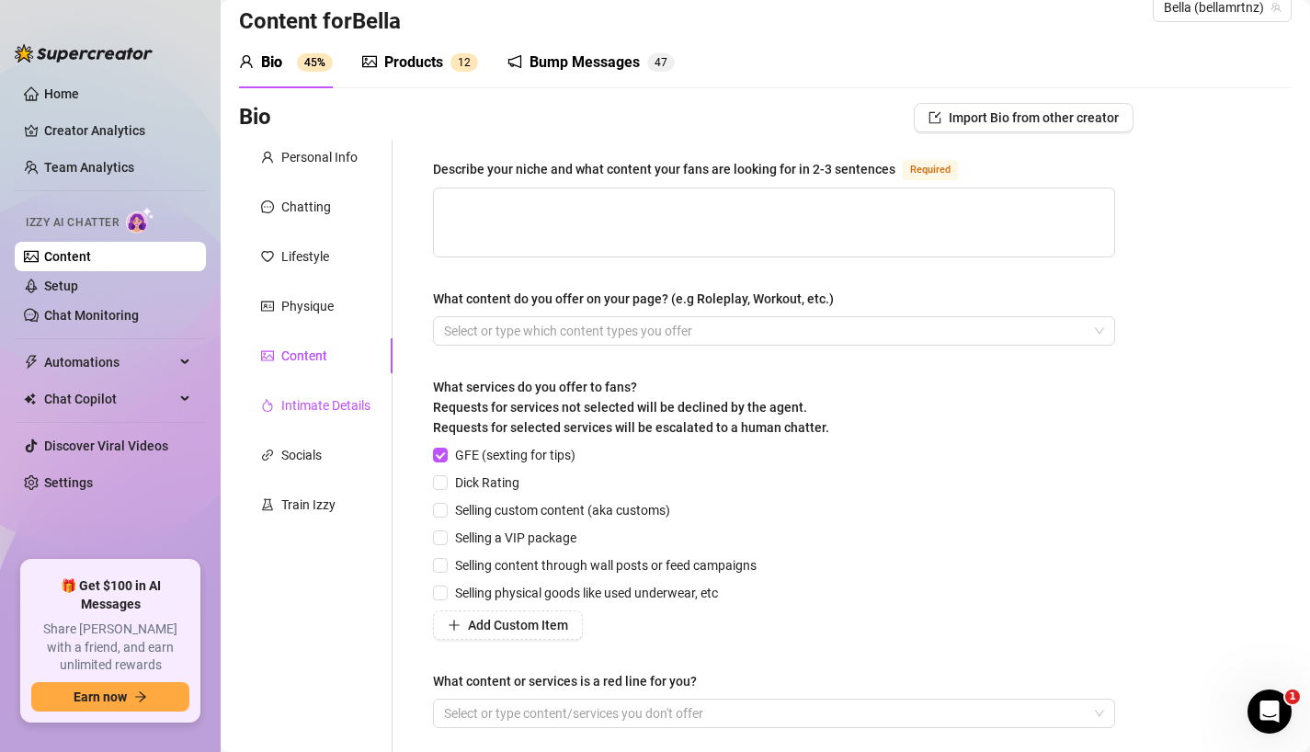
click at [317, 407] on div "Intimate Details" at bounding box center [325, 405] width 89 height 20
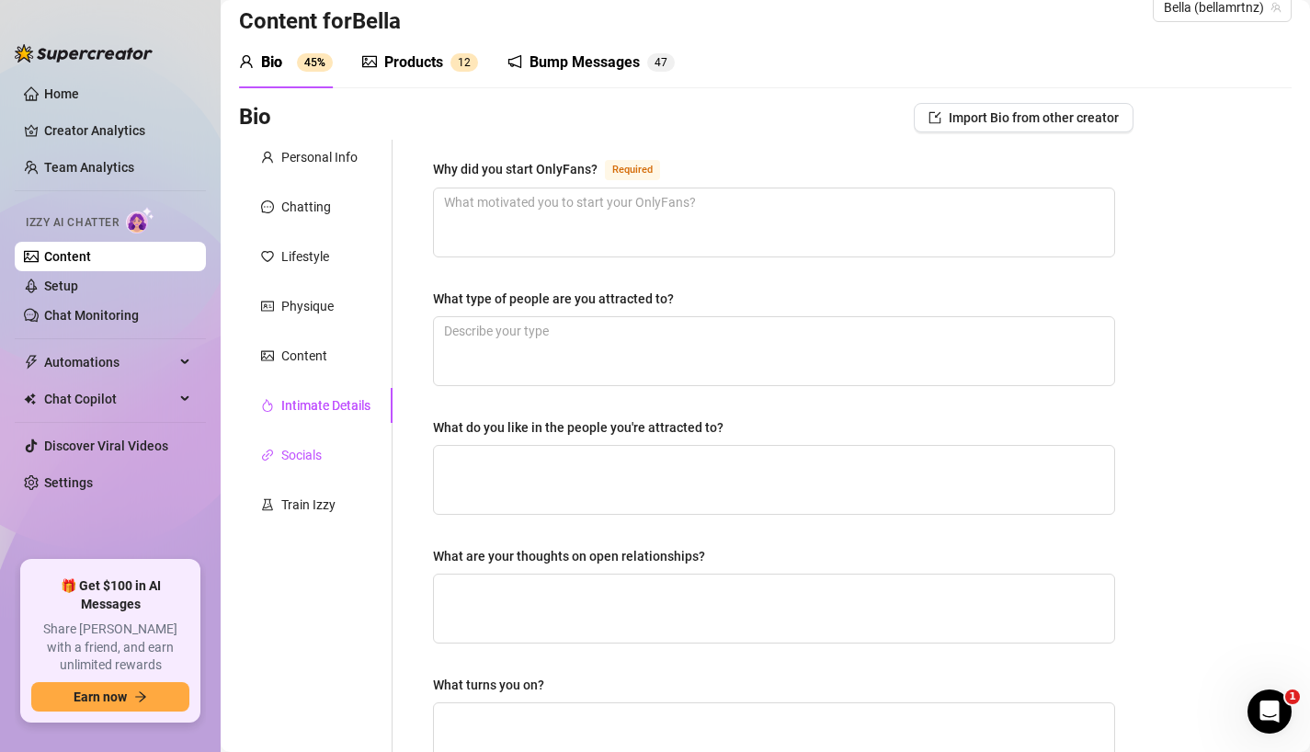
click at [312, 457] on div "Socials" at bounding box center [301, 455] width 40 height 20
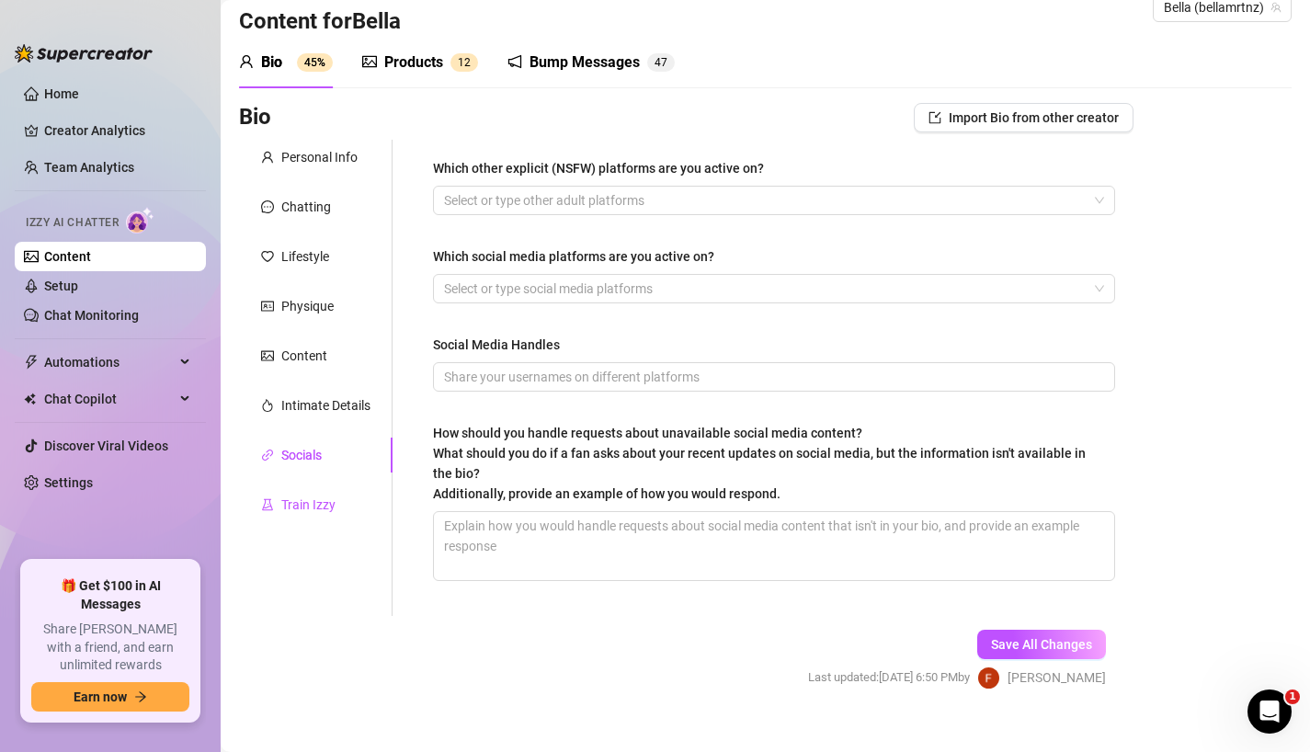
click at [311, 507] on div "Train Izzy" at bounding box center [308, 504] width 54 height 20
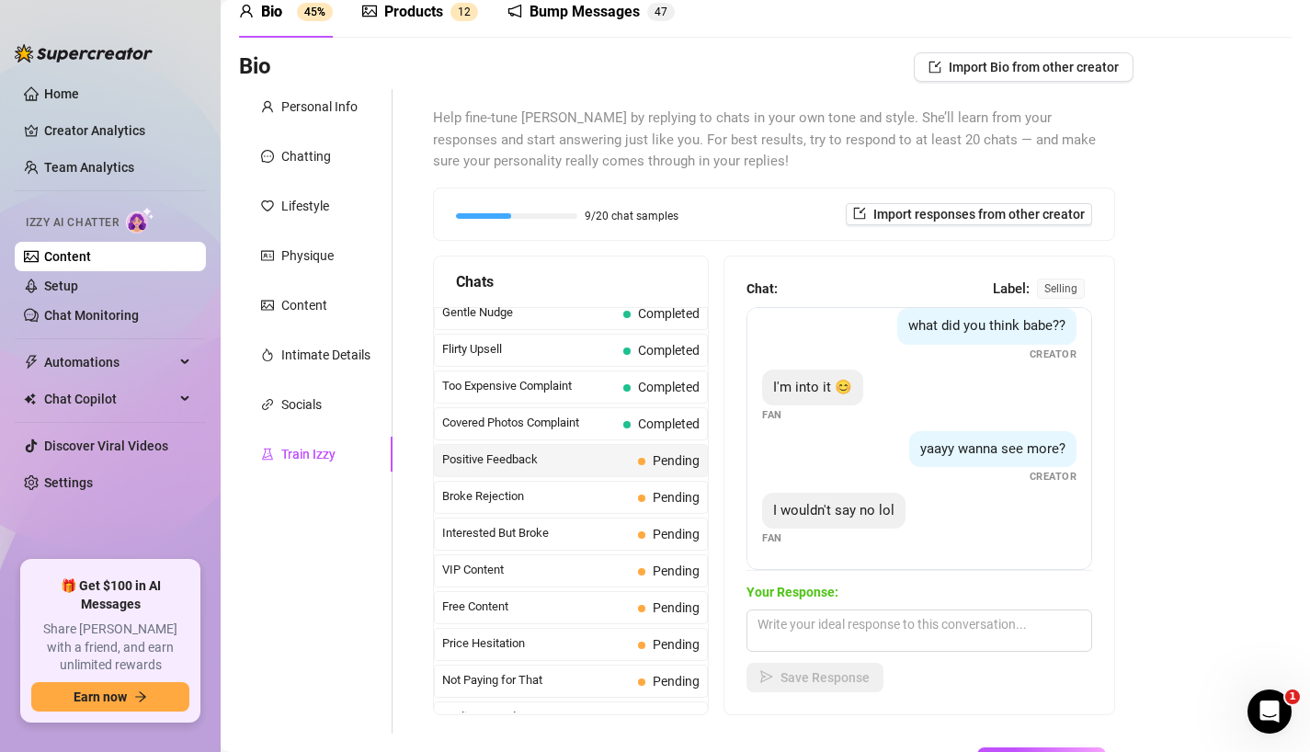
scroll to position [112, 0]
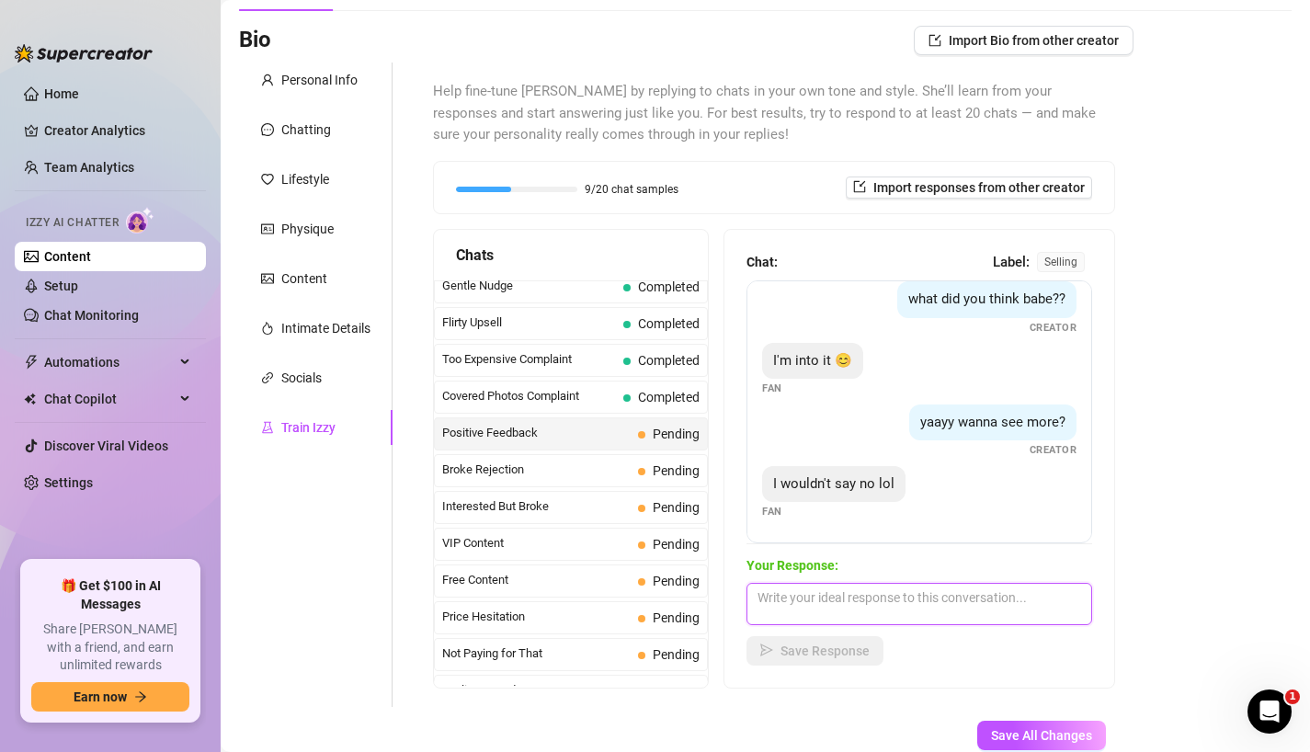
click at [882, 605] on textarea at bounding box center [919, 604] width 346 height 42
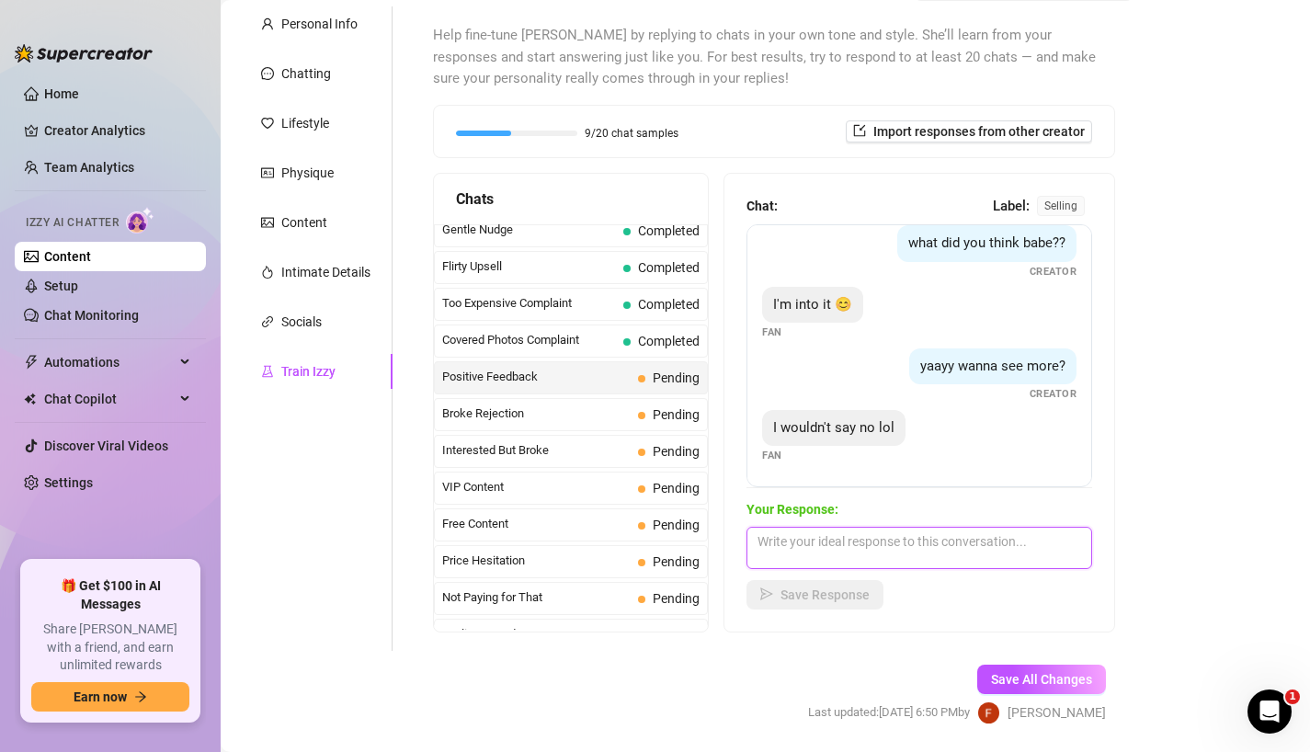
scroll to position [171, 0]
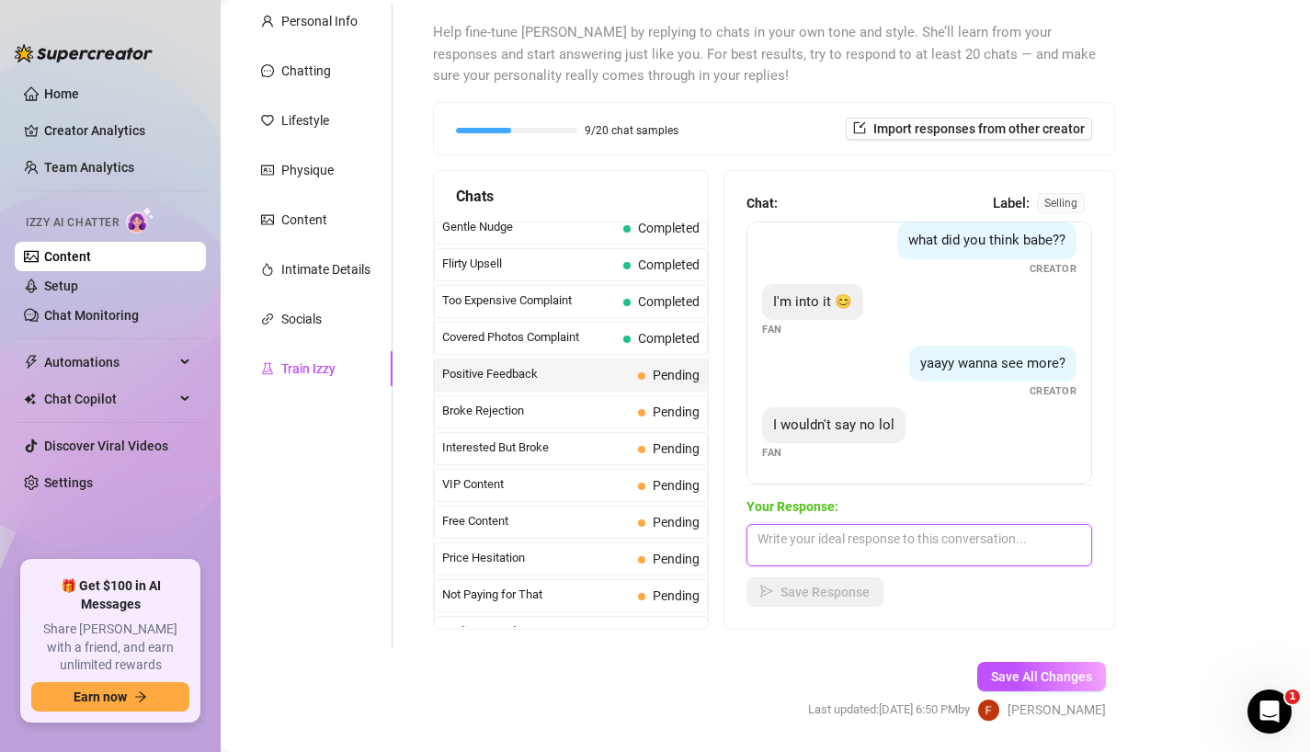
click at [885, 543] on textarea at bounding box center [919, 545] width 346 height 42
click at [858, 595] on span "Save Response" at bounding box center [824, 591] width 89 height 15
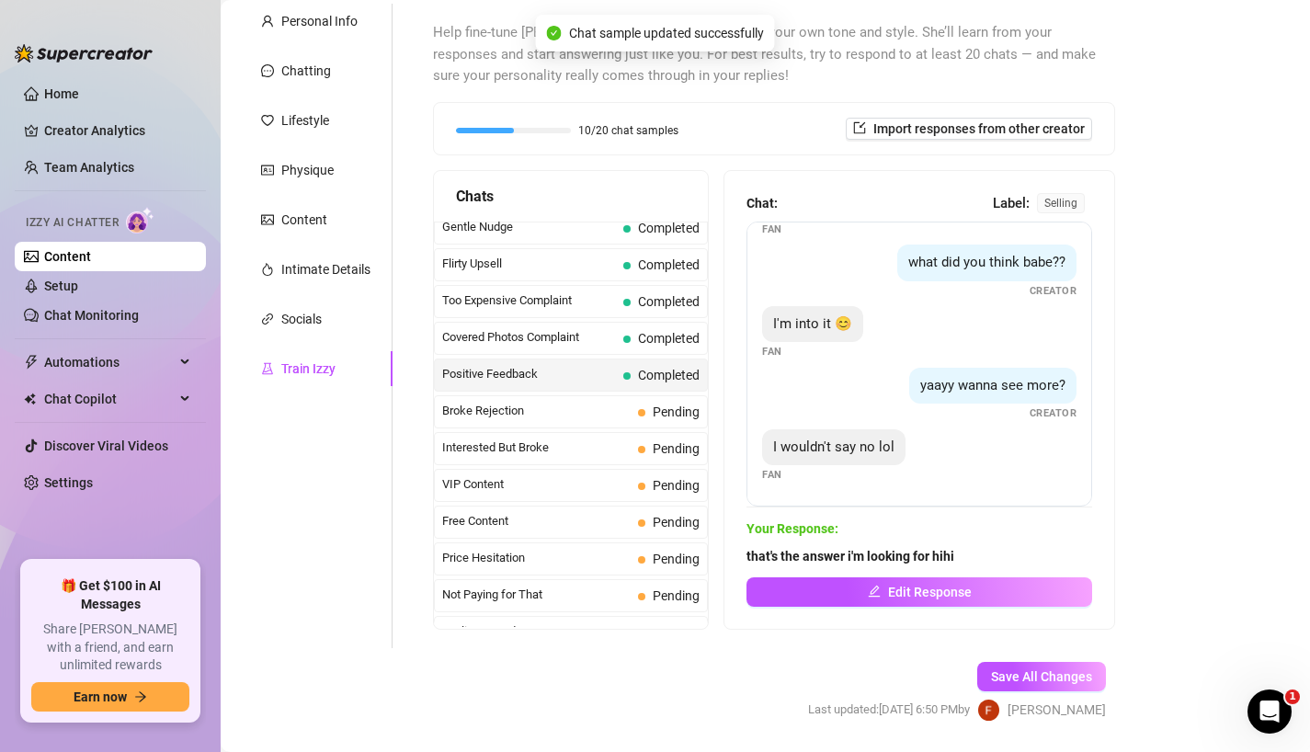
scroll to position [54, 0]
click at [559, 408] on span "Broke Rejection" at bounding box center [536, 411] width 188 height 18
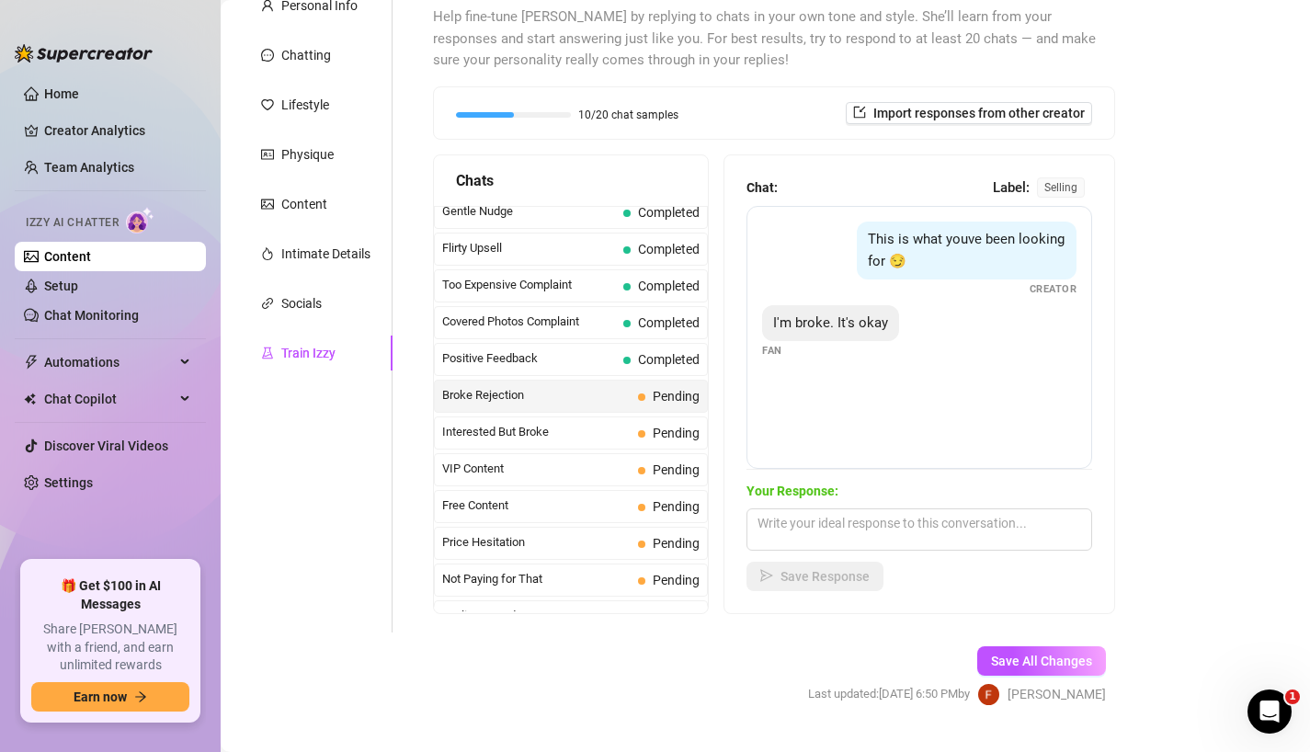
scroll to position [191, 0]
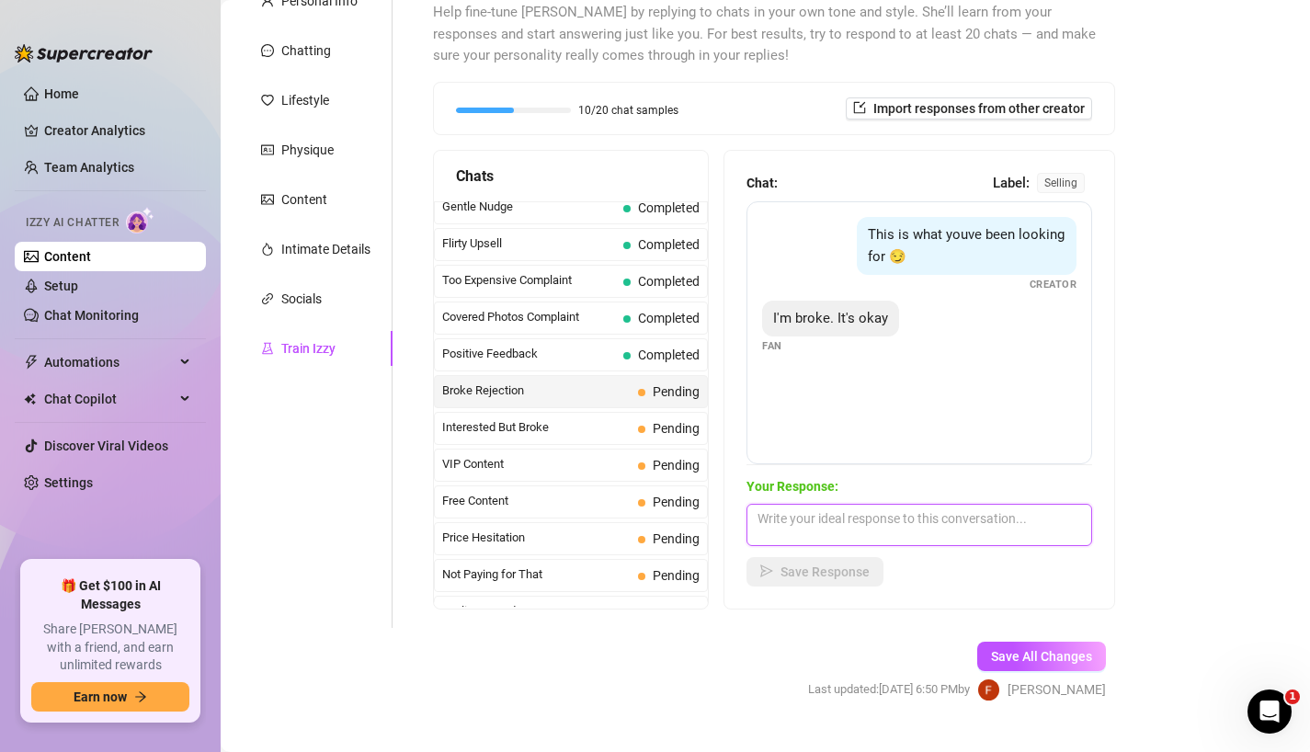
click at [852, 519] on textarea at bounding box center [919, 525] width 346 height 42
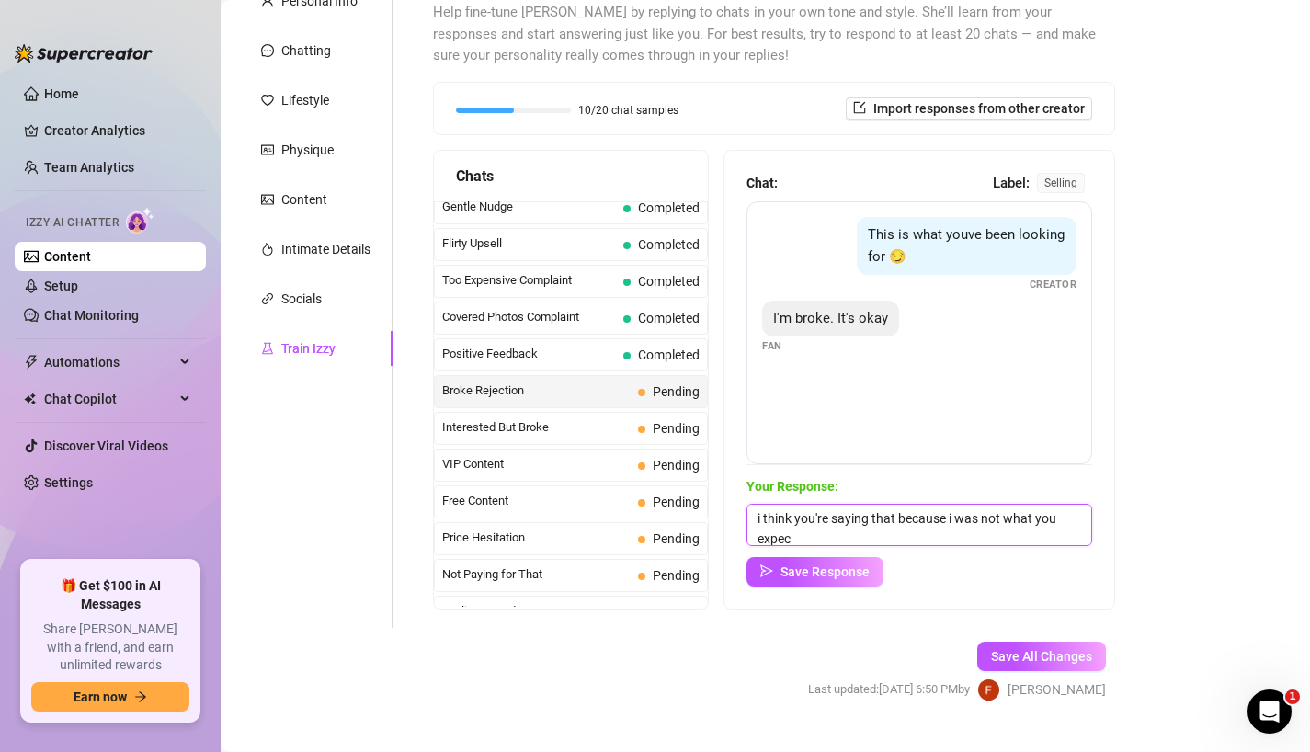
scroll to position [1, 0]
click at [876, 570] on button "Save Response" at bounding box center [814, 571] width 137 height 29
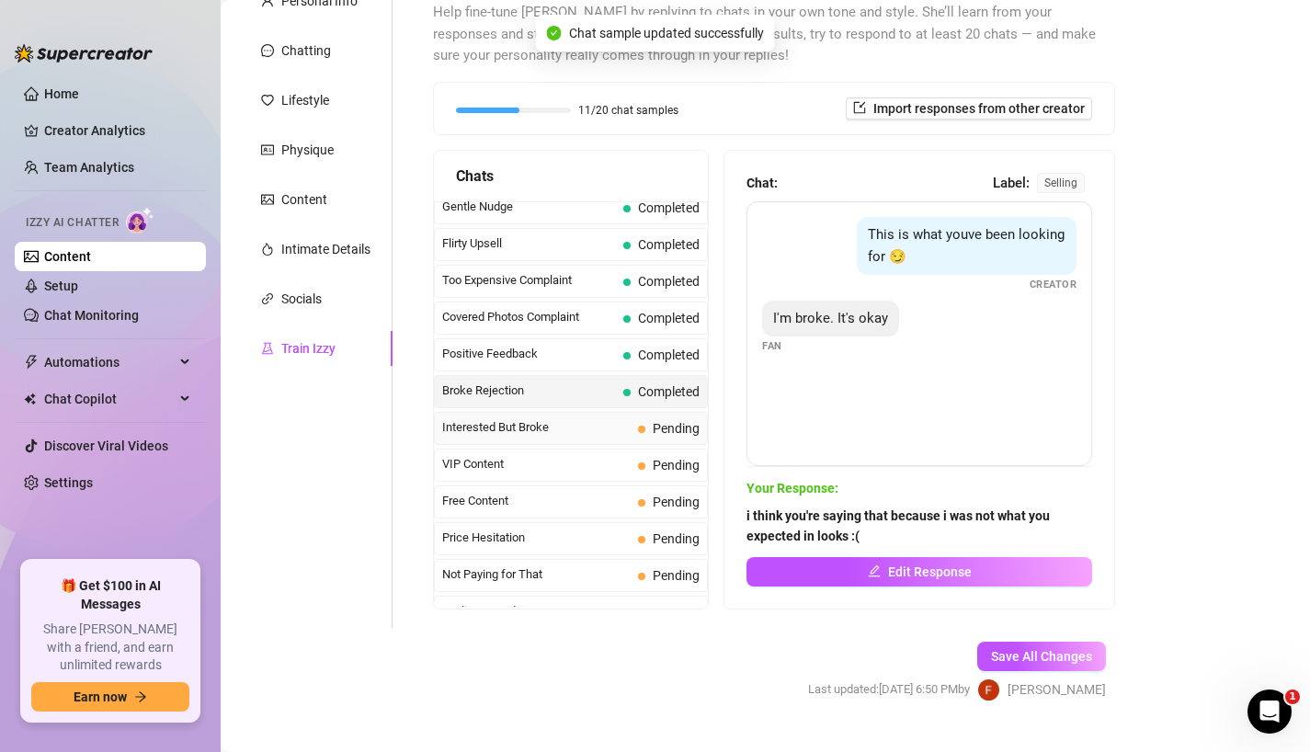
click at [553, 424] on span "Interested But Broke" at bounding box center [536, 427] width 188 height 18
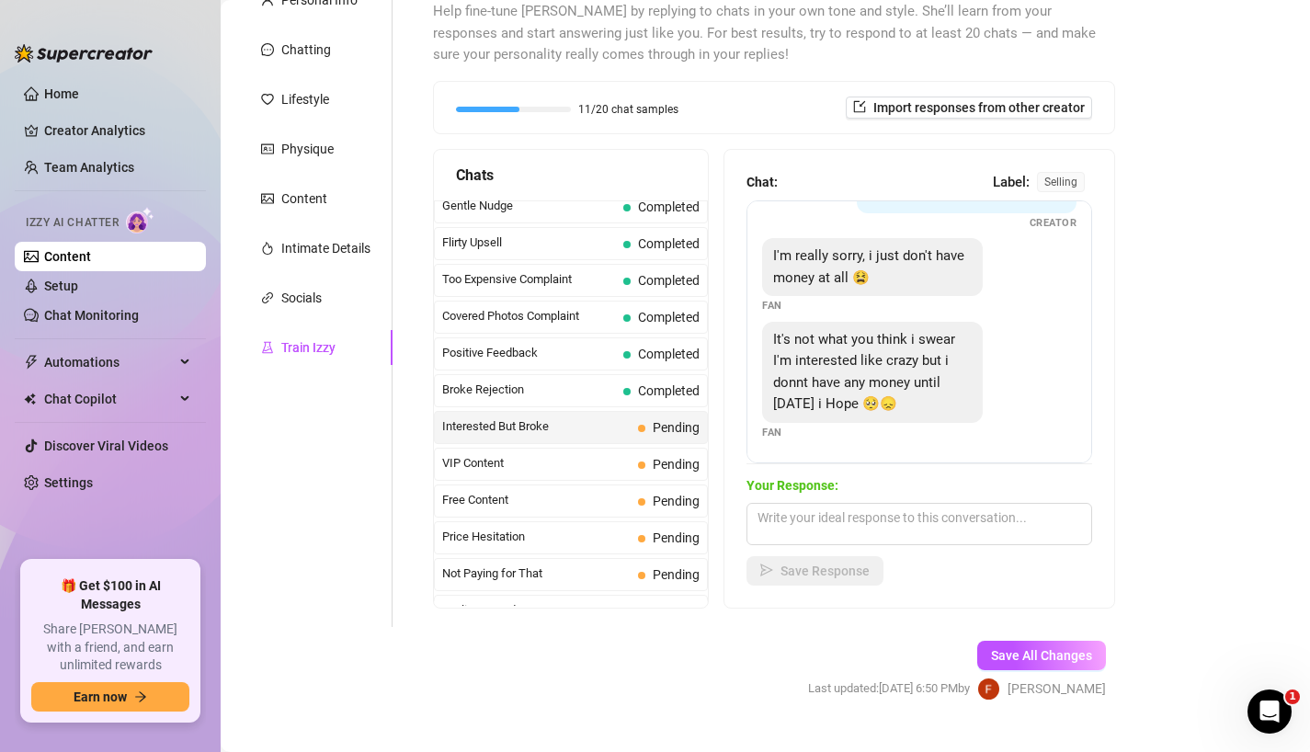
scroll to position [190, 0]
click at [855, 525] on textarea at bounding box center [919, 526] width 346 height 42
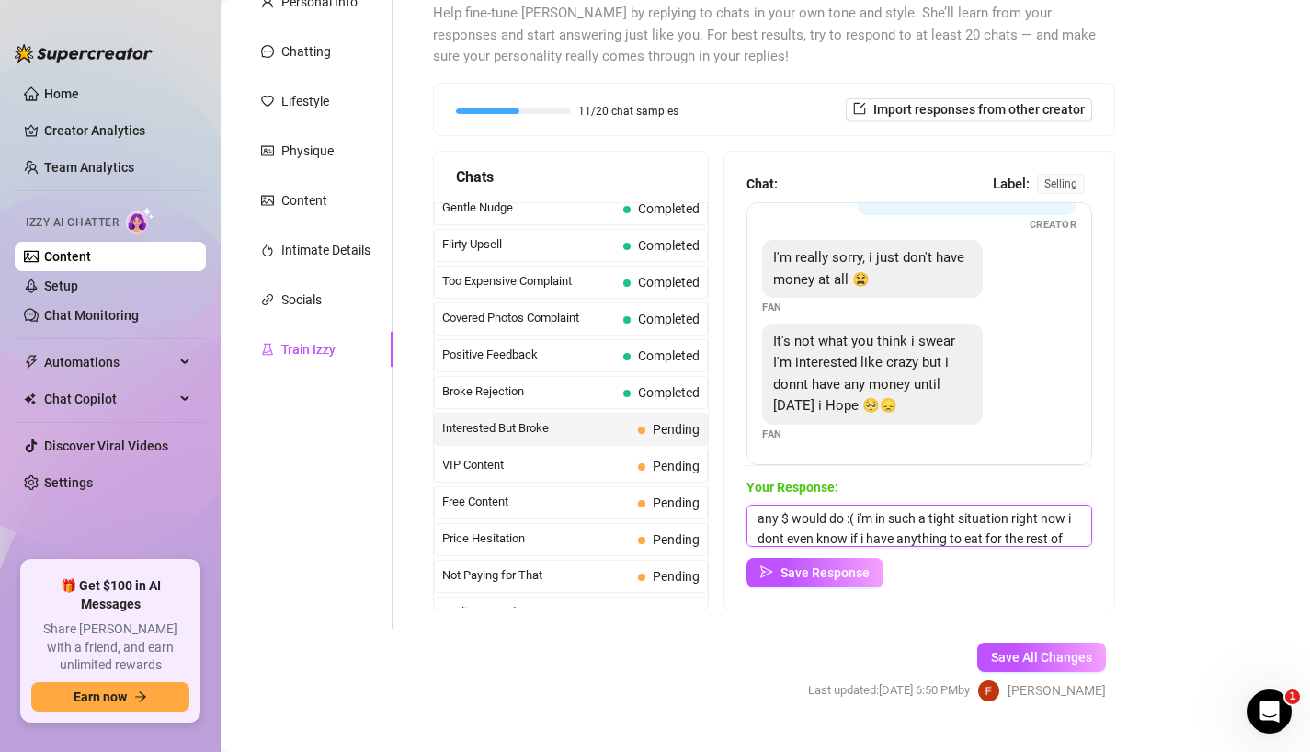
scroll to position [21, 0]
click at [832, 575] on span "Save Response" at bounding box center [824, 572] width 89 height 15
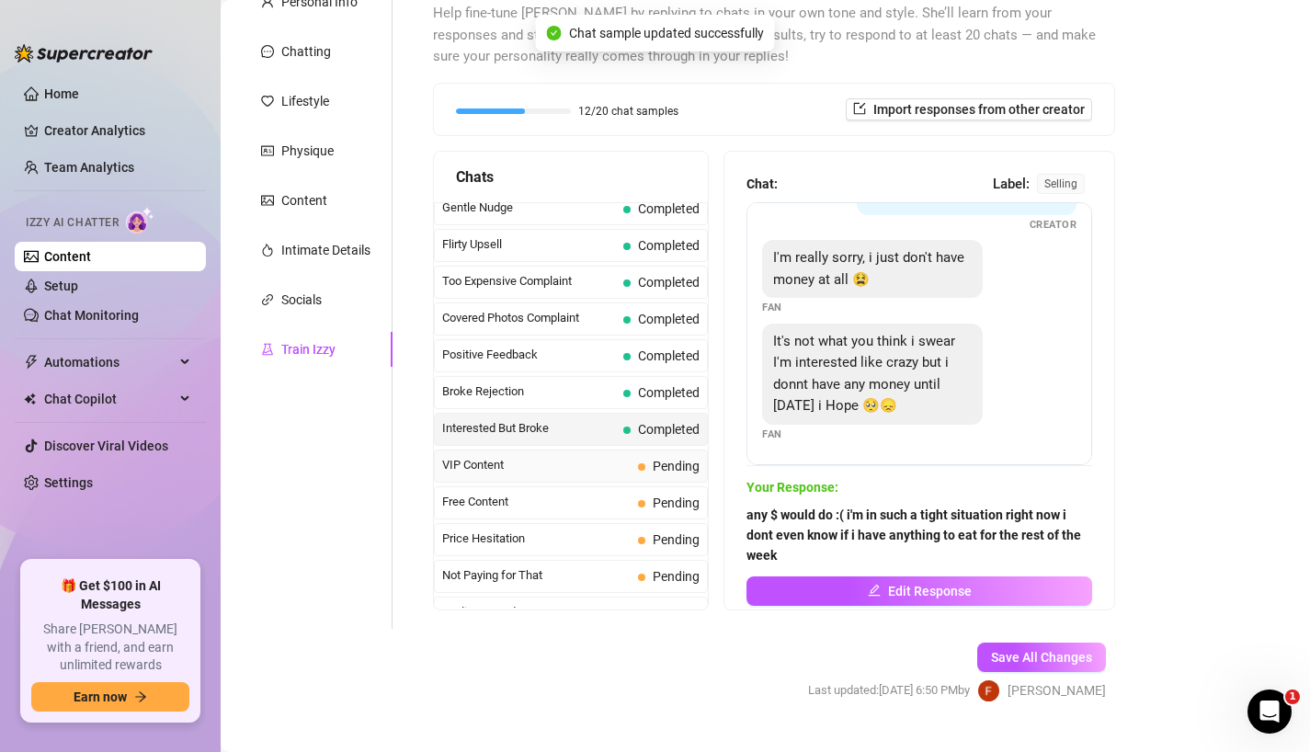
click at [554, 460] on span "VIP Content" at bounding box center [536, 465] width 188 height 18
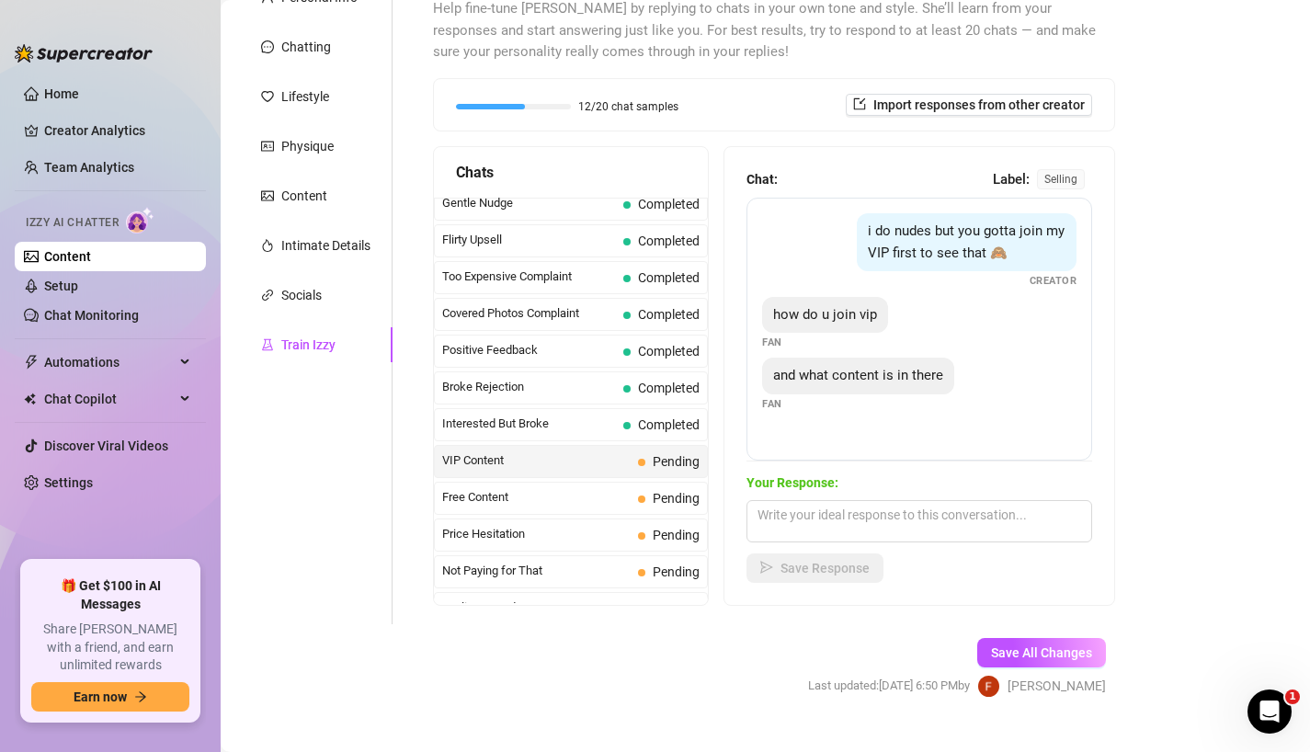
scroll to position [206, 0]
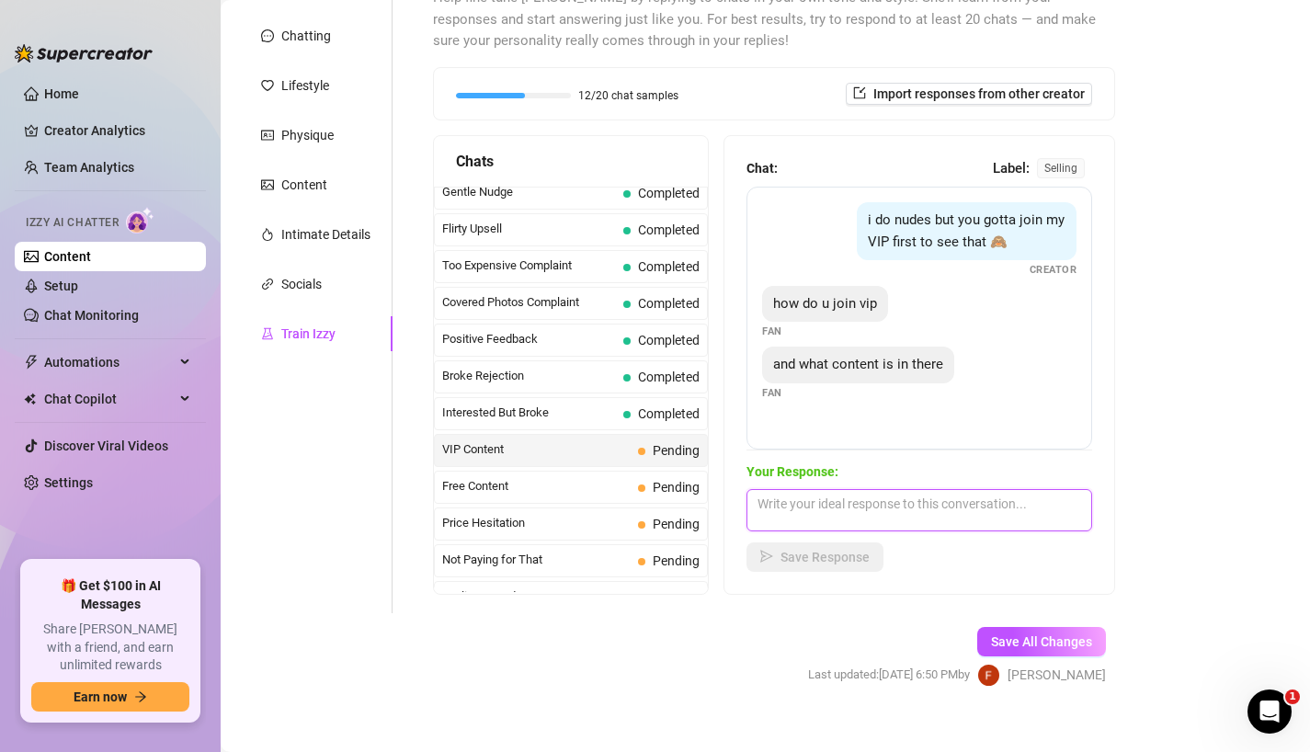
click at [857, 509] on textarea at bounding box center [919, 510] width 346 height 42
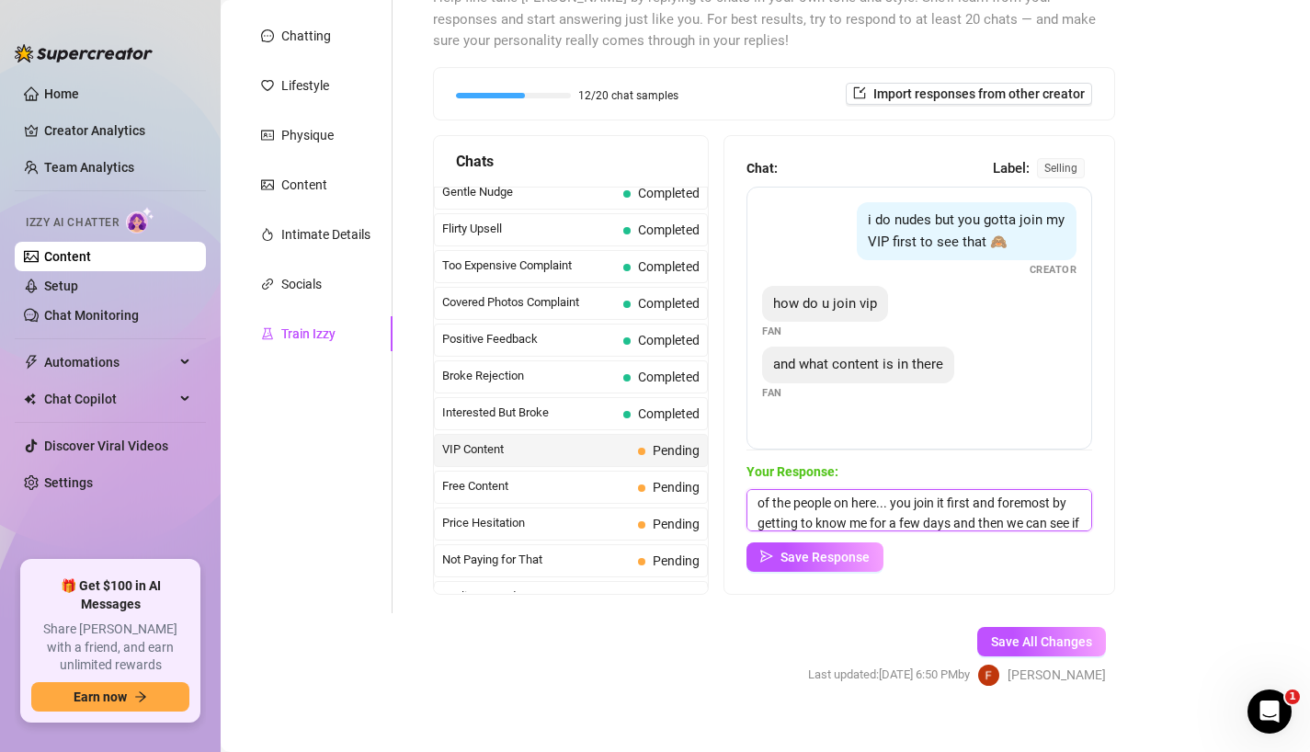
scroll to position [62, 0]
click at [839, 559] on span "Save Response" at bounding box center [824, 557] width 89 height 15
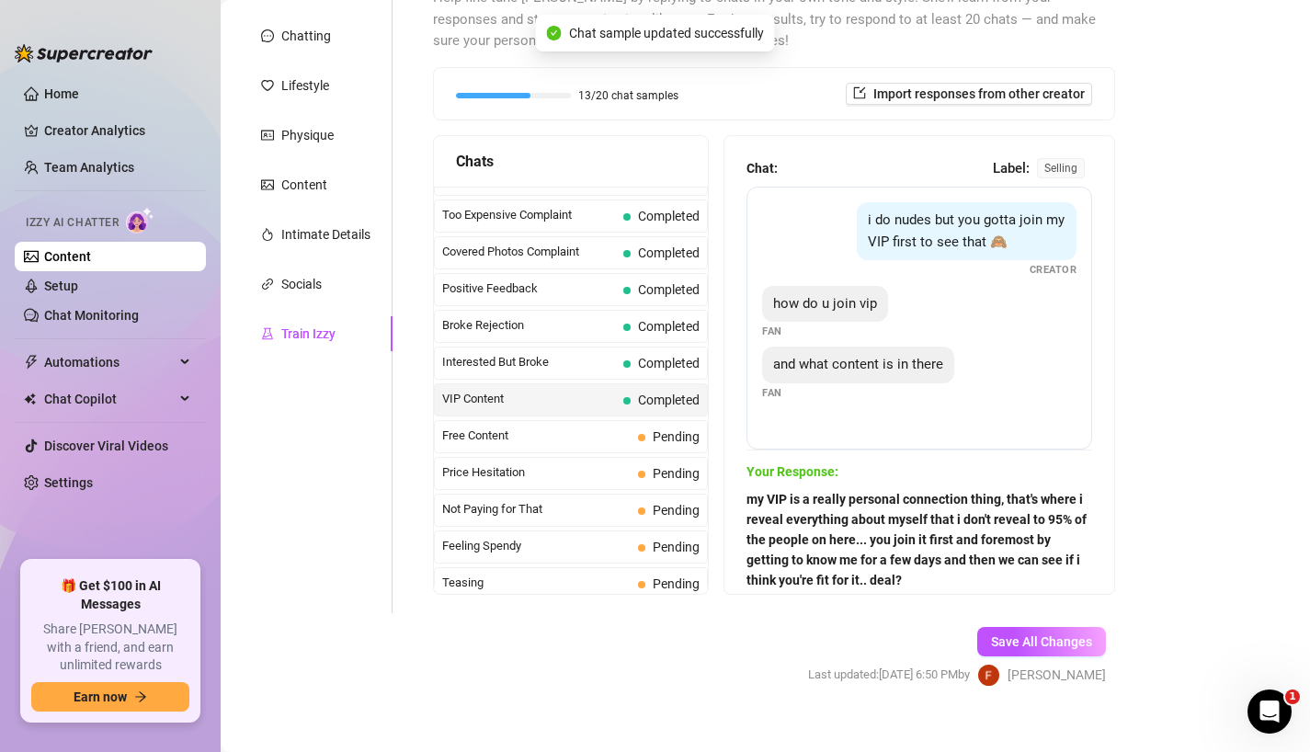
scroll to position [246, 0]
click at [544, 427] on span "Free Content" at bounding box center [536, 434] width 188 height 18
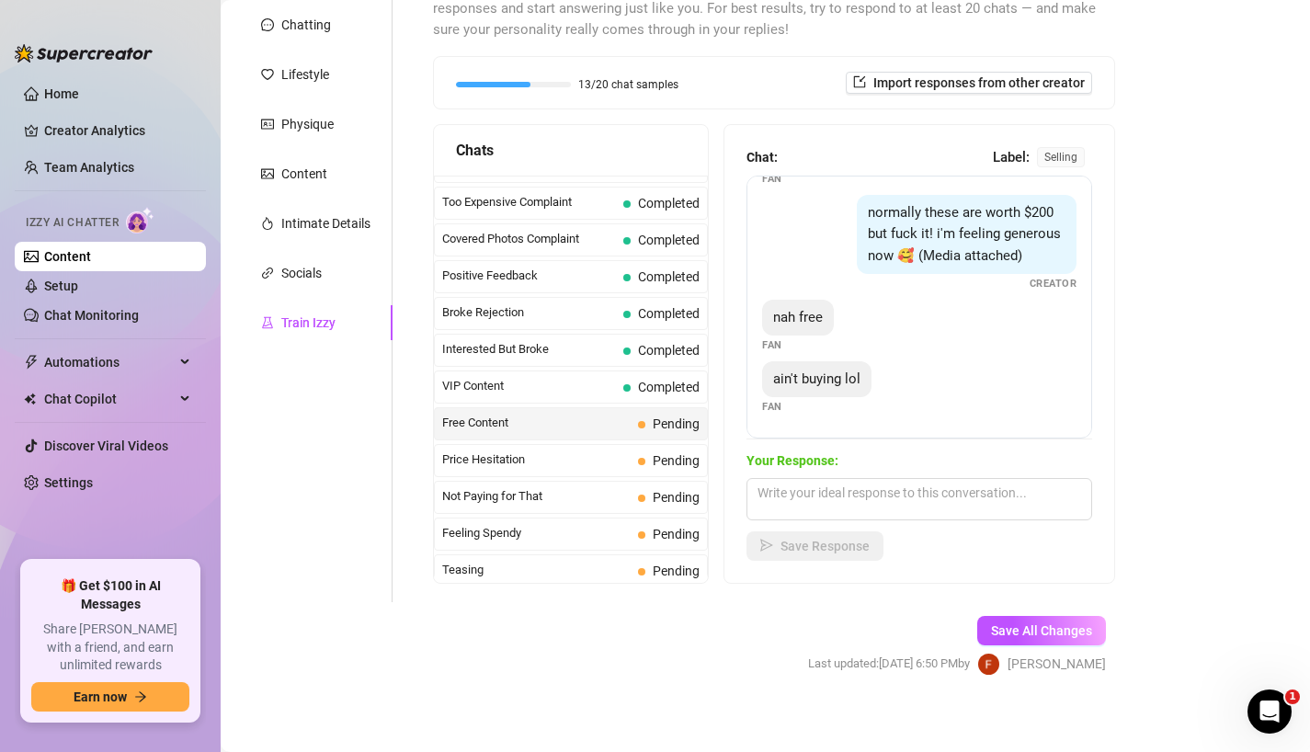
scroll to position [216, 0]
click at [856, 488] on textarea at bounding box center [919, 500] width 346 height 42
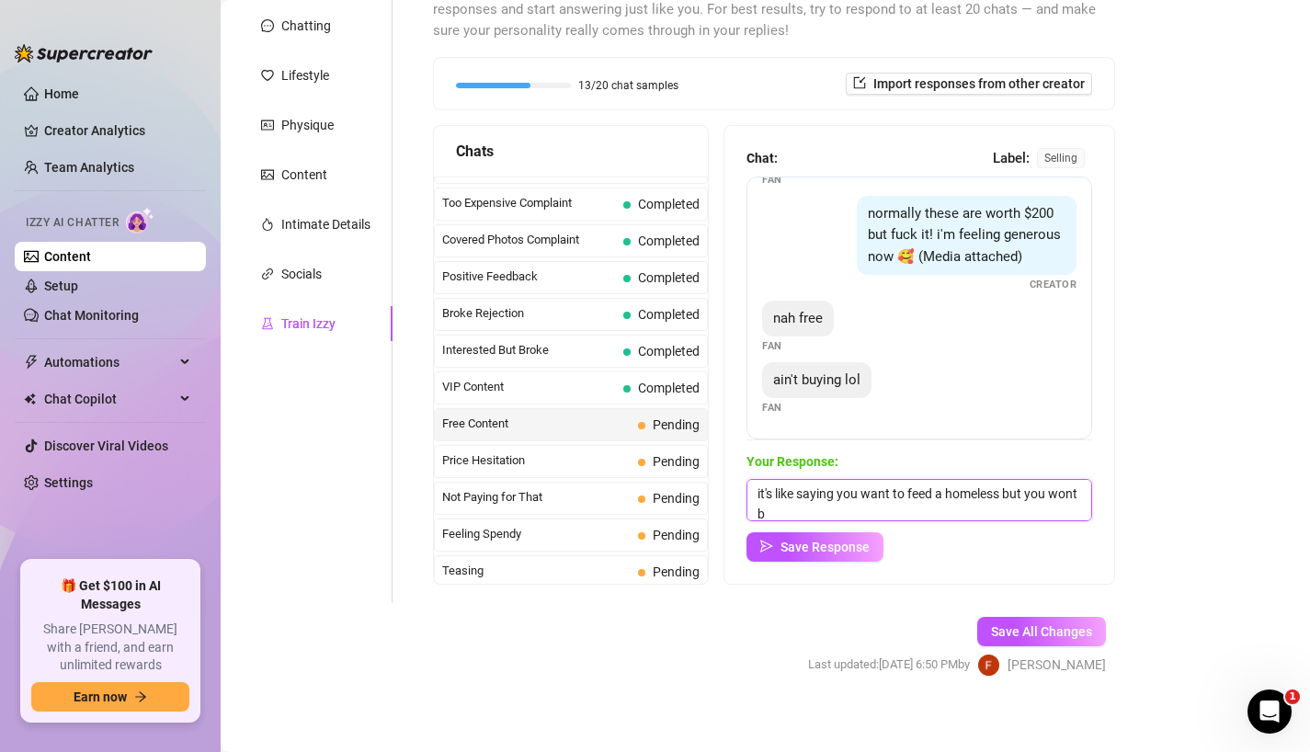
scroll to position [1, 0]
click at [818, 543] on span "Save Response" at bounding box center [824, 546] width 89 height 15
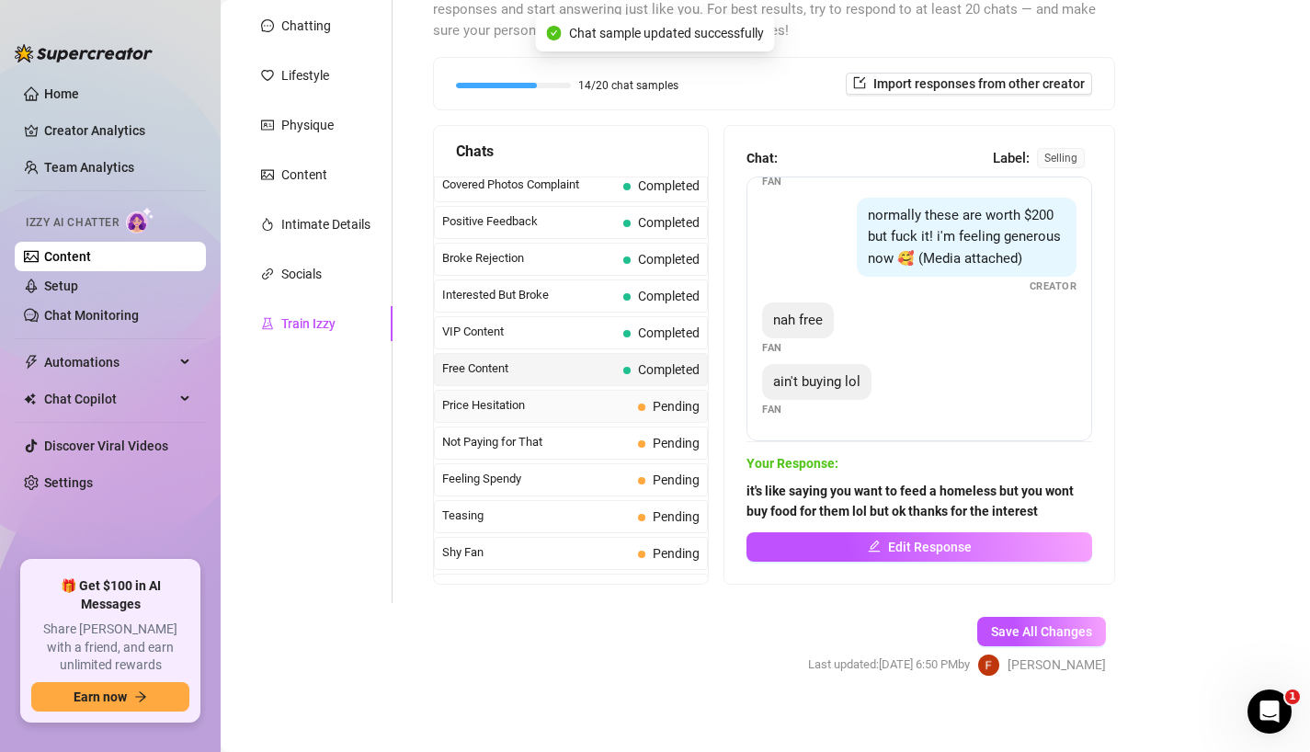
scroll to position [335, 0]
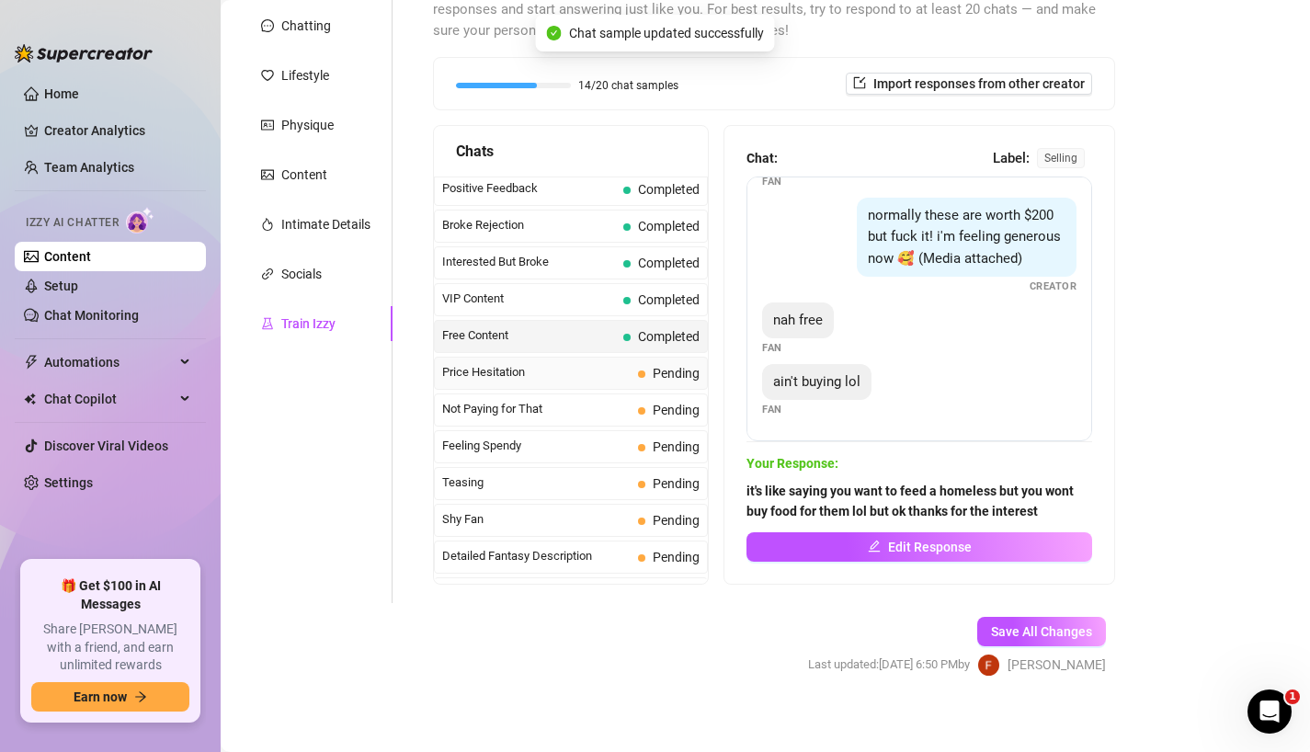
click at [540, 368] on span "Price Hesitation" at bounding box center [536, 372] width 188 height 18
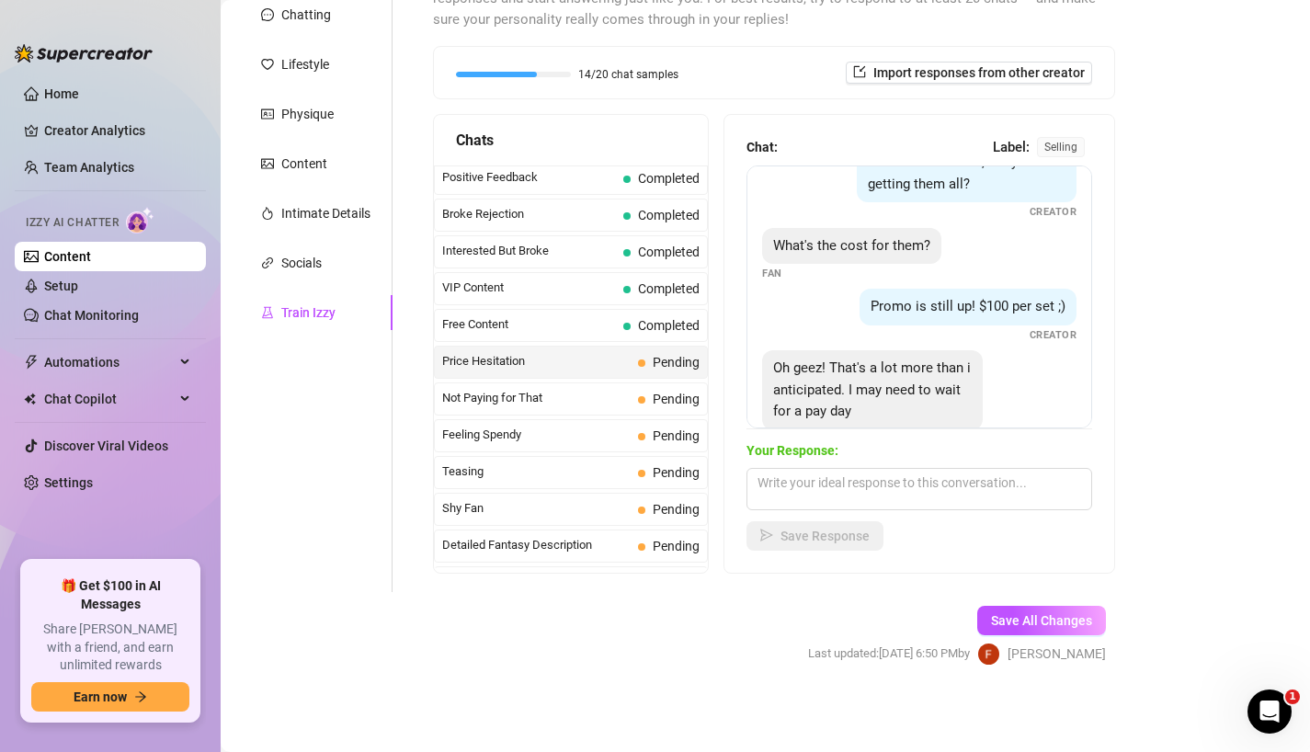
scroll to position [79, 0]
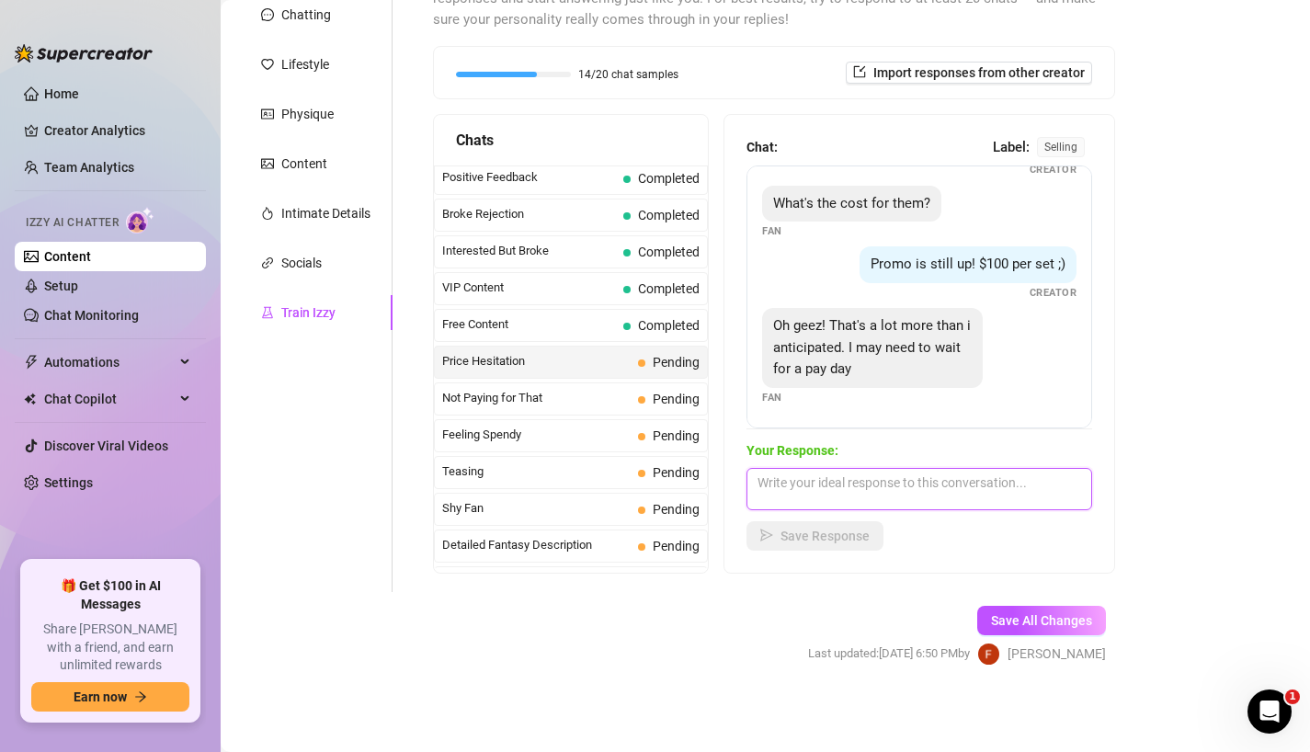
click at [848, 489] on textarea at bounding box center [919, 489] width 346 height 42
click at [794, 533] on span "Save Response" at bounding box center [824, 535] width 89 height 15
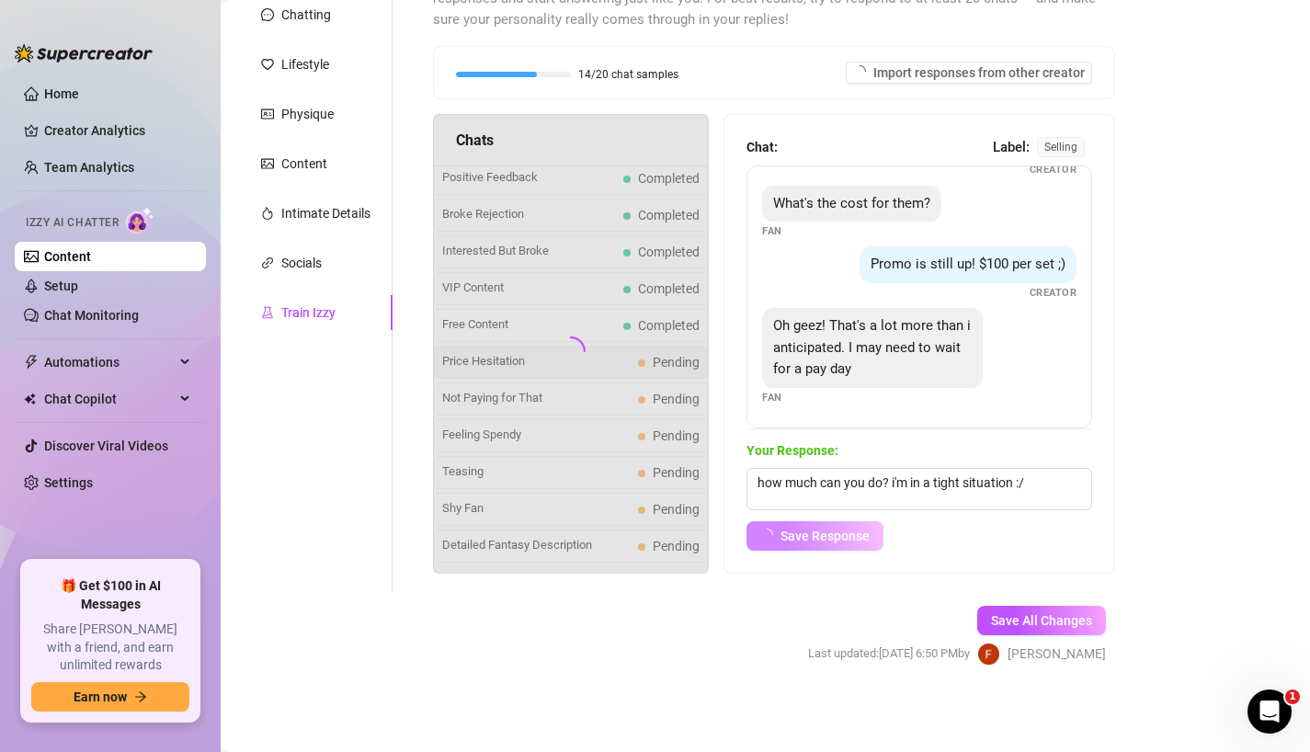
scroll to position [57, 0]
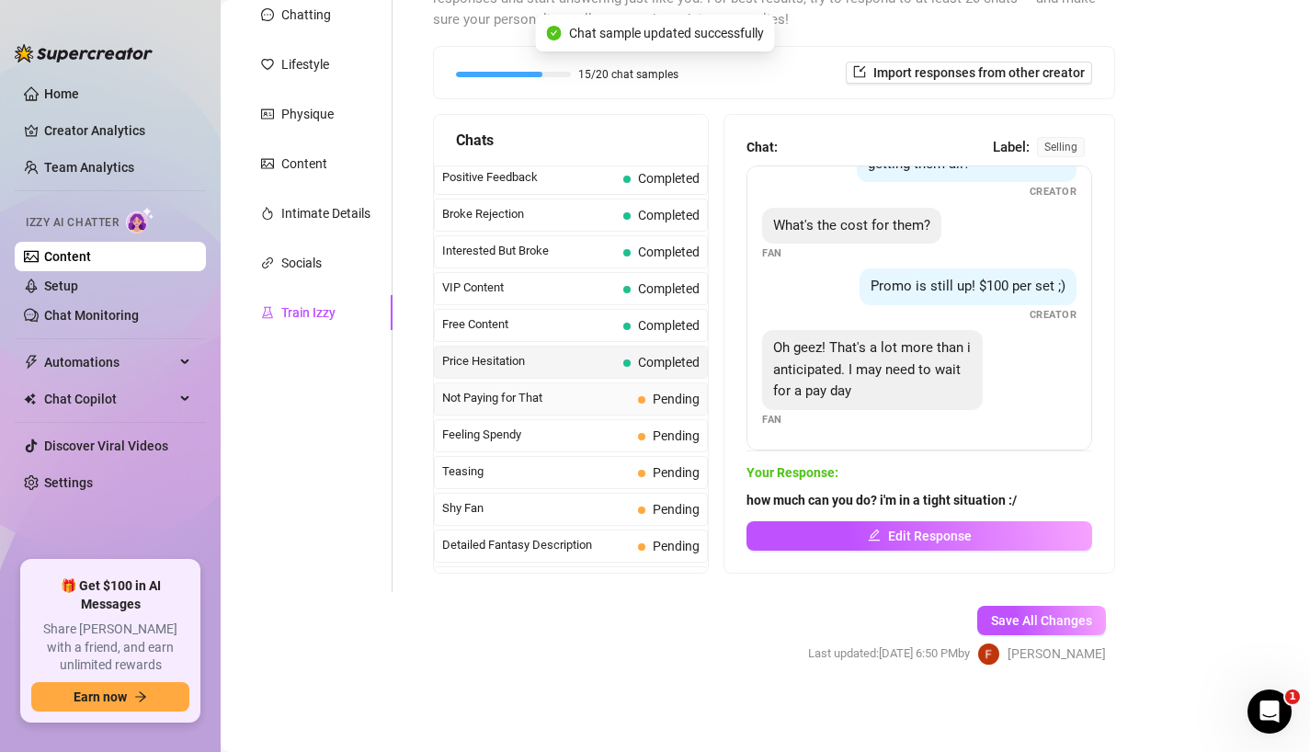
click at [556, 400] on span "Not Paying for That" at bounding box center [536, 398] width 188 height 18
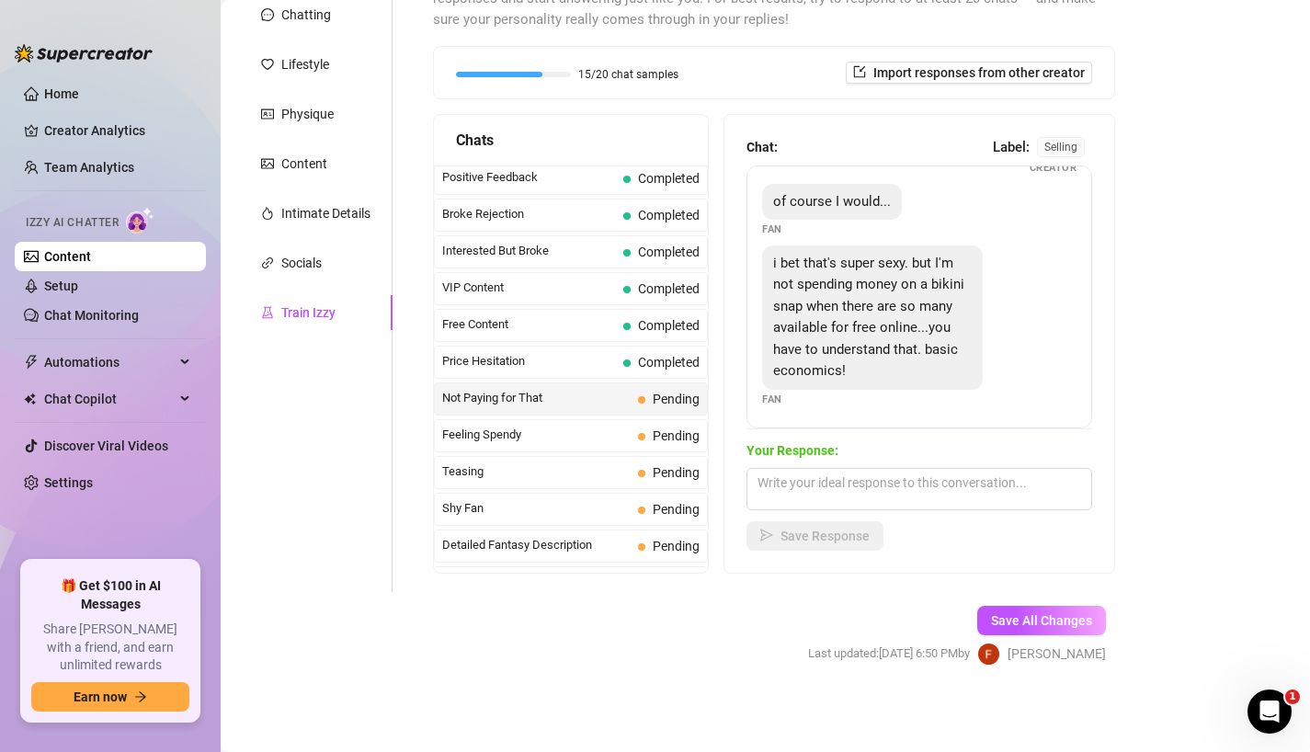
scroll to position [126, 0]
click at [842, 481] on textarea at bounding box center [919, 489] width 346 height 42
click at [814, 482] on textarea at bounding box center [919, 489] width 346 height 42
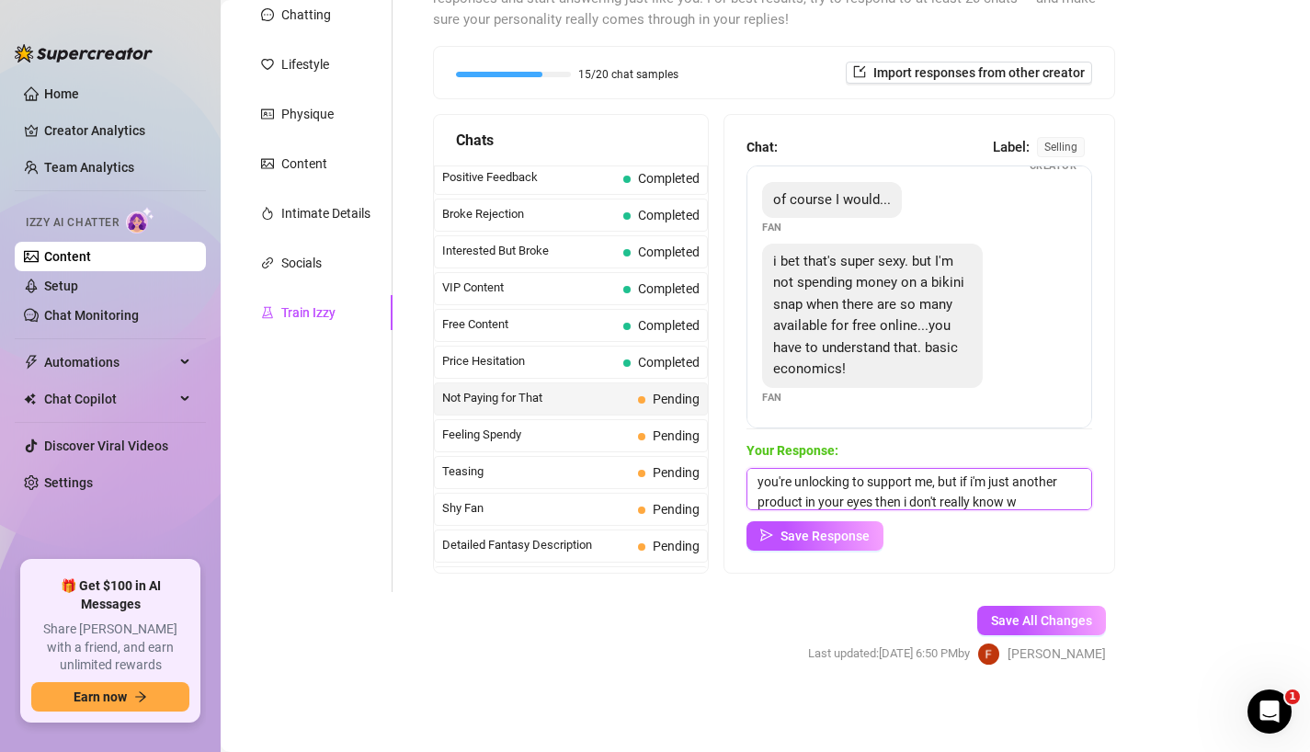
scroll to position [82, 0]
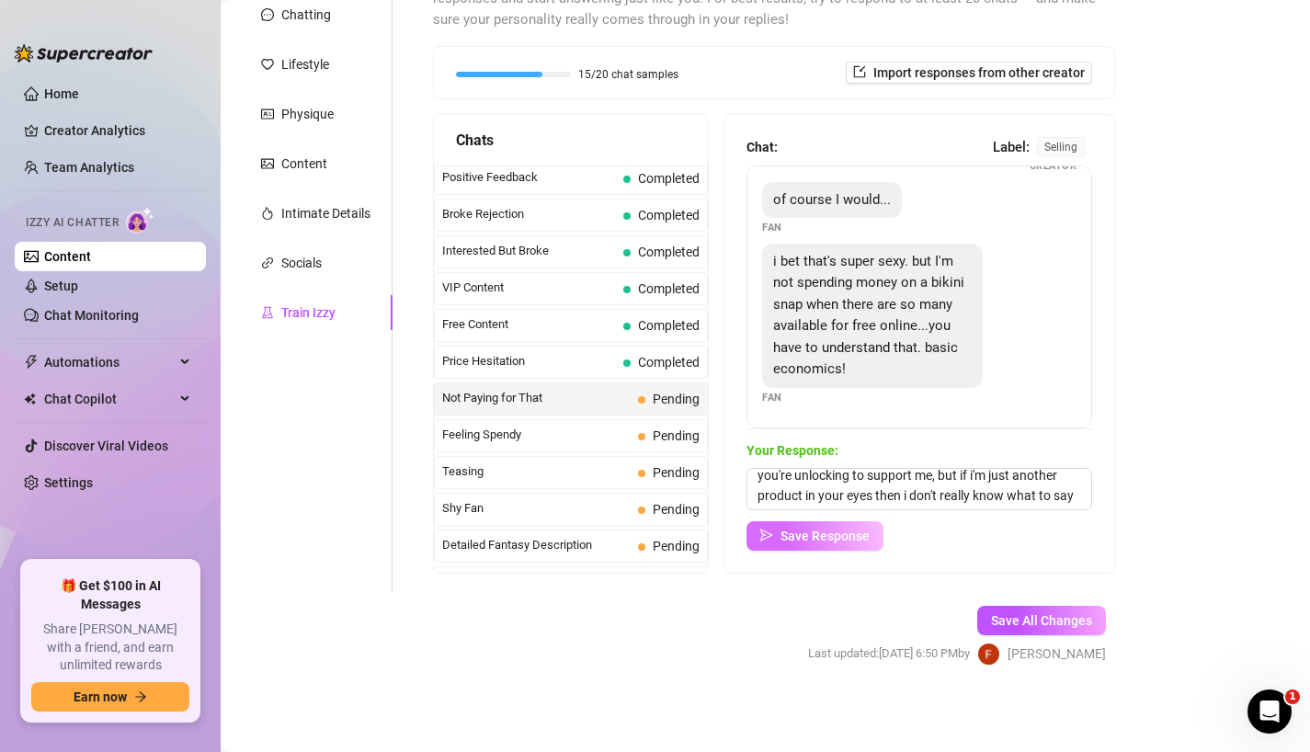
click at [831, 532] on span "Save Response" at bounding box center [824, 535] width 89 height 15
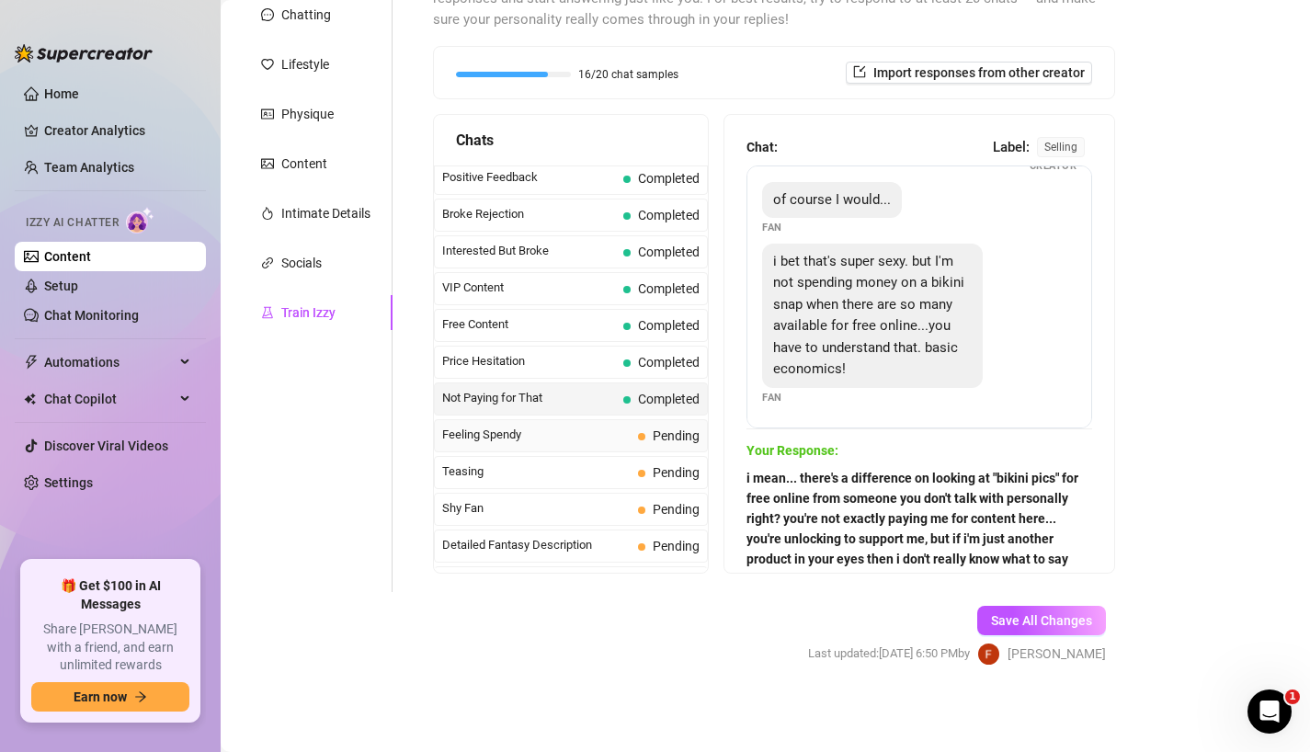
click at [573, 430] on span "Feeling Spendy" at bounding box center [536, 434] width 188 height 18
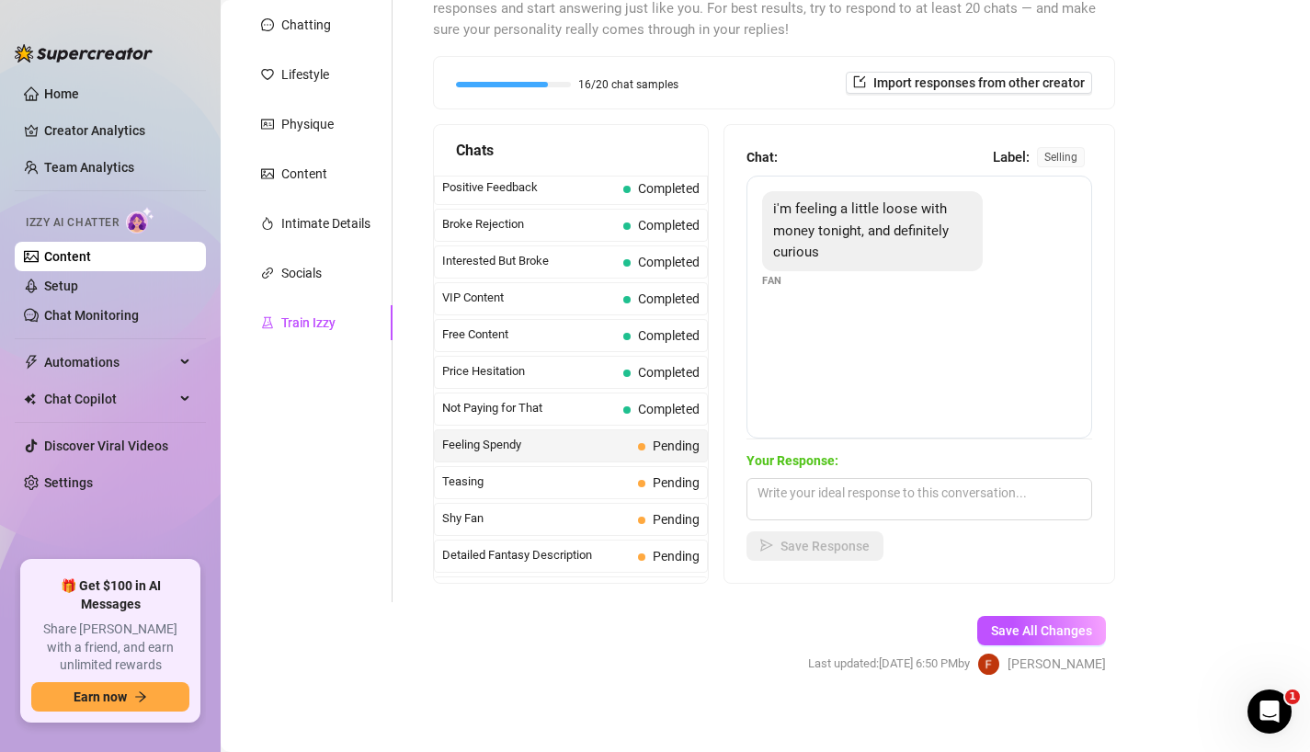
scroll to position [219, 0]
click at [834, 492] on textarea at bounding box center [919, 497] width 346 height 42
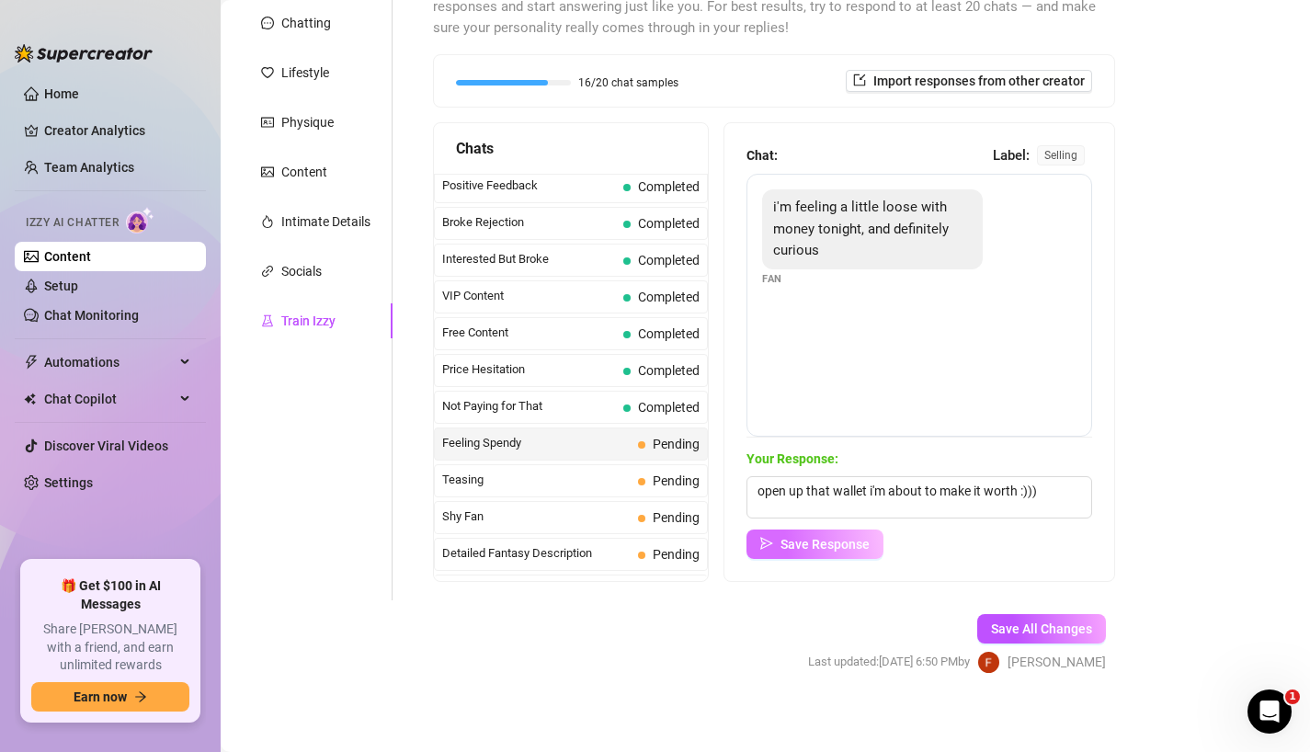
click at [800, 537] on span "Save Response" at bounding box center [824, 544] width 89 height 15
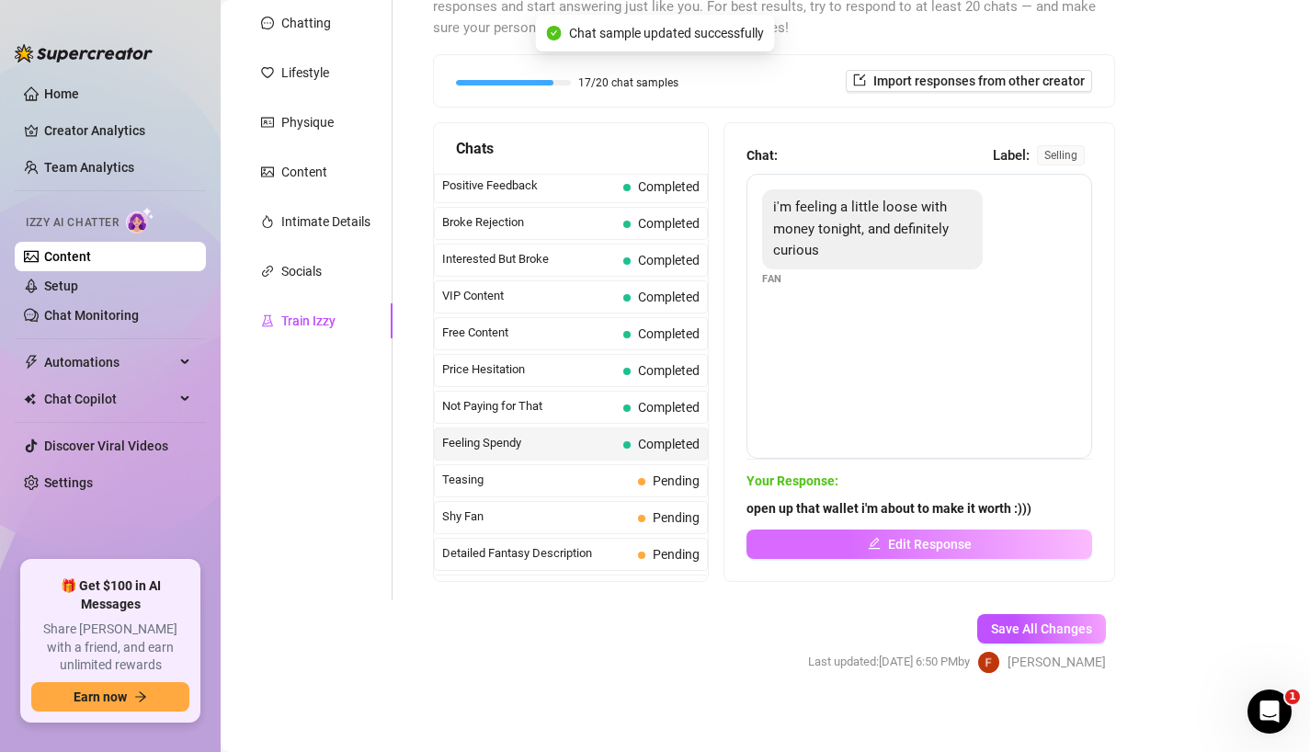
click at [797, 540] on button "Edit Response" at bounding box center [919, 543] width 346 height 29
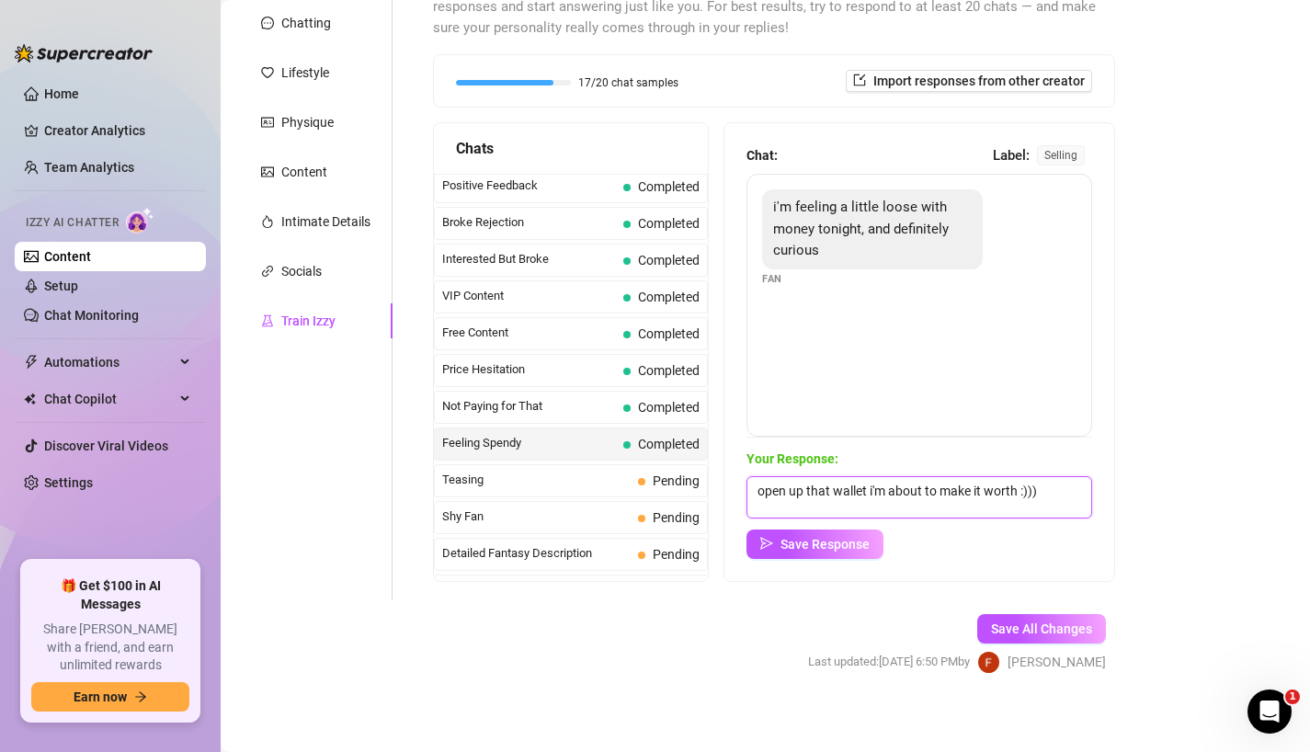
drag, startPoint x: 1048, startPoint y: 496, endPoint x: 654, endPoint y: 496, distance: 393.3
click at [653, 496] on div "Chats Curious Fan Completed Waiting For Payday Completed No Pressure Completed …" at bounding box center [774, 351] width 682 height 459
click at [774, 550] on button "Save Response" at bounding box center [814, 543] width 137 height 29
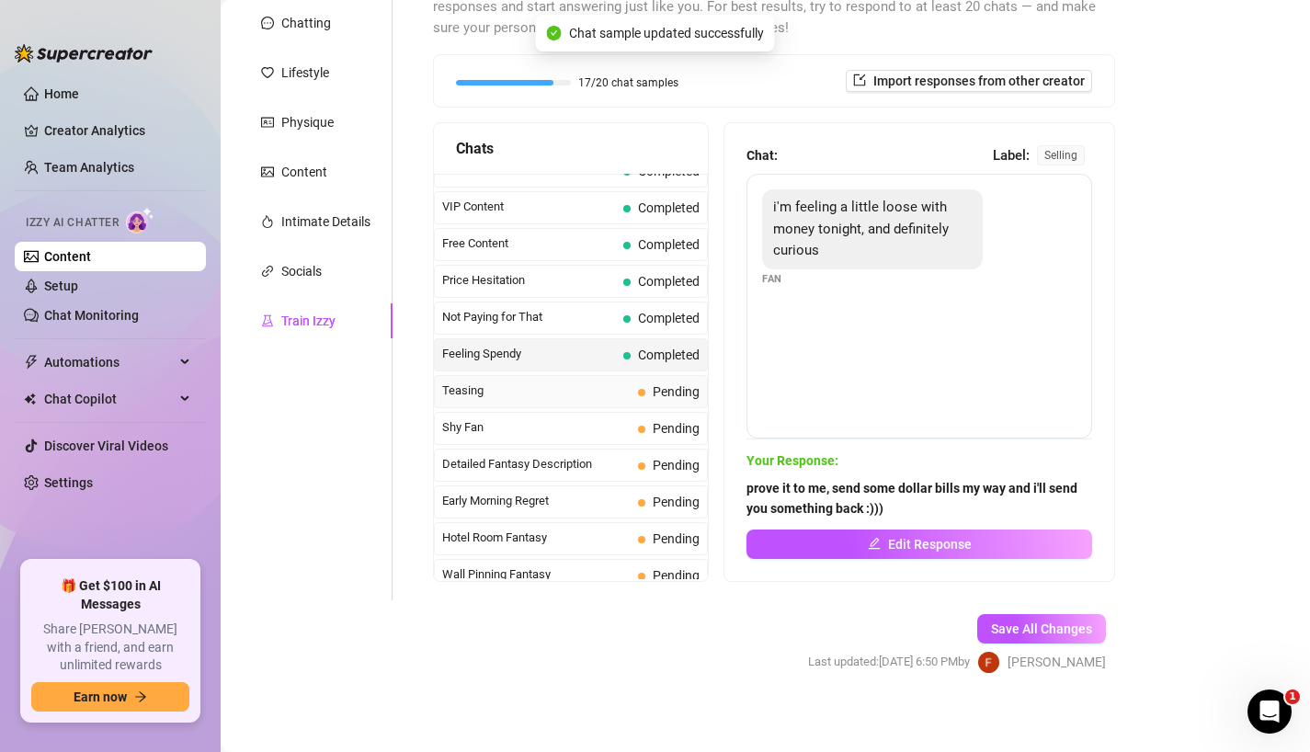
scroll to position [493, 0]
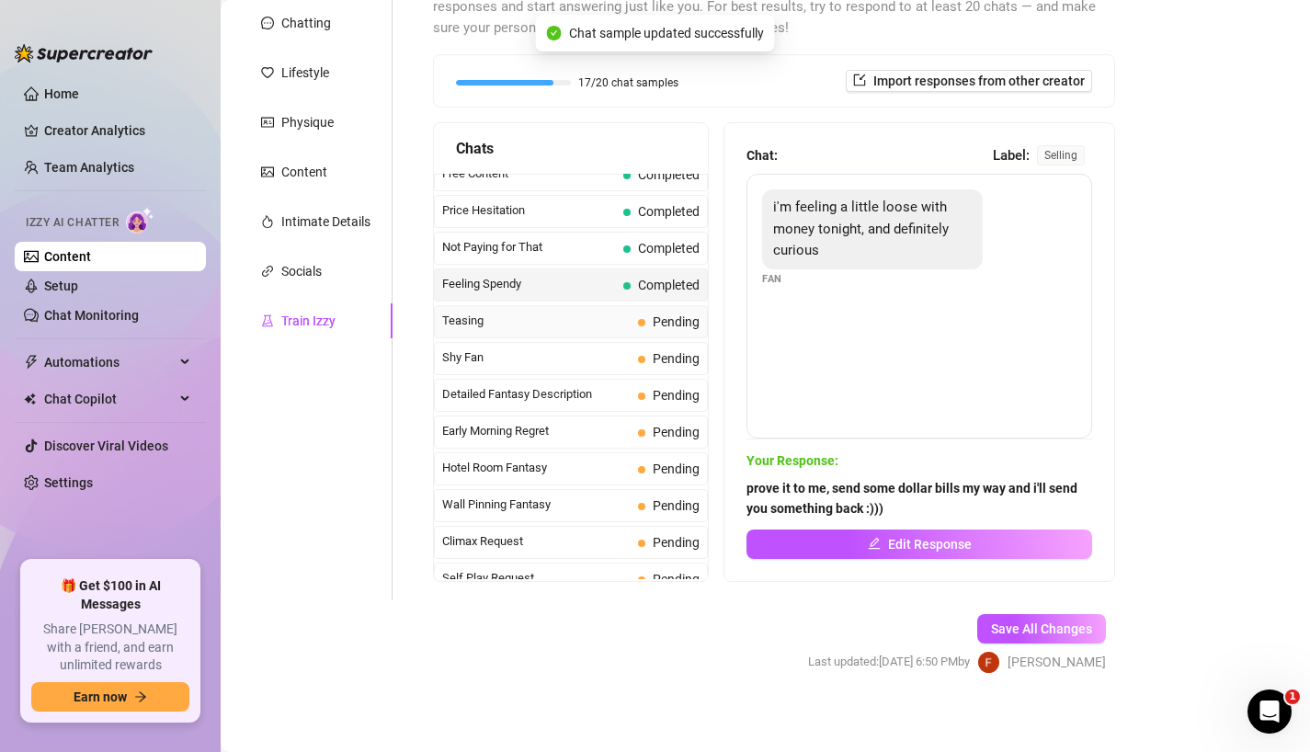
click at [530, 329] on span "Teasing" at bounding box center [536, 321] width 188 height 18
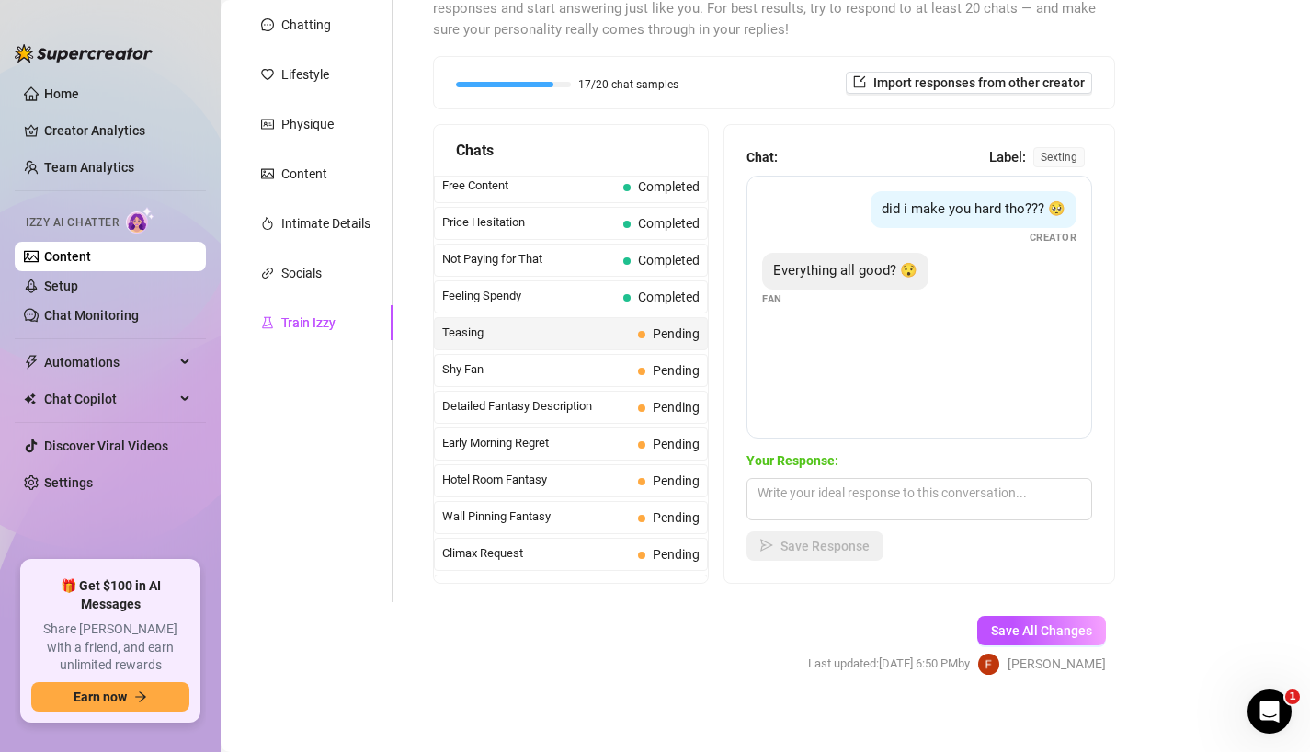
scroll to position [221, 0]
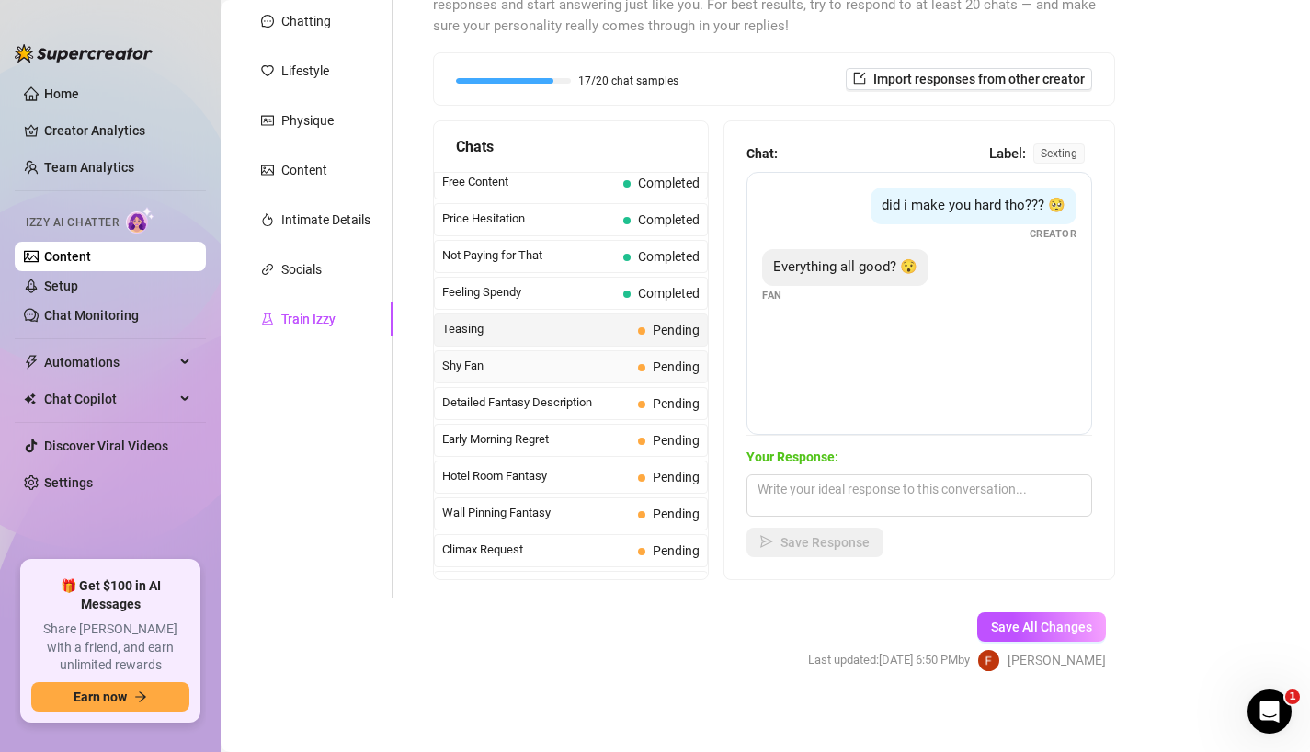
click at [606, 370] on span "Shy Fan" at bounding box center [536, 366] width 188 height 18
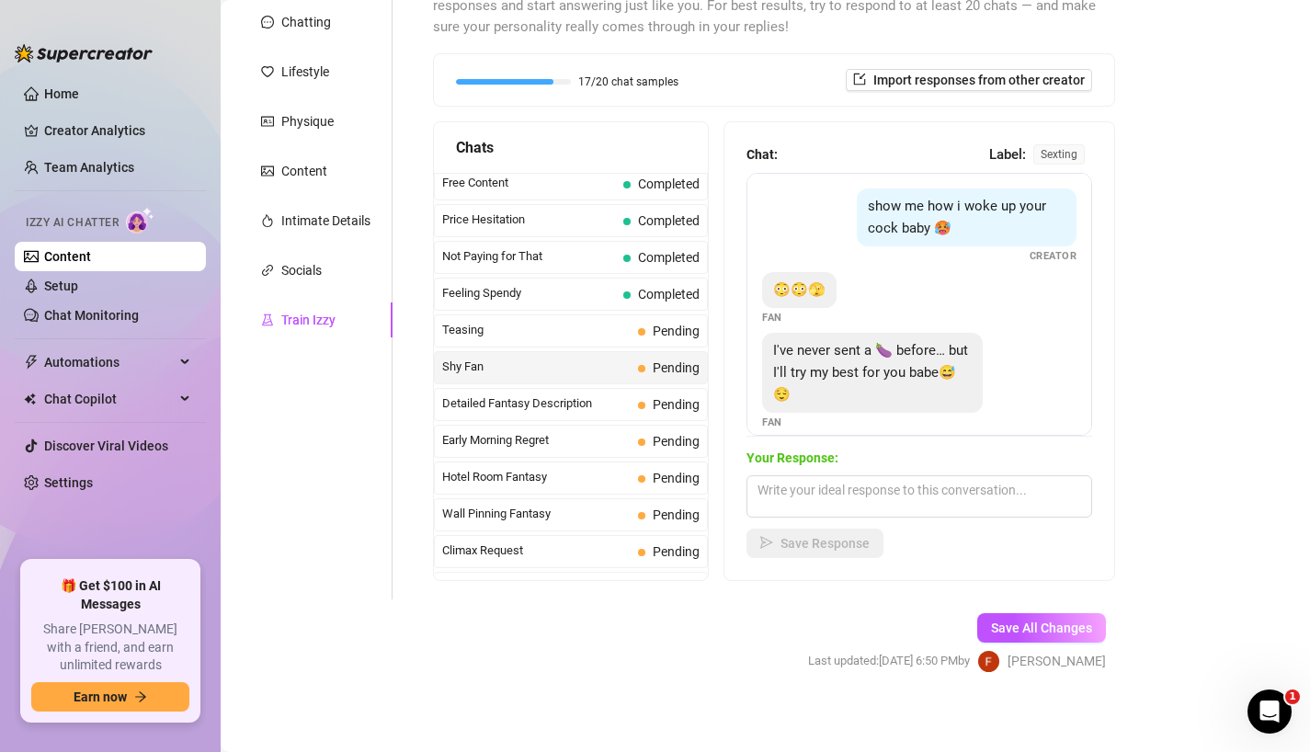
scroll to position [227, 0]
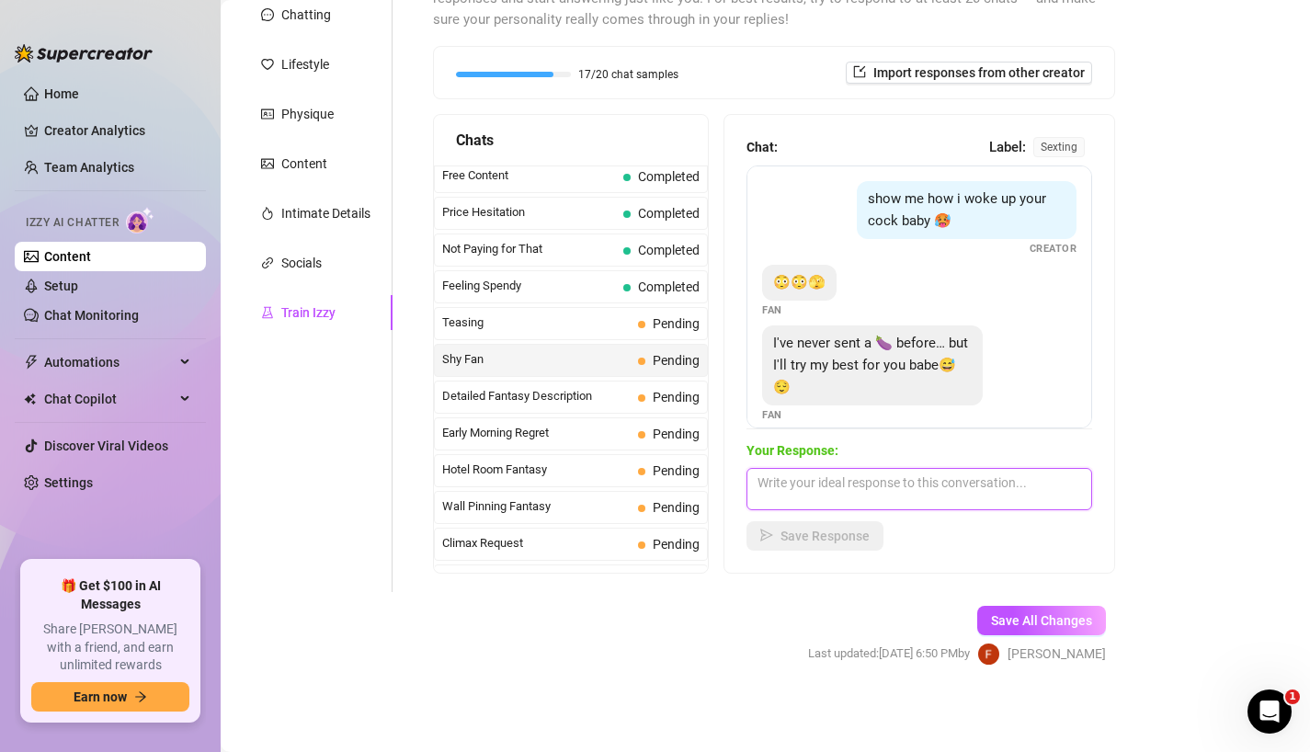
click at [858, 486] on textarea at bounding box center [919, 489] width 346 height 42
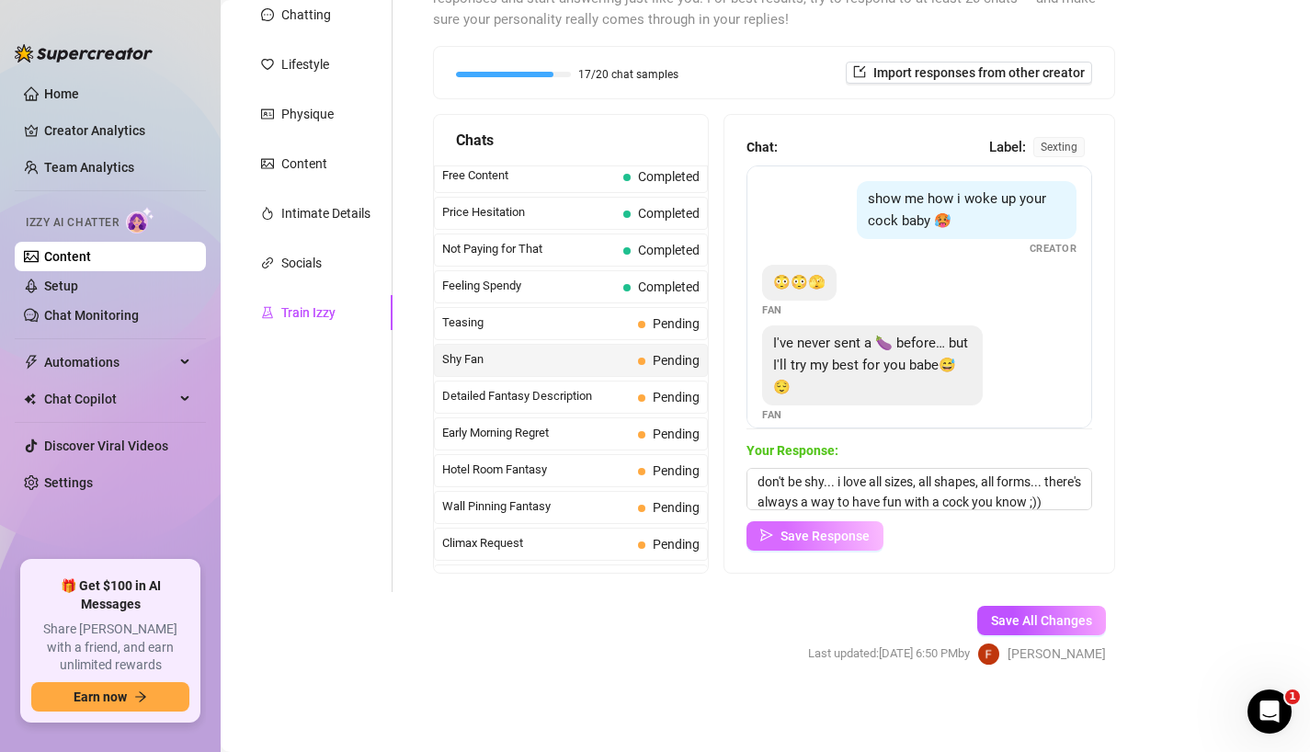
click at [863, 539] on span "Save Response" at bounding box center [824, 535] width 89 height 15
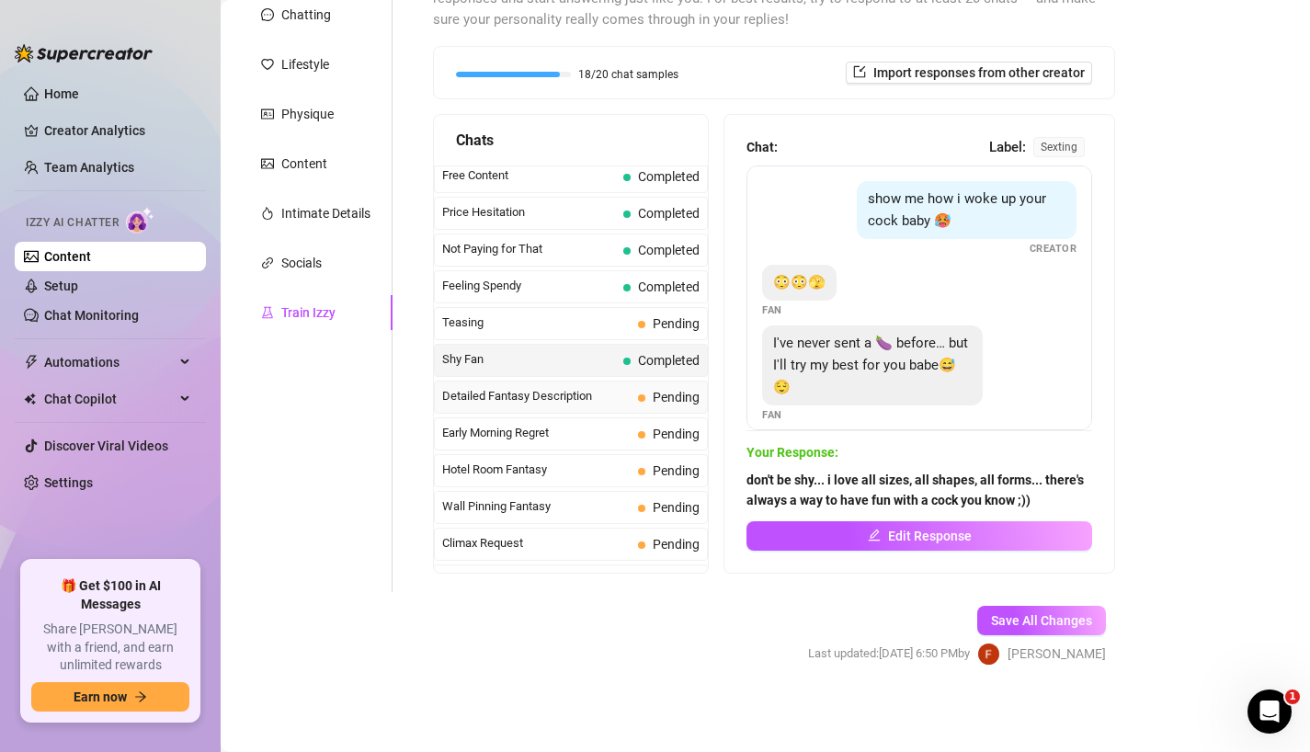
click at [615, 398] on span "Detailed Fantasy Description" at bounding box center [536, 396] width 188 height 18
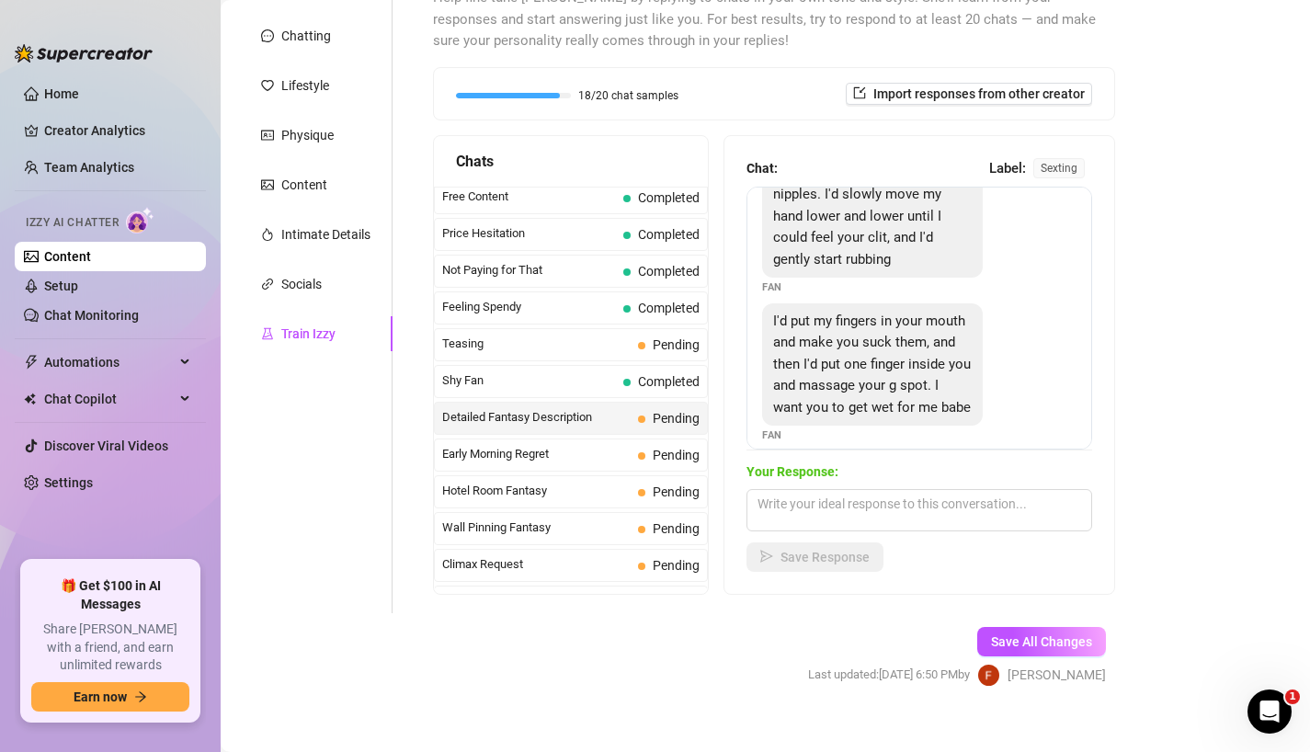
scroll to position [152, 0]
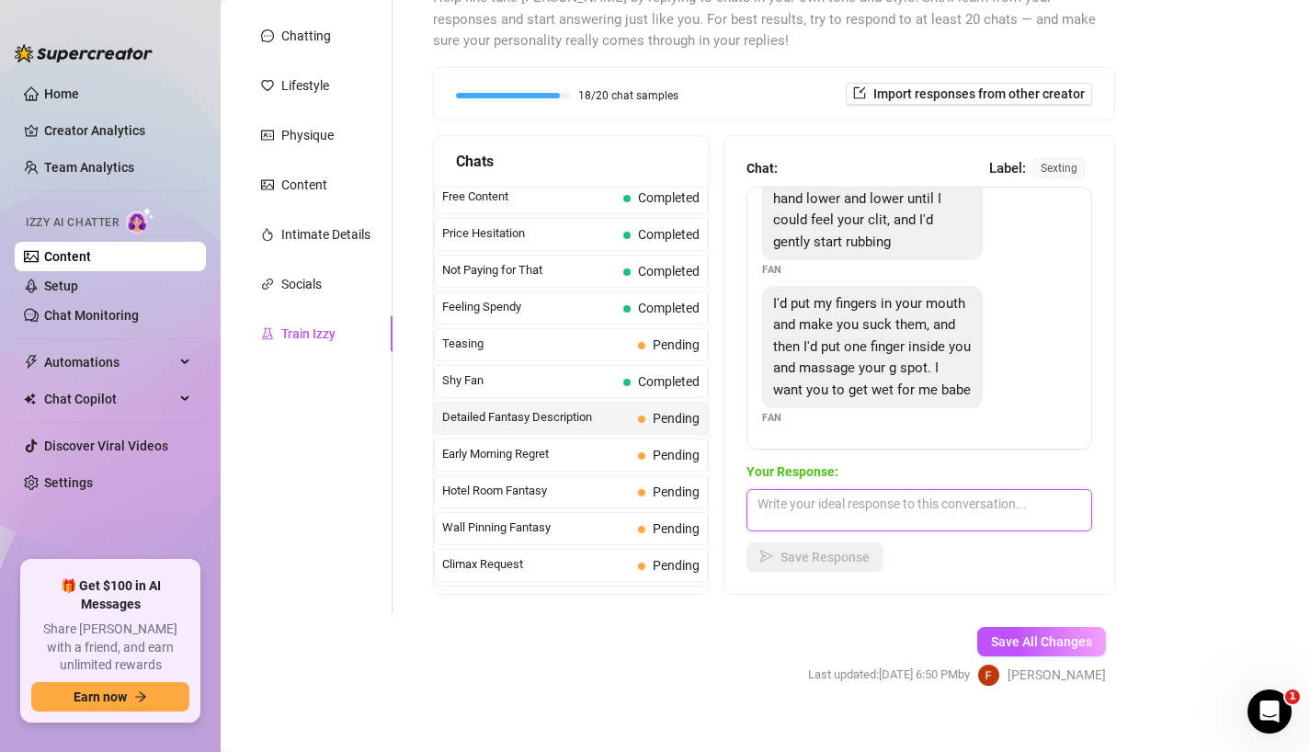
click at [843, 503] on textarea at bounding box center [919, 510] width 346 height 42
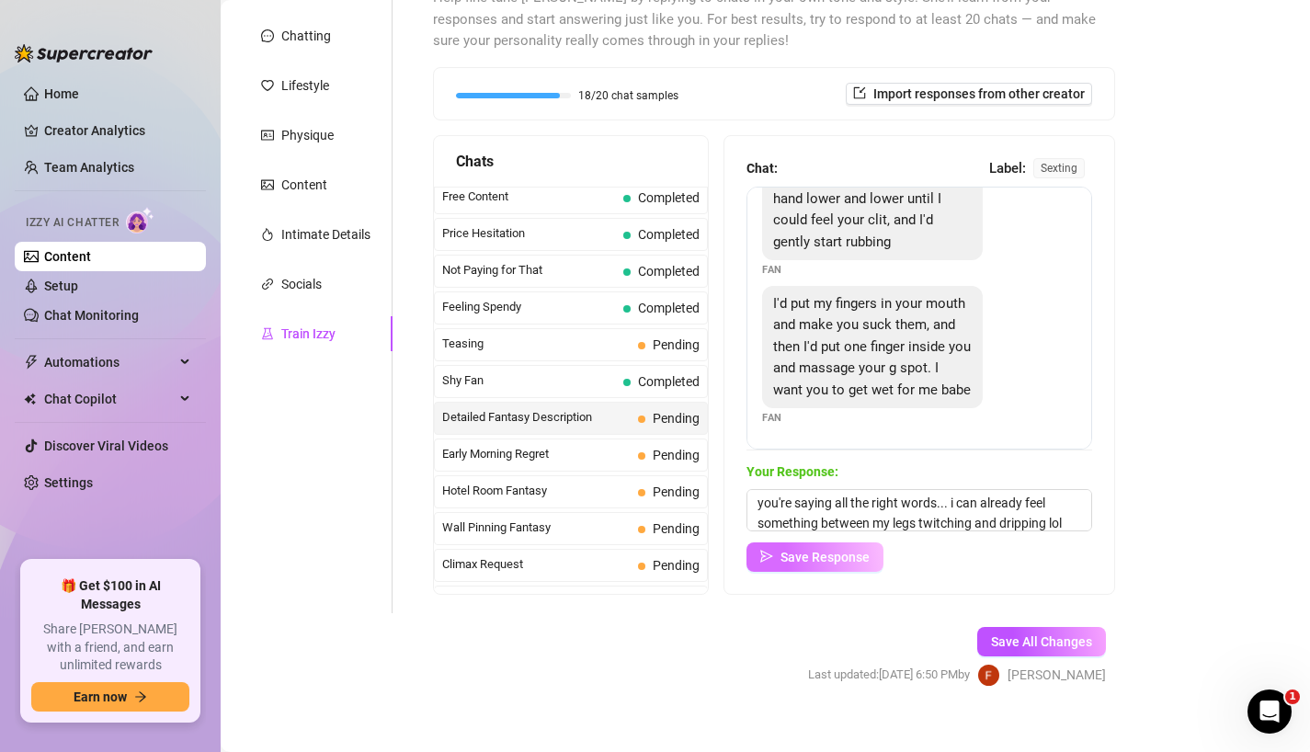
click at [804, 562] on span "Save Response" at bounding box center [824, 557] width 89 height 15
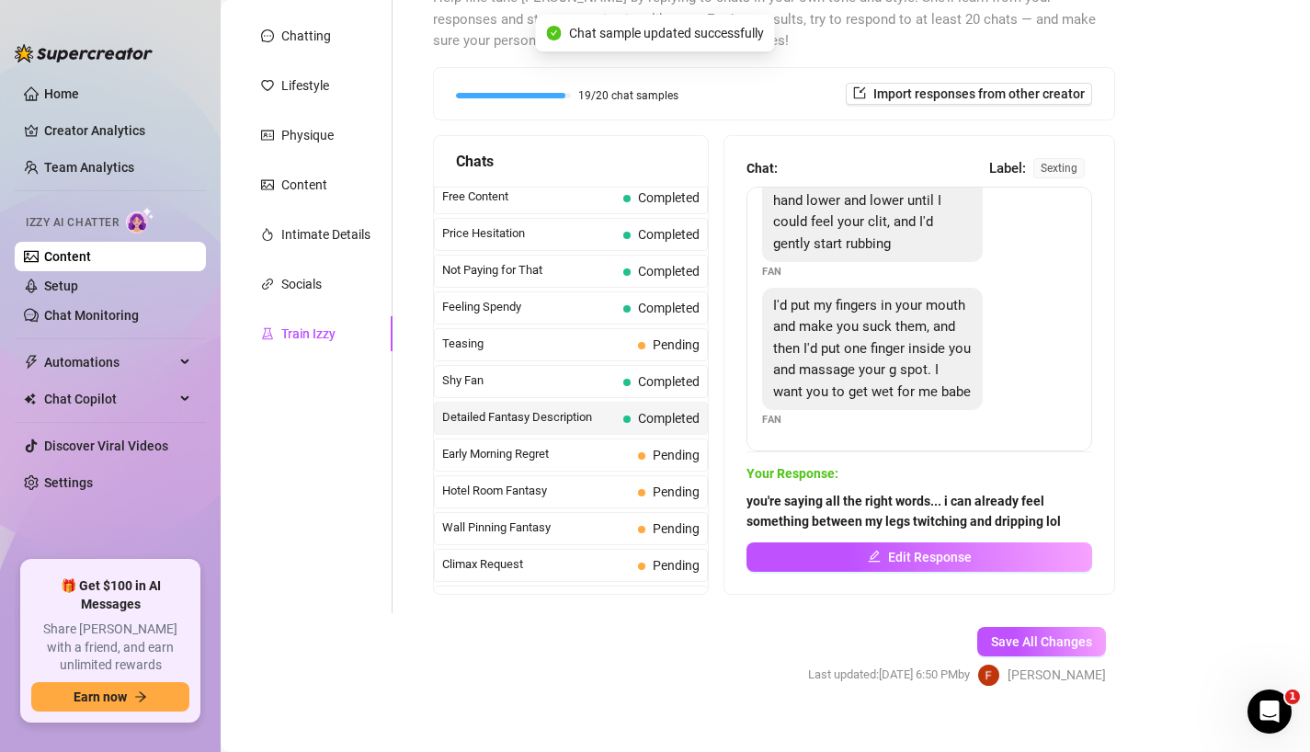
scroll to position [150, 0]
click at [547, 448] on span "Early Morning Regret" at bounding box center [536, 454] width 188 height 18
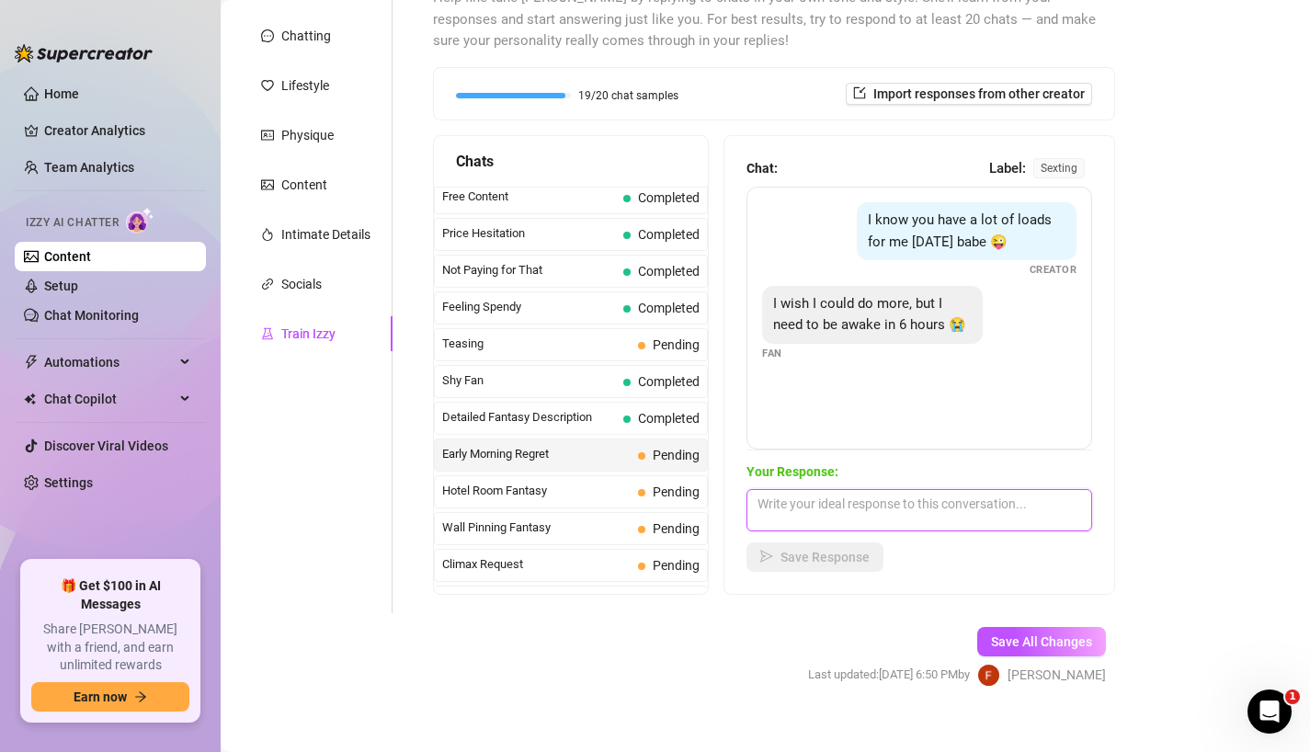
click at [909, 507] on textarea at bounding box center [919, 510] width 346 height 42
click at [834, 565] on button "Save Response" at bounding box center [814, 556] width 137 height 29
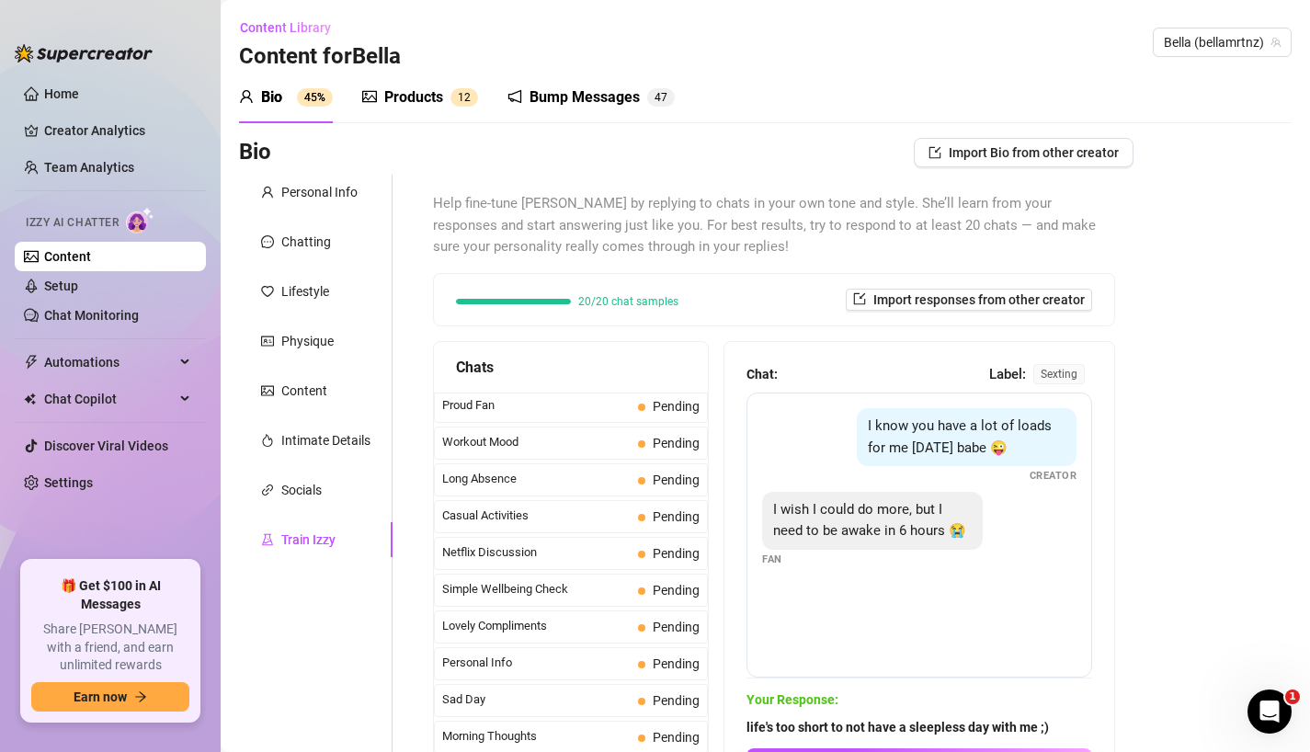
scroll to position [1608, 0]
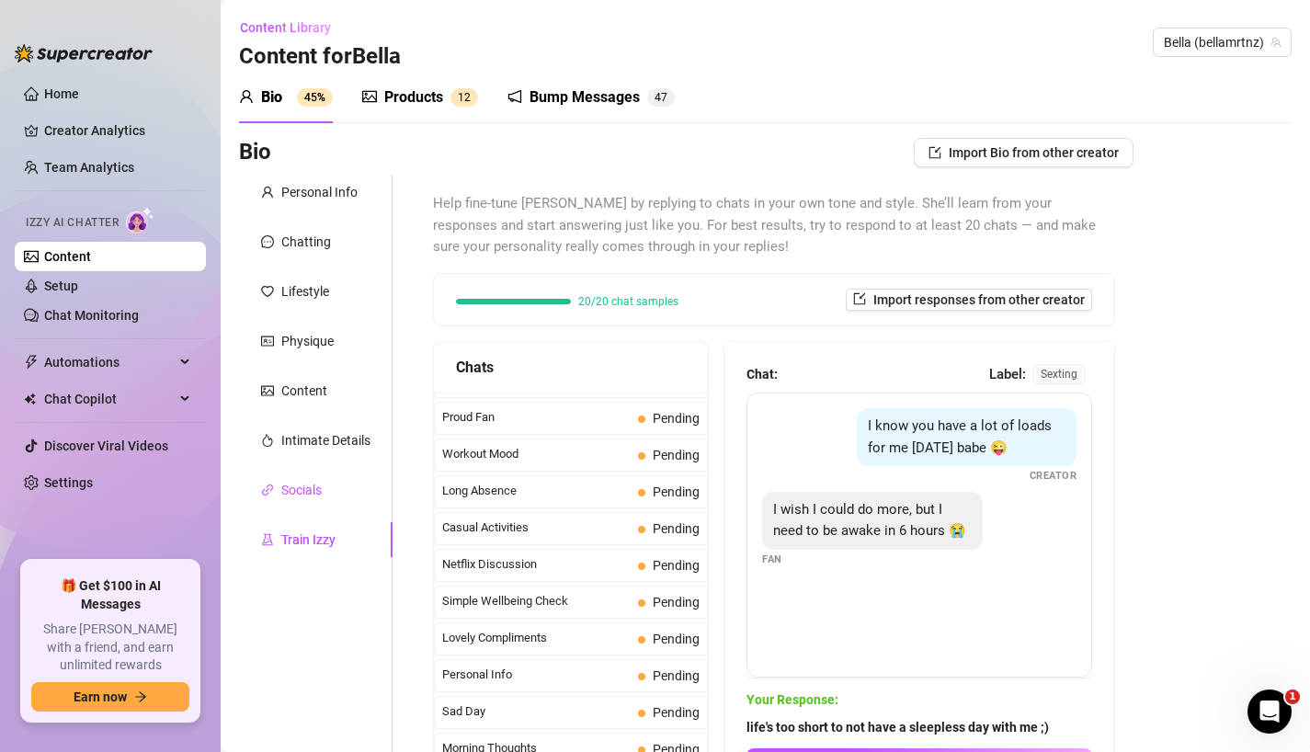
click at [309, 488] on div "Socials" at bounding box center [301, 490] width 40 height 20
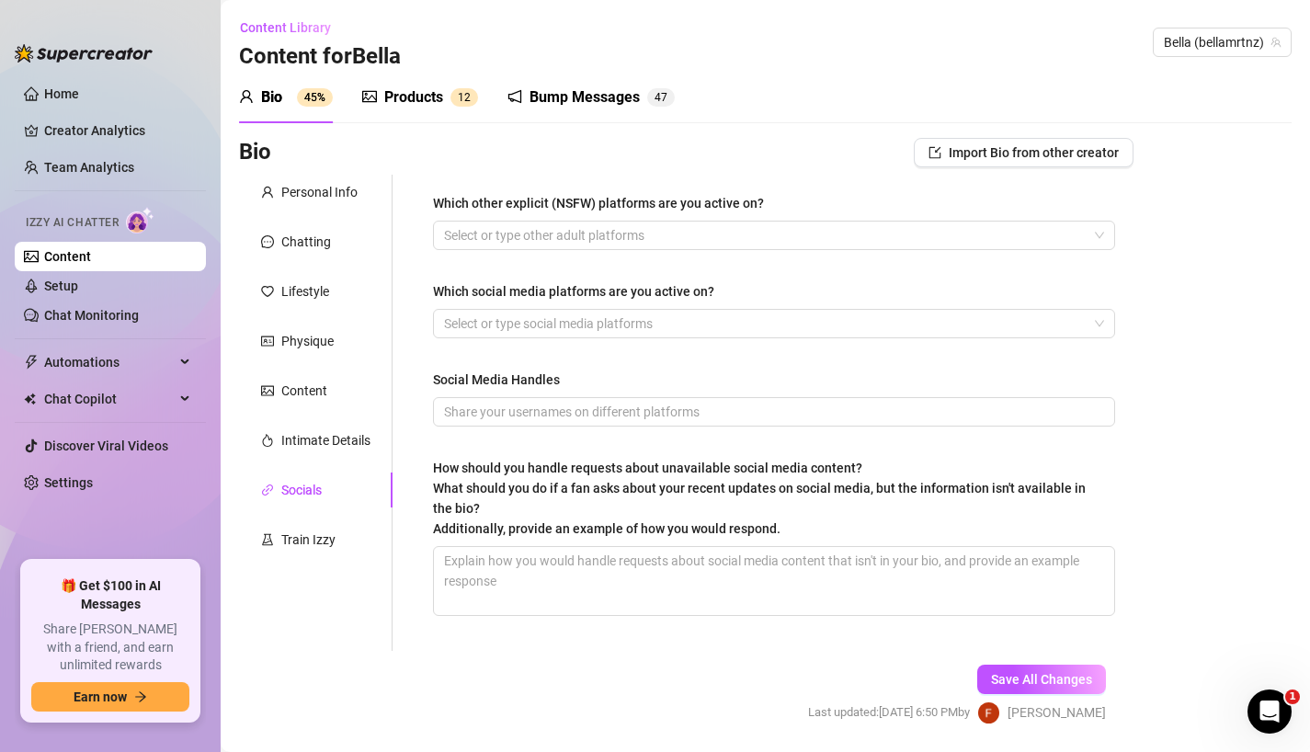
scroll to position [7, 0]
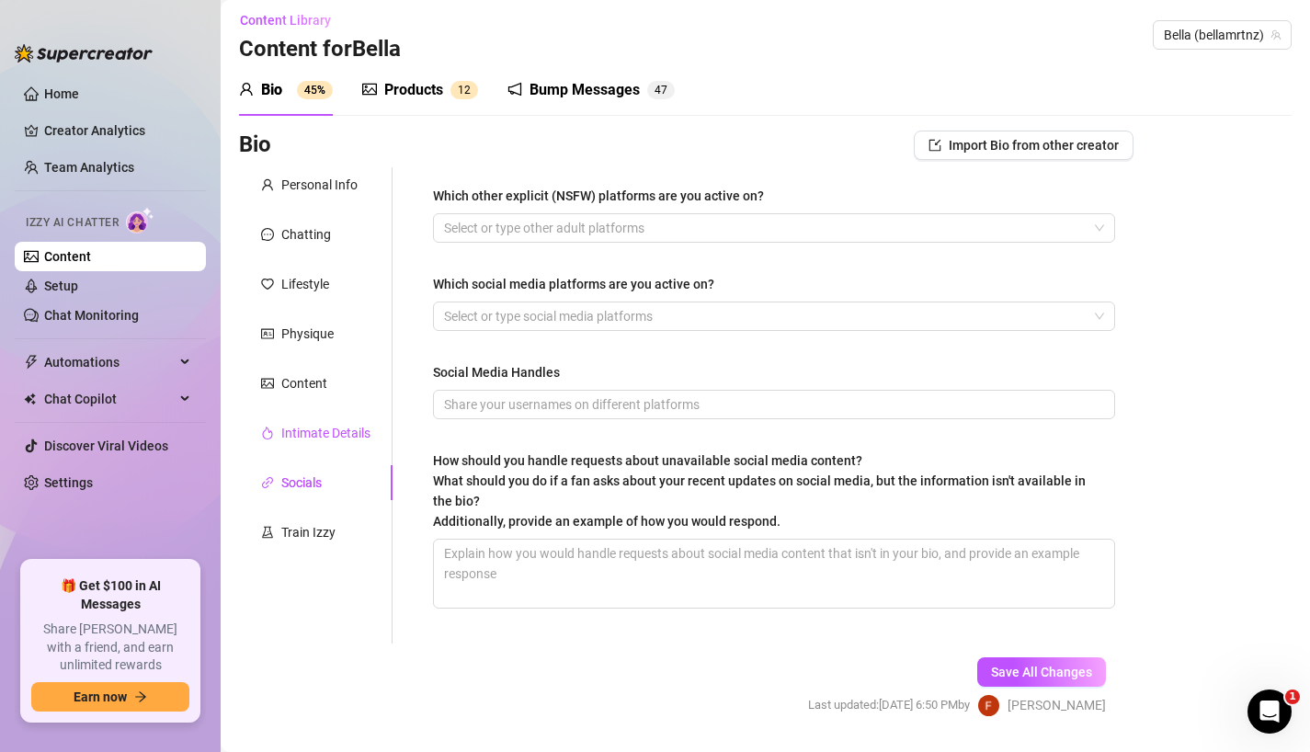
click at [336, 435] on div "Intimate Details" at bounding box center [325, 433] width 89 height 20
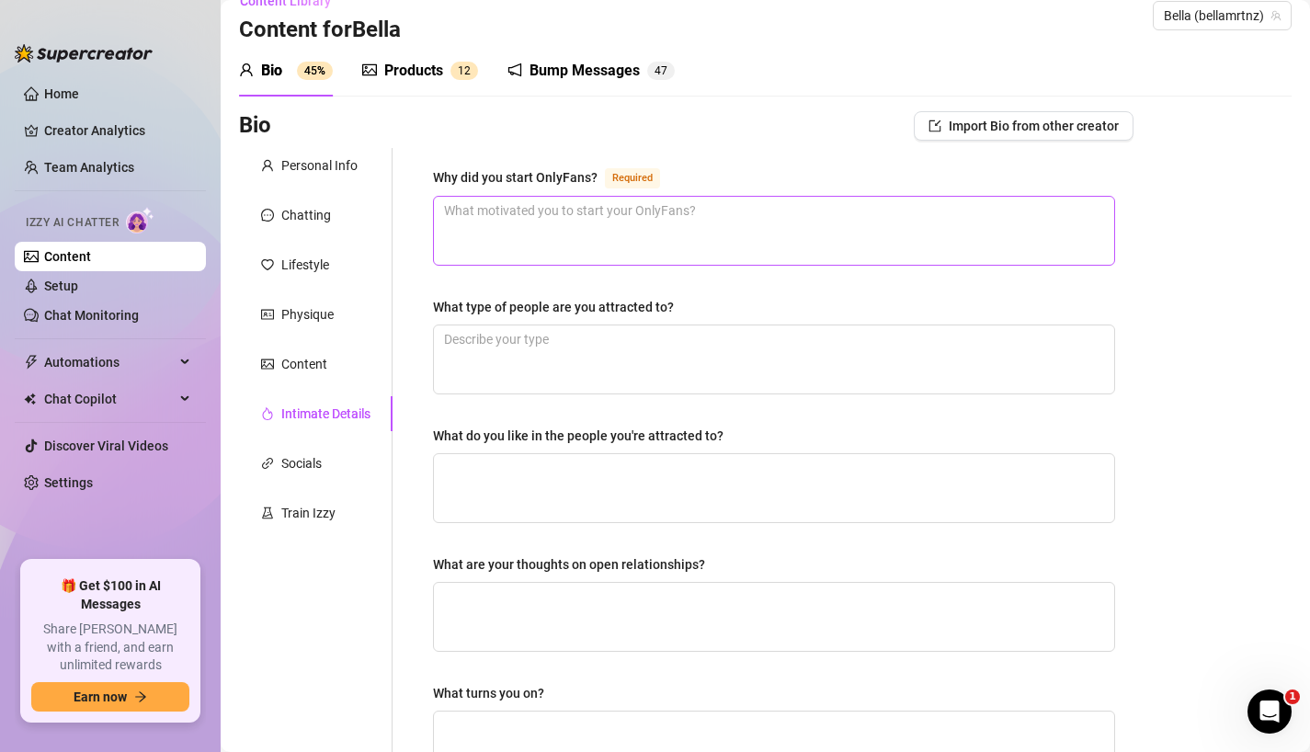
scroll to position [25, 0]
click at [610, 243] on textarea "Why did you start OnlyFans? Required" at bounding box center [774, 232] width 680 height 68
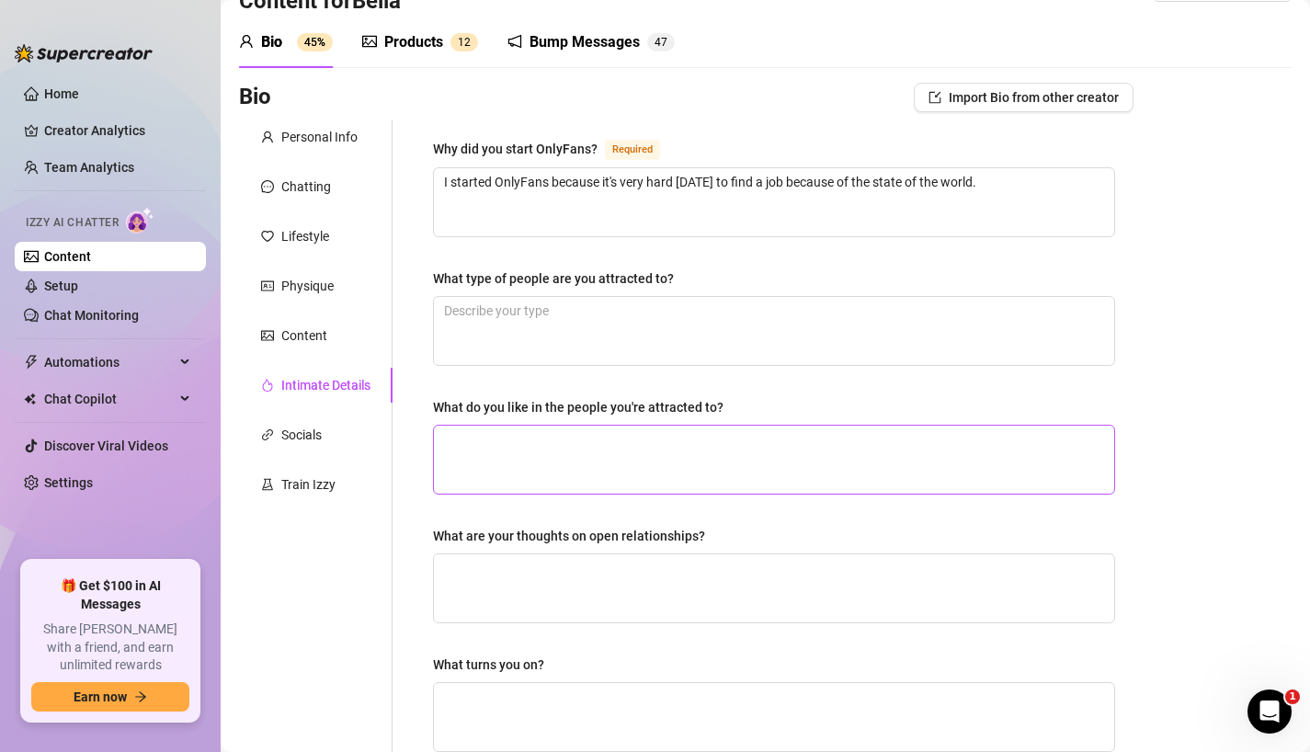
scroll to position [52, 0]
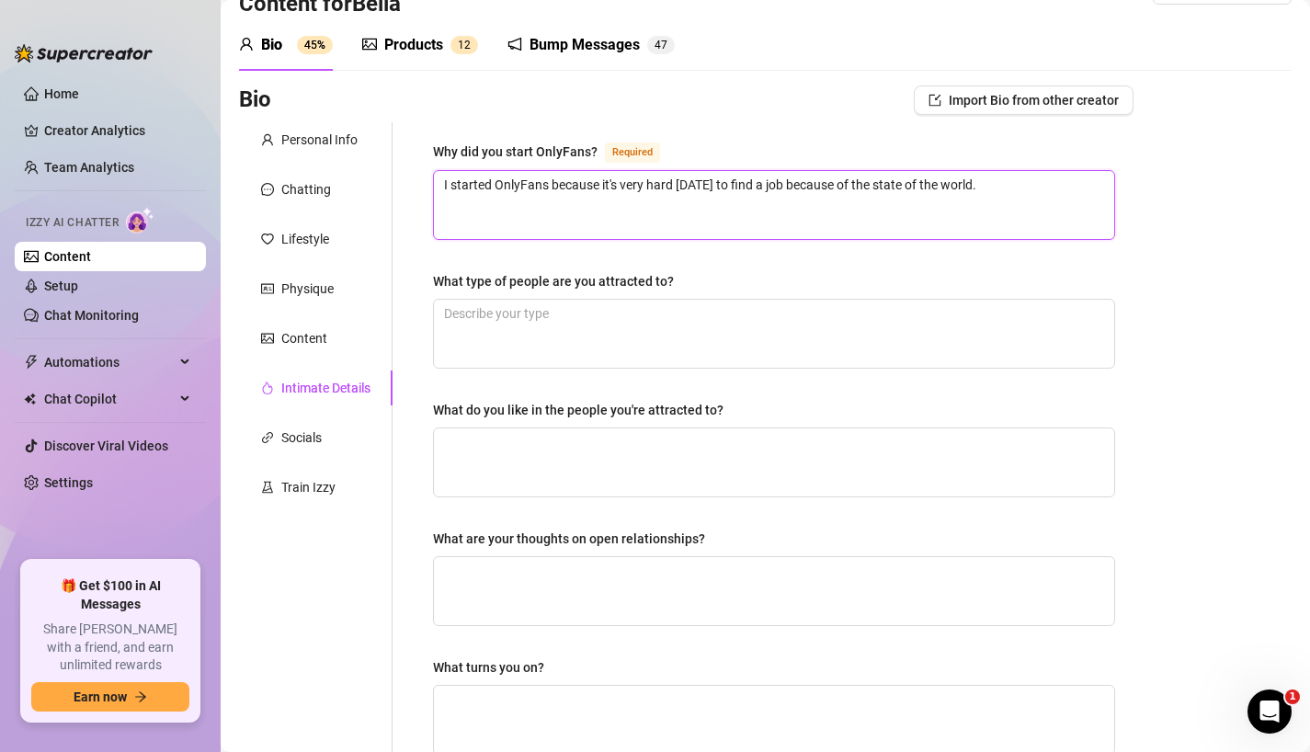
click at [985, 207] on textarea "I started OnlyFans because it's very hard today to find a job because of the st…" at bounding box center [774, 205] width 680 height 68
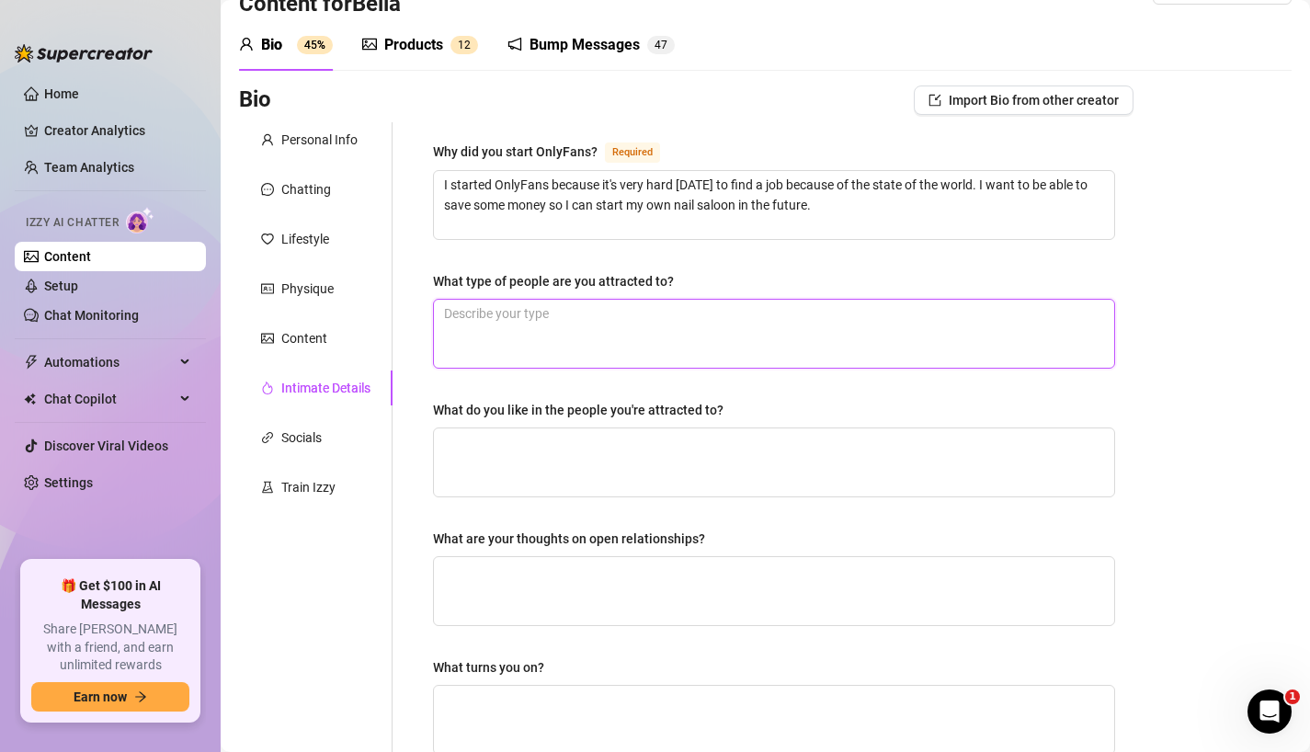
click at [834, 342] on textarea "What type of people are you attracted to?" at bounding box center [774, 334] width 680 height 68
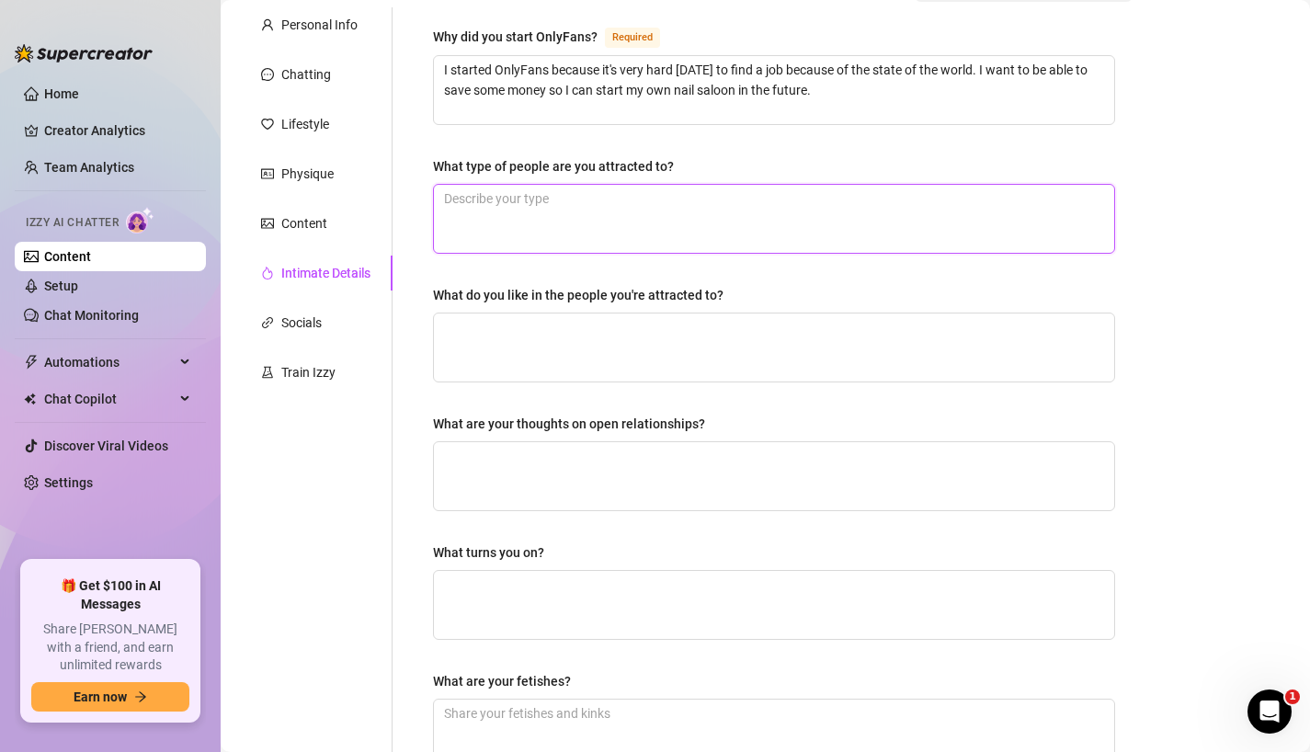
scroll to position [155, 0]
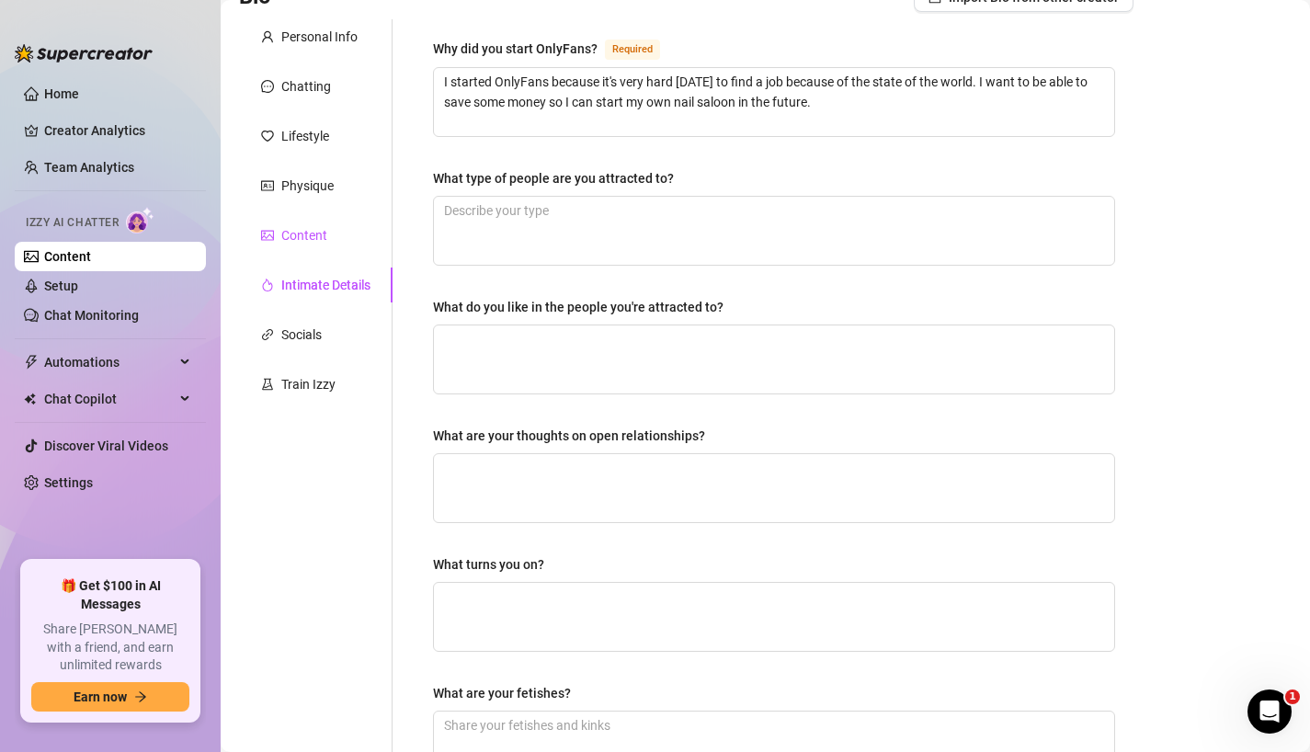
click at [317, 236] on div "Content" at bounding box center [304, 235] width 46 height 20
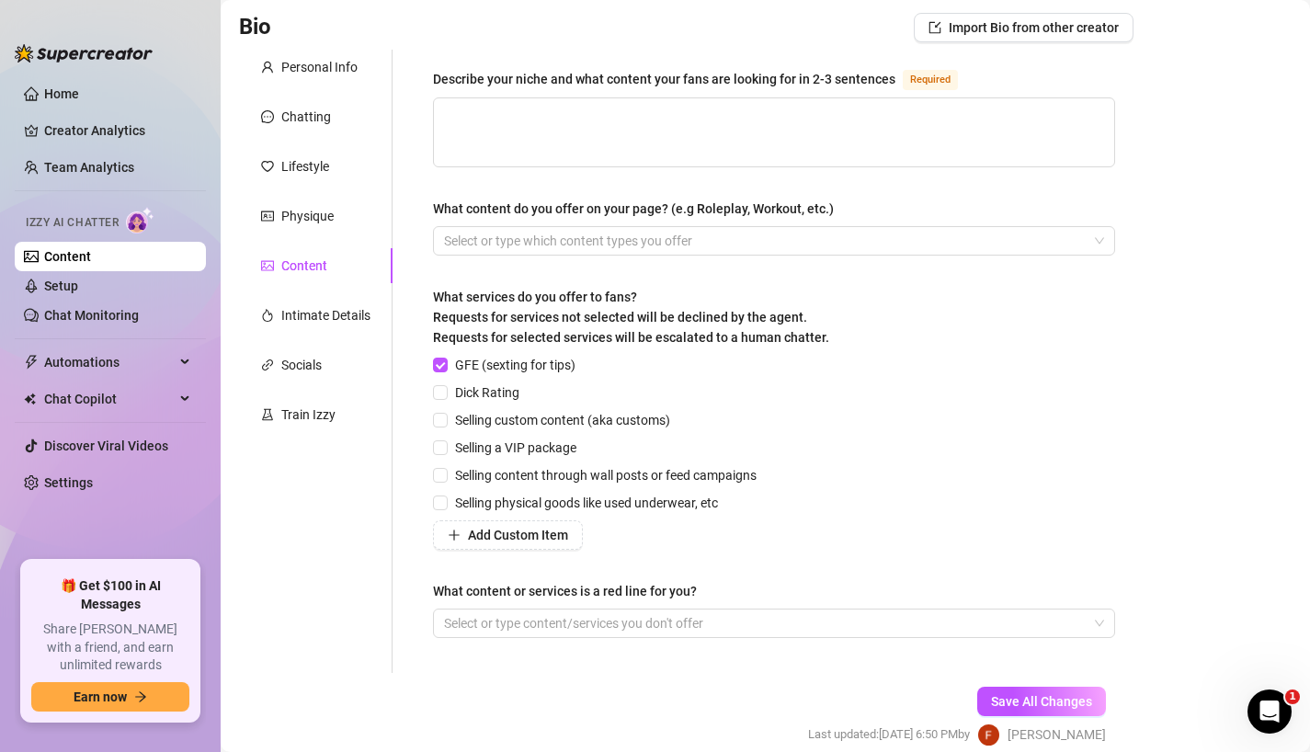
scroll to position [139, 0]
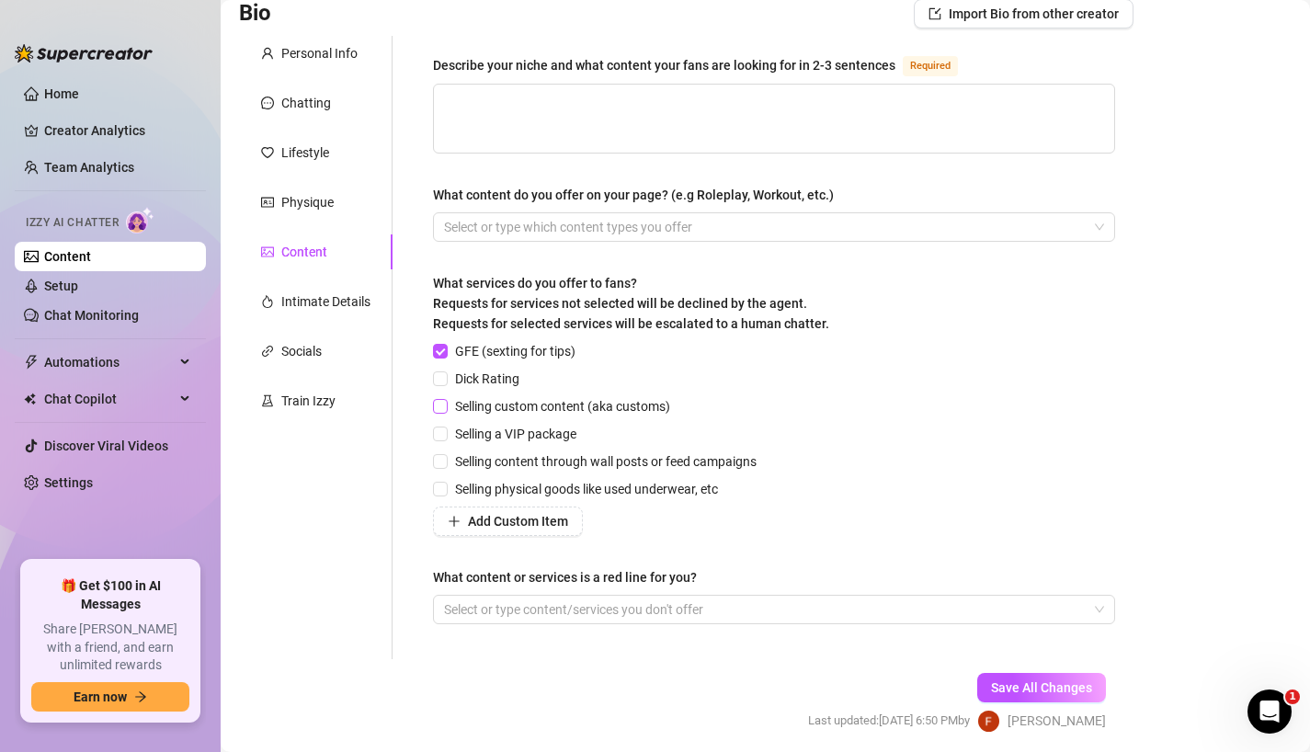
click at [466, 401] on span "Selling custom content (aka customs)" at bounding box center [563, 406] width 230 height 20
click at [446, 401] on input "Selling custom content (aka customs)" at bounding box center [439, 405] width 13 height 13
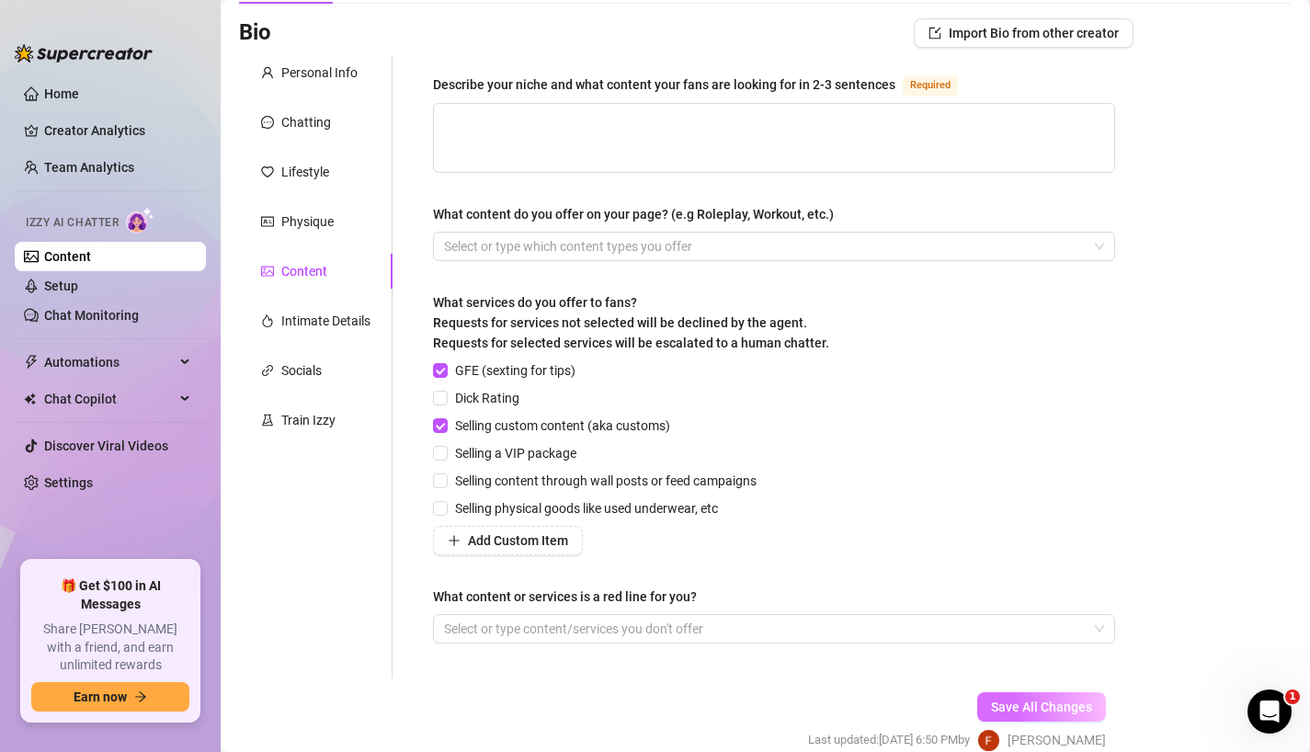
click at [1053, 700] on span "Save All Changes" at bounding box center [1041, 706] width 101 height 15
click at [325, 317] on div "Intimate Details" at bounding box center [325, 321] width 89 height 20
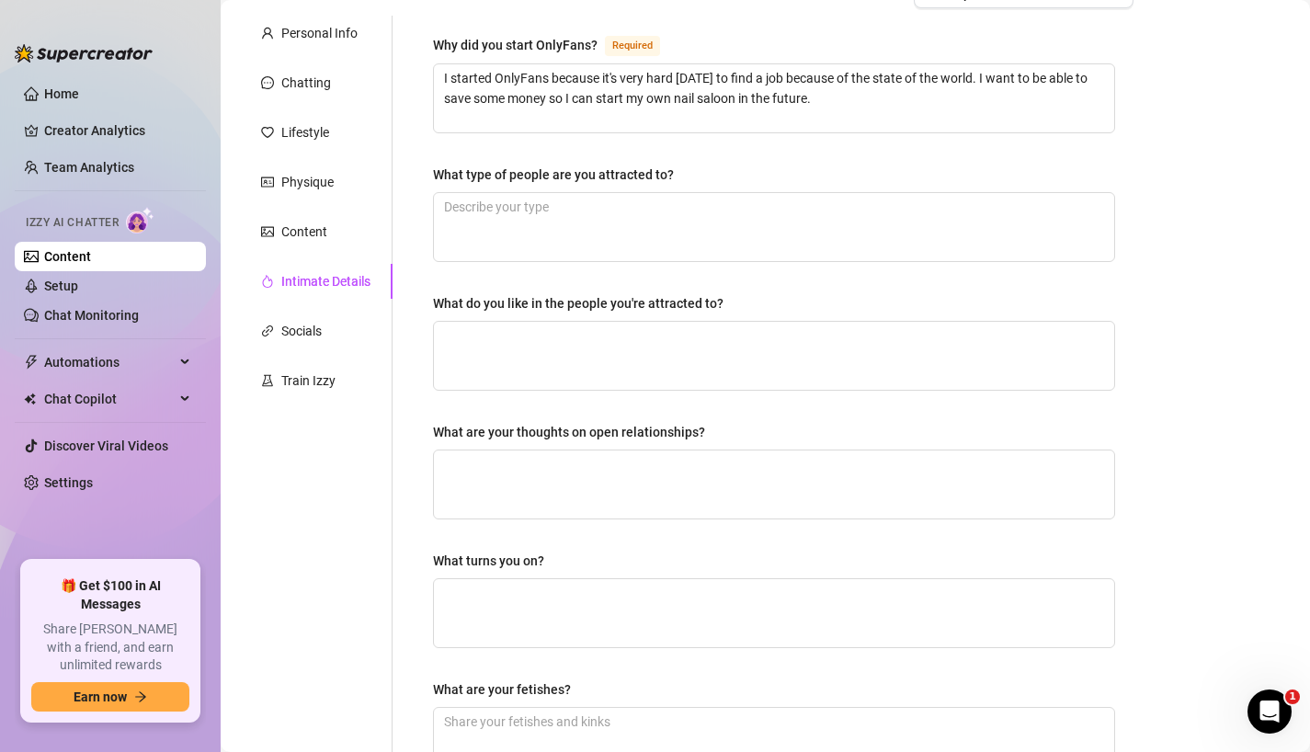
scroll to position [0, 0]
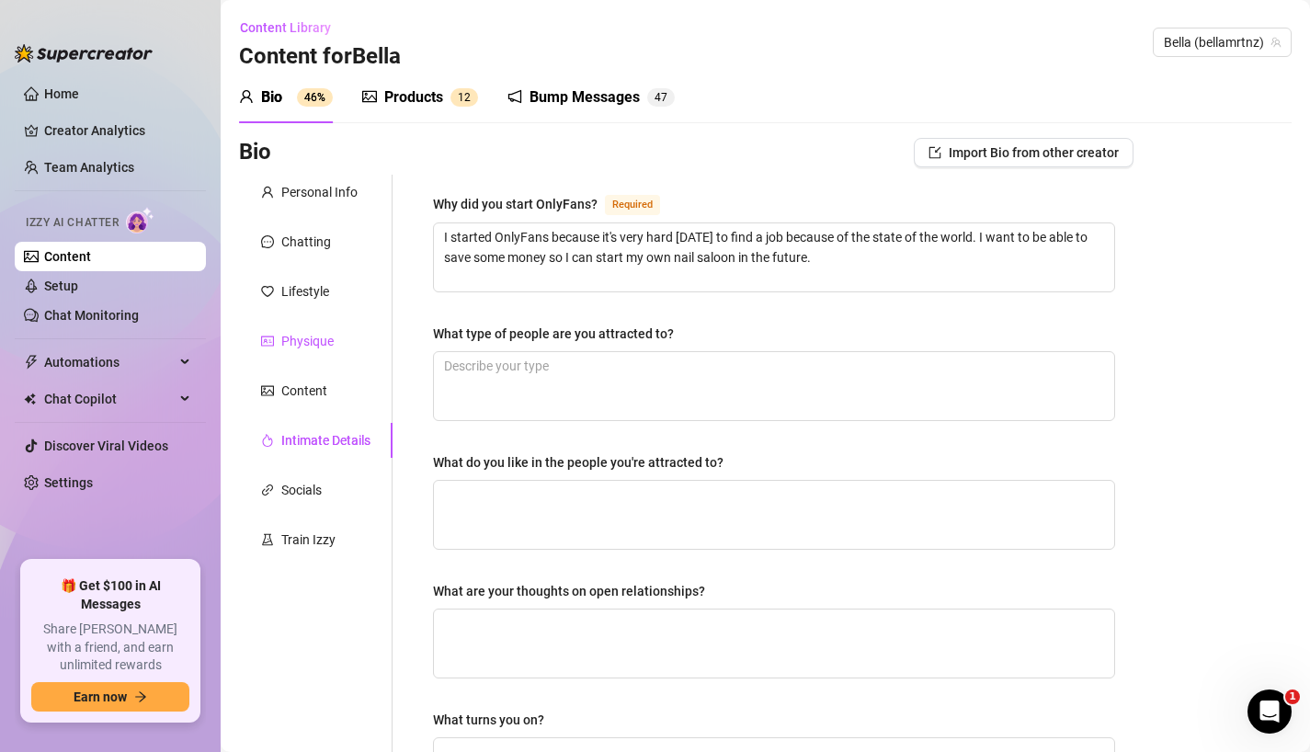
click at [314, 345] on div "Physique" at bounding box center [307, 341] width 52 height 20
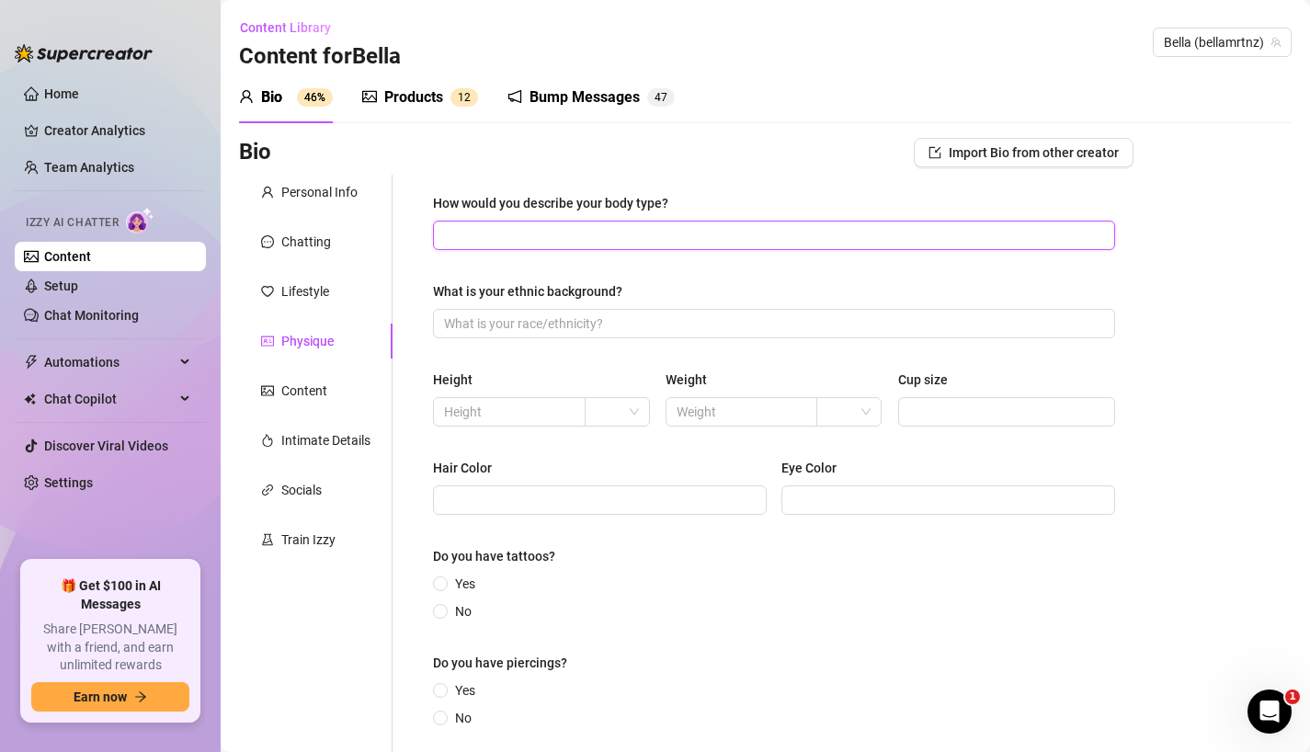
click at [562, 240] on input "How would you describe your body type?" at bounding box center [772, 235] width 656 height 20
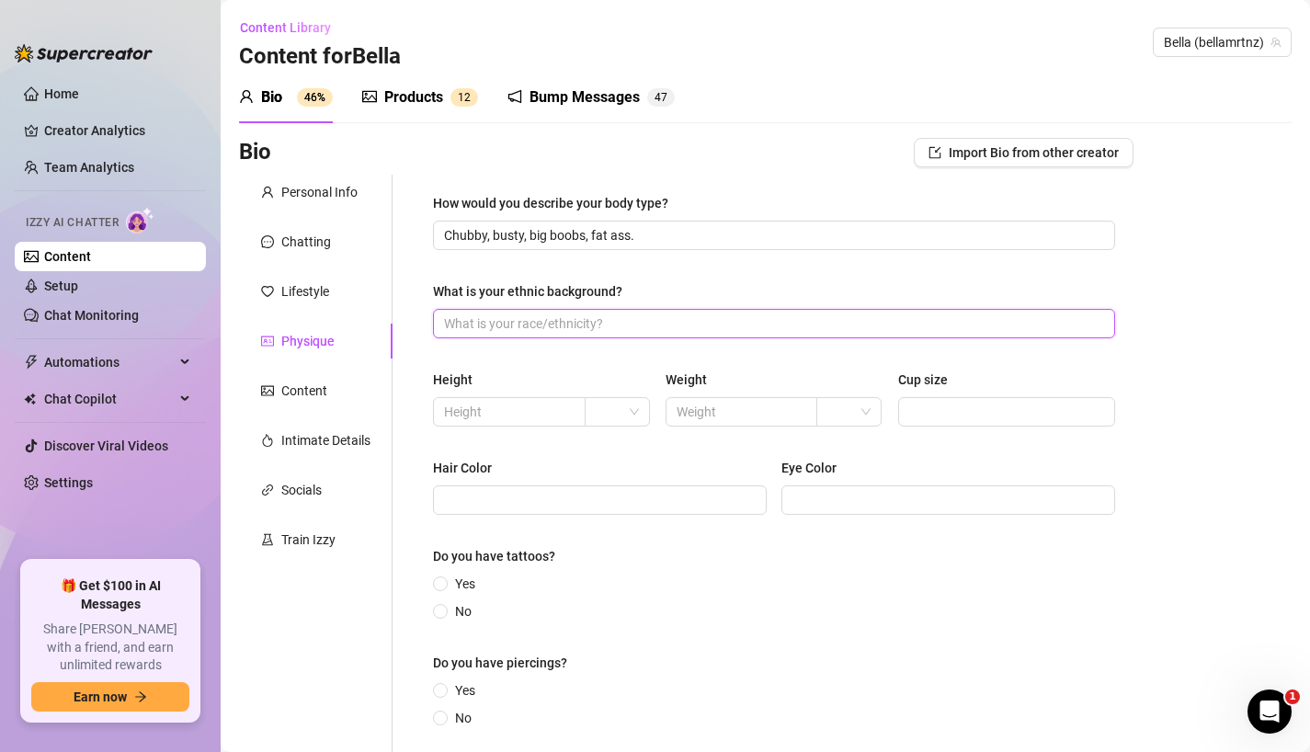
click at [557, 323] on input "What is your ethnic background?" at bounding box center [772, 323] width 656 height 20
click at [513, 414] on input "text" at bounding box center [507, 412] width 127 height 20
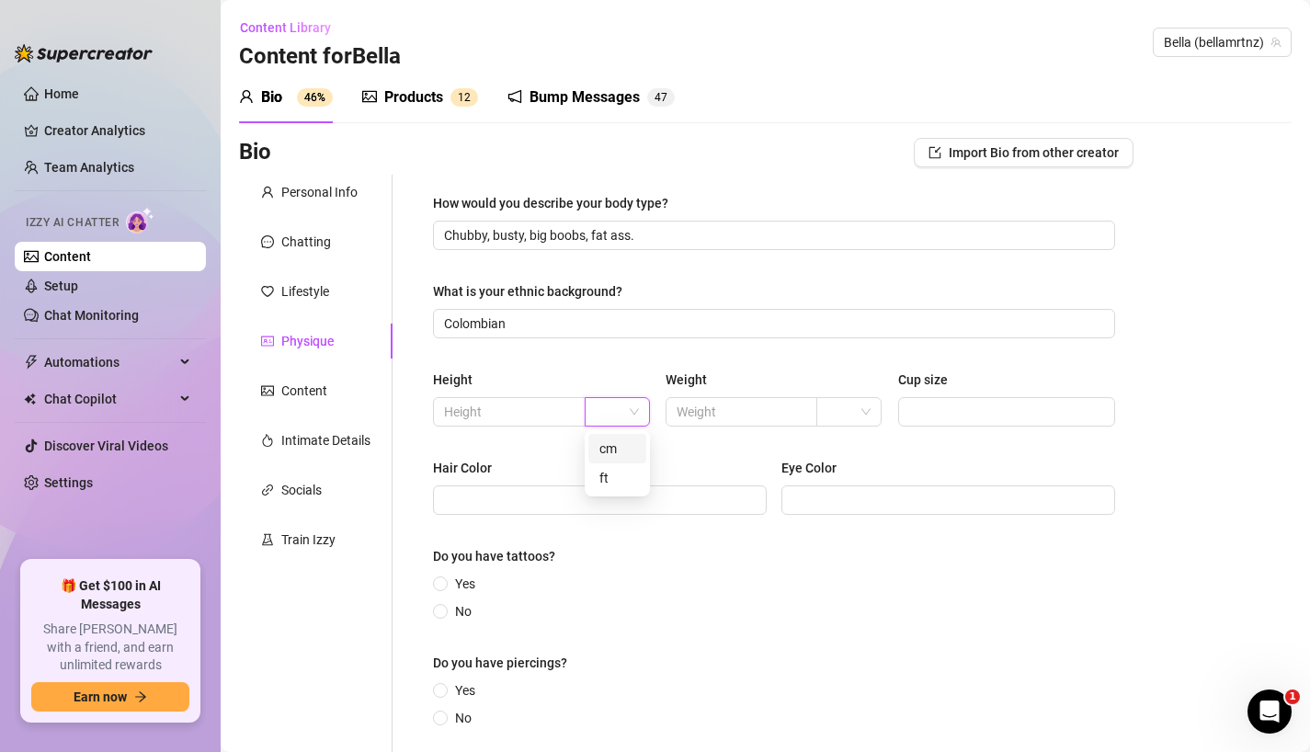
click at [620, 411] on input "search" at bounding box center [608, 412] width 27 height 28
click at [628, 447] on div "cm" at bounding box center [617, 448] width 36 height 20
click at [859, 407] on span at bounding box center [848, 412] width 43 height 28
click at [868, 450] on div "kg" at bounding box center [850, 448] width 58 height 29
click at [935, 413] on input "Cup size" at bounding box center [1005, 412] width 192 height 20
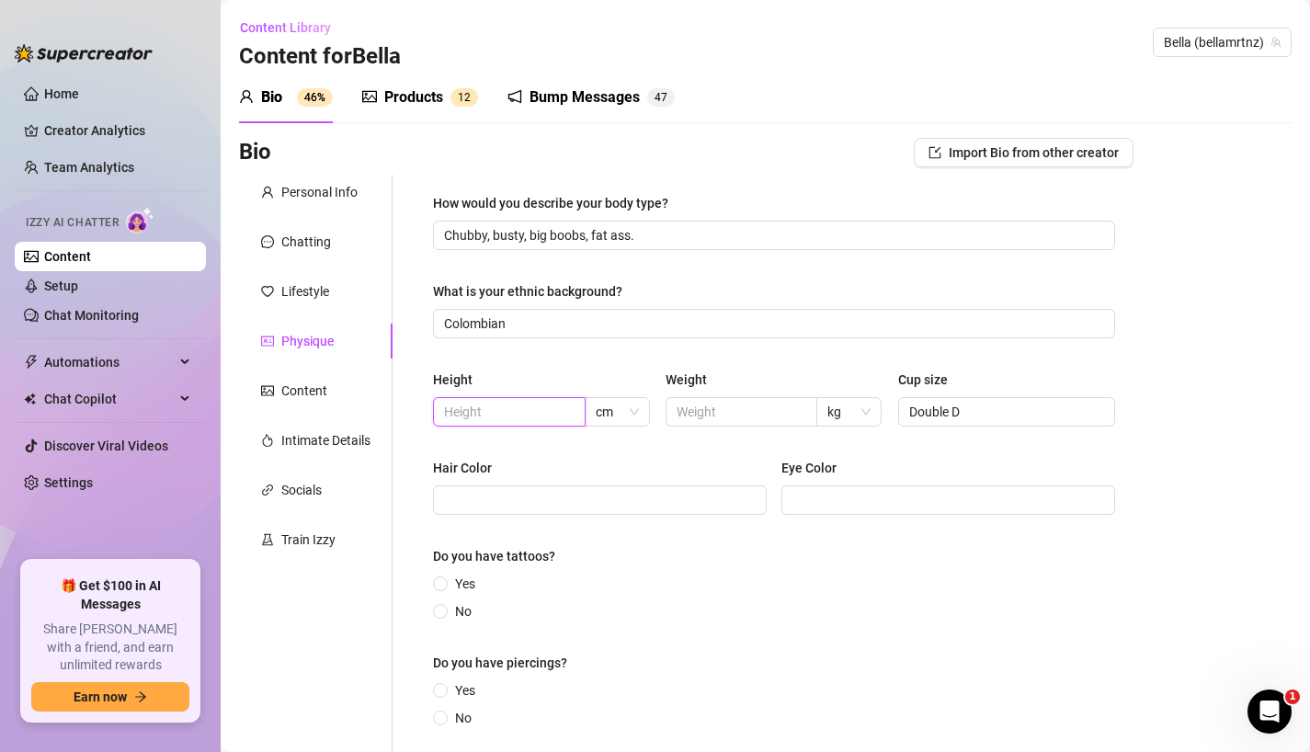
click at [522, 415] on input "text" at bounding box center [507, 412] width 127 height 20
click at [697, 409] on input "text" at bounding box center [739, 412] width 127 height 20
click at [672, 443] on div "How would you describe your body type? Chubby, busty, big boobs, fat ass. What …" at bounding box center [774, 468] width 682 height 551
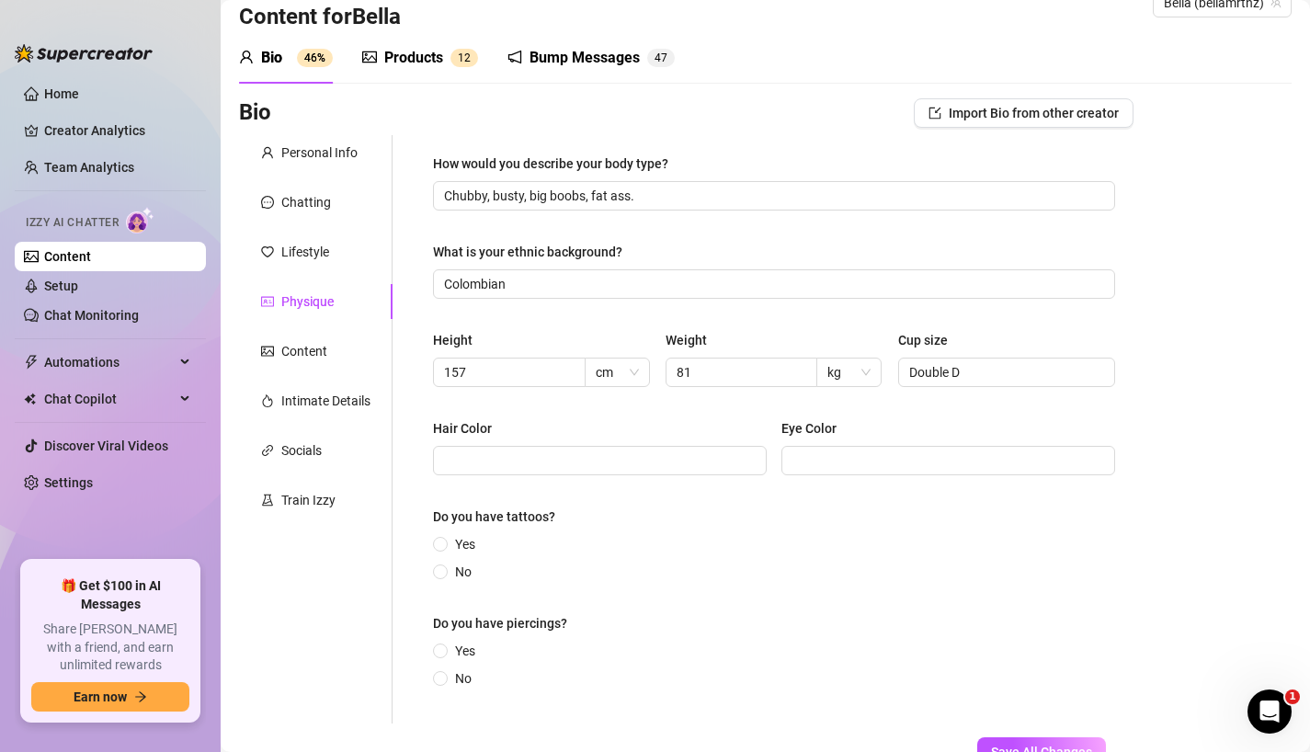
scroll to position [43, 0]
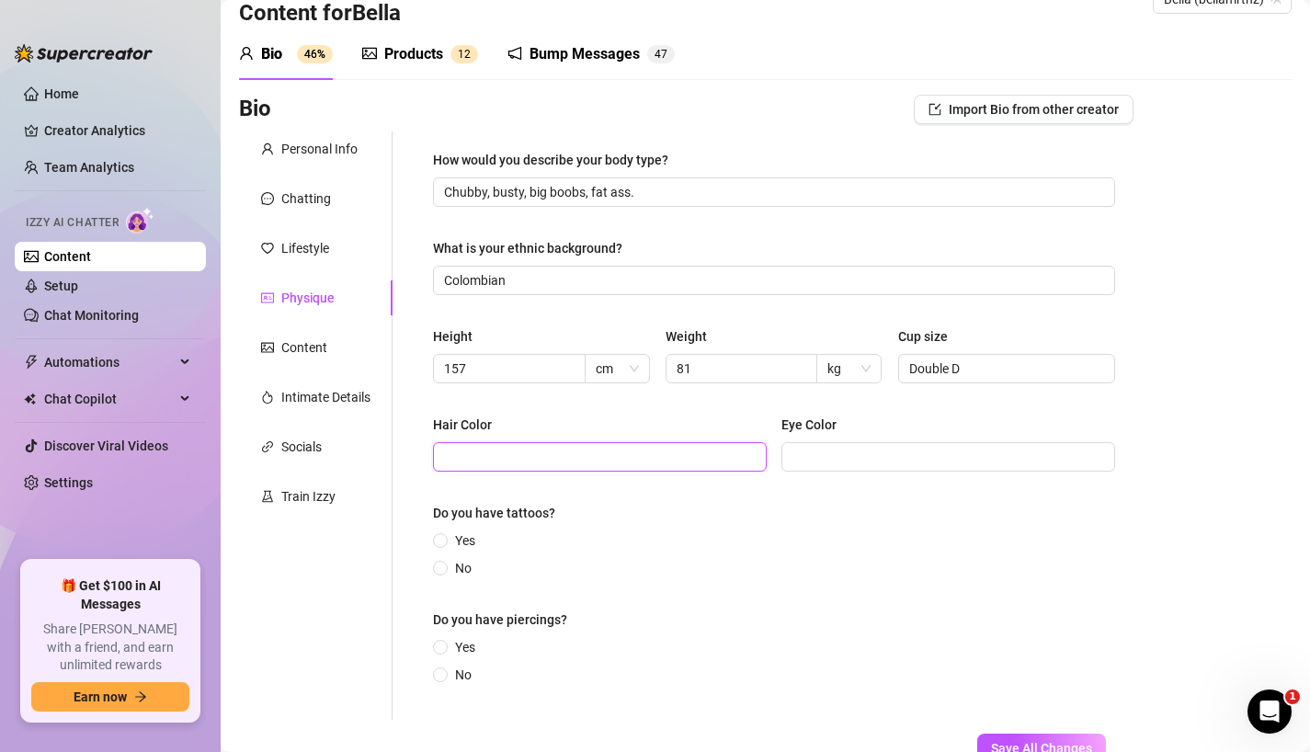
click at [636, 450] on input "Hair Color" at bounding box center [598, 457] width 308 height 20
click at [450, 535] on span "Yes" at bounding box center [465, 540] width 35 height 20
click at [445, 536] on input "Yes" at bounding box center [440, 542] width 7 height 12
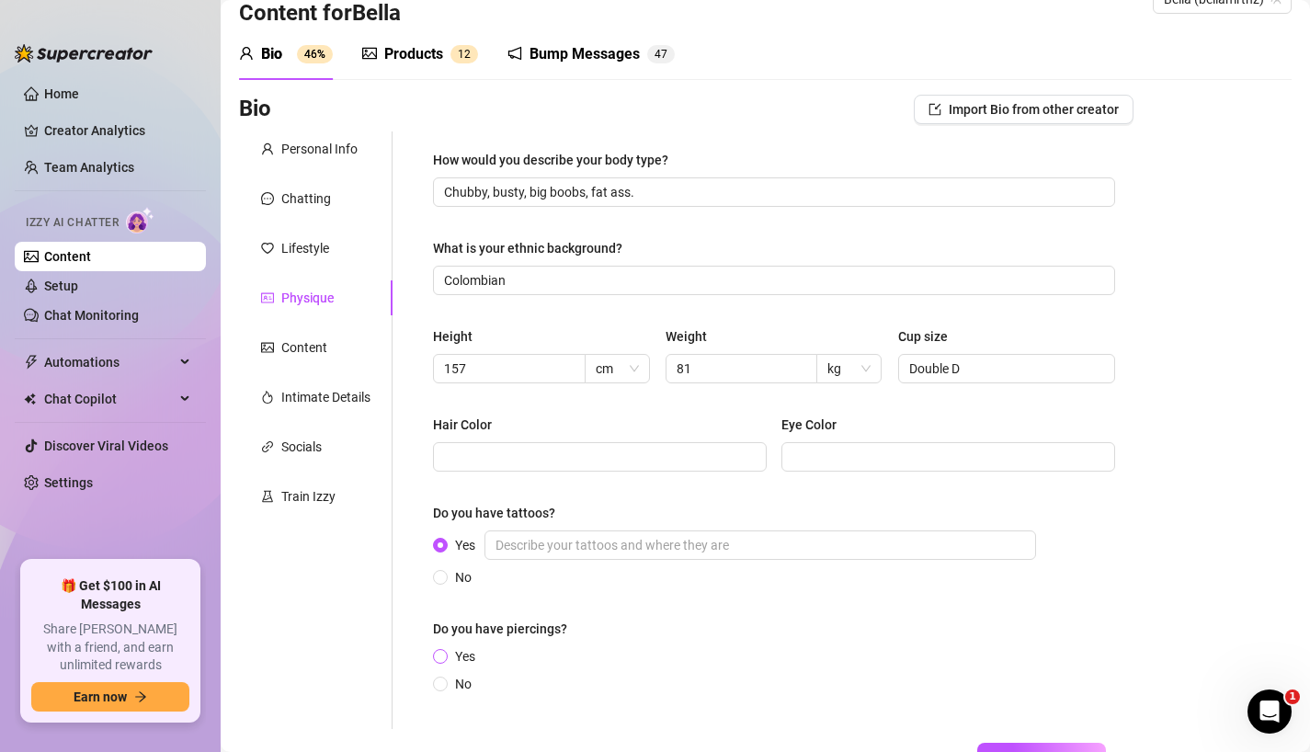
click at [447, 656] on span at bounding box center [440, 656] width 15 height 15
click at [445, 656] on input "Yes" at bounding box center [440, 658] width 7 height 12
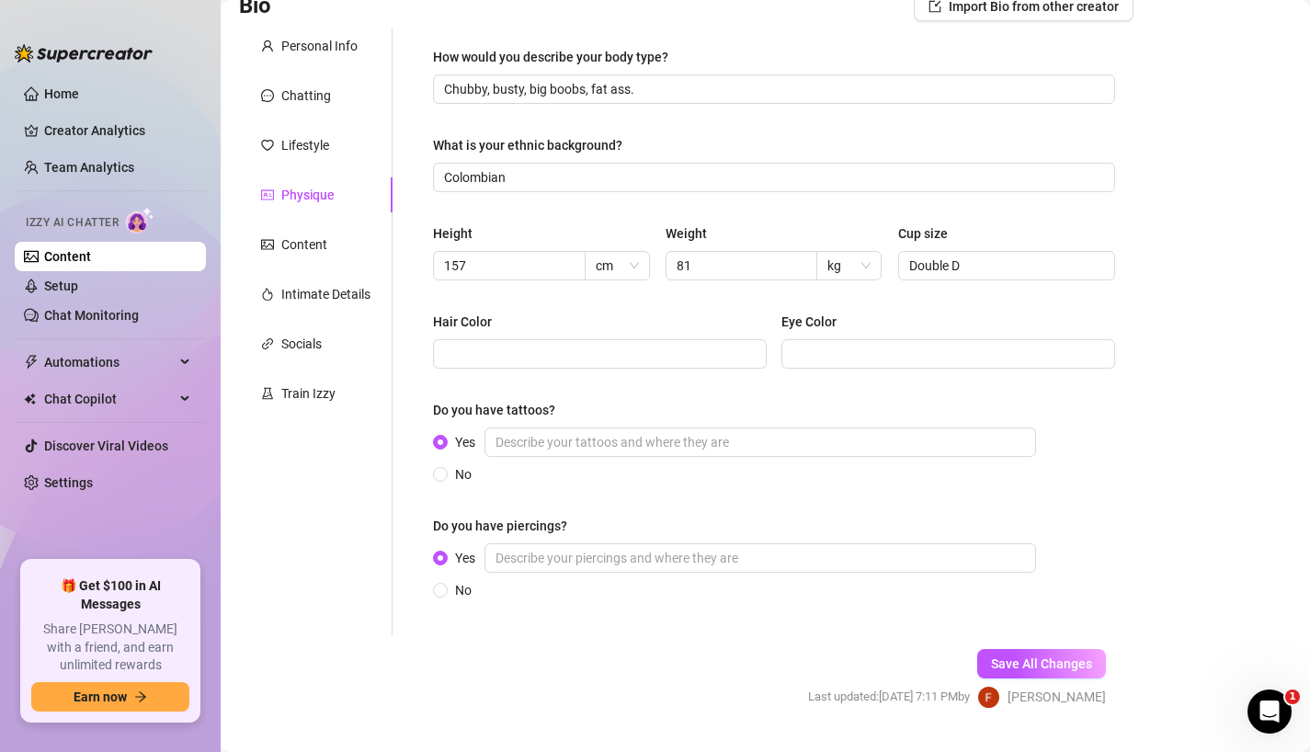
scroll to position [155, 0]
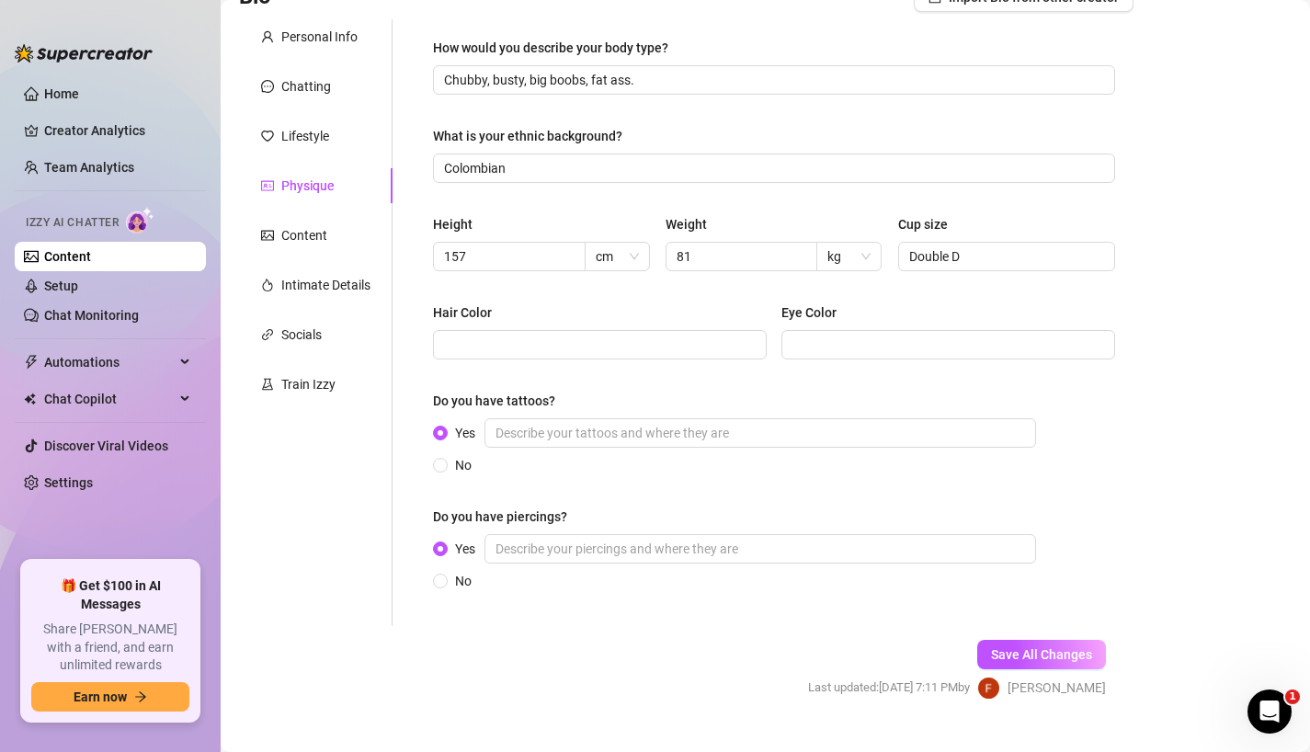
click at [591, 472] on div "No" at bounding box center [738, 465] width 610 height 20
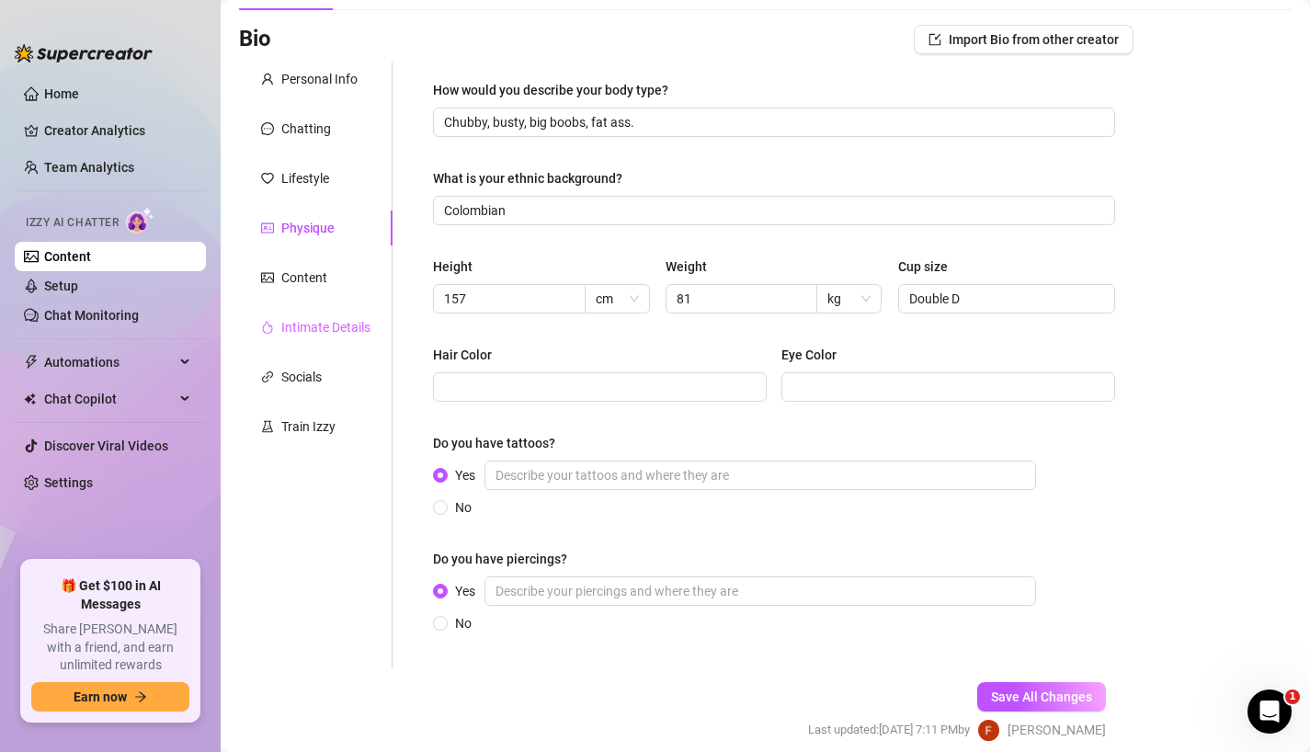
scroll to position [107, 0]
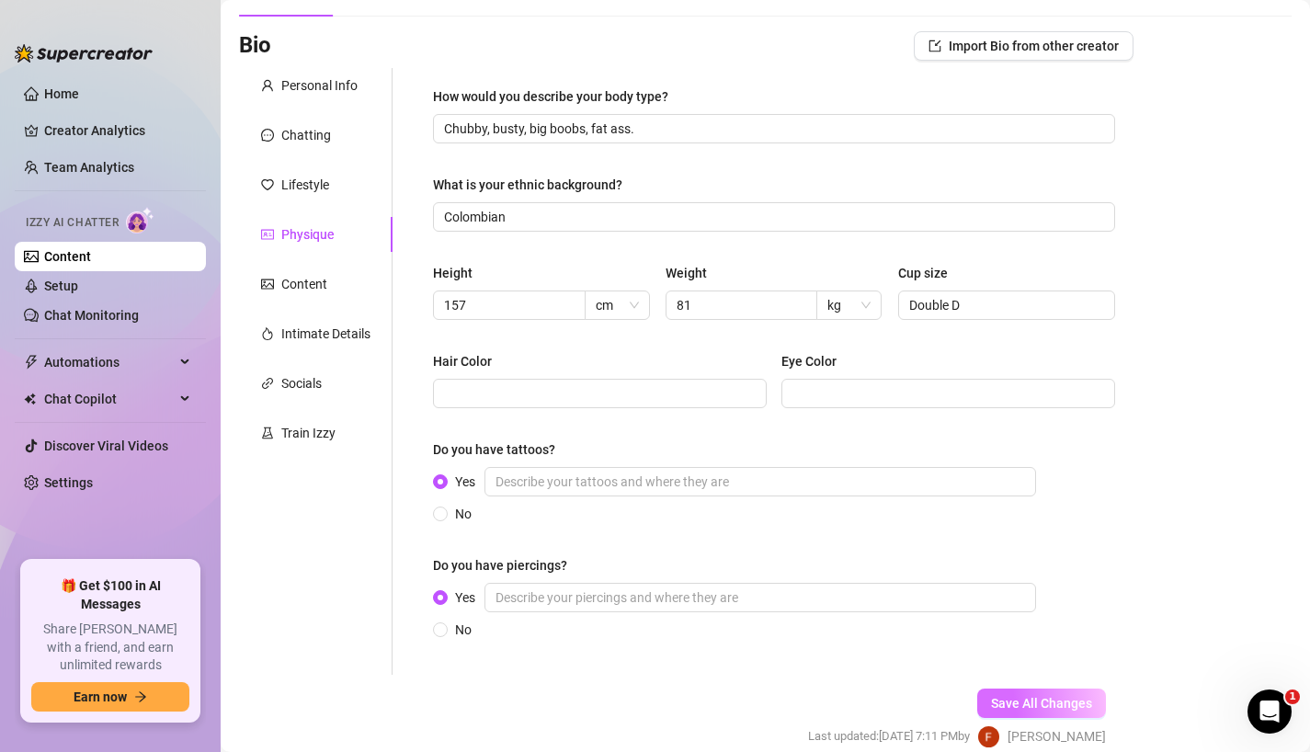
click at [1027, 692] on button "Save All Changes" at bounding box center [1041, 702] width 129 height 29
click at [309, 187] on div "Lifestyle" at bounding box center [305, 185] width 48 height 20
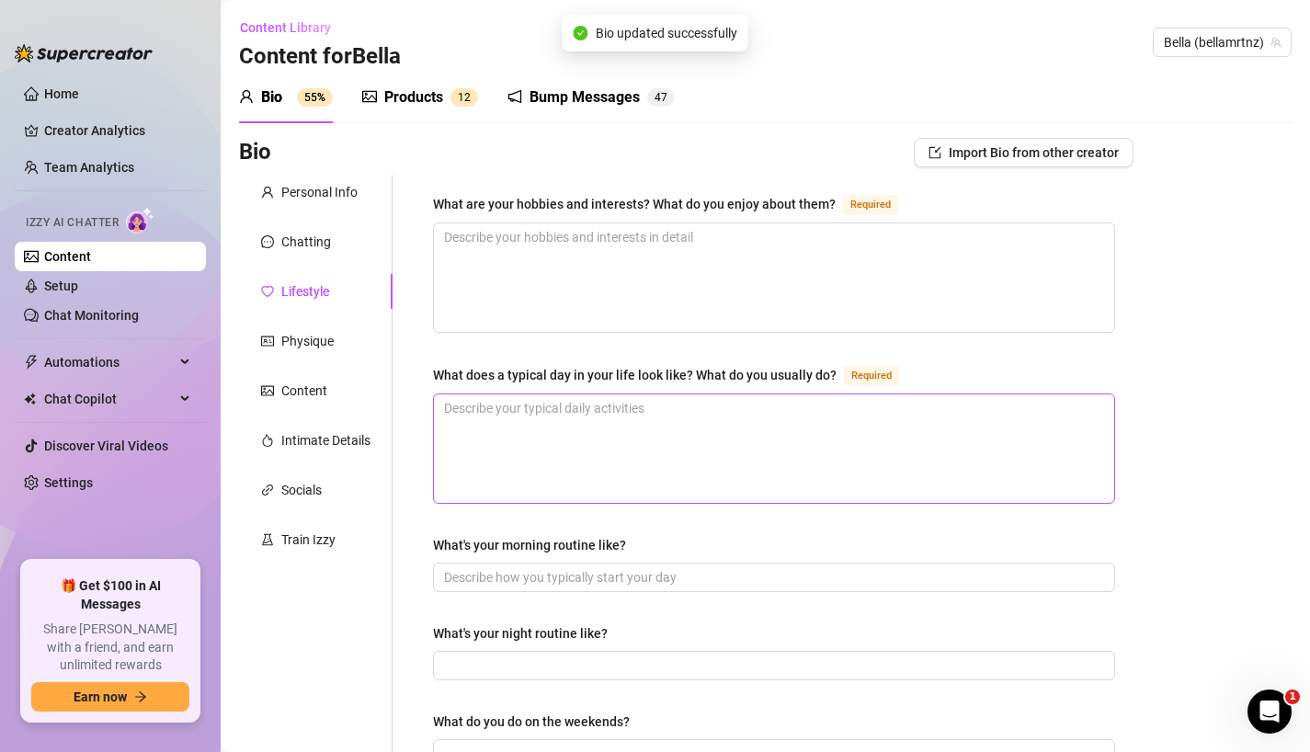
scroll to position [4, 0]
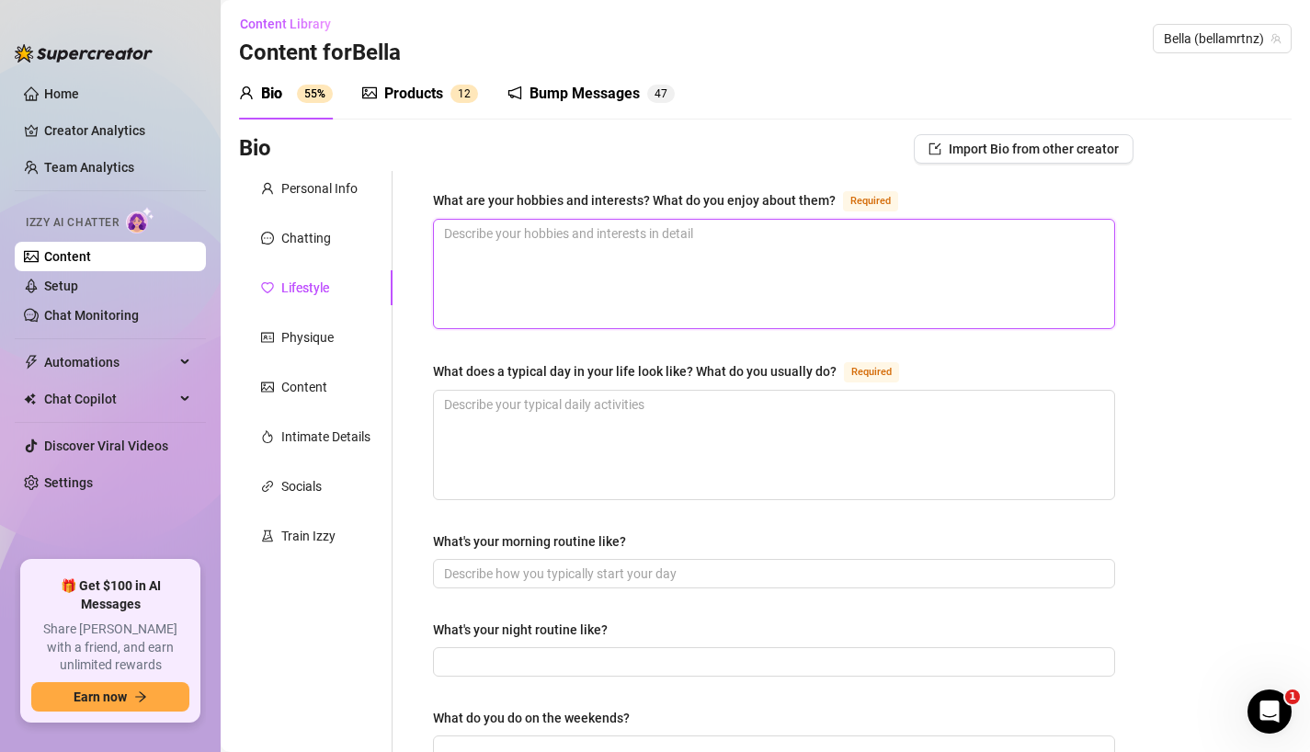
click at [577, 283] on textarea "What are your hobbies and interests? What do you enjoy about them? Required" at bounding box center [774, 274] width 680 height 108
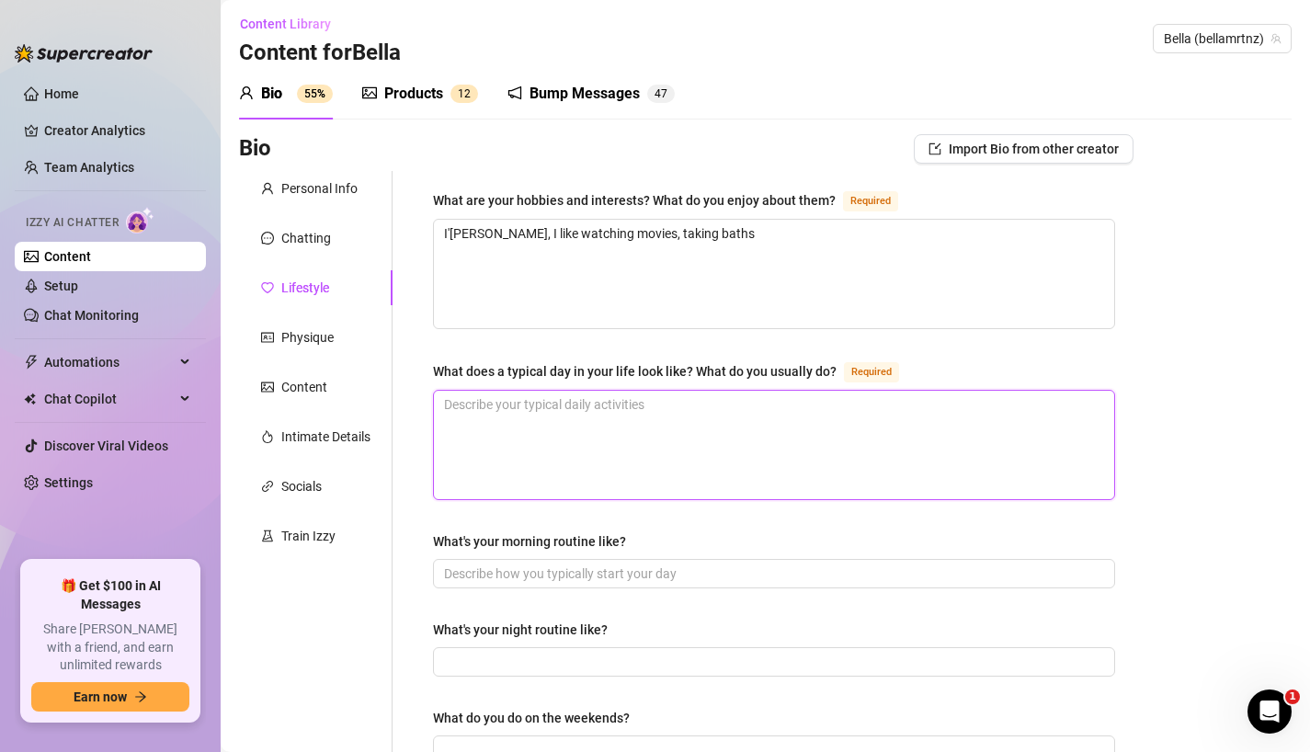
click at [574, 423] on textarea "What does a typical day in your life look like? What do you usually do? Required" at bounding box center [774, 445] width 680 height 108
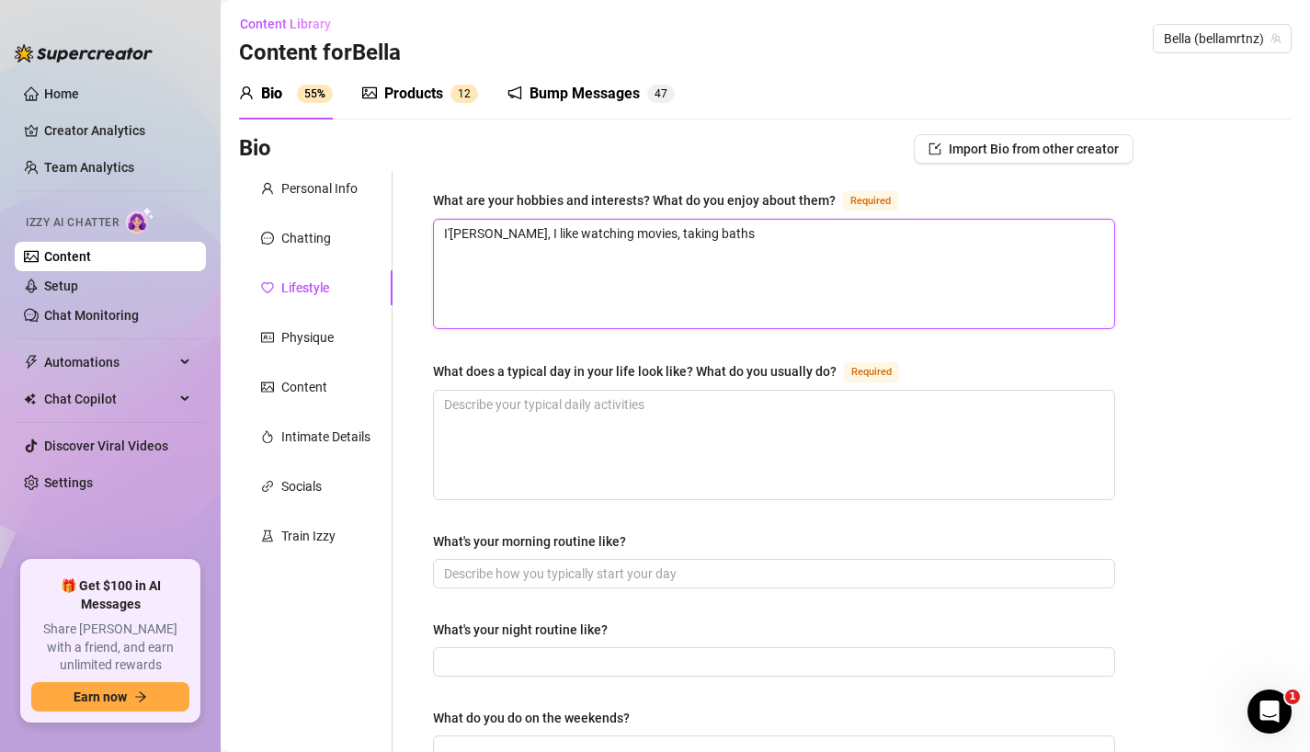
click at [504, 231] on textarea "I'm a foody, I like watching movies, taking baths" at bounding box center [774, 274] width 680 height 108
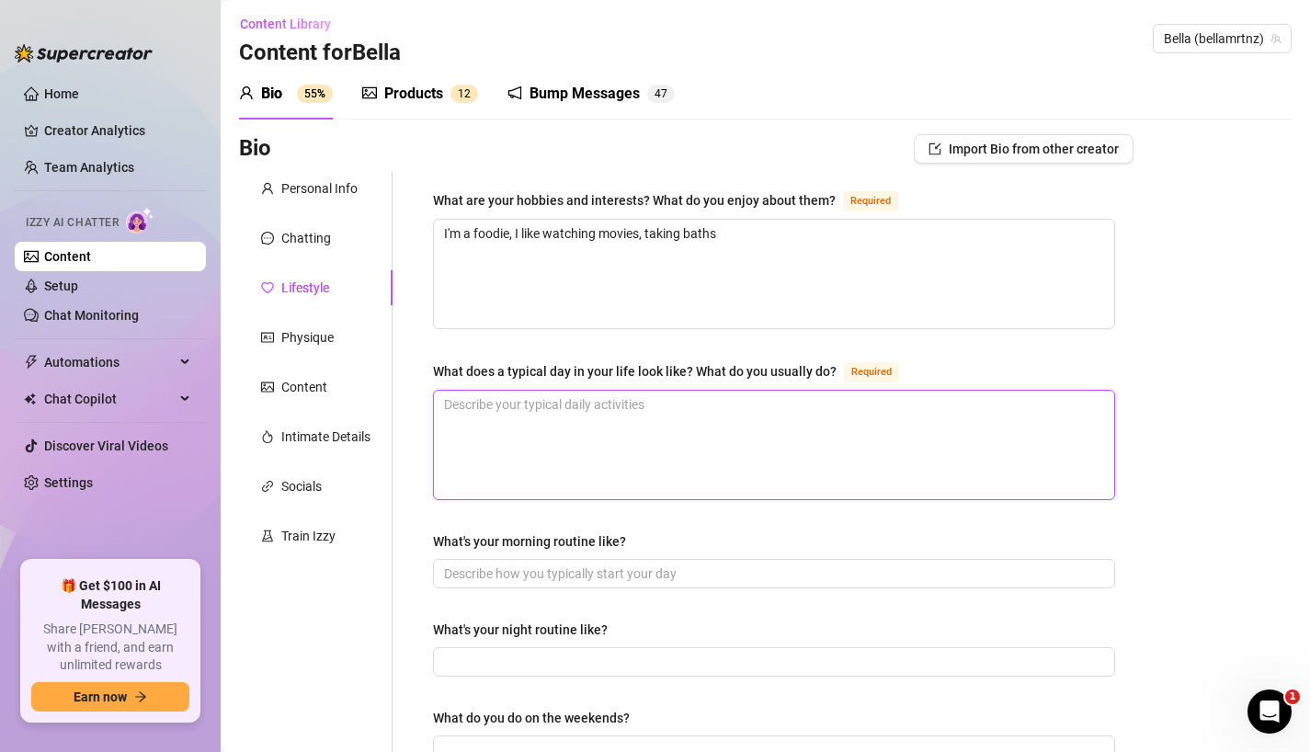
click at [520, 410] on textarea "What does a typical day in your life look like? What do you usually do? Required" at bounding box center [774, 445] width 680 height 108
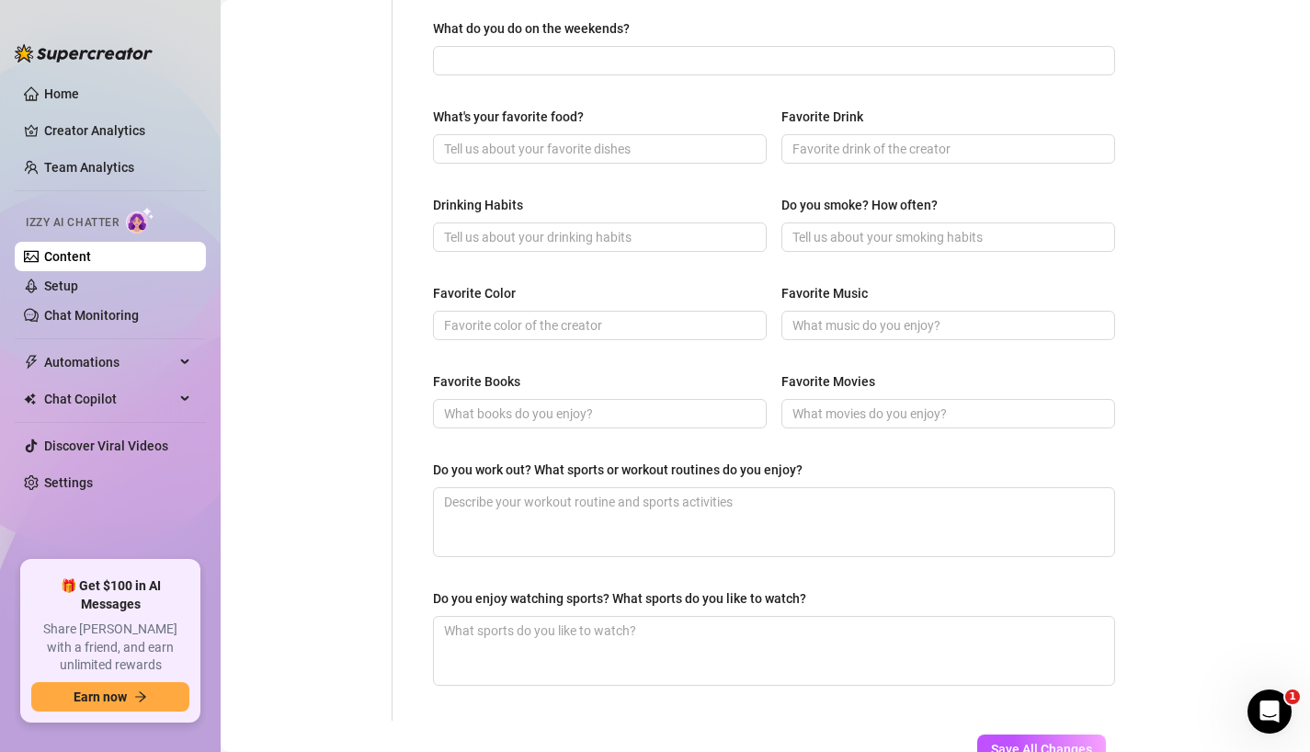
scroll to position [821, 0]
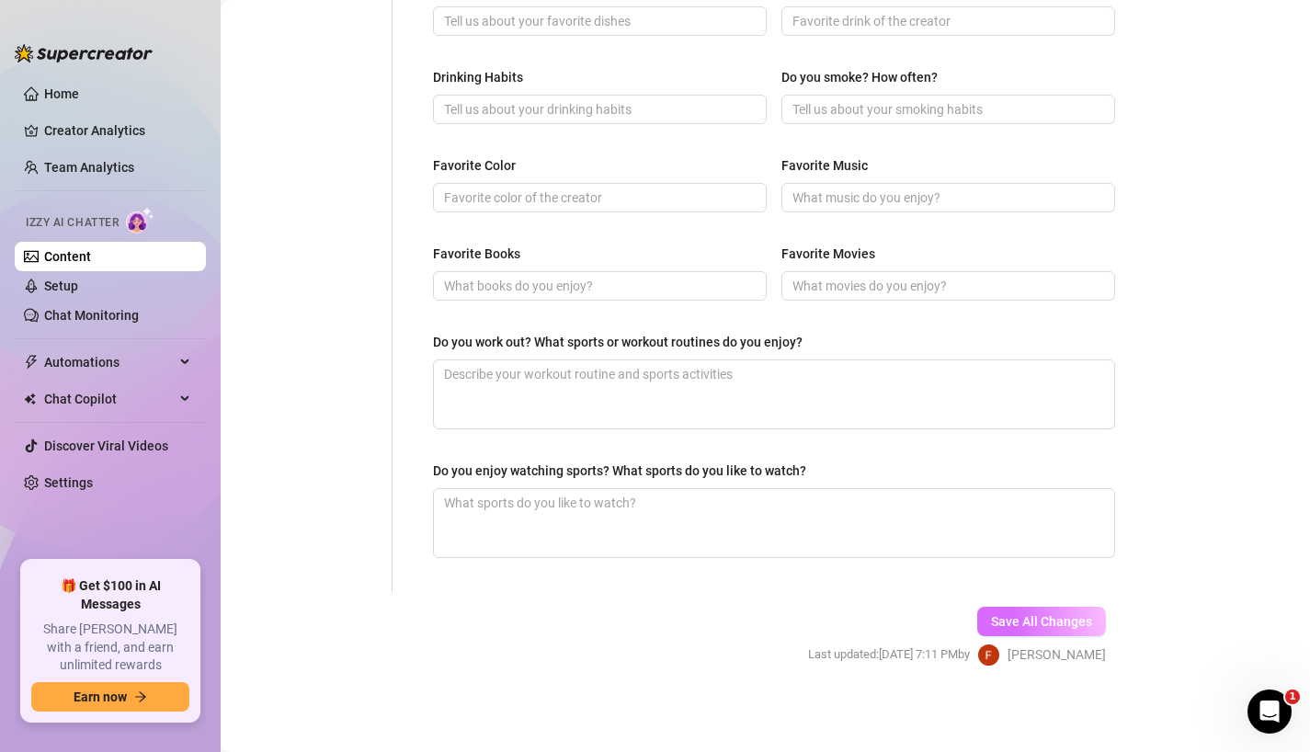
click at [1008, 623] on span "Save All Changes" at bounding box center [1041, 621] width 101 height 15
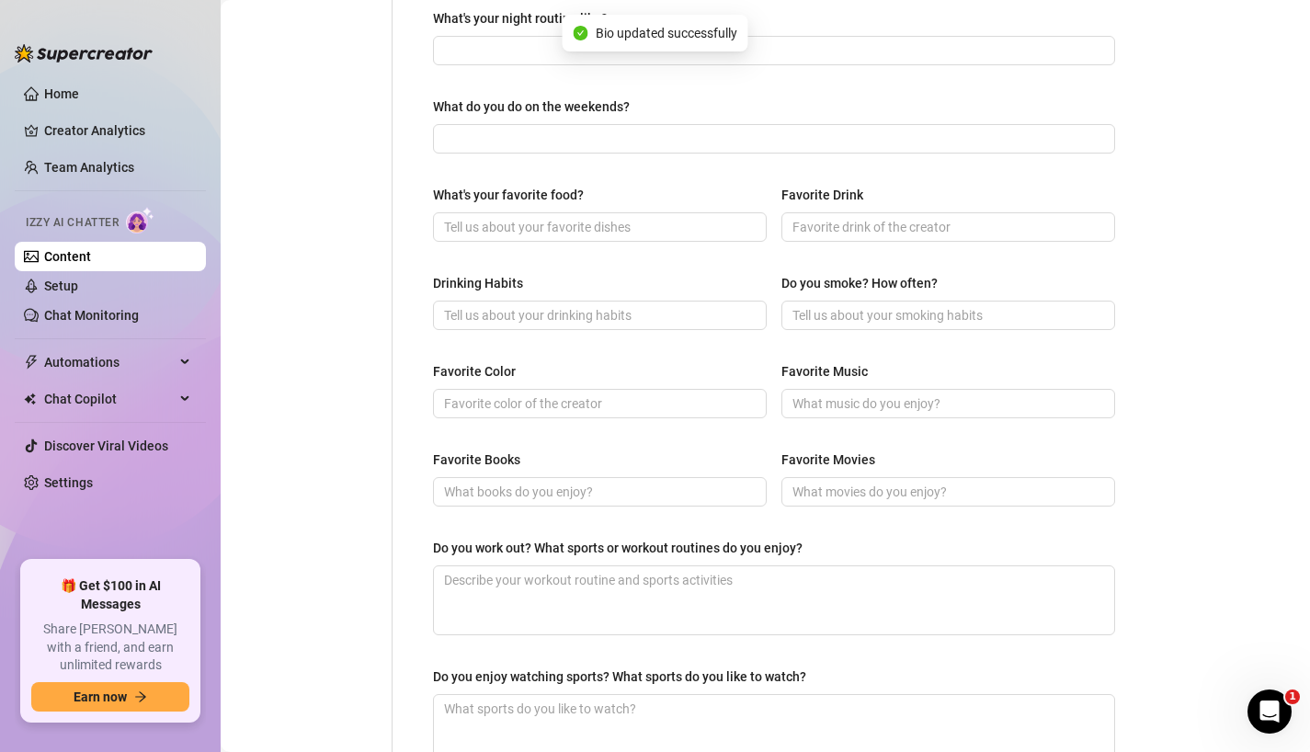
scroll to position [0, 0]
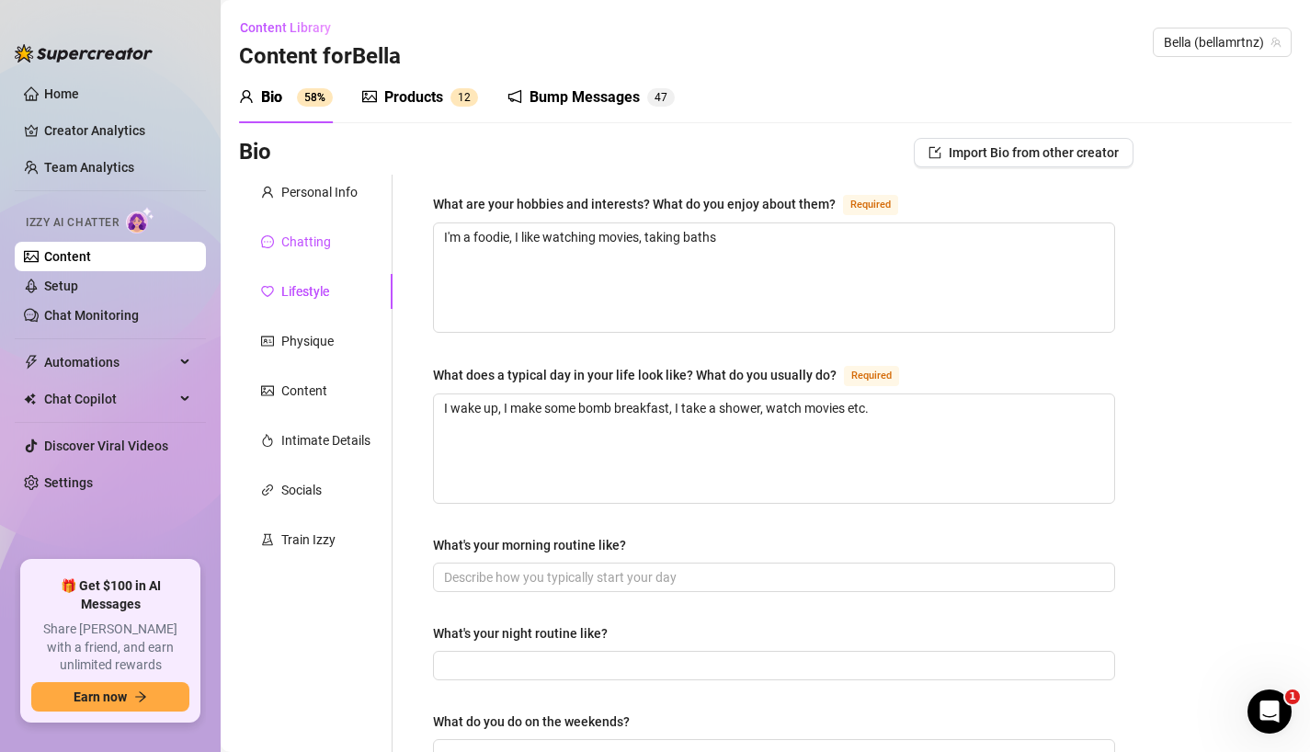
click at [312, 243] on div "Chatting" at bounding box center [306, 242] width 50 height 20
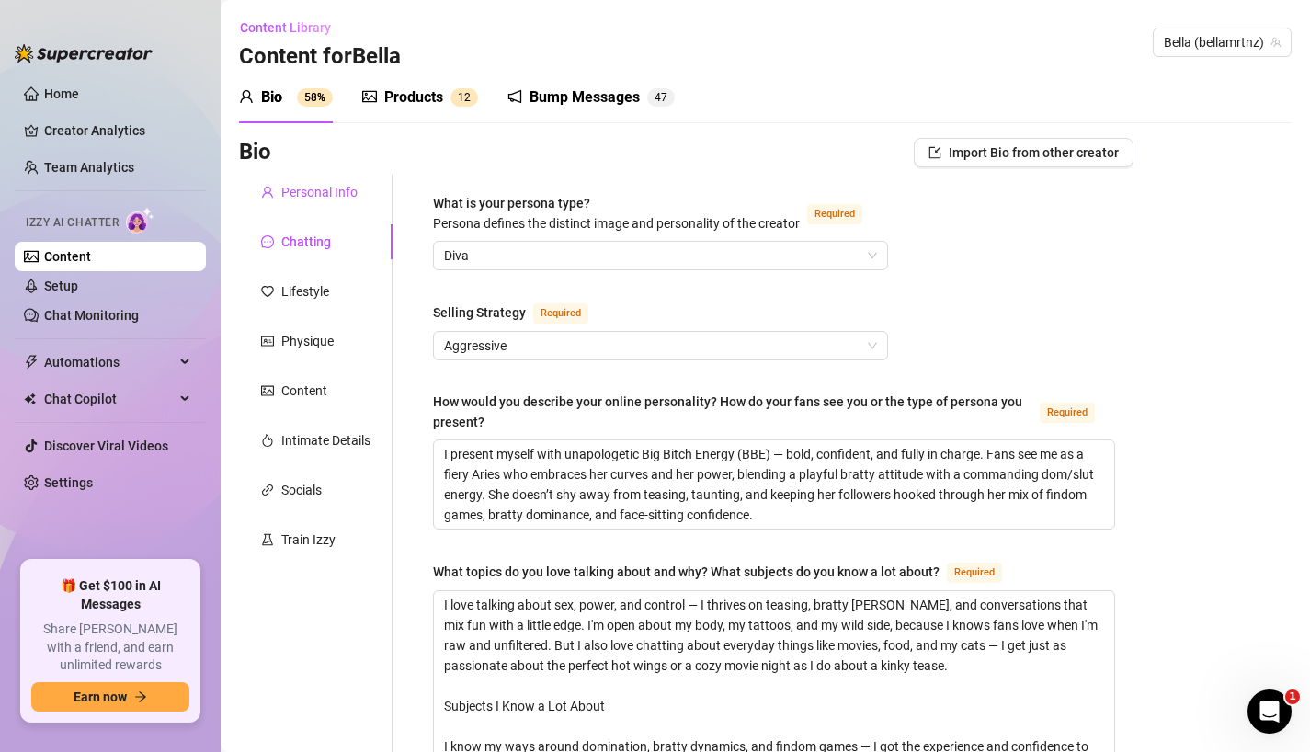
click at [332, 197] on div "Personal Info" at bounding box center [319, 192] width 76 height 20
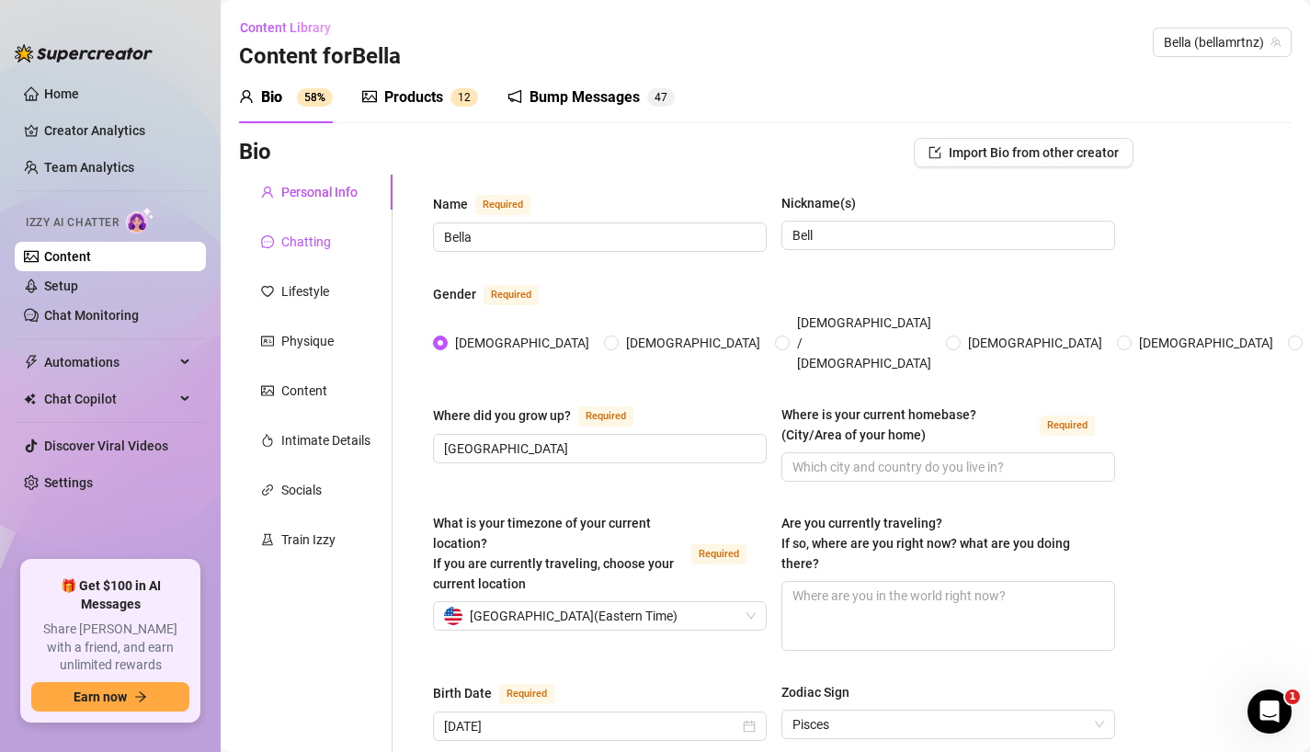
click at [323, 246] on div "Chatting" at bounding box center [306, 242] width 50 height 20
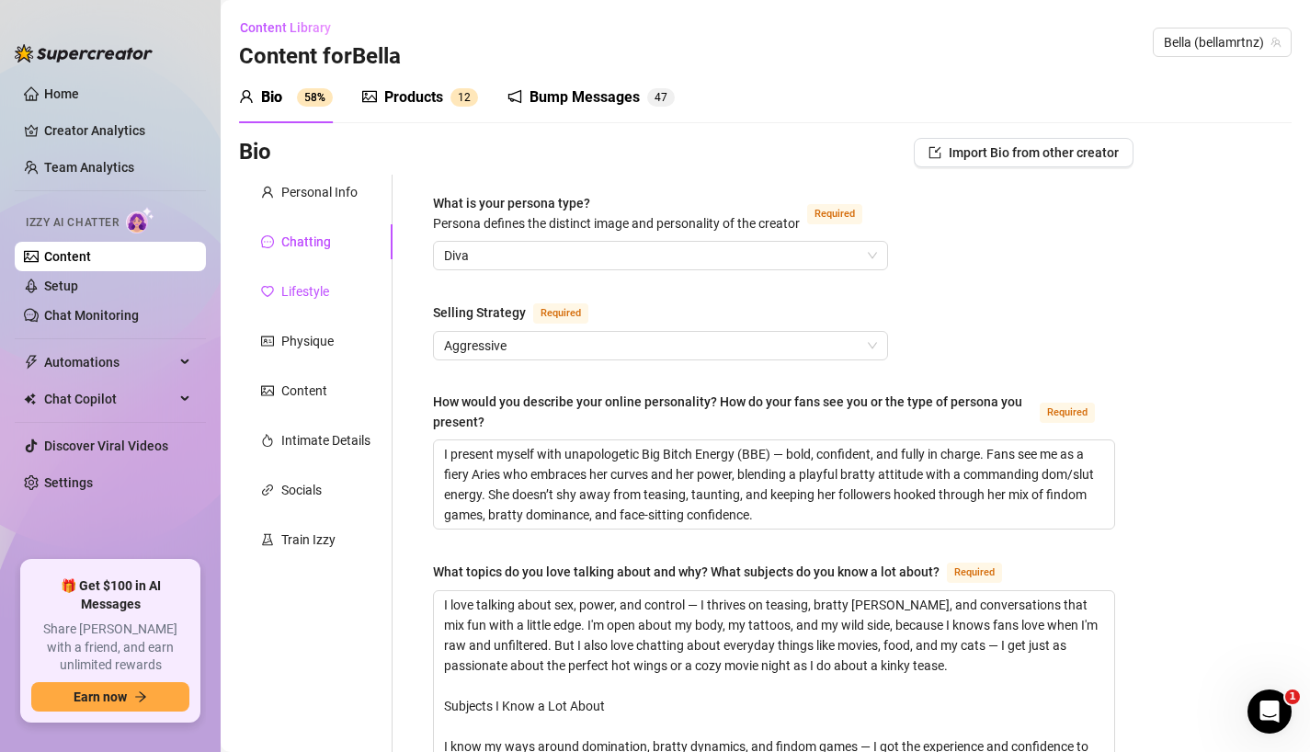
click at [309, 294] on div "Lifestyle" at bounding box center [305, 291] width 48 height 20
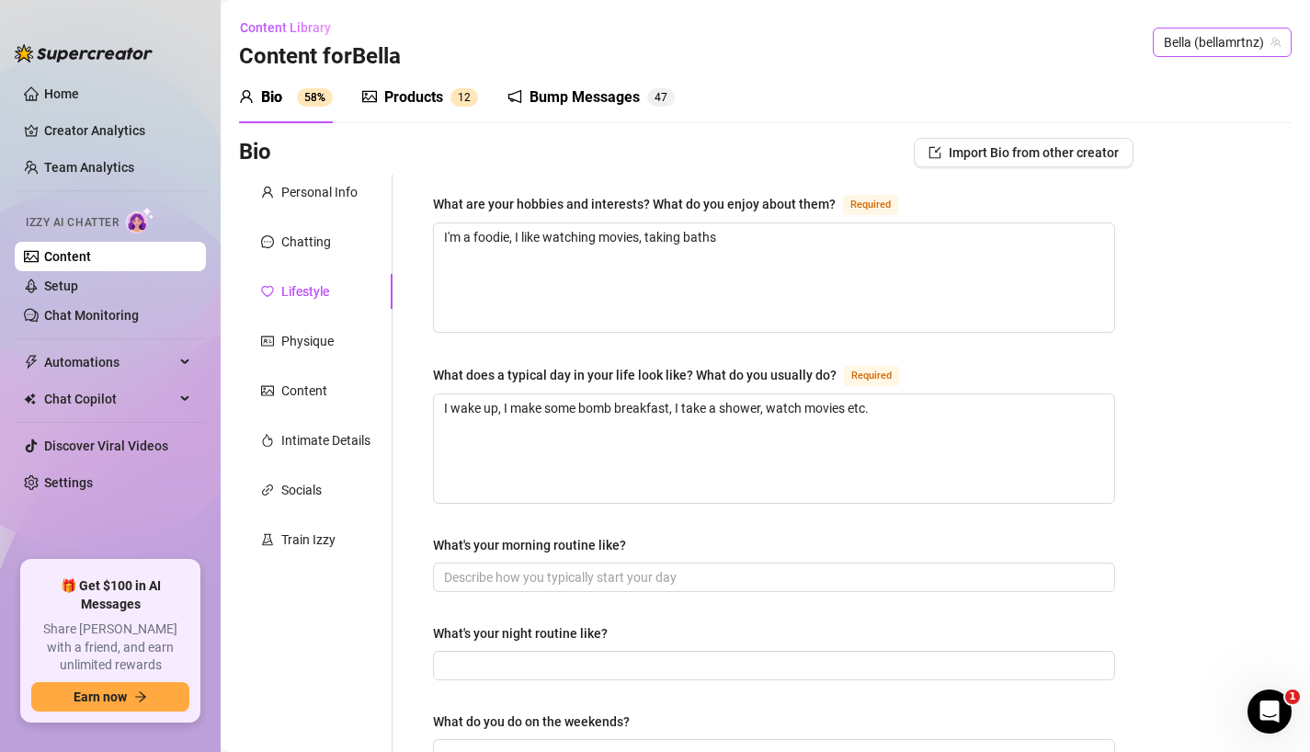
click at [1227, 47] on span "Bella (bellamrtnz)" at bounding box center [1221, 42] width 117 height 28
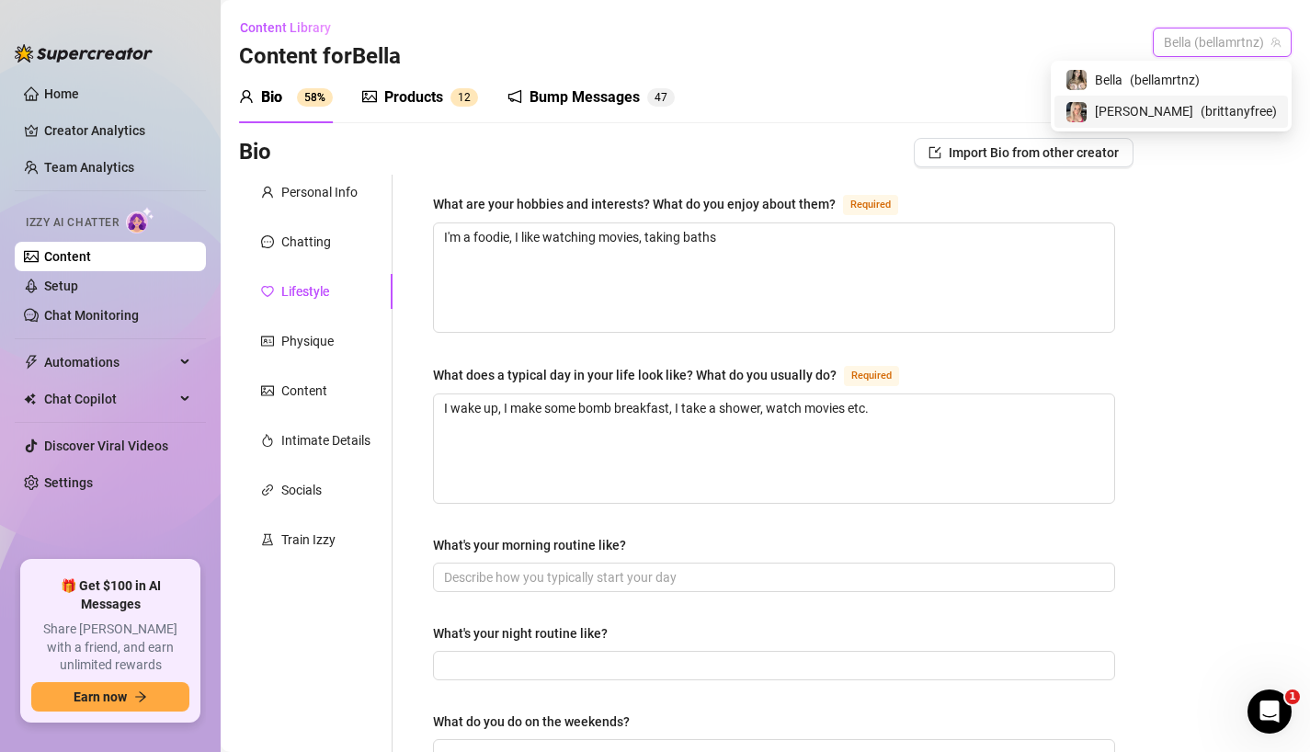
click at [1200, 115] on span "( brittanyfree )" at bounding box center [1238, 111] width 76 height 20
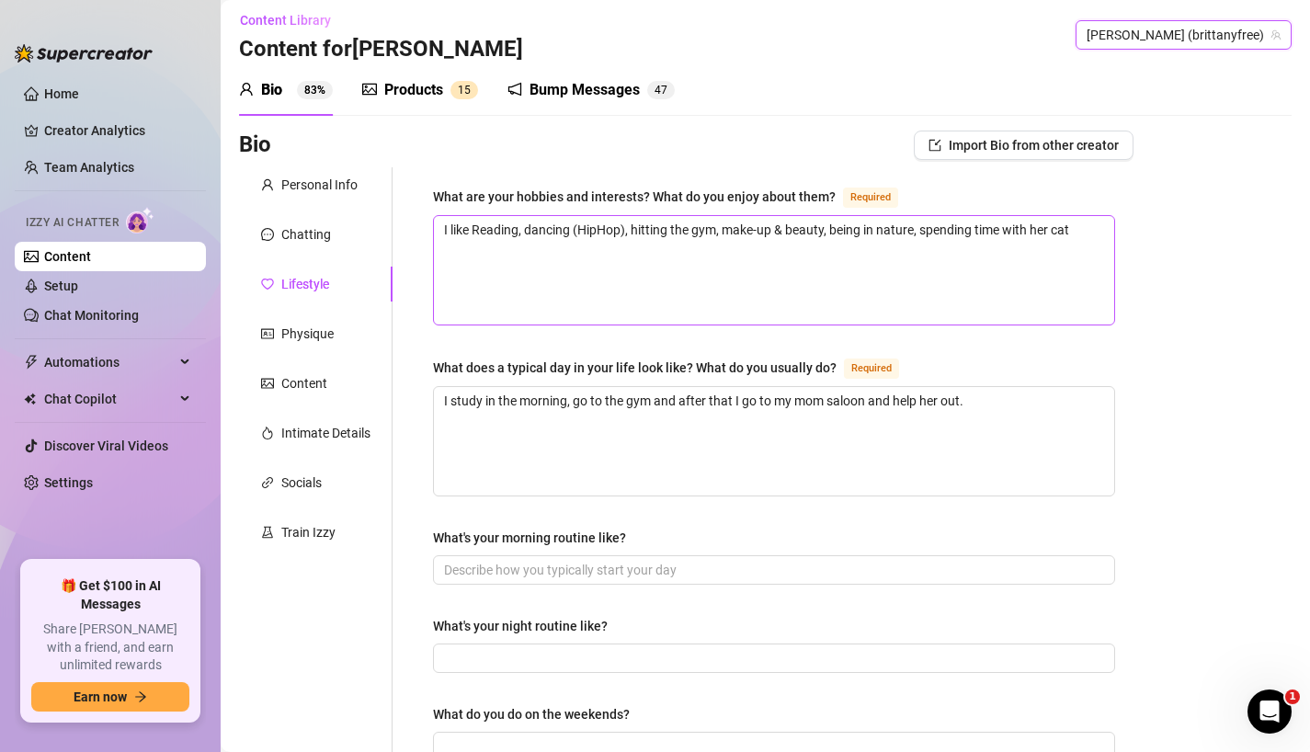
scroll to position [2, 0]
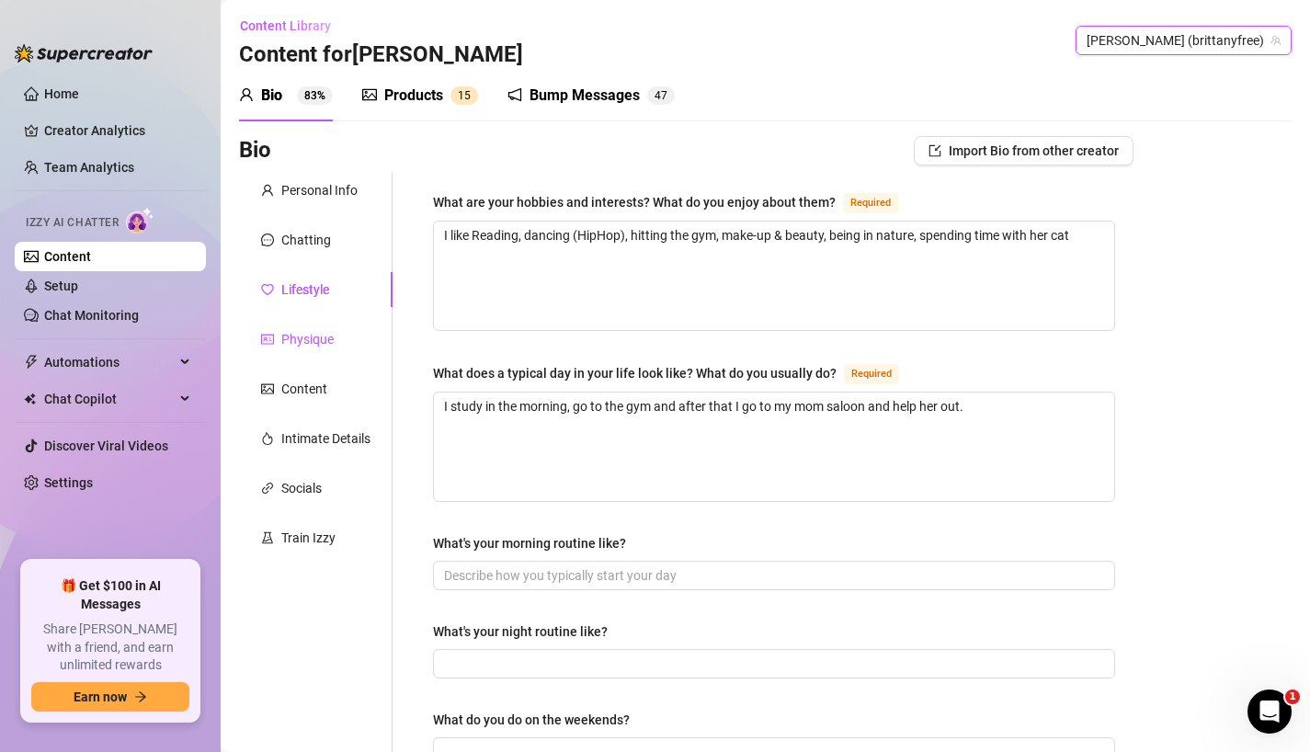
click at [296, 338] on div "Physique" at bounding box center [307, 339] width 52 height 20
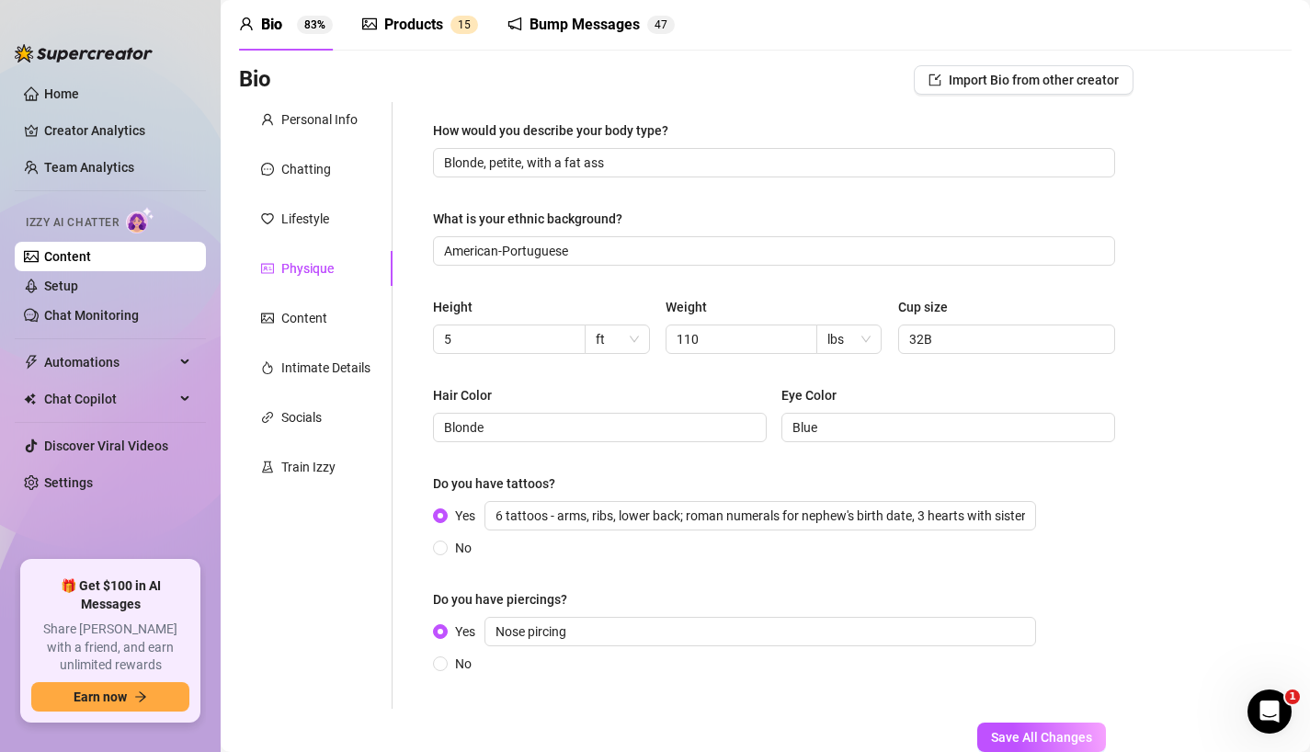
scroll to position [62, 0]
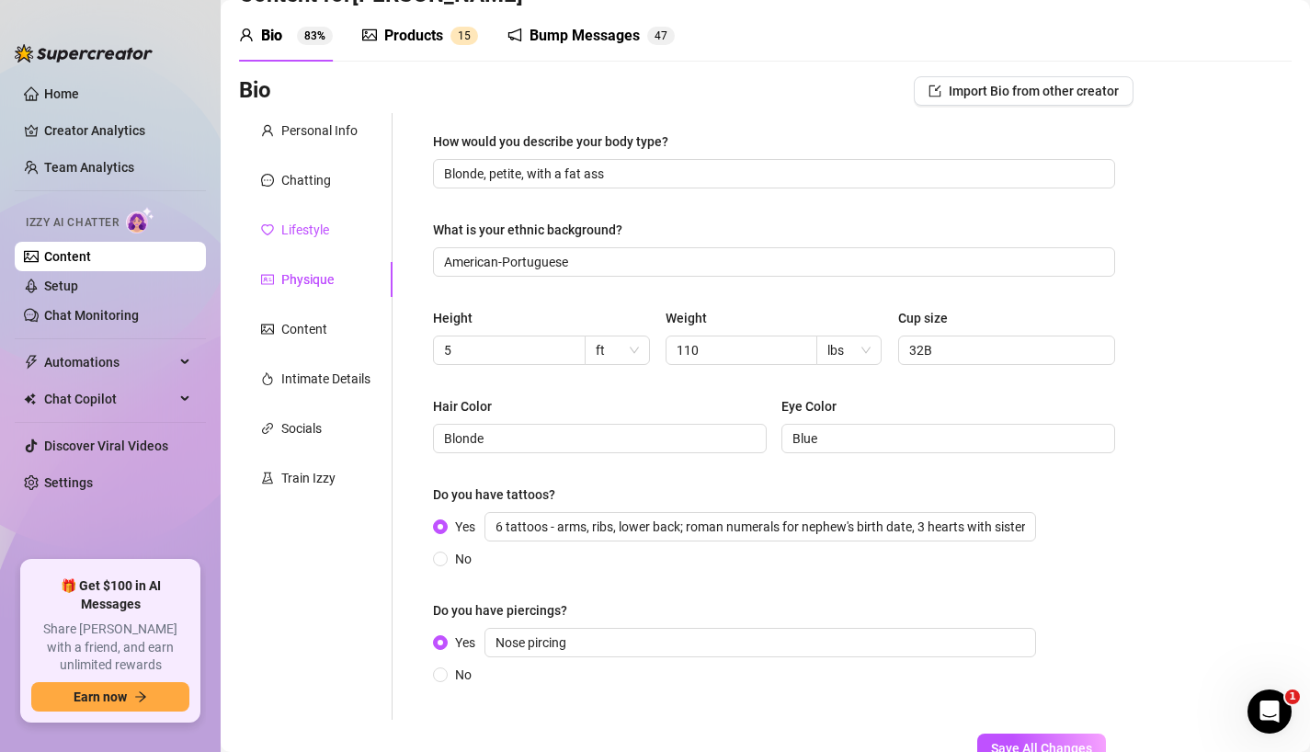
click at [314, 225] on div "Lifestyle" at bounding box center [305, 230] width 48 height 20
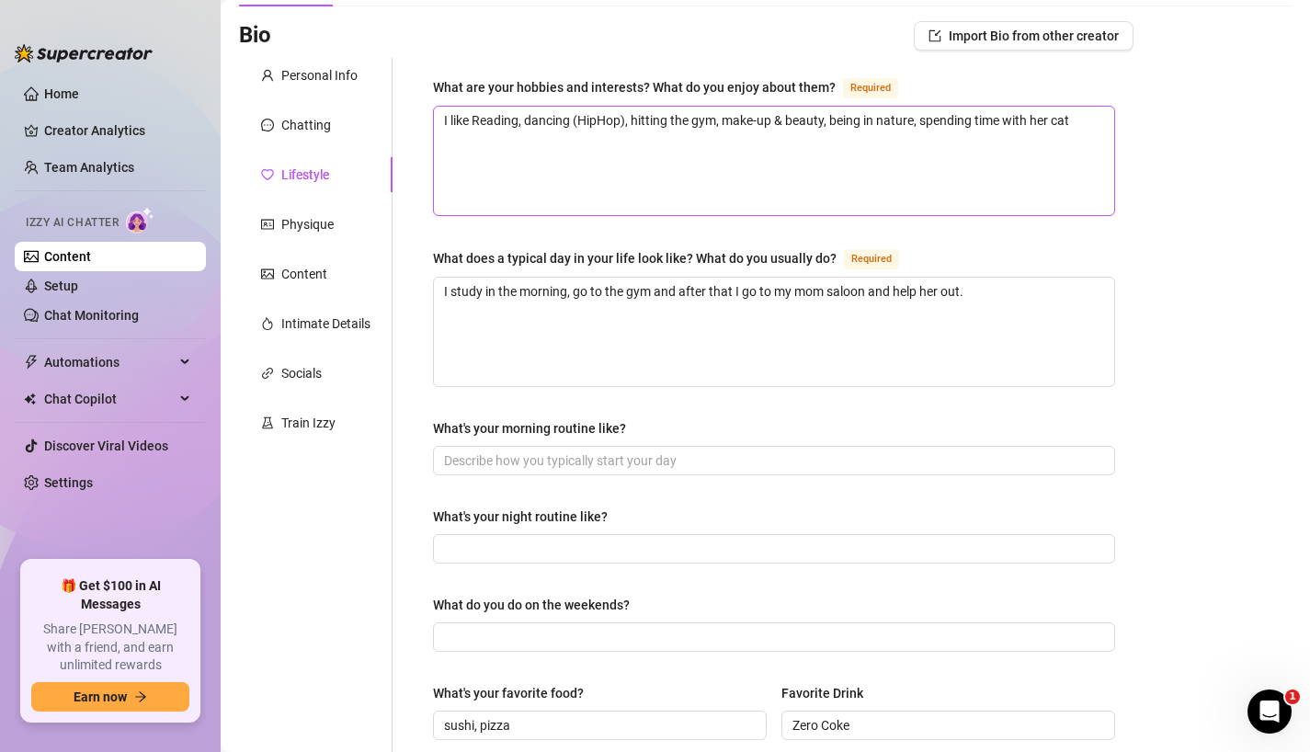
scroll to position [0, 0]
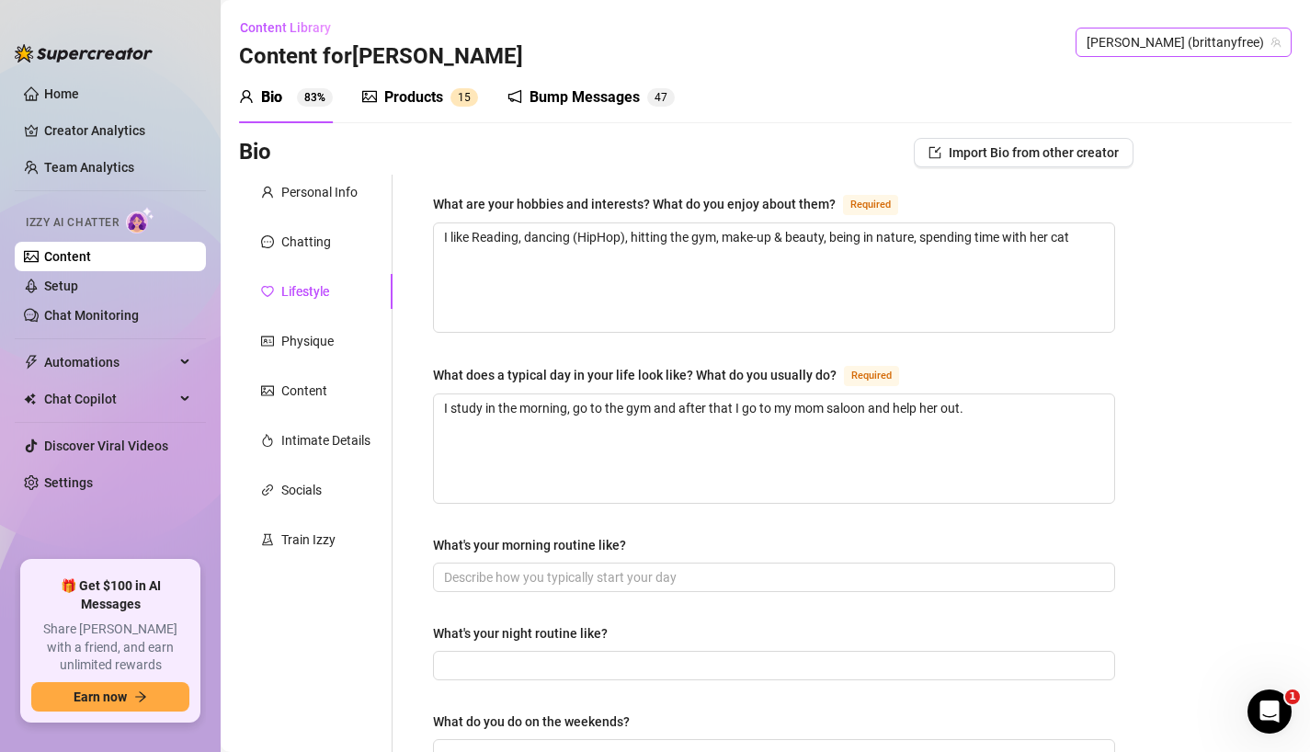
click at [1230, 50] on span "[PERSON_NAME] (brittanyfree)" at bounding box center [1183, 42] width 194 height 28
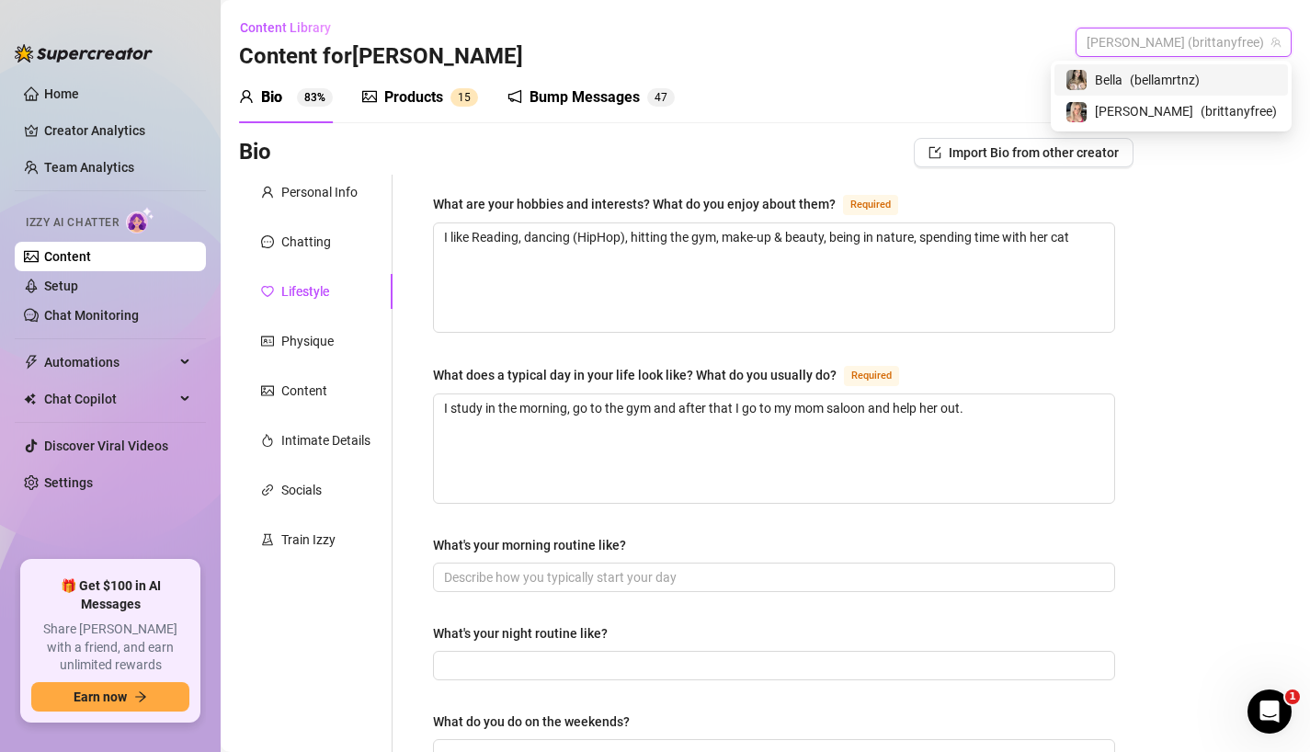
click at [1199, 77] on span "( bellamrtnz )" at bounding box center [1164, 80] width 70 height 20
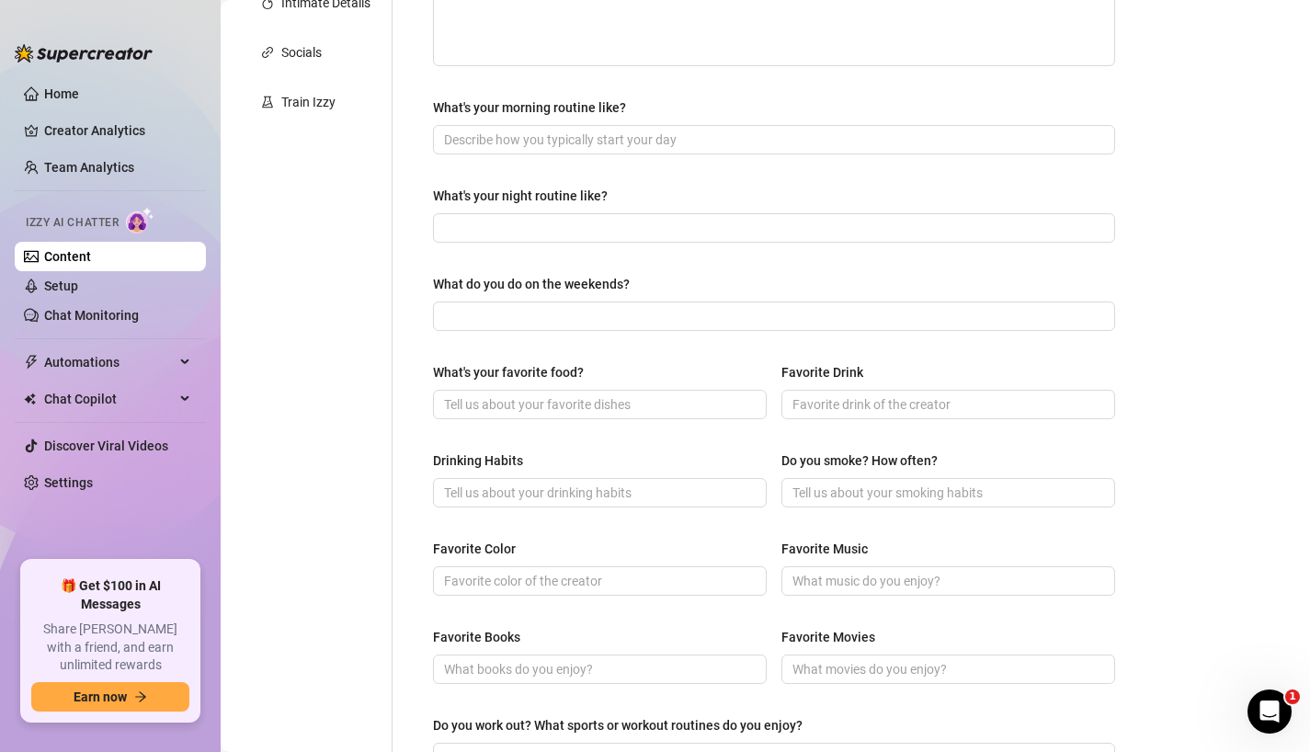
scroll to position [471, 0]
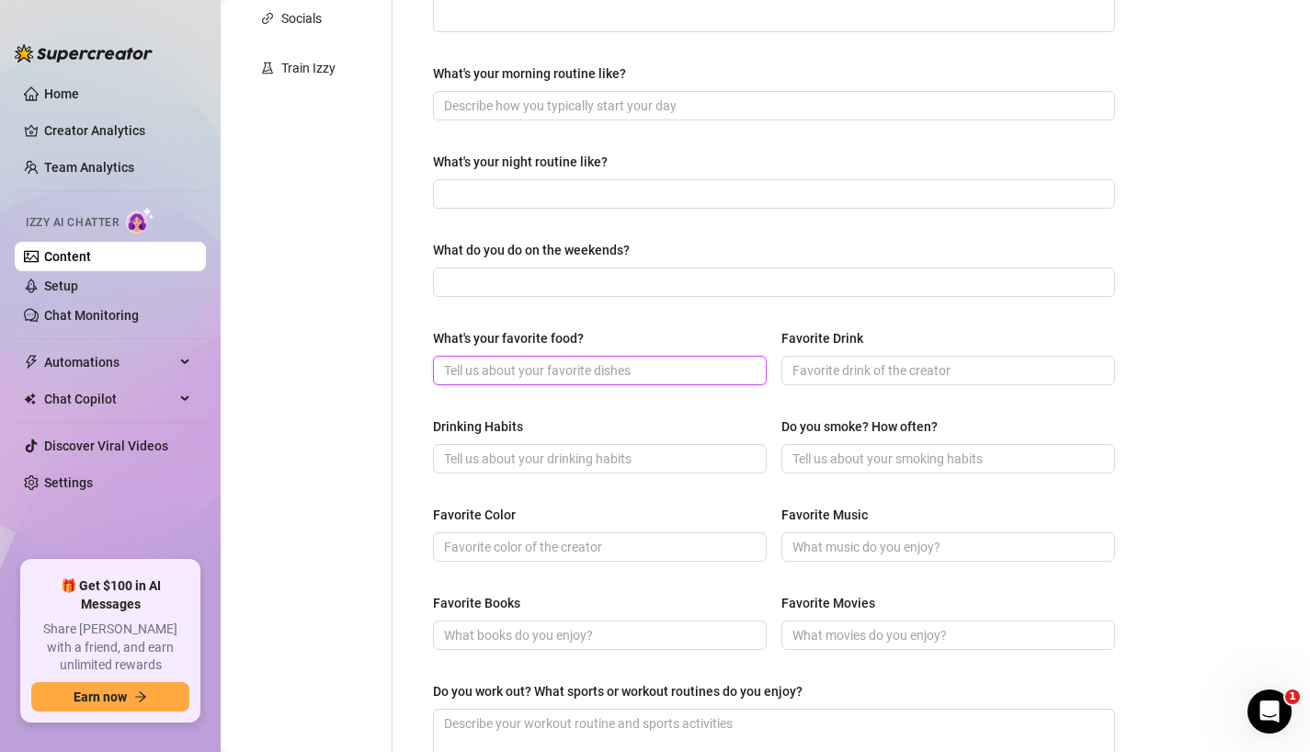
click at [699, 374] on input "What's your favorite food?" at bounding box center [598, 370] width 308 height 20
click at [845, 379] on span at bounding box center [948, 370] width 334 height 29
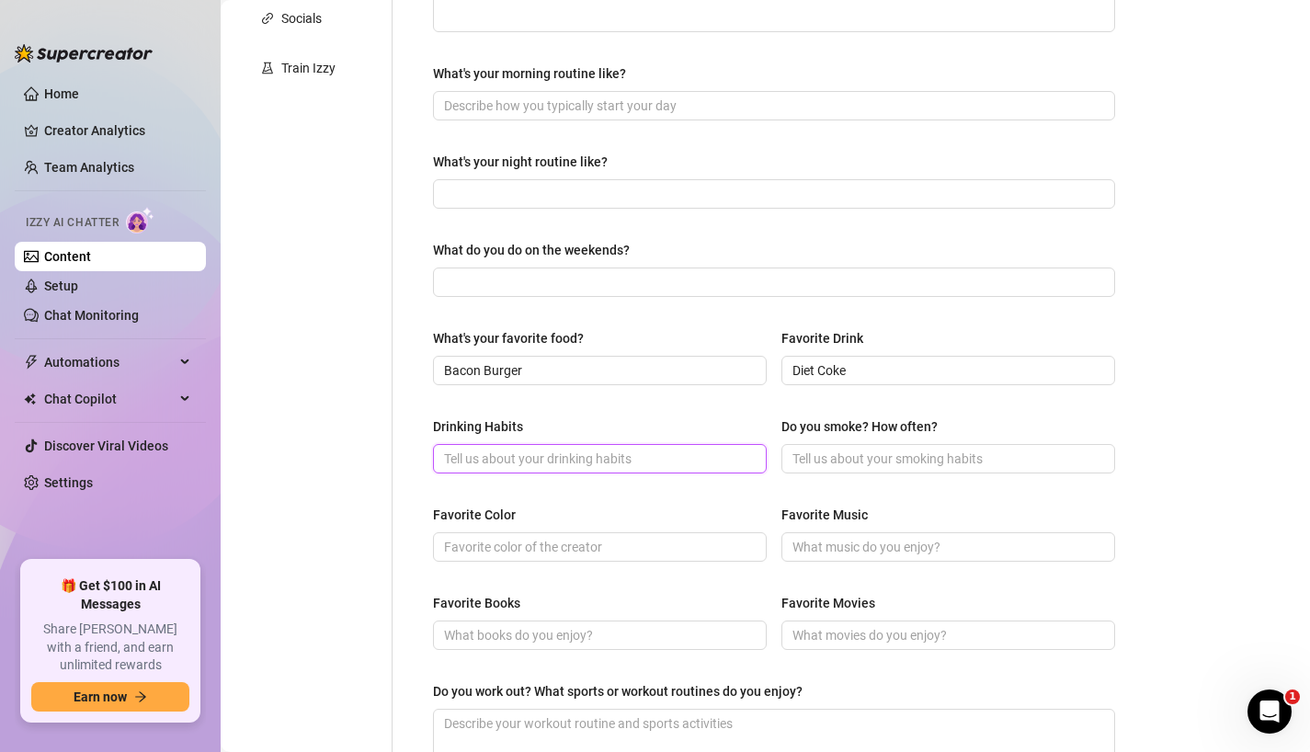
click at [657, 457] on input "Drinking Habits" at bounding box center [598, 458] width 308 height 20
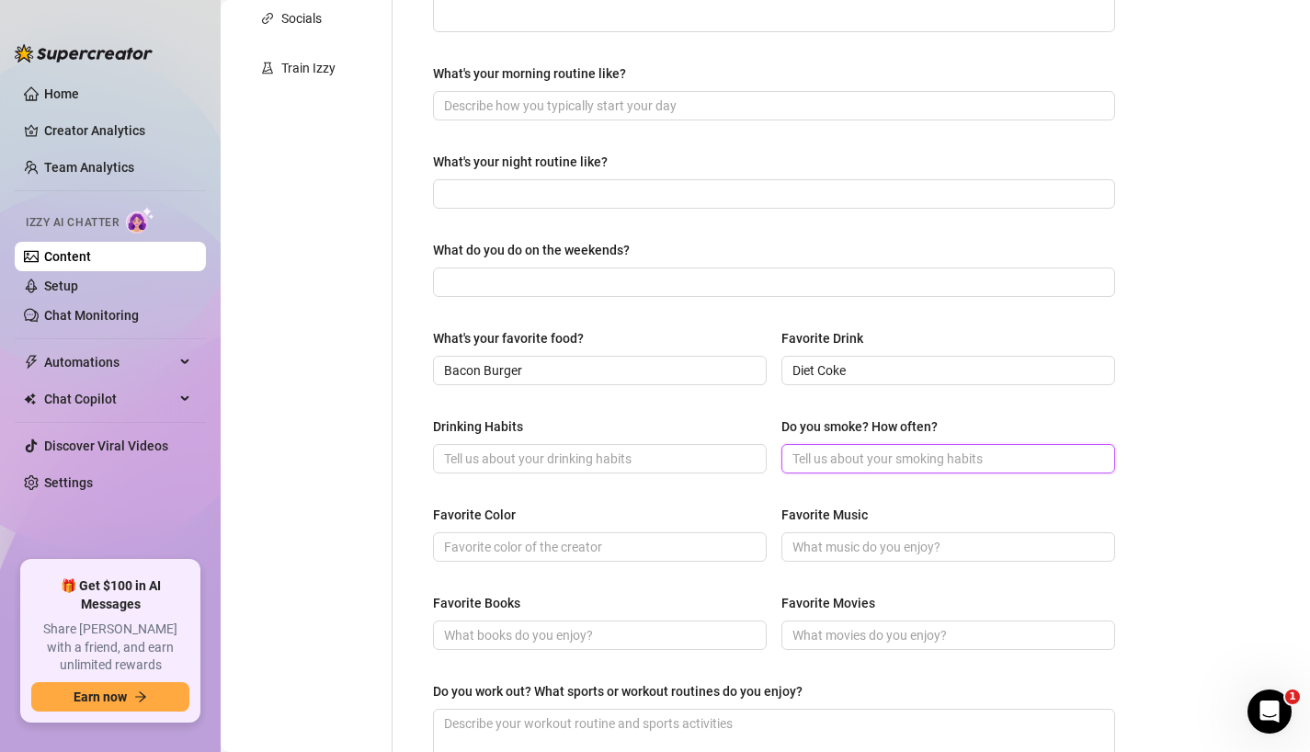
click at [833, 460] on input "Do you smoke? How often?" at bounding box center [946, 458] width 308 height 20
click at [654, 547] on input "Favorite Color" at bounding box center [598, 547] width 308 height 20
click at [847, 540] on input "Favorite Music" at bounding box center [946, 547] width 308 height 20
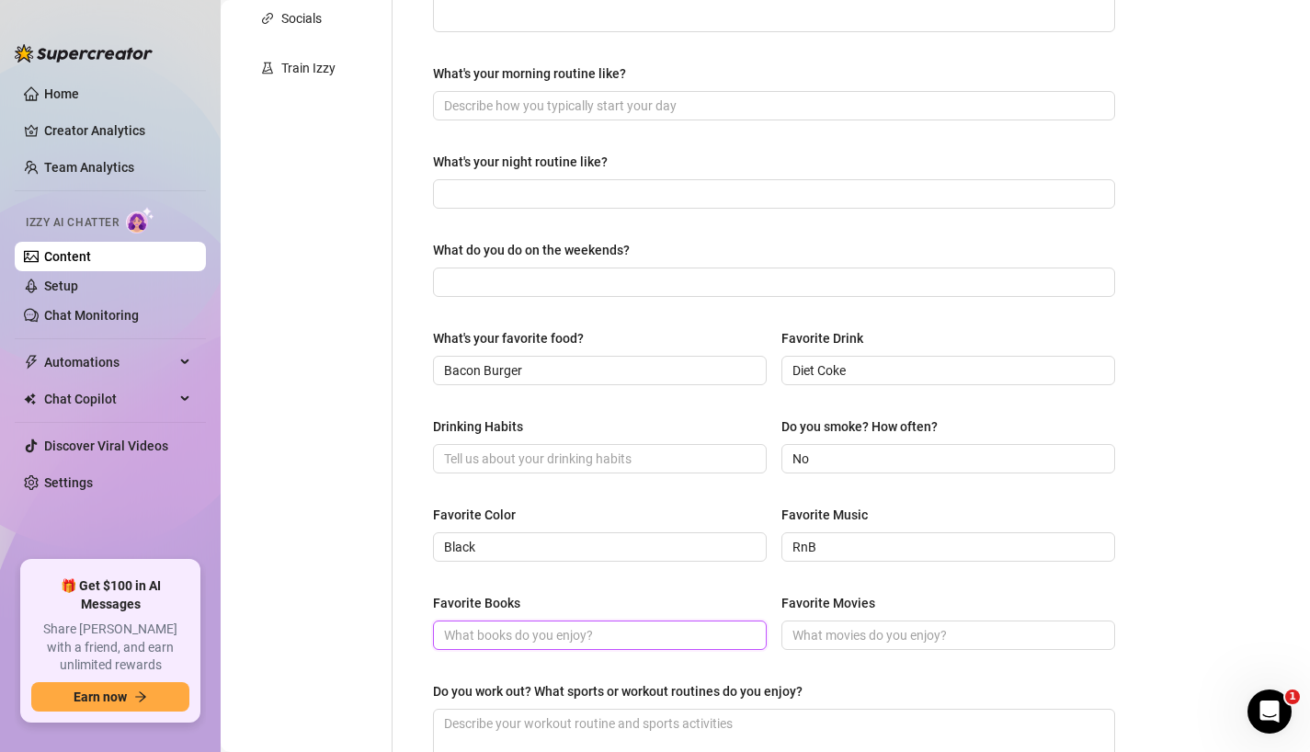
click at [690, 629] on input "Favorite Books" at bounding box center [598, 635] width 308 height 20
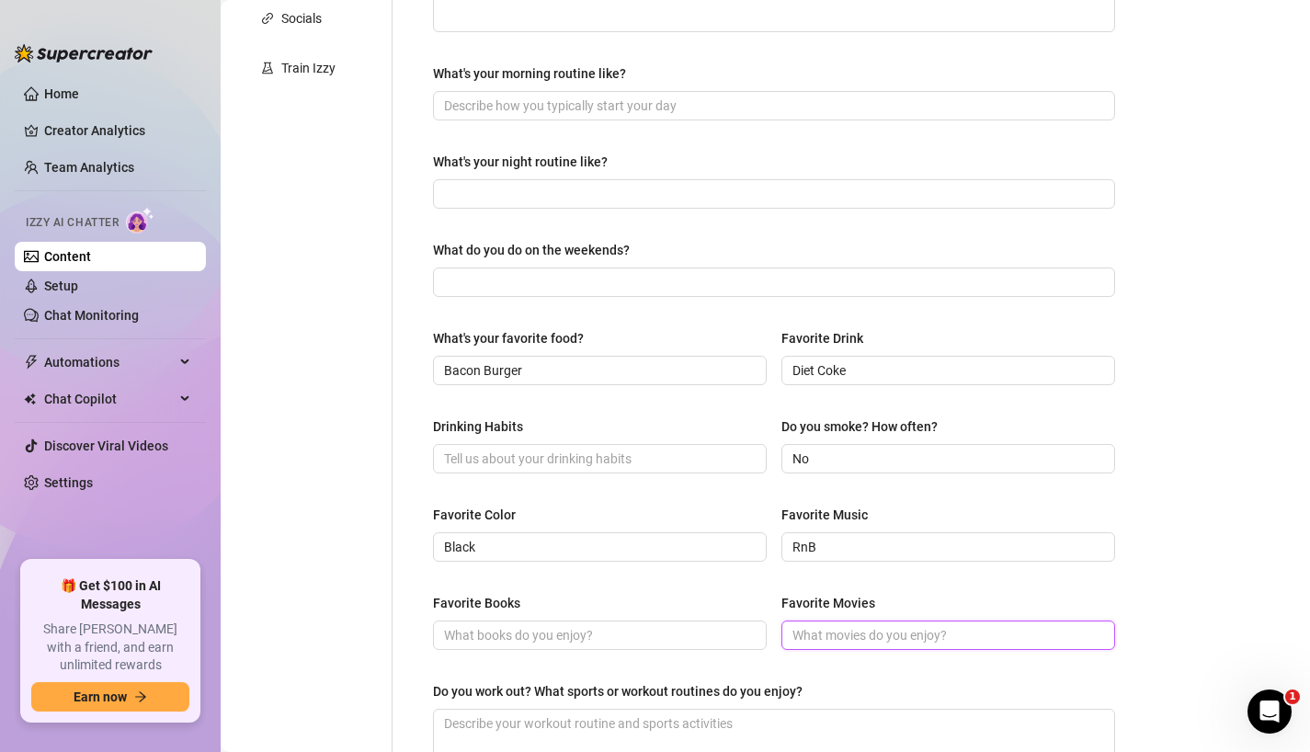
click at [800, 641] on input "Favorite Movies" at bounding box center [946, 635] width 308 height 20
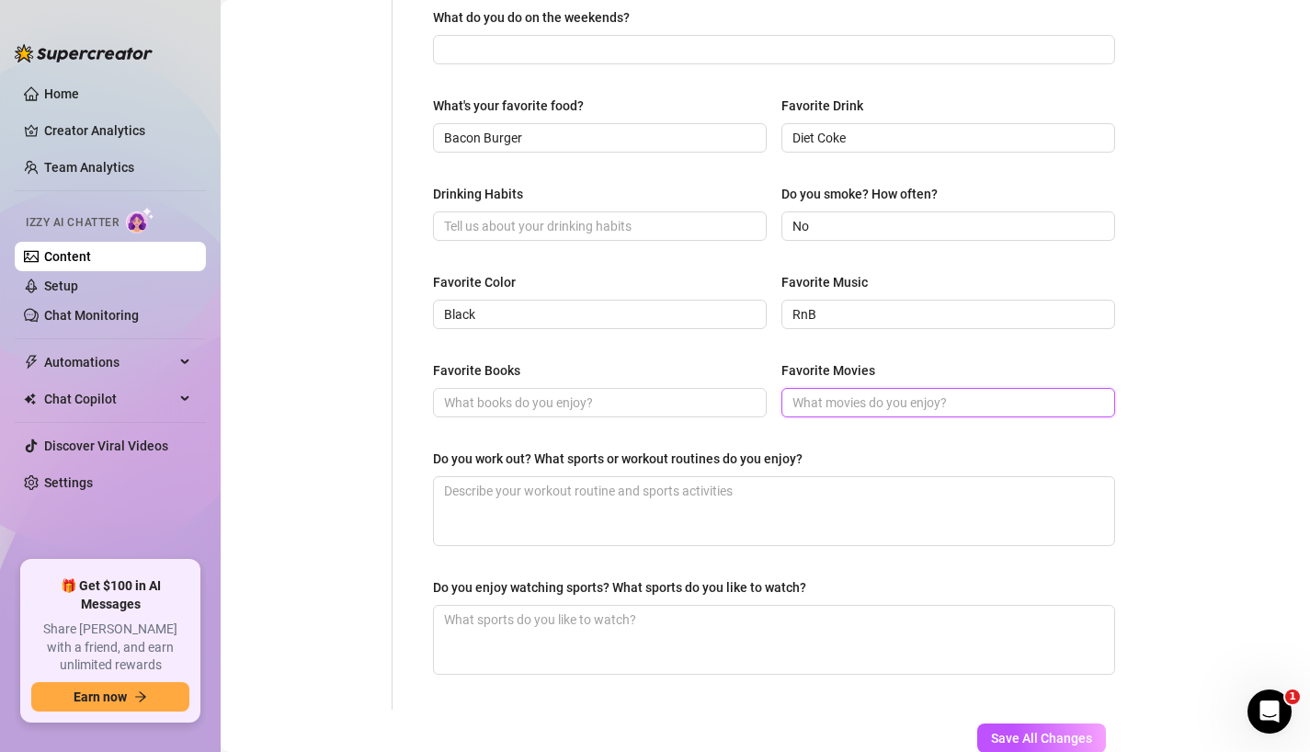
scroll to position [785, 0]
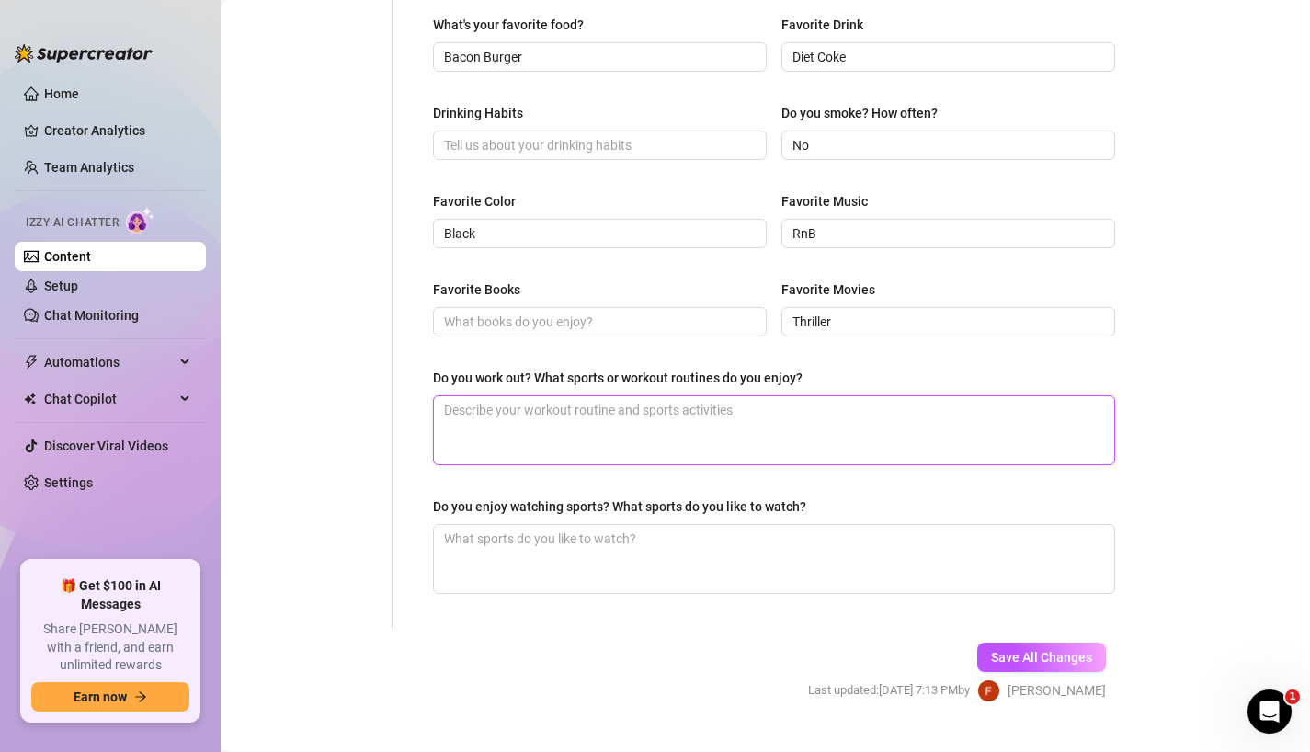
click at [724, 437] on textarea "Do you work out? What sports or workout routines do you enjoy?" at bounding box center [774, 430] width 680 height 68
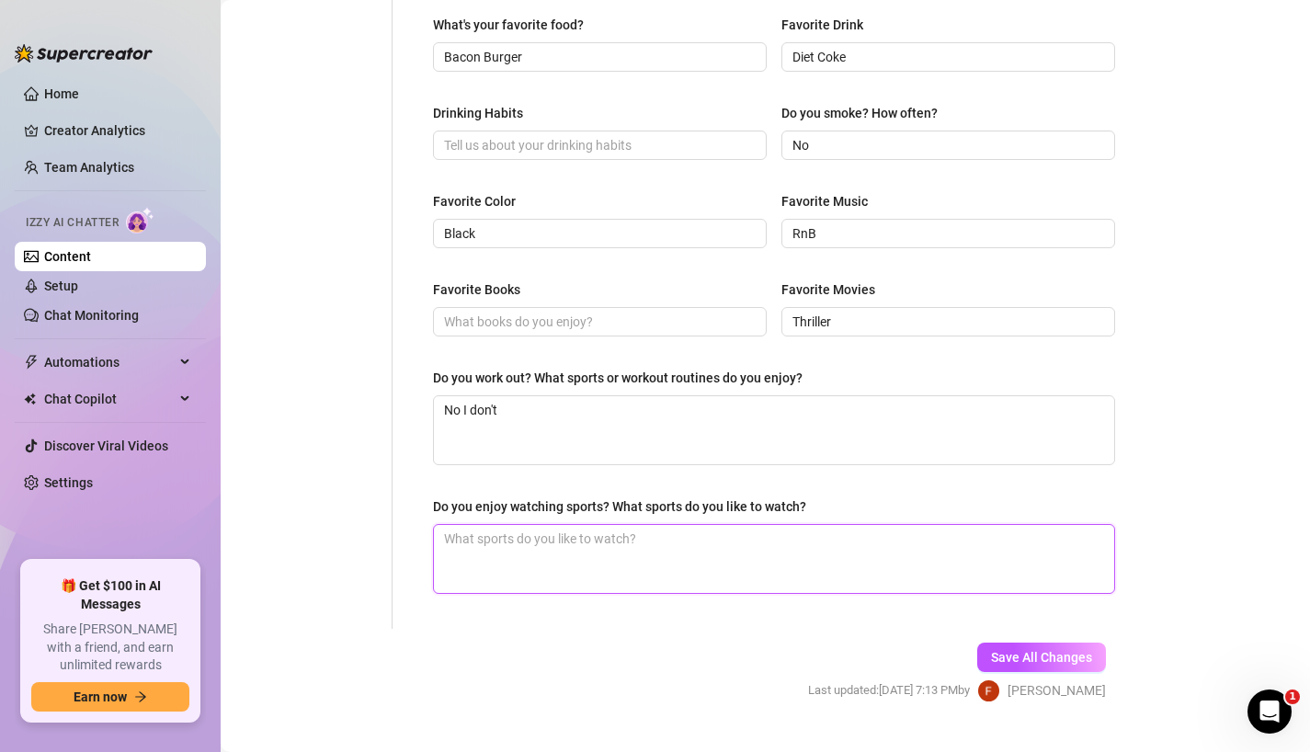
click at [714, 543] on textarea "Do you enjoy watching sports? What sports do you like to watch?" at bounding box center [774, 559] width 680 height 68
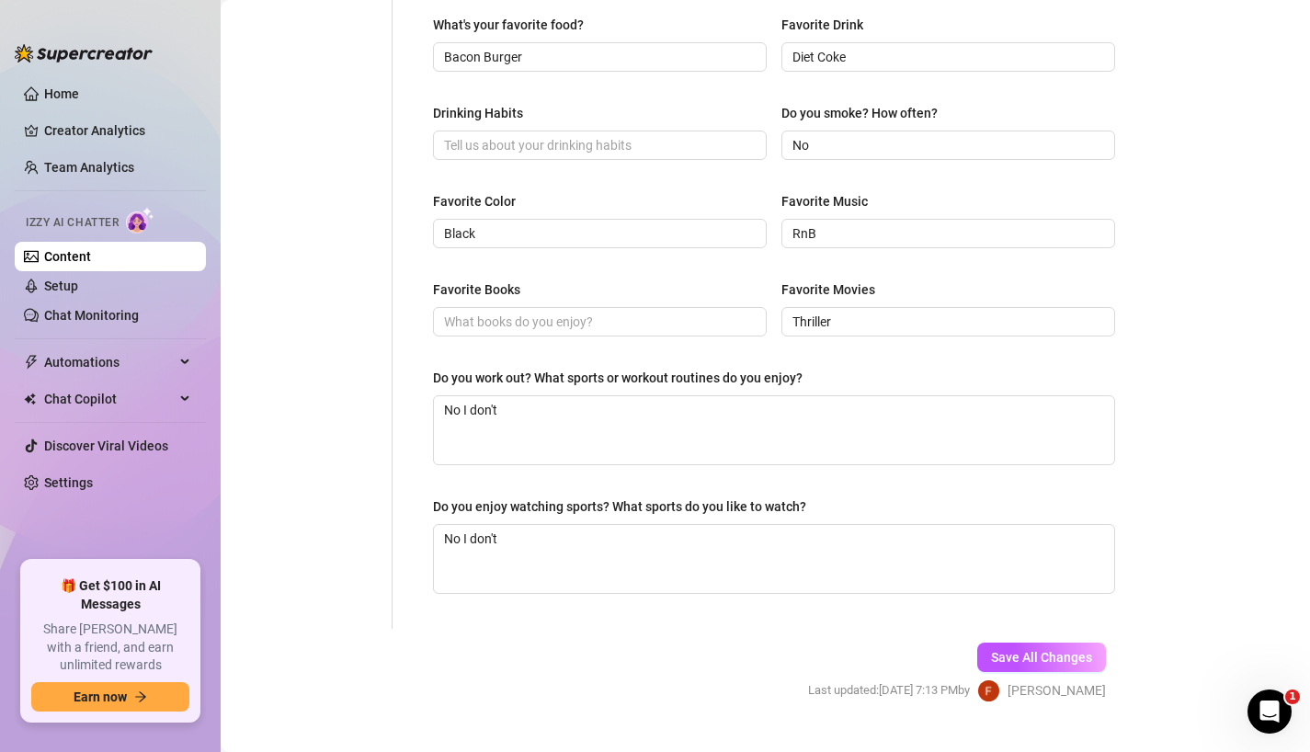
click at [381, 614] on div "Personal Info Chatting Lifestyle Physique Content Intimate Details Socials Trai…" at bounding box center [315, 9] width 153 height 1239
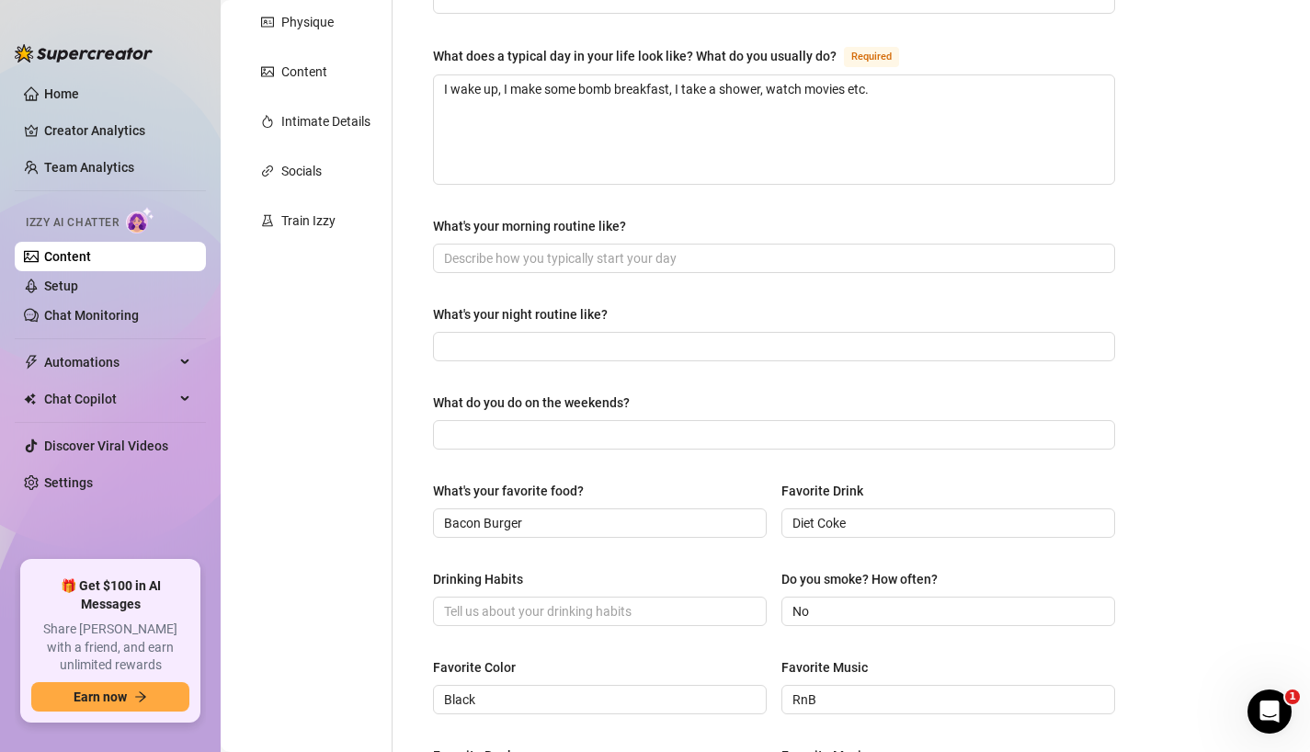
scroll to position [821, 0]
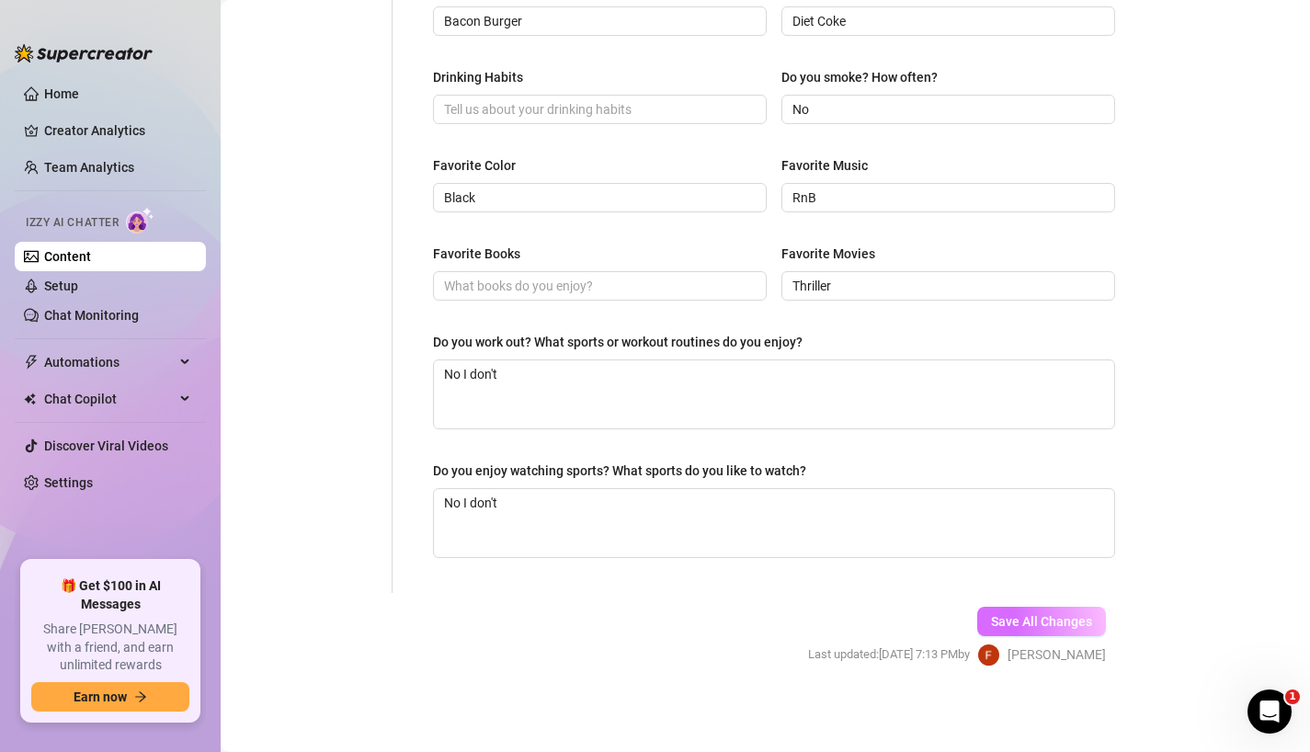
click at [1002, 618] on span "Save All Changes" at bounding box center [1041, 621] width 101 height 15
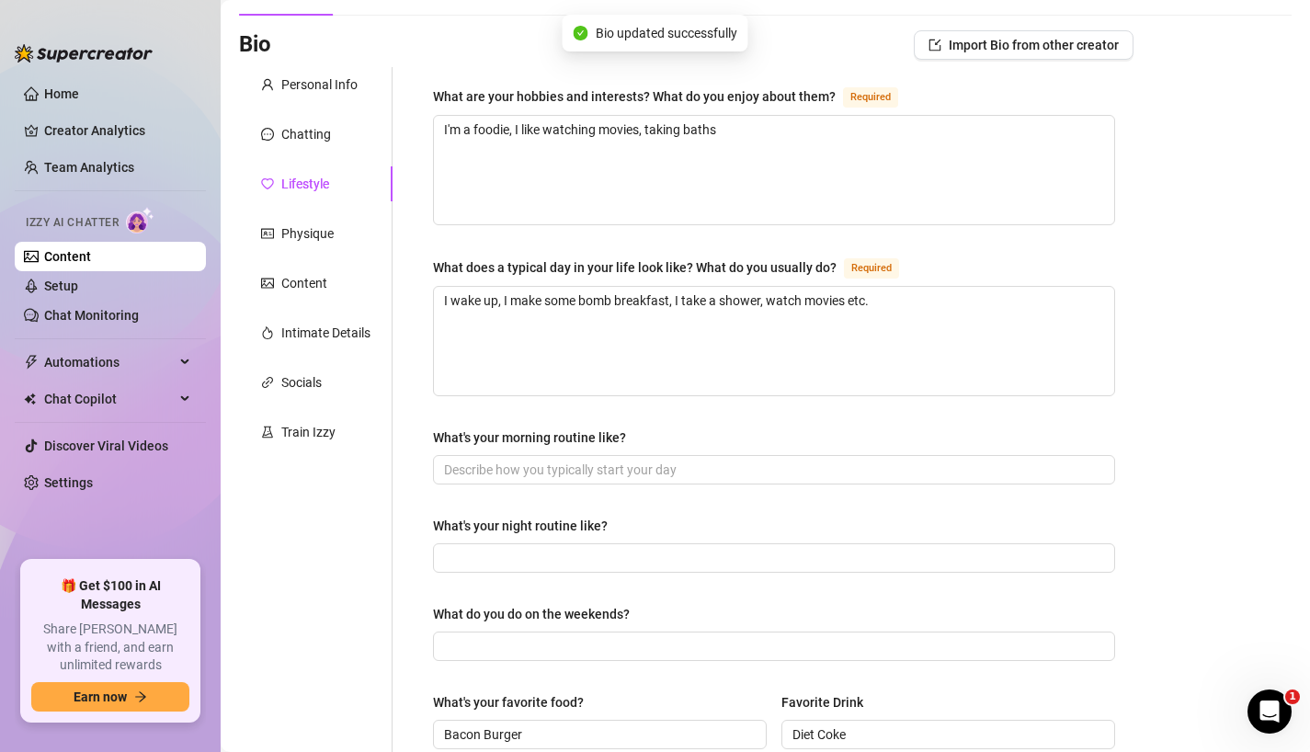
scroll to position [0, 0]
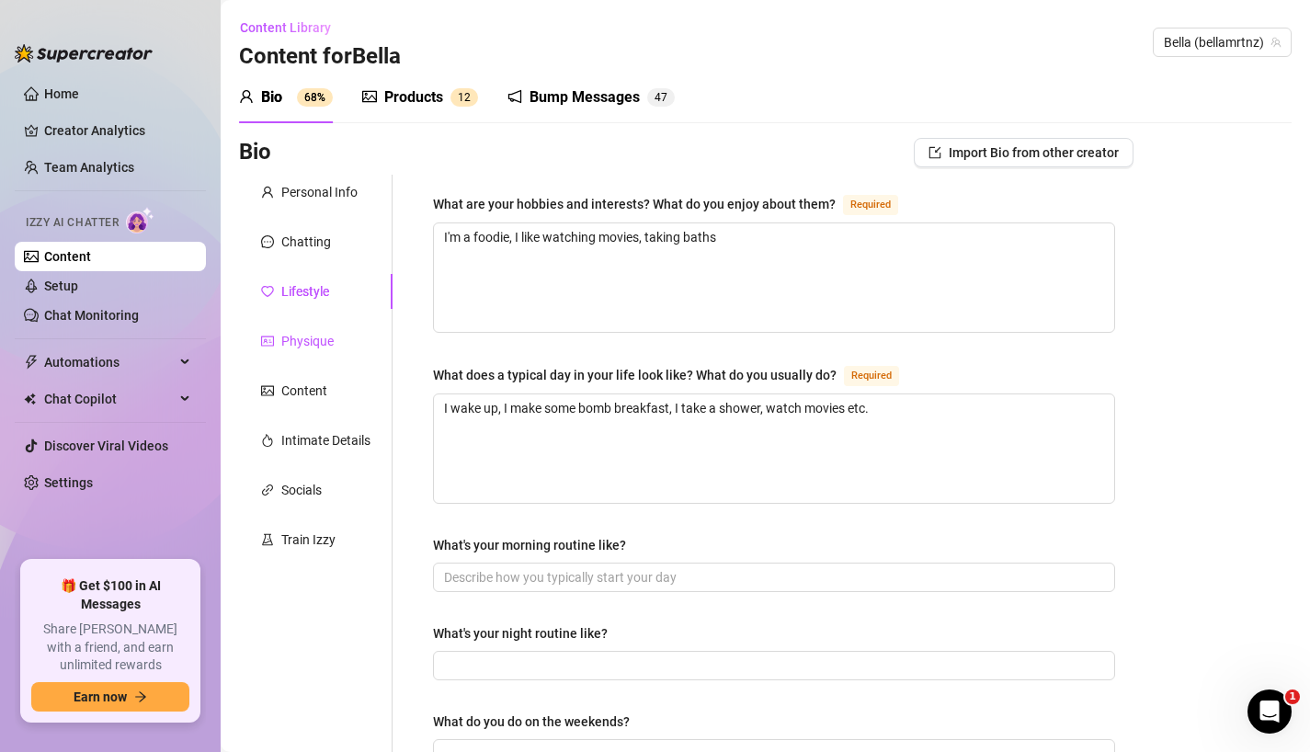
click at [319, 347] on div "Physique" at bounding box center [307, 341] width 52 height 20
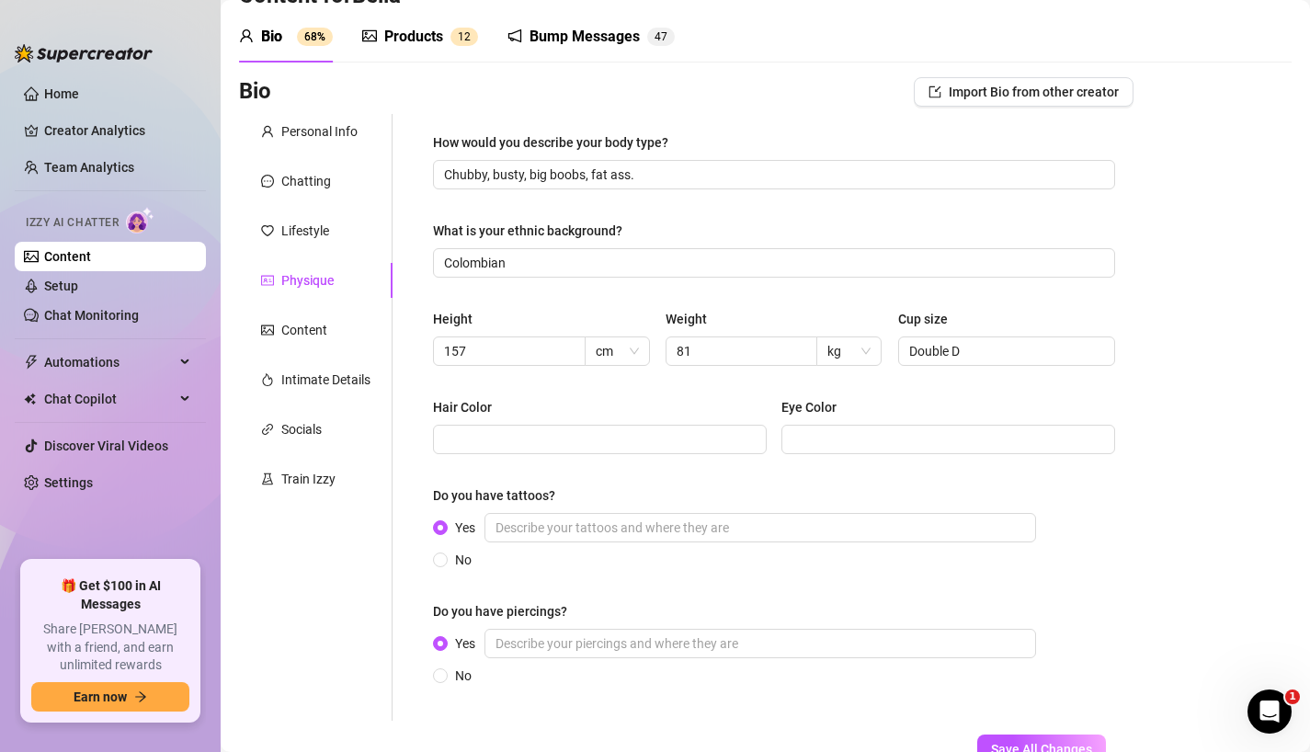
scroll to position [6, 0]
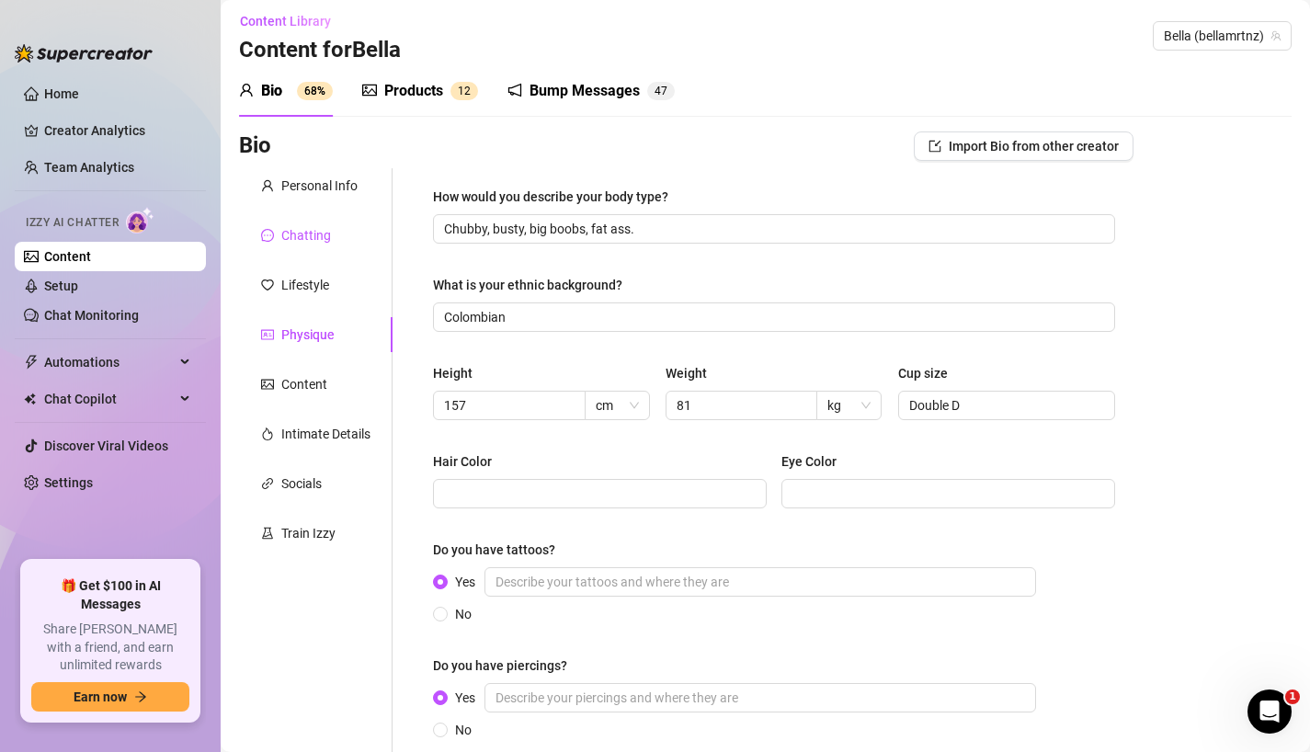
click at [324, 242] on div "Chatting" at bounding box center [306, 235] width 50 height 20
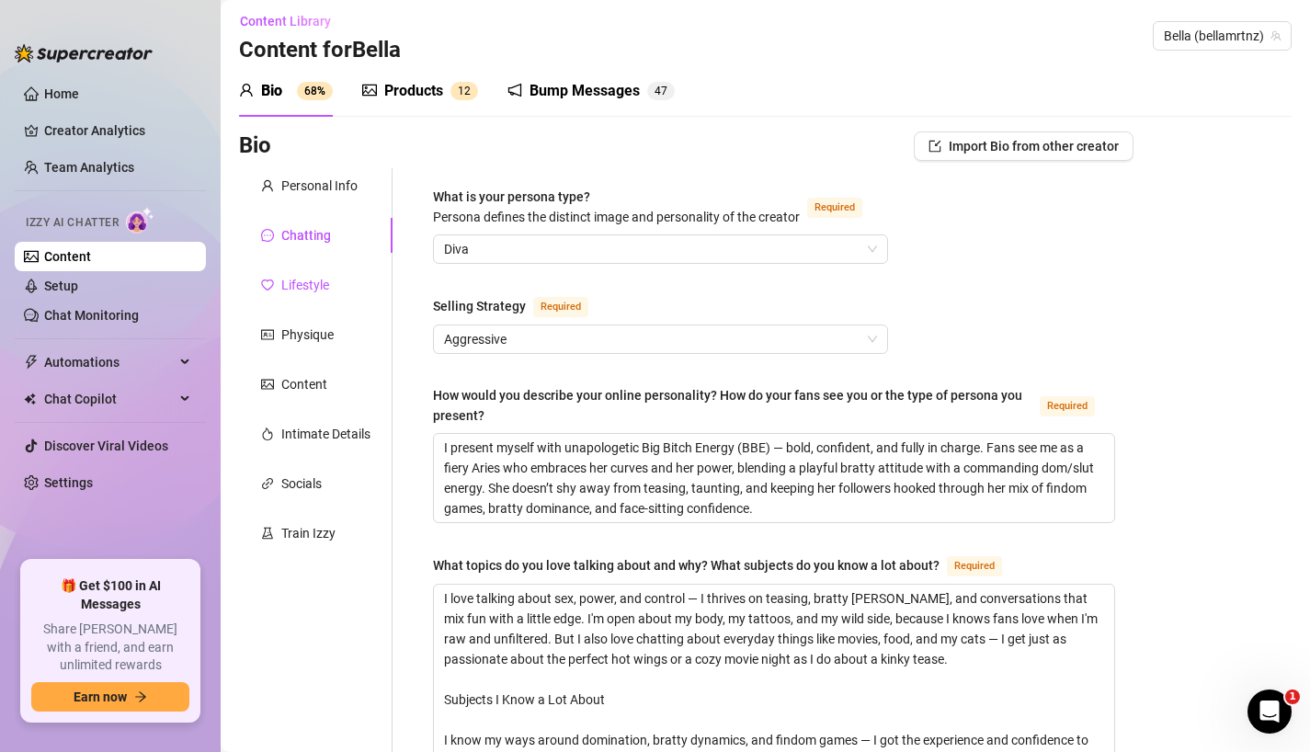
click at [319, 278] on div "Lifestyle" at bounding box center [305, 285] width 48 height 20
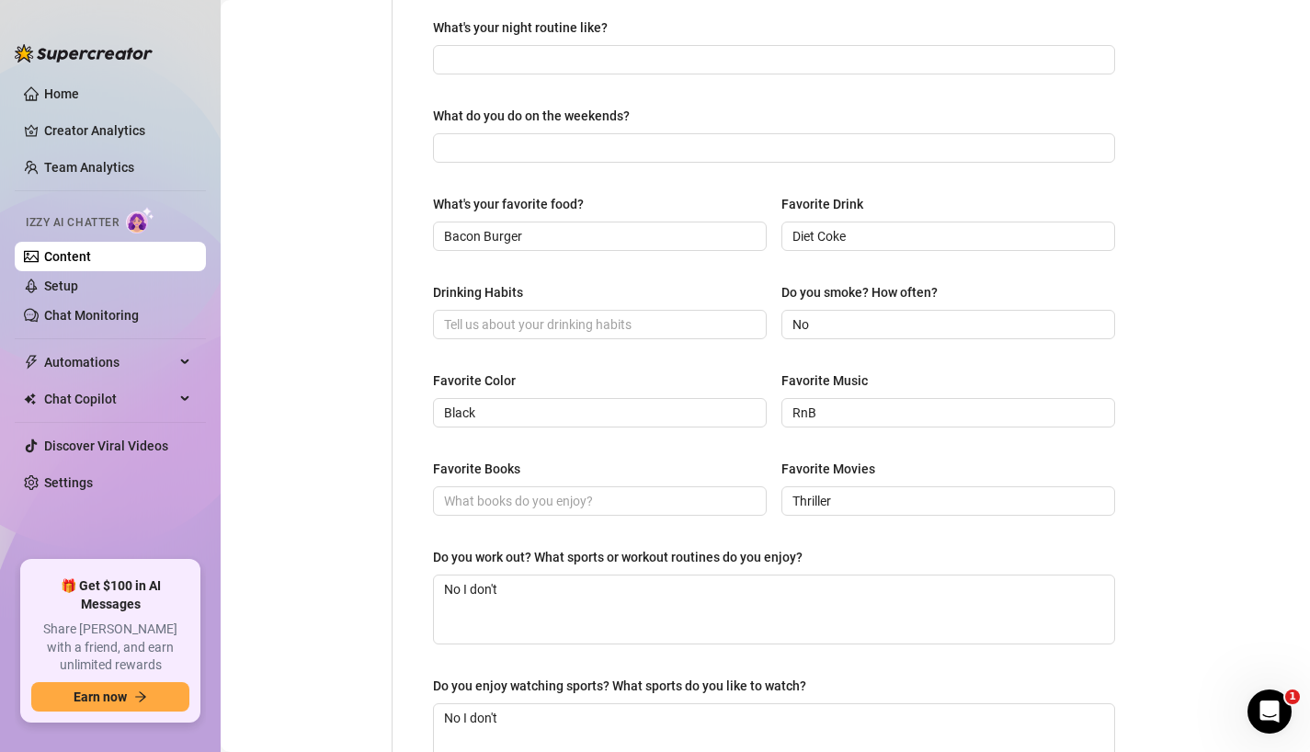
scroll to position [0, 0]
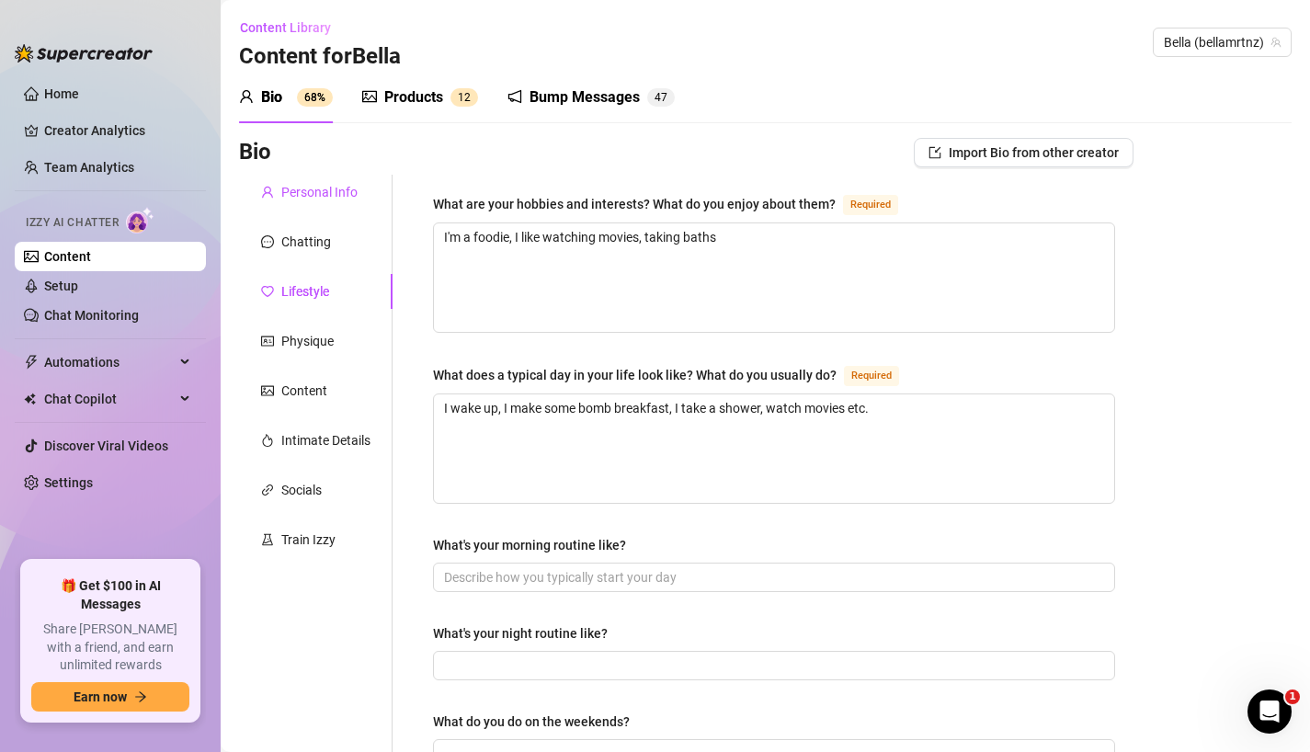
click at [315, 198] on div "Personal Info" at bounding box center [319, 192] width 76 height 20
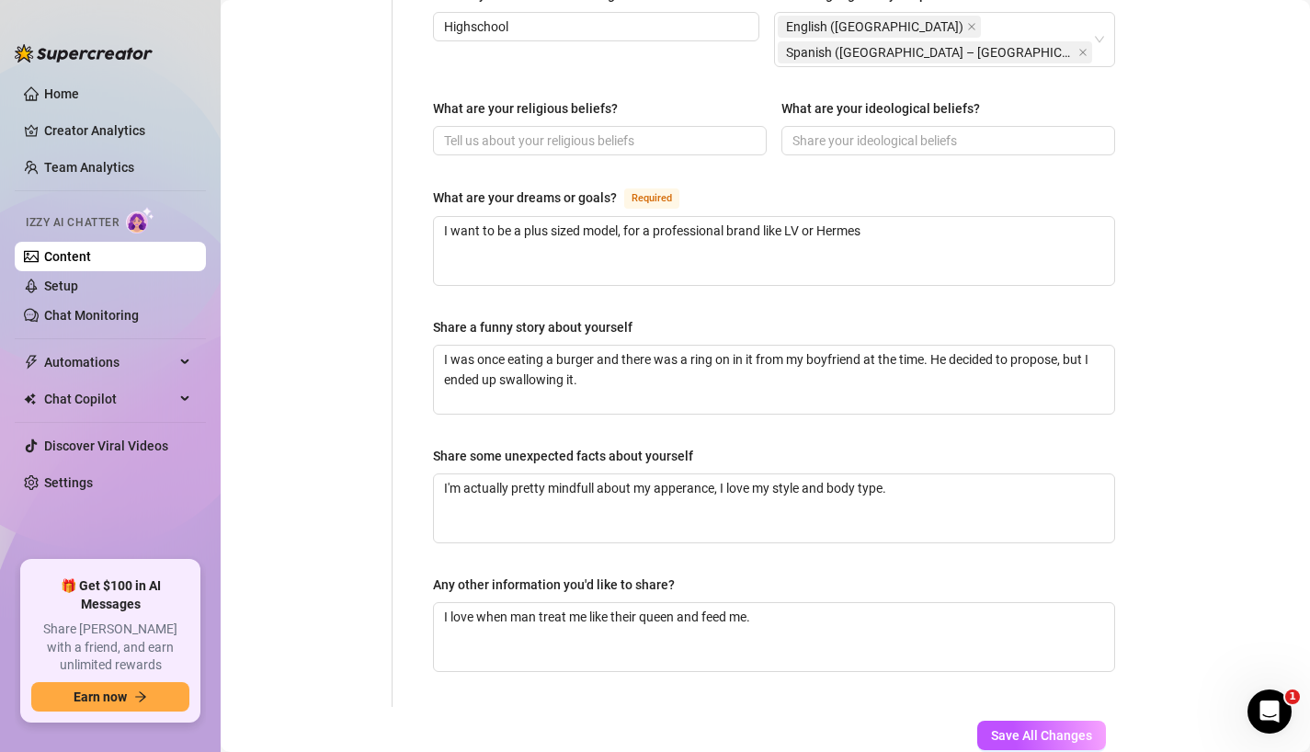
scroll to position [1154, 0]
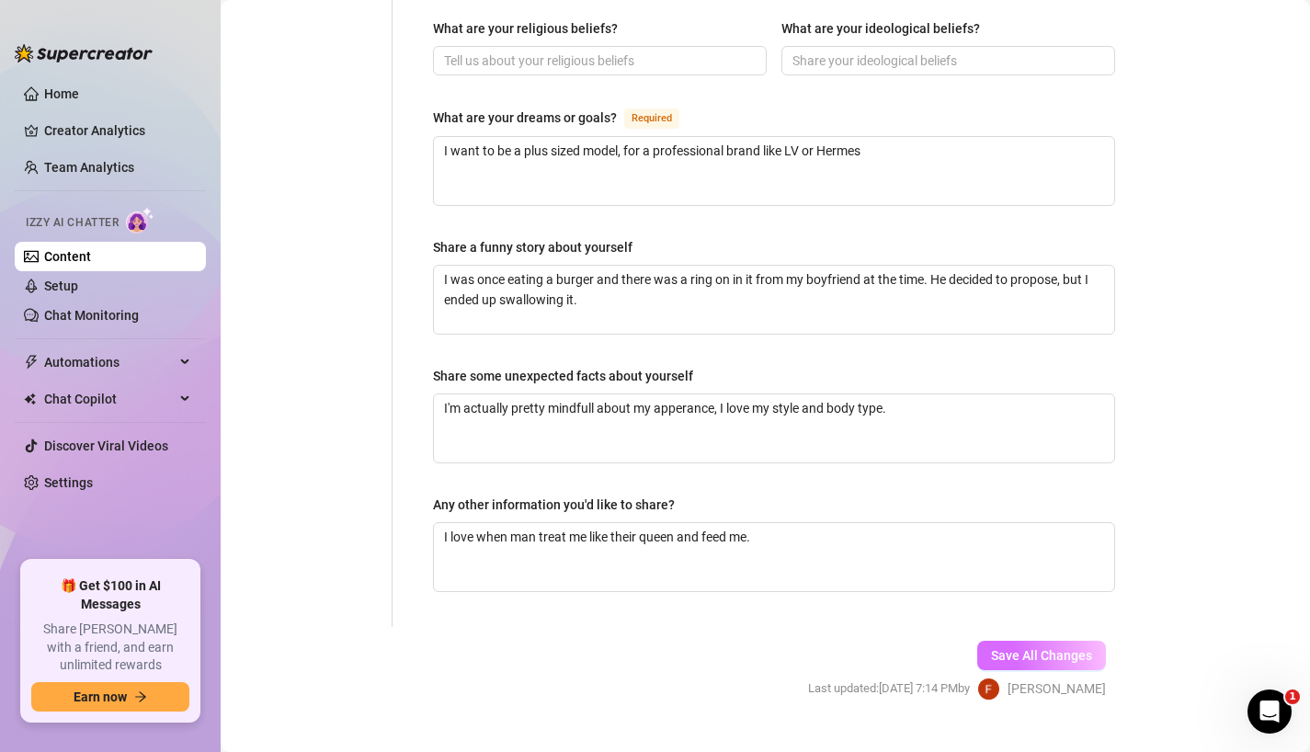
click at [1010, 648] on span "Save All Changes" at bounding box center [1041, 655] width 101 height 15
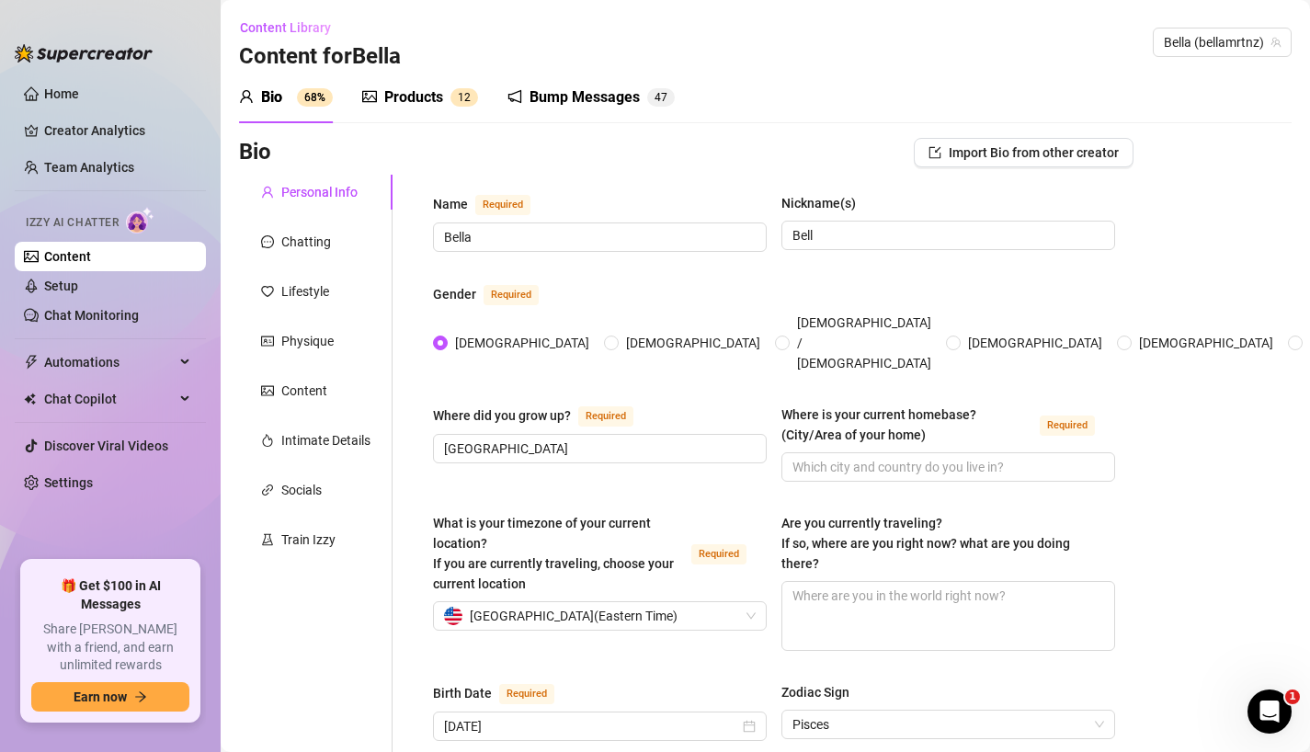
scroll to position [2, 0]
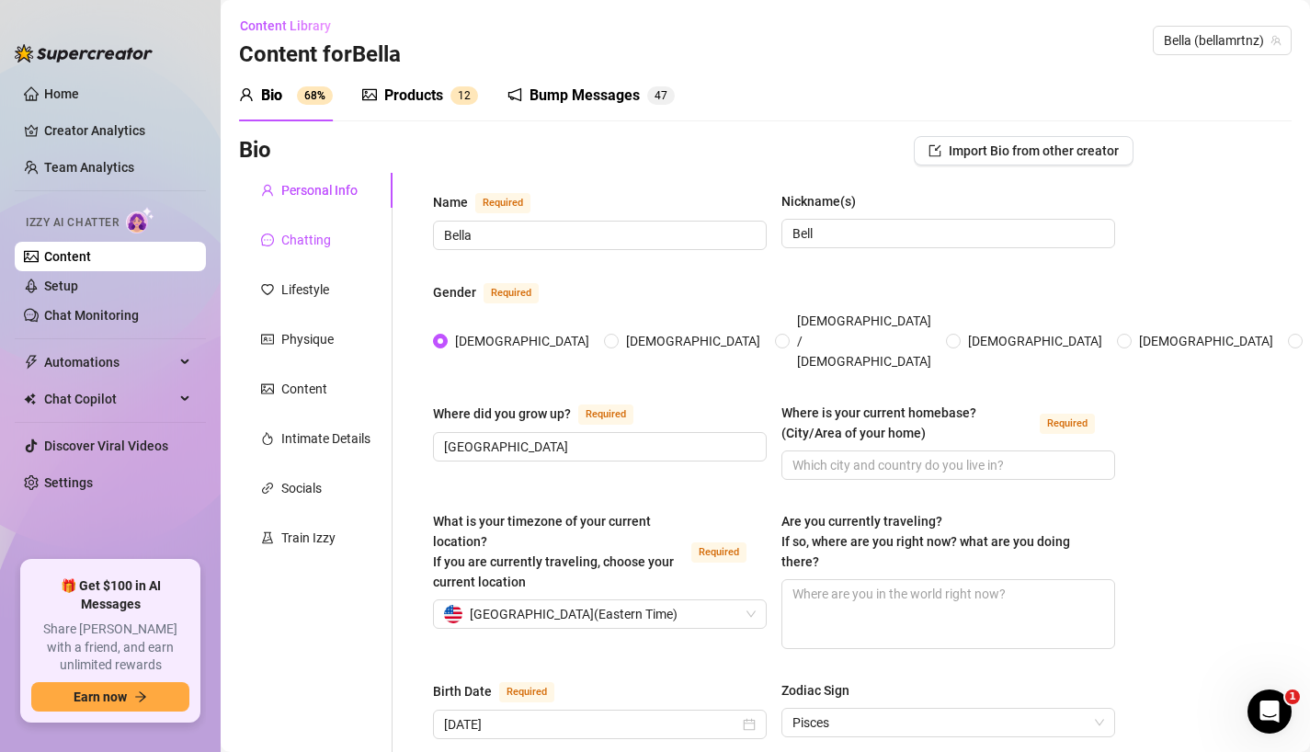
click at [318, 244] on div "Chatting" at bounding box center [306, 240] width 50 height 20
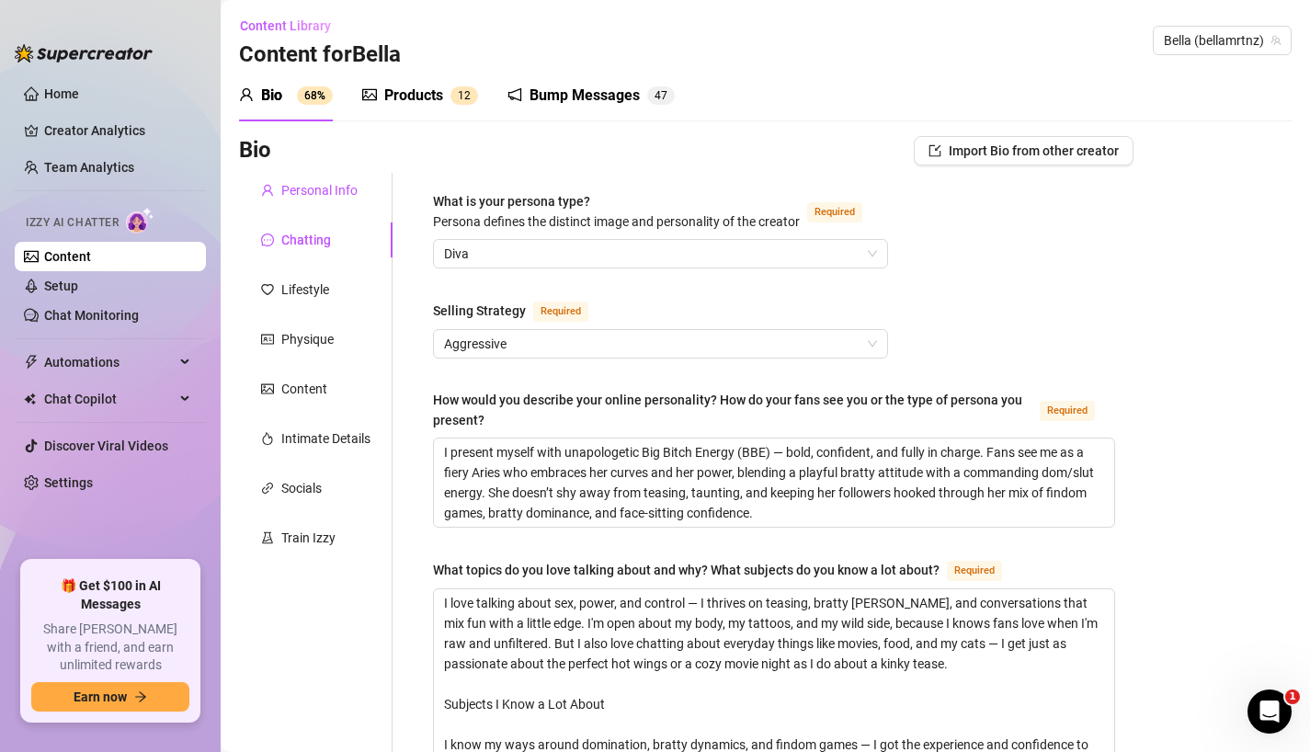
click at [321, 198] on div "Personal Info" at bounding box center [319, 190] width 76 height 20
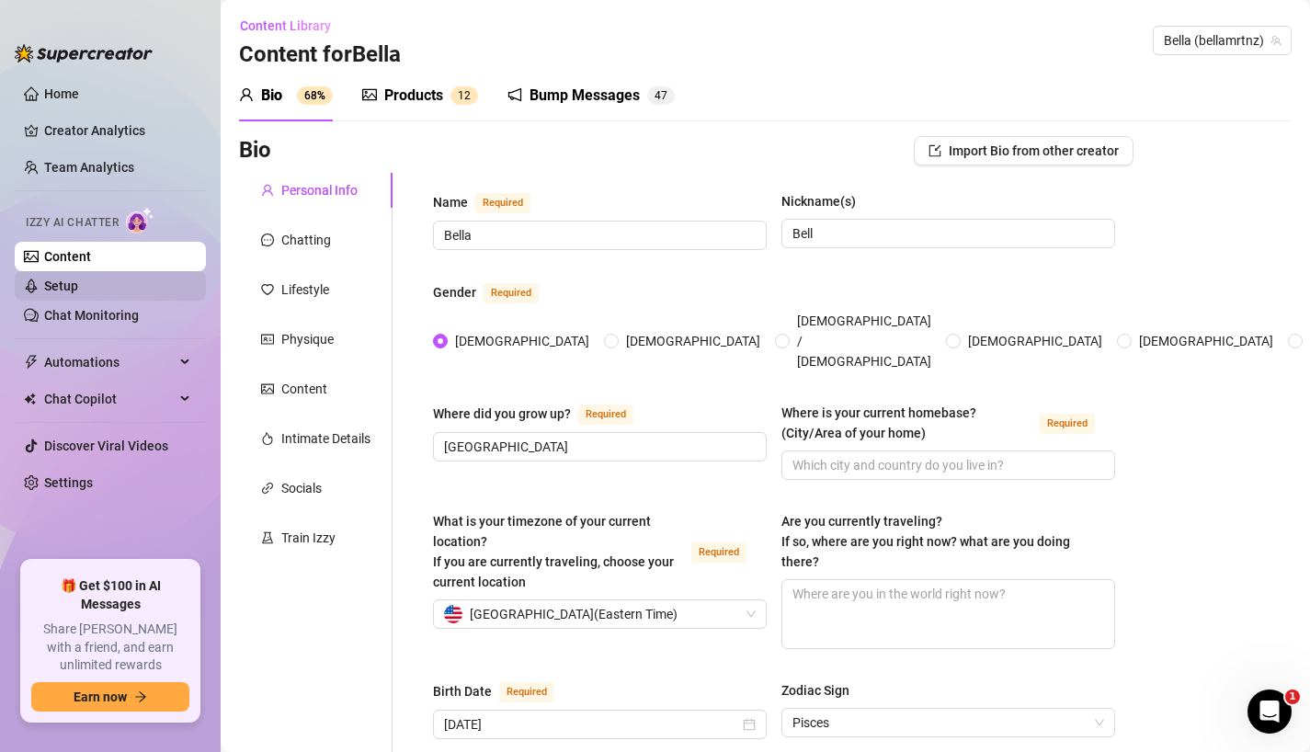
click at [78, 293] on link "Setup" at bounding box center [61, 285] width 34 height 15
